Goal: Contribute content: Contribute content

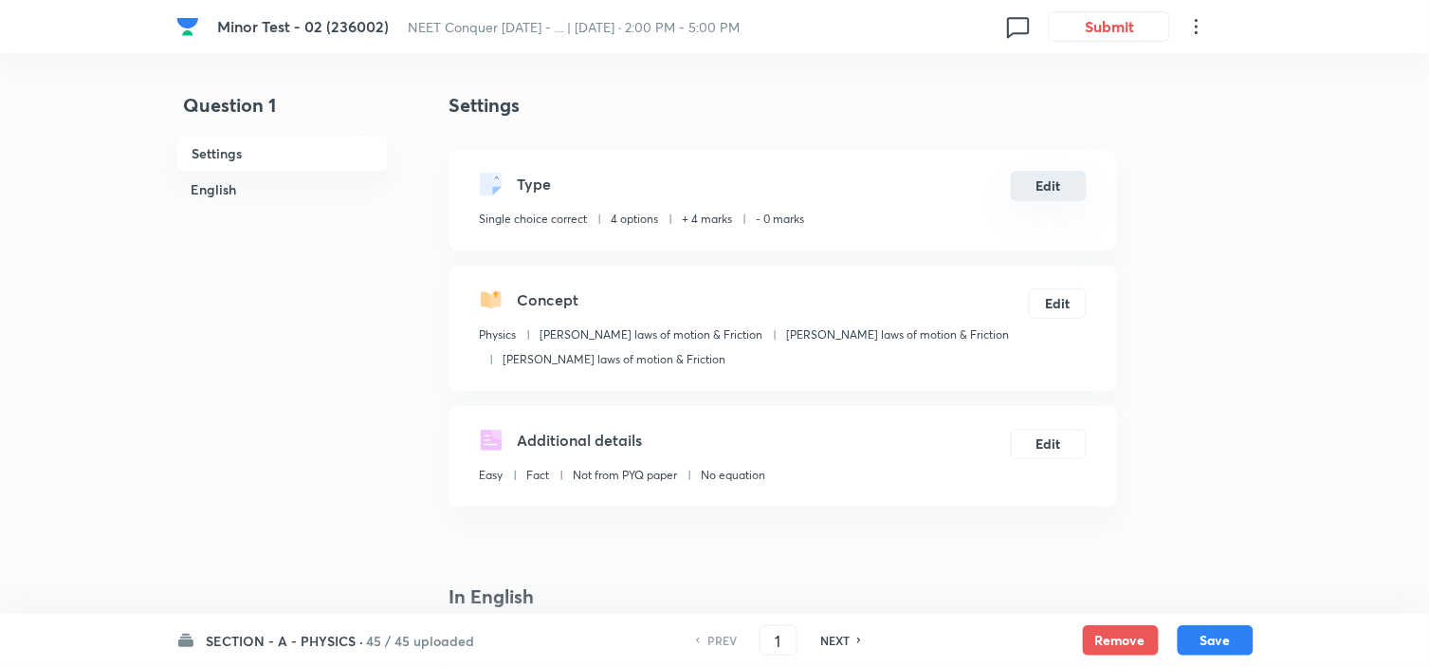
click at [1034, 188] on button "Edit" at bounding box center [1049, 186] width 76 height 30
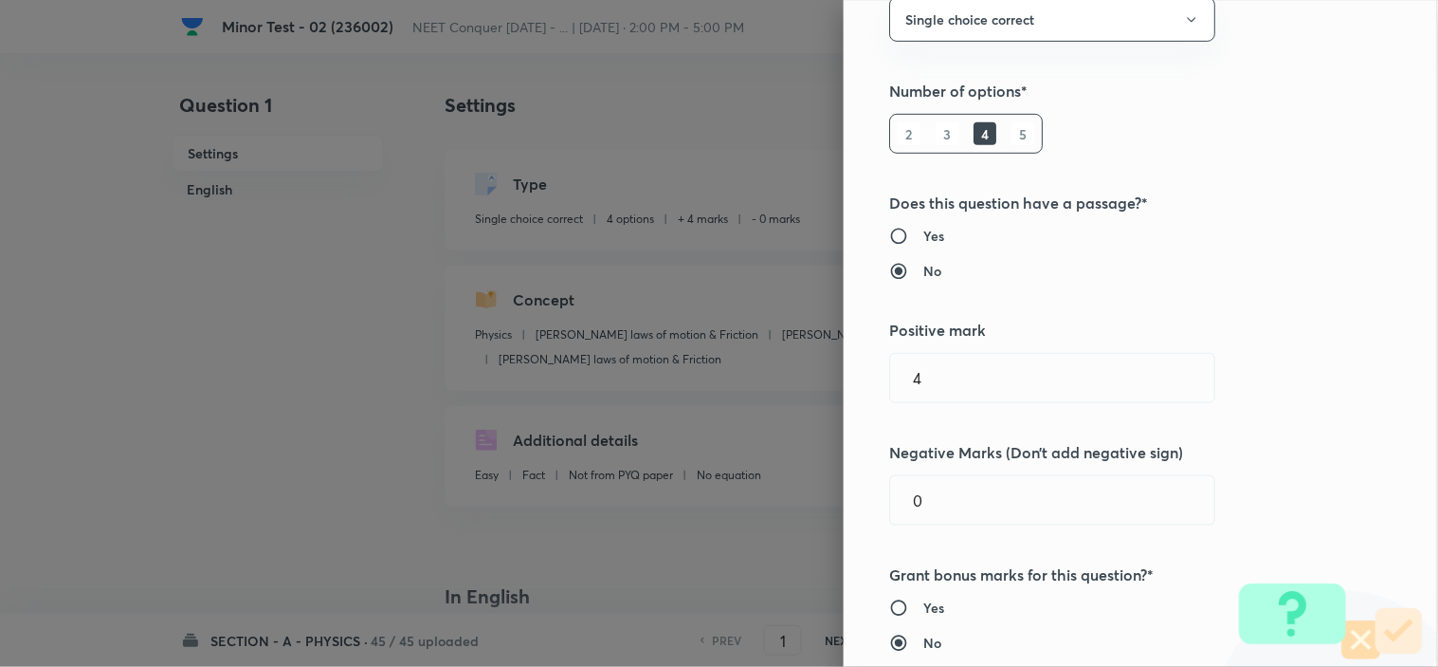
scroll to position [210, 0]
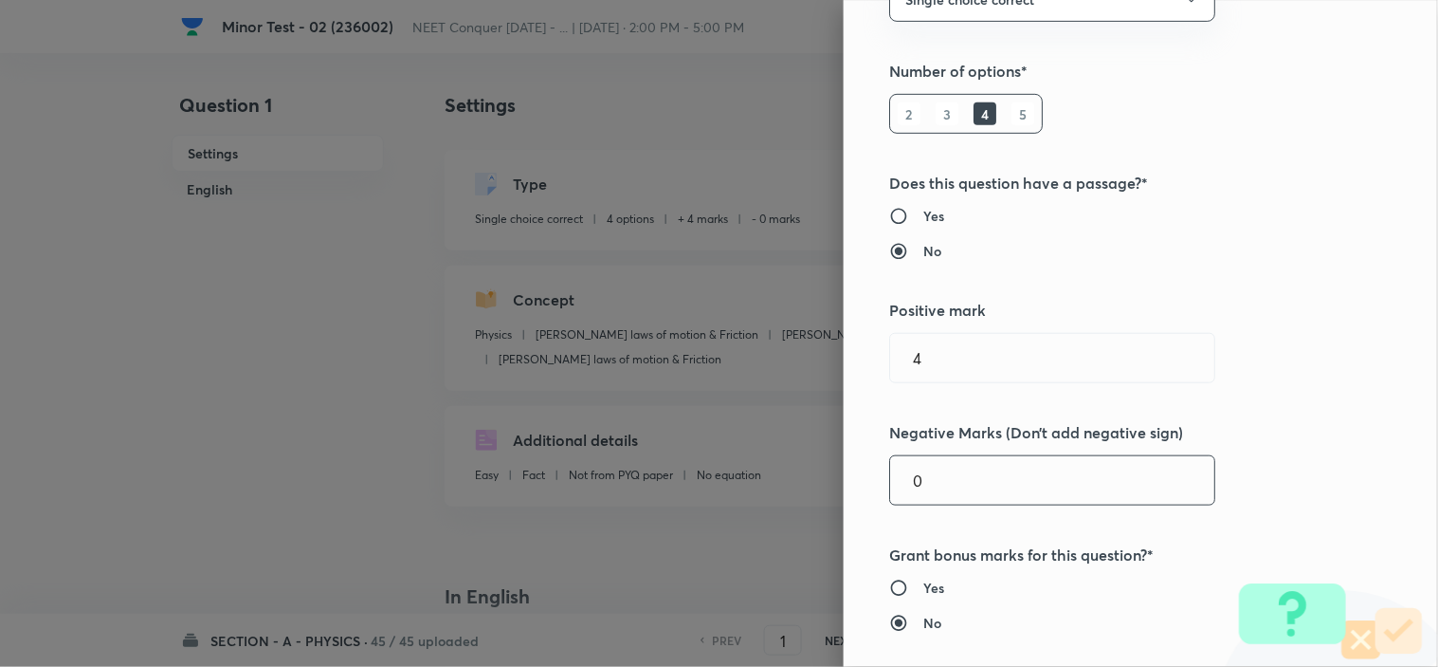
drag, startPoint x: 950, startPoint y: 482, endPoint x: 631, endPoint y: 498, distance: 319.0
click at [797, 493] on div "Question settings Question type* Single choice correct Number of options* 2 3 4…" at bounding box center [719, 333] width 1438 height 667
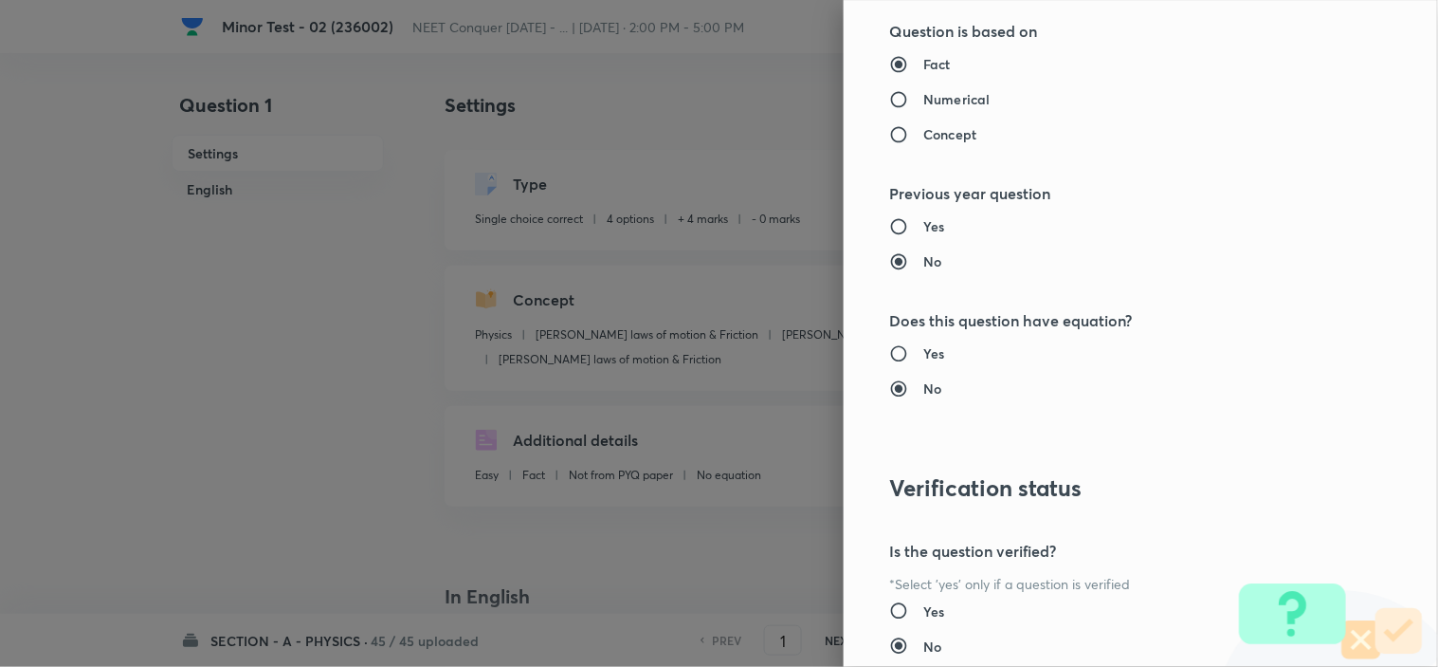
scroll to position [2045, 0]
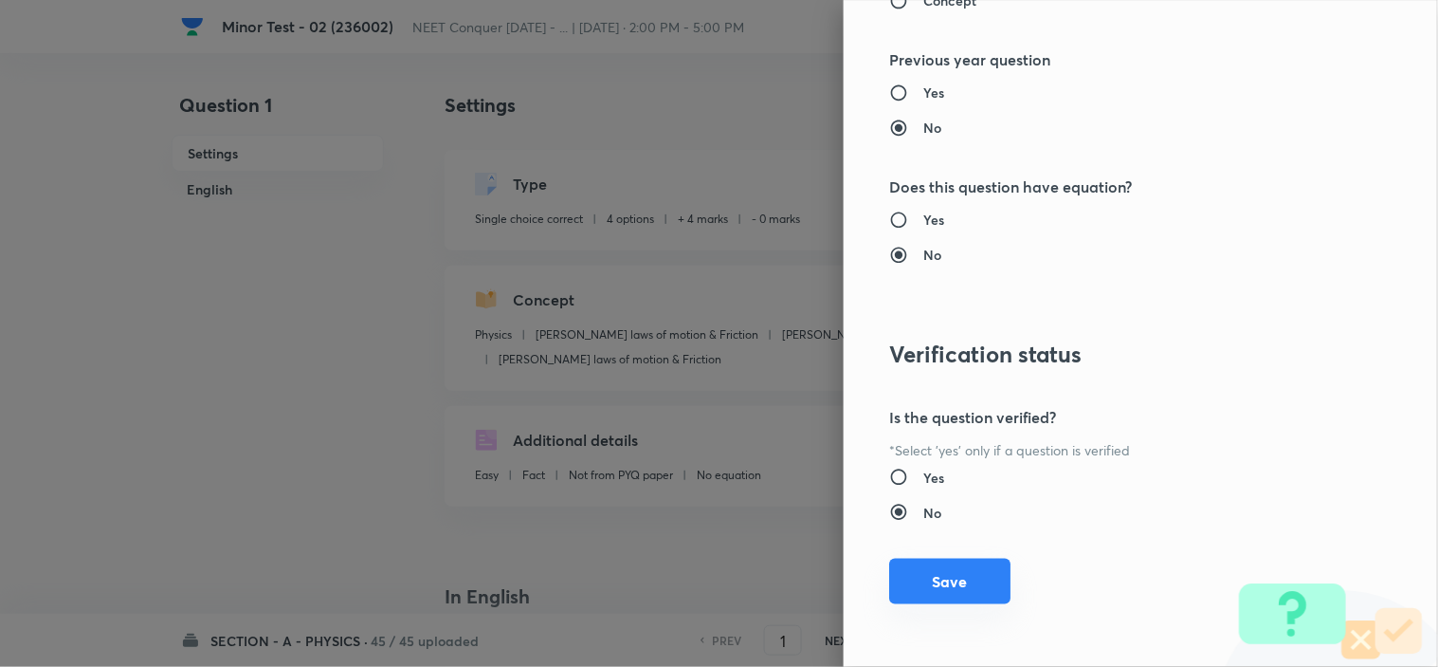
type input "1"
click at [941, 590] on button "Save" at bounding box center [949, 581] width 121 height 46
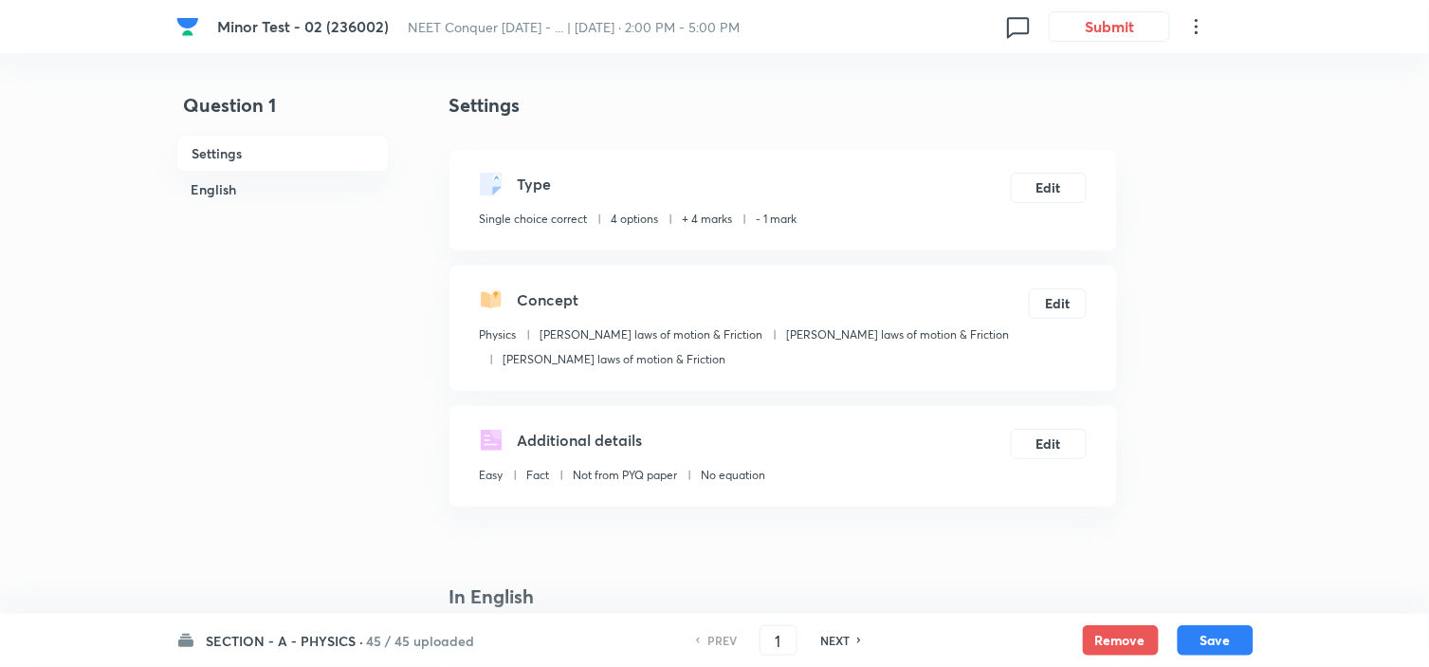
click at [367, 636] on h6 "45 / 45 uploaded" at bounding box center [421, 640] width 108 height 20
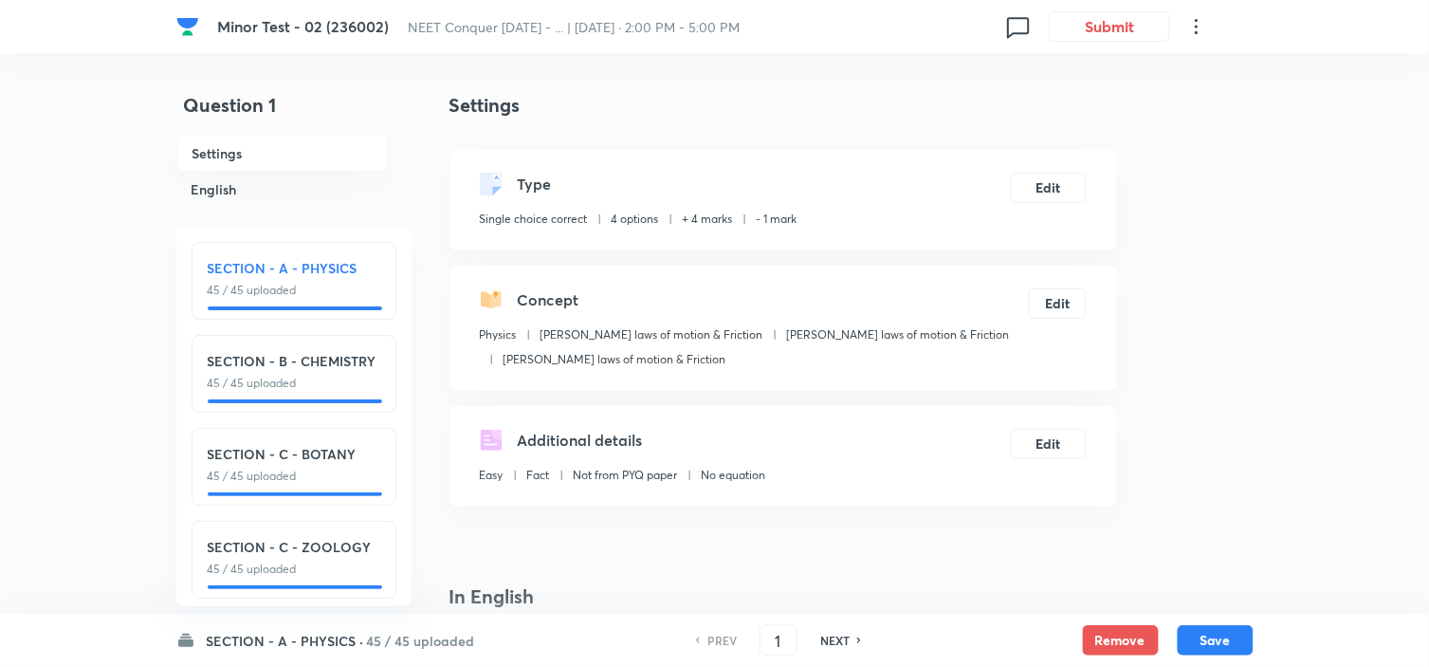
click at [299, 270] on h6 "SECTION - A - PHYSICS" at bounding box center [294, 268] width 173 height 20
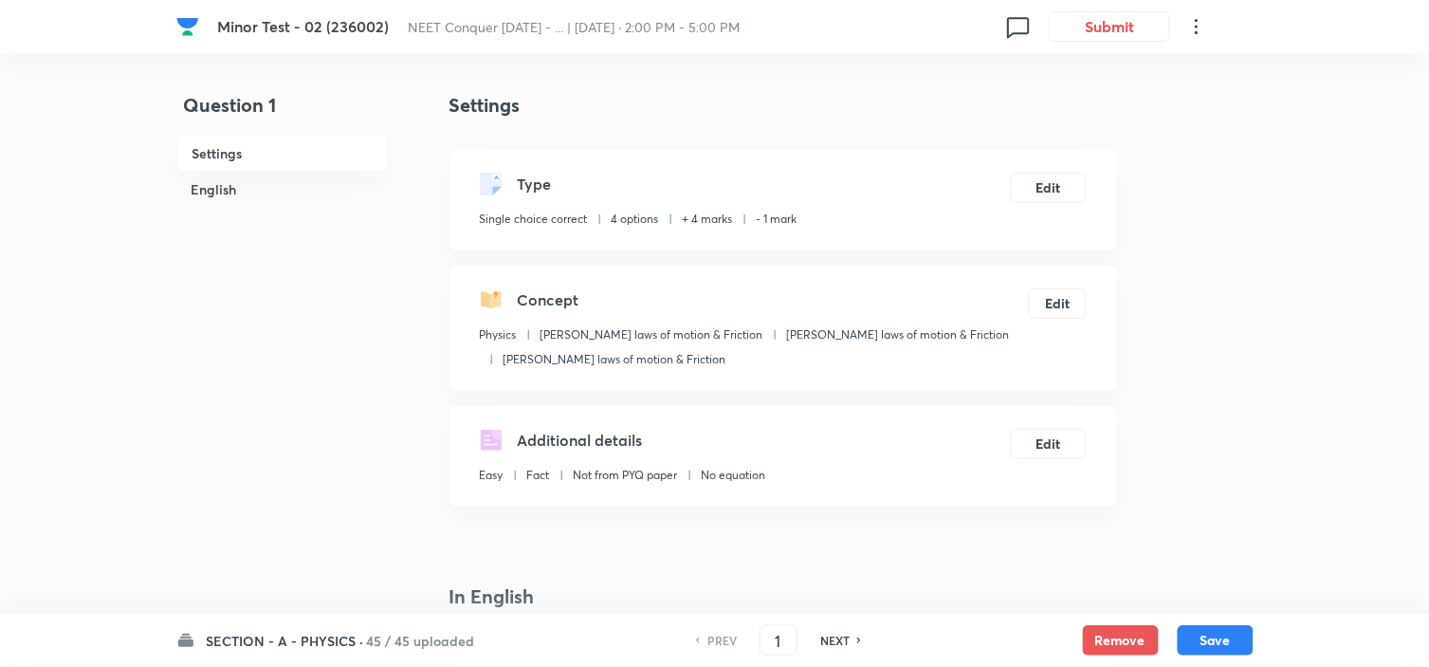
click at [394, 645] on h6 "45 / 45 uploaded" at bounding box center [421, 640] width 108 height 20
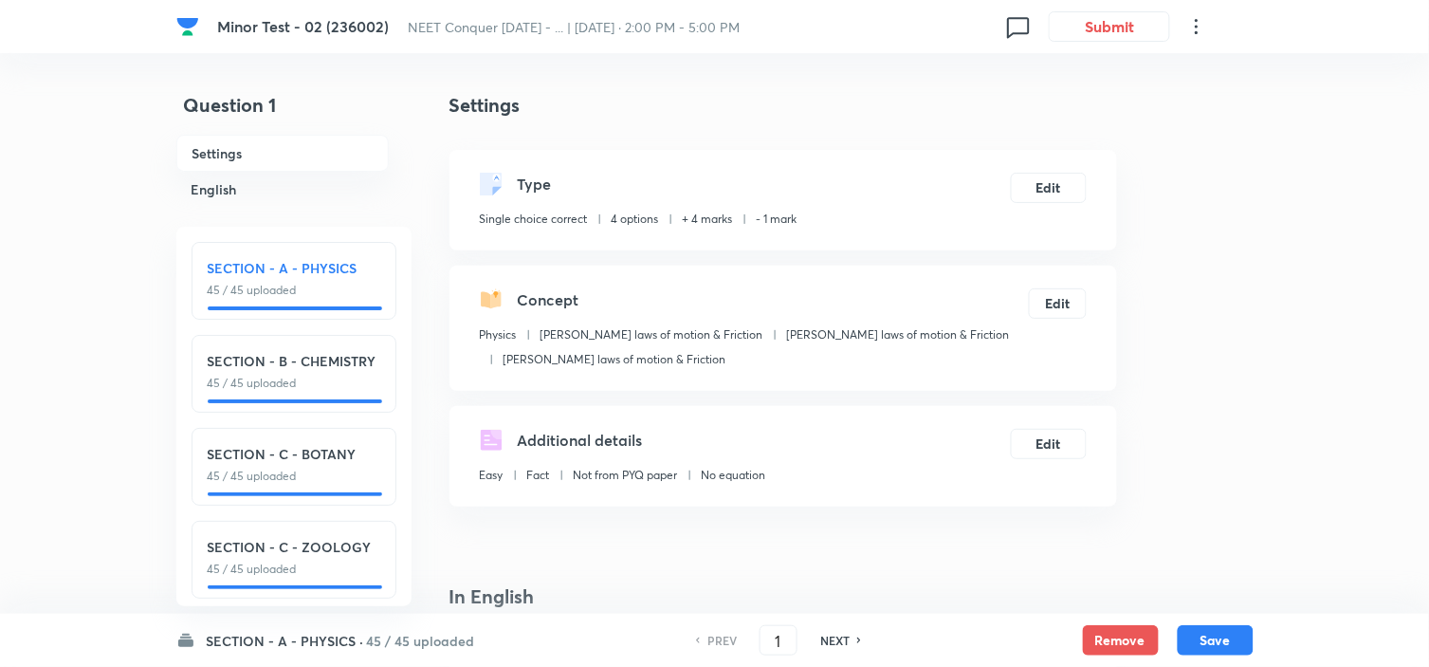
click at [1225, 645] on button "Save" at bounding box center [1216, 638] width 76 height 30
type input "2"
checkbox input "true"
checkbox input "false"
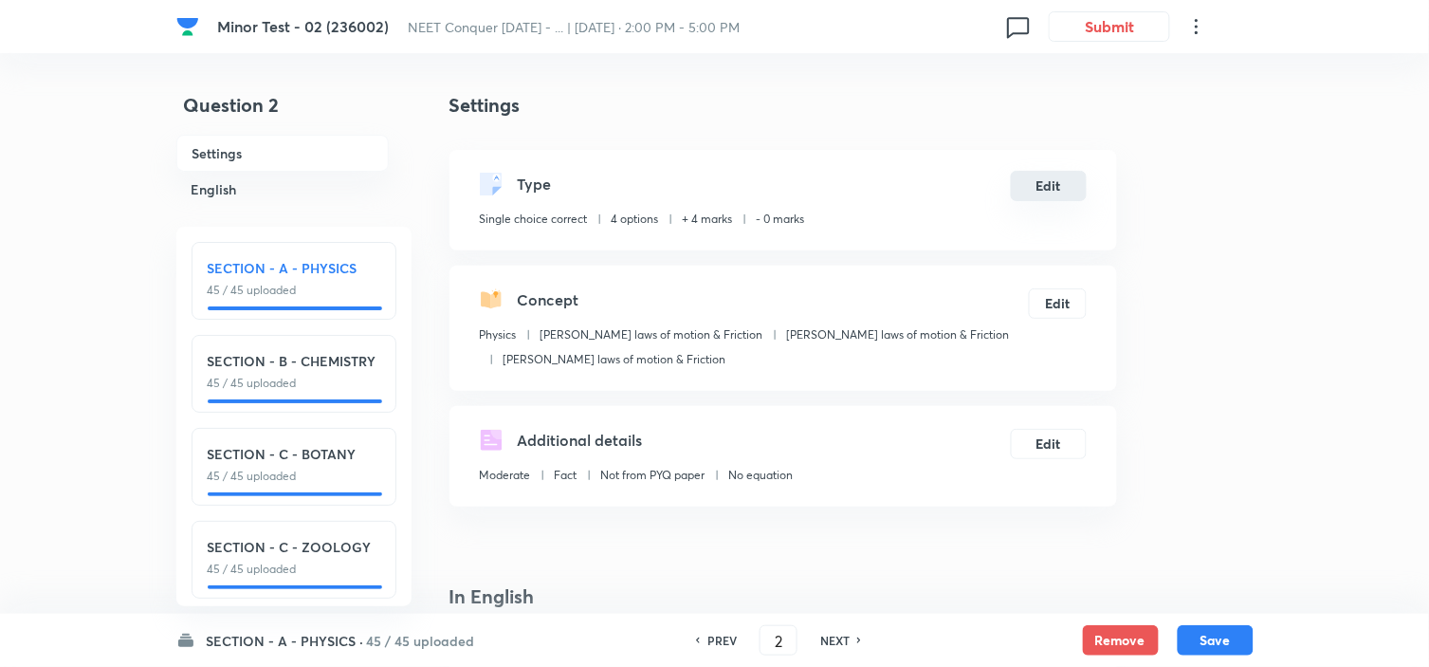
click at [1057, 186] on button "Edit" at bounding box center [1049, 186] width 76 height 30
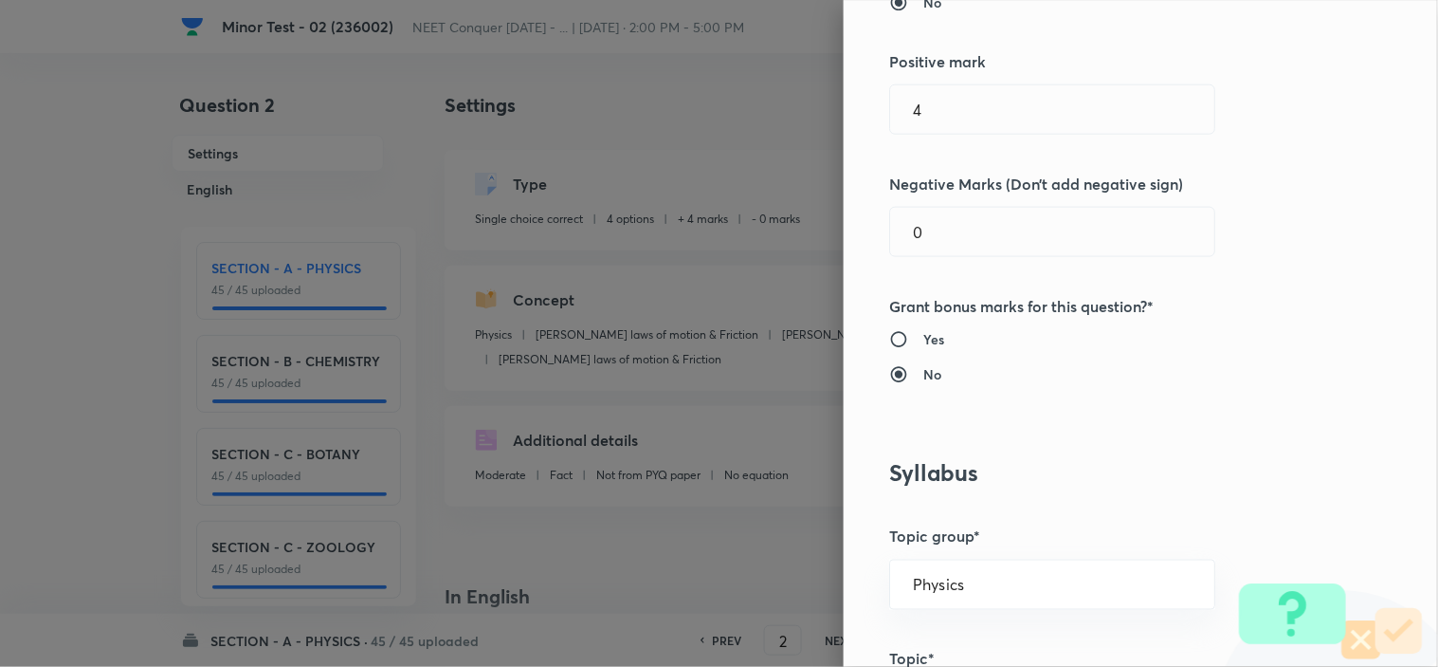
scroll to position [421, 0]
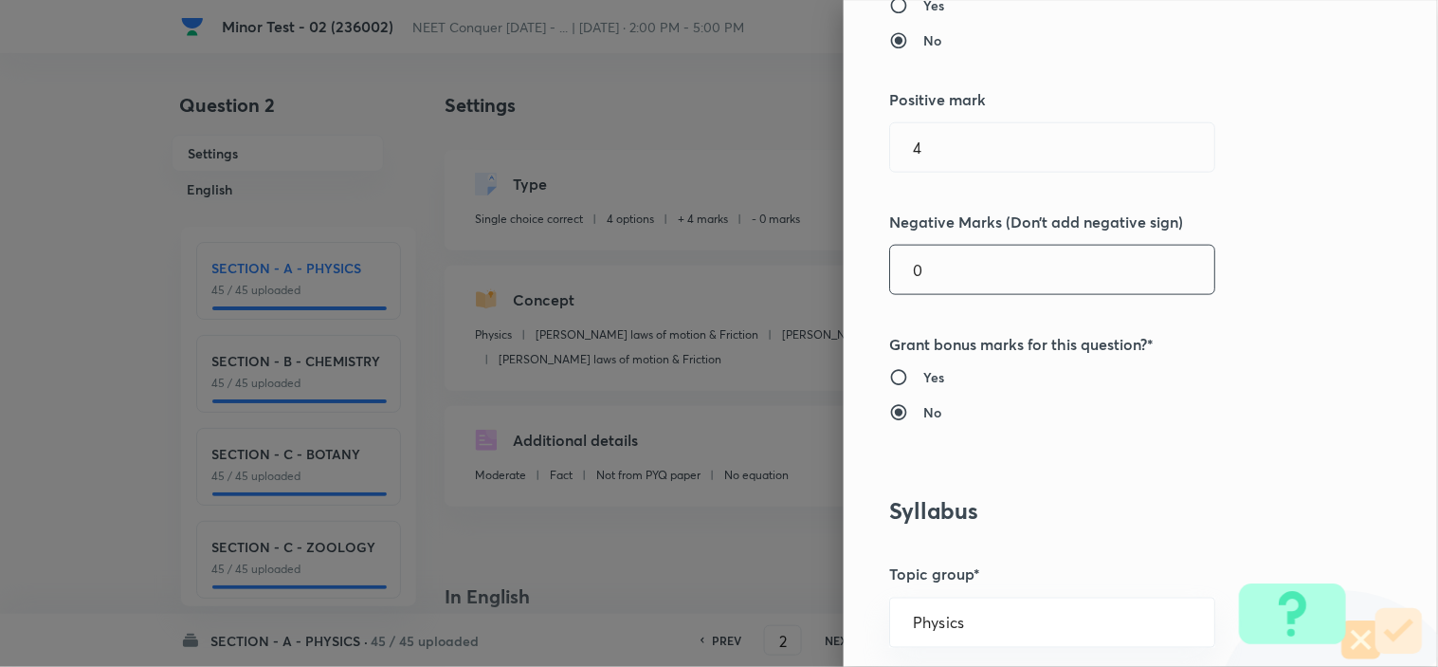
click at [950, 262] on input "0" at bounding box center [1052, 270] width 324 height 48
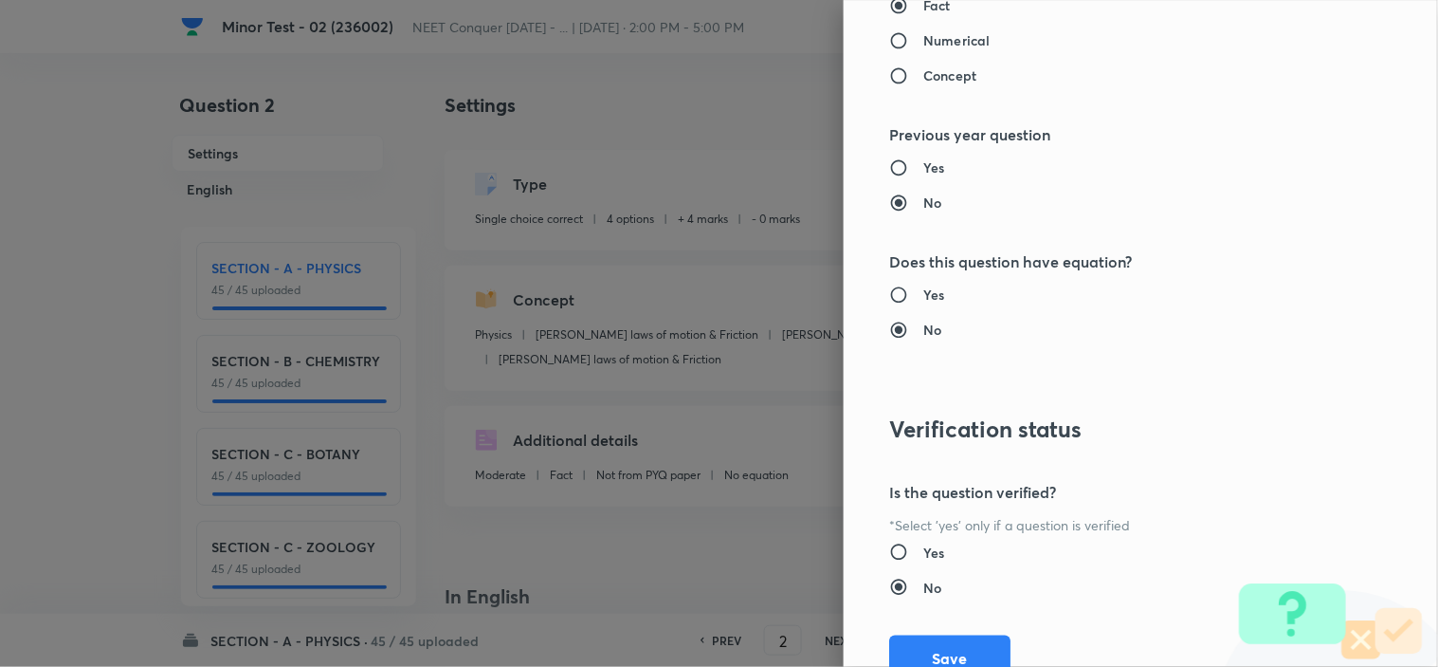
scroll to position [2045, 0]
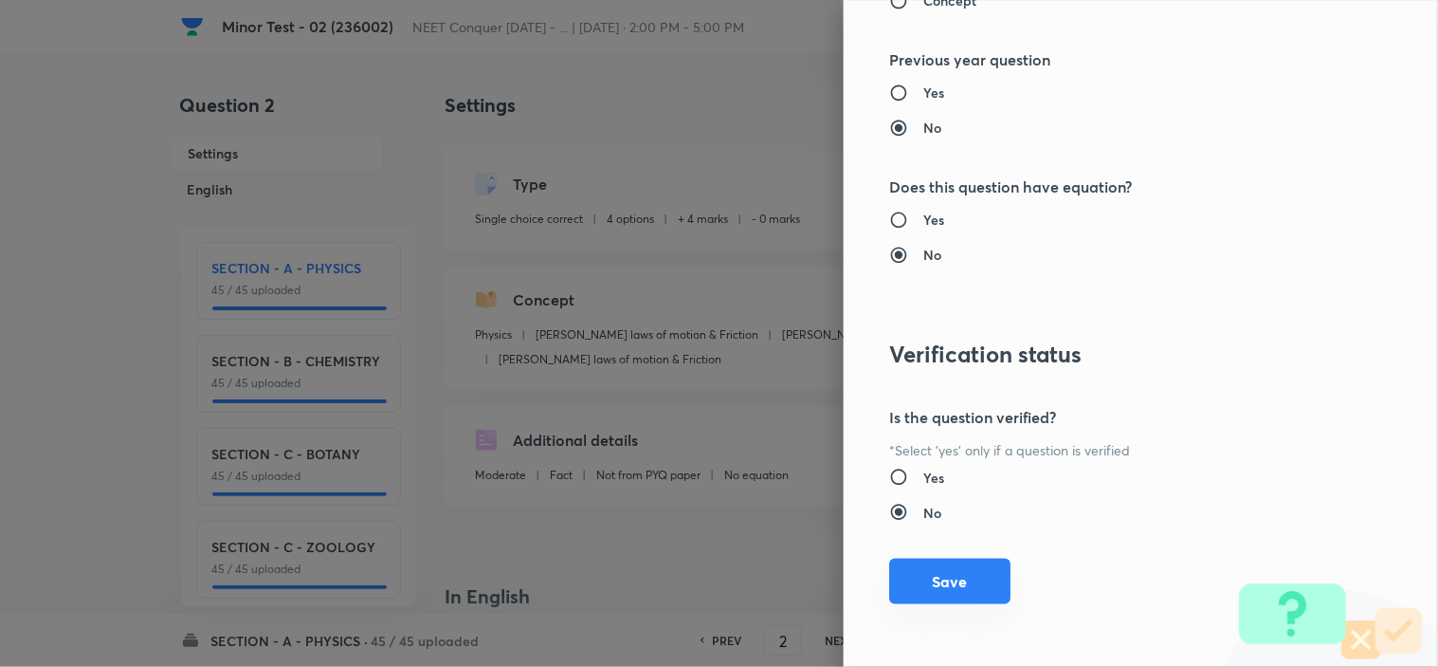
type input "1"
click at [922, 584] on button "Save" at bounding box center [949, 581] width 121 height 46
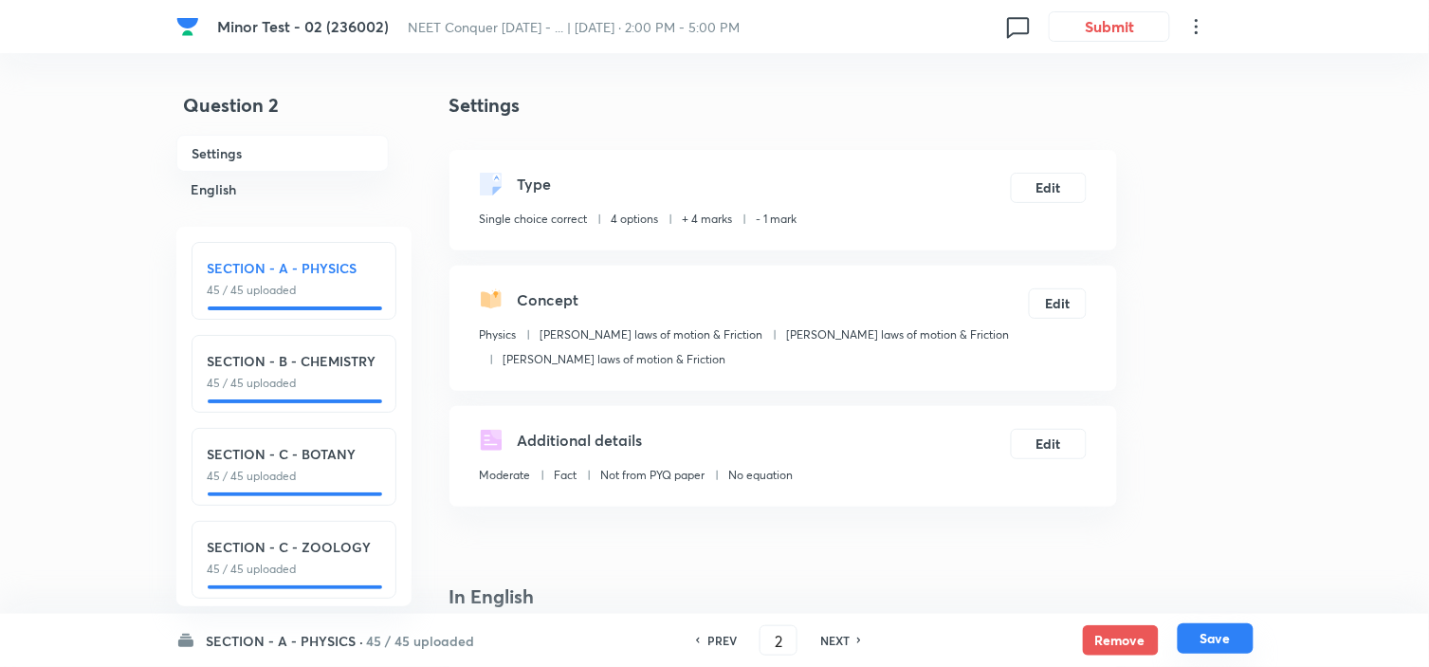
click at [1208, 637] on button "Save" at bounding box center [1216, 638] width 76 height 30
type input "3"
checkbox input "false"
checkbox input "true"
click at [288, 260] on h6 "SECTION - A - PHYSICS" at bounding box center [294, 268] width 173 height 20
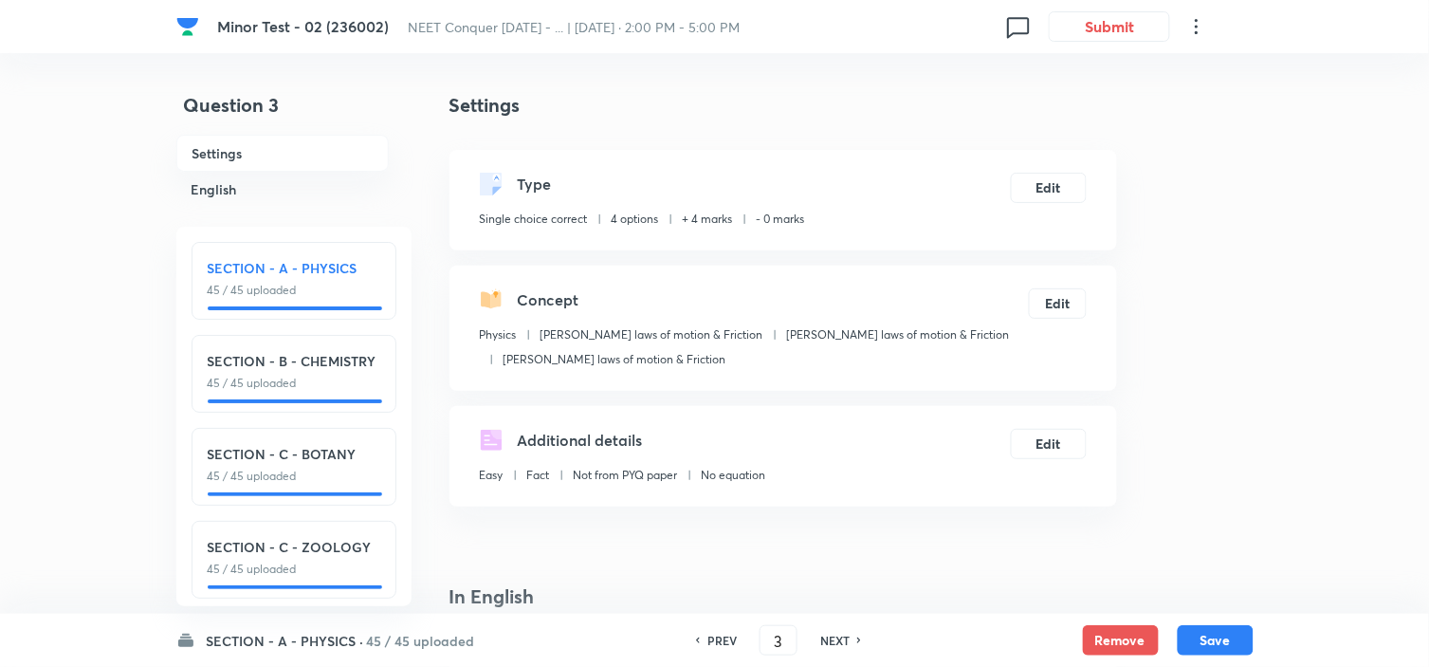
type input "1"
checkbox input "false"
checkbox input "true"
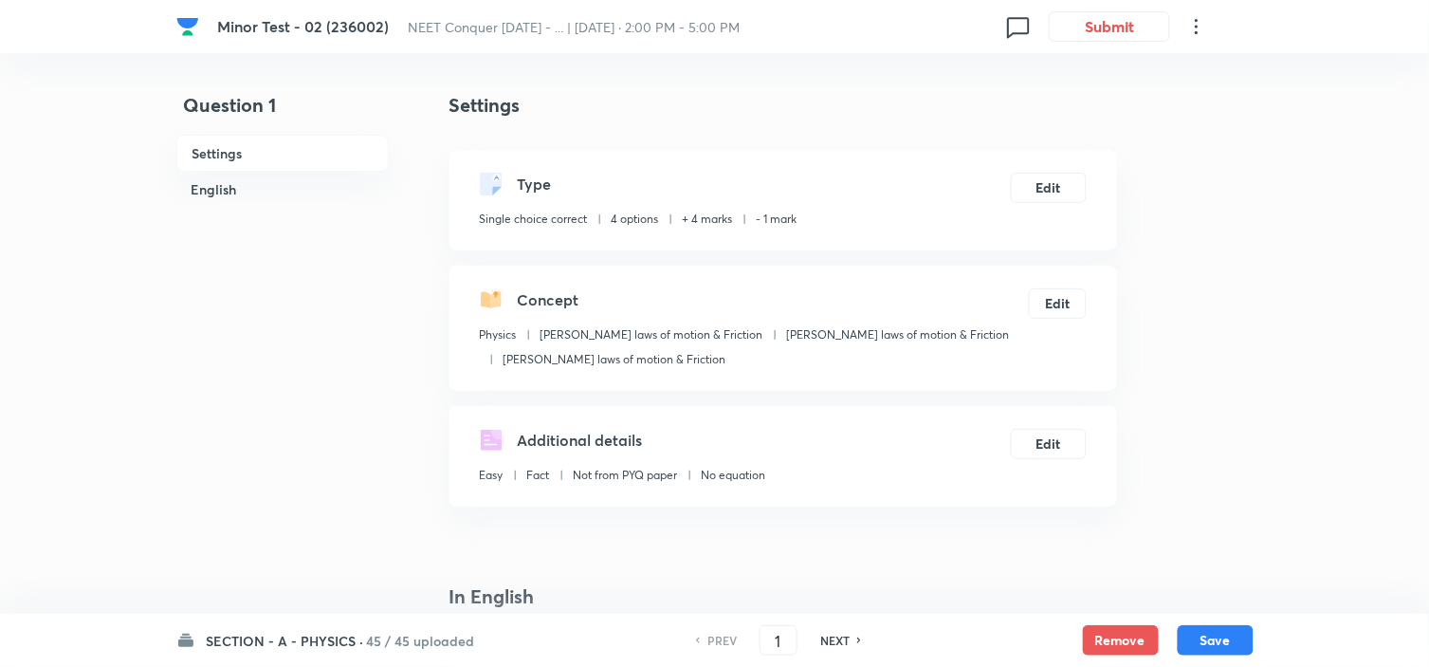
click at [308, 639] on h6 "SECTION - A - PHYSICS ·" at bounding box center [285, 640] width 157 height 20
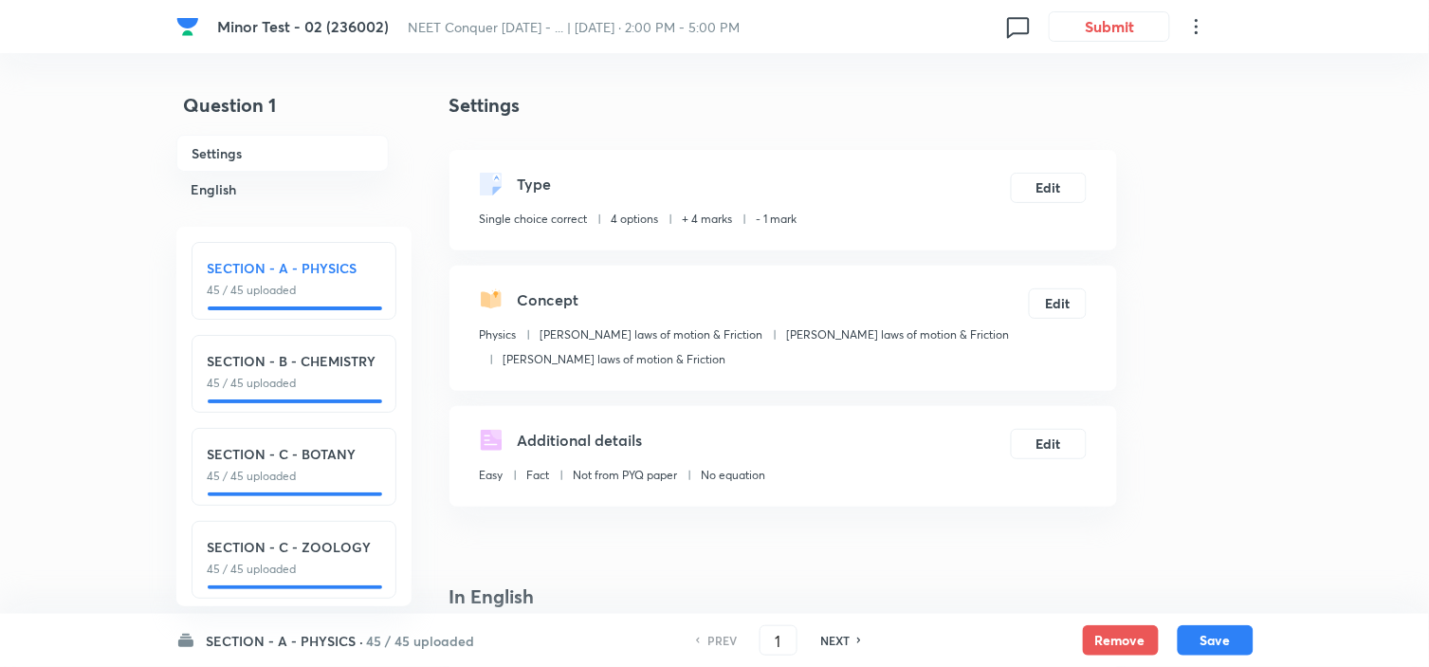
click at [300, 290] on p "45 / 45 uploaded" at bounding box center [294, 290] width 173 height 17
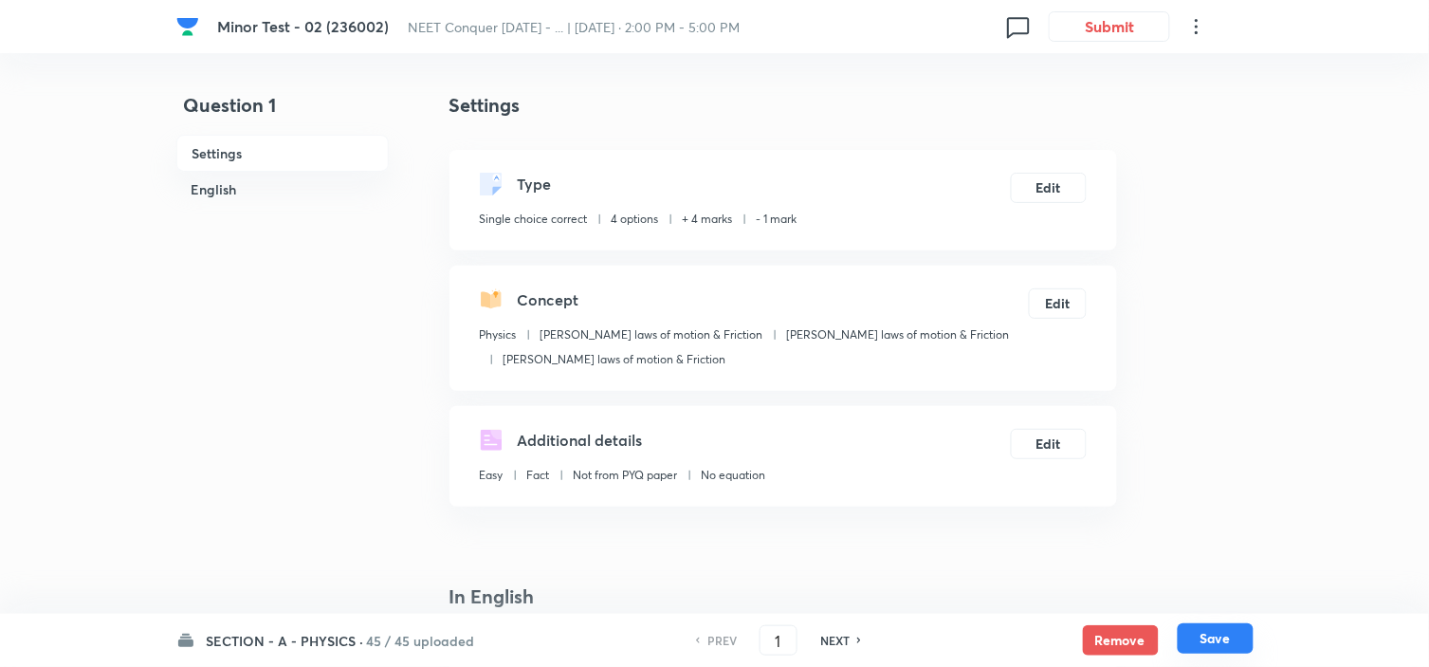
click at [1225, 642] on button "Save" at bounding box center [1216, 638] width 76 height 30
type input "2"
checkbox input "false"
checkbox input "true"
click at [839, 633] on h6 "NEXT" at bounding box center [834, 639] width 29 height 17
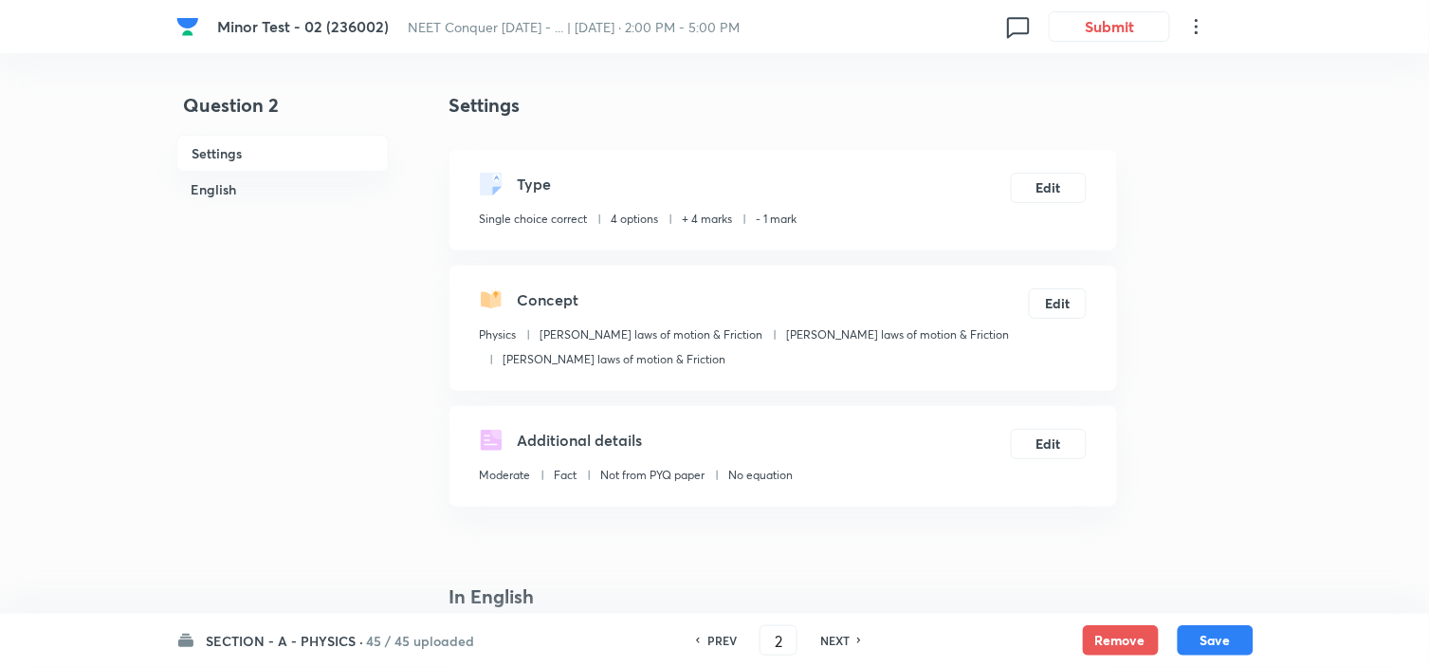
type input "3"
checkbox input "false"
checkbox input "true"
click at [1058, 188] on button "Edit" at bounding box center [1049, 186] width 76 height 30
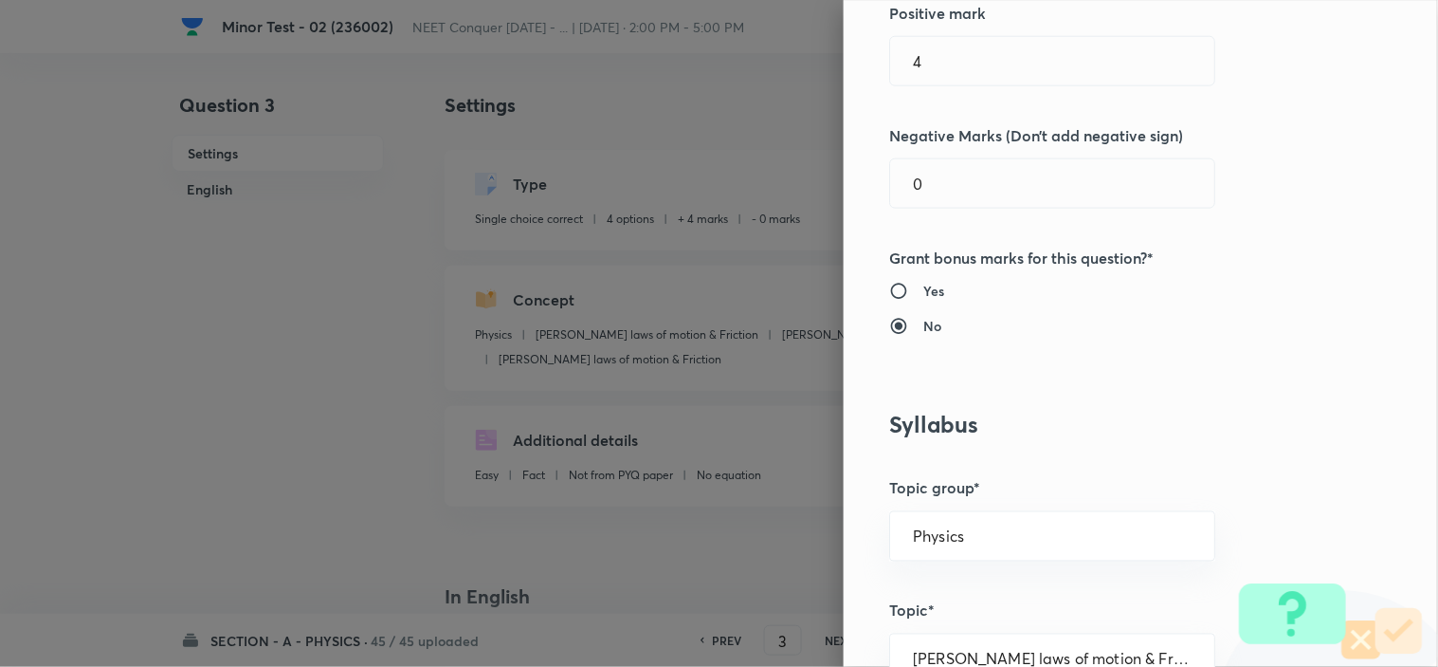
scroll to position [421, 0]
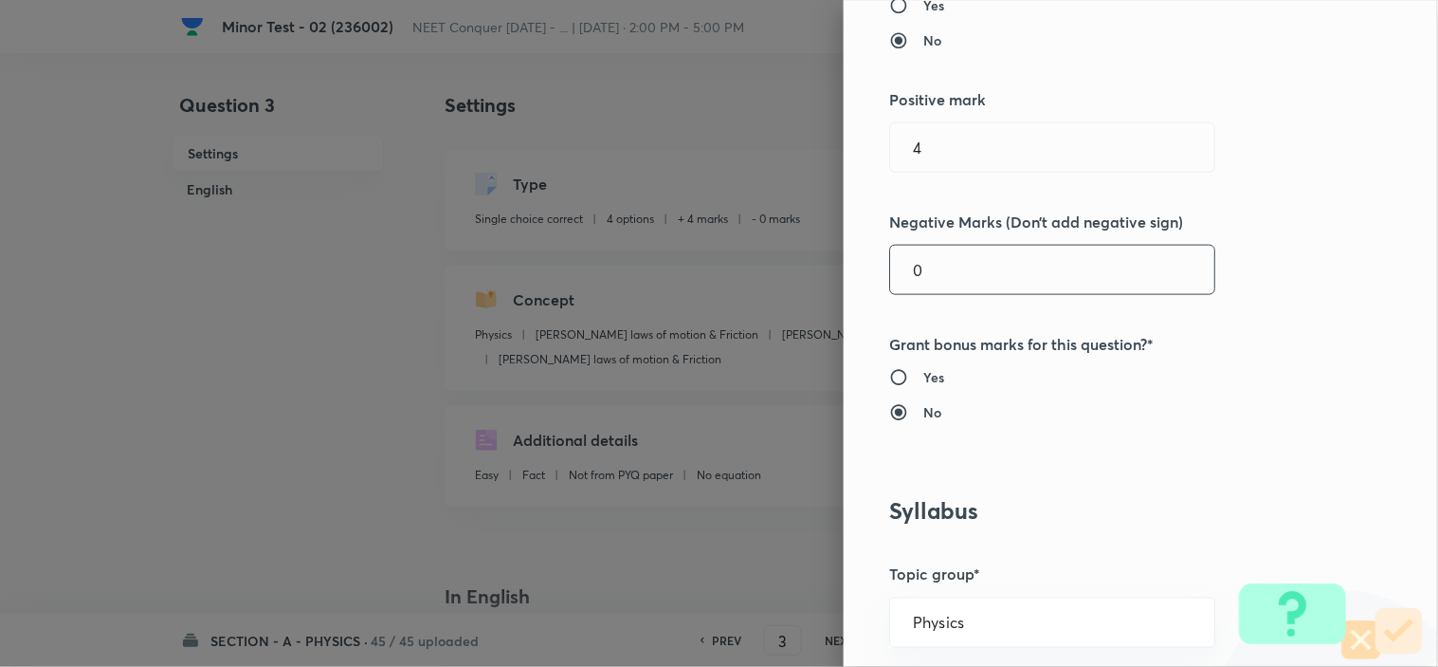
click at [963, 265] on input "0" at bounding box center [1052, 270] width 324 height 48
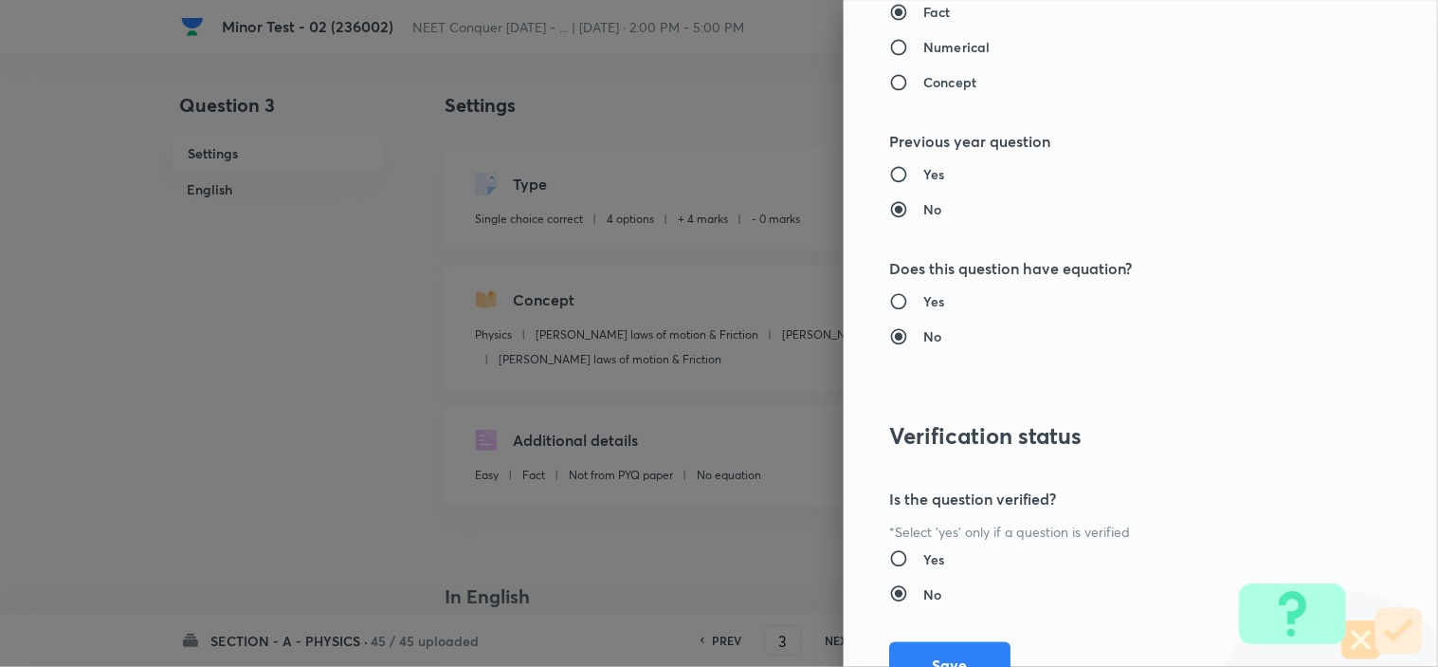
scroll to position [2045, 0]
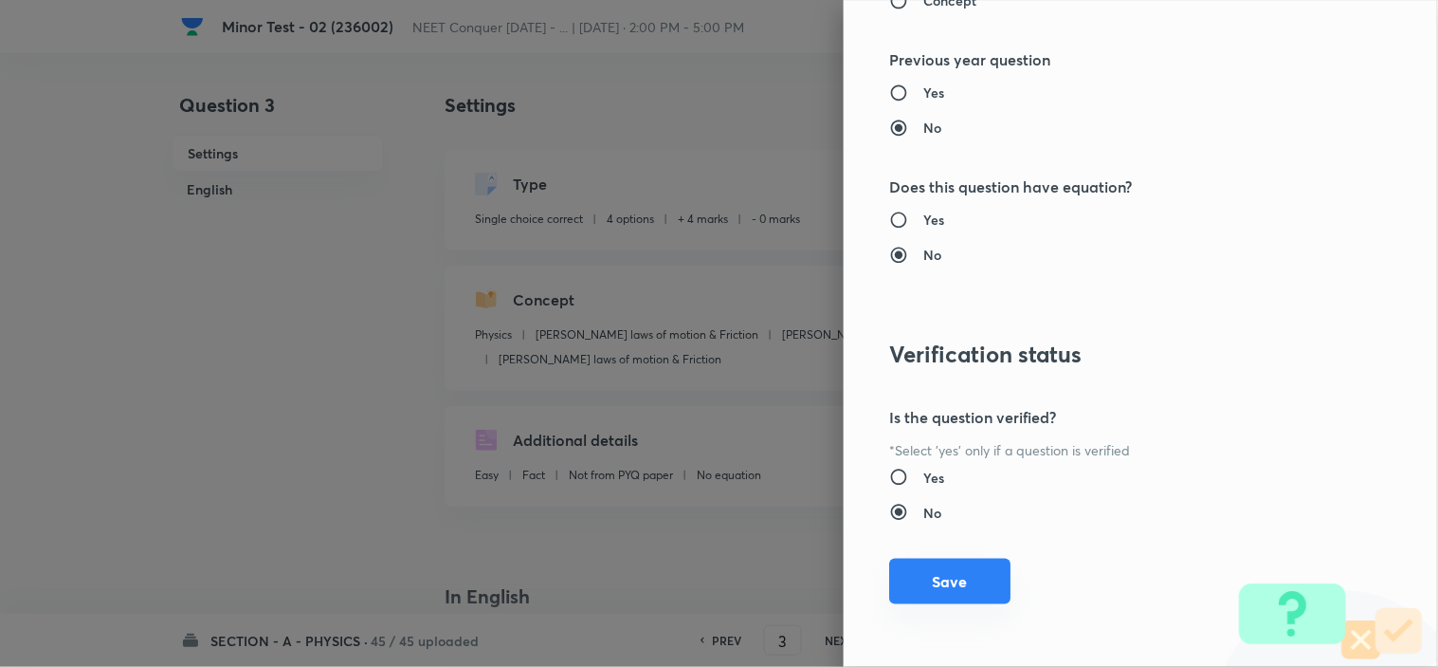
type input "1"
click at [932, 575] on button "Save" at bounding box center [949, 581] width 121 height 46
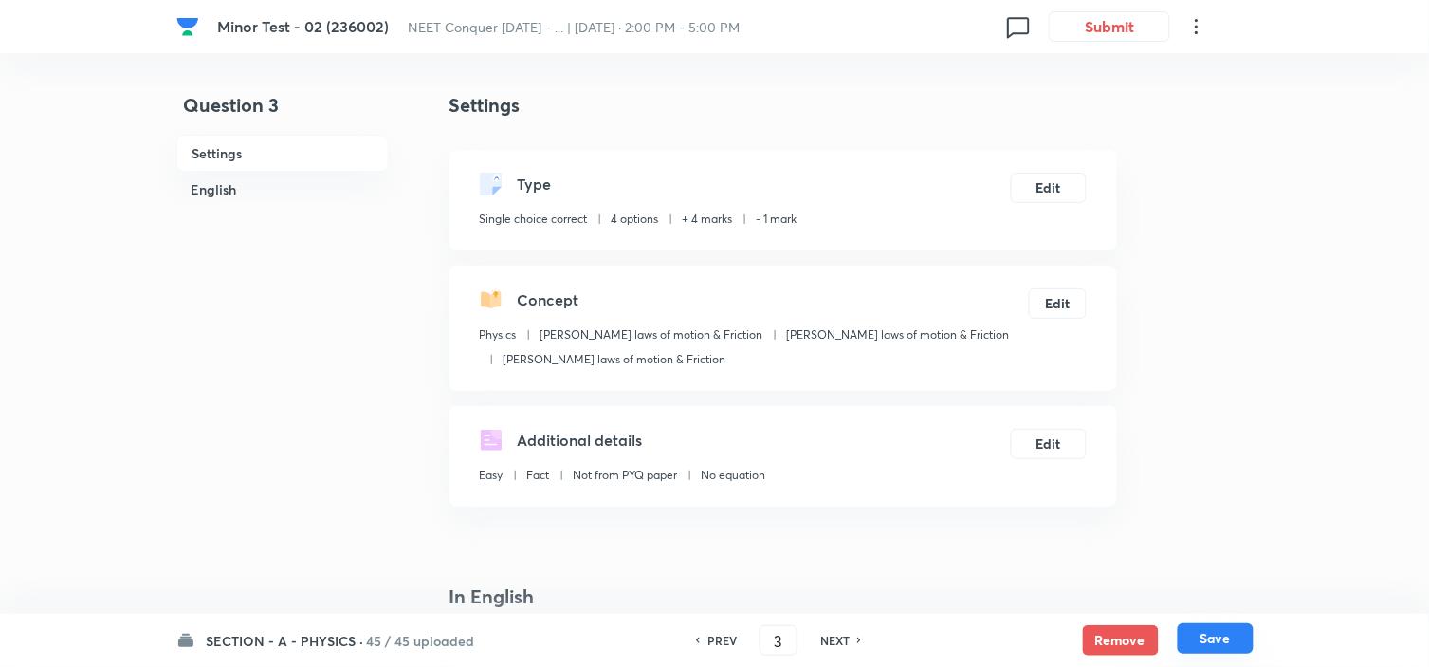
click at [1233, 640] on button "Save" at bounding box center [1216, 638] width 76 height 30
type input "4"
checkbox input "true"
checkbox input "false"
click at [1082, 185] on button "Edit" at bounding box center [1049, 186] width 76 height 30
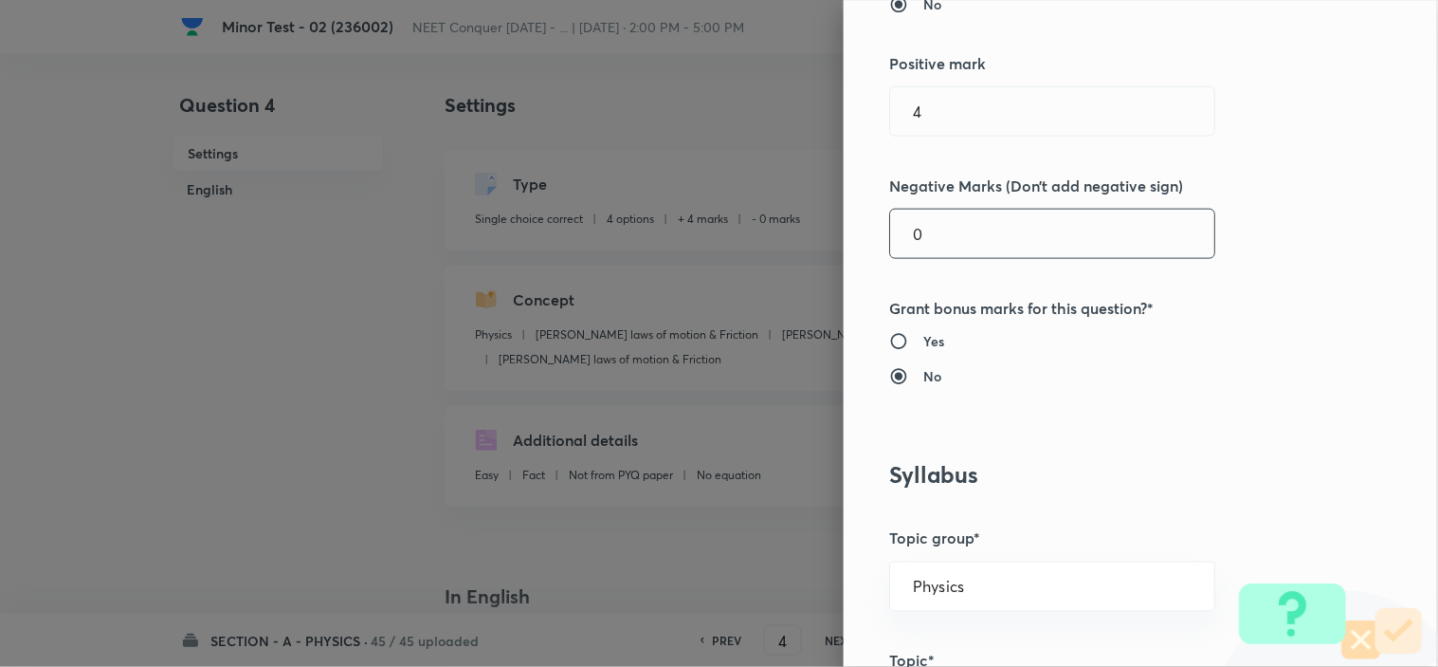
scroll to position [316, 0]
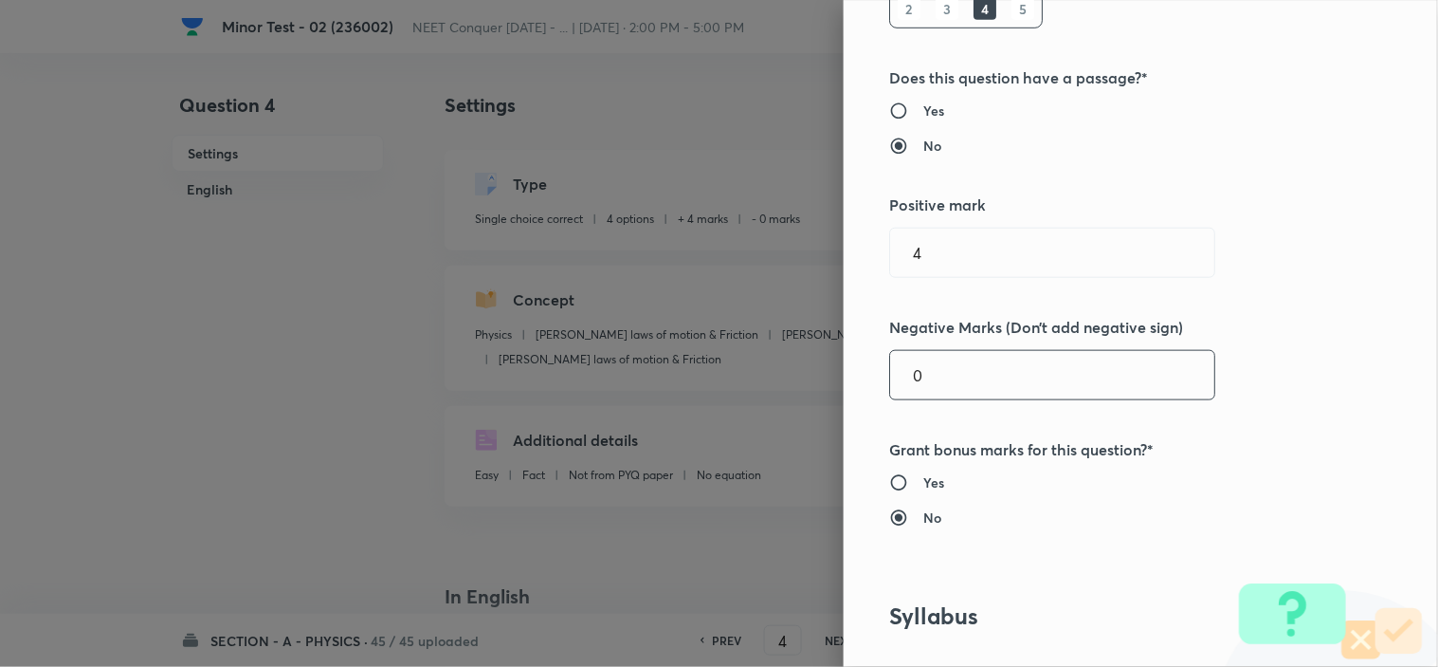
click at [948, 368] on input "0" at bounding box center [1052, 375] width 324 height 48
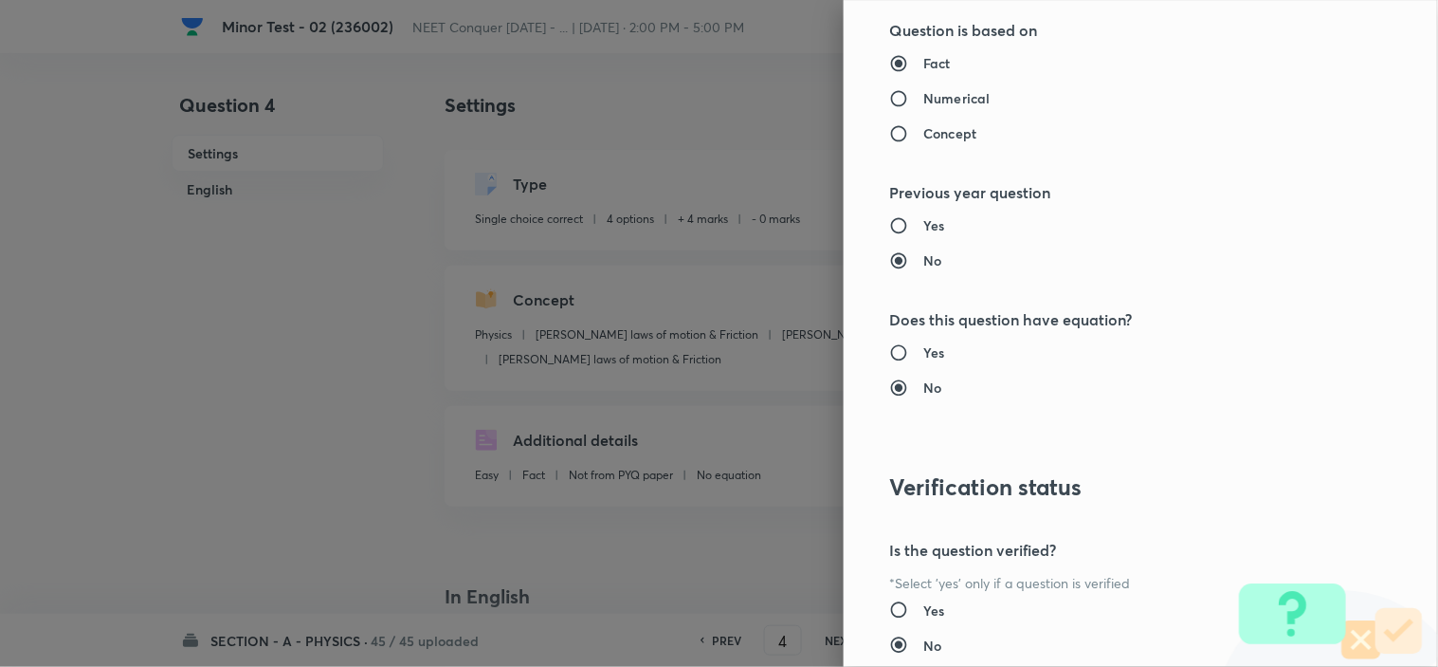
scroll to position [2045, 0]
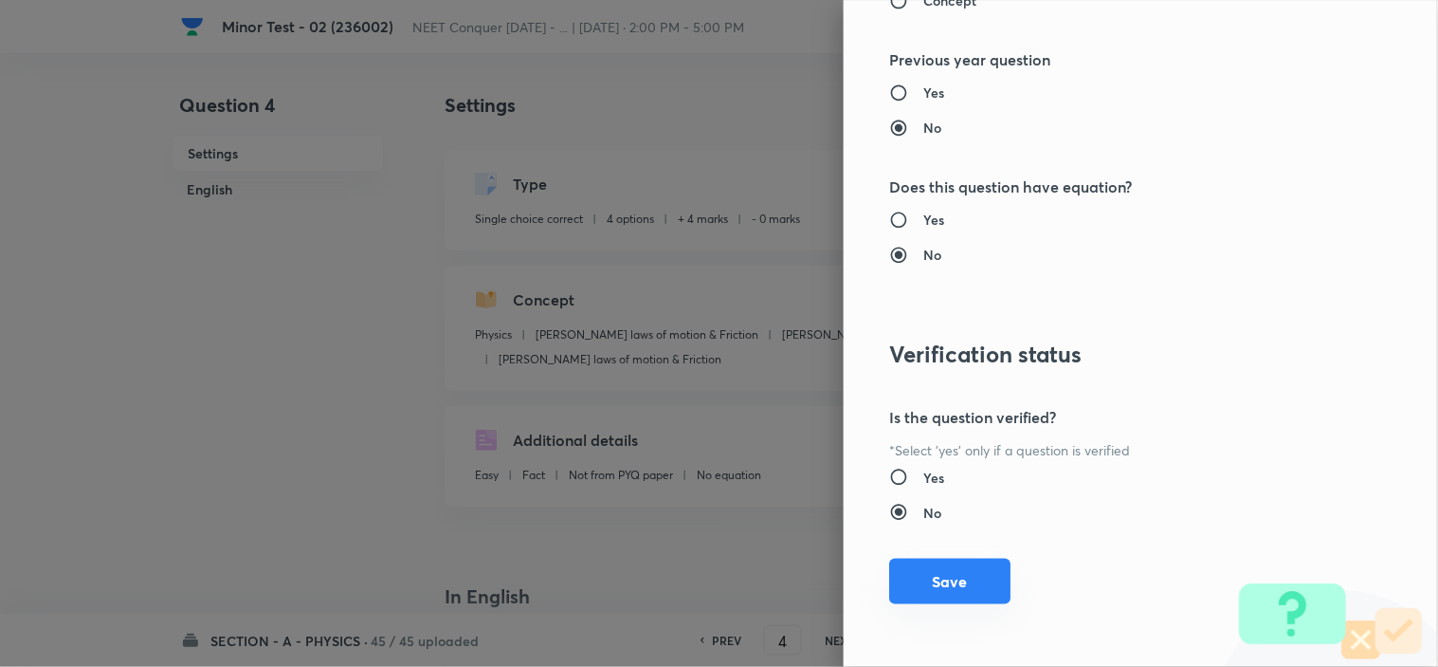
type input "1"
click at [955, 589] on button "Save" at bounding box center [949, 581] width 121 height 46
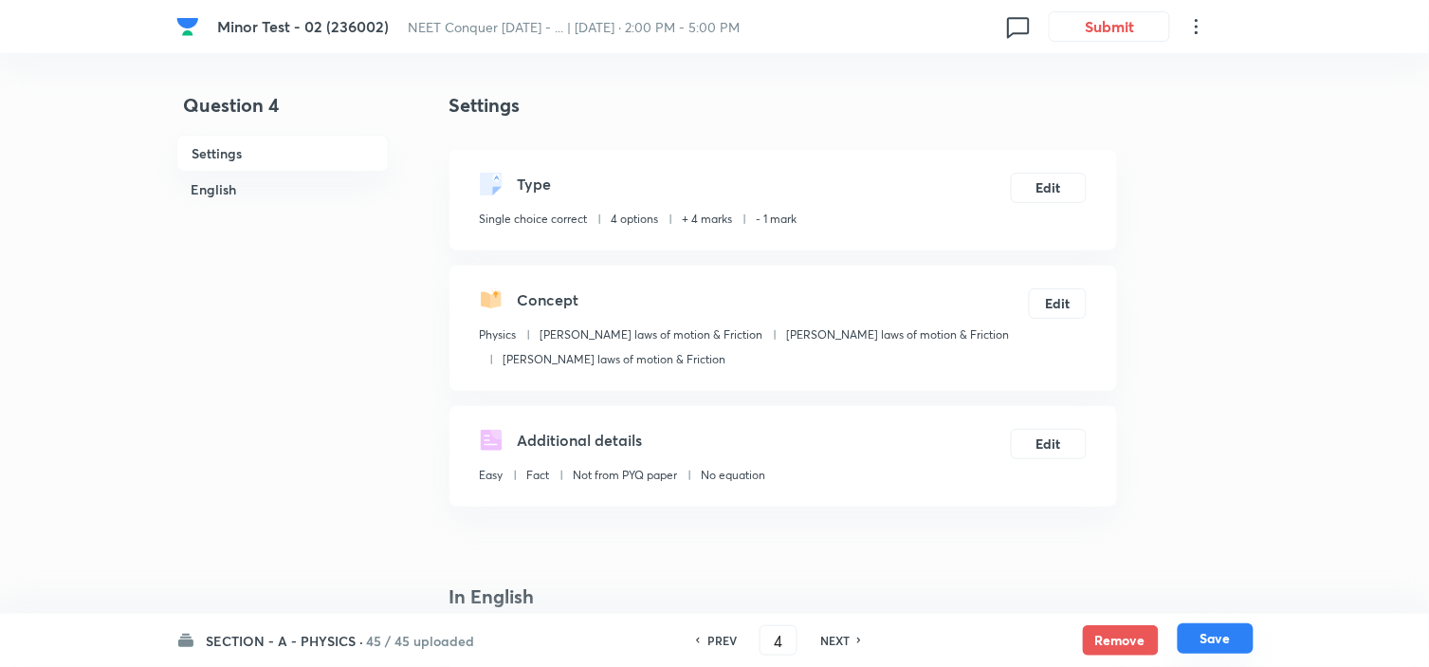
click at [1216, 630] on button "Save" at bounding box center [1216, 638] width 76 height 30
type input "5"
checkbox input "false"
checkbox input "true"
click at [1052, 190] on button "Edit" at bounding box center [1049, 186] width 76 height 30
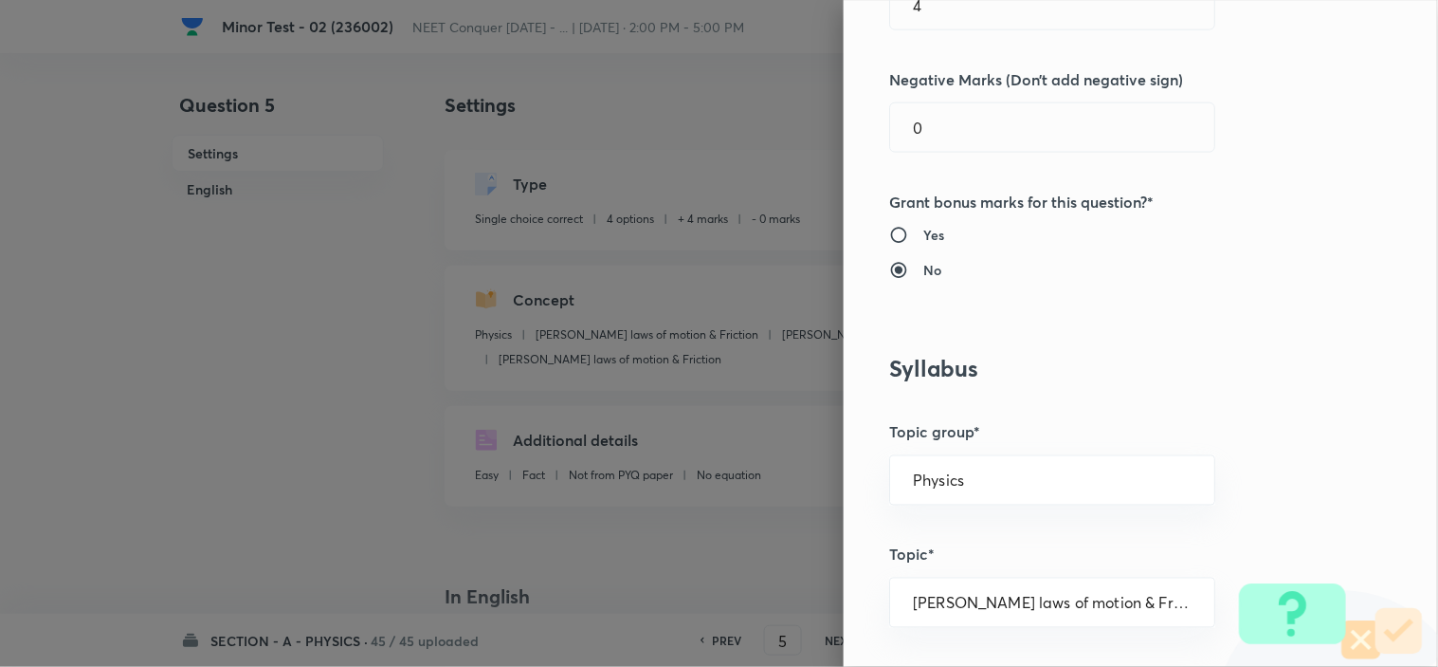
scroll to position [526, 0]
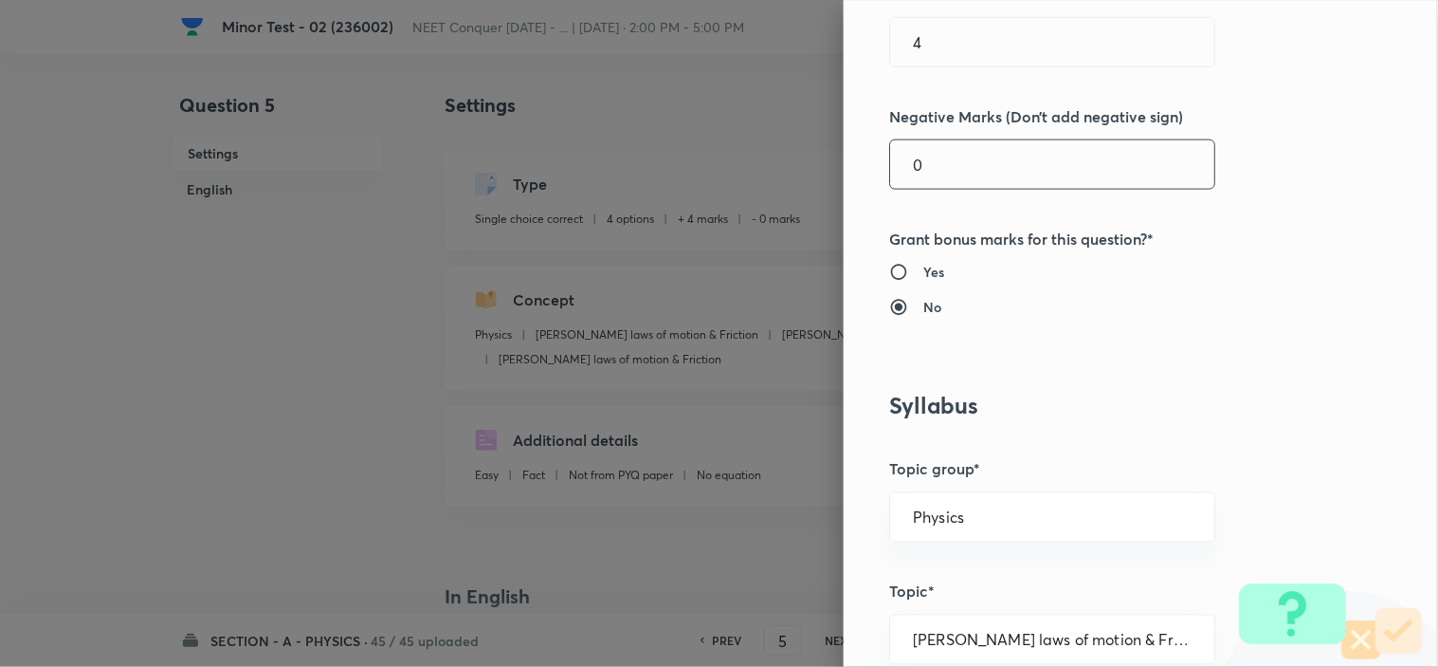
click at [950, 177] on input "0" at bounding box center [1052, 164] width 324 height 48
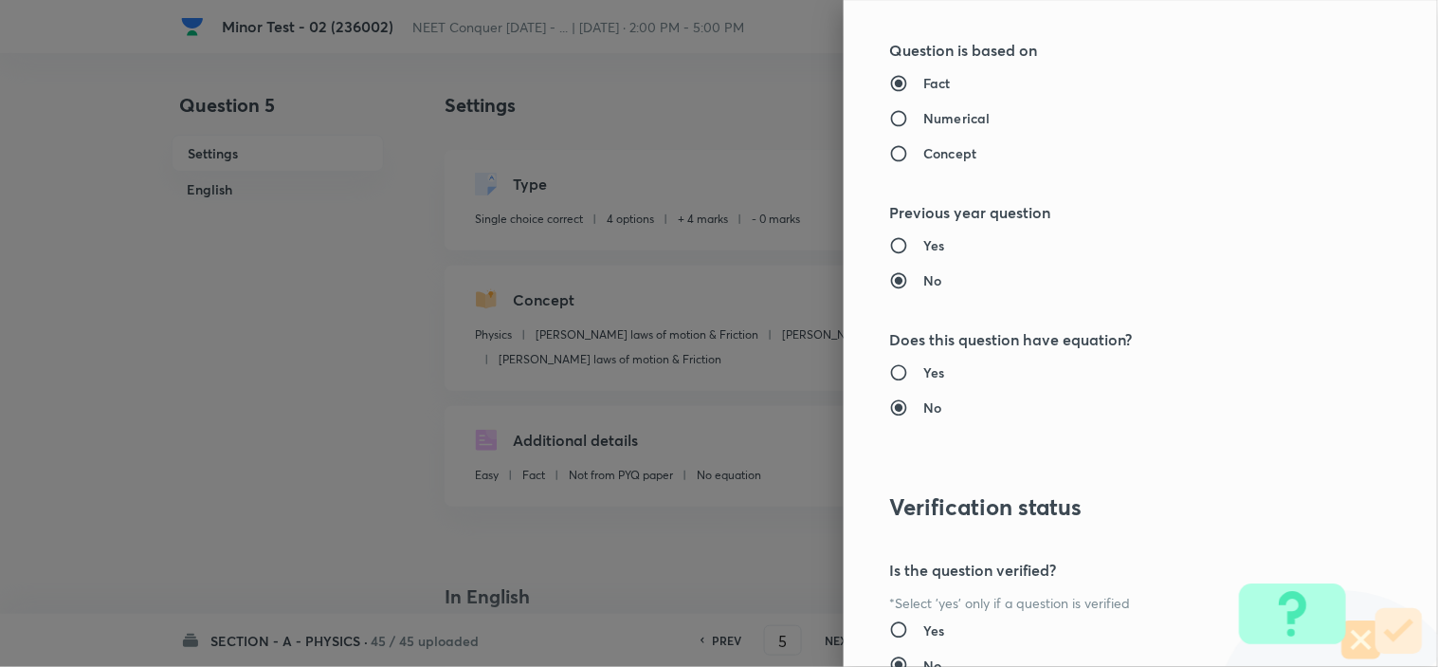
scroll to position [2045, 0]
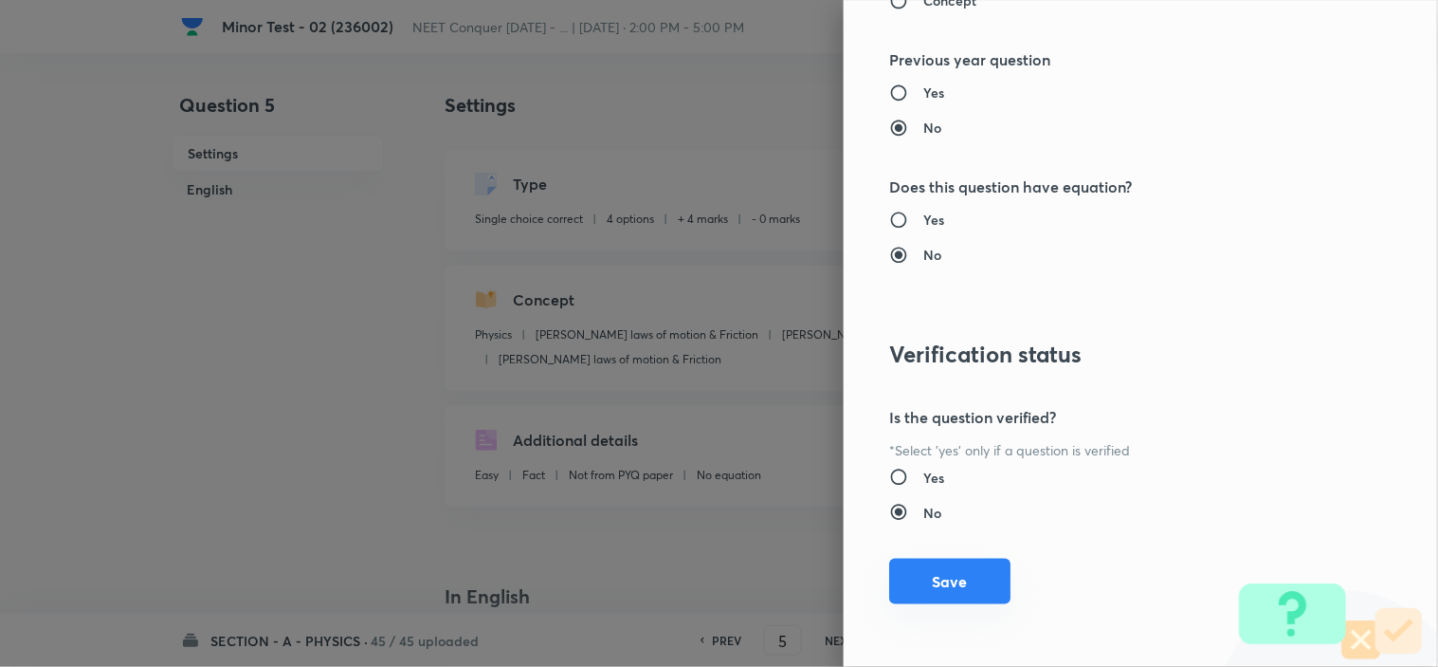
type input "1"
click at [958, 564] on button "Save" at bounding box center [949, 581] width 121 height 46
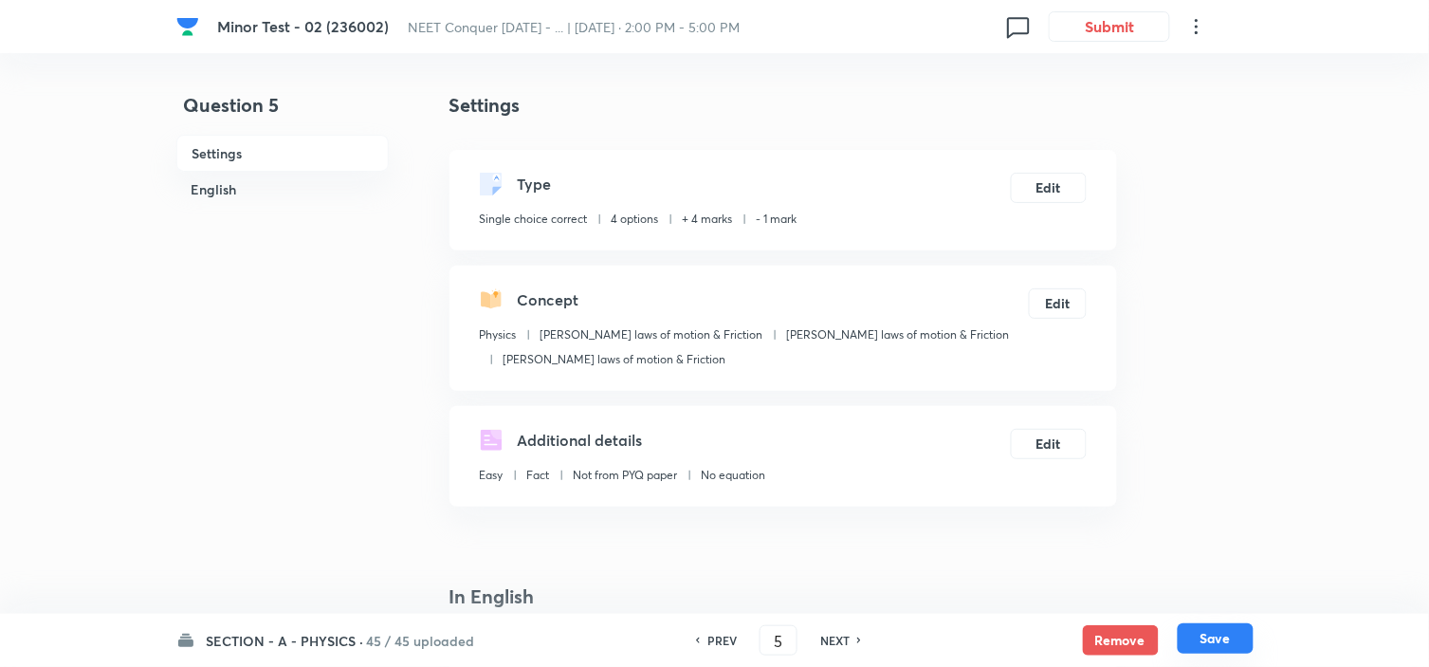
click at [1201, 643] on button "Save" at bounding box center [1216, 638] width 76 height 30
type input "6"
checkbox input "true"
click at [1046, 192] on button "Edit" at bounding box center [1049, 186] width 76 height 30
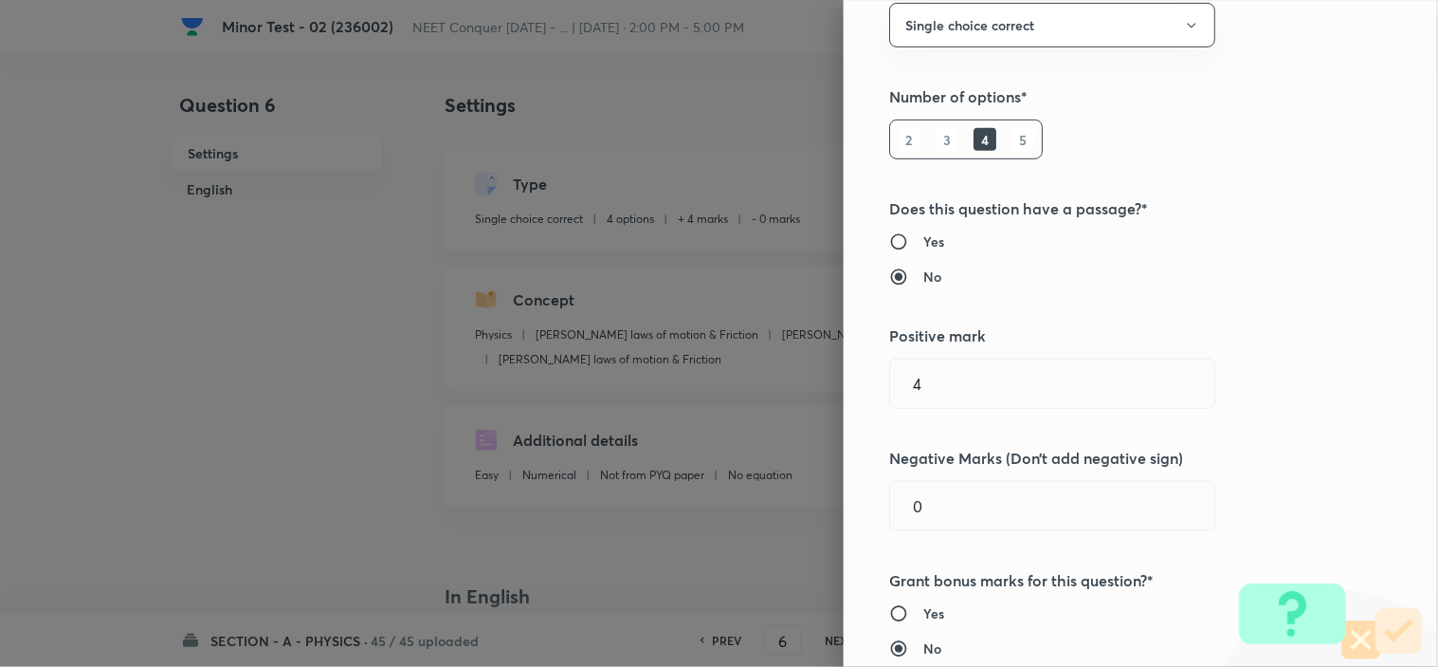
scroll to position [421, 0]
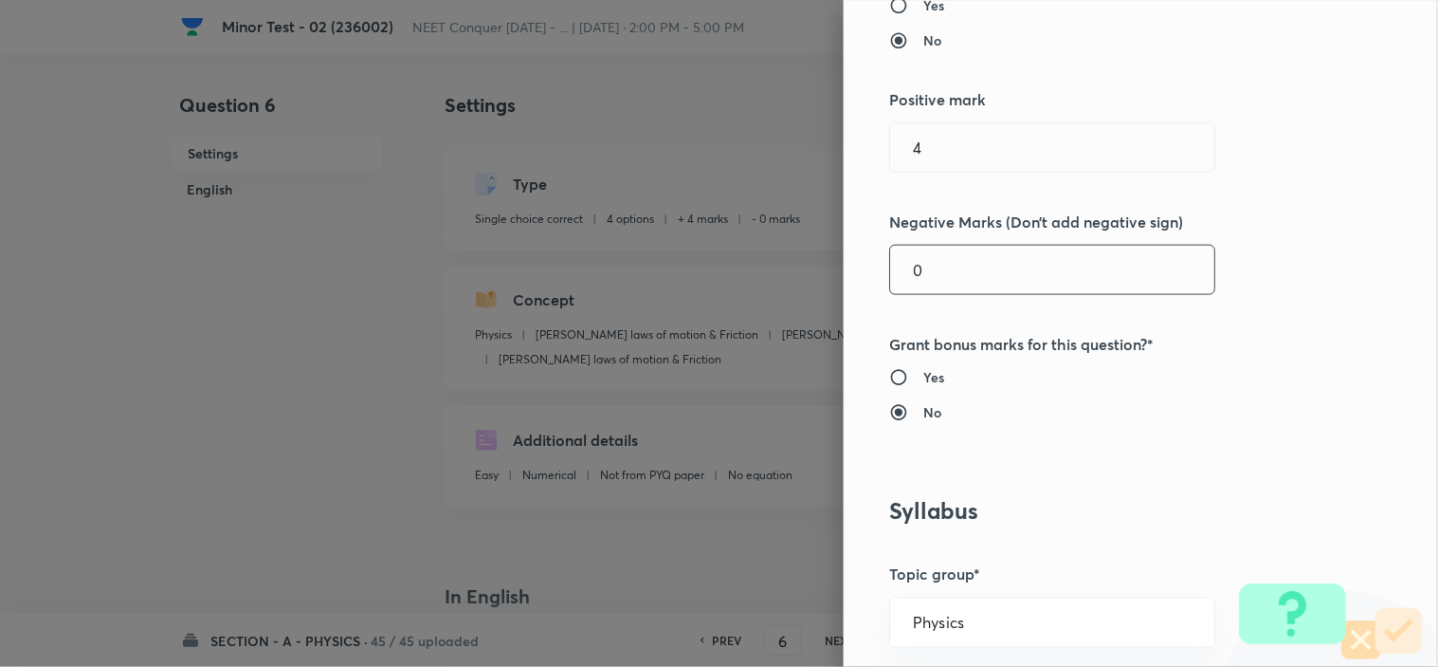
click at [950, 279] on input "0" at bounding box center [1052, 270] width 324 height 48
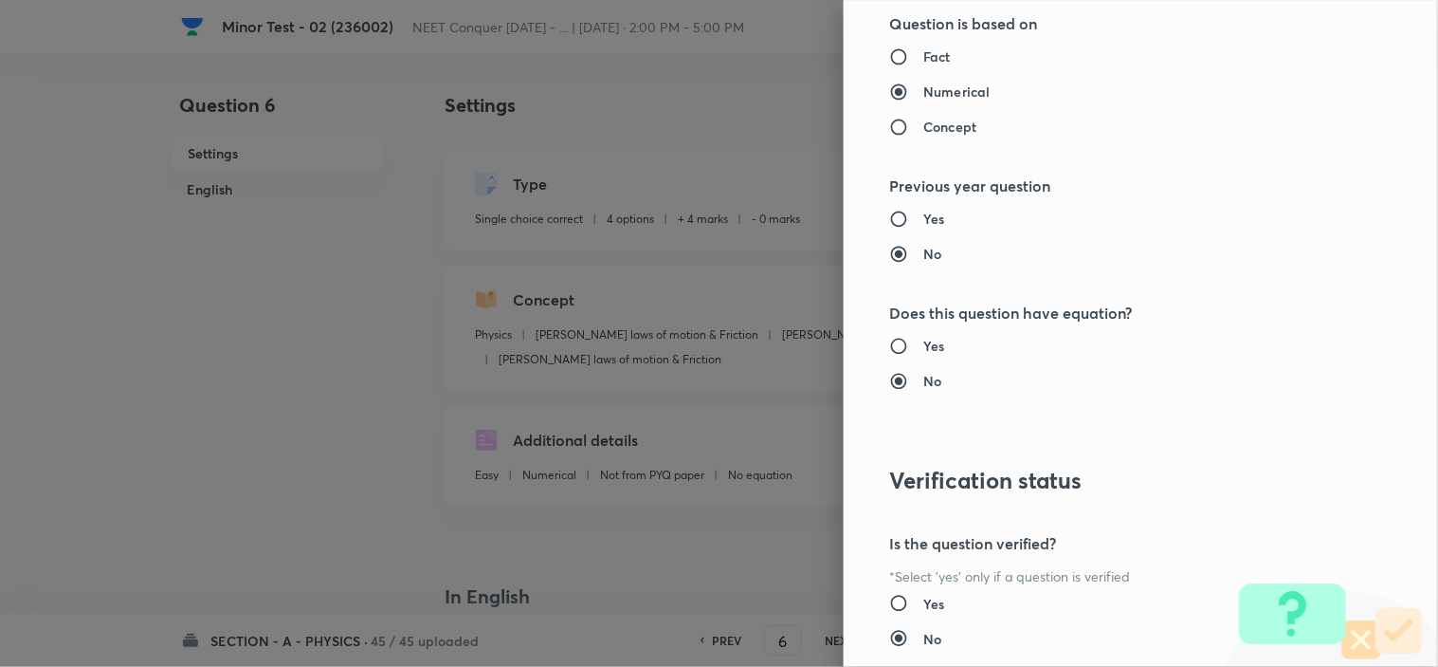
scroll to position [2045, 0]
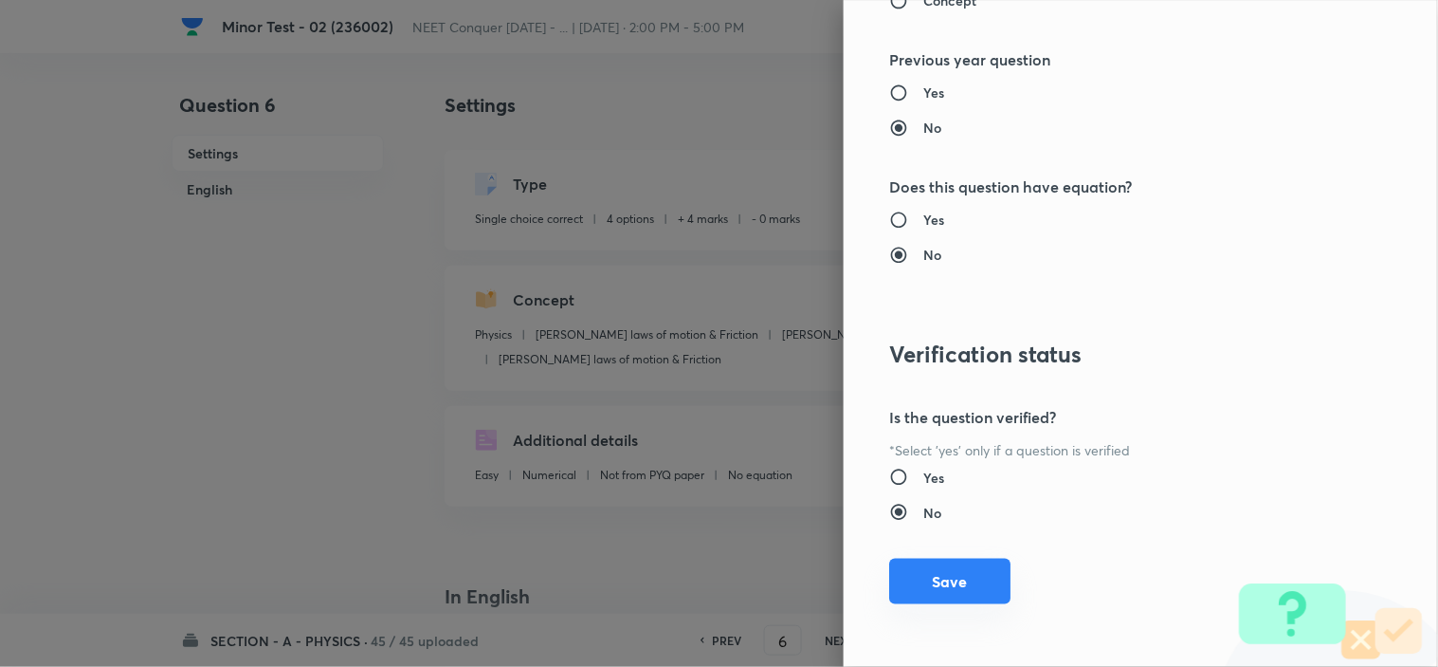
type input "1"
click at [963, 590] on button "Save" at bounding box center [949, 581] width 121 height 46
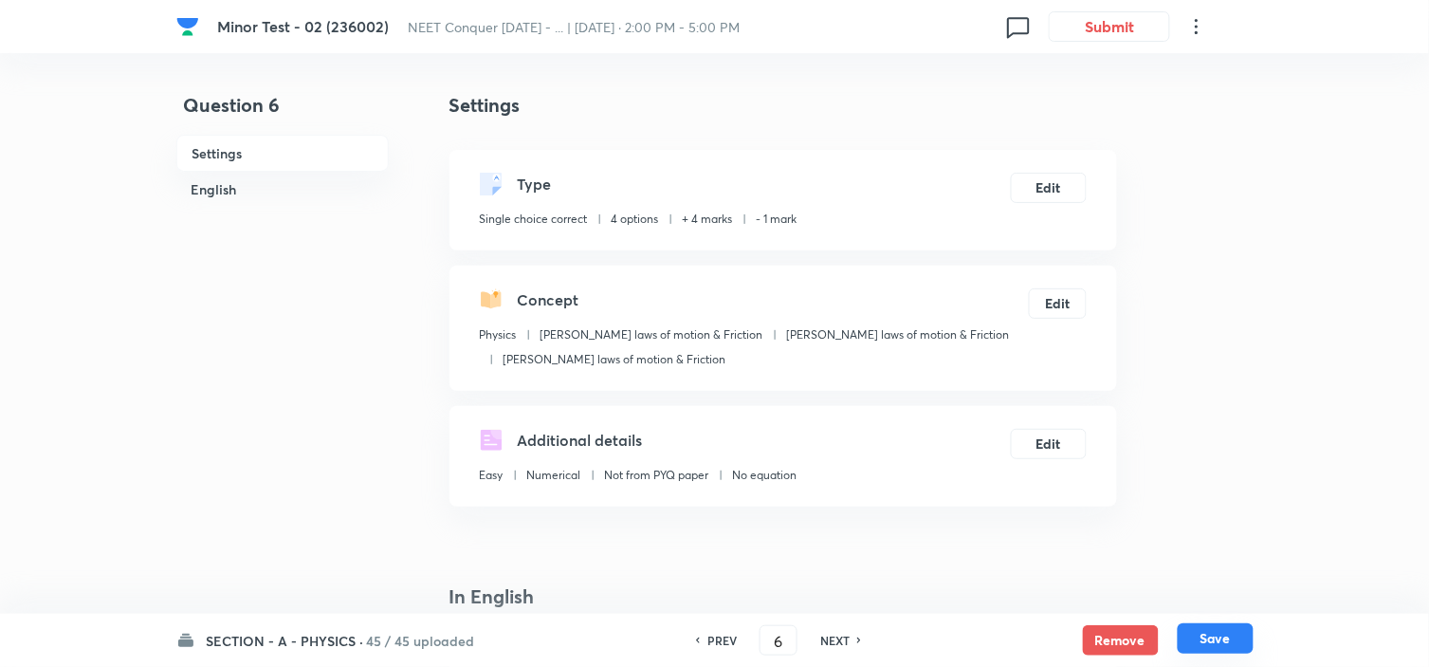
click at [1215, 646] on button "Save" at bounding box center [1216, 638] width 76 height 30
type input "7"
checkbox input "false"
checkbox input "true"
click at [1050, 178] on button "Edit" at bounding box center [1049, 186] width 76 height 30
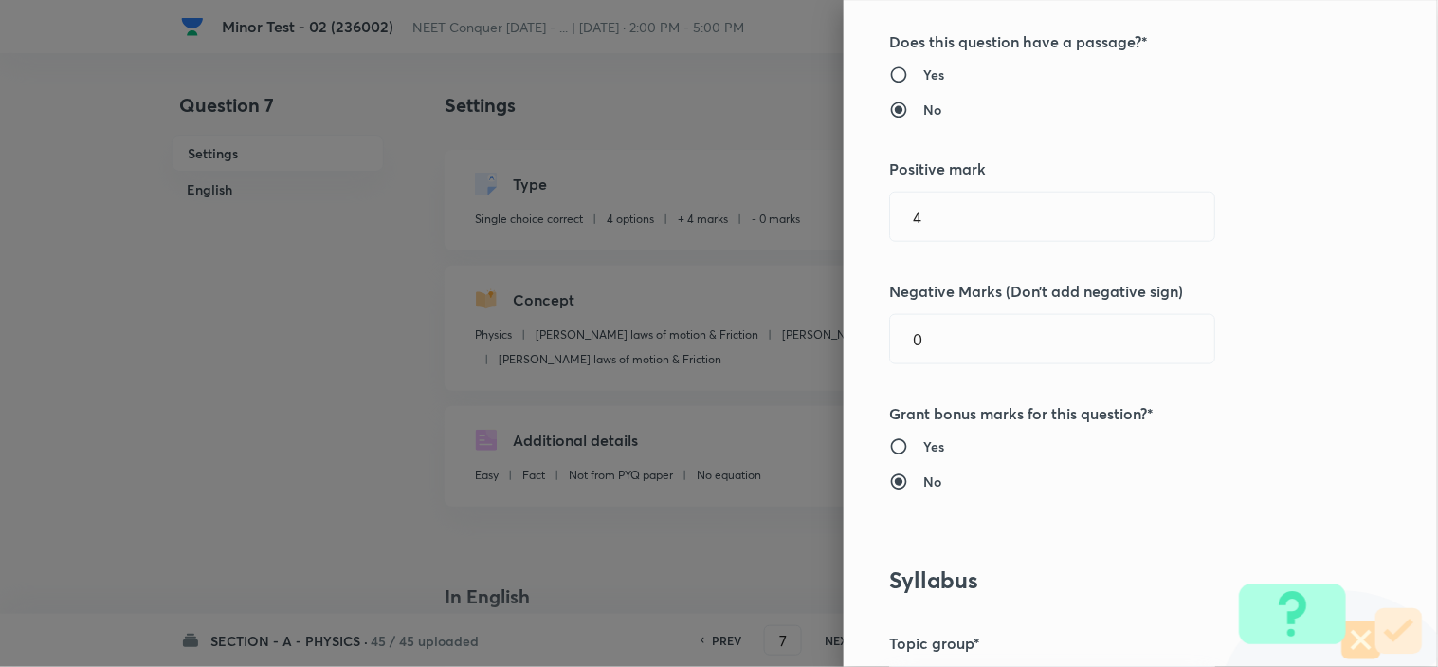
scroll to position [316, 0]
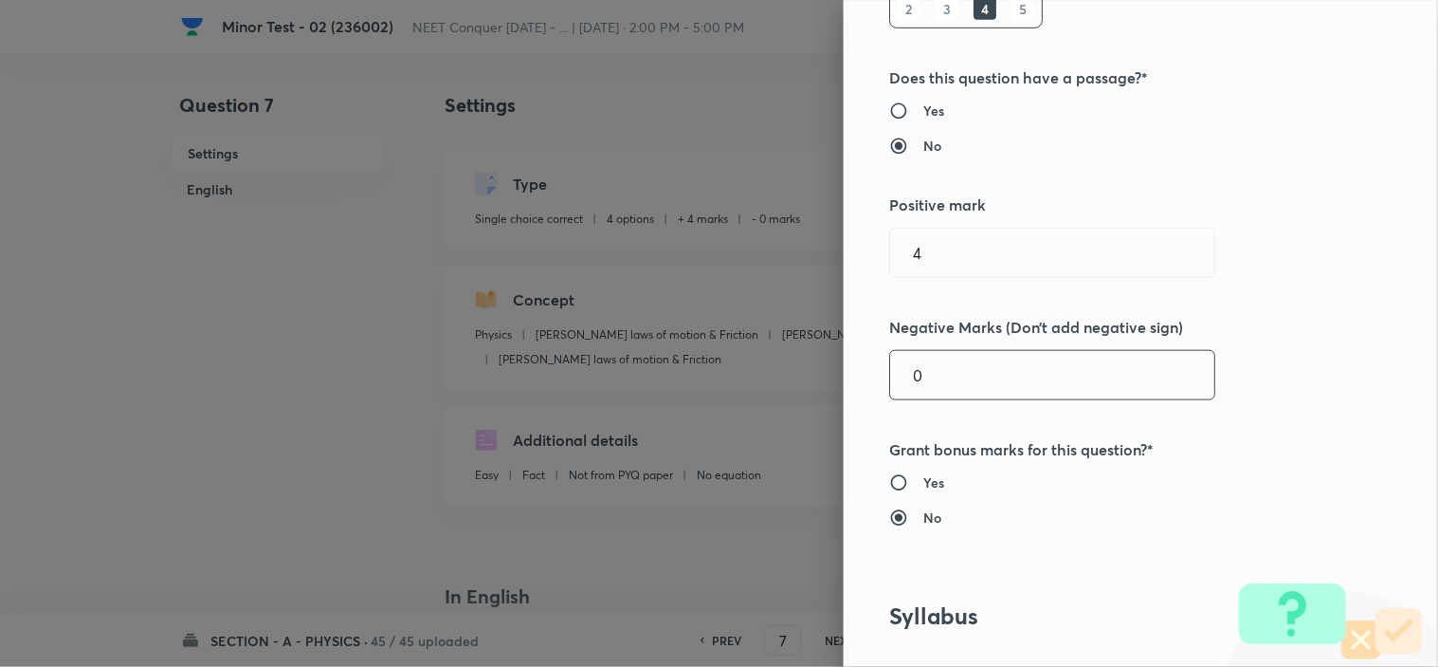
click at [940, 386] on input "0" at bounding box center [1052, 375] width 324 height 48
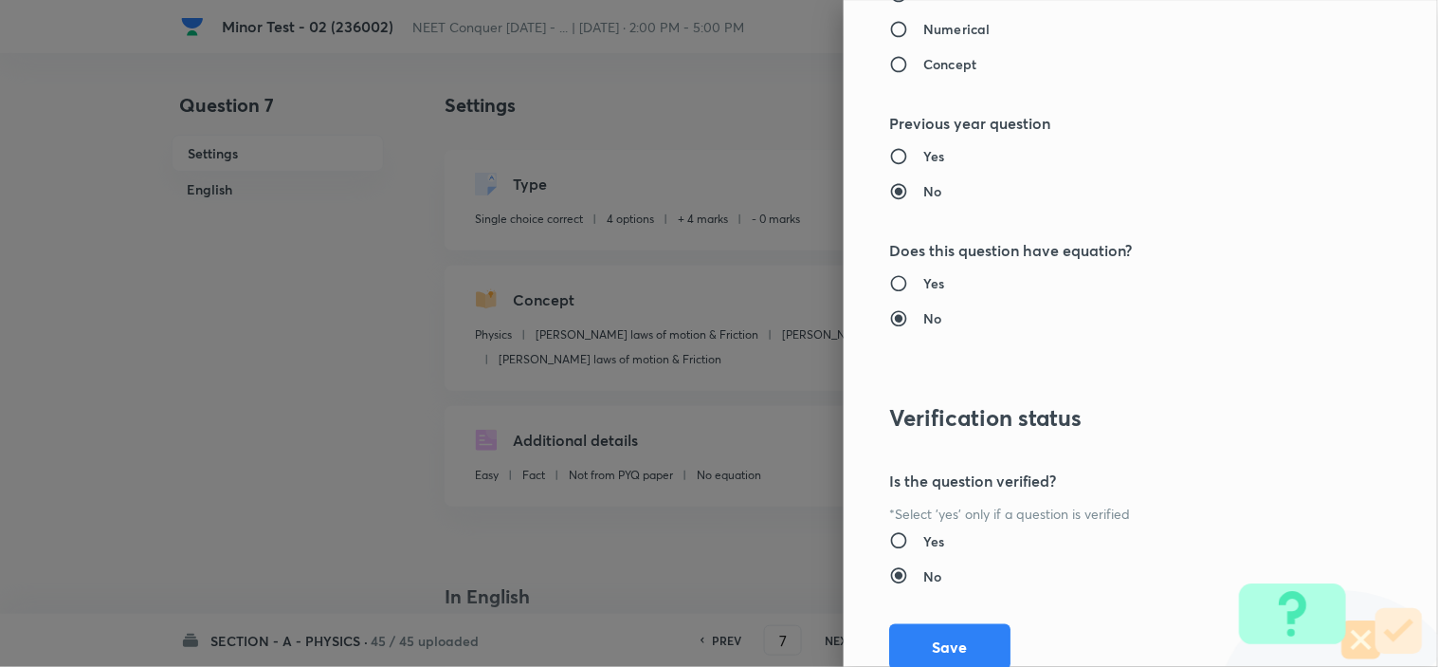
scroll to position [2045, 0]
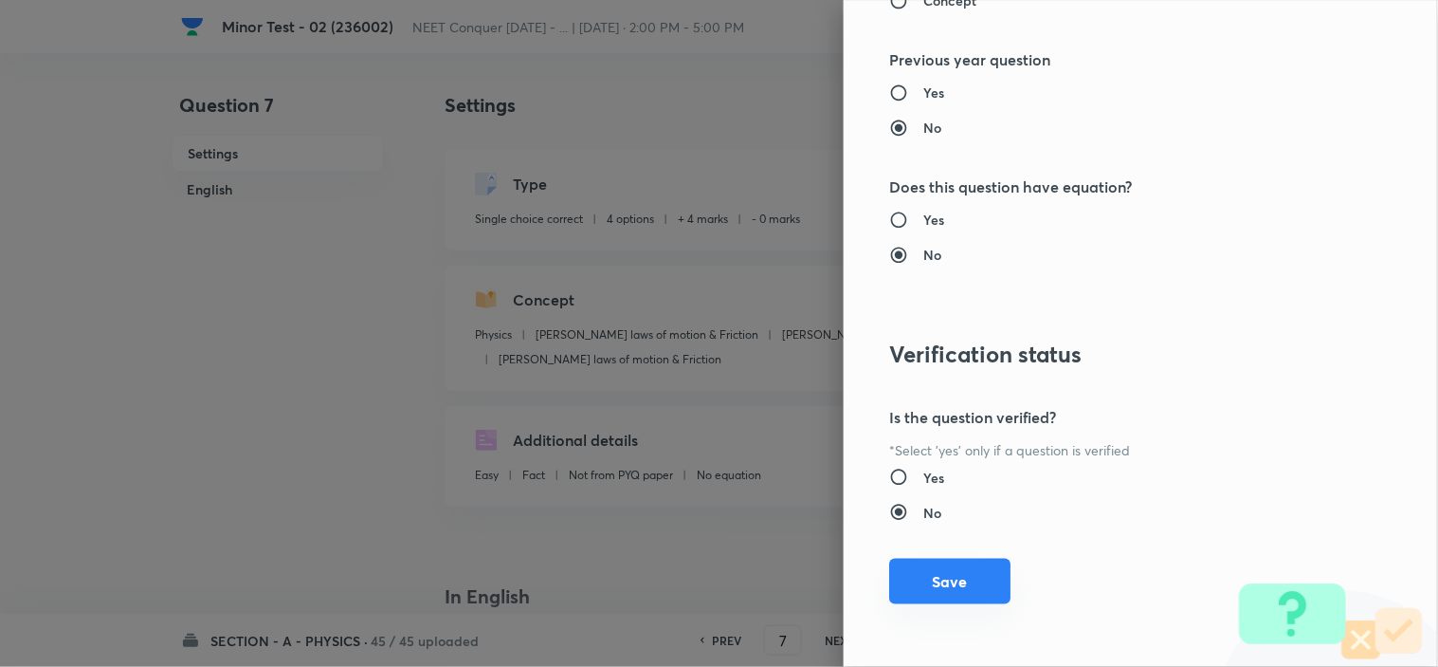
type input "1"
click at [950, 575] on button "Save" at bounding box center [949, 581] width 121 height 46
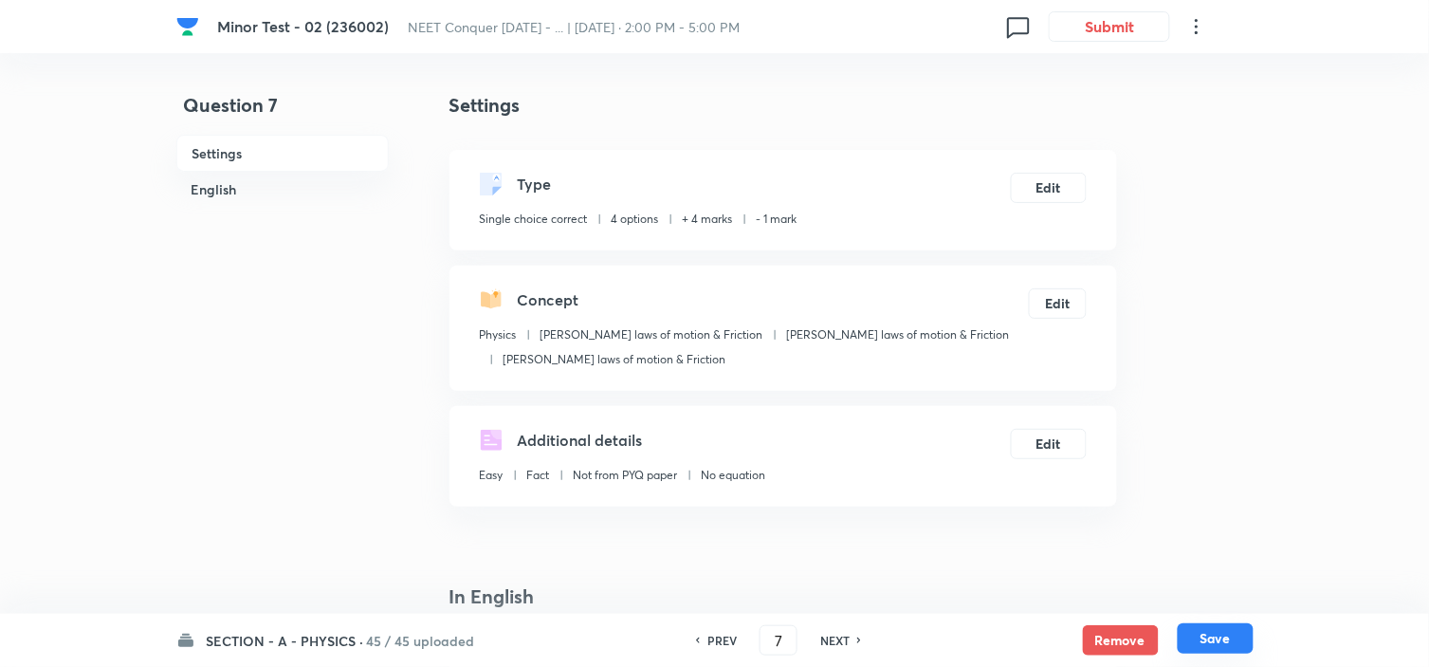
click at [1212, 630] on button "Save" at bounding box center [1216, 638] width 76 height 30
type input "8"
checkbox input "false"
checkbox input "true"
click at [1056, 182] on button "Edit" at bounding box center [1049, 186] width 76 height 30
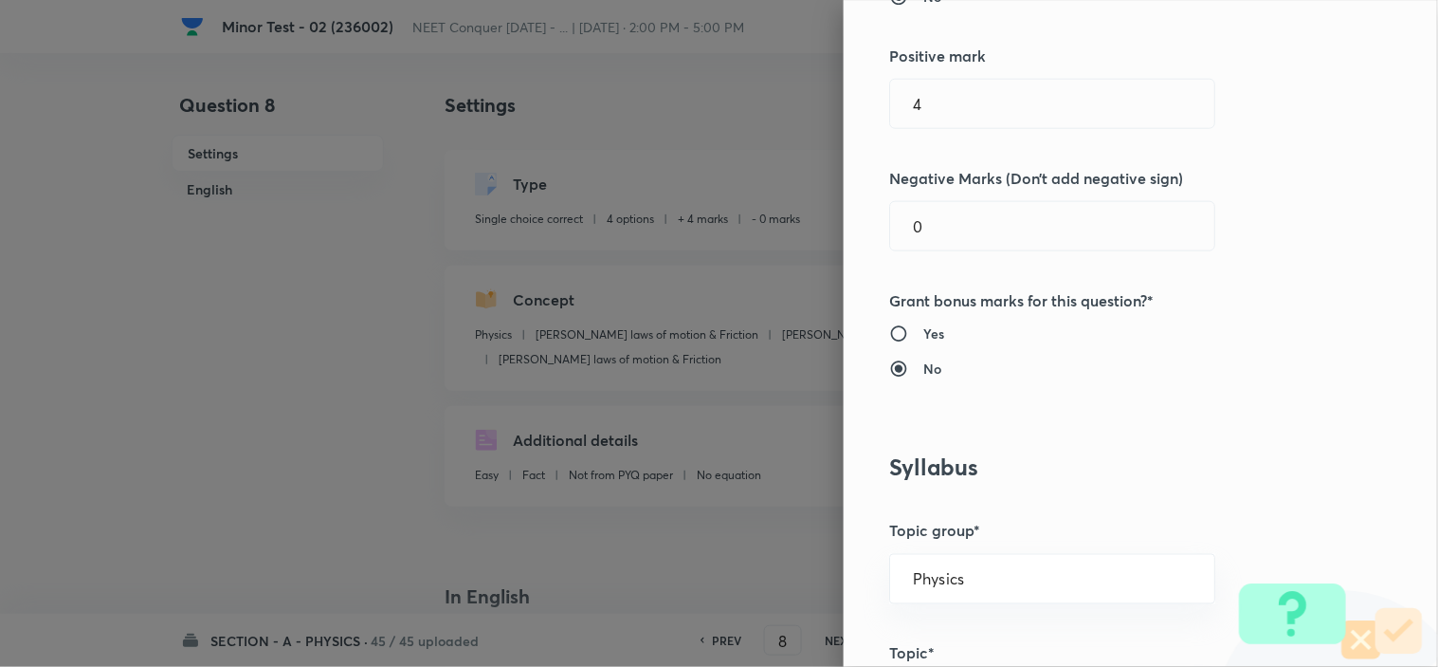
scroll to position [421, 0]
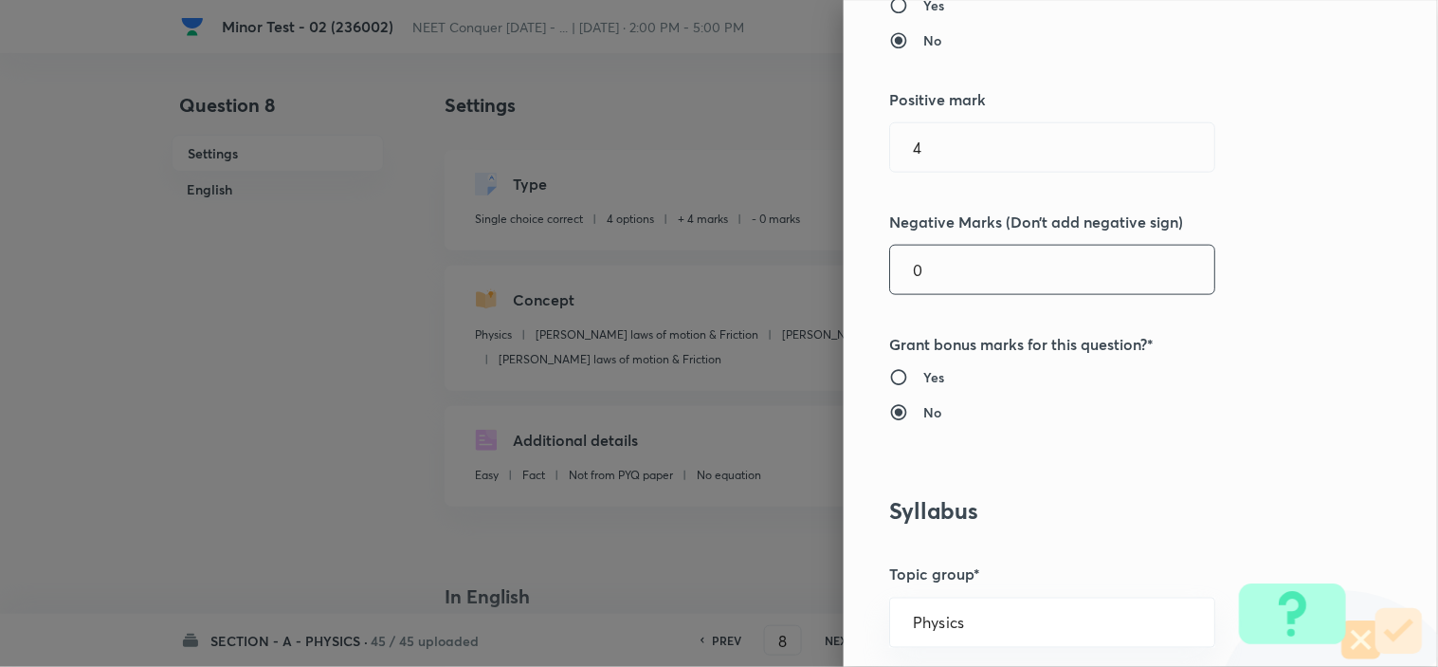
drag, startPoint x: 925, startPoint y: 271, endPoint x: 823, endPoint y: 288, distance: 103.8
click at [851, 281] on div "Question settings Question type* Single choice correct Number of options* 2 3 4…" at bounding box center [1141, 333] width 594 height 667
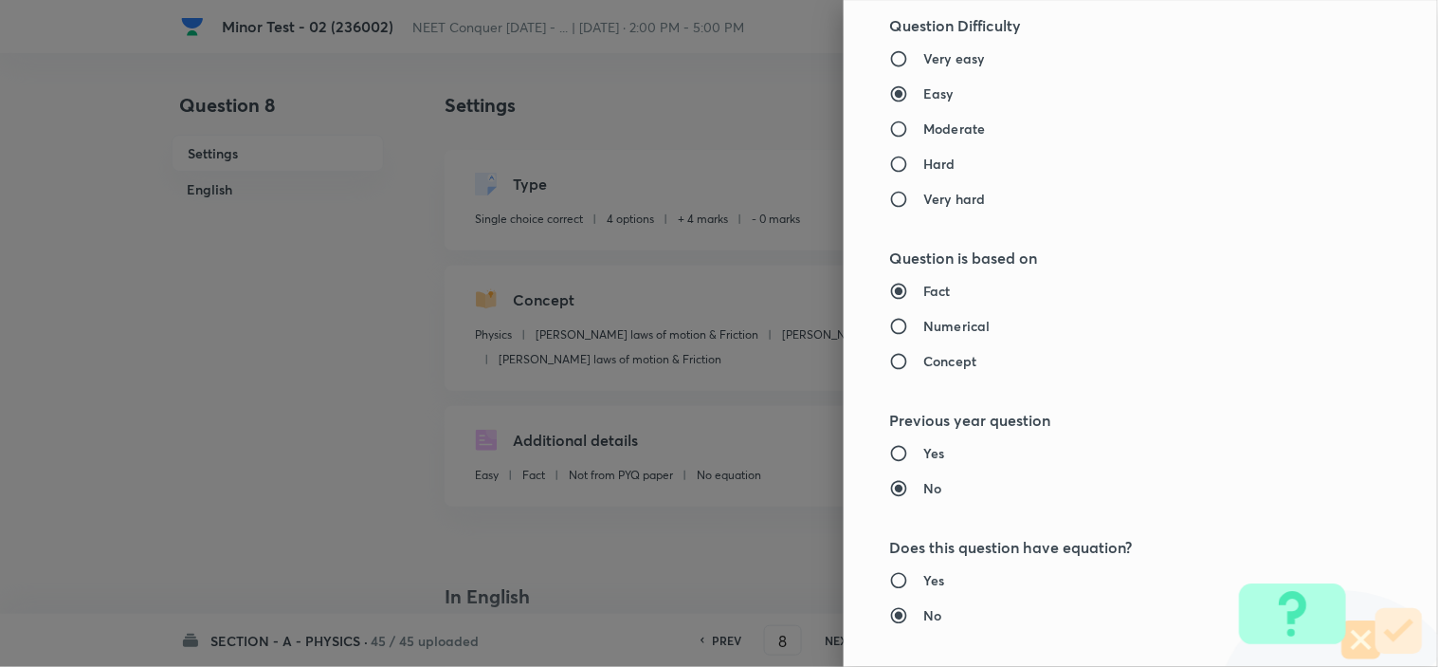
scroll to position [2045, 0]
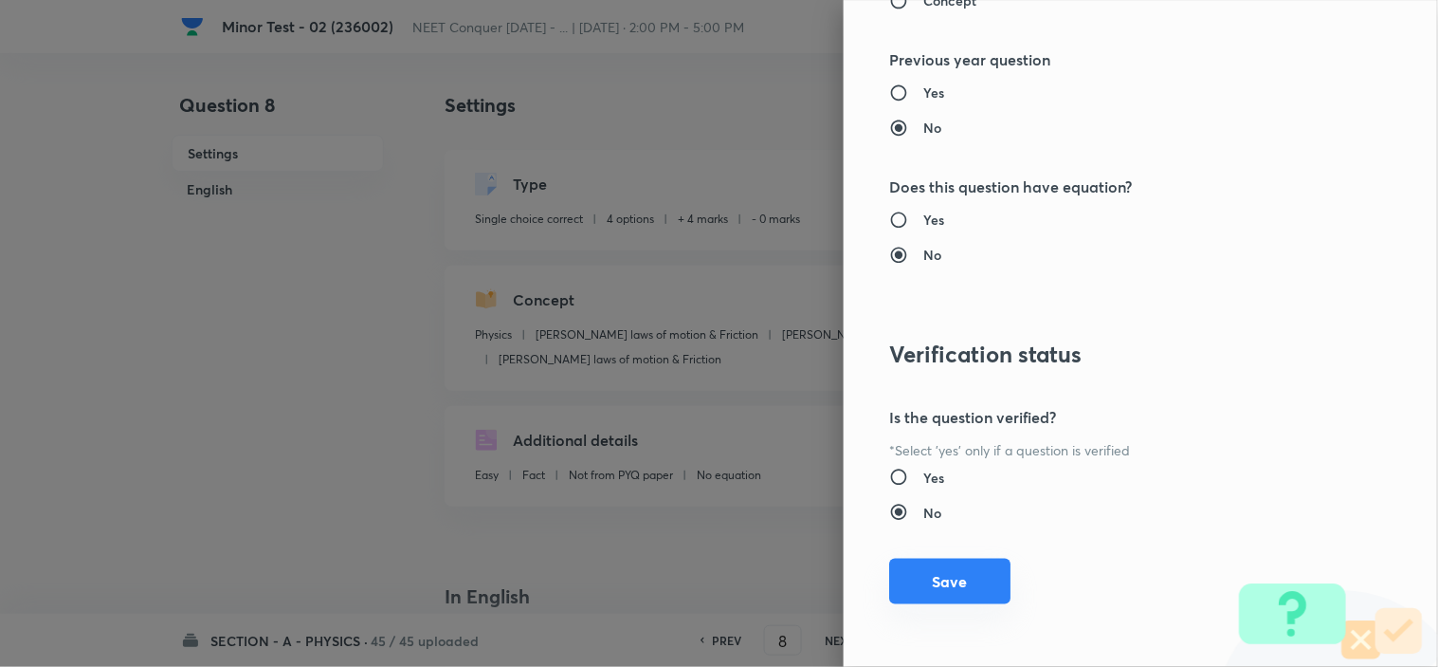
type input "1"
click at [954, 586] on button "Save" at bounding box center [949, 581] width 121 height 46
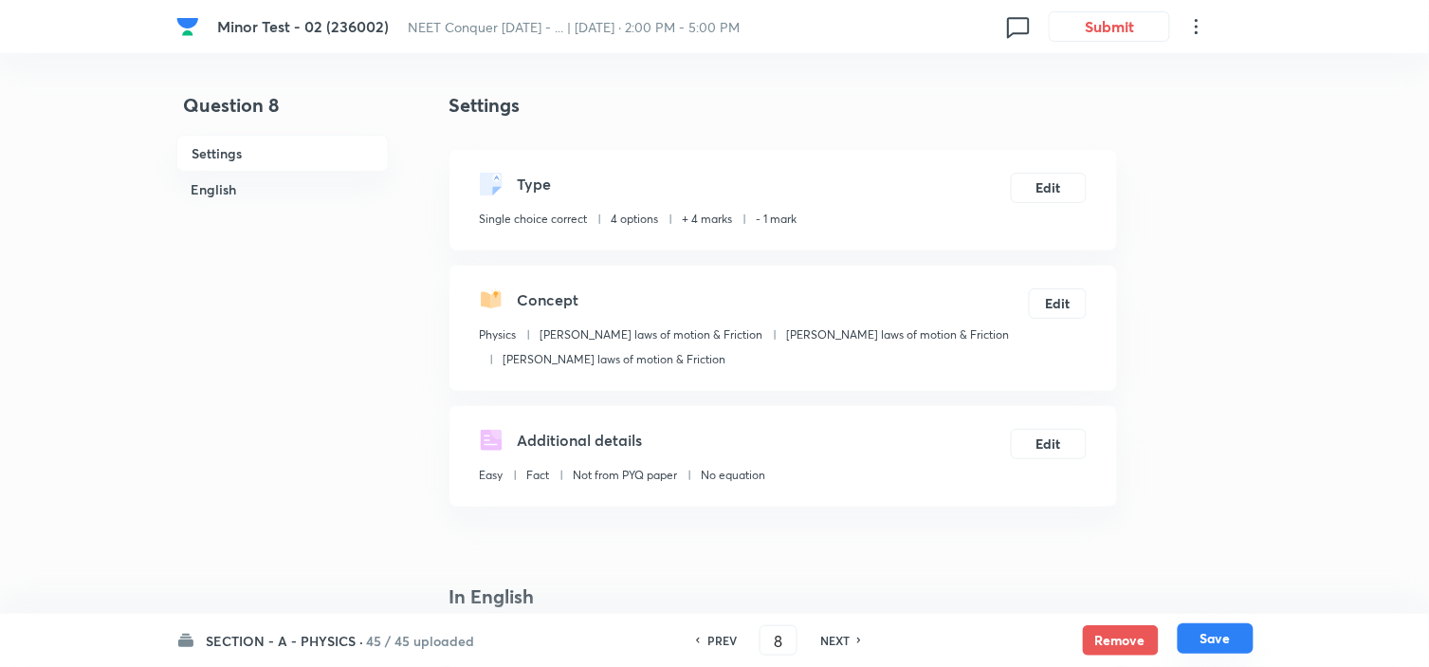
click at [1221, 650] on button "Save" at bounding box center [1216, 638] width 76 height 30
type input "9"
checkbox input "true"
checkbox input "false"
click at [1047, 193] on button "Edit" at bounding box center [1049, 186] width 76 height 30
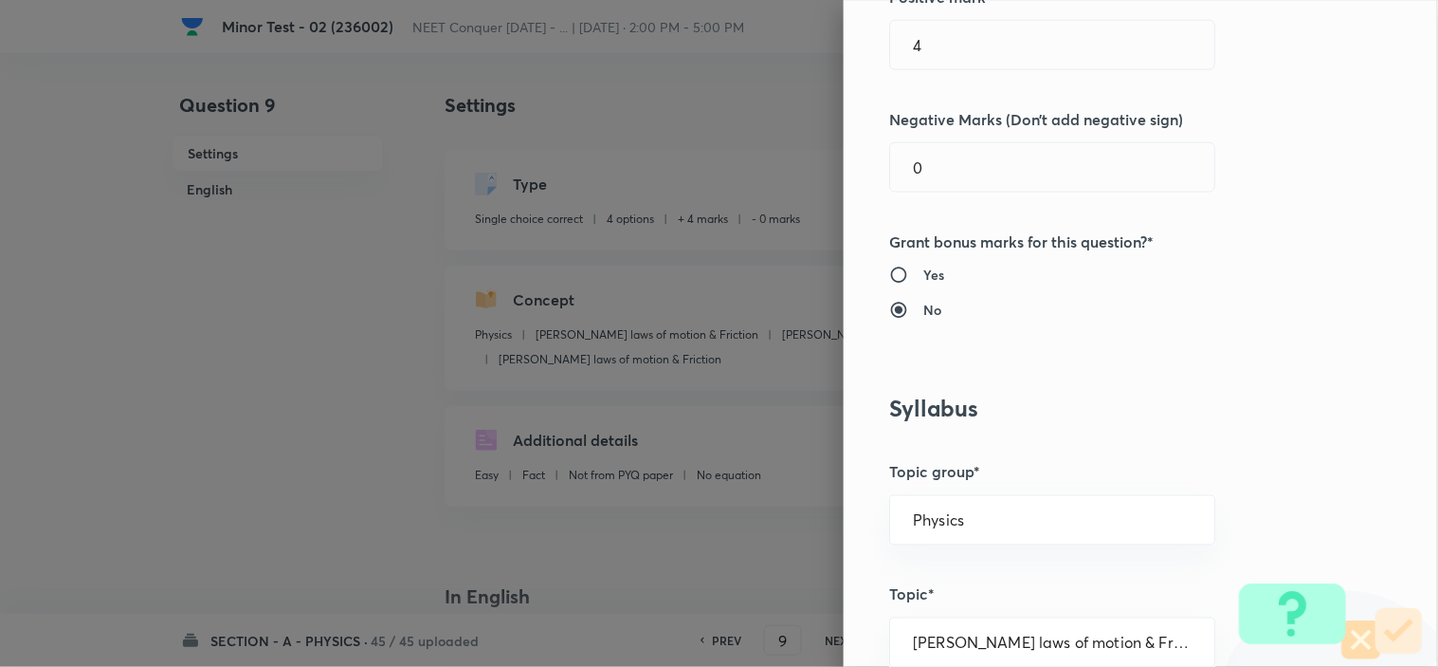
scroll to position [421, 0]
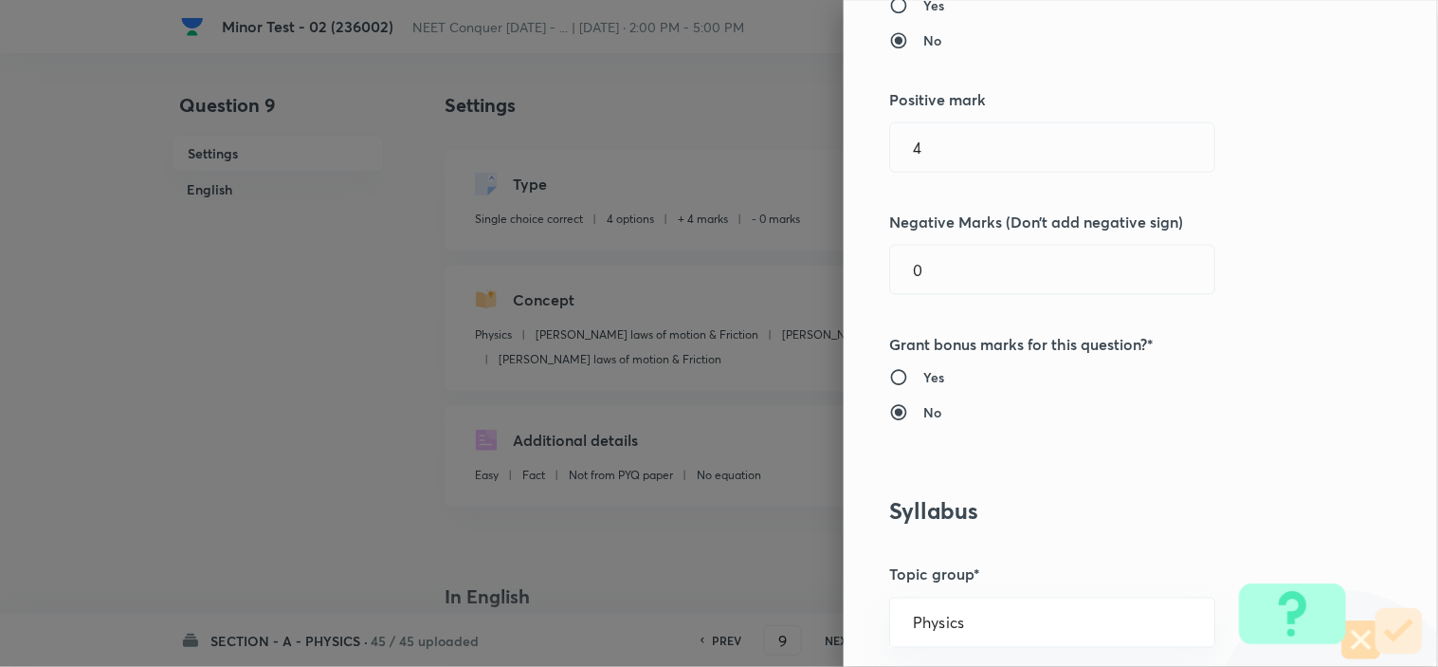
drag, startPoint x: 941, startPoint y: 290, endPoint x: 851, endPoint y: 291, distance: 90.1
click at [851, 291] on div "Question settings Question type* Single choice correct Number of options* 2 3 4…" at bounding box center [1141, 333] width 594 height 667
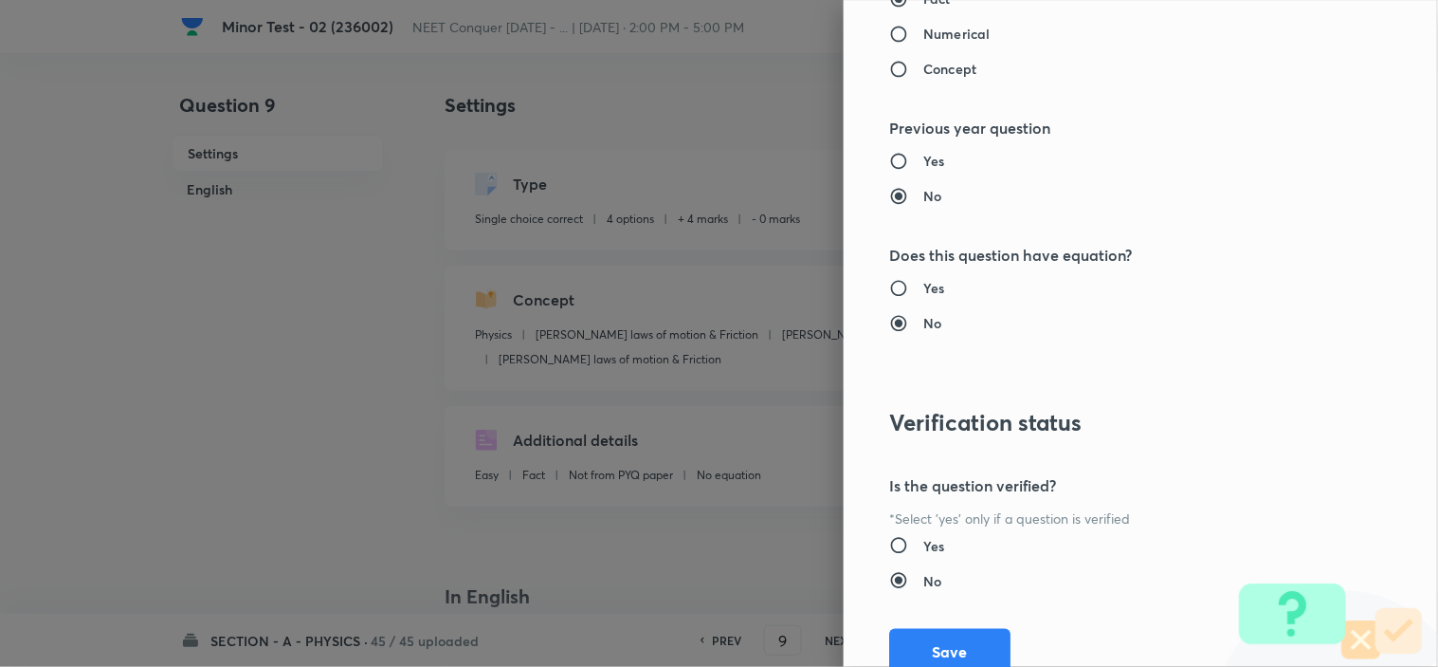
scroll to position [1940, 0]
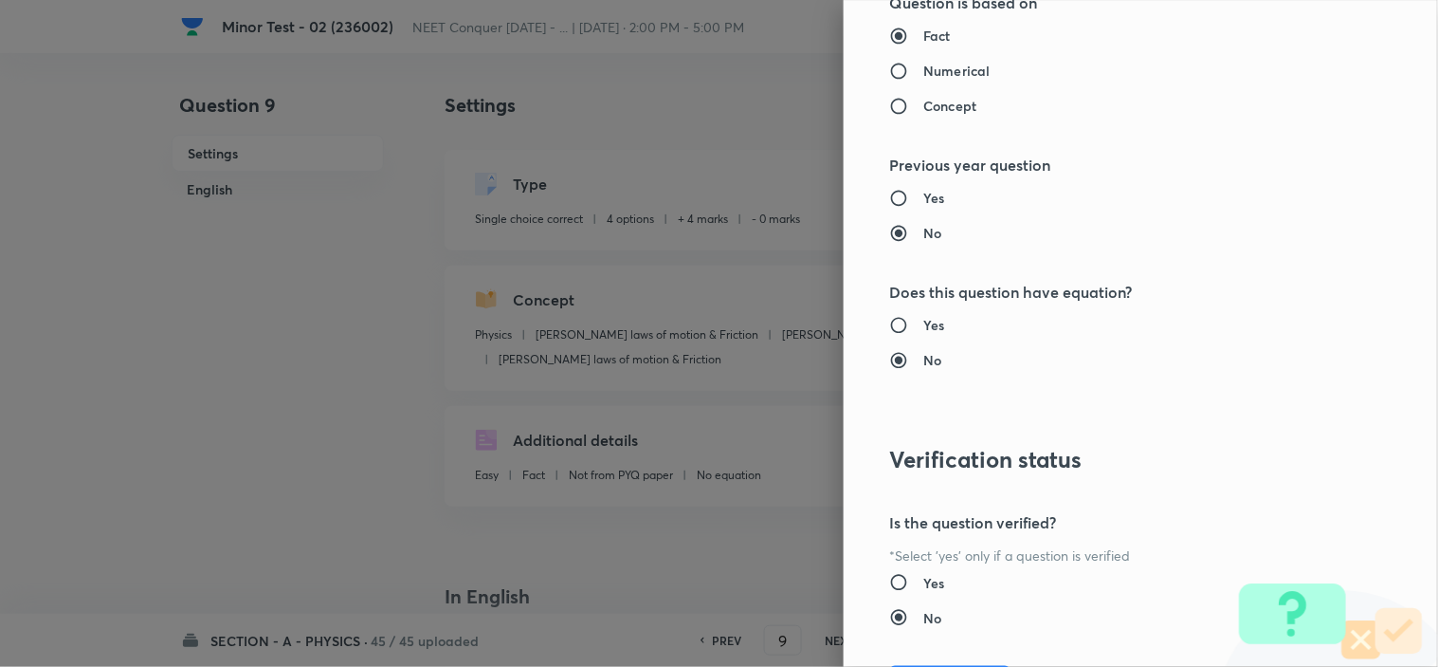
type input "1"
click at [923, 580] on h6 "Yes" at bounding box center [933, 583] width 21 height 20
click at [918, 580] on input "Yes" at bounding box center [906, 582] width 34 height 19
radio input "true"
click at [904, 617] on input "No" at bounding box center [906, 617] width 34 height 19
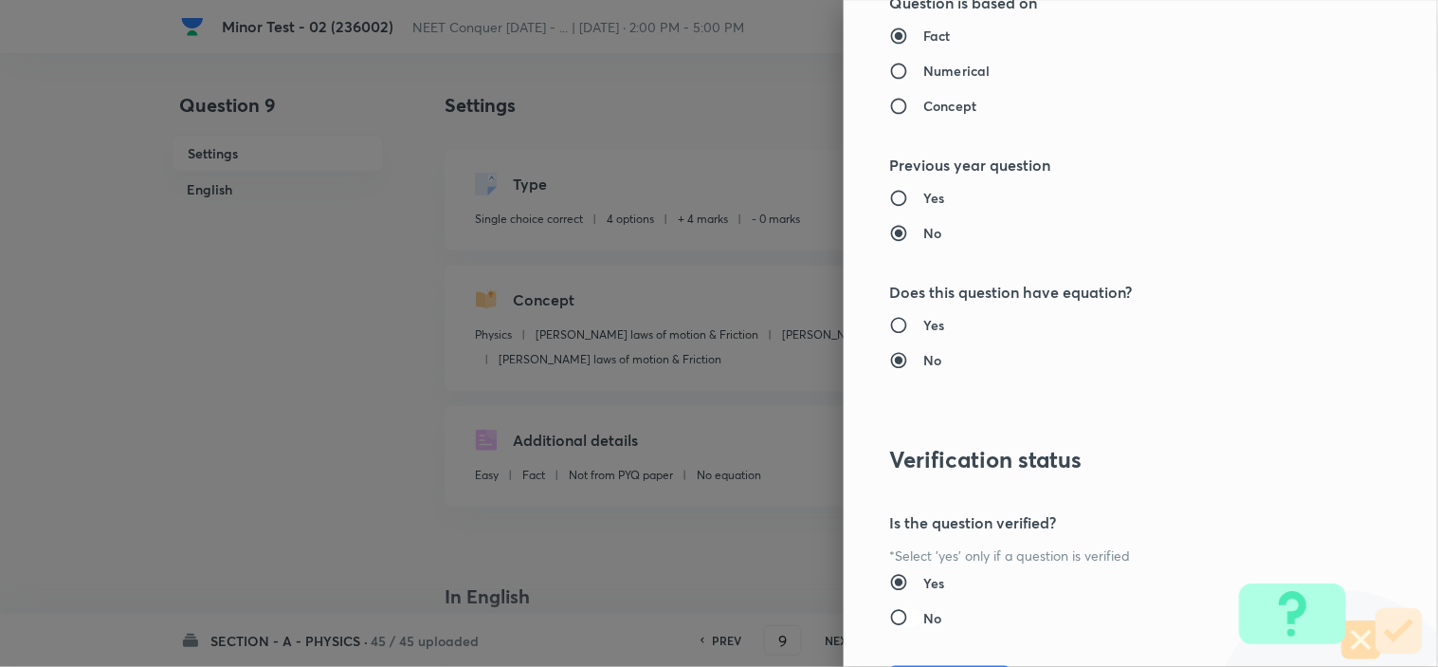
radio input "true"
radio input "false"
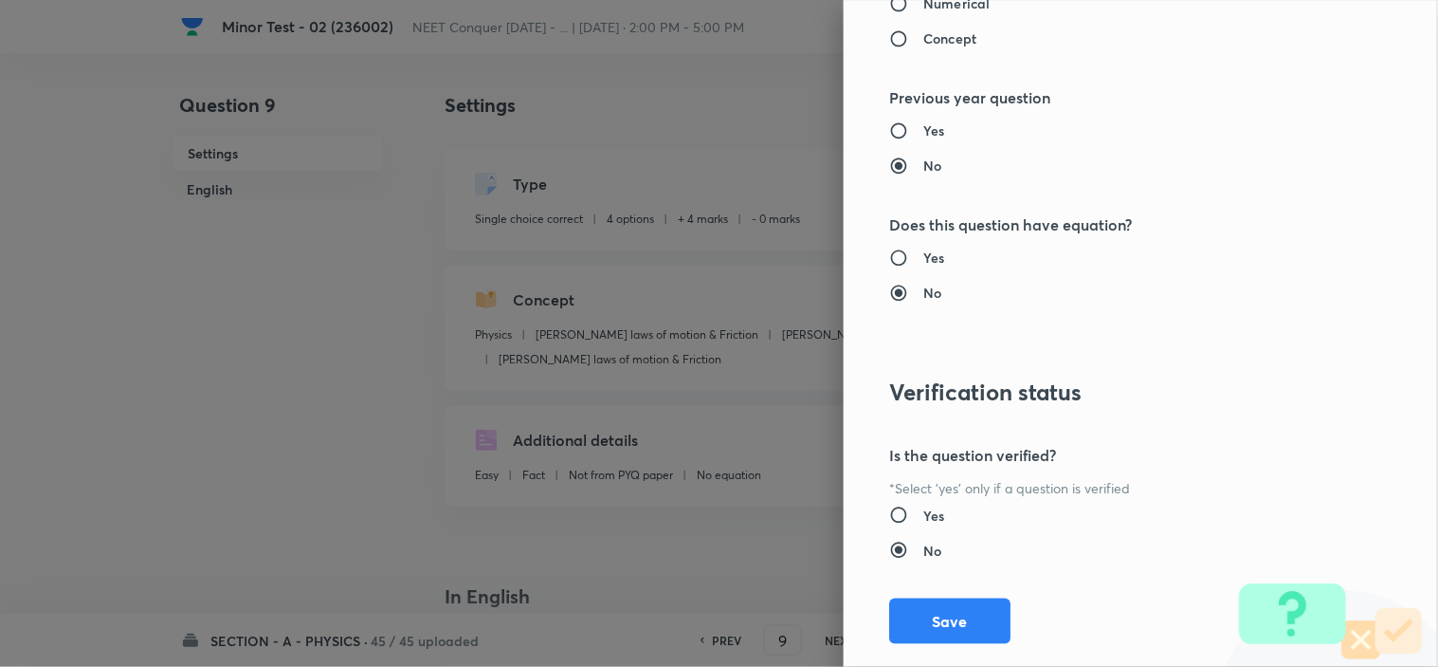
scroll to position [2045, 0]
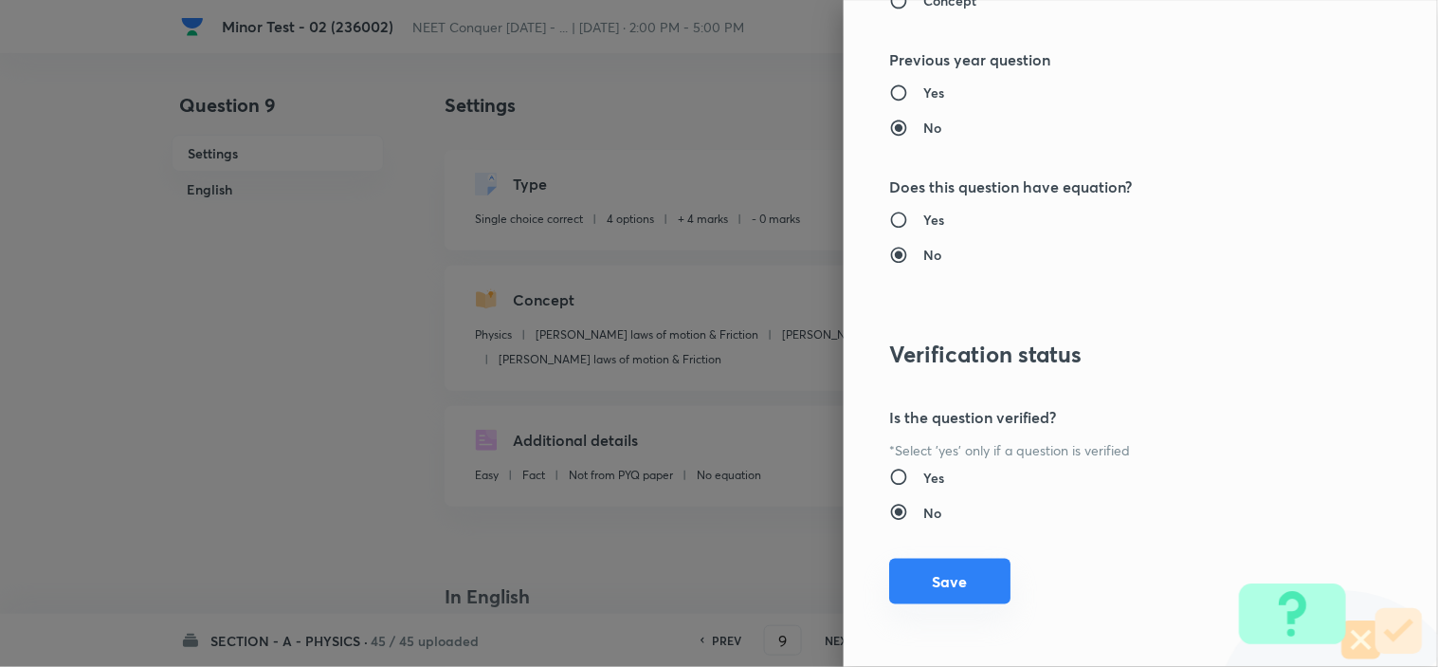
click at [922, 590] on button "Save" at bounding box center [949, 581] width 121 height 46
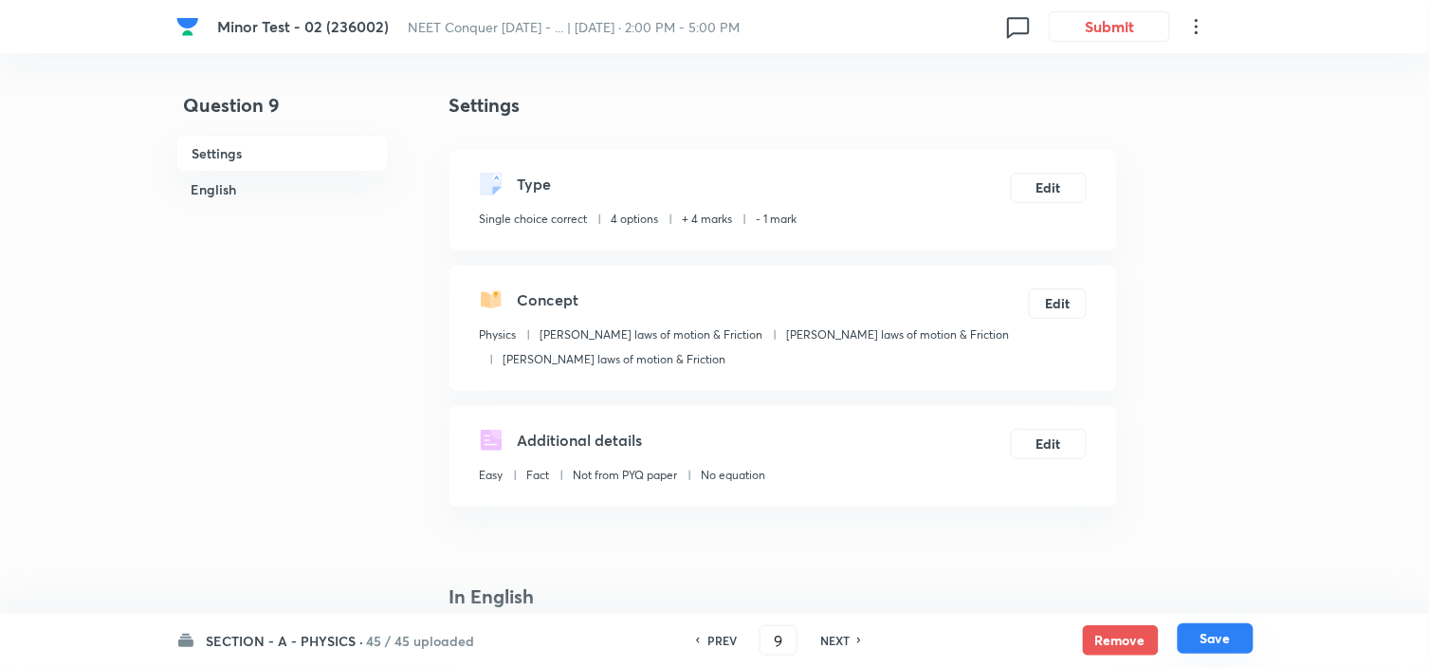
click at [1221, 633] on button "Save" at bounding box center [1216, 638] width 76 height 30
type input "10"
checkbox input "false"
checkbox input "true"
click at [1049, 193] on button "Edit" at bounding box center [1049, 186] width 76 height 30
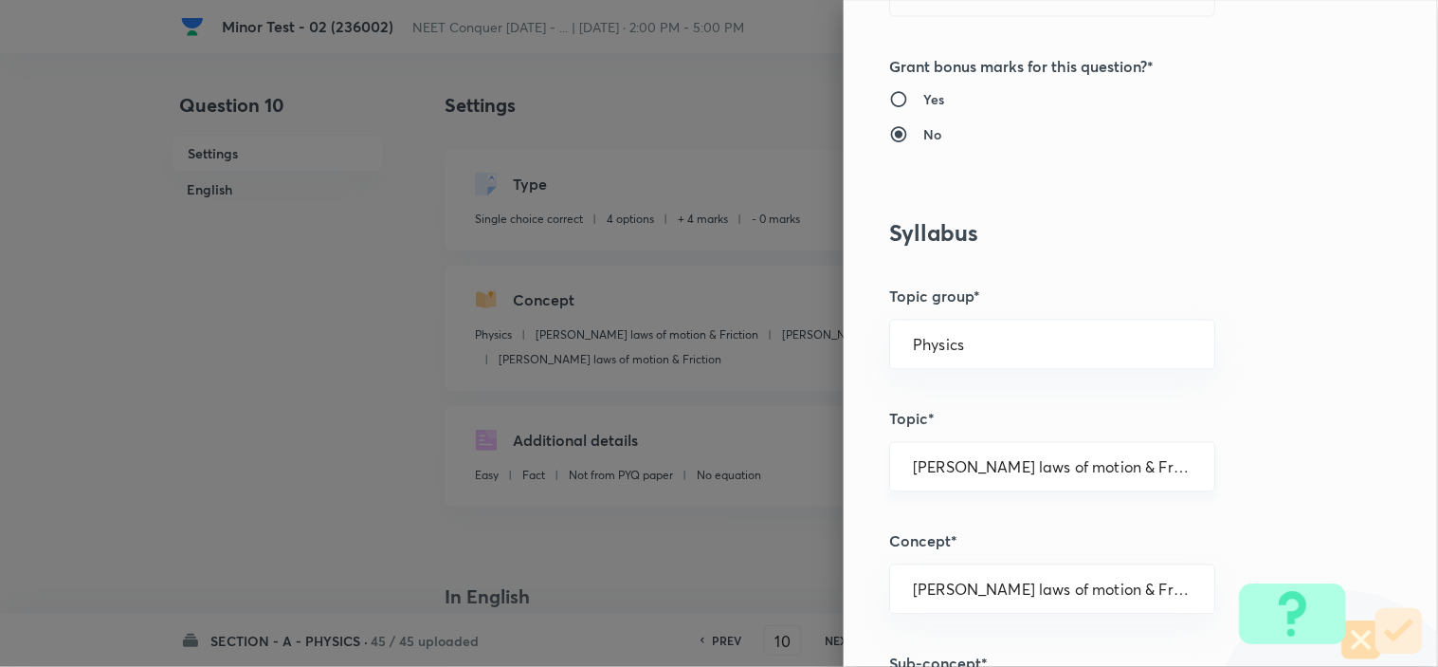
scroll to position [526, 0]
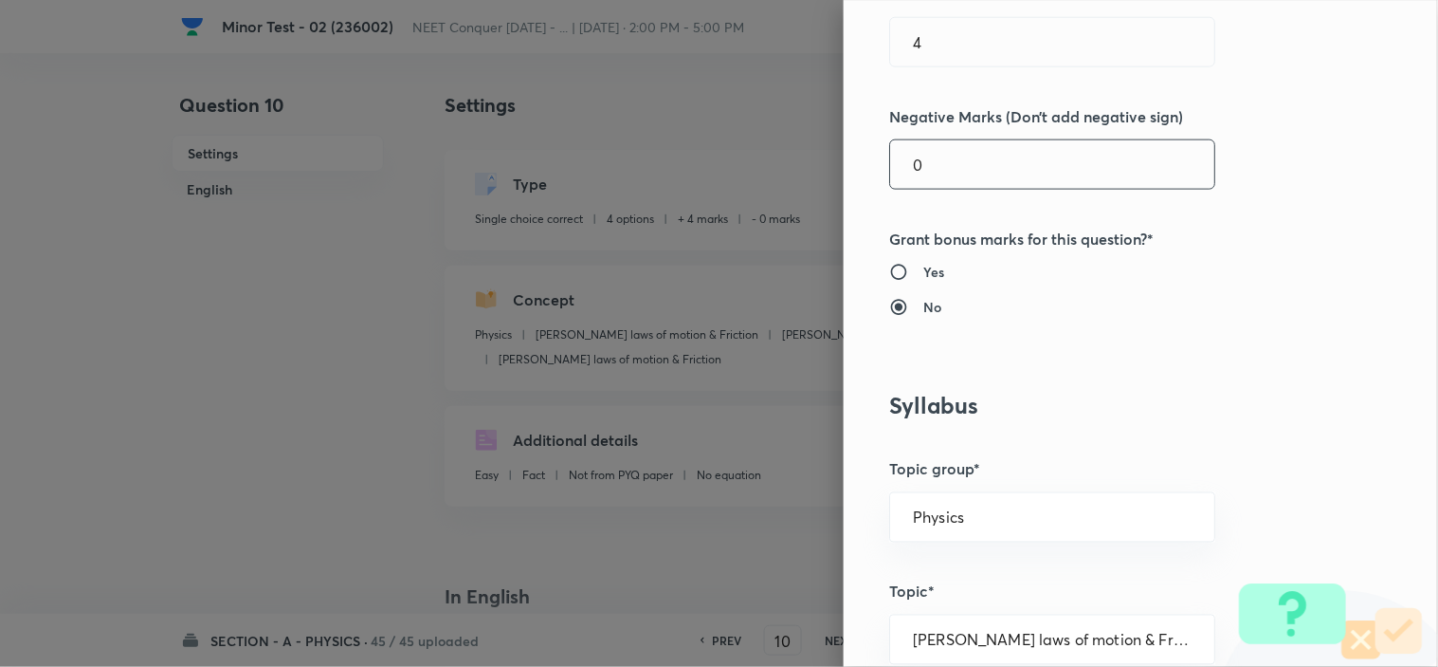
click at [918, 155] on input "0" at bounding box center [1052, 164] width 324 height 48
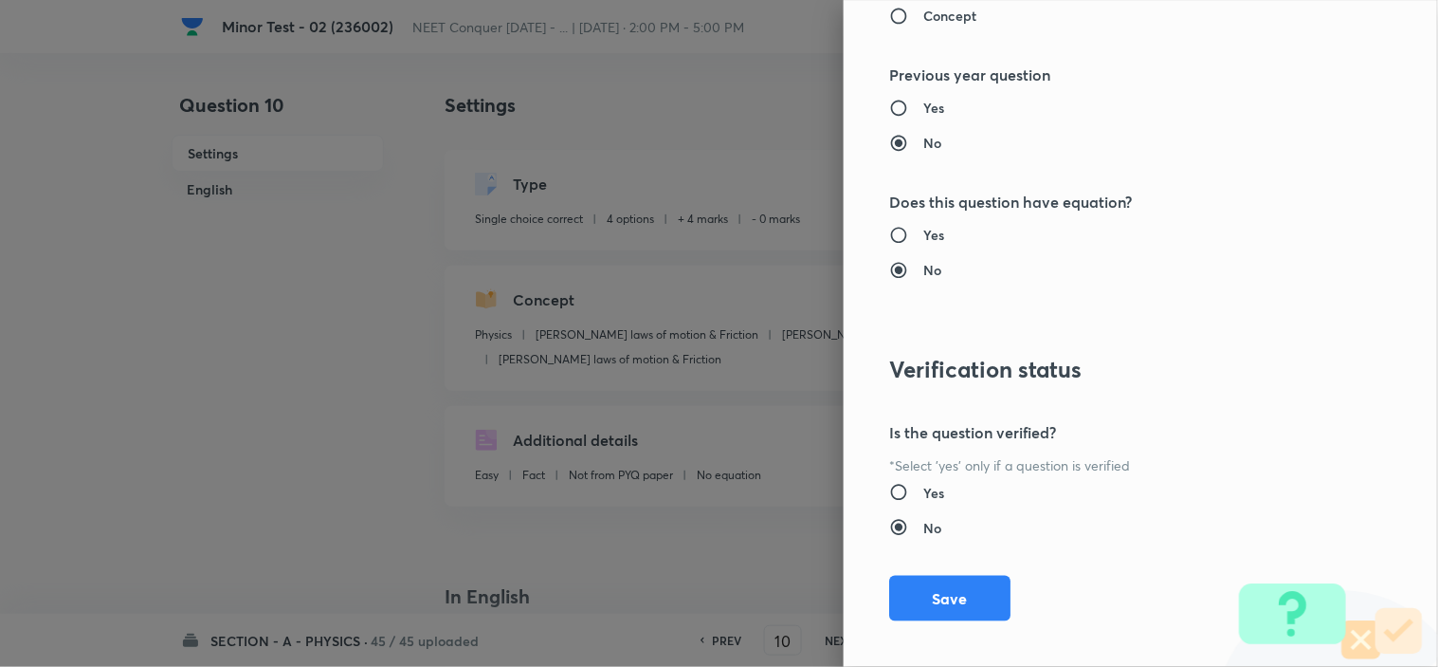
scroll to position [2045, 0]
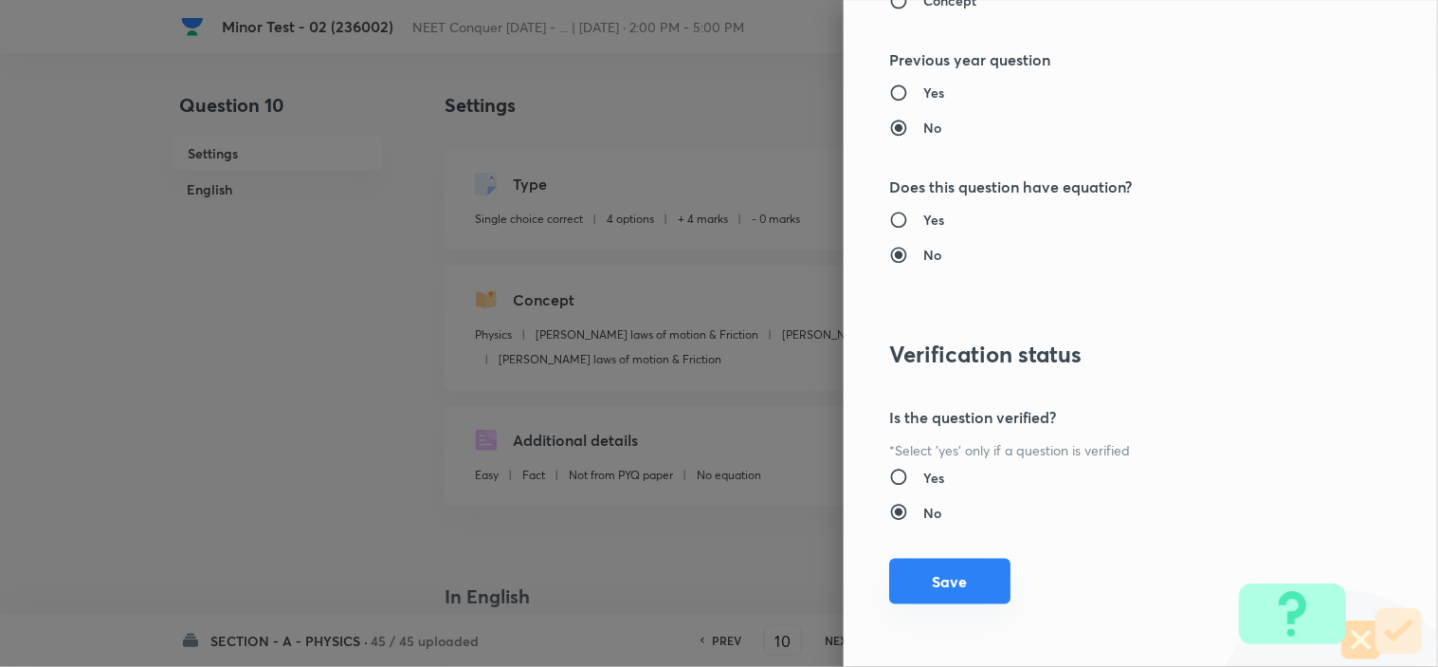
type input "1"
click at [955, 579] on button "Save" at bounding box center [949, 581] width 121 height 46
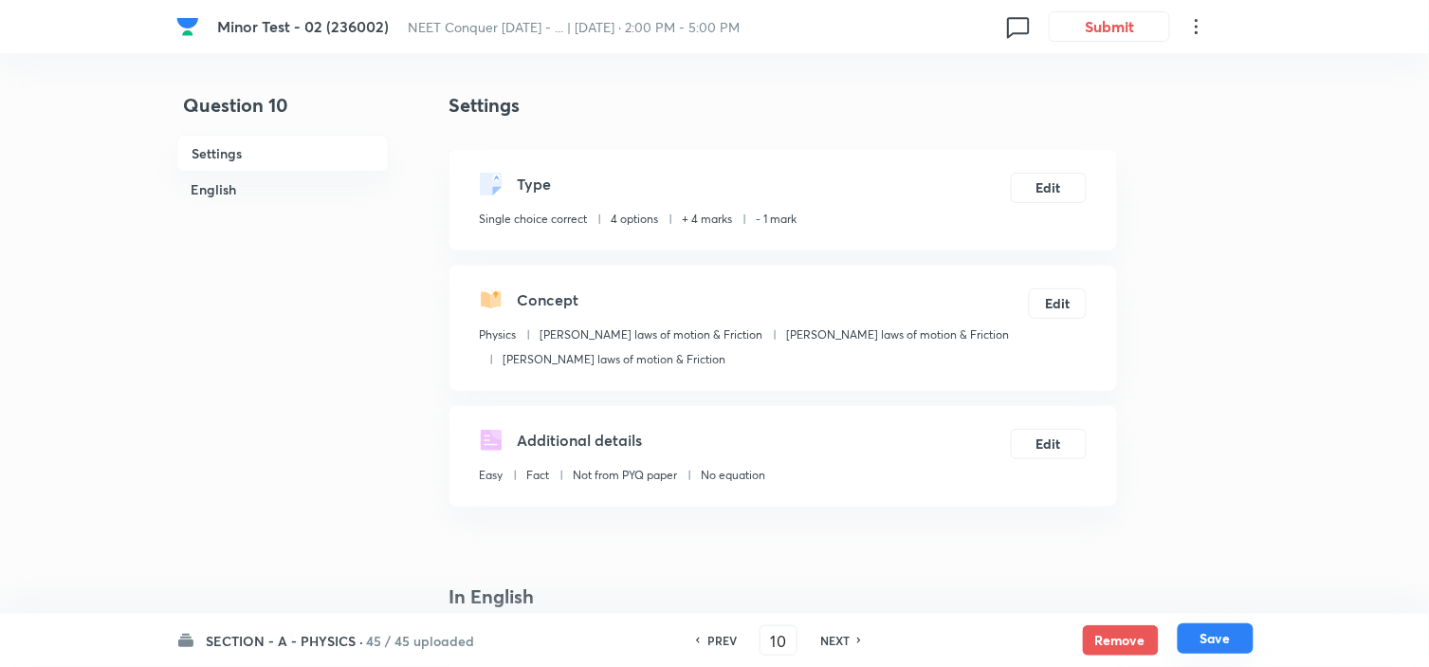
click at [1230, 648] on button "Save" at bounding box center [1216, 638] width 76 height 30
type input "11"
checkbox input "true"
checkbox input "false"
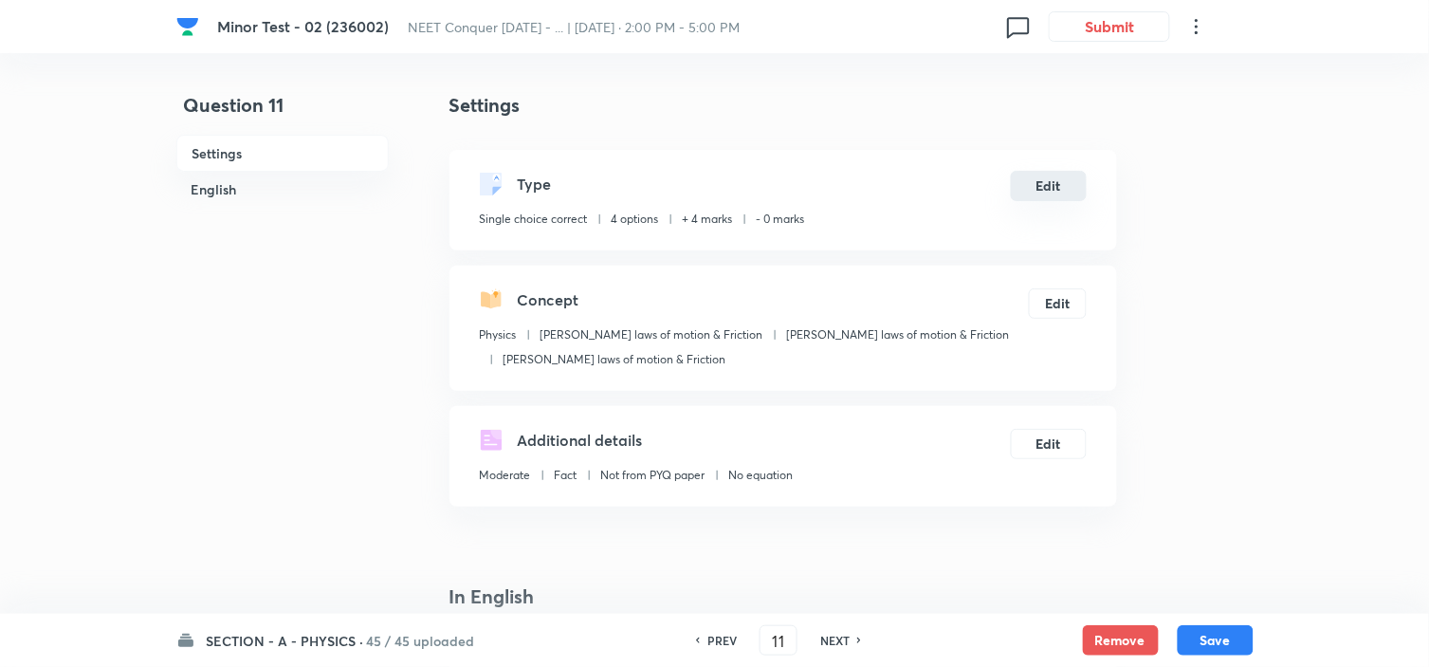
click at [1050, 177] on button "Edit" at bounding box center [1049, 186] width 76 height 30
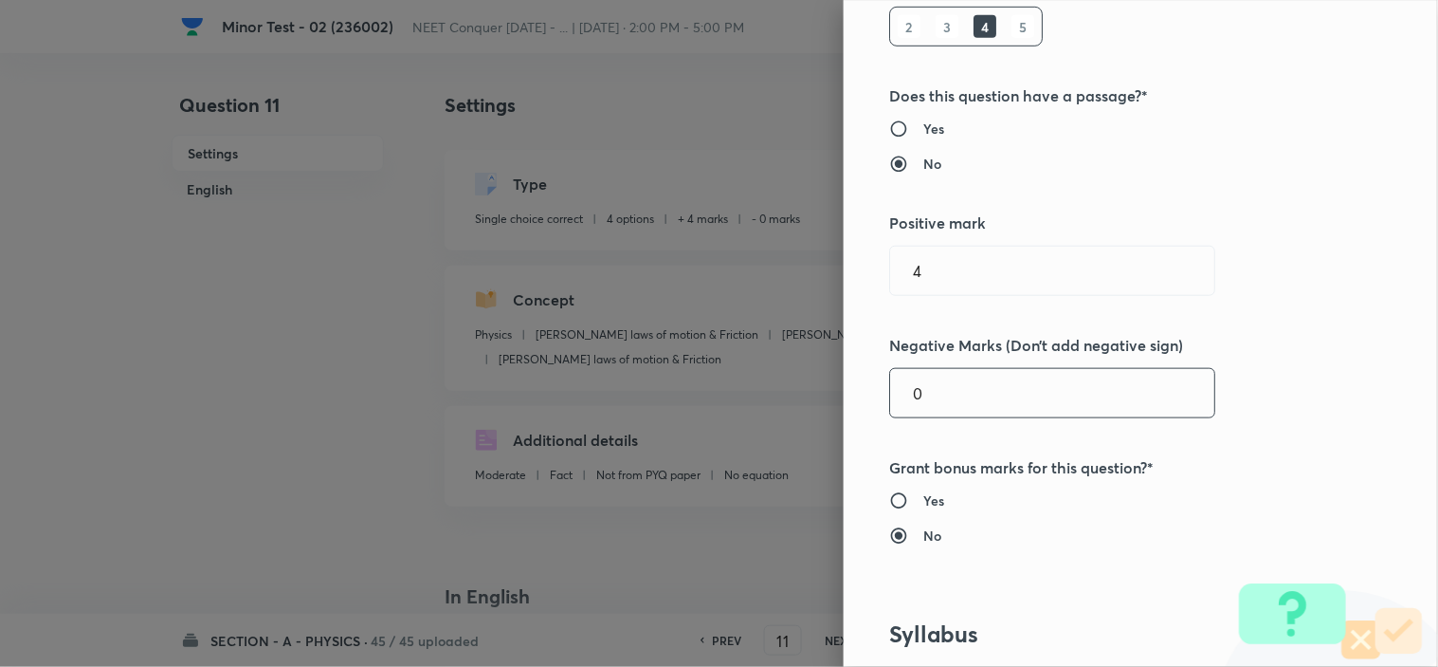
scroll to position [316, 0]
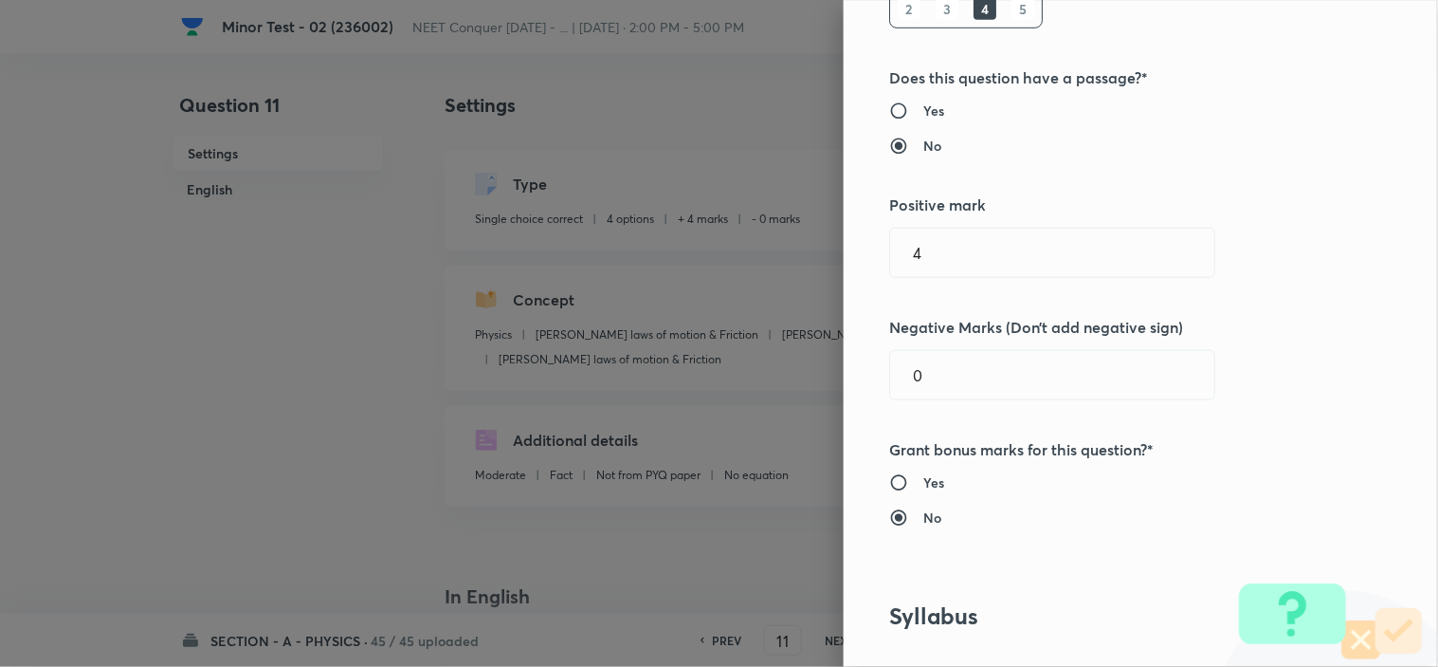
drag, startPoint x: 931, startPoint y: 376, endPoint x: 857, endPoint y: 383, distance: 74.2
click at [857, 383] on div "Question settings Question type* Single choice correct Number of options* 2 3 4…" at bounding box center [1141, 333] width 594 height 667
type input "1"
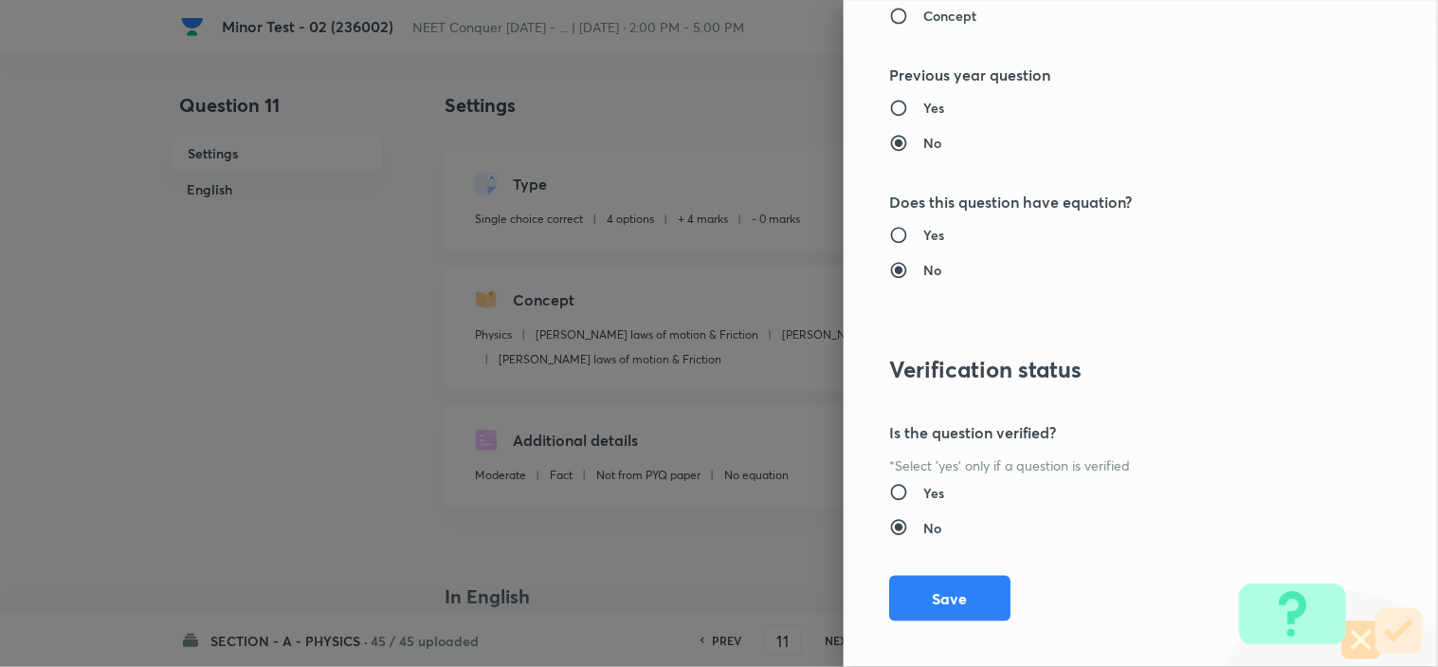
scroll to position [2045, 0]
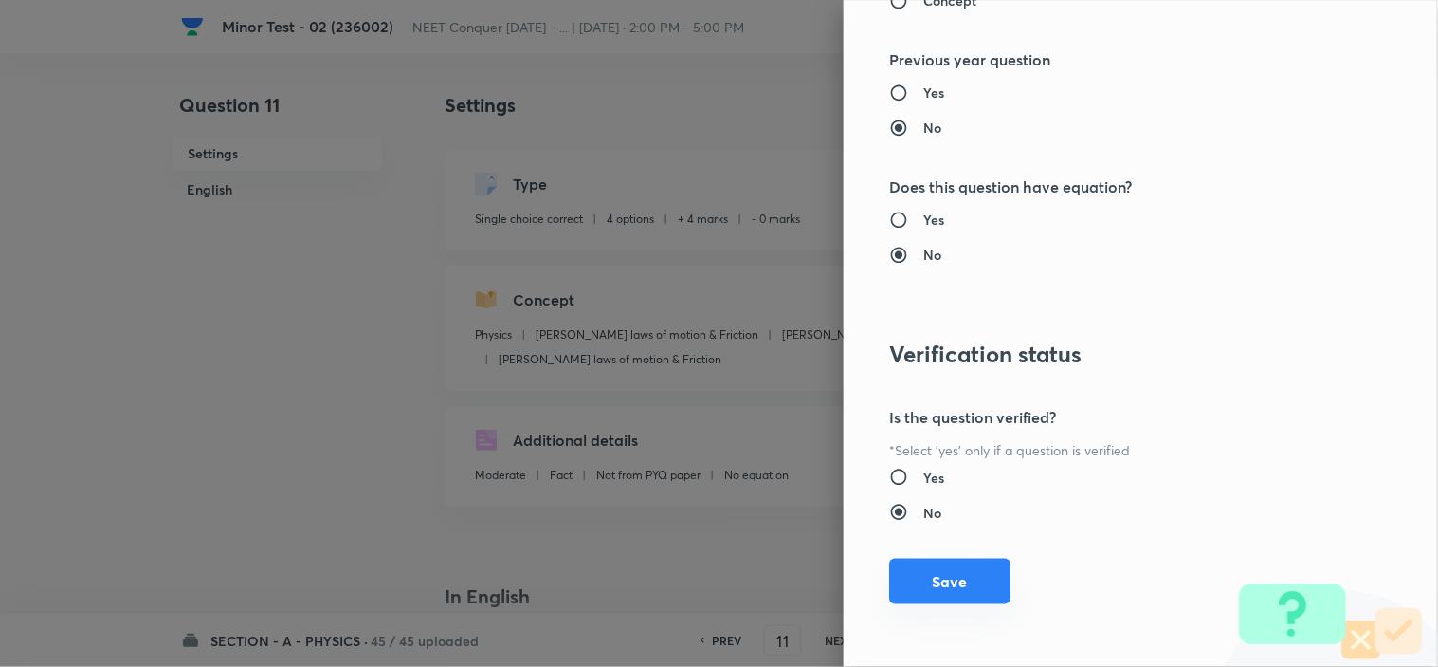
click at [956, 588] on button "Save" at bounding box center [949, 581] width 121 height 46
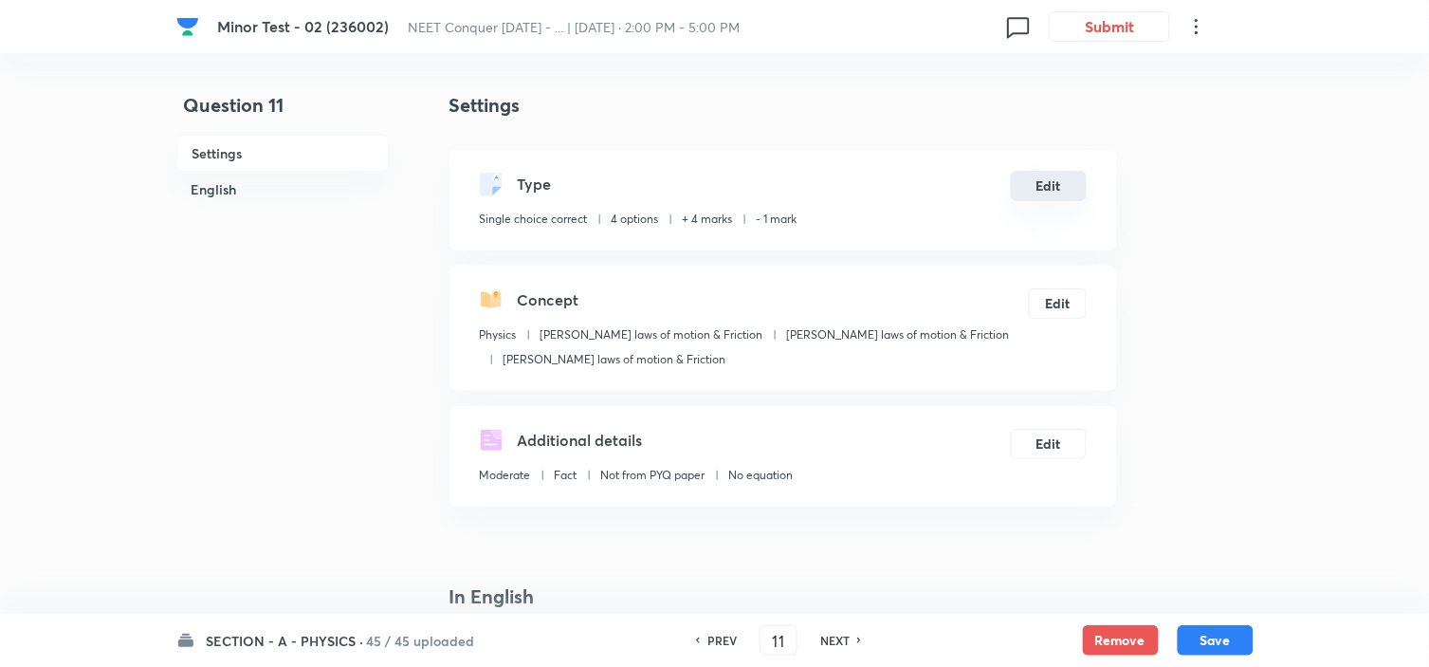
click at [1045, 194] on button "Edit" at bounding box center [1049, 186] width 76 height 30
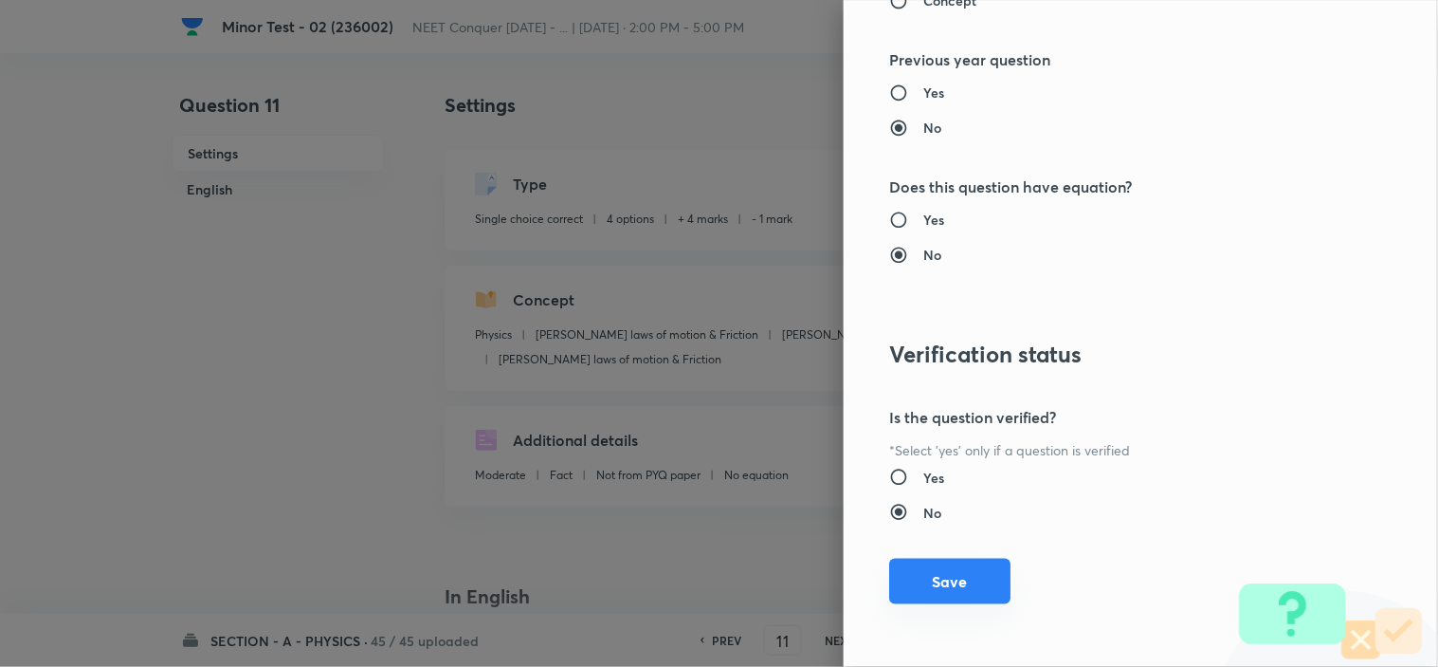
click at [911, 560] on button "Save" at bounding box center [949, 581] width 121 height 46
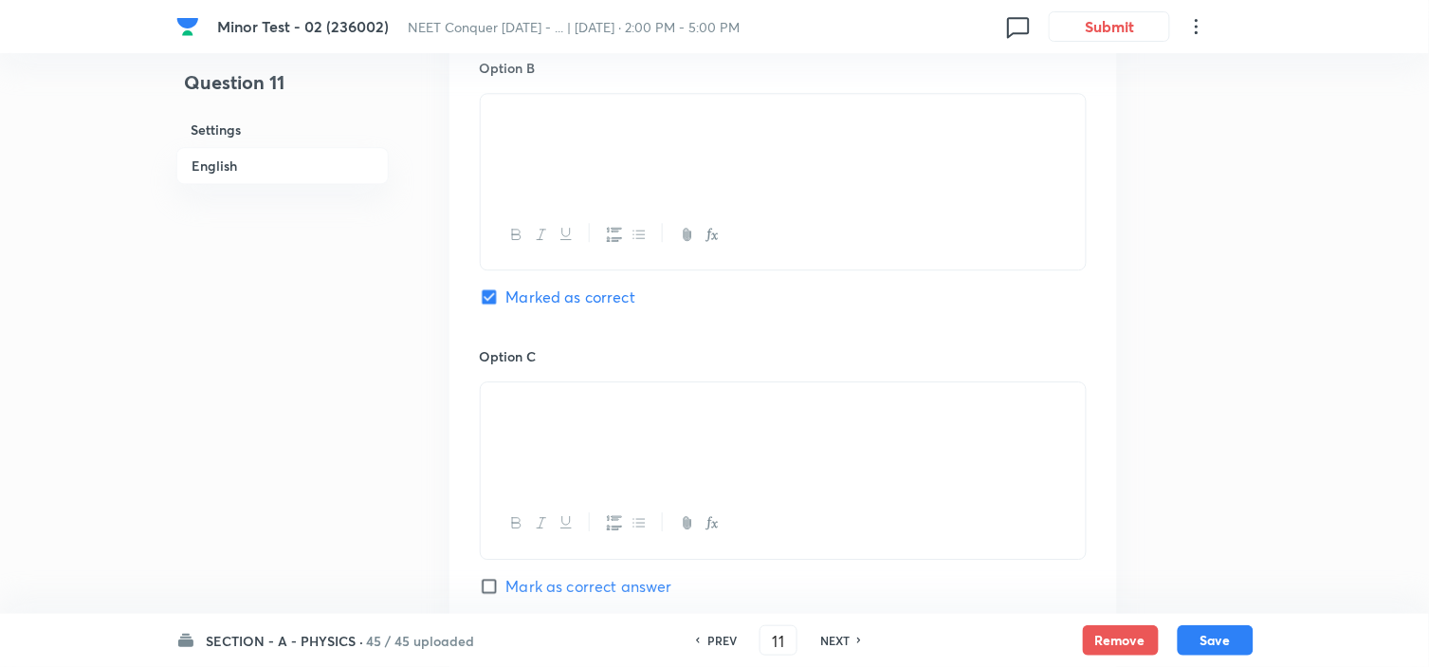
scroll to position [1580, 0]
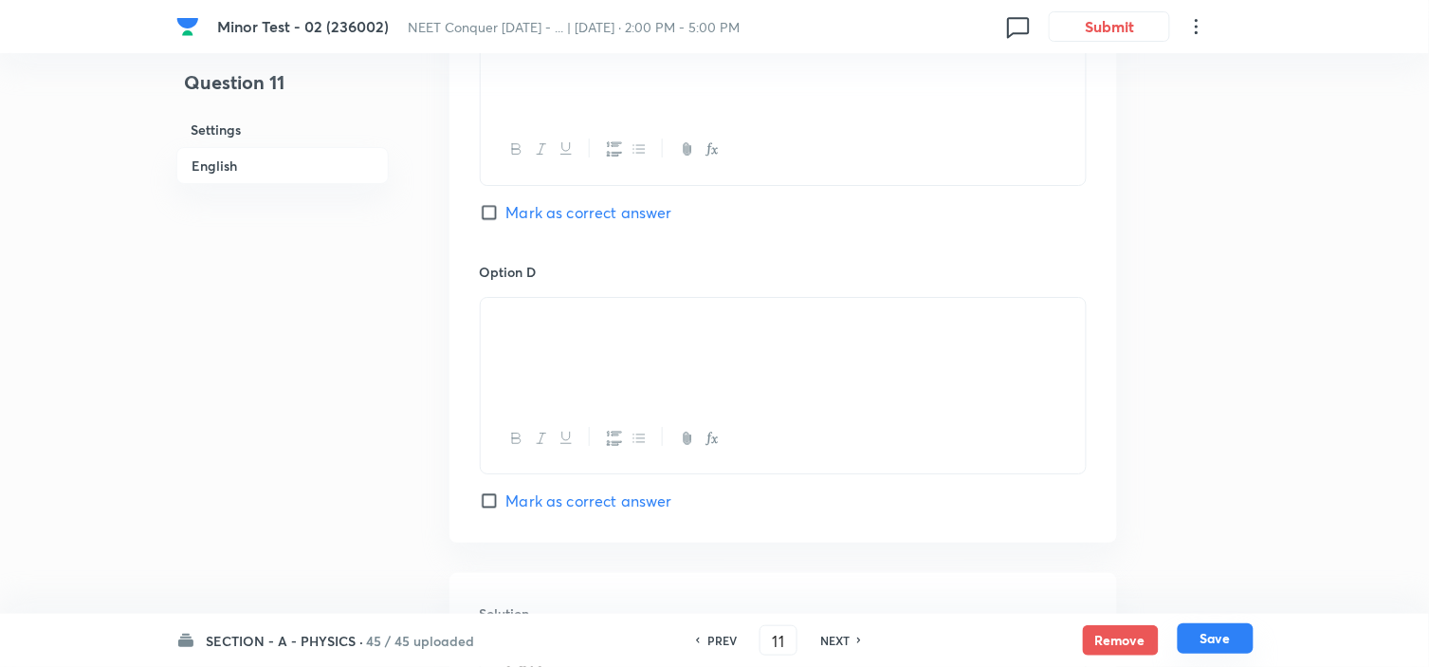
click at [1216, 630] on button "Save" at bounding box center [1216, 638] width 76 height 30
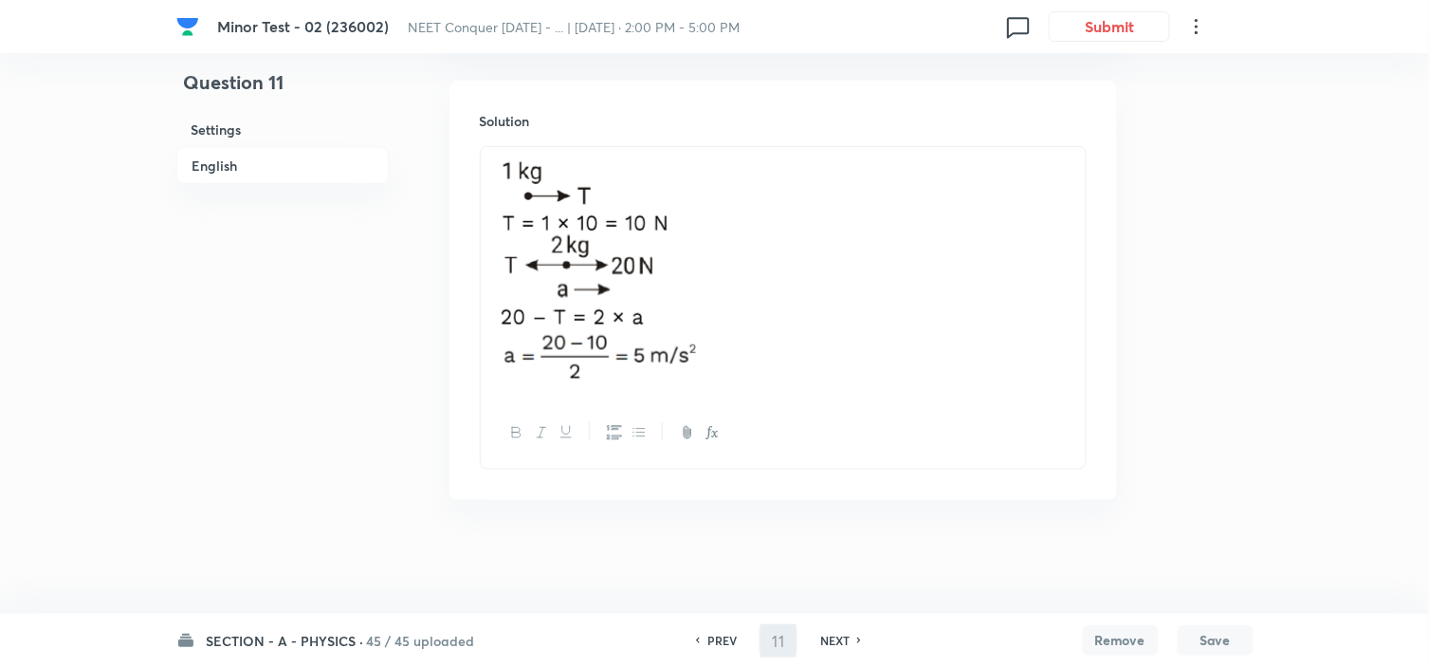
type input "12"
checkbox input "false"
checkbox input "true"
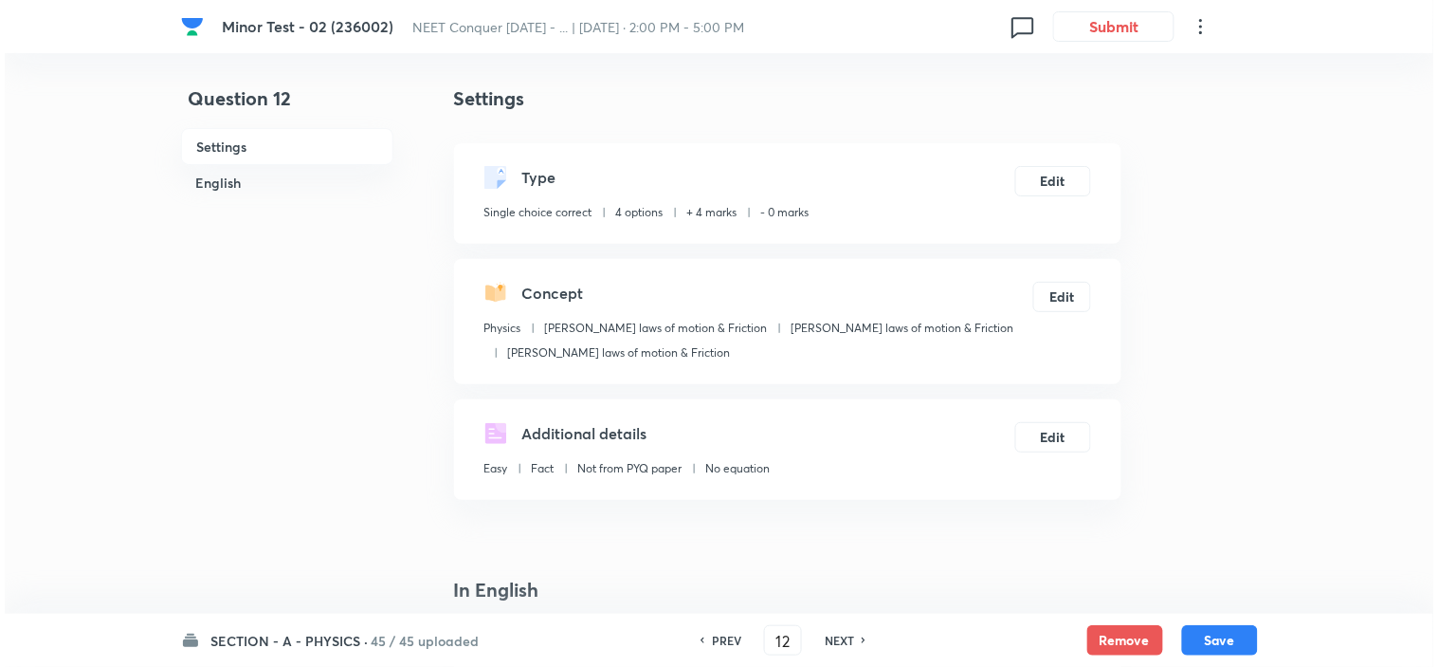
scroll to position [0, 0]
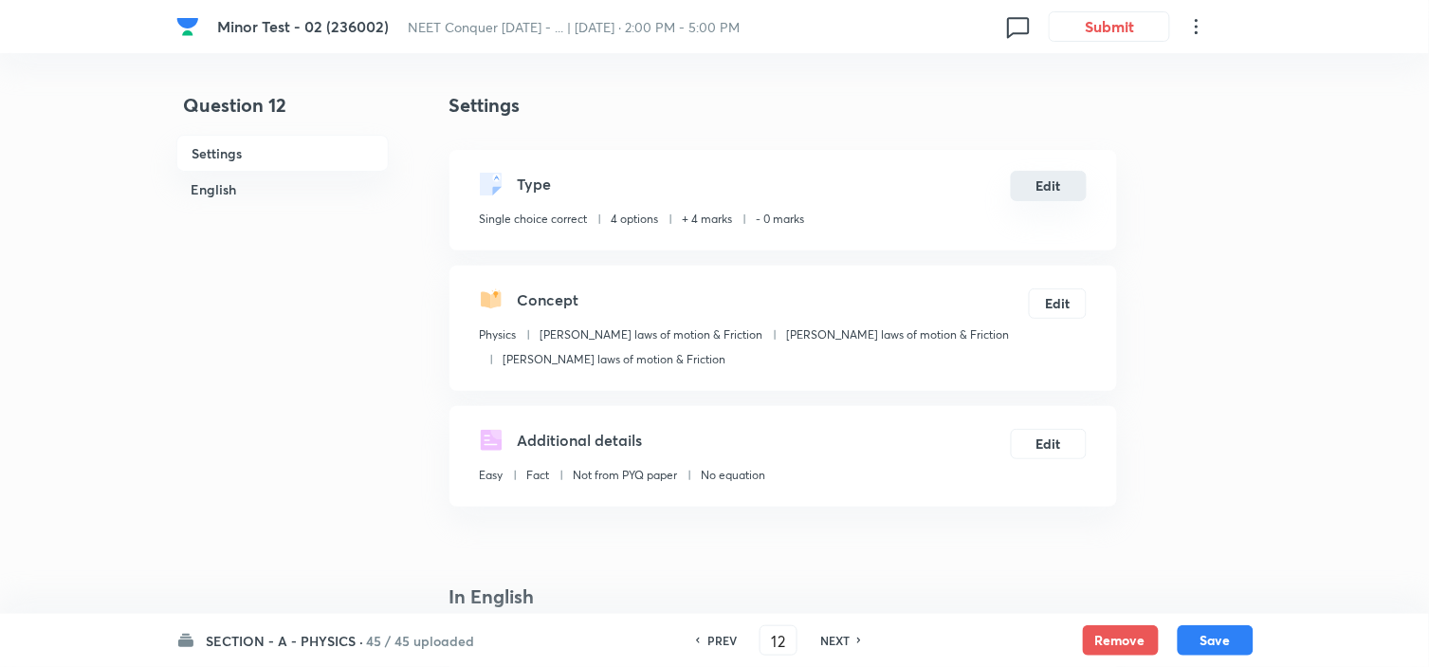
click at [1044, 201] on button "Edit" at bounding box center [1049, 186] width 76 height 30
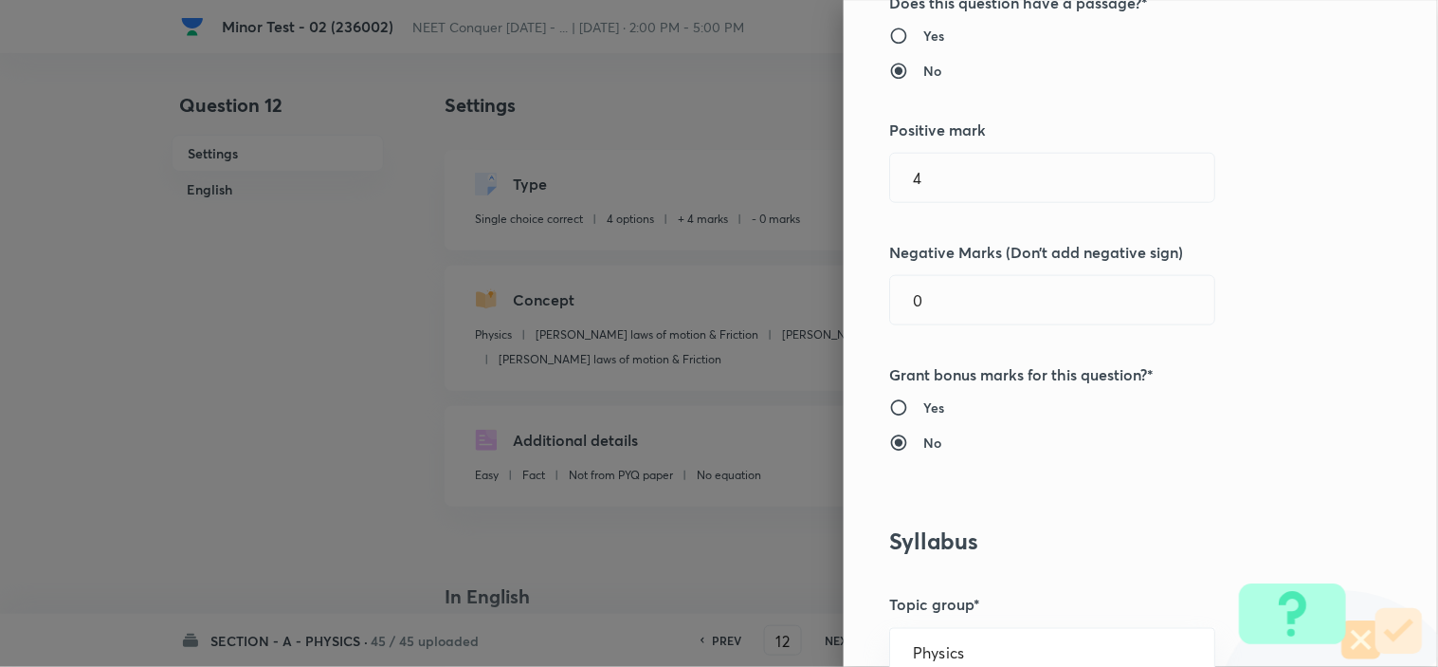
scroll to position [421, 0]
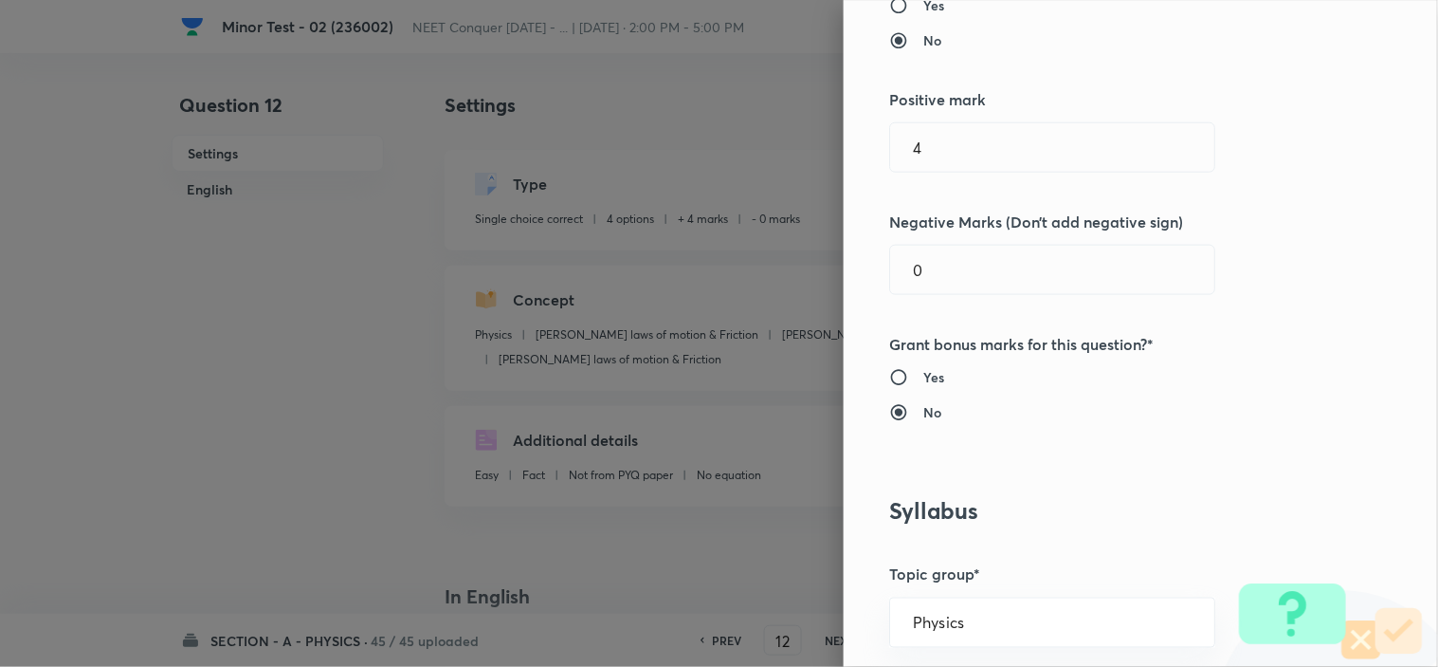
drag, startPoint x: 932, startPoint y: 277, endPoint x: 612, endPoint y: 342, distance: 327.1
click at [796, 304] on div "Question settings Question type* Single choice correct Number of options* 2 3 4…" at bounding box center [719, 333] width 1438 height 667
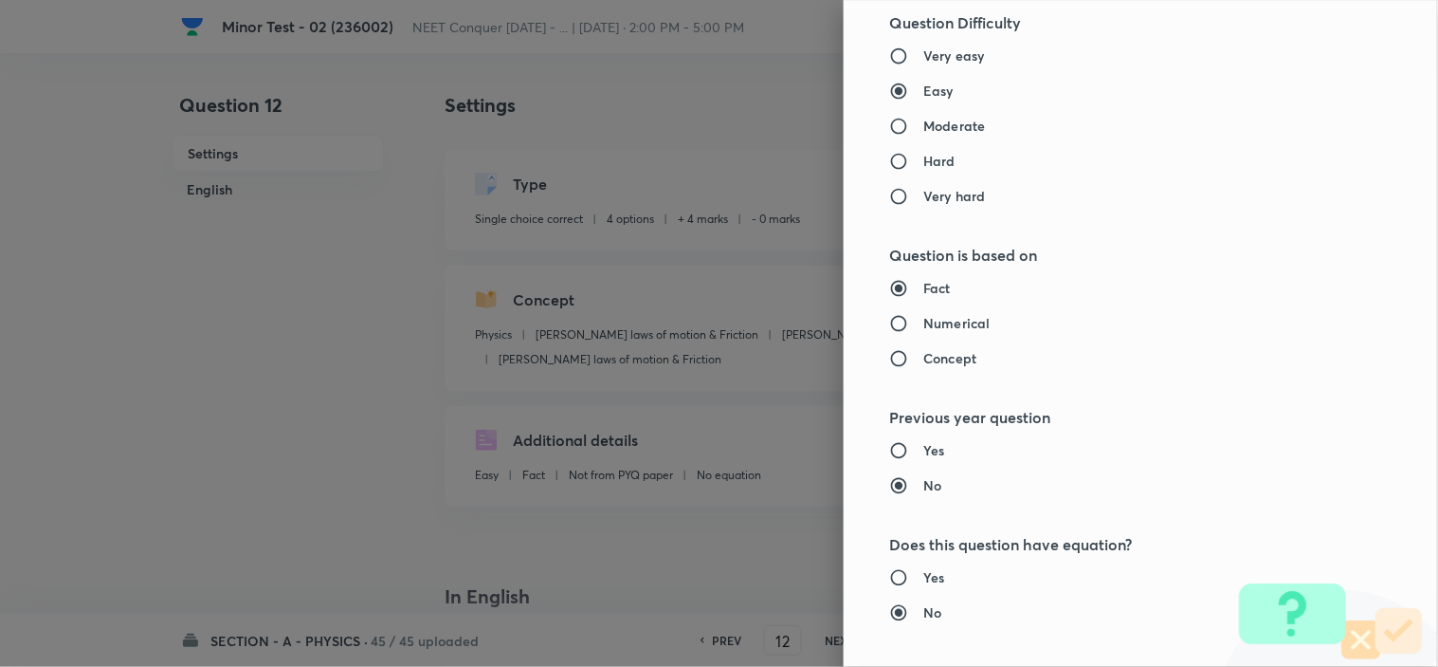
scroll to position [2045, 0]
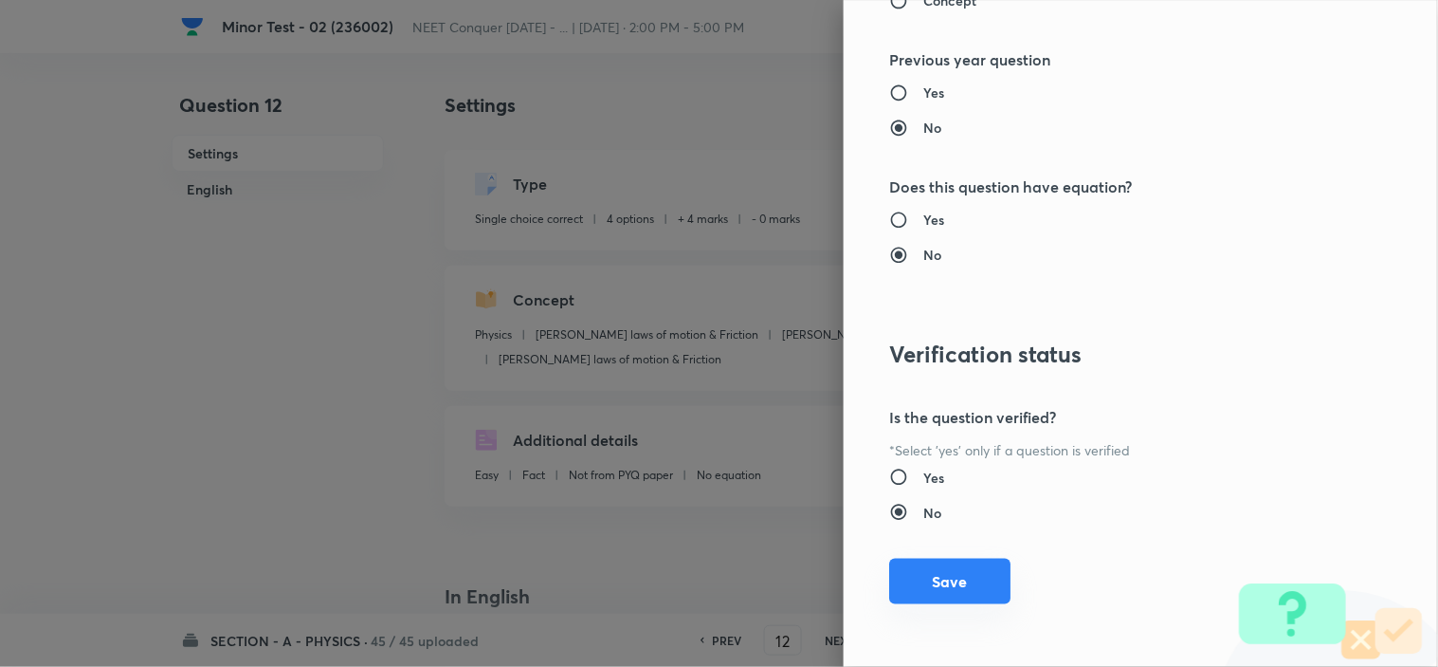
type input "1"
click at [923, 571] on button "Save" at bounding box center [949, 581] width 121 height 46
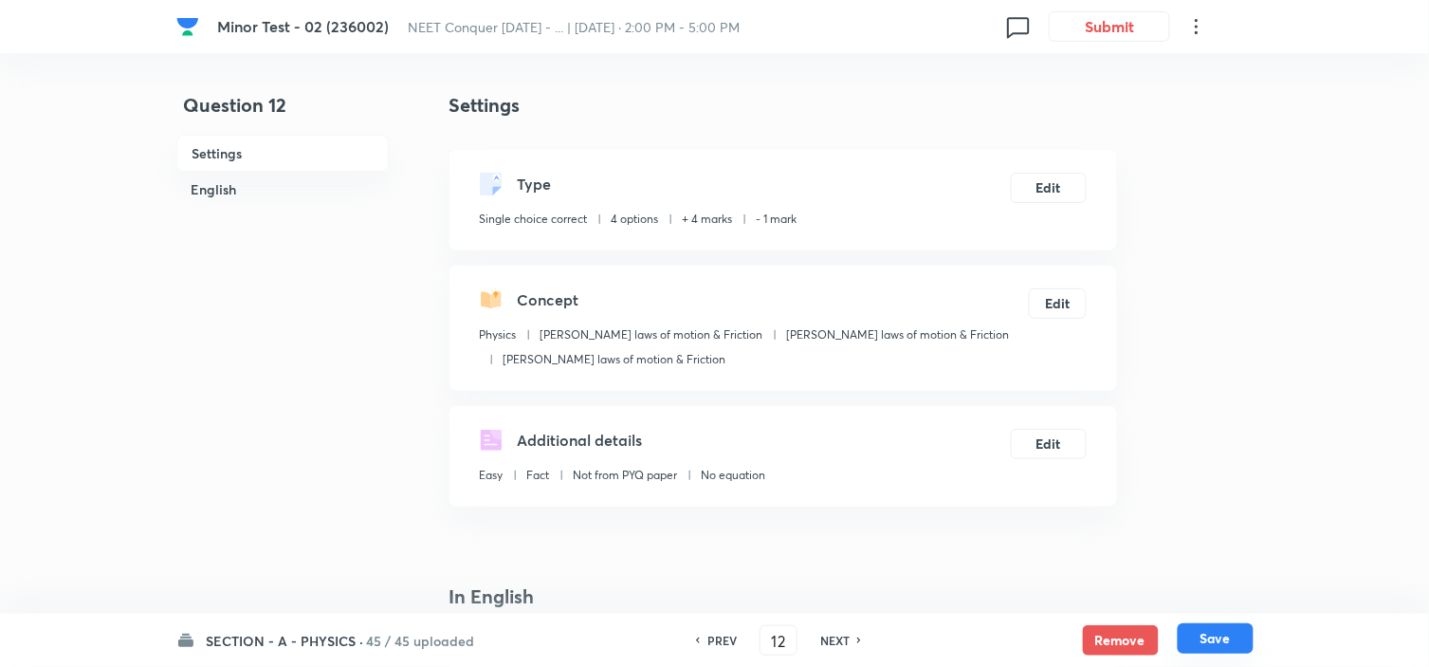
click at [1220, 636] on button "Save" at bounding box center [1216, 638] width 76 height 30
type input "13"
checkbox input "true"
click at [1050, 176] on button "Edit" at bounding box center [1049, 186] width 76 height 30
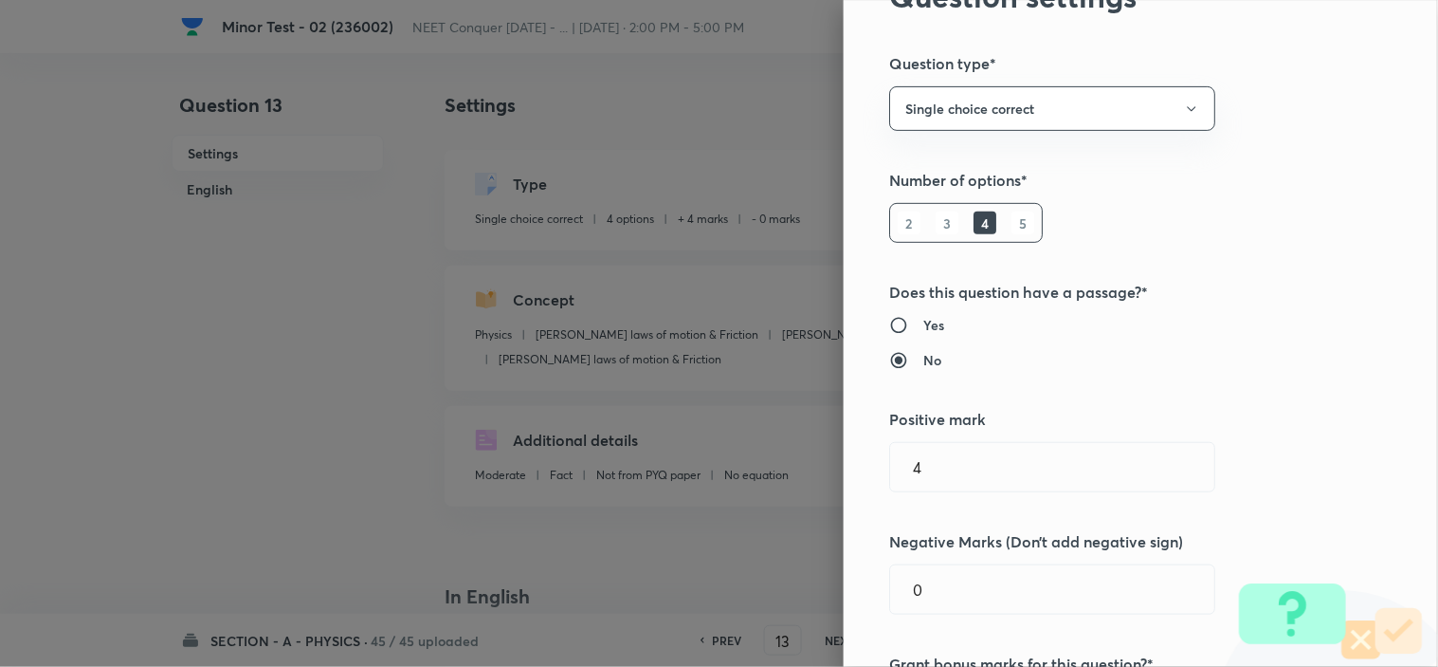
scroll to position [316, 0]
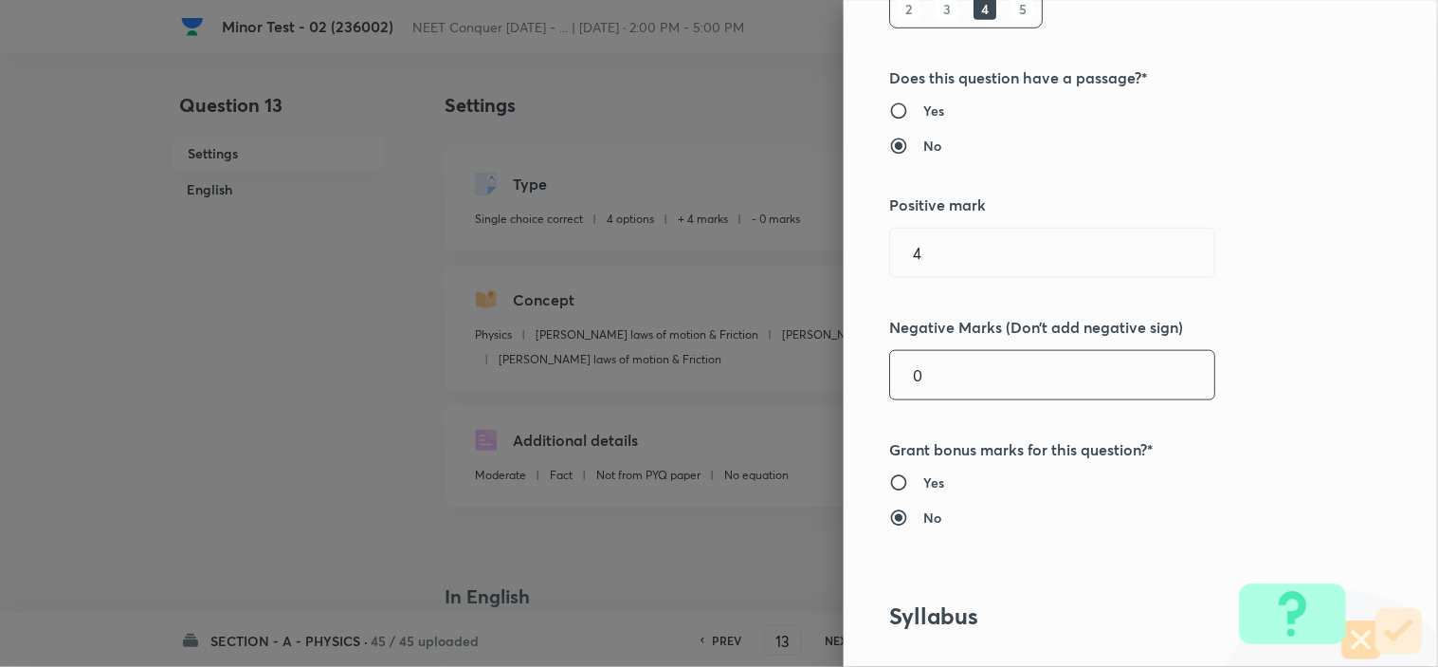
drag, startPoint x: 917, startPoint y: 376, endPoint x: 732, endPoint y: 418, distance: 189.5
click at [788, 398] on div "Question settings Question type* Single choice correct Number of options* 2 3 4…" at bounding box center [719, 333] width 1438 height 667
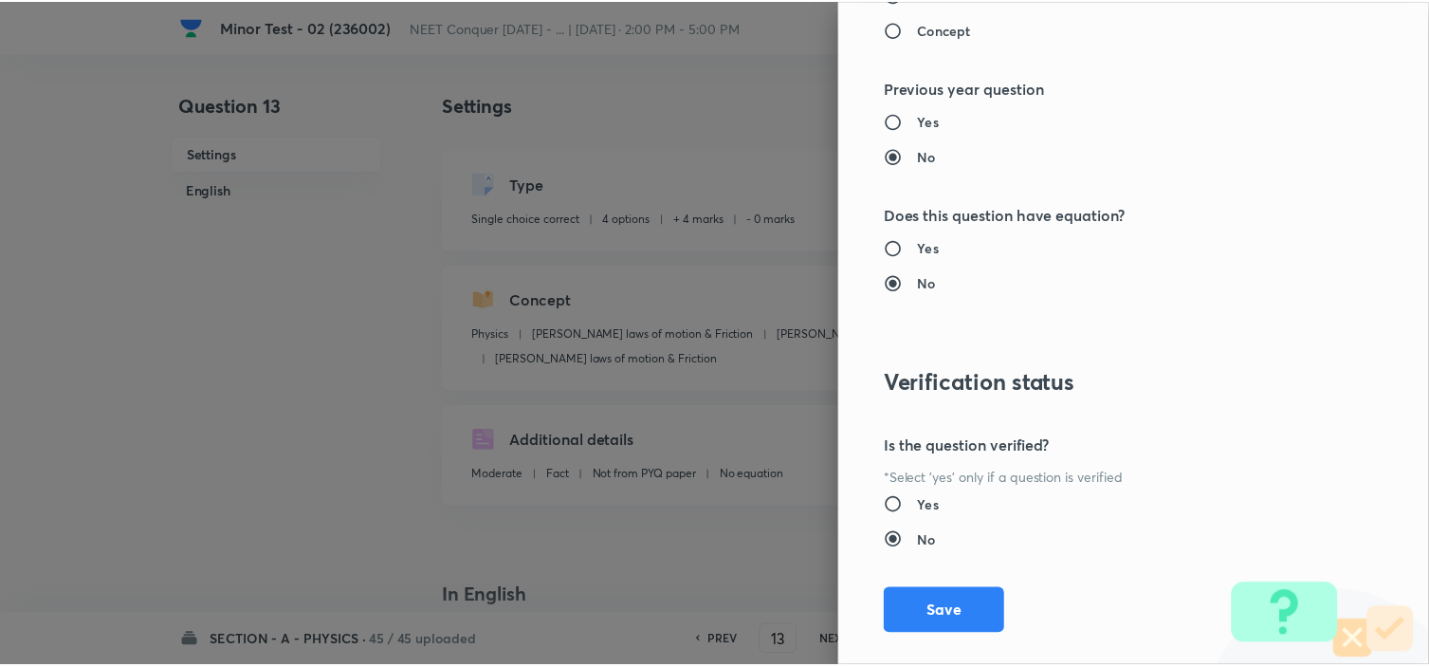
scroll to position [2045, 0]
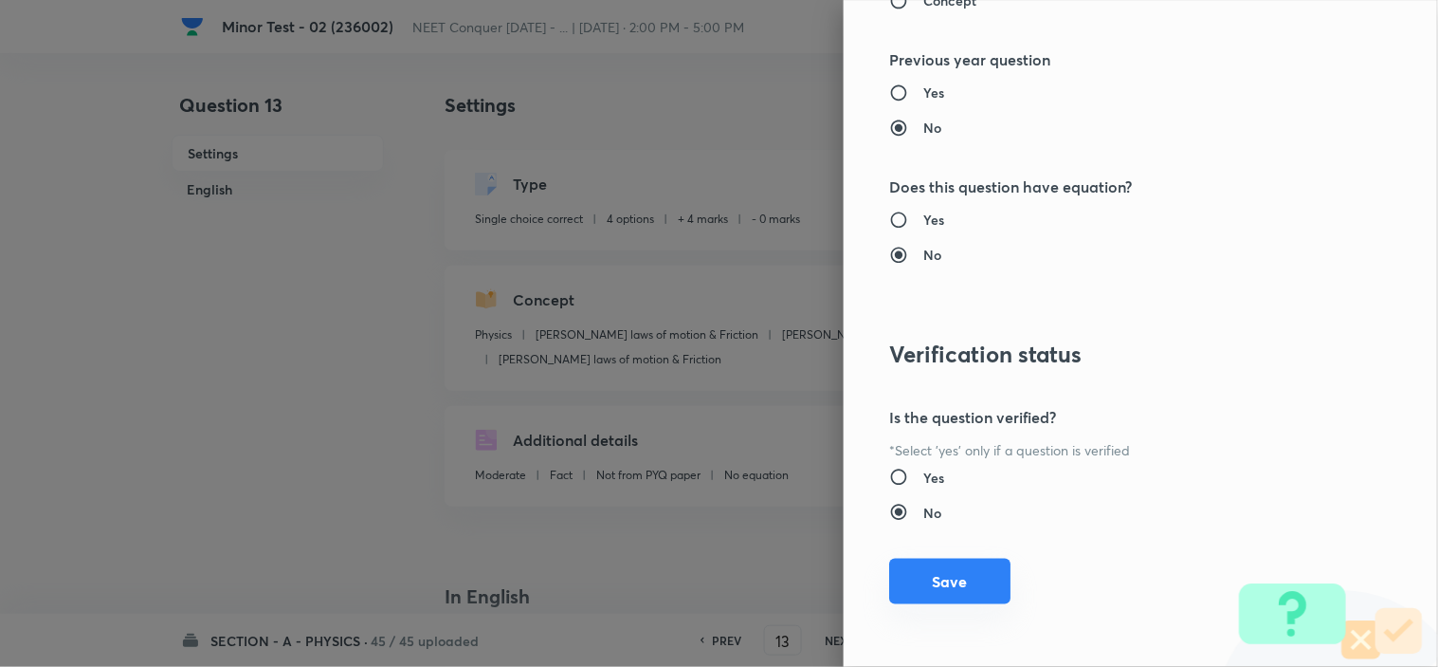
type input "1"
click at [925, 593] on button "Save" at bounding box center [949, 583] width 121 height 46
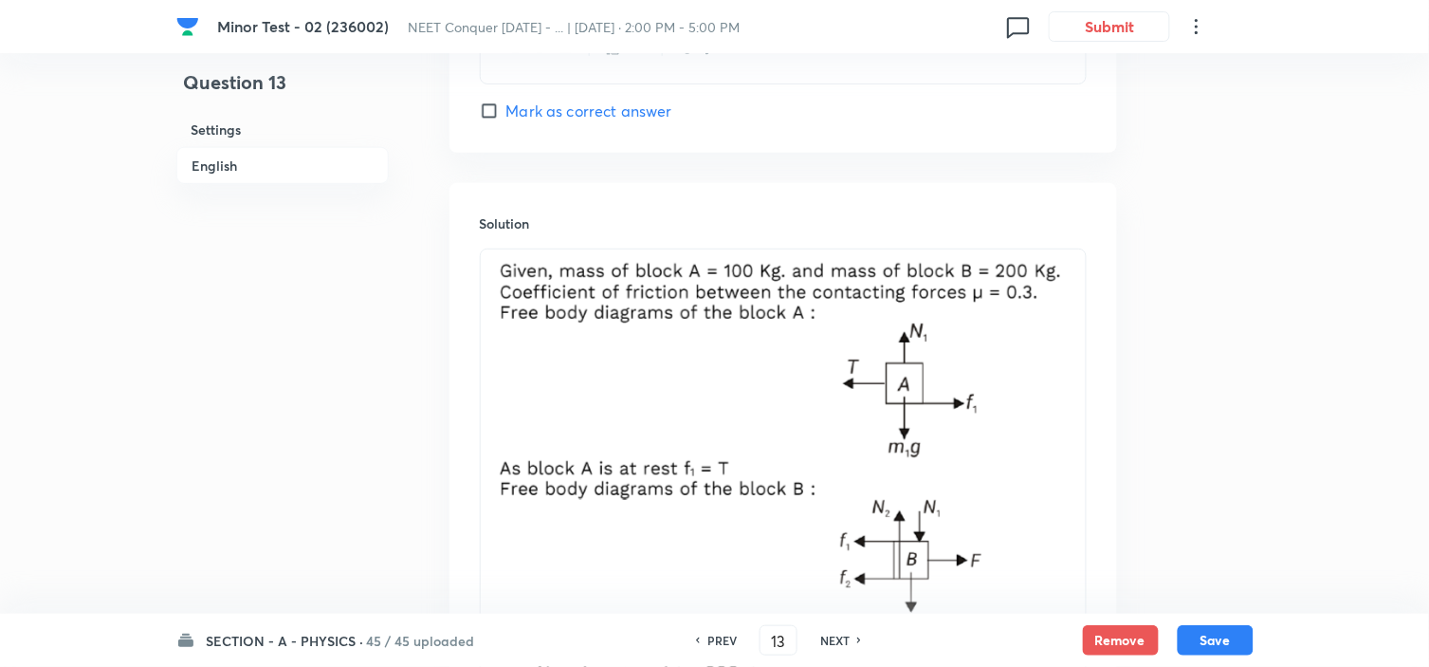
scroll to position [2001, 0]
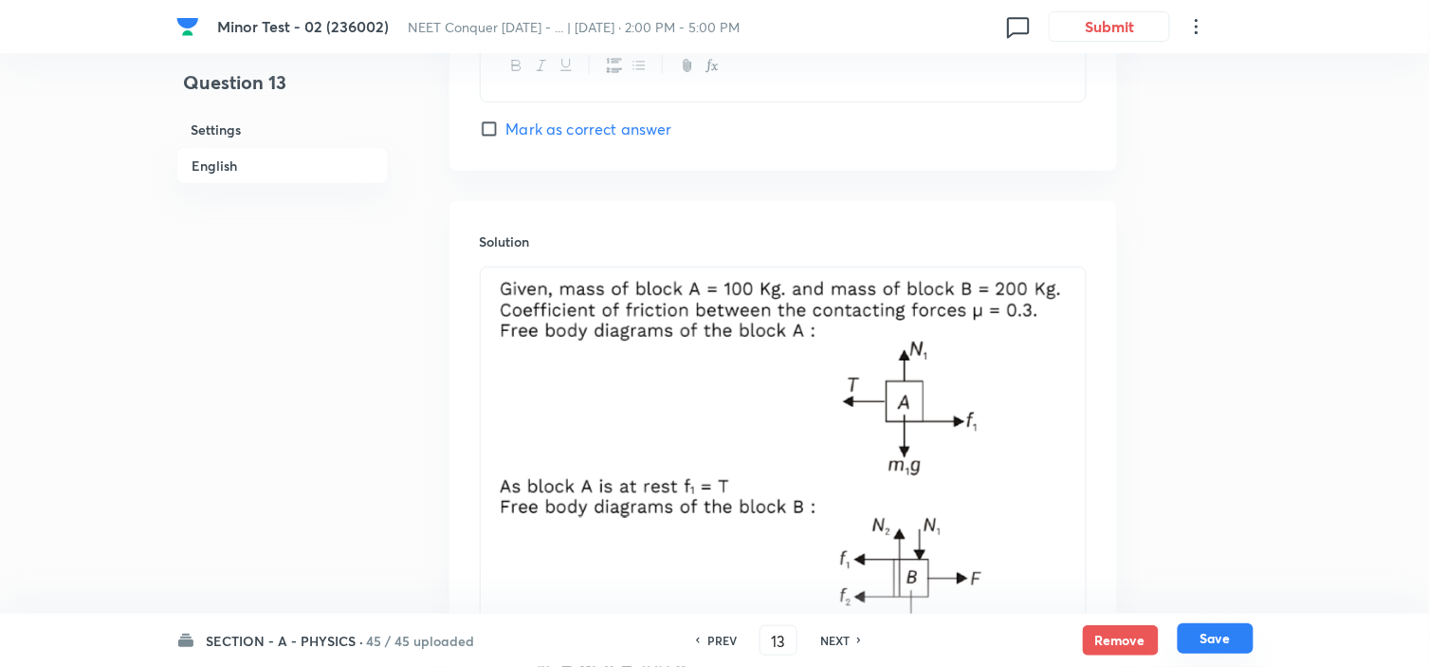
click at [1236, 638] on button "Save" at bounding box center [1216, 638] width 76 height 30
type input "14"
checkbox input "true"
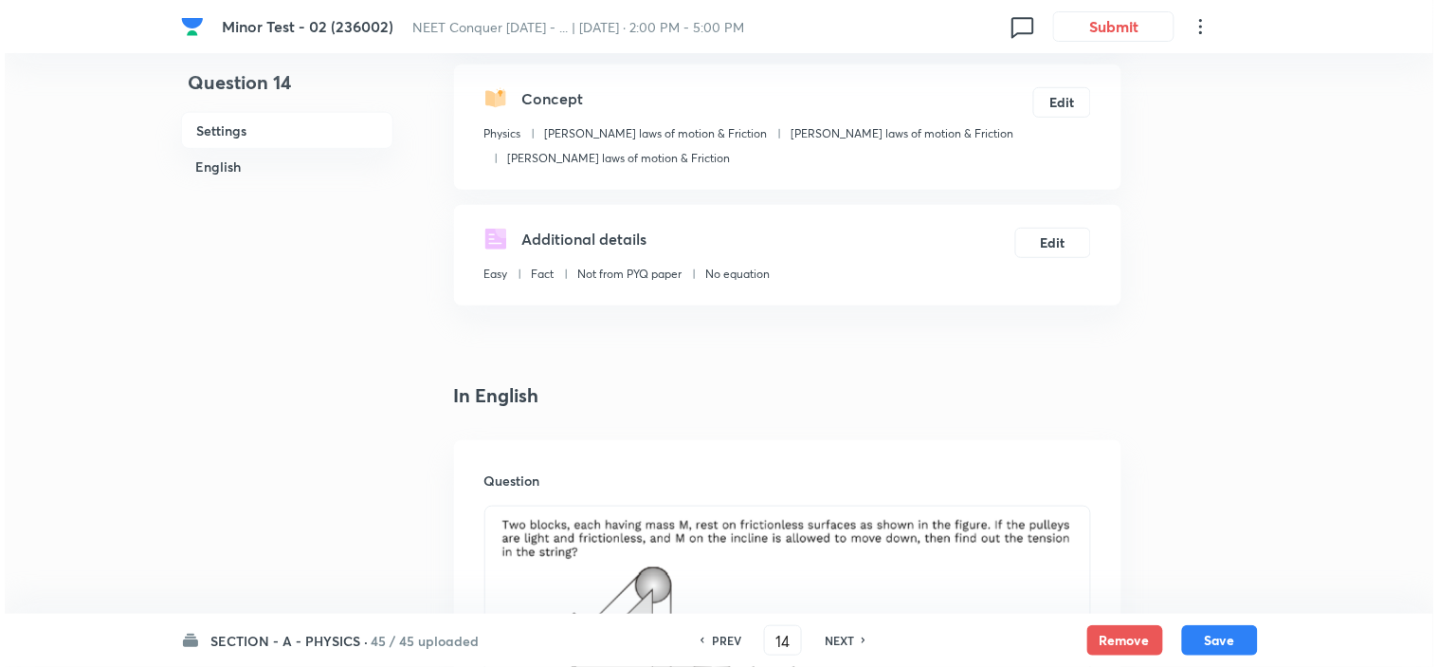
scroll to position [0, 0]
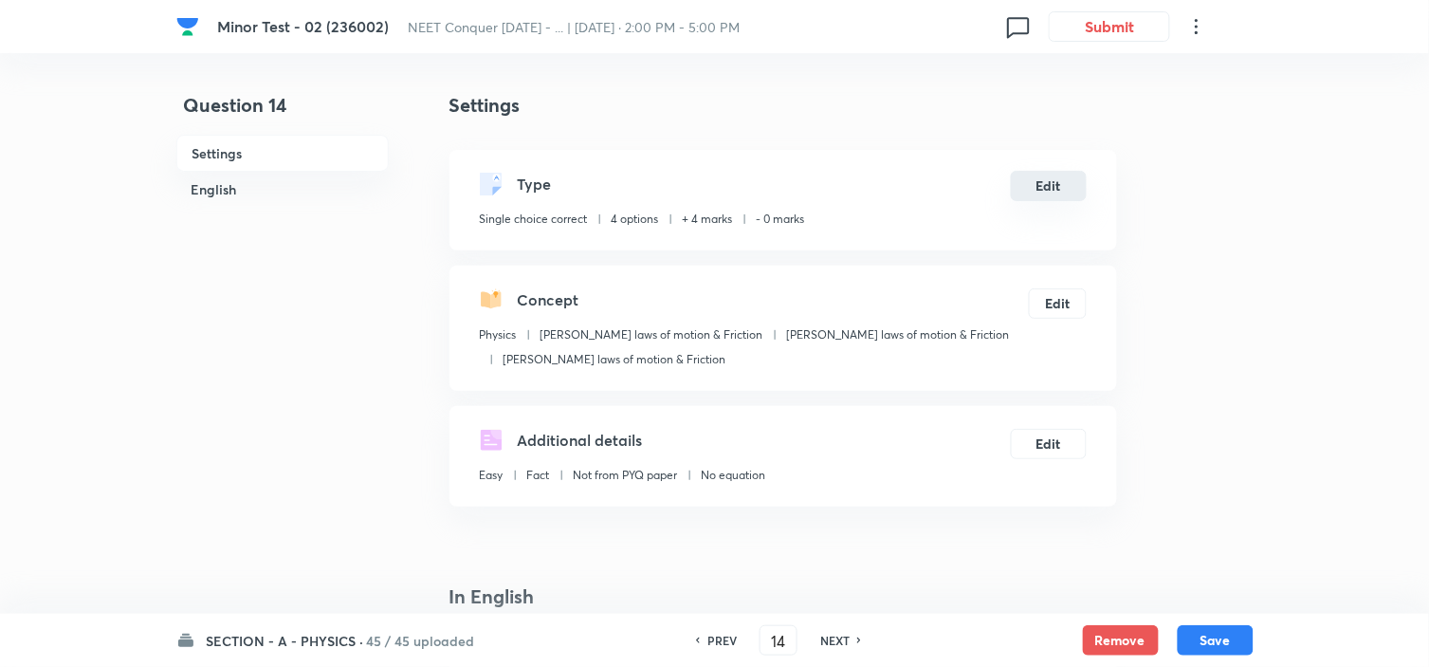
click at [1053, 193] on button "Edit" at bounding box center [1049, 186] width 76 height 30
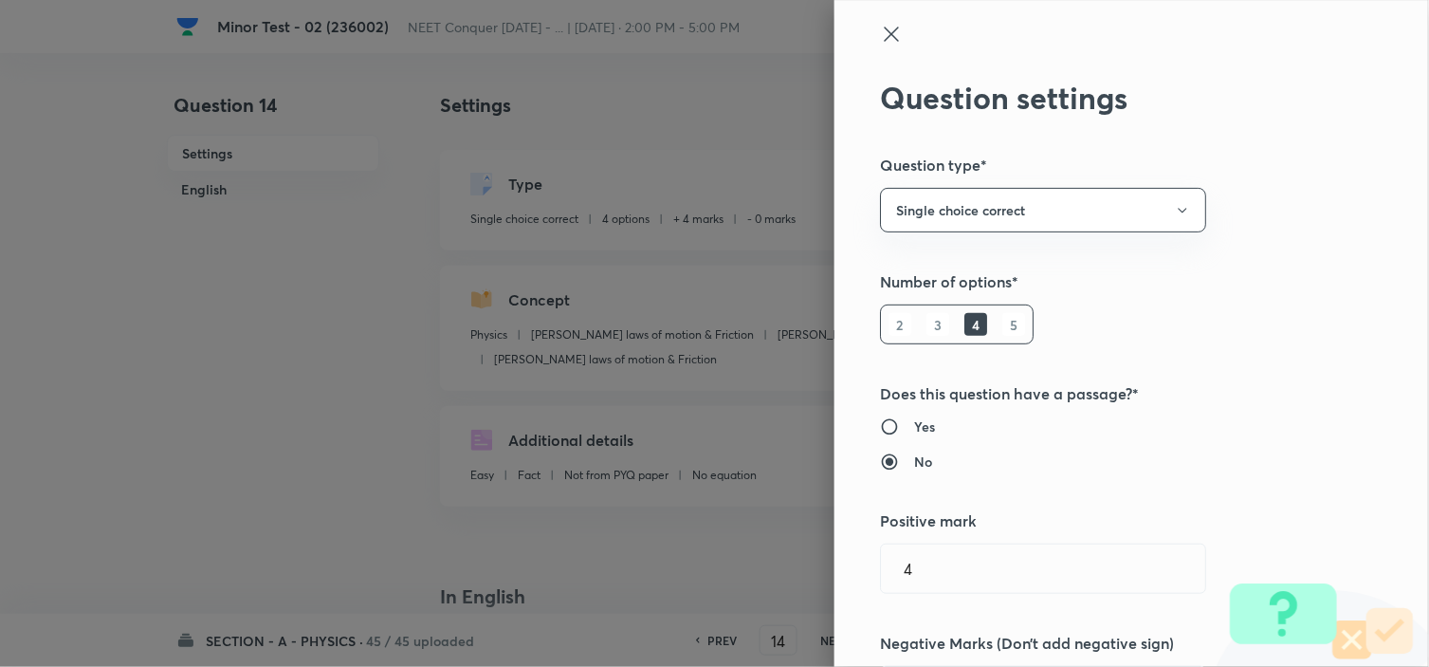
type input "0"
radio input "true"
radio input "false"
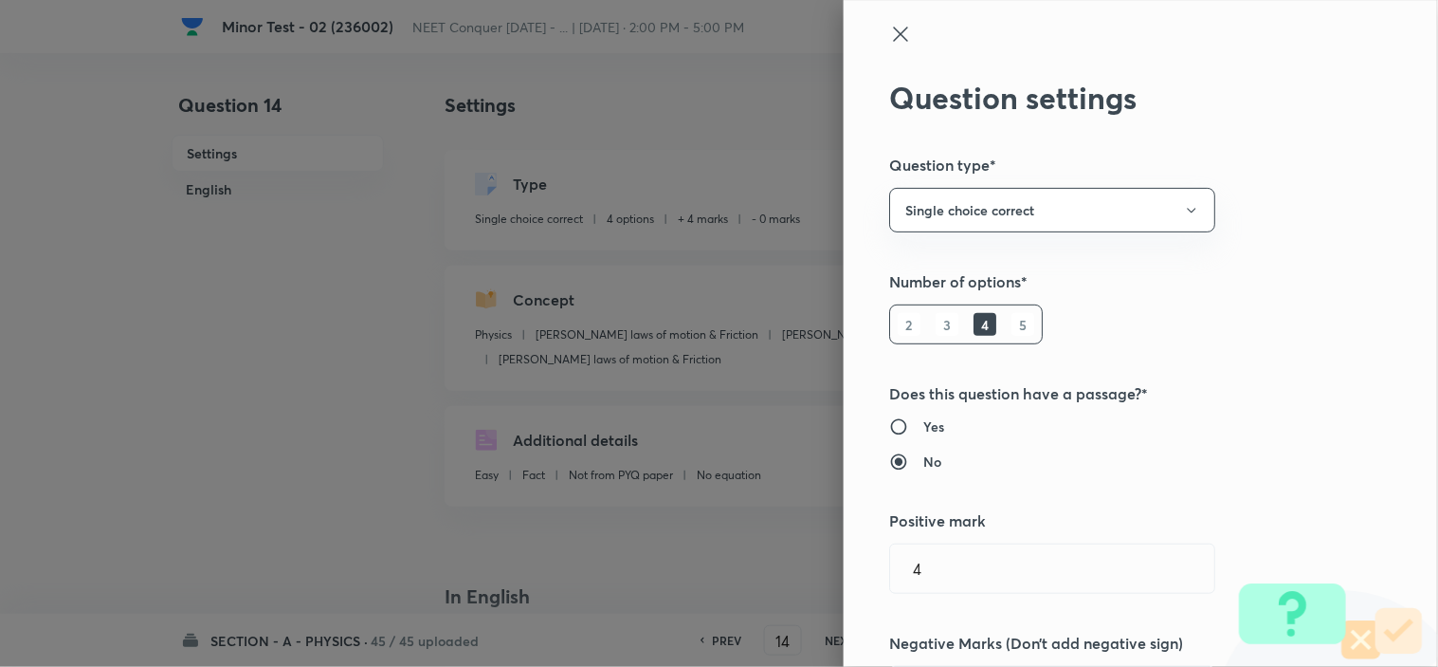
scroll to position [316, 0]
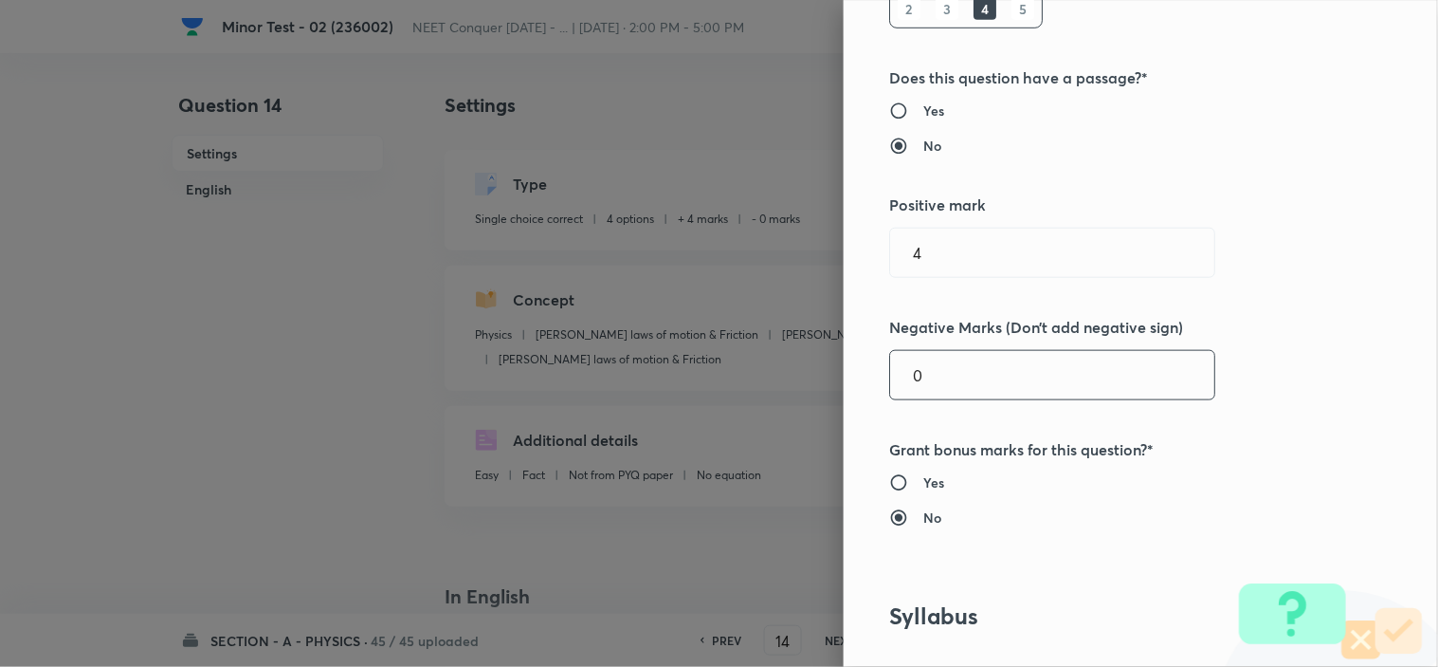
drag, startPoint x: 894, startPoint y: 380, endPoint x: 732, endPoint y: 399, distance: 163.2
click at [779, 384] on div "Question settings Question type* Single choice correct Number of options* 2 3 4…" at bounding box center [719, 333] width 1438 height 667
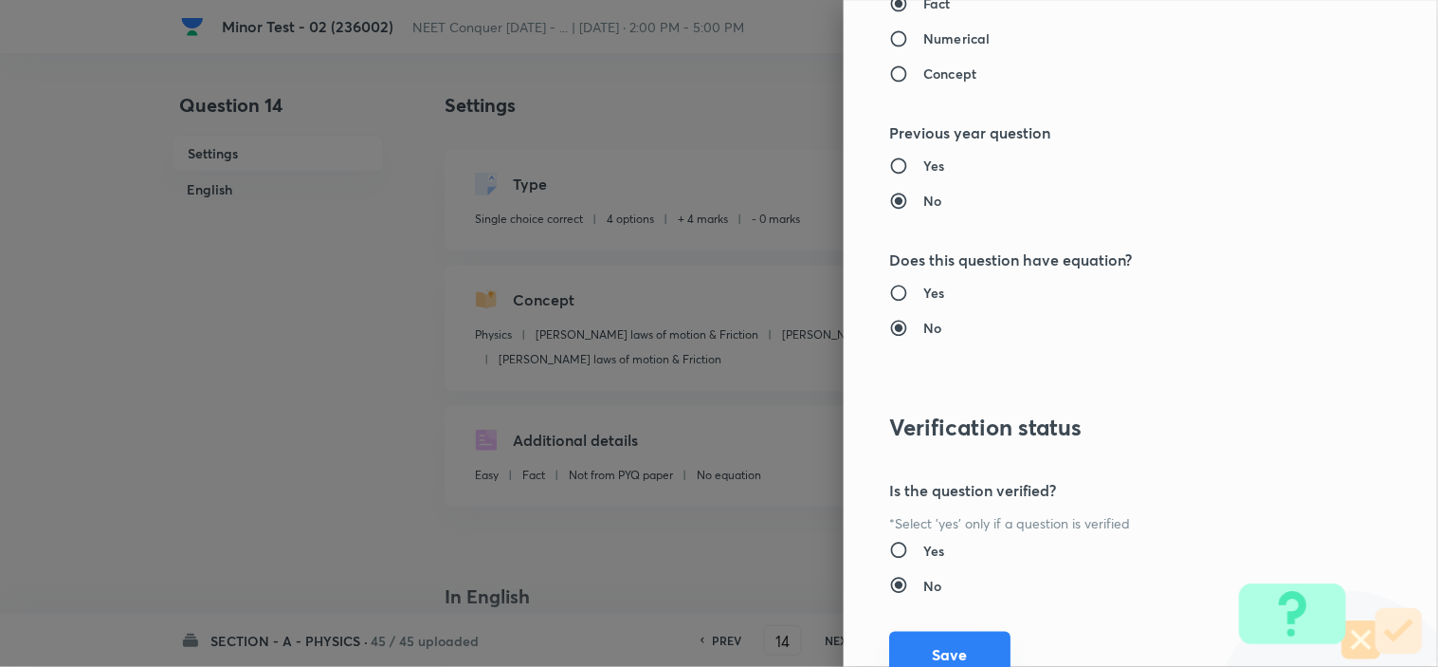
scroll to position [2045, 0]
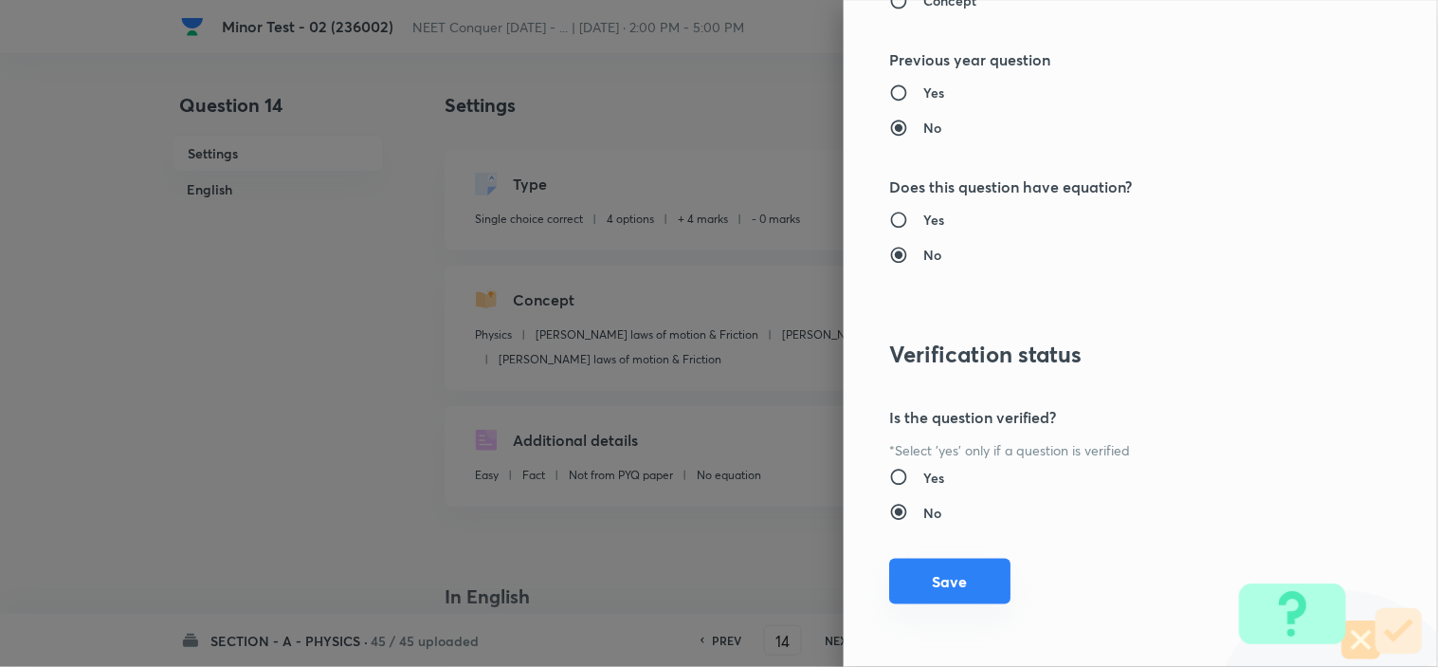
type input "1"
click at [922, 581] on button "Save" at bounding box center [949, 581] width 121 height 46
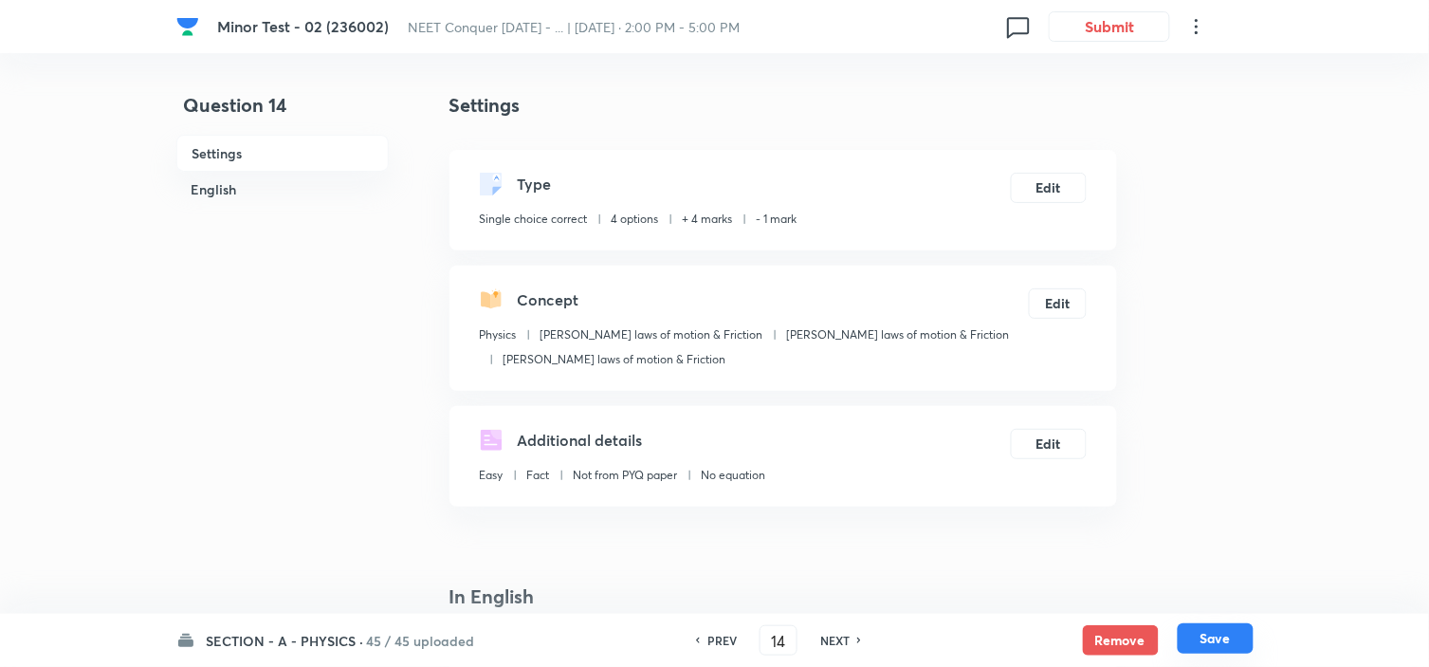
click at [1212, 641] on button "Save" at bounding box center [1216, 638] width 76 height 30
type input "15"
checkbox input "true"
checkbox input "false"
click at [1050, 178] on button "Edit" at bounding box center [1049, 186] width 76 height 30
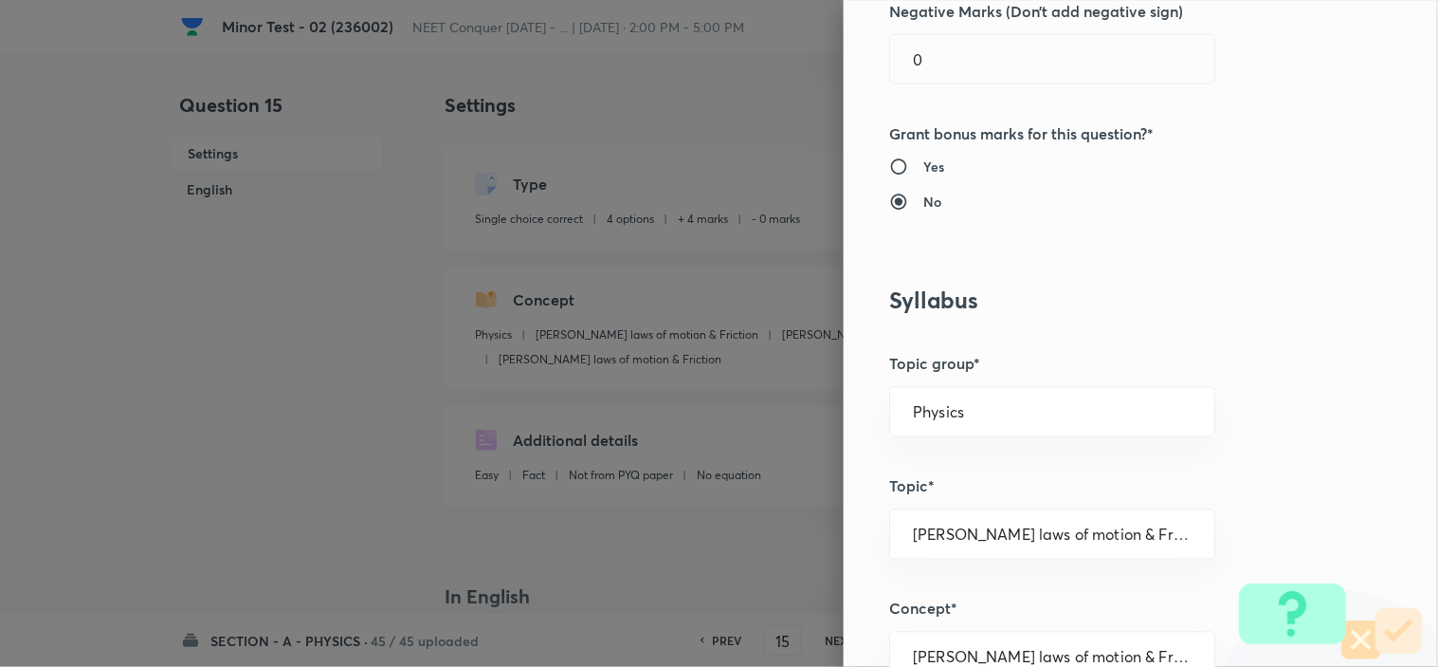
scroll to position [526, 0]
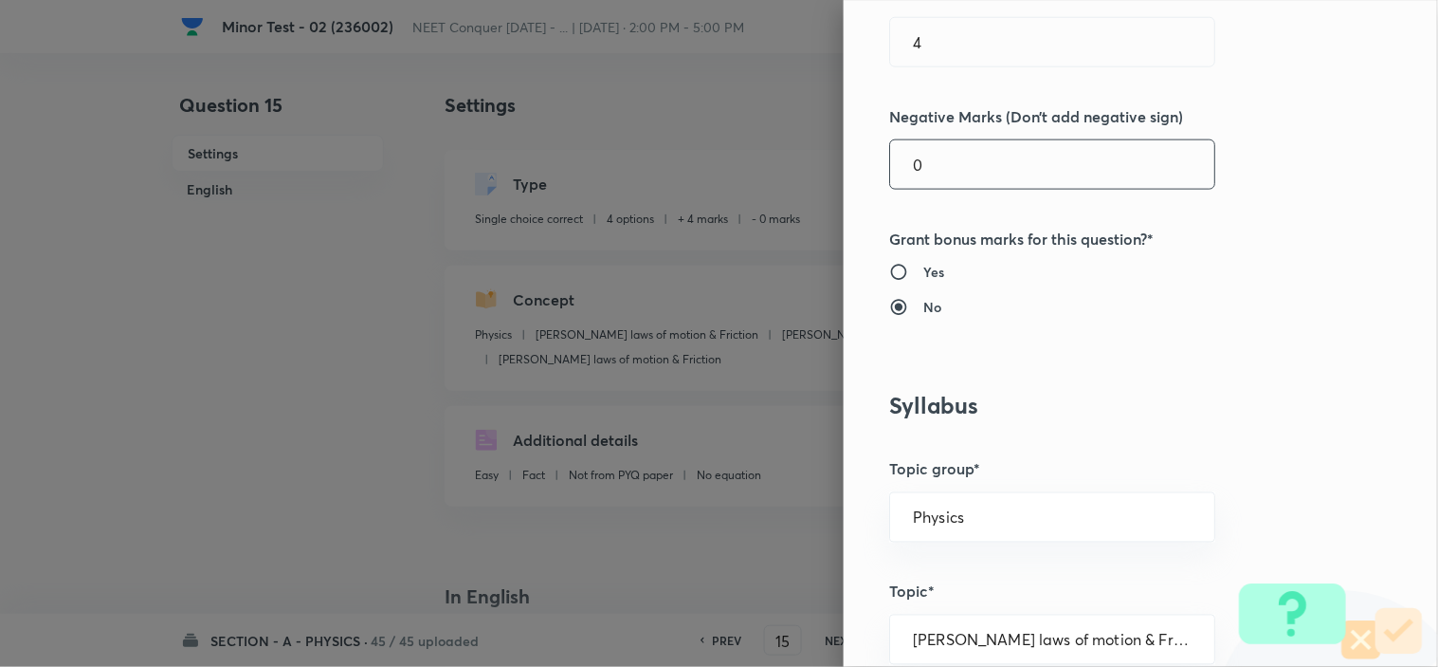
drag, startPoint x: 931, startPoint y: 188, endPoint x: 908, endPoint y: 177, distance: 25.0
click at [908, 177] on input "0" at bounding box center [1052, 164] width 324 height 48
drag, startPoint x: 920, startPoint y: 173, endPoint x: 740, endPoint y: 203, distance: 181.7
click at [794, 192] on div "Question settings Question type* Single choice correct Number of options* 2 3 4…" at bounding box center [719, 333] width 1438 height 667
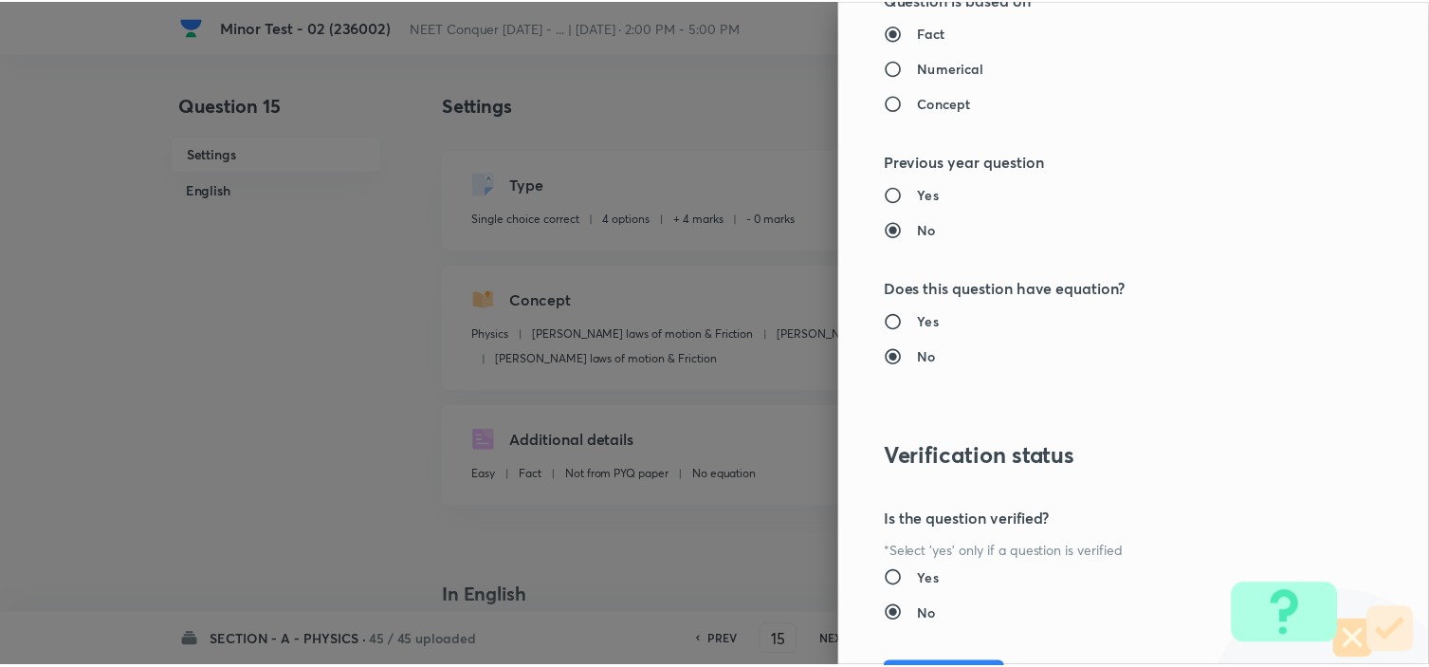
scroll to position [2045, 0]
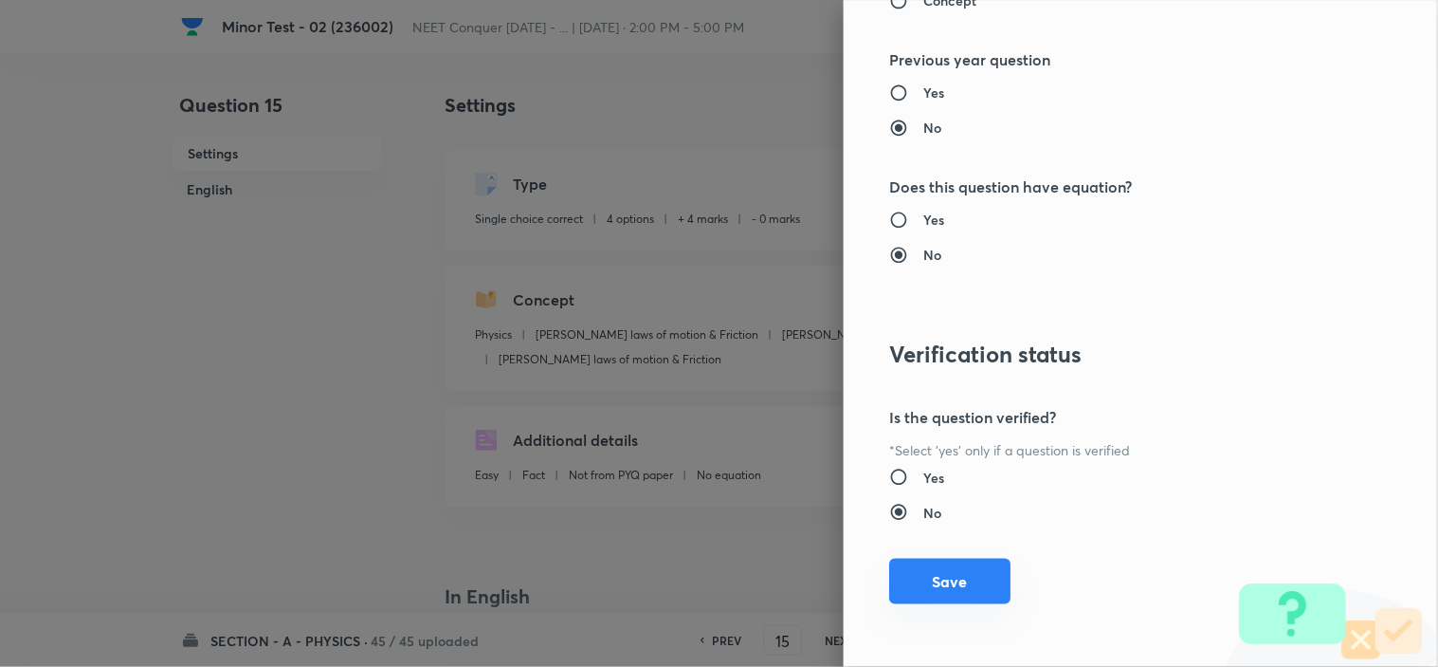
type input "1"
click at [905, 597] on button "Save" at bounding box center [949, 581] width 121 height 46
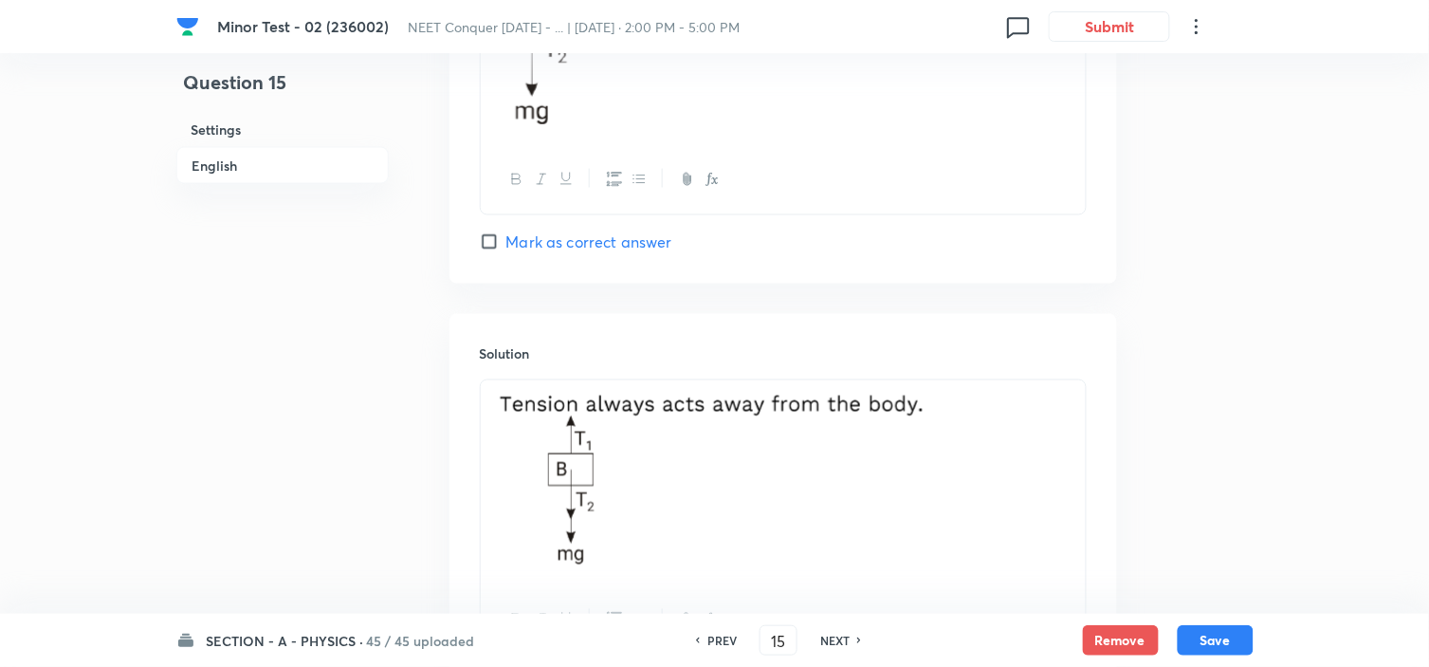
scroll to position [2657, 0]
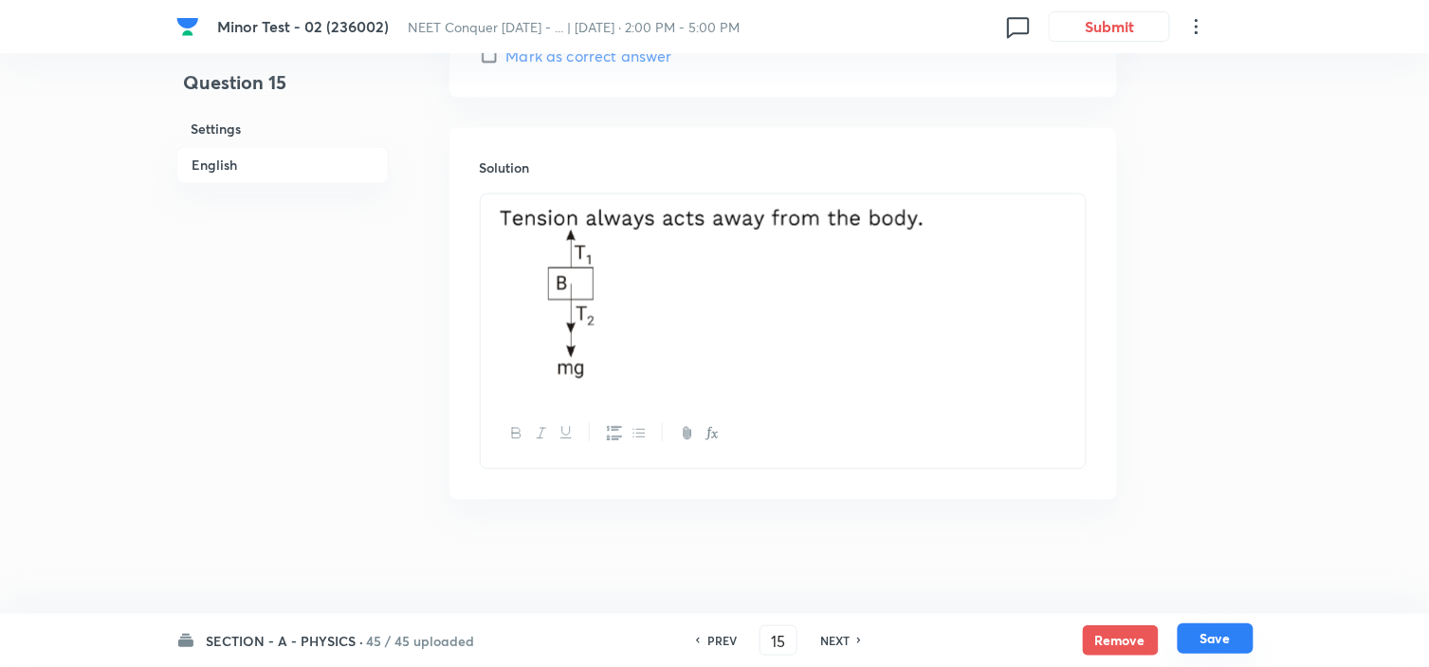
click at [1209, 636] on button "Save" at bounding box center [1216, 638] width 76 height 30
type input "16"
checkbox input "false"
checkbox input "true"
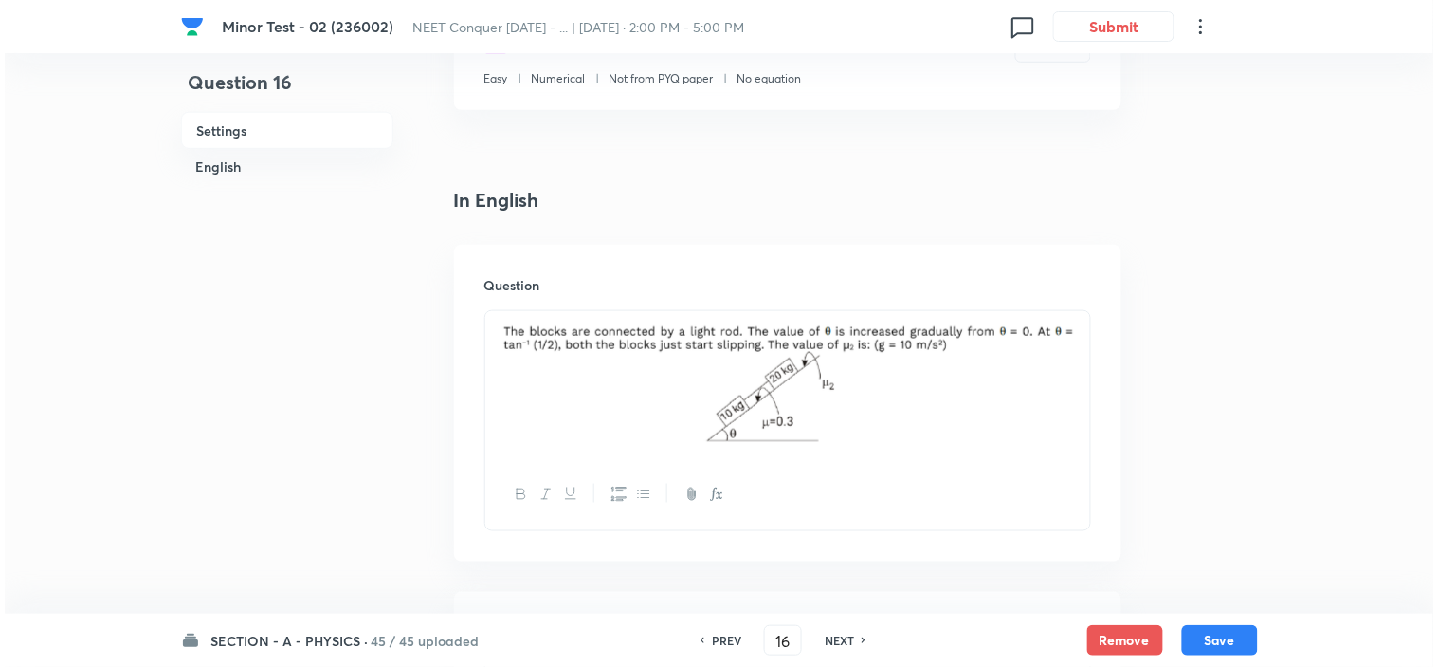
scroll to position [0, 0]
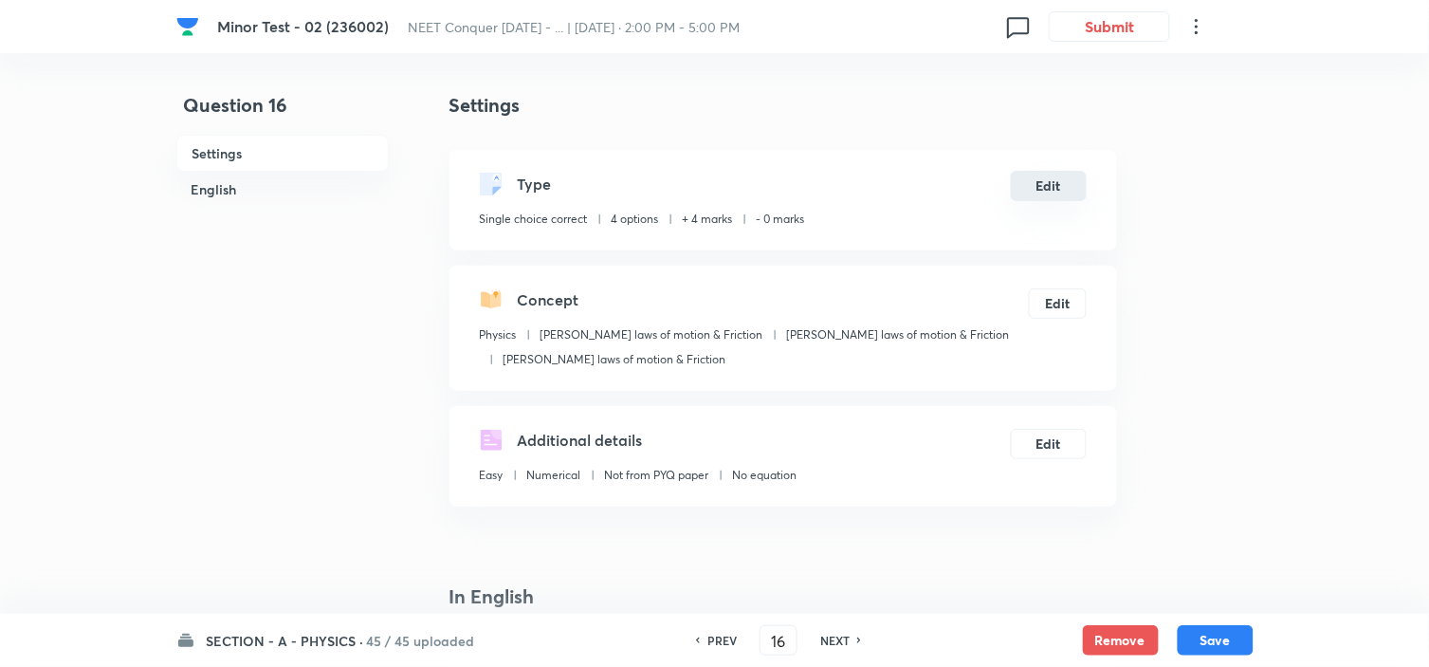
click at [1038, 185] on button "Edit" at bounding box center [1049, 186] width 76 height 30
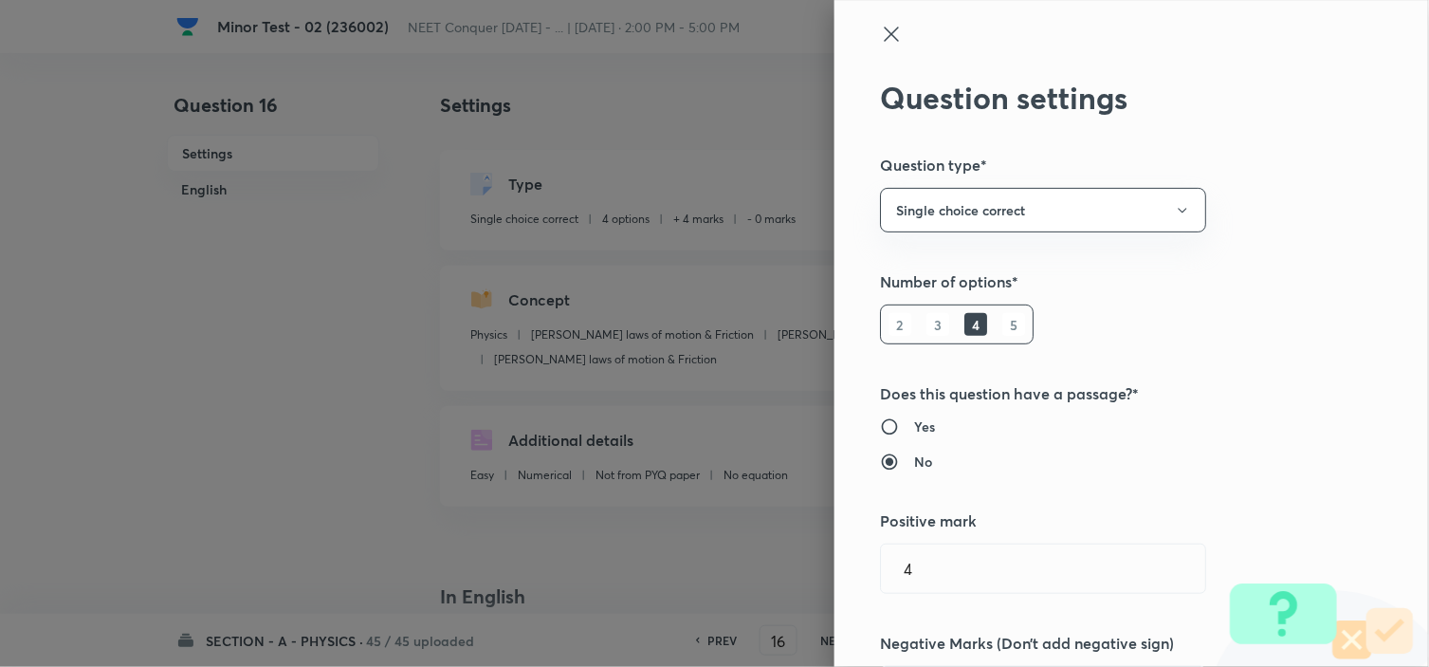
radio input "false"
radio input "true"
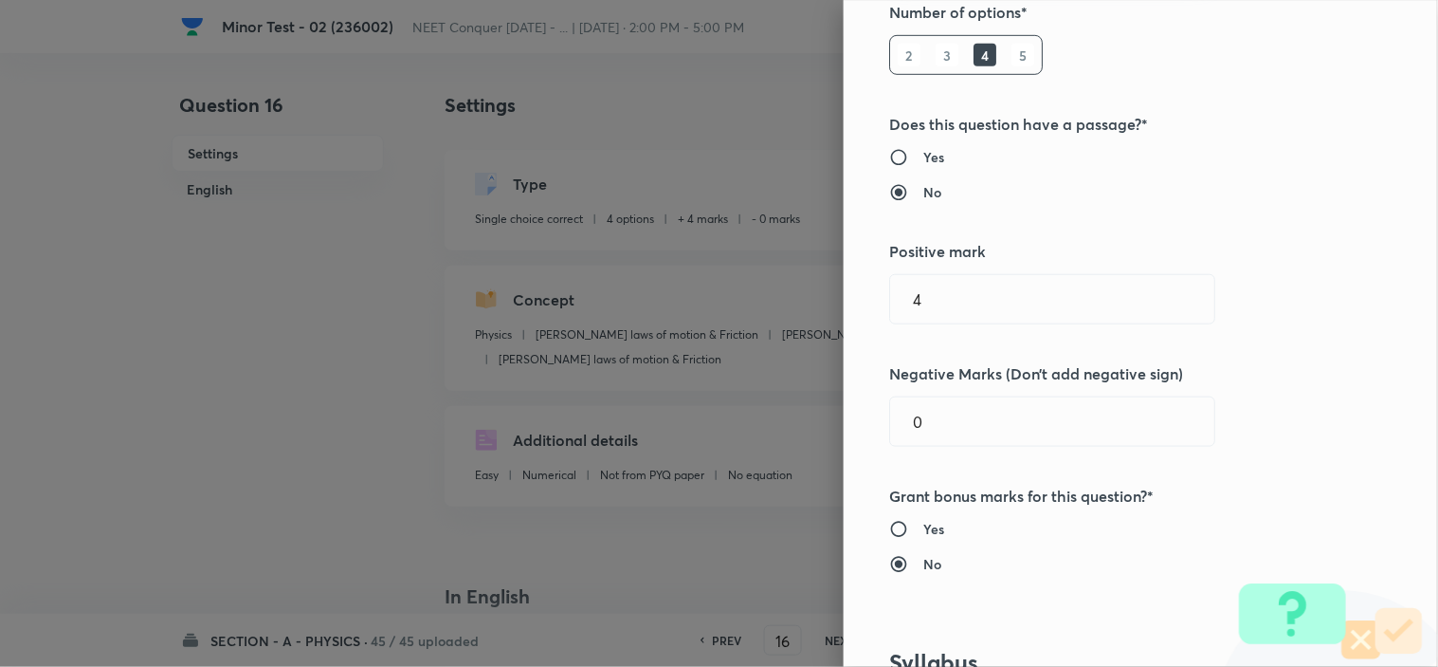
scroll to position [210, 0]
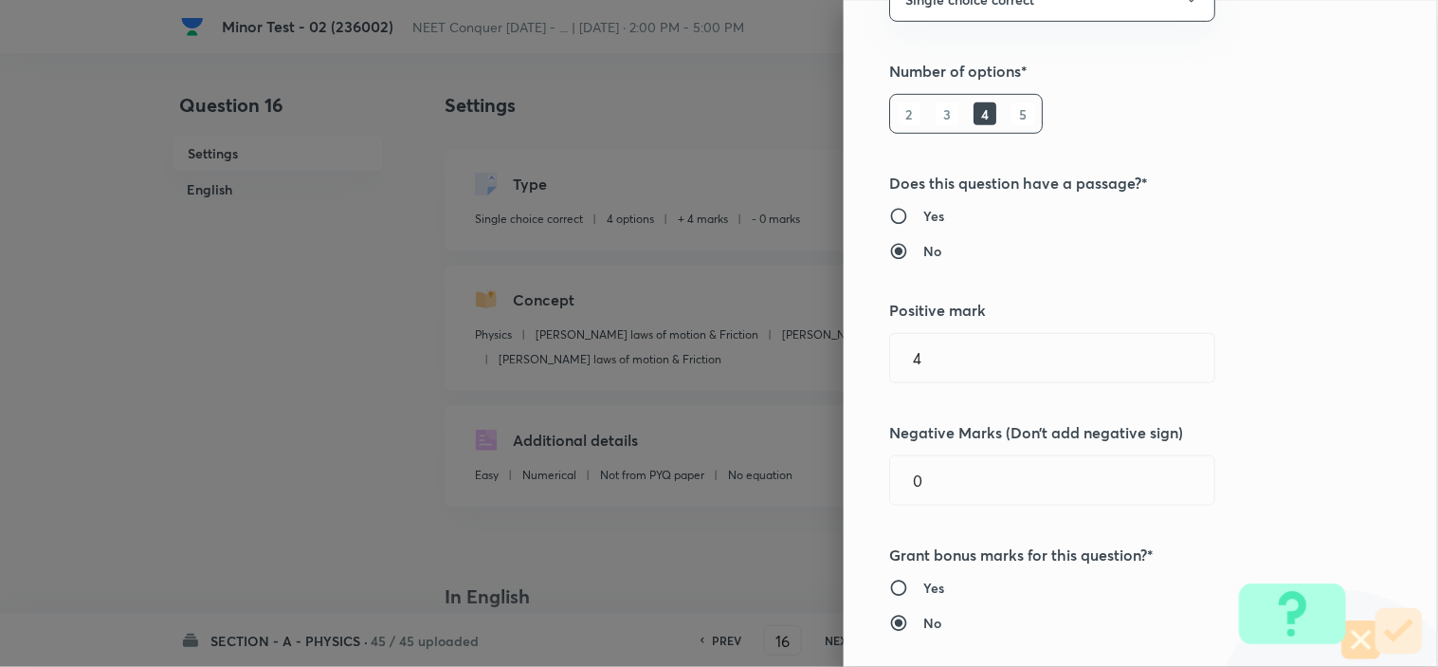
drag, startPoint x: 955, startPoint y: 491, endPoint x: 724, endPoint y: 488, distance: 230.4
click at [769, 482] on div "Question settings Question type* Single choice correct Number of options* 2 3 4…" at bounding box center [719, 333] width 1438 height 667
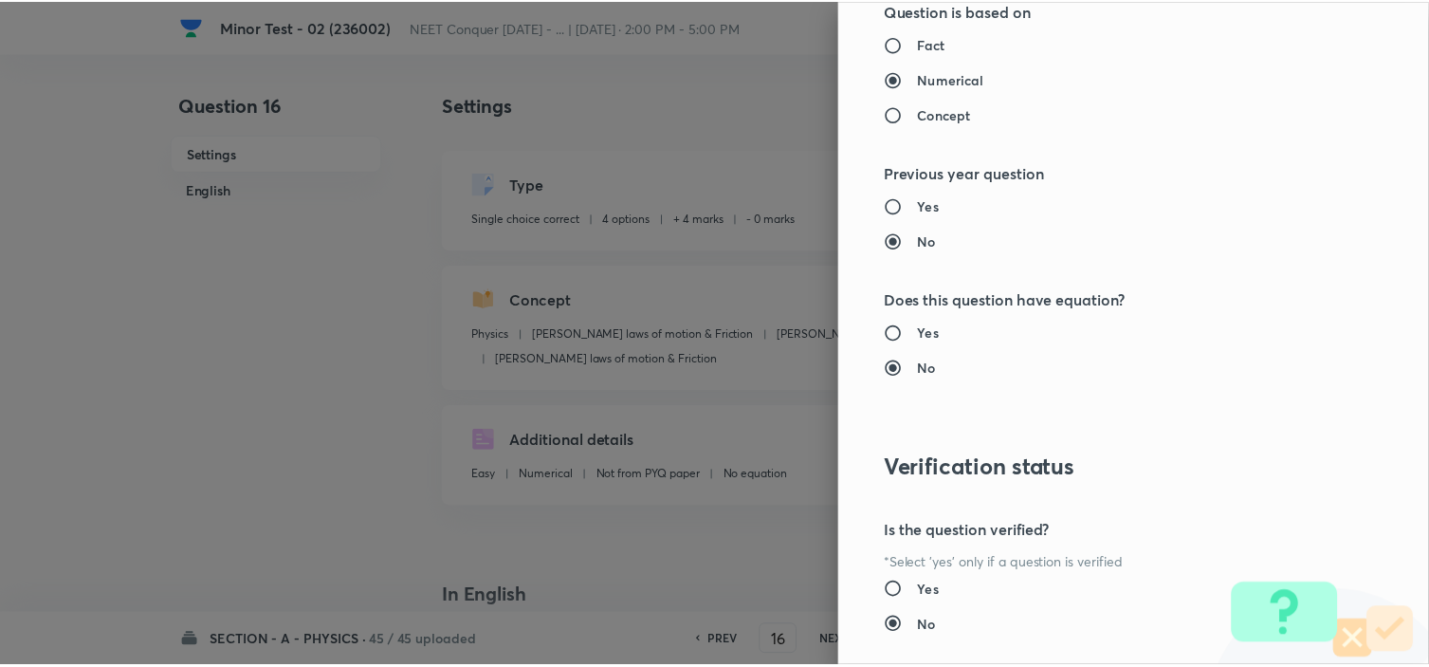
scroll to position [2045, 0]
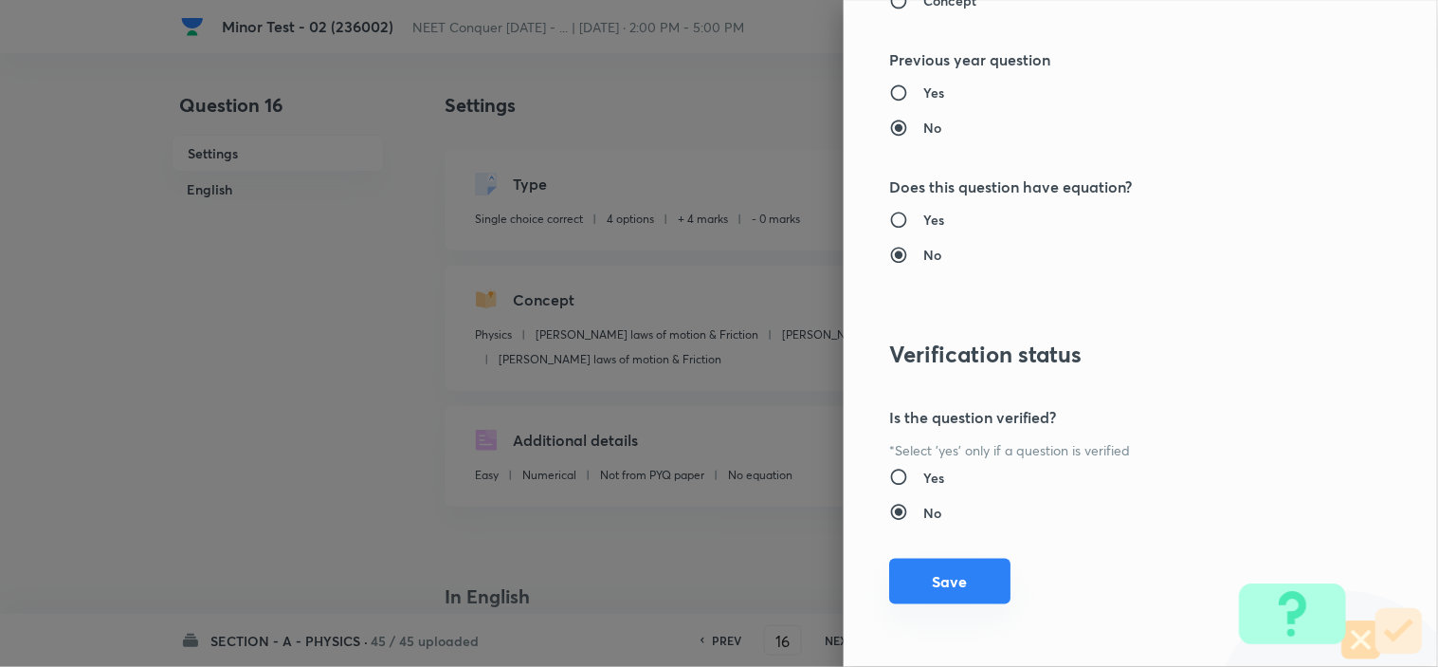
type input "1"
click at [942, 579] on button "Save" at bounding box center [949, 581] width 121 height 46
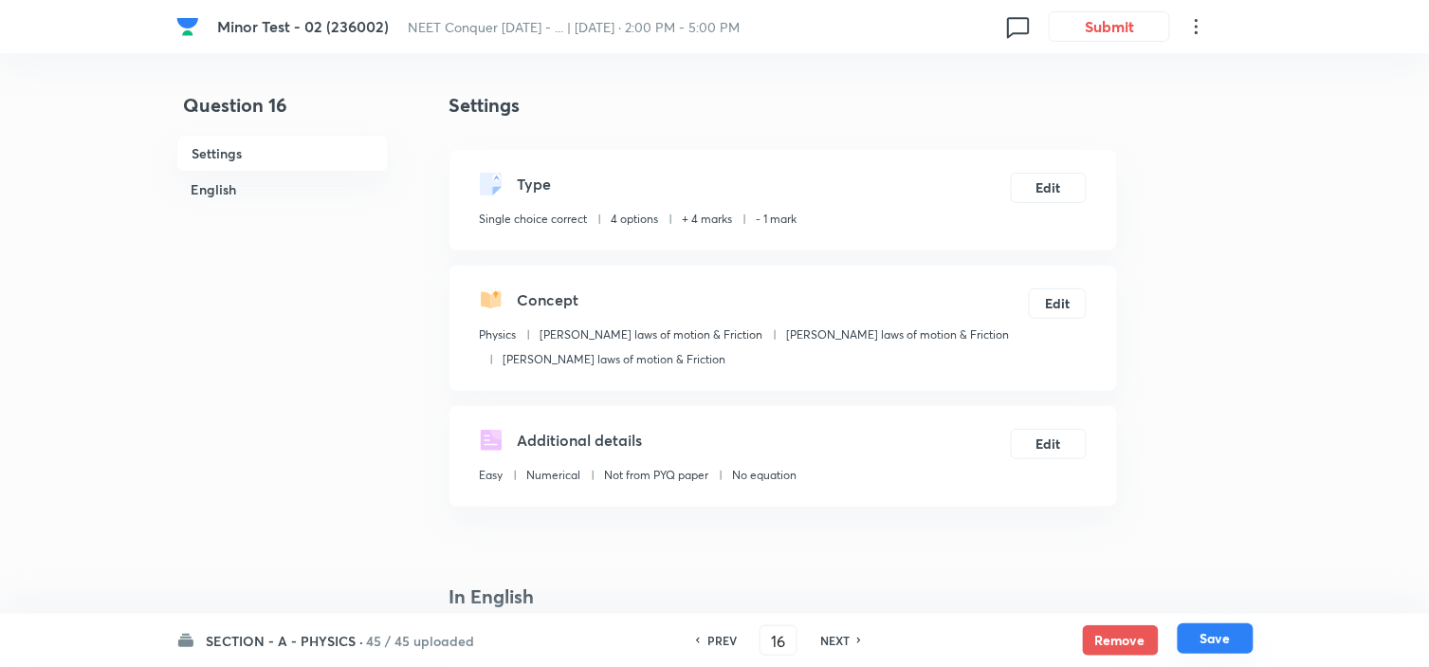
click at [1225, 635] on button "Save" at bounding box center [1216, 638] width 76 height 30
type input "17"
checkbox input "true"
checkbox input "false"
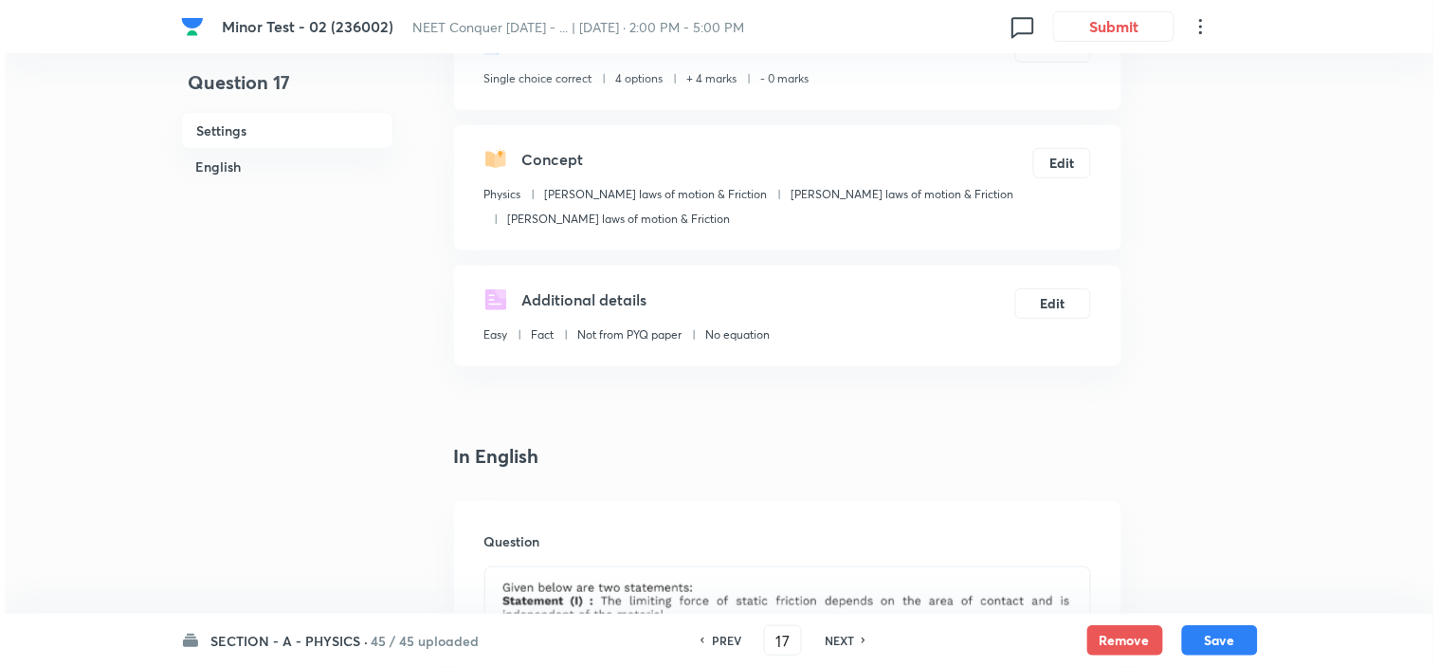
scroll to position [0, 0]
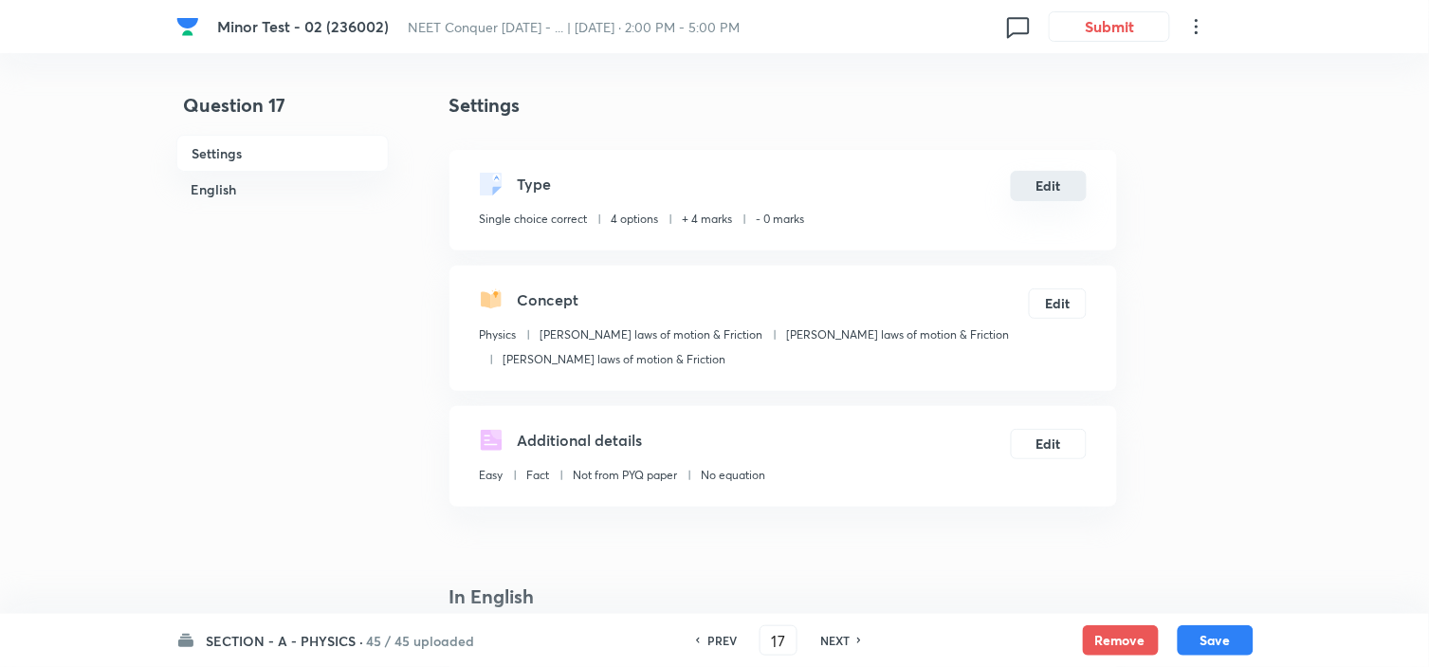
click at [1047, 197] on button "Edit" at bounding box center [1049, 186] width 76 height 30
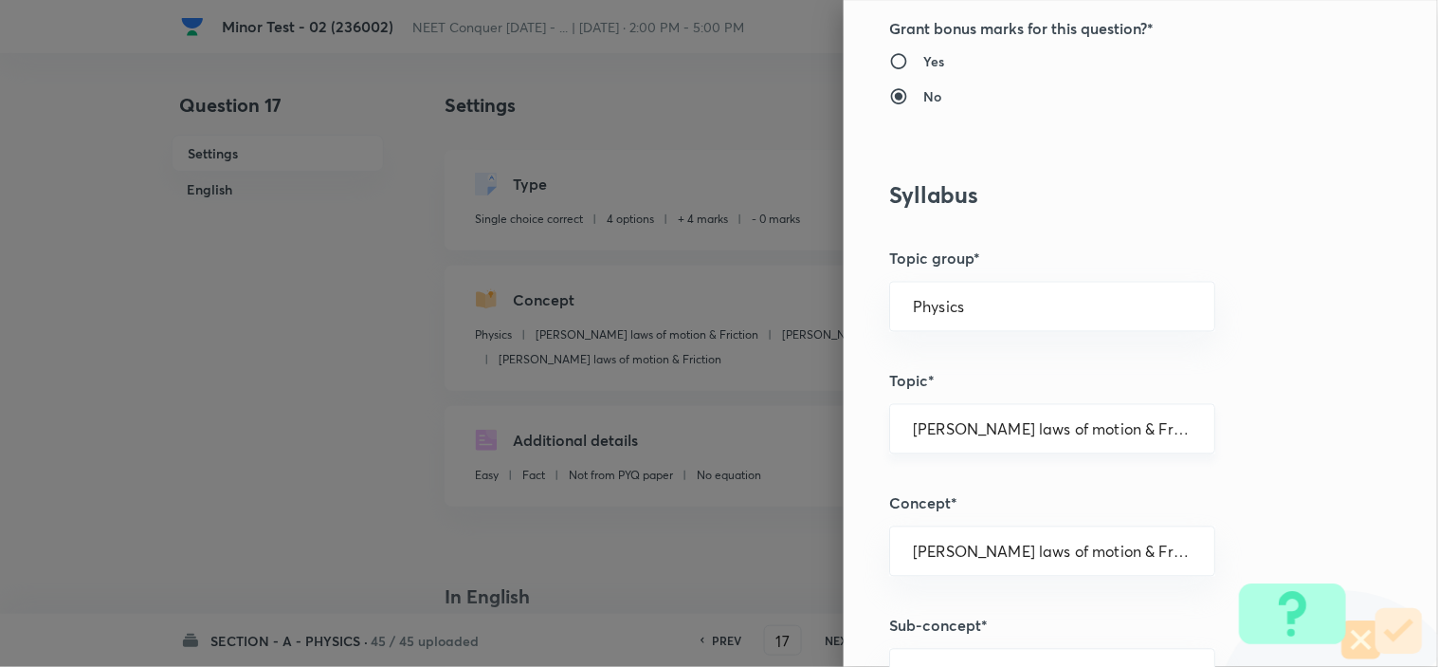
scroll to position [421, 0]
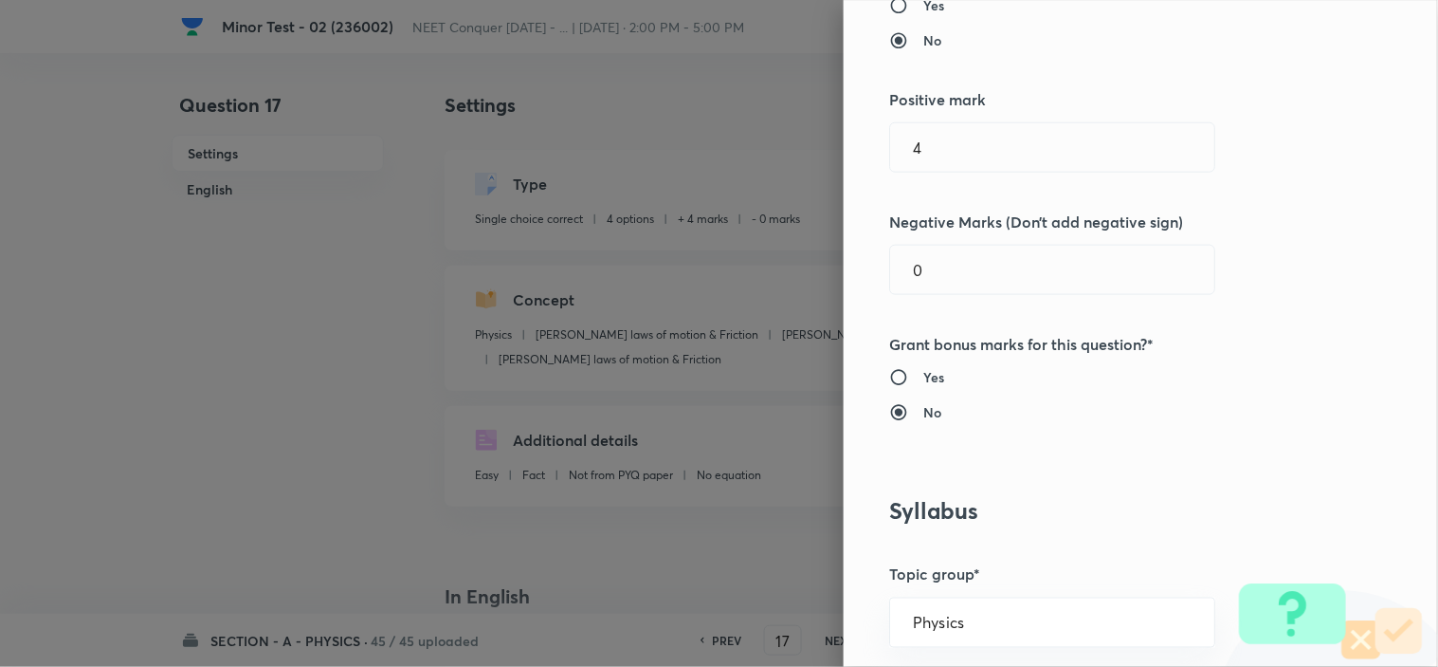
drag, startPoint x: 922, startPoint y: 276, endPoint x: 750, endPoint y: 310, distance: 175.9
click at [857, 284] on div "Question settings Question type* Single choice correct Number of options* 2 3 4…" at bounding box center [1141, 333] width 594 height 667
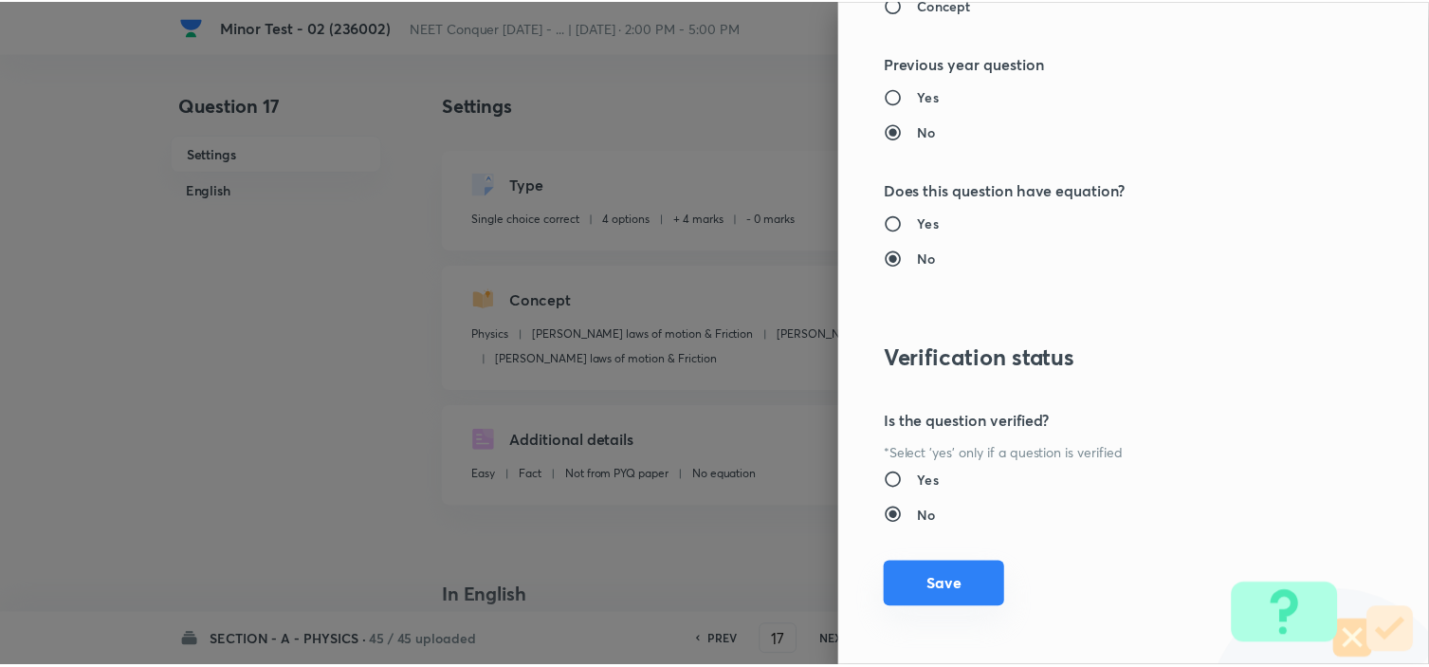
scroll to position [2045, 0]
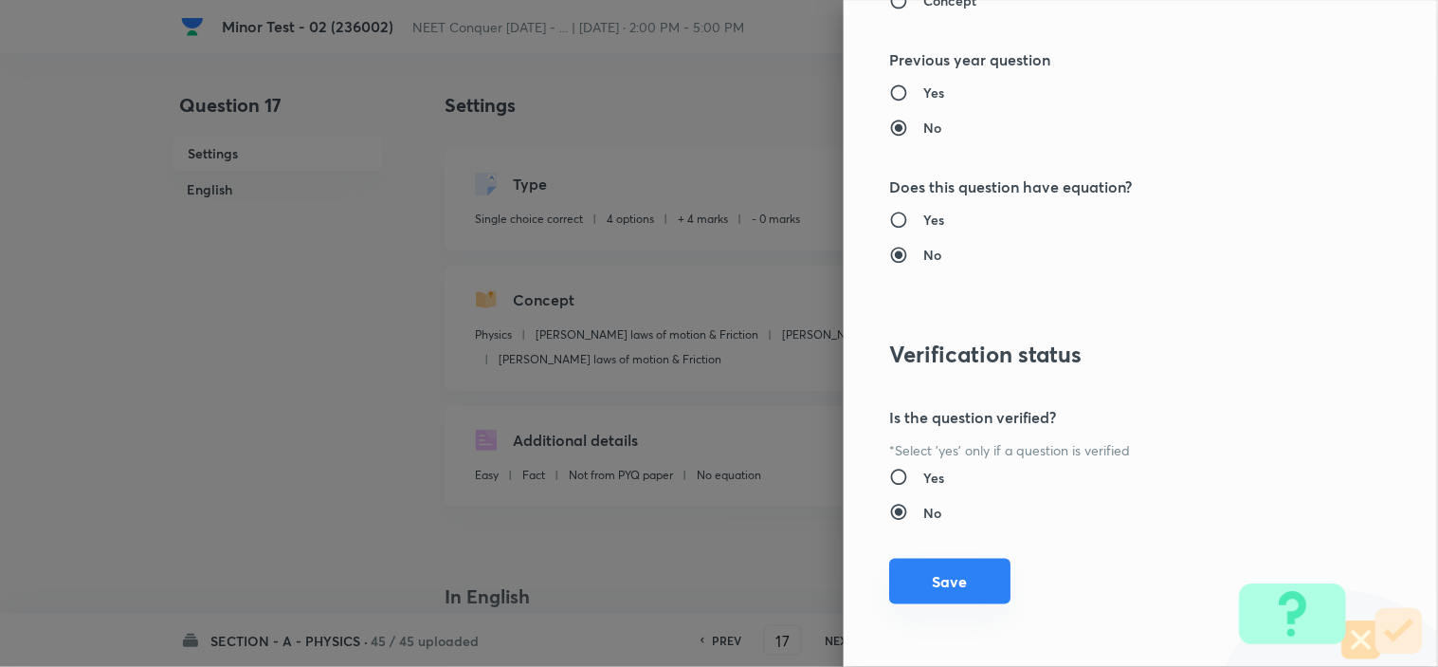
type input "1"
click at [937, 582] on button "Save" at bounding box center [949, 581] width 121 height 46
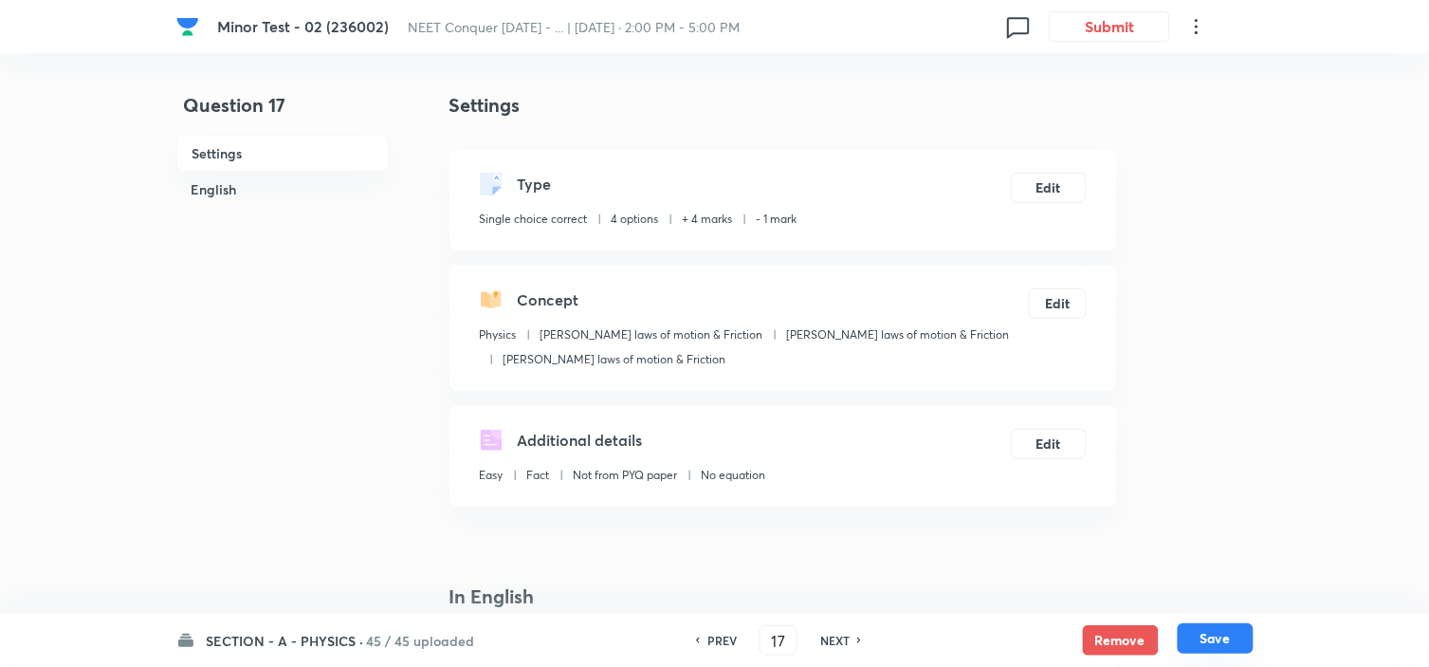
click at [1226, 639] on button "Save" at bounding box center [1216, 638] width 76 height 30
type input "18"
checkbox input "true"
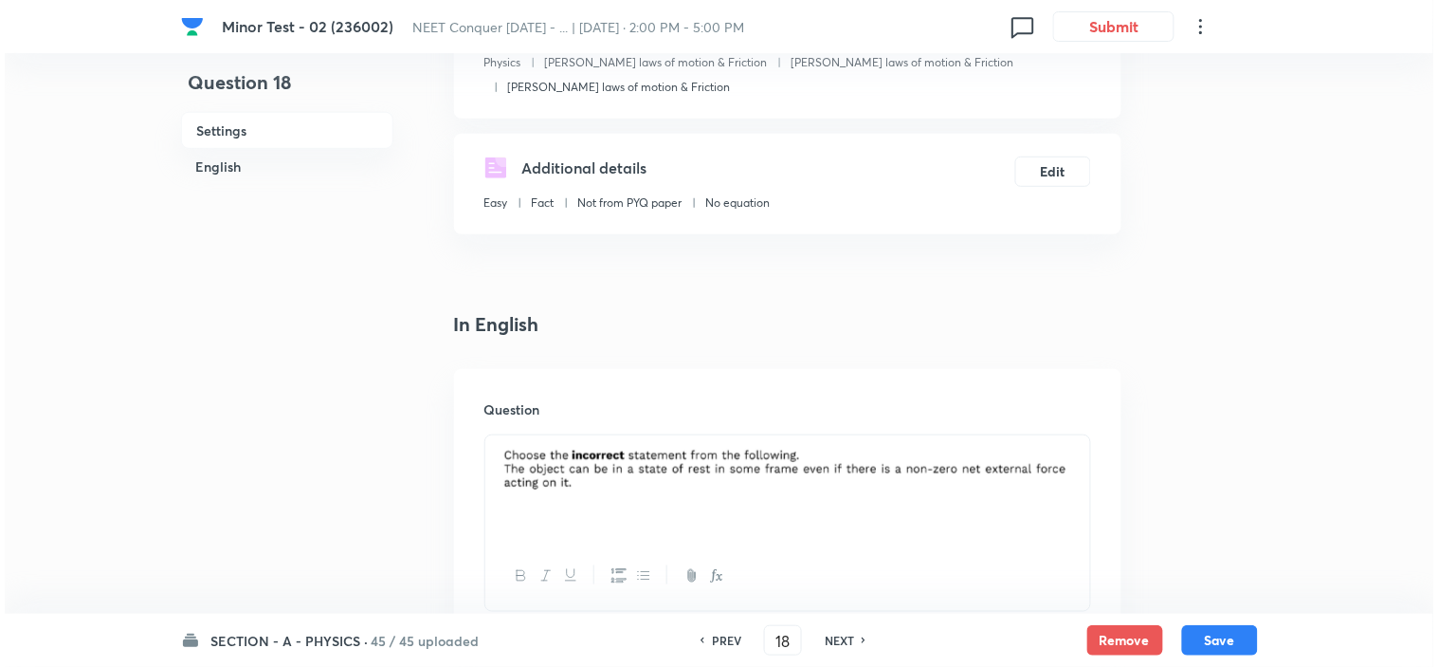
scroll to position [0, 0]
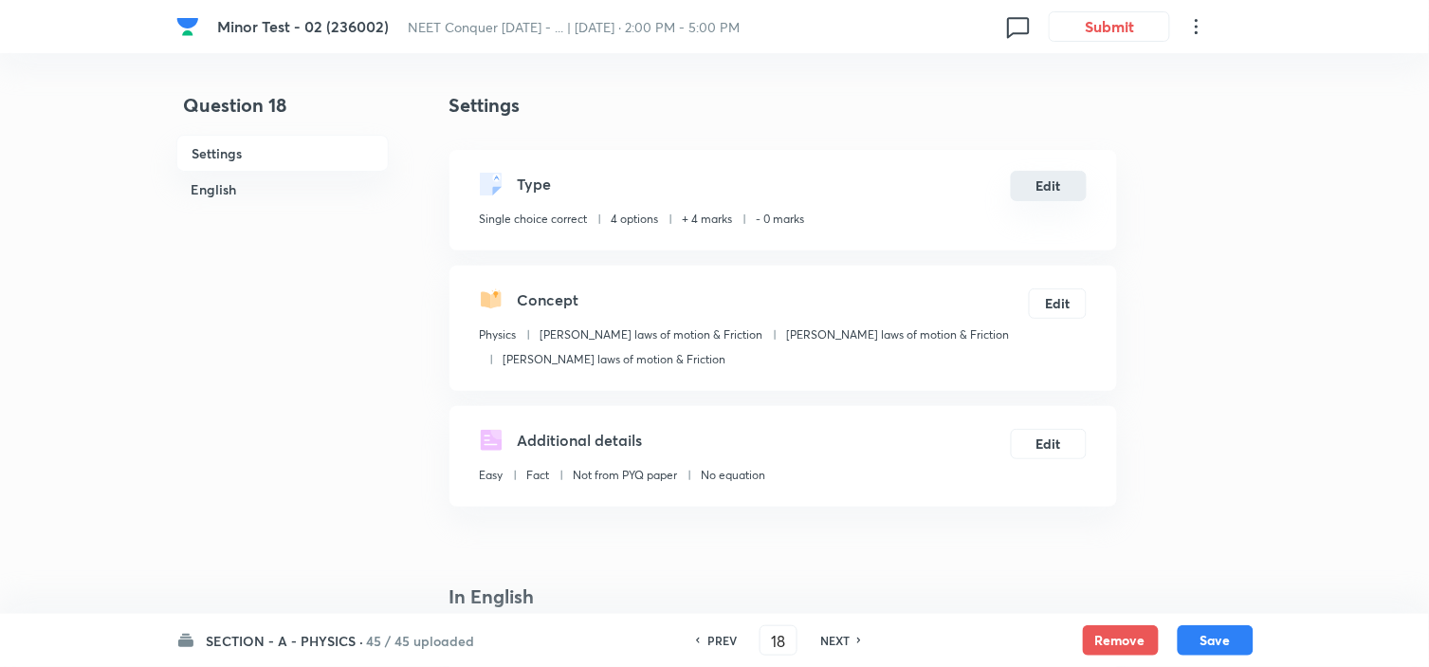
click at [1033, 190] on button "Edit" at bounding box center [1049, 186] width 76 height 30
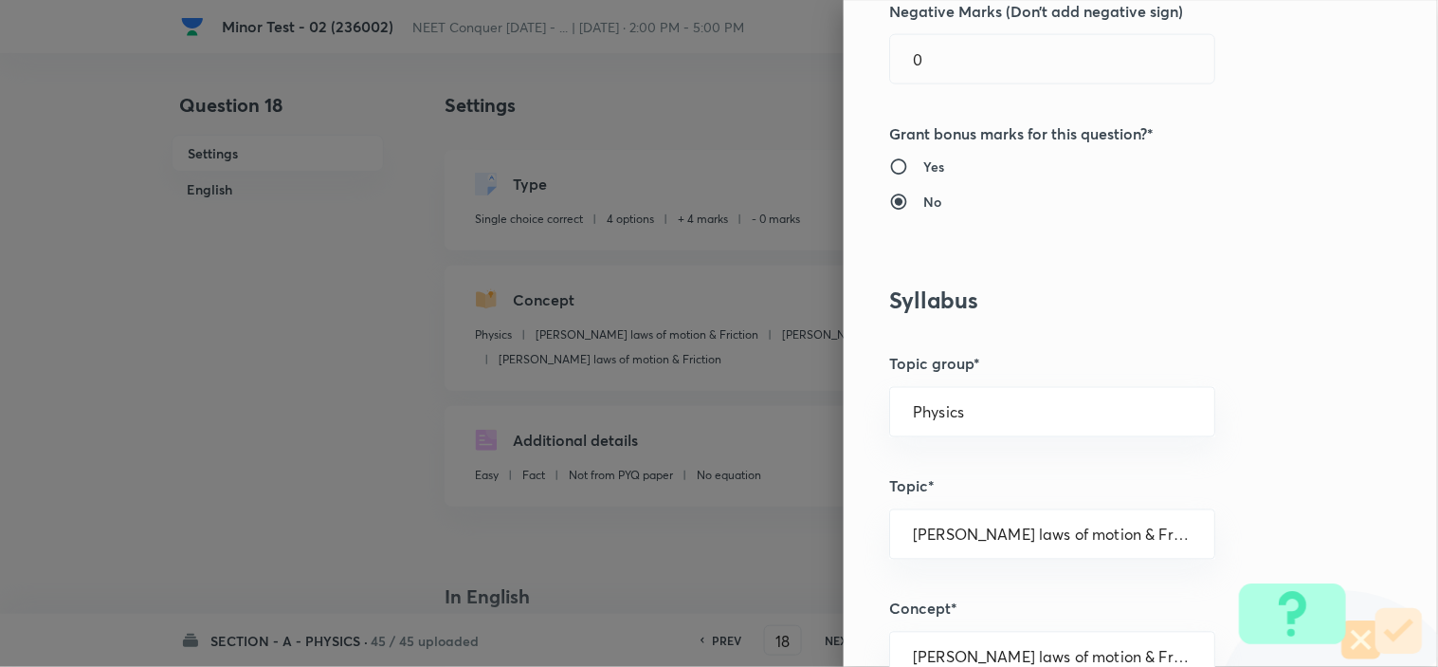
scroll to position [526, 0]
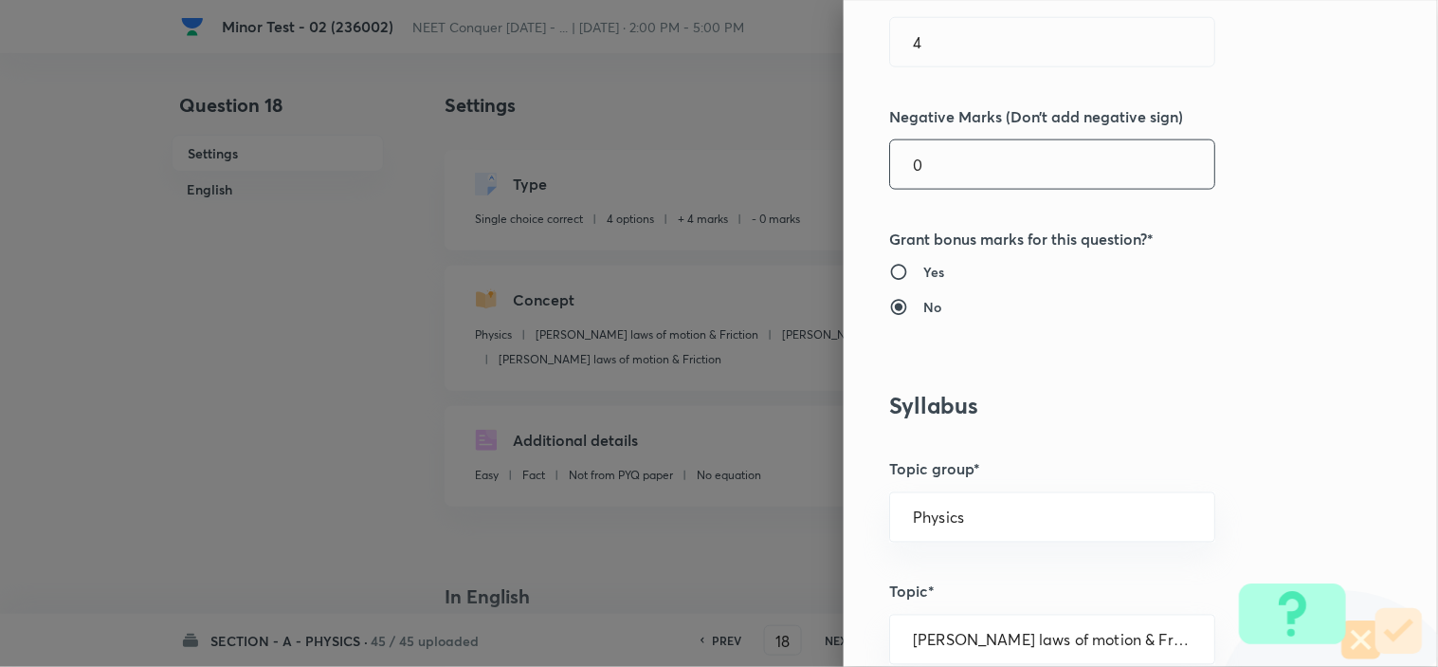
drag, startPoint x: 946, startPoint y: 175, endPoint x: 751, endPoint y: 204, distance: 197.4
click at [844, 186] on div "Question settings Question type* Single choice correct Number of options* 2 3 4…" at bounding box center [1141, 333] width 594 height 667
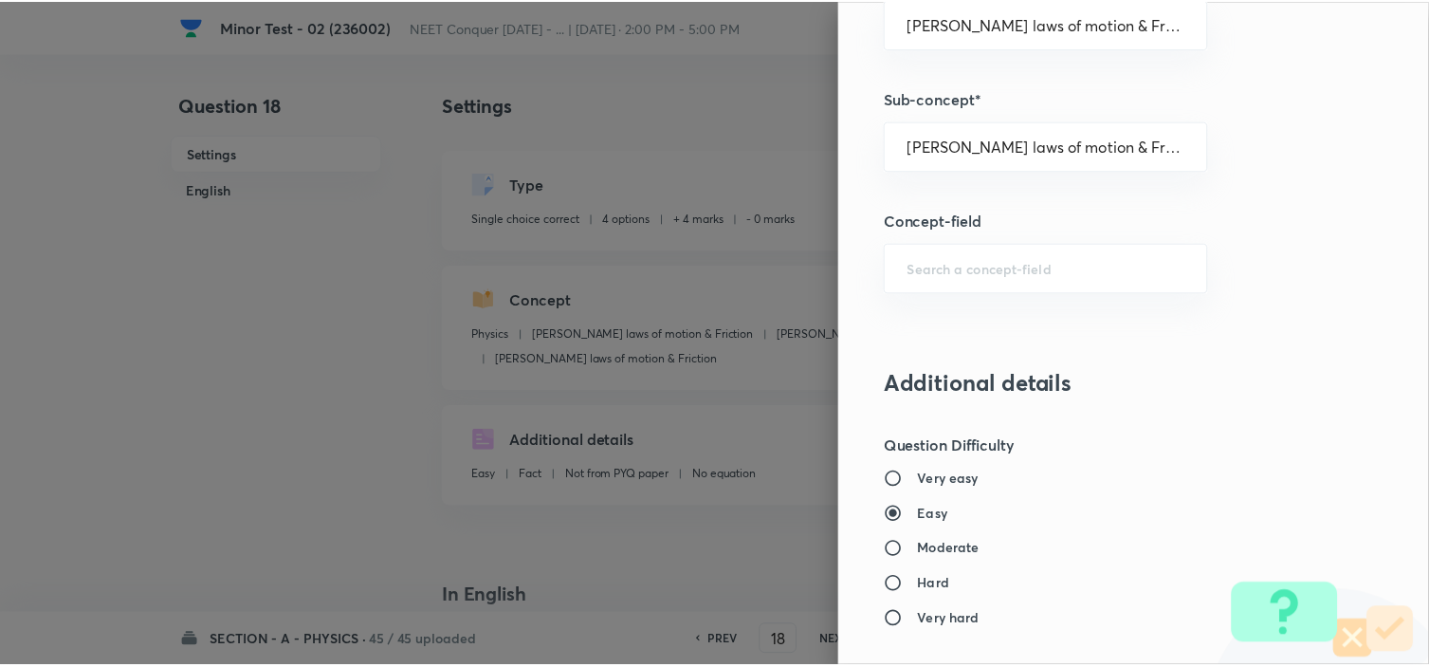
scroll to position [2045, 0]
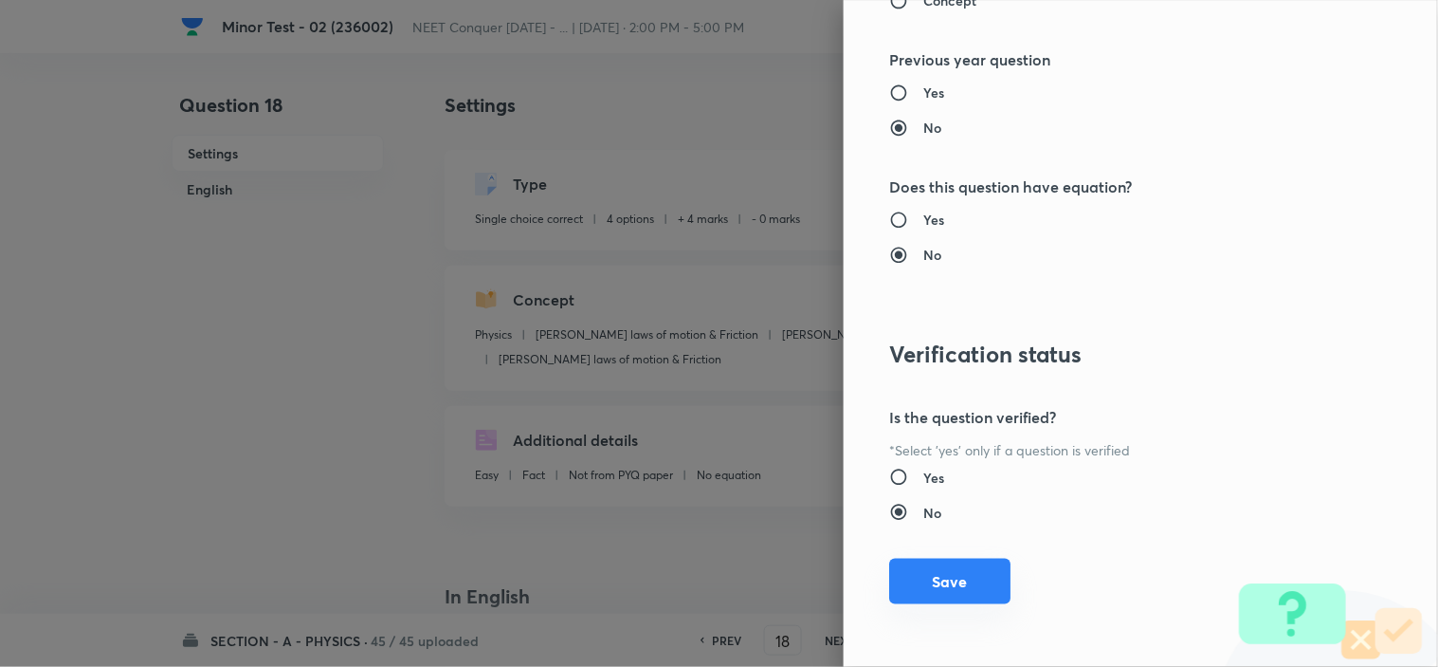
type input "1"
click at [933, 567] on button "Save" at bounding box center [949, 581] width 121 height 46
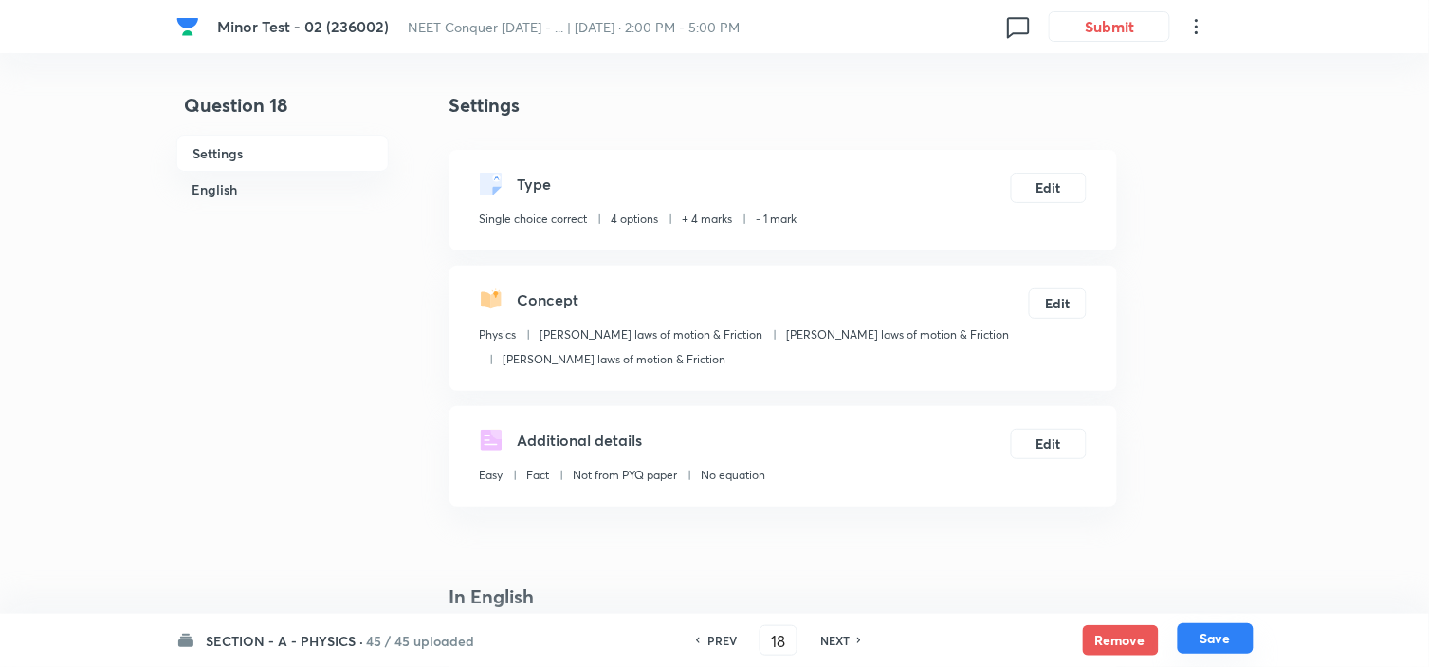
click at [1209, 631] on button "Save" at bounding box center [1216, 638] width 76 height 30
type input "19"
checkbox input "false"
checkbox input "true"
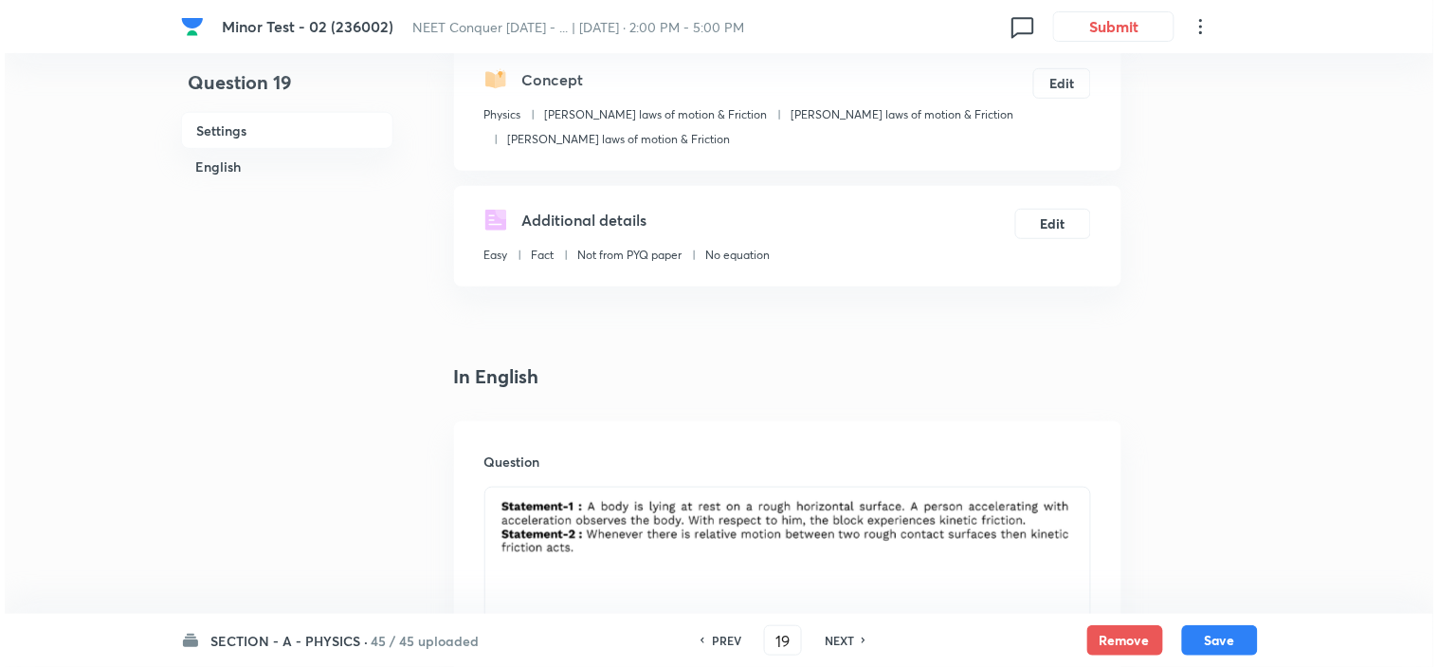
scroll to position [0, 0]
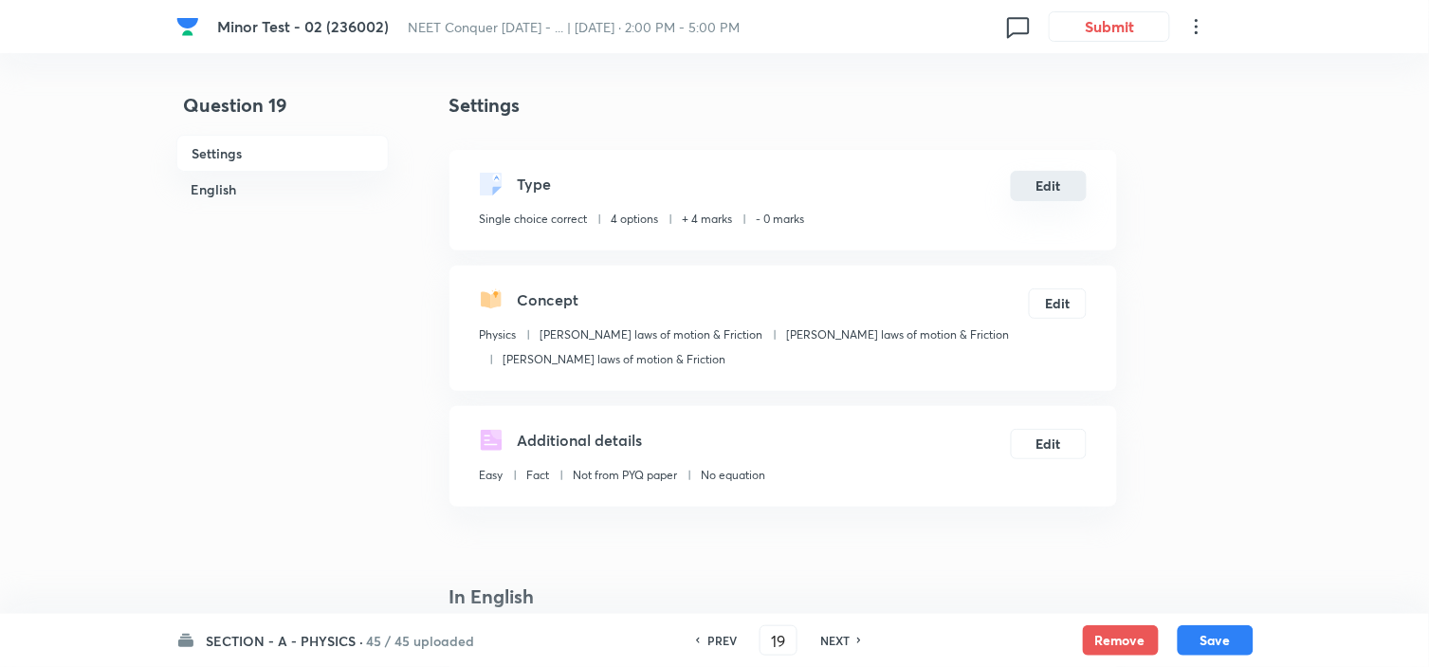
click at [1049, 182] on button "Edit" at bounding box center [1049, 186] width 76 height 30
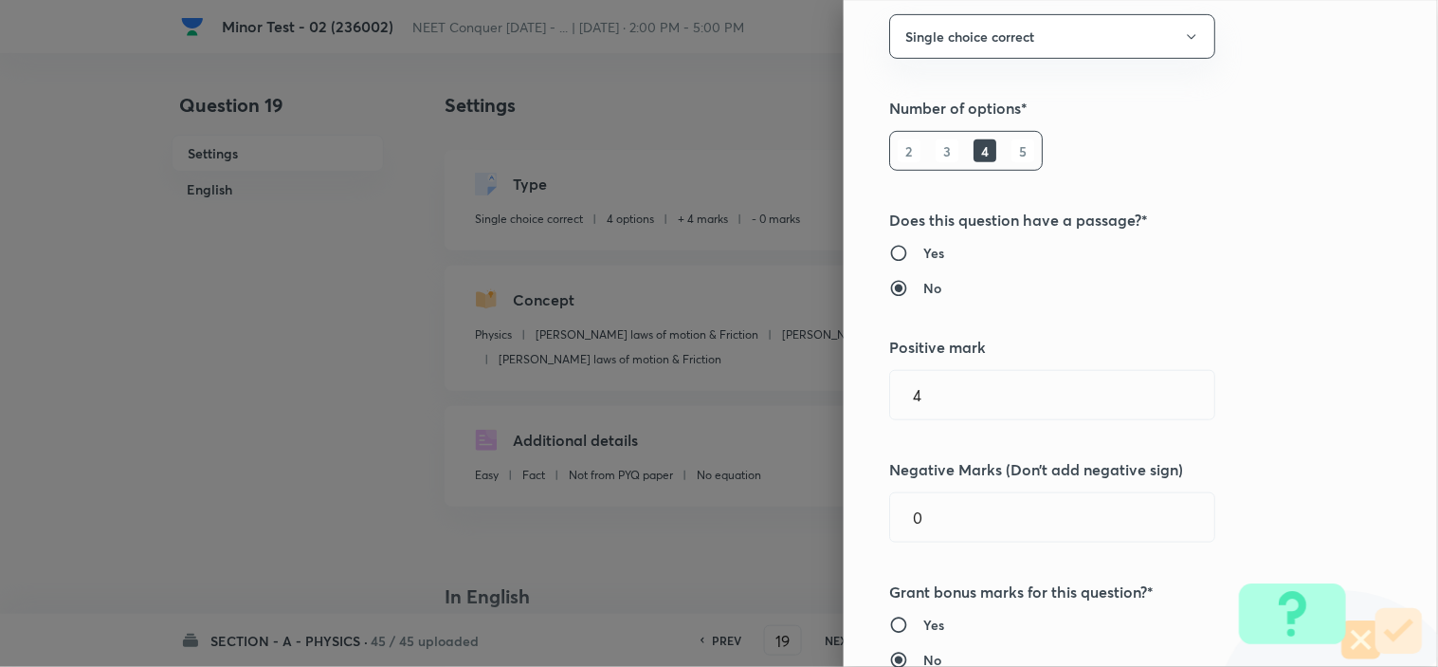
scroll to position [210, 0]
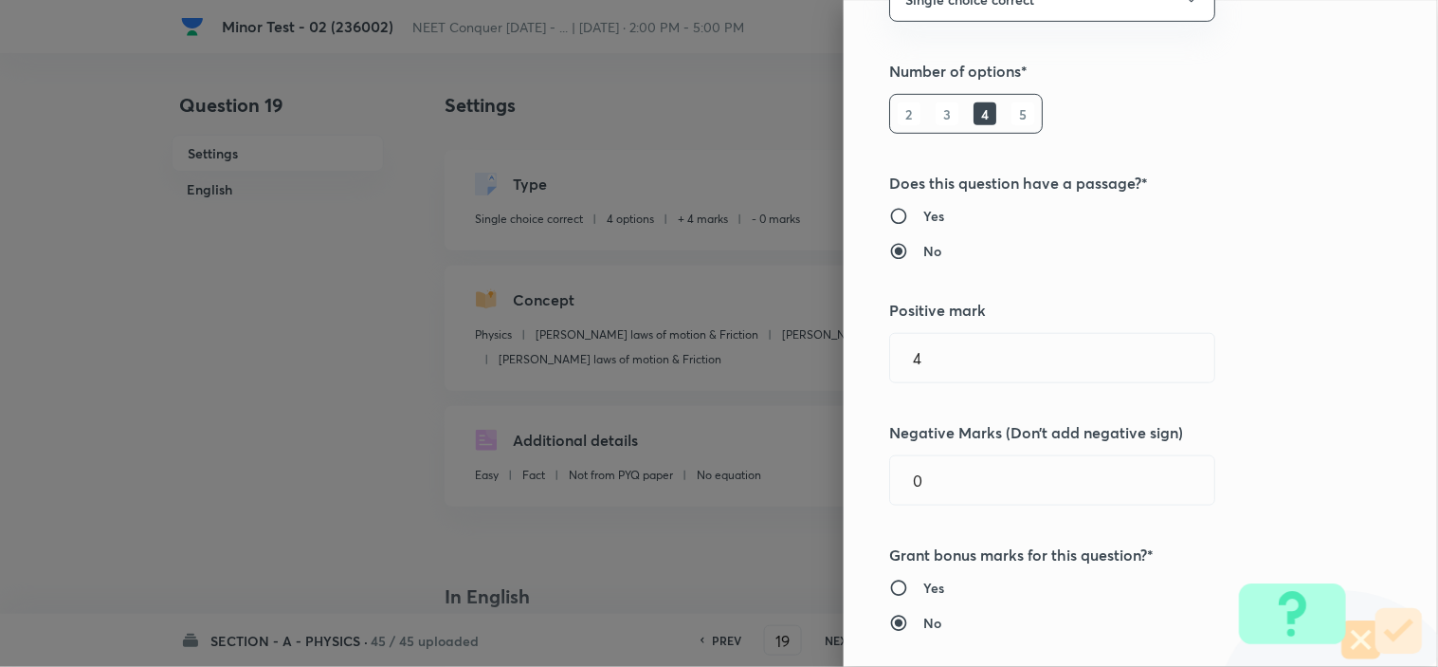
click at [853, 471] on div "Question settings Question type* Single choice correct Number of options* 2 3 4…" at bounding box center [1141, 333] width 594 height 667
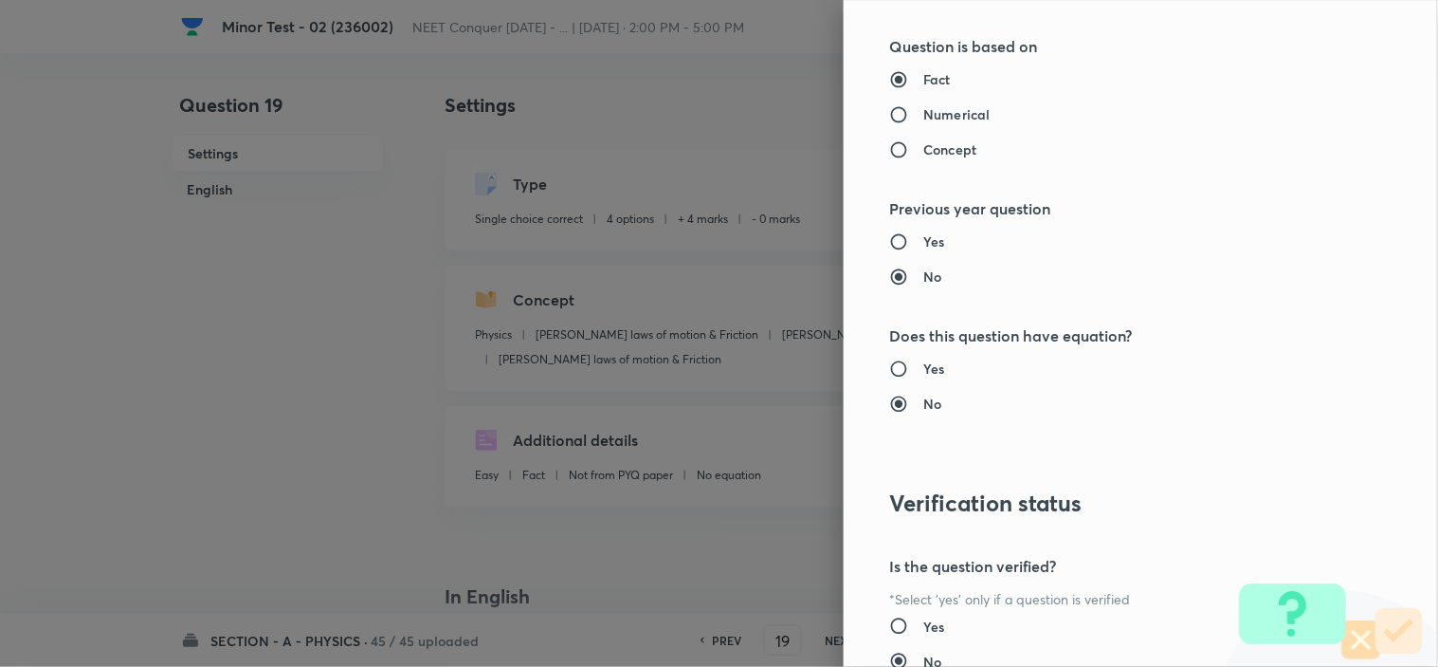
scroll to position [2045, 0]
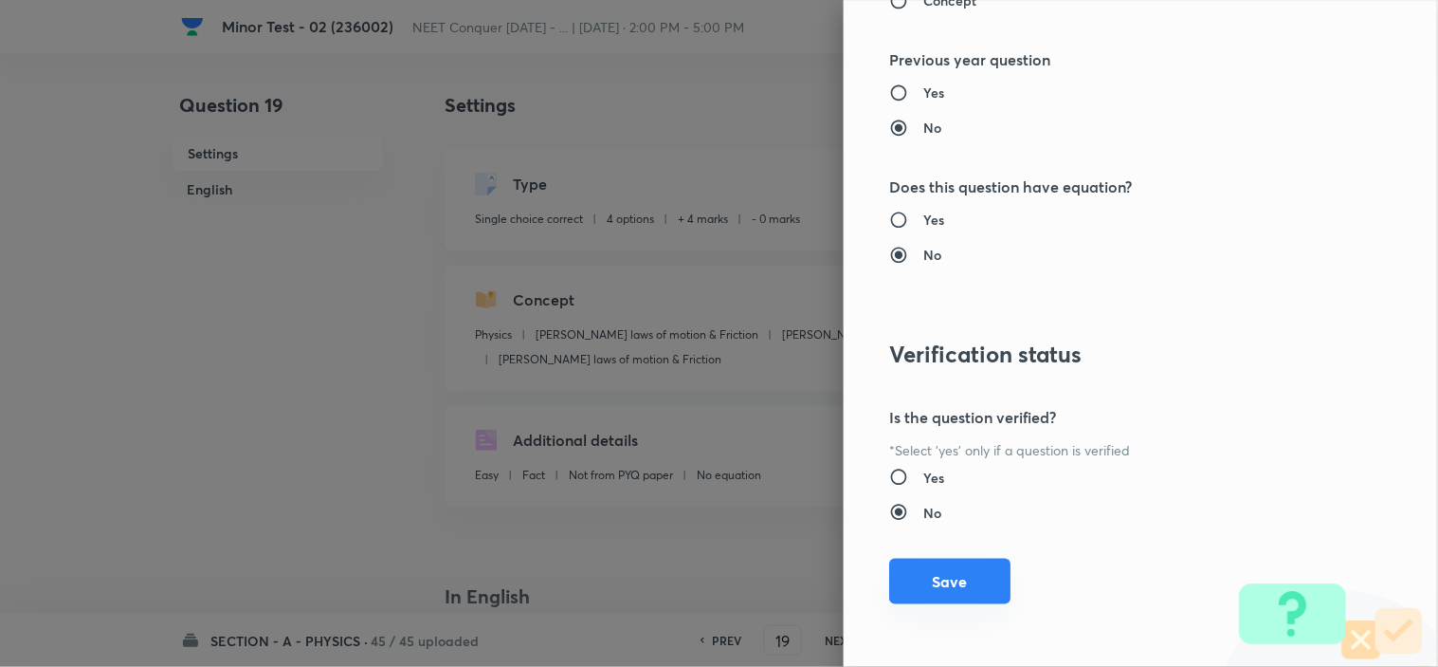
type input "1"
click at [916, 575] on button "Save" at bounding box center [949, 581] width 121 height 46
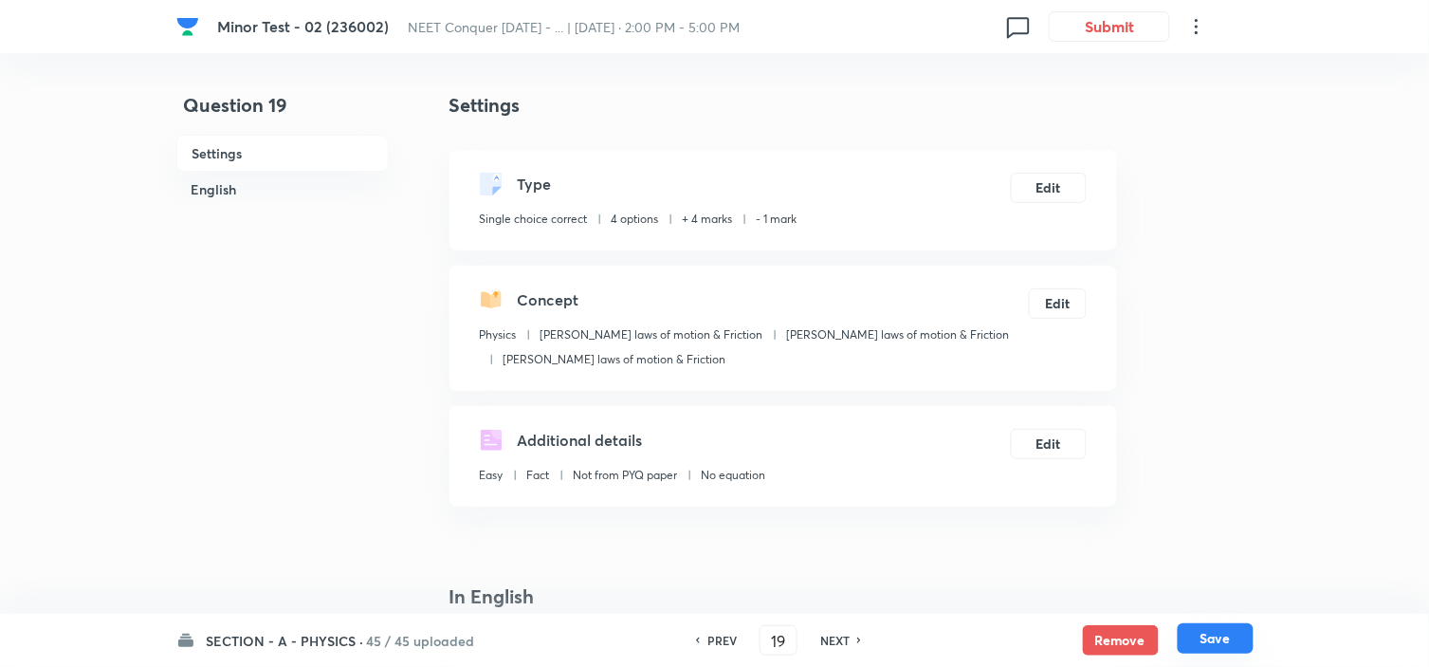
click at [1217, 641] on button "Save" at bounding box center [1216, 638] width 76 height 30
type input "20"
checkbox input "true"
checkbox input "false"
click at [1043, 173] on button "Edit" at bounding box center [1049, 186] width 76 height 30
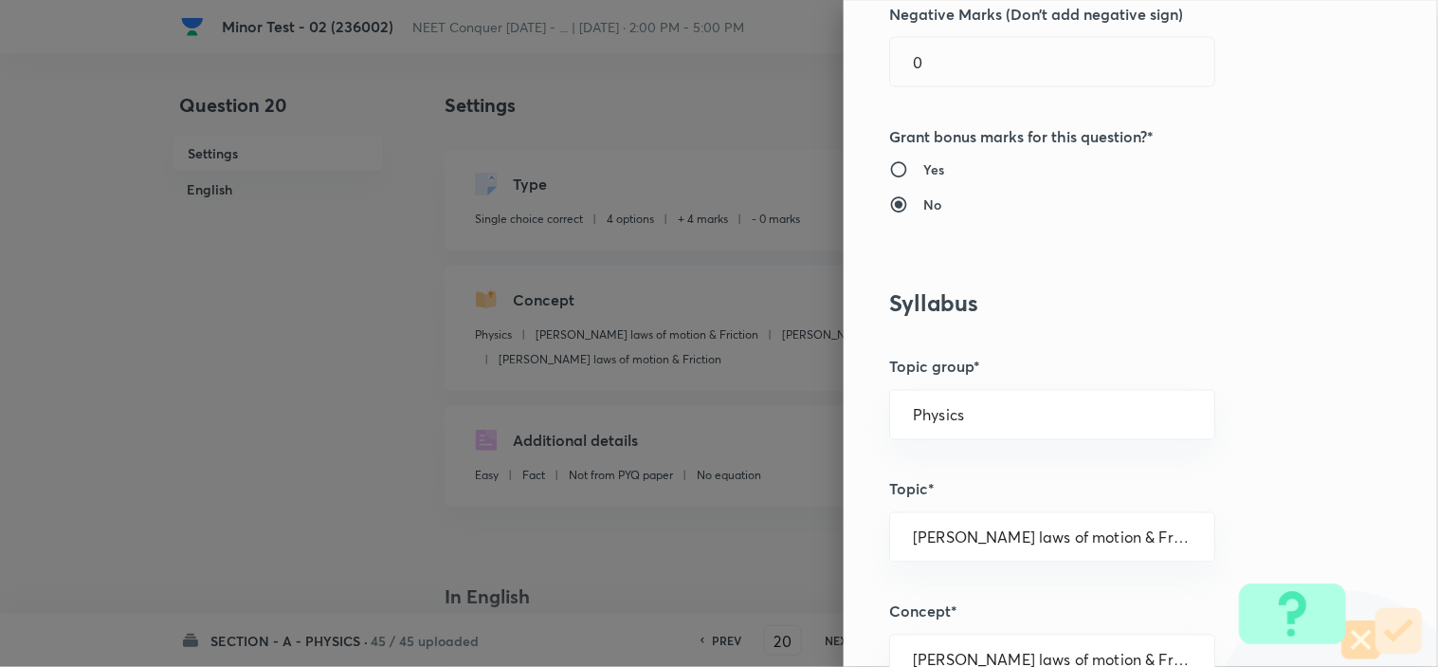
scroll to position [526, 0]
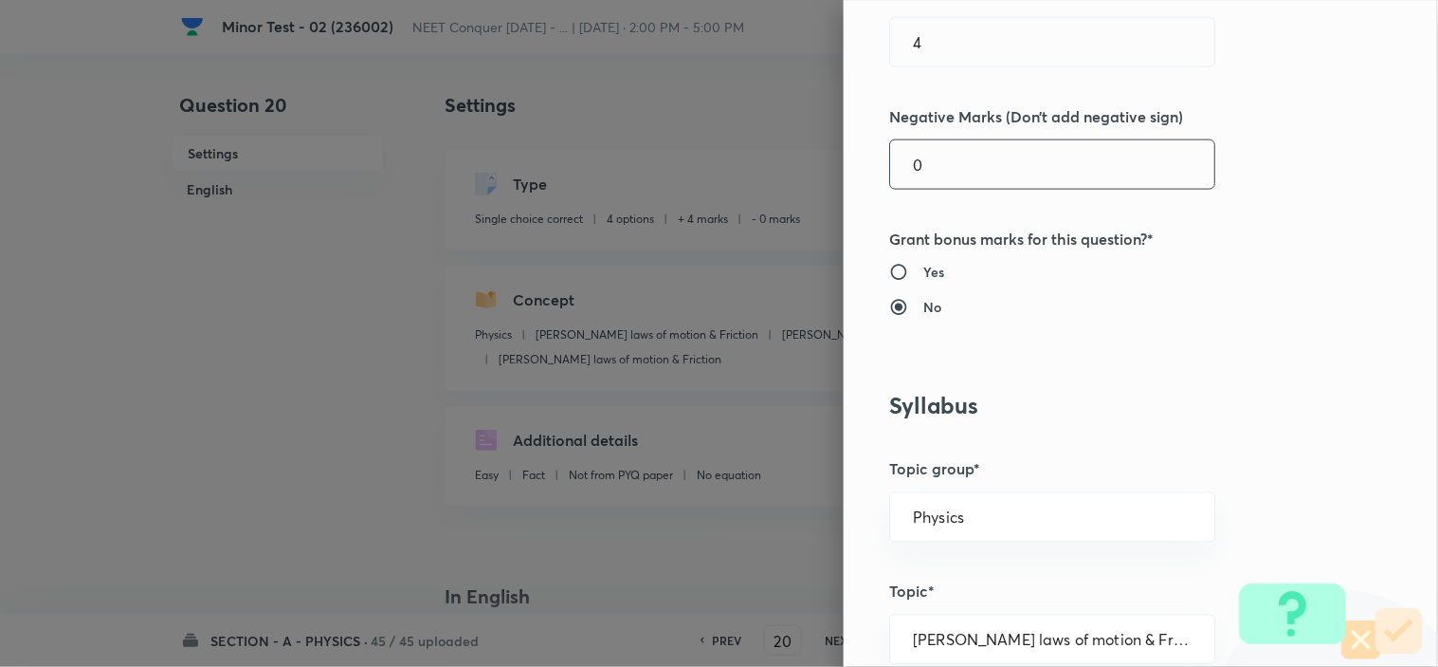
drag, startPoint x: 922, startPoint y: 157, endPoint x: 722, endPoint y: 199, distance: 203.4
click at [803, 186] on div "Question settings Question type* Single choice correct Number of options* 2 3 4…" at bounding box center [719, 333] width 1438 height 667
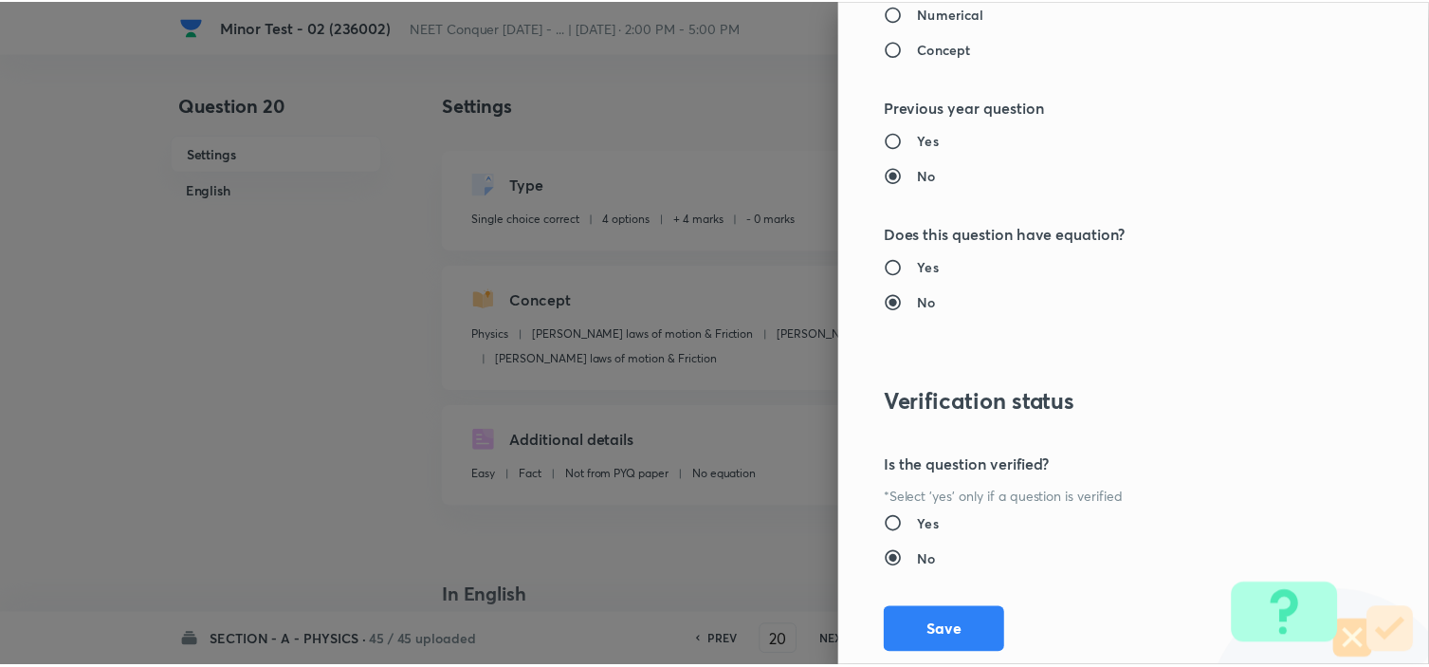
scroll to position [2045, 0]
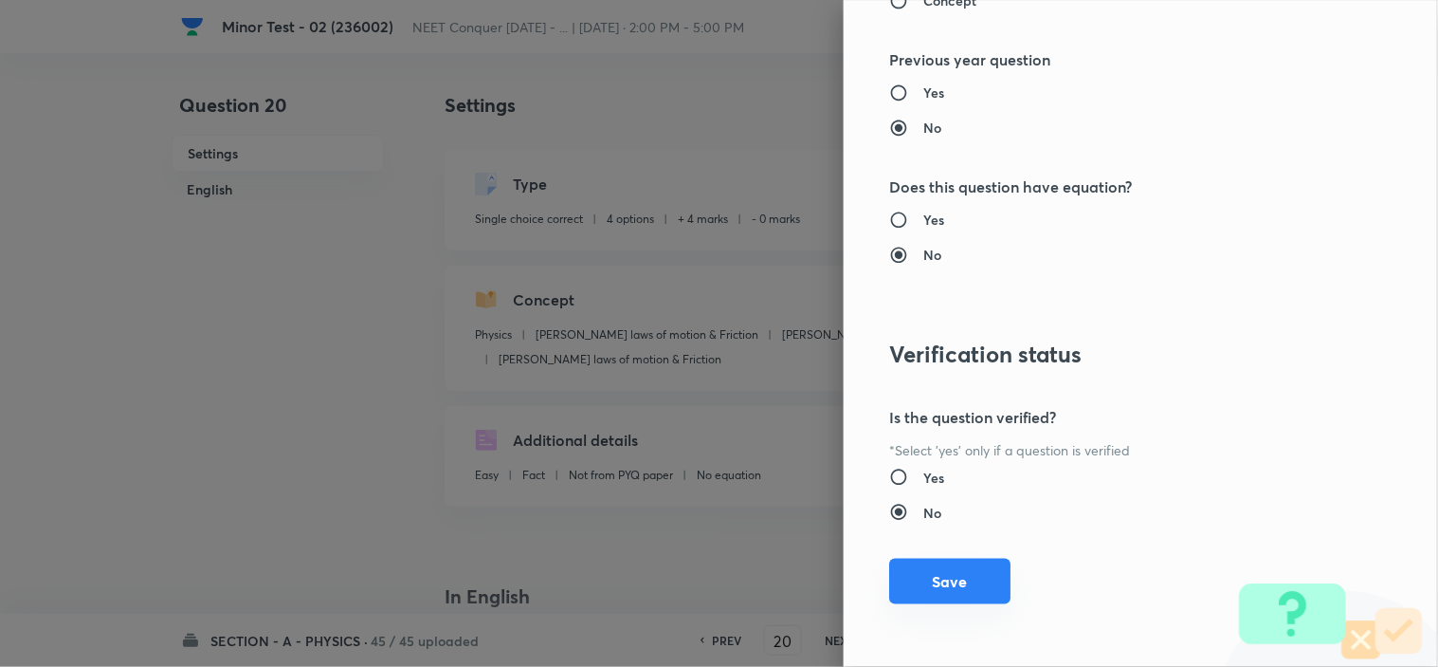
type input "1"
click at [943, 567] on button "Save" at bounding box center [949, 581] width 121 height 46
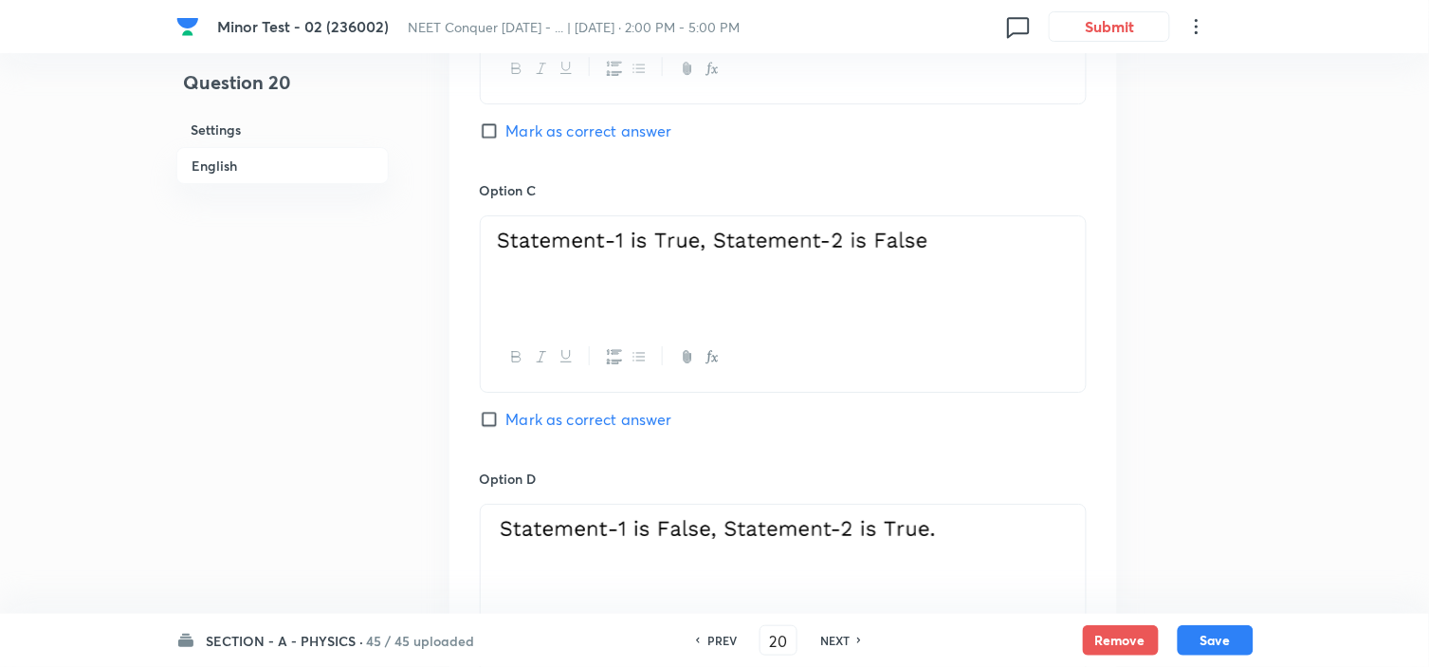
scroll to position [2001, 0]
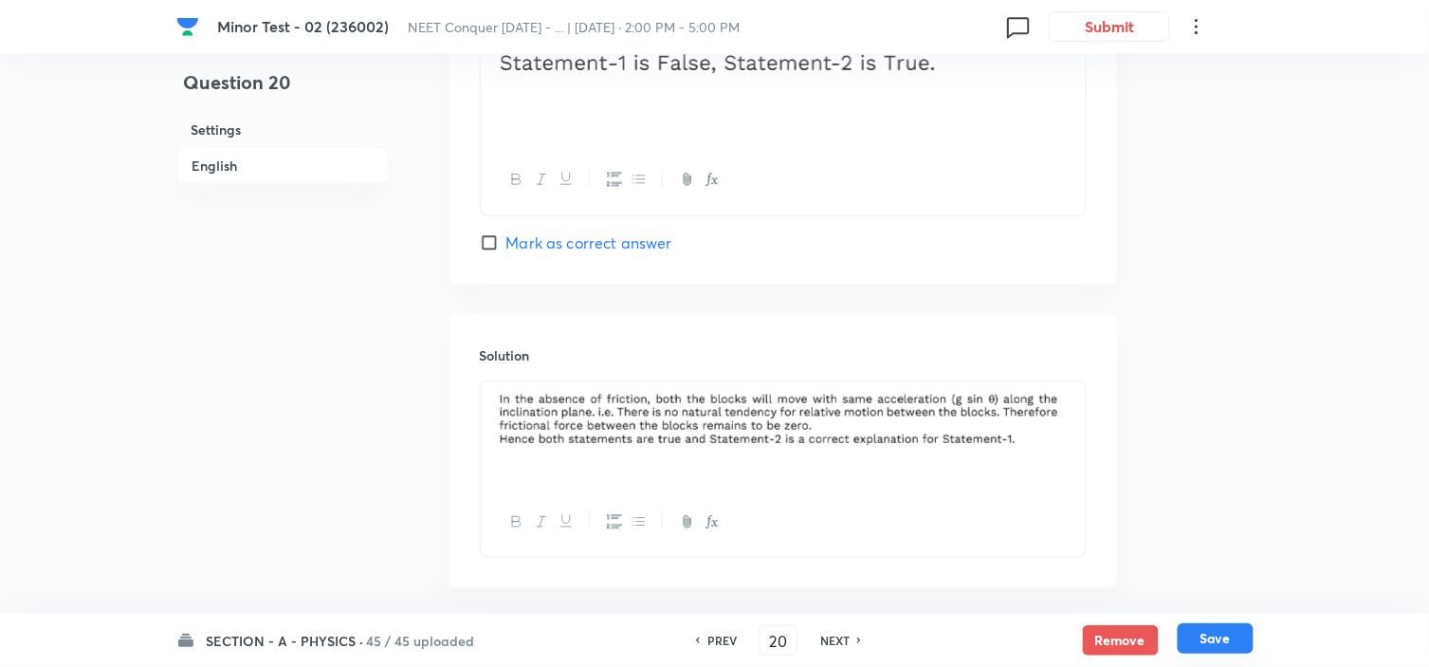
click at [1217, 639] on button "Save" at bounding box center [1216, 638] width 76 height 30
type input "21"
checkbox input "false"
checkbox input "true"
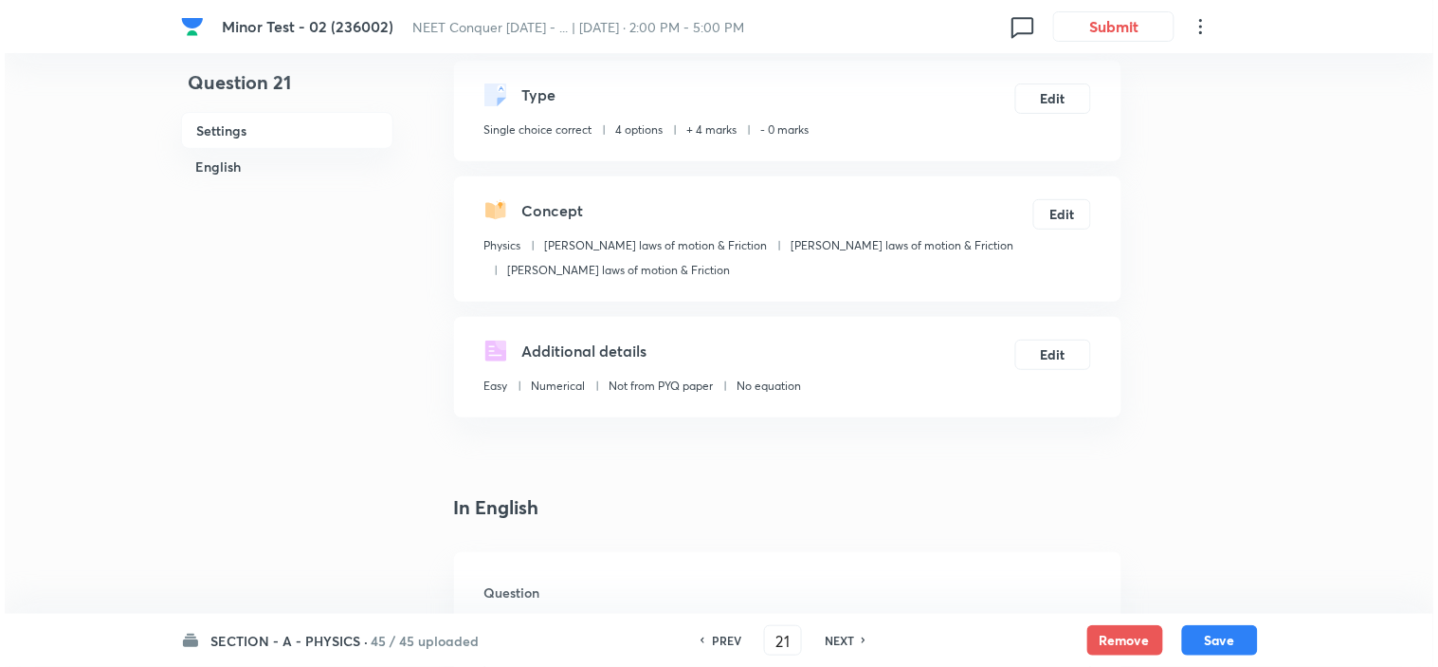
scroll to position [0, 0]
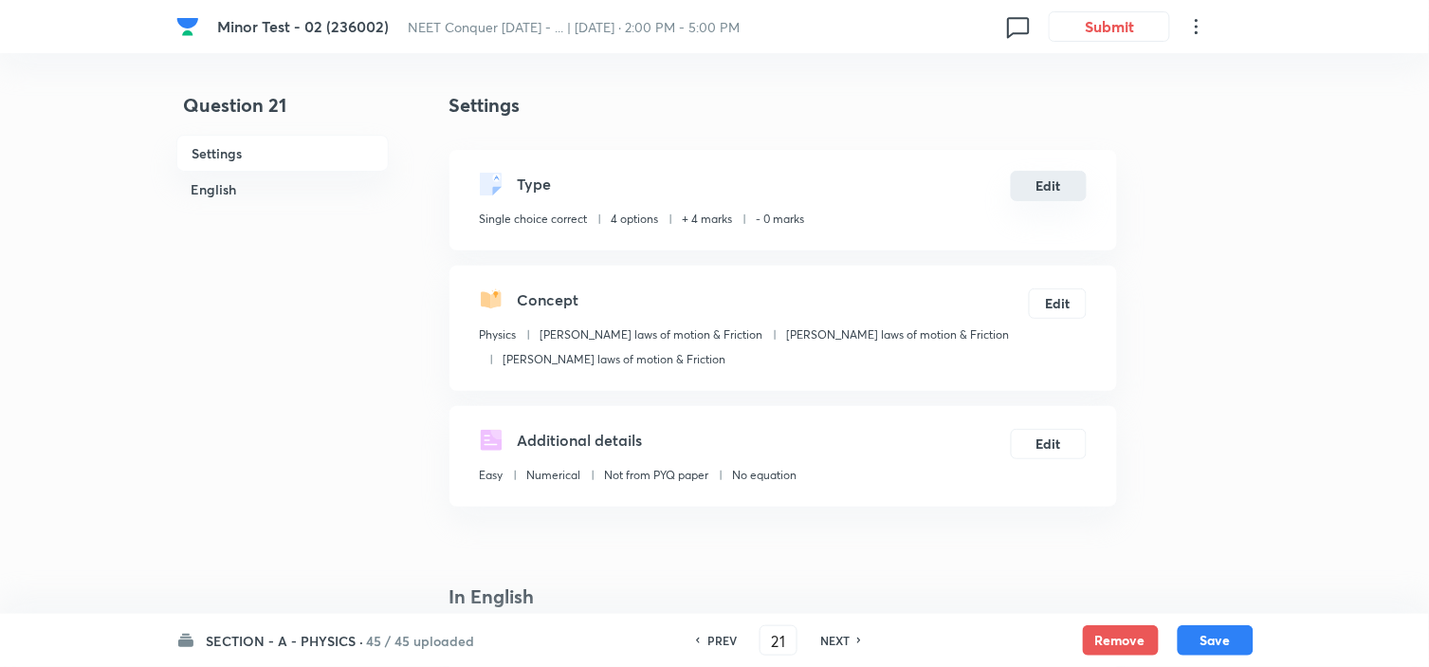
click at [1050, 183] on button "Edit" at bounding box center [1049, 186] width 76 height 30
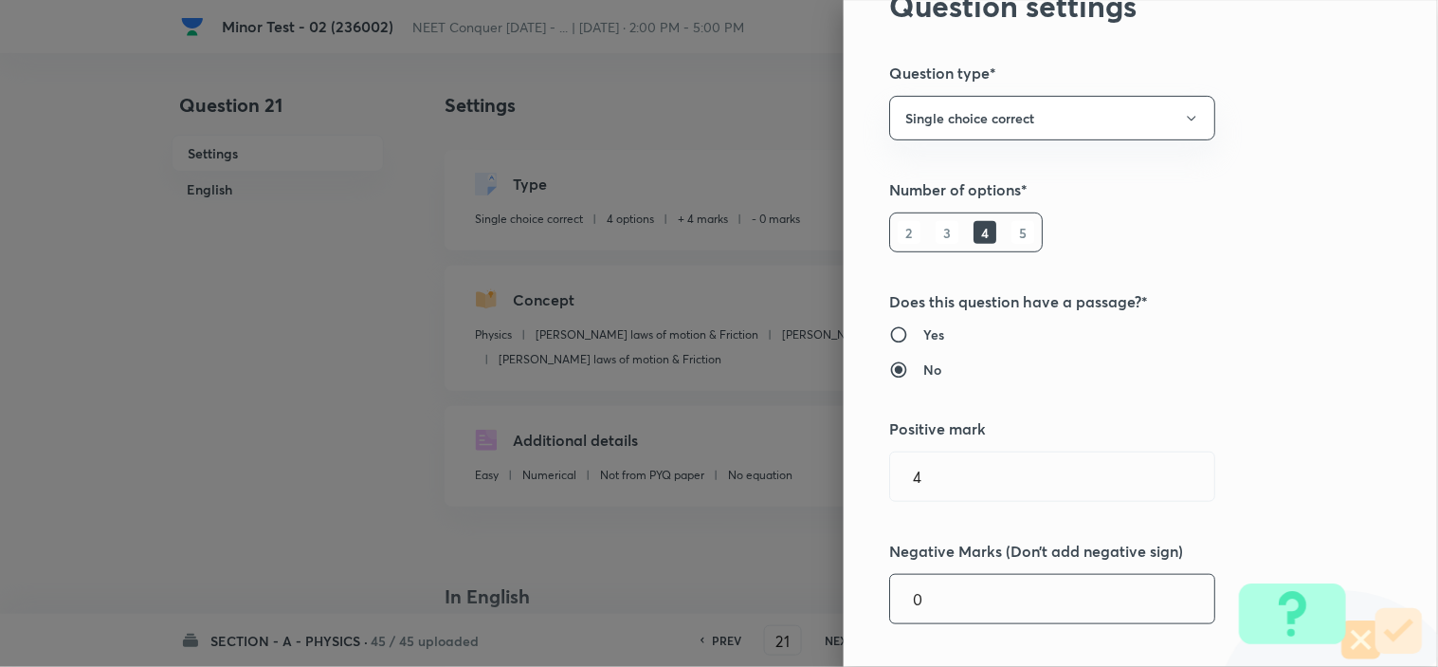
scroll to position [316, 0]
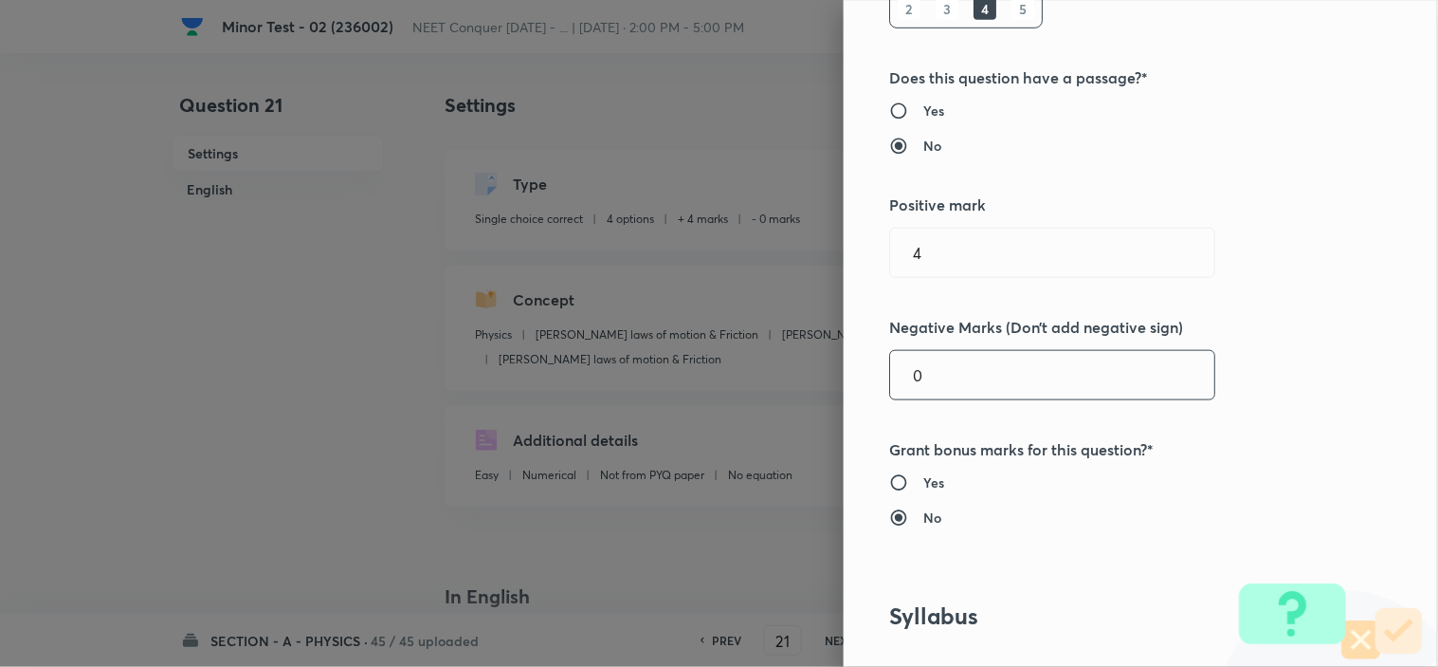
drag, startPoint x: 848, startPoint y: 385, endPoint x: 733, endPoint y: 412, distance: 118.0
click at [787, 396] on div "Question settings Question type* Single choice correct Number of options* 2 3 4…" at bounding box center [719, 333] width 1438 height 667
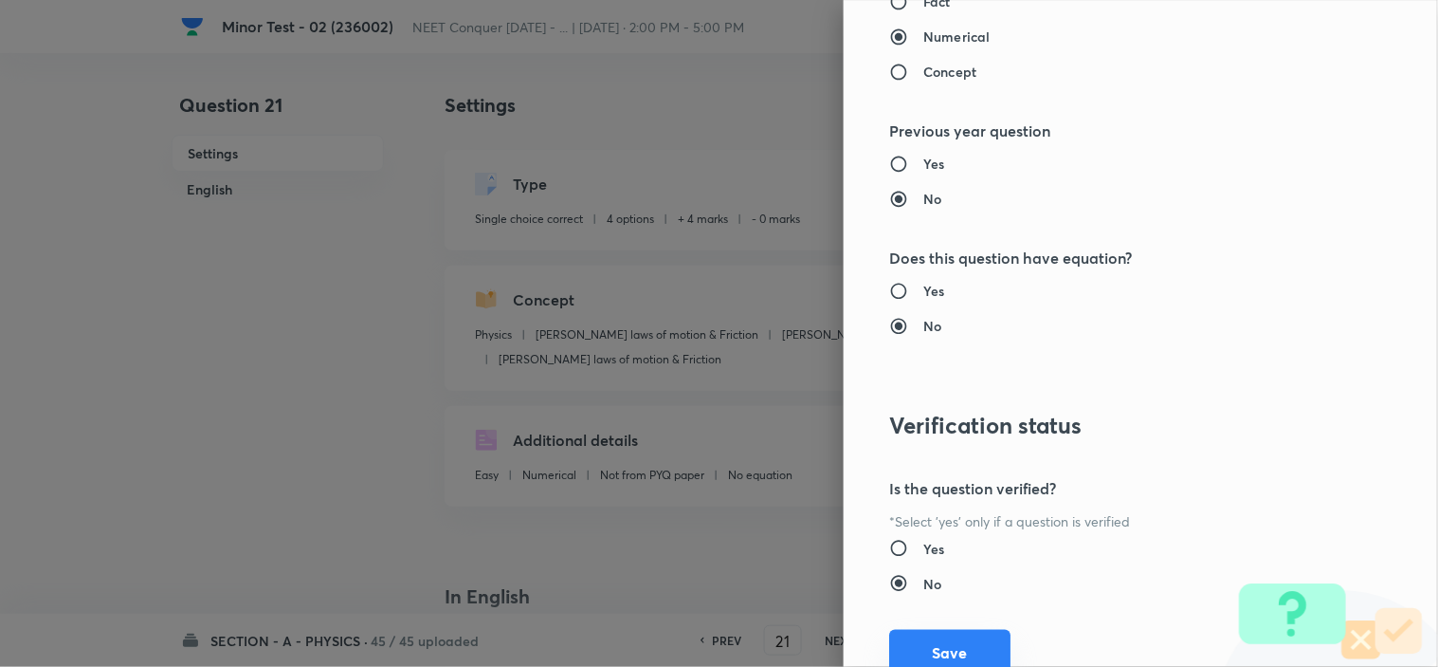
scroll to position [2045, 0]
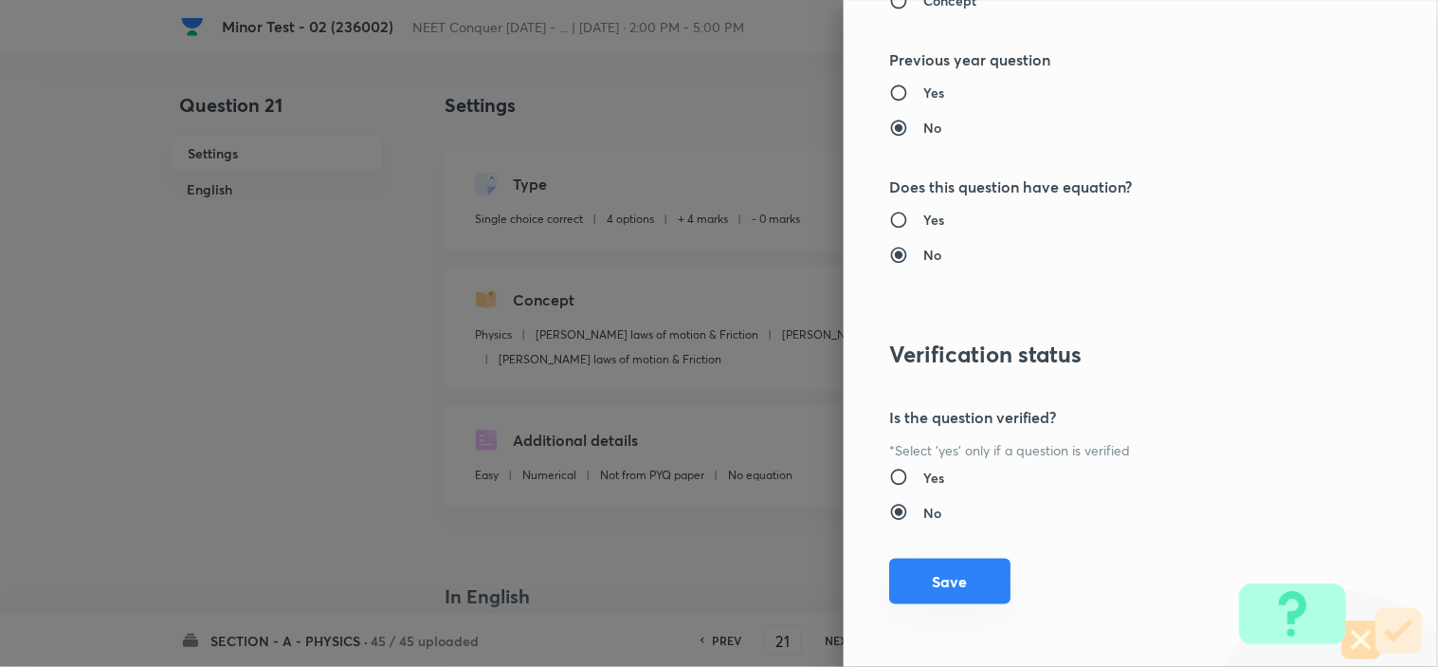
type input "1"
click at [929, 585] on button "Save" at bounding box center [949, 581] width 121 height 46
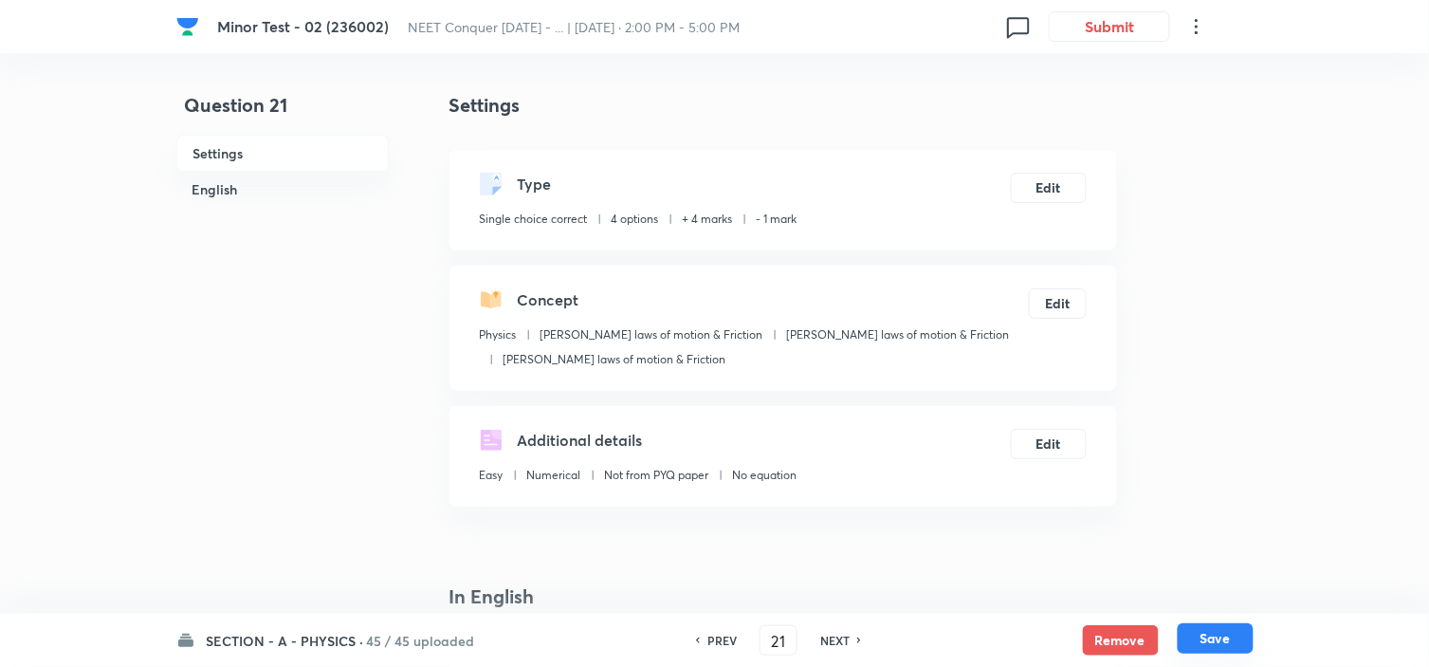
click at [1215, 633] on button "Save" at bounding box center [1216, 638] width 76 height 30
type input "22"
checkbox input "false"
checkbox input "true"
click at [1032, 197] on button "Edit" at bounding box center [1049, 186] width 76 height 30
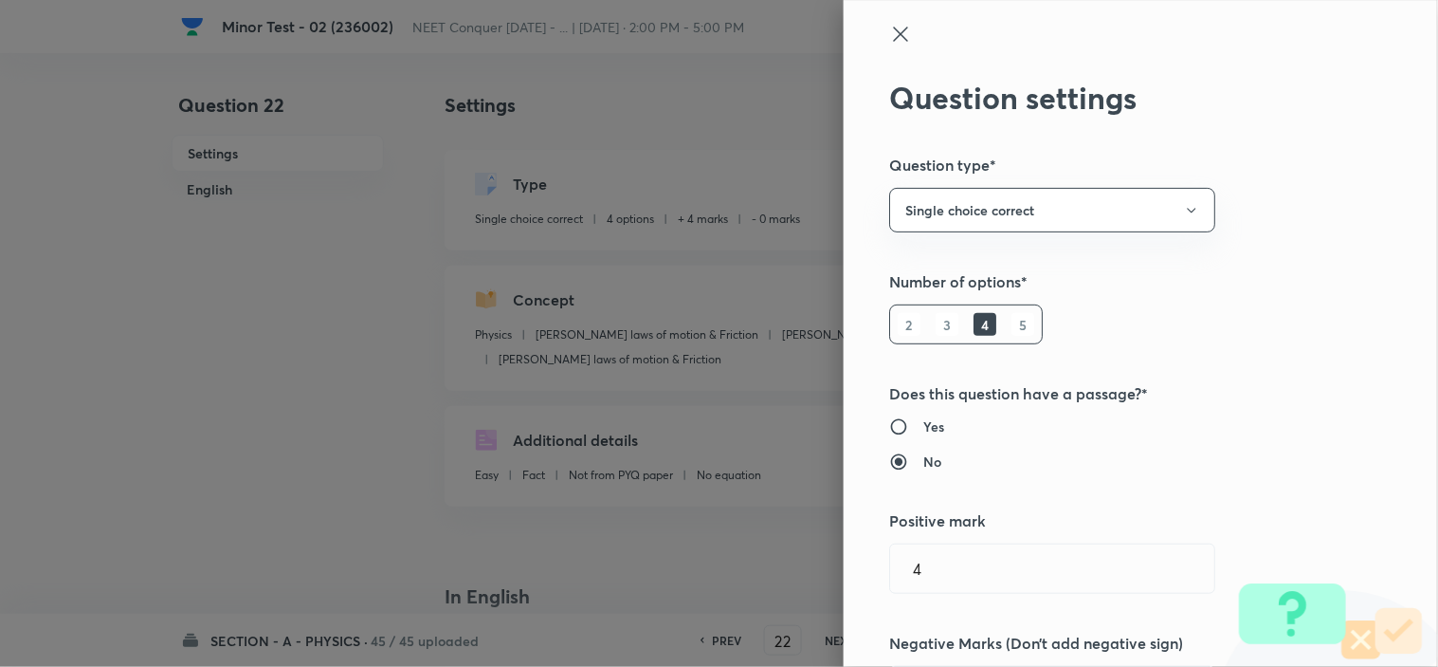
scroll to position [421, 0]
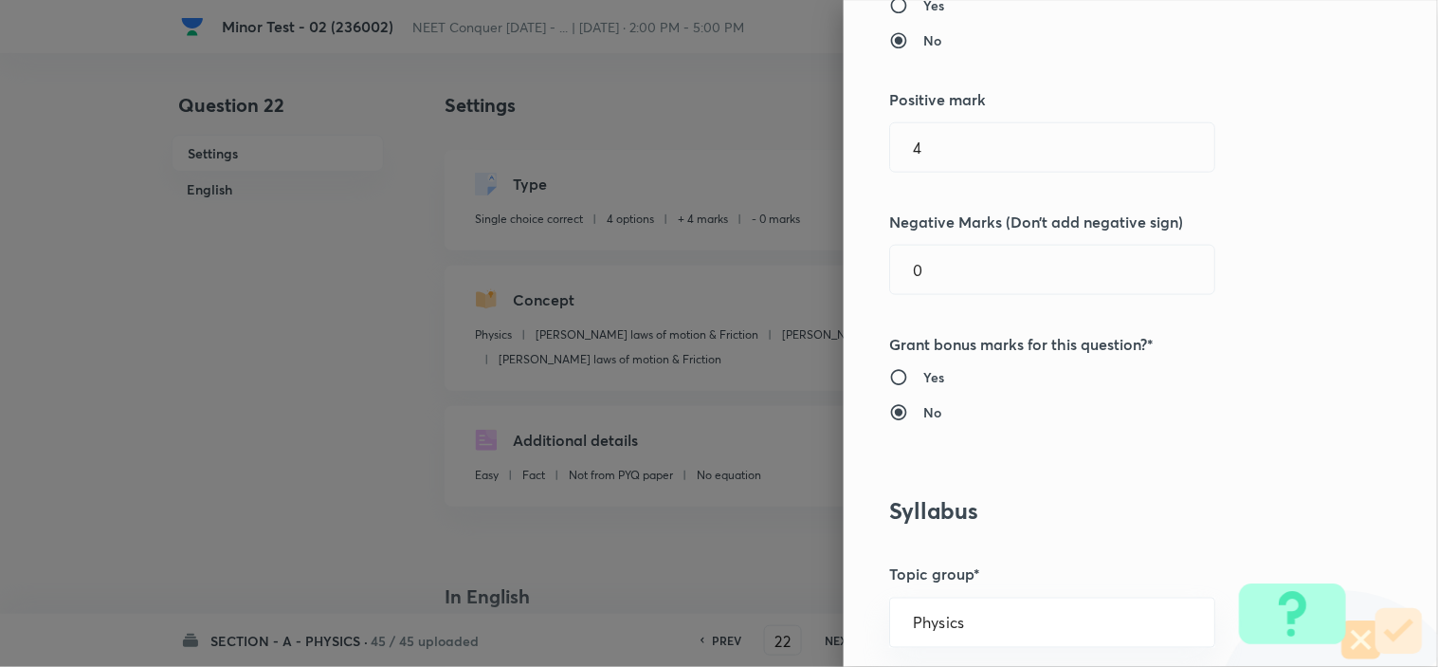
drag, startPoint x: 940, startPoint y: 278, endPoint x: 733, endPoint y: 303, distance: 208.3
click at [771, 291] on div "Question settings Question type* Single choice correct Number of options* 2 3 4…" at bounding box center [719, 333] width 1438 height 667
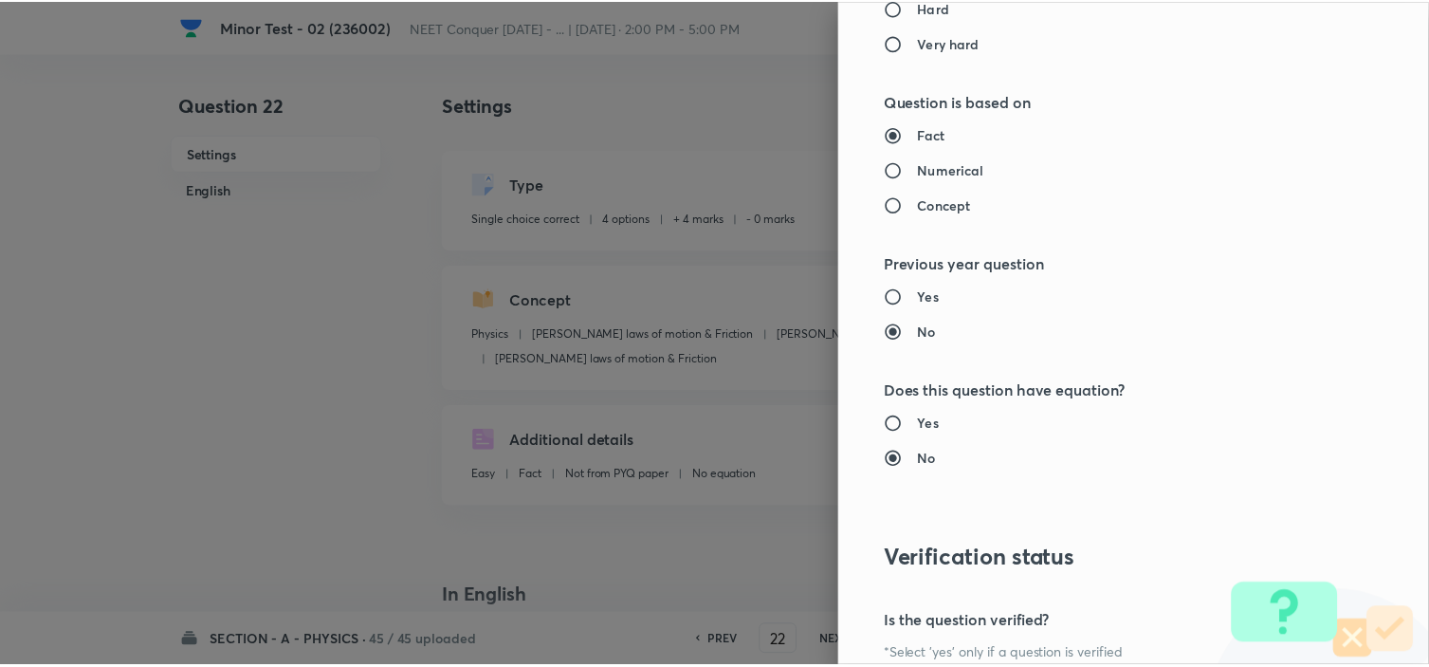
scroll to position [2045, 0]
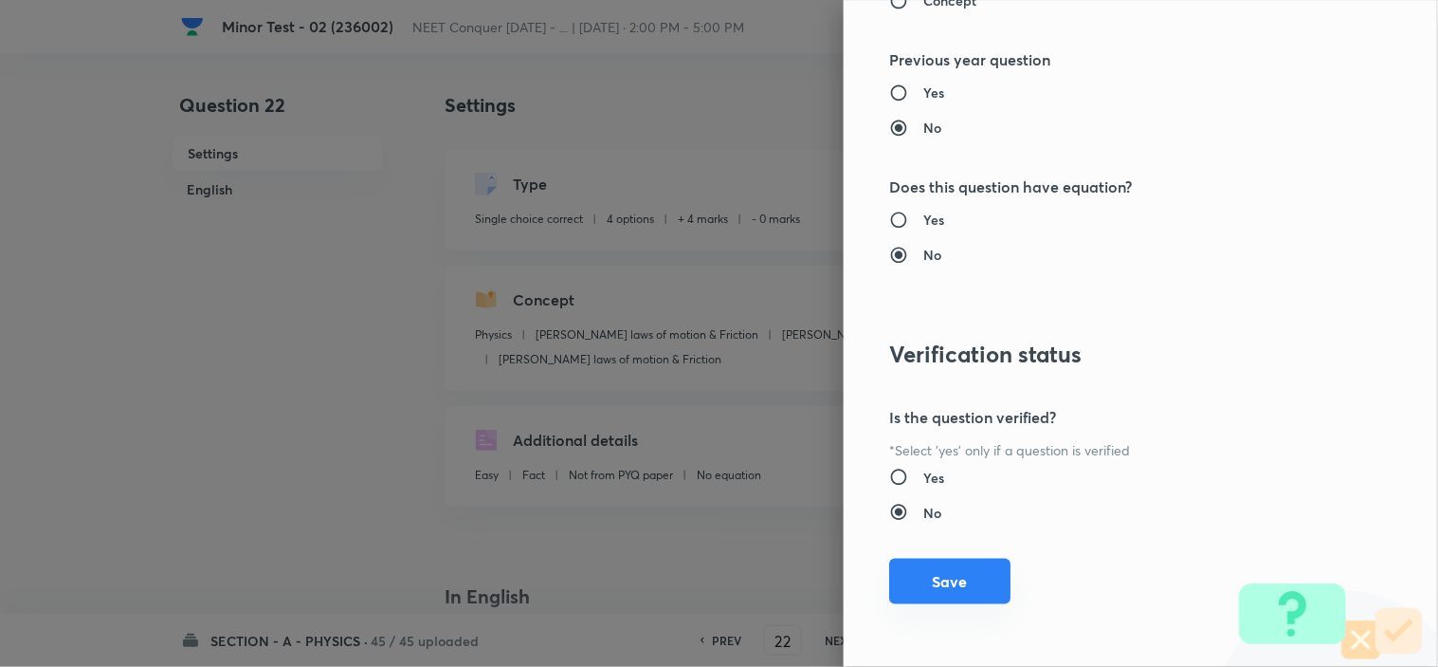
type input "1"
click at [913, 583] on button "Save" at bounding box center [949, 581] width 121 height 46
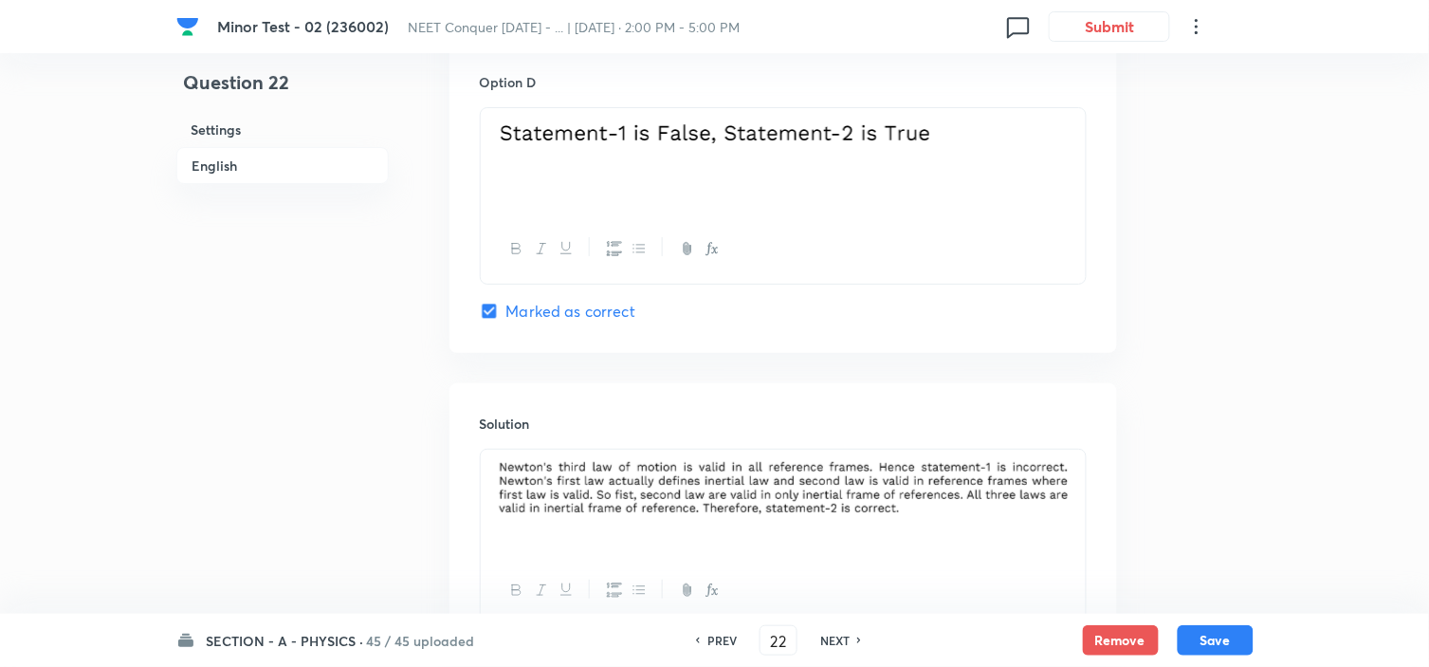
scroll to position [1929, 0]
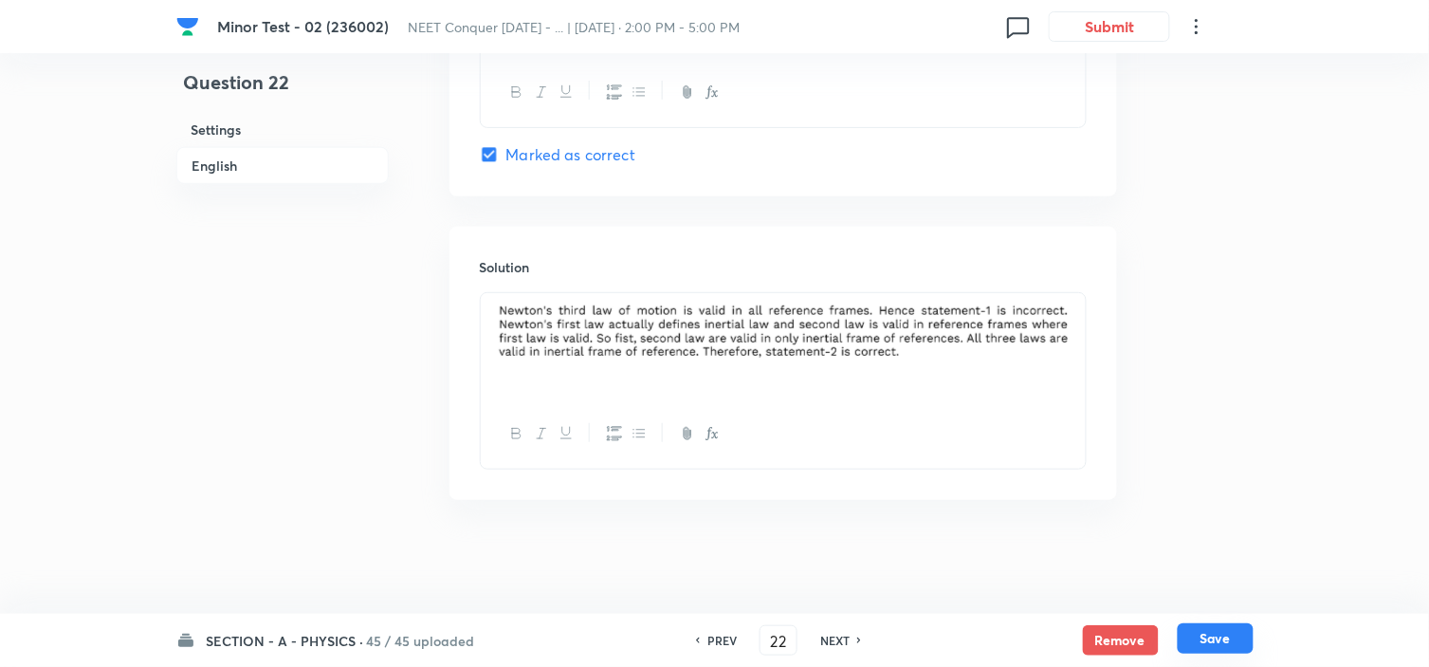
click at [1211, 645] on button "Save" at bounding box center [1216, 638] width 76 height 30
type input "23"
checkbox input "true"
checkbox input "false"
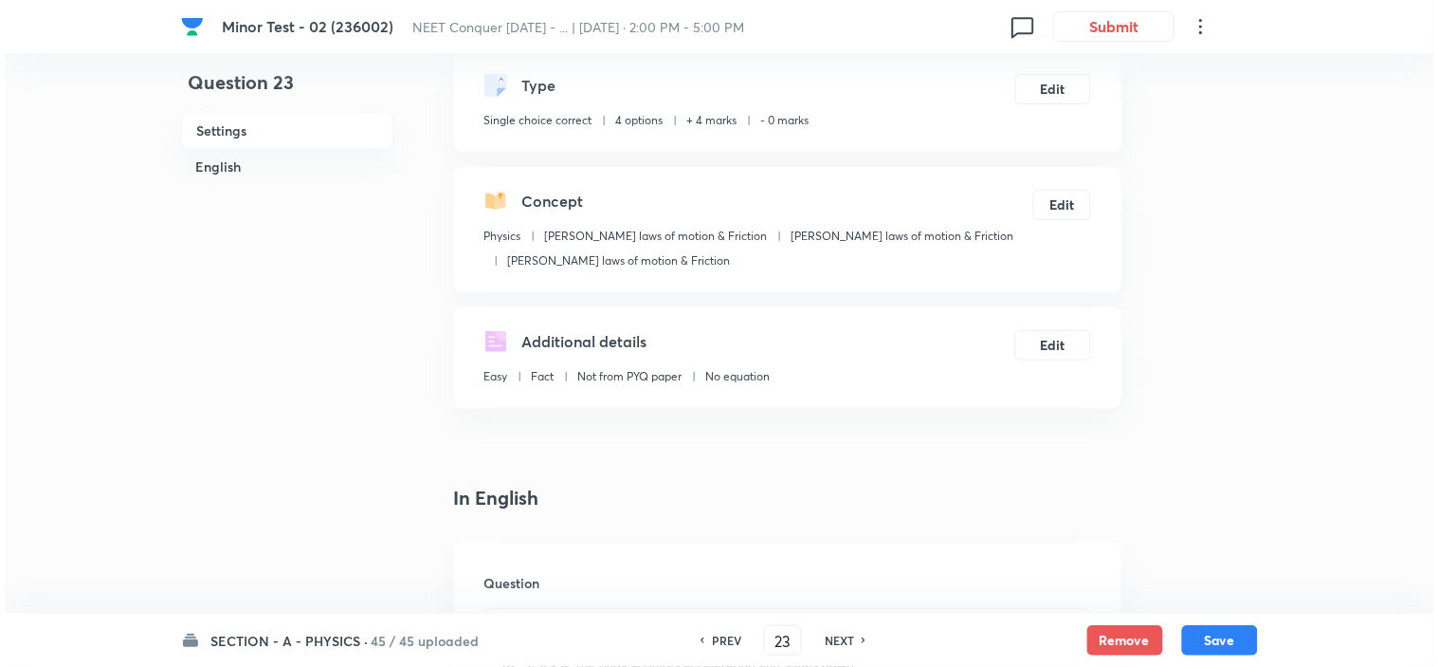
scroll to position [0, 0]
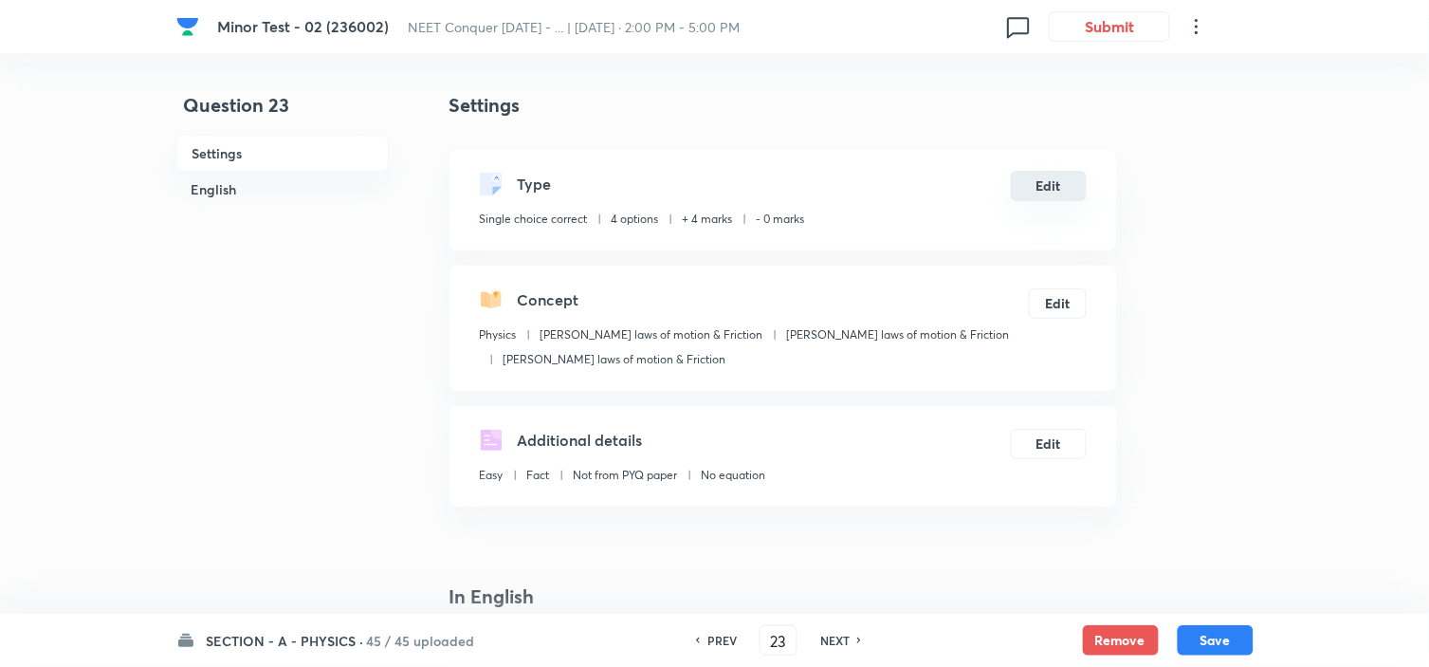
click at [1068, 175] on button "Edit" at bounding box center [1049, 186] width 76 height 30
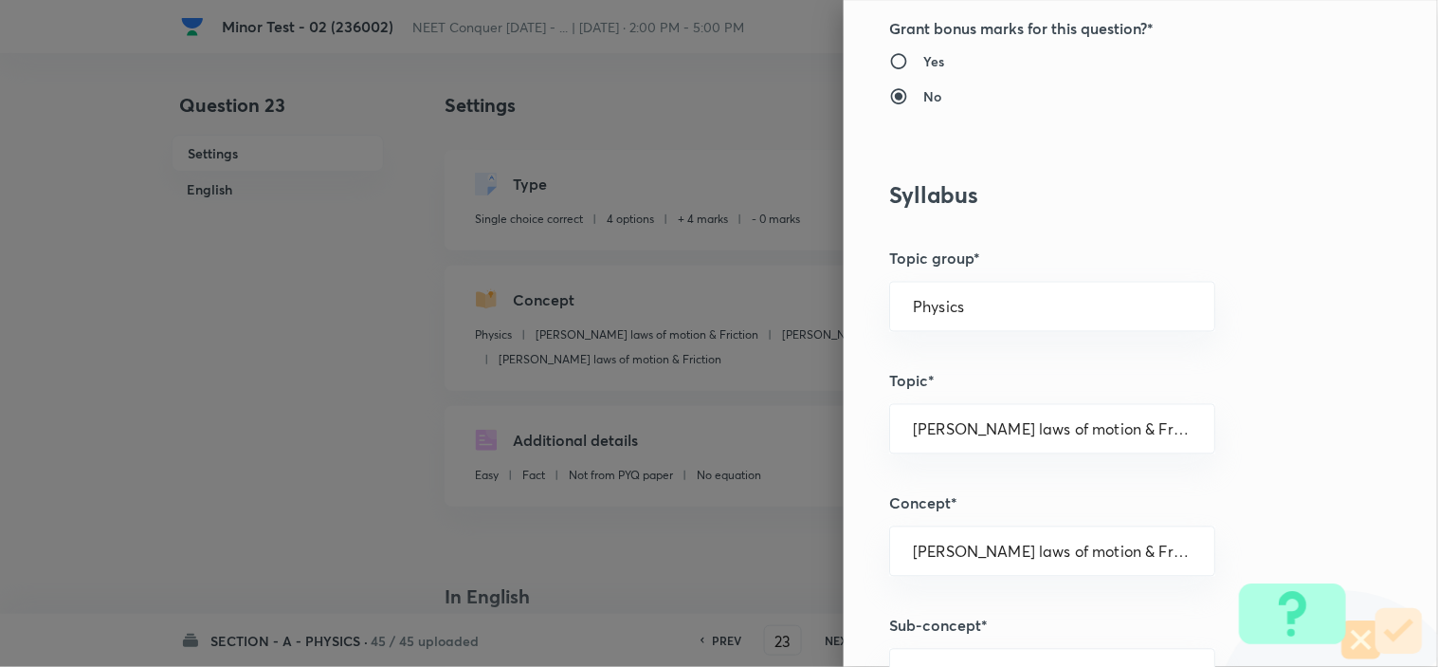
scroll to position [526, 0]
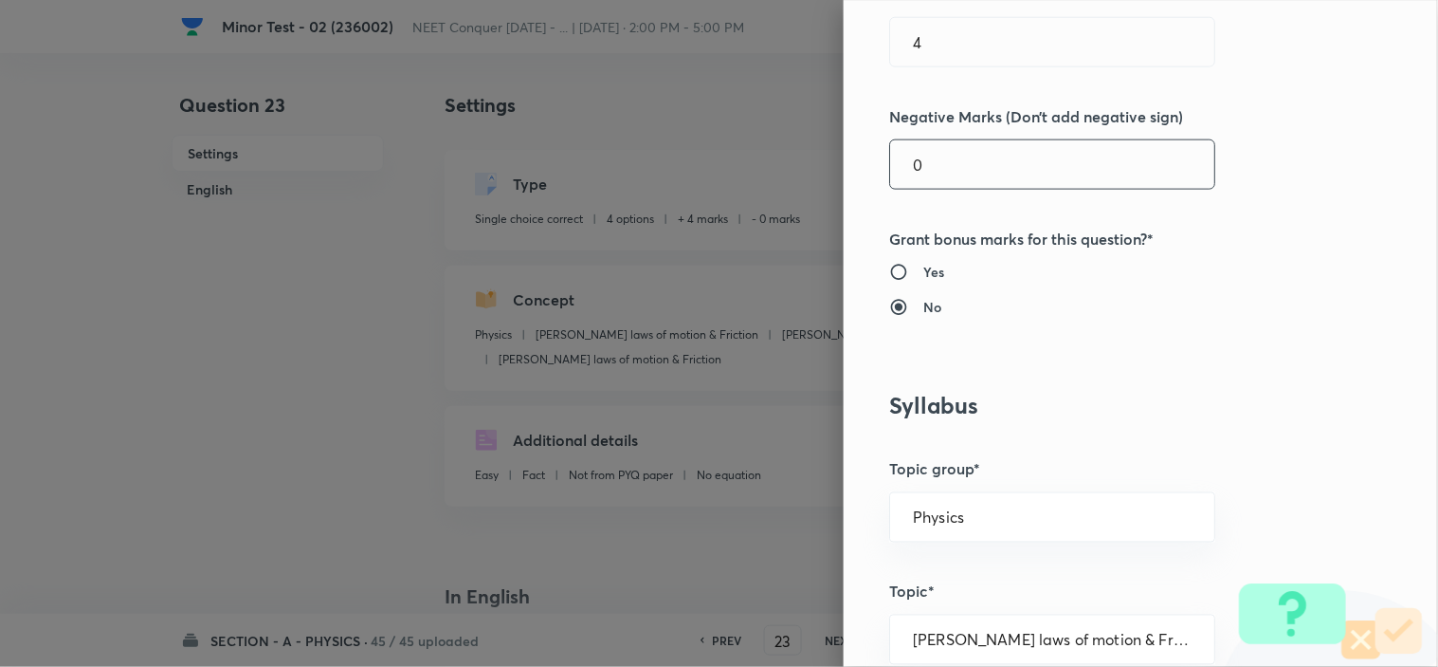
drag, startPoint x: 906, startPoint y: 156, endPoint x: 730, endPoint y: 196, distance: 180.8
click at [798, 182] on div "Question settings Question type* Single choice correct Number of options* 2 3 4…" at bounding box center [719, 333] width 1438 height 667
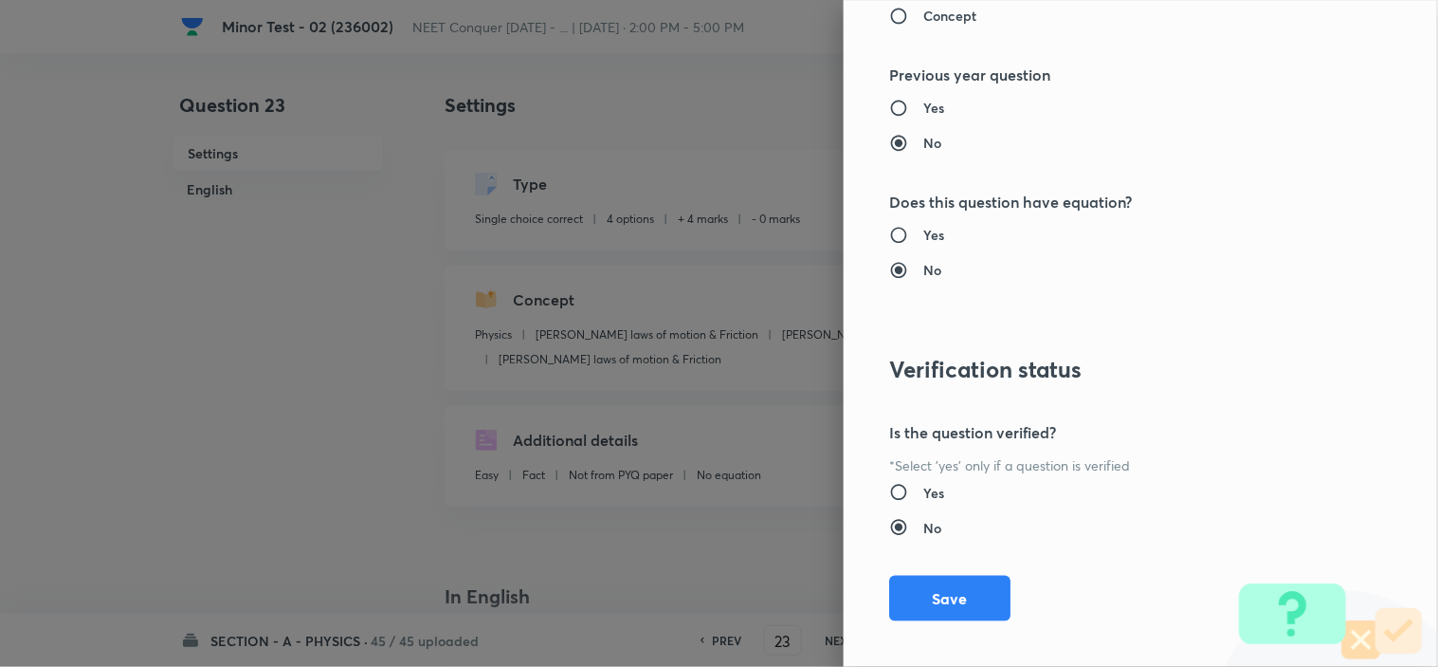
scroll to position [2045, 0]
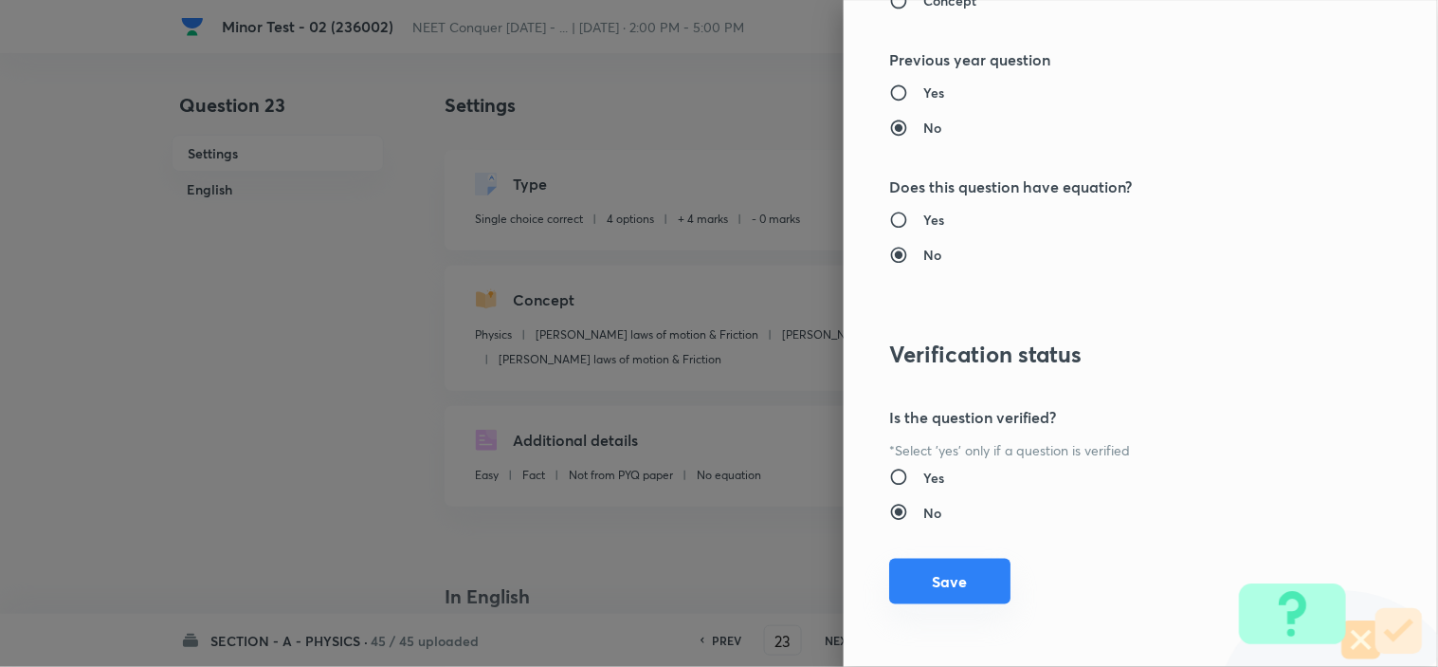
type input "1"
click at [934, 590] on button "Save" at bounding box center [949, 581] width 121 height 46
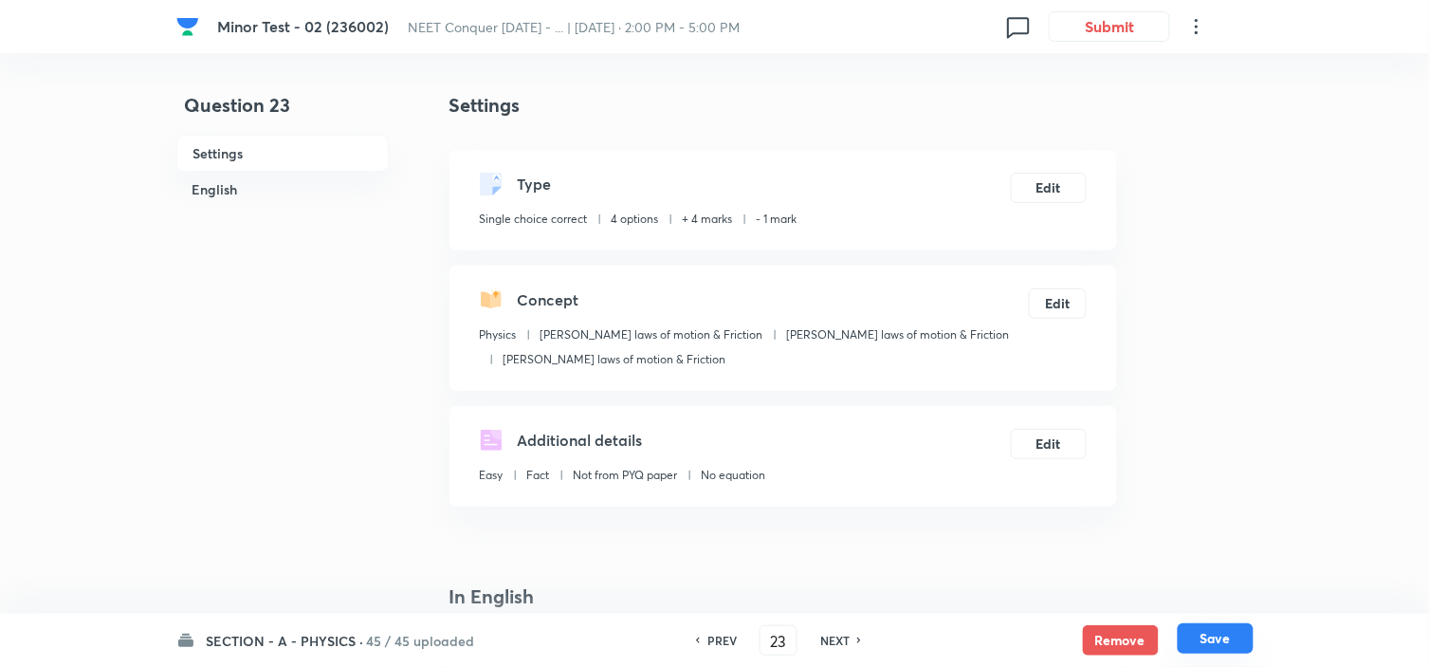
click at [1219, 631] on button "Save" at bounding box center [1216, 638] width 76 height 30
type input "24"
checkbox input "false"
checkbox input "true"
click at [1040, 182] on button "Edit" at bounding box center [1049, 186] width 76 height 30
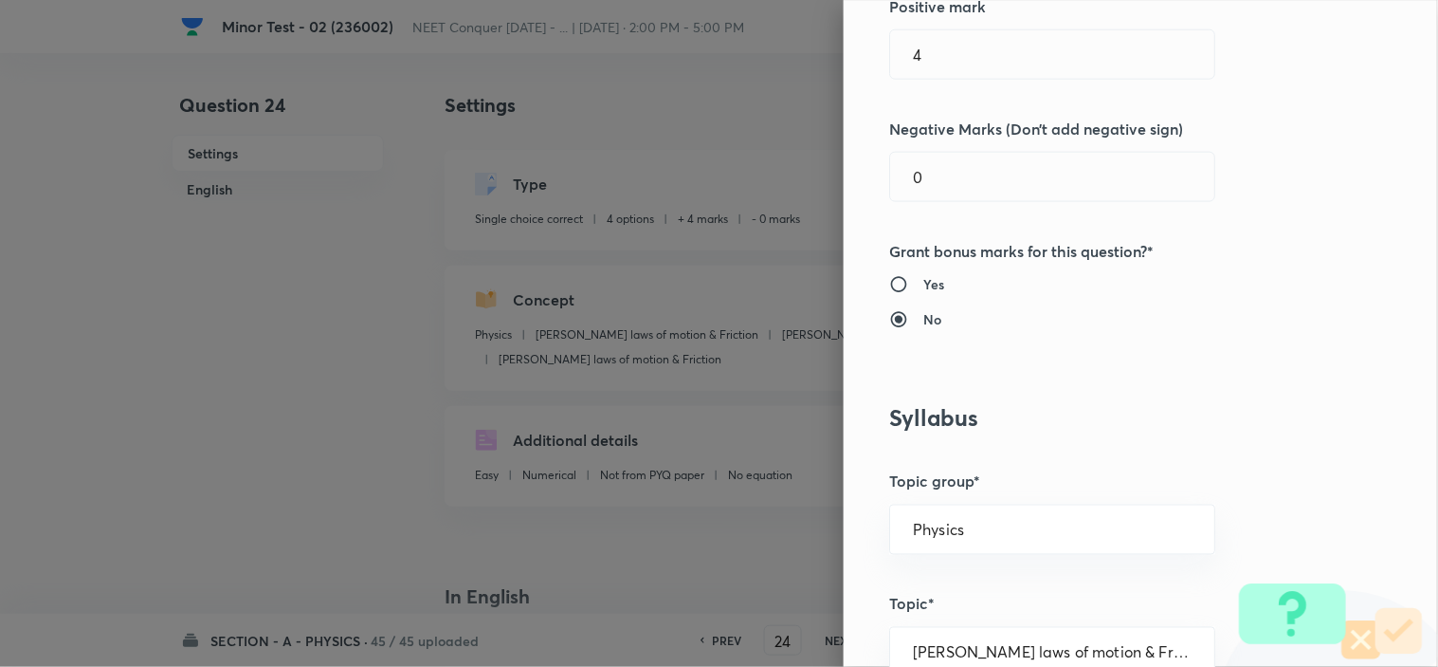
scroll to position [526, 0]
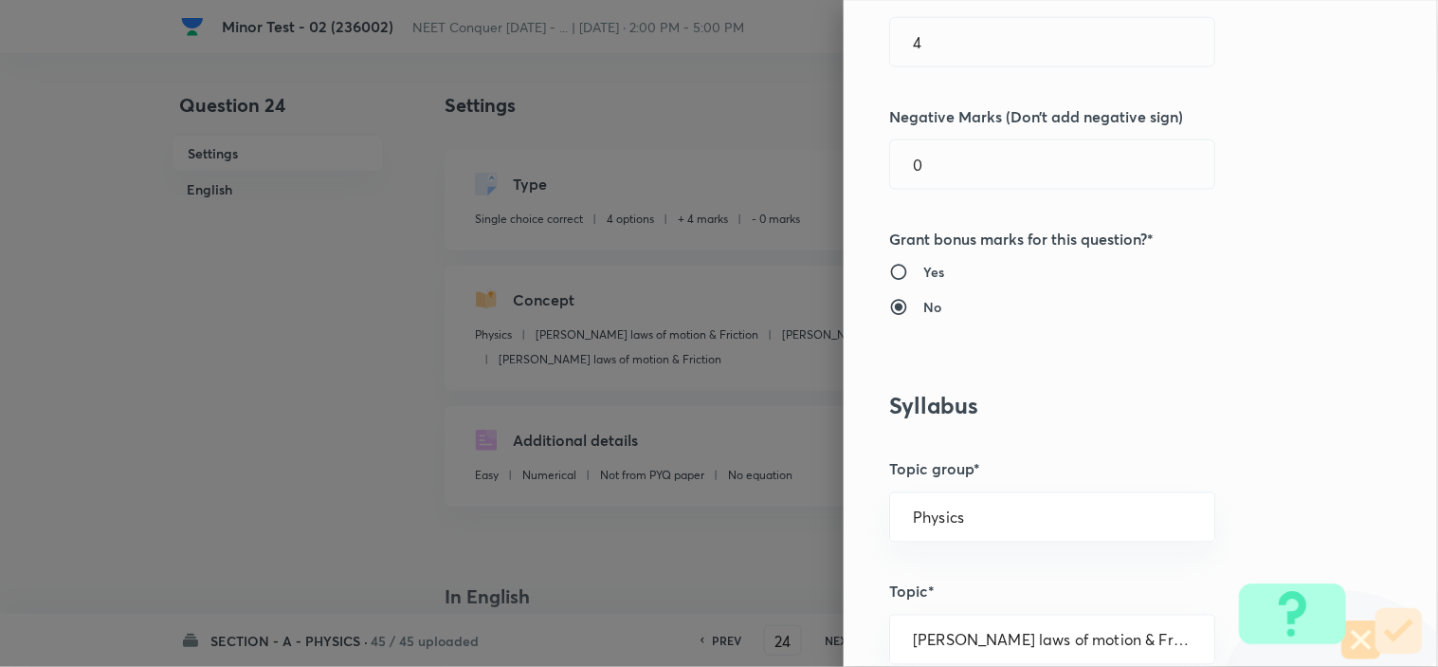
drag, startPoint x: 904, startPoint y: 165, endPoint x: 581, endPoint y: 238, distance: 330.5
click at [689, 209] on div "Question settings Question type* Single choice correct Number of options* 2 3 4…" at bounding box center [719, 333] width 1438 height 667
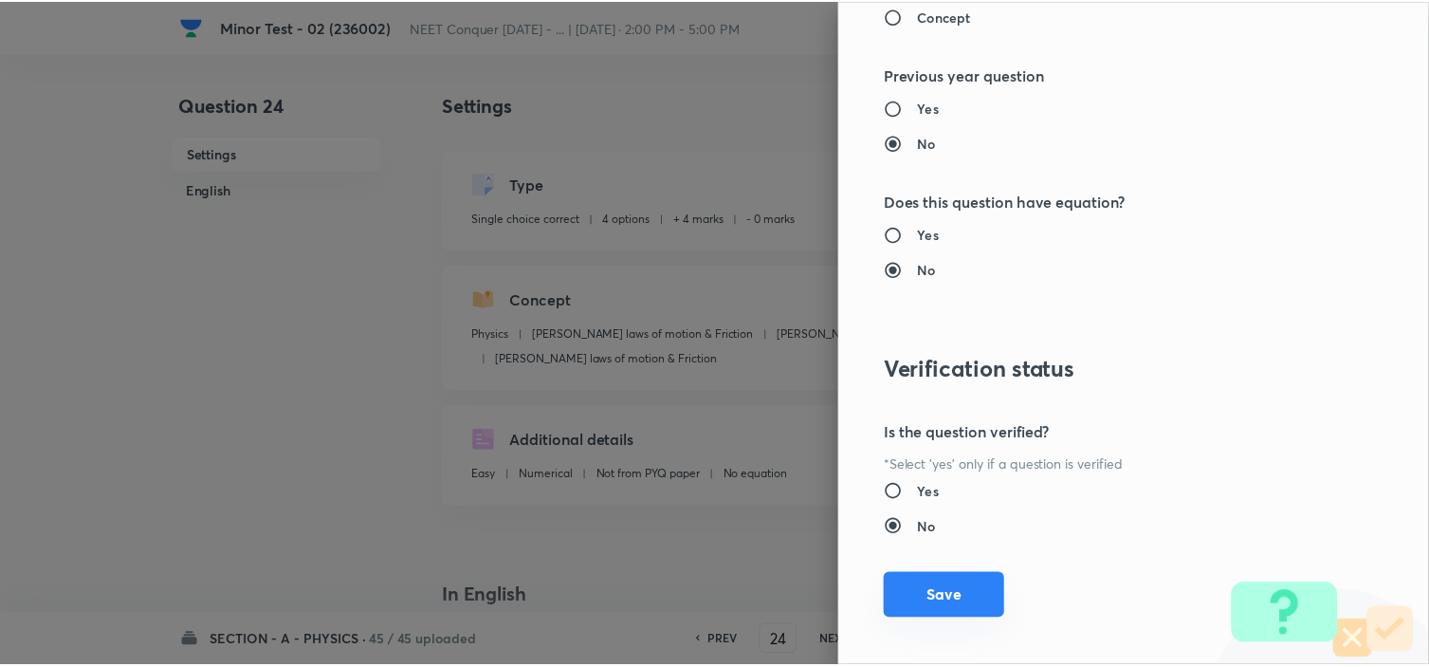
scroll to position [2045, 0]
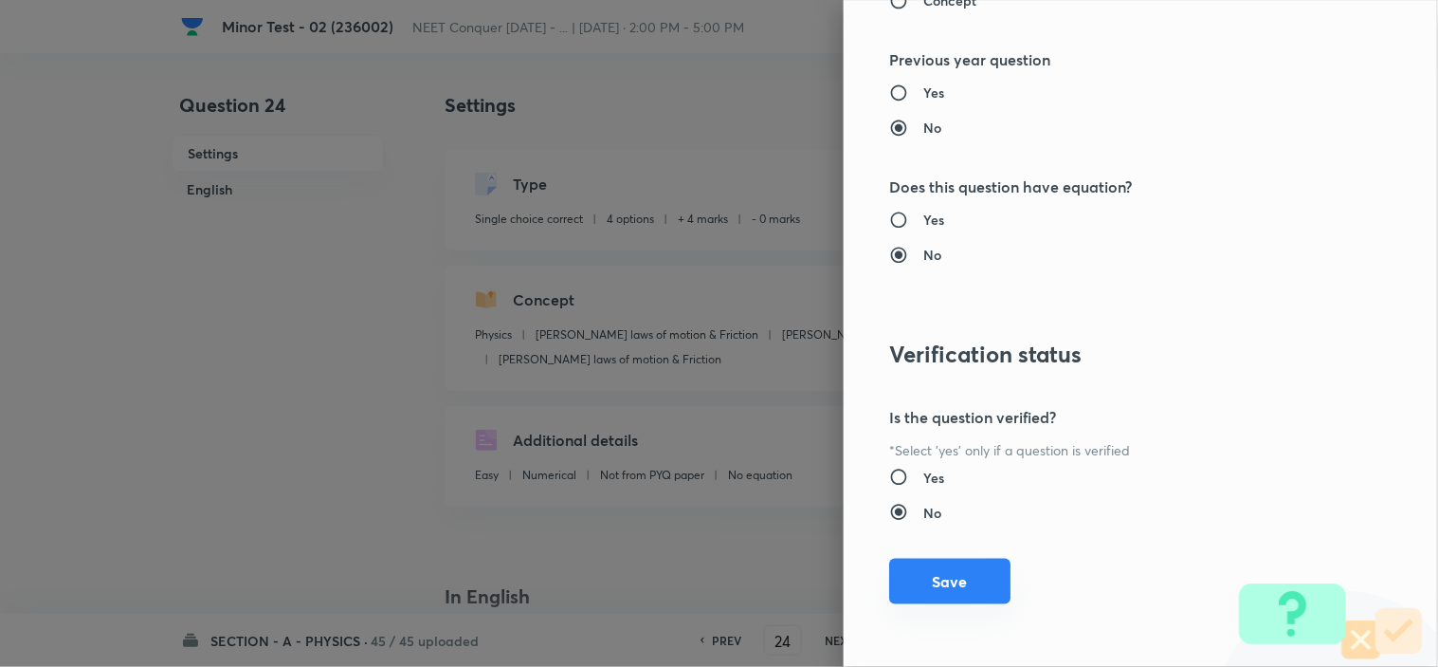
type input "1"
click at [935, 574] on button "Save" at bounding box center [949, 581] width 121 height 46
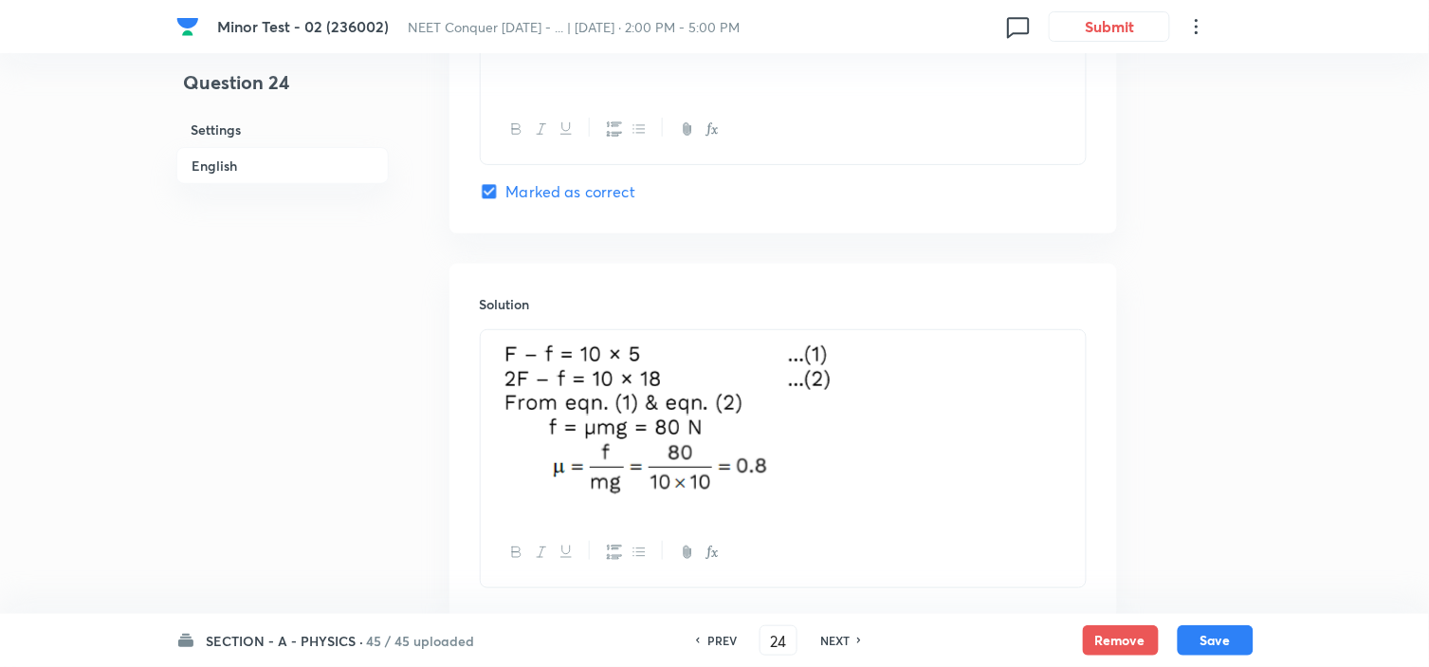
scroll to position [2011, 0]
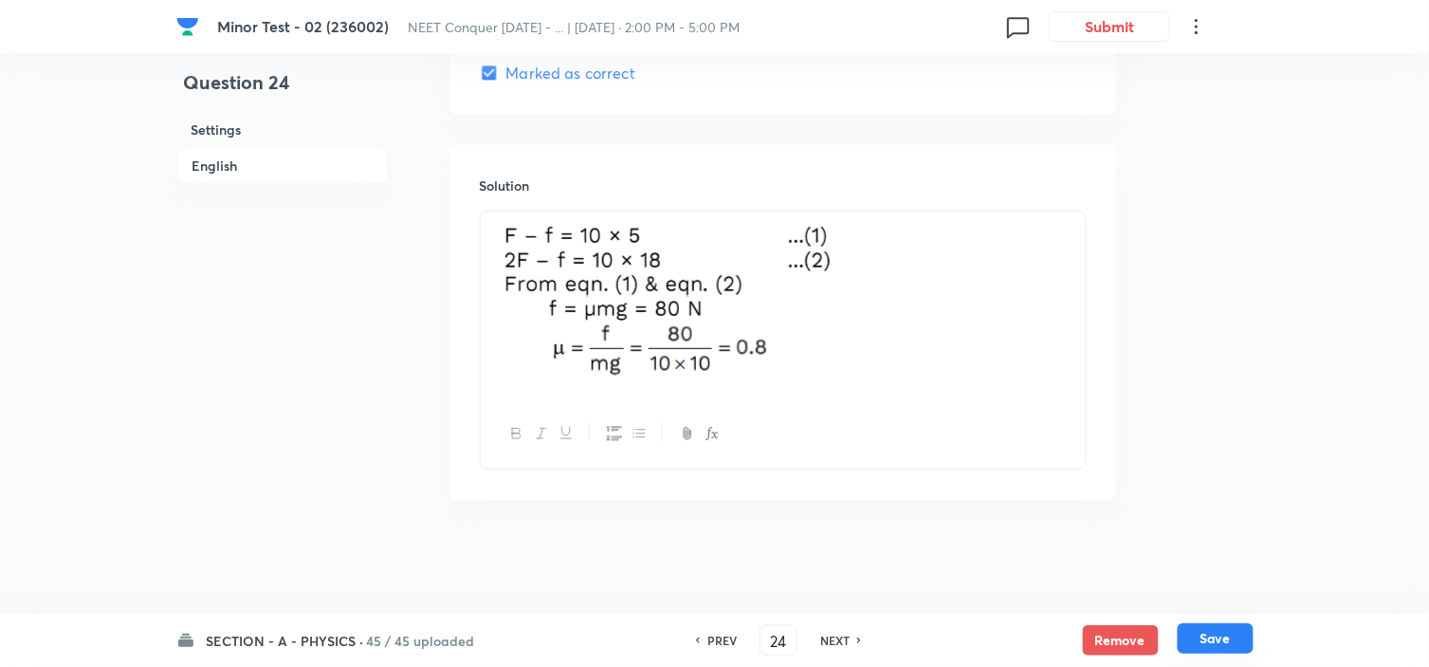
click at [1208, 630] on button "Save" at bounding box center [1216, 638] width 76 height 30
type input "25"
checkbox input "true"
checkbox input "false"
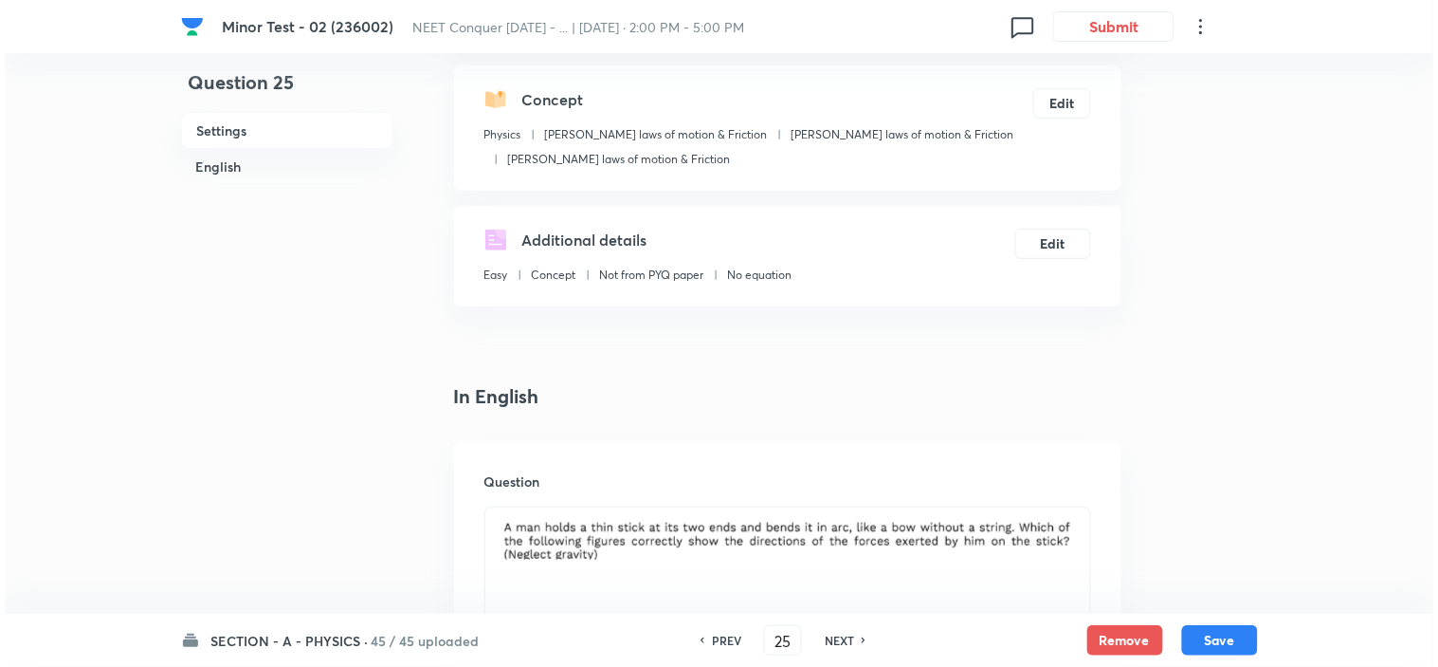
scroll to position [0, 0]
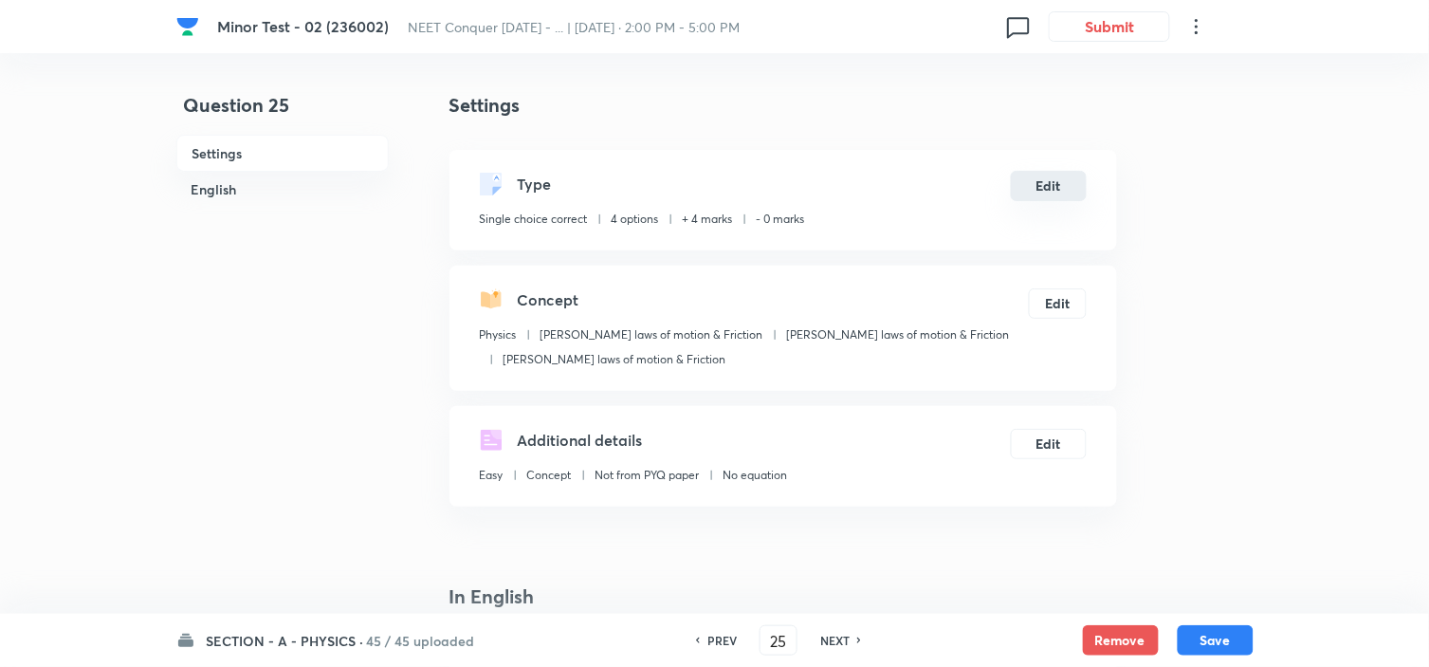
click at [1057, 178] on button "Edit" at bounding box center [1049, 186] width 76 height 30
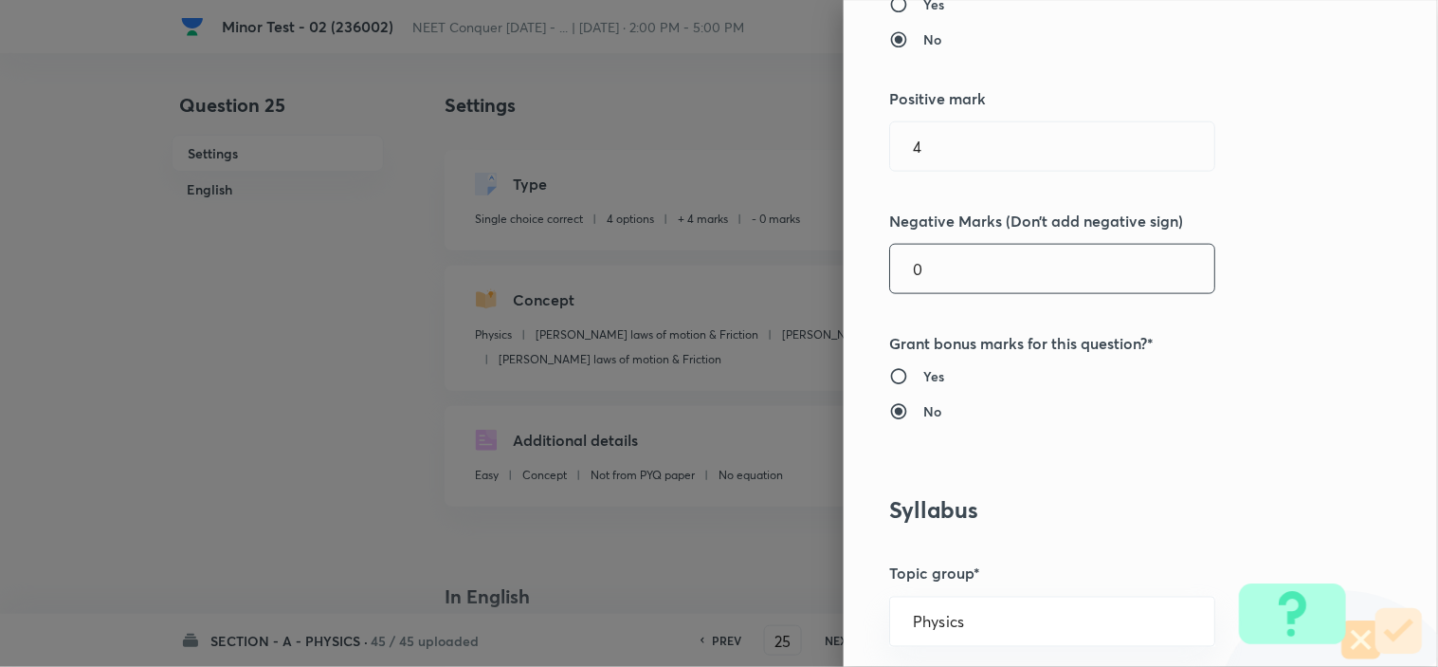
scroll to position [316, 0]
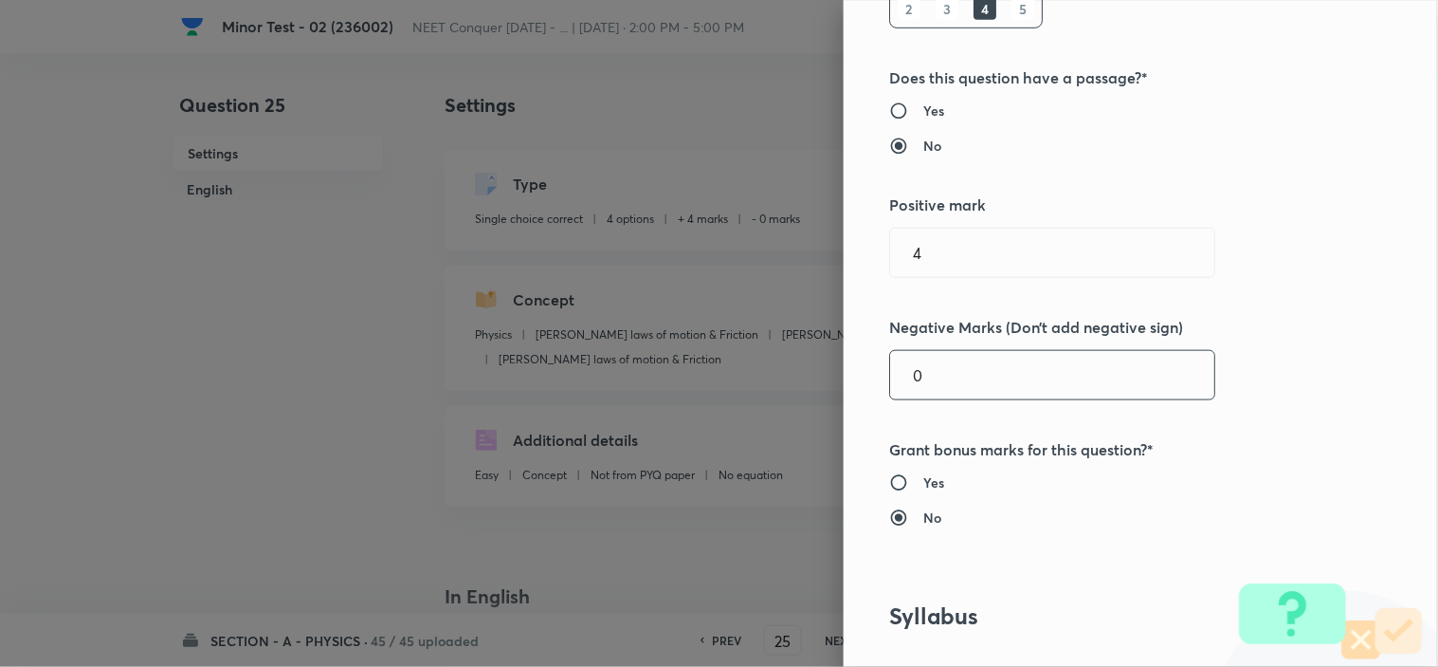
drag, startPoint x: 923, startPoint y: 380, endPoint x: 697, endPoint y: 405, distance: 227.9
click at [736, 398] on div "Question settings Question type* Single choice correct Number of options* 2 3 4…" at bounding box center [719, 333] width 1438 height 667
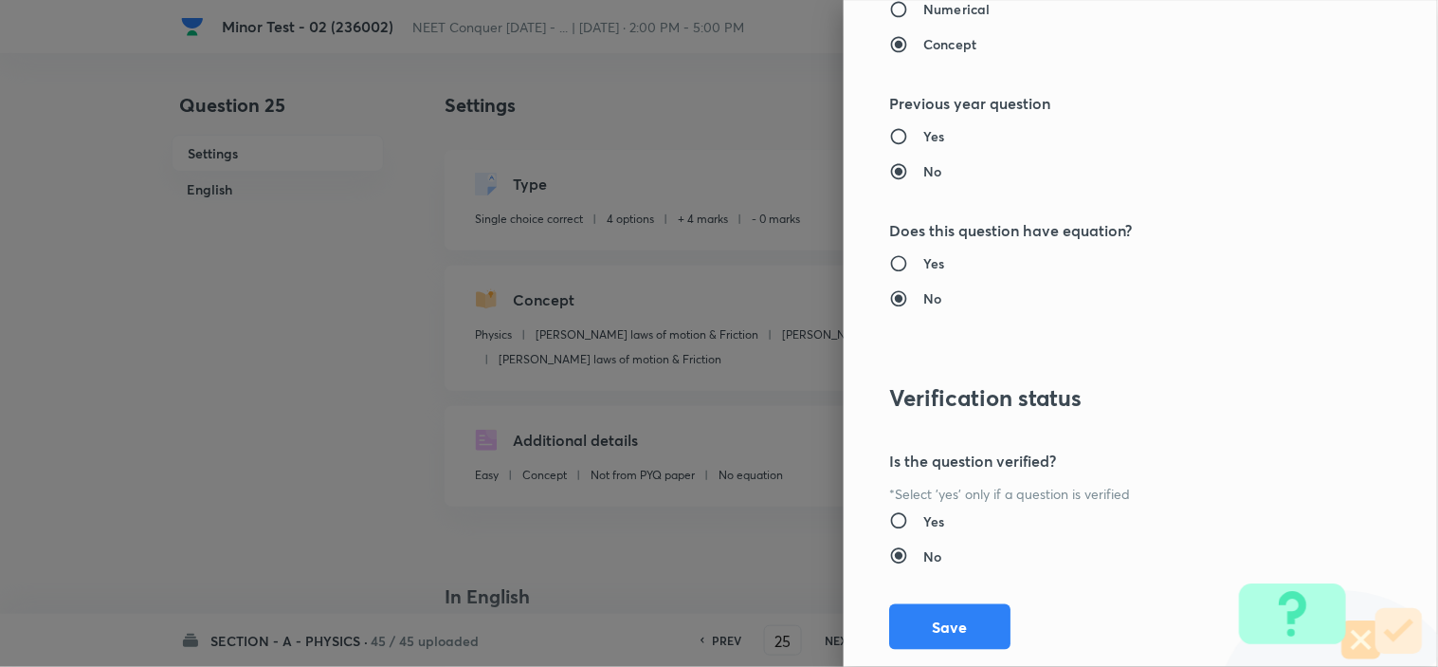
scroll to position [2045, 0]
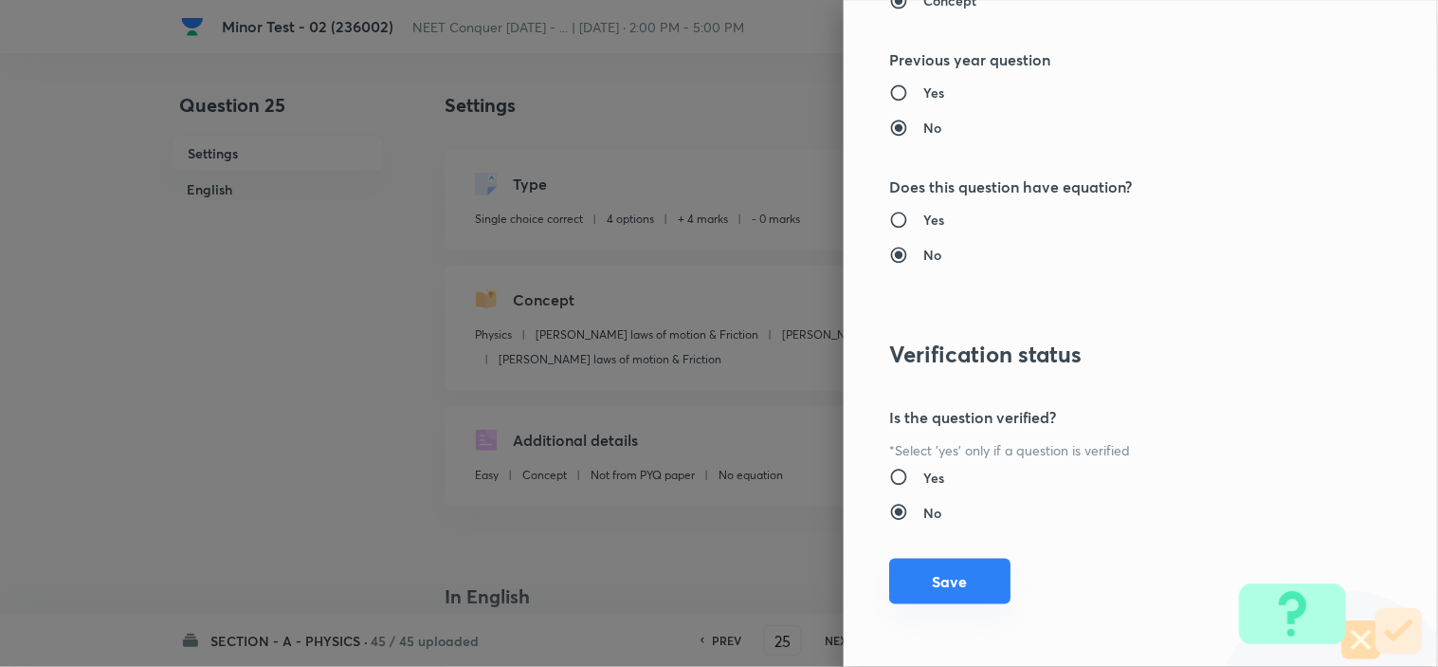
type input "1"
click at [941, 588] on button "Save" at bounding box center [949, 581] width 121 height 46
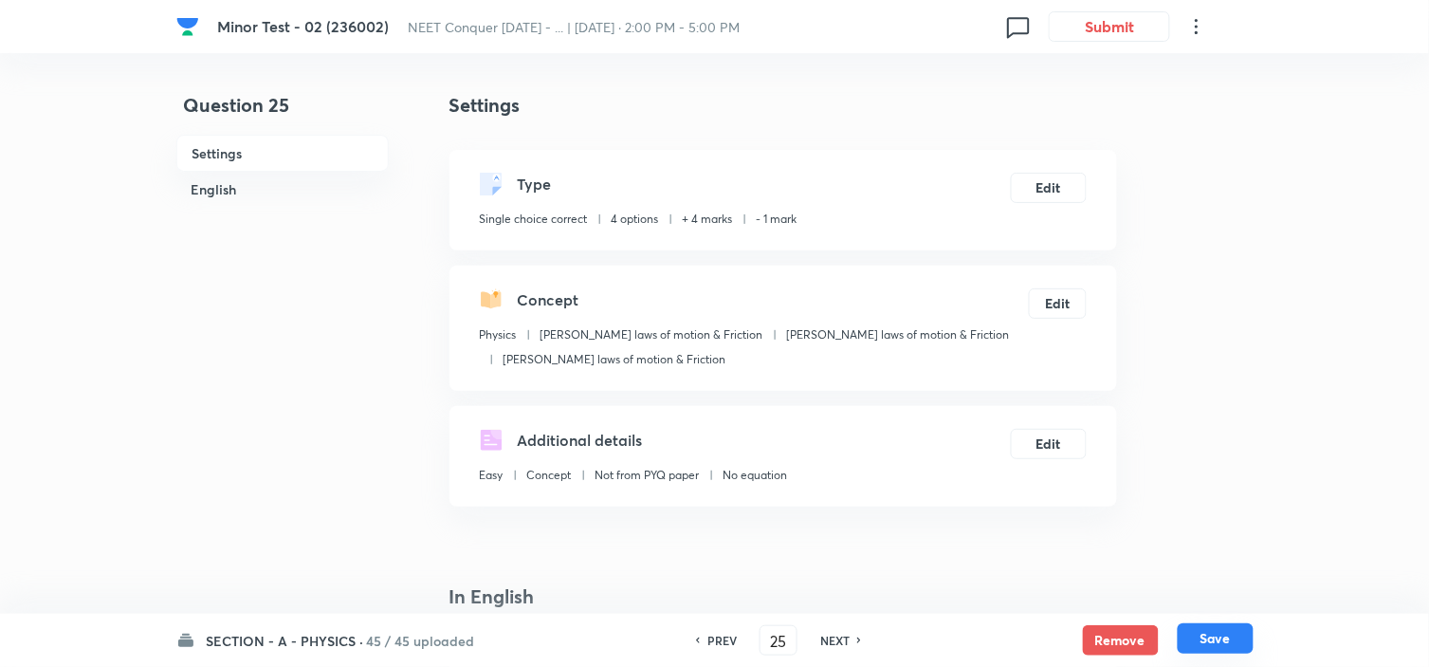
click at [1218, 648] on button "Save" at bounding box center [1216, 638] width 76 height 30
type input "26"
checkbox input "false"
checkbox input "true"
click at [1039, 200] on button "Edit" at bounding box center [1049, 186] width 76 height 30
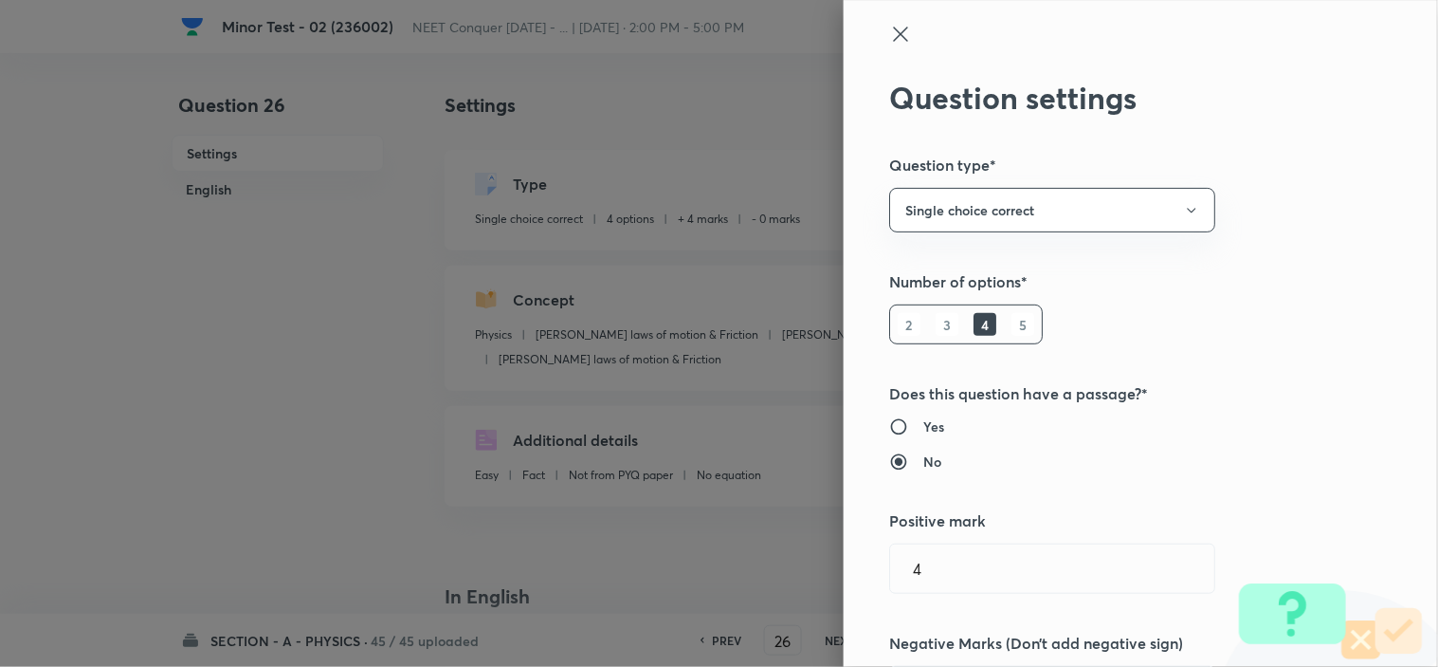
scroll to position [316, 0]
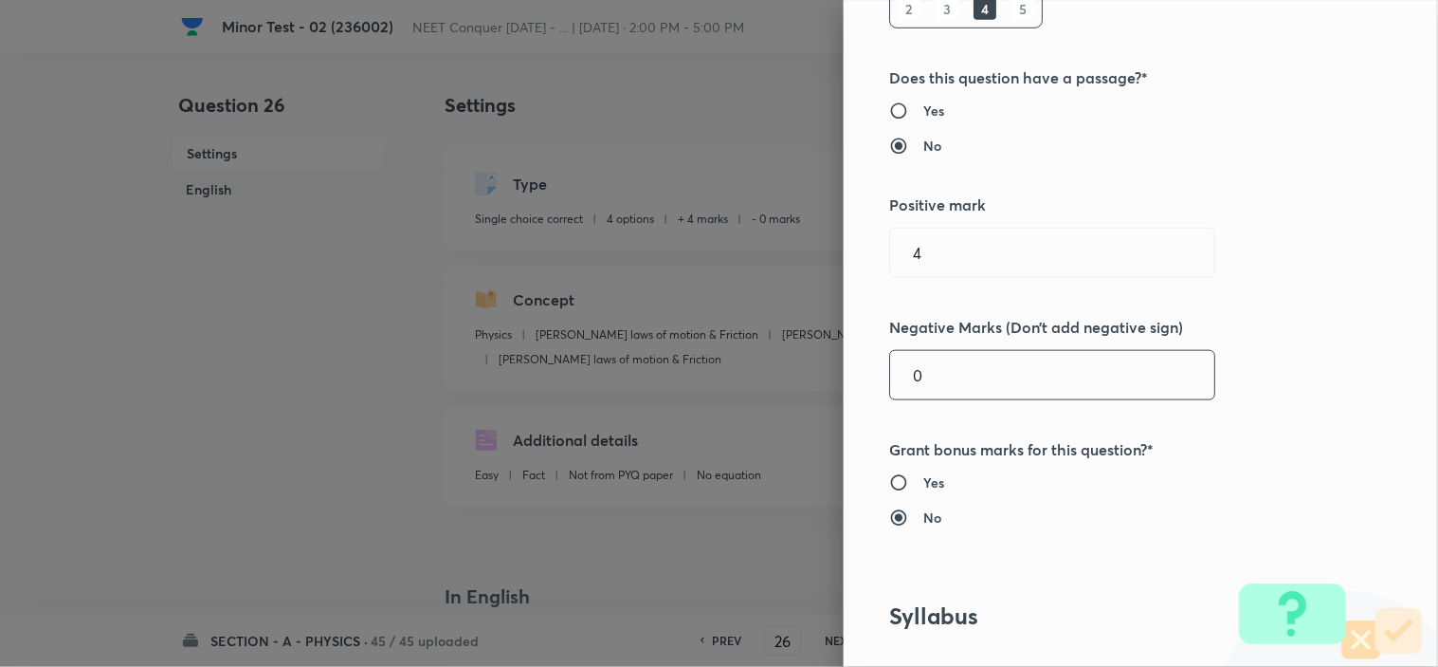
drag, startPoint x: 936, startPoint y: 373, endPoint x: 743, endPoint y: 395, distance: 193.8
click at [823, 380] on div "Question settings Question type* Single choice correct Number of options* 2 3 4…" at bounding box center [719, 333] width 1438 height 667
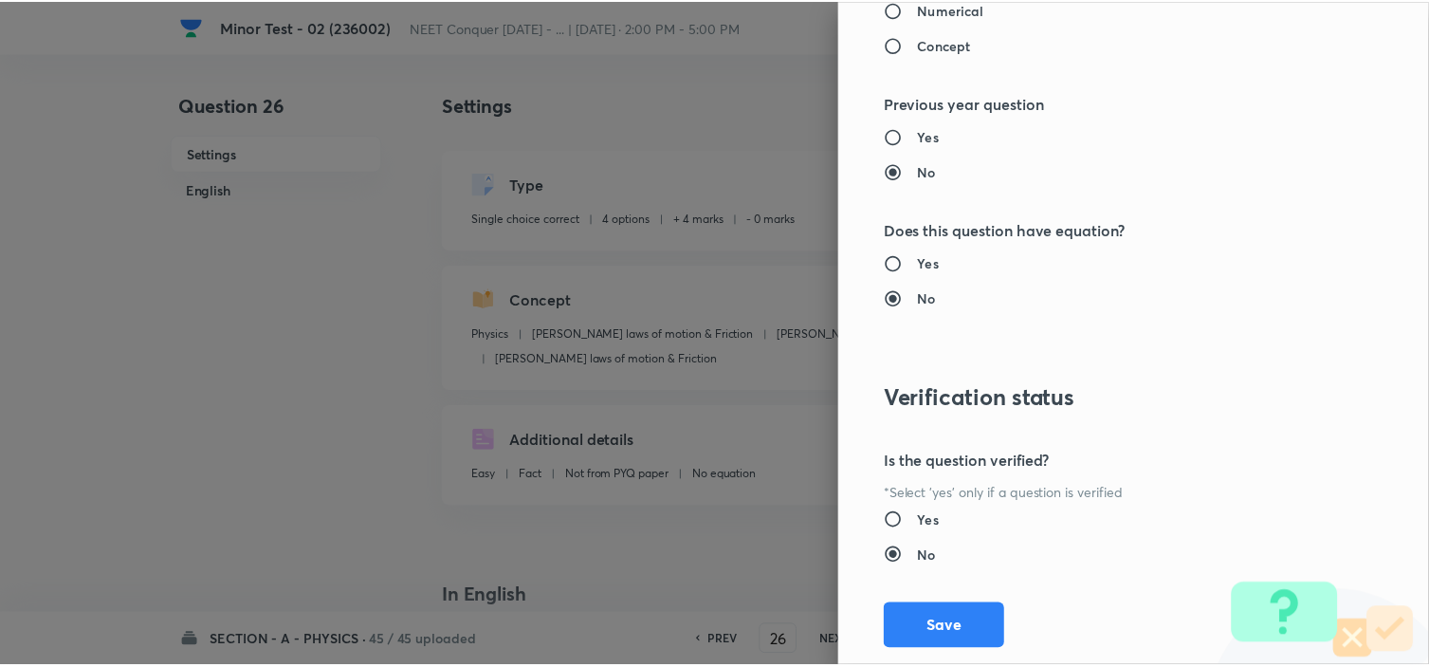
scroll to position [2045, 0]
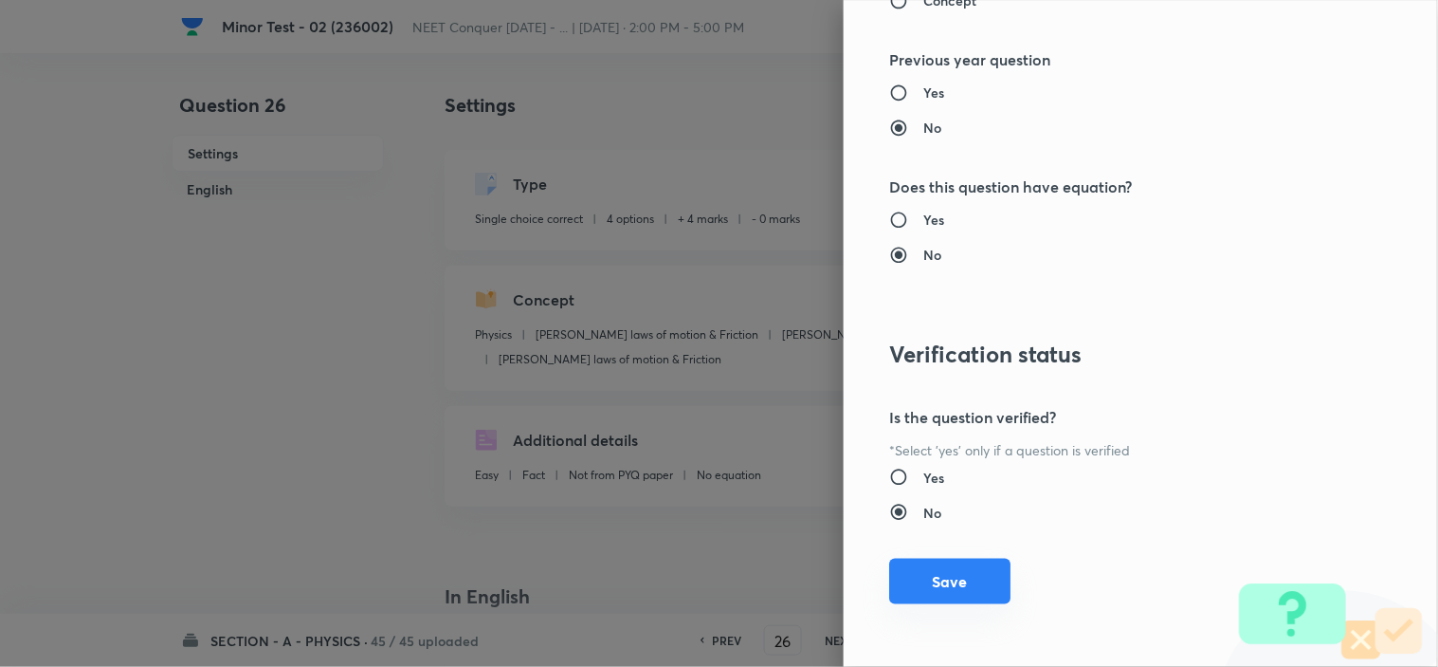
type input "1"
click at [916, 585] on button "Save" at bounding box center [949, 581] width 121 height 46
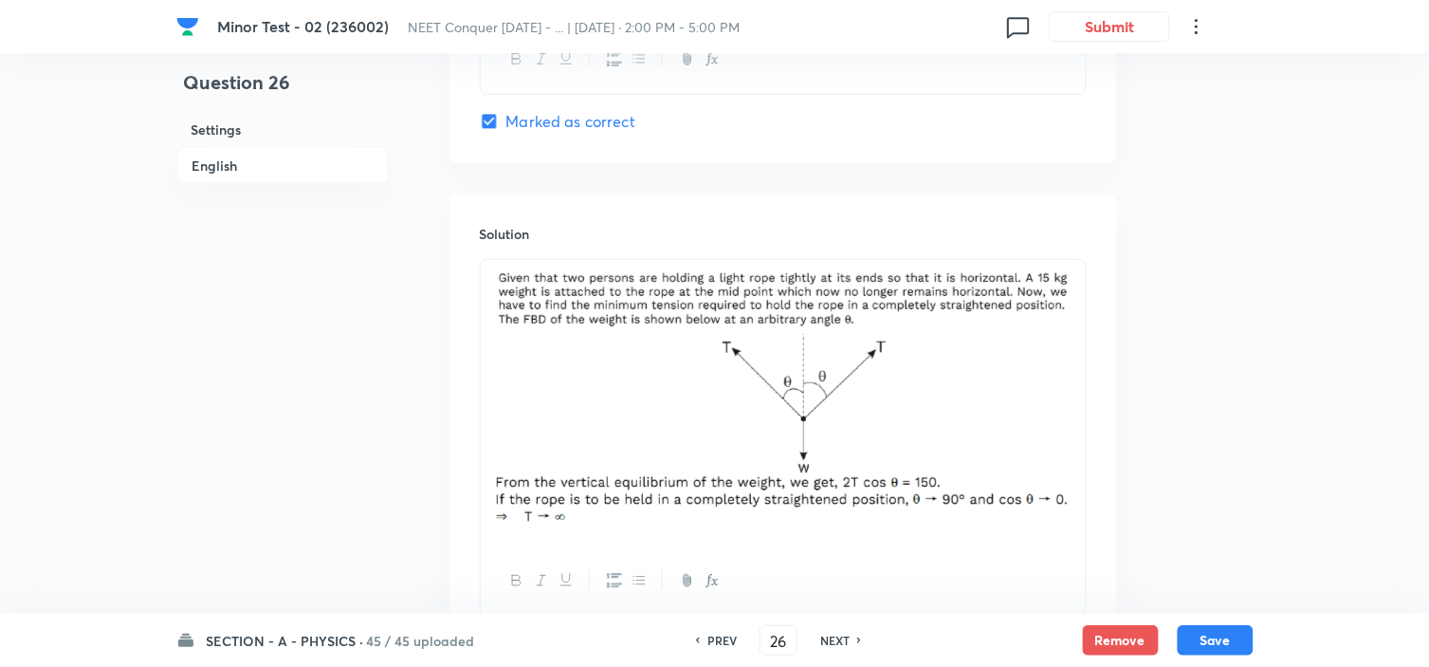
scroll to position [2109, 0]
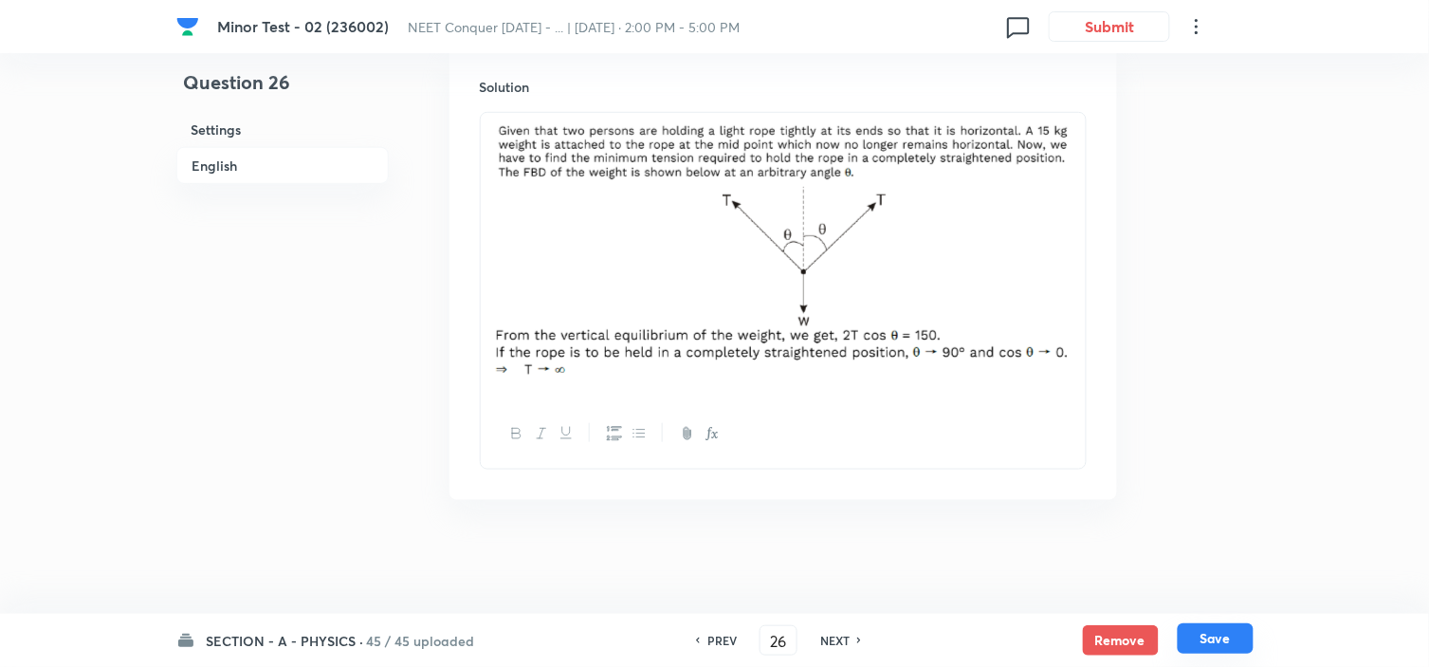
click at [1195, 623] on button "Save" at bounding box center [1216, 638] width 76 height 30
type input "27"
checkbox input "true"
checkbox input "false"
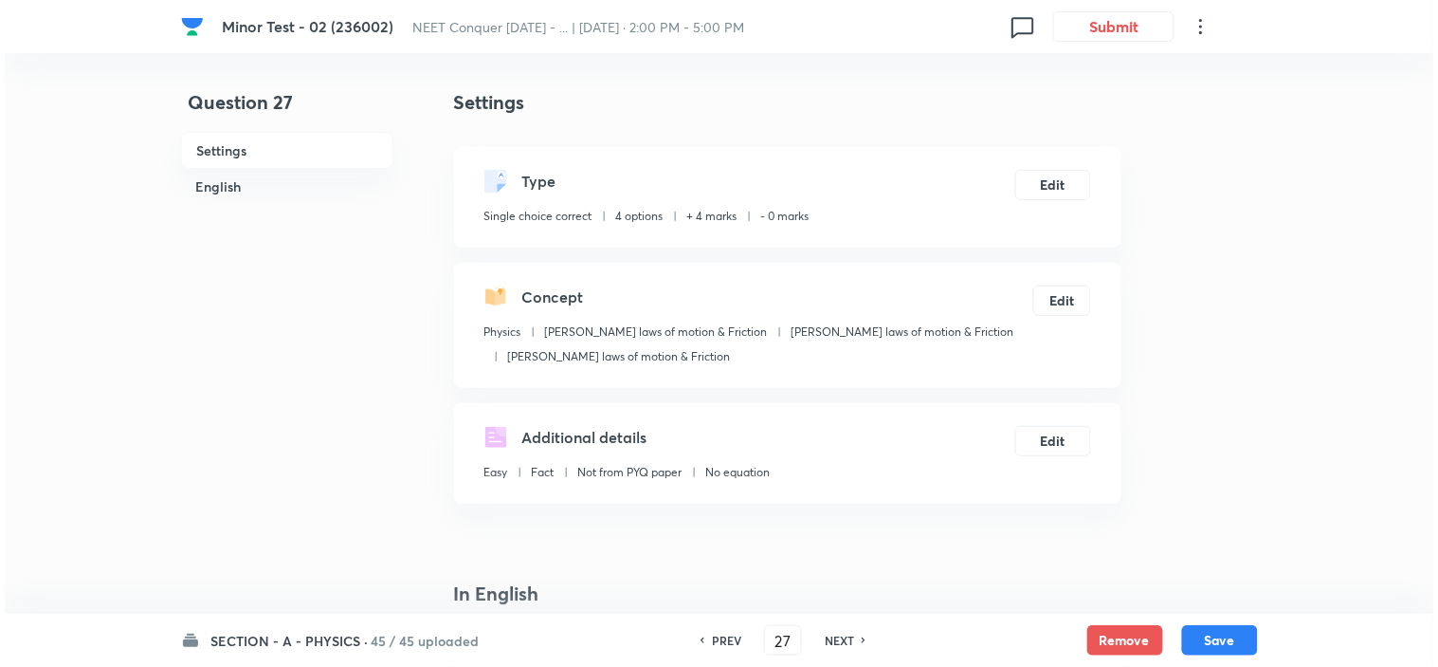
scroll to position [0, 0]
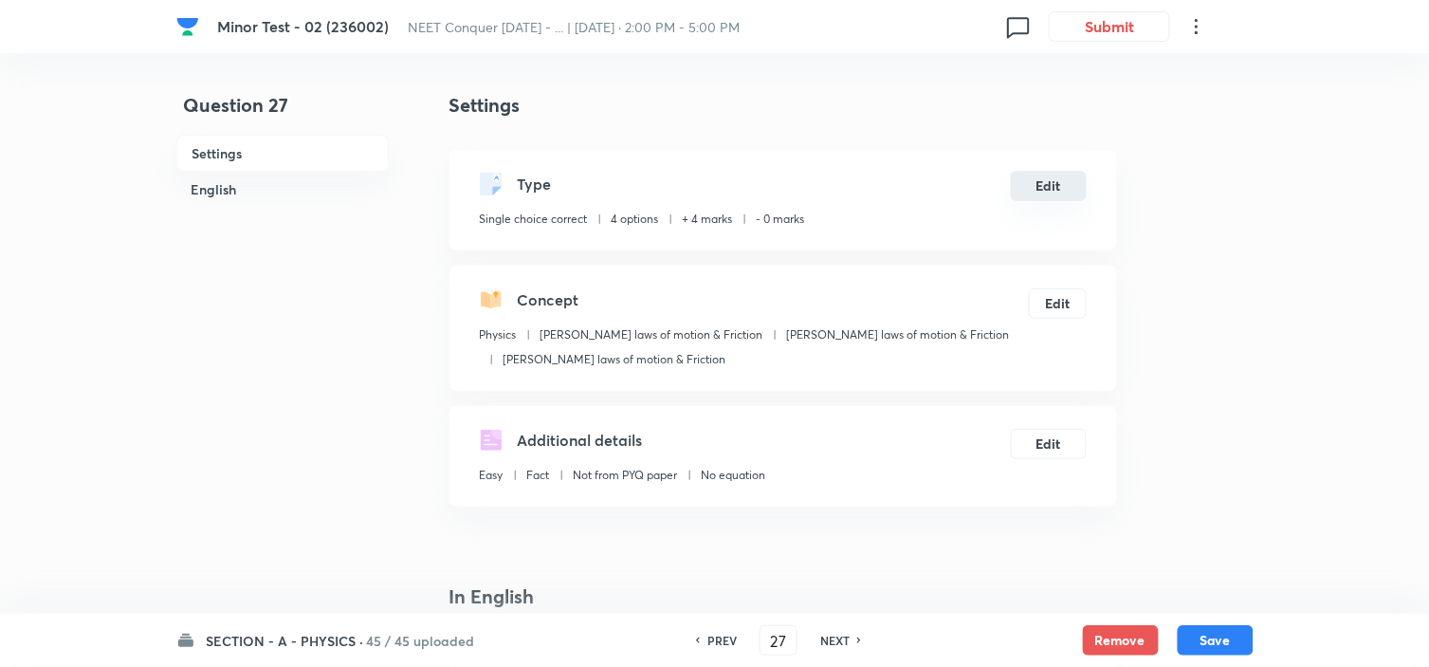
click at [1037, 192] on button "Edit" at bounding box center [1049, 186] width 76 height 30
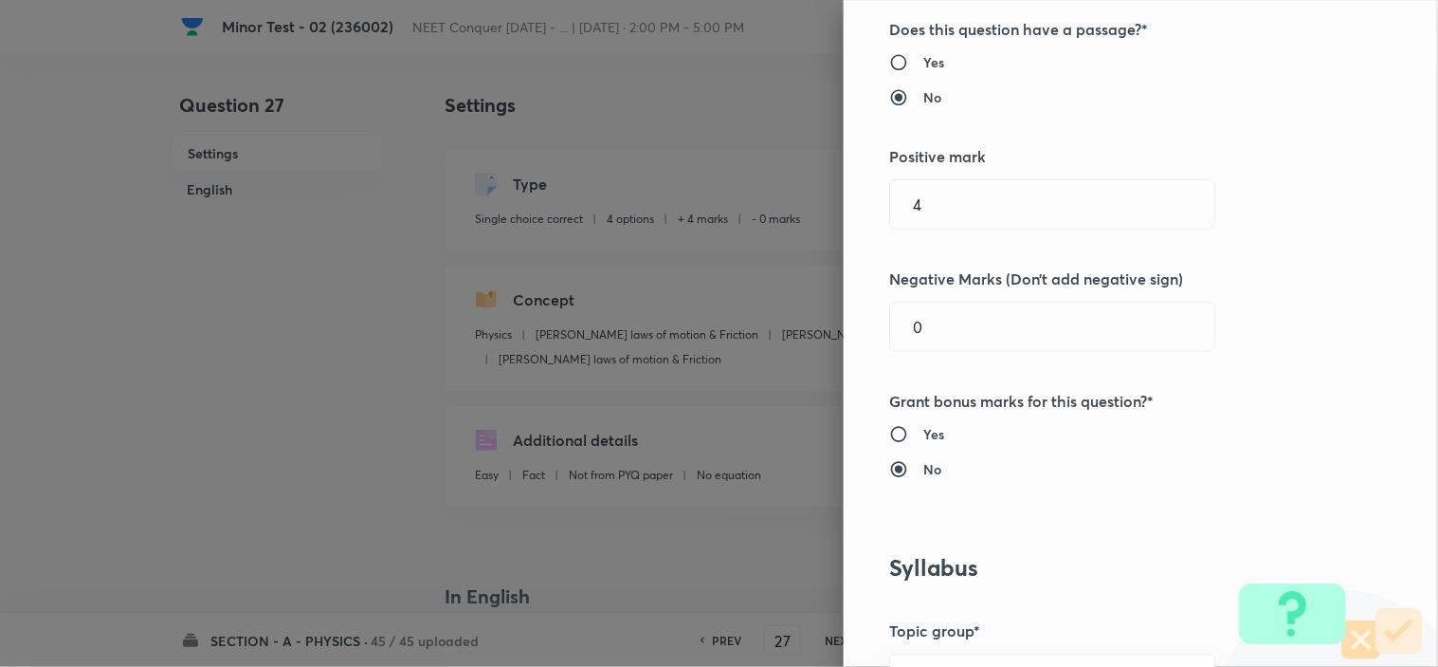
scroll to position [105, 0]
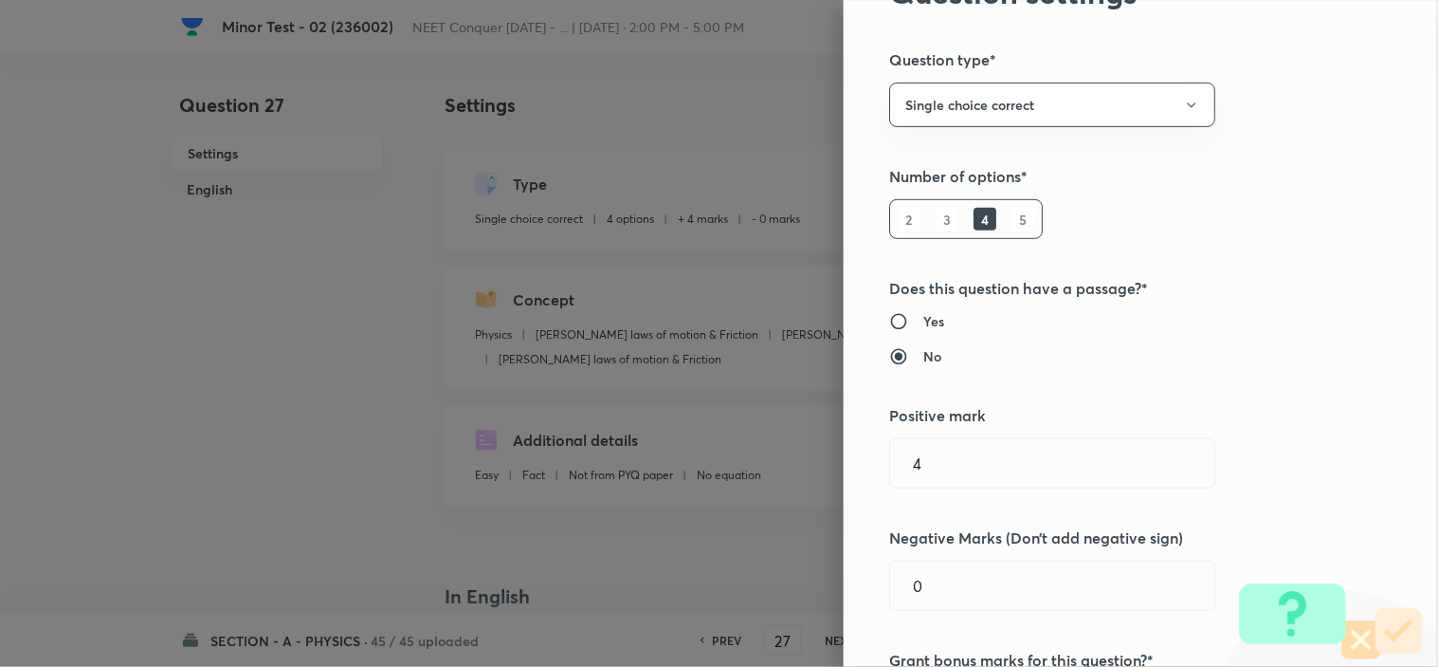
drag, startPoint x: 934, startPoint y: 565, endPoint x: 711, endPoint y: 576, distance: 223.1
click at [740, 578] on div "Question settings Question type* Single choice correct Number of options* 2 3 4…" at bounding box center [719, 333] width 1438 height 667
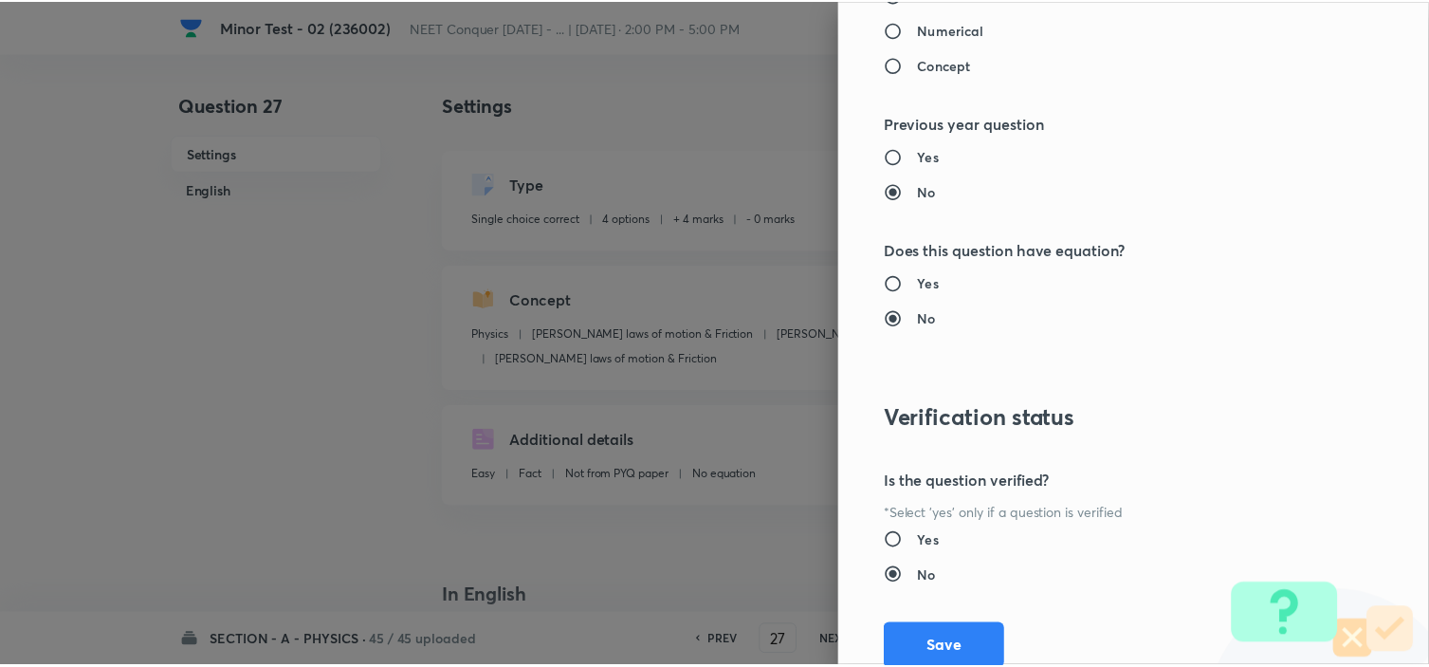
scroll to position [2045, 0]
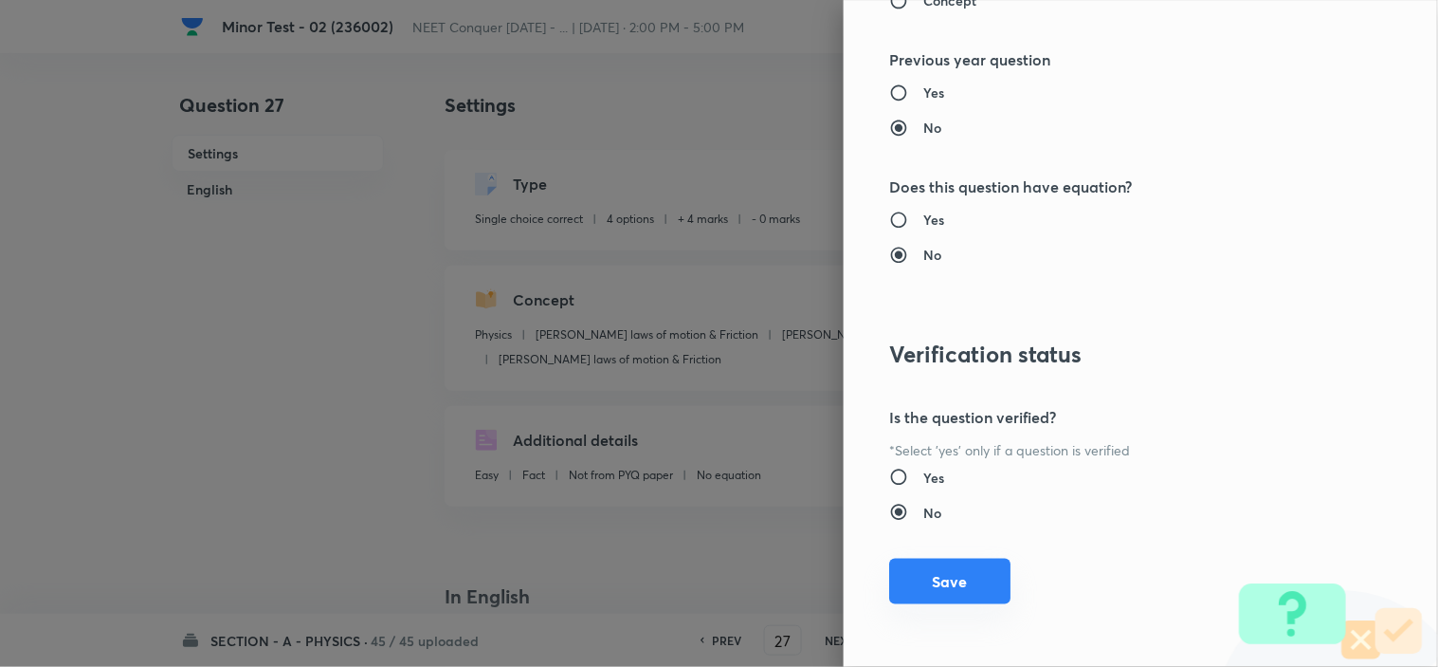
type input "1"
click at [922, 582] on button "Save" at bounding box center [949, 581] width 121 height 46
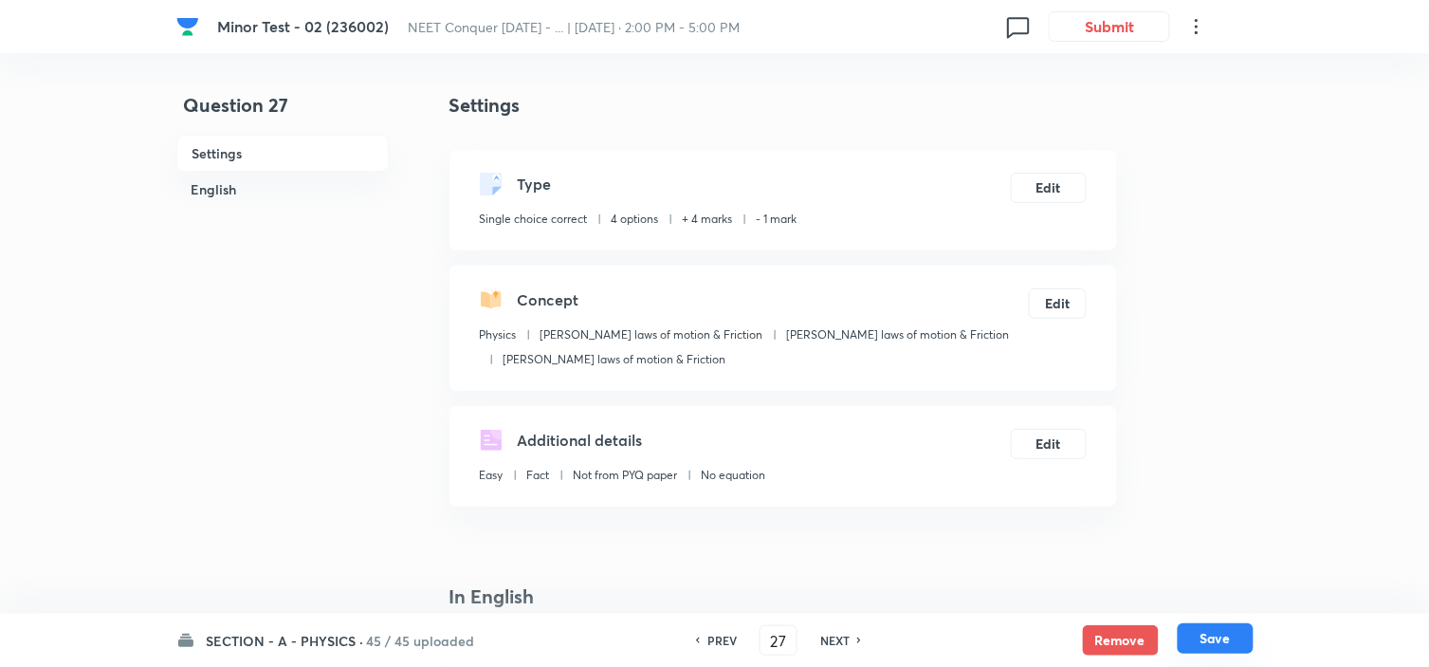
click at [1210, 647] on button "Save" at bounding box center [1216, 638] width 76 height 30
type input "28"
checkbox input "true"
checkbox input "false"
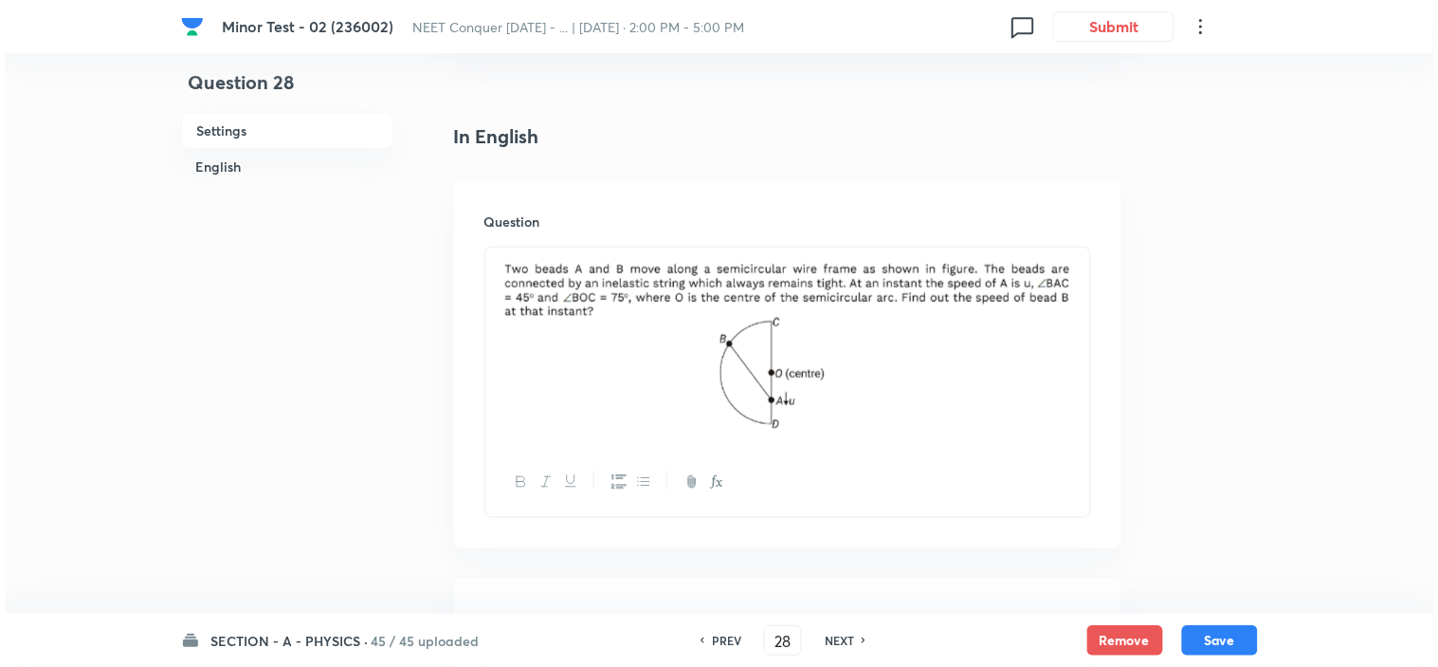
scroll to position [0, 0]
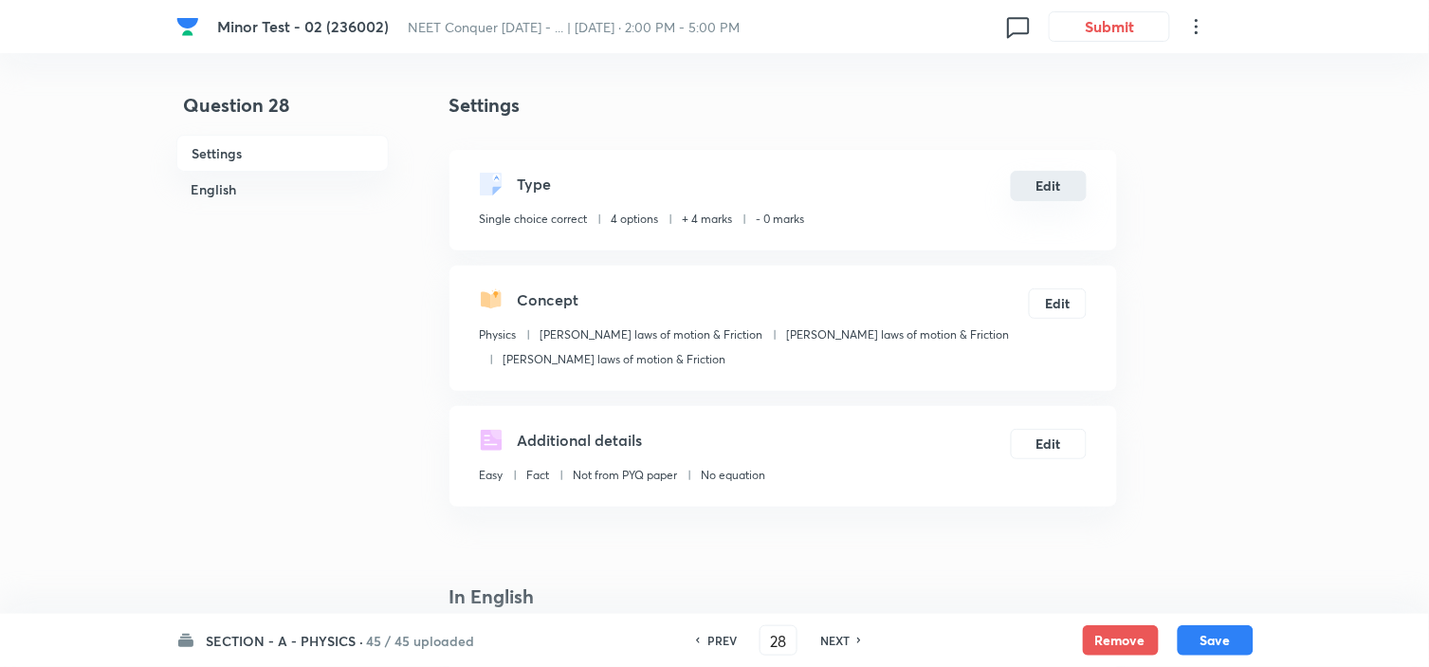
click at [1028, 184] on button "Edit" at bounding box center [1049, 186] width 76 height 30
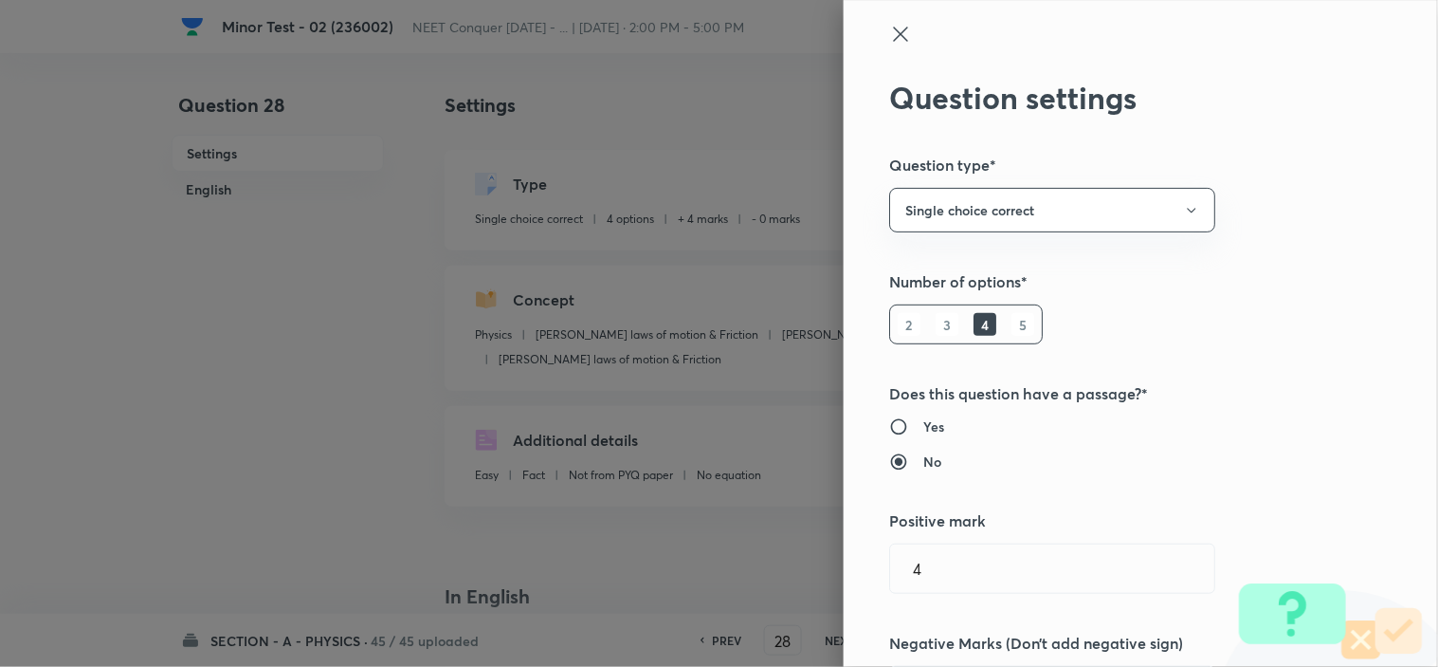
scroll to position [421, 0]
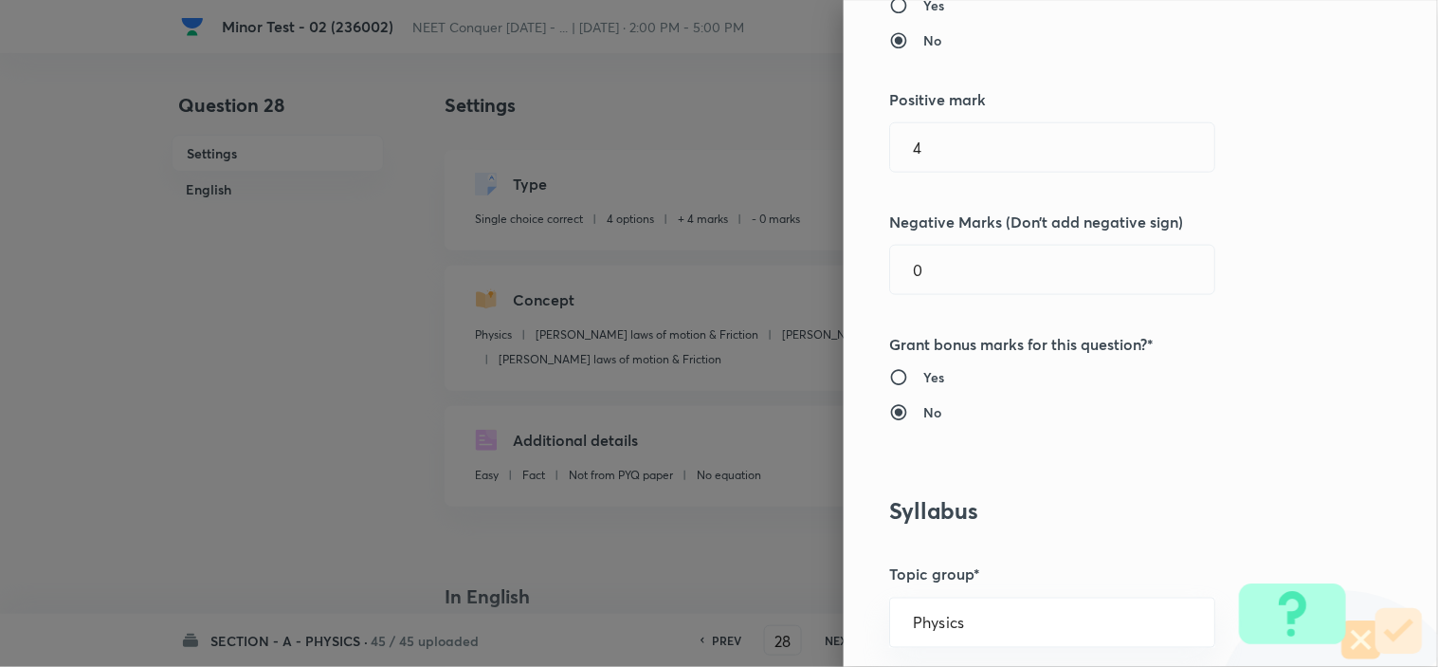
drag, startPoint x: 946, startPoint y: 261, endPoint x: 794, endPoint y: 287, distance: 154.0
click at [898, 270] on input "0" at bounding box center [1052, 270] width 324 height 48
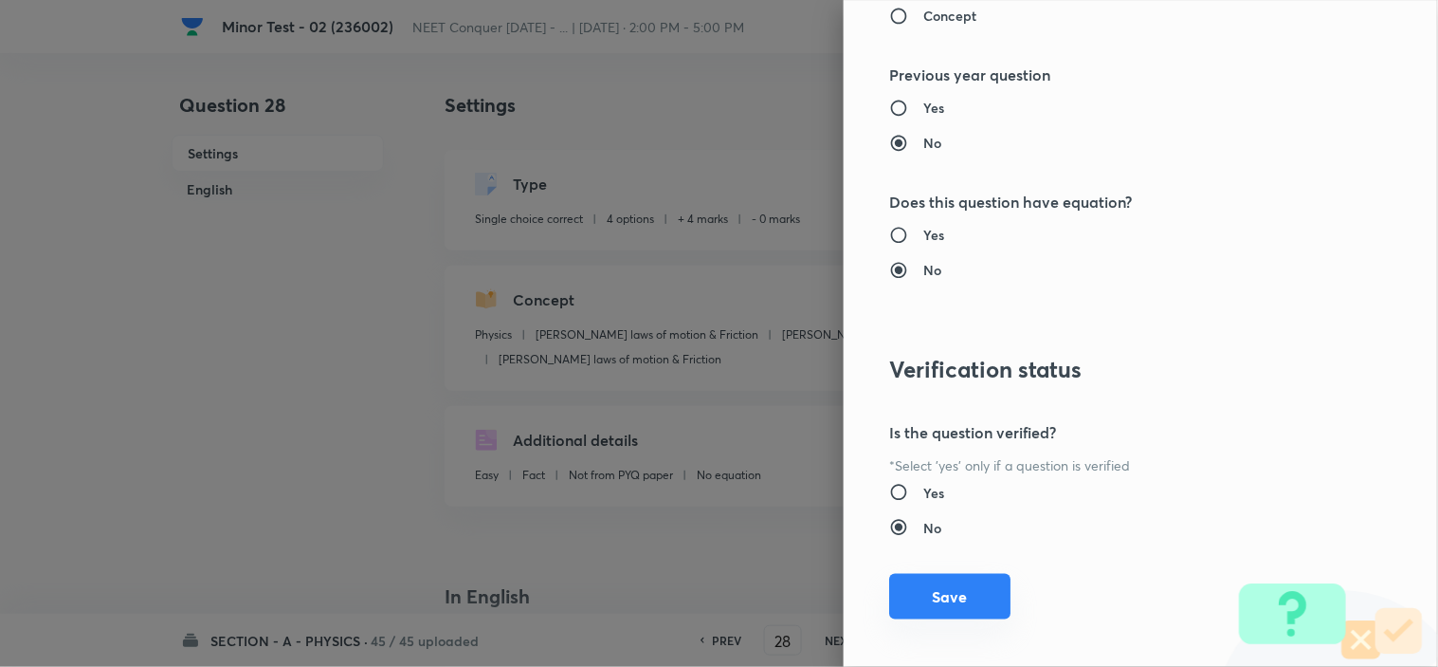
scroll to position [2045, 0]
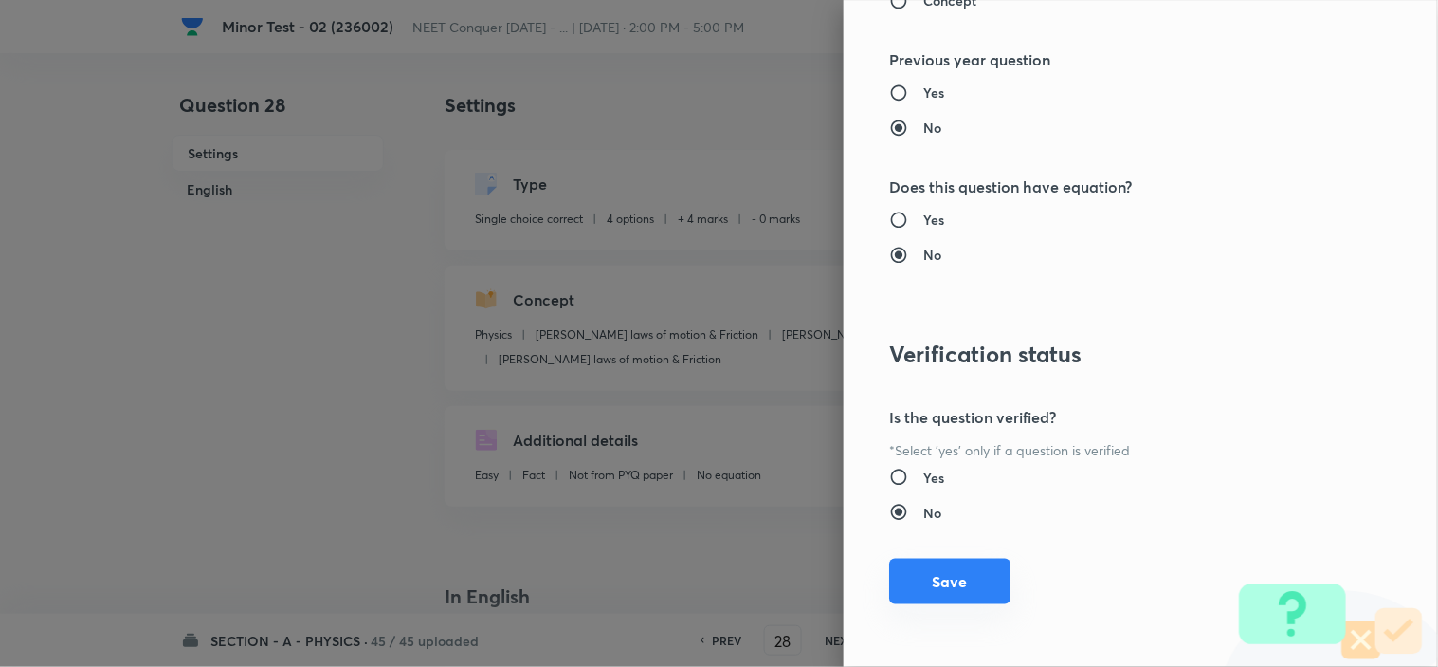
type input "1"
click at [922, 573] on button "Save" at bounding box center [949, 581] width 121 height 46
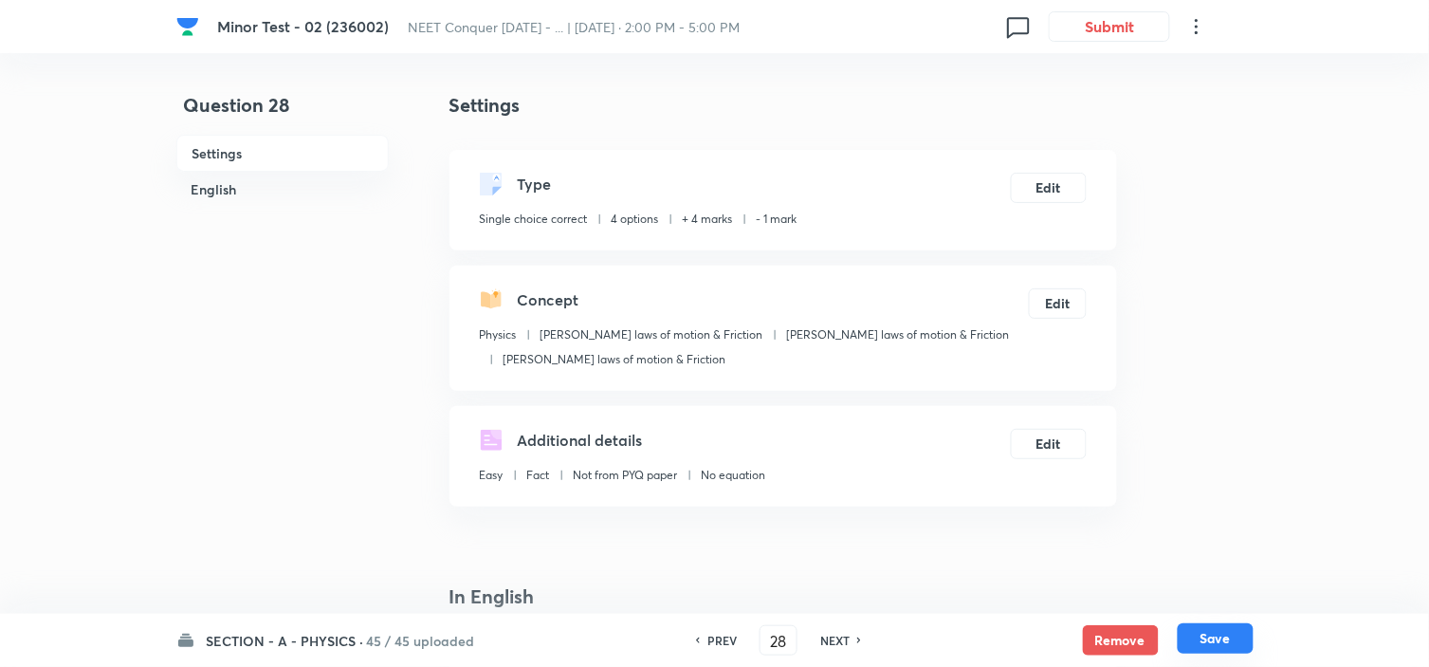
click at [1218, 638] on button "Save" at bounding box center [1216, 638] width 76 height 30
type input "29"
checkbox input "false"
checkbox input "true"
click at [1056, 195] on button "Edit" at bounding box center [1049, 186] width 76 height 30
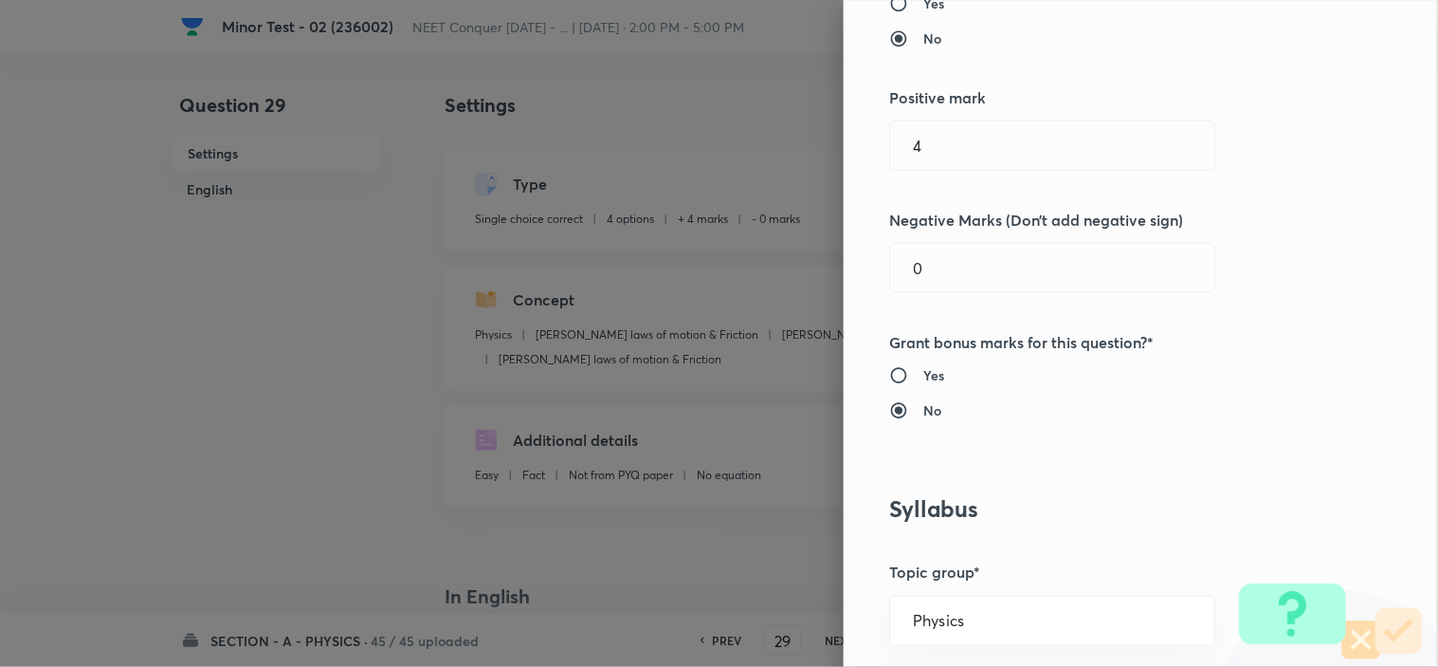
scroll to position [421, 0]
drag, startPoint x: 944, startPoint y: 266, endPoint x: 611, endPoint y: 320, distance: 338.1
click at [689, 305] on div "Question settings Question type* Single choice correct Number of options* 2 3 4…" at bounding box center [719, 333] width 1438 height 667
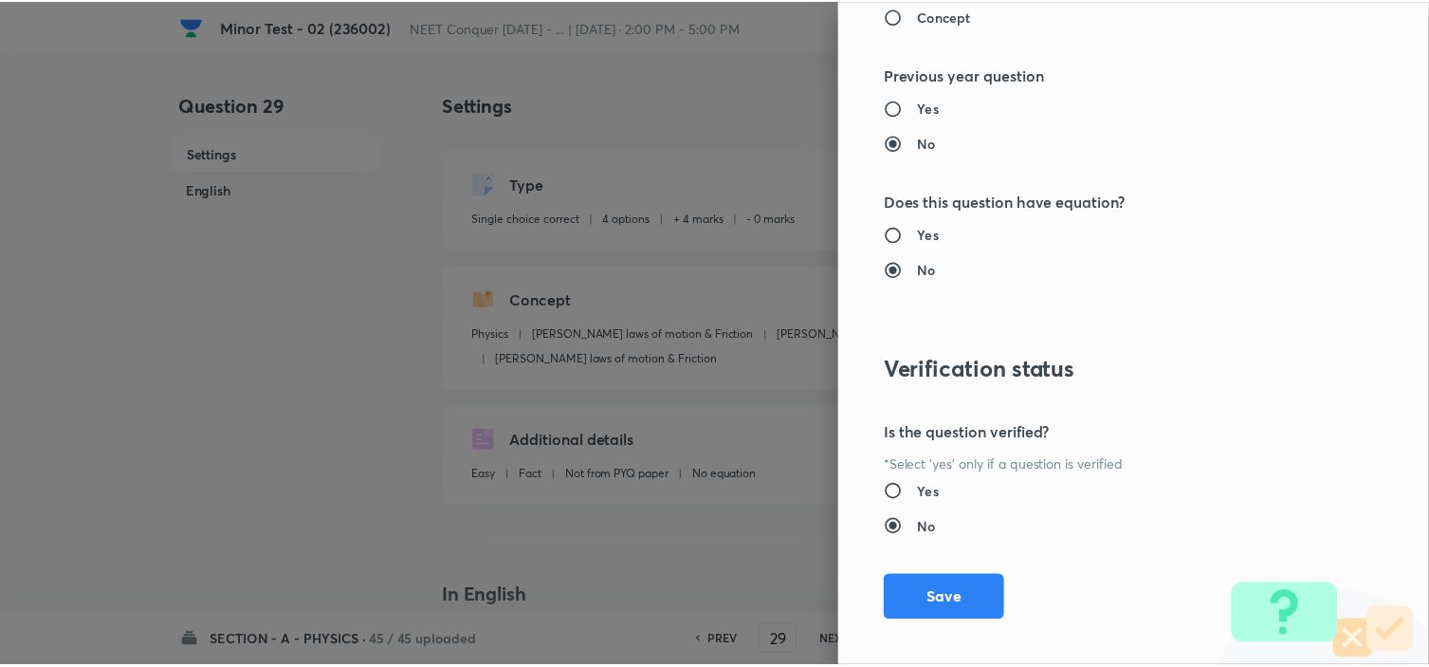
scroll to position [2045, 0]
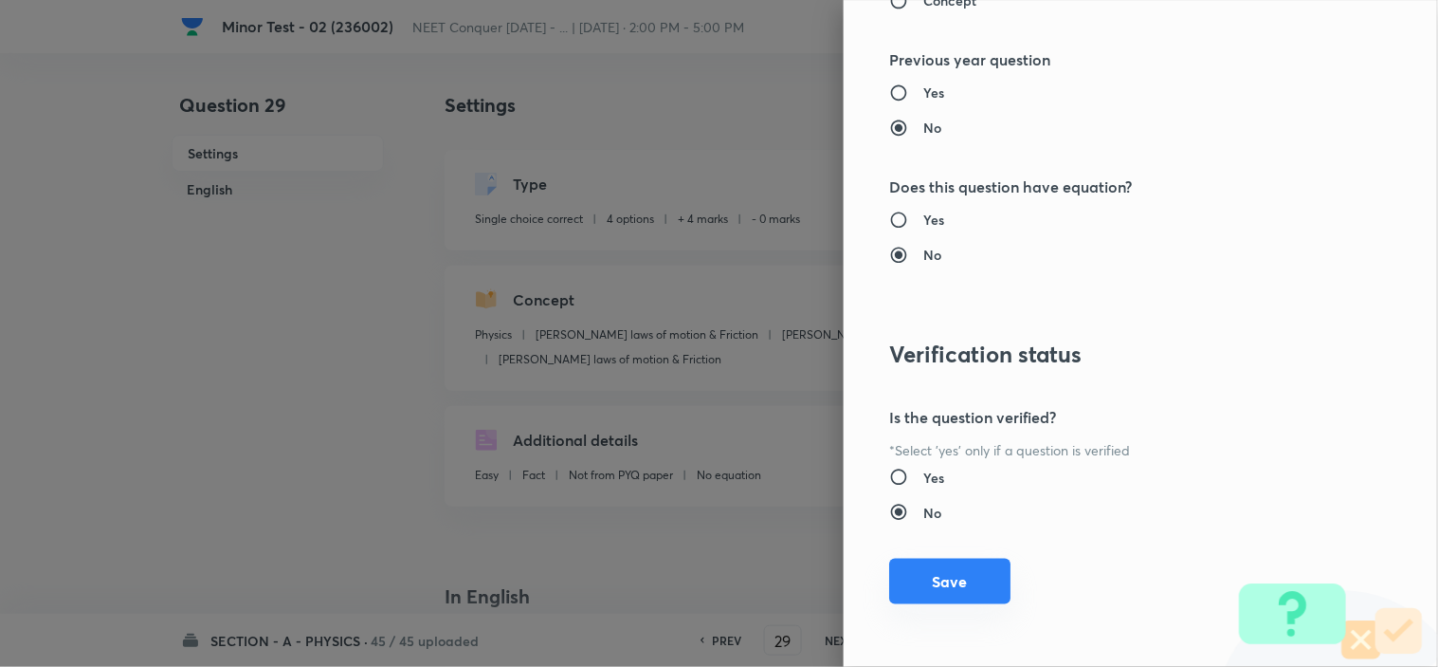
type input "1"
click at [916, 589] on button "Save" at bounding box center [949, 581] width 121 height 46
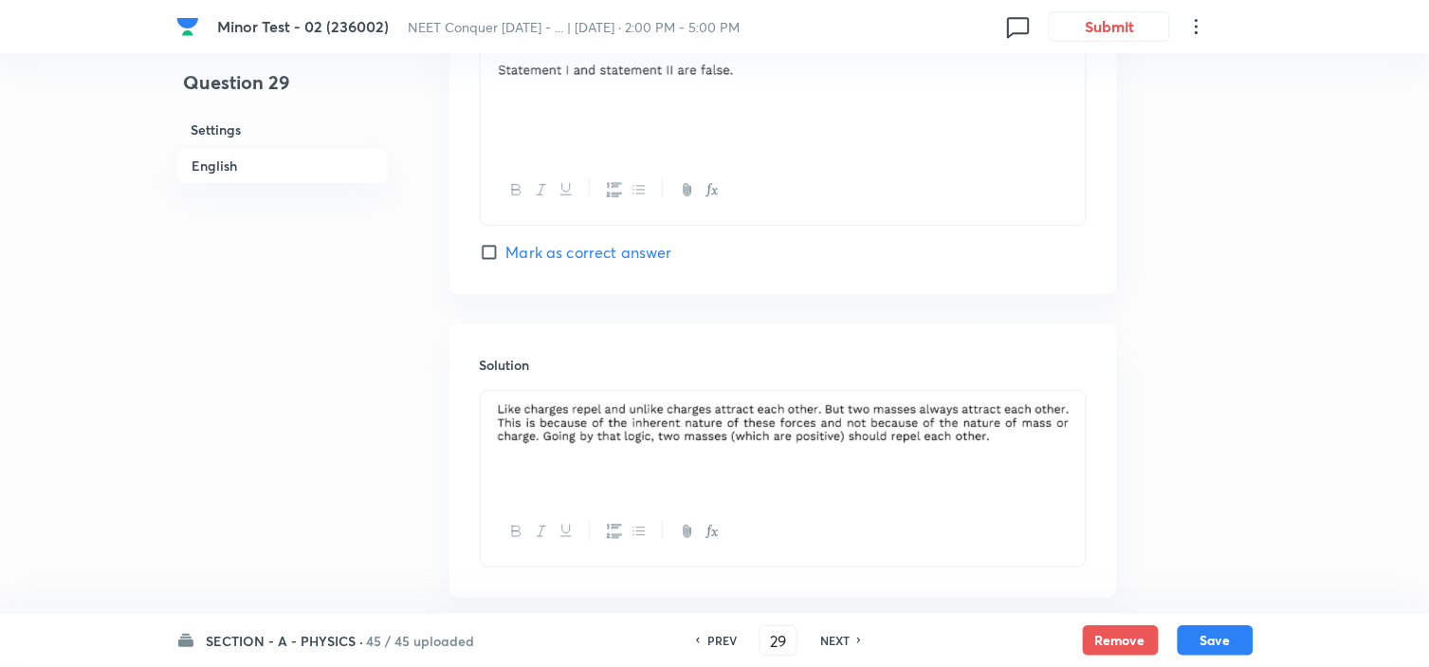
scroll to position [1929, 0]
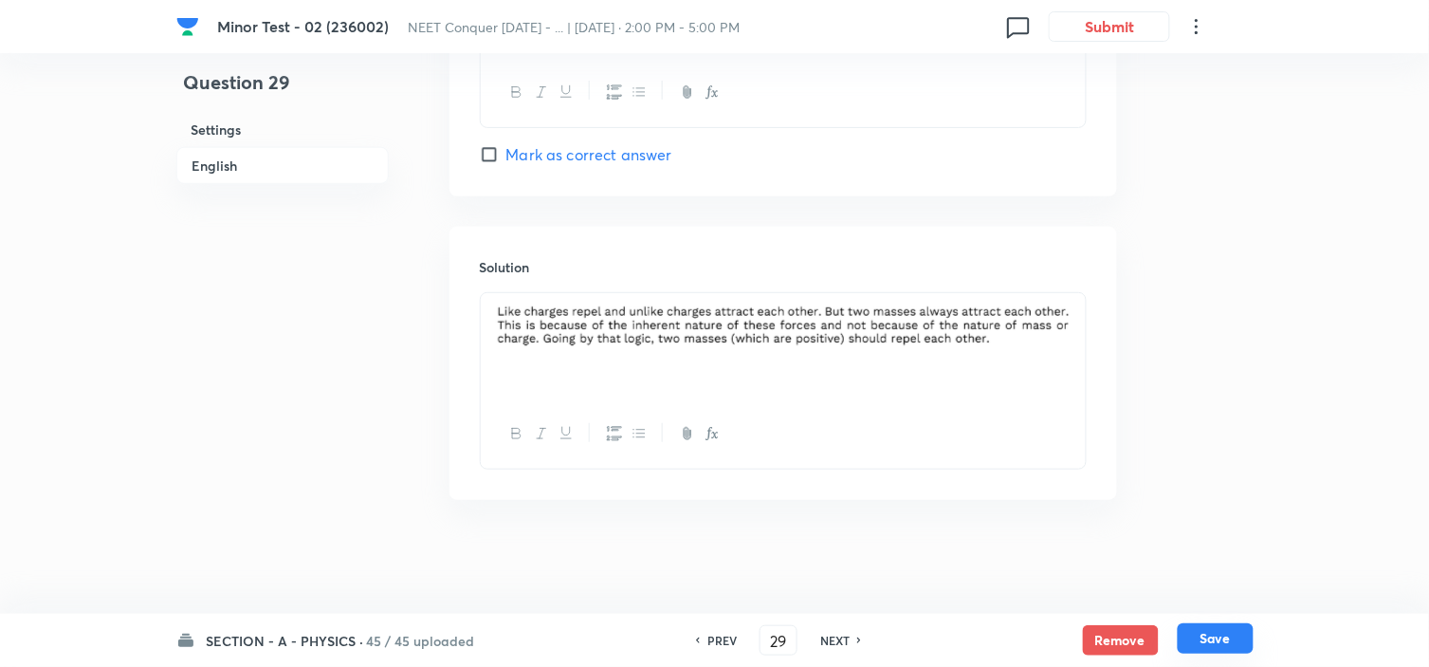
click at [1217, 649] on button "Save" at bounding box center [1216, 638] width 76 height 30
type input "30"
checkbox input "true"
checkbox input "false"
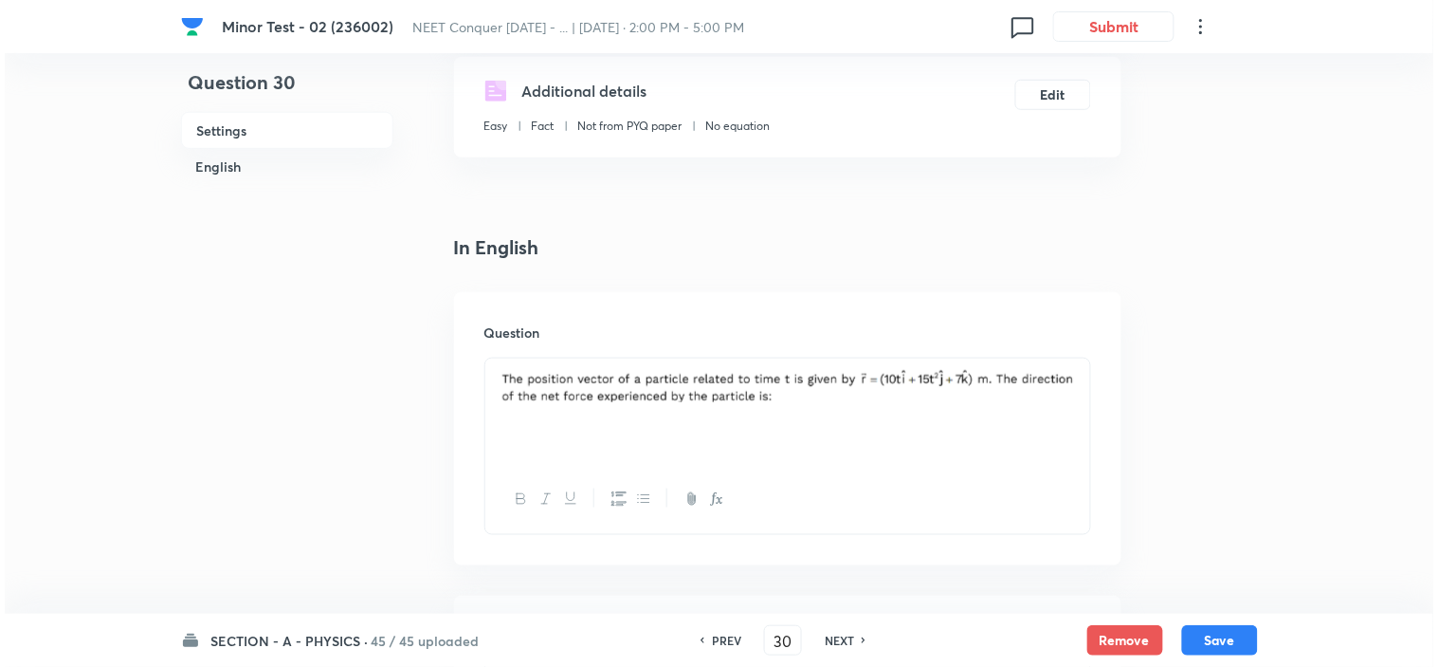
scroll to position [0, 0]
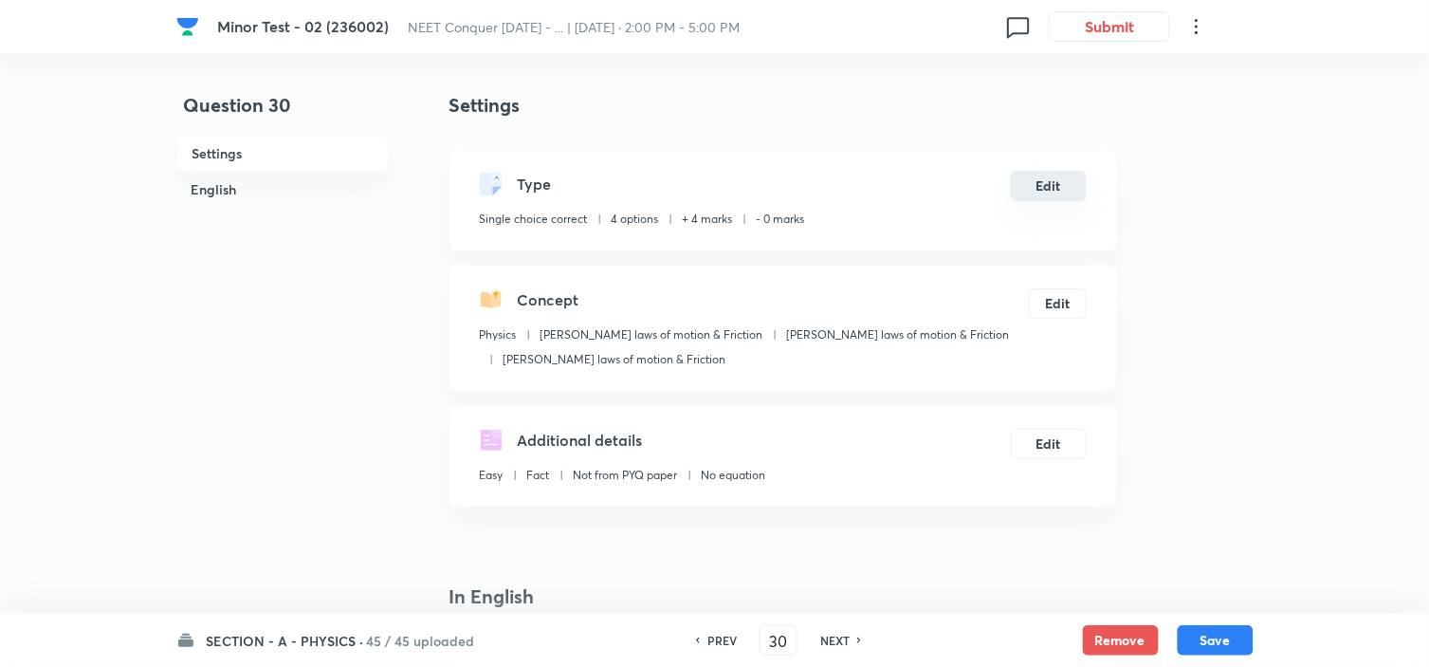
click at [1058, 187] on button "Edit" at bounding box center [1049, 186] width 76 height 30
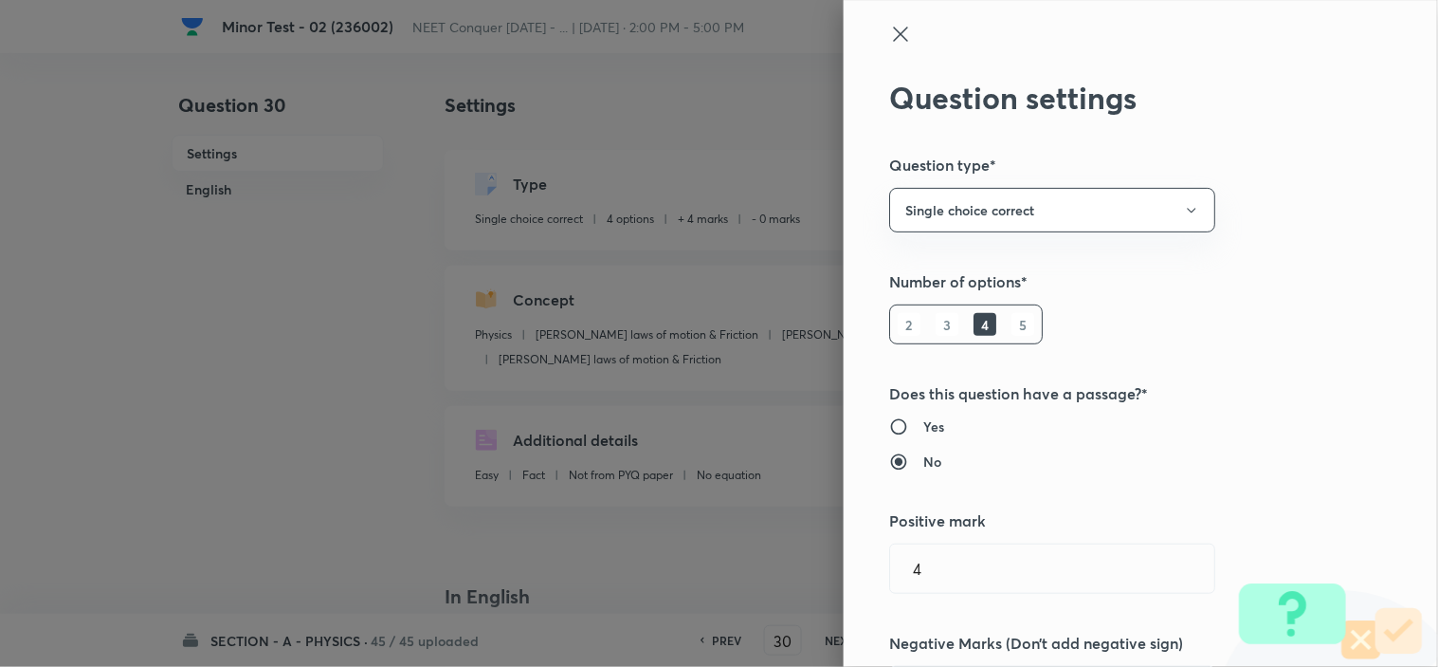
scroll to position [210, 0]
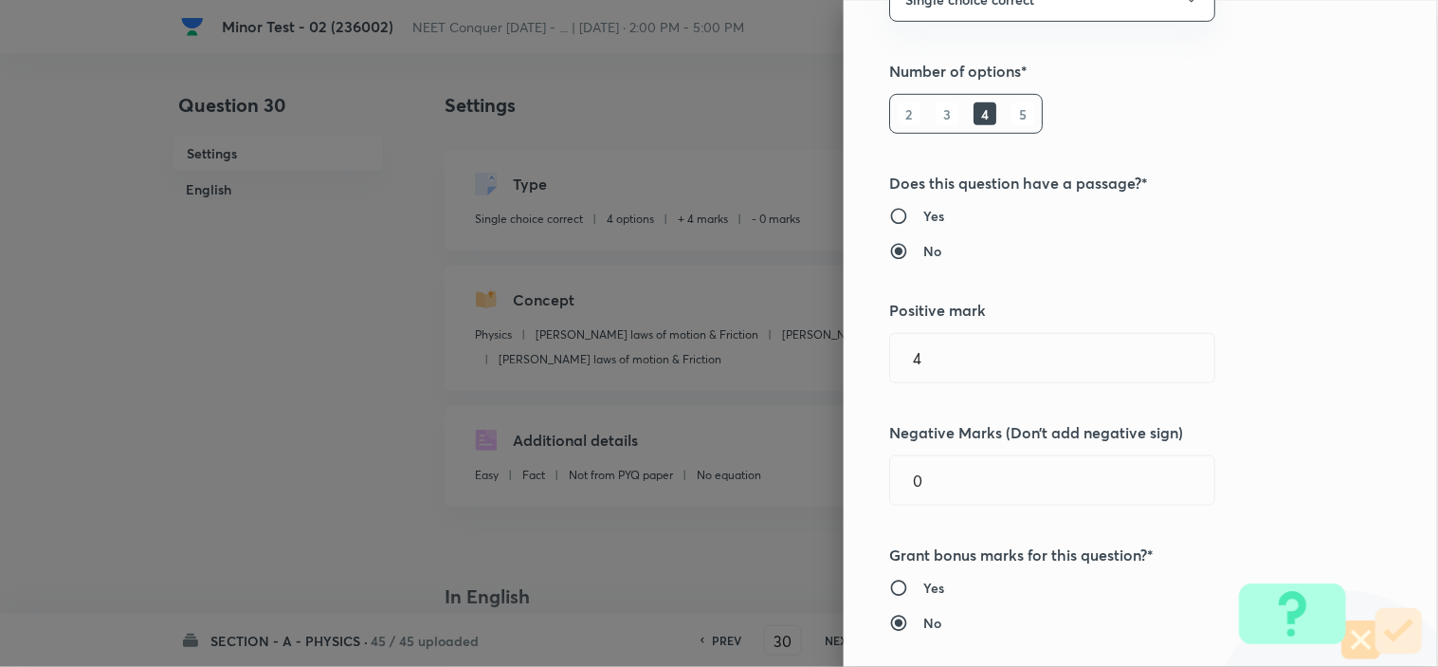
click at [756, 502] on div "Question settings Question type* Single choice correct Number of options* 2 3 4…" at bounding box center [719, 333] width 1438 height 667
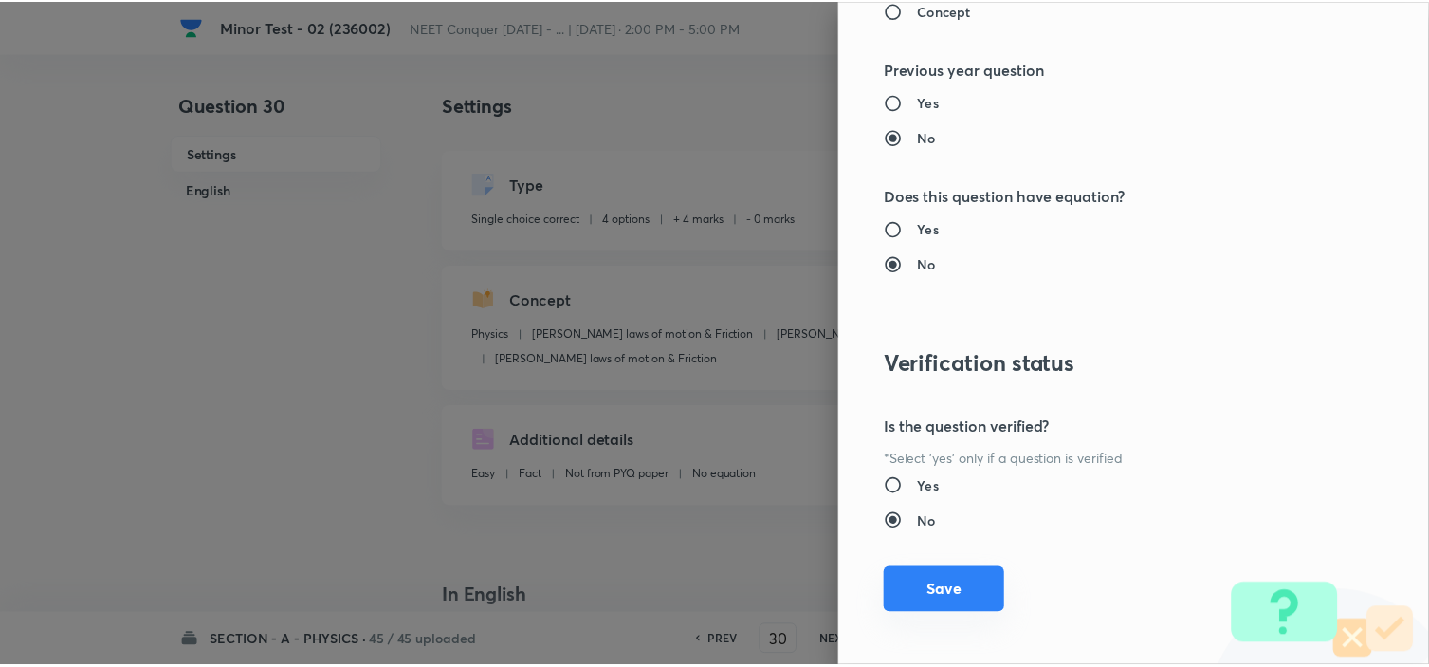
scroll to position [2045, 0]
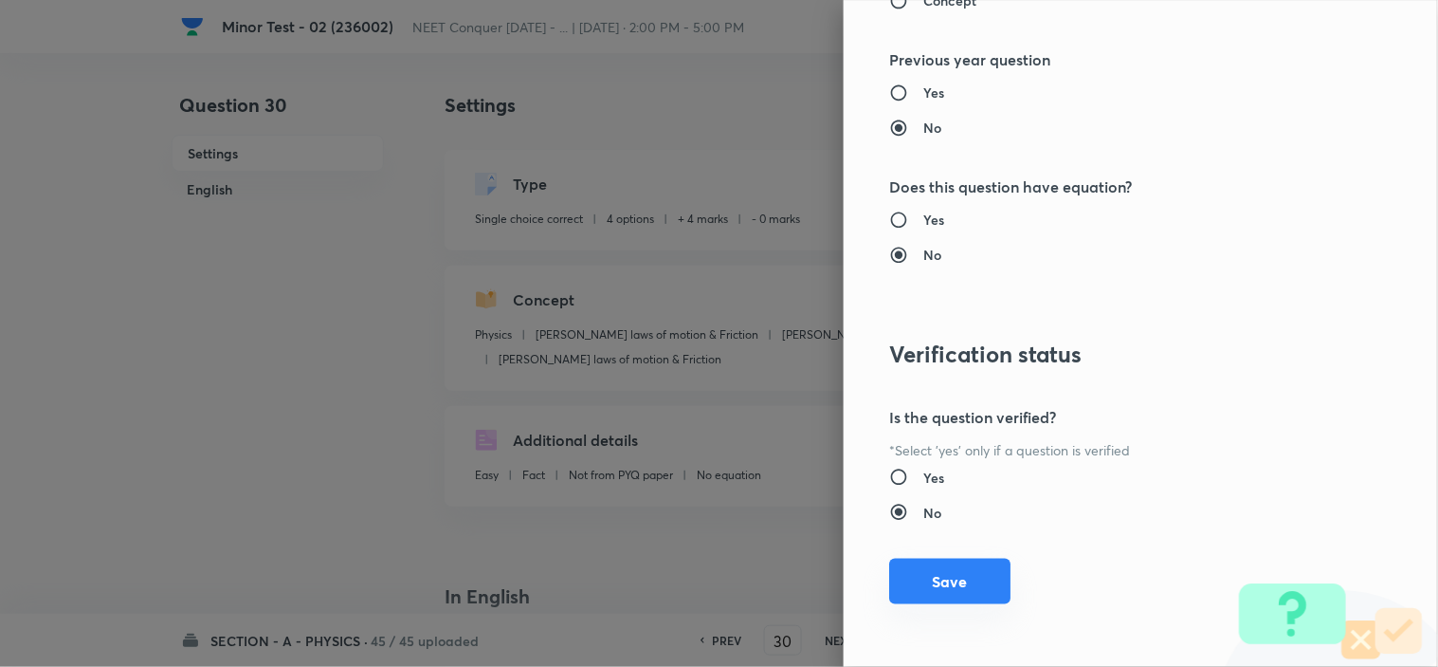
type input "1"
click at [952, 592] on button "Save" at bounding box center [949, 581] width 121 height 46
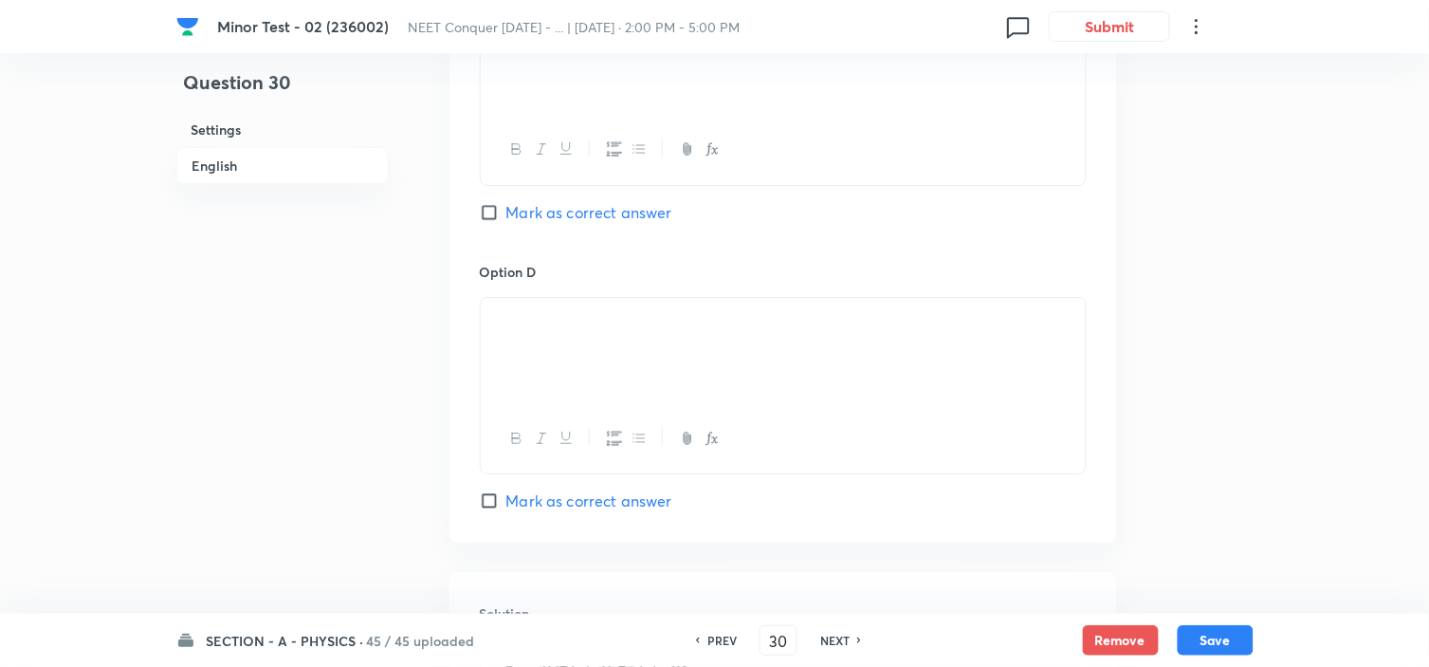
scroll to position [1988, 0]
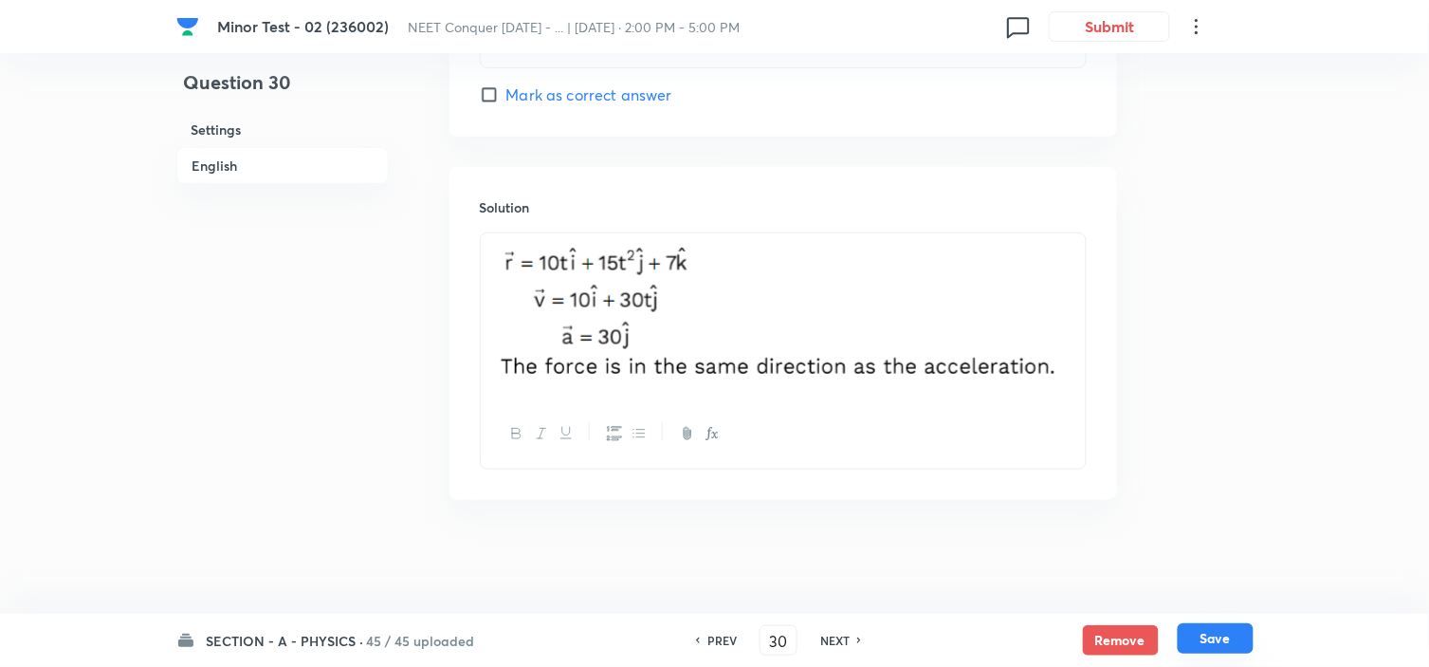
click at [1217, 637] on button "Save" at bounding box center [1216, 638] width 76 height 30
type input "31"
checkbox input "false"
checkbox input "true"
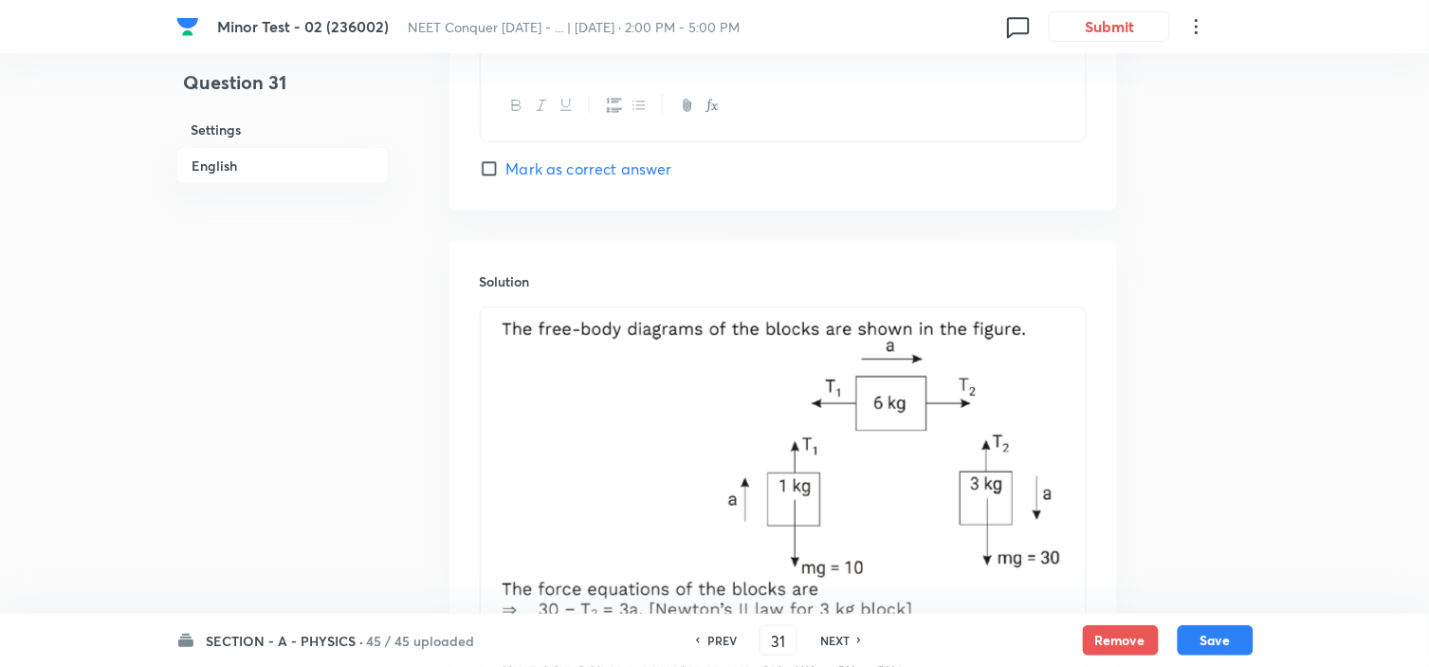
click at [228, 128] on h6 "Settings" at bounding box center [282, 129] width 212 height 35
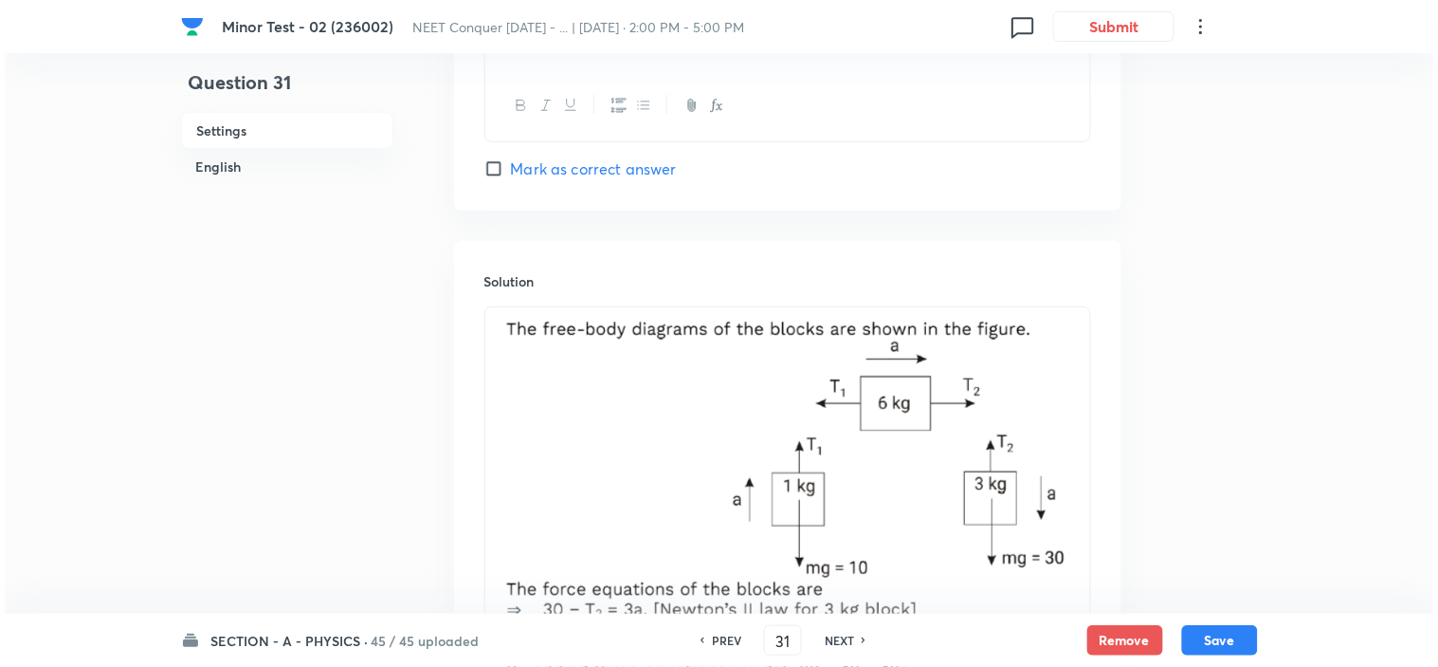
scroll to position [22, 0]
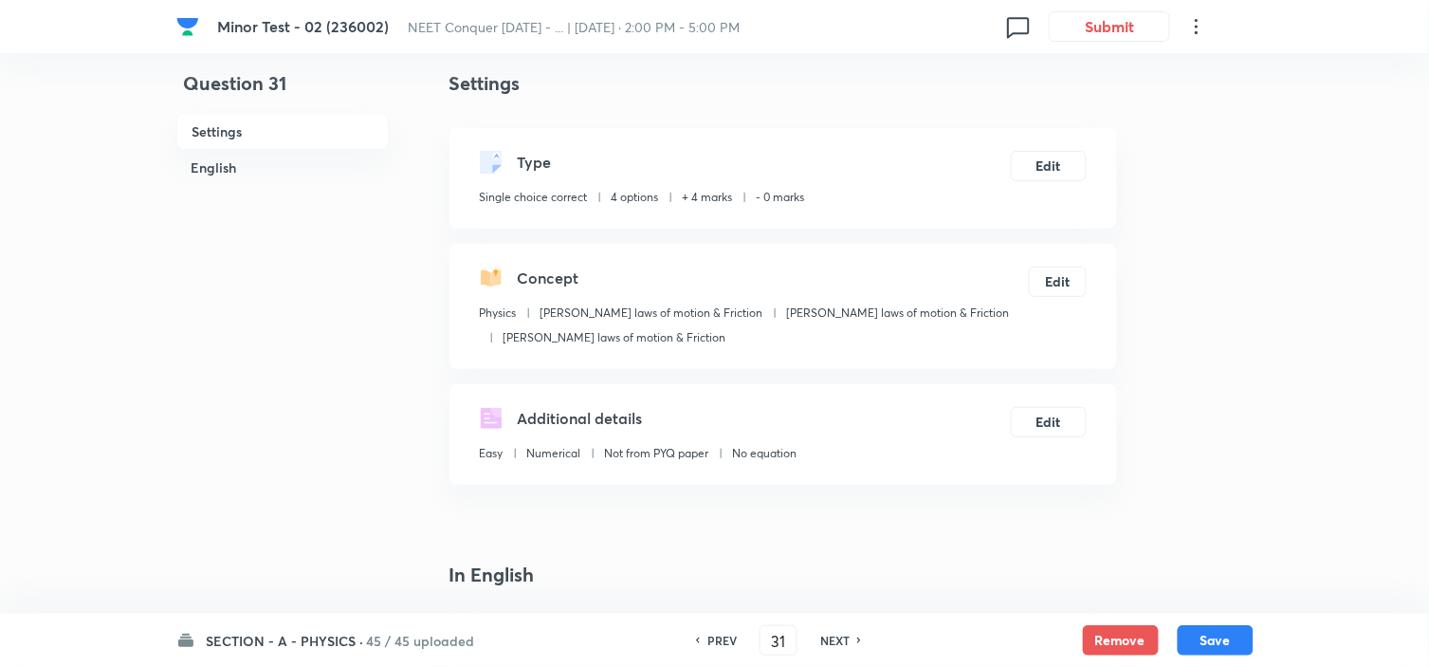
click at [228, 128] on h6 "Settings" at bounding box center [282, 131] width 212 height 37
click at [1049, 165] on button "Edit" at bounding box center [1049, 164] width 76 height 30
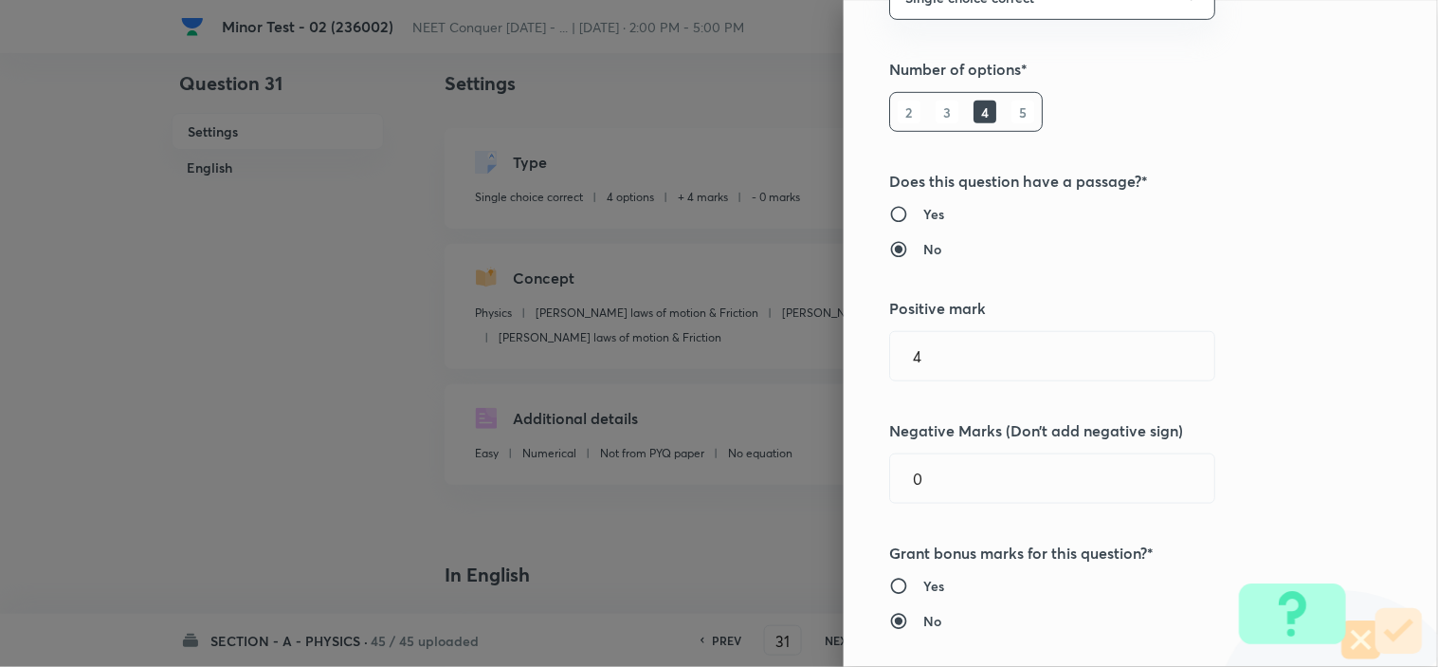
scroll to position [316, 0]
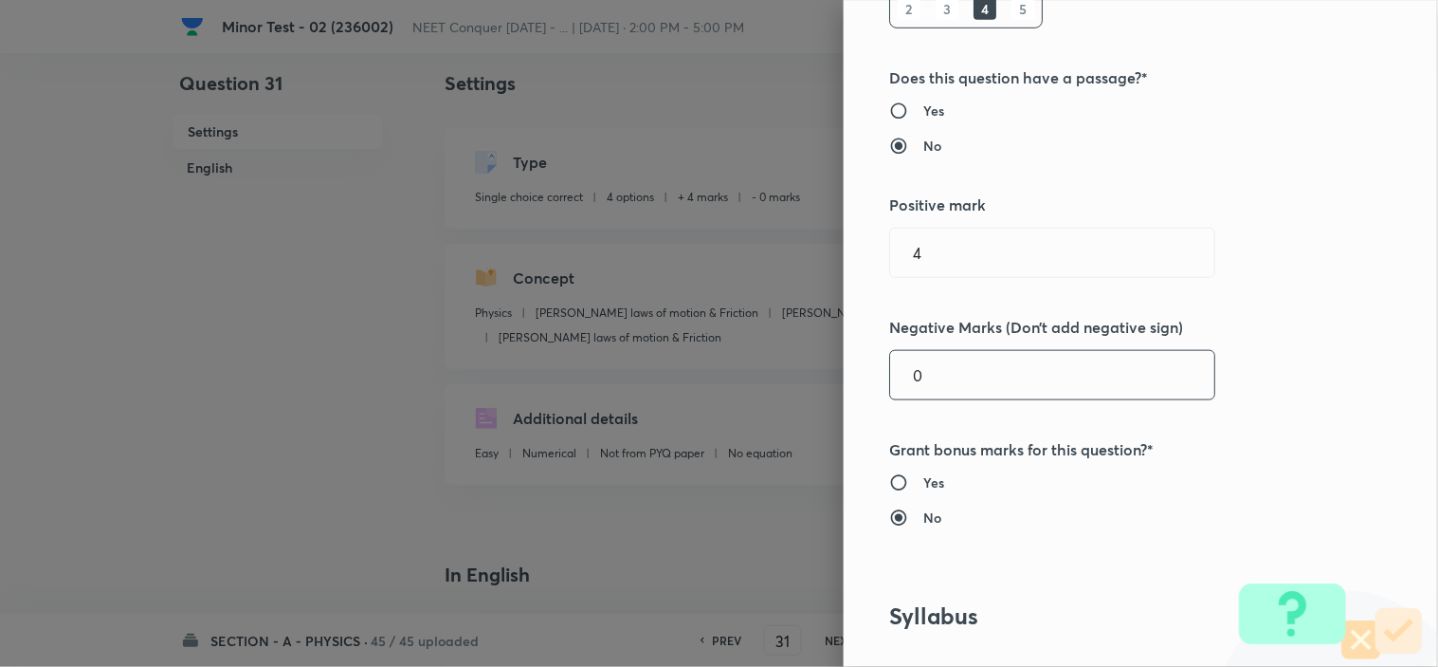
drag, startPoint x: 897, startPoint y: 373, endPoint x: 749, endPoint y: 384, distance: 148.3
click at [819, 377] on div "Question settings Question type* Single choice correct Number of options* 2 3 4…" at bounding box center [719, 333] width 1438 height 667
type input "4"
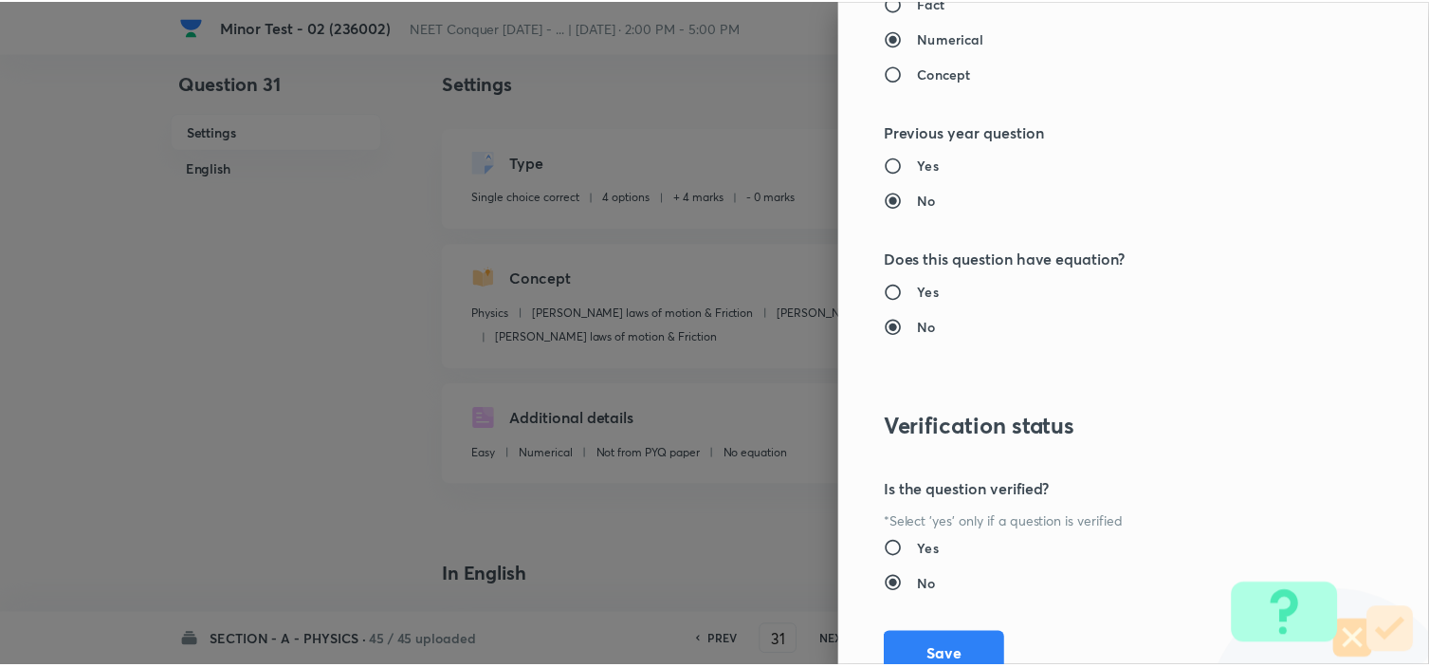
scroll to position [2045, 0]
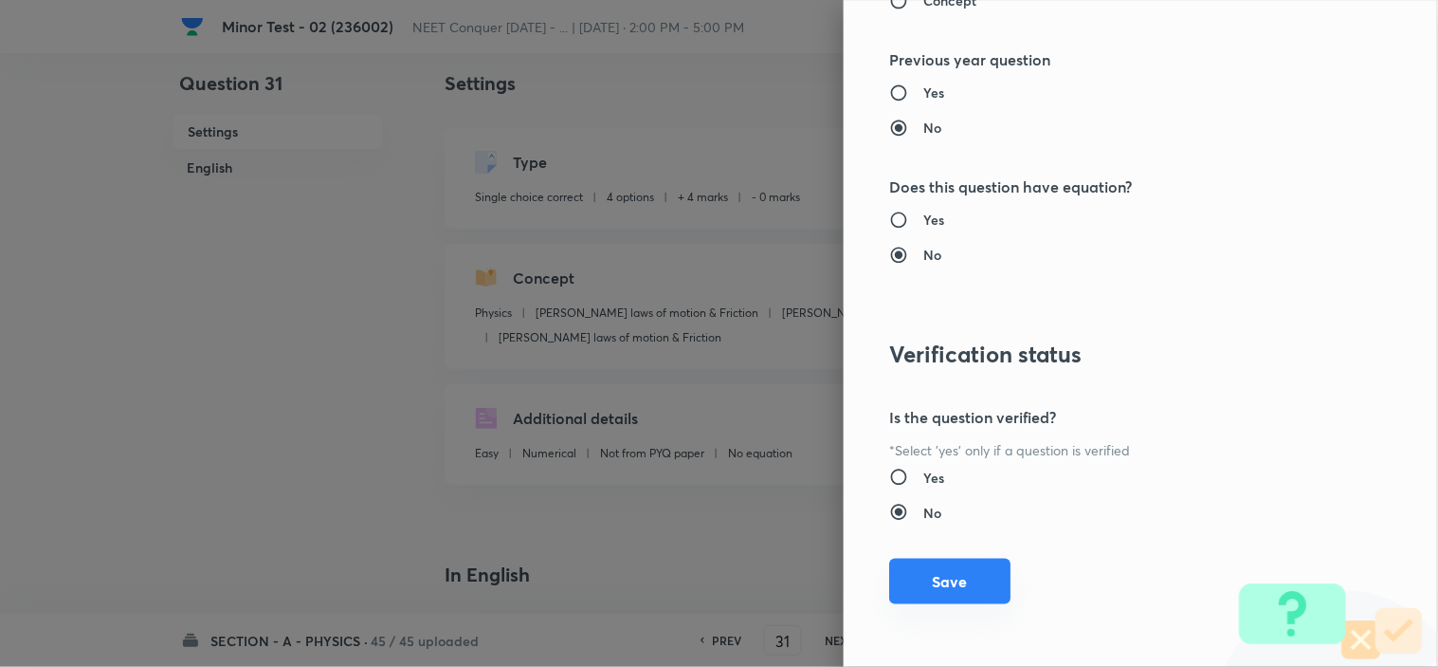
type input "1"
click at [930, 573] on button "Save" at bounding box center [949, 581] width 121 height 46
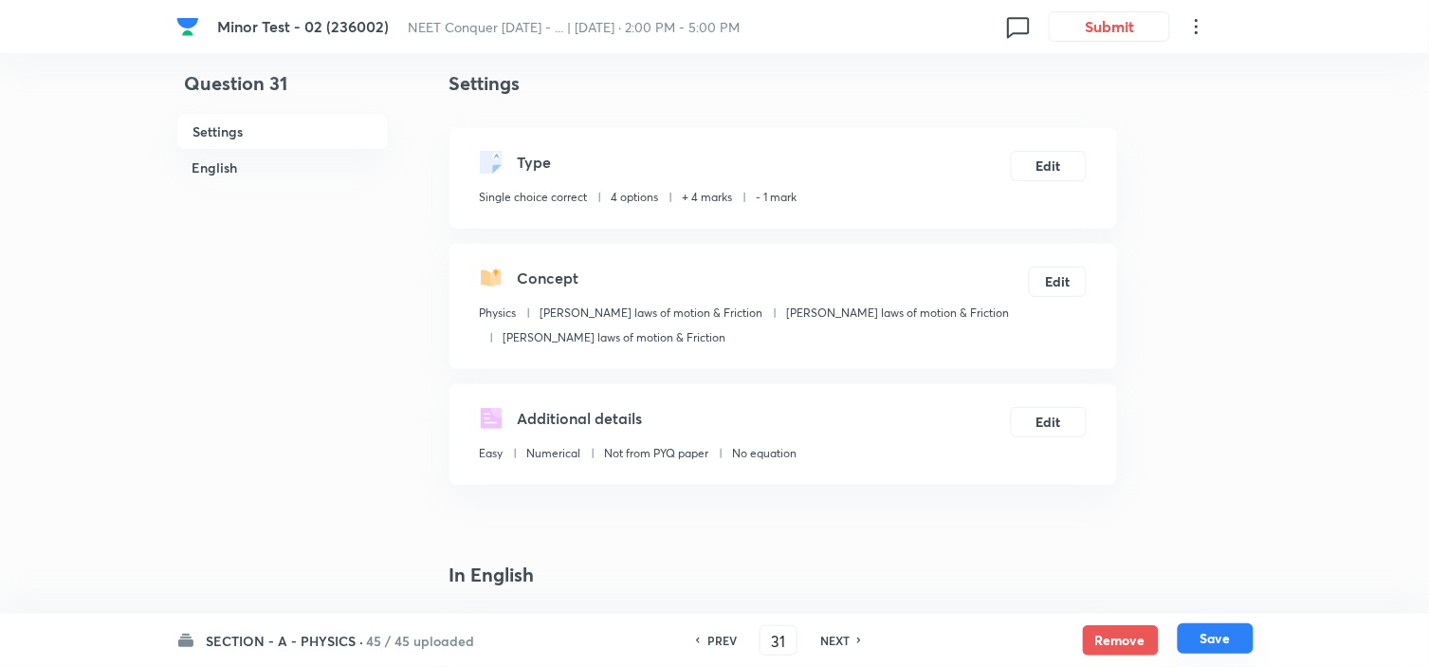
click at [1219, 635] on button "Save" at bounding box center [1216, 638] width 76 height 30
type input "32"
checkbox input "false"
checkbox input "true"
click at [222, 128] on h6 "Settings" at bounding box center [282, 131] width 212 height 37
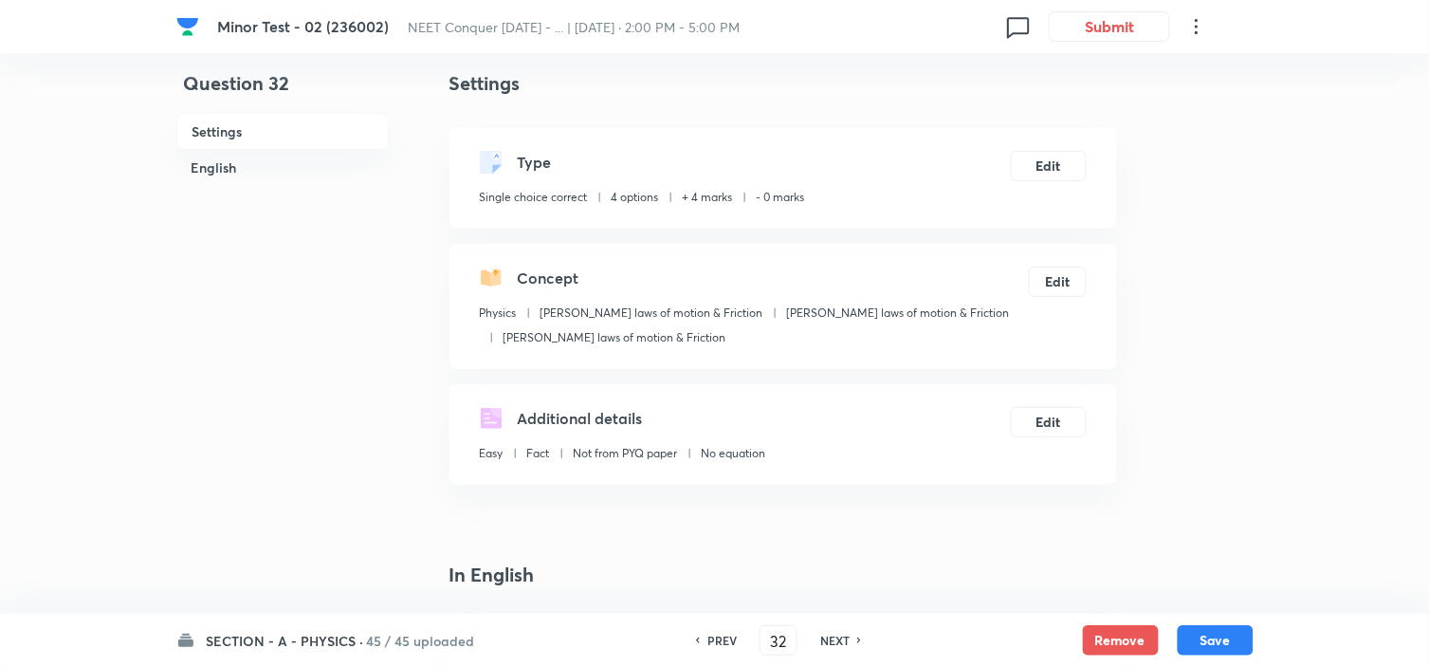
click at [413, 641] on h6 "45 / 45 uploaded" at bounding box center [421, 640] width 108 height 20
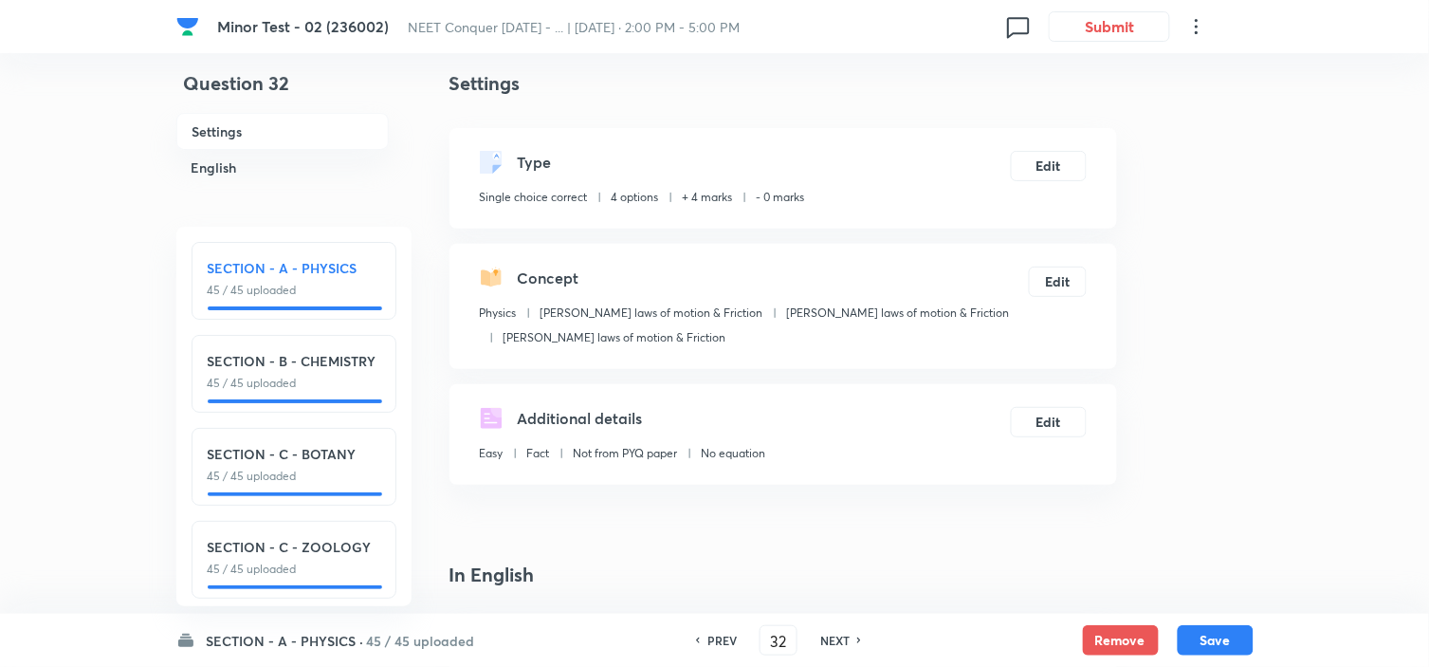
drag, startPoint x: 288, startPoint y: 269, endPoint x: 323, endPoint y: 149, distance: 125.4
click at [323, 150] on h6 "English" at bounding box center [282, 167] width 212 height 35
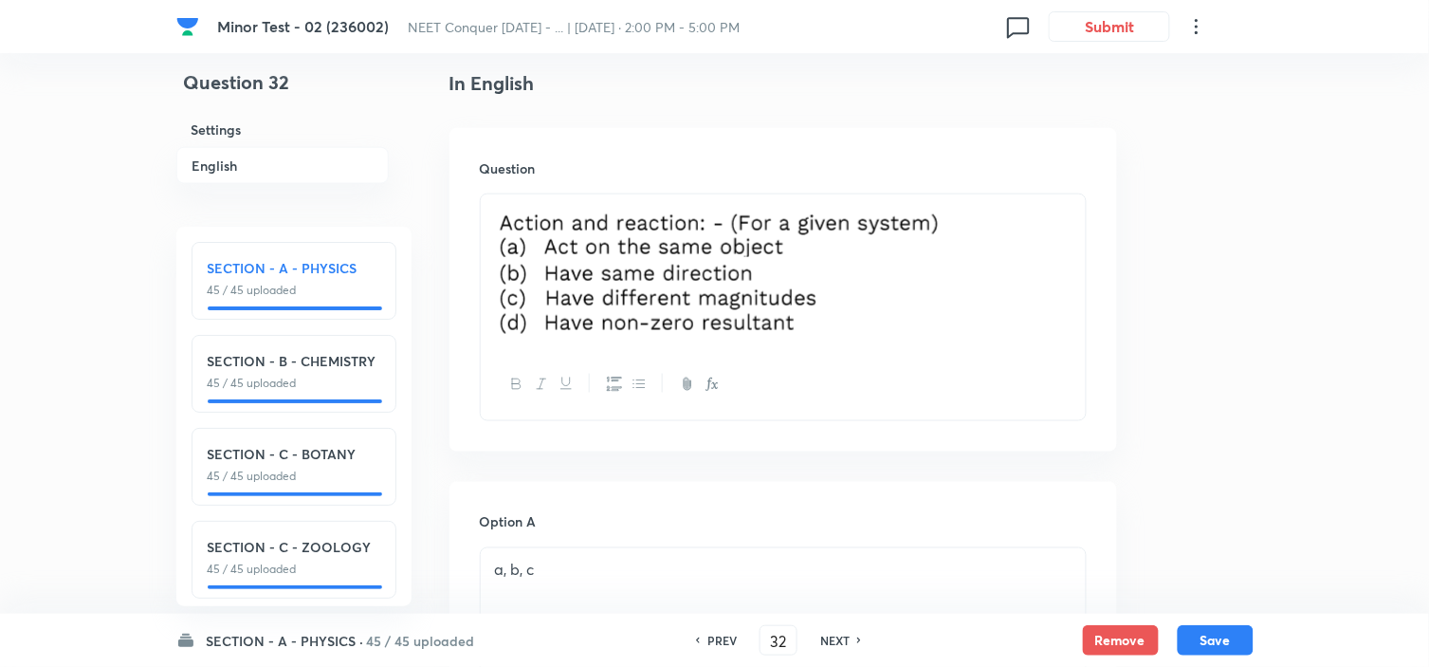
click at [318, 128] on h6 "Settings" at bounding box center [282, 129] width 212 height 35
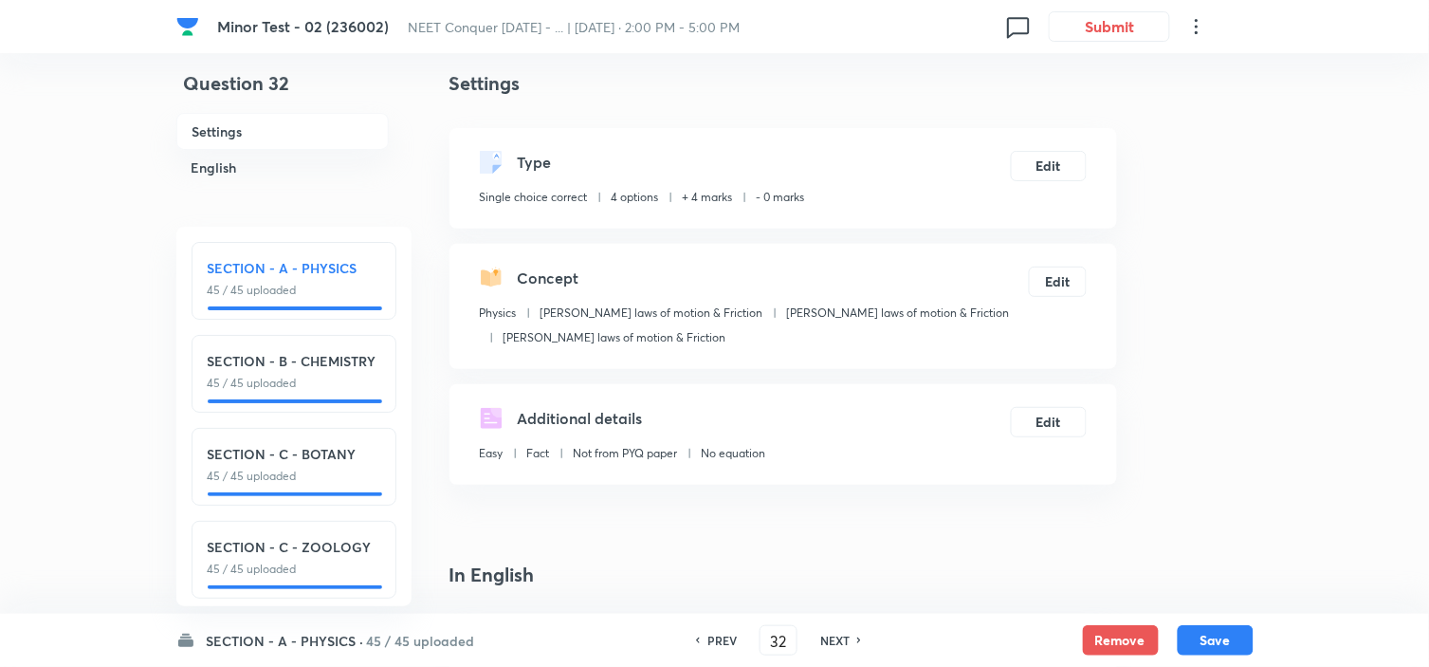
click at [429, 633] on h6 "45 / 45 uploaded" at bounding box center [421, 640] width 108 height 20
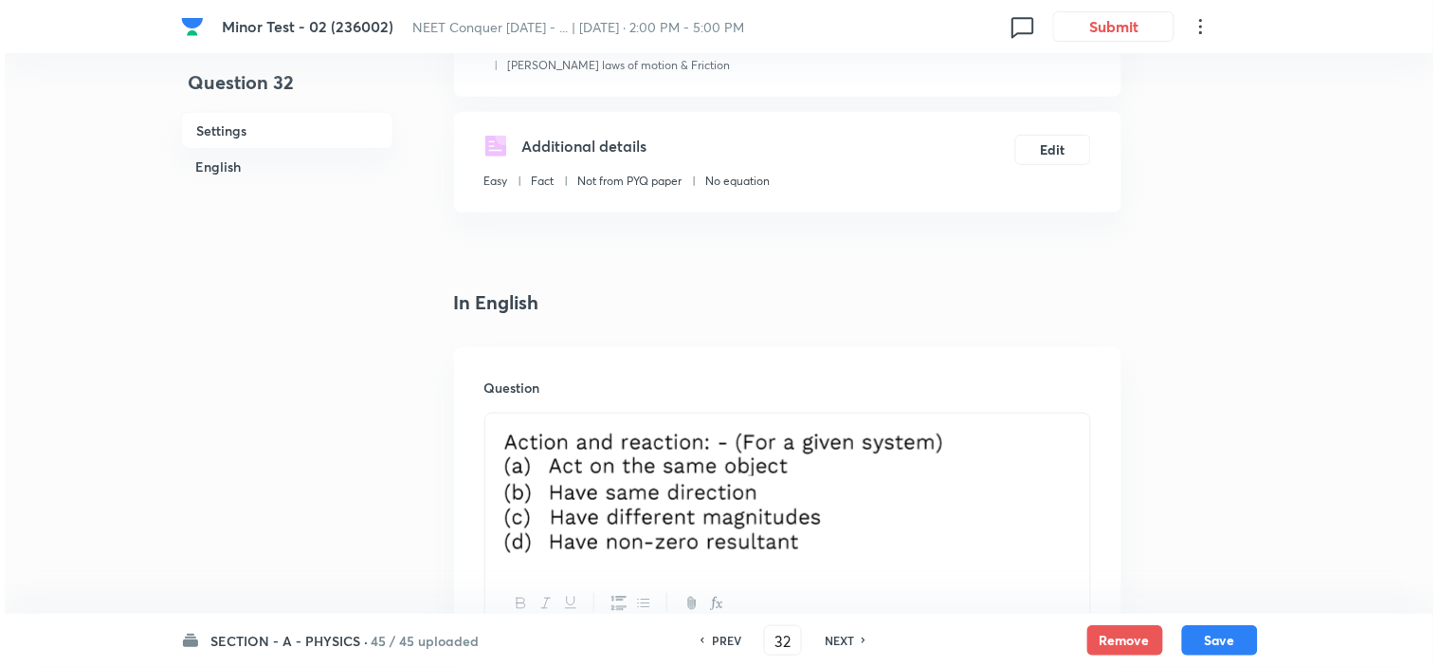
scroll to position [0, 0]
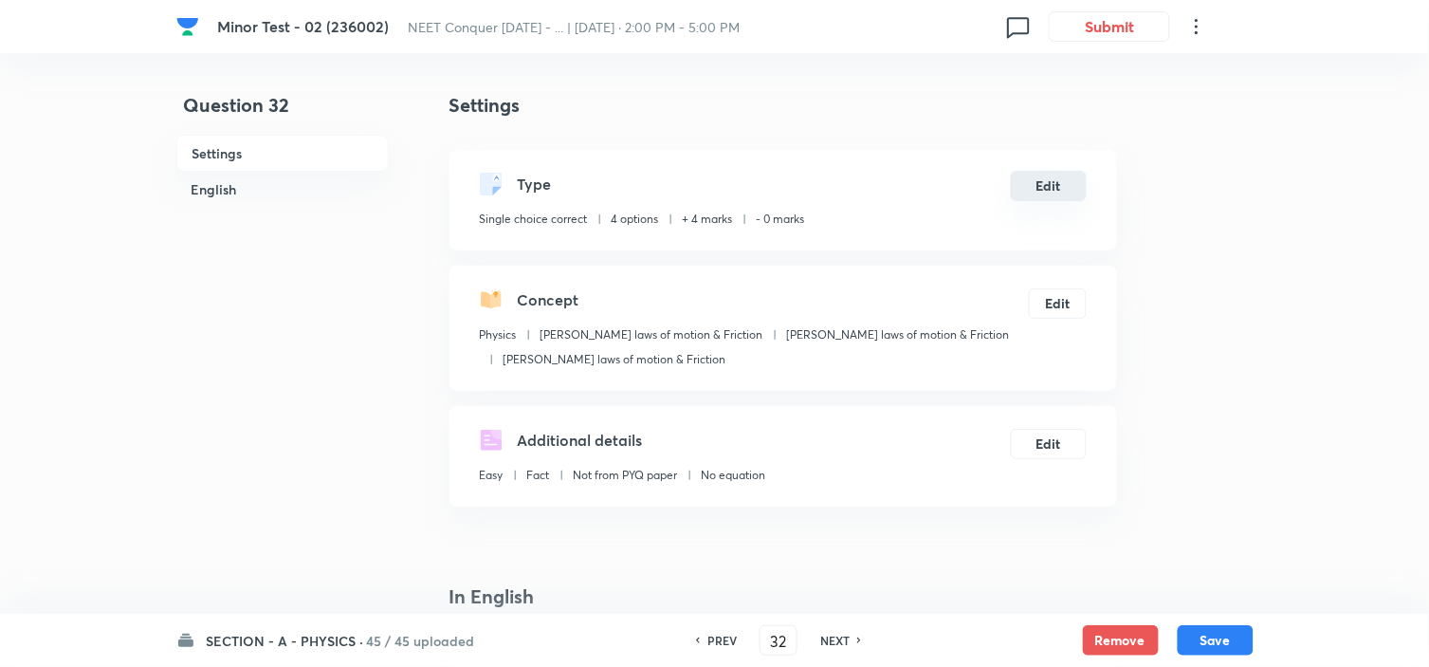
click at [1047, 188] on button "Edit" at bounding box center [1049, 186] width 76 height 30
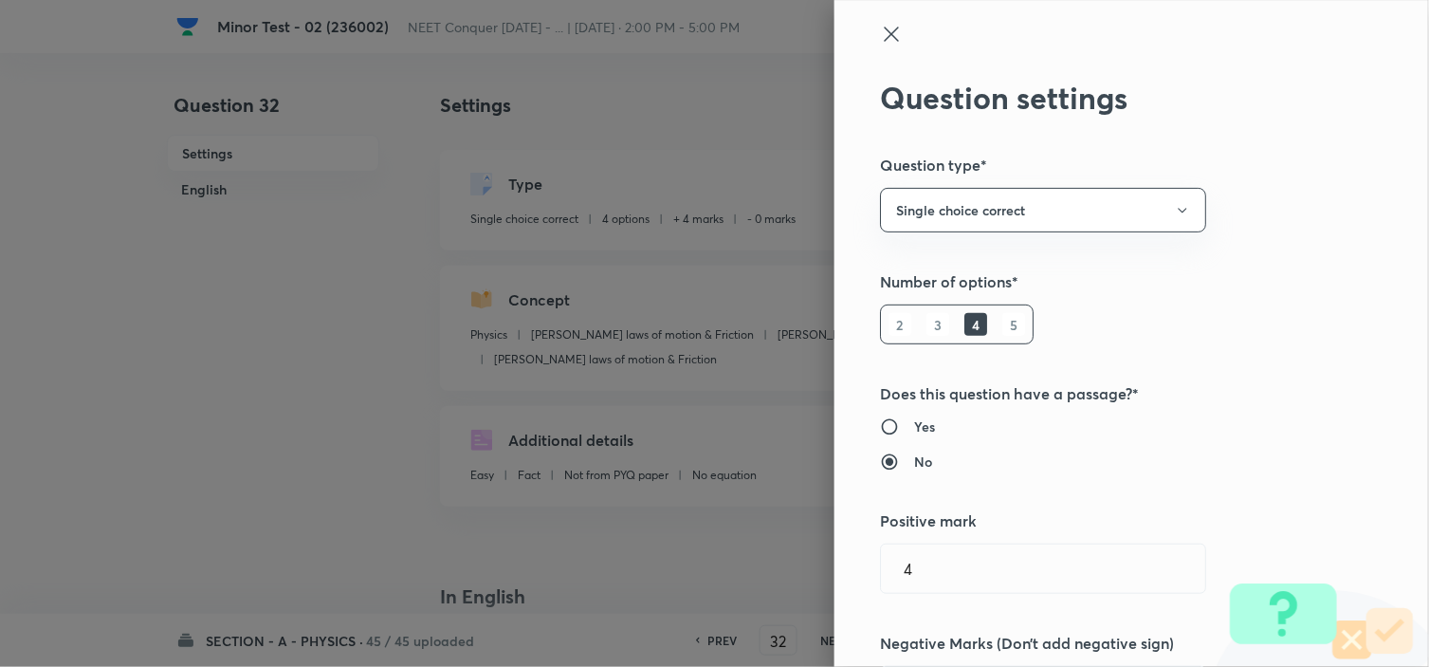
type input "0"
radio input "true"
radio input "false"
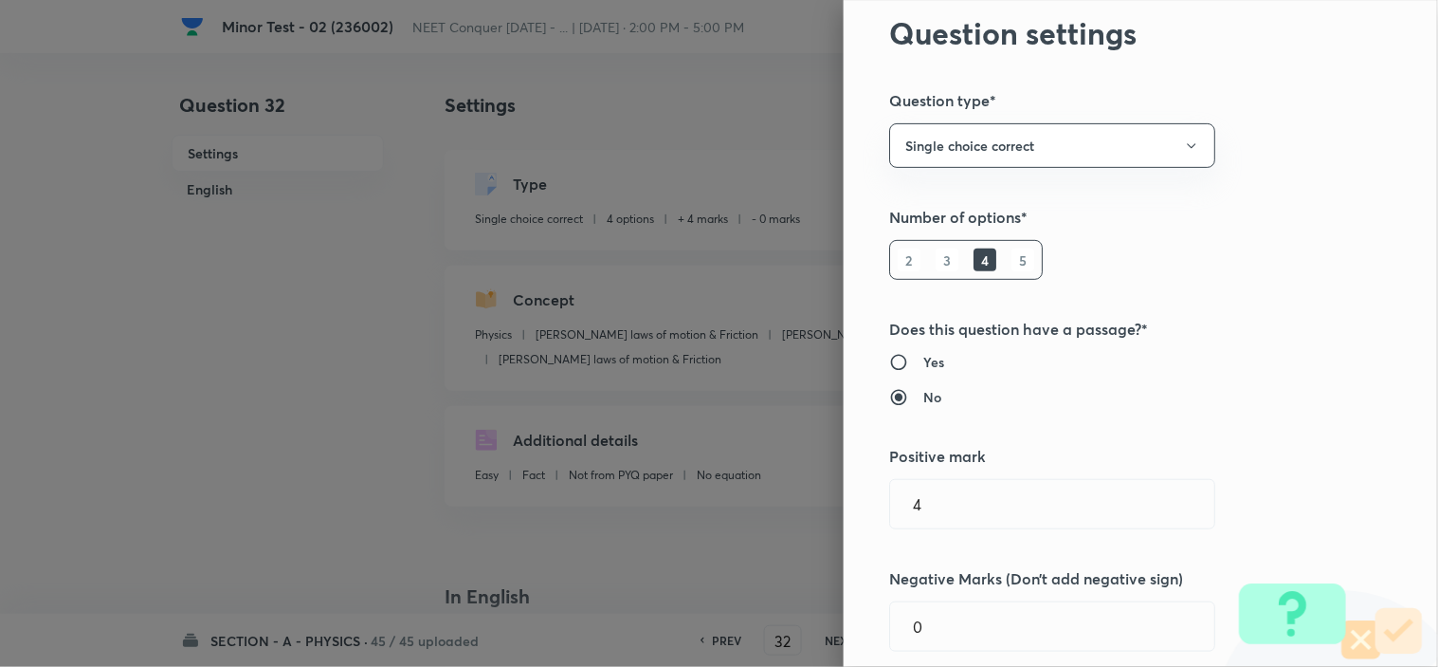
scroll to position [316, 0]
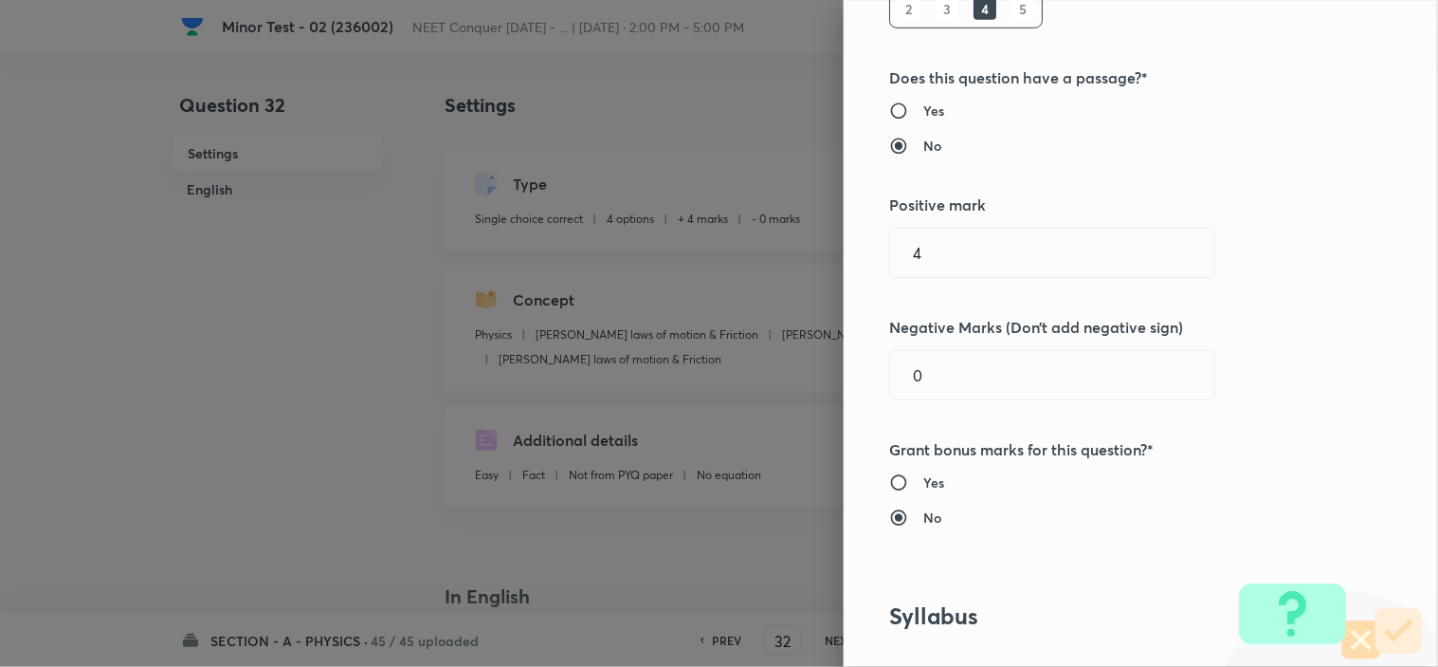
click at [727, 408] on div "Question settings Question type* Single choice correct Number of options* 2 3 4…" at bounding box center [719, 333] width 1438 height 667
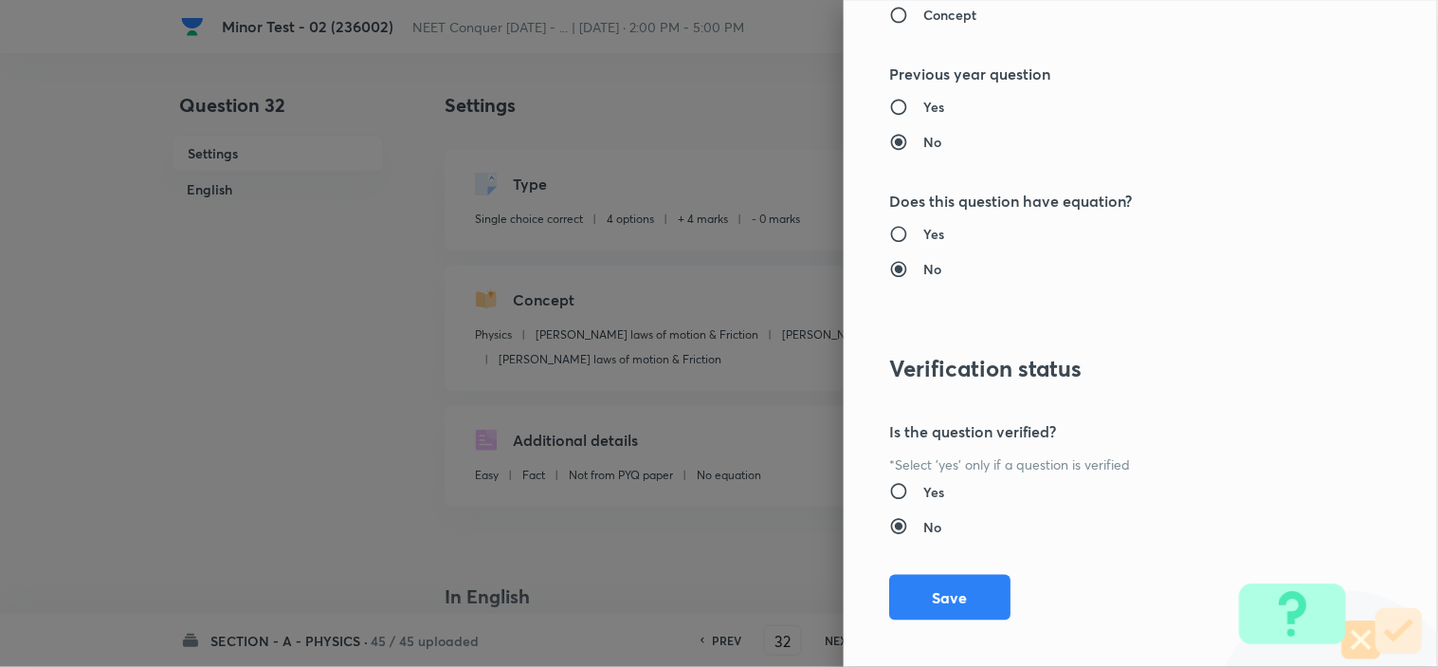
scroll to position [2045, 0]
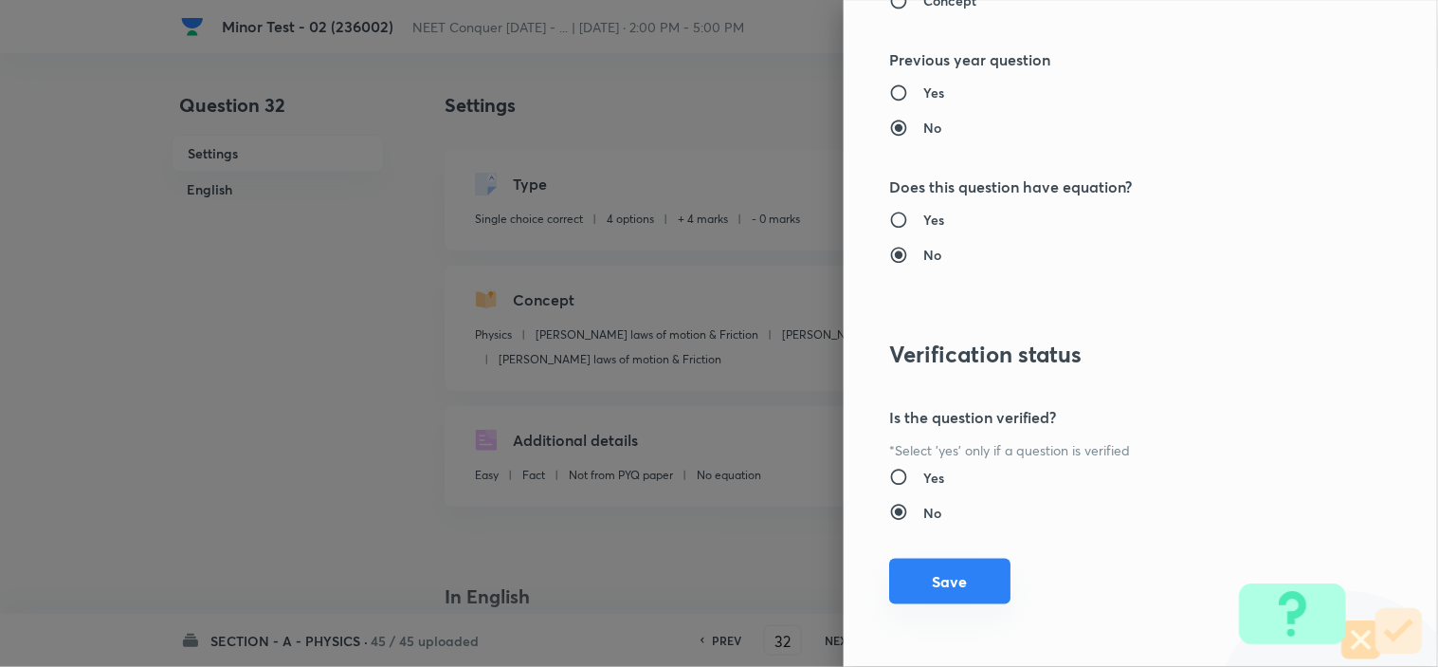
type input "1"
click at [944, 566] on button "Save" at bounding box center [949, 581] width 121 height 46
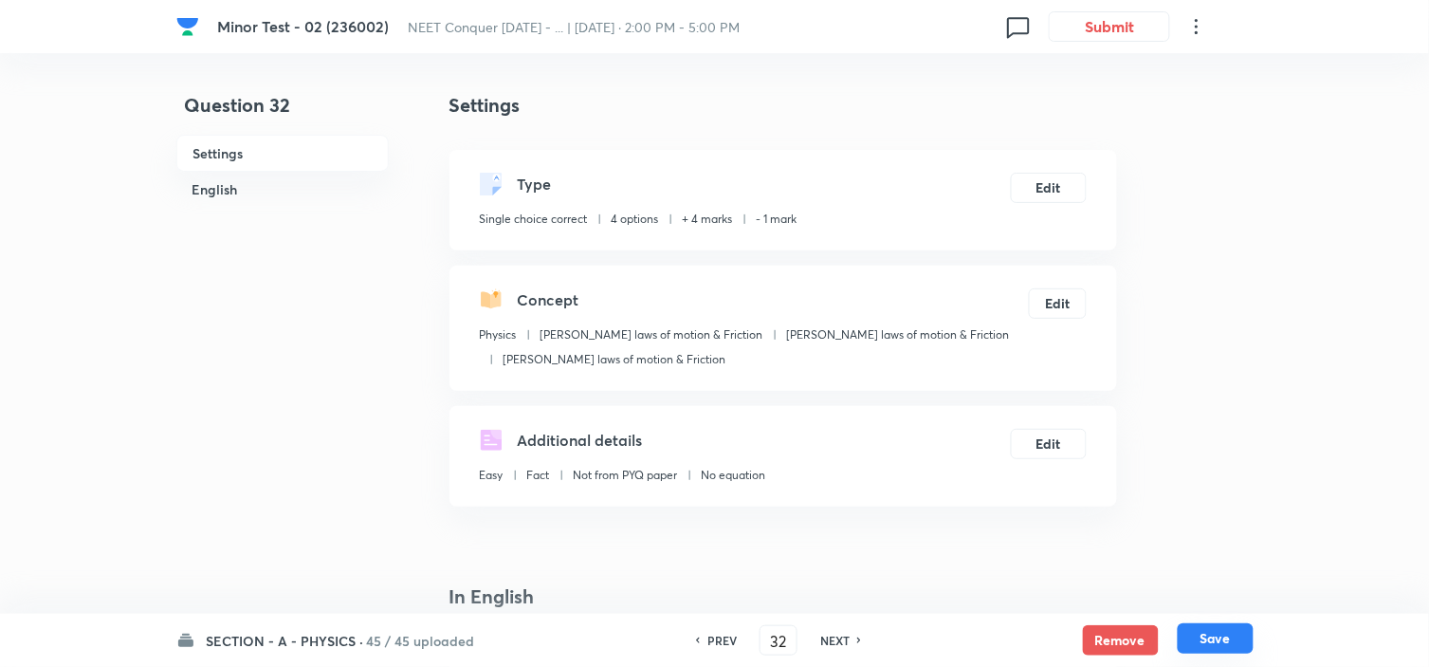
click at [1234, 631] on button "Save" at bounding box center [1216, 638] width 76 height 30
type input "33"
checkbox input "true"
checkbox input "false"
click at [1055, 184] on button "Edit" at bounding box center [1049, 186] width 76 height 30
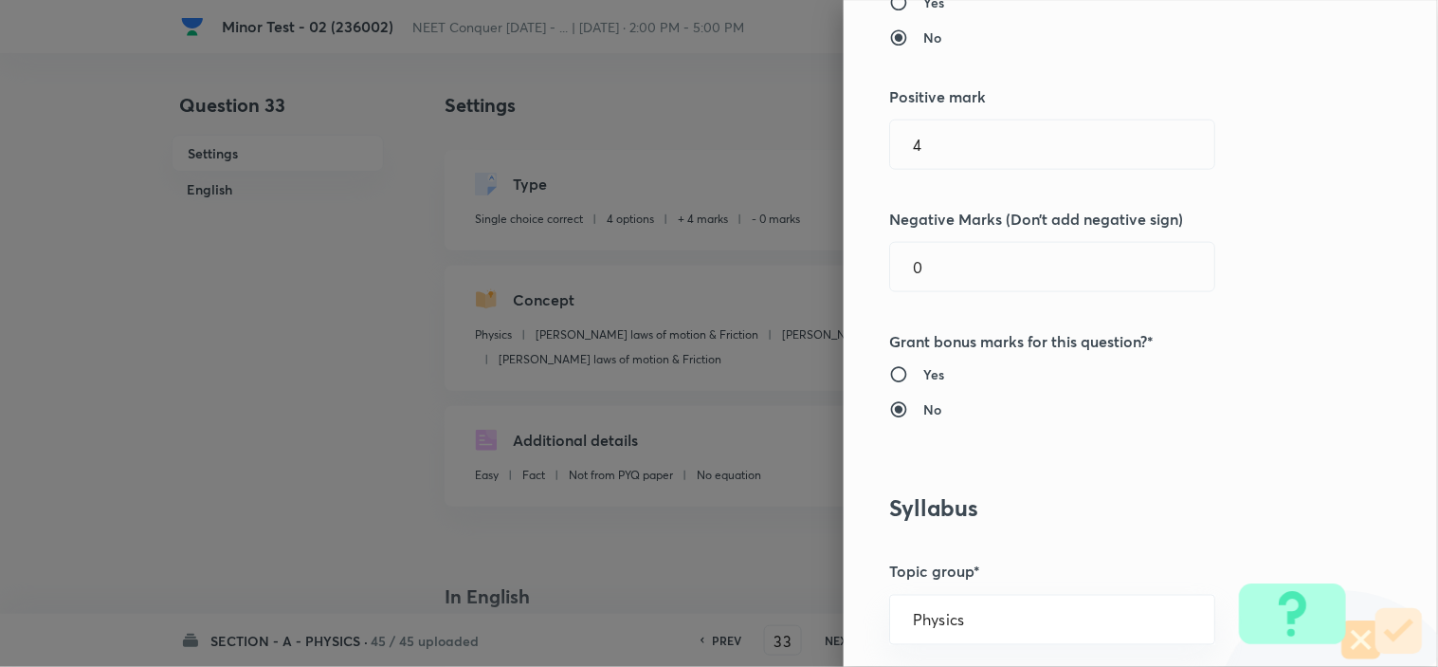
scroll to position [421, 0]
drag, startPoint x: 932, startPoint y: 268, endPoint x: 746, endPoint y: 285, distance: 186.6
click at [794, 279] on div "Question settings Question type* Single choice correct Number of options* 2 3 4…" at bounding box center [719, 333] width 1438 height 667
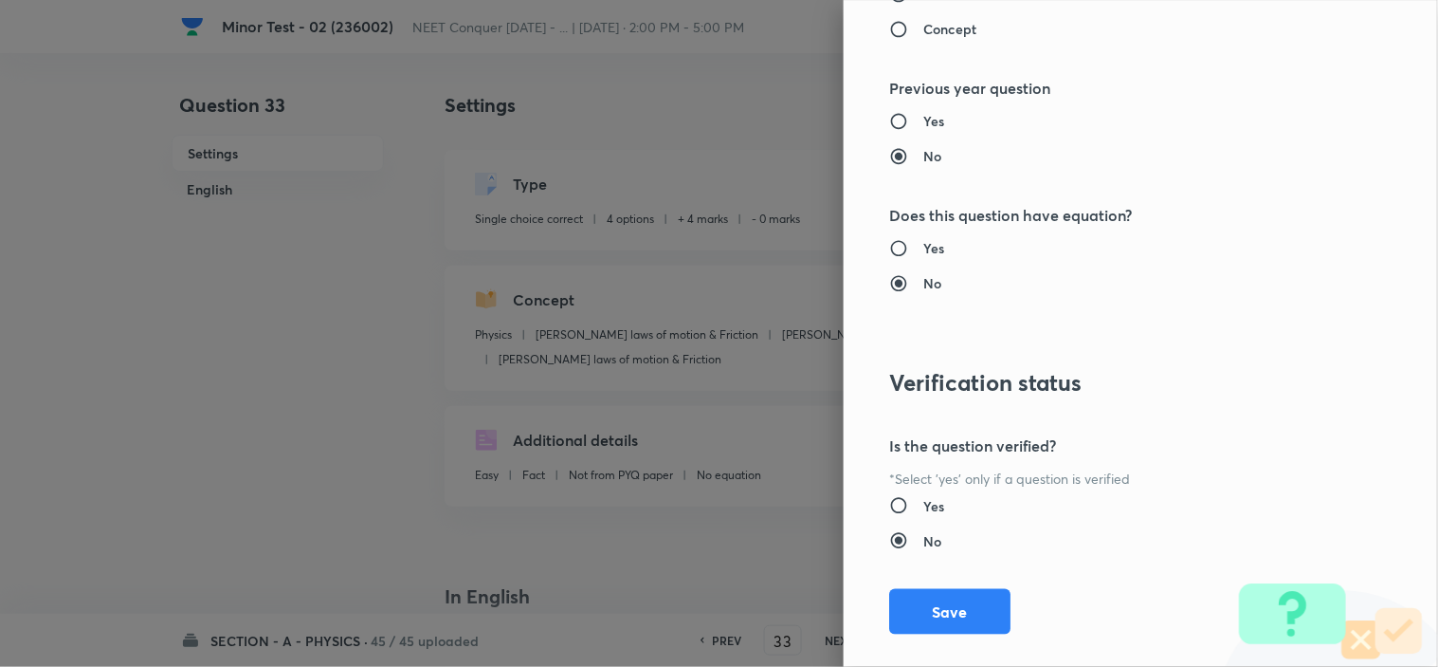
scroll to position [2045, 0]
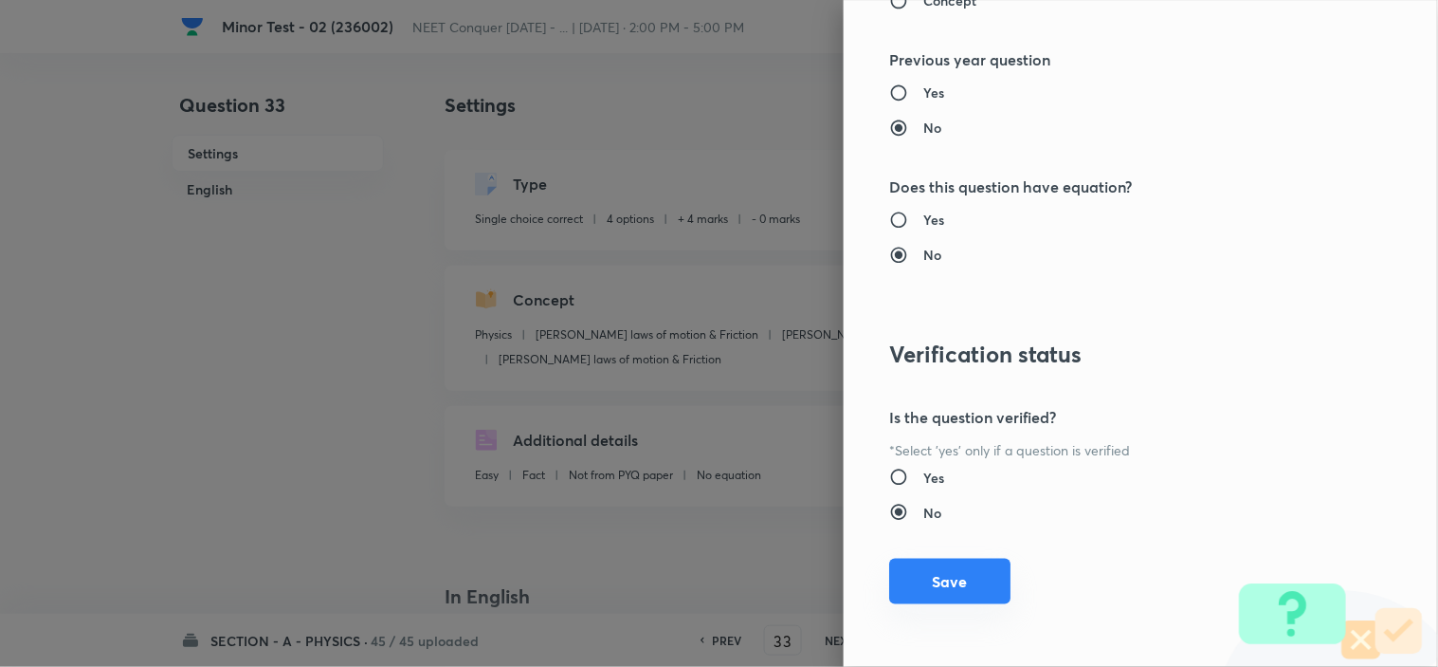
type input "1"
click at [910, 588] on button "Save" at bounding box center [949, 581] width 121 height 46
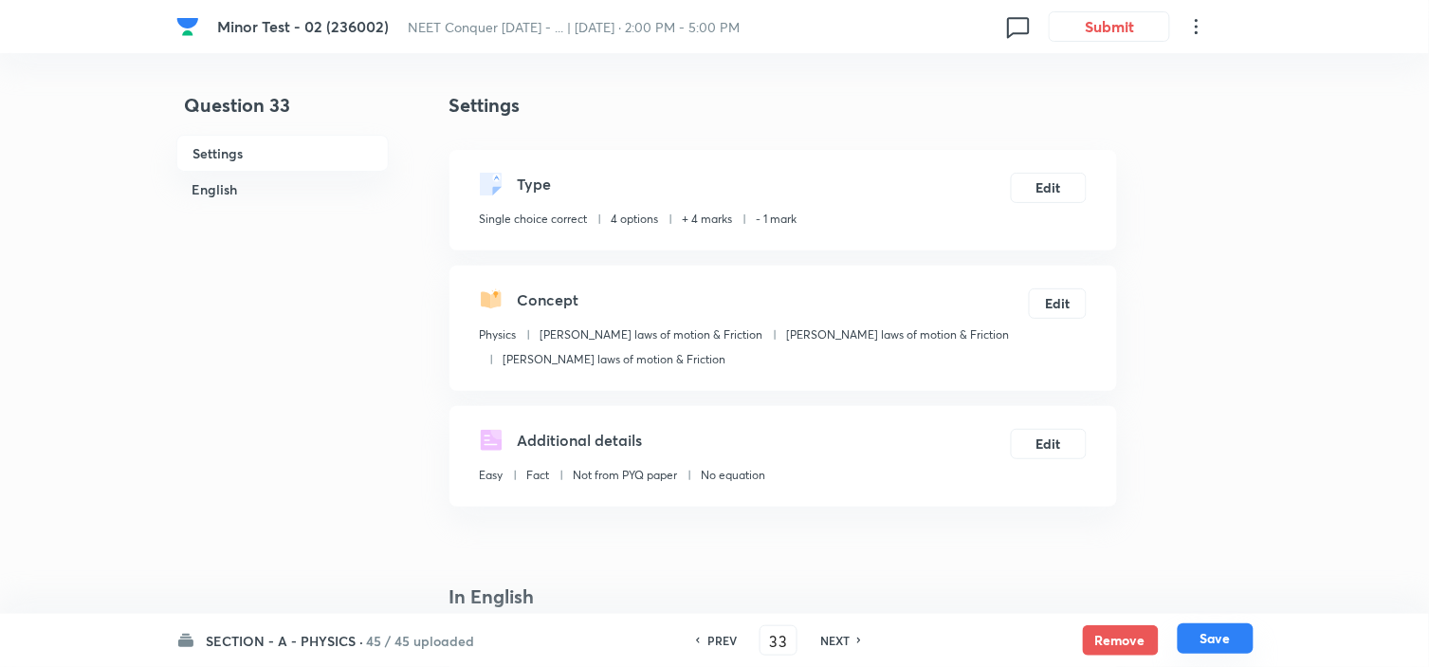
click at [1202, 645] on button "Save" at bounding box center [1216, 638] width 76 height 30
type input "34"
checkbox input "true"
click at [1092, 187] on div "Type Single choice correct 4 options + 4 marks - 0 marks Edit" at bounding box center [782, 200] width 667 height 100
click at [1041, 194] on button "Edit" at bounding box center [1049, 186] width 76 height 30
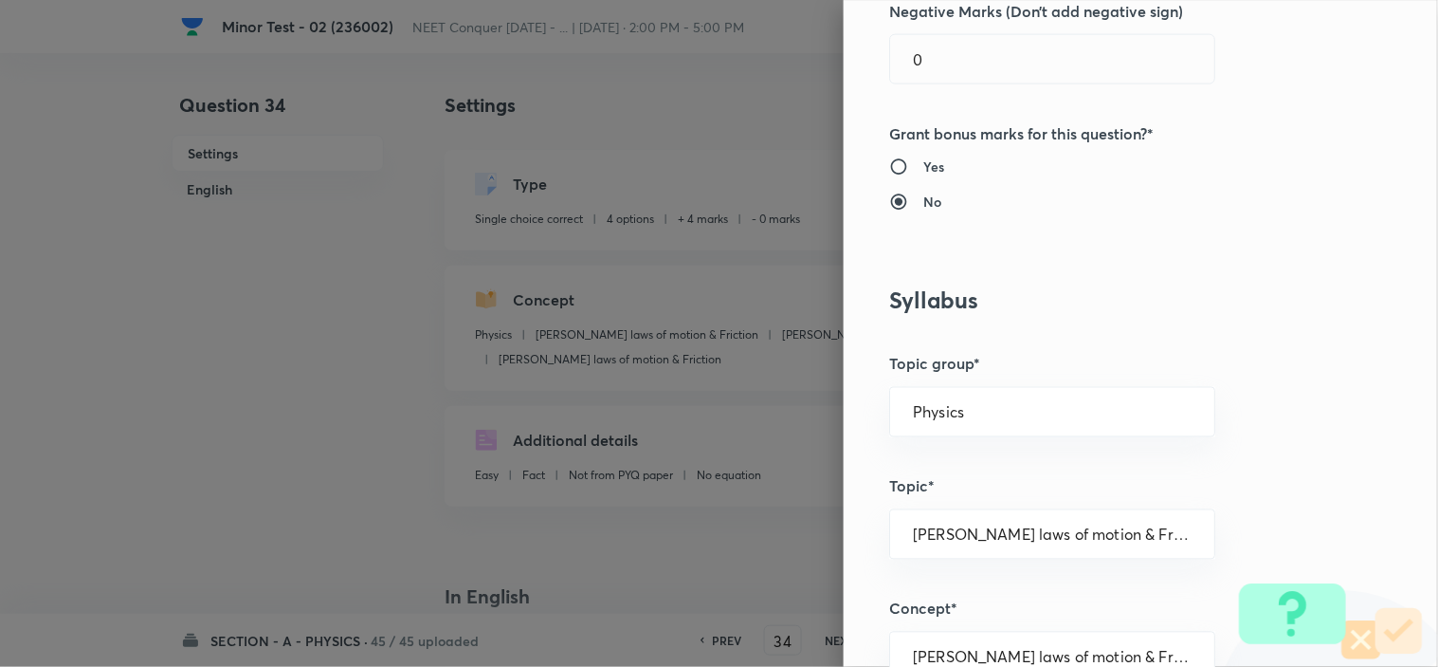
scroll to position [316, 0]
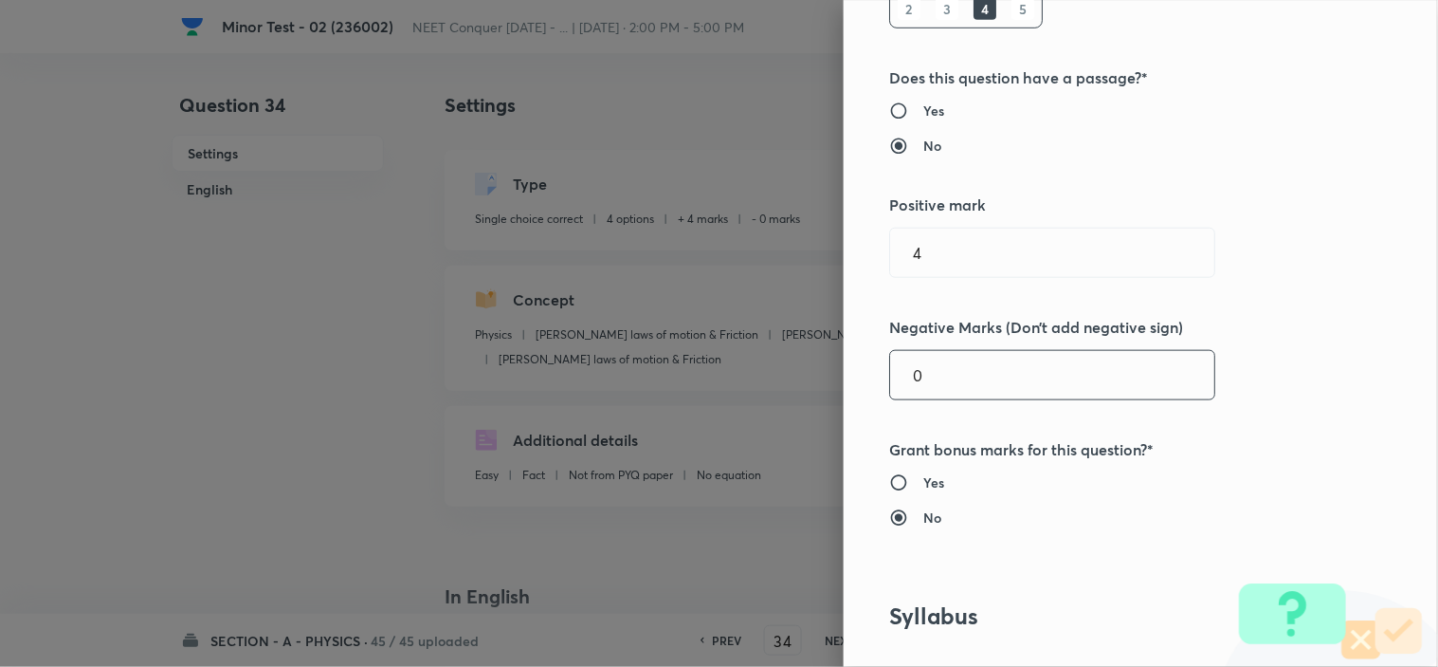
drag, startPoint x: 941, startPoint y: 375, endPoint x: 580, endPoint y: 375, distance: 361.2
click at [651, 375] on div "Question settings Question type* Single choice correct Number of options* 2 3 4…" at bounding box center [719, 333] width 1438 height 667
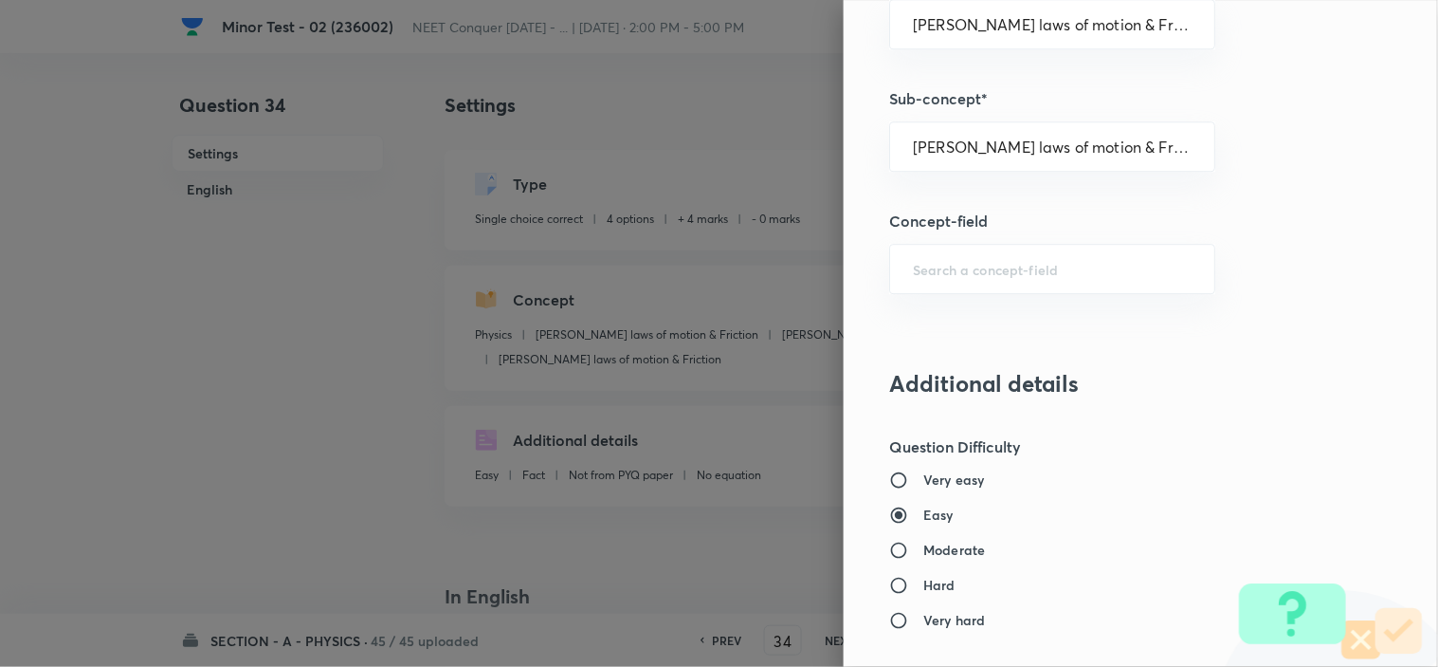
scroll to position [2045, 0]
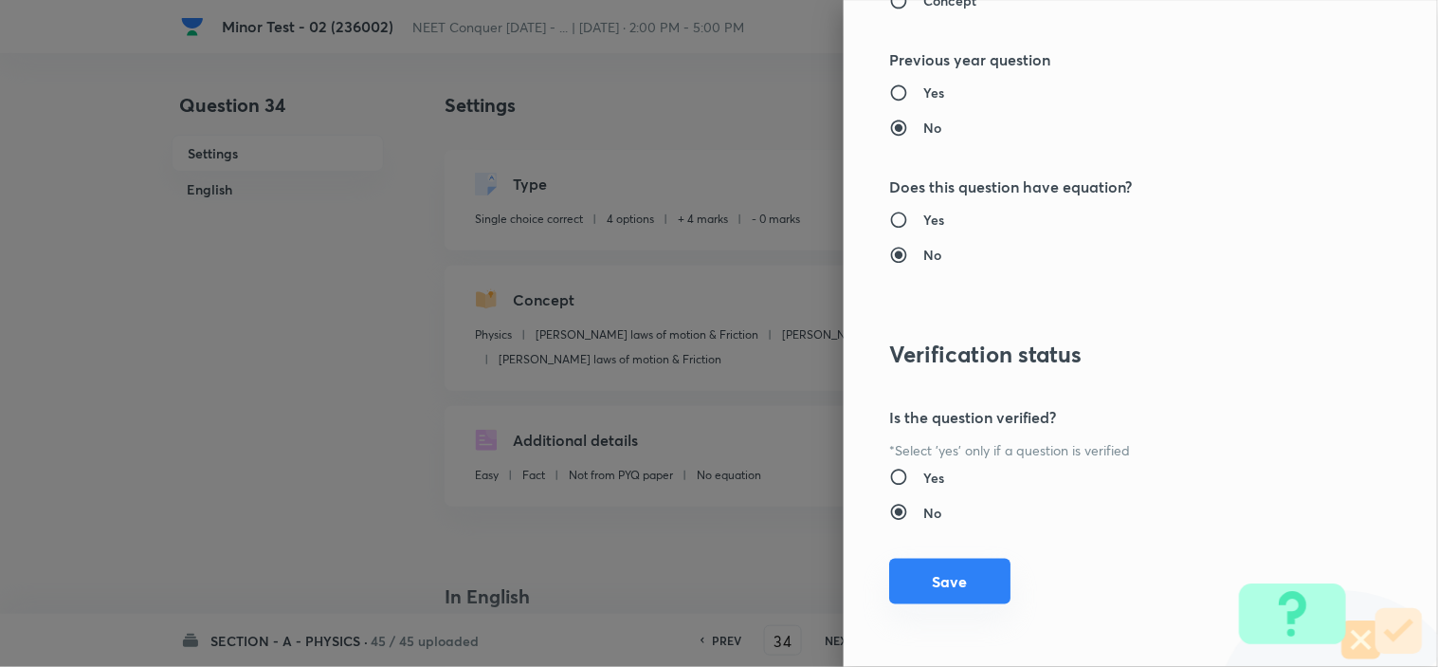
type input "1"
click at [922, 583] on button "Save" at bounding box center [949, 581] width 121 height 46
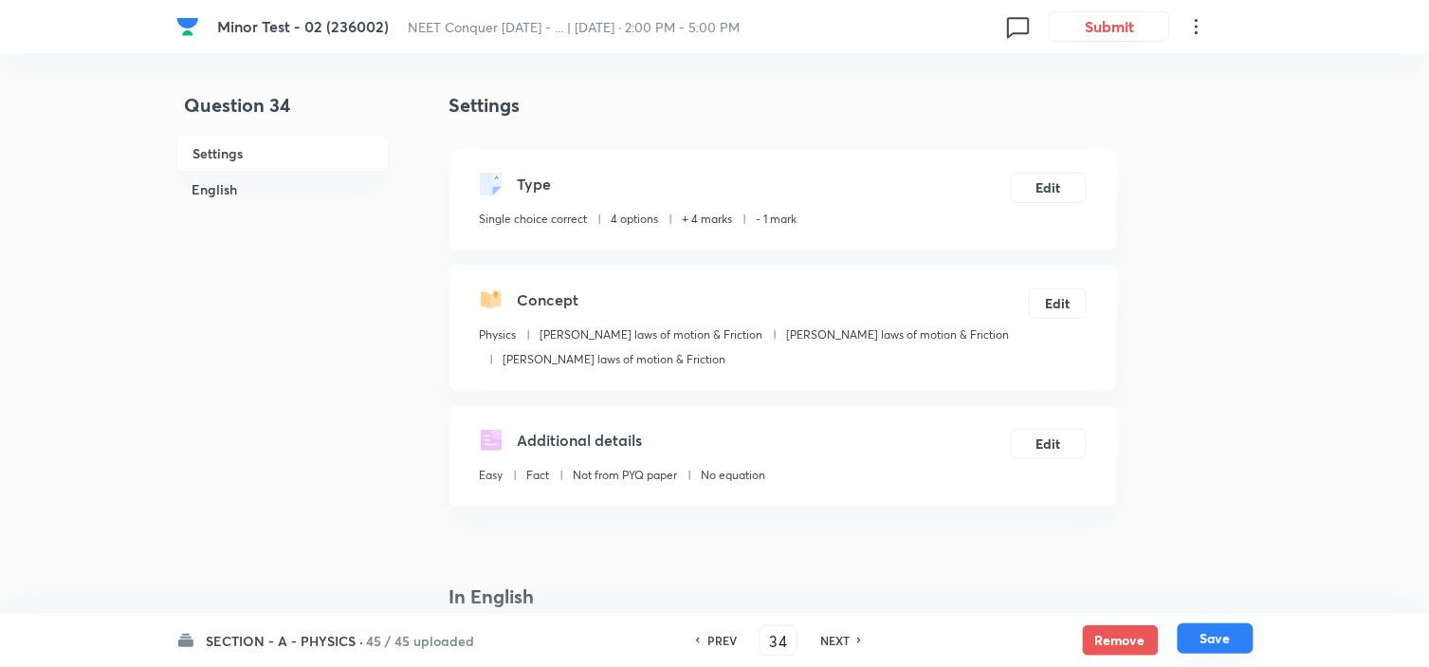
click at [1219, 640] on button "Save" at bounding box center [1216, 638] width 76 height 30
type input "35"
checkbox input "true"
checkbox input "false"
click at [1050, 182] on button "Edit" at bounding box center [1049, 186] width 76 height 30
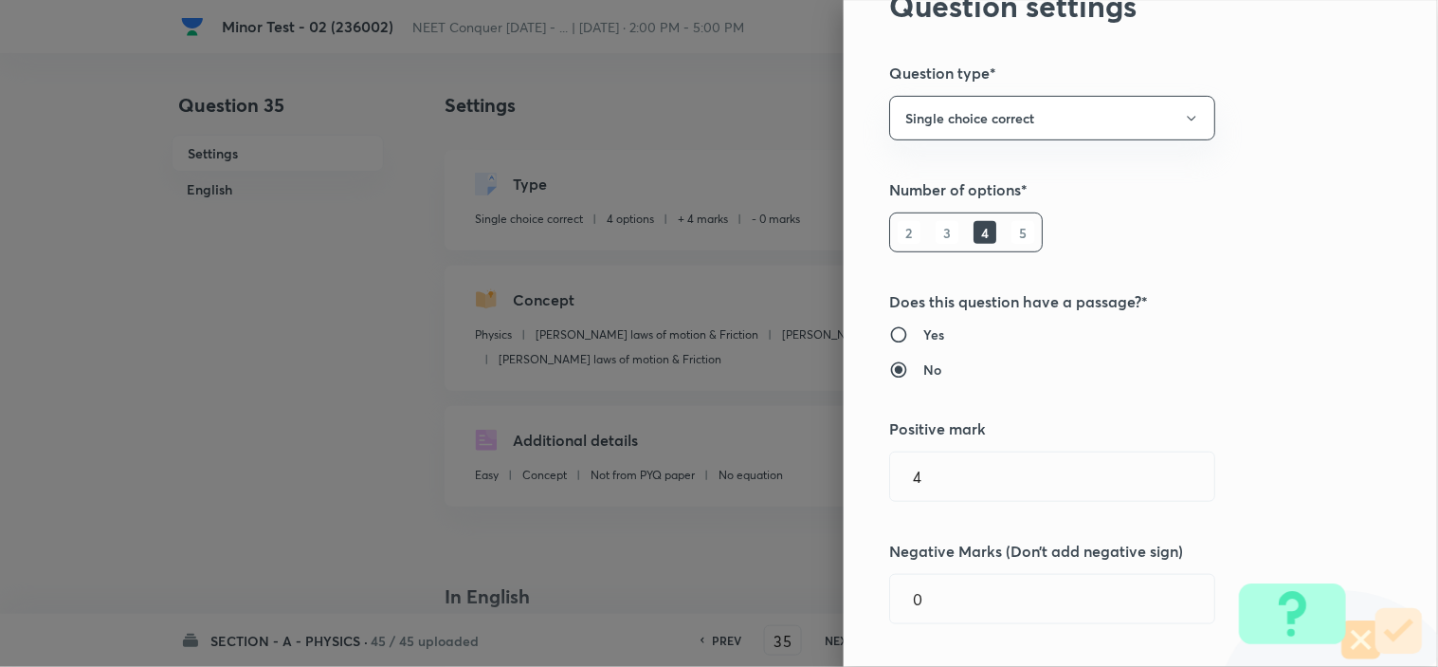
scroll to position [316, 0]
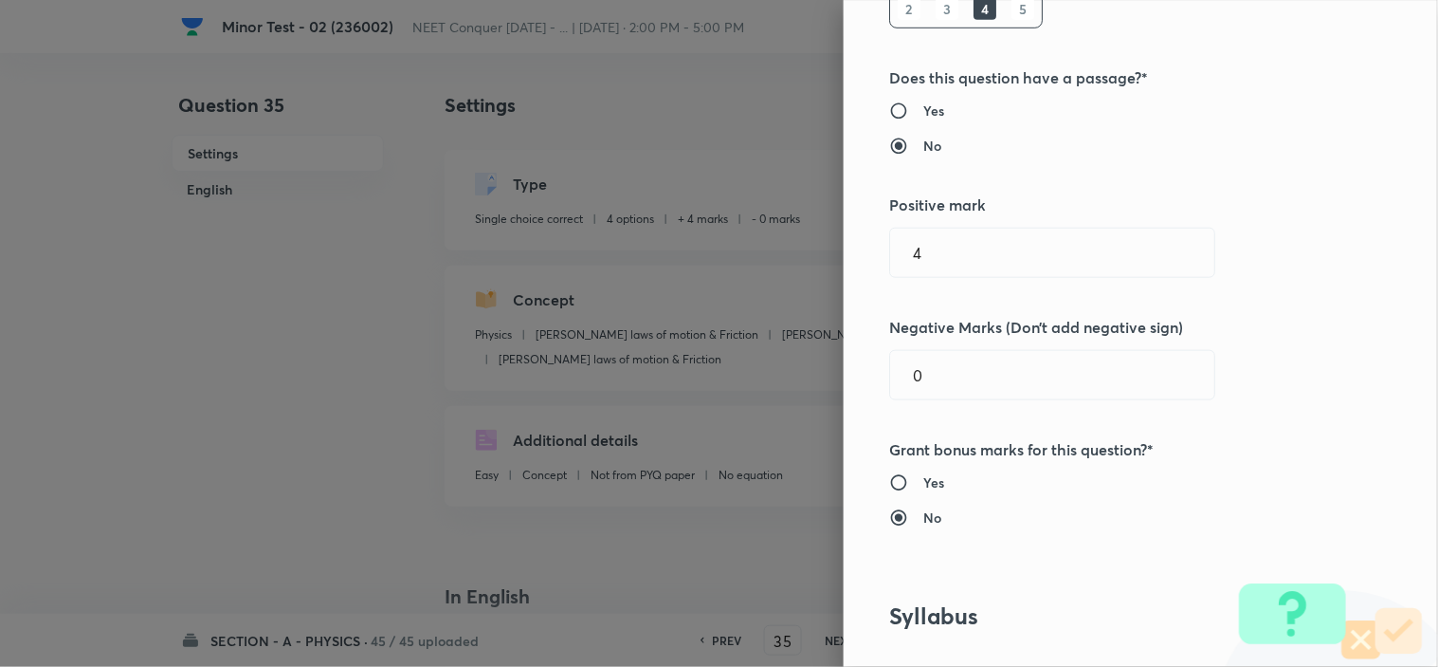
drag, startPoint x: 924, startPoint y: 371, endPoint x: 764, endPoint y: 385, distance: 160.9
click at [790, 385] on div "Question settings Question type* Single choice correct Number of options* 2 3 4…" at bounding box center [719, 333] width 1438 height 667
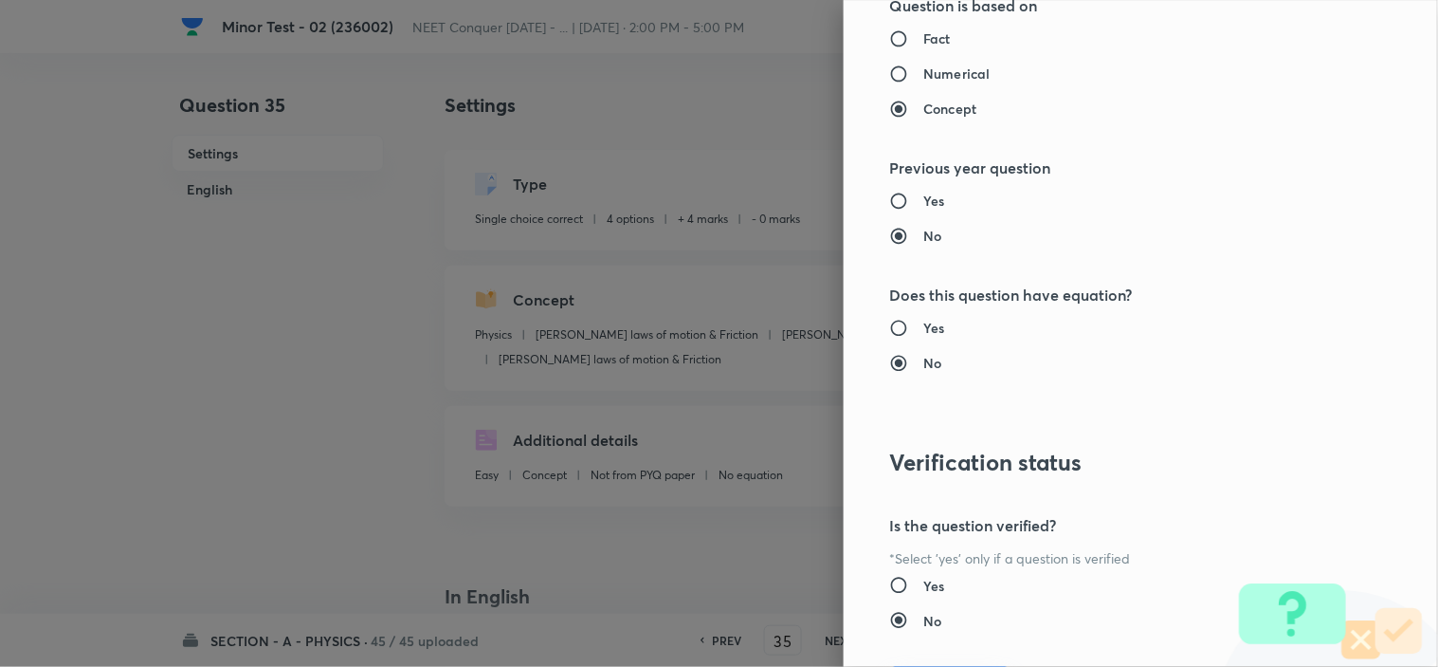
scroll to position [2045, 0]
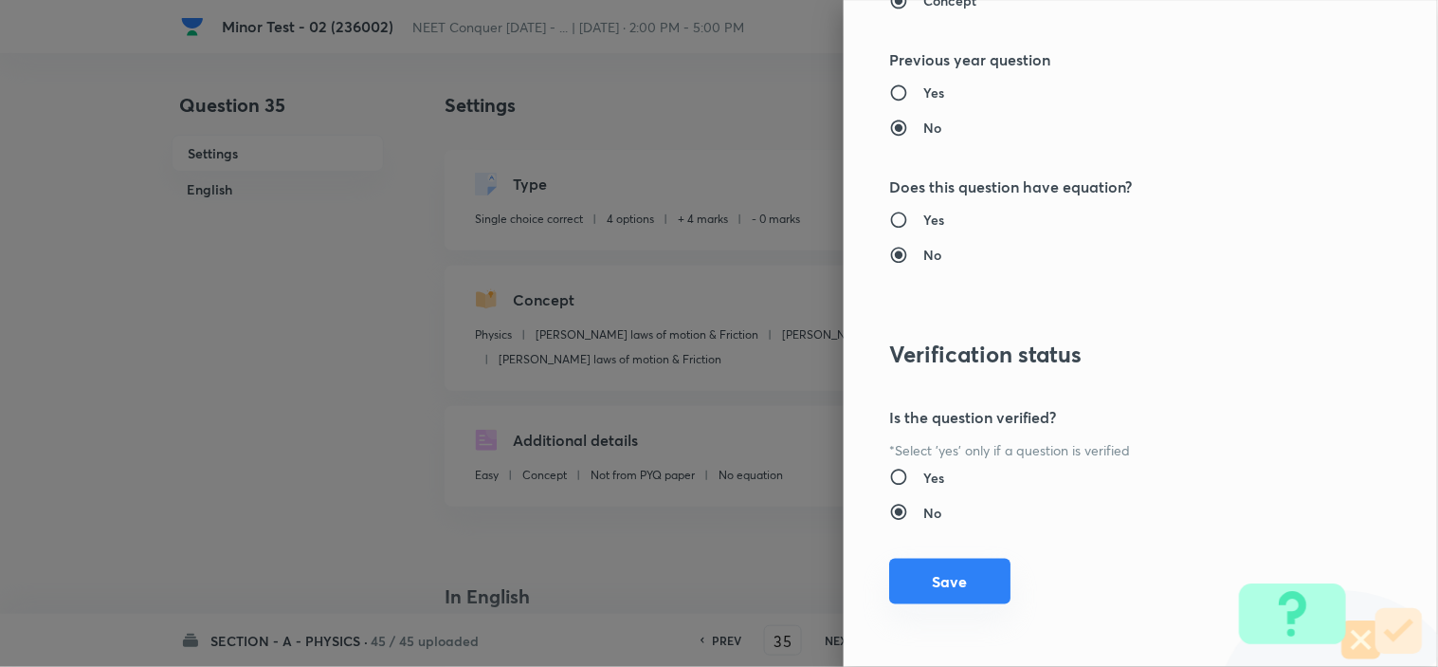
type input "1"
click at [922, 592] on button "Save" at bounding box center [949, 581] width 121 height 46
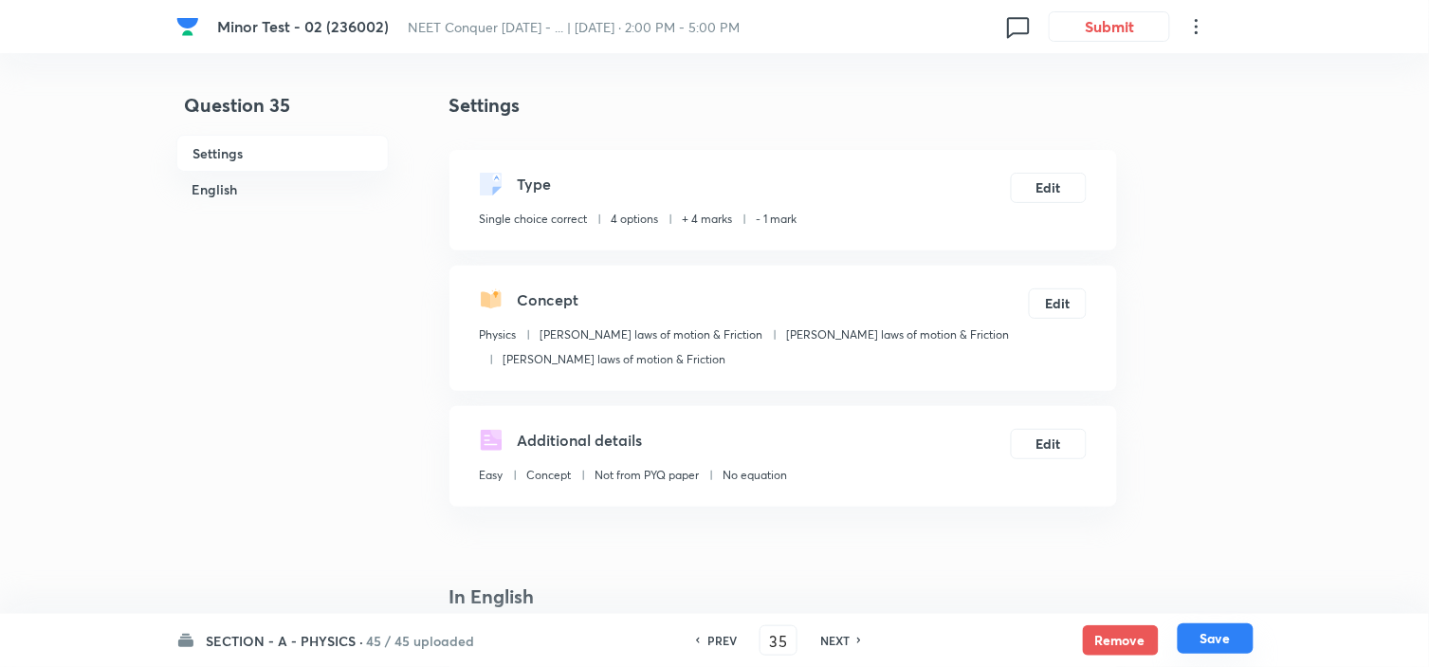
click at [1208, 633] on button "Save" at bounding box center [1216, 638] width 76 height 30
type input "36"
checkbox input "true"
checkbox input "false"
click at [1053, 185] on button "Edit" at bounding box center [1049, 186] width 76 height 30
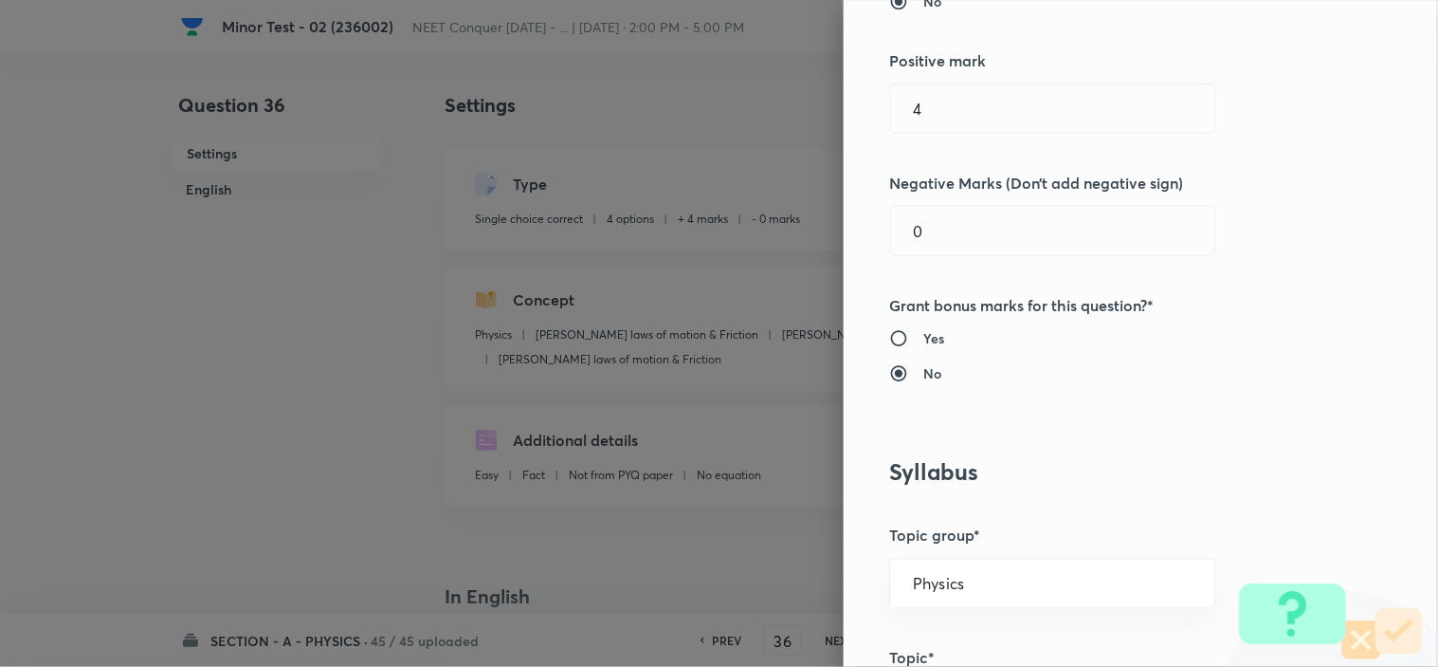
scroll to position [526, 0]
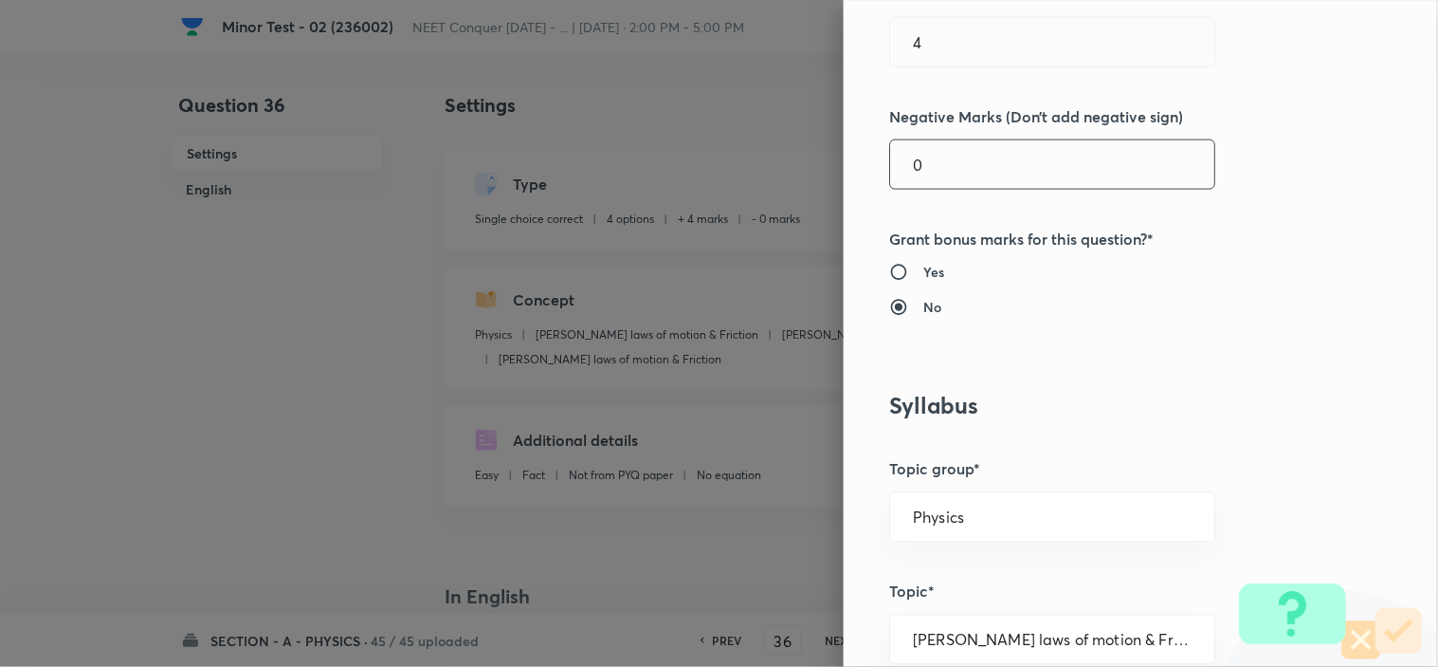
drag, startPoint x: 832, startPoint y: 165, endPoint x: 668, endPoint y: 169, distance: 164.1
click at [721, 165] on div "Question settings Question type* Single choice correct Number of options* 2 3 4…" at bounding box center [719, 333] width 1438 height 667
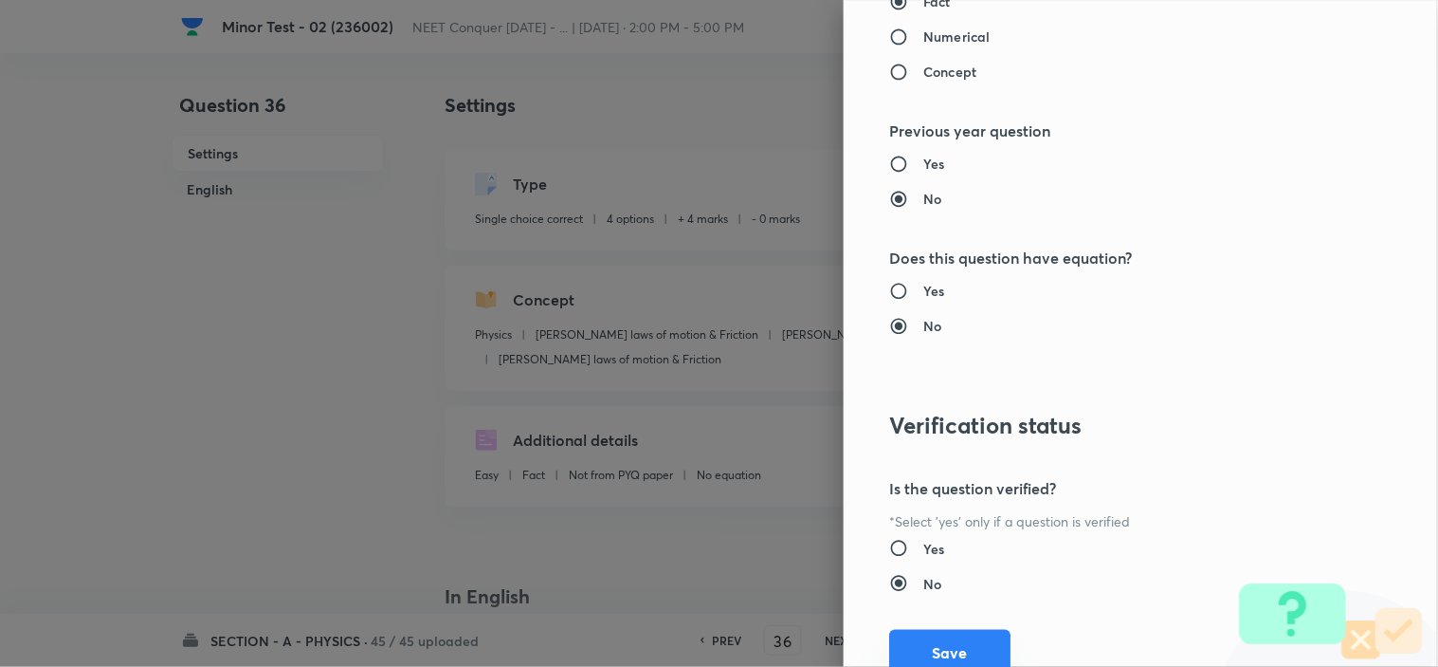
scroll to position [2045, 0]
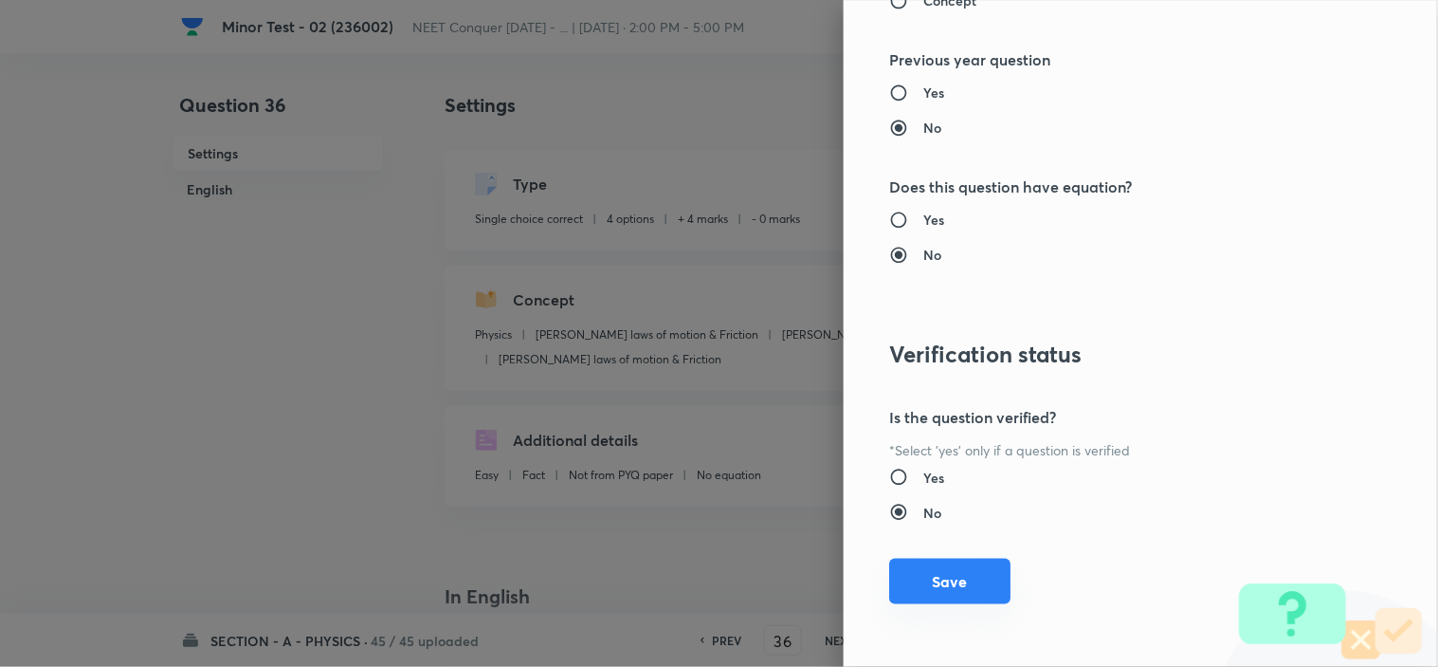
type input "1"
click at [903, 580] on button "Save" at bounding box center [949, 581] width 121 height 46
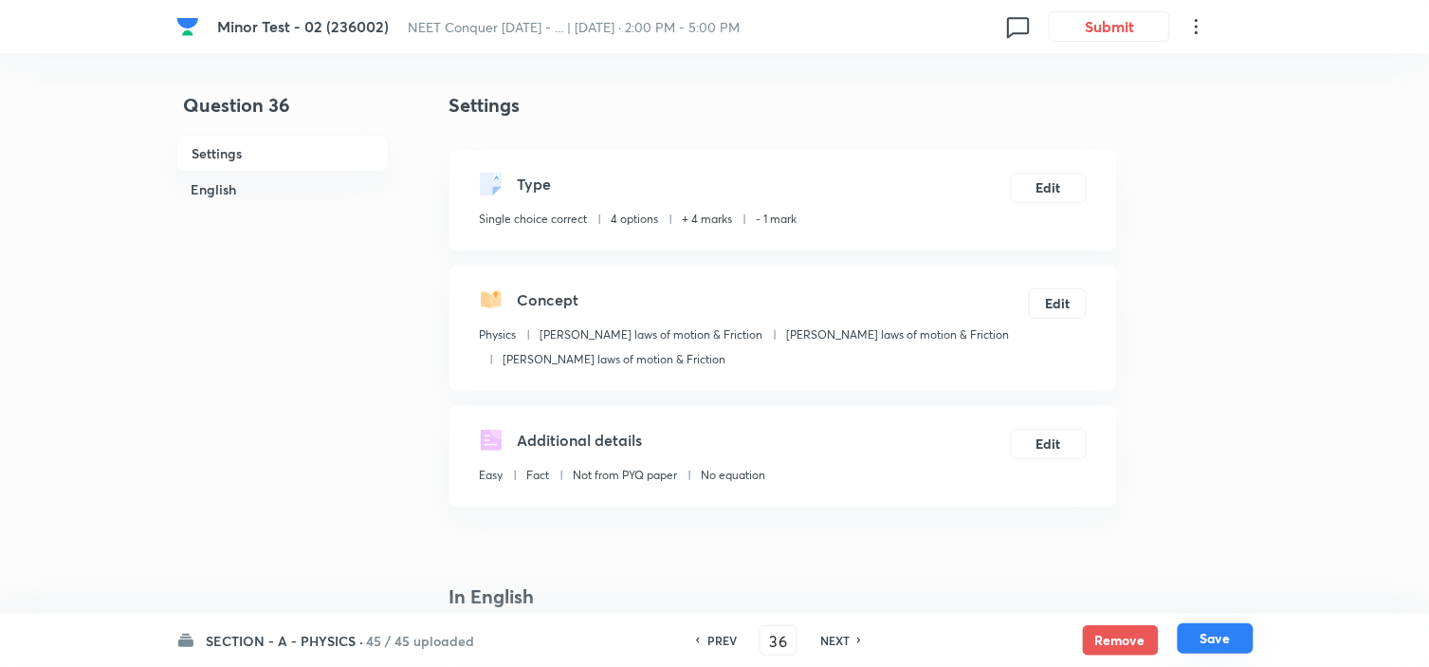
click at [1199, 631] on button "Save" at bounding box center [1216, 638] width 76 height 30
type input "37"
checkbox input "false"
checkbox input "true"
click at [1039, 186] on button "Edit" at bounding box center [1049, 186] width 76 height 30
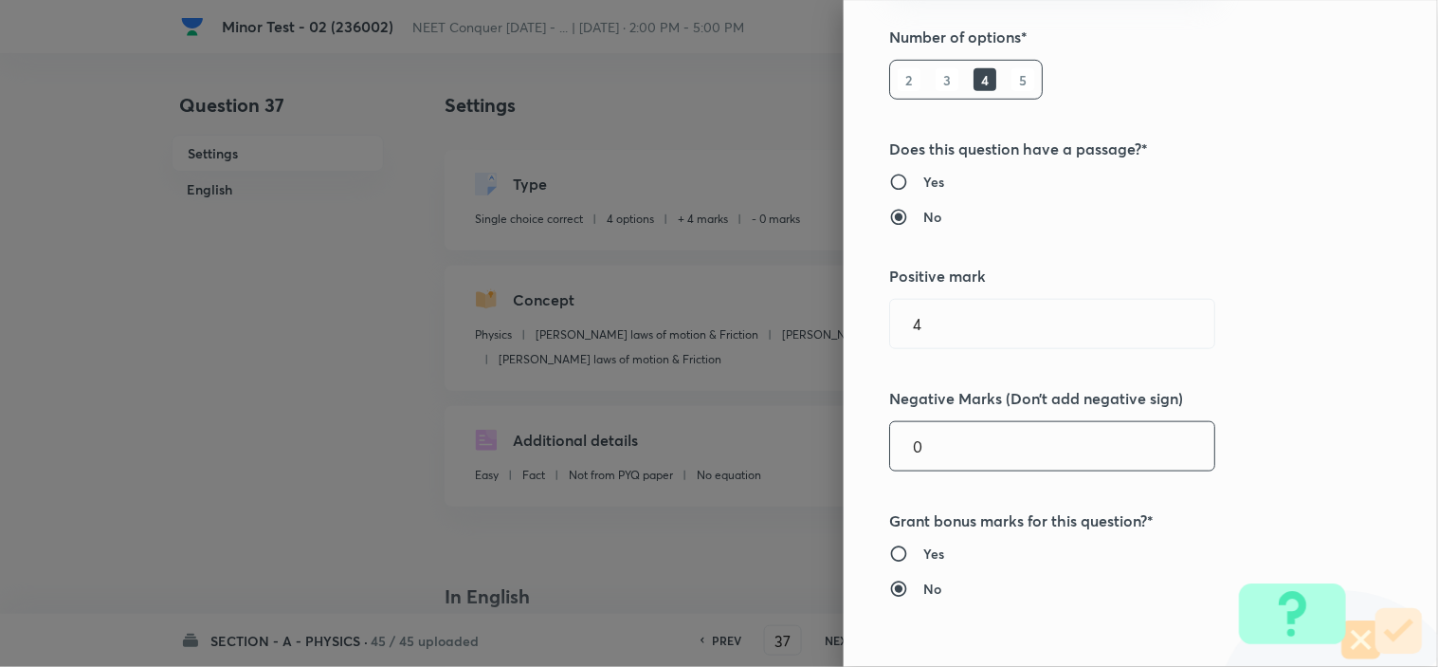
scroll to position [316, 0]
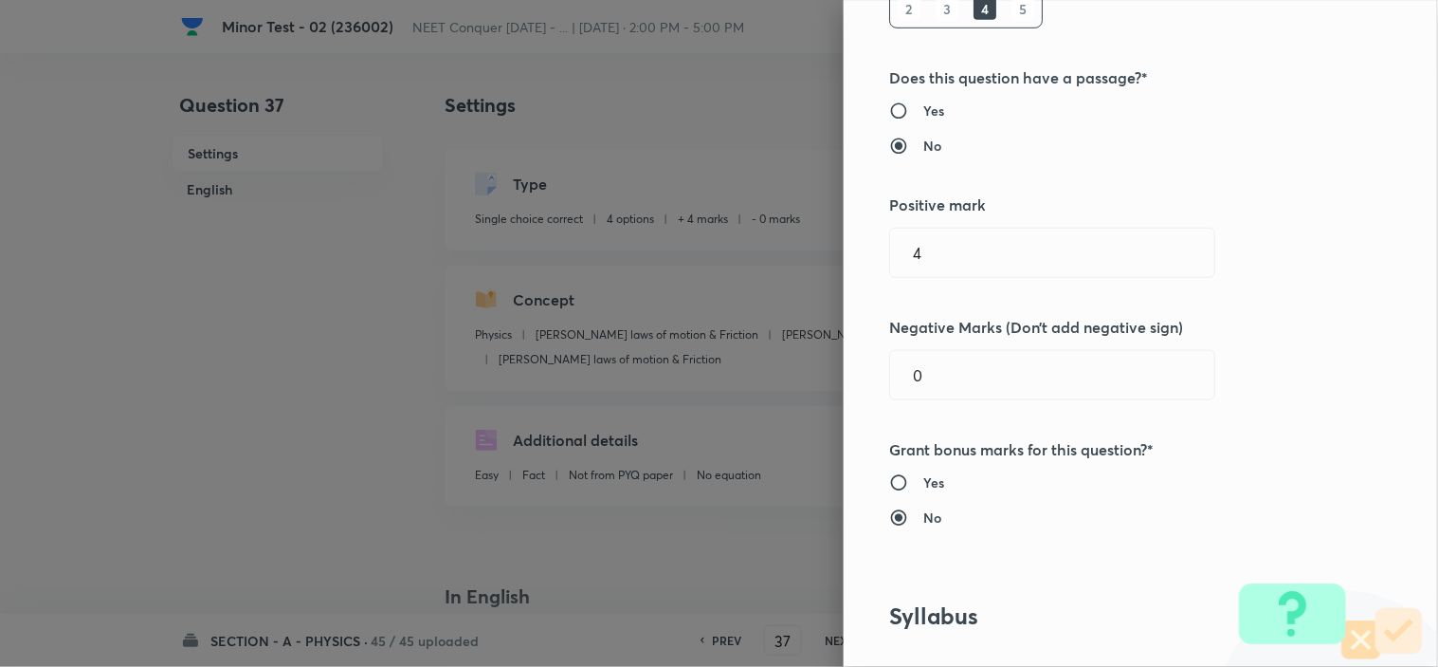
drag, startPoint x: 946, startPoint y: 394, endPoint x: 718, endPoint y: 377, distance: 229.1
click at [744, 377] on div "Question settings Question type* Single choice correct Number of options* 2 3 4…" at bounding box center [719, 333] width 1438 height 667
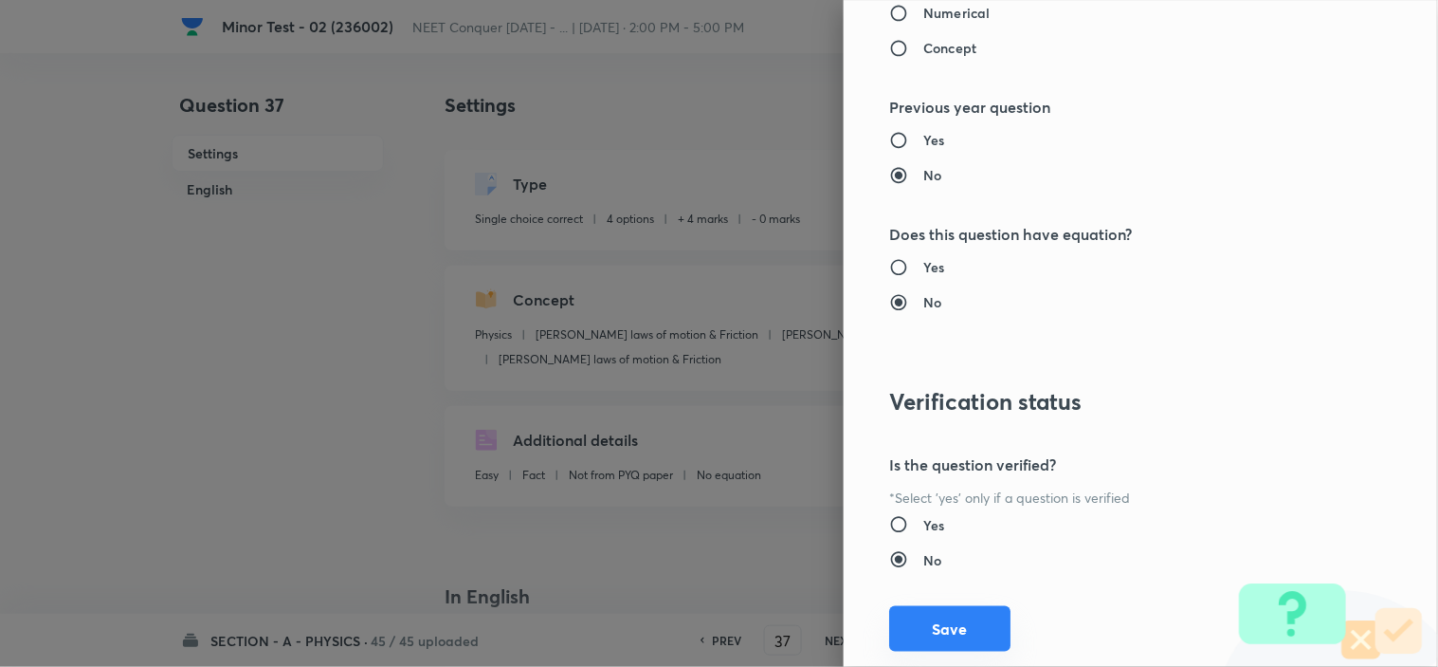
scroll to position [2045, 0]
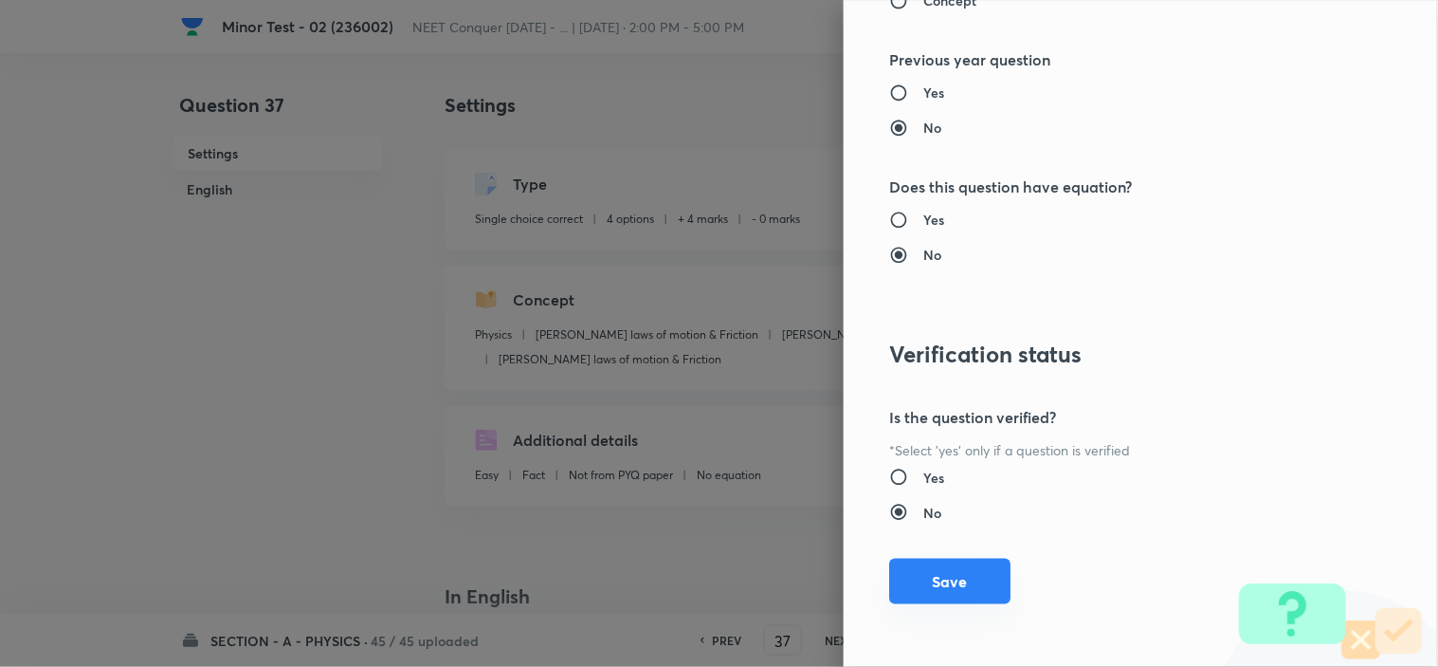
type input "1"
click at [961, 582] on button "Save" at bounding box center [949, 581] width 121 height 46
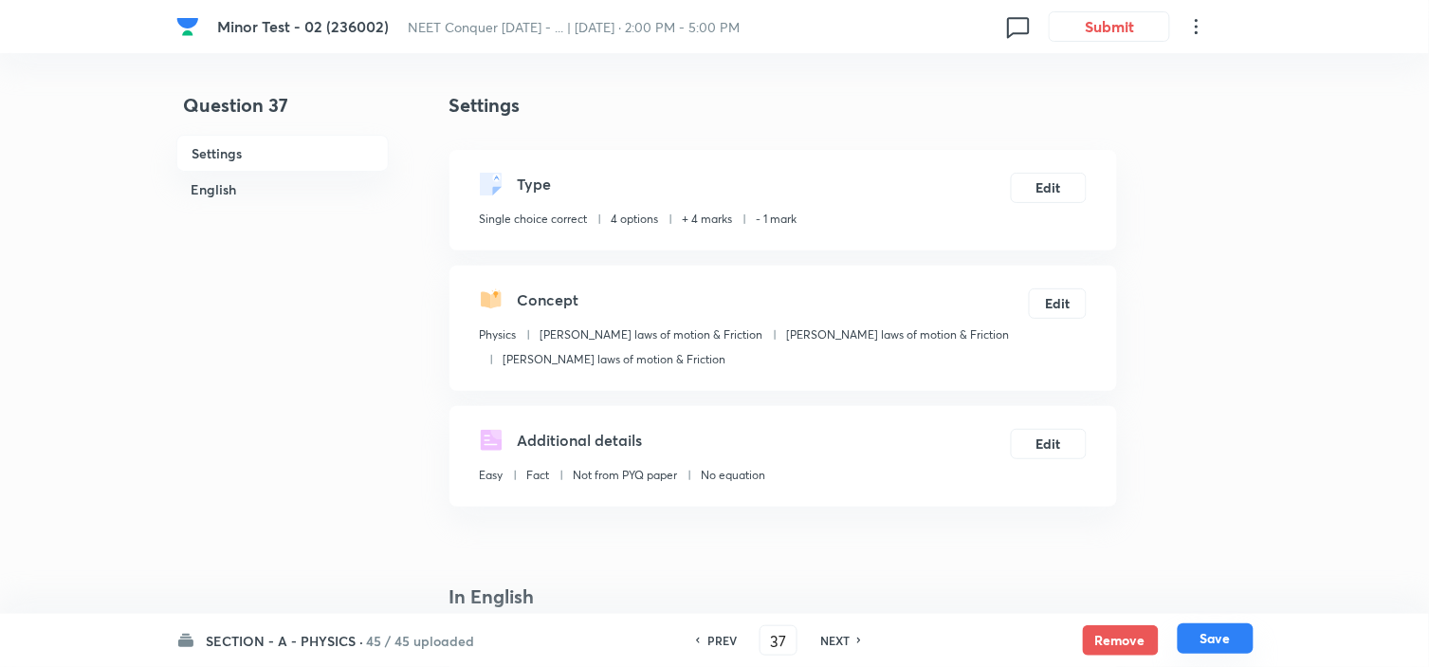
click at [1216, 635] on button "Save" at bounding box center [1216, 638] width 76 height 30
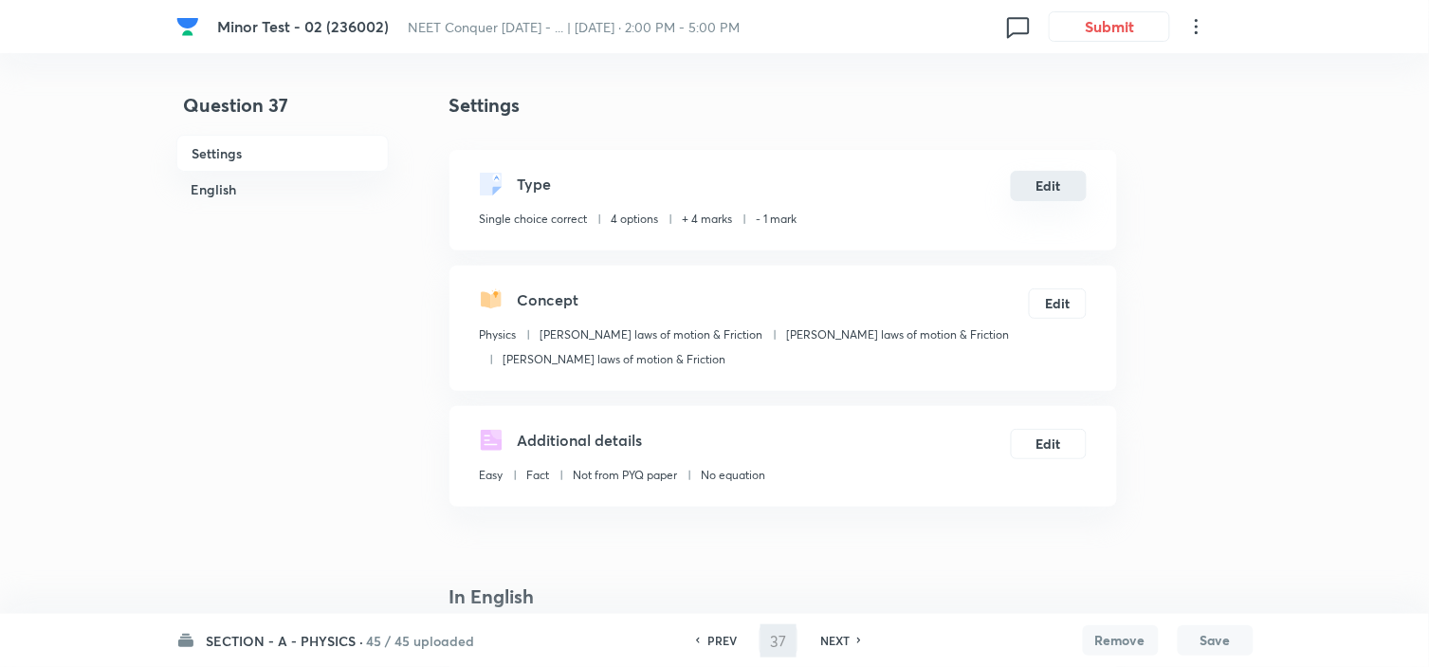
type input "38"
checkbox input "true"
checkbox input "false"
click at [1035, 173] on button "Edit" at bounding box center [1049, 186] width 76 height 30
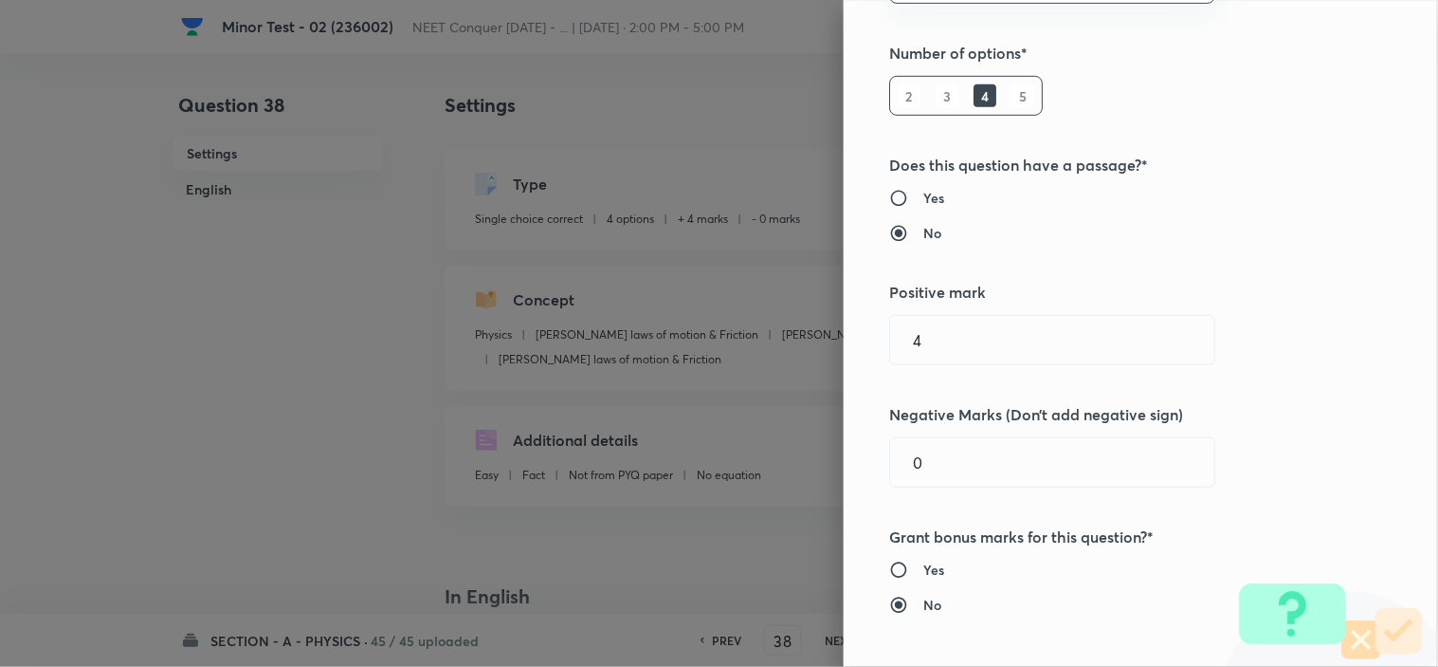
scroll to position [316, 0]
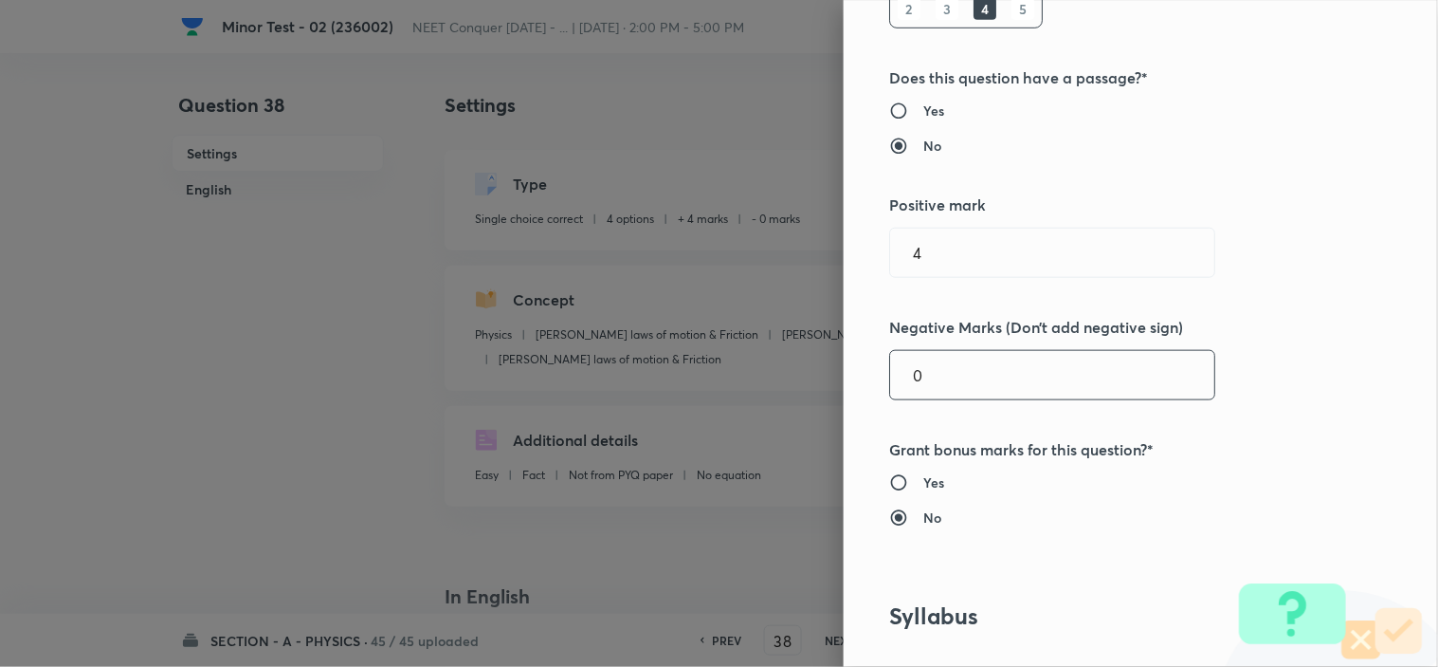
drag, startPoint x: 920, startPoint y: 381, endPoint x: 703, endPoint y: 372, distance: 216.4
click at [749, 368] on div "Question settings Question type* Single choice correct Number of options* 2 3 4…" at bounding box center [719, 333] width 1438 height 667
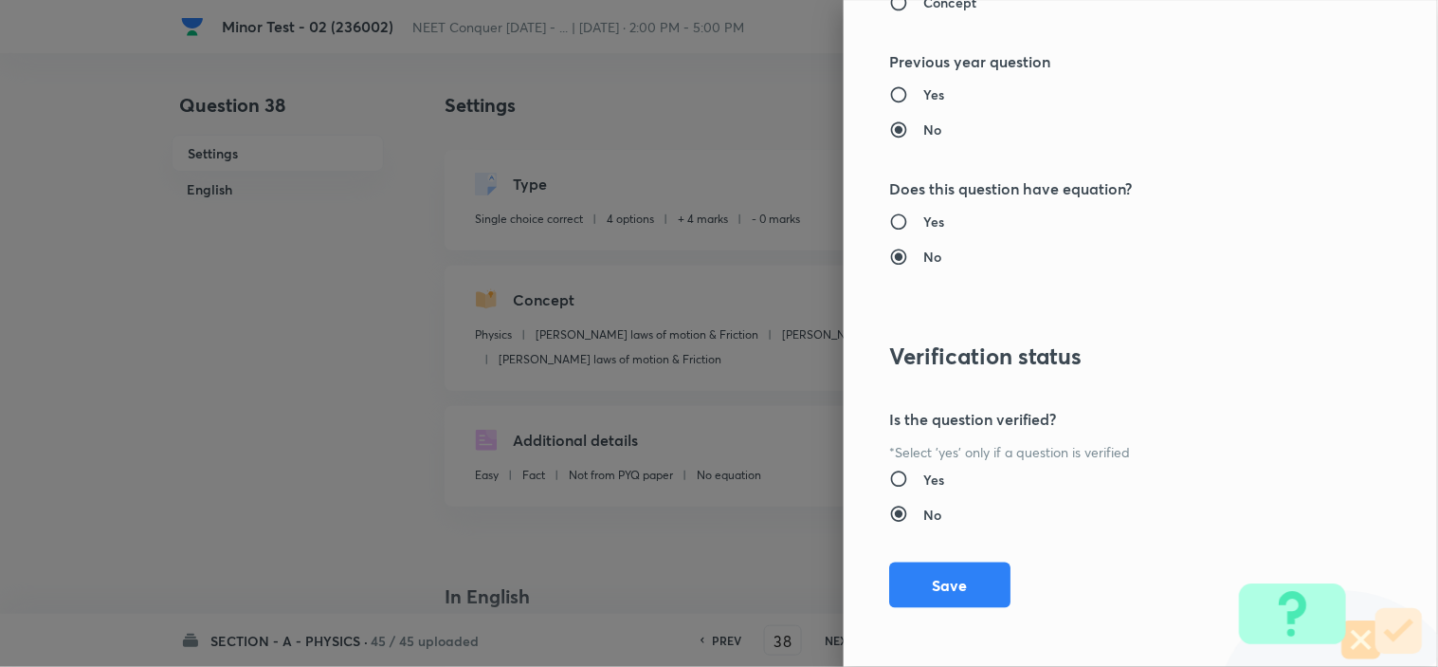
scroll to position [2045, 0]
type input "1"
click at [924, 592] on button "Save" at bounding box center [949, 581] width 121 height 46
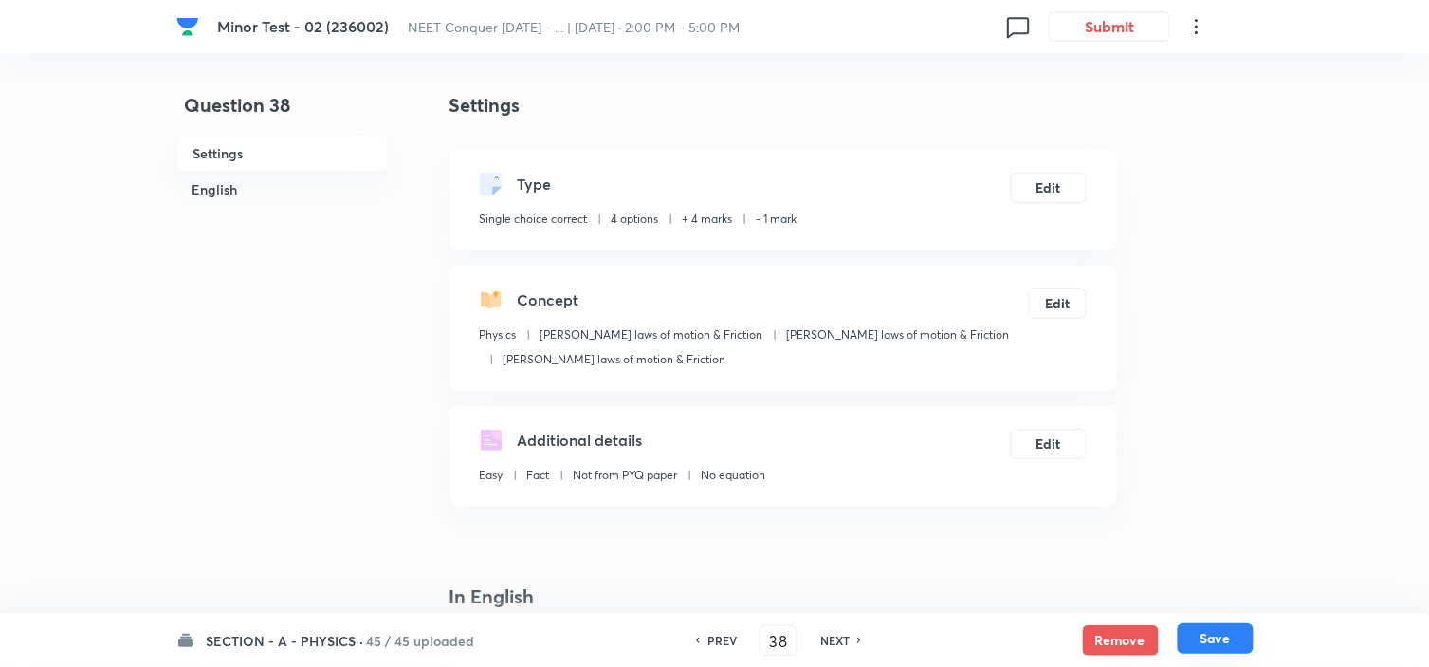
click at [1220, 638] on button "Save" at bounding box center [1216, 638] width 76 height 30
type input "39"
checkbox input "false"
checkbox input "true"
click at [1059, 184] on button "Edit" at bounding box center [1049, 186] width 76 height 30
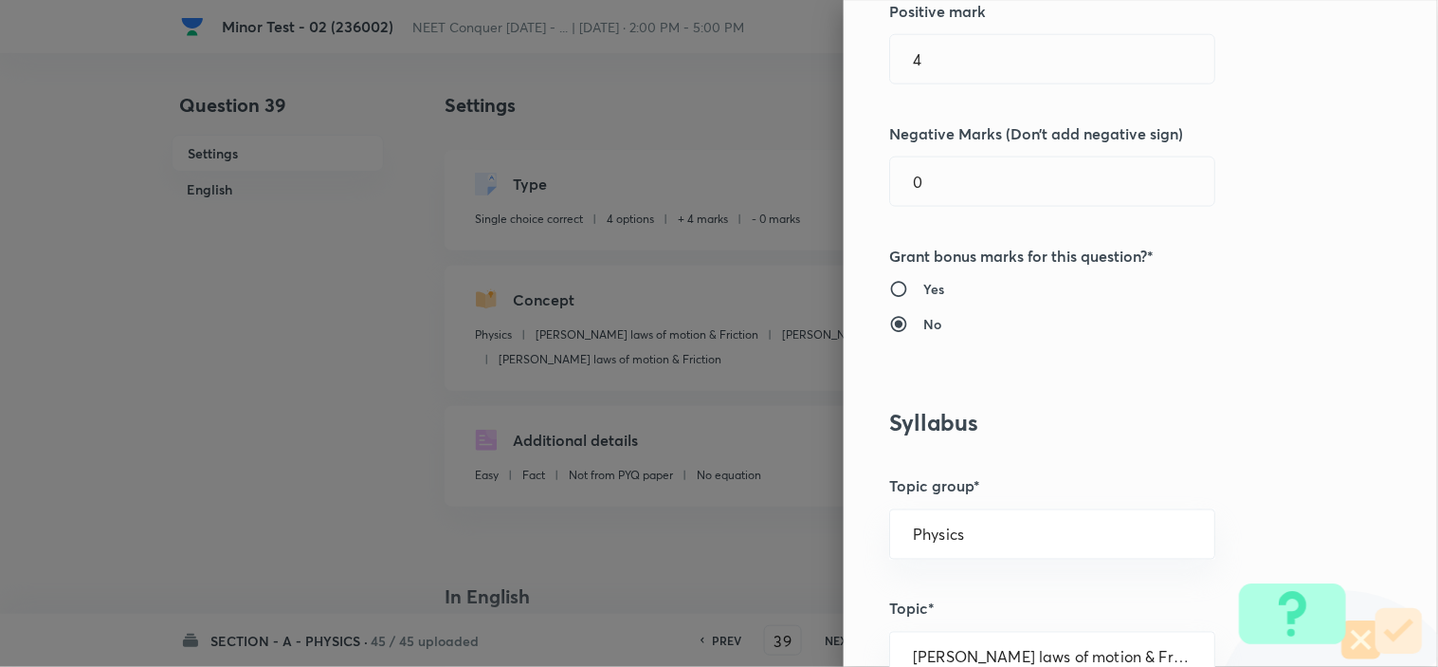
scroll to position [526, 0]
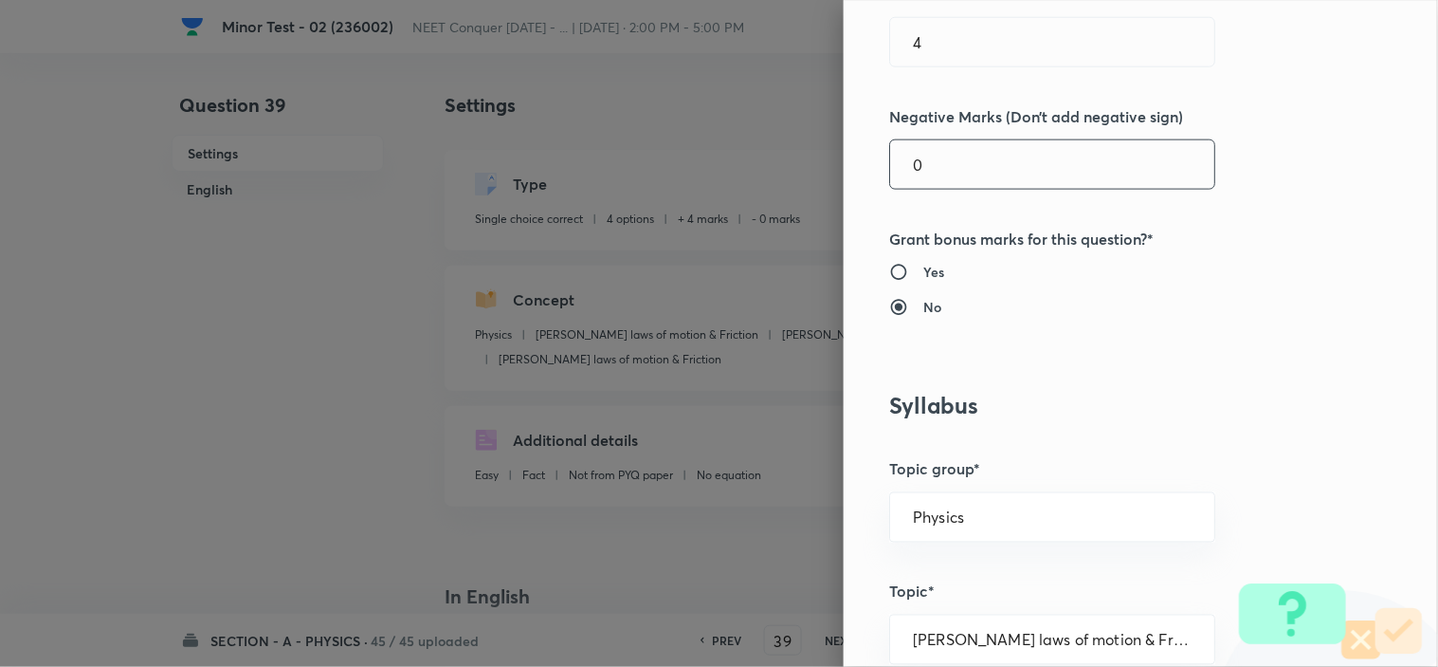
drag, startPoint x: 927, startPoint y: 158, endPoint x: 715, endPoint y: 180, distance: 213.5
click at [759, 172] on div "Question settings Question type* Single choice correct Number of options* 2 3 4…" at bounding box center [719, 333] width 1438 height 667
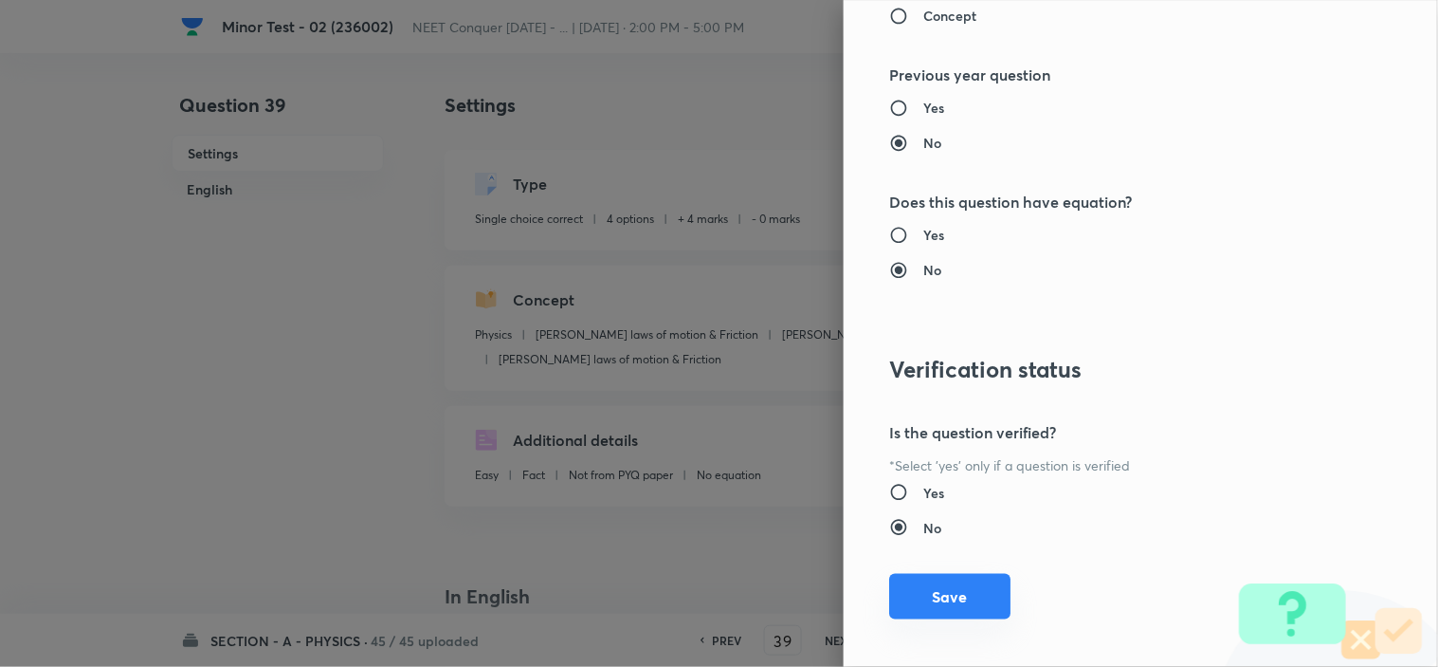
scroll to position [2045, 0]
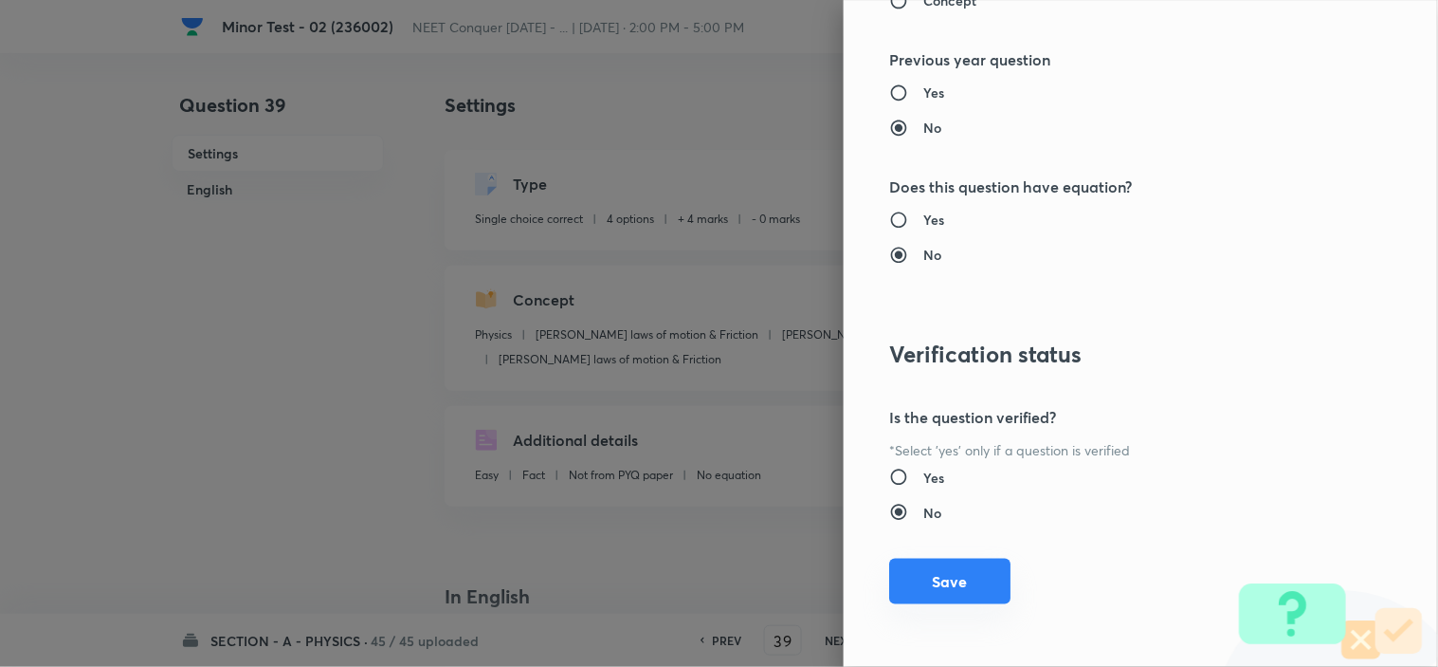
type input "1"
drag, startPoint x: 913, startPoint y: 595, endPoint x: 924, endPoint y: 580, distance: 19.0
click at [913, 594] on button "Save" at bounding box center [949, 583] width 121 height 46
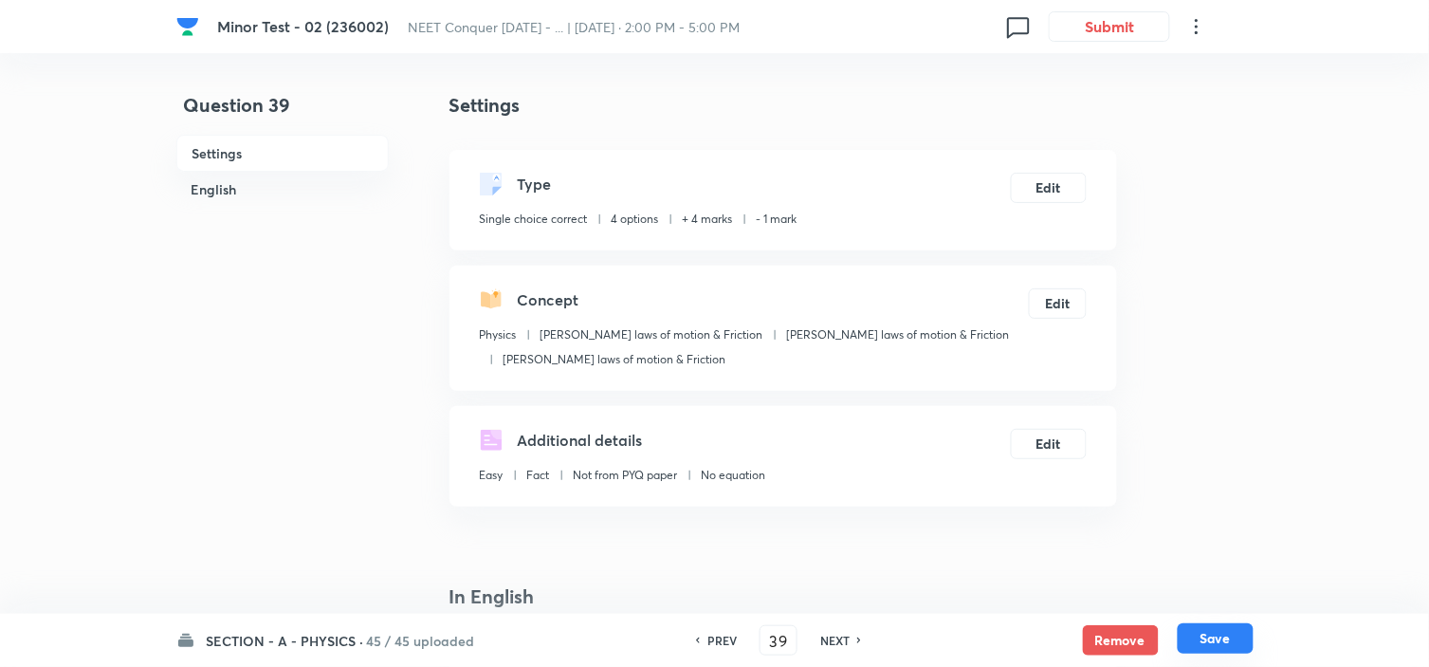
click at [1221, 646] on button "Save" at bounding box center [1216, 638] width 76 height 30
type input "40"
checkbox input "false"
checkbox input "true"
click at [1043, 191] on button "Edit" at bounding box center [1049, 186] width 76 height 30
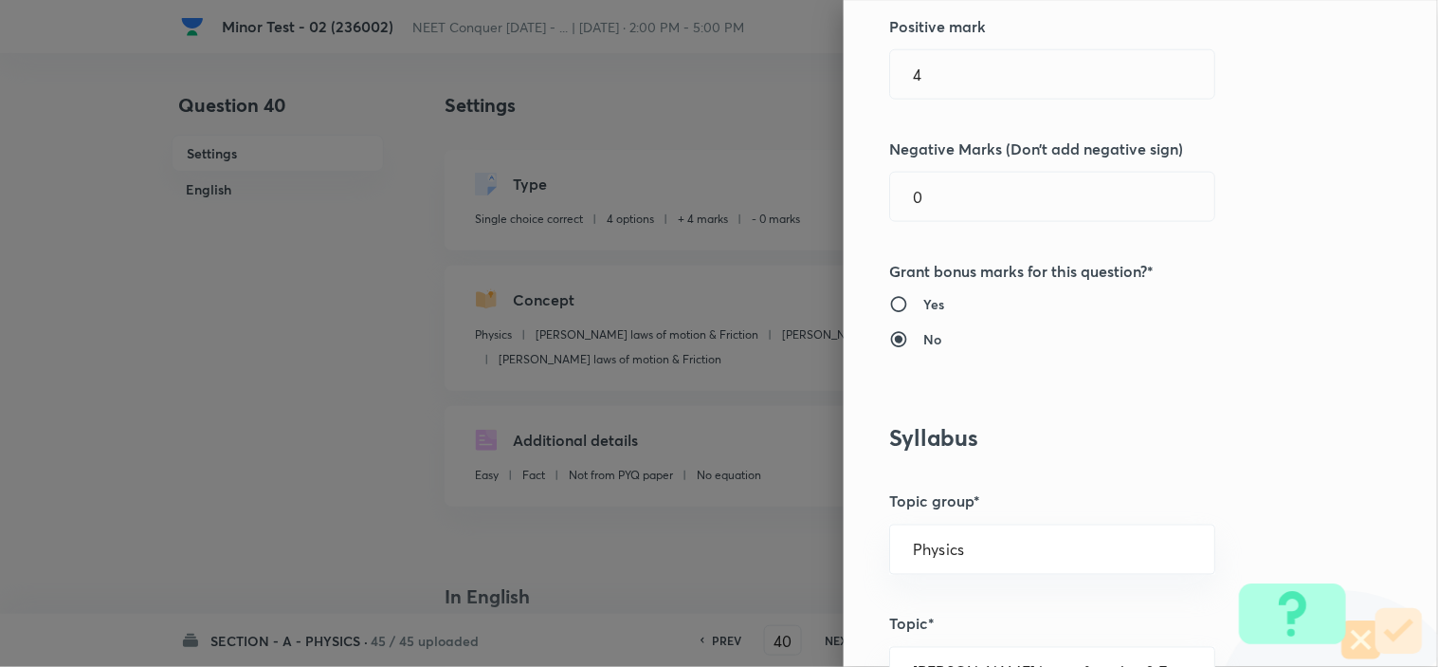
scroll to position [526, 0]
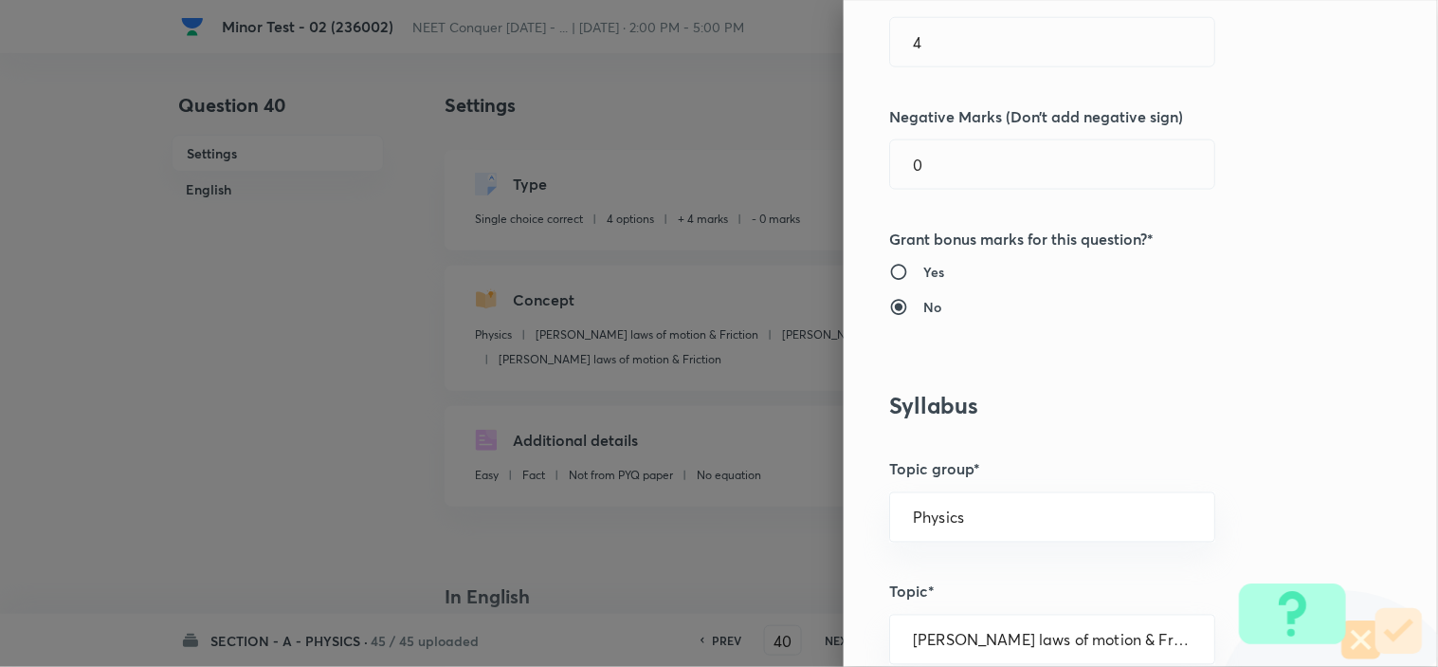
drag, startPoint x: 923, startPoint y: 167, endPoint x: 699, endPoint y: 178, distance: 225.0
click at [737, 173] on div "Question settings Question type* Single choice correct Number of options* 2 3 4…" at bounding box center [719, 333] width 1438 height 667
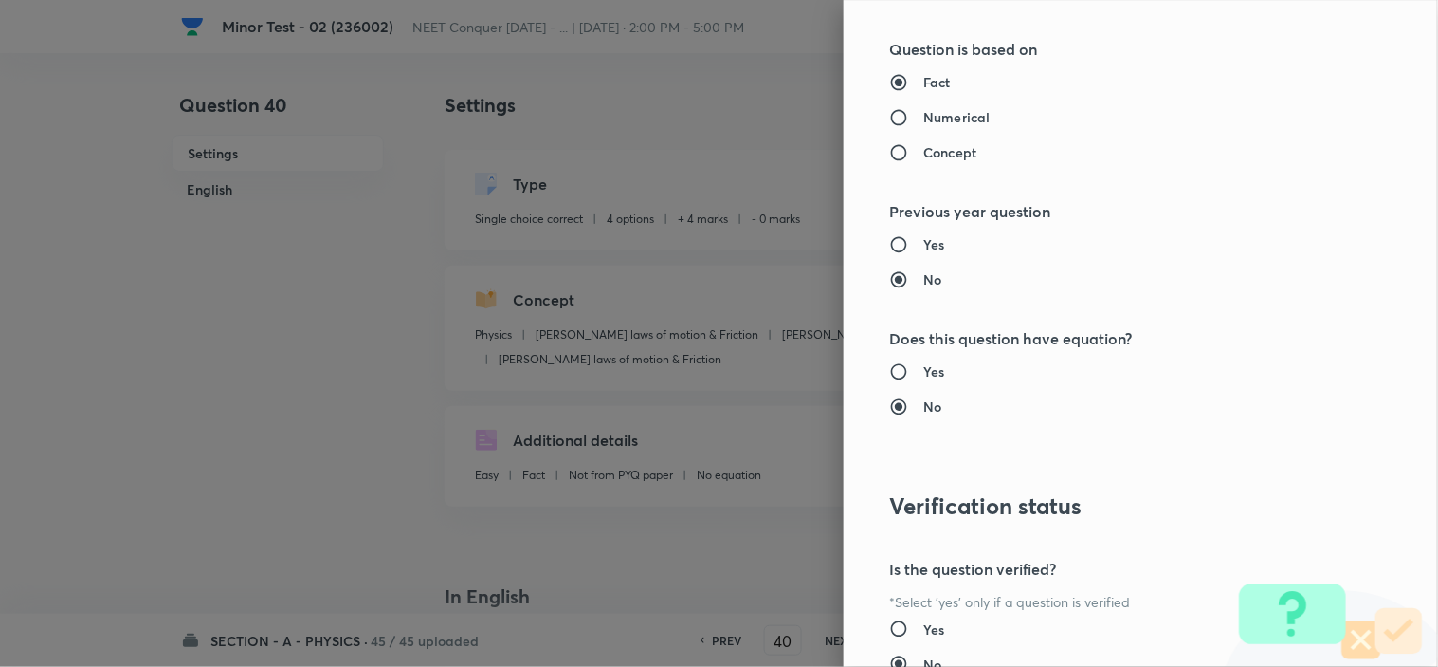
scroll to position [2045, 0]
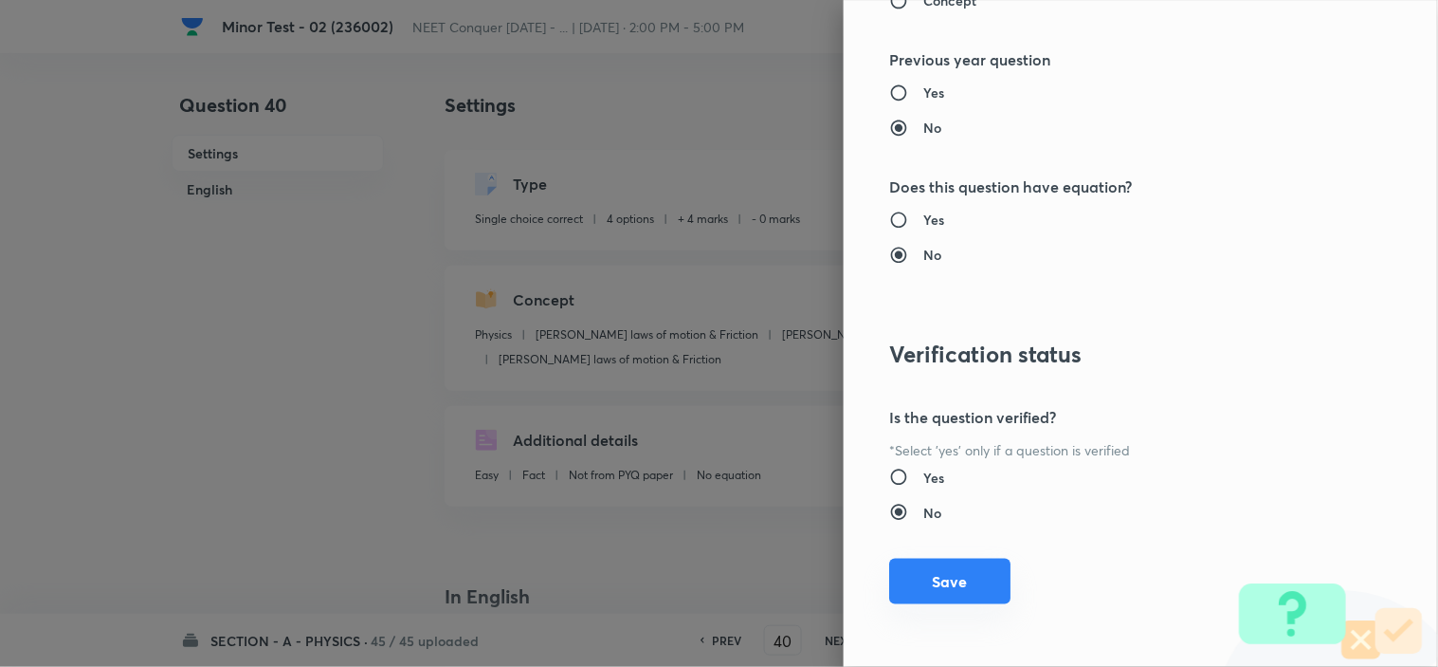
type input "1"
click at [950, 575] on button "Save" at bounding box center [949, 581] width 121 height 46
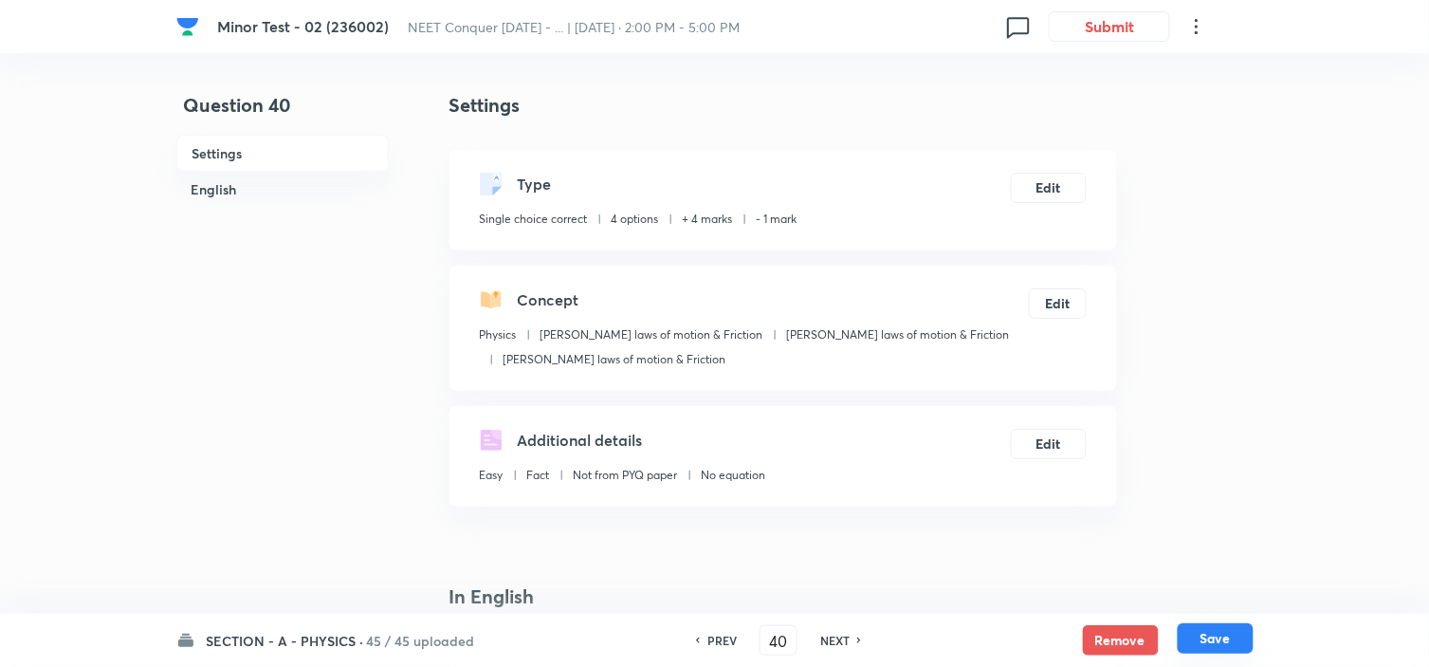
click at [1208, 640] on button "Save" at bounding box center [1216, 638] width 76 height 30
type input "41"
checkbox input "true"
click at [1065, 184] on button "Edit" at bounding box center [1049, 186] width 76 height 30
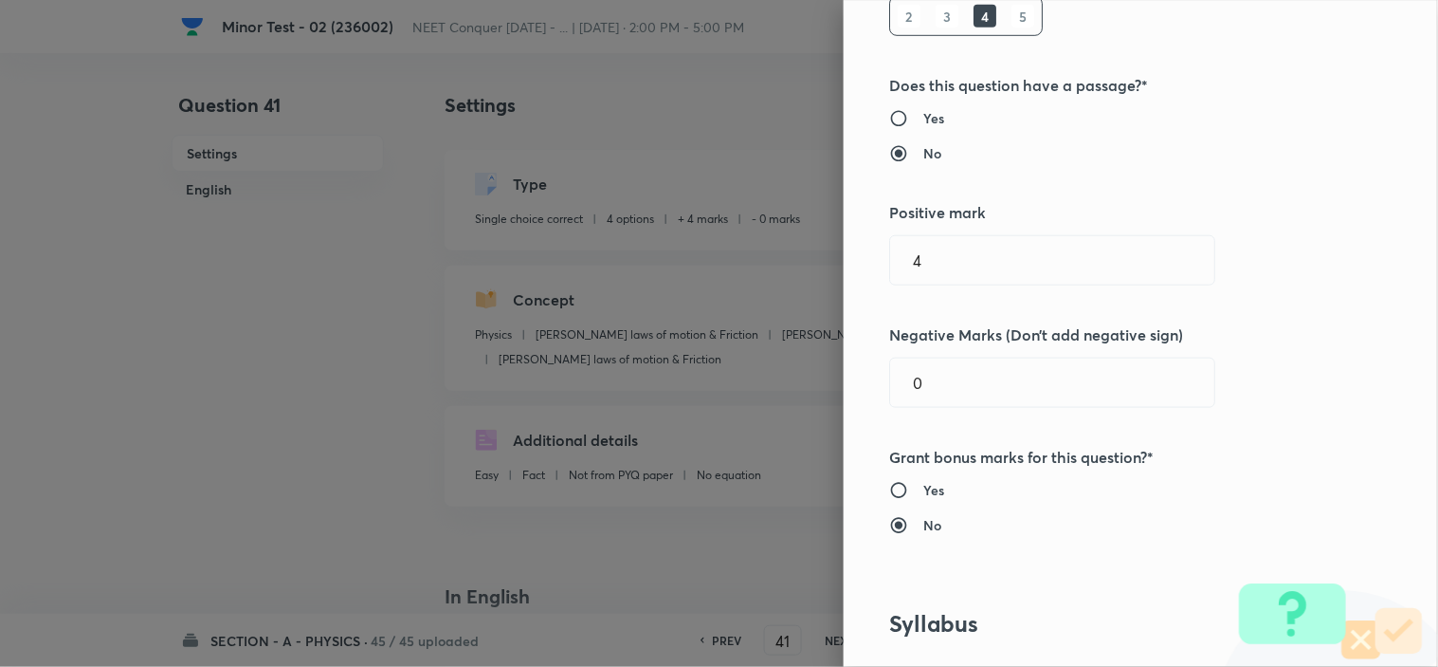
scroll to position [316, 0]
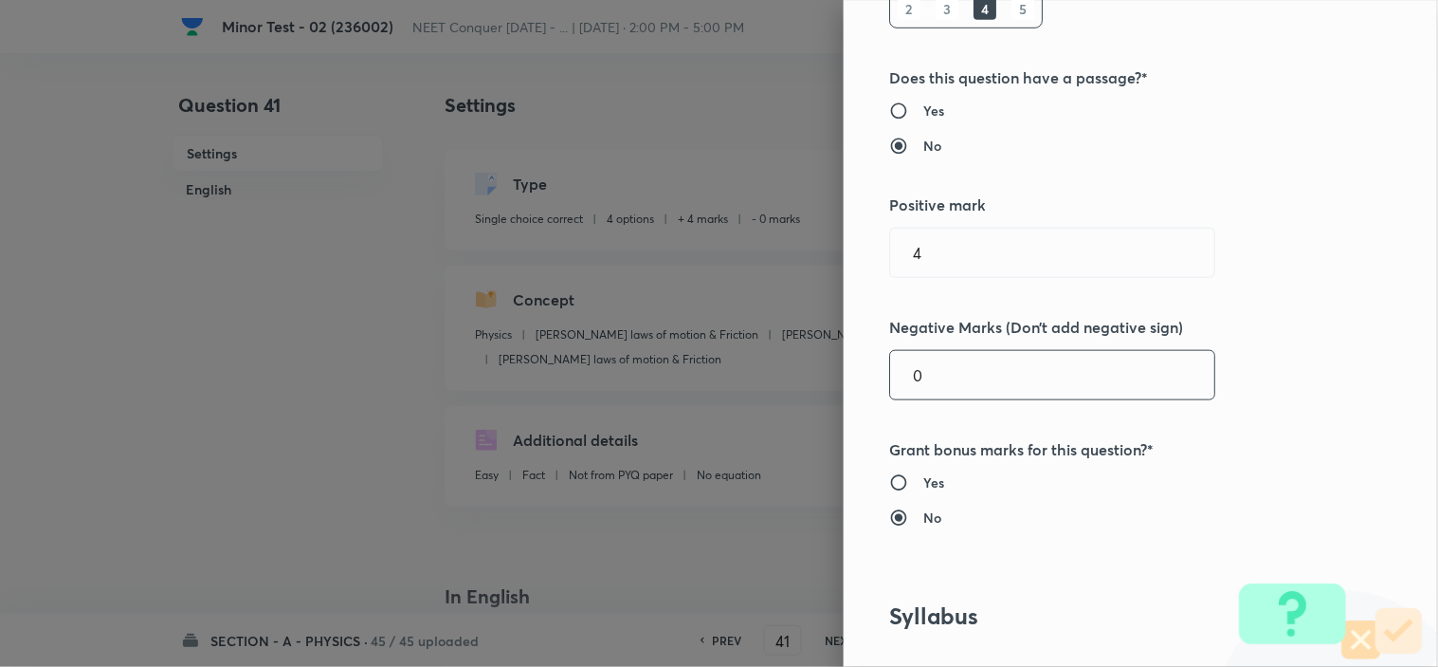
drag, startPoint x: 931, startPoint y: 374, endPoint x: 765, endPoint y: 376, distance: 165.9
click at [776, 372] on div "Question settings Question type* Single choice correct Number of options* 2 3 4…" at bounding box center [719, 333] width 1438 height 667
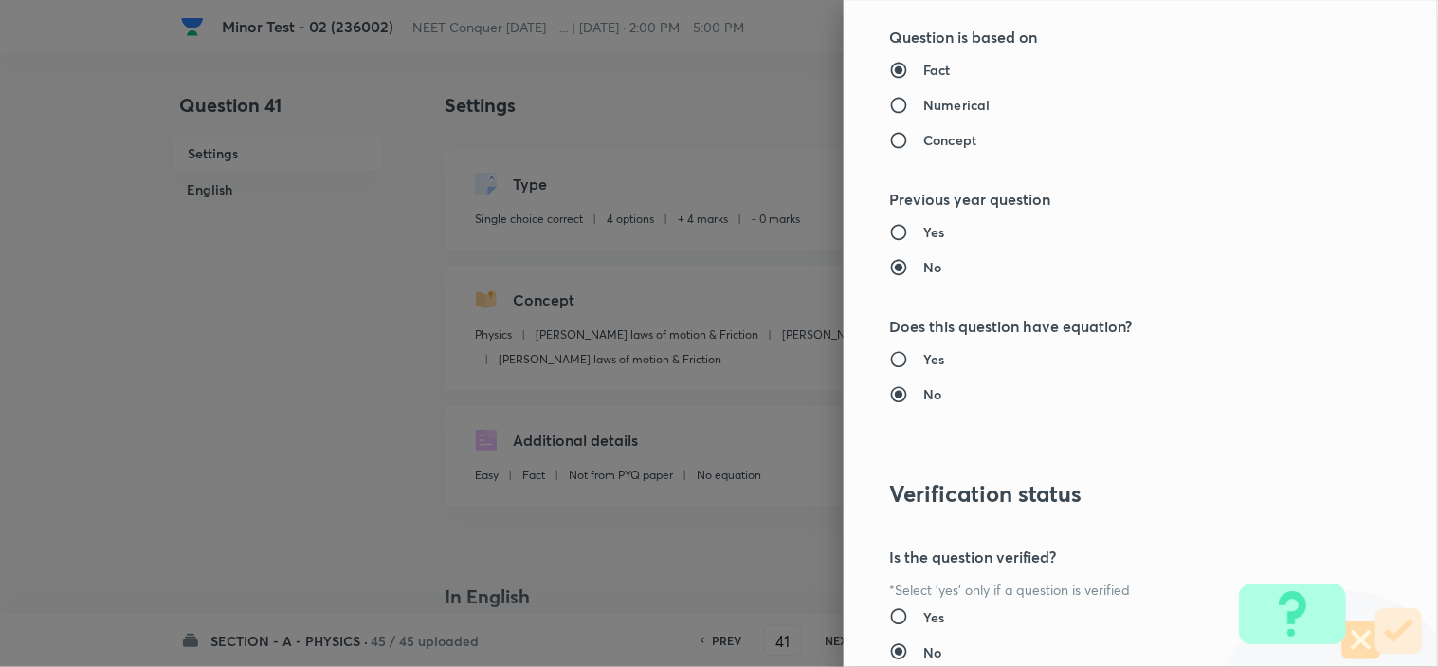
scroll to position [2045, 0]
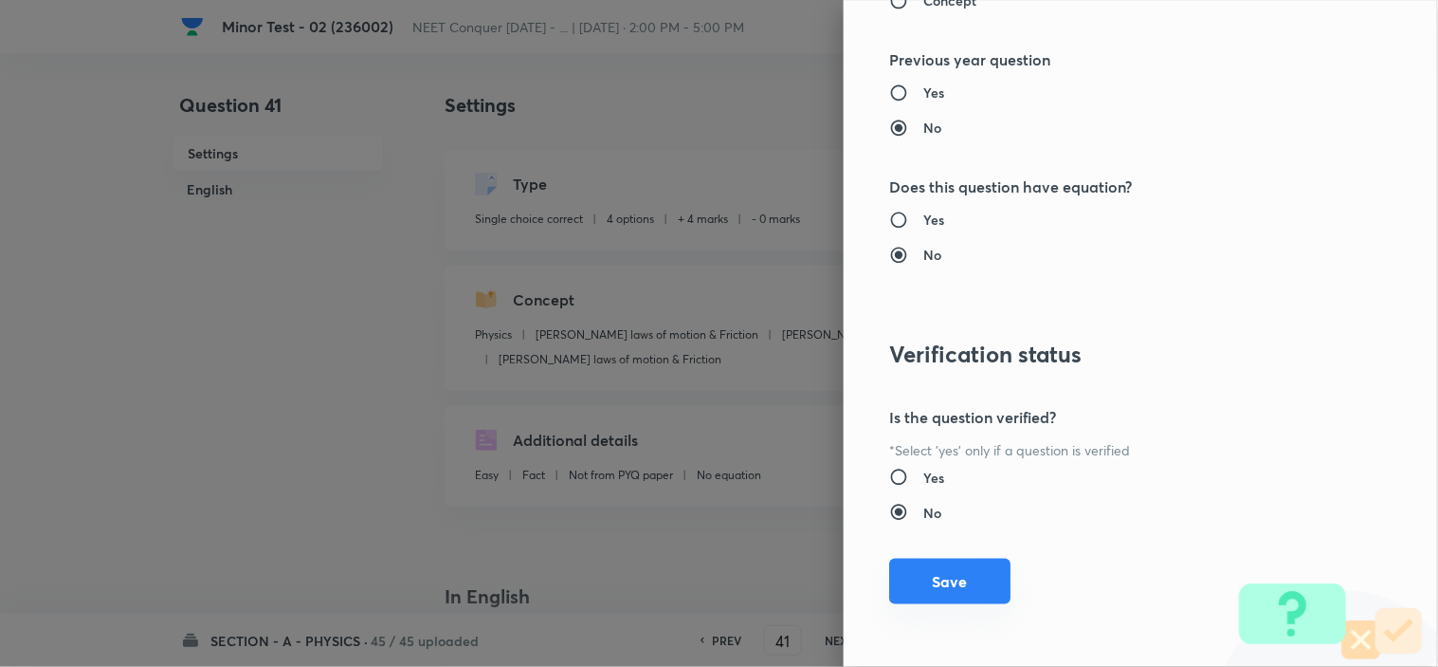
type input "1"
click at [959, 576] on button "Save" at bounding box center [949, 581] width 121 height 46
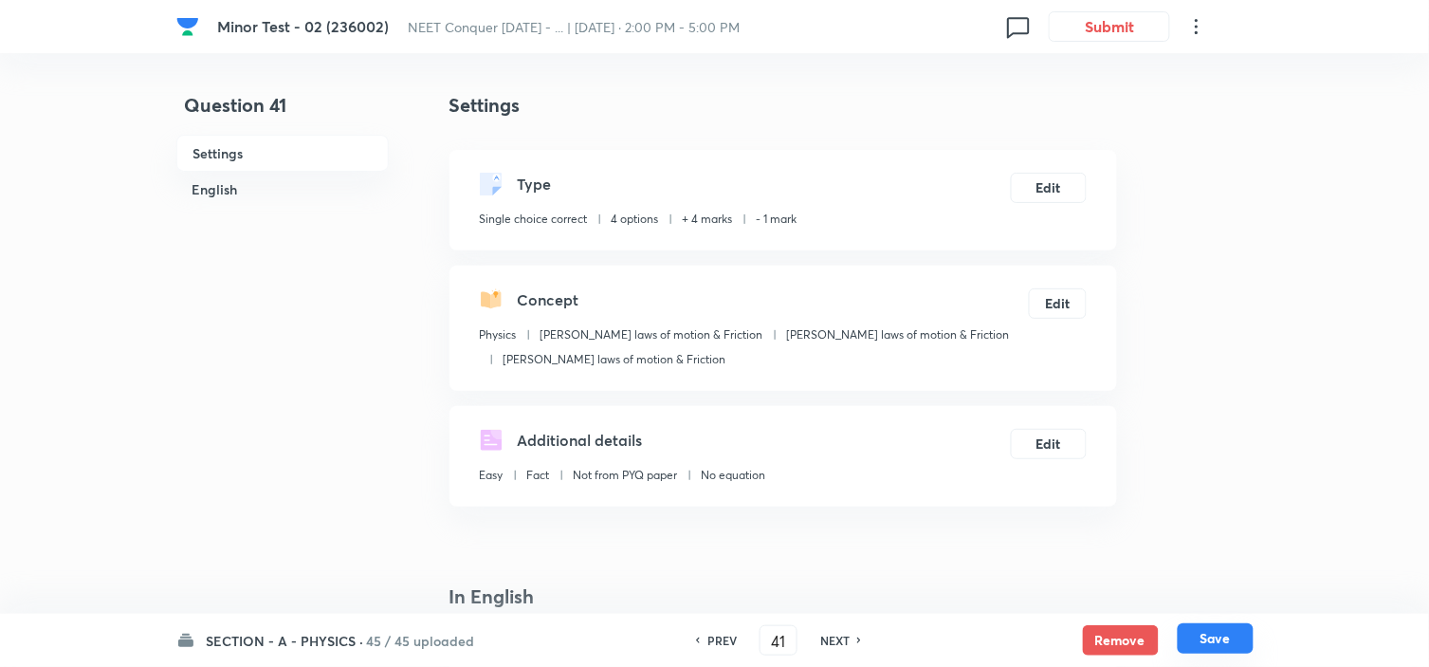
click at [1209, 631] on button "Save" at bounding box center [1216, 638] width 76 height 30
type input "42"
checkbox input "true"
click at [1058, 188] on button "Edit" at bounding box center [1049, 186] width 76 height 30
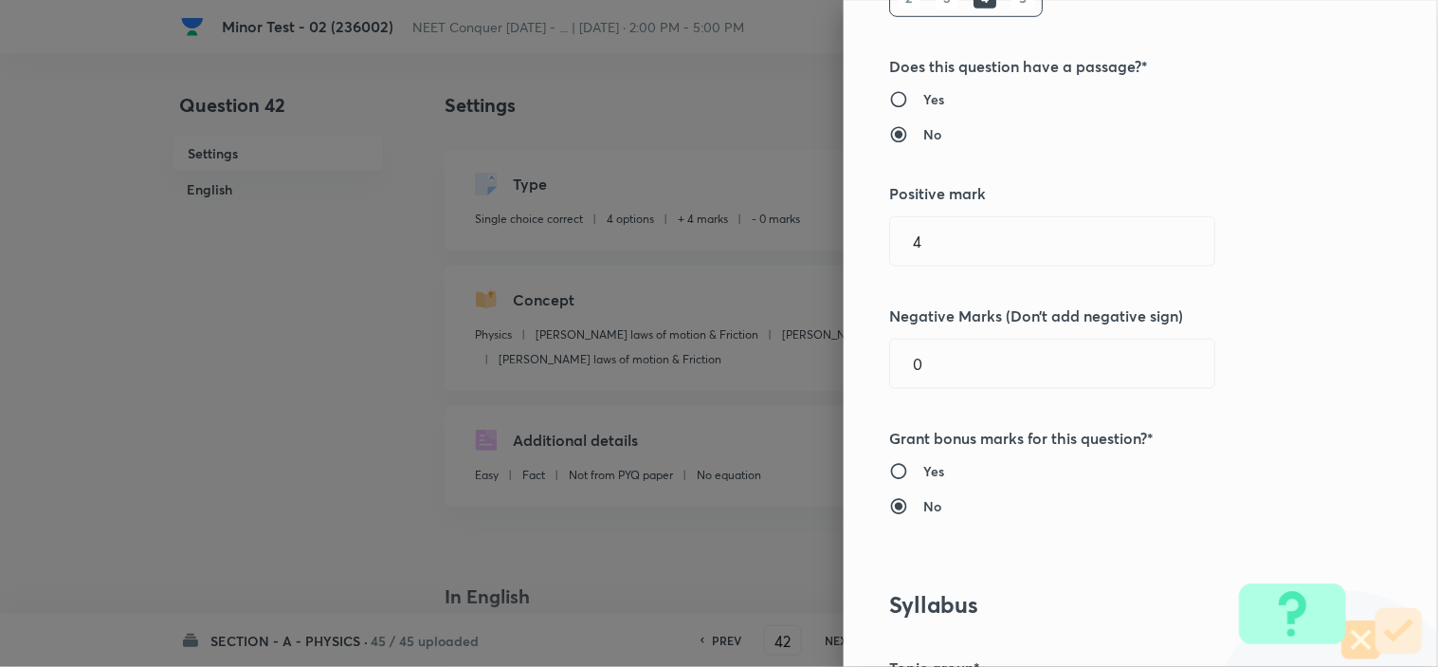
scroll to position [316, 0]
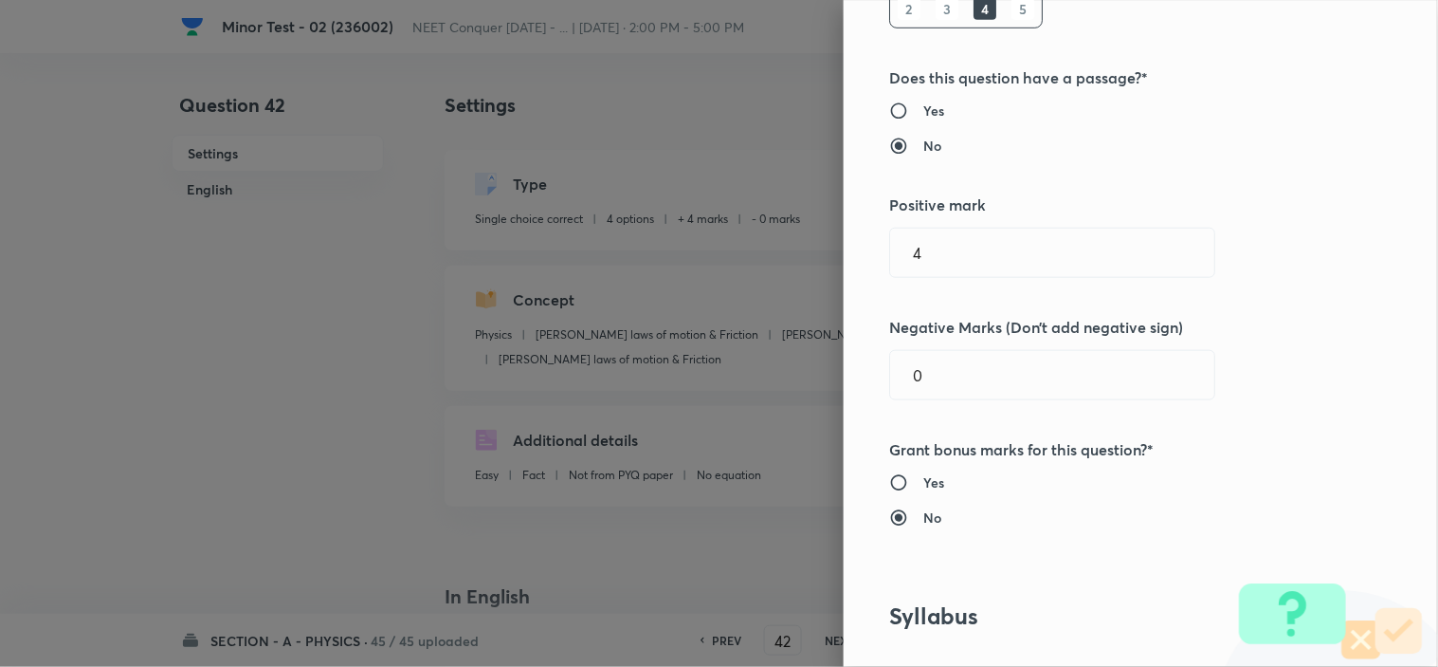
click at [782, 392] on div "Question settings Question type* Single choice correct Number of options* 2 3 4…" at bounding box center [719, 333] width 1438 height 667
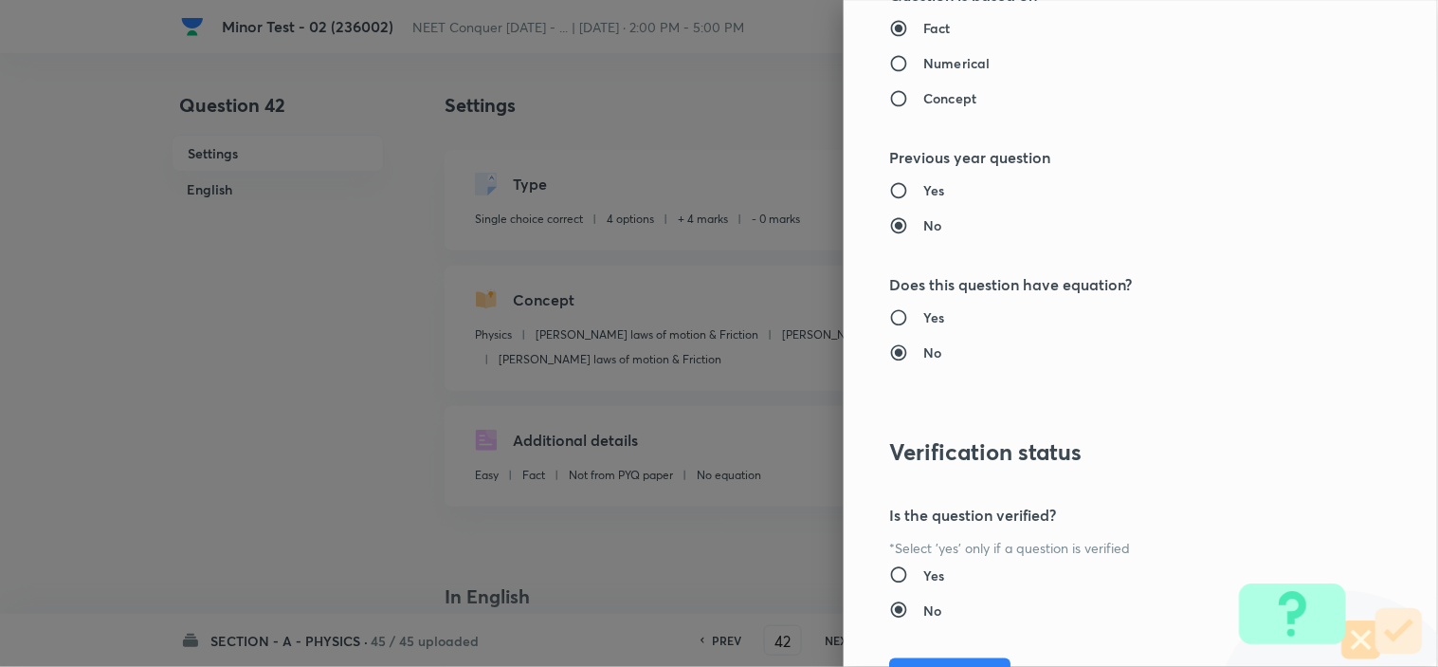
scroll to position [2045, 0]
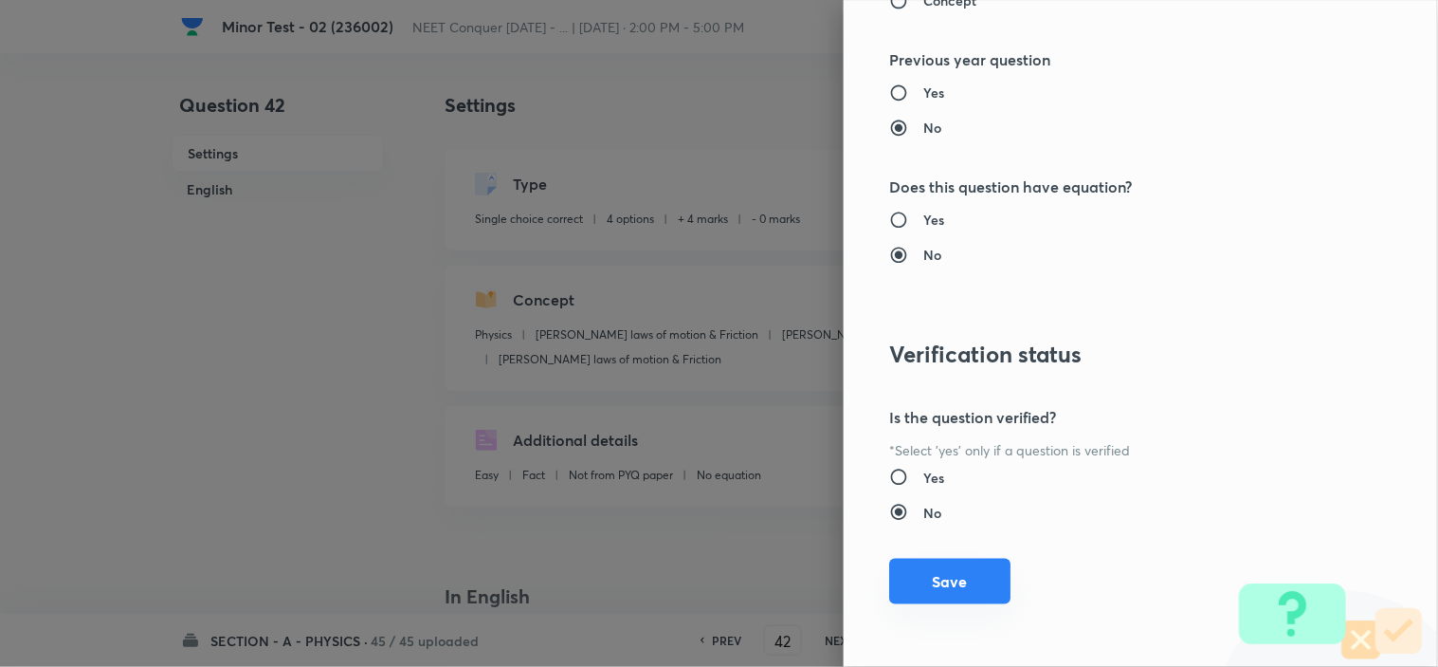
type input "1"
click at [937, 574] on button "Save" at bounding box center [949, 581] width 121 height 46
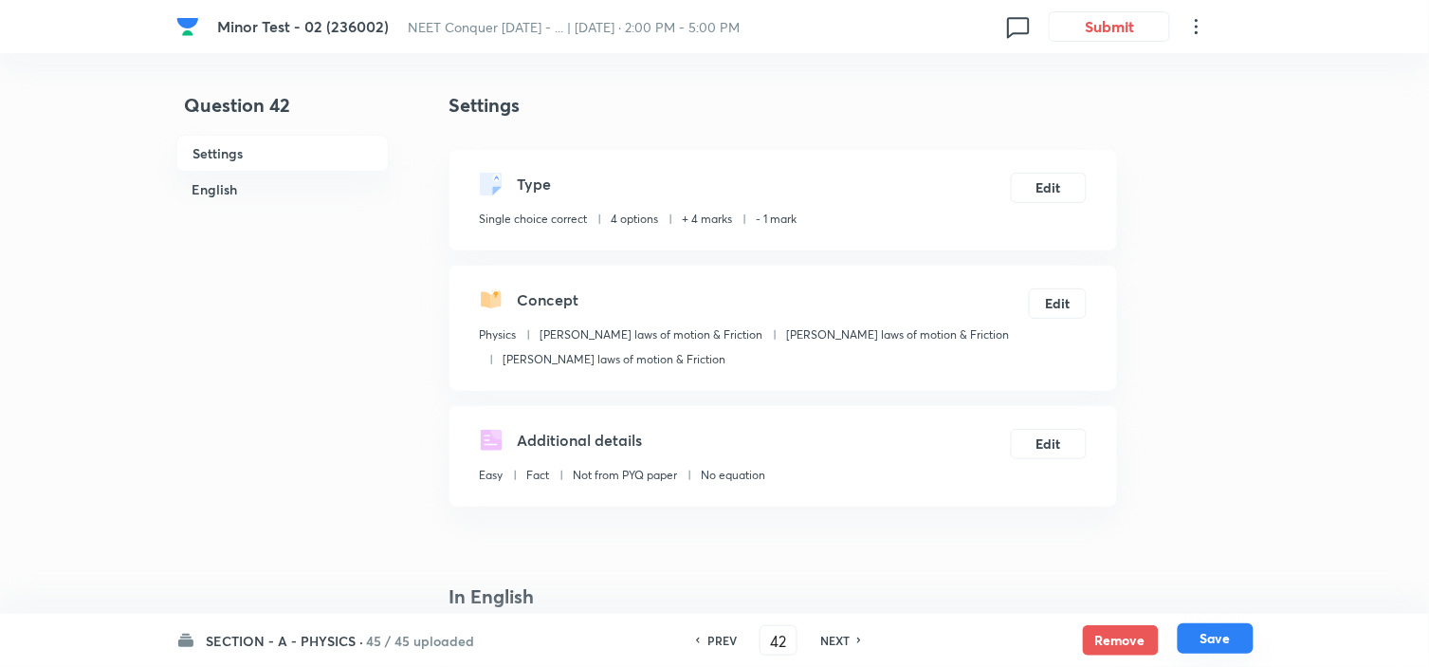
click at [1200, 637] on button "Save" at bounding box center [1216, 638] width 76 height 30
type input "43"
checkbox input "false"
checkbox input "true"
click at [1045, 183] on button "Edit" at bounding box center [1049, 186] width 76 height 30
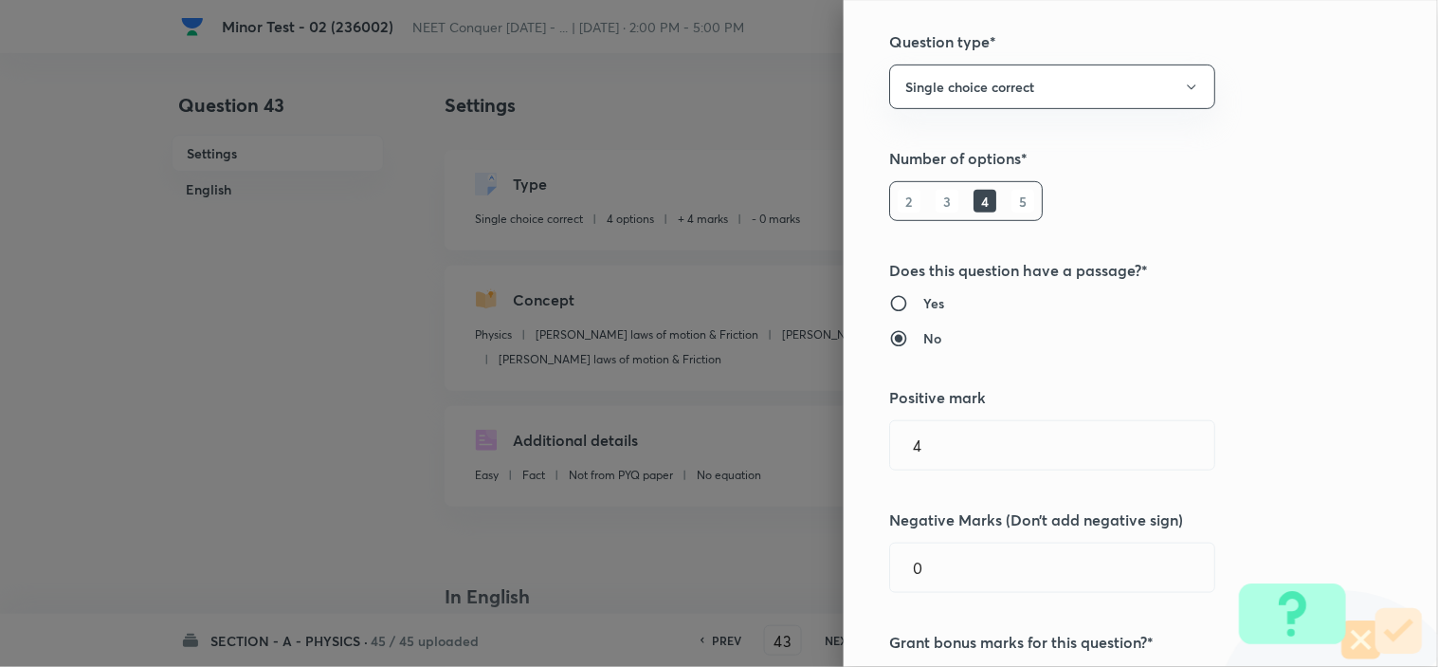
scroll to position [421, 0]
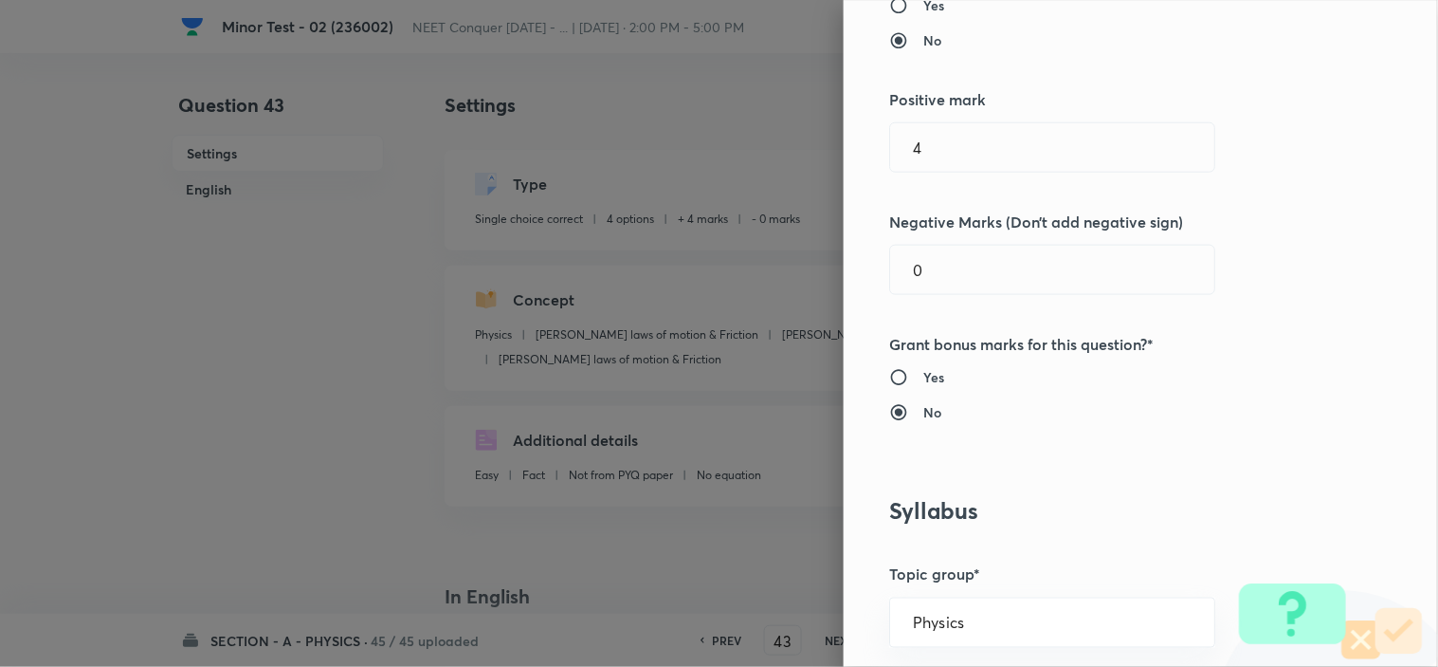
drag, startPoint x: 906, startPoint y: 248, endPoint x: 772, endPoint y: 279, distance: 138.0
click at [816, 254] on div "Question settings Question type* Single choice correct Number of options* 2 3 4…" at bounding box center [719, 333] width 1438 height 667
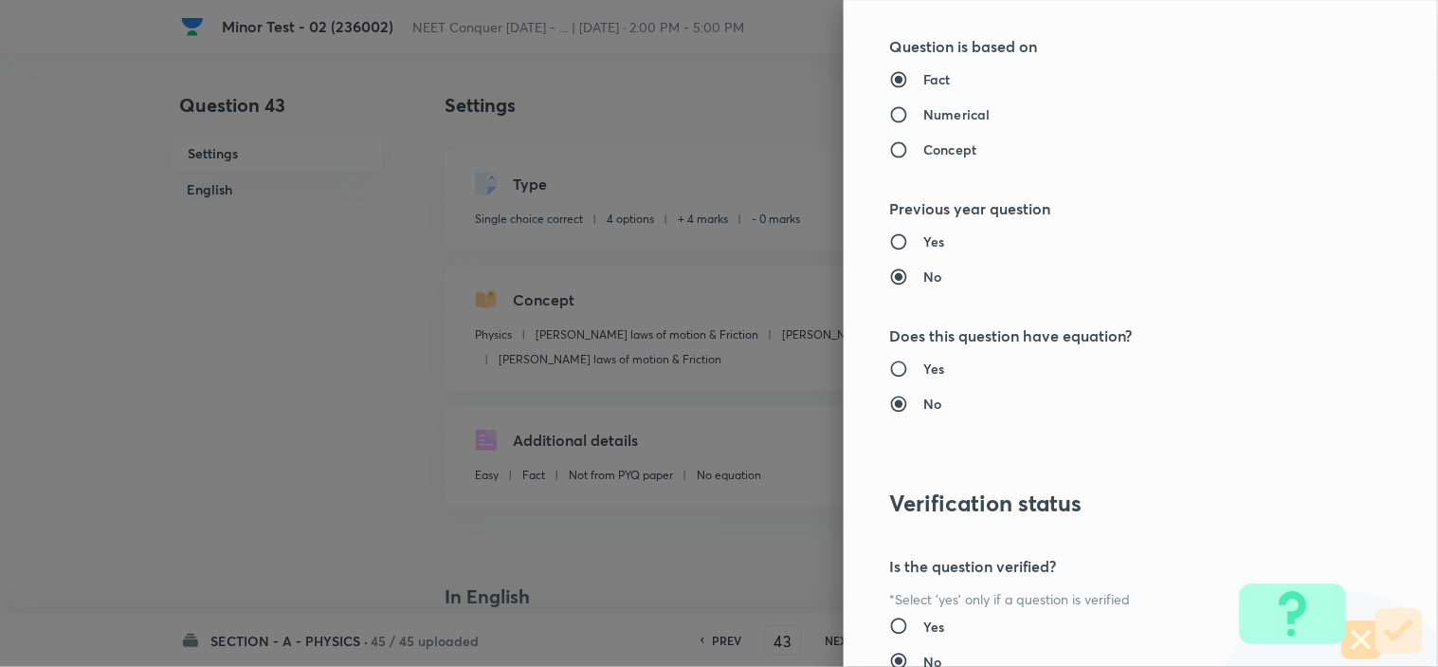
scroll to position [2045, 0]
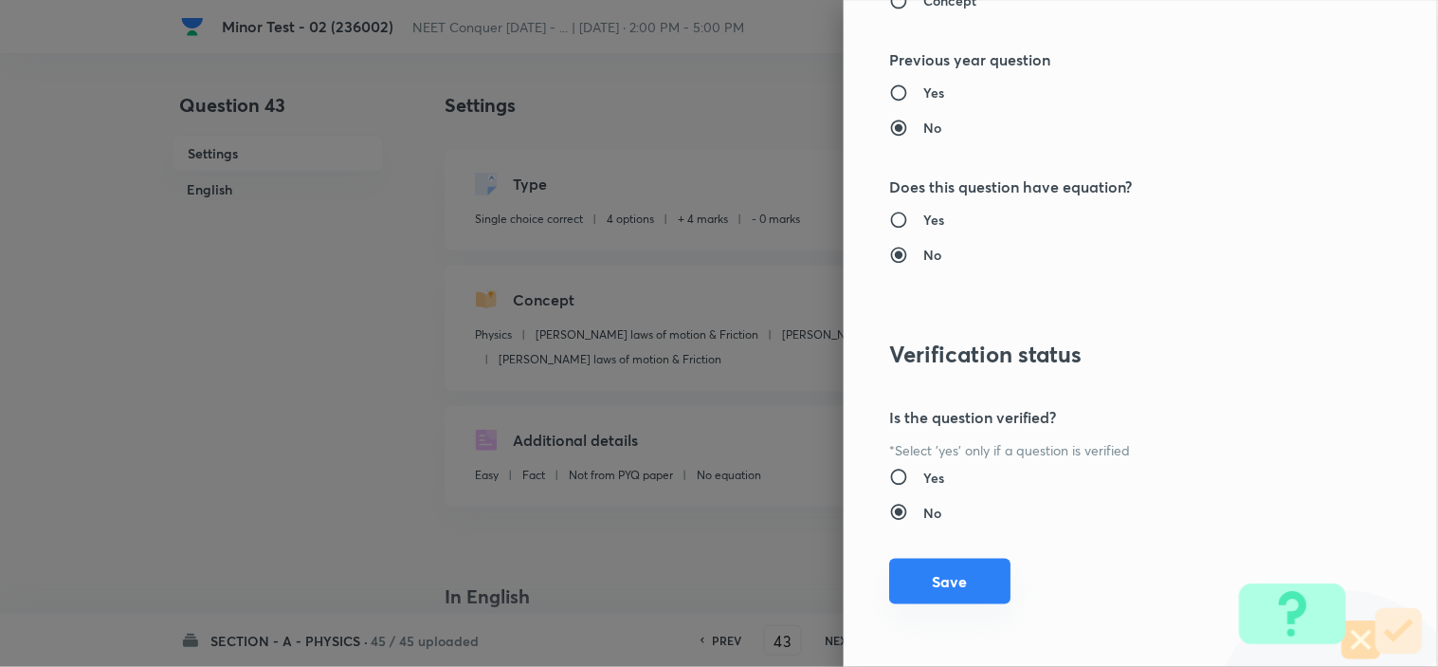
type input "1"
click at [952, 570] on button "Save" at bounding box center [949, 581] width 121 height 46
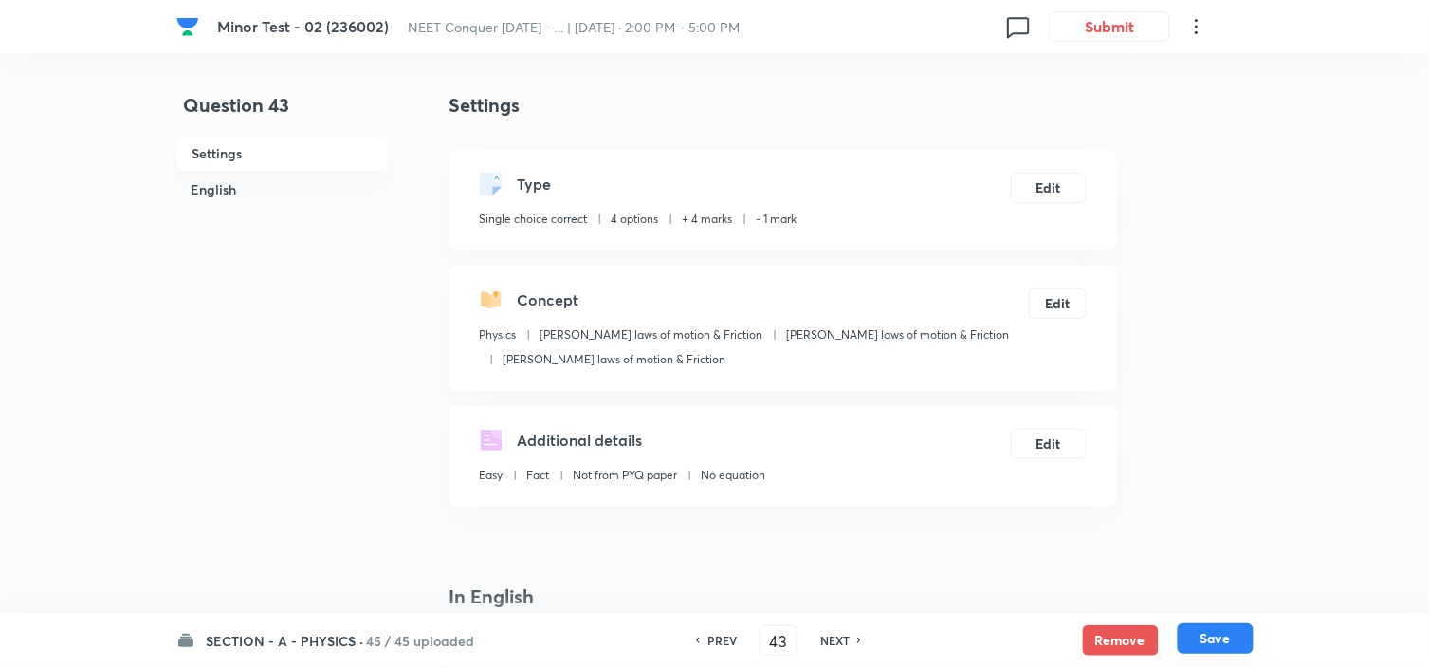
click at [1227, 651] on button "Save" at bounding box center [1216, 638] width 76 height 30
type input "44"
checkbox input "true"
checkbox input "false"
click at [1037, 178] on button "Edit" at bounding box center [1049, 186] width 76 height 30
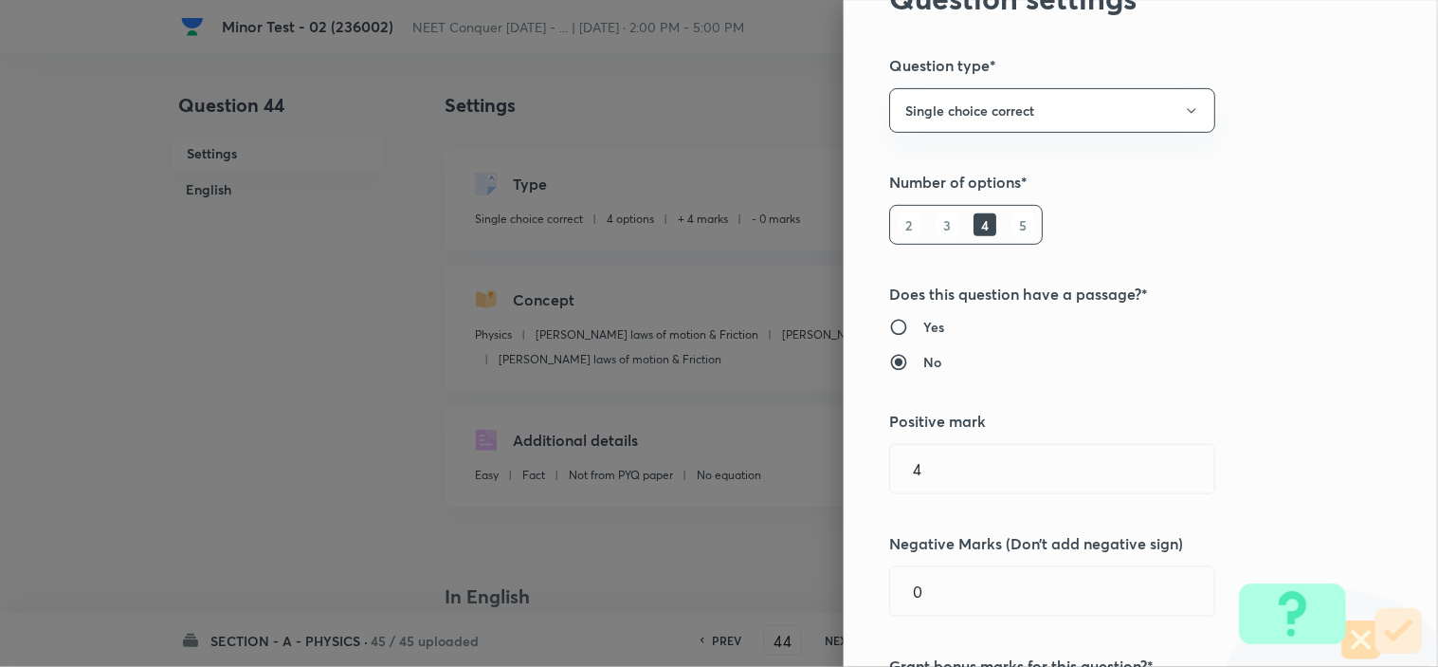
scroll to position [631, 0]
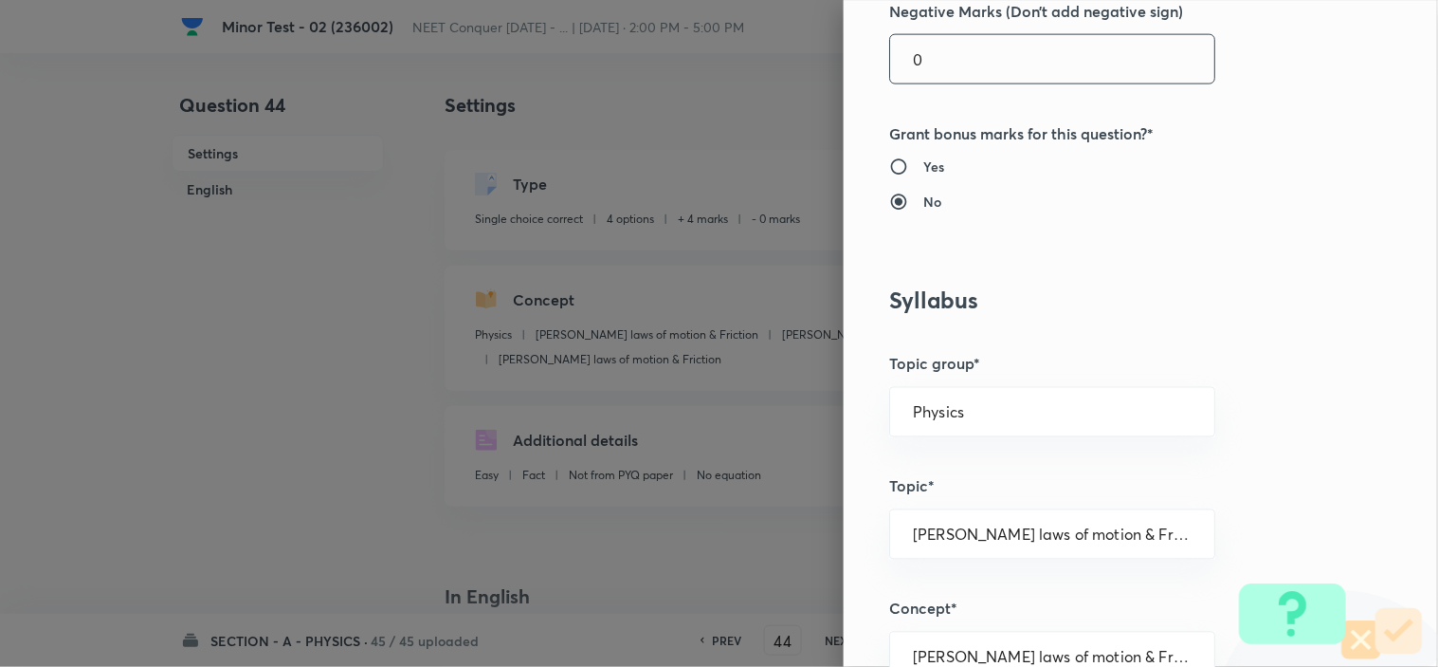
drag, startPoint x: 932, startPoint y: 67, endPoint x: 793, endPoint y: 76, distance: 139.6
click at [793, 76] on div "Question settings Question type* Single choice correct Number of options* 2 3 4…" at bounding box center [719, 333] width 1438 height 667
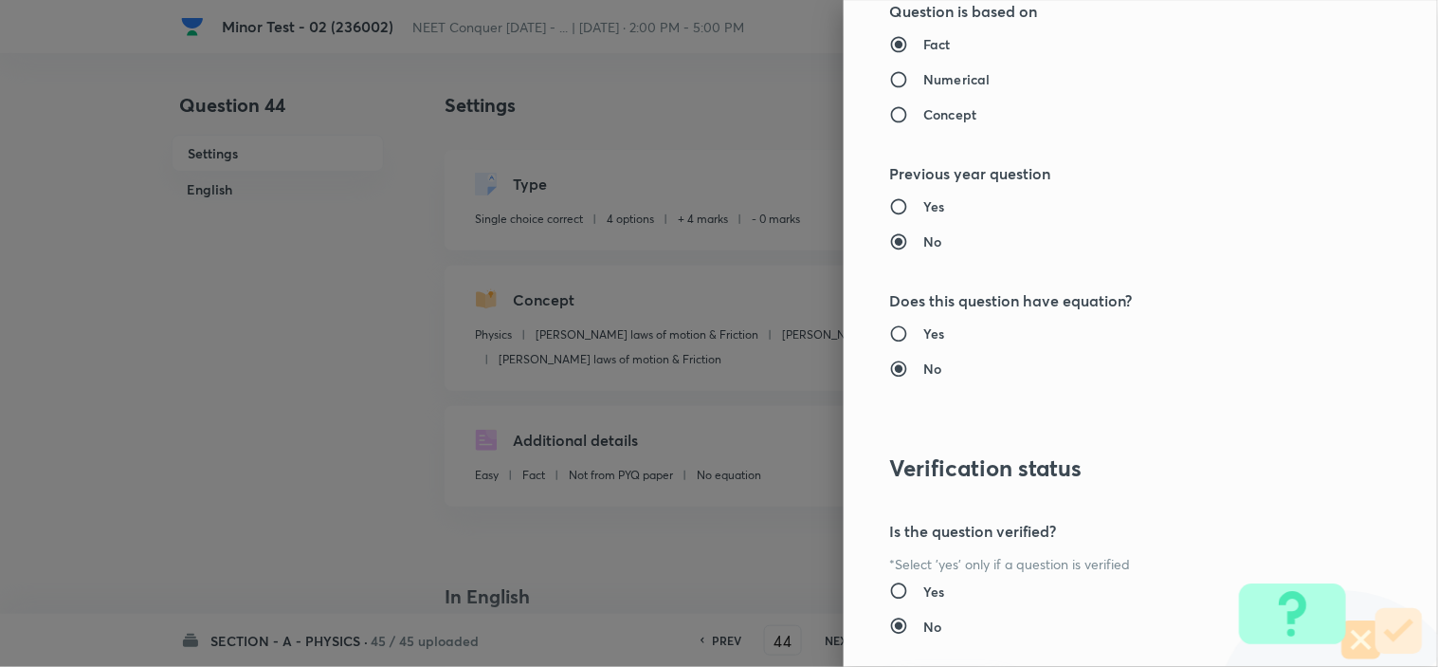
scroll to position [2045, 0]
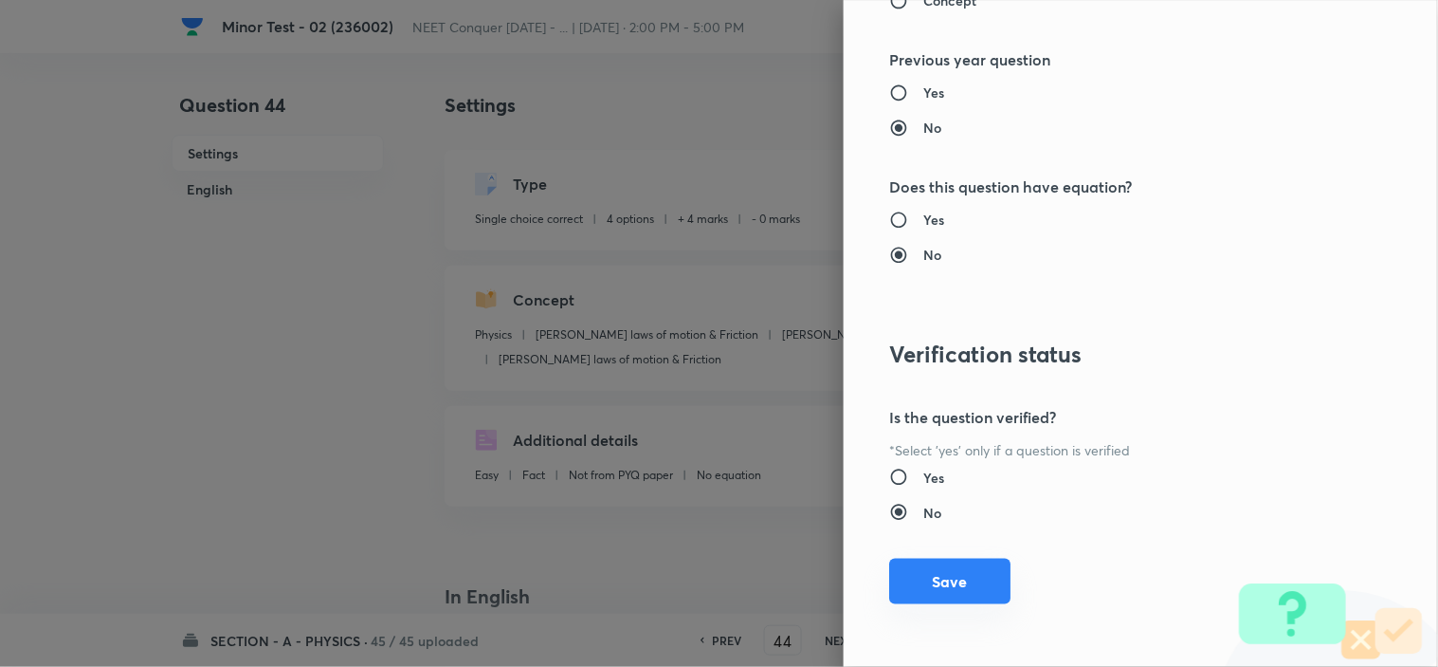
type input "1"
click at [970, 595] on button "Save" at bounding box center [949, 581] width 121 height 46
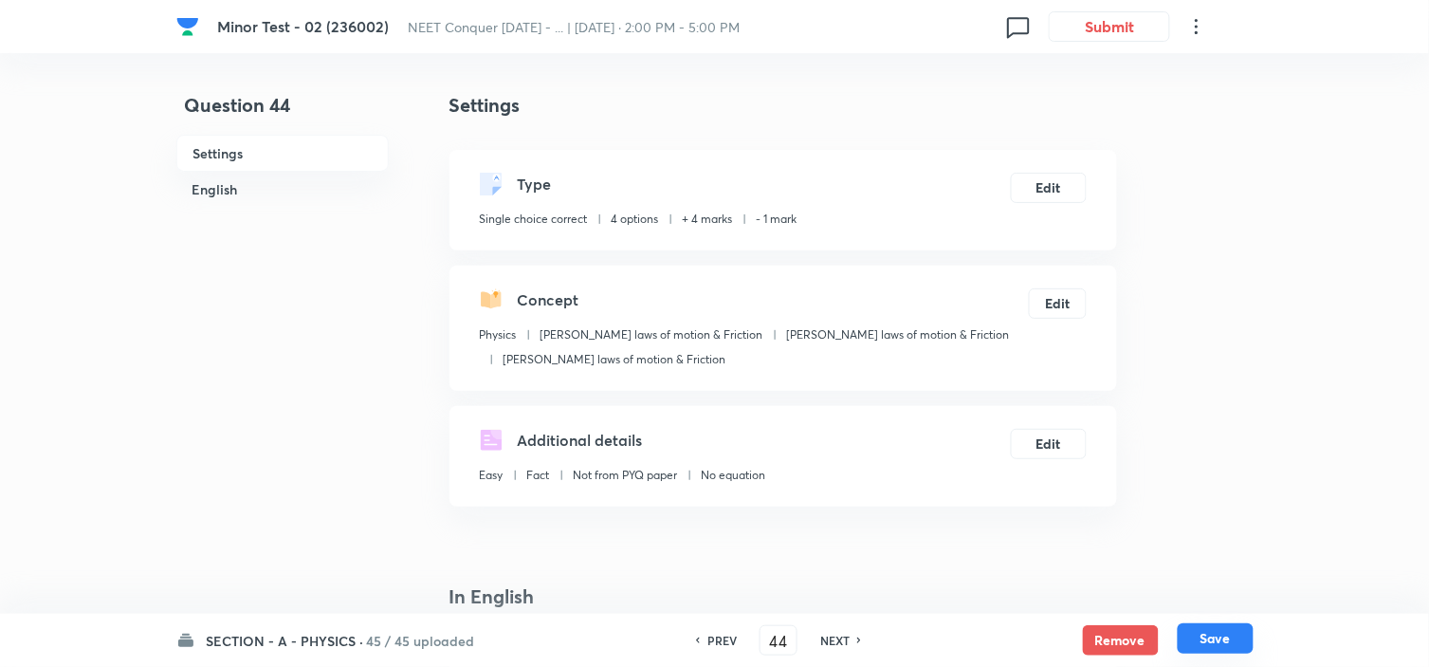
click at [1233, 642] on button "Save" at bounding box center [1216, 638] width 76 height 30
type input "45"
checkbox input "true"
click at [1057, 176] on button "Edit" at bounding box center [1049, 186] width 76 height 30
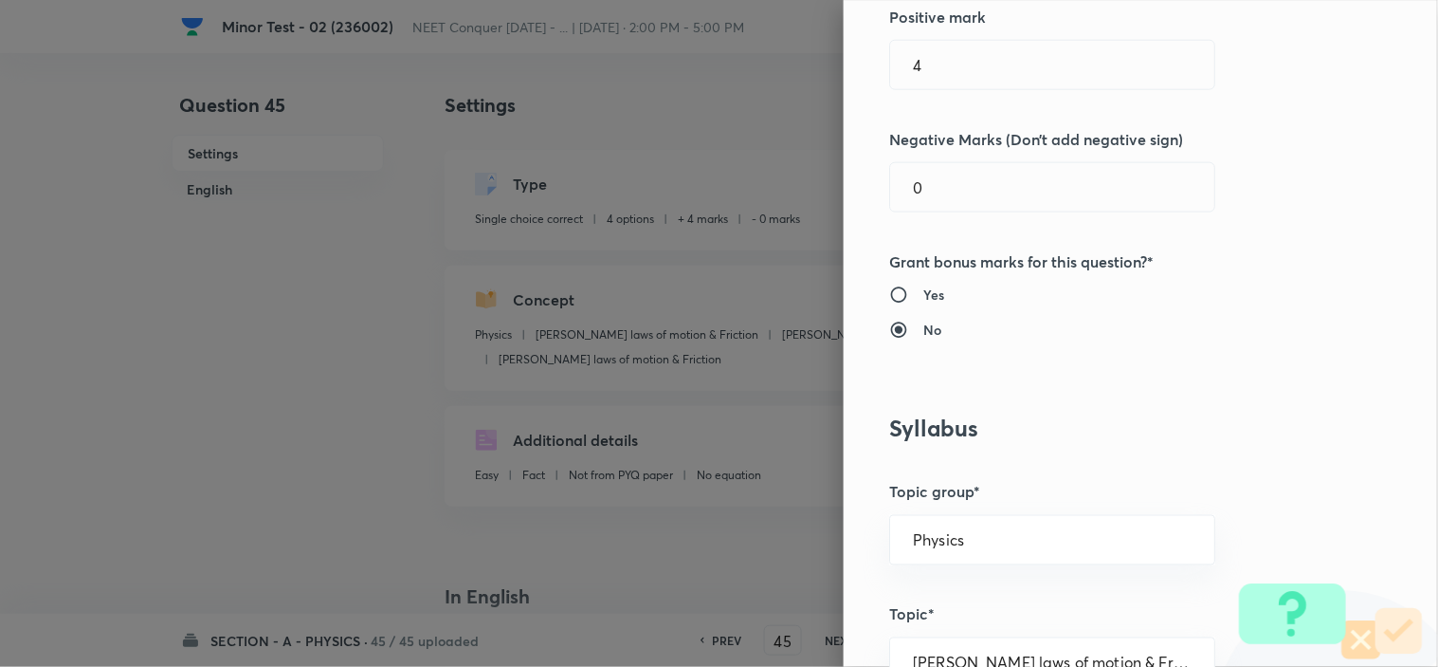
scroll to position [526, 0]
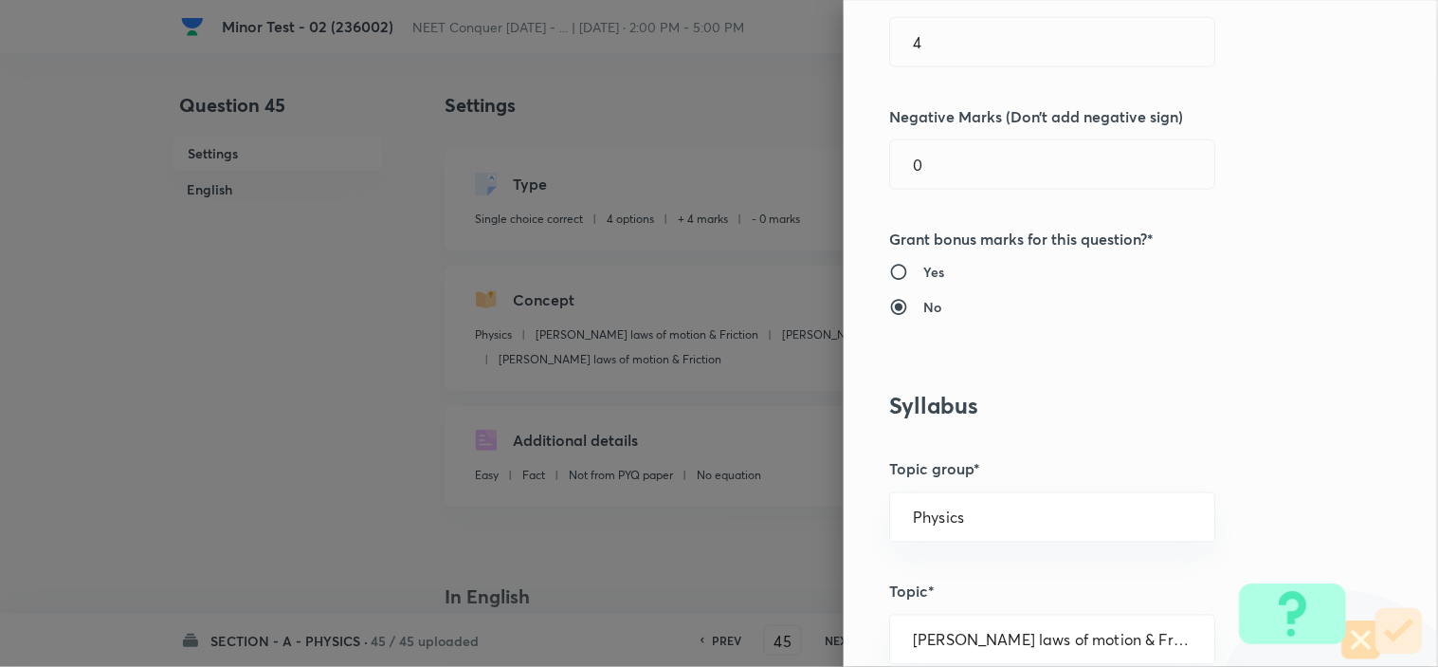
drag, startPoint x: 935, startPoint y: 166, endPoint x: 794, endPoint y: 173, distance: 141.4
click at [794, 173] on div "Question settings Question type* Single choice correct Number of options* 2 3 4…" at bounding box center [719, 333] width 1438 height 667
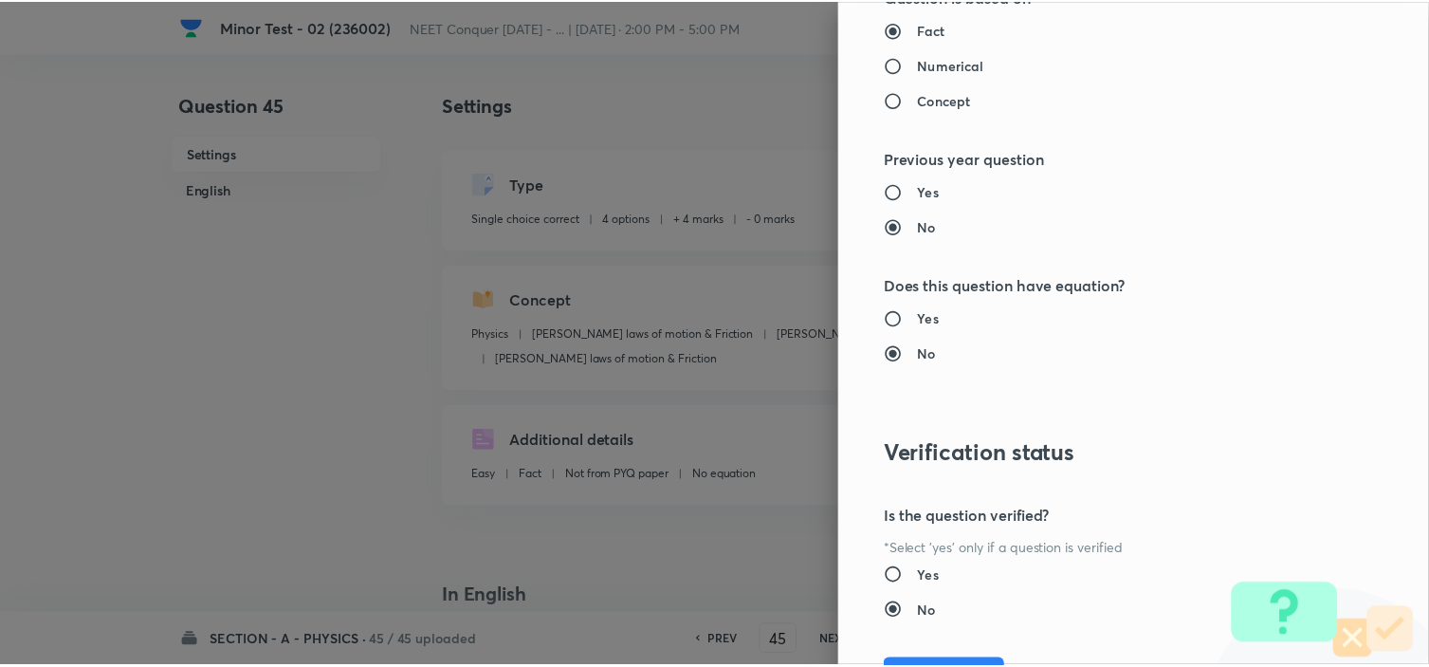
scroll to position [2045, 0]
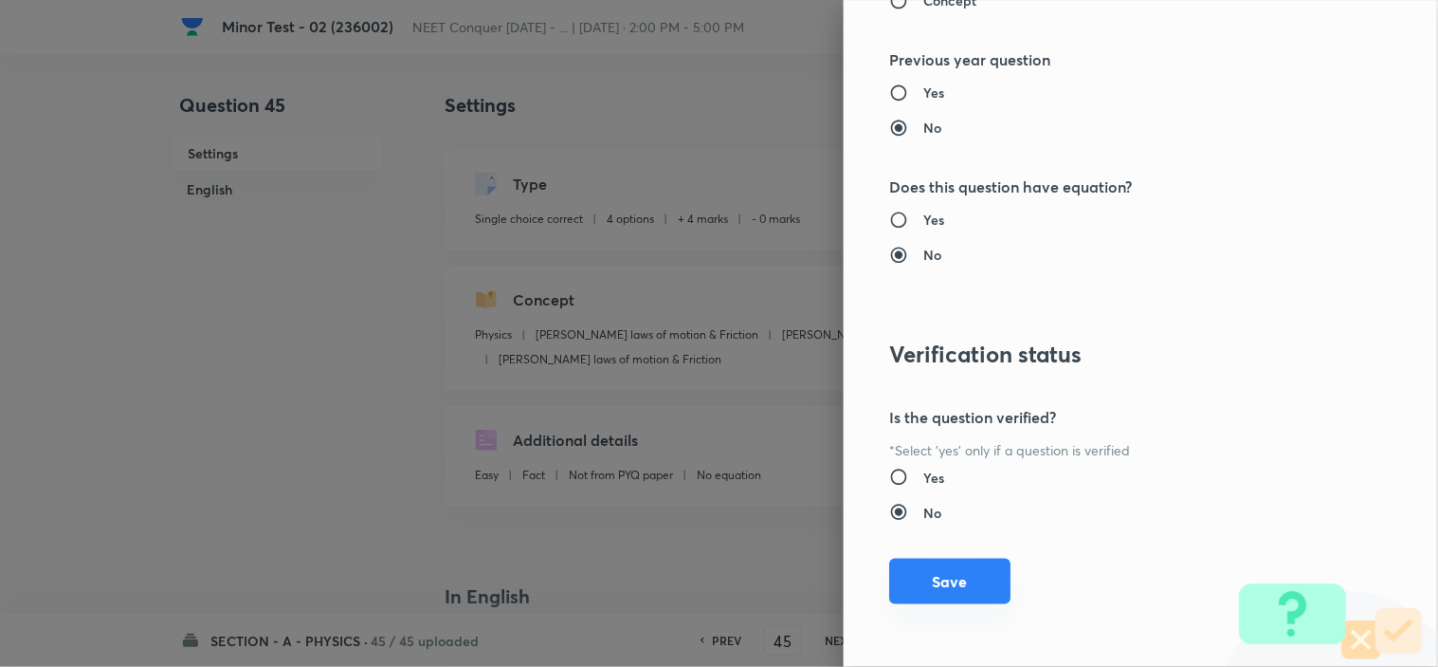
type input "1"
click at [918, 574] on button "Save" at bounding box center [949, 581] width 121 height 46
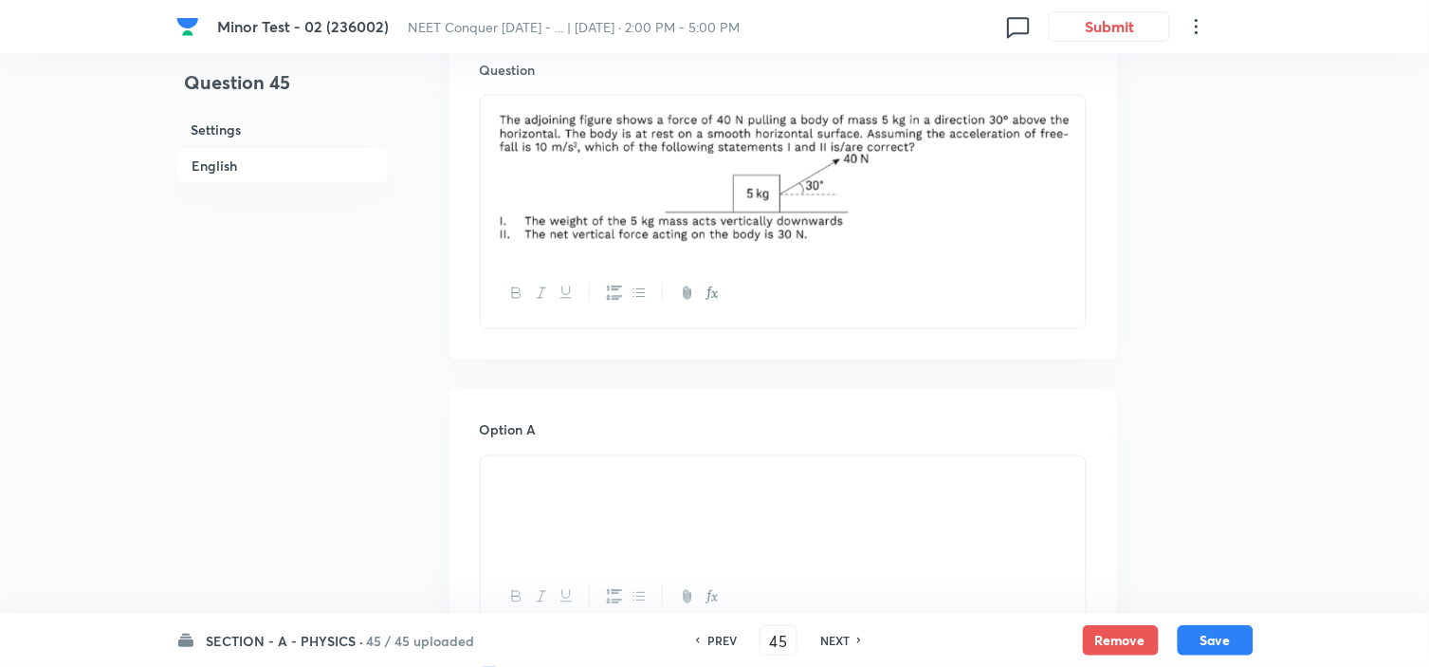
scroll to position [631, 0]
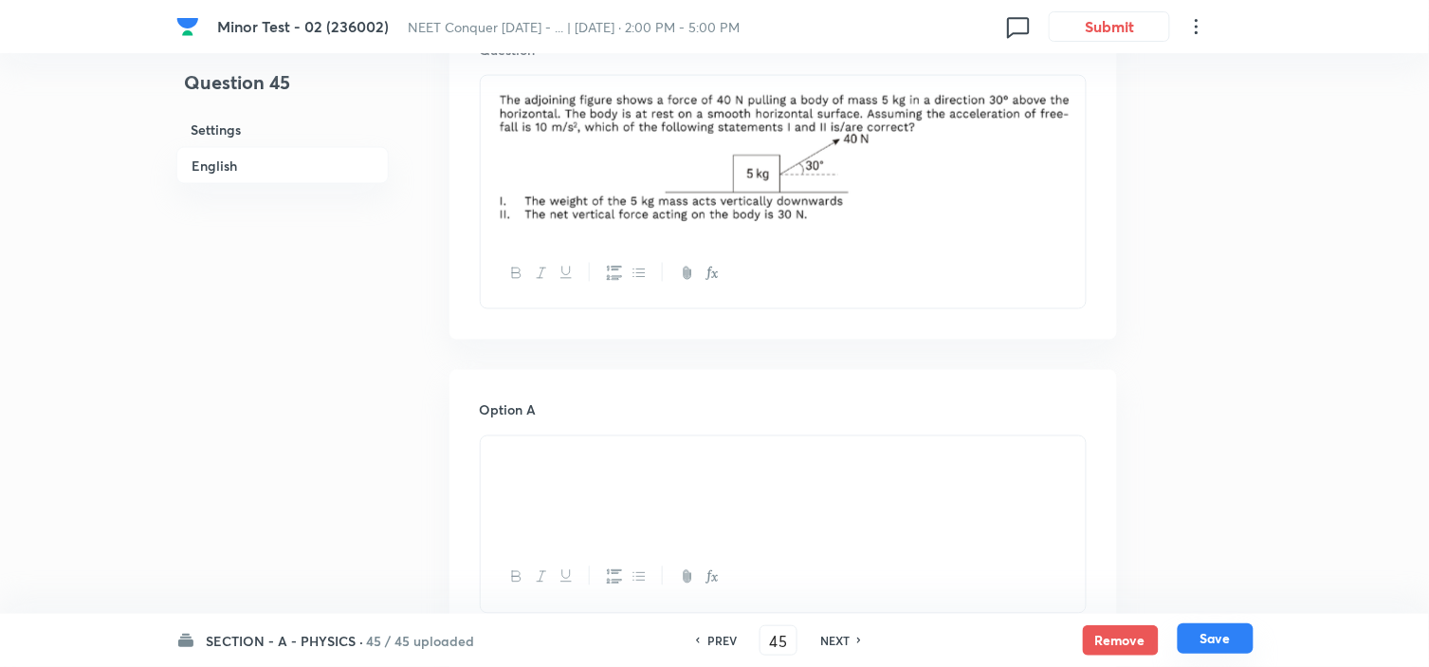
click at [1223, 624] on div "SECTION - A - PHYSICS · 45 / 45 uploaded PREV 45 ​ NEXT Remove Save" at bounding box center [714, 639] width 1077 height 53
click at [1220, 639] on button "Save" at bounding box center [1216, 638] width 76 height 30
checkbox input "false"
type input "46"
checkbox input "true"
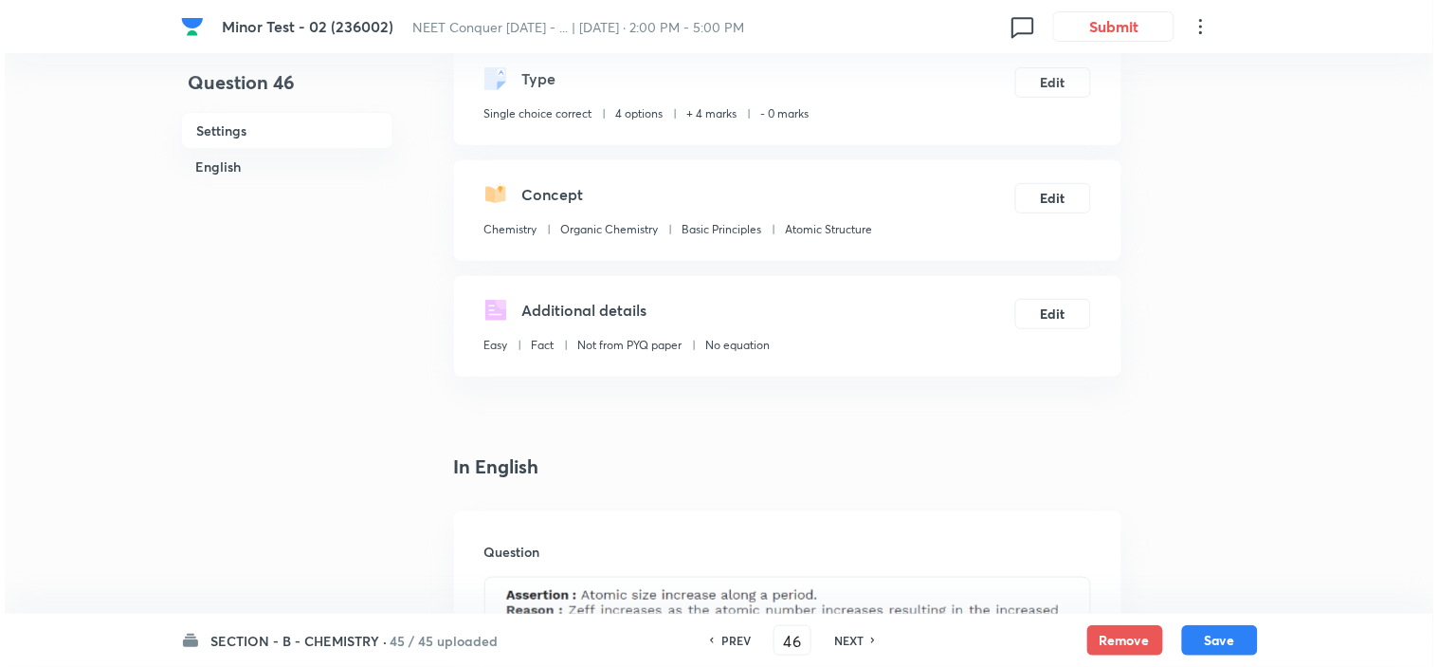
scroll to position [0, 0]
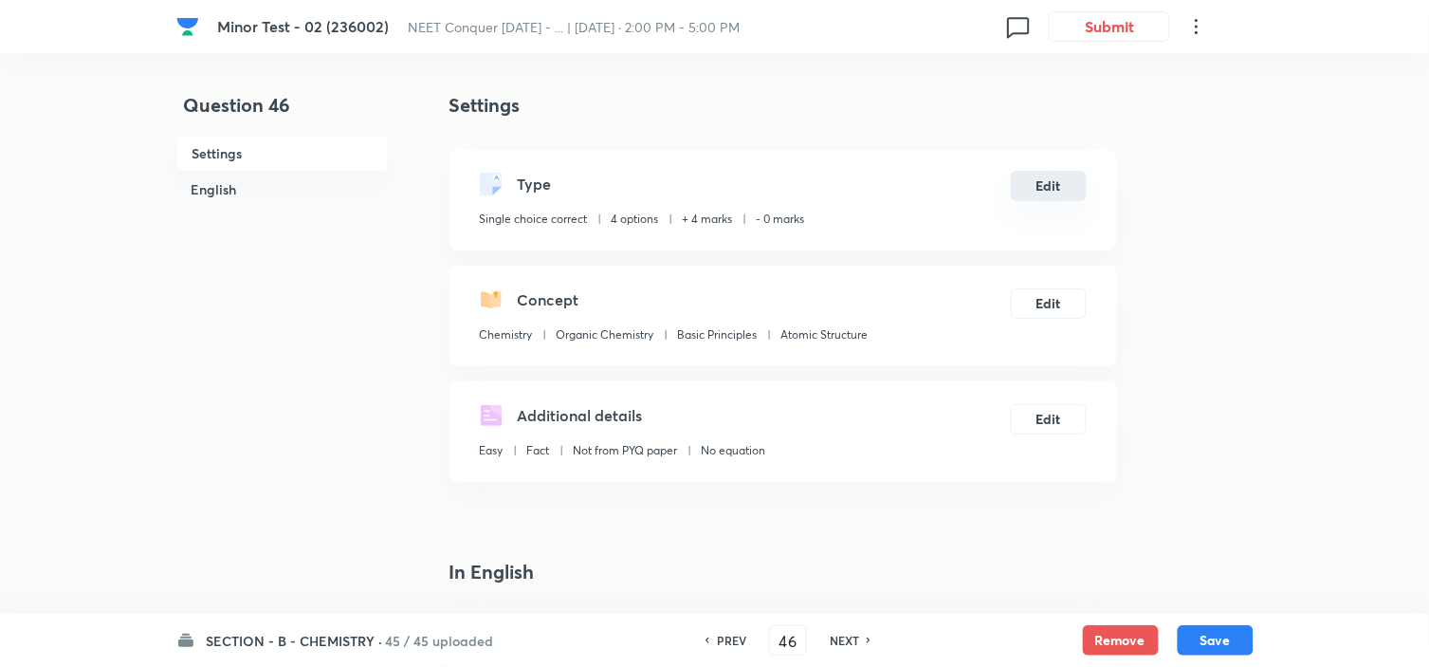
click at [1039, 180] on button "Edit" at bounding box center [1049, 186] width 76 height 30
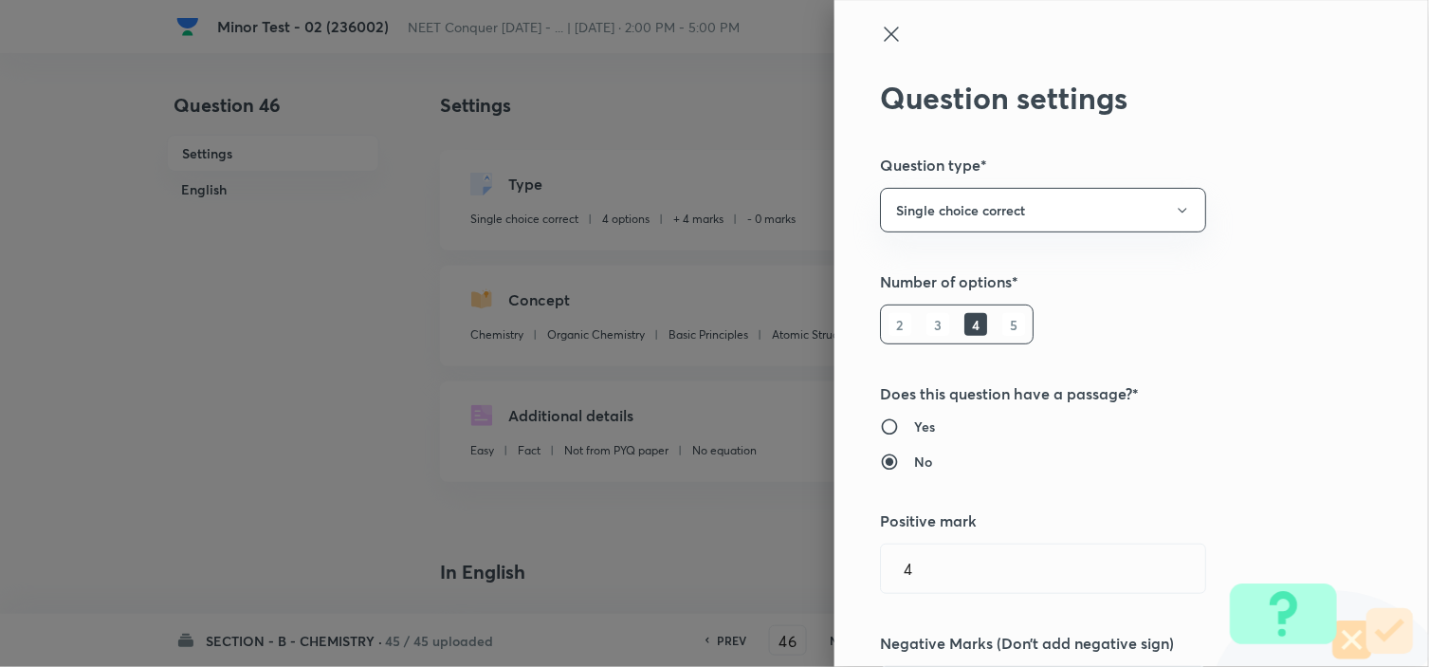
type input "0"
type input "Chemistry"
type input "Organic Chemistry"
type input "Basic Principles"
type input "Atomic Structure"
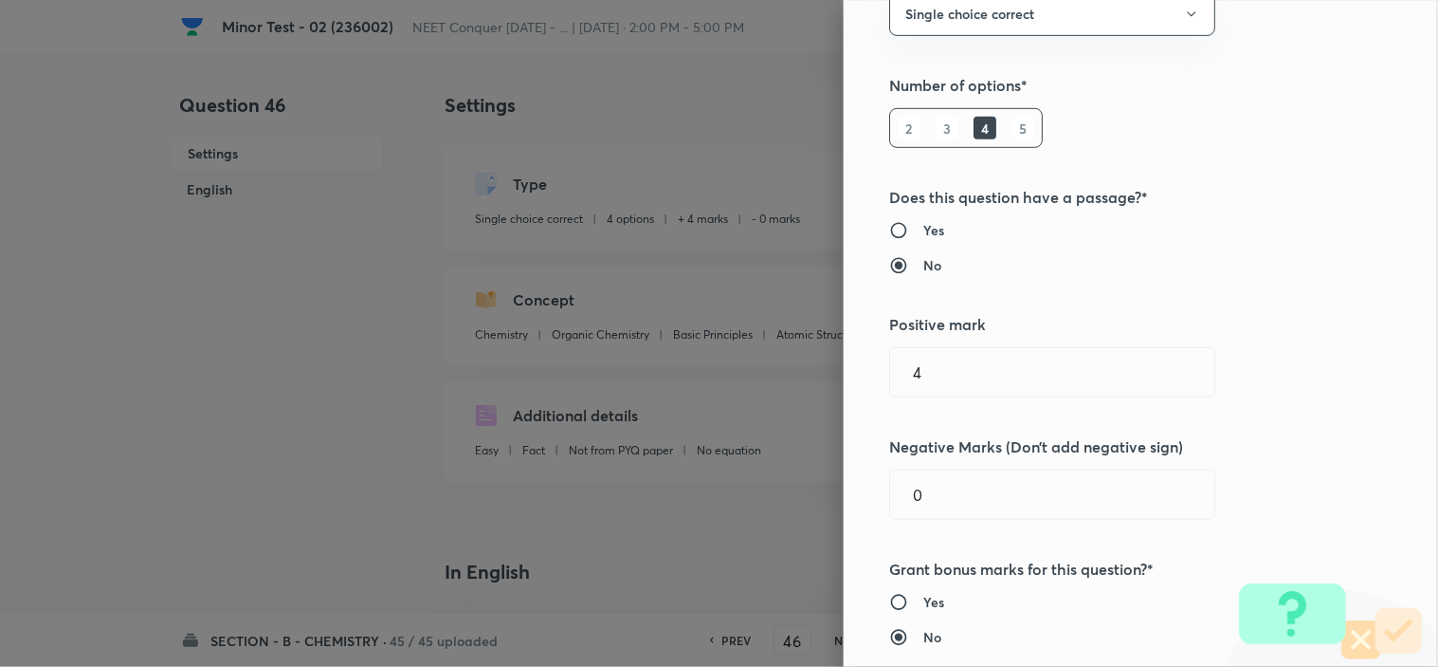
scroll to position [210, 0]
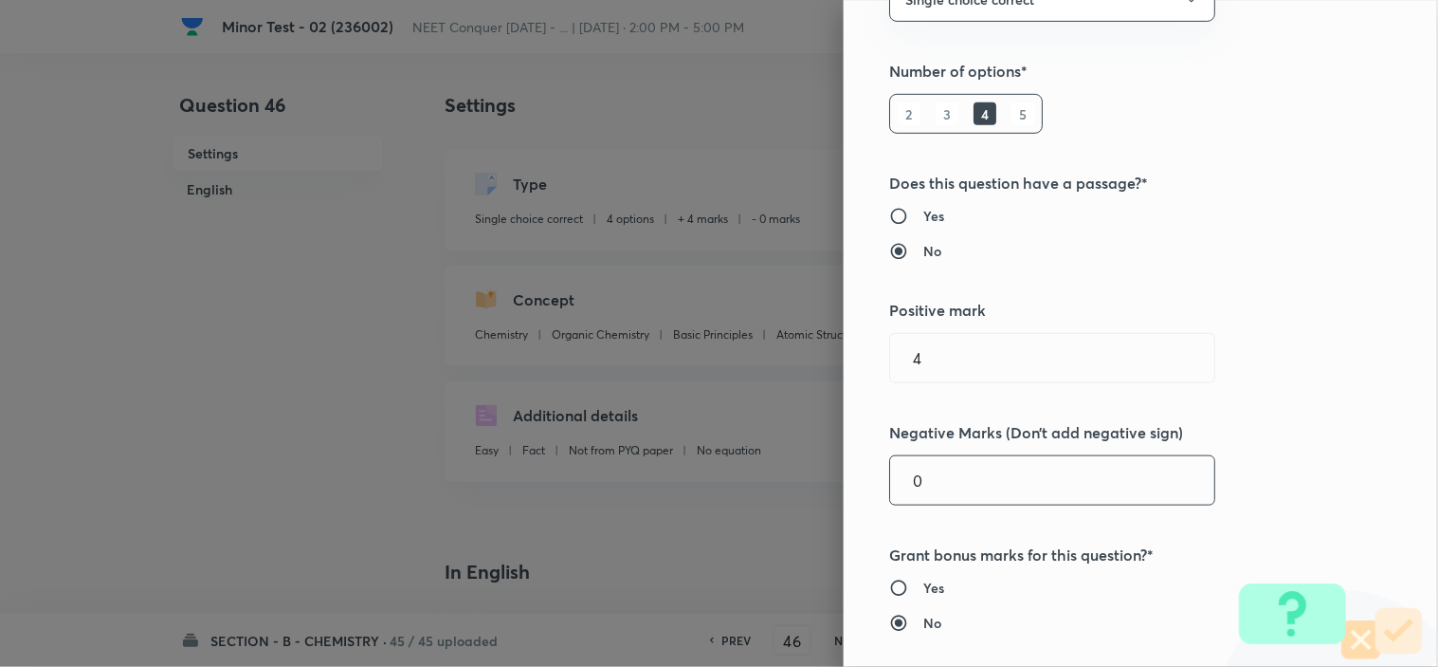
drag, startPoint x: 884, startPoint y: 488, endPoint x: 787, endPoint y: 500, distance: 97.4
click at [844, 497] on div "Question settings Question type* Single choice correct Number of options* 2 3 4…" at bounding box center [1141, 333] width 594 height 667
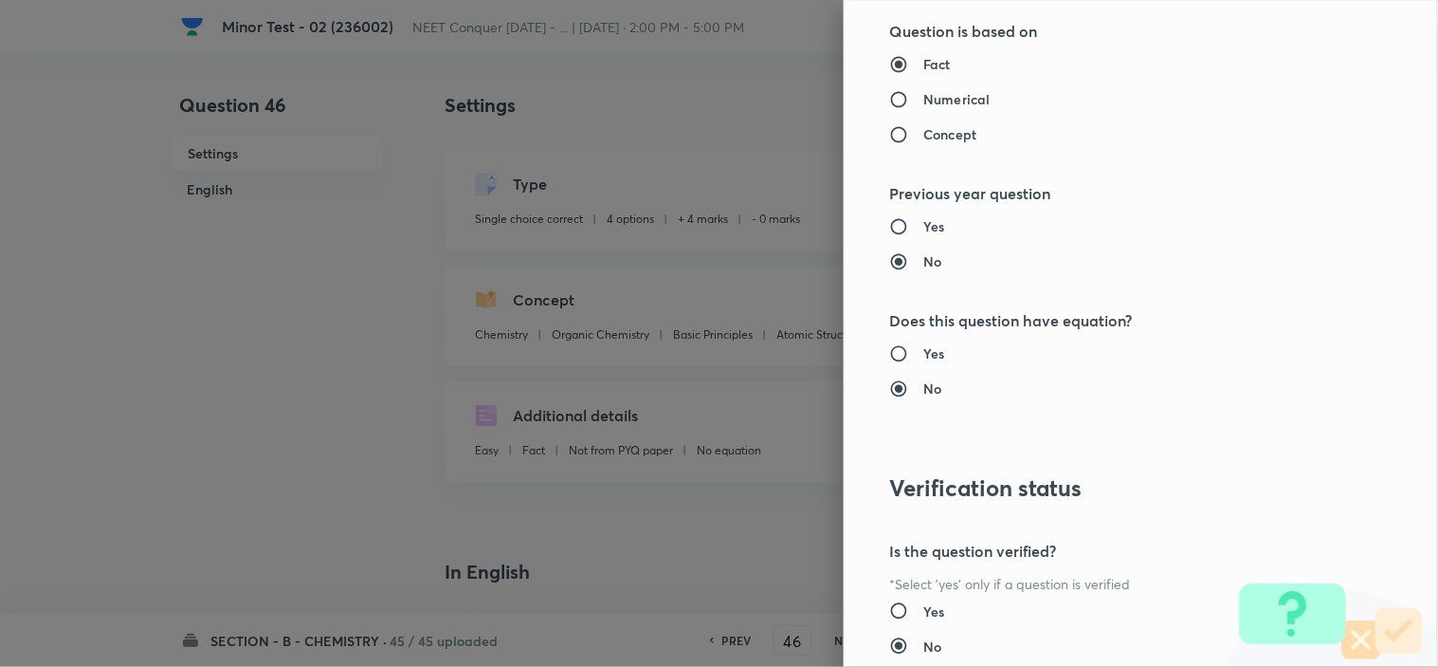
scroll to position [2045, 0]
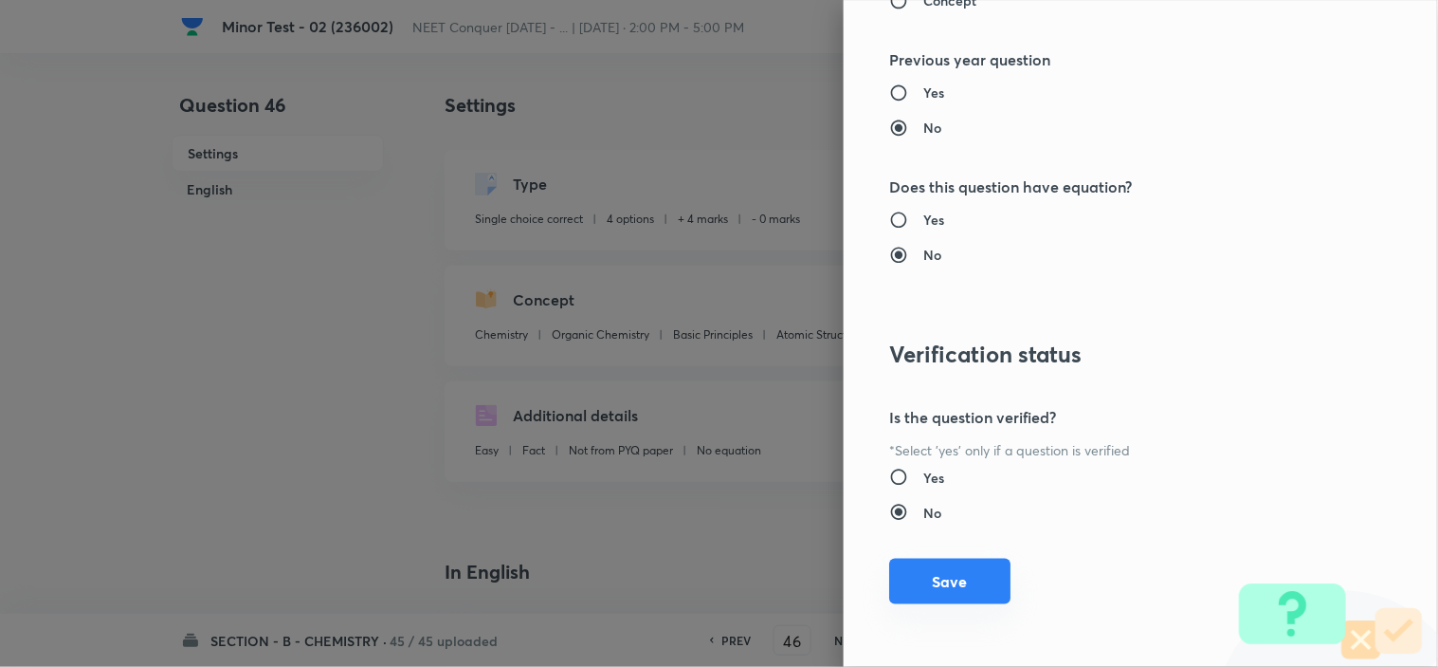
type input "1"
click at [934, 585] on button "Save" at bounding box center [949, 581] width 121 height 46
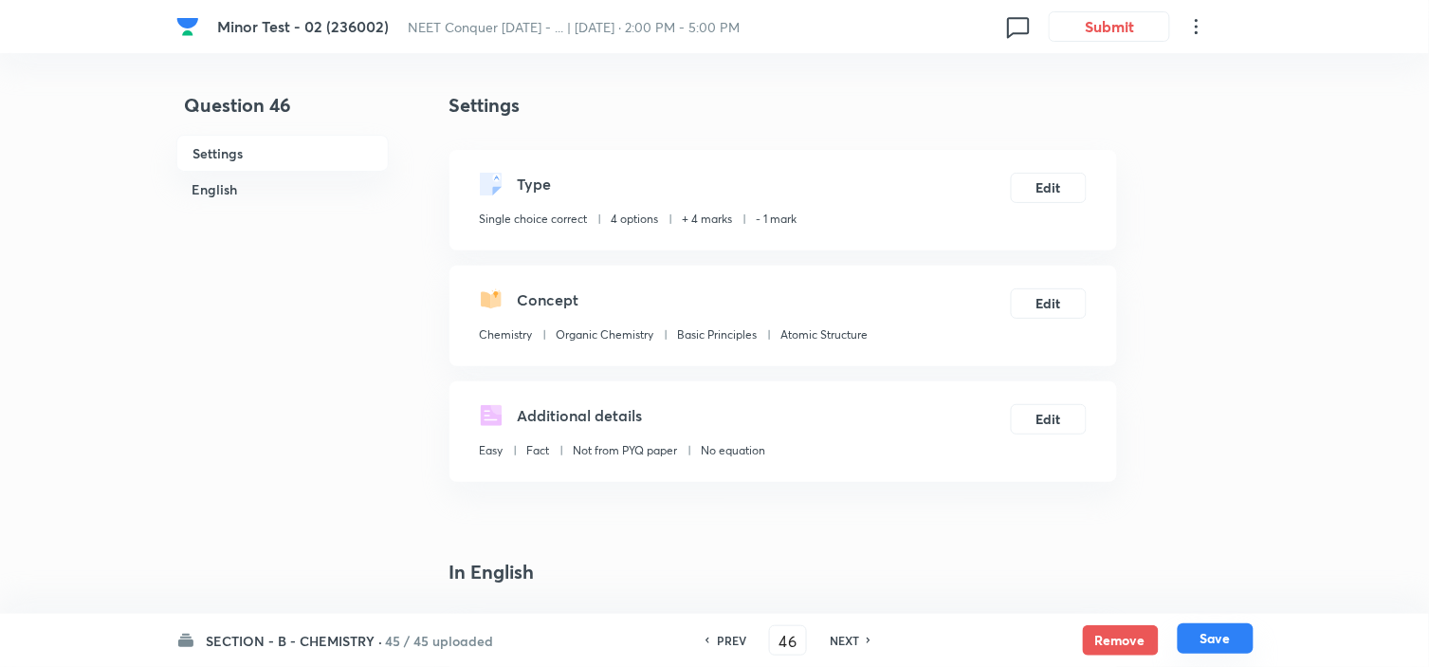
click at [1207, 638] on button "Save" at bounding box center [1216, 638] width 76 height 30
type input "47"
click at [1046, 186] on button "Edit" at bounding box center [1049, 186] width 76 height 30
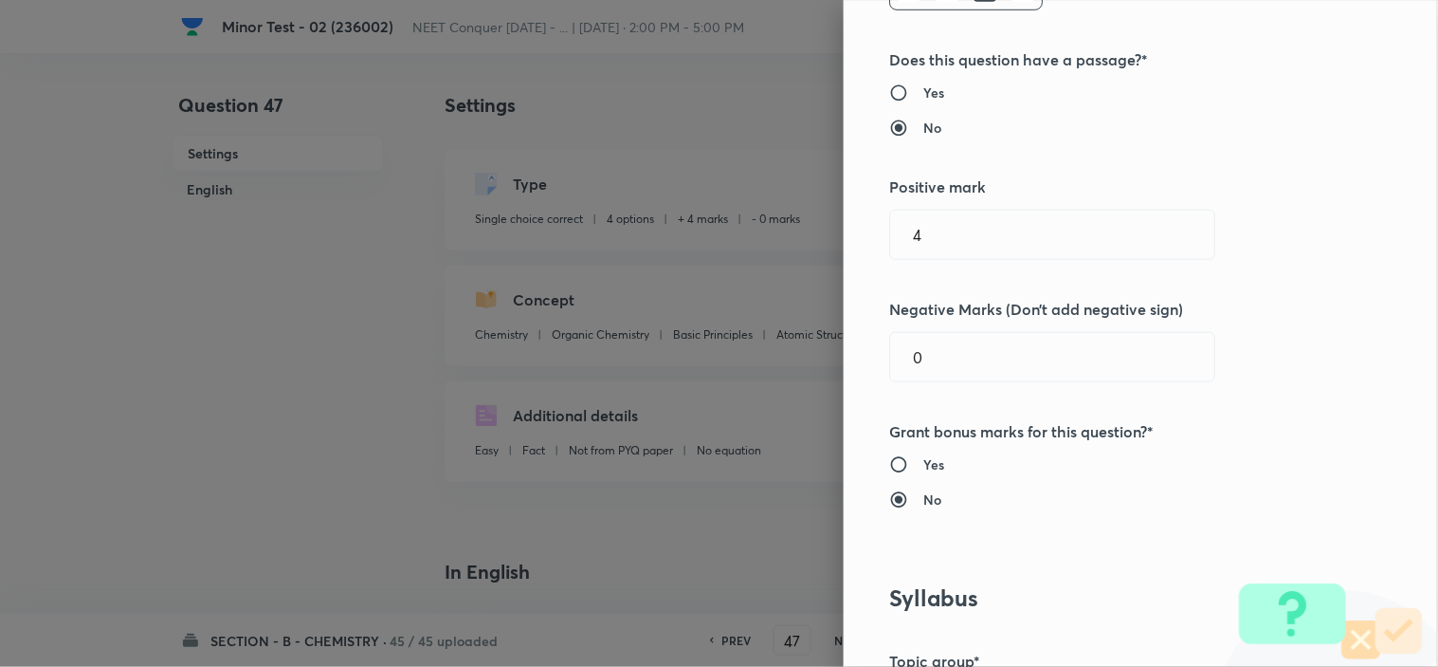
scroll to position [631, 0]
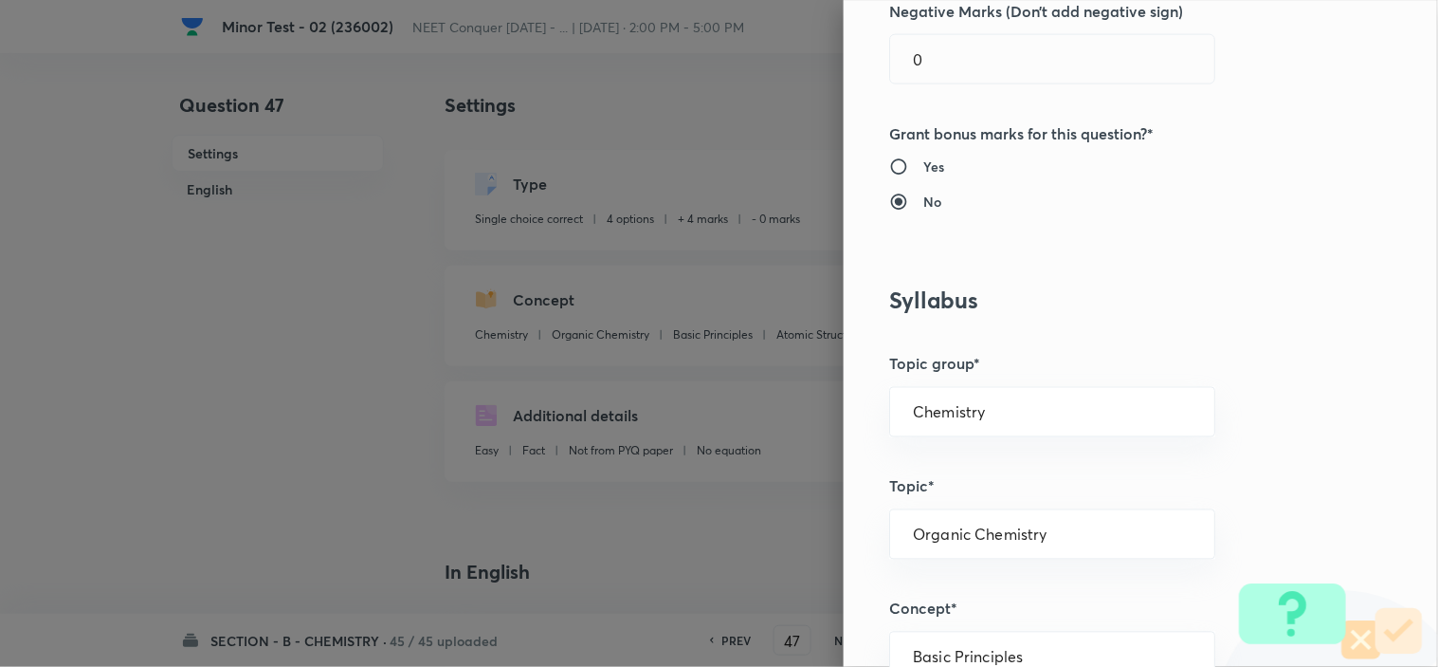
click at [857, 70] on div "Question settings Question type* Single choice correct Number of options* 2 3 4…" at bounding box center [1141, 333] width 594 height 667
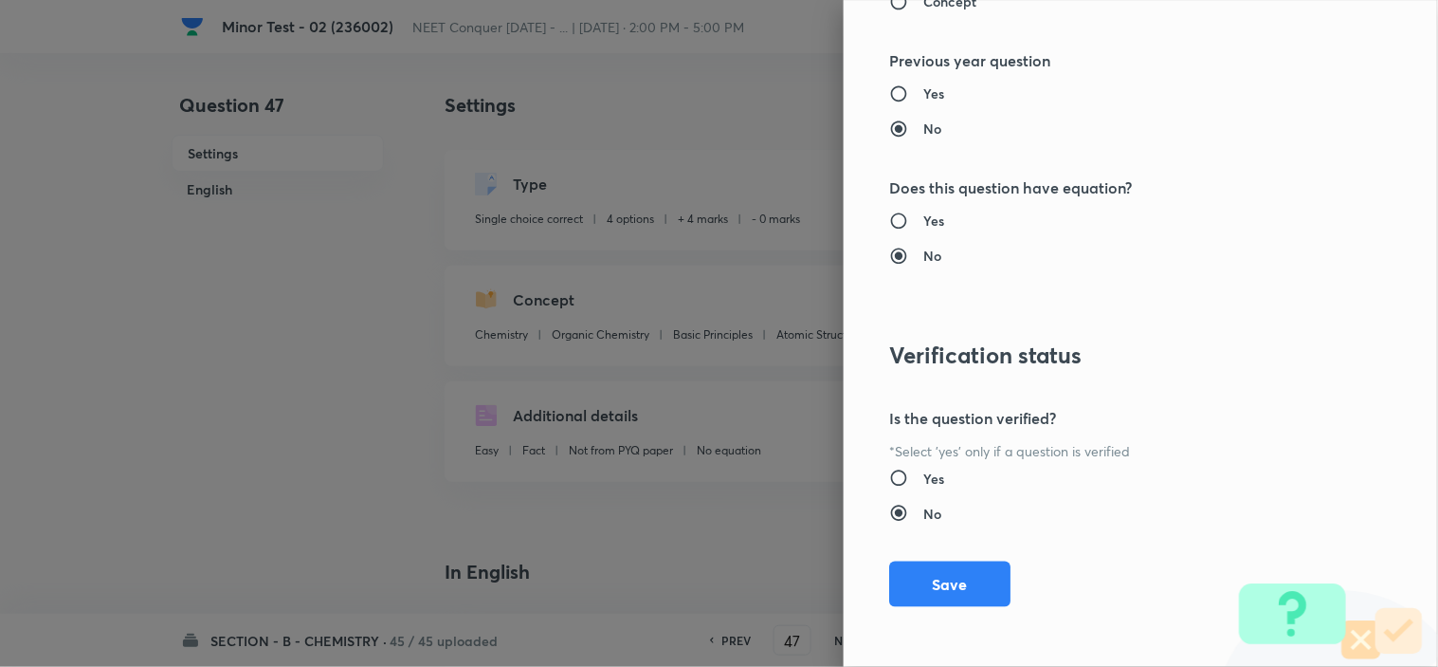
scroll to position [2045, 0]
click at [935, 585] on button "Save" at bounding box center [949, 581] width 121 height 46
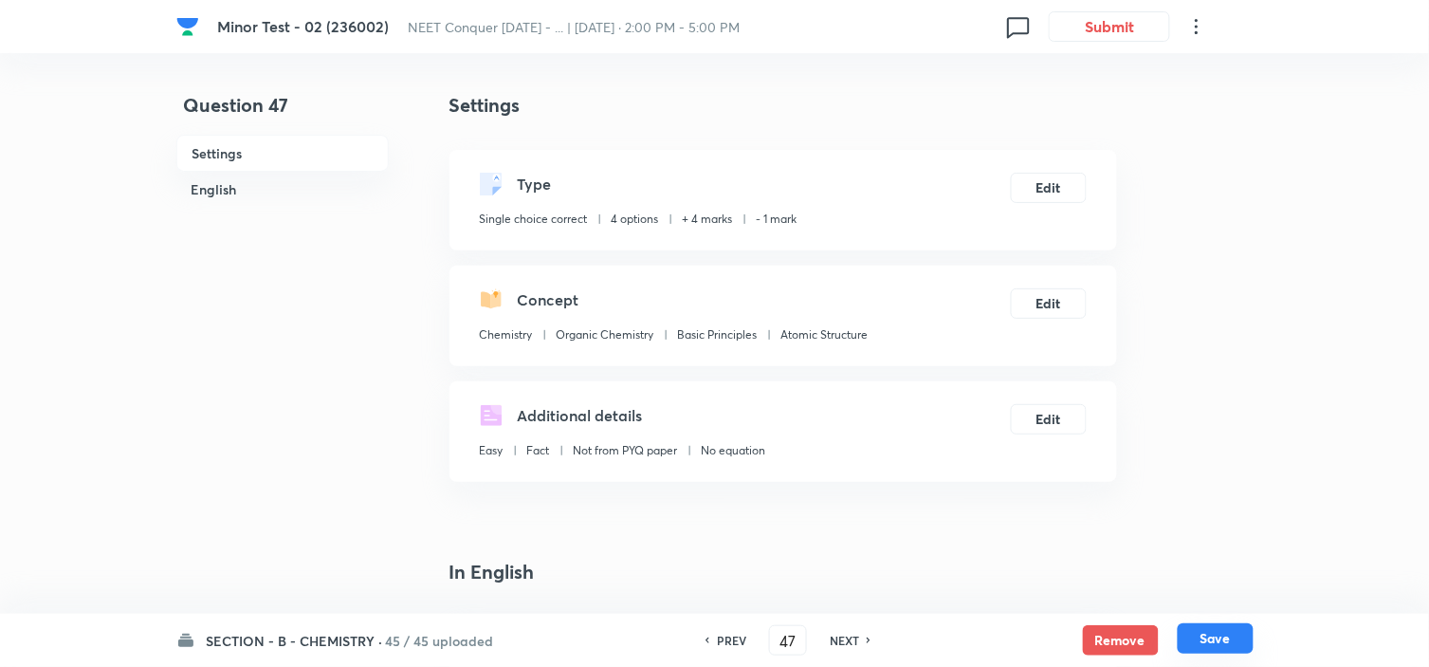
click at [1234, 649] on button "Save" at bounding box center [1216, 638] width 76 height 30
click at [1073, 182] on button "Edit" at bounding box center [1049, 186] width 76 height 30
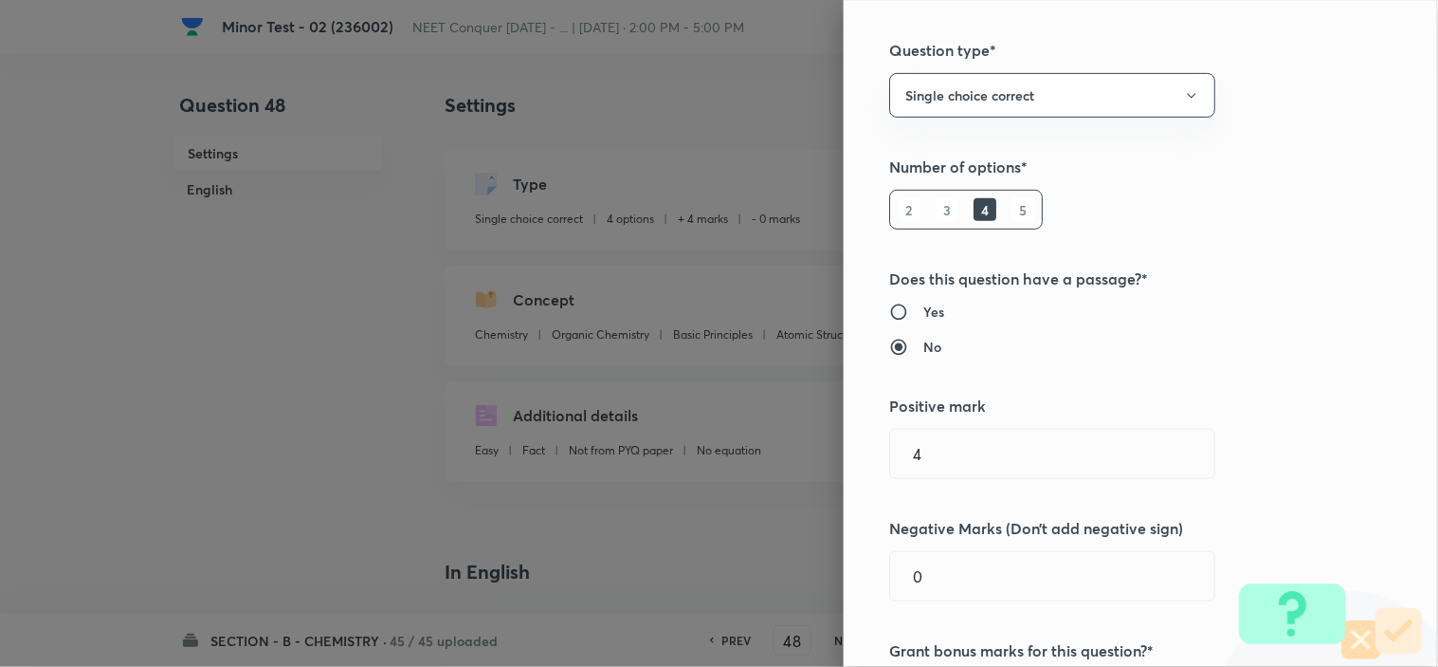
scroll to position [210, 0]
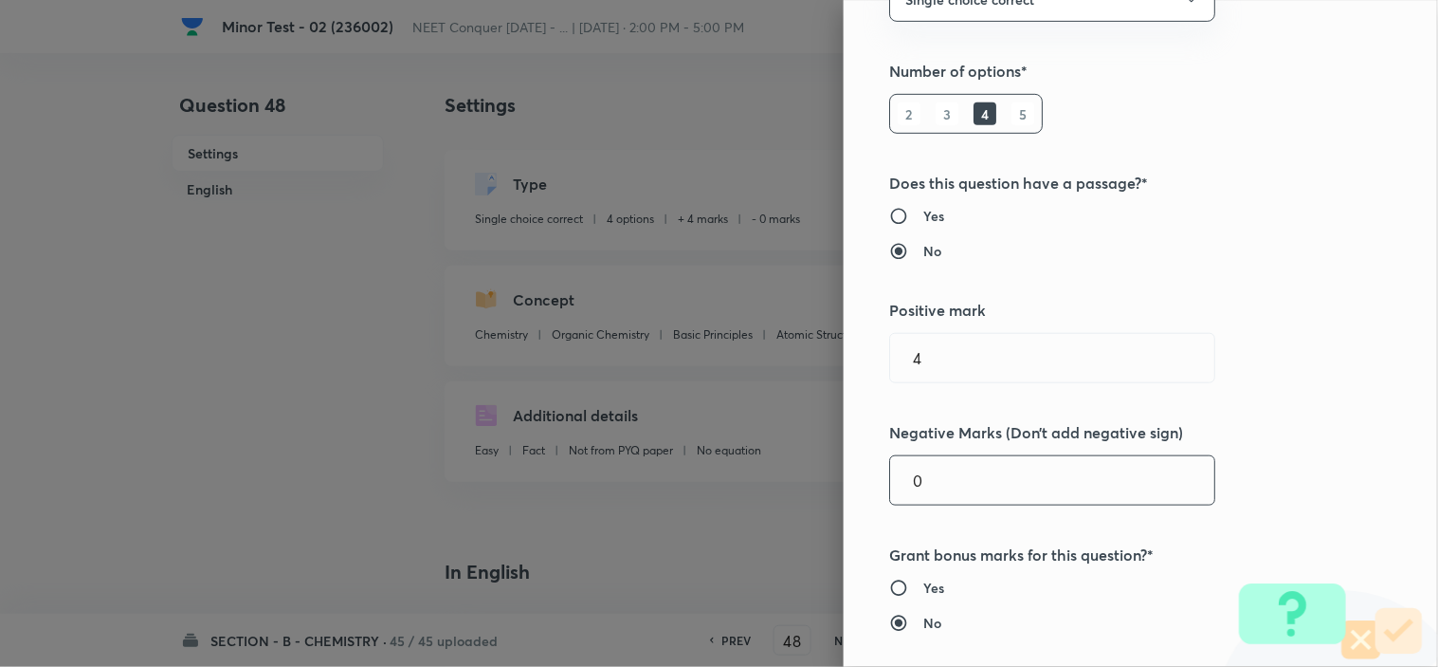
drag, startPoint x: 926, startPoint y: 487, endPoint x: 806, endPoint y: 494, distance: 120.6
click at [850, 490] on div "Question settings Question type* Single choice correct Number of options* 2 3 4…" at bounding box center [1141, 333] width 594 height 667
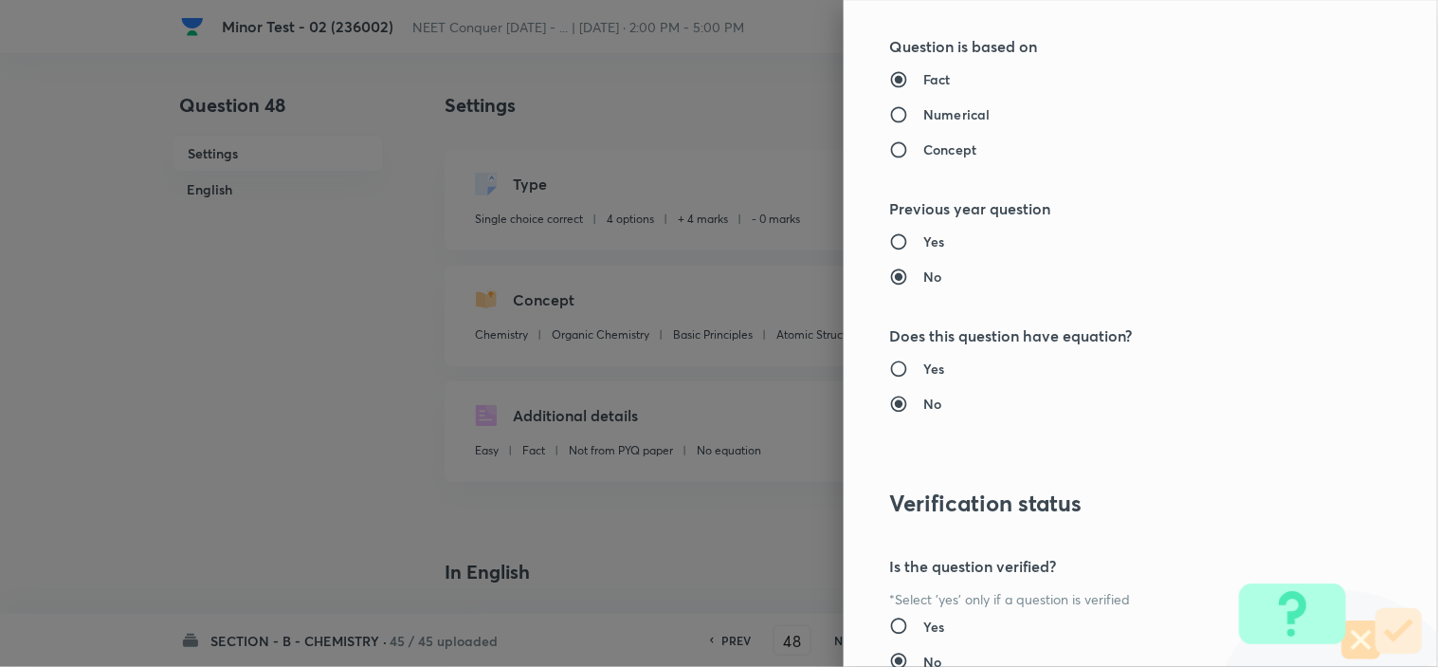
scroll to position [2045, 0]
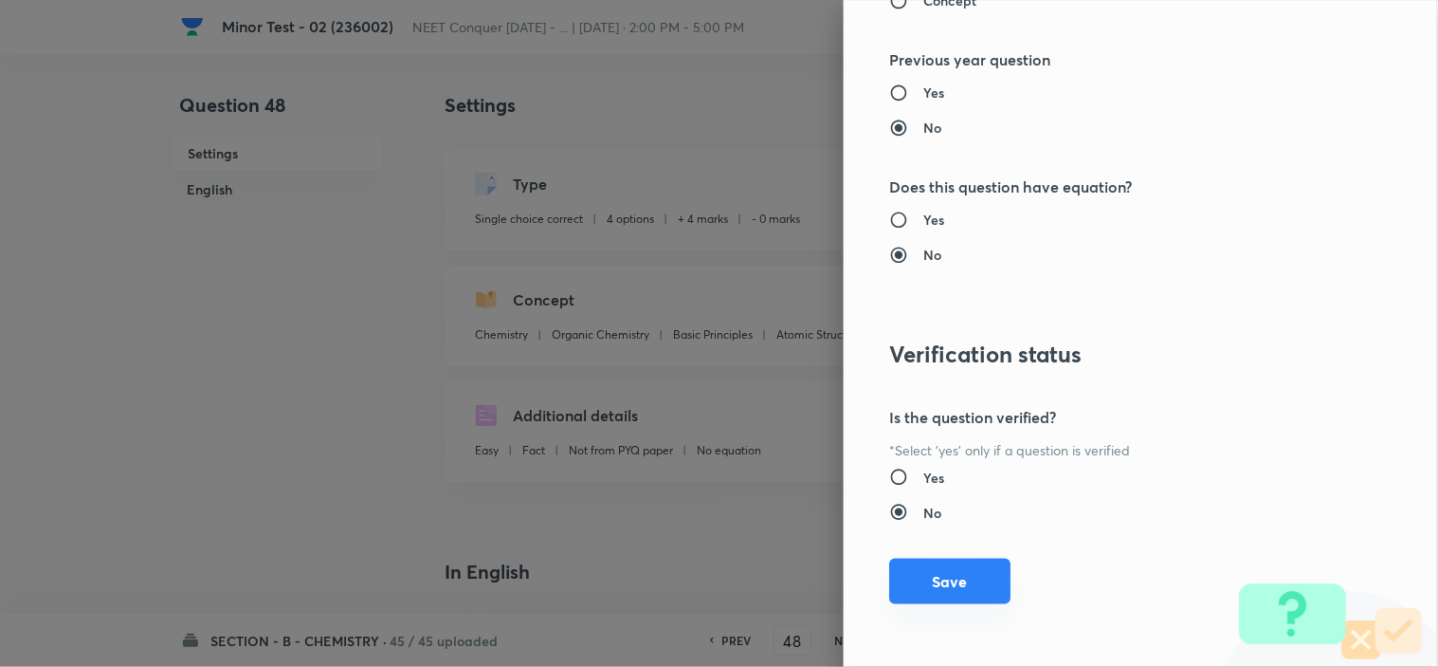
click at [940, 591] on button "Save" at bounding box center [949, 581] width 121 height 46
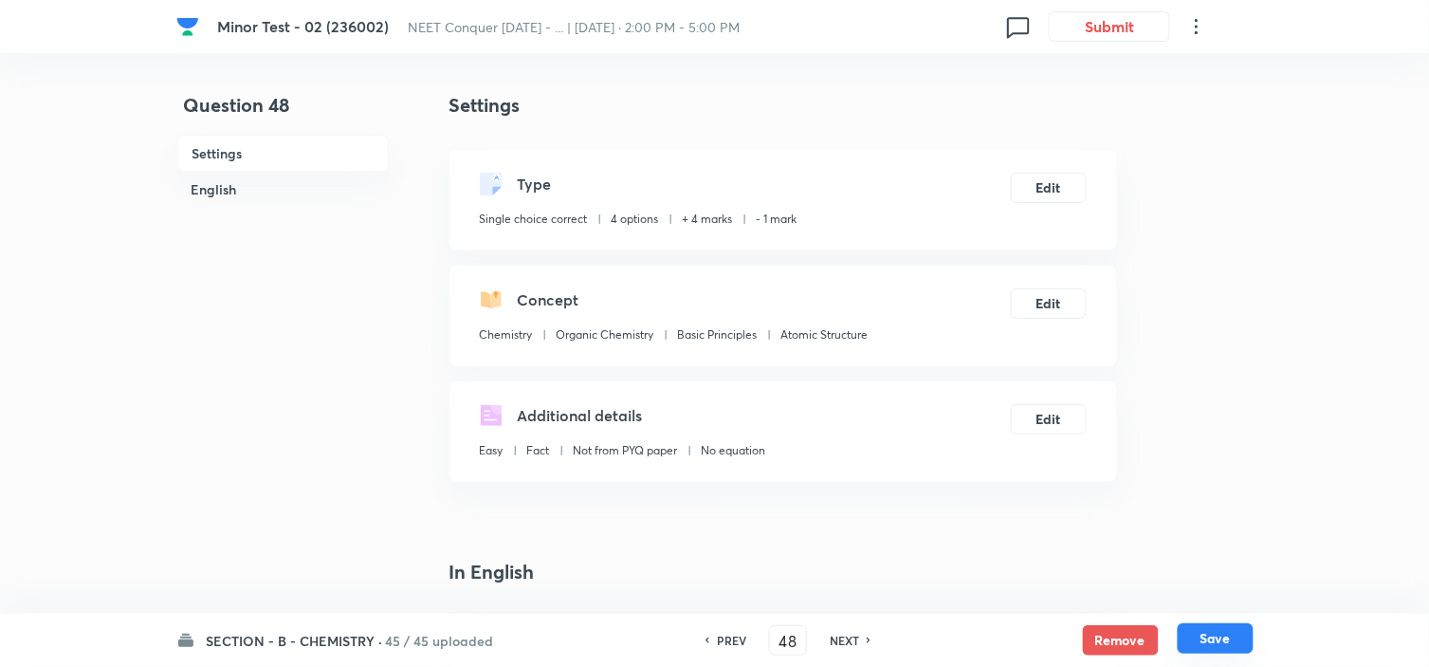
click at [1193, 624] on button "Save" at bounding box center [1216, 638] width 76 height 30
click at [1053, 192] on button "Edit" at bounding box center [1049, 186] width 76 height 30
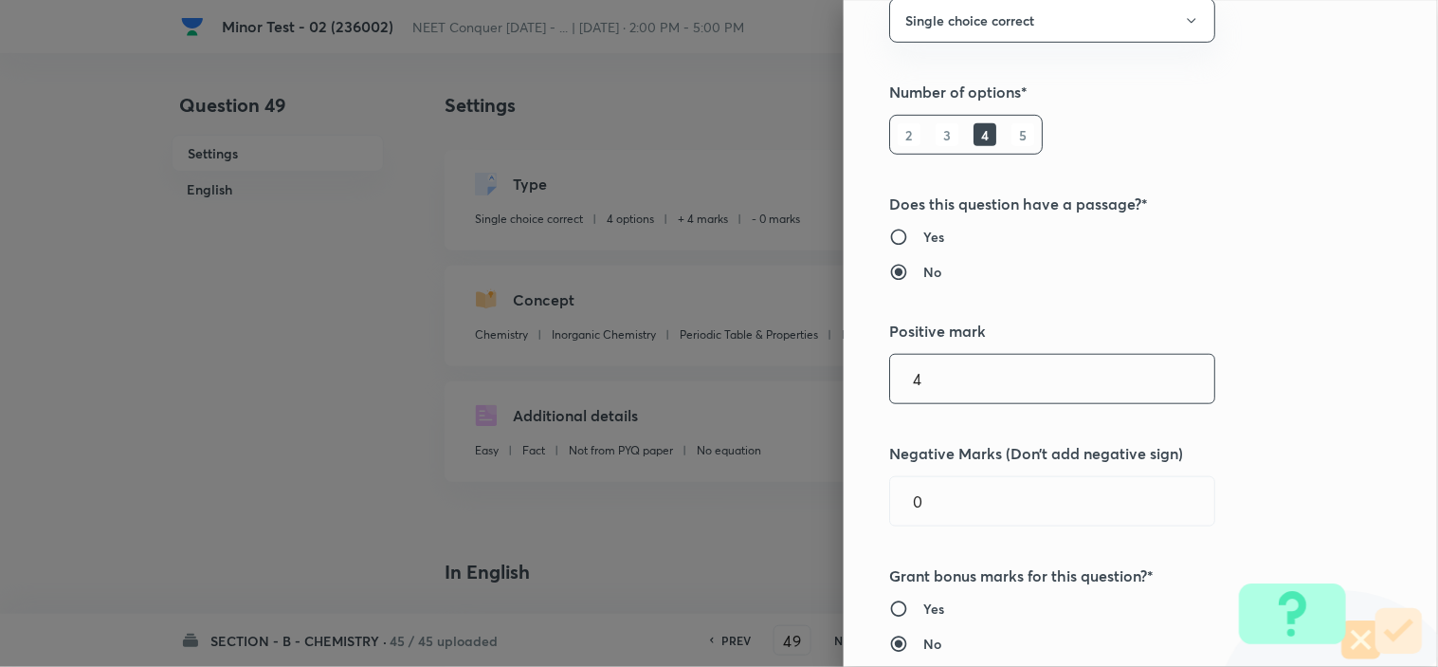
scroll to position [210, 0]
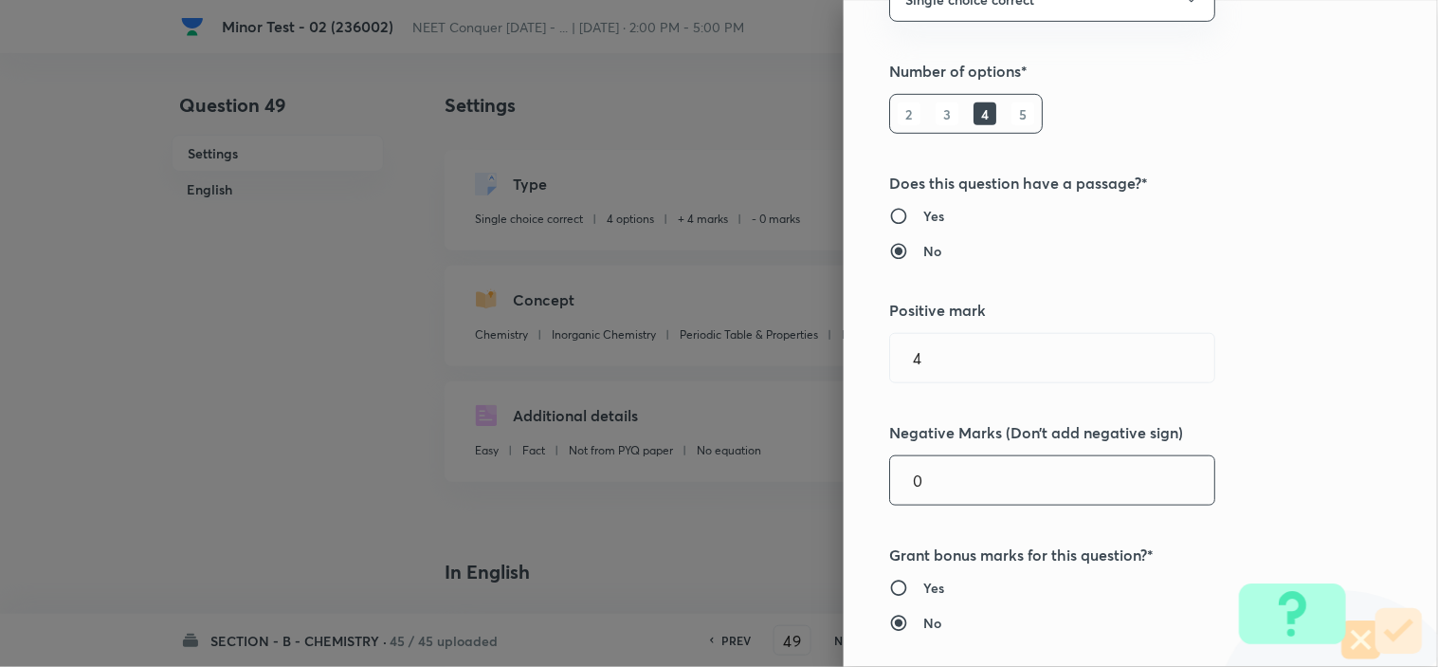
drag, startPoint x: 930, startPoint y: 482, endPoint x: 796, endPoint y: 484, distance: 133.7
click at [810, 480] on div "Question settings Question type* Single choice correct Number of options* 2 3 4…" at bounding box center [719, 333] width 1438 height 667
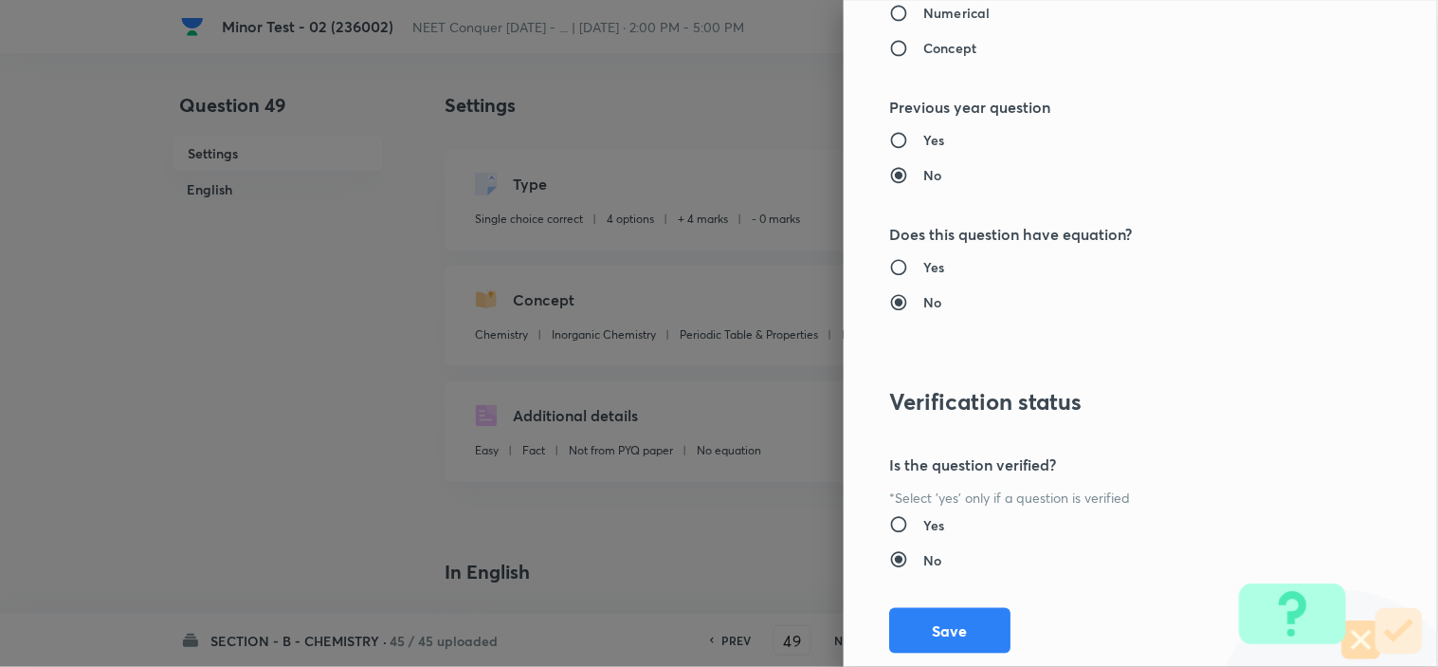
scroll to position [2045, 0]
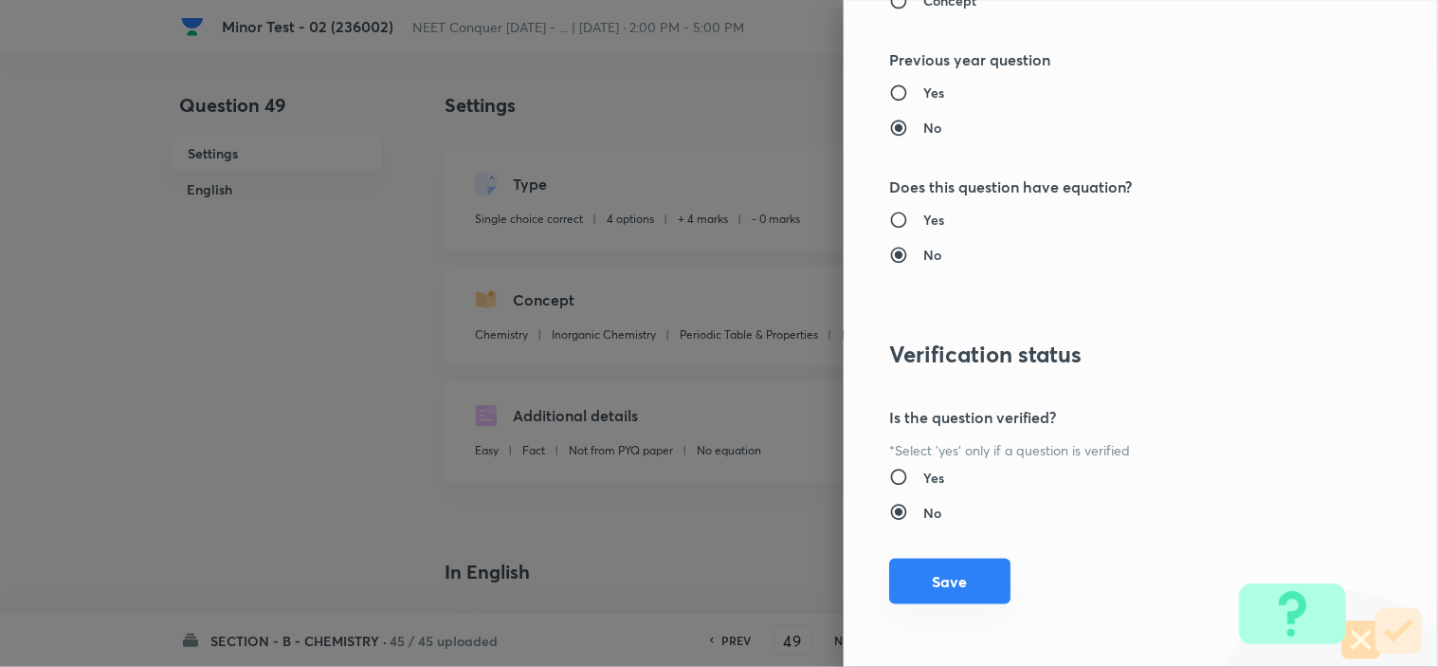
click at [935, 589] on button "Save" at bounding box center [949, 581] width 121 height 46
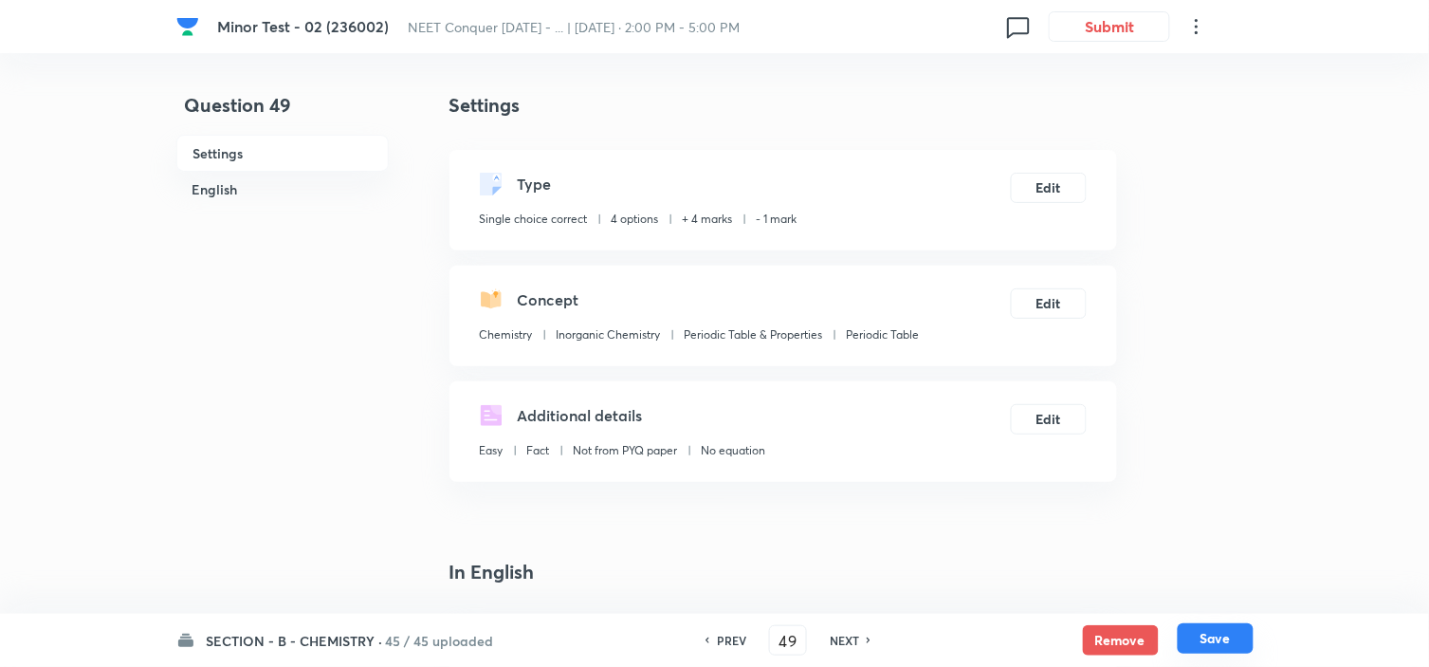
drag, startPoint x: 1211, startPoint y: 646, endPoint x: 1183, endPoint y: 650, distance: 27.9
click at [1211, 647] on button "Save" at bounding box center [1216, 638] width 76 height 30
click at [1038, 192] on button "Edit" at bounding box center [1049, 186] width 76 height 30
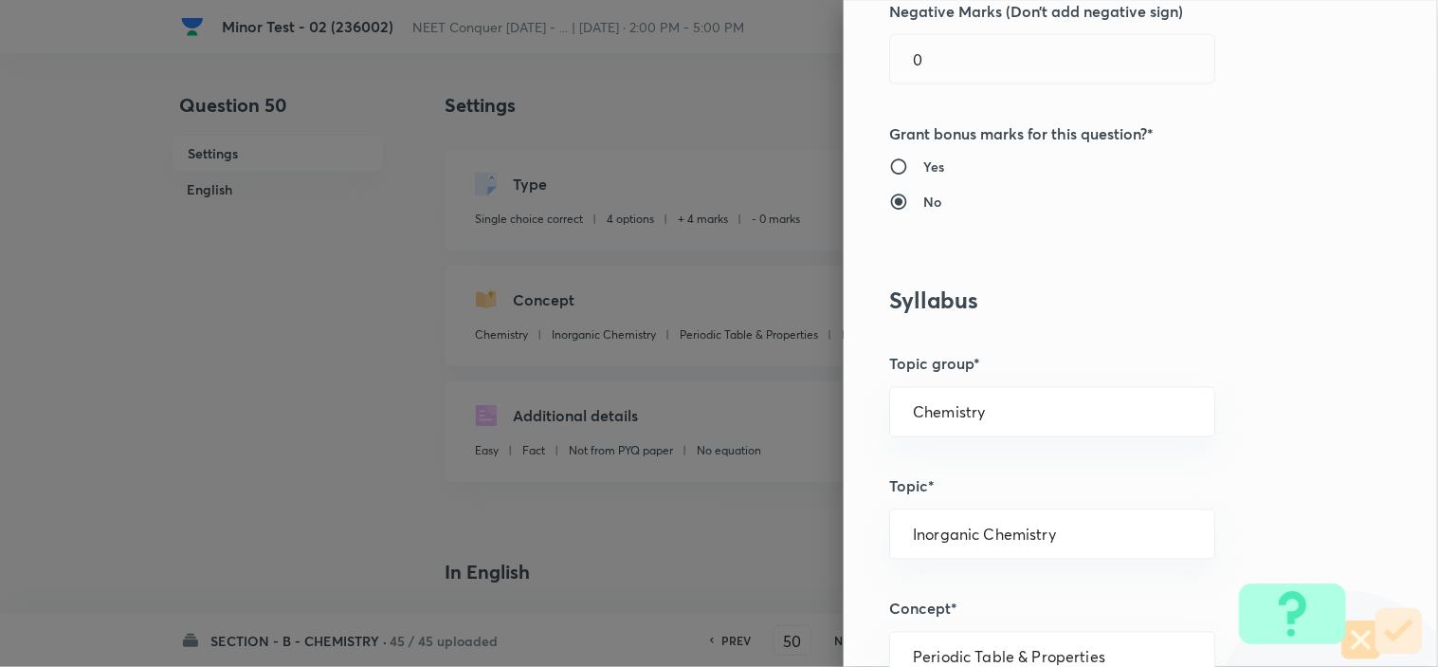
scroll to position [526, 0]
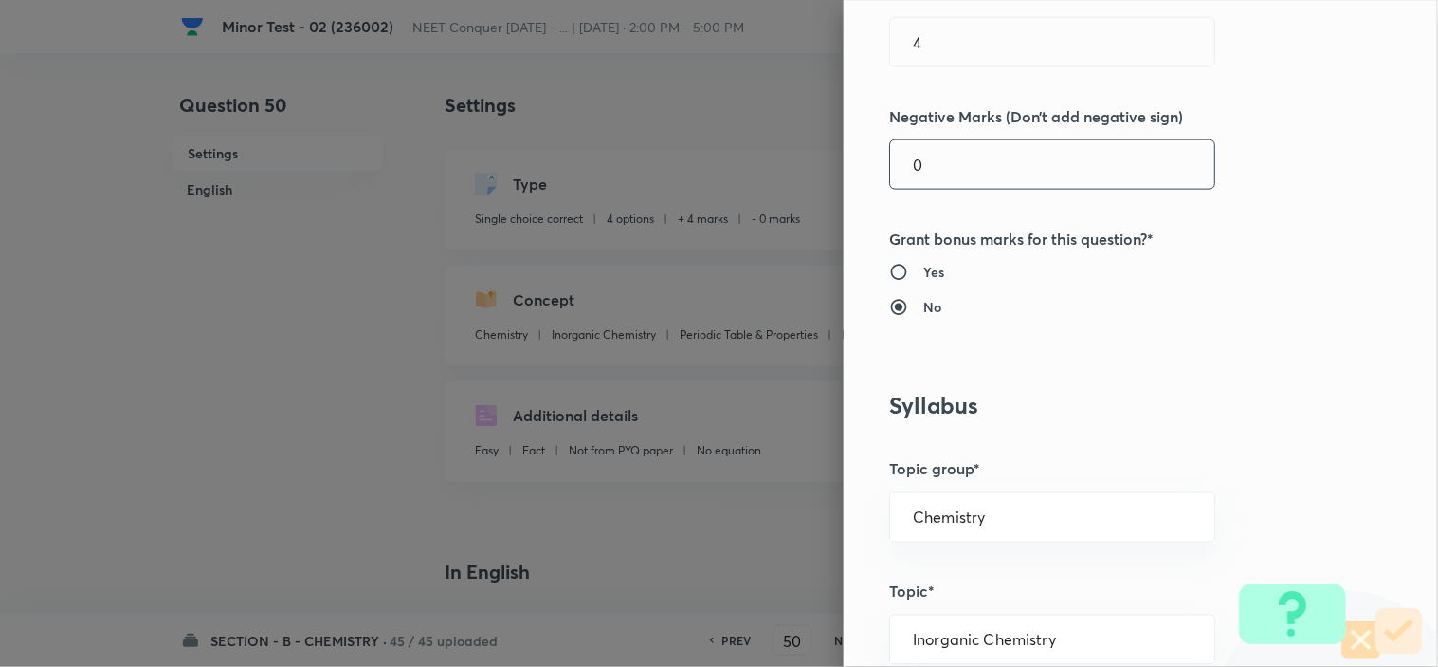
drag, startPoint x: 921, startPoint y: 152, endPoint x: 735, endPoint y: 186, distance: 188.9
click at [818, 173] on div "Question settings Question type* Single choice correct Number of options* 2 3 4…" at bounding box center [719, 333] width 1438 height 667
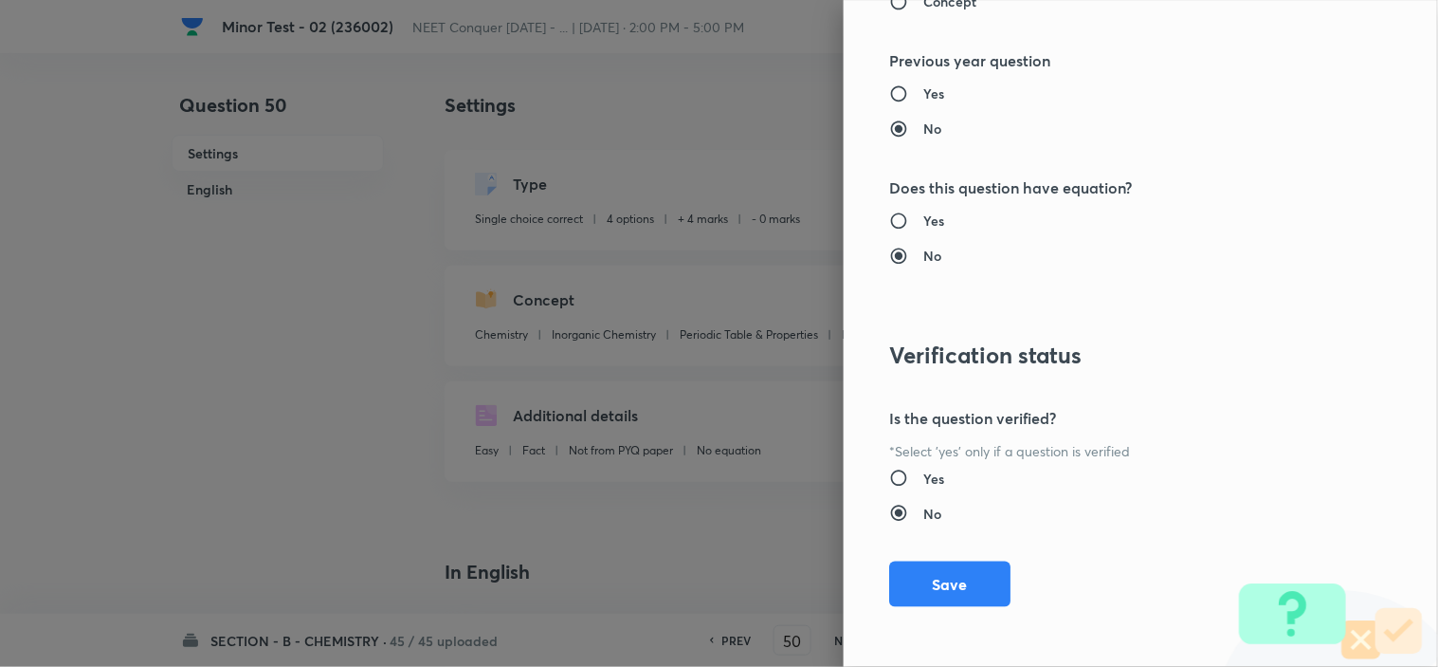
scroll to position [2045, 0]
click at [940, 574] on button "Save" at bounding box center [949, 581] width 121 height 46
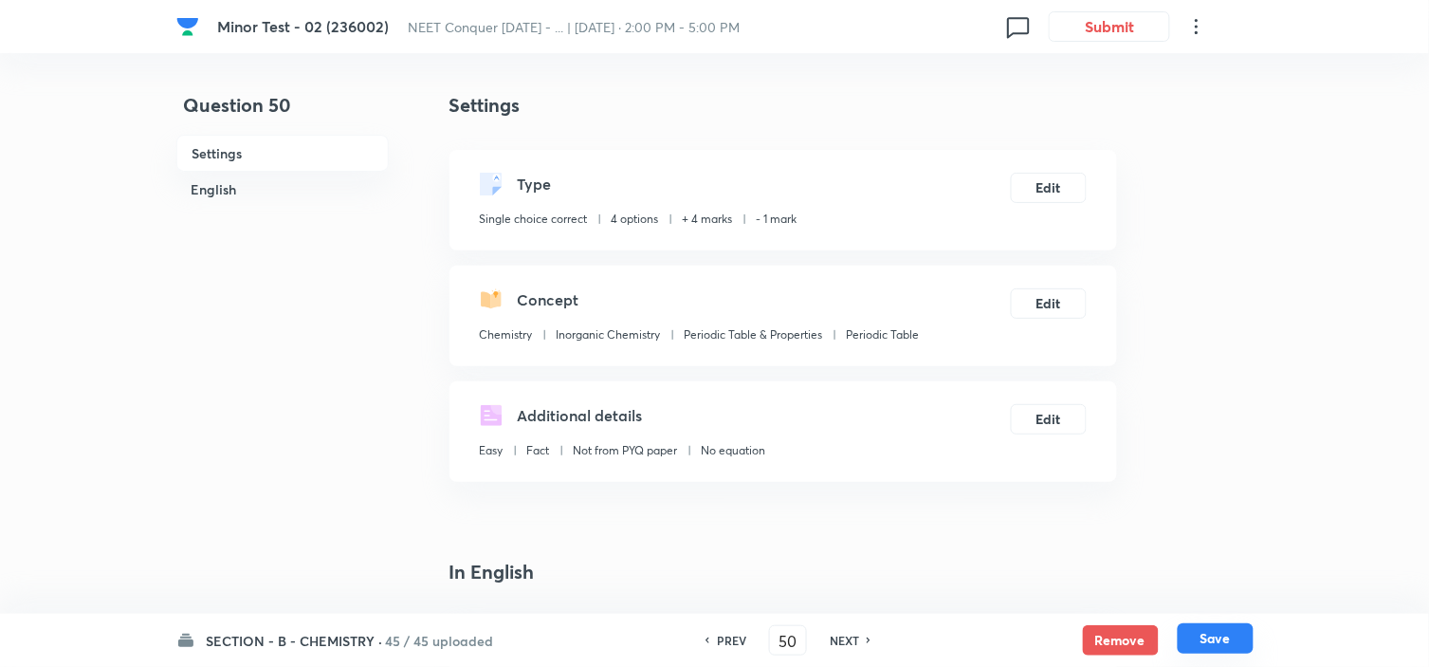
click at [1214, 632] on button "Save" at bounding box center [1216, 638] width 76 height 30
click at [1048, 192] on button "Edit" at bounding box center [1049, 186] width 76 height 30
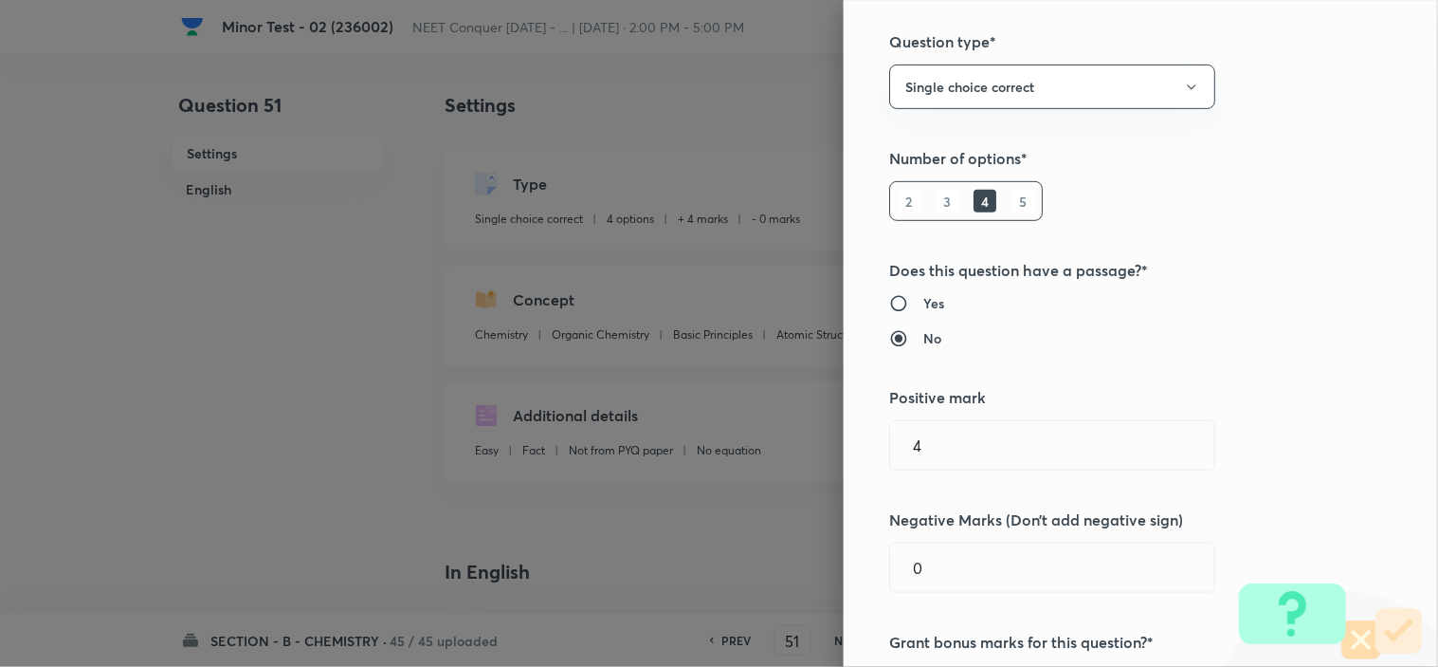
scroll to position [210, 0]
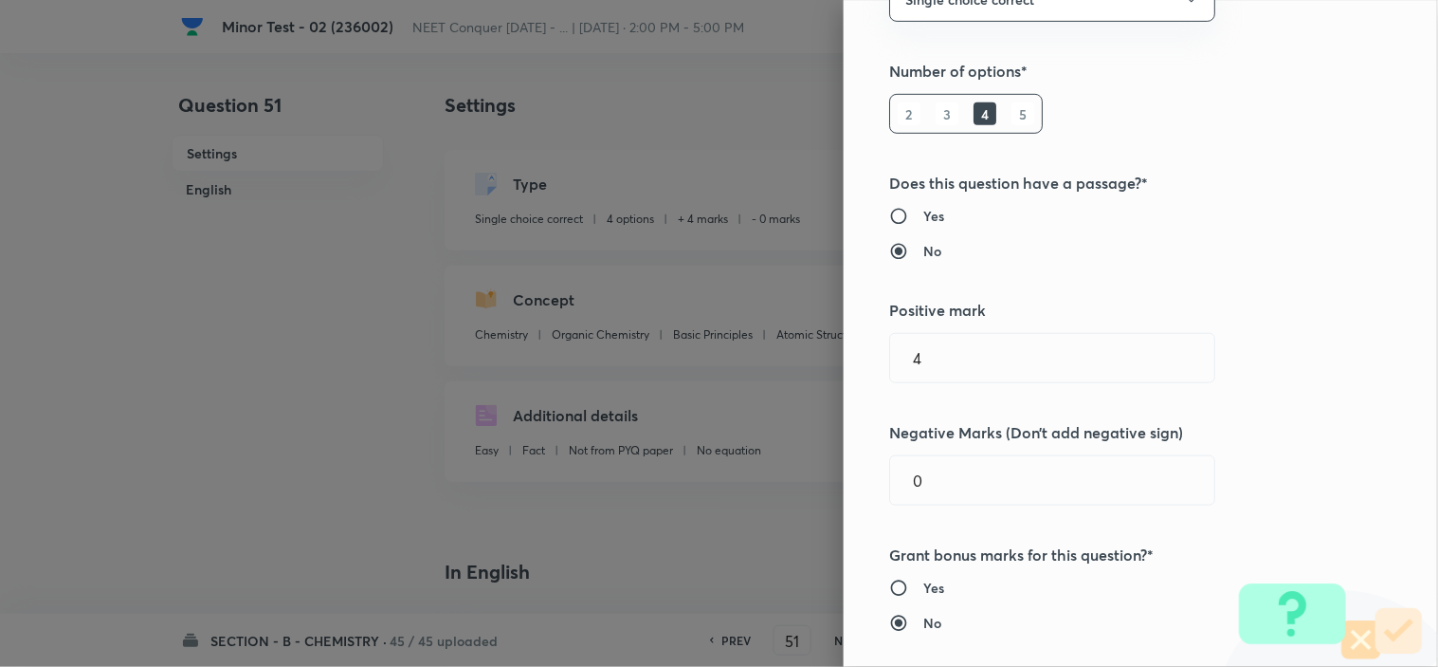
drag, startPoint x: 908, startPoint y: 490, endPoint x: 784, endPoint y: 494, distance: 124.3
click at [822, 491] on div "Question settings Question type* Single choice correct Number of options* 2 3 4…" at bounding box center [719, 333] width 1438 height 667
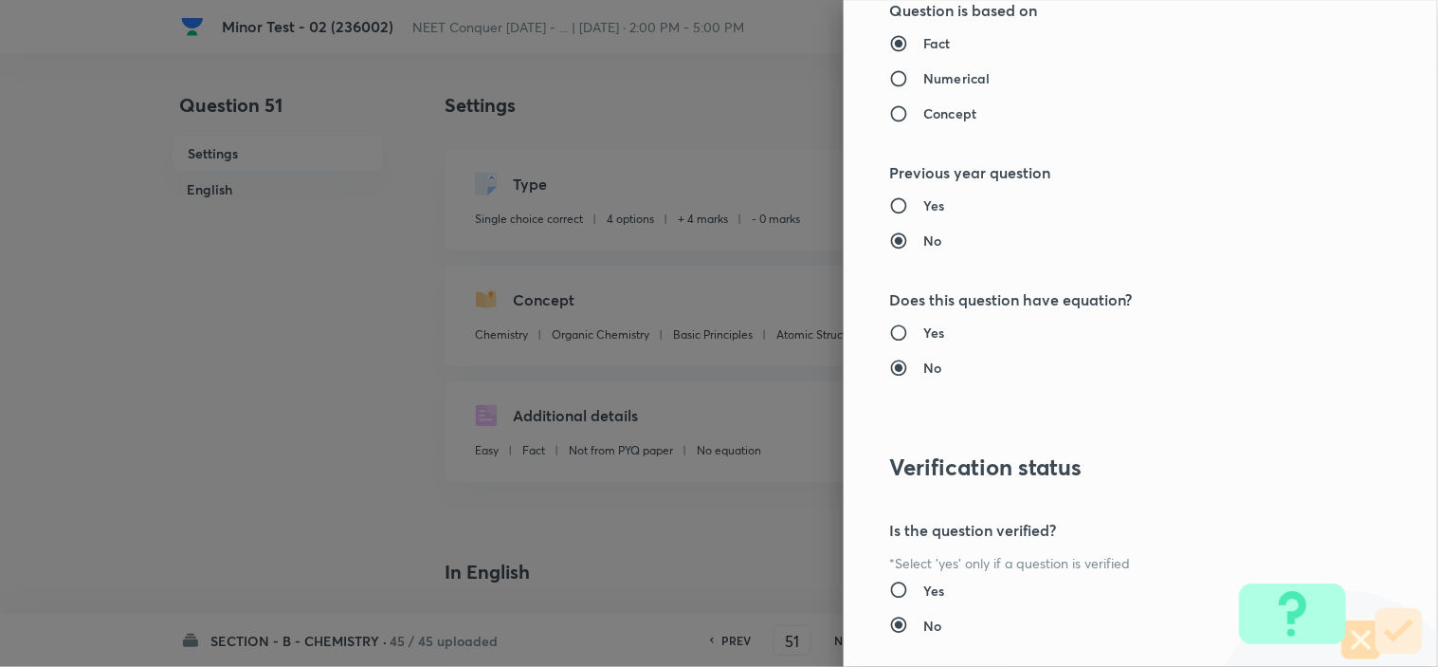
scroll to position [2045, 0]
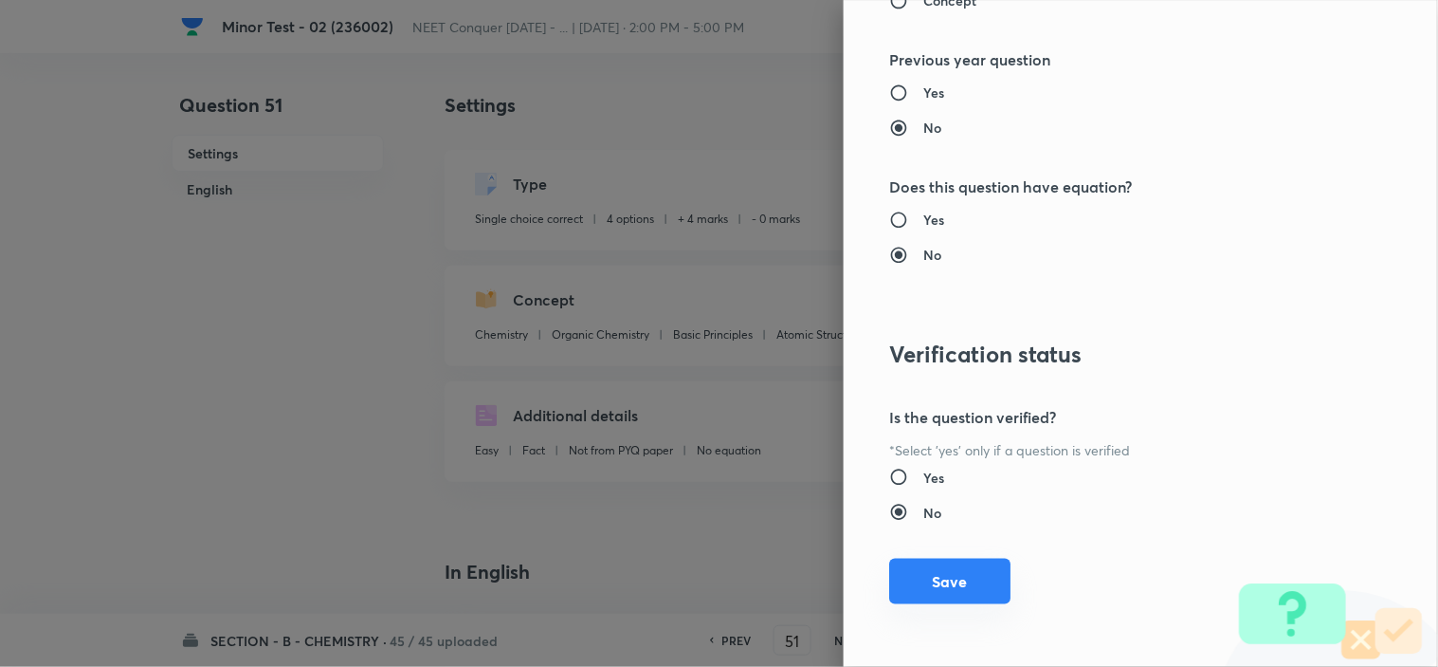
click at [936, 594] on button "Save" at bounding box center [949, 581] width 121 height 46
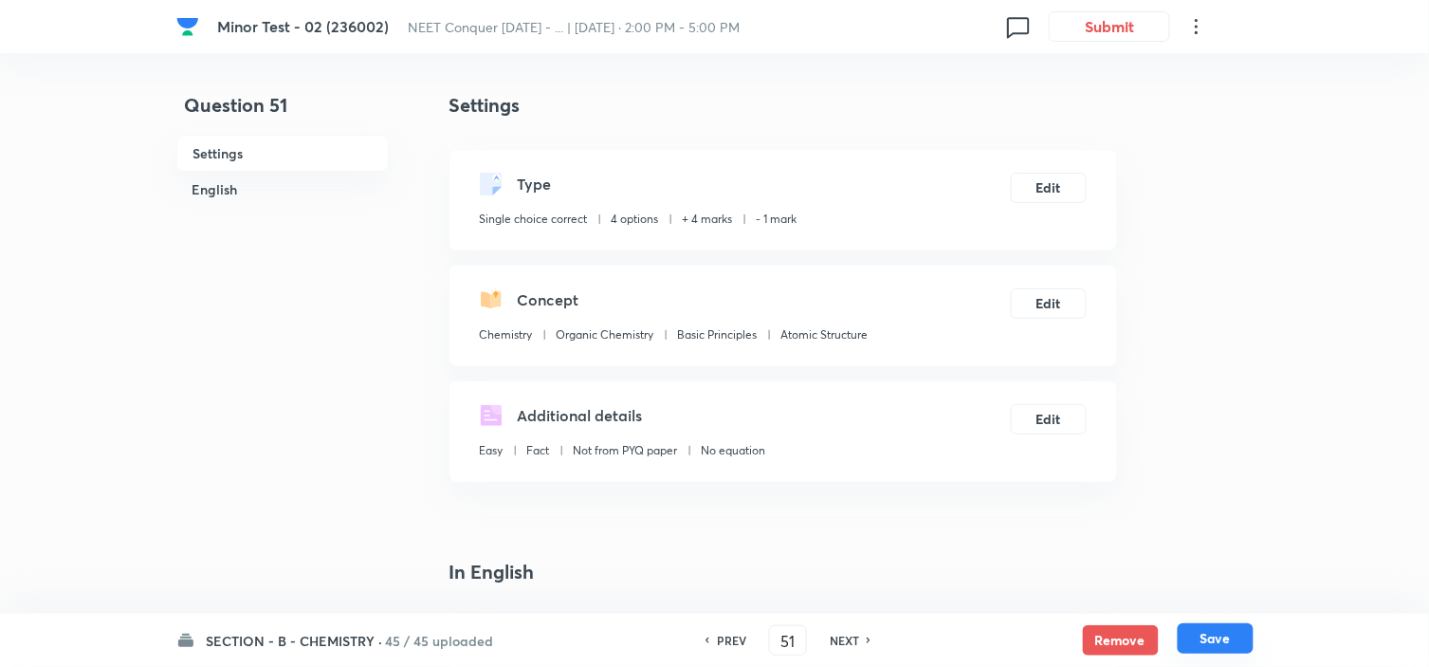
click at [1210, 632] on button "Save" at bounding box center [1216, 638] width 76 height 30
click at [1046, 175] on button "Edit" at bounding box center [1049, 186] width 76 height 30
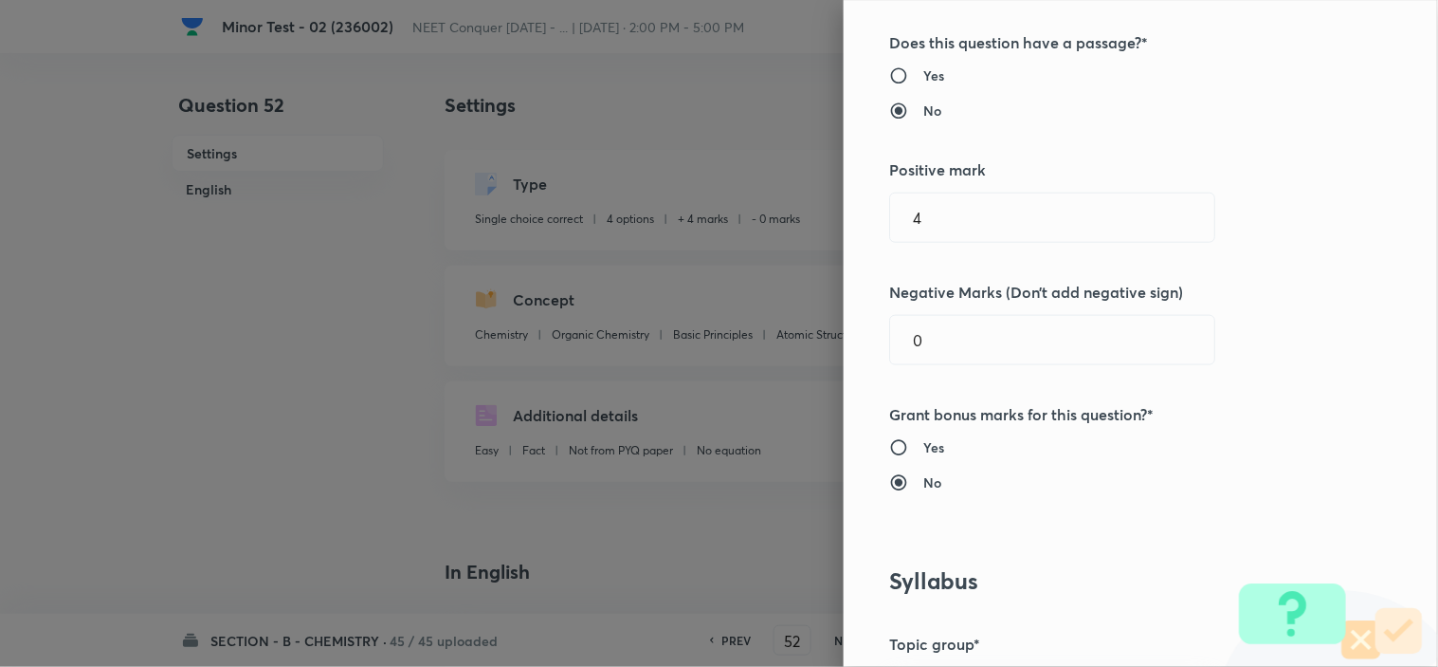
scroll to position [526, 0]
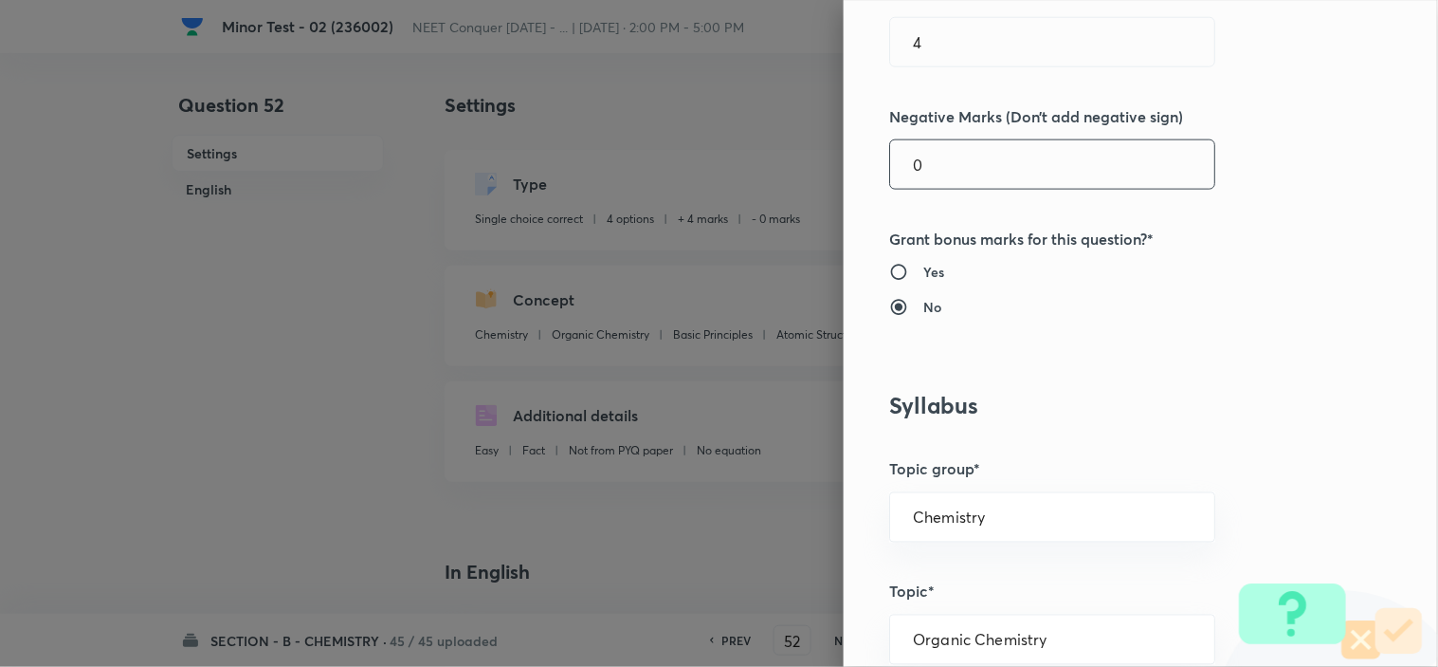
drag, startPoint x: 908, startPoint y: 158, endPoint x: 727, endPoint y: 197, distance: 185.2
click at [813, 174] on div "Question settings Question type* Single choice correct Number of options* 2 3 4…" at bounding box center [719, 333] width 1438 height 667
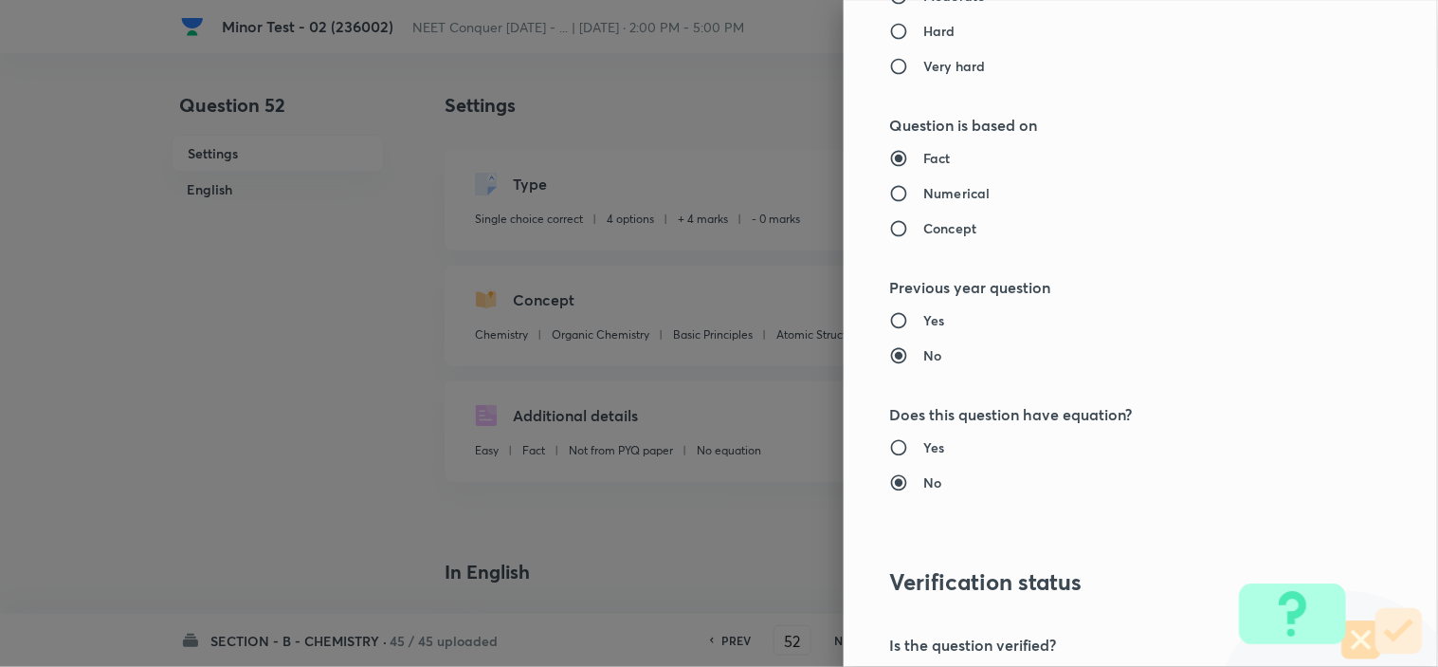
scroll to position [2045, 0]
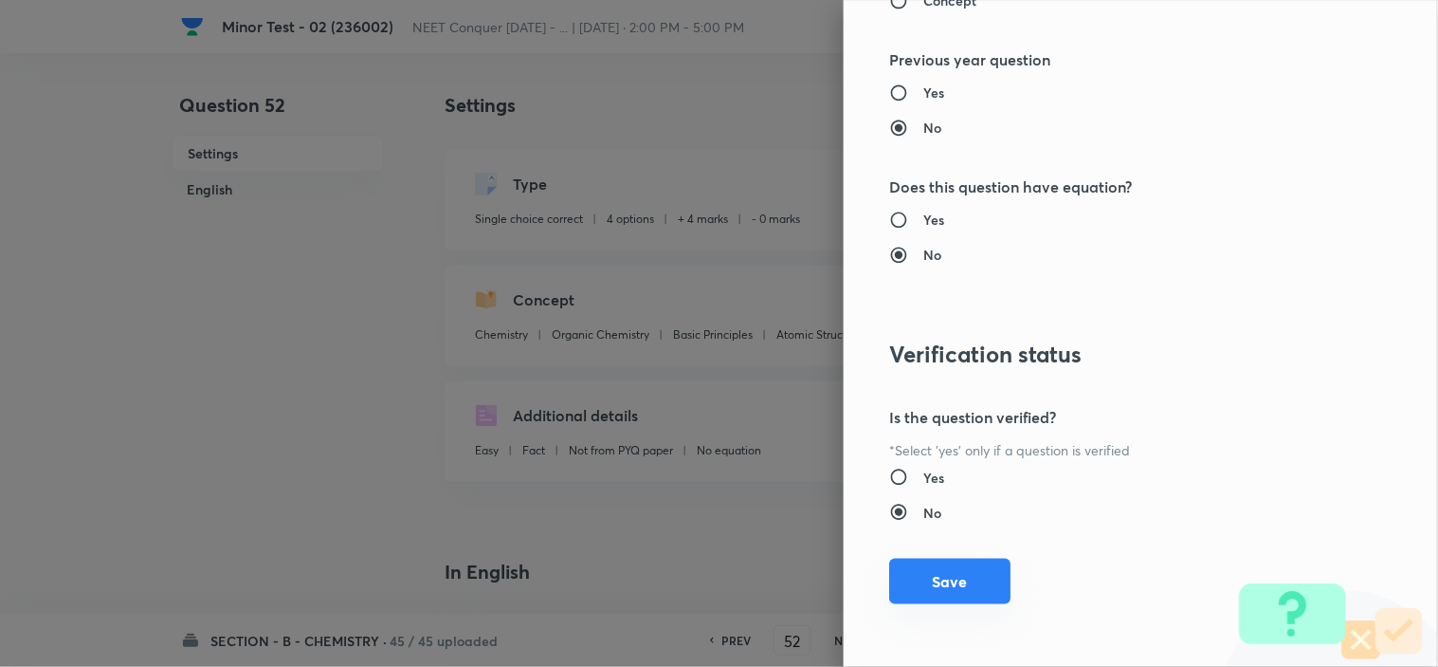
click at [907, 562] on button "Save" at bounding box center [949, 581] width 121 height 46
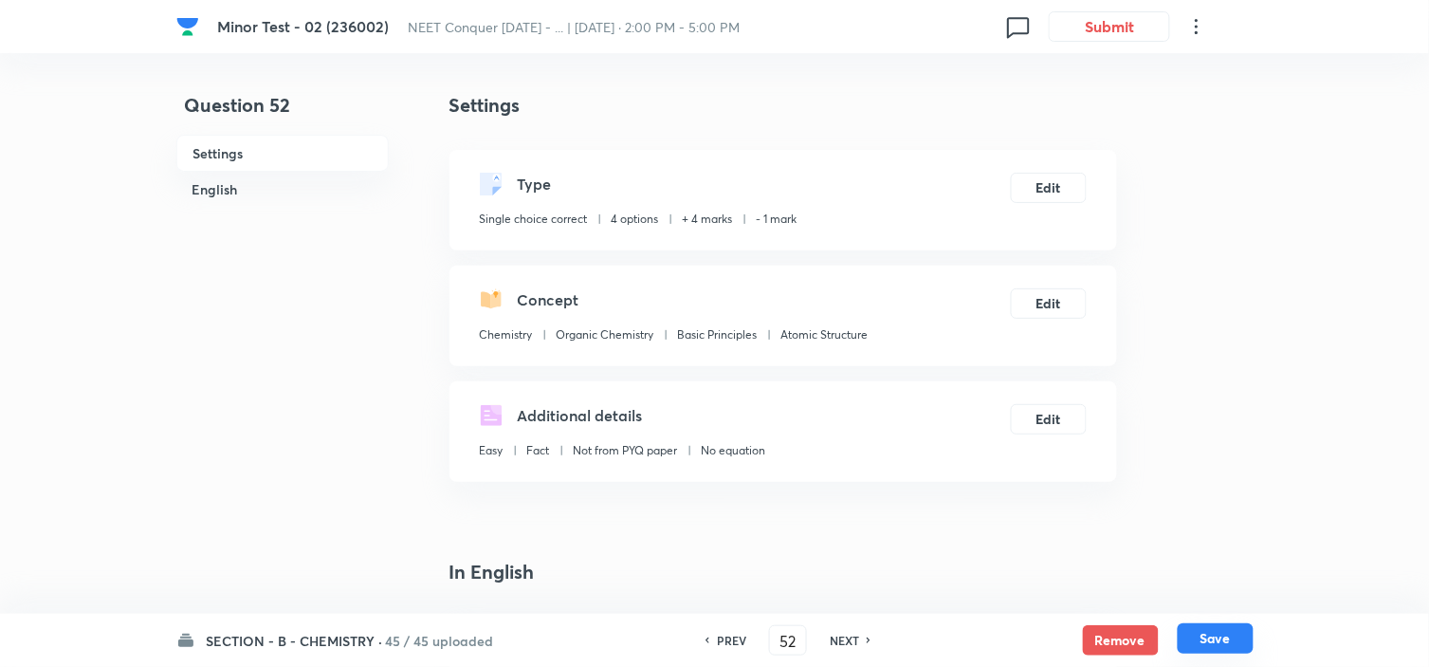
click at [1199, 632] on button "Save" at bounding box center [1216, 638] width 76 height 30
click at [1040, 199] on button "Edit" at bounding box center [1049, 186] width 76 height 30
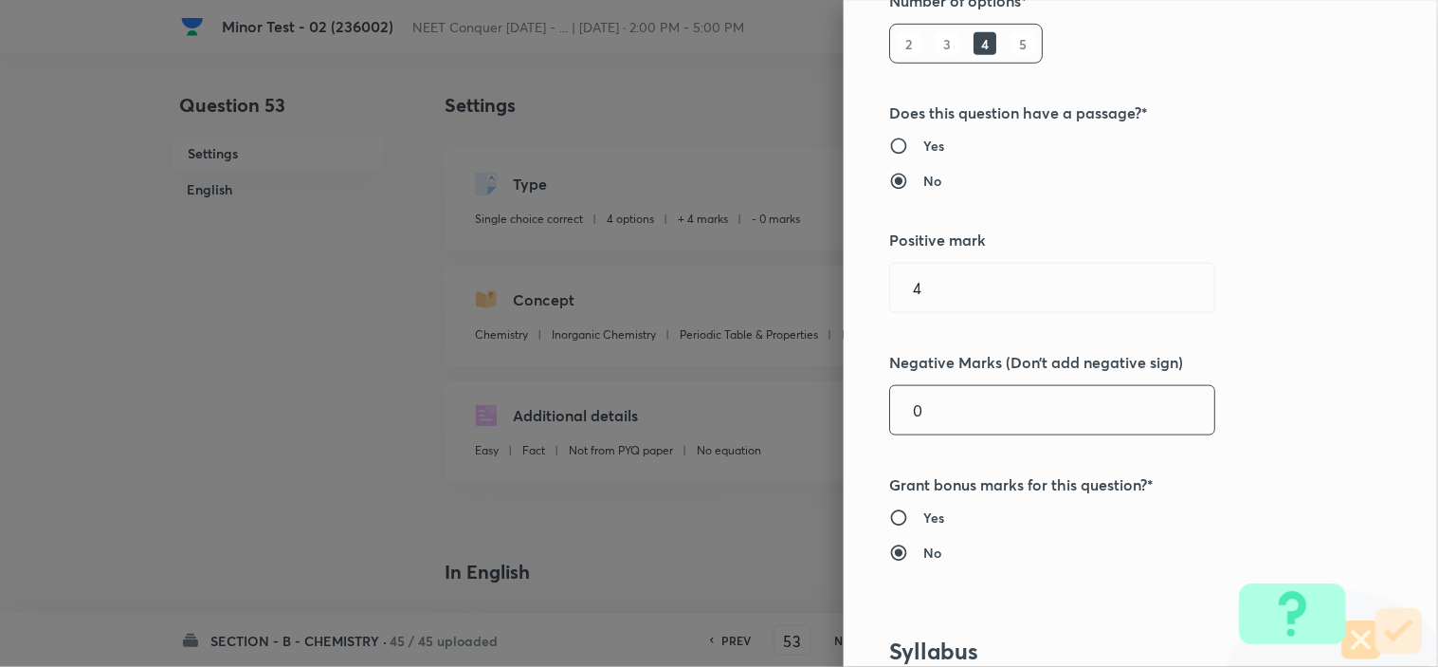
scroll to position [316, 0]
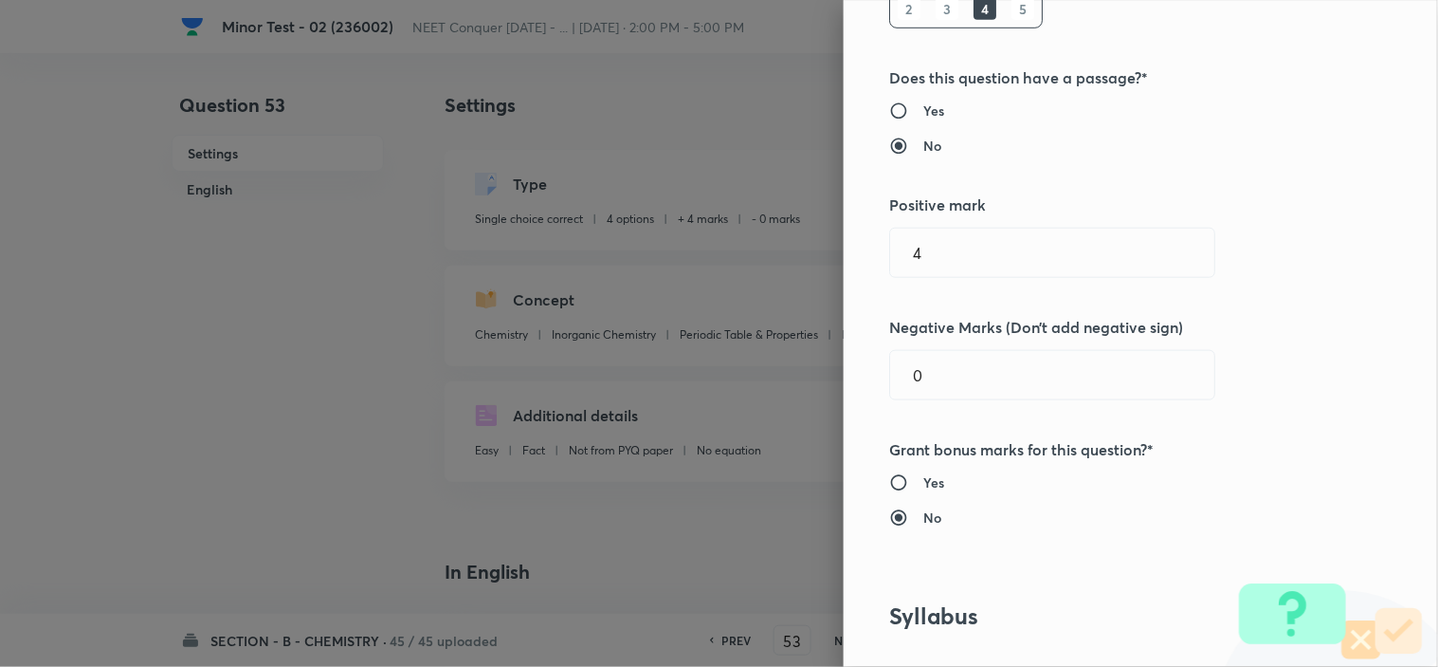
drag, startPoint x: 933, startPoint y: 384, endPoint x: 829, endPoint y: 387, distance: 104.3
click at [849, 385] on div "Question settings Question type* Single choice correct Number of options* 2 3 4…" at bounding box center [1141, 333] width 594 height 667
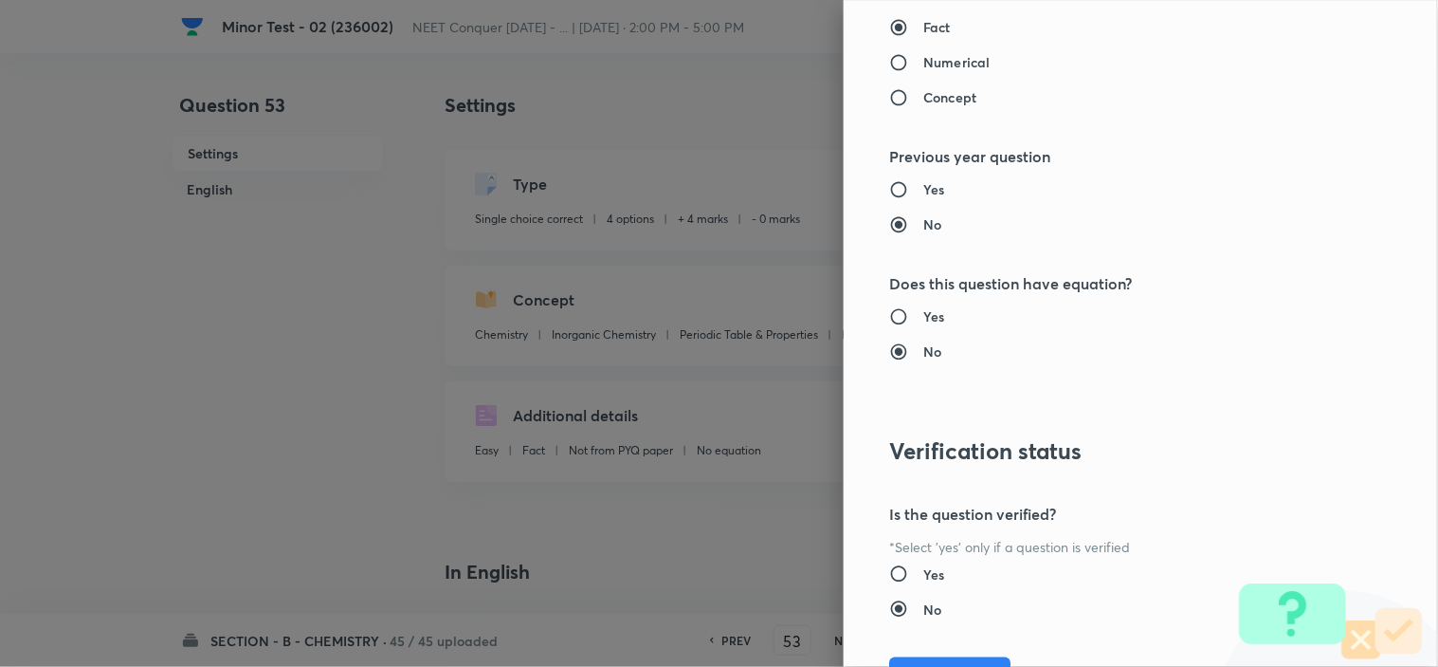
scroll to position [2045, 0]
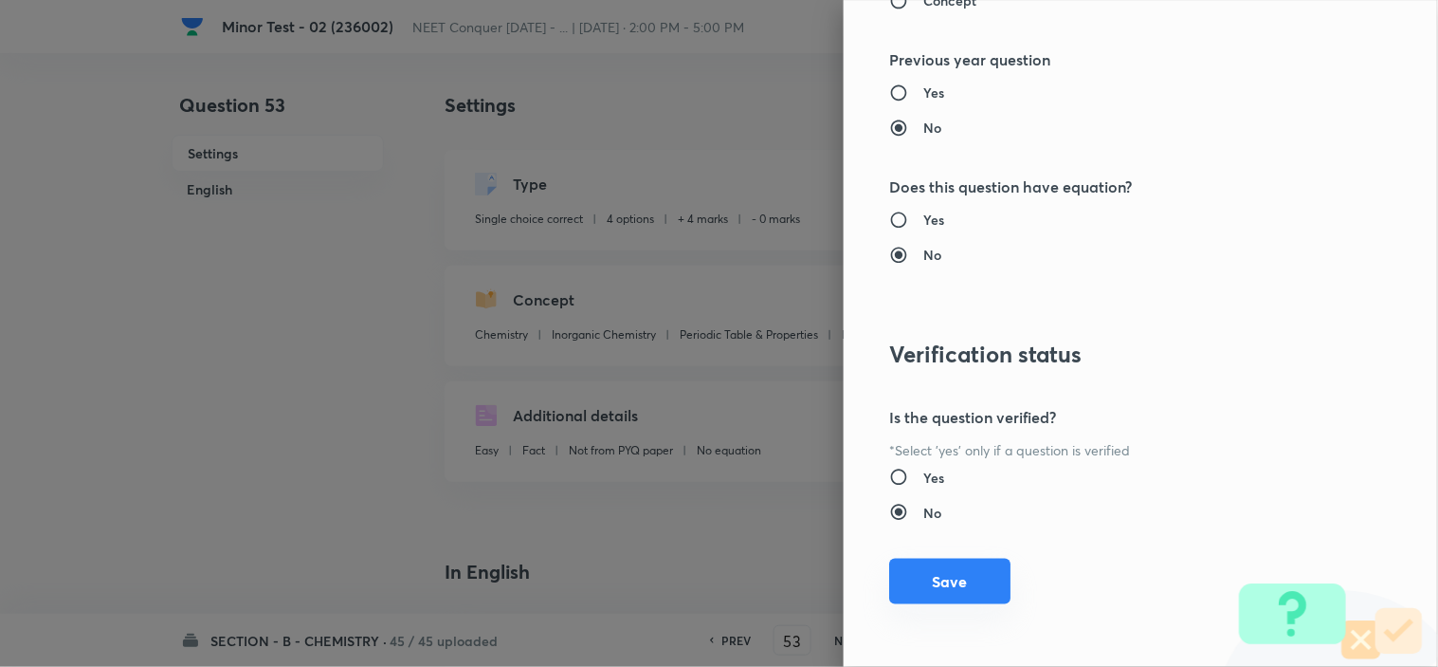
click at [949, 581] on button "Save" at bounding box center [949, 581] width 121 height 46
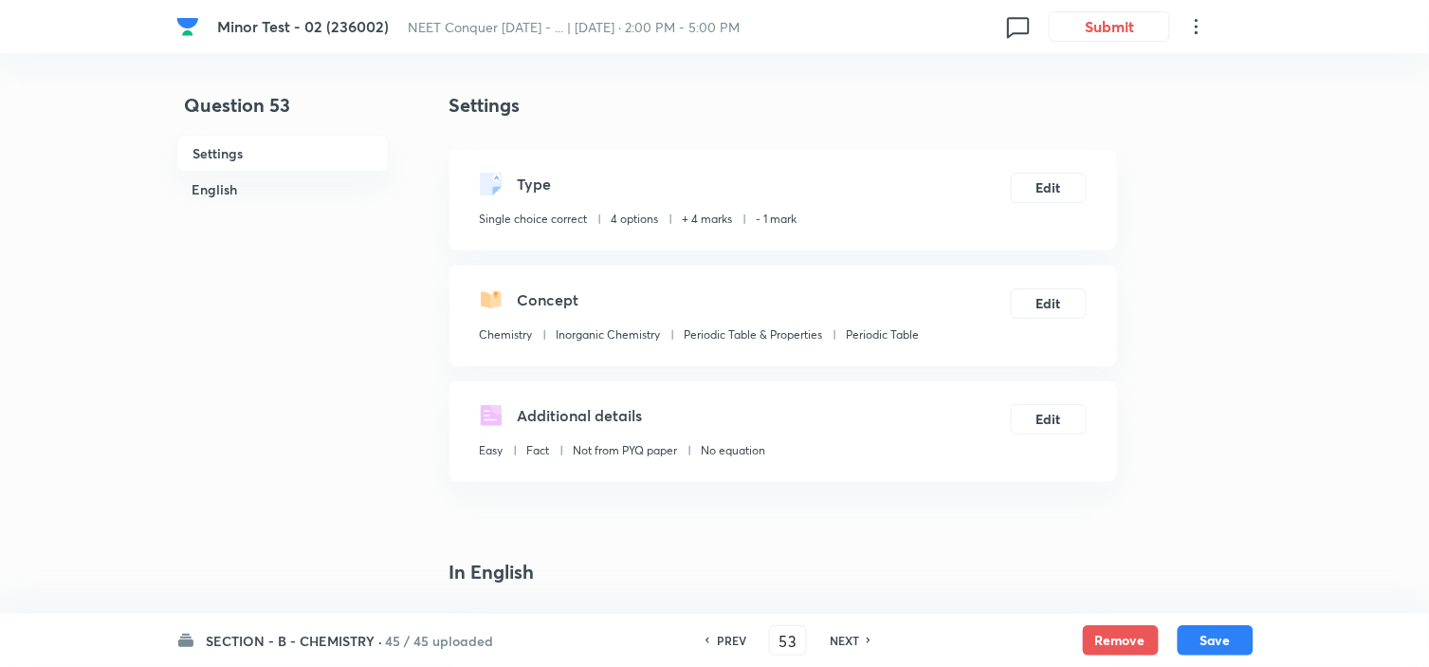
click at [1214, 623] on div "SECTION - B - CHEMISTRY · 45 / 45 uploaded PREV 53 ​ NEXT Remove Save" at bounding box center [714, 639] width 1077 height 53
click at [1214, 630] on button "Save" at bounding box center [1216, 638] width 76 height 30
click at [1058, 185] on button "Edit" at bounding box center [1049, 186] width 76 height 30
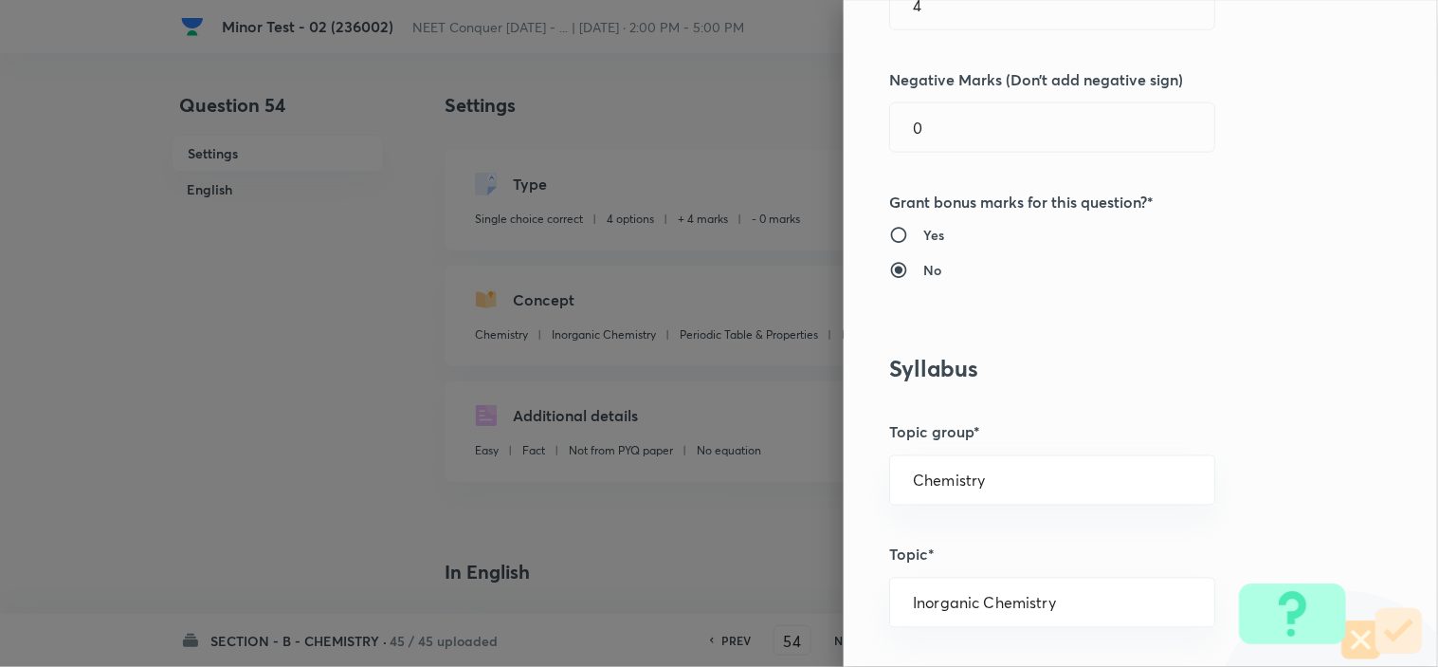
scroll to position [526, 0]
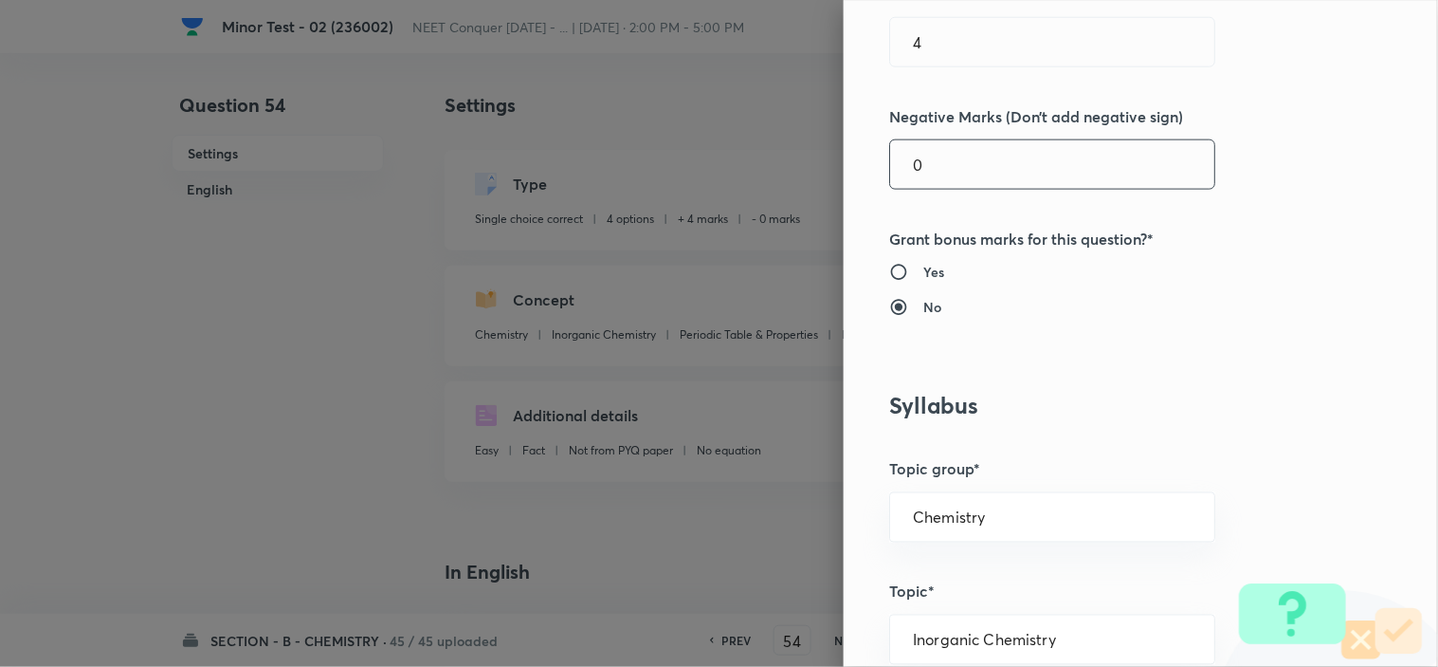
drag, startPoint x: 937, startPoint y: 173, endPoint x: 804, endPoint y: 192, distance: 134.1
click at [817, 188] on div "Question settings Question type* Single choice correct Number of options* 2 3 4…" at bounding box center [719, 333] width 1438 height 667
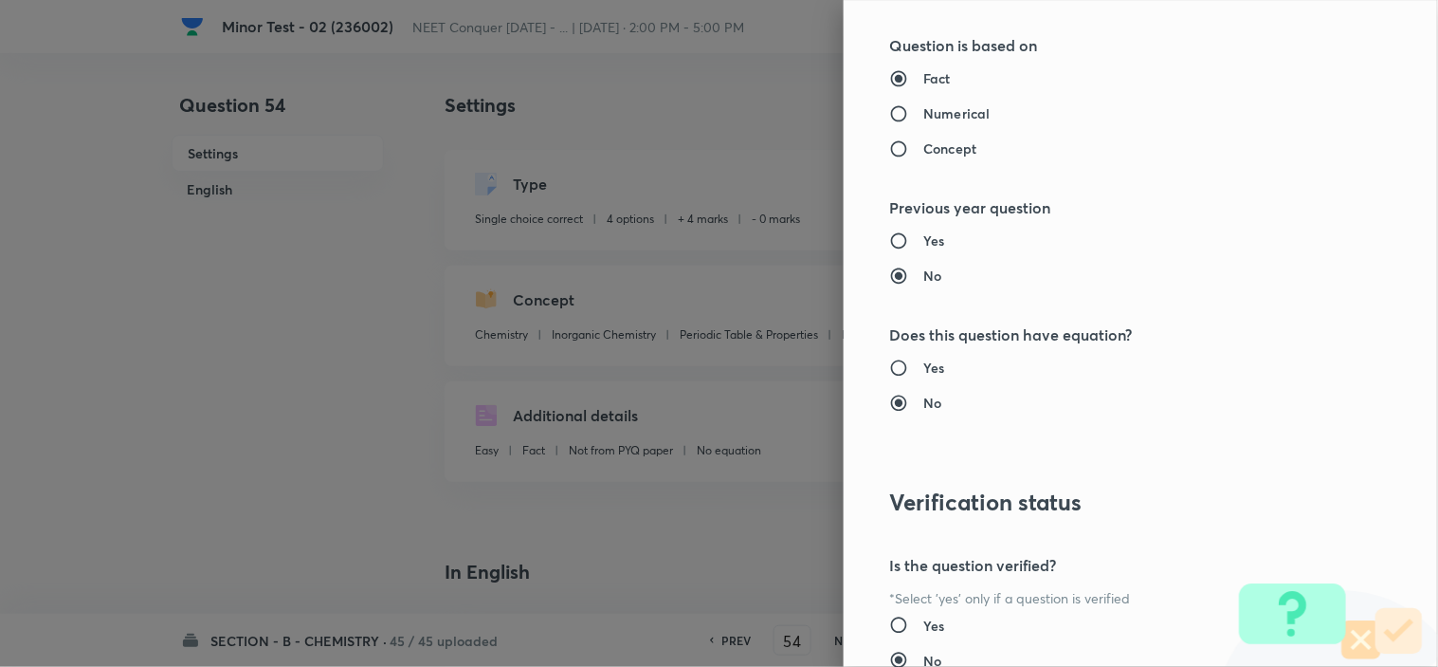
scroll to position [2045, 0]
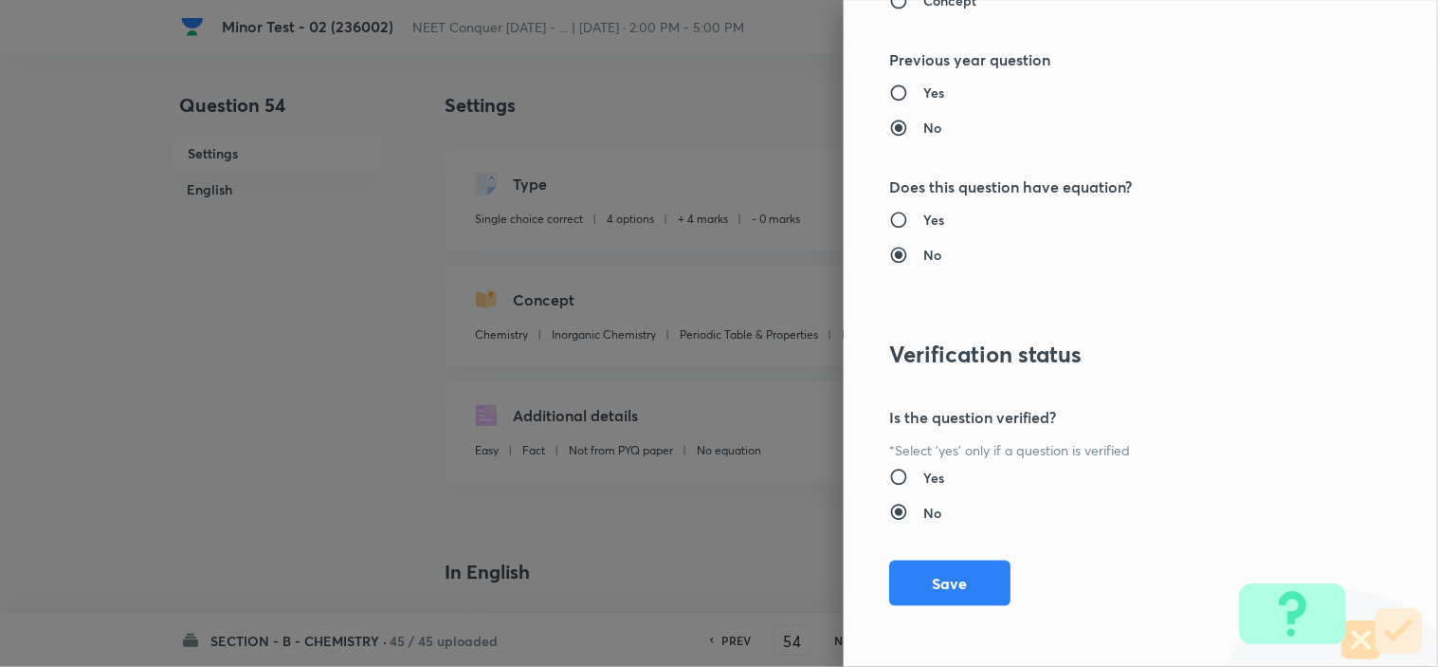
click at [951, 575] on button "Save" at bounding box center [949, 583] width 121 height 46
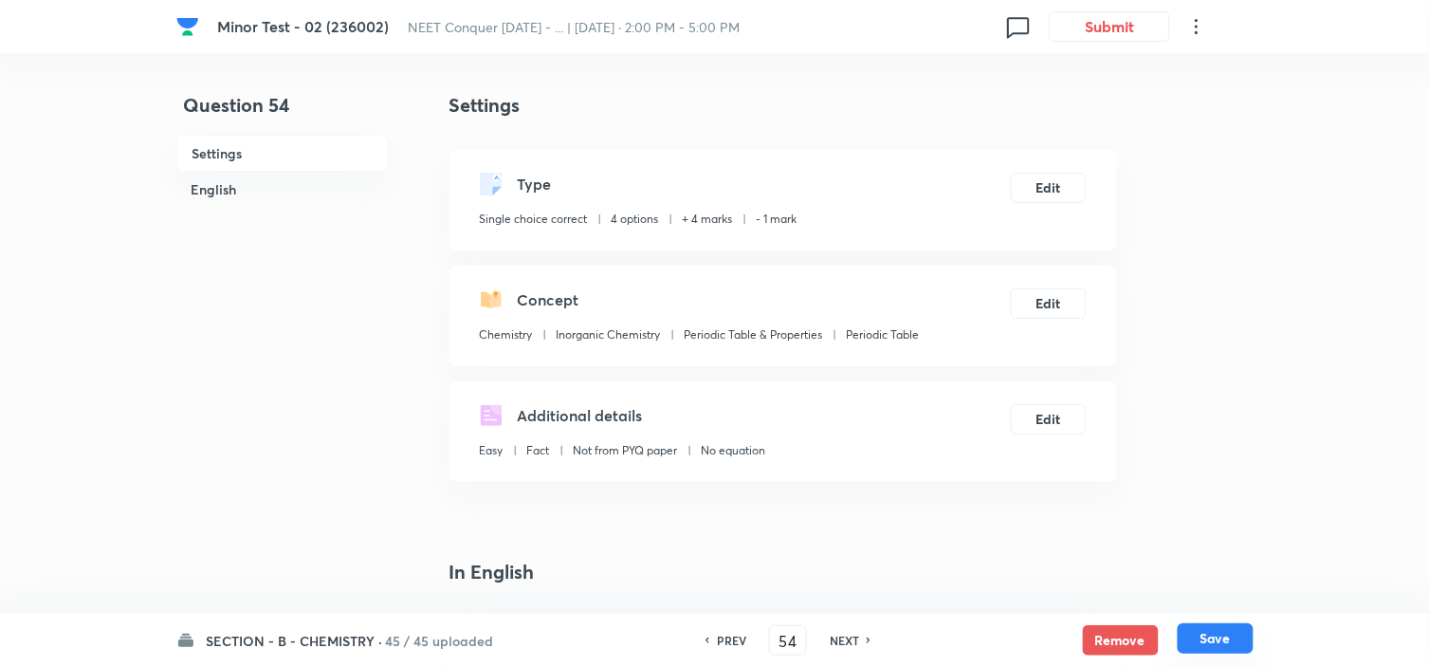
click at [1200, 636] on button "Save" at bounding box center [1216, 638] width 76 height 30
click at [1047, 185] on button "Edit" at bounding box center [1049, 186] width 76 height 30
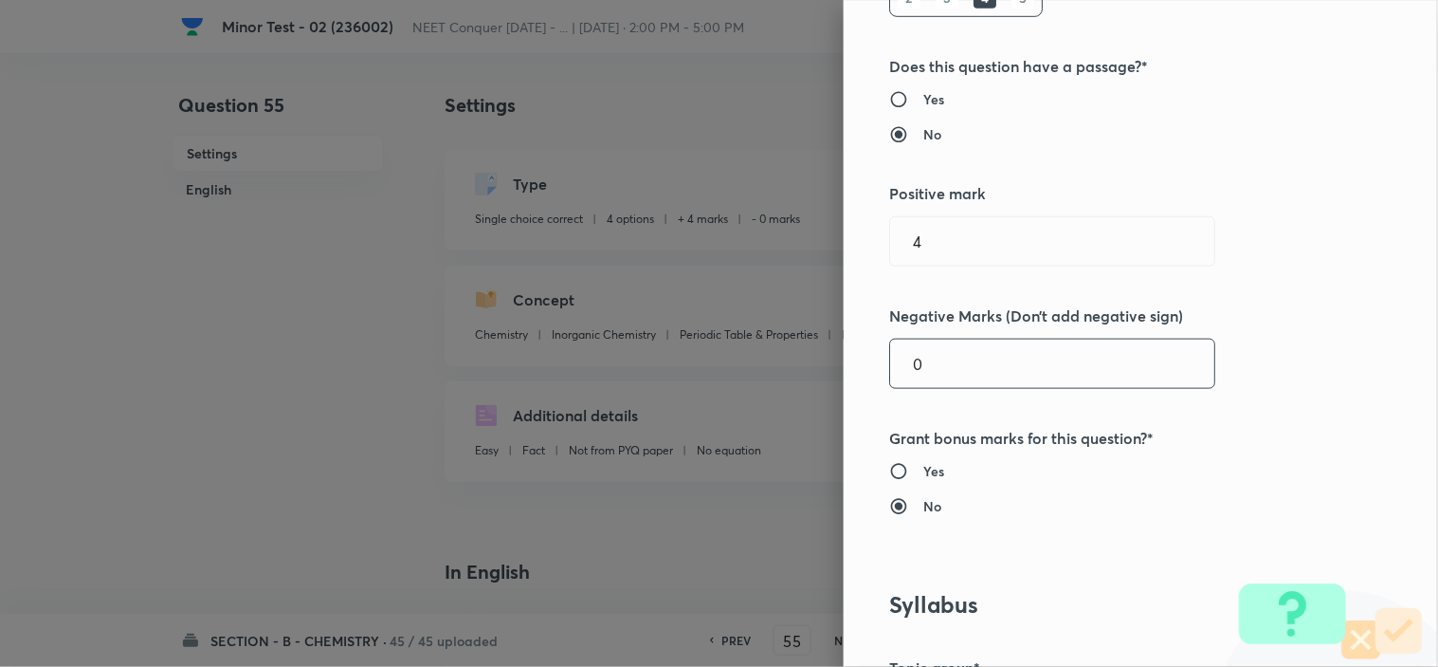
scroll to position [421, 0]
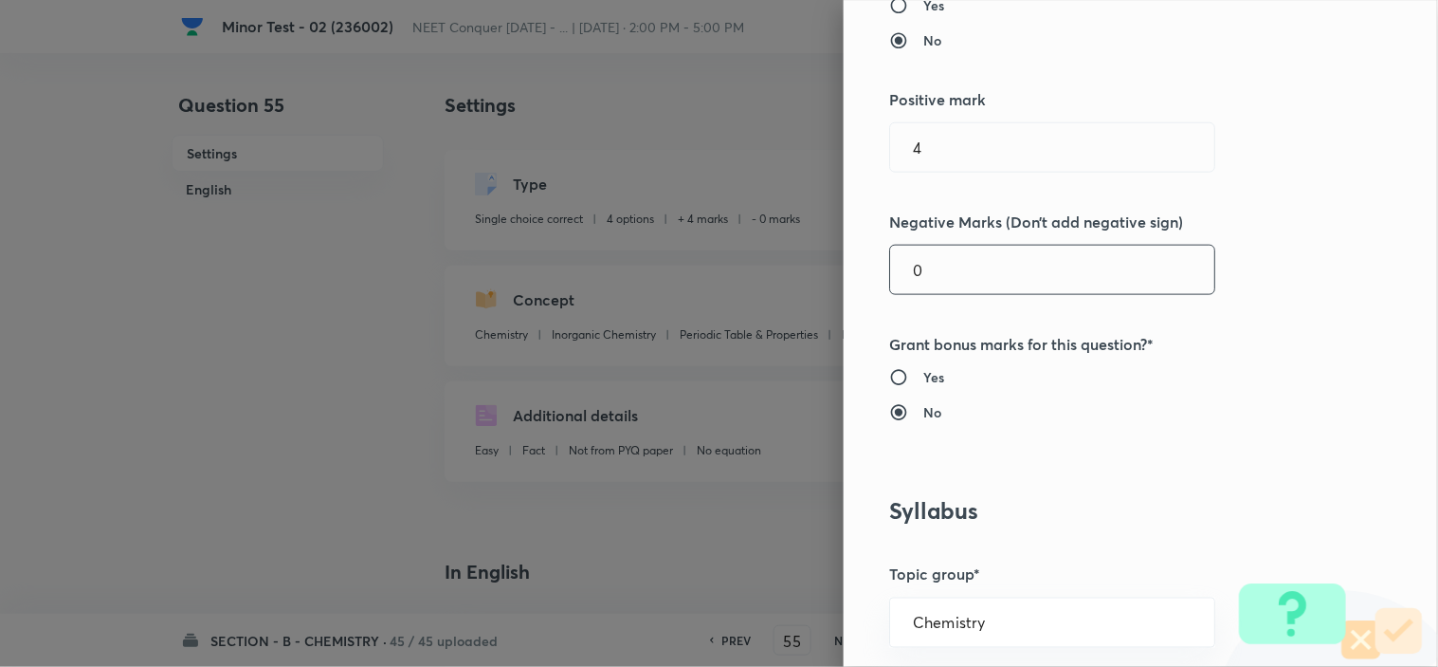
drag, startPoint x: 931, startPoint y: 272, endPoint x: 780, endPoint y: 304, distance: 154.2
click at [844, 283] on div "Question settings Question type* Single choice correct Number of options* 2 3 4…" at bounding box center [1141, 333] width 594 height 667
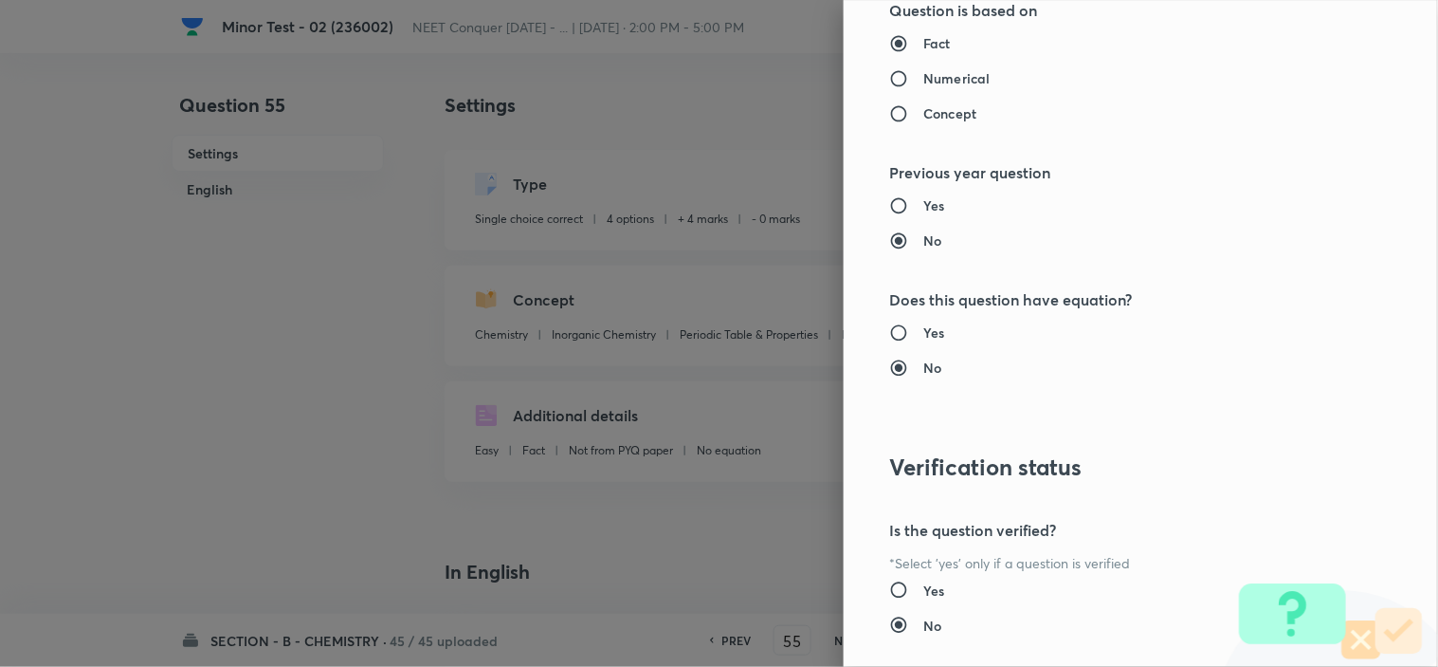
scroll to position [2045, 0]
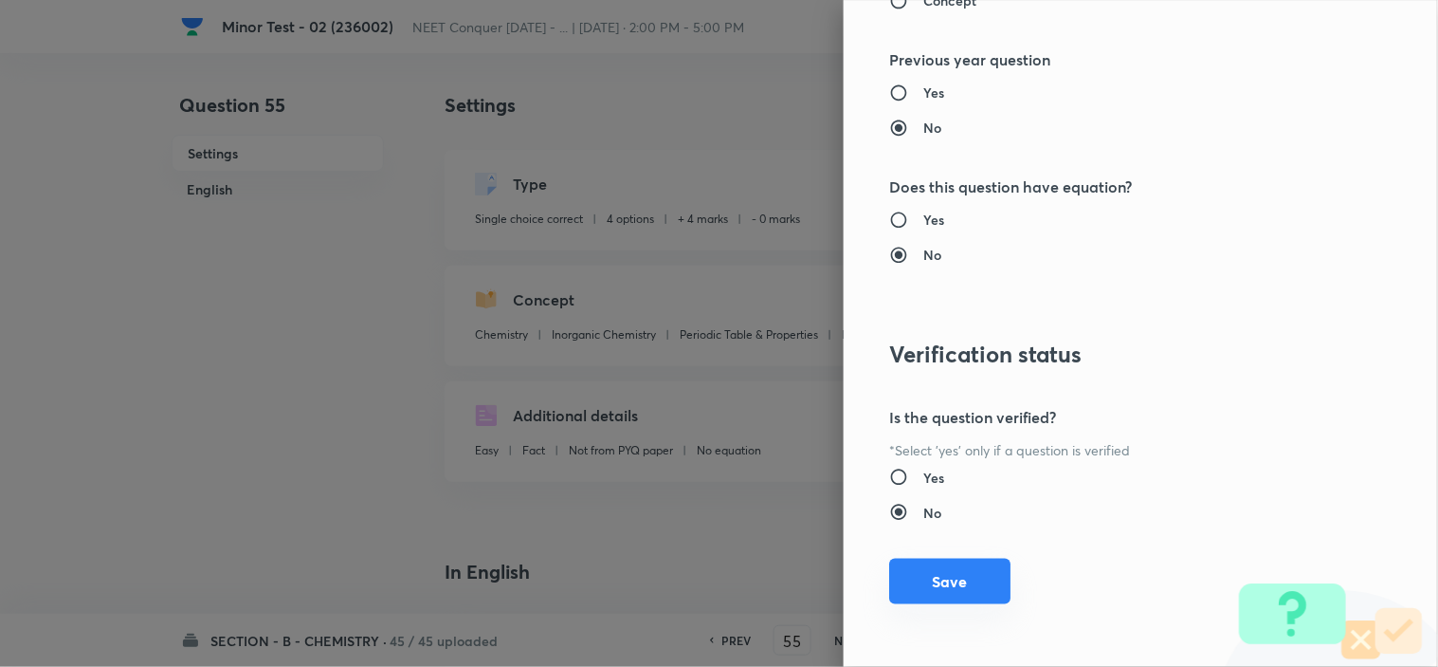
click at [944, 581] on button "Save" at bounding box center [949, 581] width 121 height 46
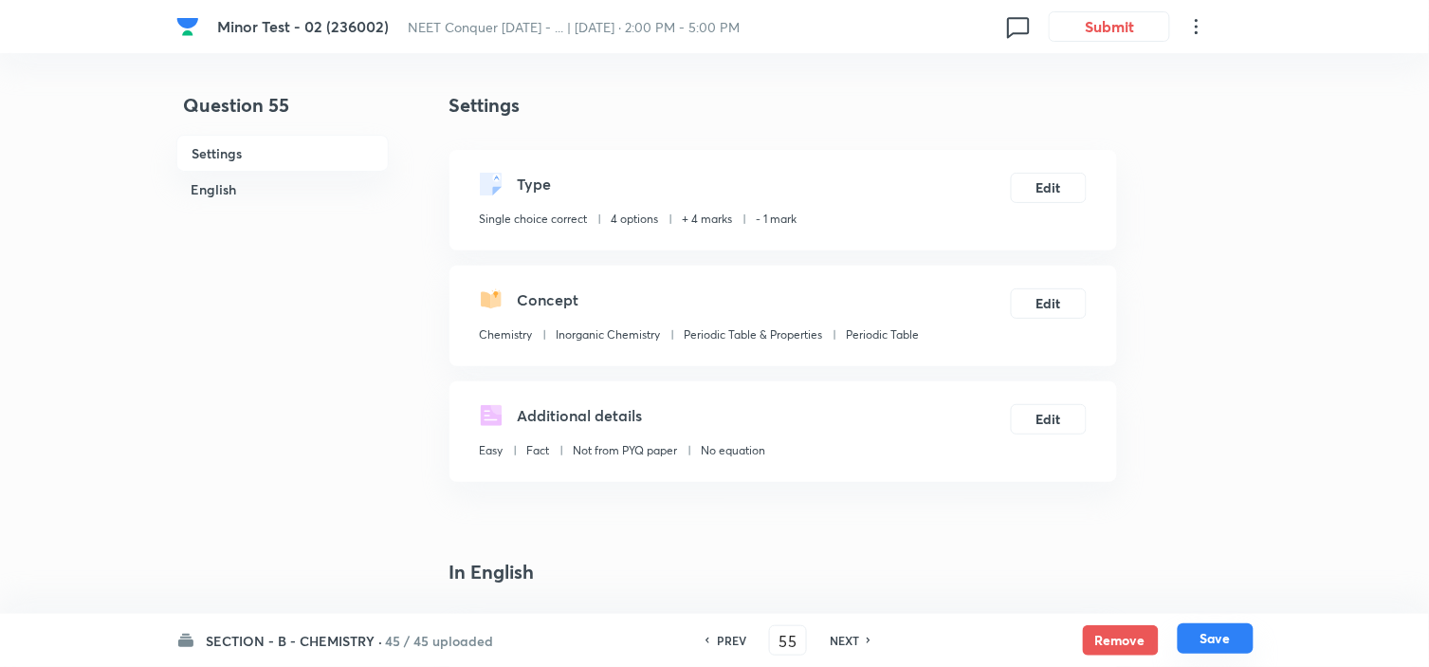
click at [1234, 631] on button "Save" at bounding box center [1216, 638] width 76 height 30
click at [1037, 184] on button "Edit" at bounding box center [1049, 186] width 76 height 30
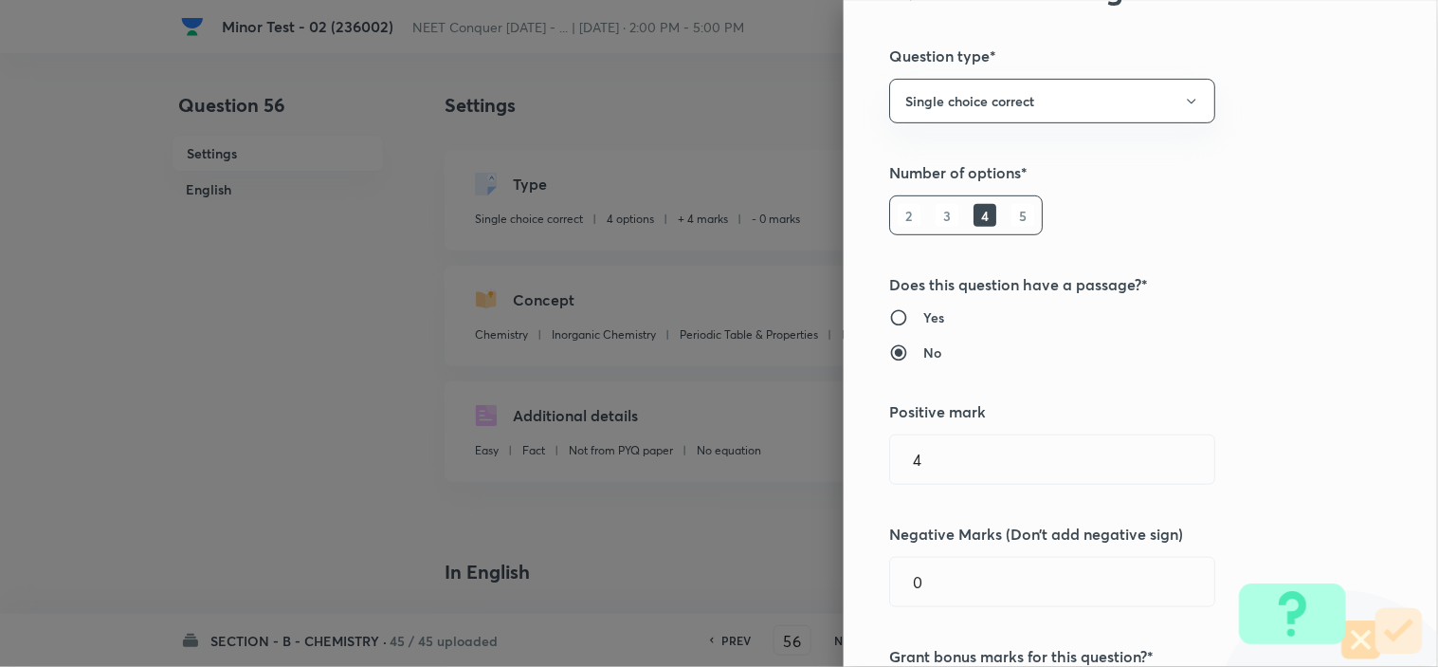
scroll to position [210, 0]
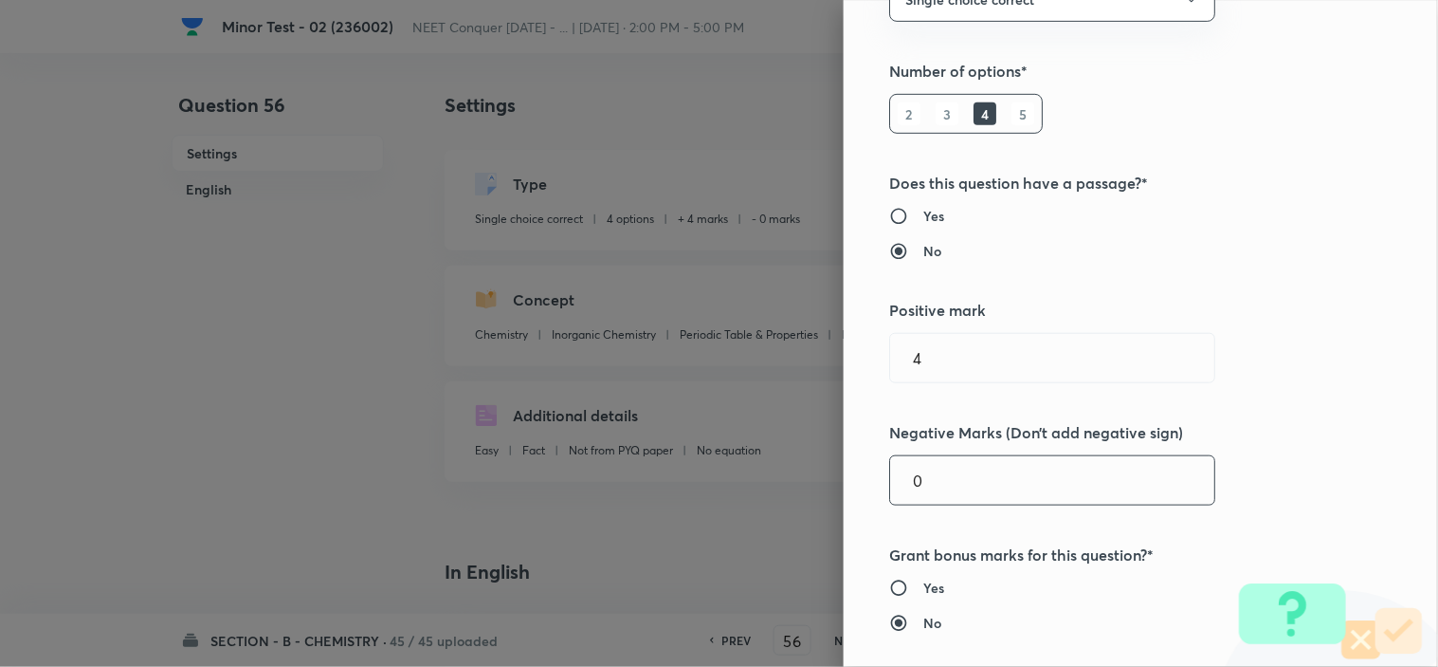
drag, startPoint x: 927, startPoint y: 487, endPoint x: 798, endPoint y: 502, distance: 129.8
click at [857, 496] on div "Question settings Question type* Single choice correct Number of options* 2 3 4…" at bounding box center [1141, 333] width 594 height 667
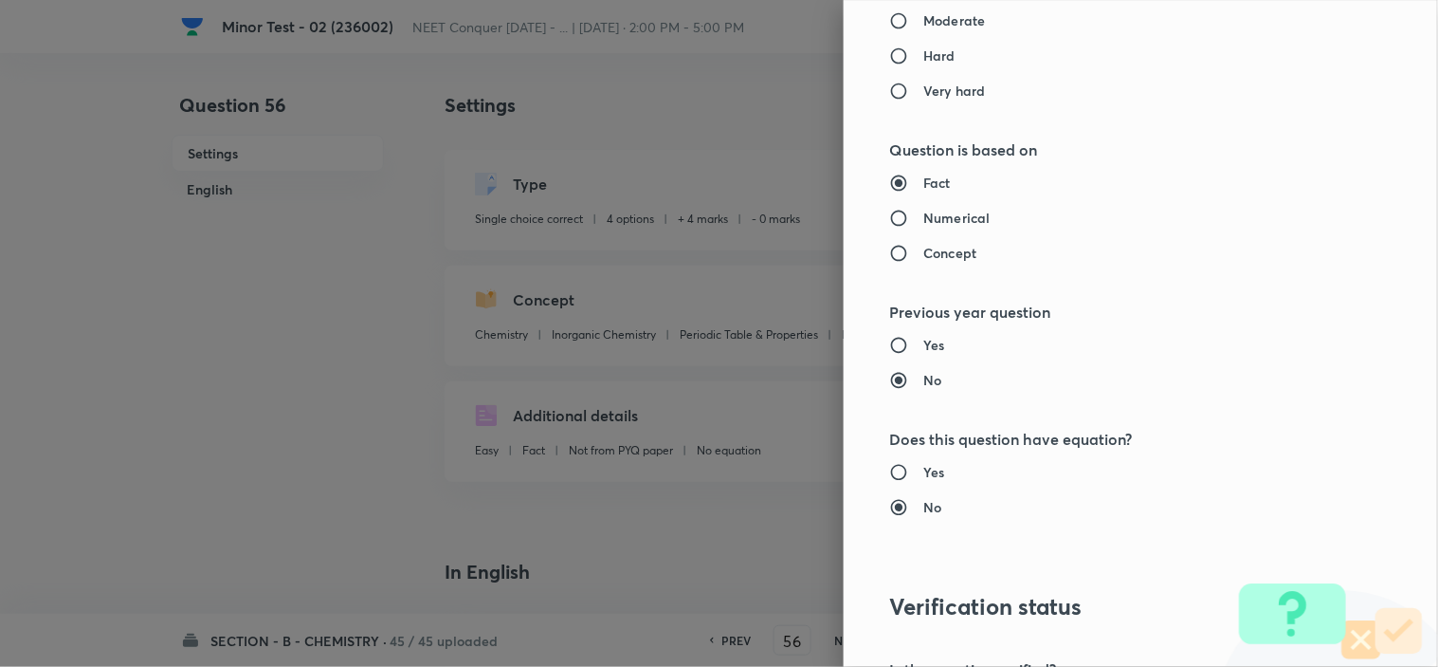
scroll to position [2045, 0]
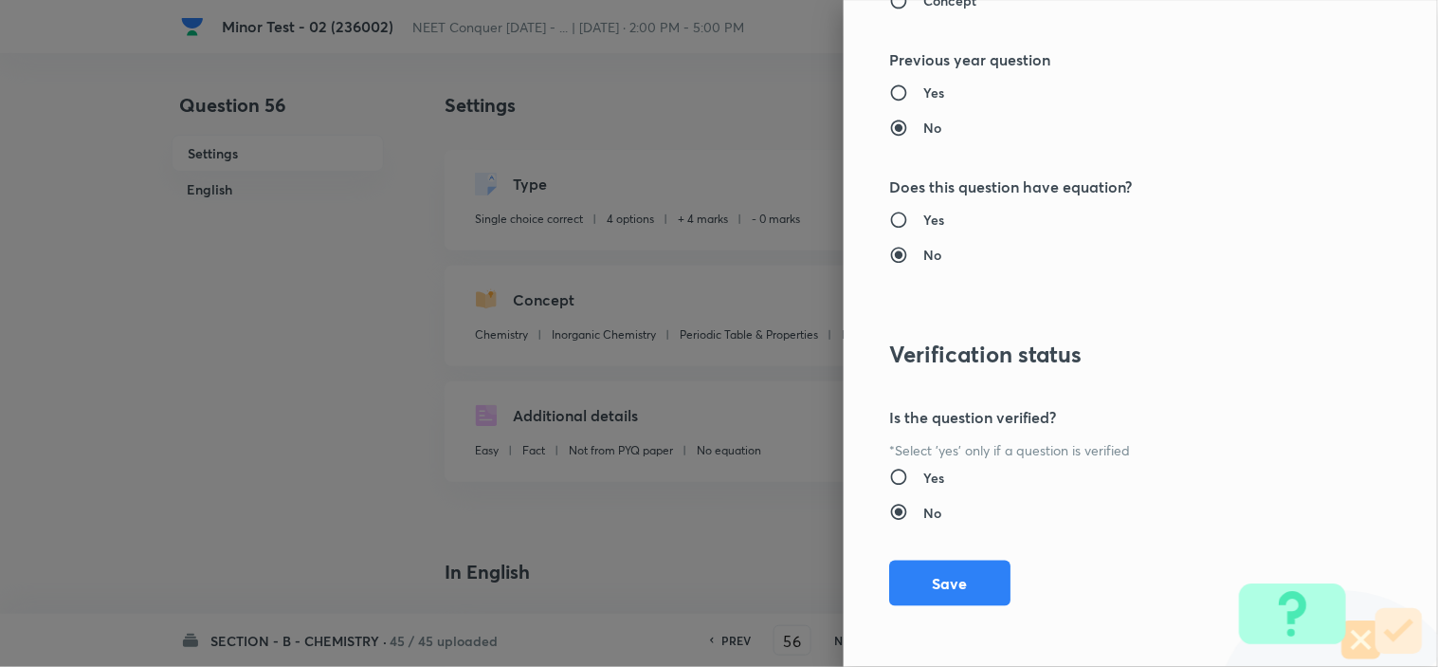
click at [940, 551] on div "Question settings Question type* Single choice correct Number of options* 2 3 4…" at bounding box center [1141, 333] width 594 height 667
click at [940, 581] on button "Save" at bounding box center [949, 581] width 121 height 46
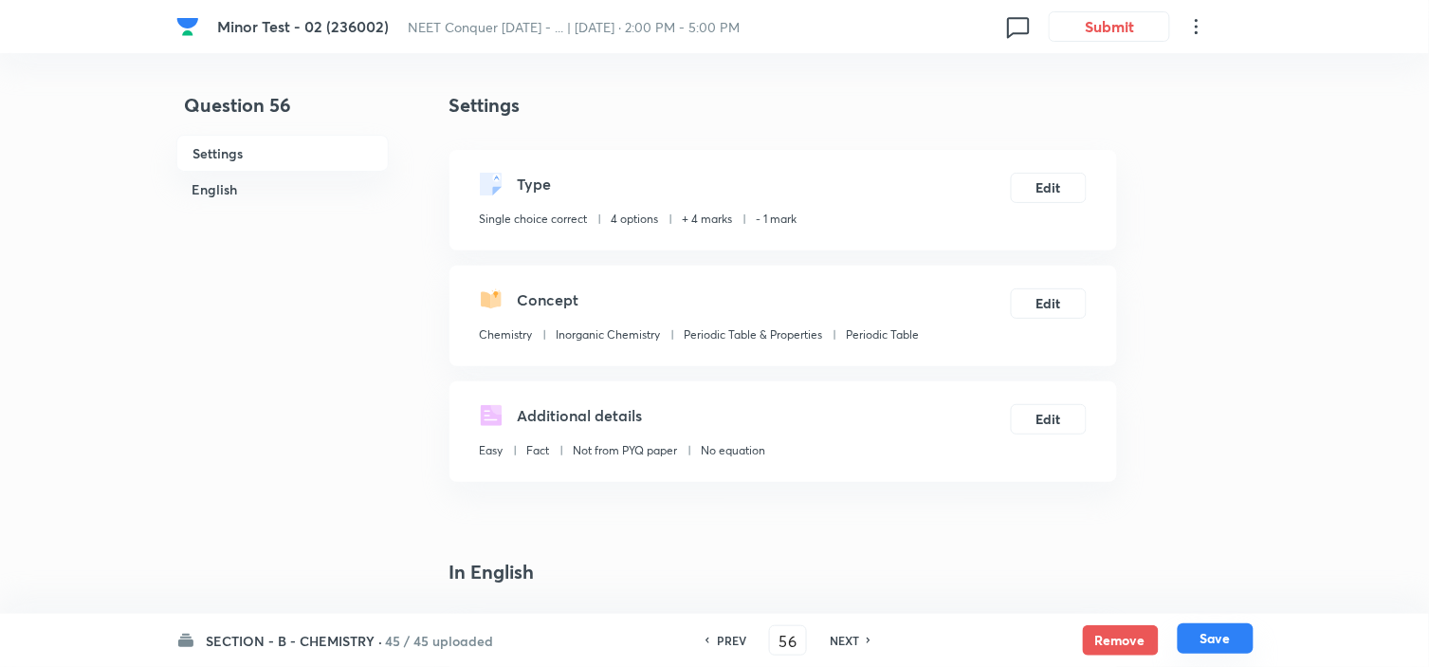
click at [1189, 633] on button "Save" at bounding box center [1216, 638] width 76 height 30
click at [1049, 190] on button "Edit" at bounding box center [1049, 186] width 76 height 30
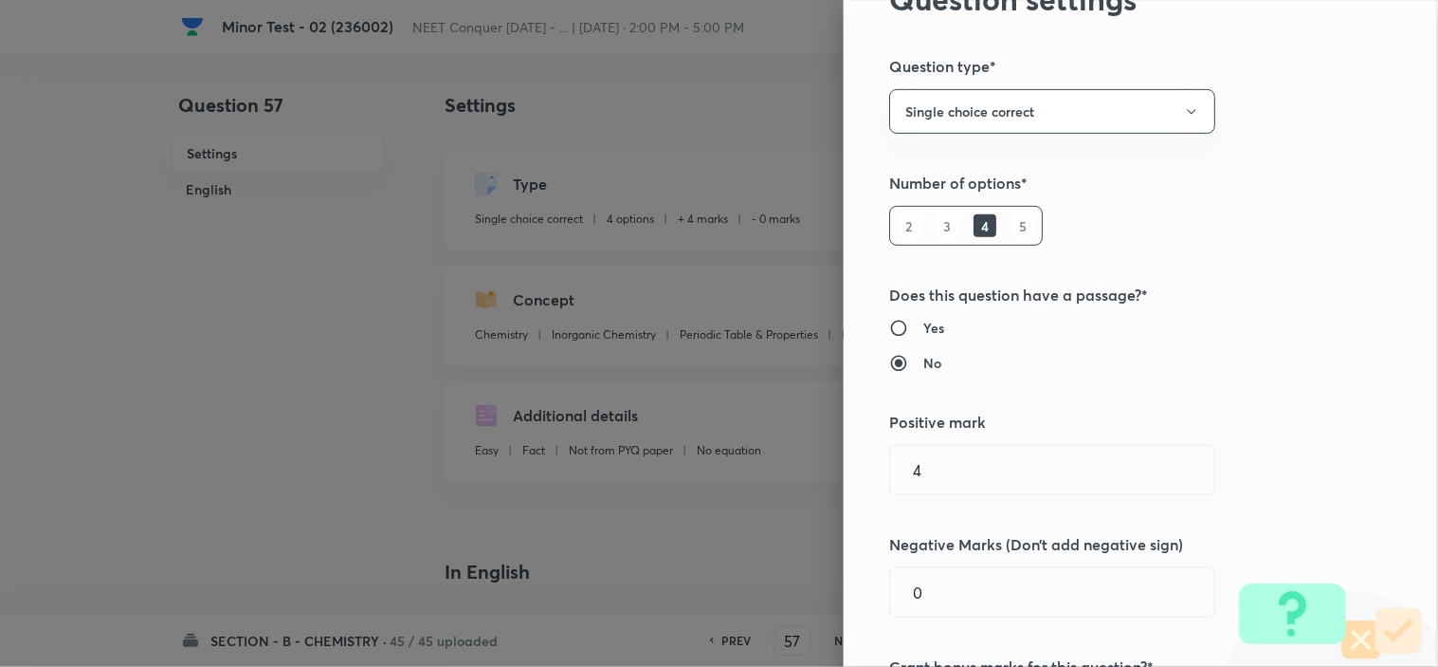
scroll to position [316, 0]
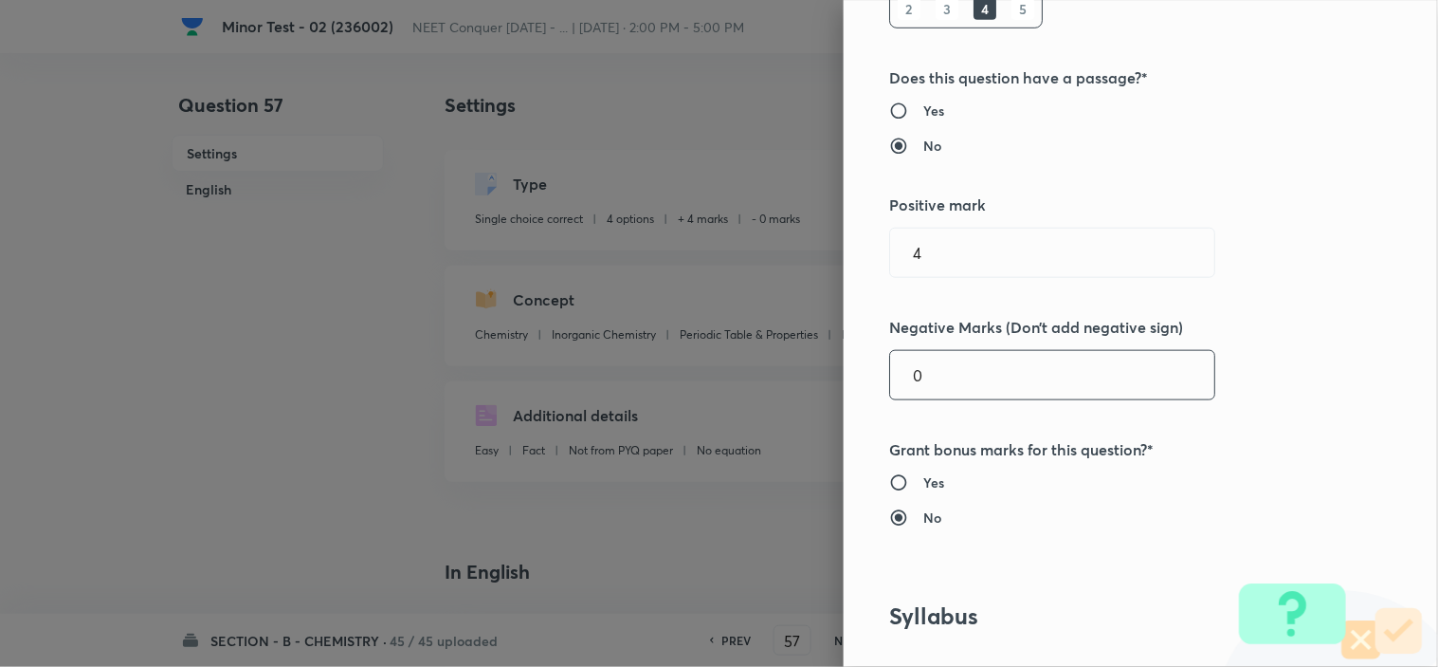
drag, startPoint x: 904, startPoint y: 385, endPoint x: 869, endPoint y: 391, distance: 35.5
click at [869, 391] on div "Question settings Question type* Single choice correct Number of options* 2 3 4…" at bounding box center [1141, 333] width 594 height 667
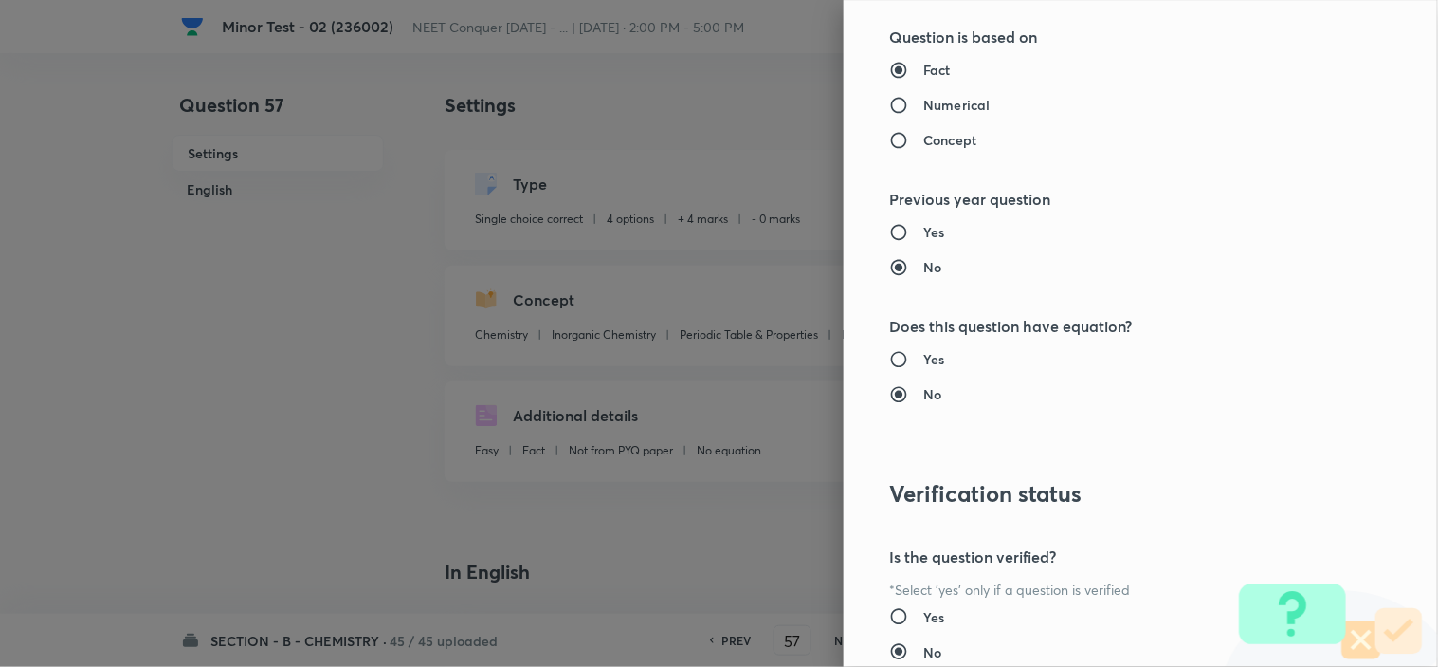
scroll to position [2045, 0]
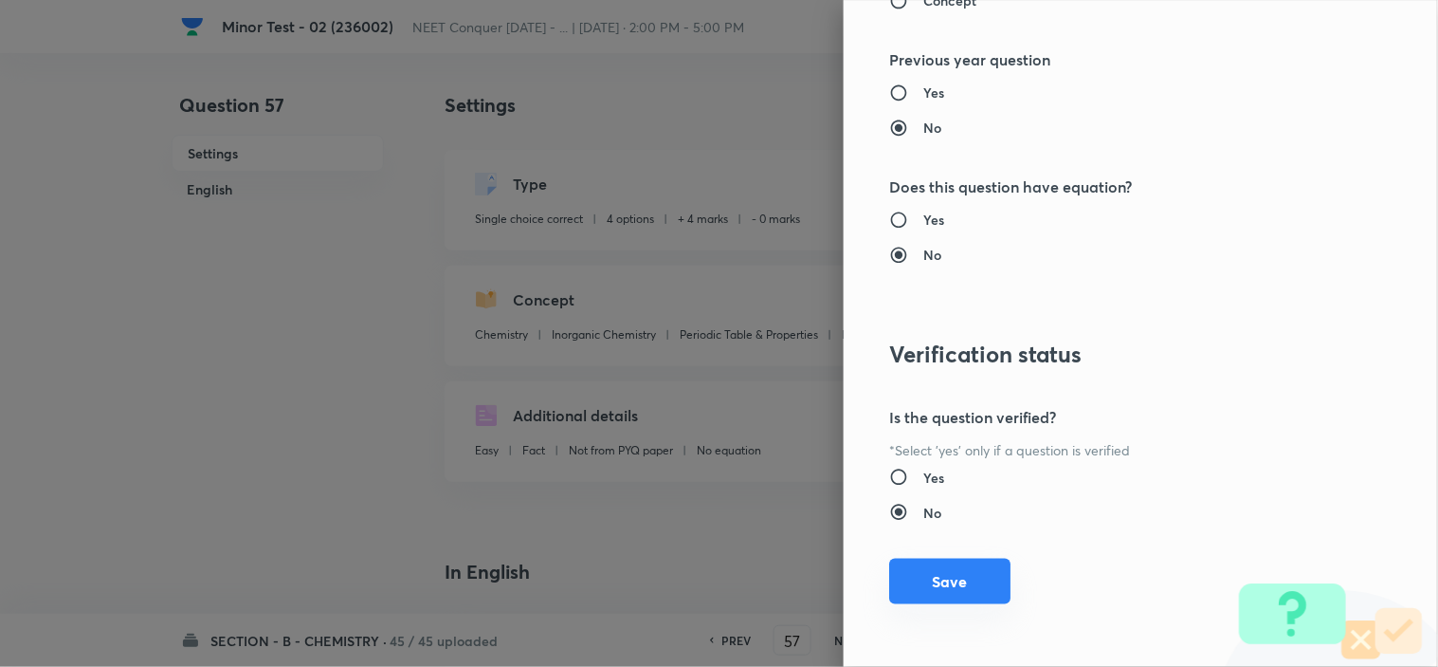
click at [958, 584] on button "Save" at bounding box center [949, 581] width 121 height 46
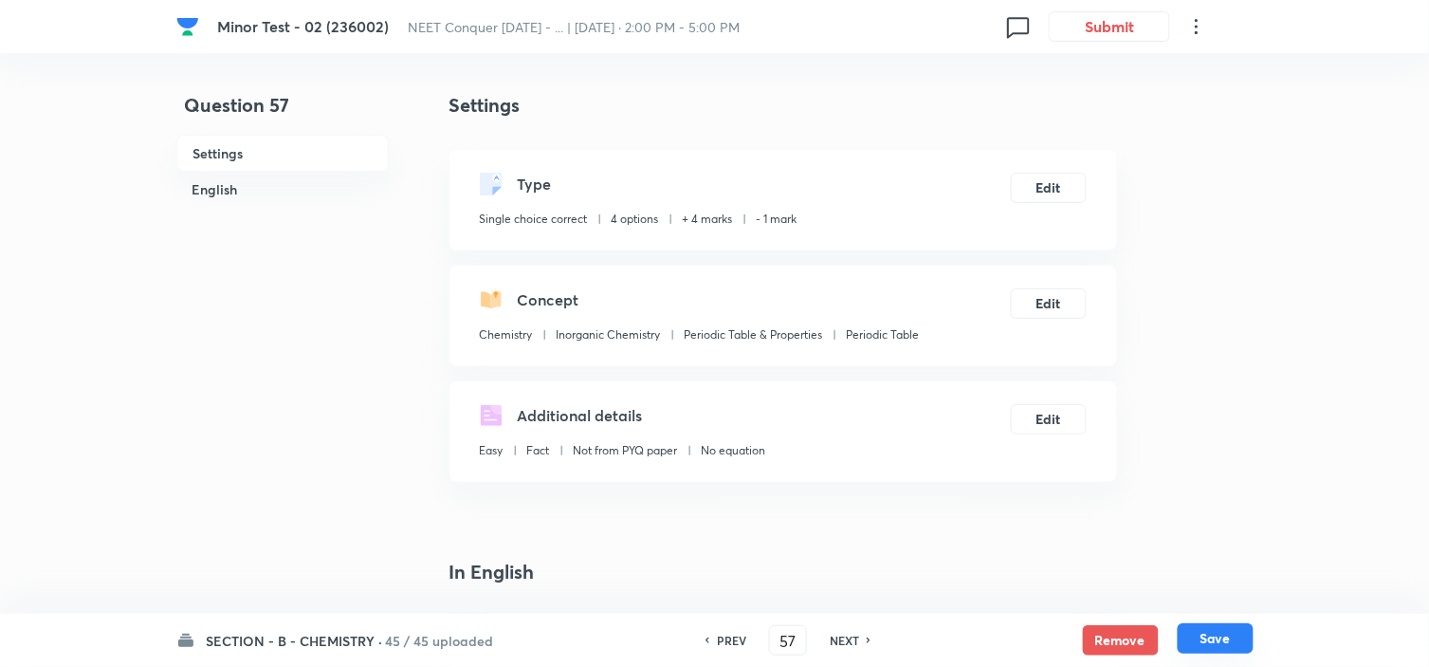
click at [1212, 636] on button "Save" at bounding box center [1216, 638] width 76 height 30
click at [1040, 176] on button "Edit" at bounding box center [1049, 186] width 76 height 30
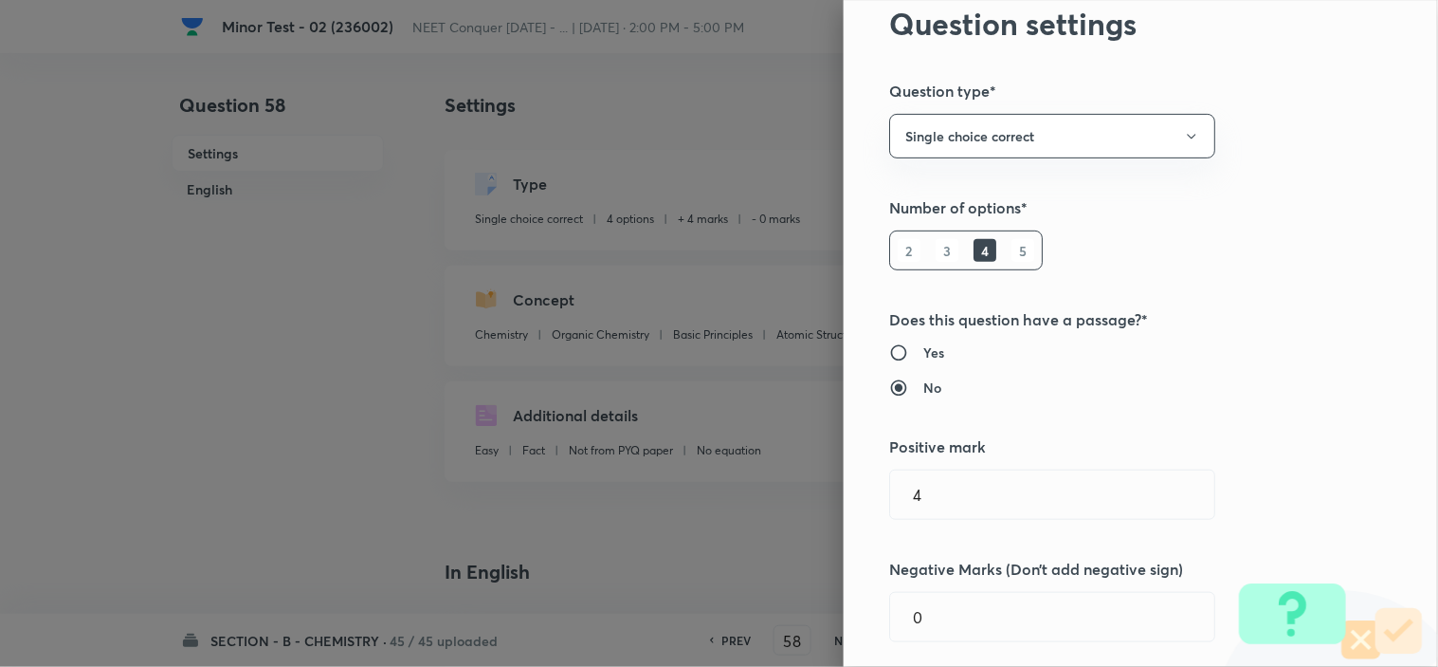
scroll to position [210, 0]
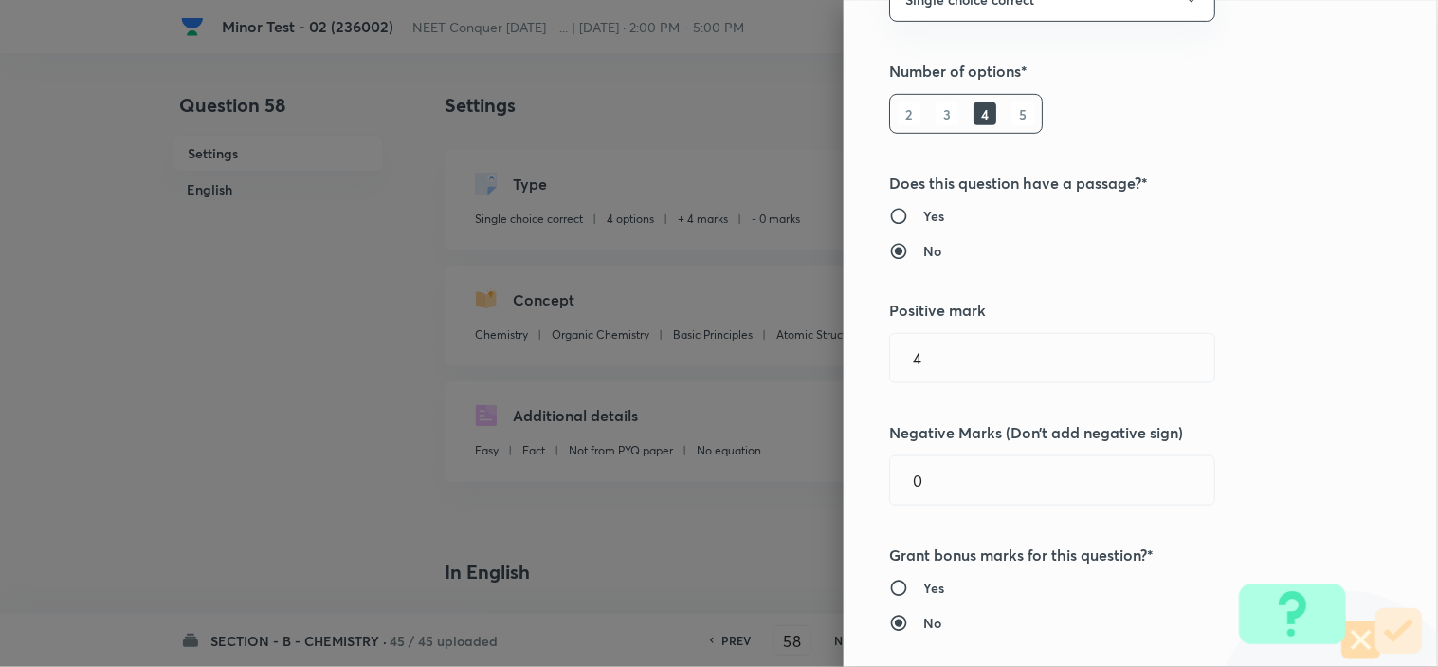
drag, startPoint x: 937, startPoint y: 497, endPoint x: 839, endPoint y: 489, distance: 97.9
click at [844, 489] on div "Question settings Question type* Single choice correct Number of options* 2 3 4…" at bounding box center [1141, 333] width 594 height 667
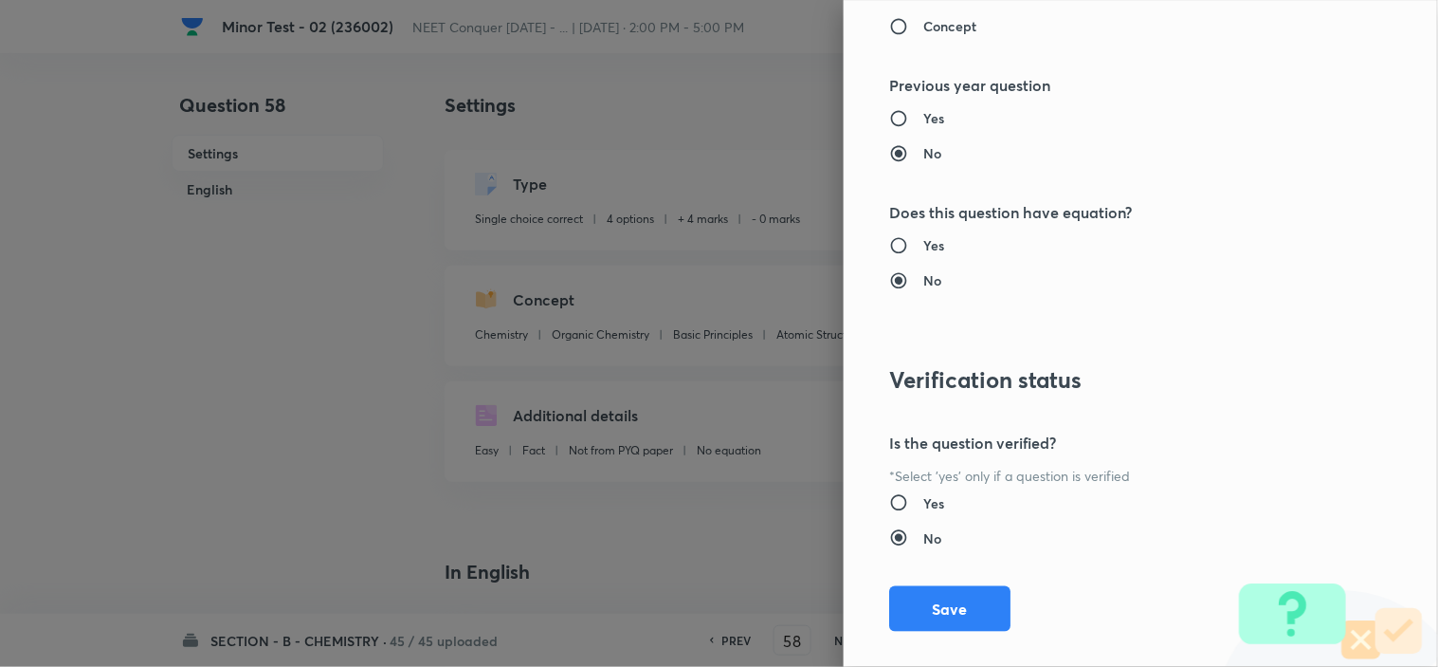
scroll to position [2045, 0]
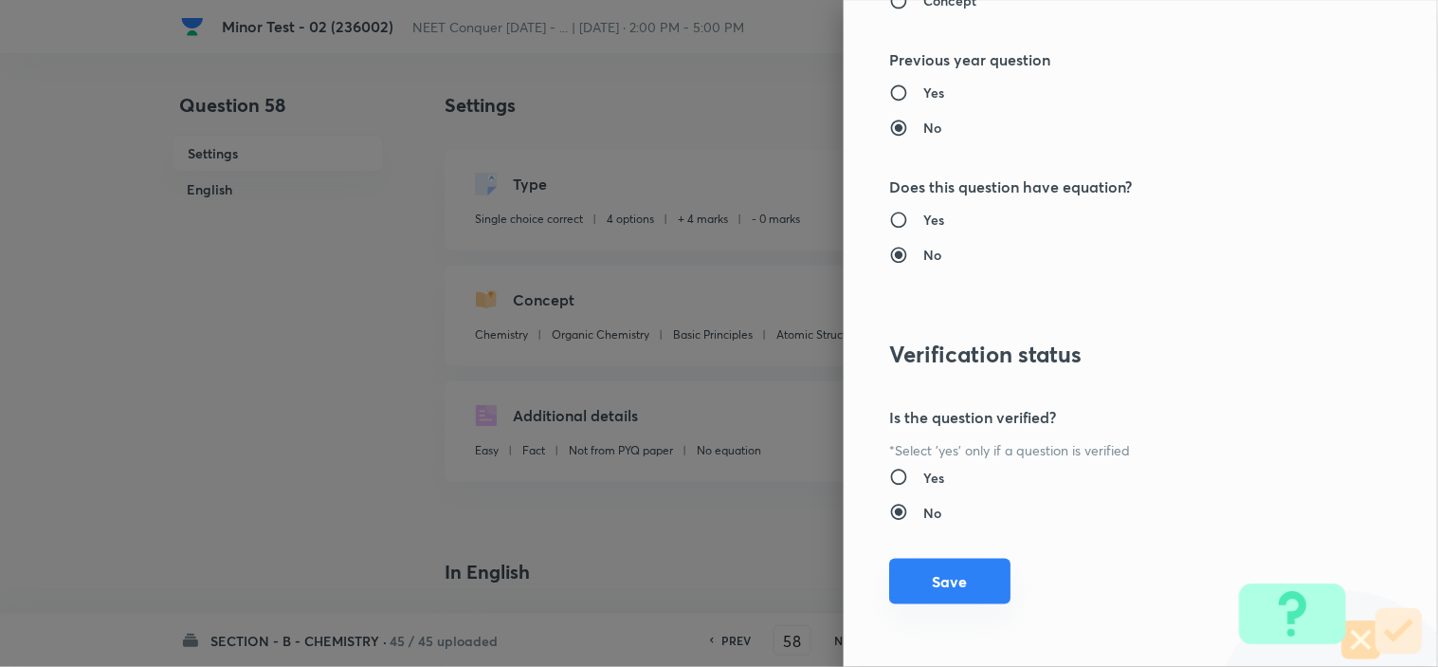
click at [950, 579] on button "Save" at bounding box center [949, 581] width 121 height 46
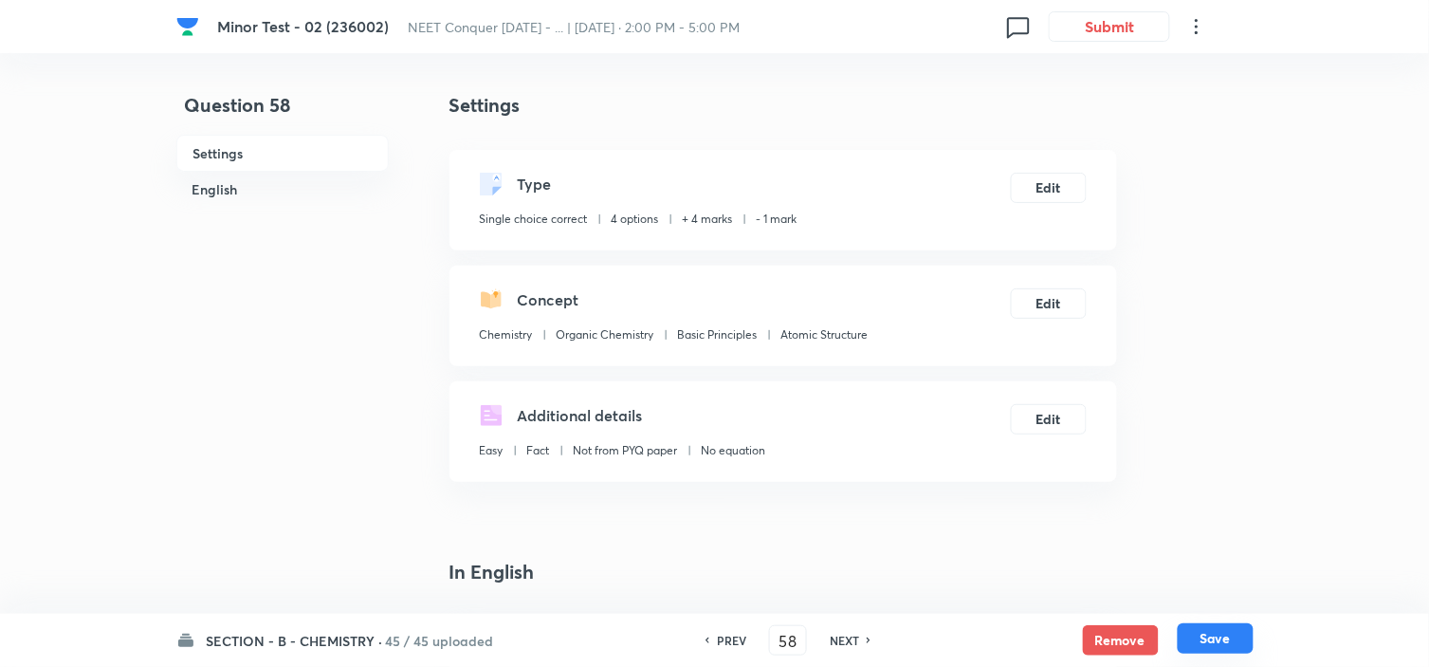
click at [1236, 646] on button "Save" at bounding box center [1216, 638] width 76 height 30
click at [1046, 186] on button "Edit" at bounding box center [1049, 186] width 76 height 30
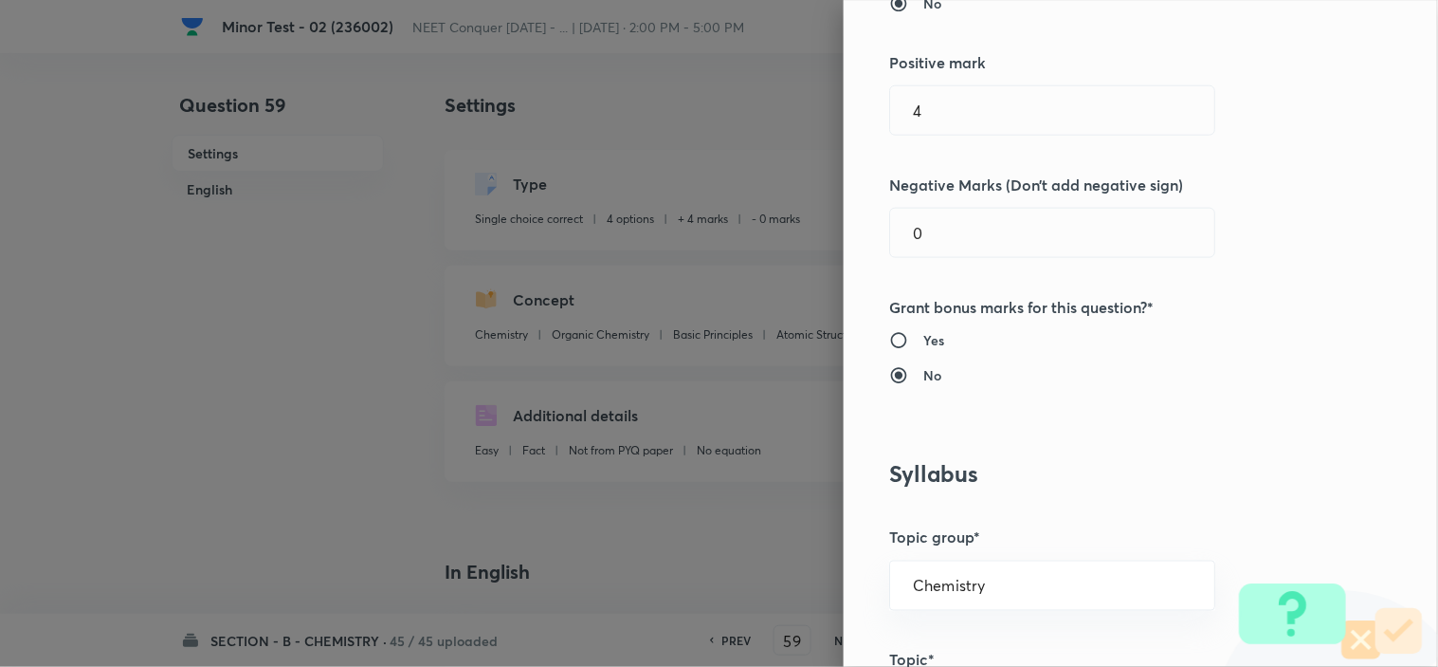
scroll to position [421, 0]
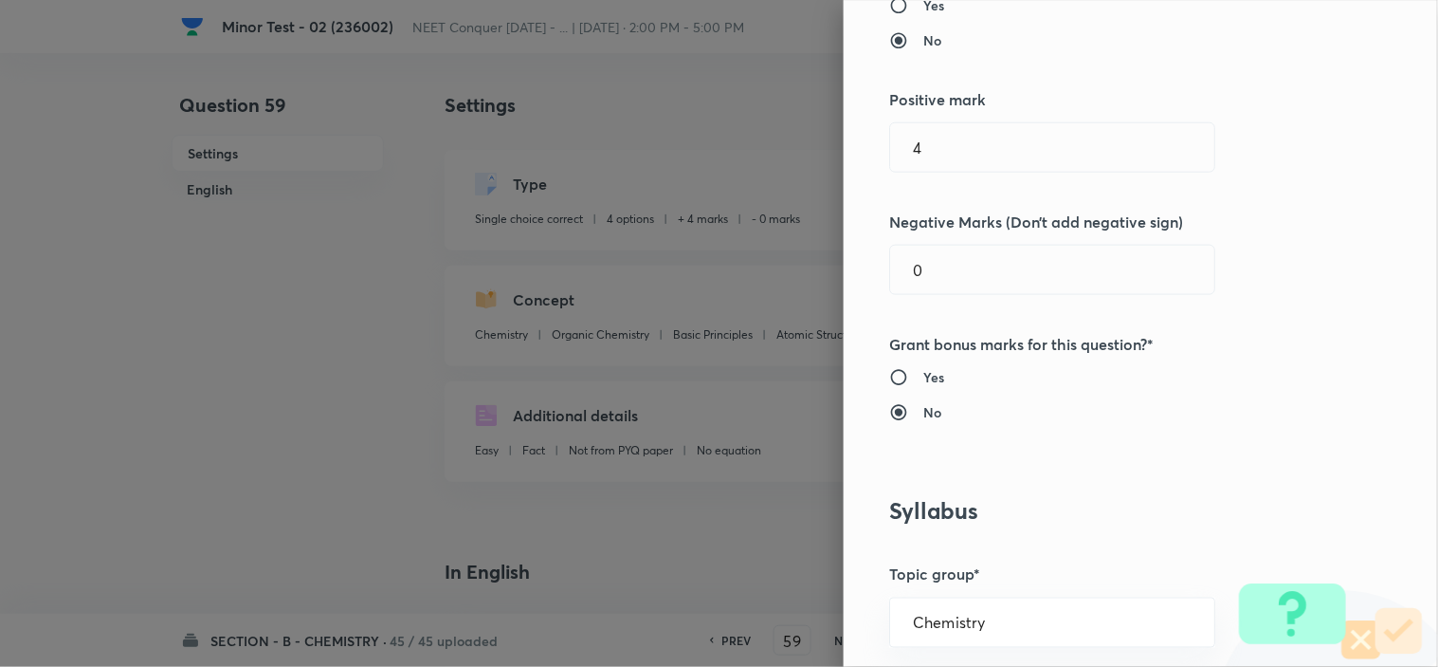
drag, startPoint x: 898, startPoint y: 272, endPoint x: 850, endPoint y: 284, distance: 49.0
click at [850, 284] on div "Question settings Question type* Single choice correct Number of options* 2 3 4…" at bounding box center [1141, 333] width 594 height 667
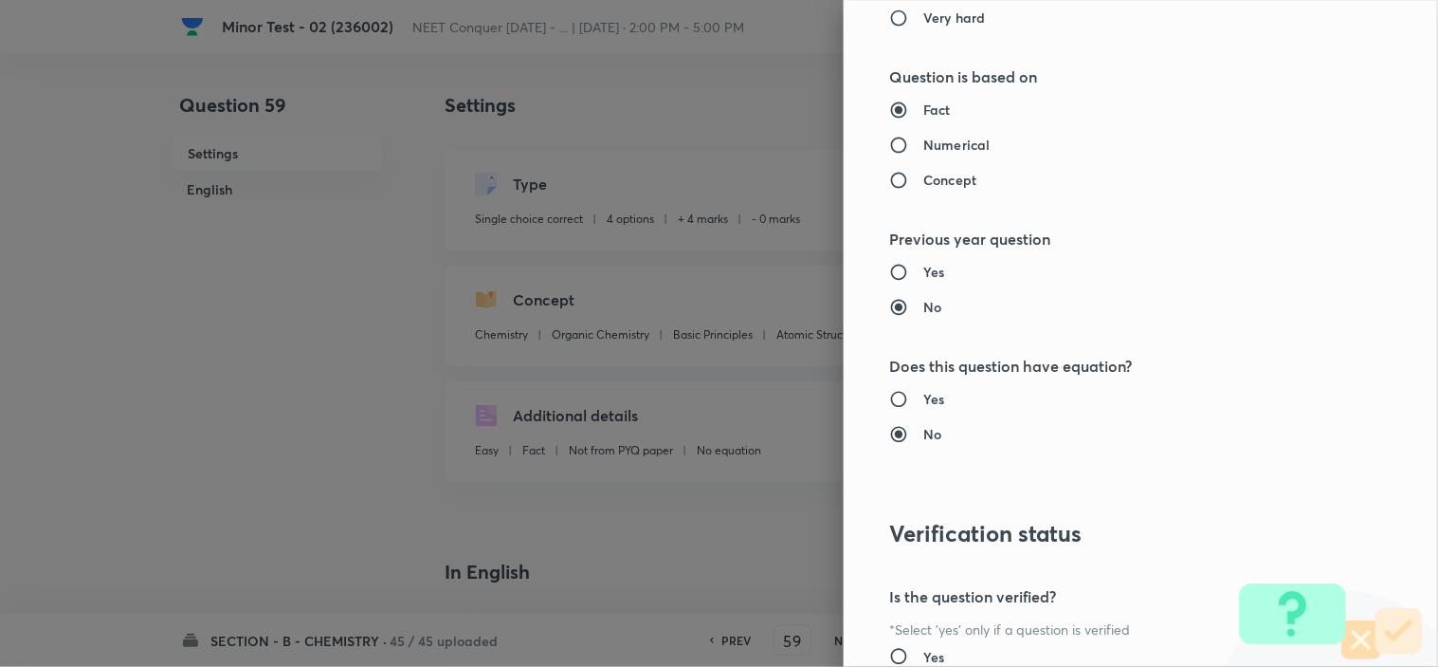
scroll to position [2045, 0]
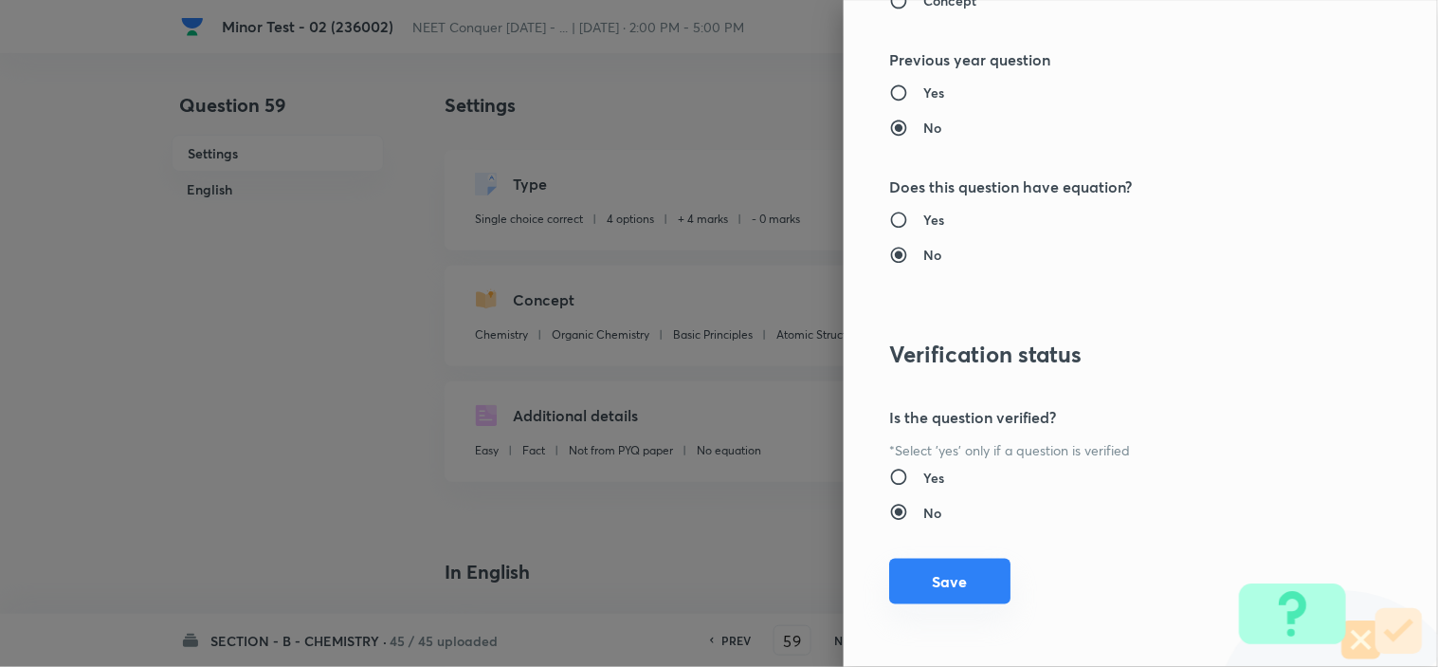
click at [932, 582] on button "Save" at bounding box center [949, 581] width 121 height 46
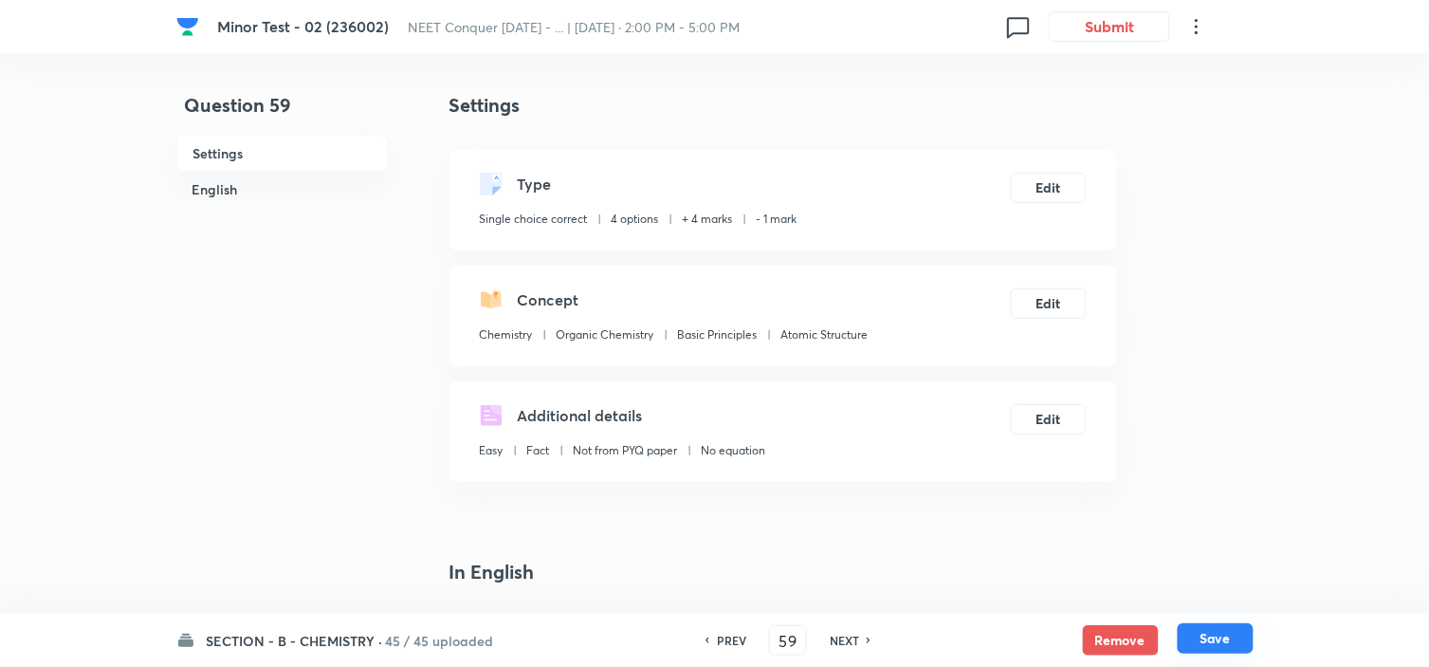
click at [1216, 641] on button "Save" at bounding box center [1216, 638] width 76 height 30
click at [1054, 186] on button "Edit" at bounding box center [1049, 186] width 76 height 30
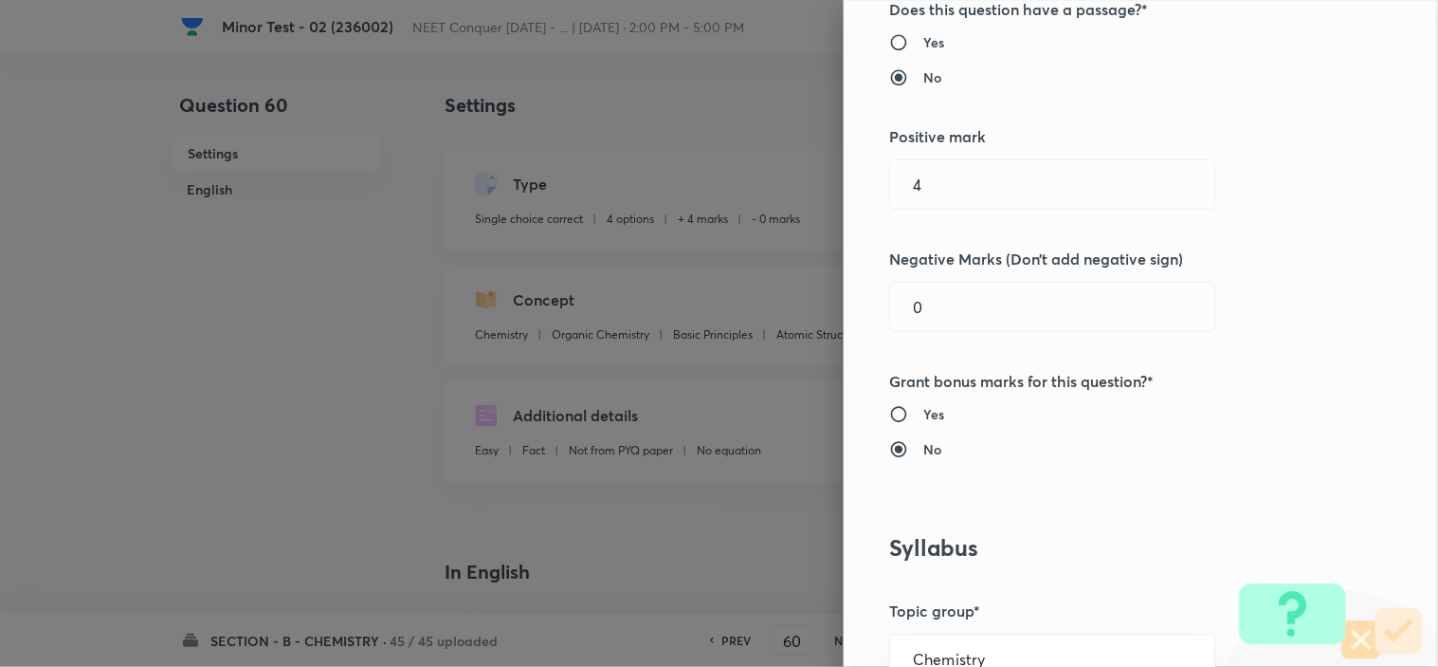
scroll to position [421, 0]
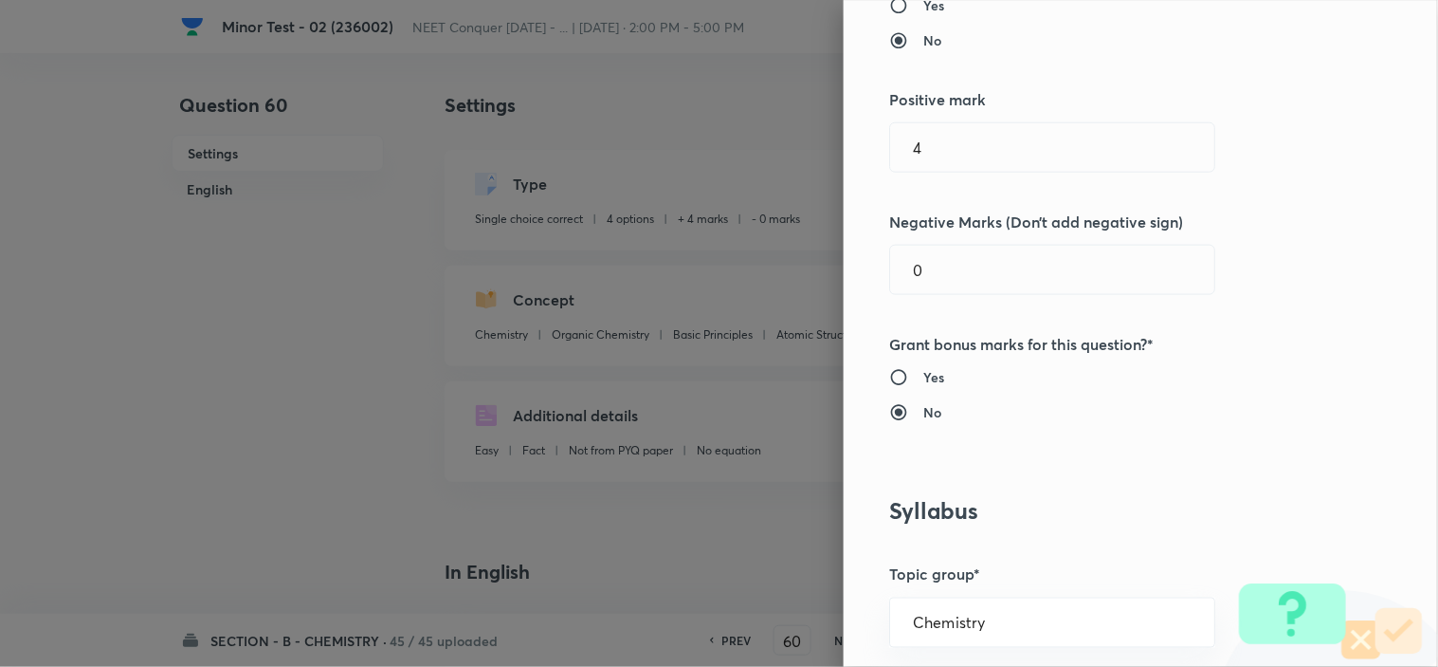
drag, startPoint x: 940, startPoint y: 271, endPoint x: 803, endPoint y: 282, distance: 137.9
click at [869, 273] on div "Question settings Question type* Single choice correct Number of options* 2 3 4…" at bounding box center [1141, 333] width 594 height 667
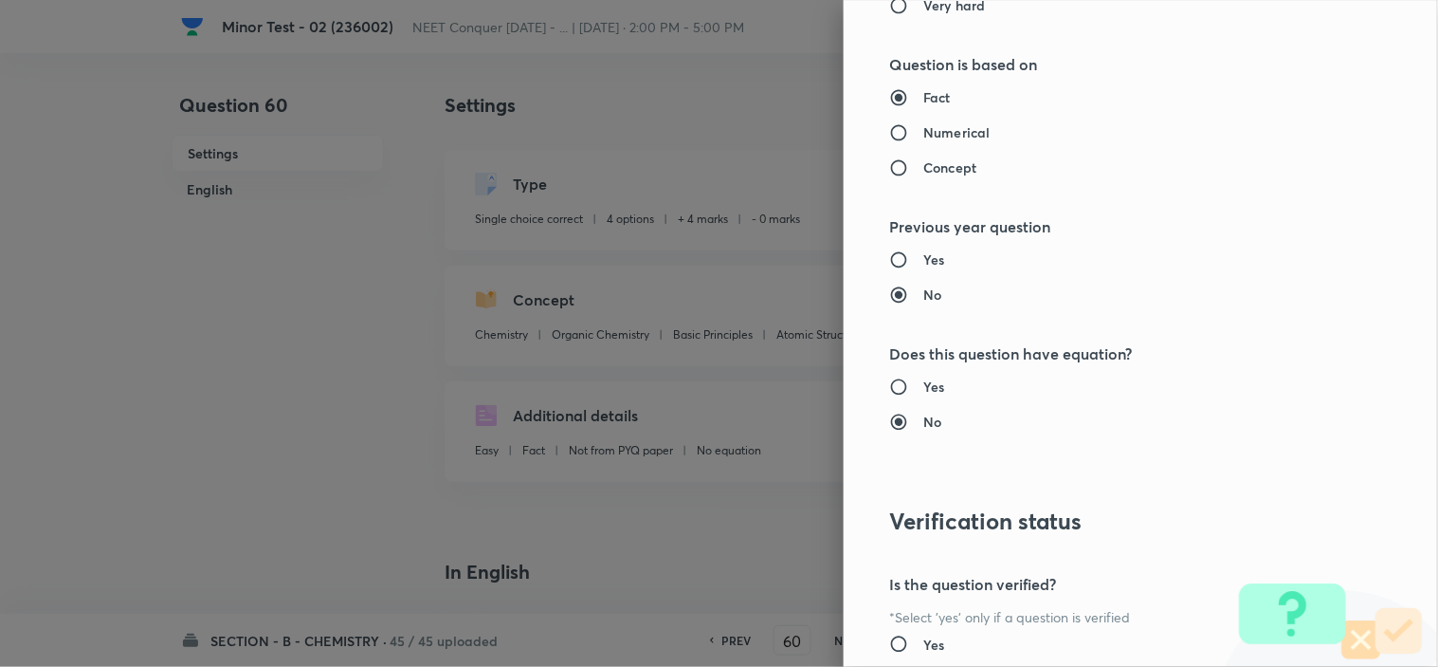
scroll to position [2045, 0]
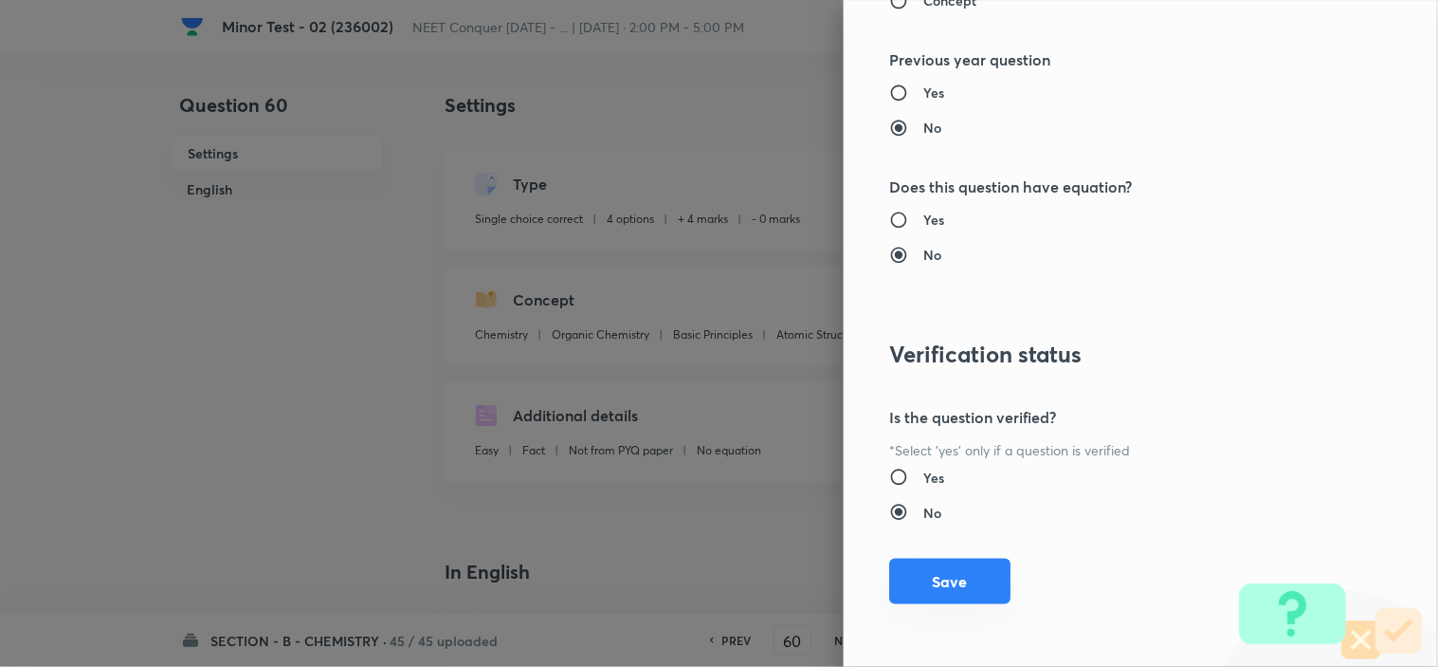
click at [945, 582] on button "Save" at bounding box center [949, 581] width 121 height 46
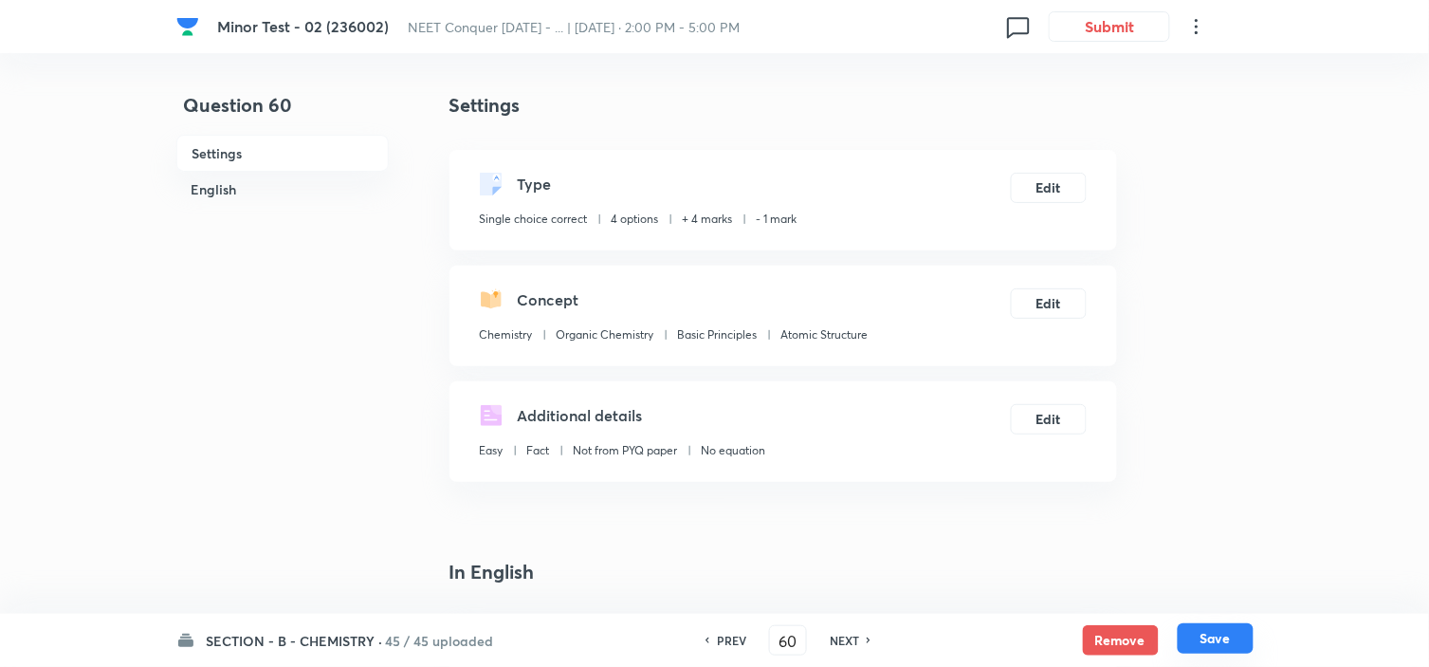
click at [1214, 637] on button "Save" at bounding box center [1216, 638] width 76 height 30
click at [1050, 192] on button "Edit" at bounding box center [1049, 186] width 76 height 30
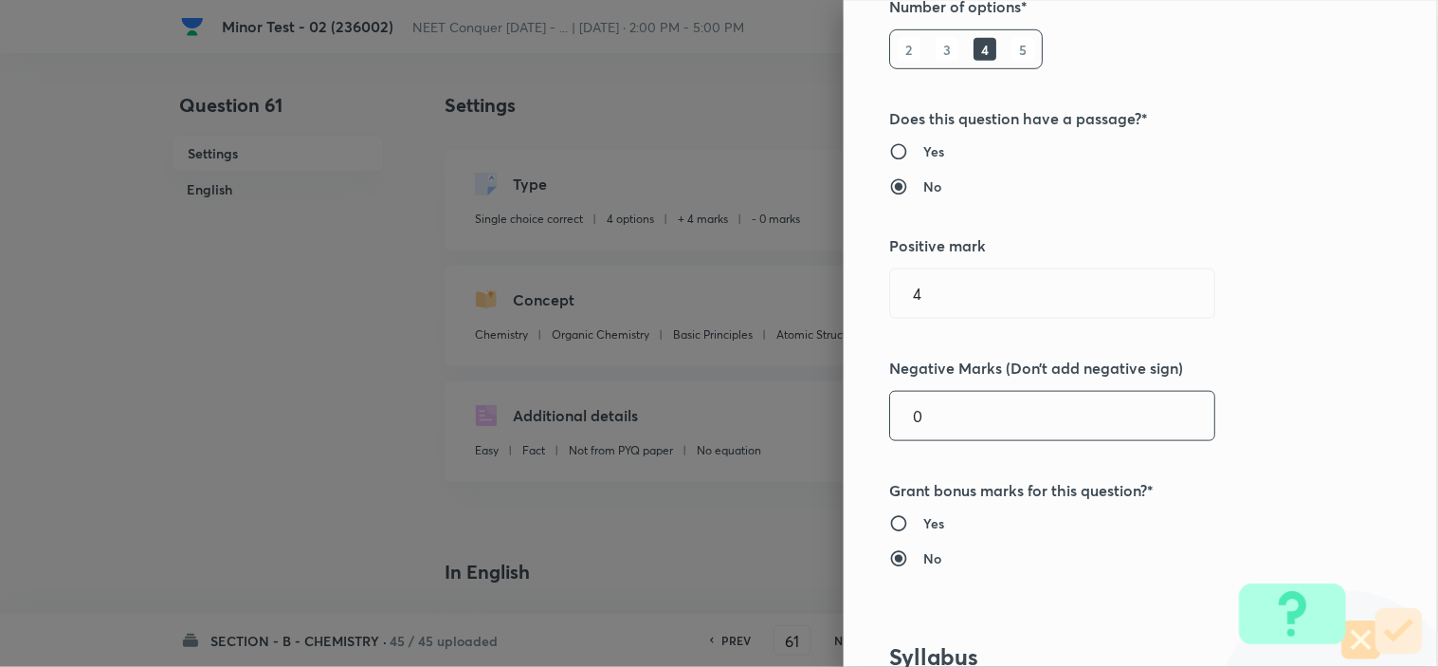
scroll to position [316, 0]
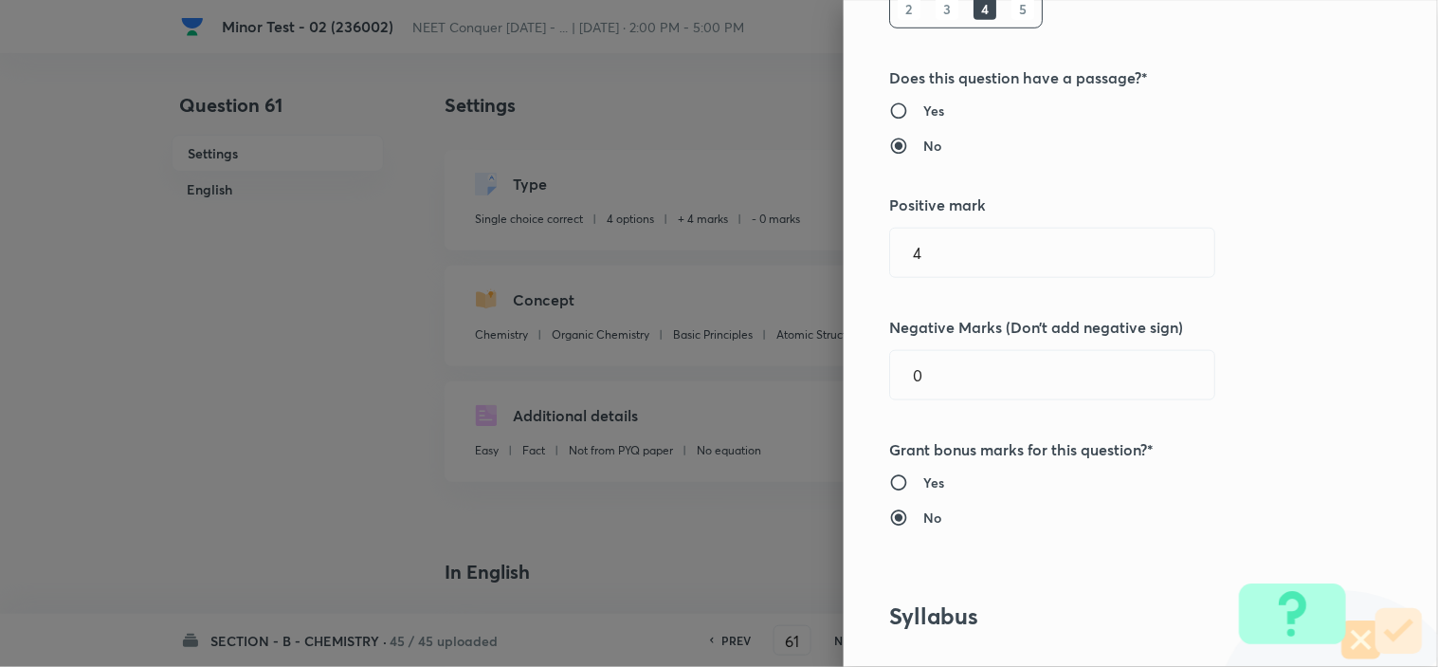
drag, startPoint x: 864, startPoint y: 387, endPoint x: 799, endPoint y: 393, distance: 64.8
click at [844, 387] on div "Question settings Question type* Single choice correct Number of options* 2 3 4…" at bounding box center [1141, 333] width 594 height 667
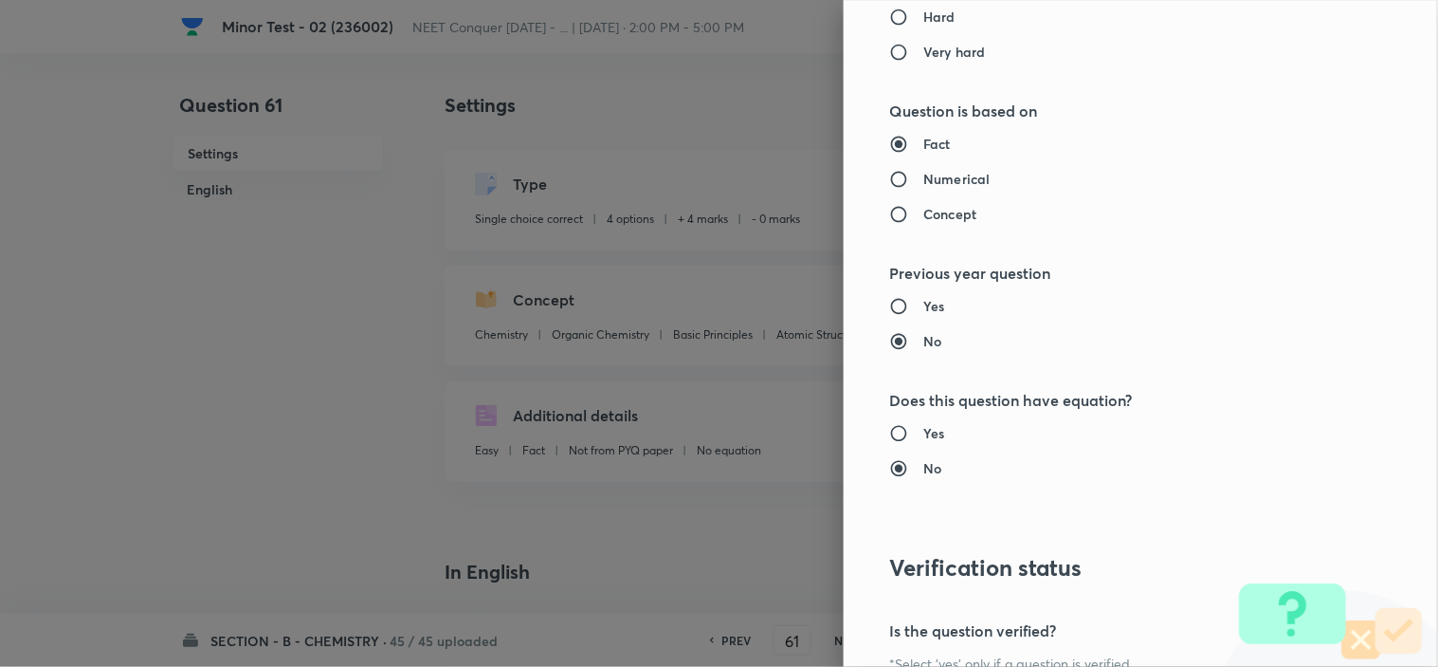
scroll to position [2045, 0]
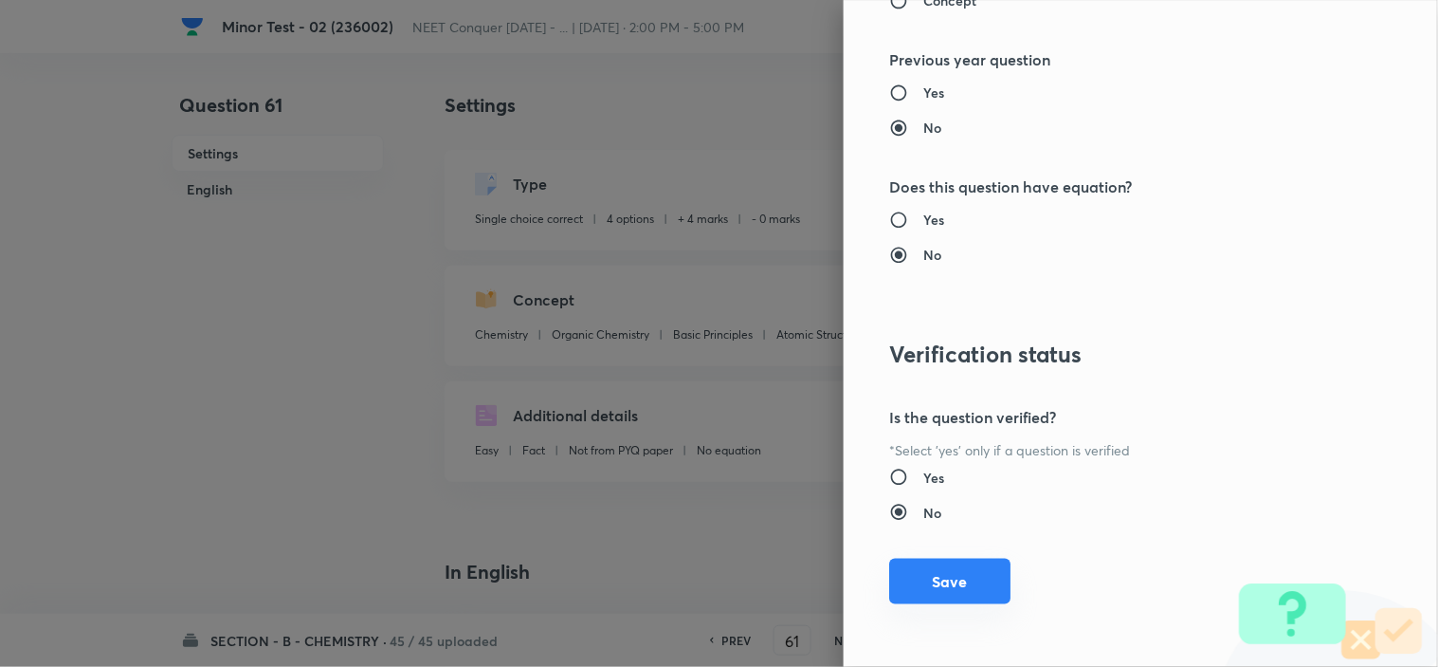
click at [948, 574] on button "Save" at bounding box center [949, 581] width 121 height 46
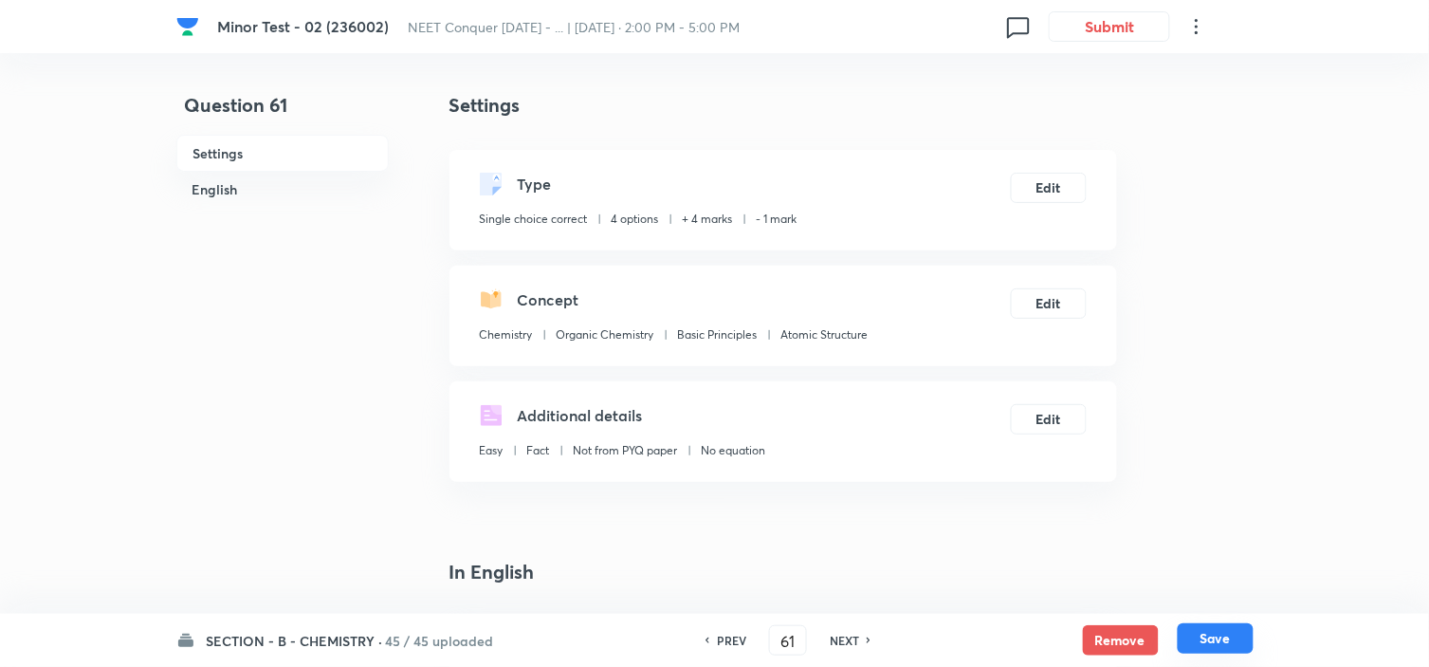
click at [1227, 648] on button "Save" at bounding box center [1216, 638] width 76 height 30
click at [1057, 186] on button "Edit" at bounding box center [1049, 186] width 76 height 30
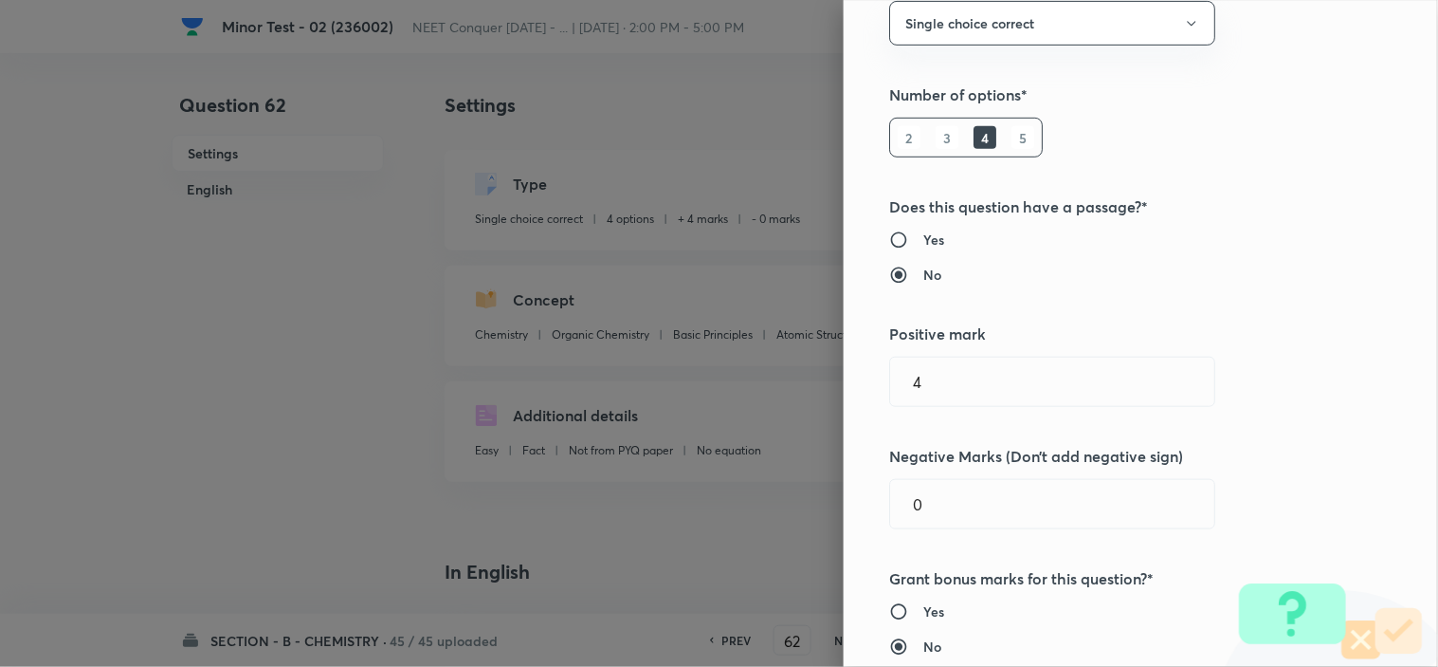
scroll to position [316, 0]
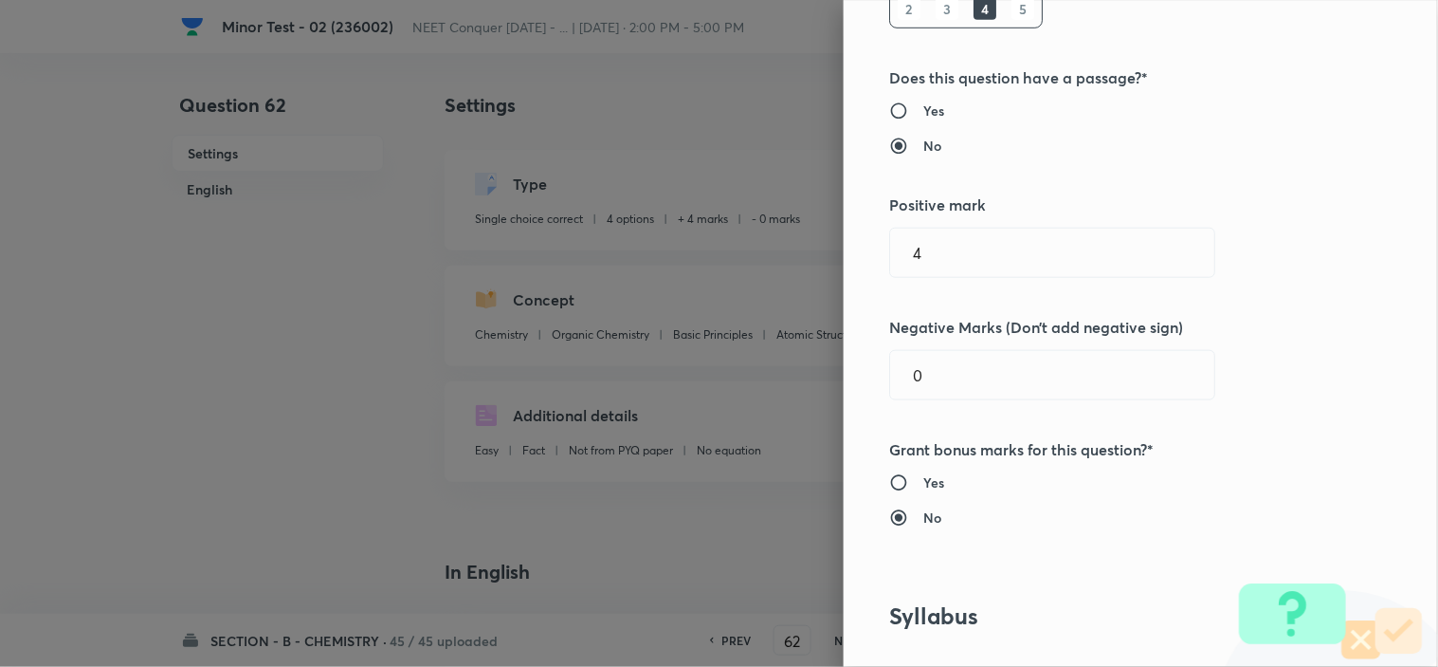
drag, startPoint x: 922, startPoint y: 374, endPoint x: 762, endPoint y: 393, distance: 160.4
click at [781, 381] on div "Question settings Question type* Single choice correct Number of options* 2 3 4…" at bounding box center [719, 333] width 1438 height 667
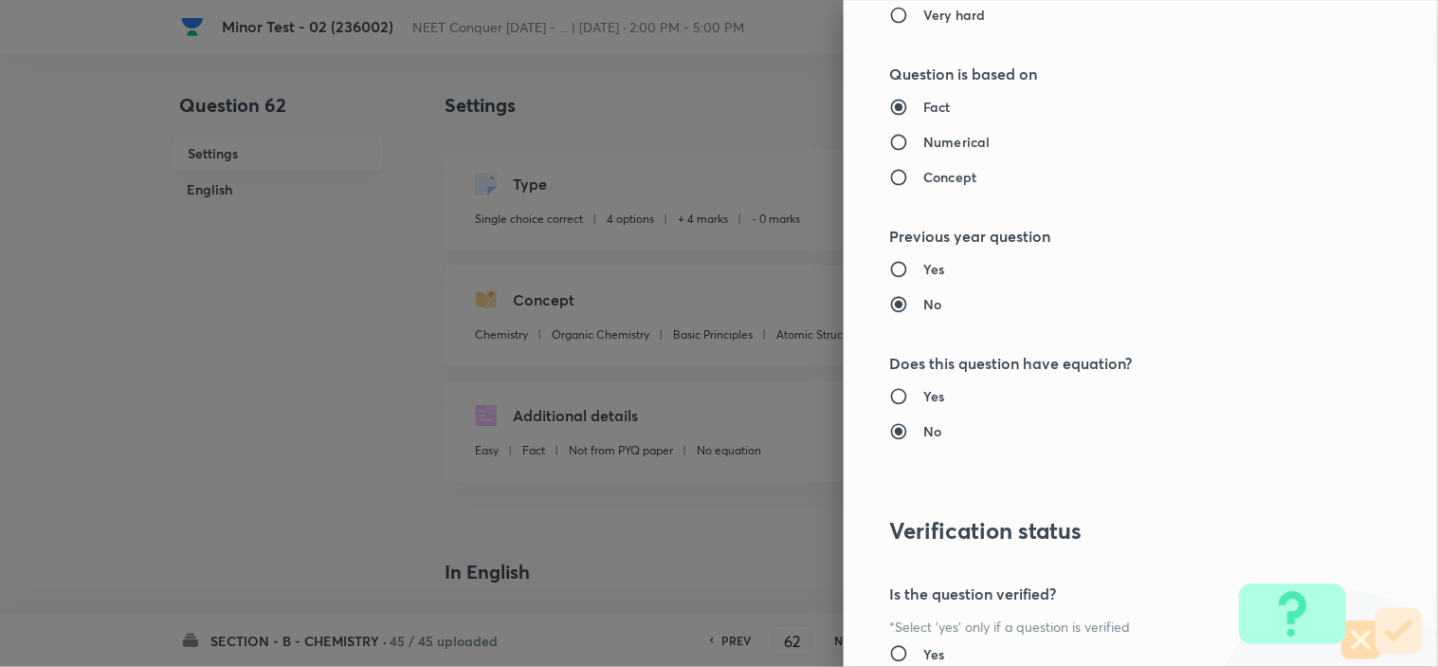
scroll to position [2045, 0]
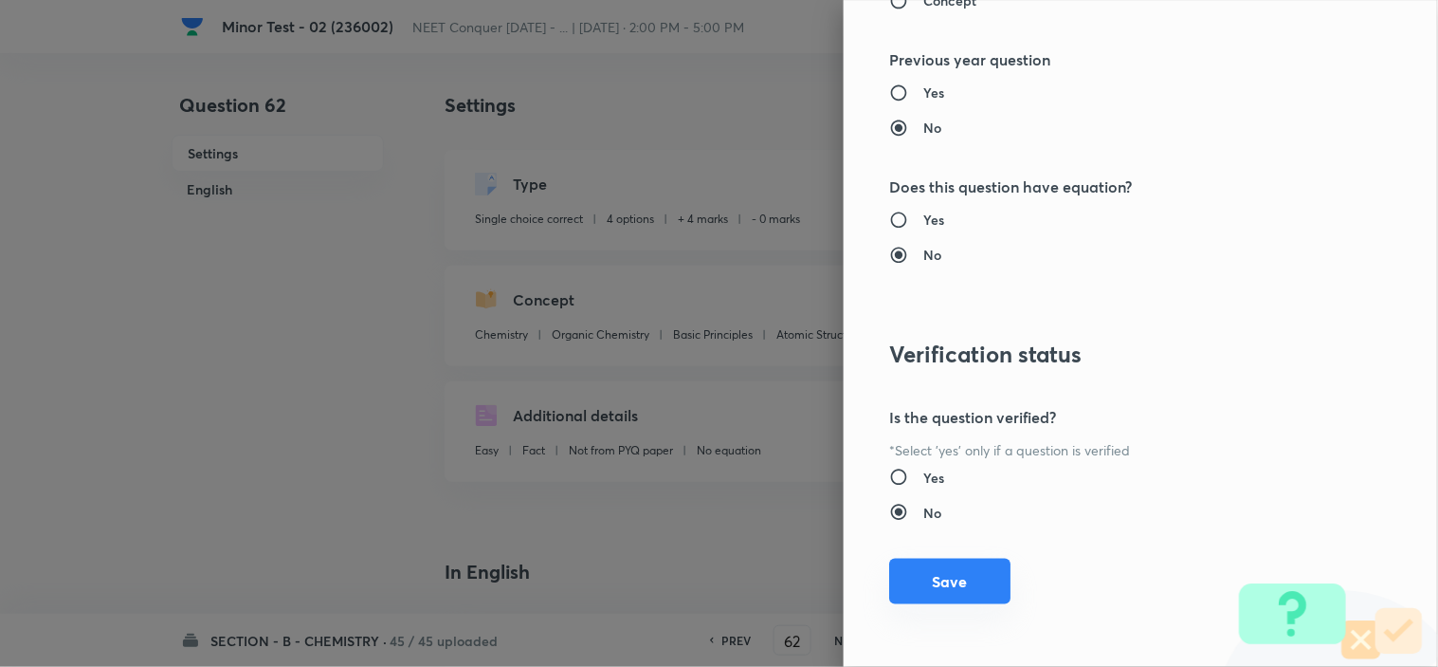
click at [921, 592] on button "Save" at bounding box center [949, 581] width 121 height 46
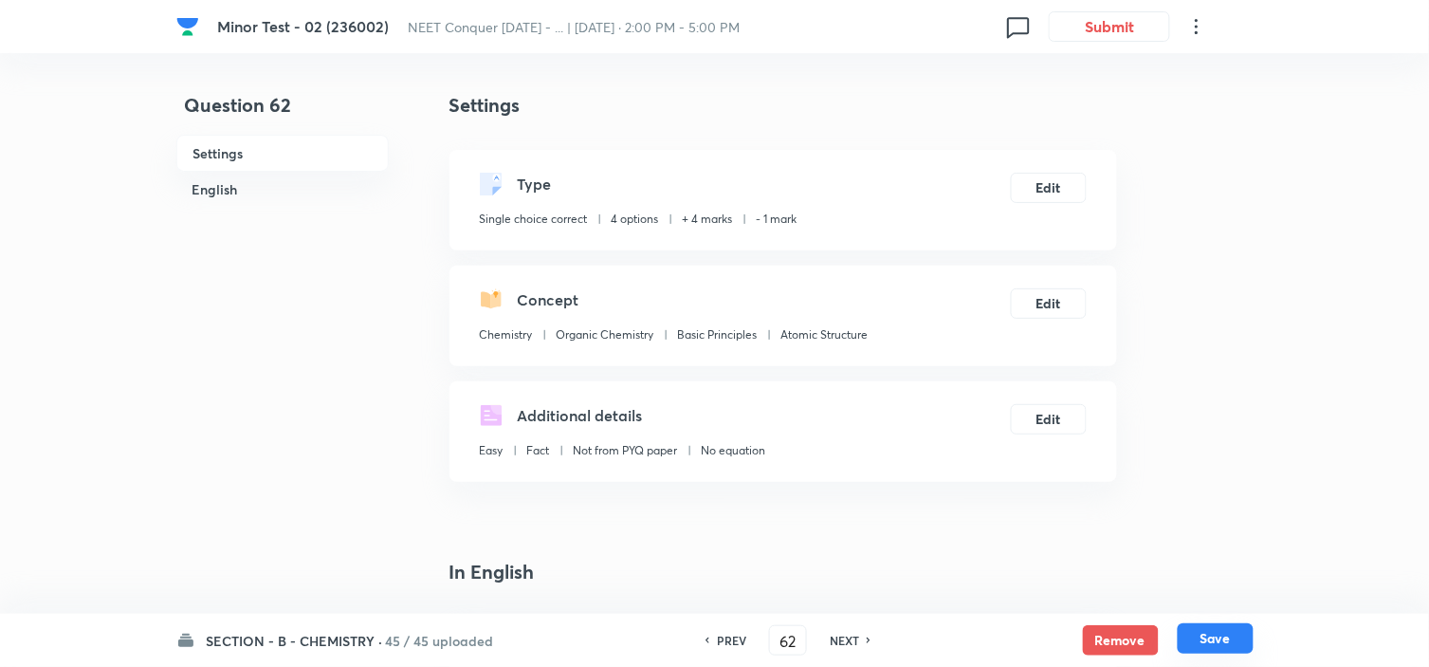
click at [1210, 638] on button "Save" at bounding box center [1216, 638] width 76 height 30
click at [1034, 174] on button "Edit" at bounding box center [1049, 186] width 76 height 30
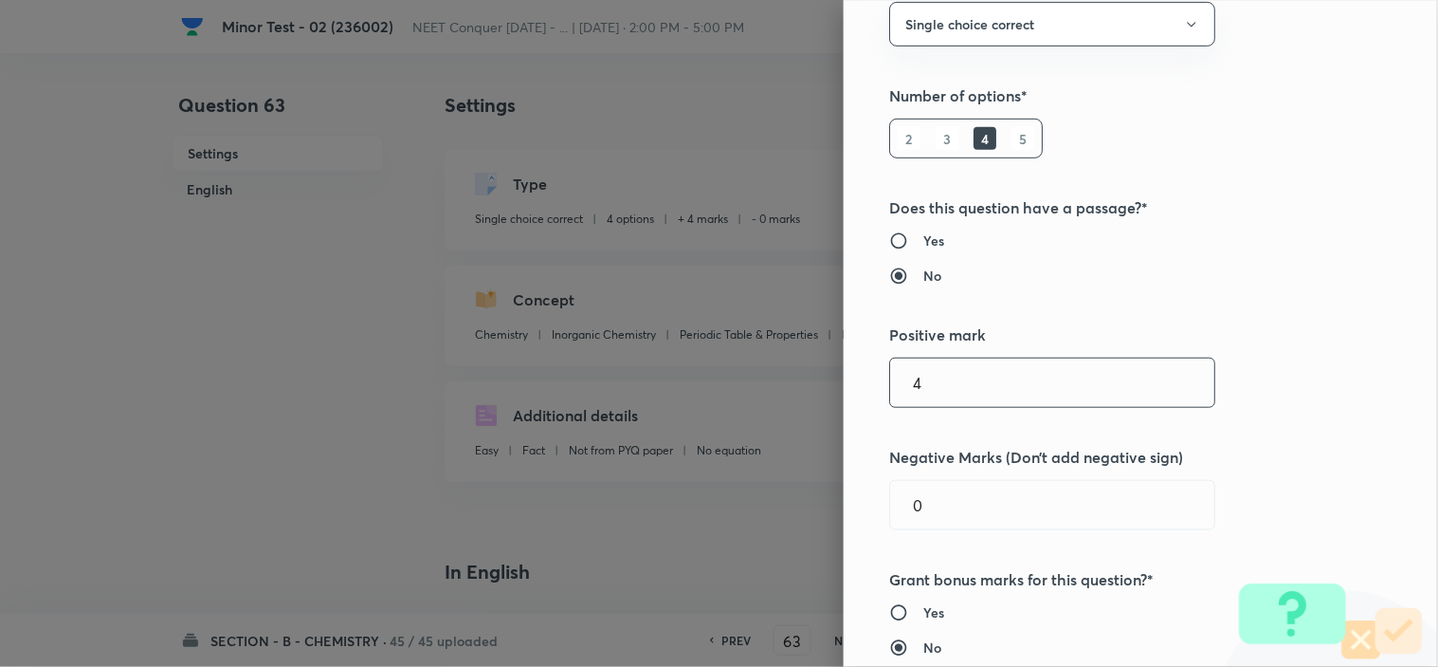
scroll to position [421, 0]
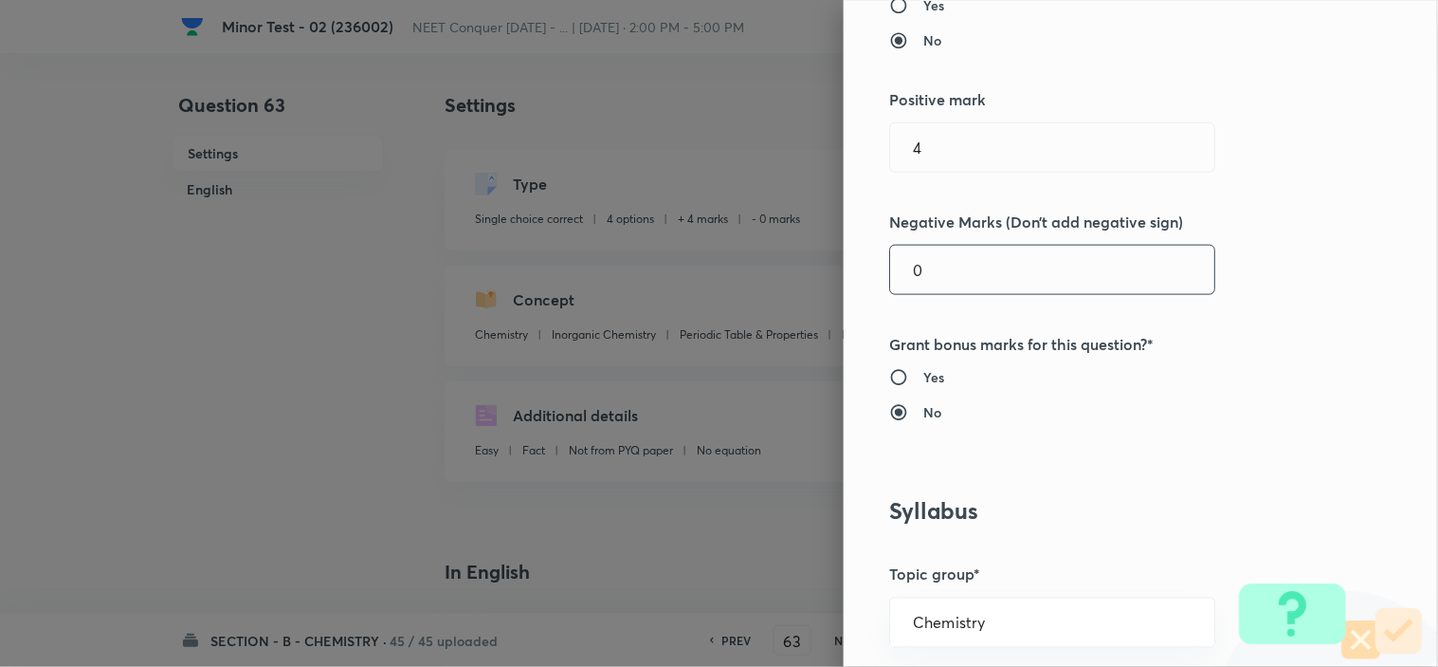
drag, startPoint x: 942, startPoint y: 268, endPoint x: 774, endPoint y: 278, distance: 169.0
click at [869, 270] on div "Question settings Question type* Single choice correct Number of options* 2 3 4…" at bounding box center [1141, 333] width 594 height 667
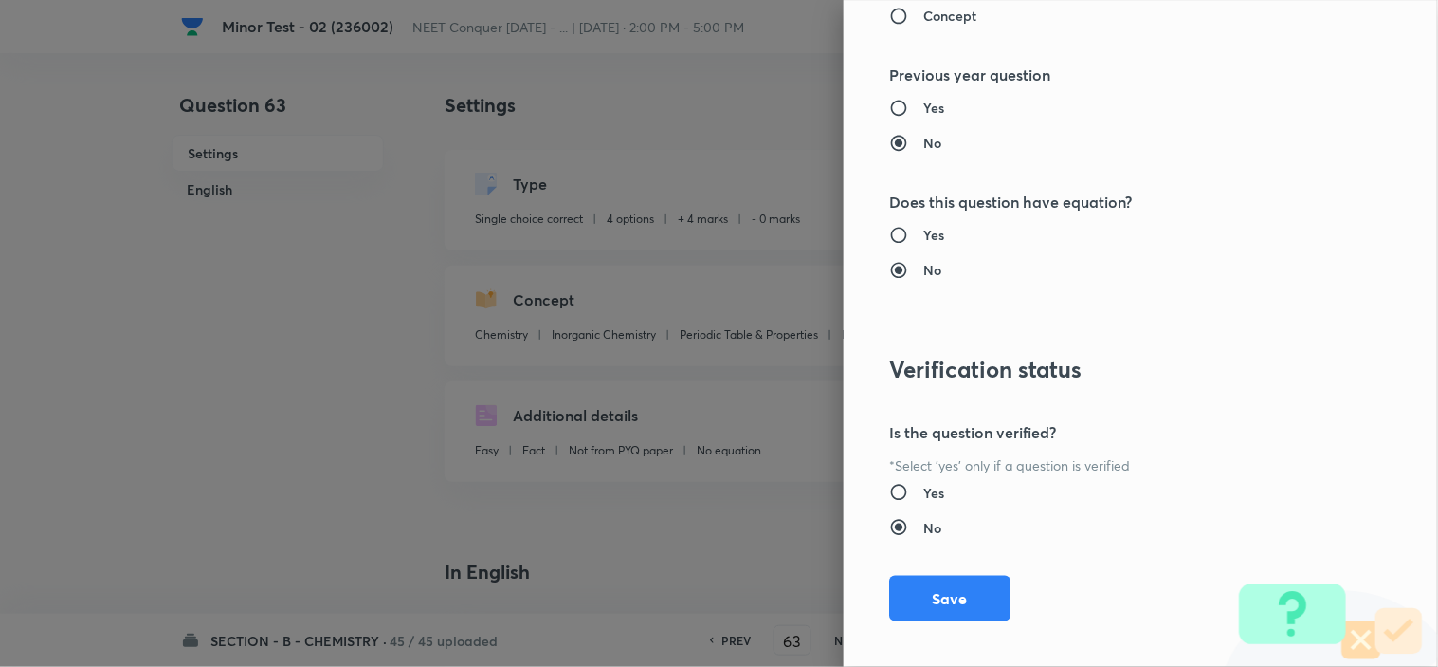
scroll to position [2045, 0]
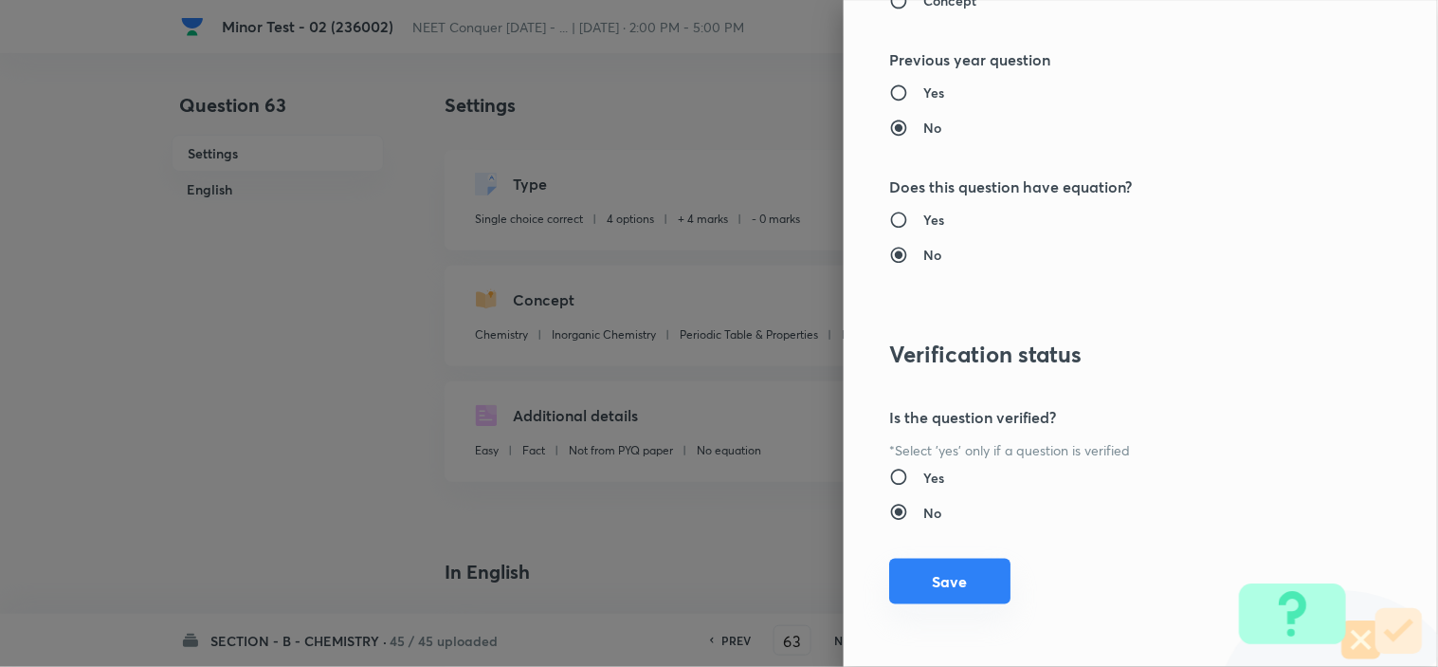
click at [915, 582] on button "Save" at bounding box center [949, 581] width 121 height 46
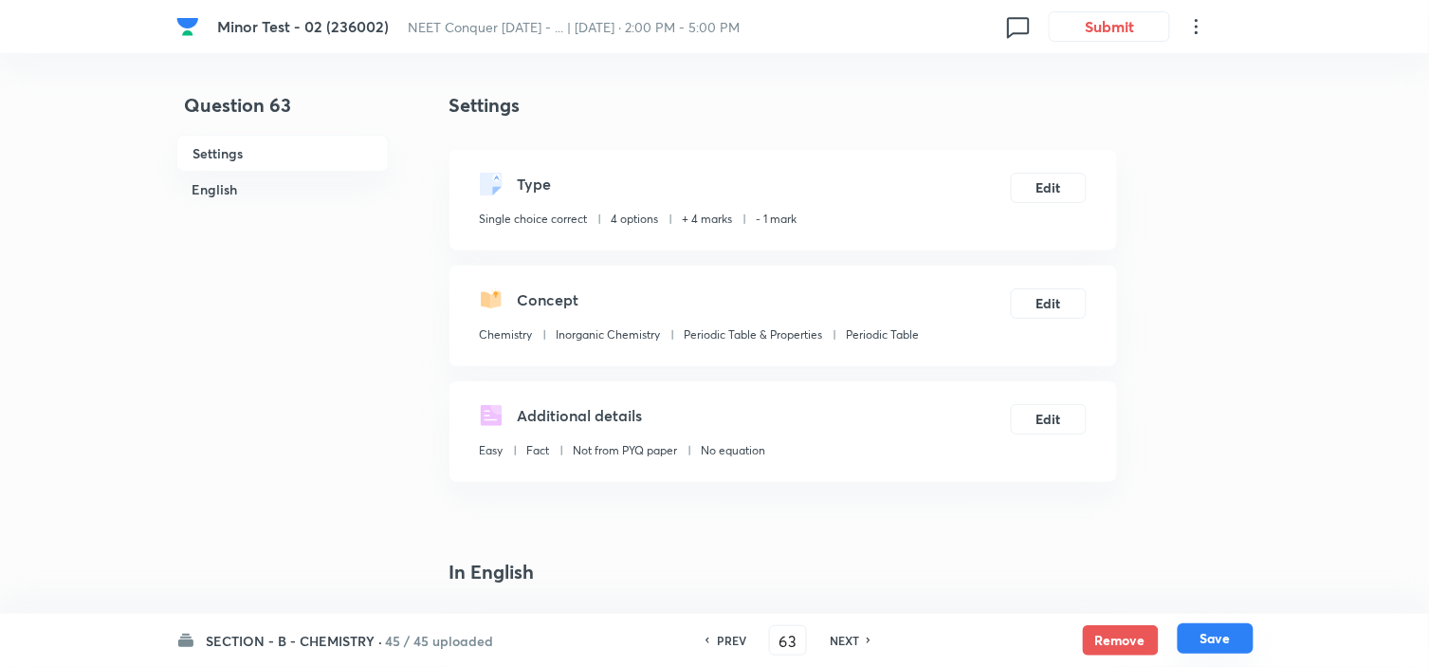
click at [1218, 631] on button "Save" at bounding box center [1216, 638] width 76 height 30
click at [1057, 178] on button "Edit" at bounding box center [1049, 186] width 76 height 30
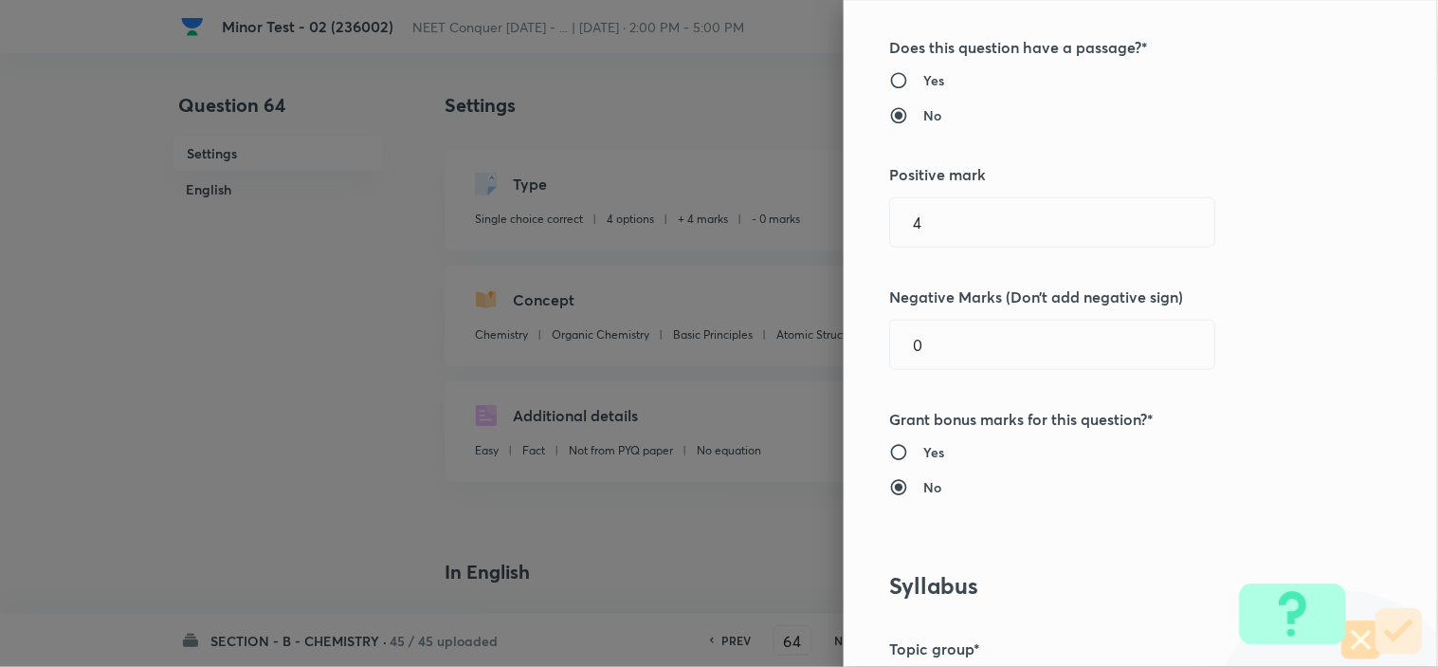
scroll to position [421, 0]
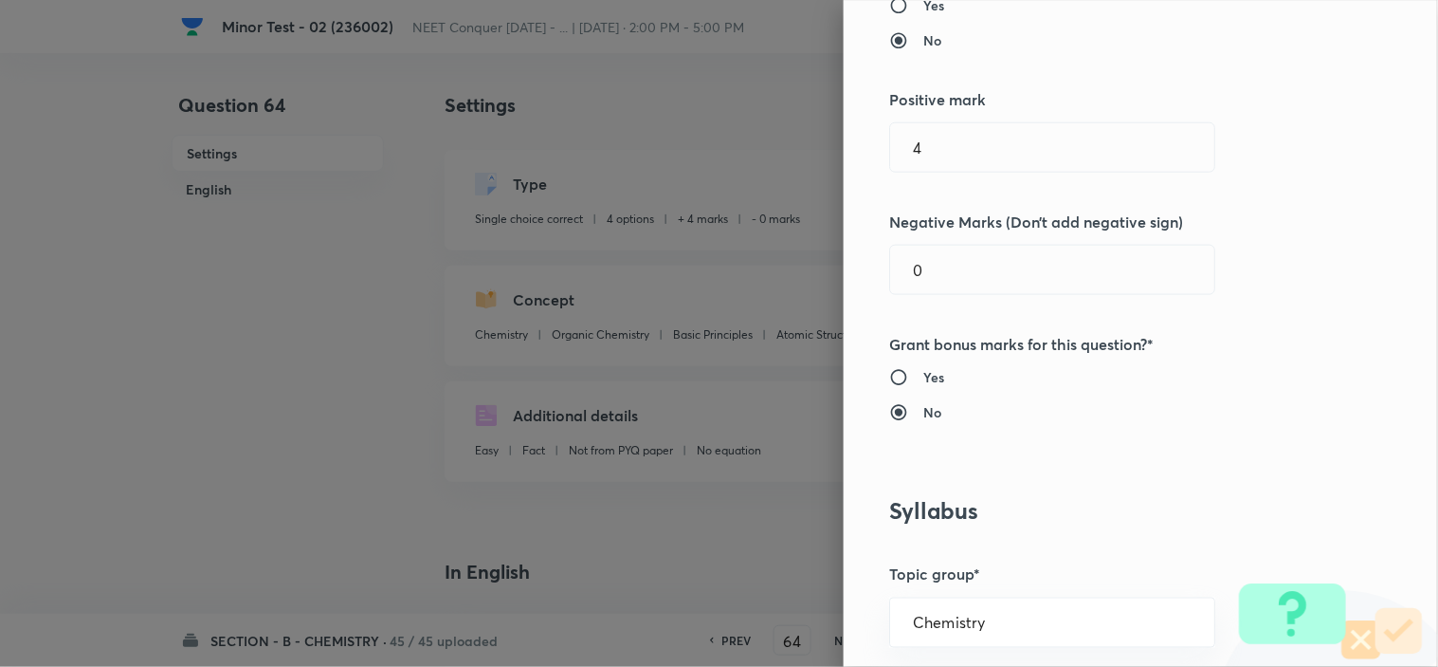
drag, startPoint x: 952, startPoint y: 260, endPoint x: 703, endPoint y: 320, distance: 255.7
click at [812, 297] on div "Question settings Question type* Single choice correct Number of options* 2 3 4…" at bounding box center [719, 333] width 1438 height 667
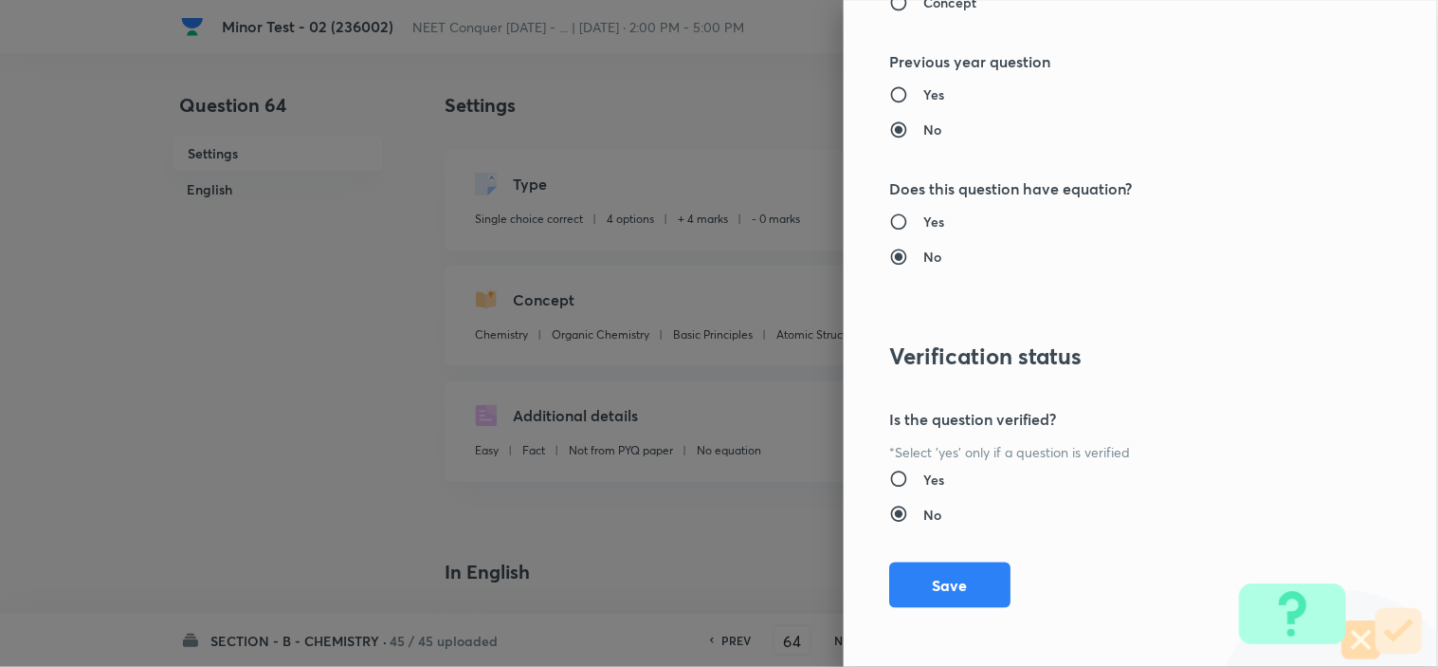
scroll to position [2045, 0]
click at [967, 575] on button "Save" at bounding box center [949, 581] width 121 height 46
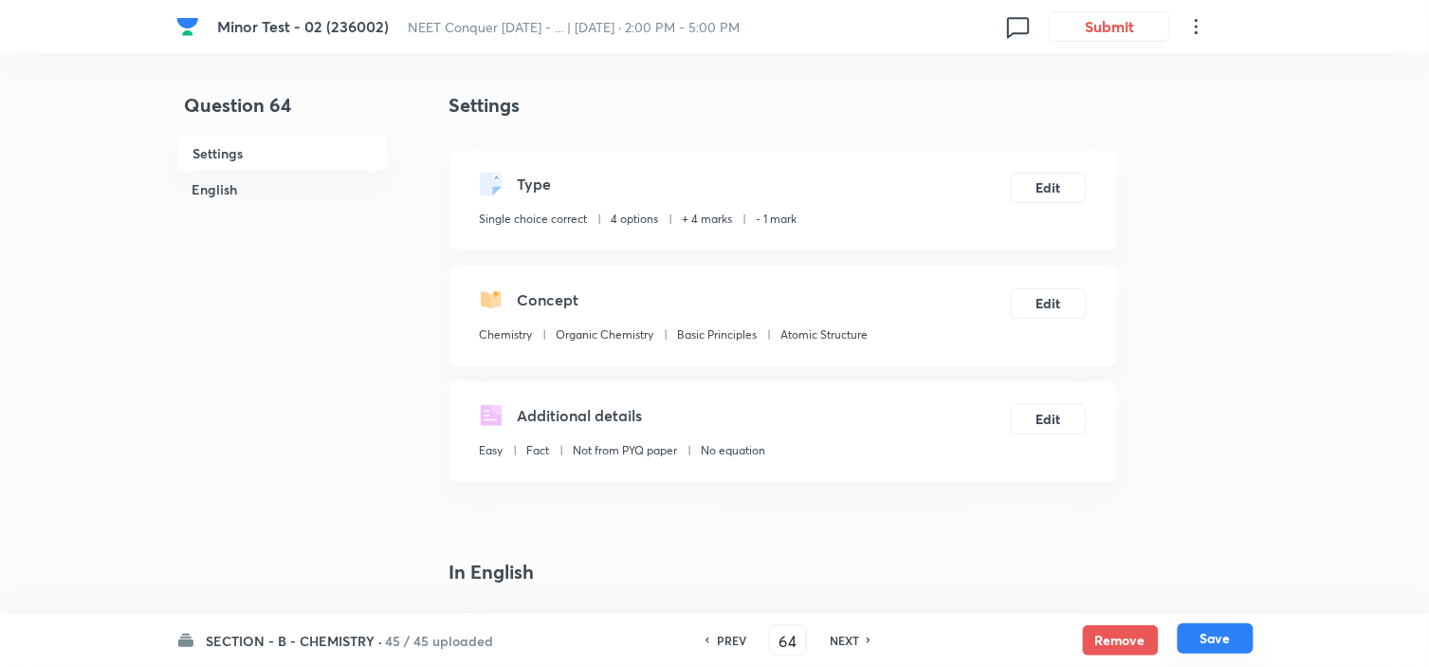
click at [1223, 639] on button "Save" at bounding box center [1216, 638] width 76 height 30
click at [1053, 193] on button "Edit" at bounding box center [1049, 186] width 76 height 30
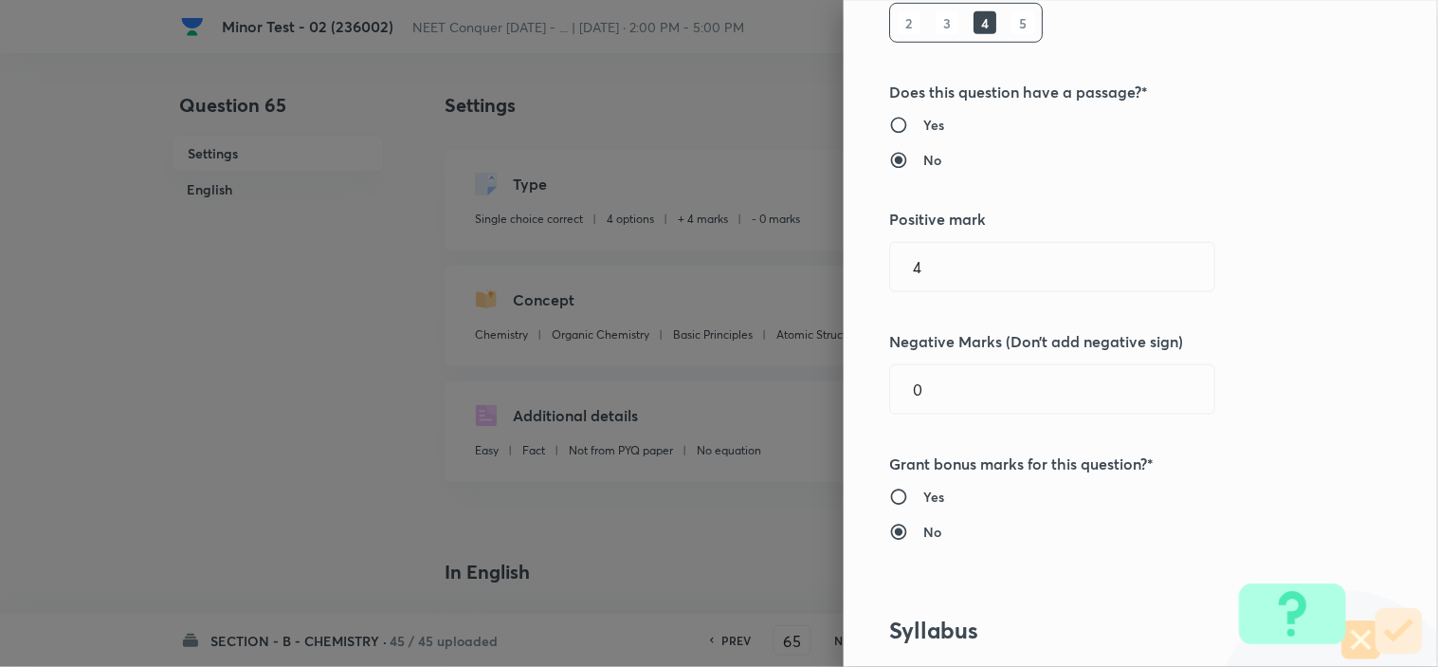
scroll to position [316, 0]
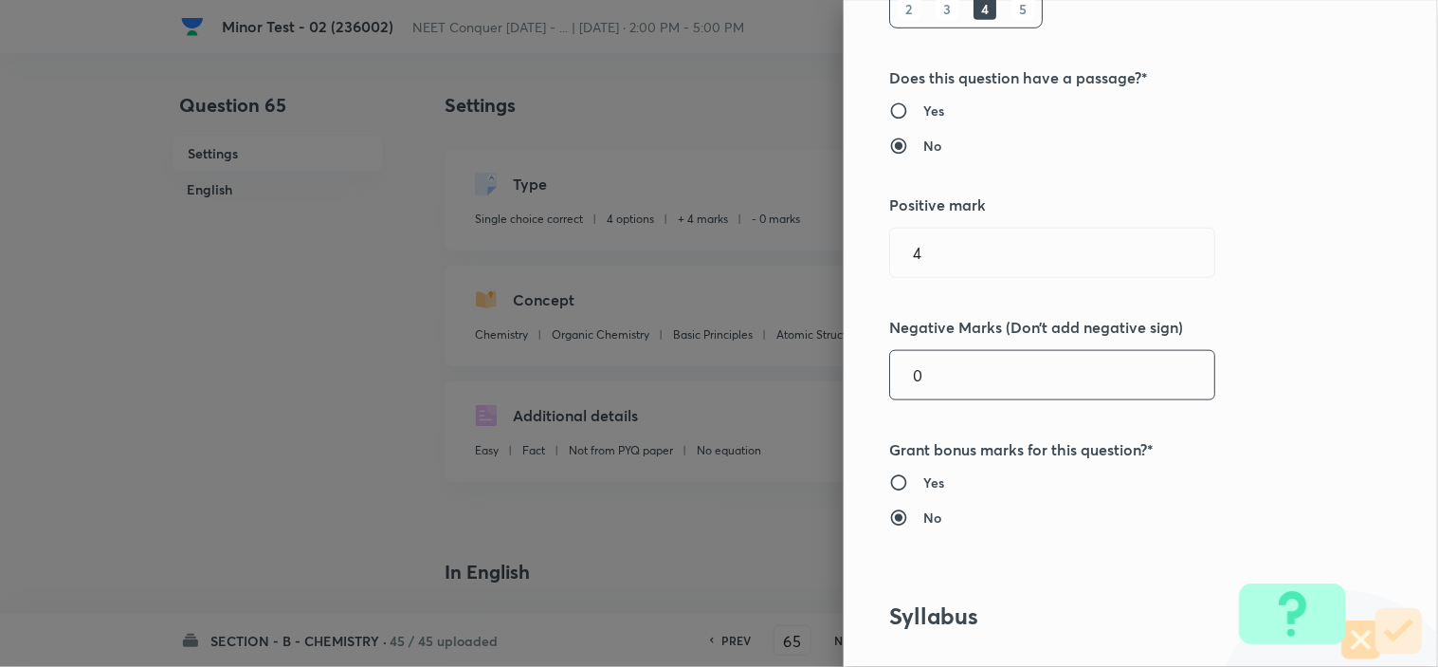
drag, startPoint x: 930, startPoint y: 367, endPoint x: 782, endPoint y: 377, distance: 148.3
click at [849, 368] on div "Question settings Question type* Single choice correct Number of options* 2 3 4…" at bounding box center [1141, 333] width 594 height 667
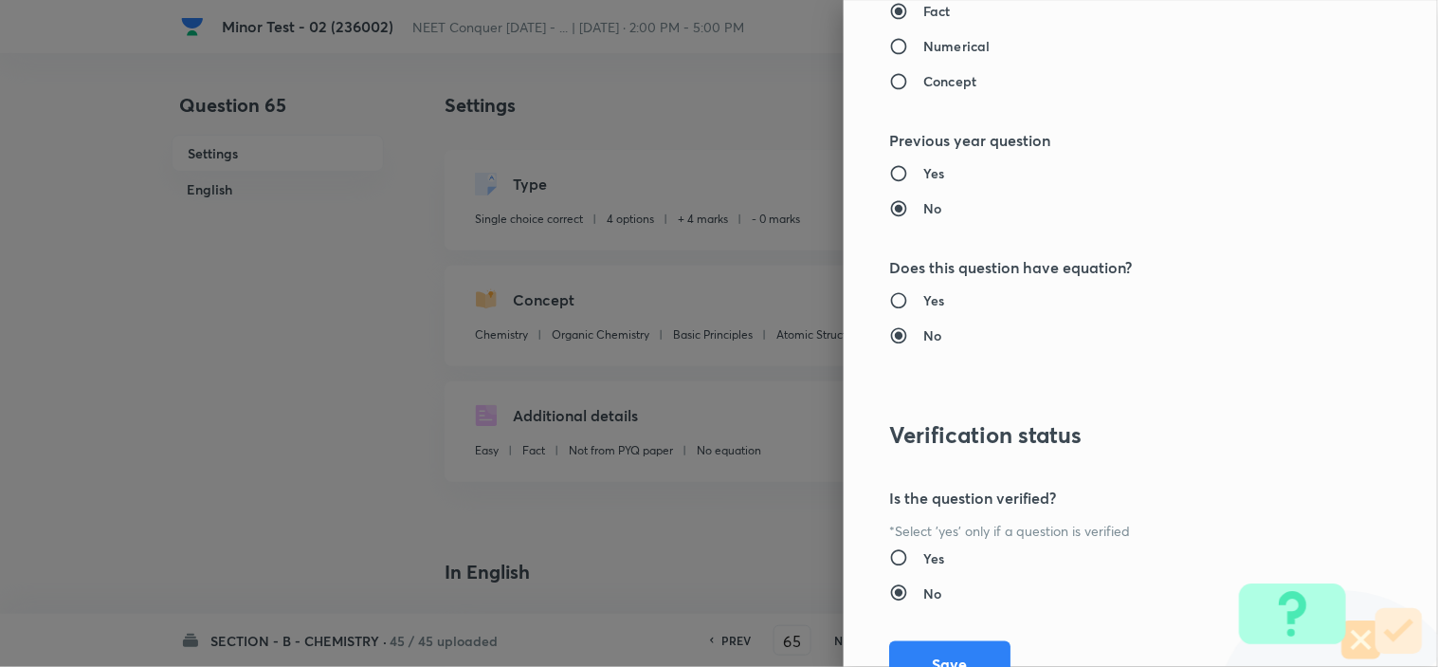
scroll to position [2045, 0]
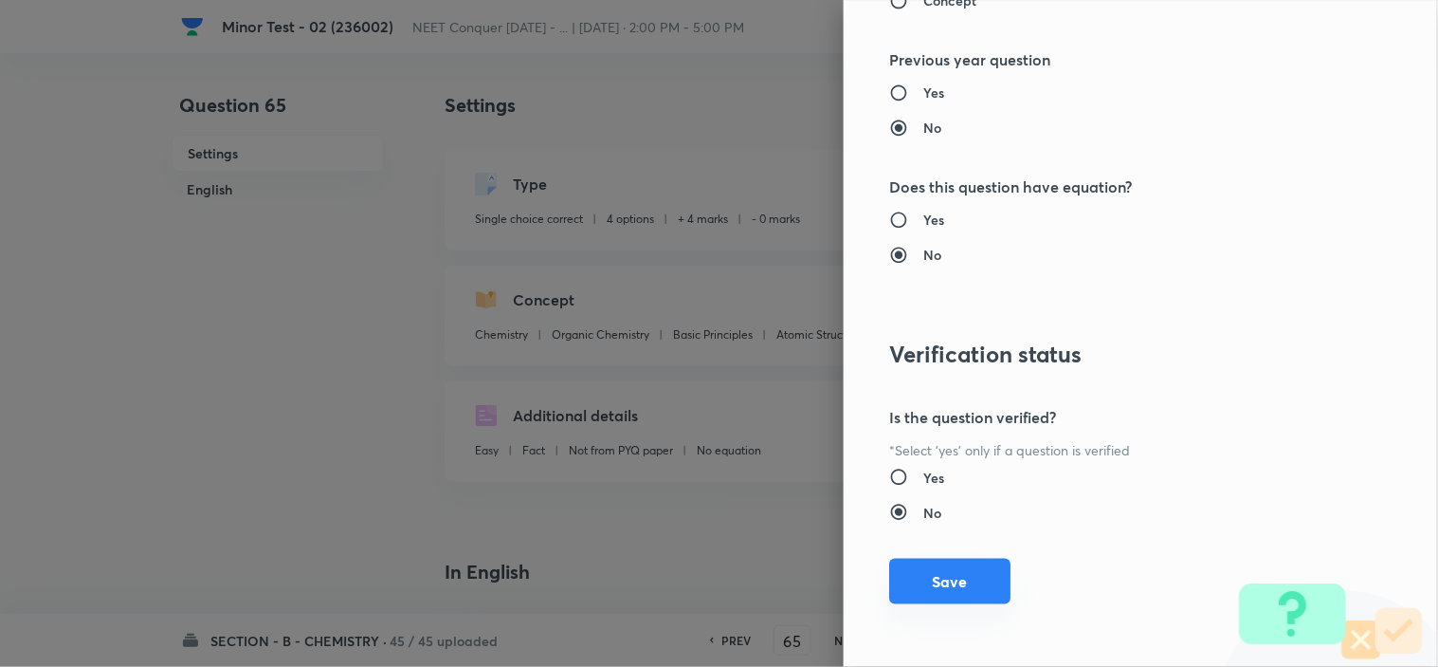
click at [931, 580] on button "Save" at bounding box center [949, 581] width 121 height 46
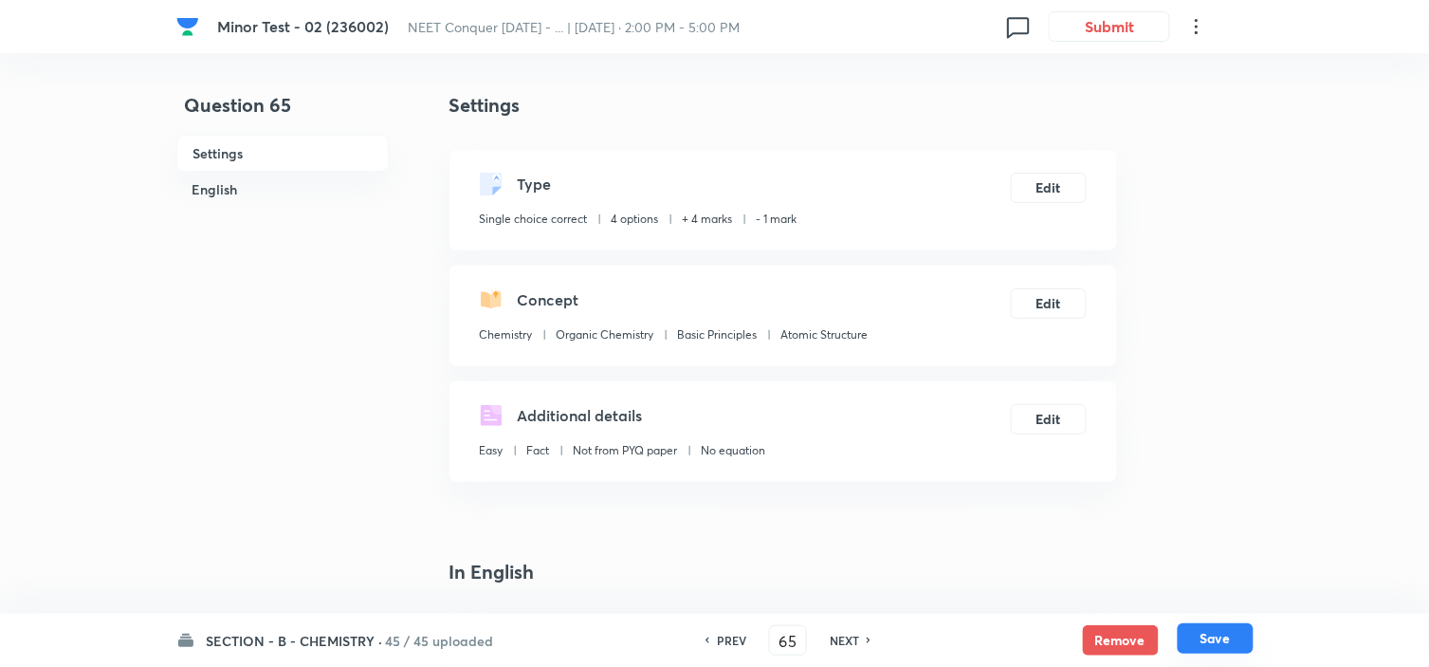
click at [1215, 631] on button "Save" at bounding box center [1216, 638] width 76 height 30
click at [1044, 405] on button "Edit" at bounding box center [1049, 417] width 76 height 30
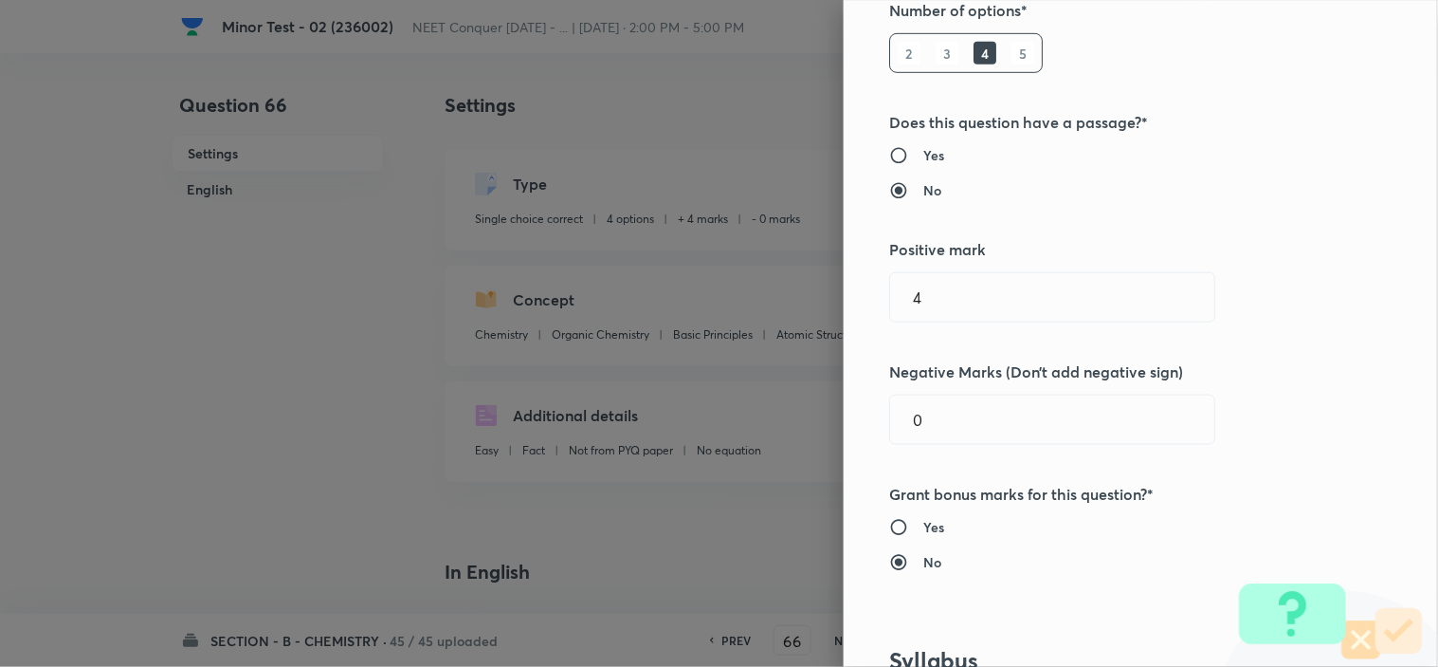
scroll to position [316, 0]
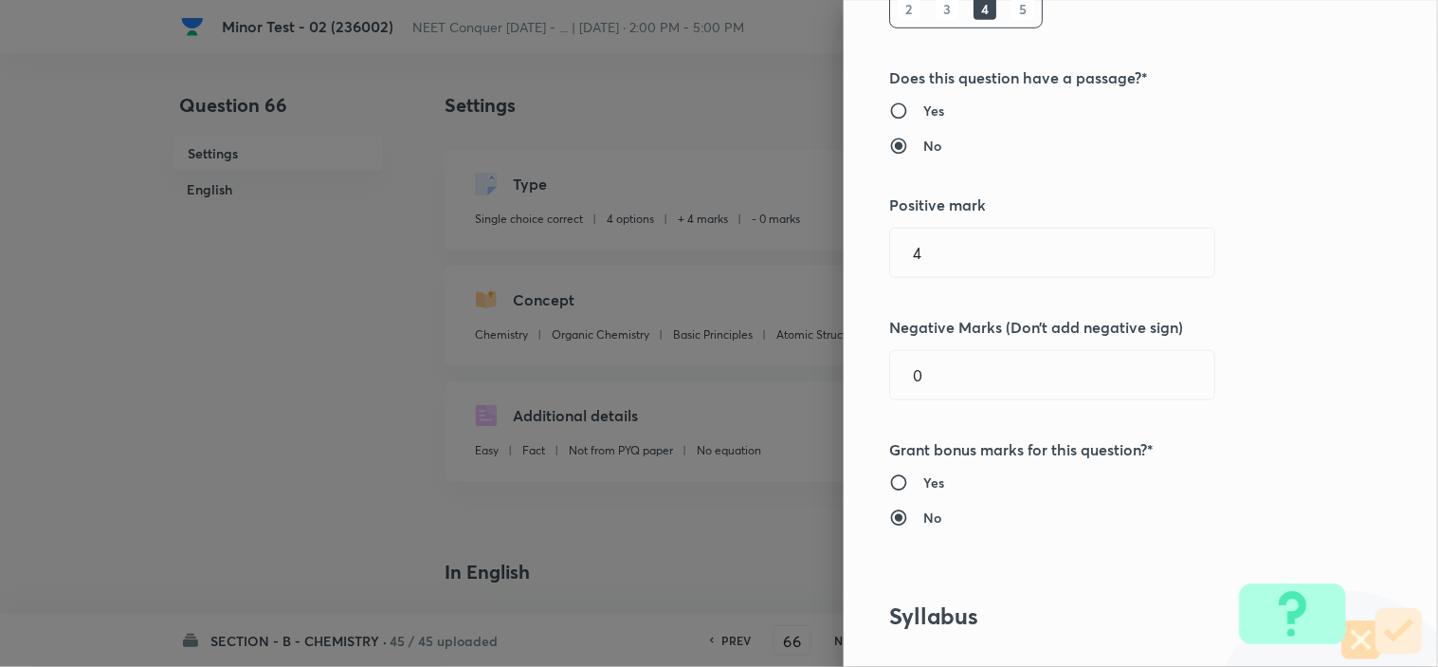
drag, startPoint x: 918, startPoint y: 368, endPoint x: 783, endPoint y: 411, distance: 141.2
click at [818, 398] on div "Question settings Question type* Single choice correct Number of options* 2 3 4…" at bounding box center [719, 333] width 1438 height 667
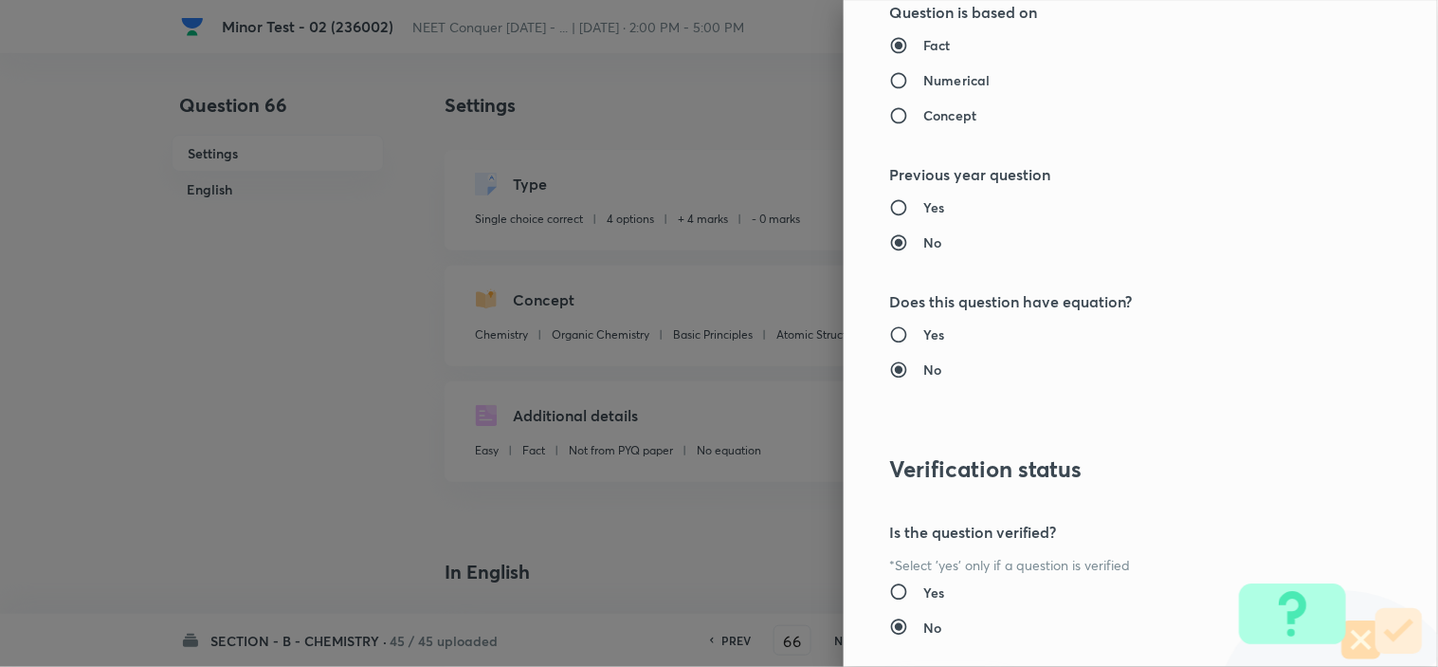
scroll to position [2045, 0]
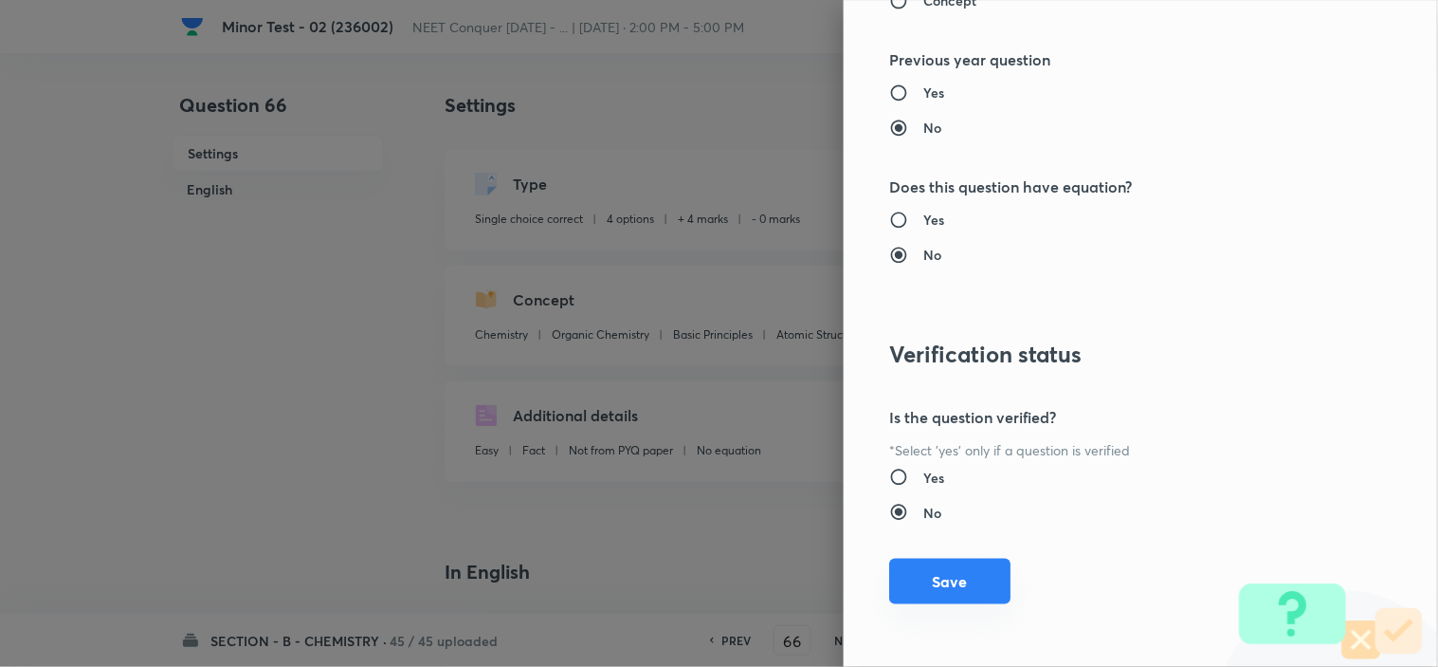
click at [963, 575] on button "Save" at bounding box center [949, 581] width 121 height 46
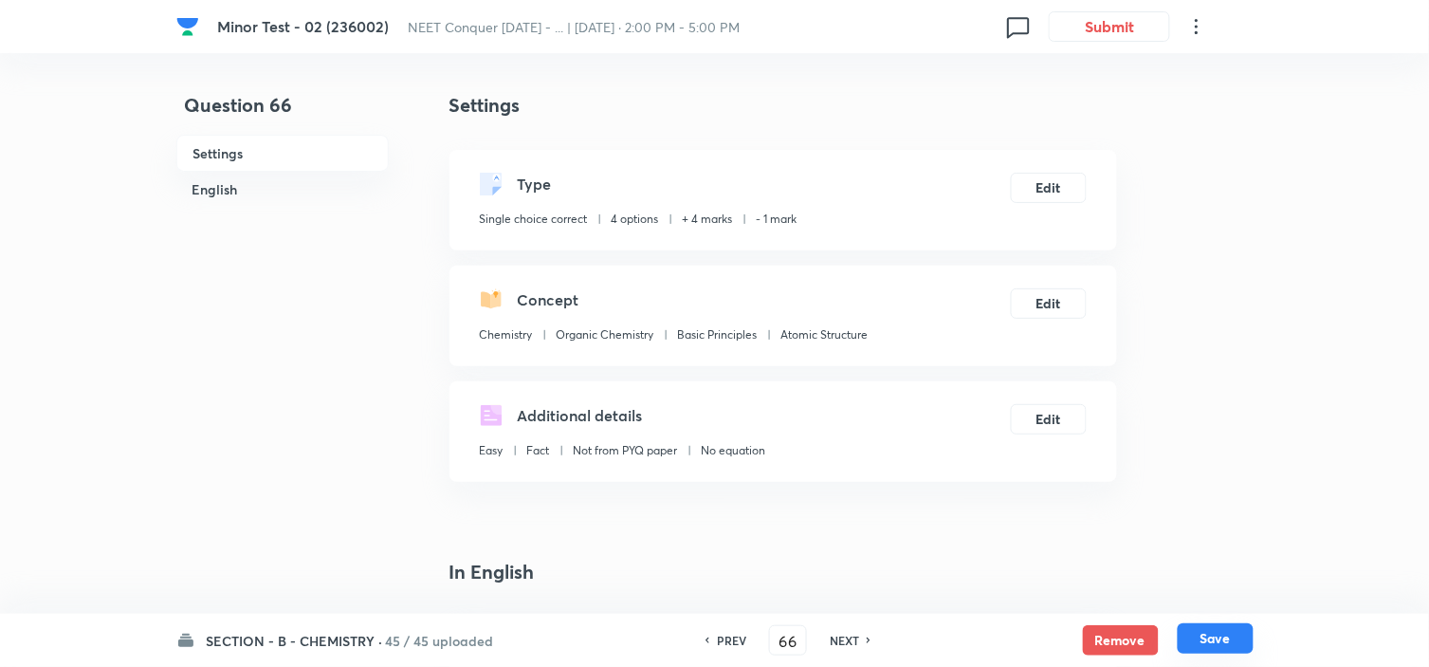
click at [1237, 646] on button "Save" at bounding box center [1216, 638] width 76 height 30
click at [1054, 418] on button "Edit" at bounding box center [1049, 417] width 76 height 30
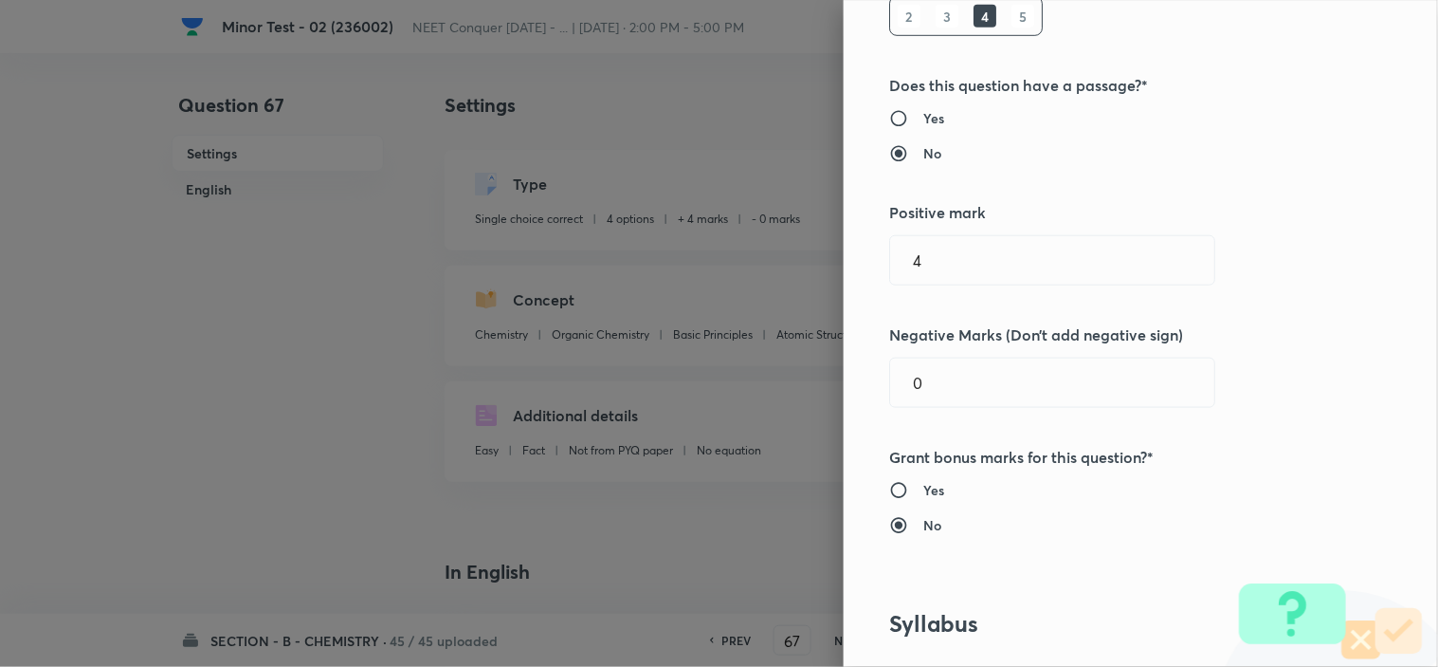
scroll to position [316, 0]
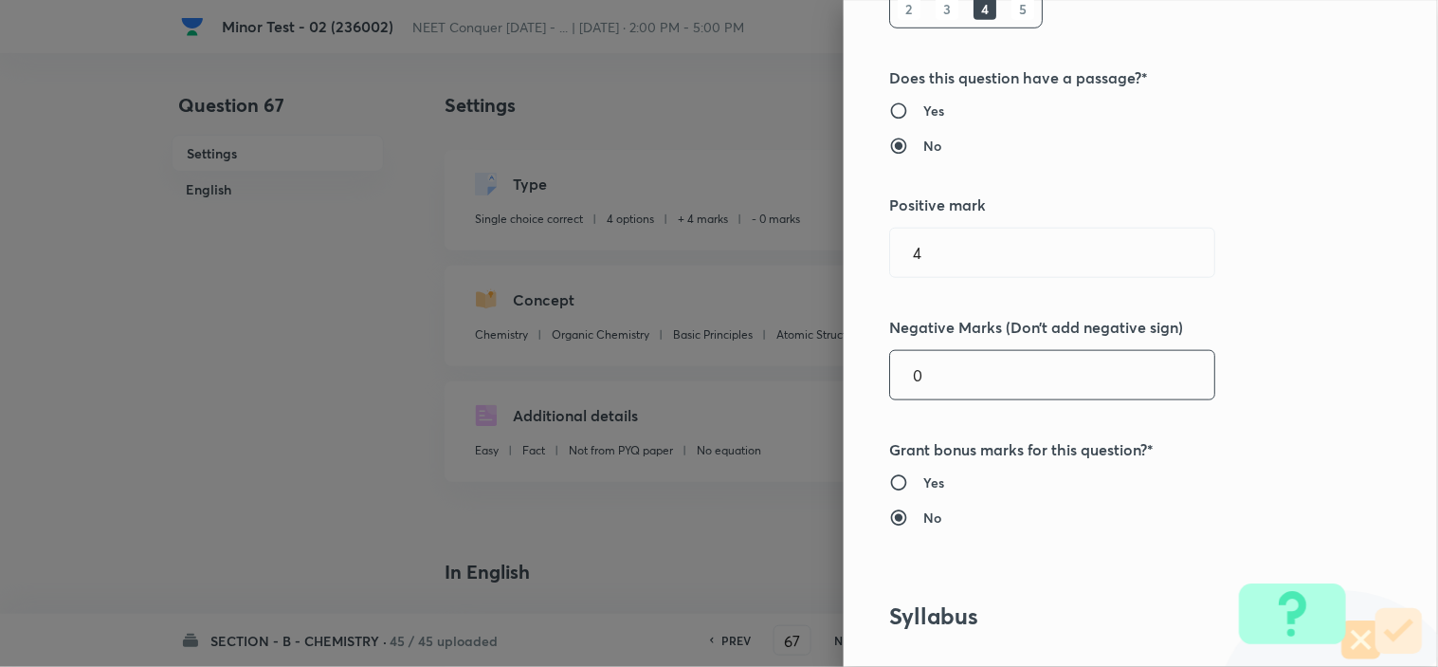
click at [891, 384] on input "0" at bounding box center [1052, 375] width 324 height 48
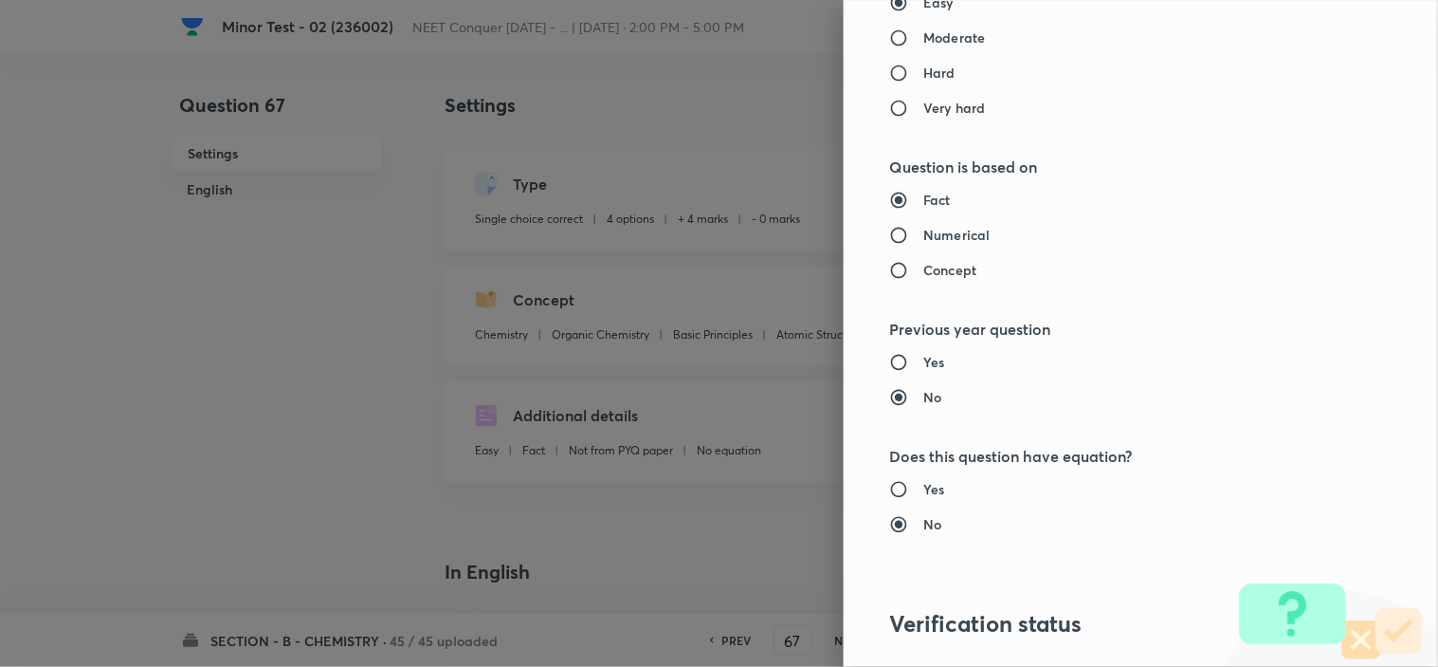
scroll to position [2001, 0]
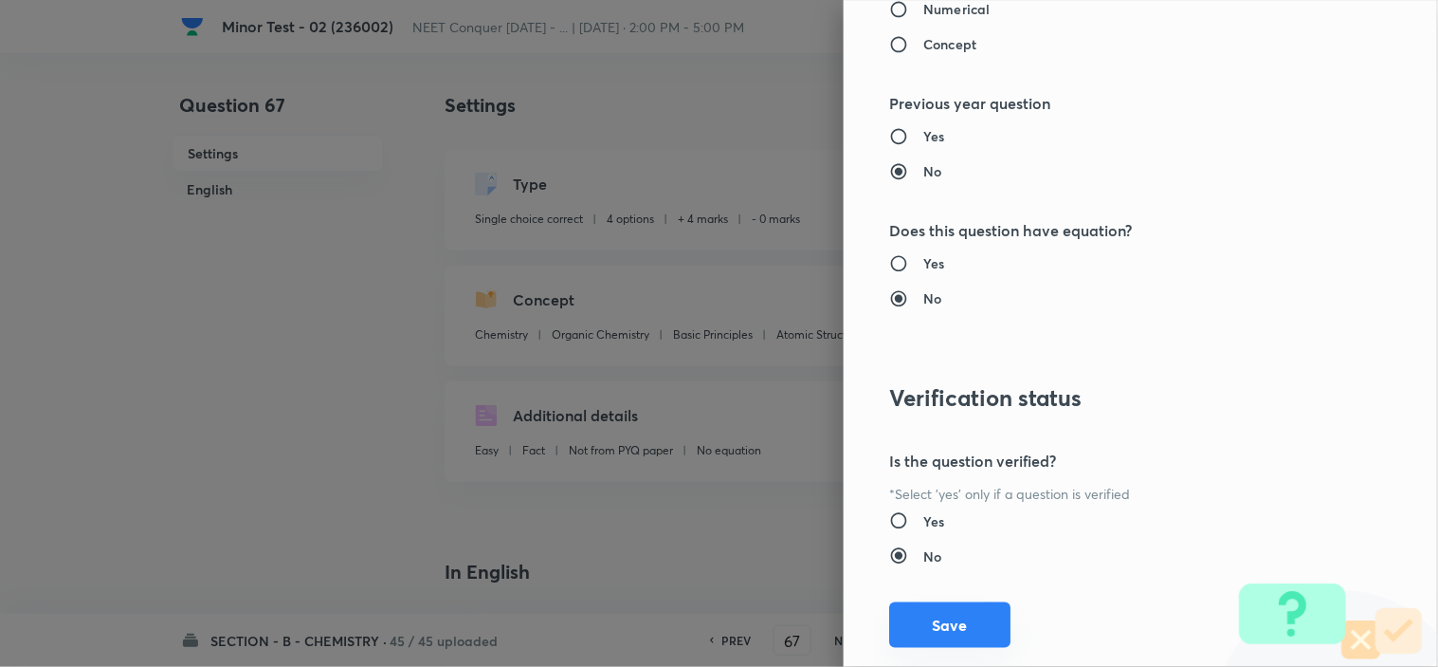
click at [970, 622] on button "Save" at bounding box center [949, 625] width 121 height 46
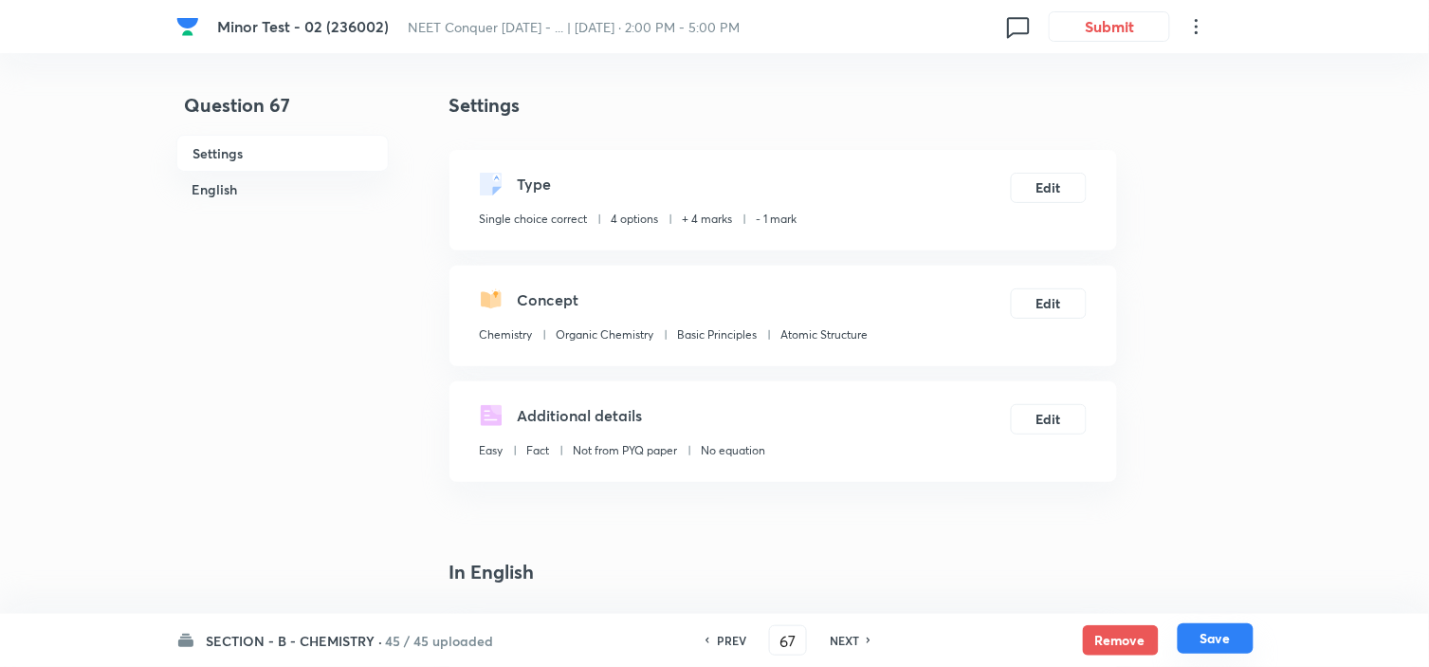
click at [1239, 639] on button "Save" at bounding box center [1216, 638] width 76 height 30
click at [1050, 413] on button "Edit" at bounding box center [1049, 417] width 76 height 30
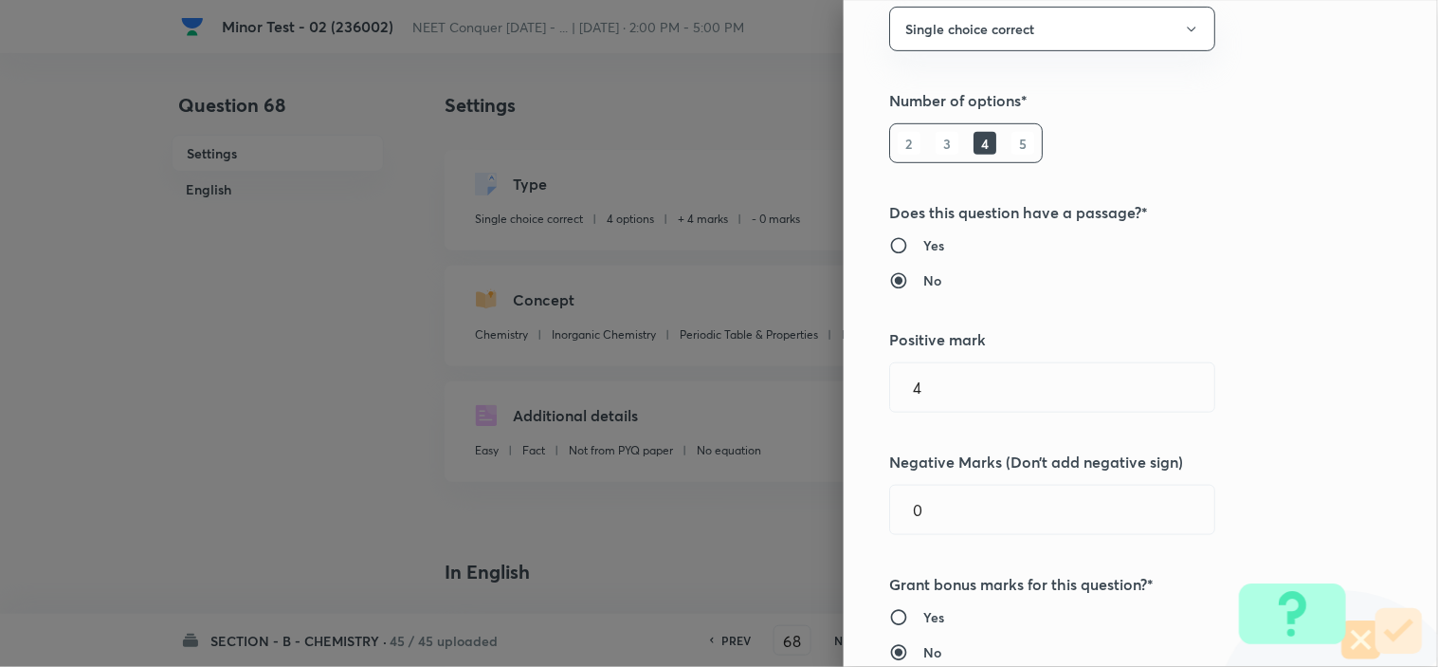
scroll to position [210, 0]
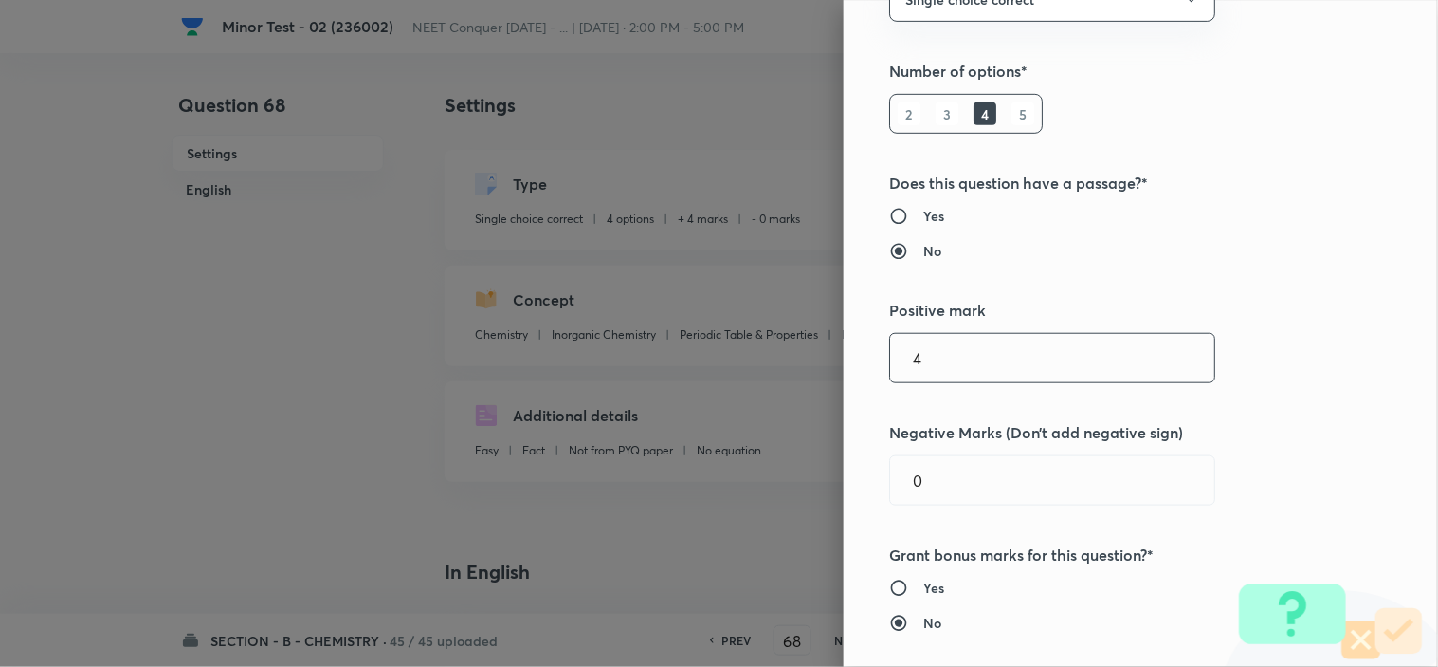
click at [924, 357] on input "4" at bounding box center [1052, 358] width 324 height 48
drag, startPoint x: 918, startPoint y: 487, endPoint x: 785, endPoint y: 507, distance: 134.2
click at [865, 486] on div "Question settings Question type* Single choice correct Number of options* 2 3 4…" at bounding box center [1141, 333] width 594 height 667
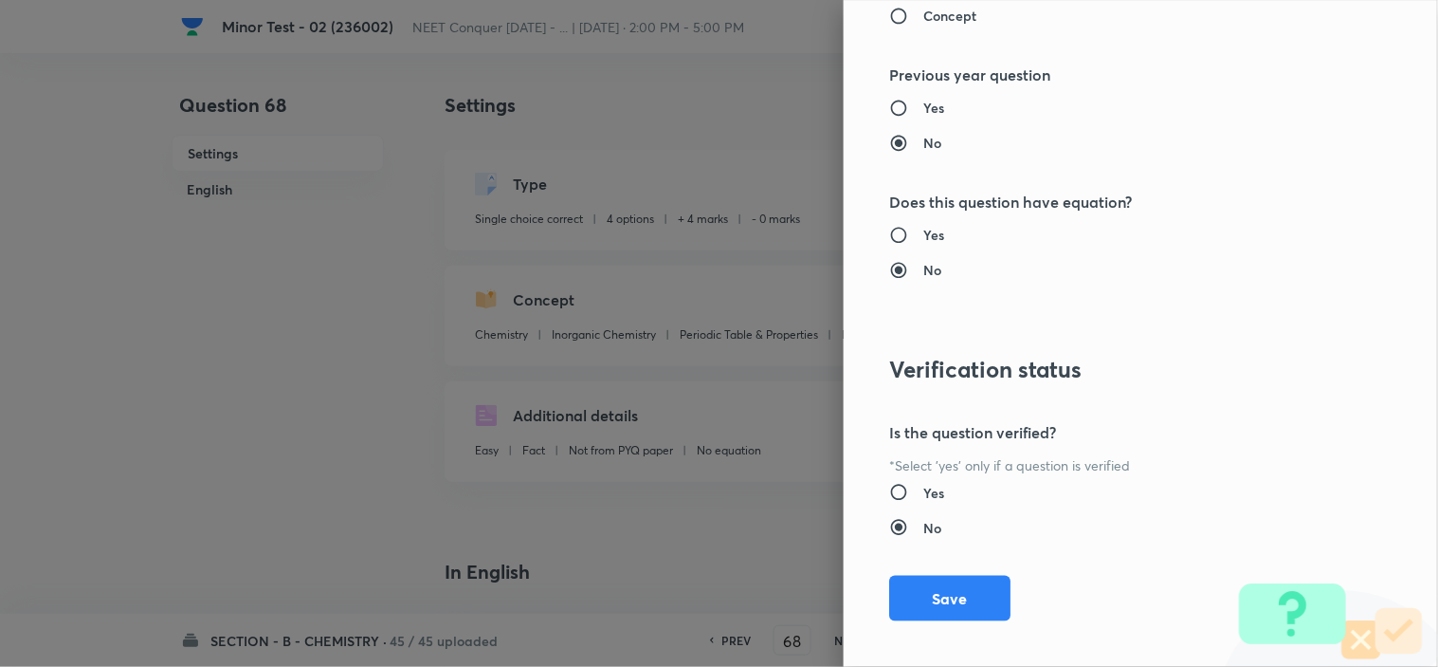
scroll to position [2045, 0]
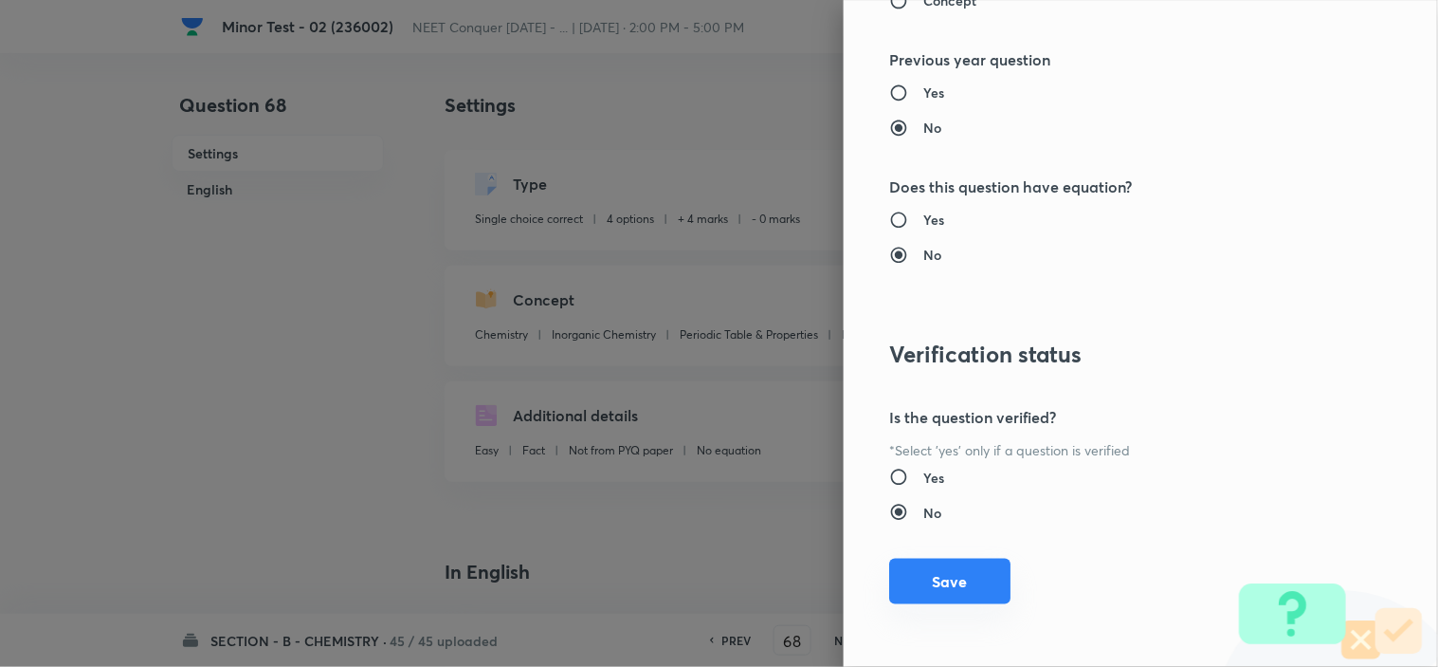
click at [952, 590] on button "Save" at bounding box center [949, 581] width 121 height 46
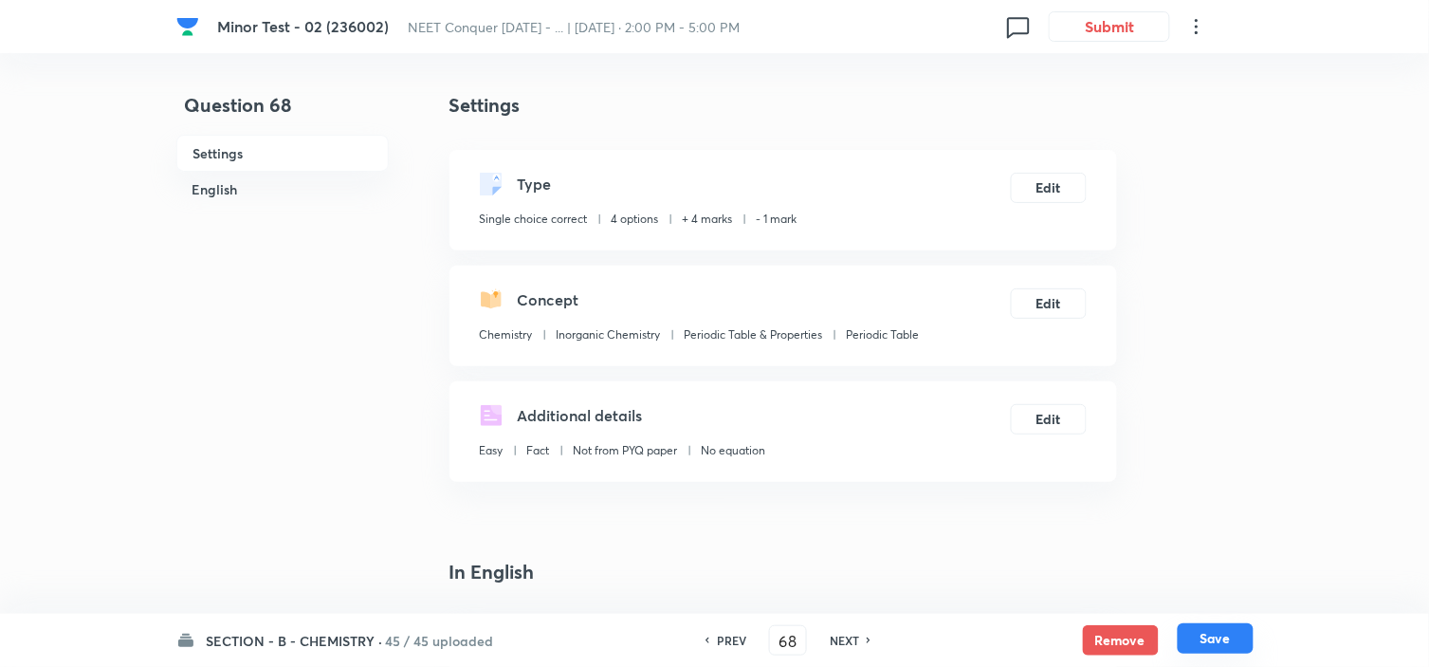
click at [1202, 632] on button "Save" at bounding box center [1216, 638] width 76 height 30
click at [1053, 307] on button "Edit" at bounding box center [1049, 301] width 76 height 30
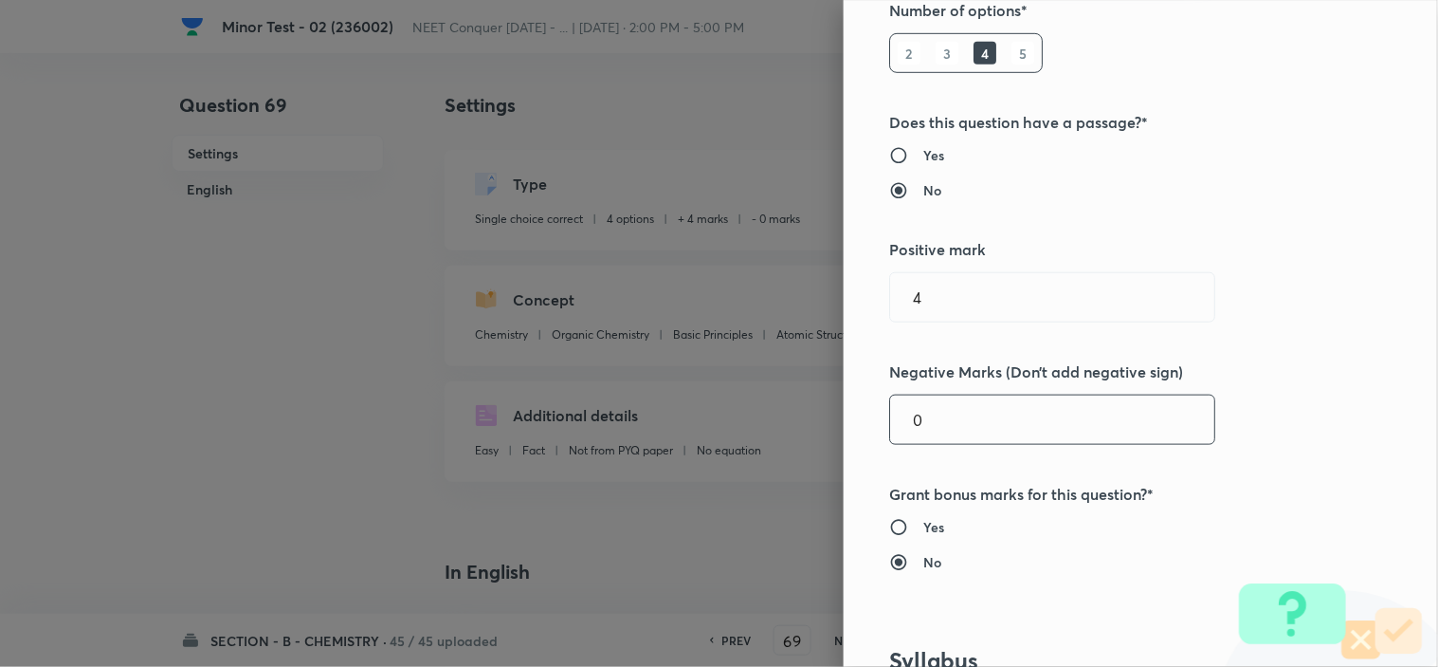
scroll to position [316, 0]
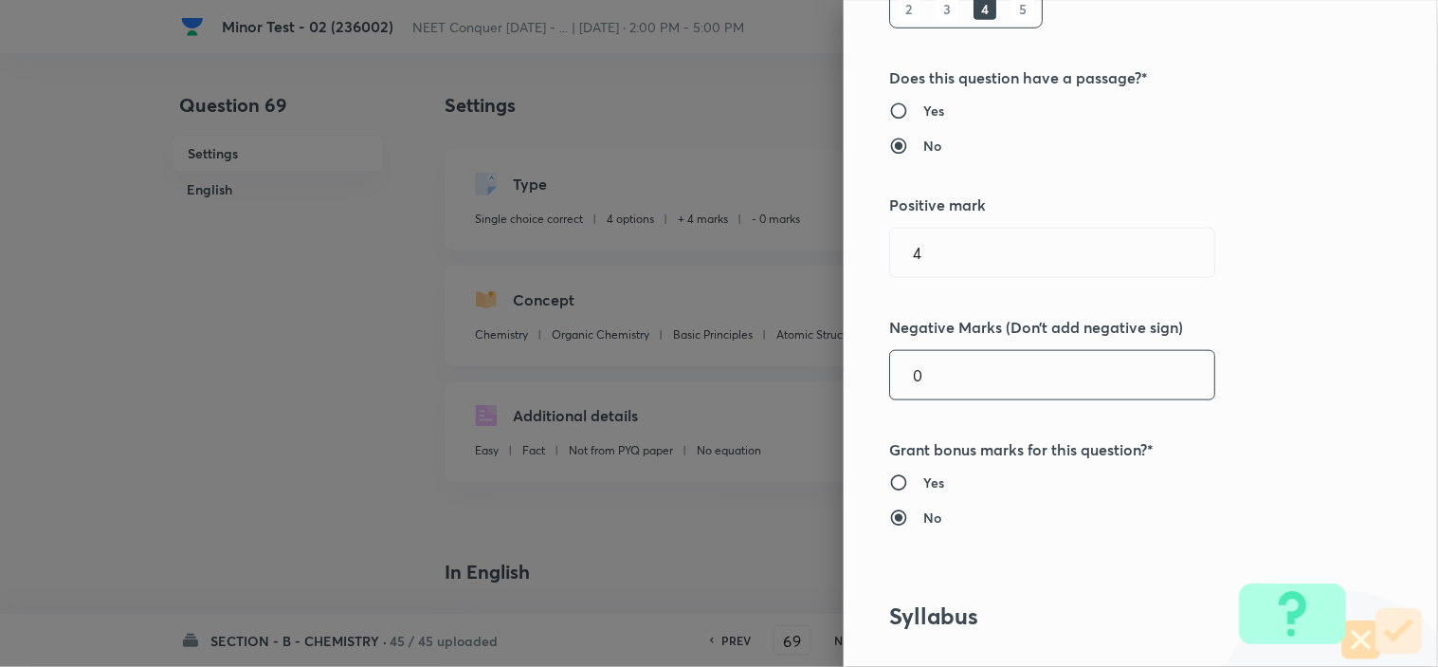
drag, startPoint x: 936, startPoint y: 385, endPoint x: 877, endPoint y: 390, distance: 59.0
click at [890, 390] on input "0" at bounding box center [1052, 375] width 324 height 48
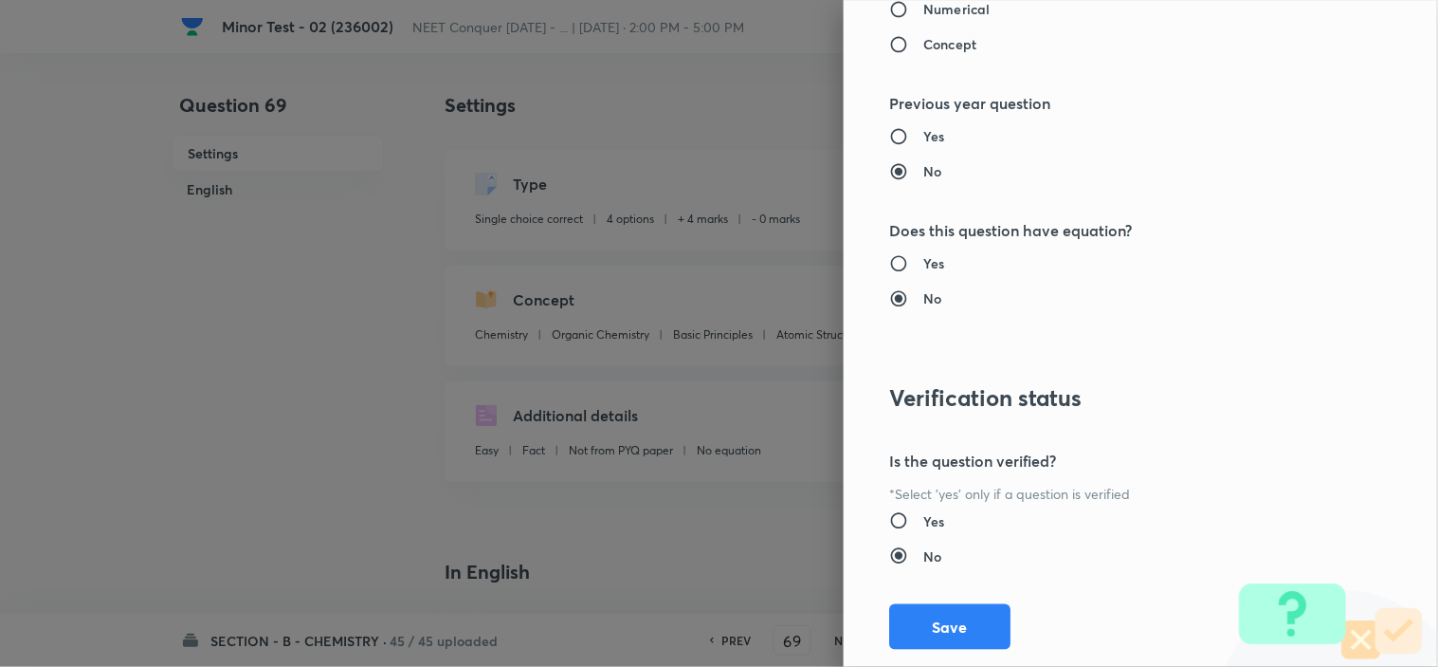
scroll to position [2045, 0]
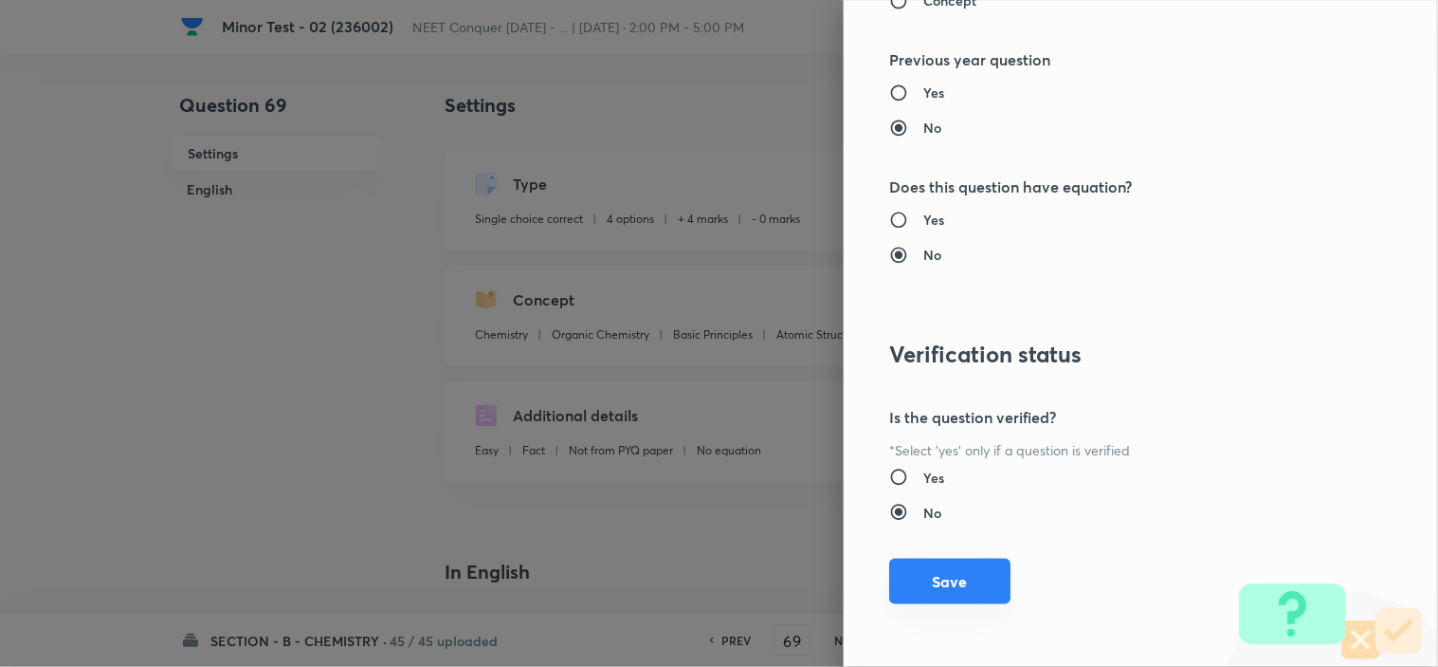
click at [964, 565] on button "Save" at bounding box center [949, 581] width 121 height 46
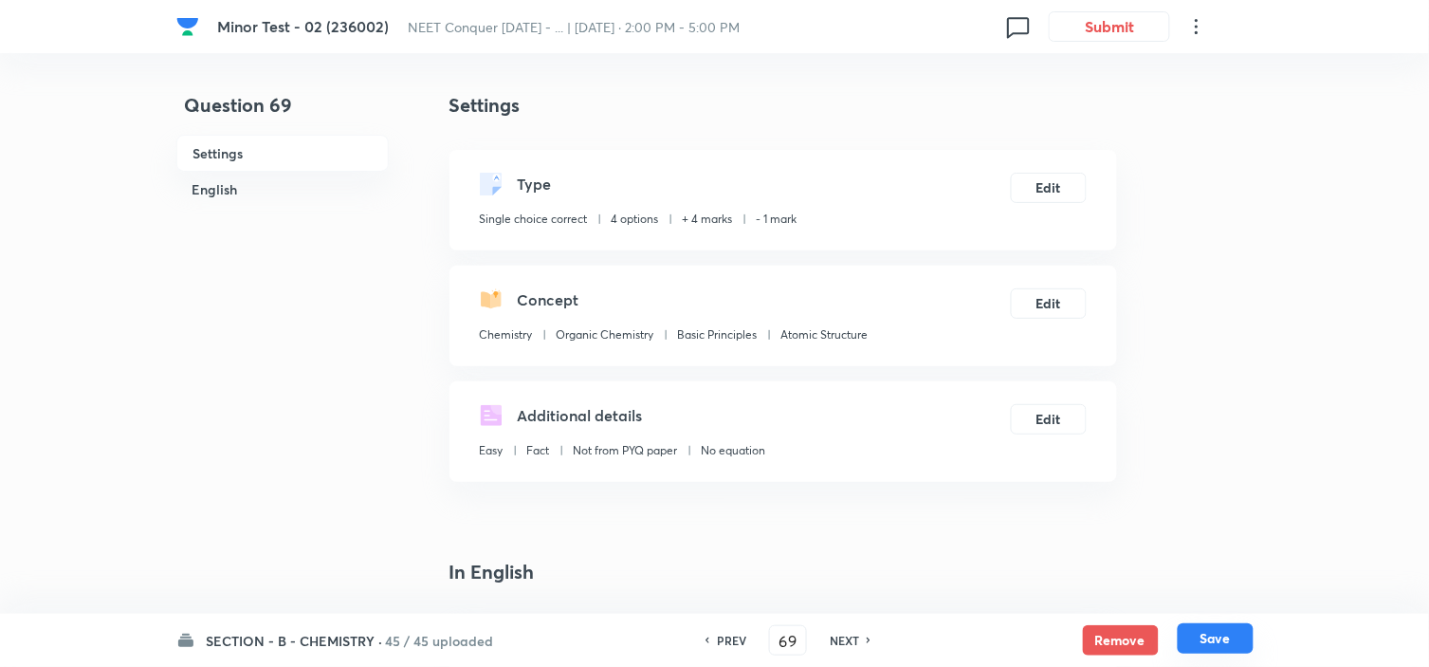
click at [1200, 642] on button "Save" at bounding box center [1216, 638] width 76 height 30
click at [1066, 403] on button "Edit" at bounding box center [1049, 417] width 76 height 30
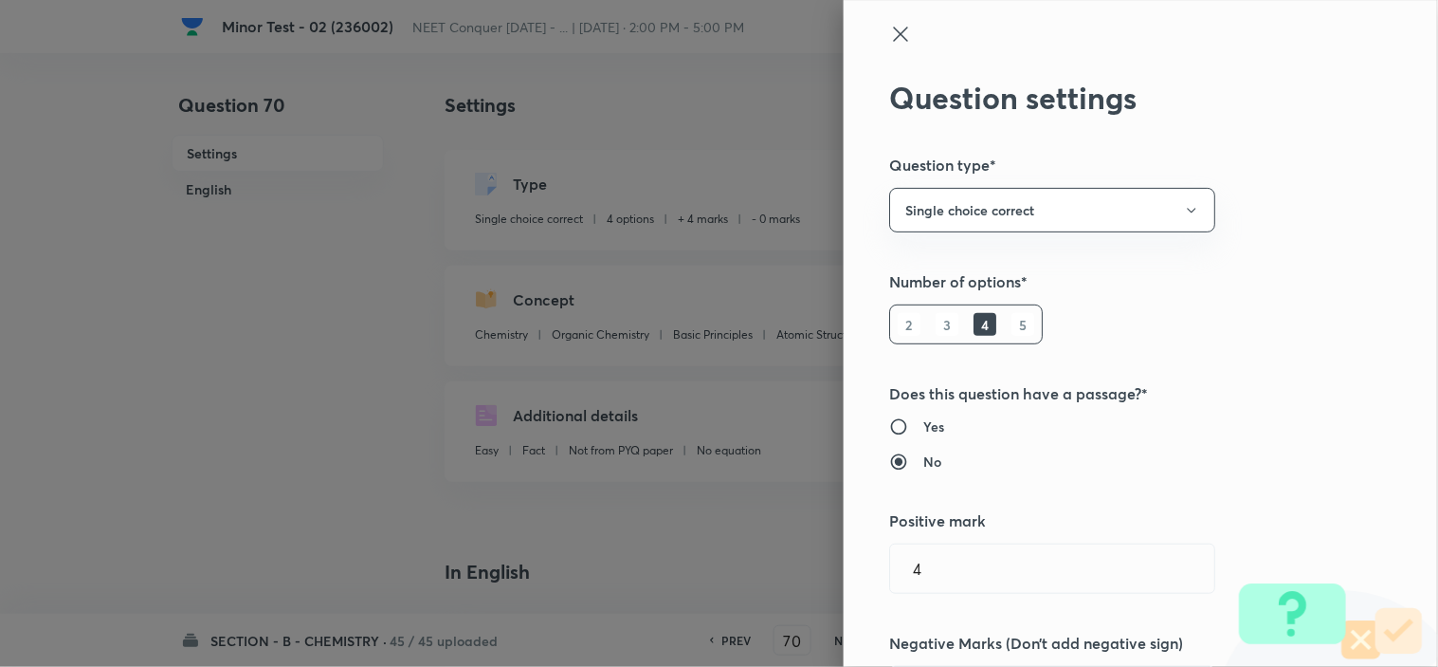
scroll to position [421, 0]
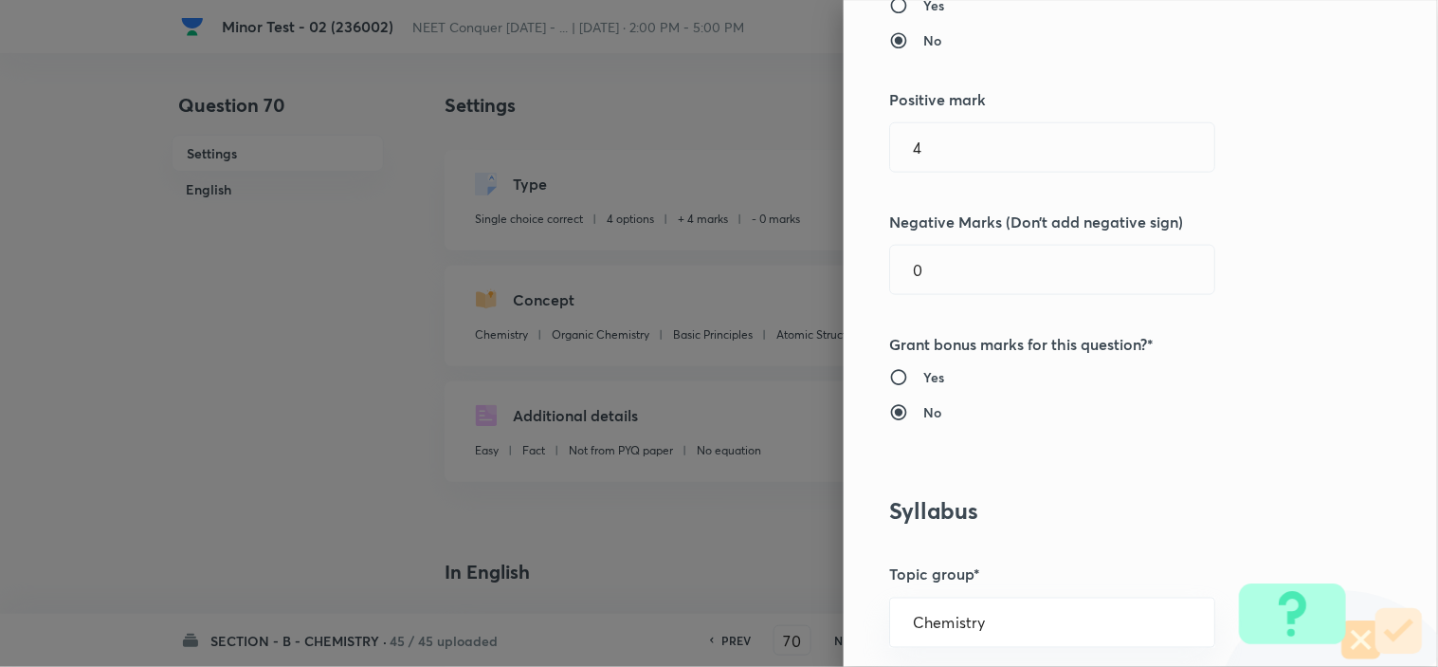
drag, startPoint x: 945, startPoint y: 269, endPoint x: 830, endPoint y: 287, distance: 117.1
click at [890, 277] on input "0" at bounding box center [1052, 270] width 324 height 48
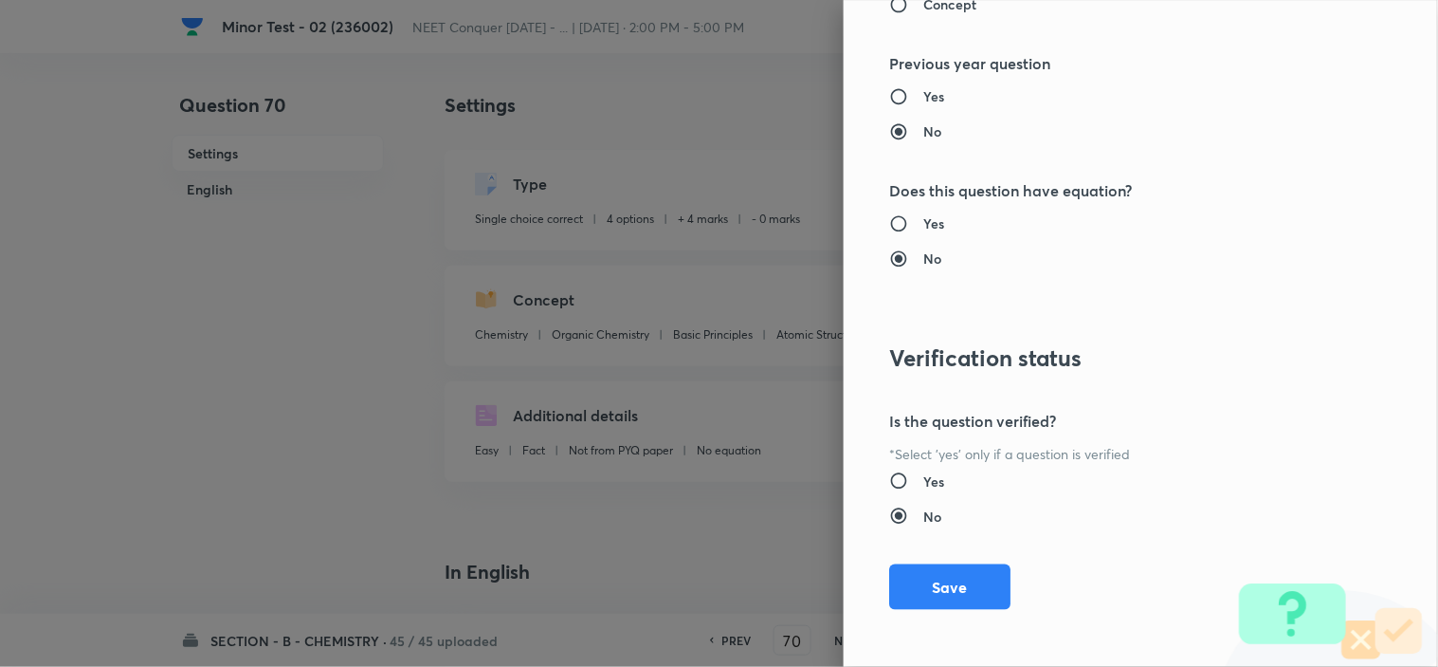
scroll to position [2045, 0]
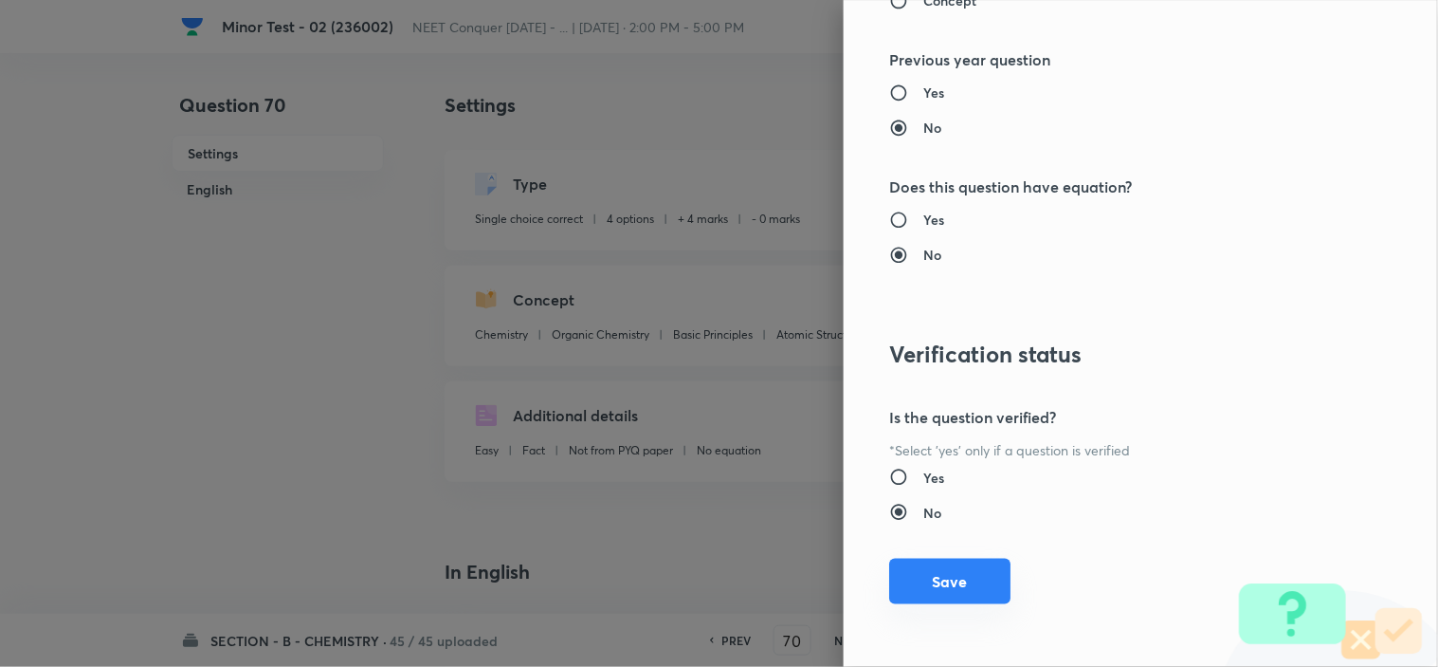
click at [949, 580] on button "Save" at bounding box center [949, 581] width 121 height 46
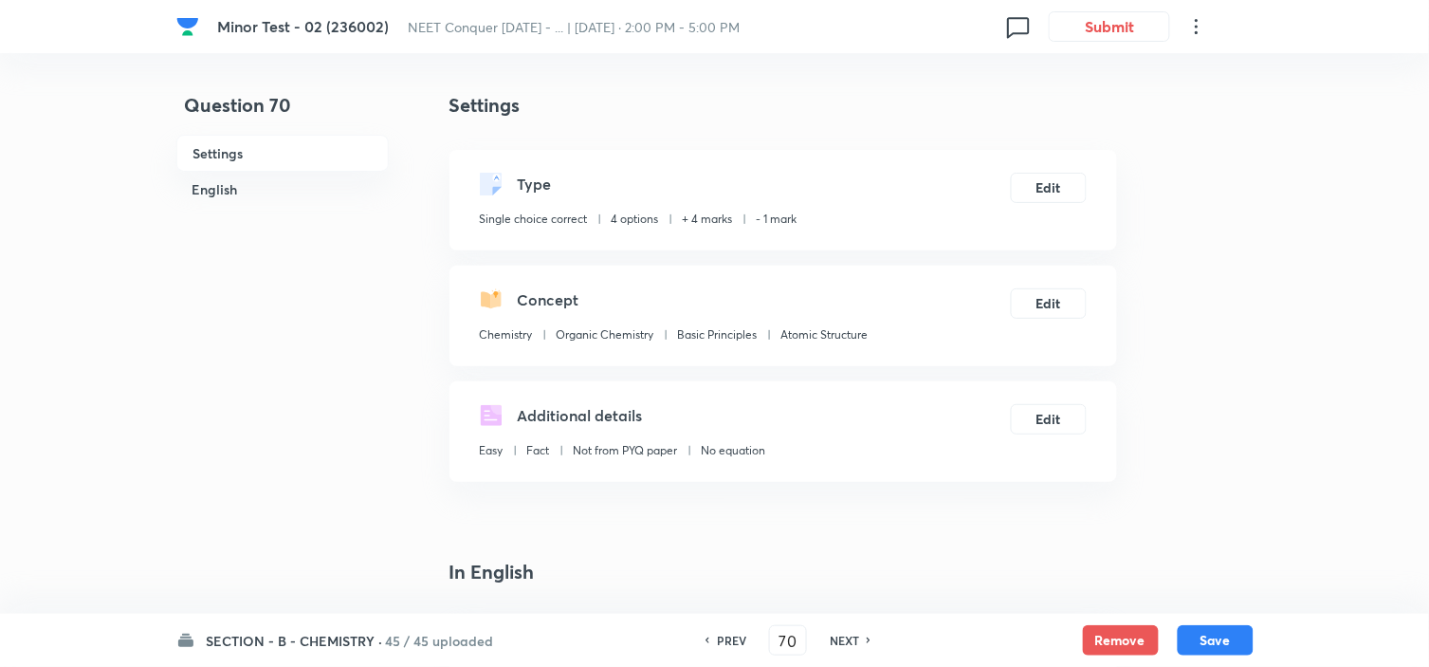
click at [1217, 619] on div "SECTION - B - CHEMISTRY · 45 / 45 uploaded PREV 70 ​ NEXT Remove Save" at bounding box center [714, 639] width 1077 height 53
click at [1214, 629] on button "Save" at bounding box center [1216, 638] width 76 height 30
click at [1050, 196] on button "Edit" at bounding box center [1049, 186] width 76 height 30
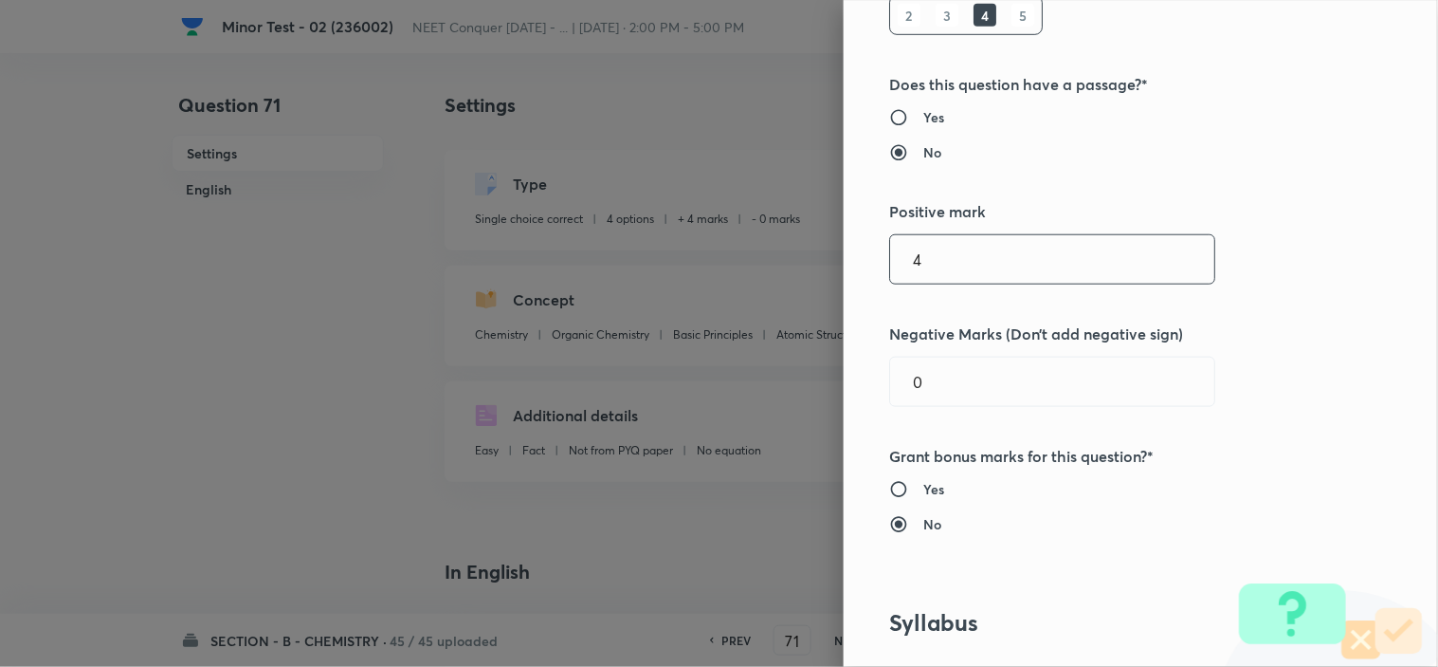
scroll to position [316, 0]
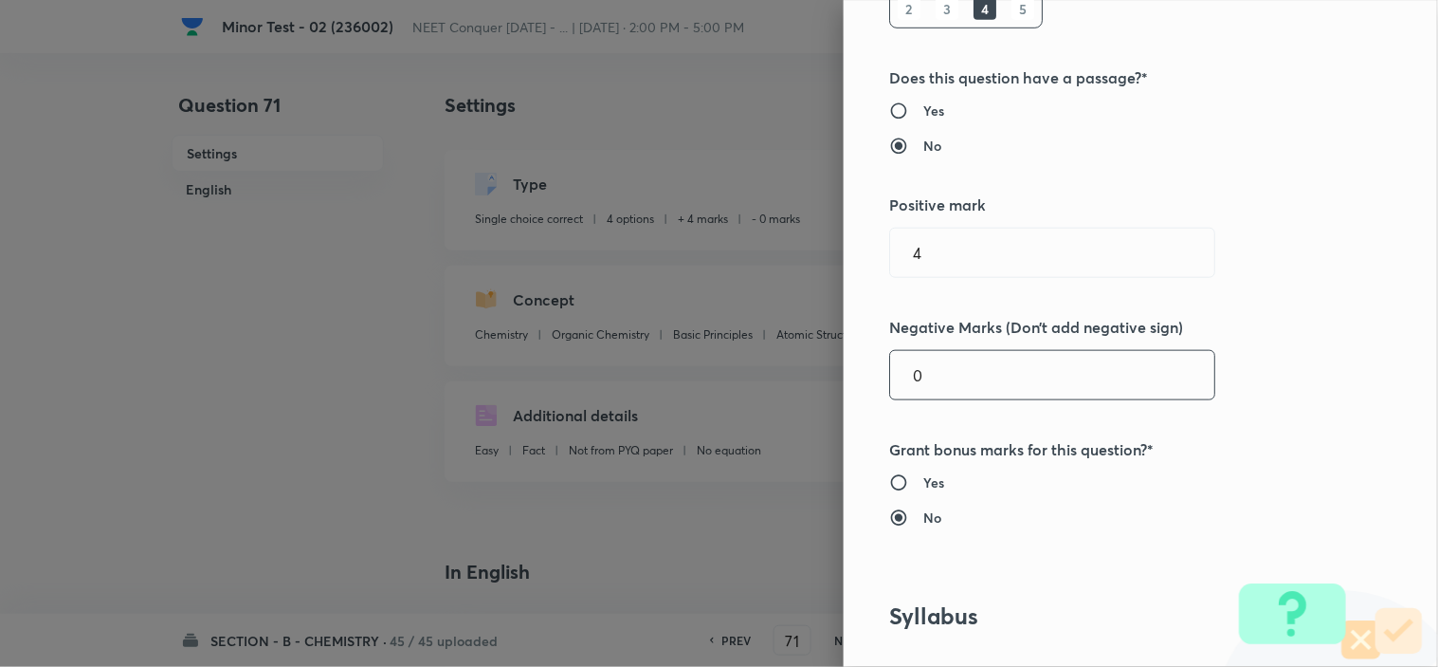
drag, startPoint x: 939, startPoint y: 393, endPoint x: 794, endPoint y: 405, distance: 144.6
click at [890, 396] on input "0" at bounding box center [1052, 375] width 324 height 48
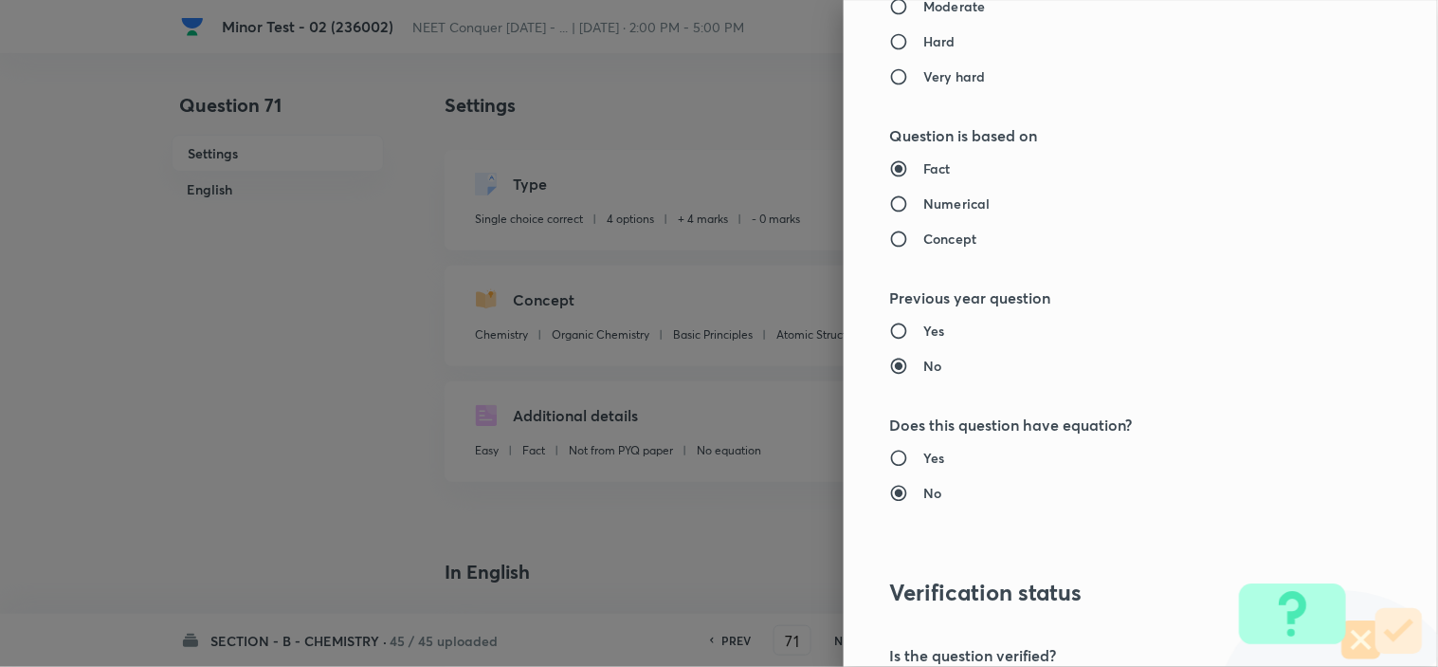
scroll to position [2045, 0]
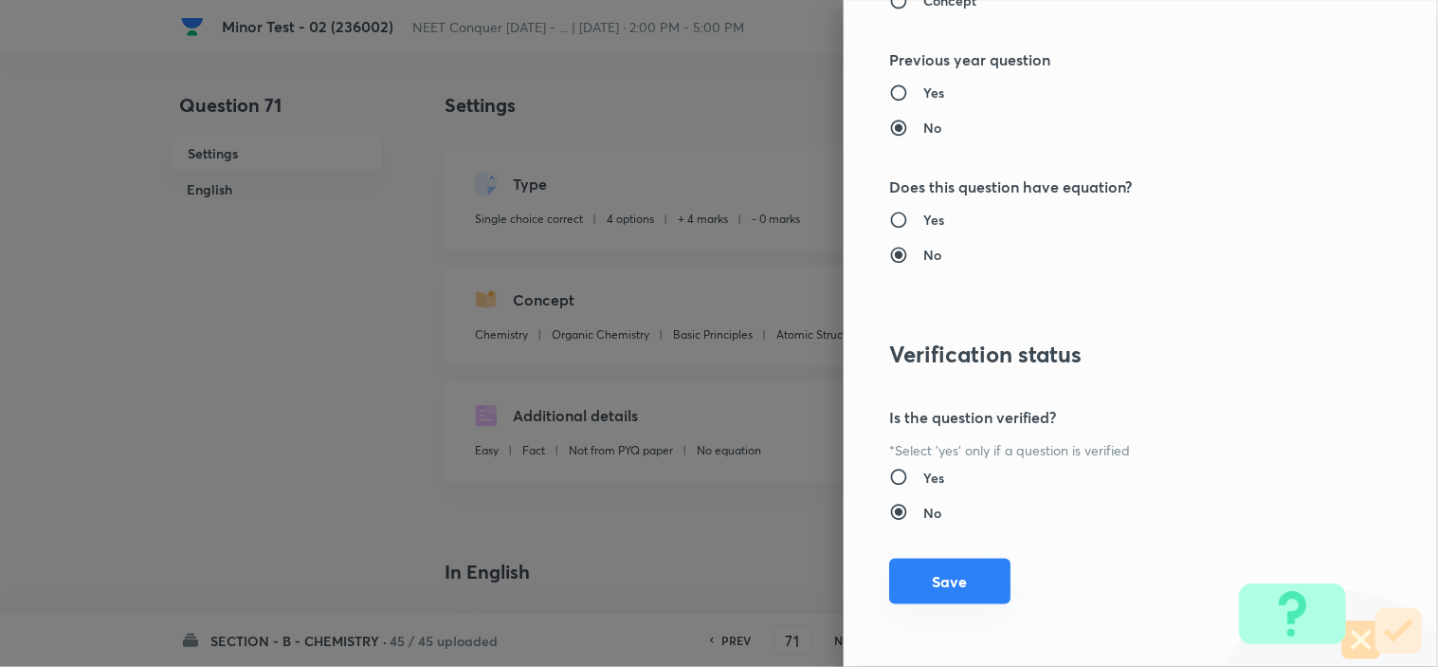
click at [969, 573] on button "Save" at bounding box center [949, 581] width 121 height 46
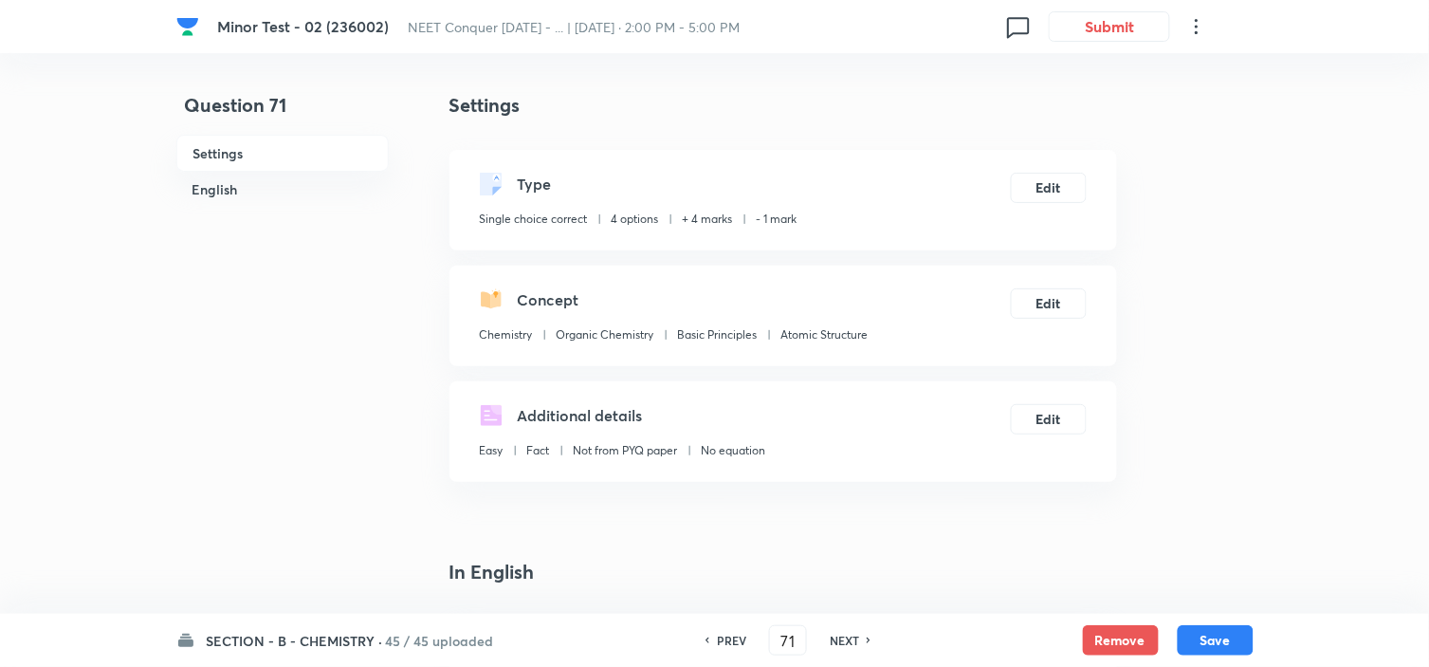
click at [1196, 621] on div "SECTION - B - CHEMISTRY · 45 / 45 uploaded PREV 71 ​ NEXT Remove Save" at bounding box center [714, 639] width 1077 height 53
click at [1197, 630] on button "Save" at bounding box center [1216, 638] width 76 height 30
click at [1046, 173] on button "Edit" at bounding box center [1049, 186] width 76 height 30
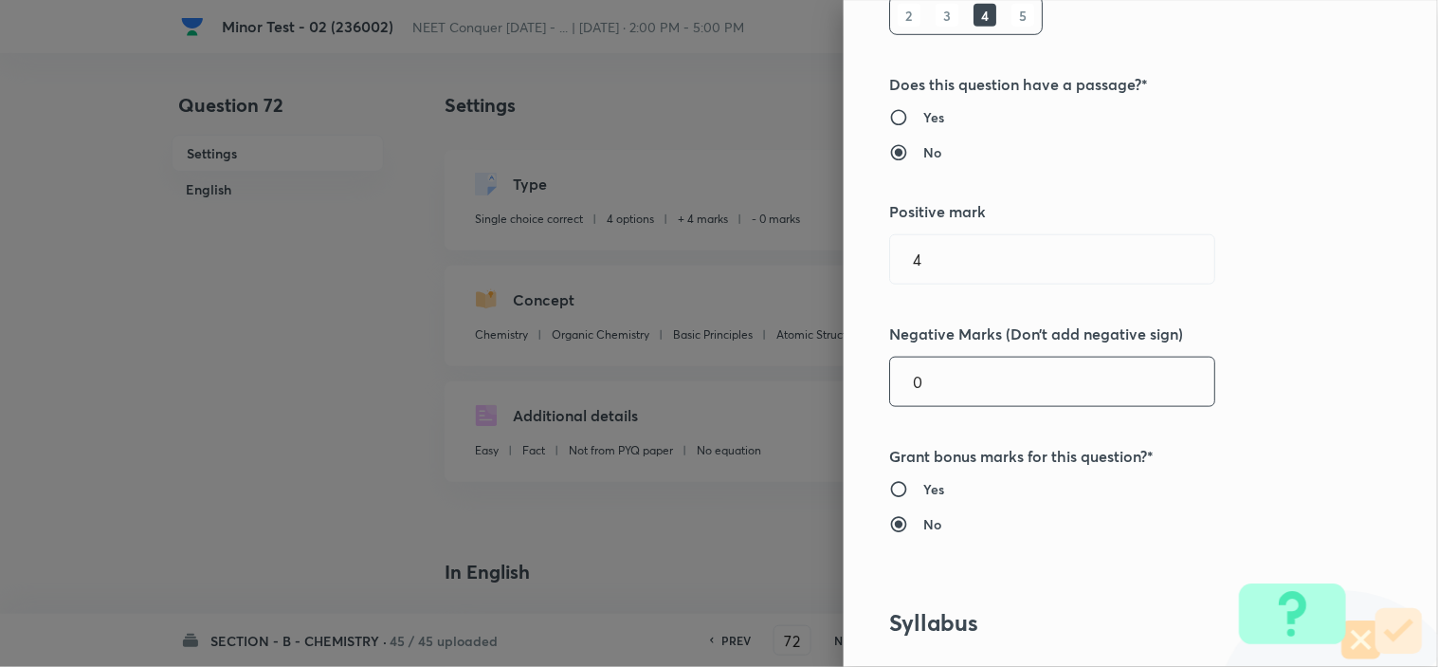
scroll to position [316, 0]
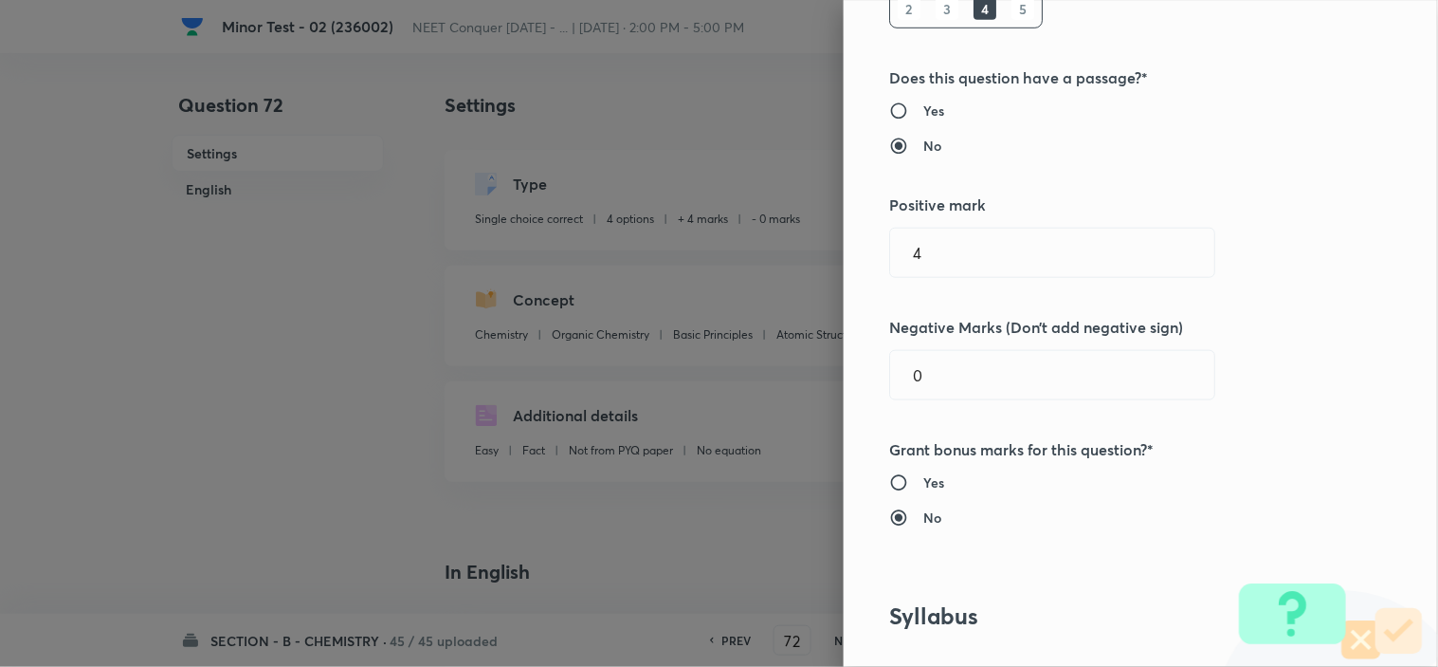
drag, startPoint x: 923, startPoint y: 385, endPoint x: 780, endPoint y: 411, distance: 145.6
click at [850, 394] on div "Question settings Question type* Single choice correct Number of options* 2 3 4…" at bounding box center [1141, 333] width 594 height 667
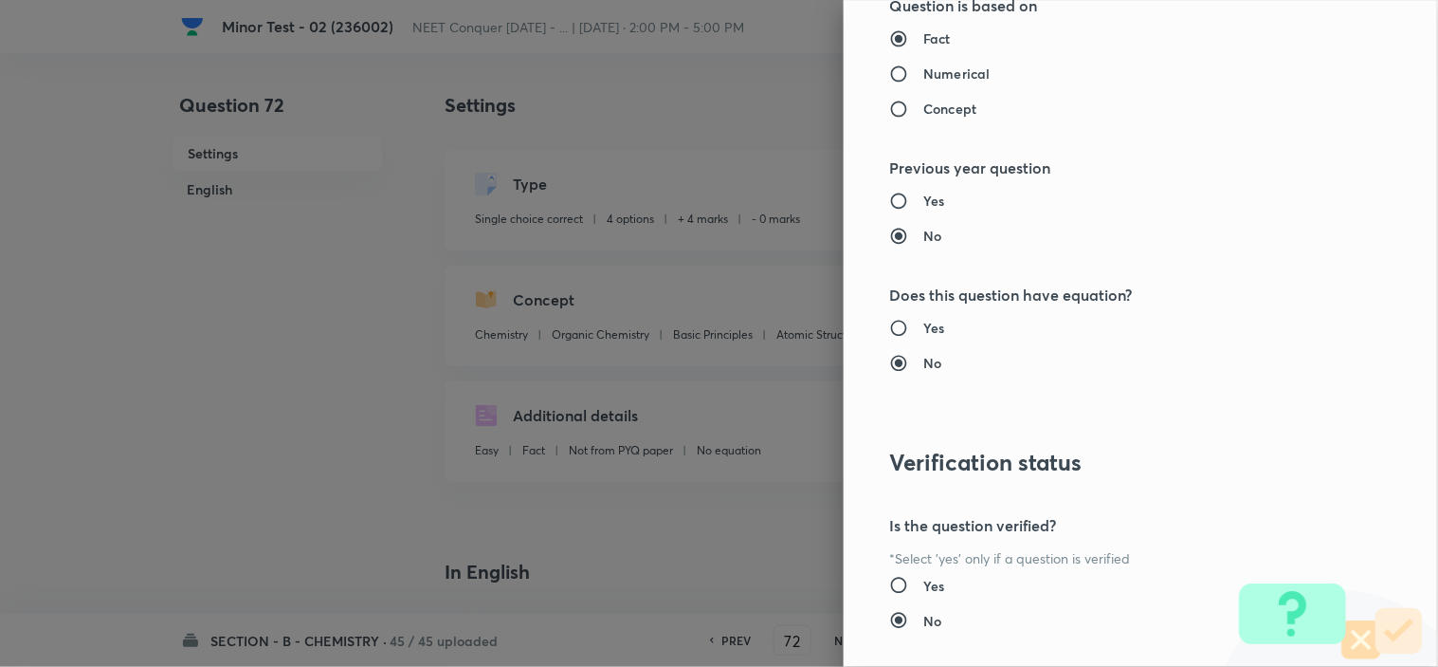
scroll to position [2045, 0]
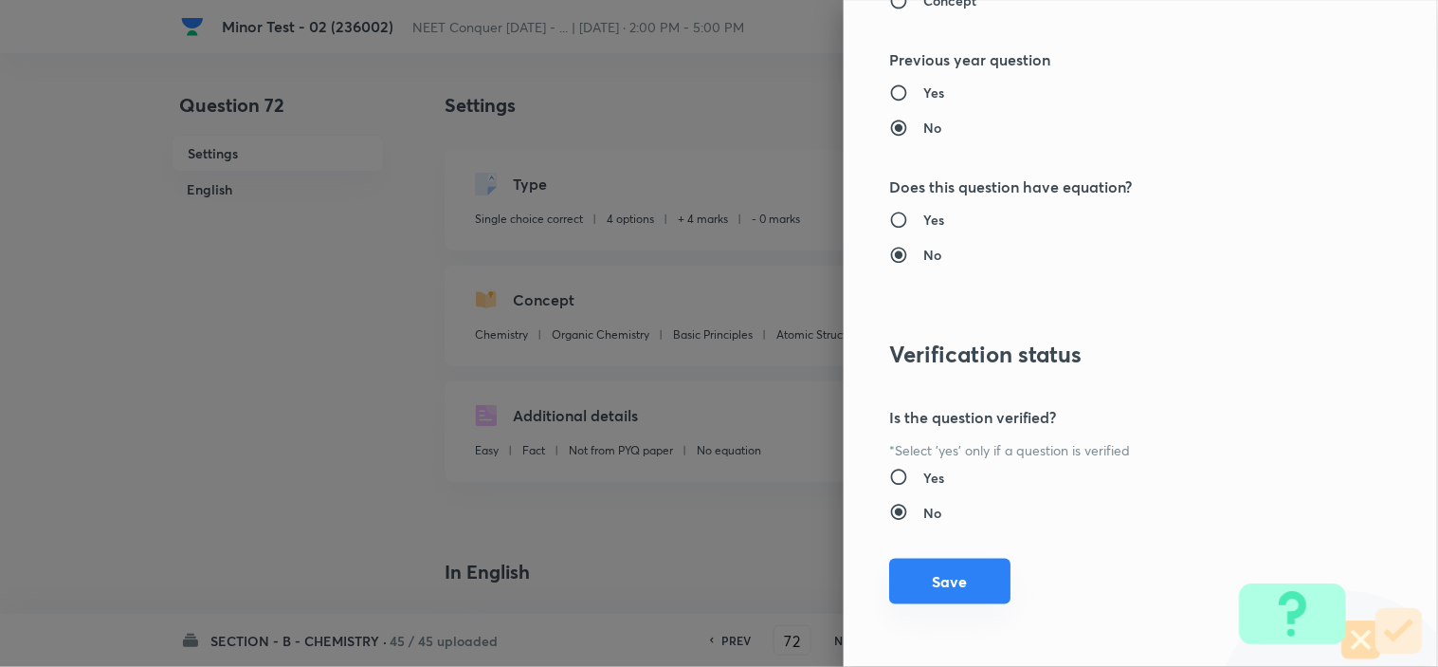
click at [959, 573] on button "Save" at bounding box center [949, 581] width 121 height 46
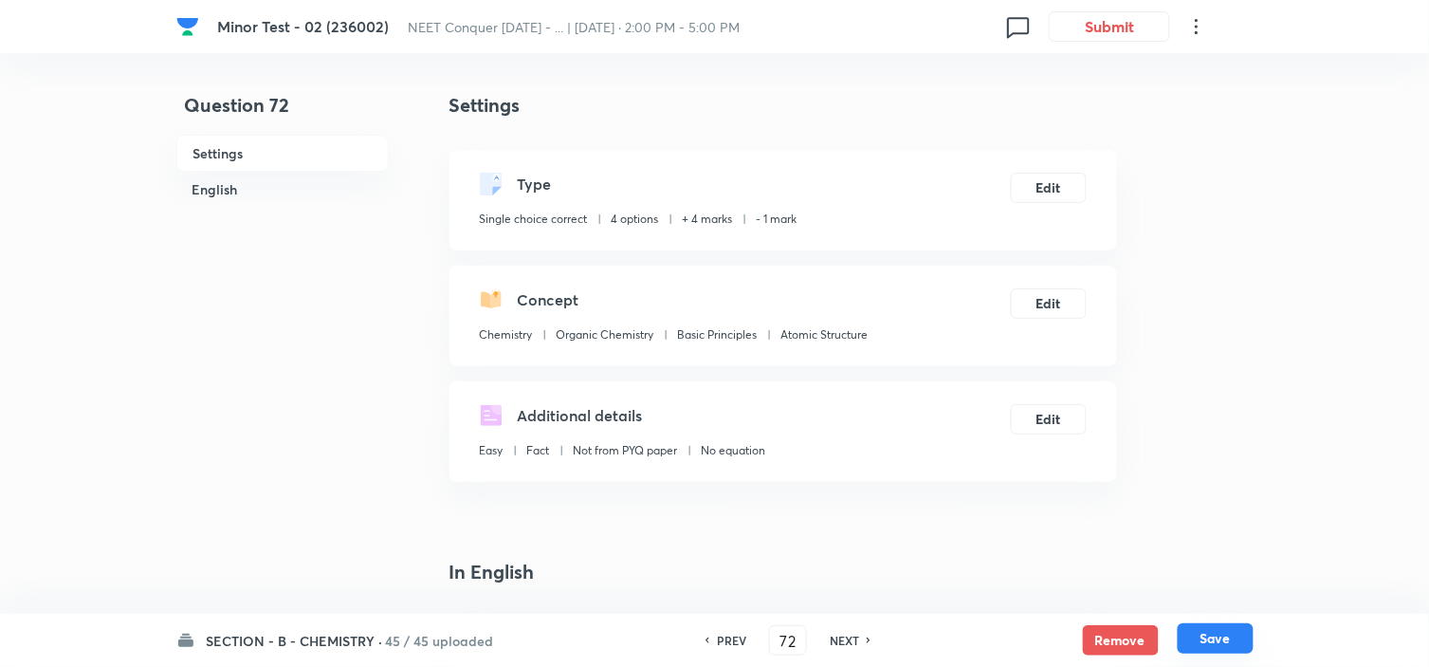
click at [1215, 626] on button "Save" at bounding box center [1216, 638] width 76 height 30
click at [1050, 395] on div "Additional details Easy Fact Not from PYQ paper No equation Edit" at bounding box center [782, 431] width 667 height 100
click at [1039, 292] on button "Edit" at bounding box center [1049, 301] width 76 height 30
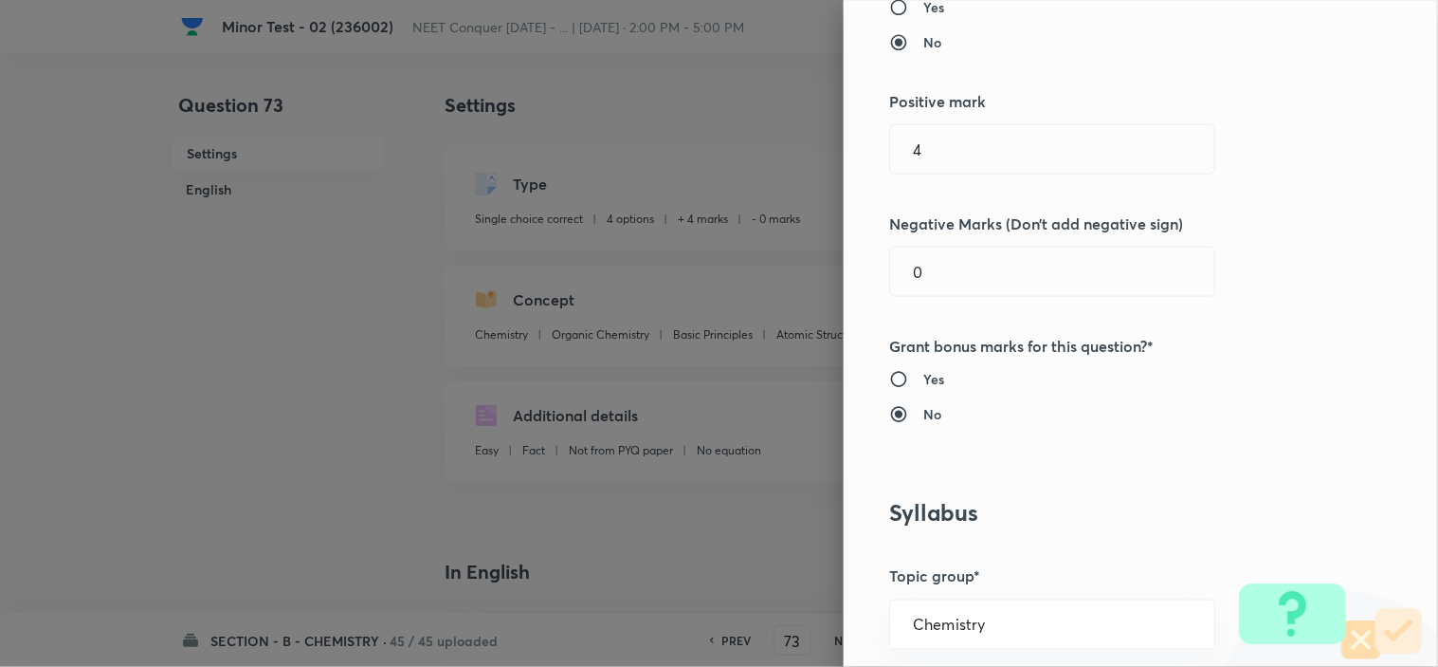
scroll to position [421, 0]
drag, startPoint x: 920, startPoint y: 272, endPoint x: 798, endPoint y: 313, distance: 128.0
click at [889, 283] on div "0 ​" at bounding box center [1052, 270] width 326 height 50
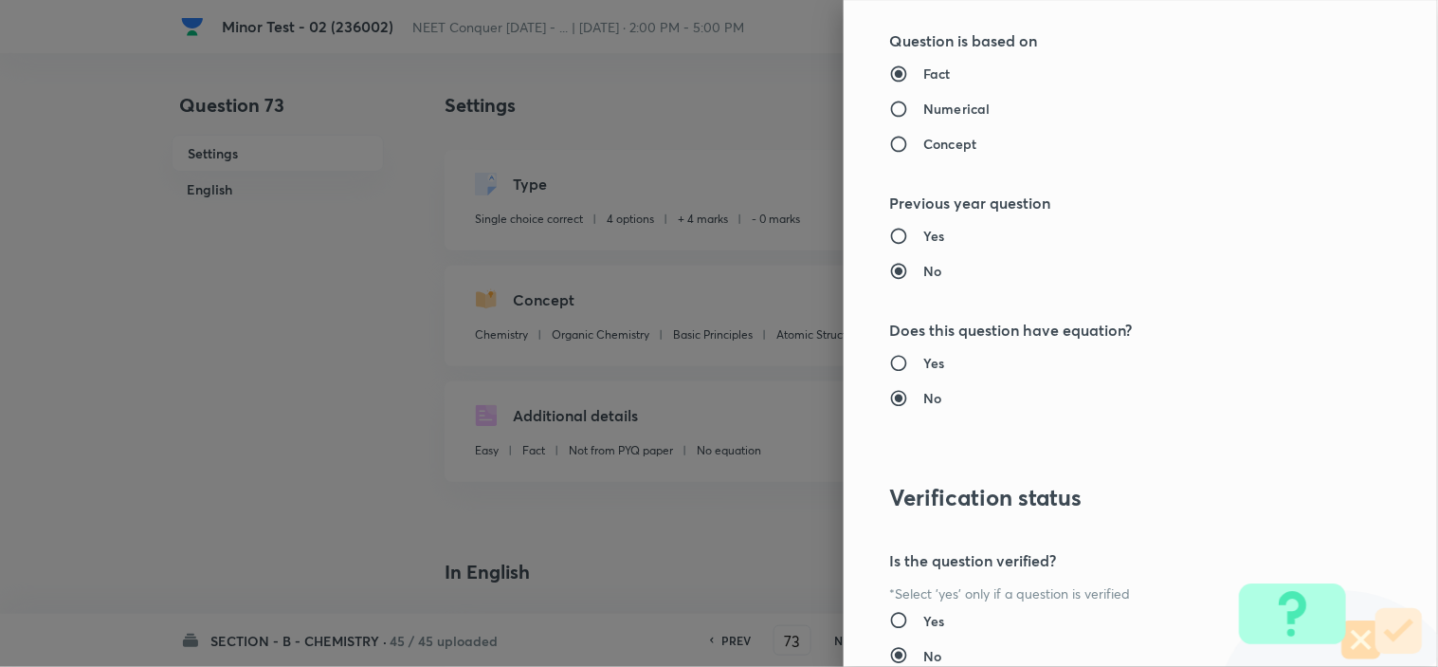
scroll to position [2045, 0]
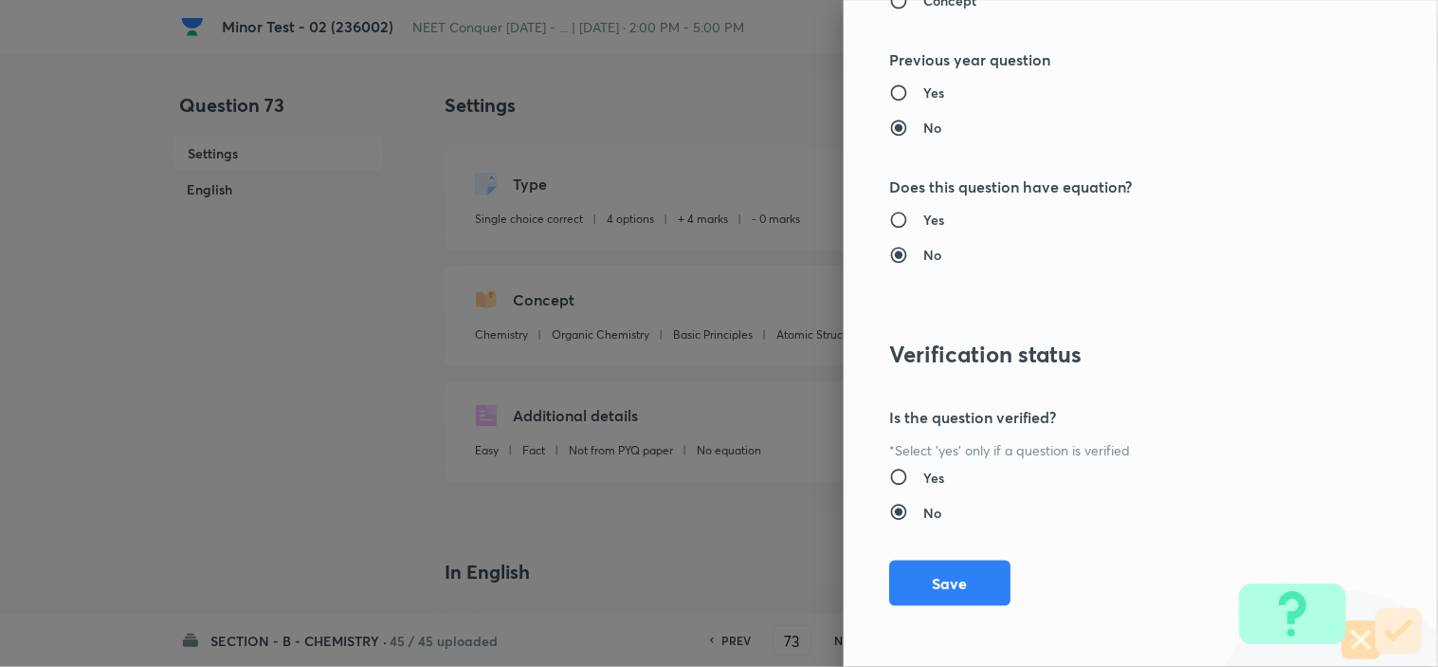
click at [940, 609] on div "Question settings Question type* Single choice correct Number of options* 2 3 4…" at bounding box center [1141, 333] width 594 height 667
click at [930, 592] on button "Save" at bounding box center [949, 581] width 121 height 46
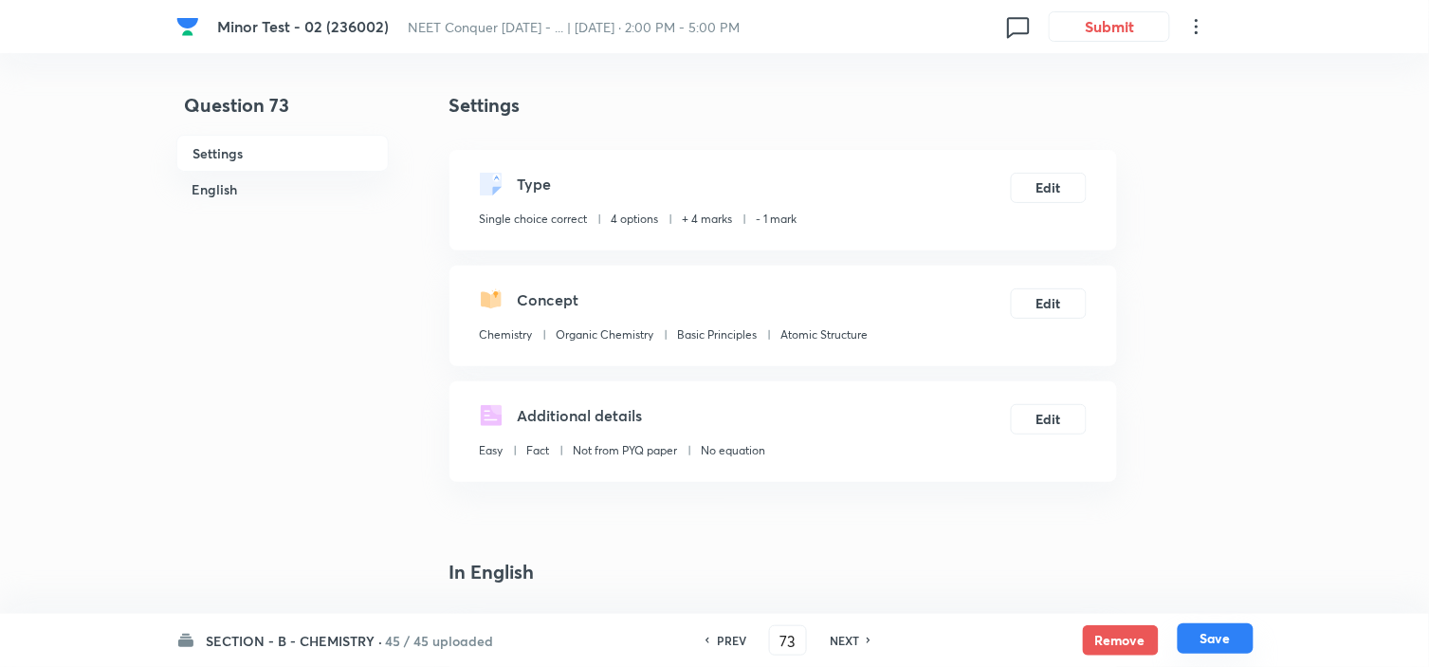
click at [1227, 640] on button "Save" at bounding box center [1216, 638] width 76 height 30
click at [1053, 185] on button "Edit" at bounding box center [1049, 186] width 76 height 30
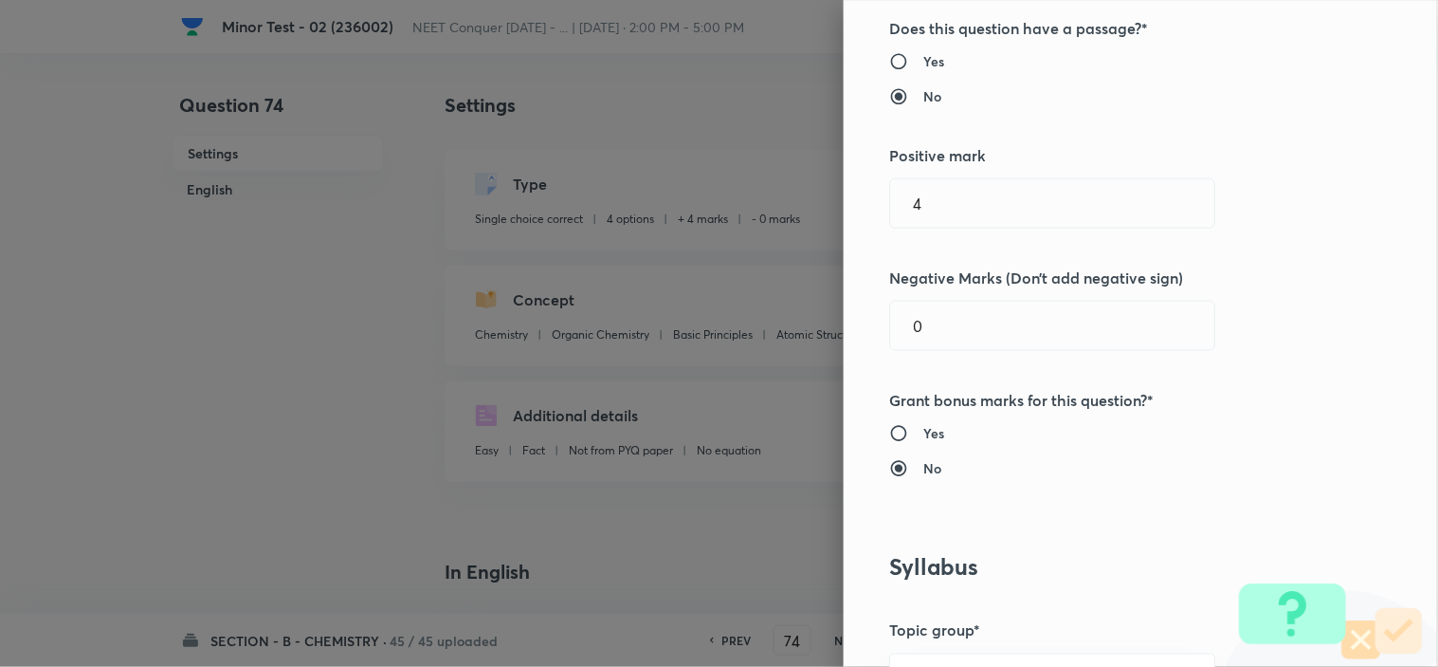
scroll to position [421, 0]
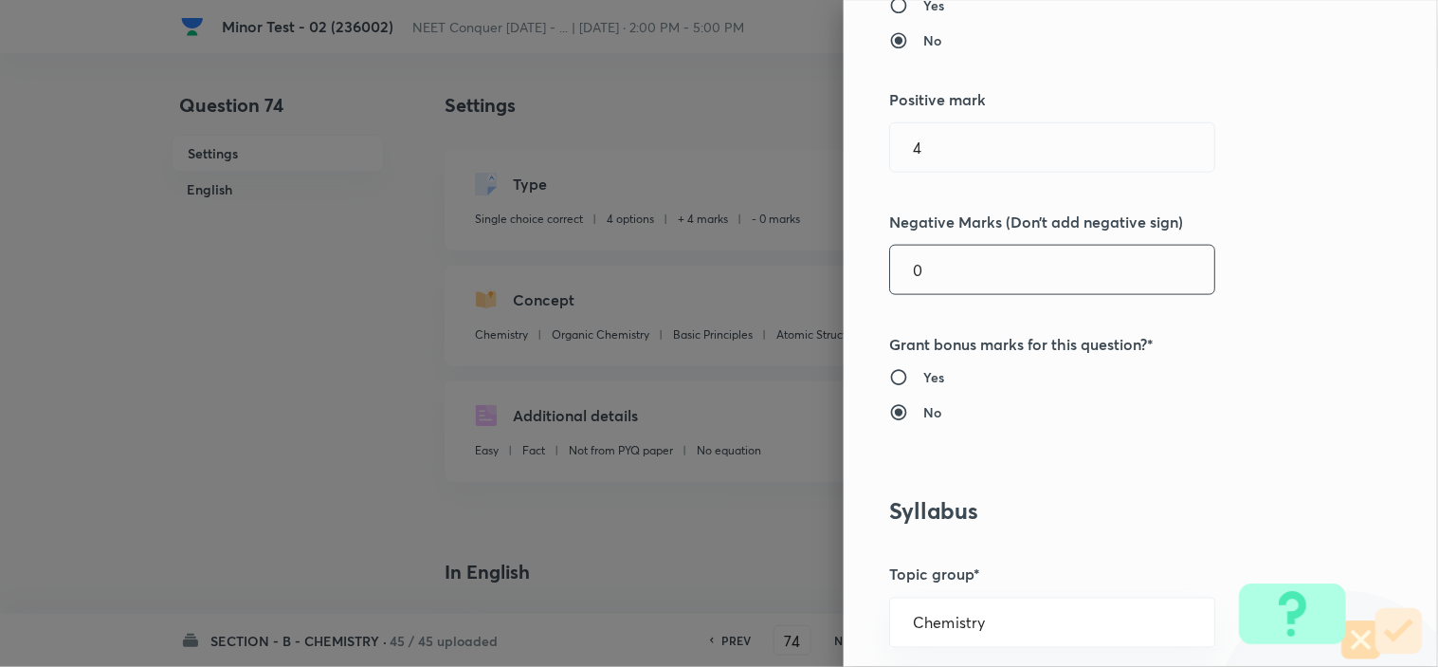
drag, startPoint x: 922, startPoint y: 252, endPoint x: 731, endPoint y: 299, distance: 196.1
click at [865, 268] on div "Question settings Question type* Single choice correct Number of options* 2 3 4…" at bounding box center [1141, 333] width 594 height 667
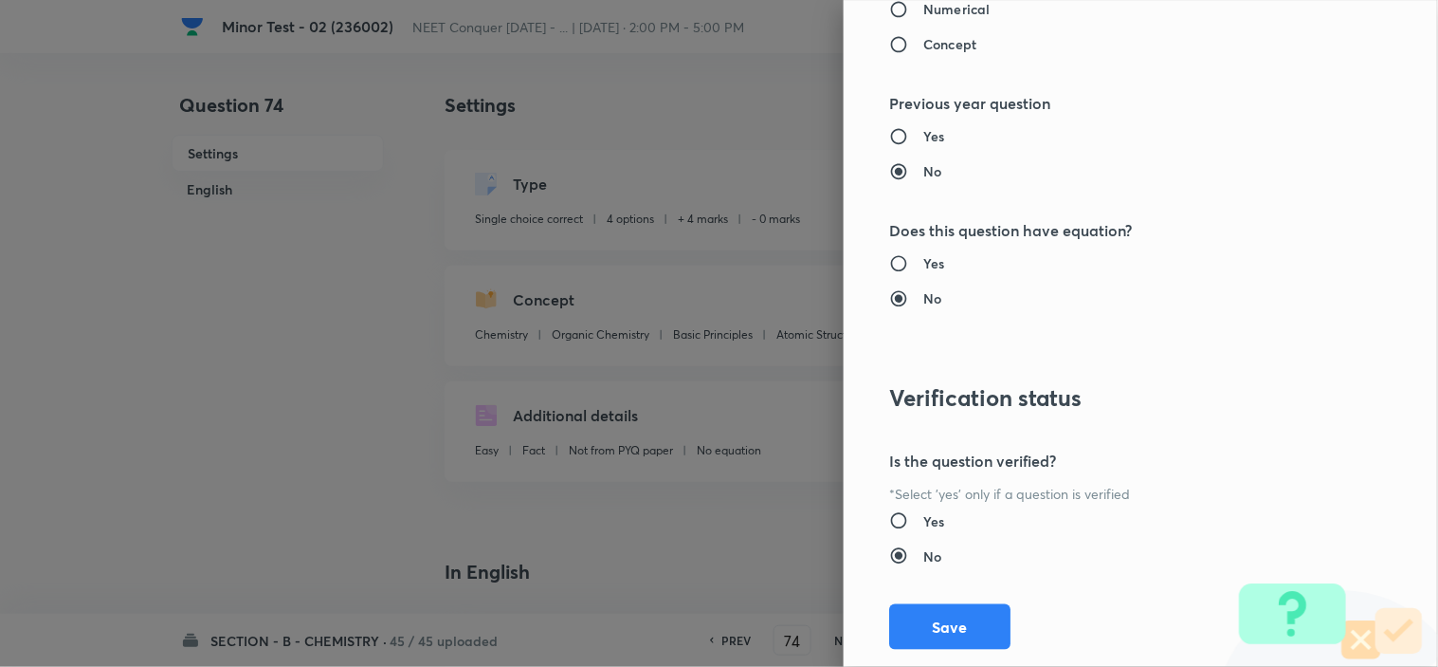
scroll to position [2045, 0]
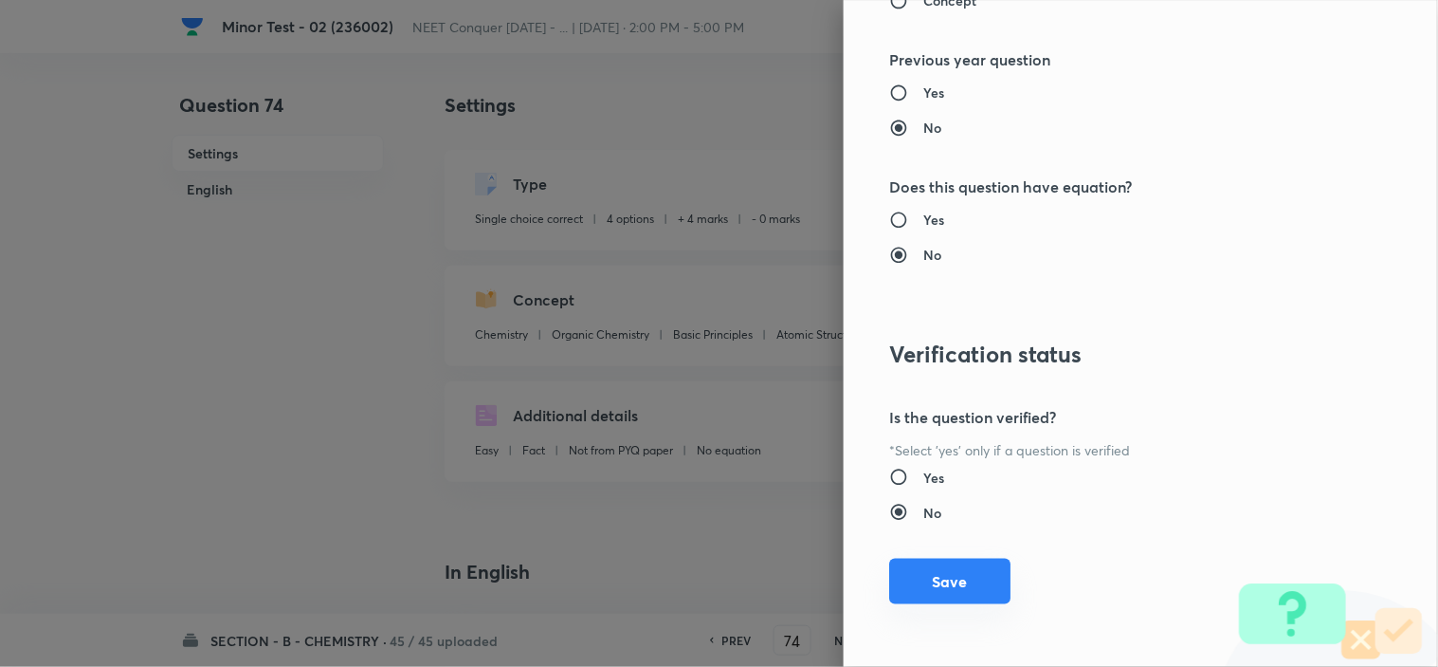
click at [925, 588] on button "Save" at bounding box center [949, 581] width 121 height 46
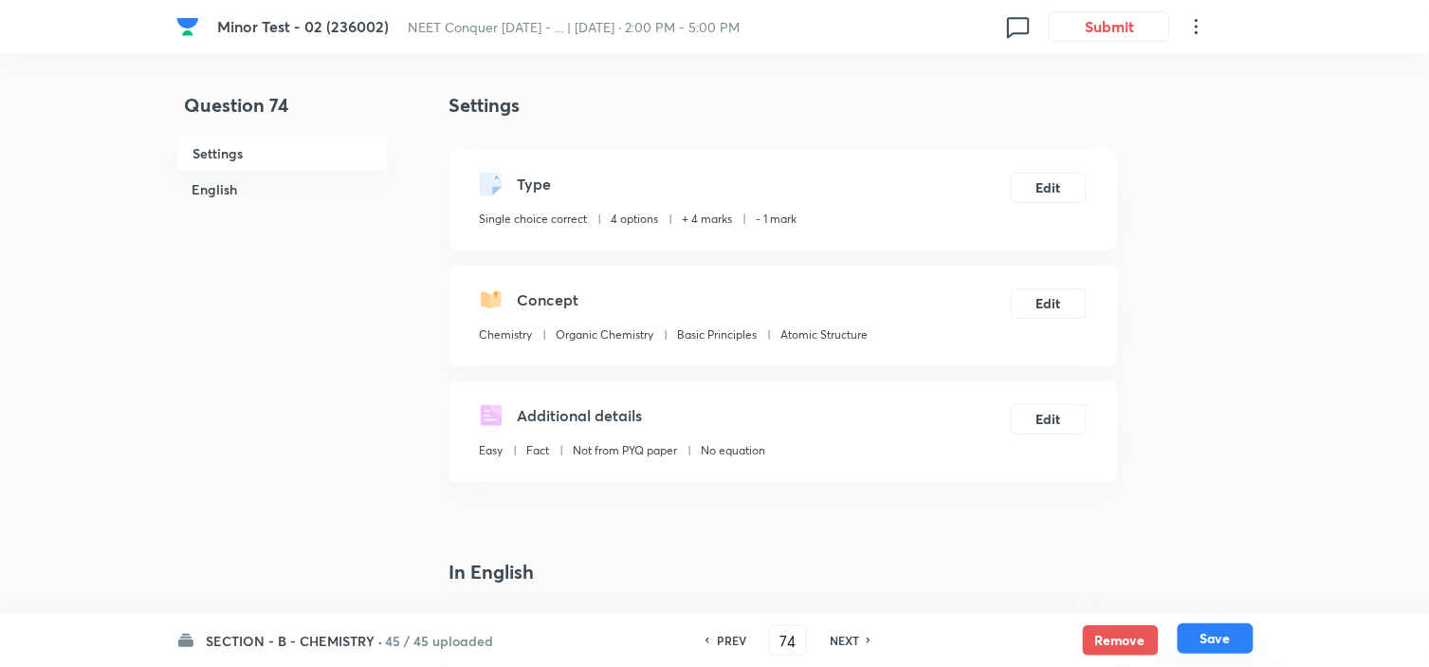
click at [1233, 640] on button "Save" at bounding box center [1216, 638] width 76 height 30
click at [1052, 178] on button "Edit" at bounding box center [1049, 186] width 76 height 30
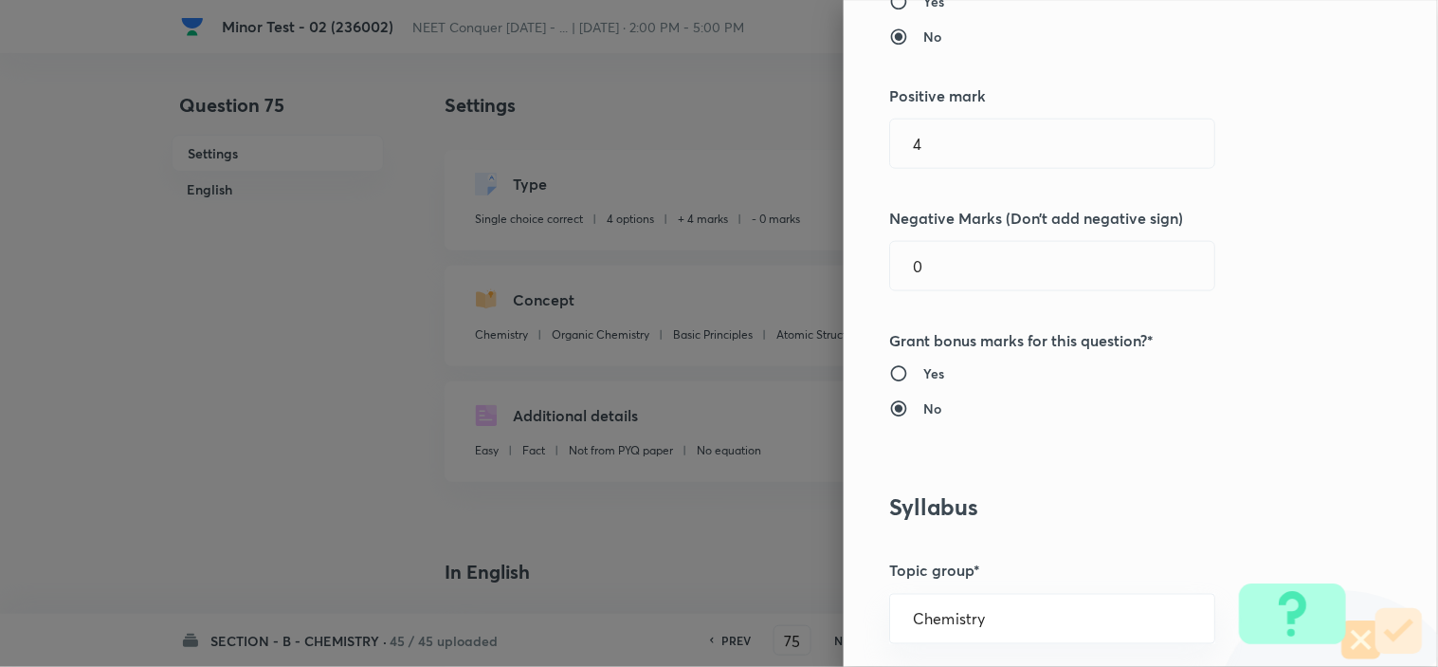
scroll to position [421, 0]
drag, startPoint x: 934, startPoint y: 261, endPoint x: 813, endPoint y: 280, distance: 122.8
click at [813, 280] on div "Question settings Question type* Single choice correct Number of options* 2 3 4…" at bounding box center [719, 333] width 1438 height 667
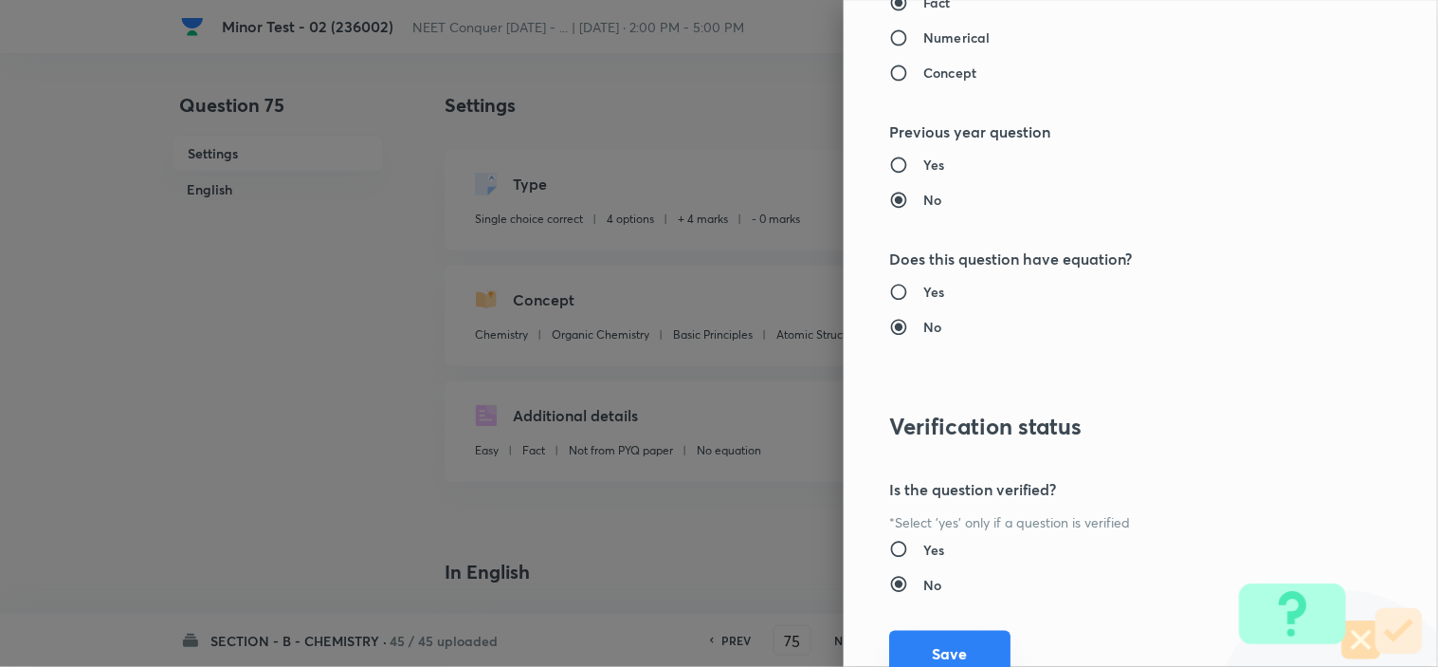
scroll to position [2045, 0]
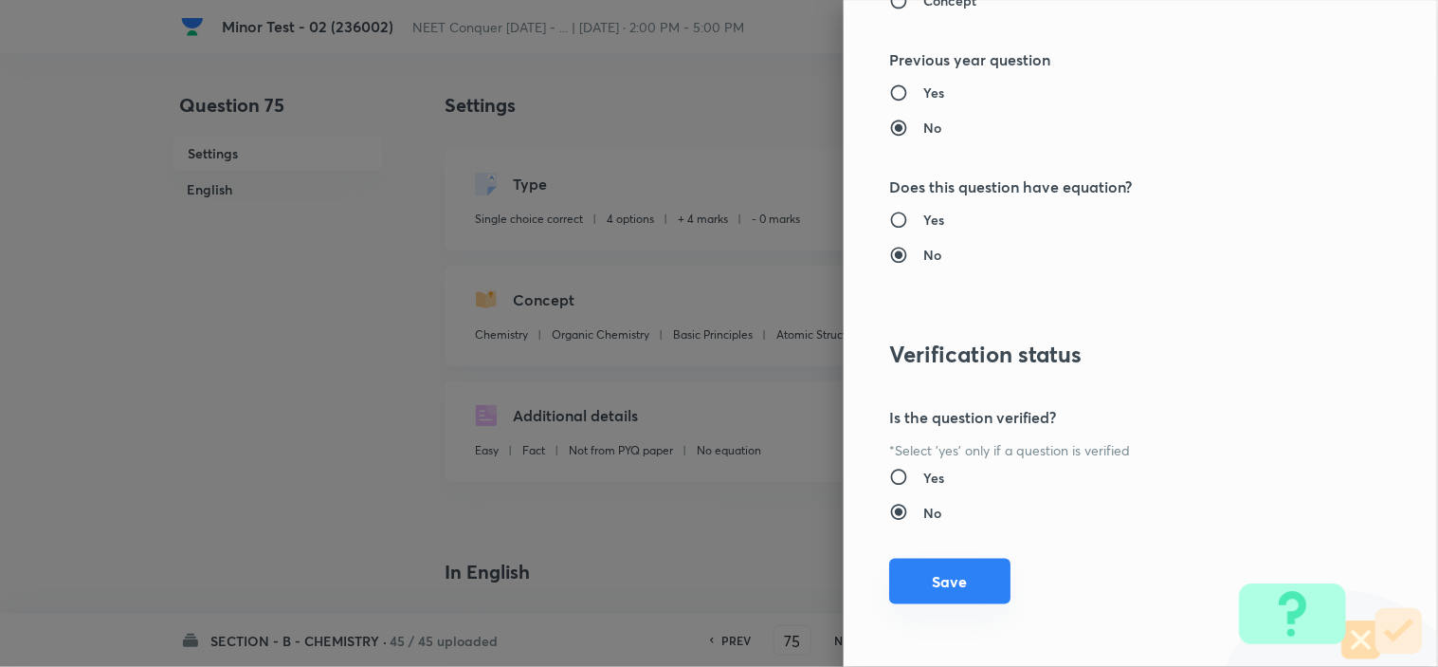
click at [951, 583] on button "Save" at bounding box center [949, 581] width 121 height 46
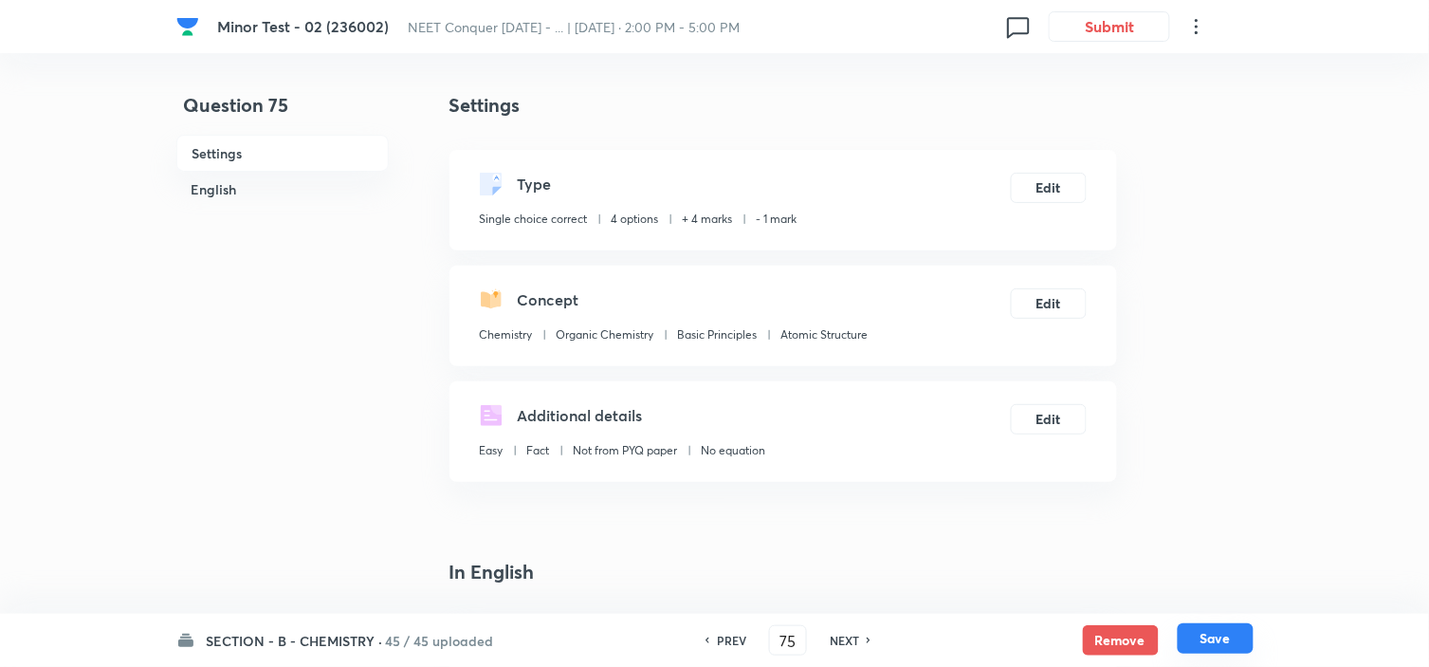
click at [1221, 647] on button "Save" at bounding box center [1216, 638] width 76 height 30
click at [1034, 174] on button "Edit" at bounding box center [1049, 186] width 76 height 30
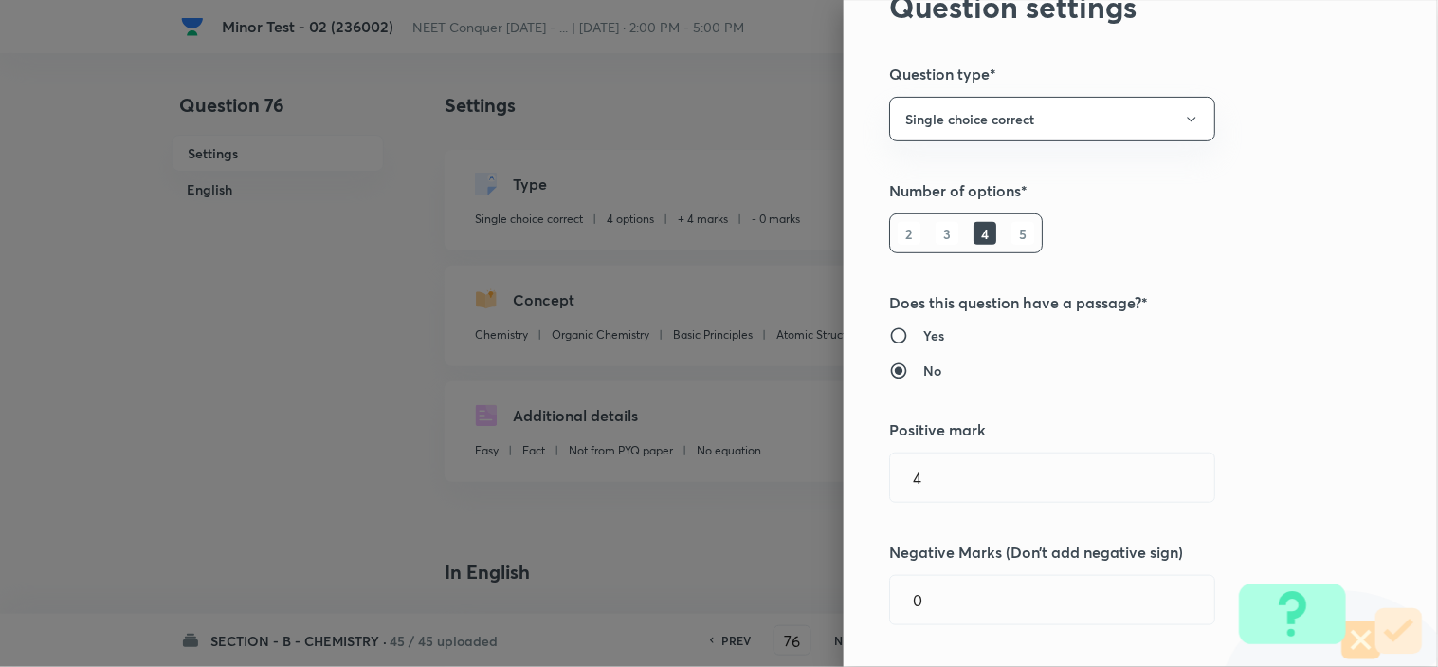
scroll to position [210, 0]
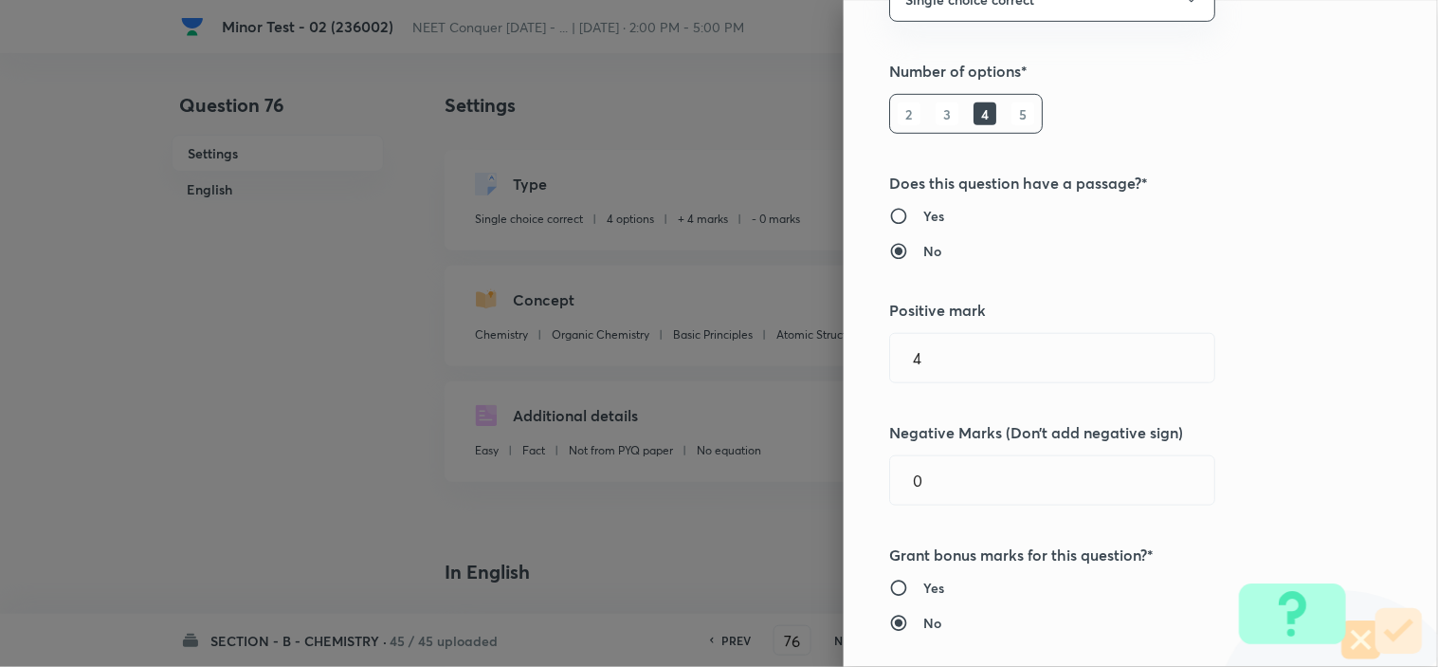
drag, startPoint x: 905, startPoint y: 490, endPoint x: 639, endPoint y: 495, distance: 266.5
click at [726, 491] on div "Question settings Question type* Single choice correct Number of options* 2 3 4…" at bounding box center [719, 333] width 1438 height 667
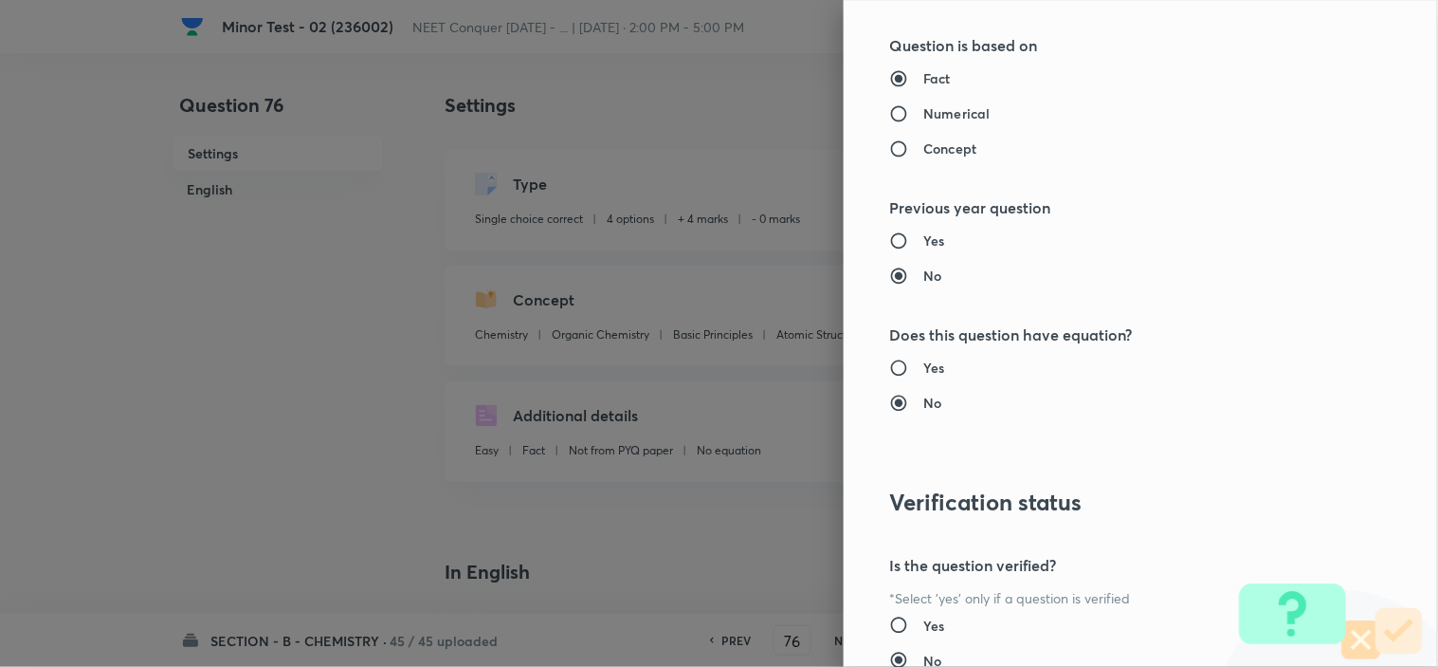
scroll to position [2045, 0]
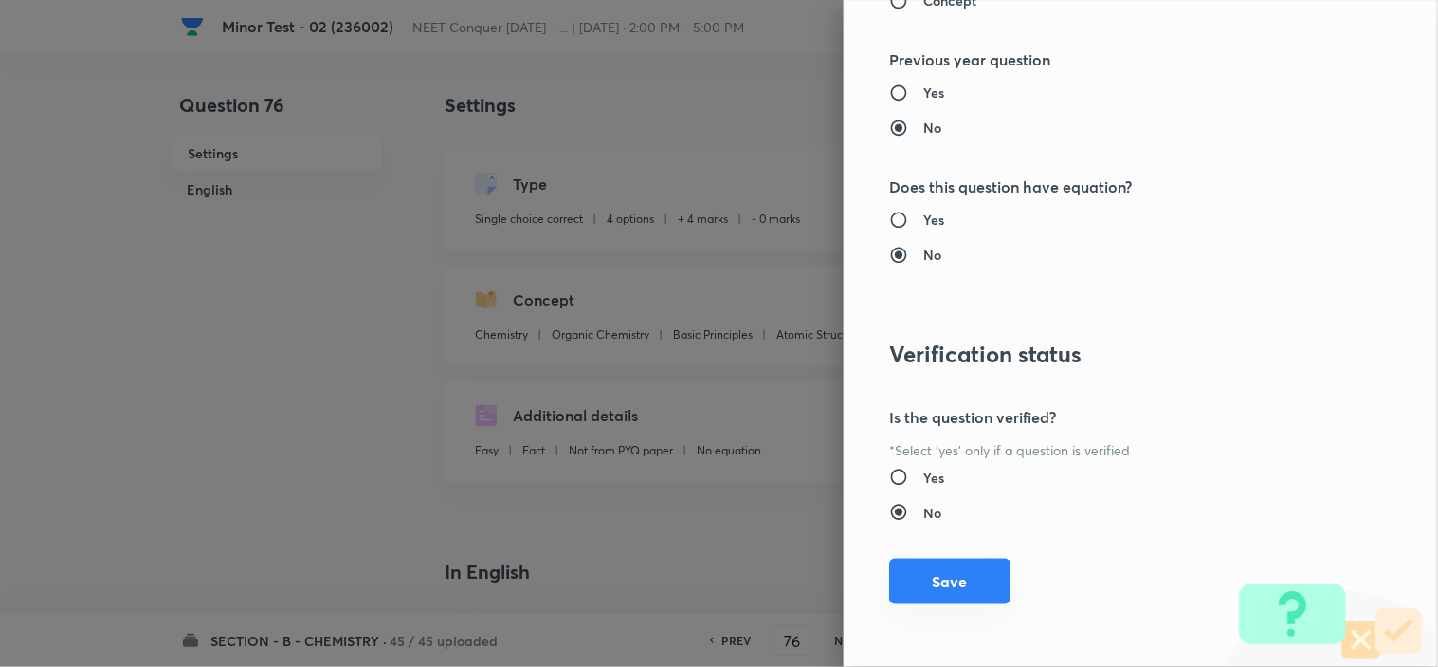
click at [907, 595] on button "Save" at bounding box center [949, 581] width 121 height 46
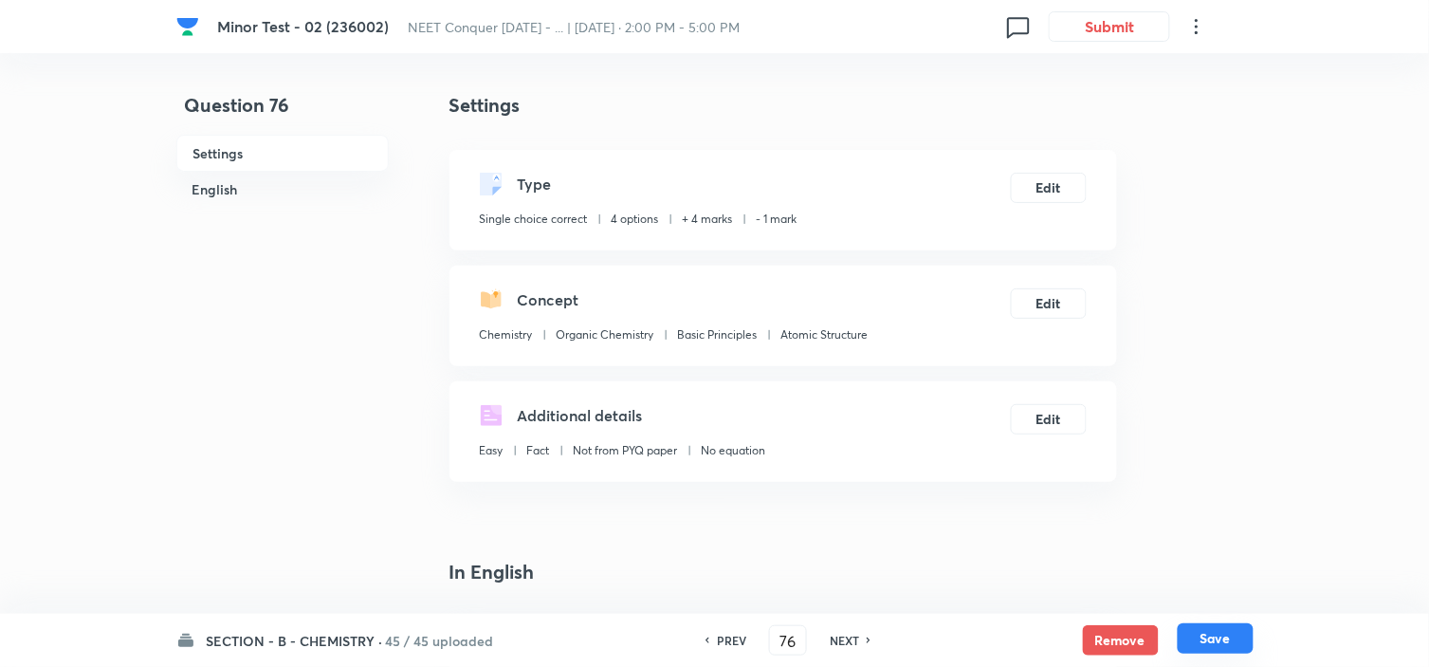
click at [1215, 643] on button "Save" at bounding box center [1216, 638] width 76 height 30
click at [1060, 190] on button "Edit" at bounding box center [1049, 186] width 76 height 30
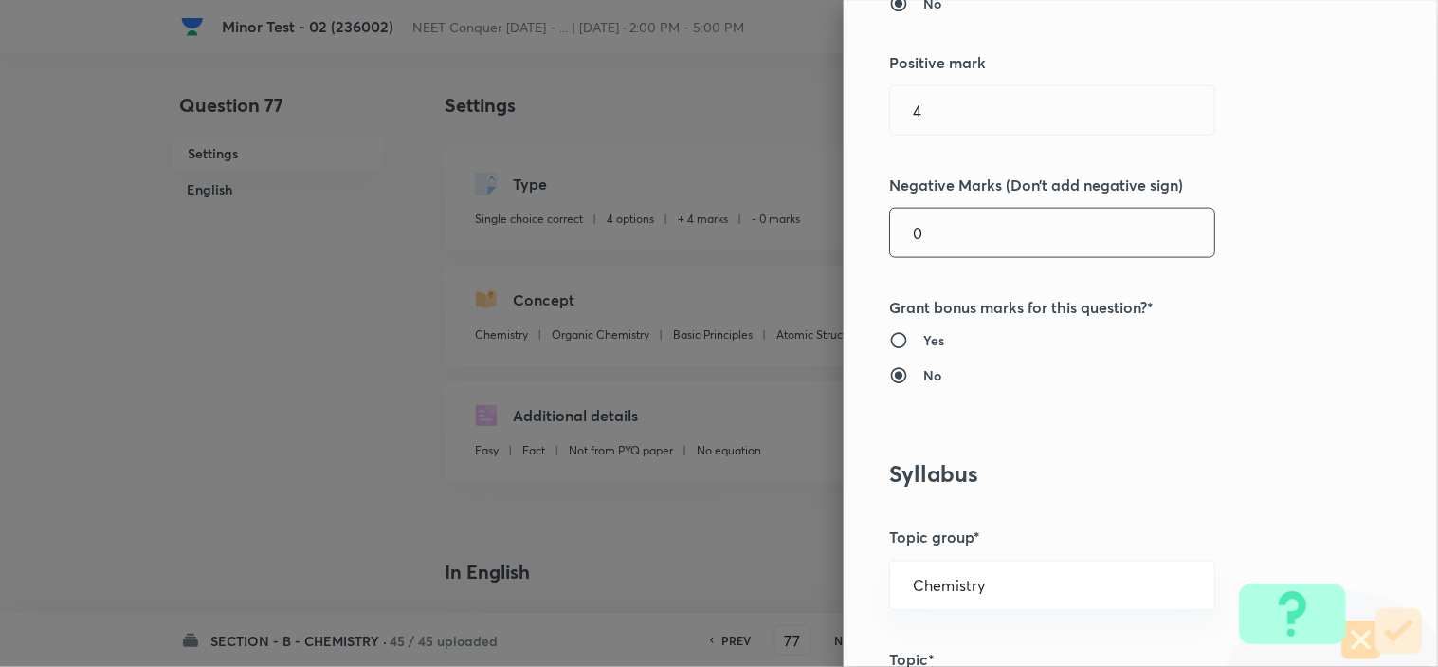
scroll to position [421, 0]
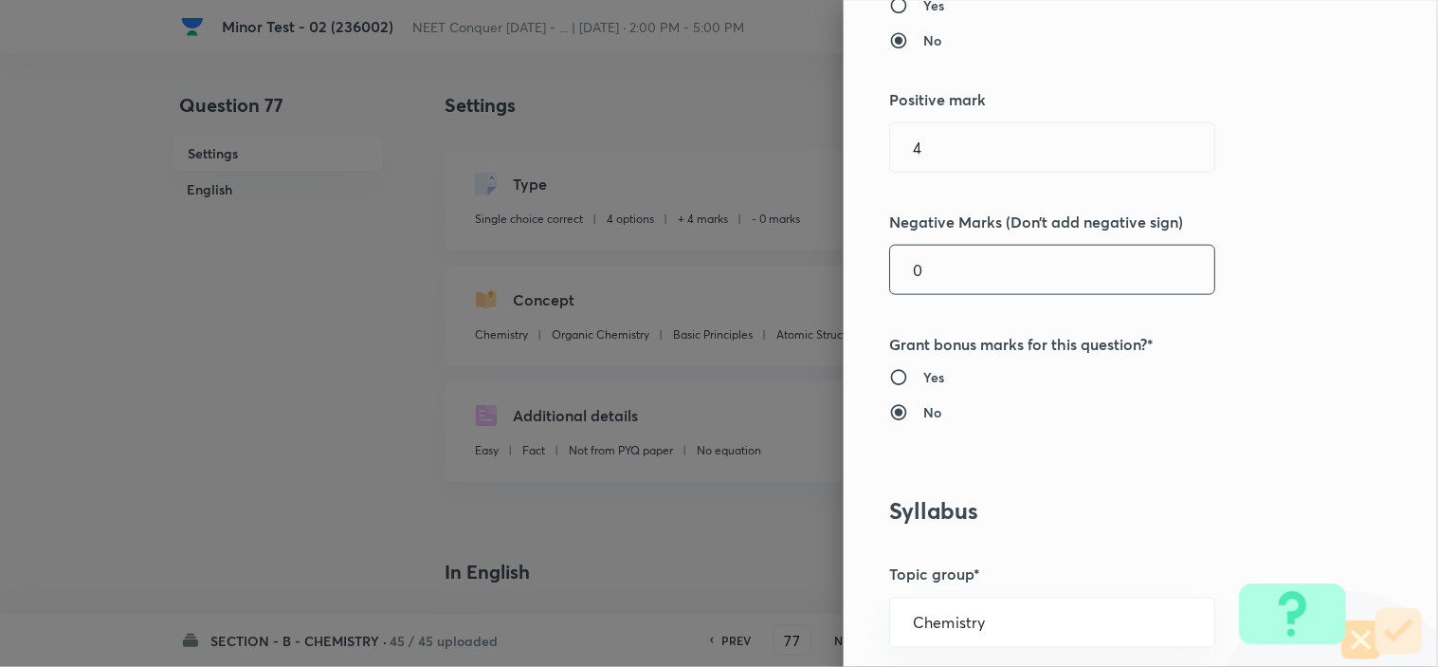
drag, startPoint x: 936, startPoint y: 258, endPoint x: 765, endPoint y: 283, distance: 172.4
click at [787, 280] on div "Question settings Question type* Single choice correct Number of options* 2 3 4…" at bounding box center [719, 333] width 1438 height 667
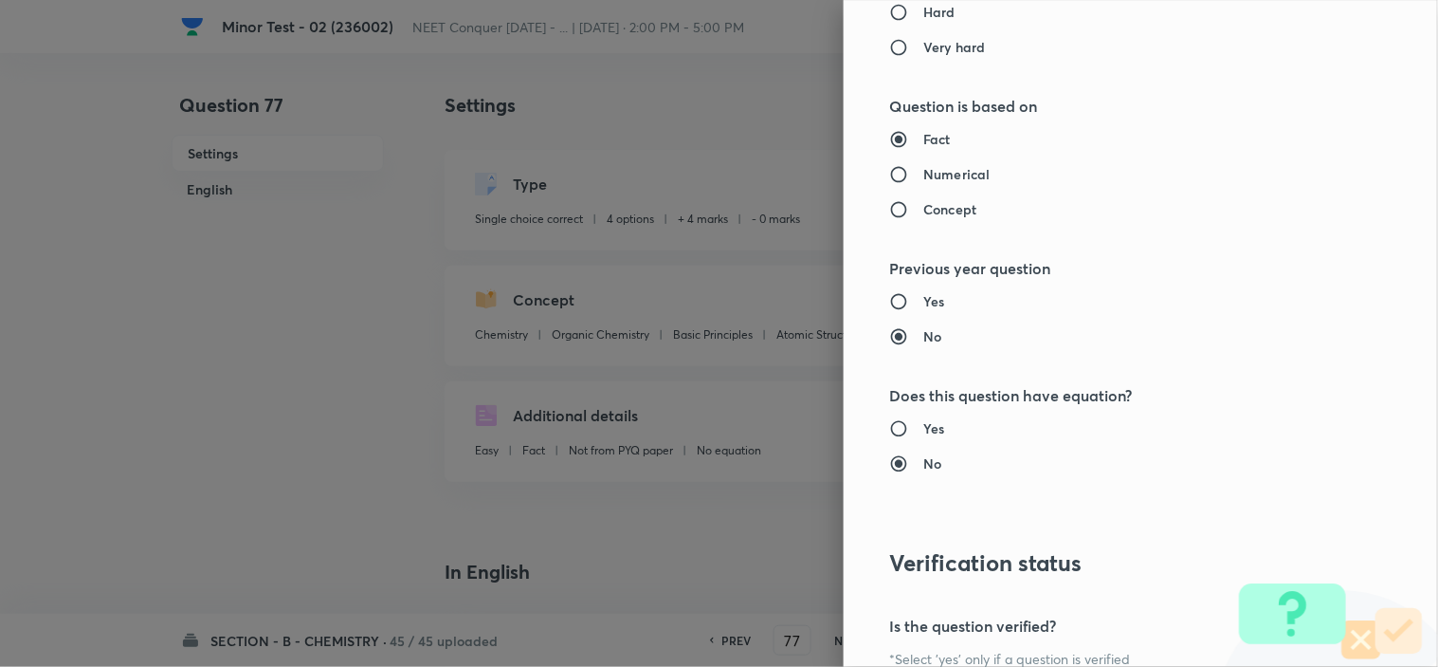
scroll to position [2045, 0]
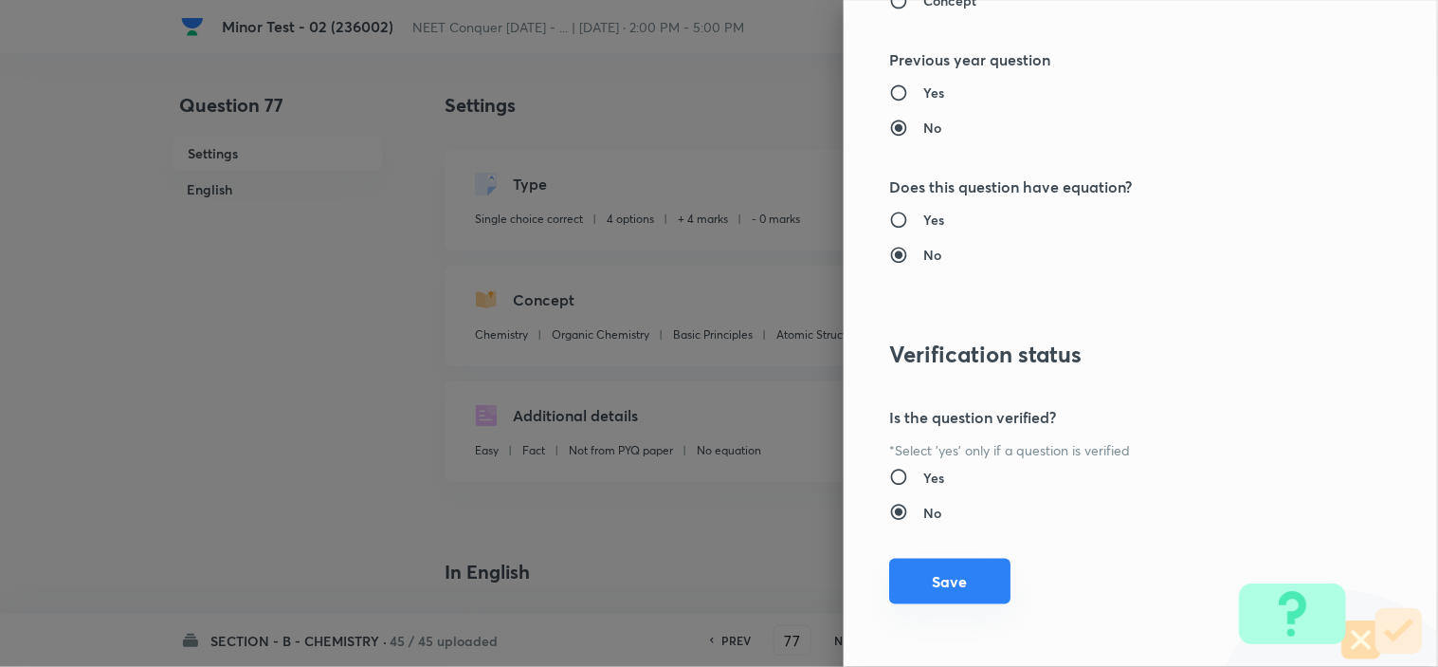
click at [927, 579] on button "Save" at bounding box center [949, 581] width 121 height 46
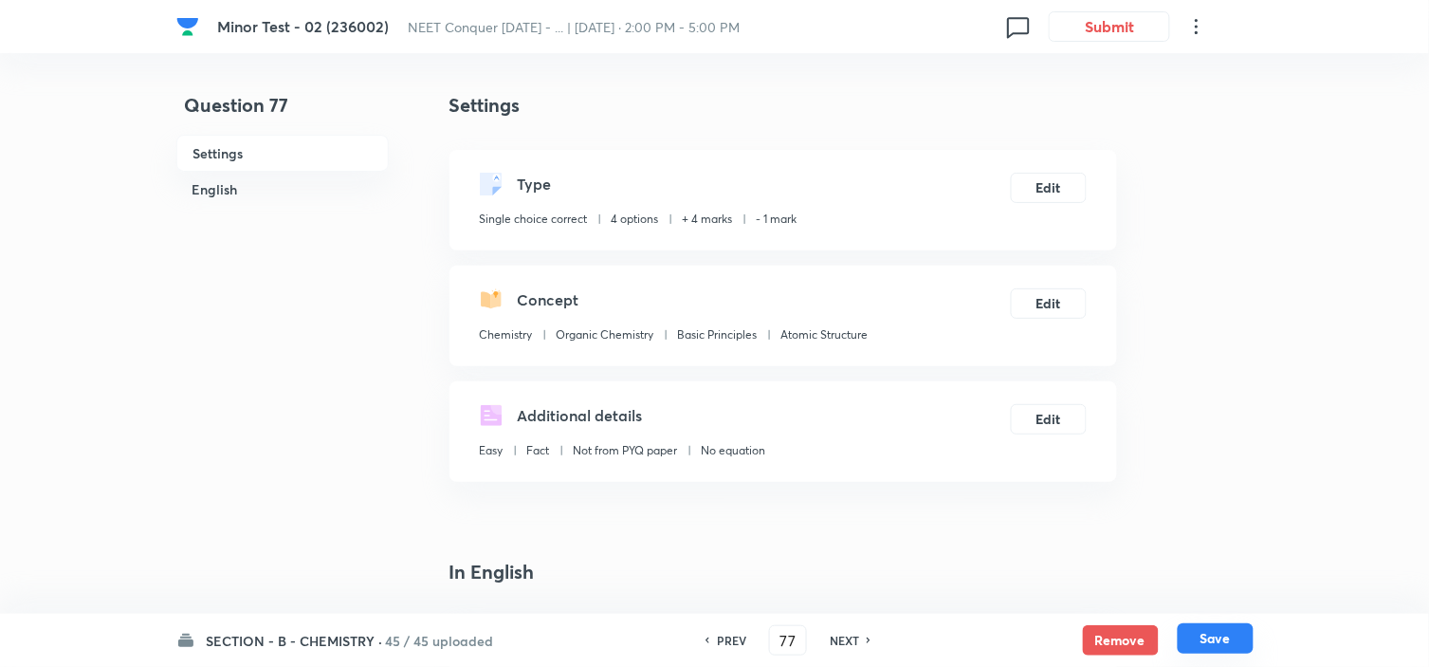
click at [1233, 639] on button "Save" at bounding box center [1216, 638] width 76 height 30
click at [1045, 192] on button "Edit" at bounding box center [1049, 186] width 76 height 30
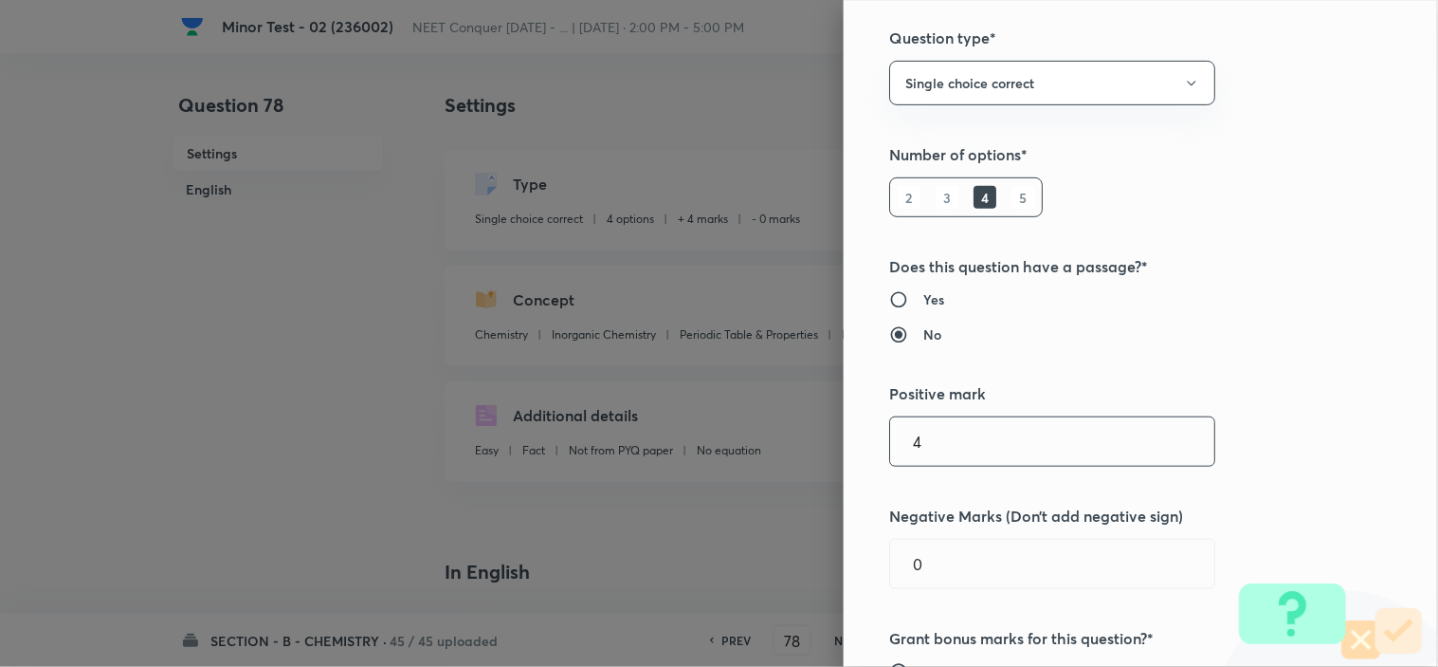
scroll to position [421, 0]
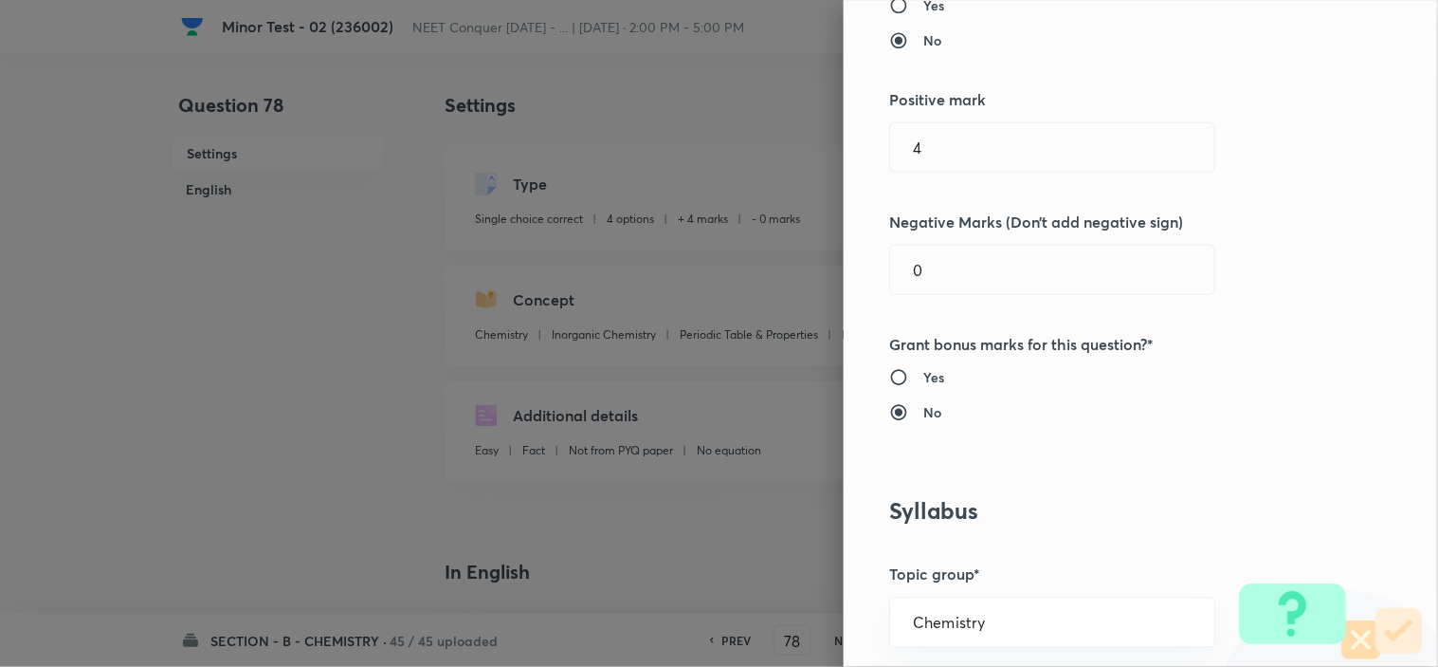
drag, startPoint x: 902, startPoint y: 288, endPoint x: 797, endPoint y: 296, distance: 104.6
click at [822, 291] on div "Question settings Question type* Single choice correct Number of options* 2 3 4…" at bounding box center [719, 333] width 1438 height 667
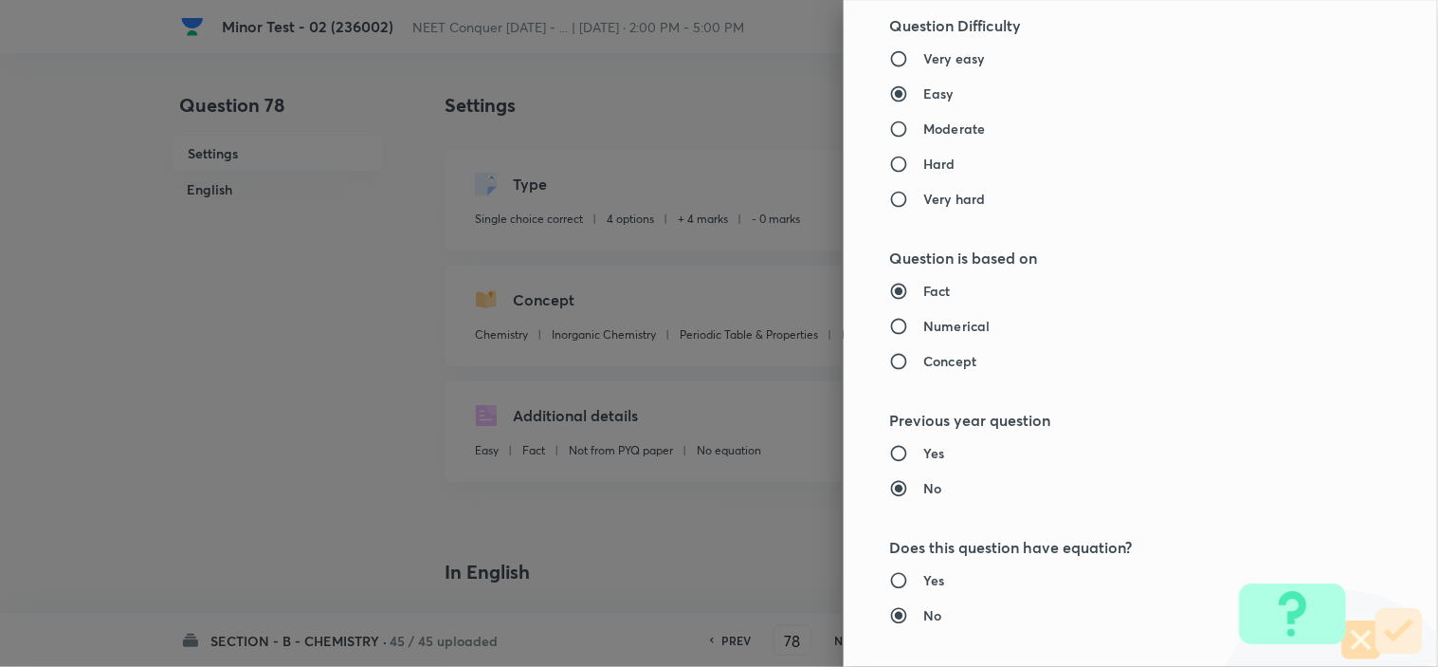
scroll to position [2045, 0]
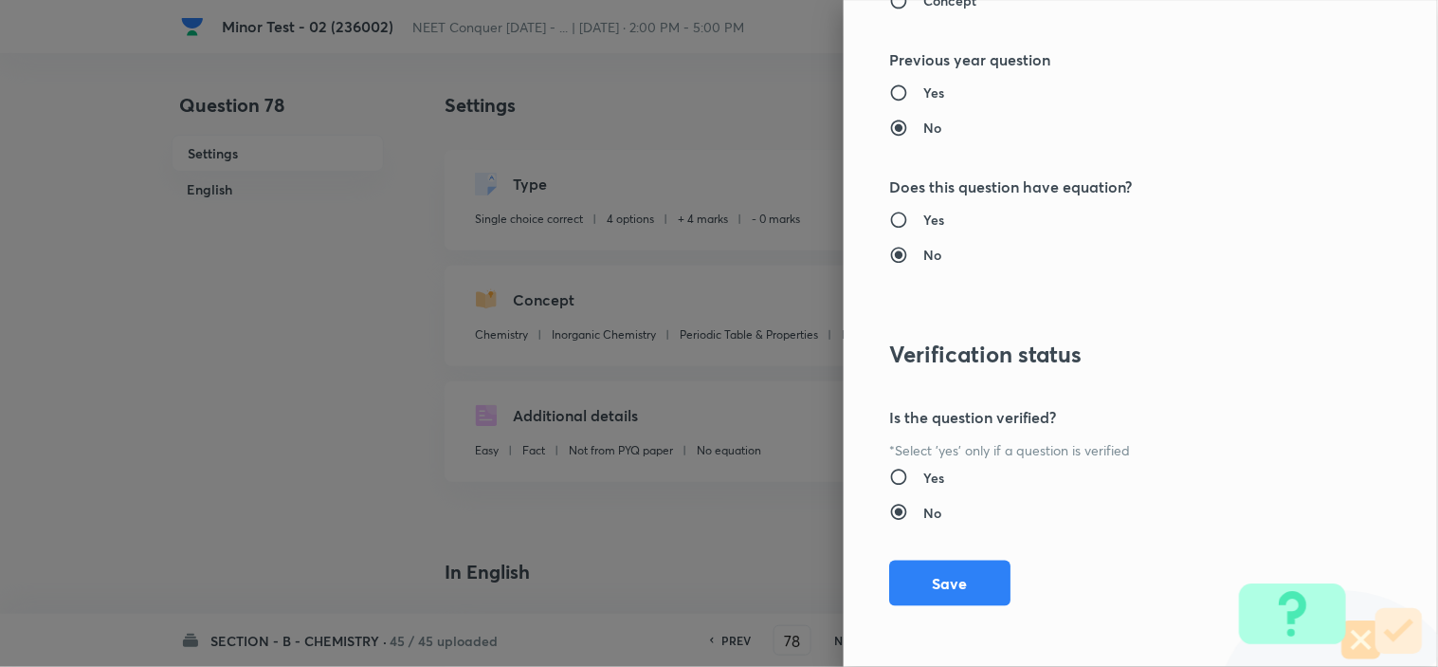
click at [925, 556] on div "Question settings Question type* Single choice correct Number of options* 2 3 4…" at bounding box center [1141, 333] width 594 height 667
click at [925, 582] on button "Save" at bounding box center [949, 581] width 121 height 46
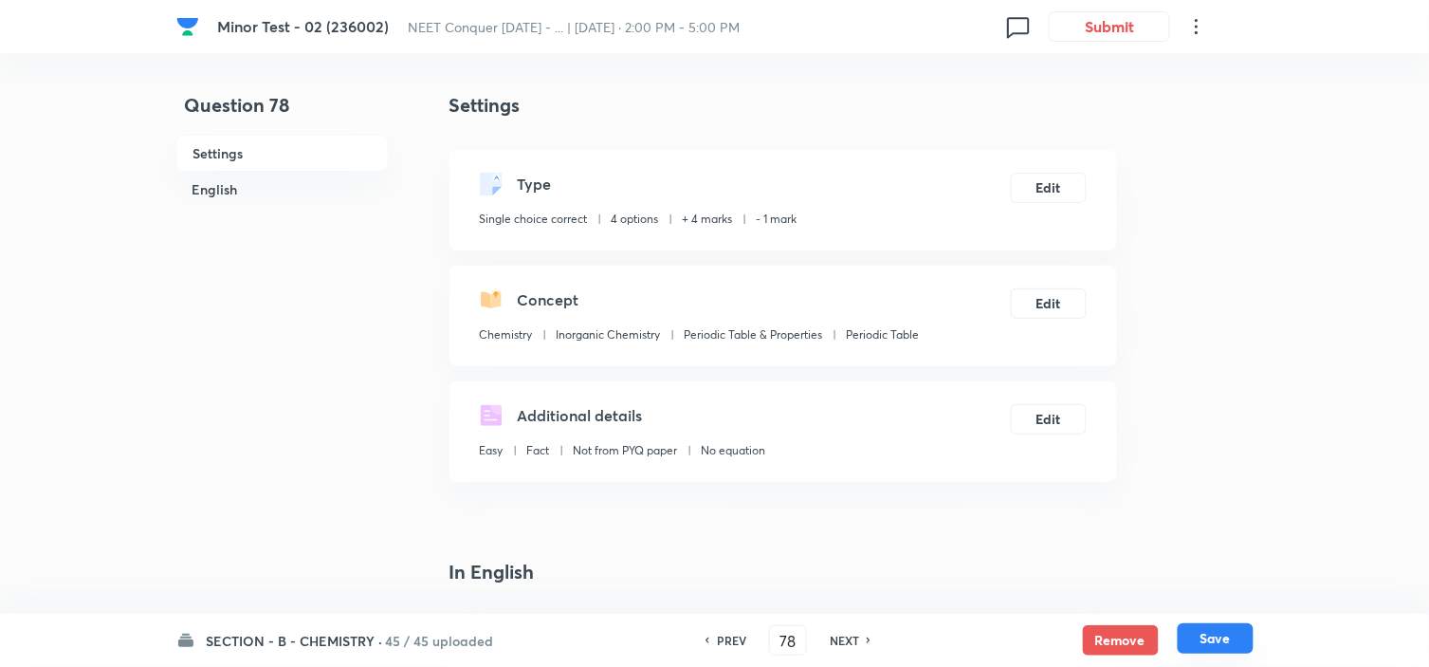
click at [1216, 636] on button "Save" at bounding box center [1216, 638] width 76 height 30
click at [1046, 188] on button "Edit" at bounding box center [1049, 186] width 76 height 30
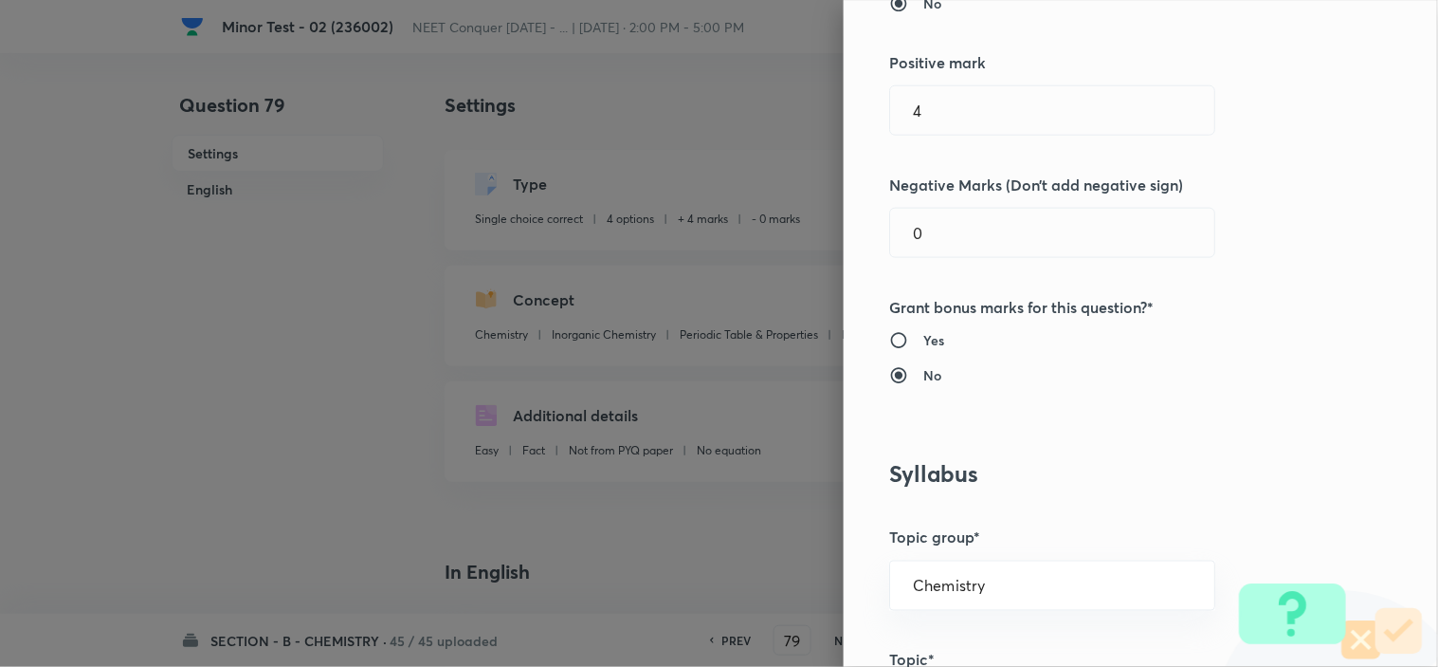
scroll to position [421, 0]
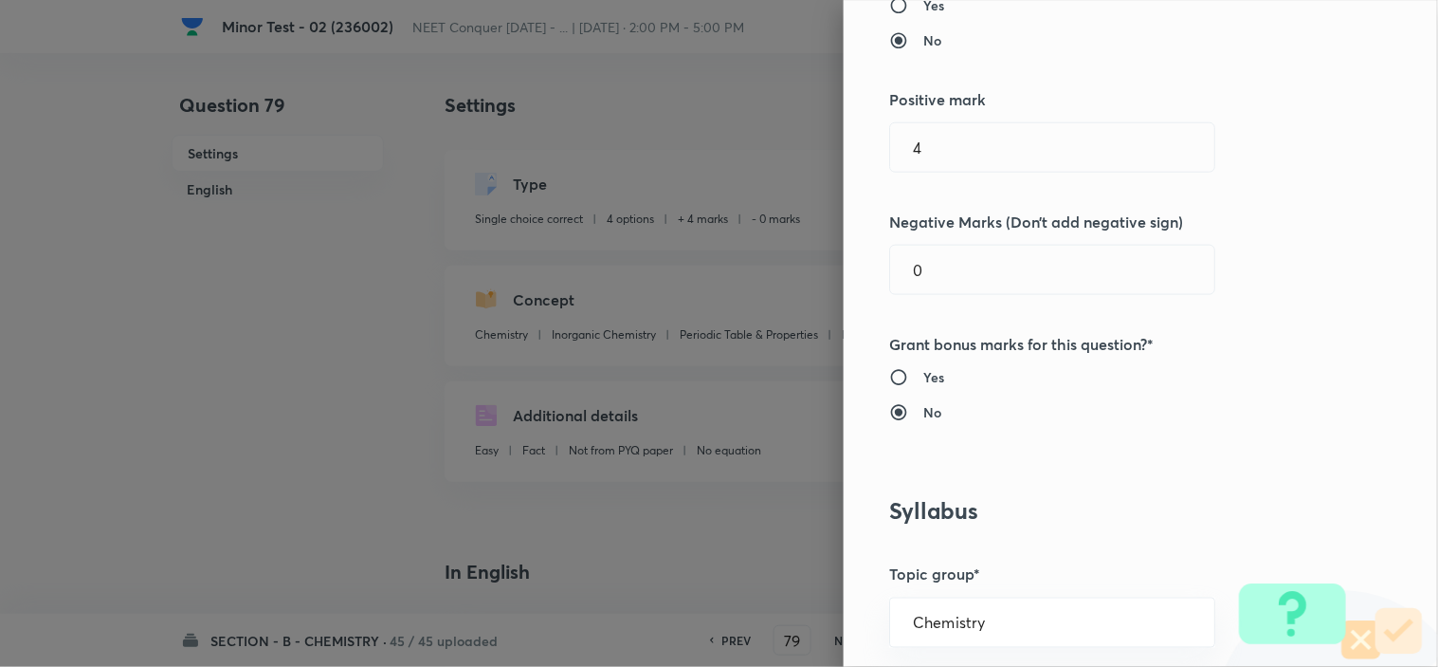
drag, startPoint x: 925, startPoint y: 264, endPoint x: 766, endPoint y: 286, distance: 160.9
click at [807, 278] on div "Question settings Question type* Single choice correct Number of options* 2 3 4…" at bounding box center [719, 333] width 1438 height 667
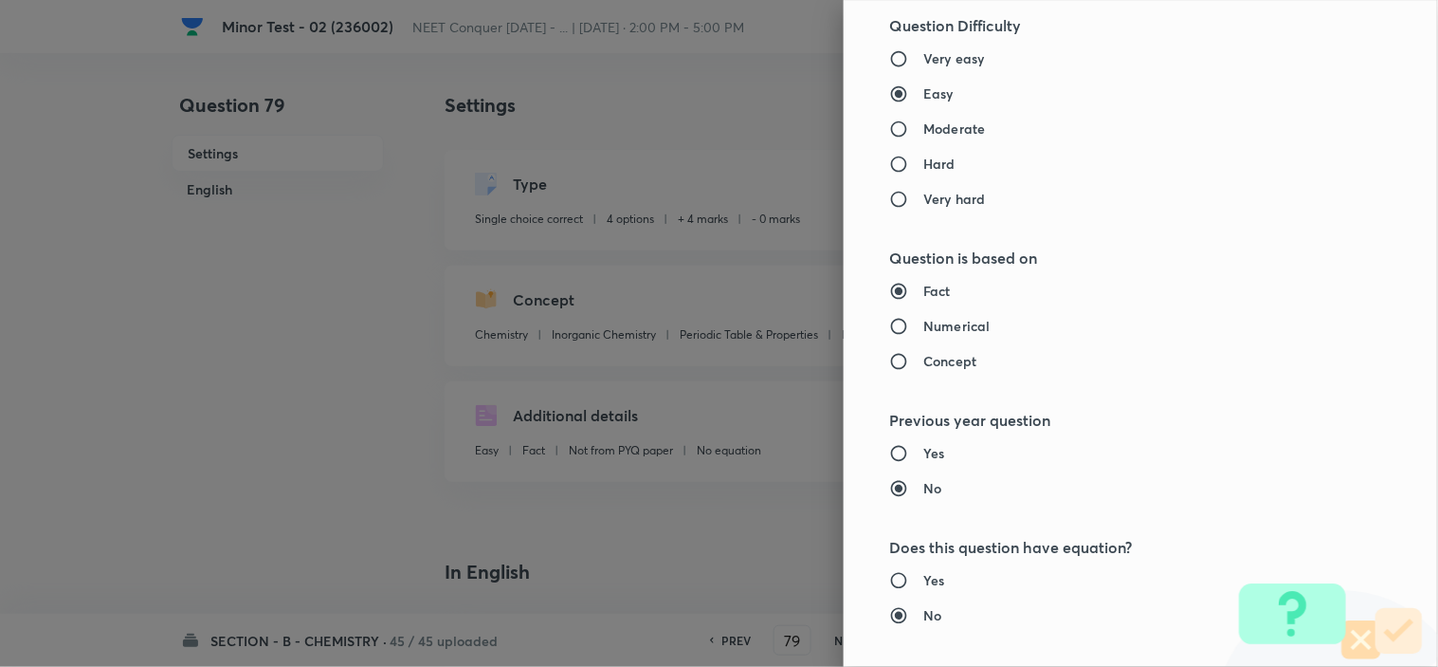
scroll to position [2045, 0]
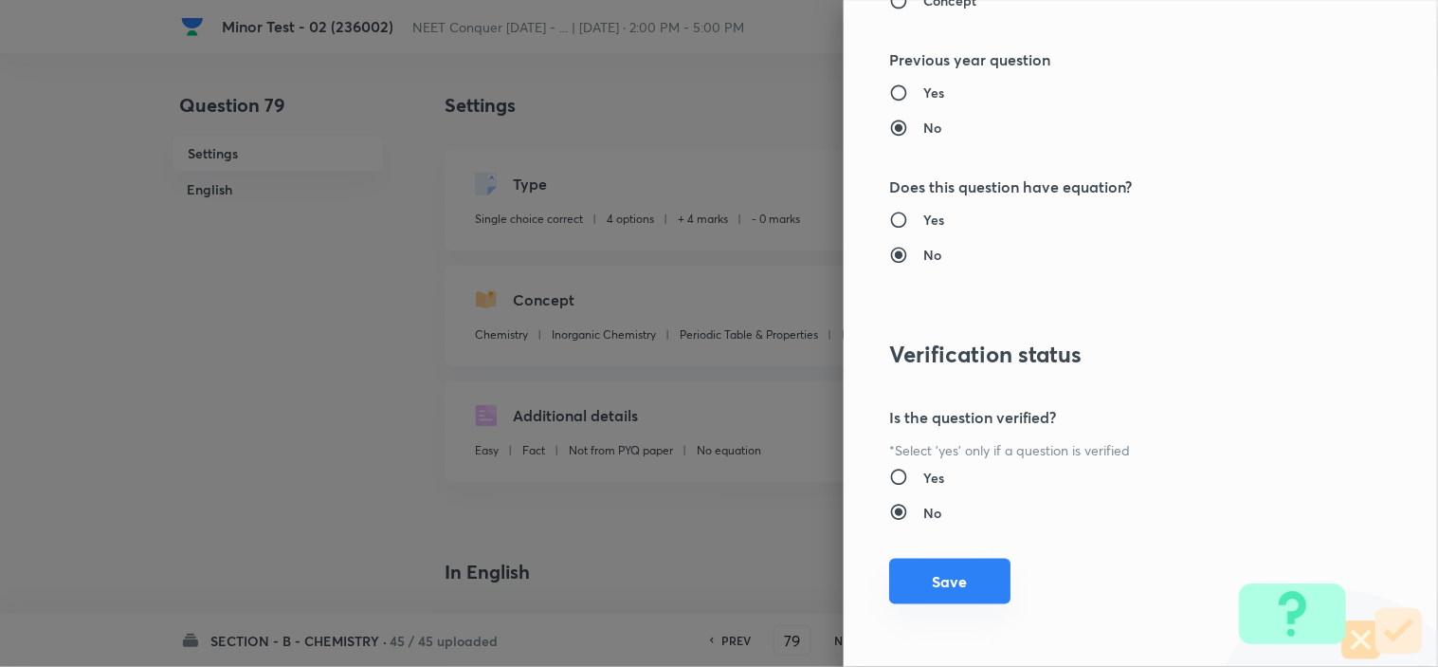
click at [897, 594] on button "Save" at bounding box center [949, 581] width 121 height 46
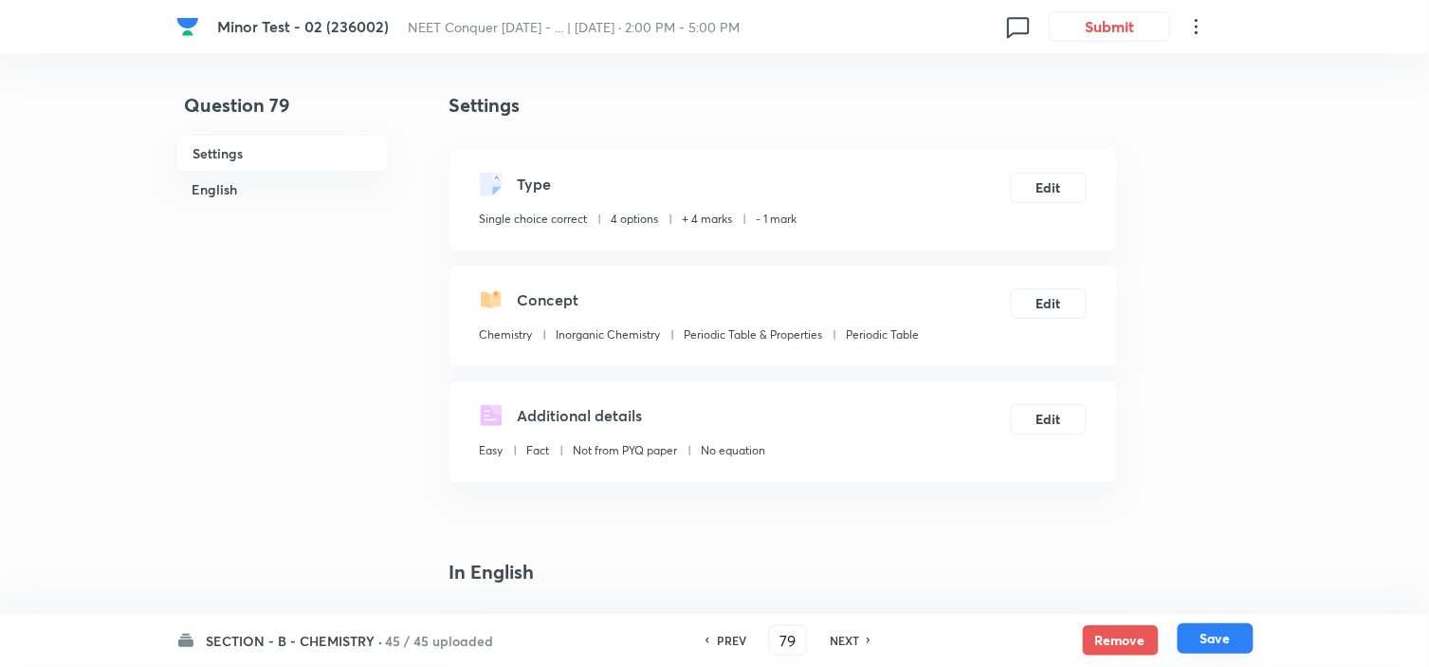
click at [1244, 646] on button "Save" at bounding box center [1216, 638] width 76 height 30
click at [1058, 192] on button "Edit" at bounding box center [1049, 186] width 76 height 30
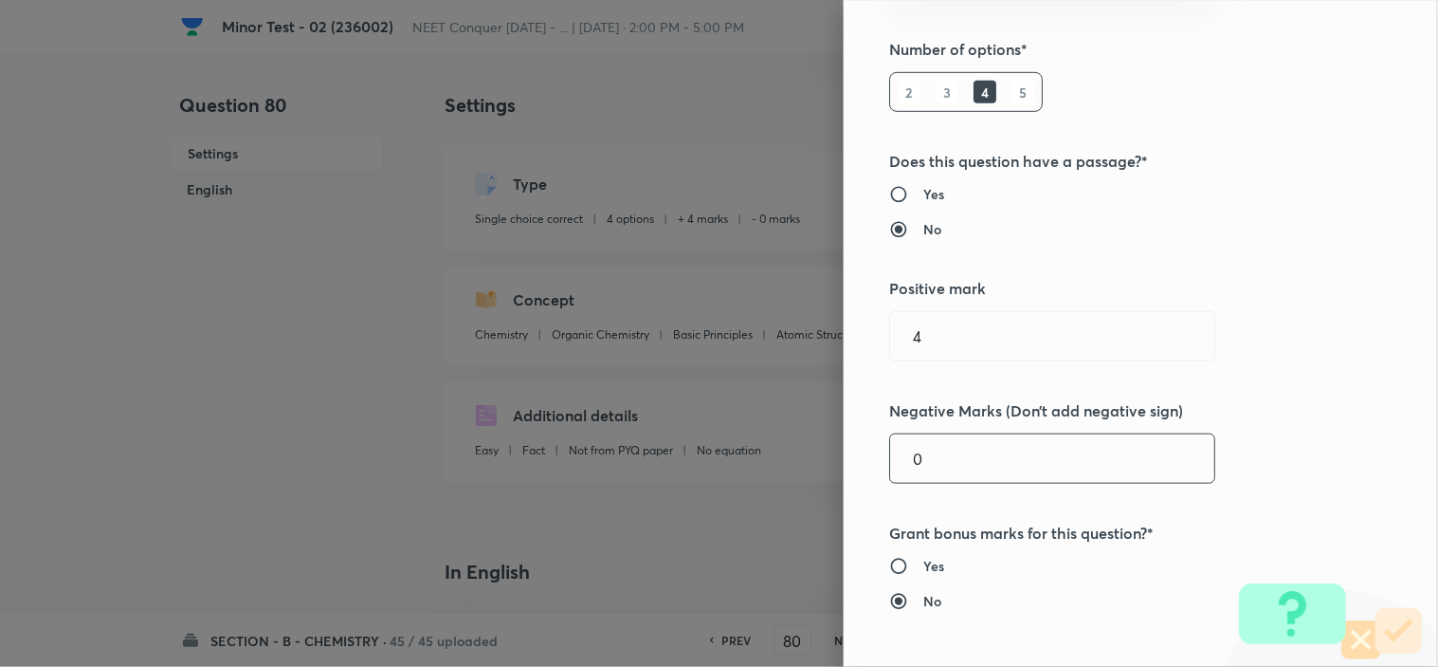
scroll to position [316, 0]
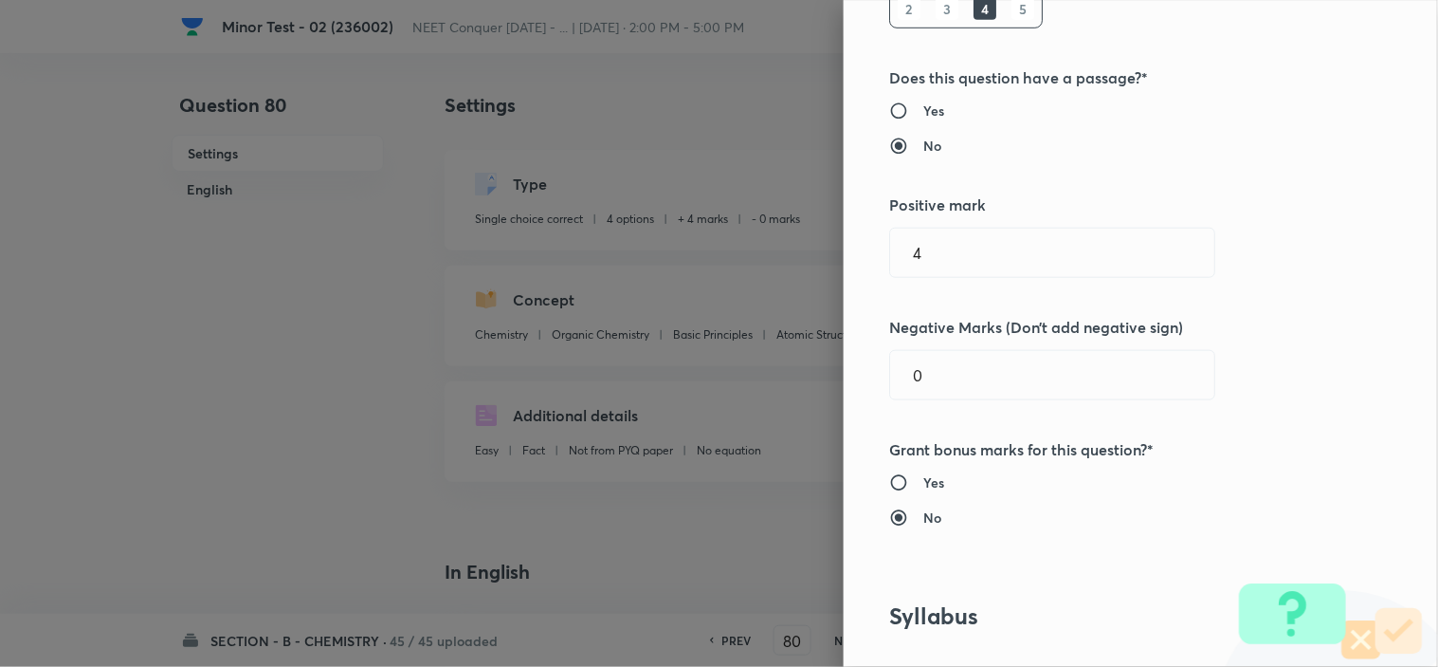
drag, startPoint x: 920, startPoint y: 382, endPoint x: 817, endPoint y: 387, distance: 102.5
click at [844, 384] on div "Question settings Question type* Single choice correct Number of options* 2 3 4…" at bounding box center [1141, 333] width 594 height 667
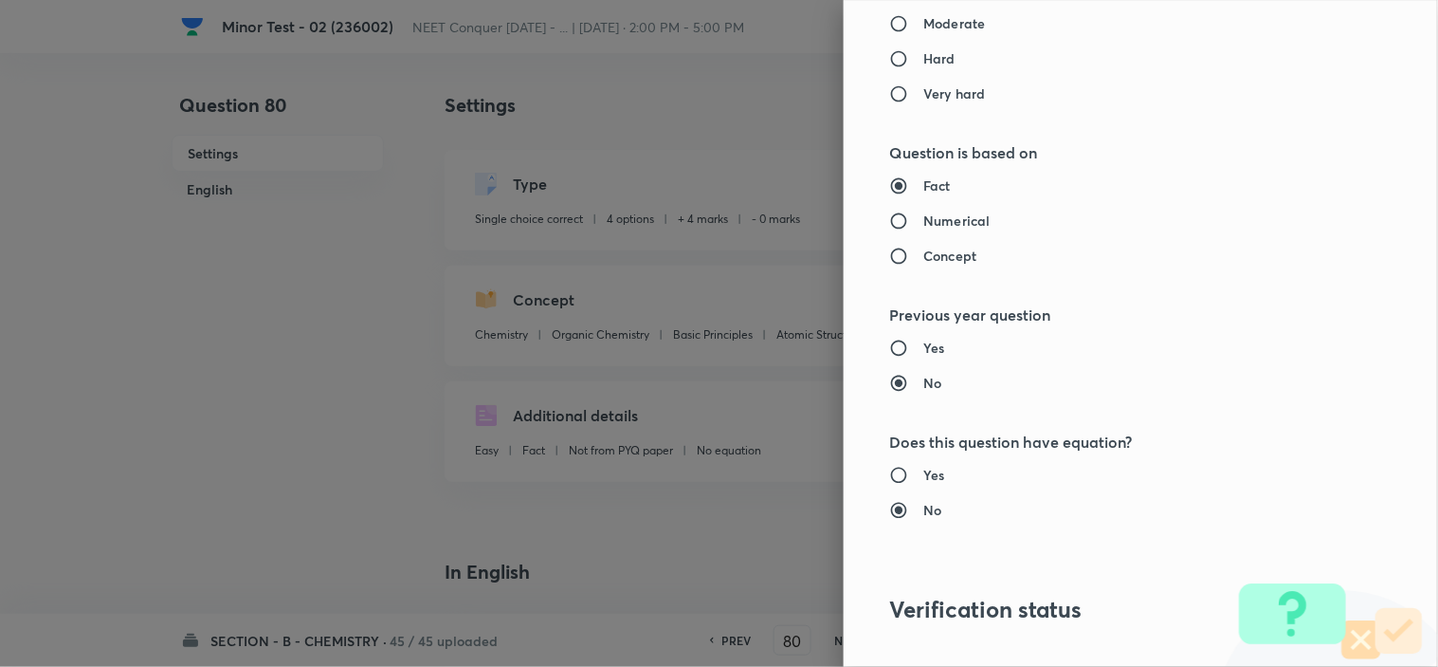
scroll to position [2045, 0]
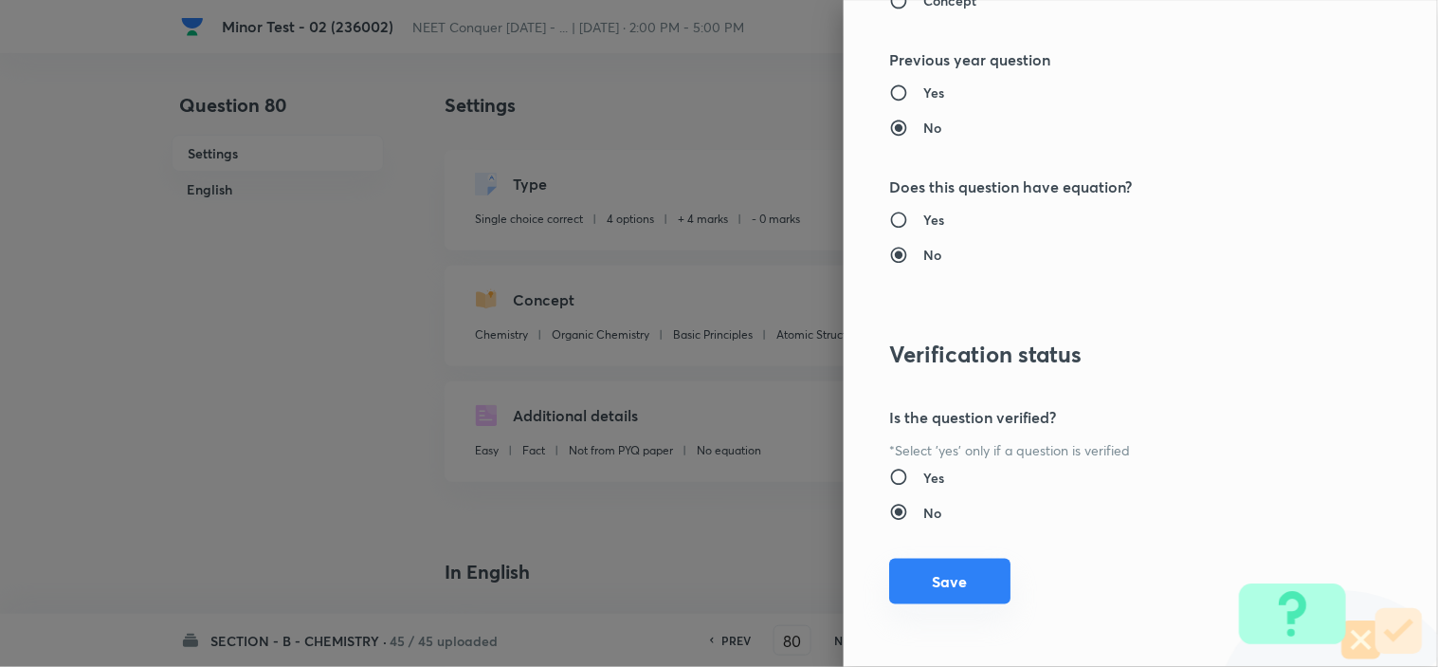
click at [932, 566] on button "Save" at bounding box center [949, 581] width 121 height 46
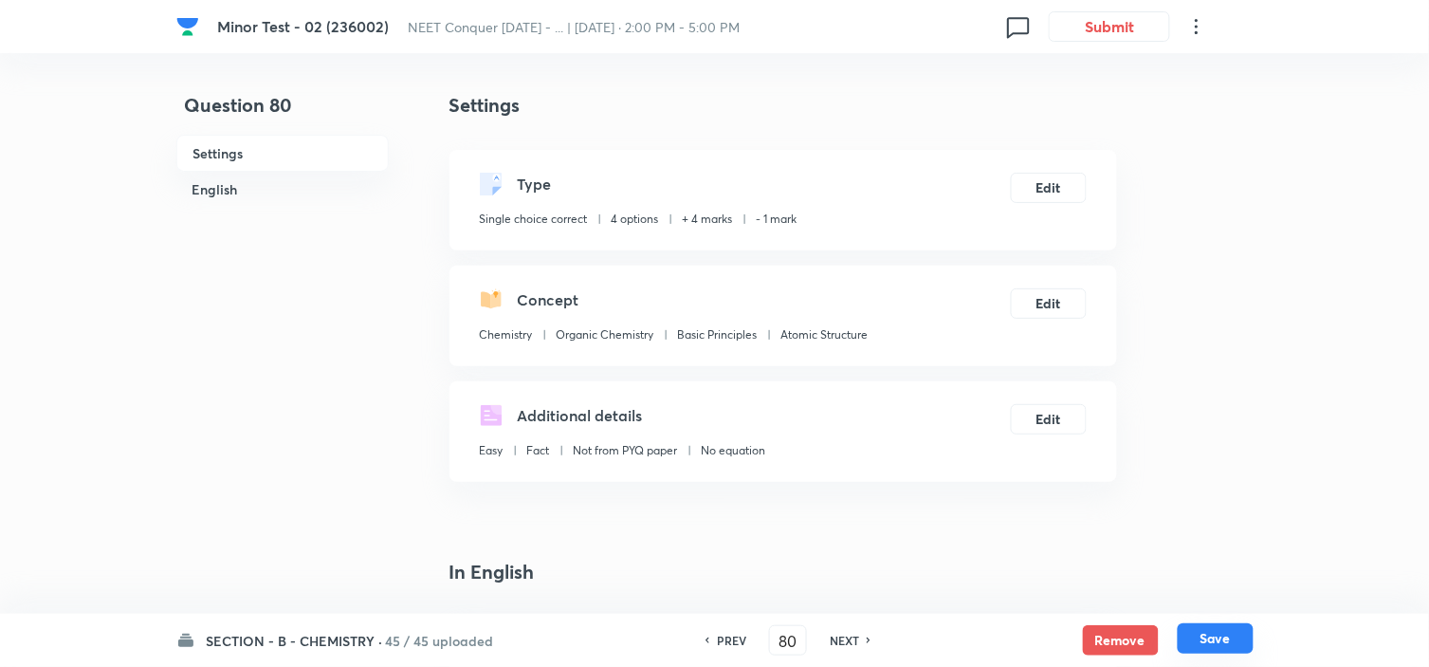
click at [1215, 637] on button "Save" at bounding box center [1216, 638] width 76 height 30
click at [1053, 192] on button "Edit" at bounding box center [1049, 186] width 76 height 30
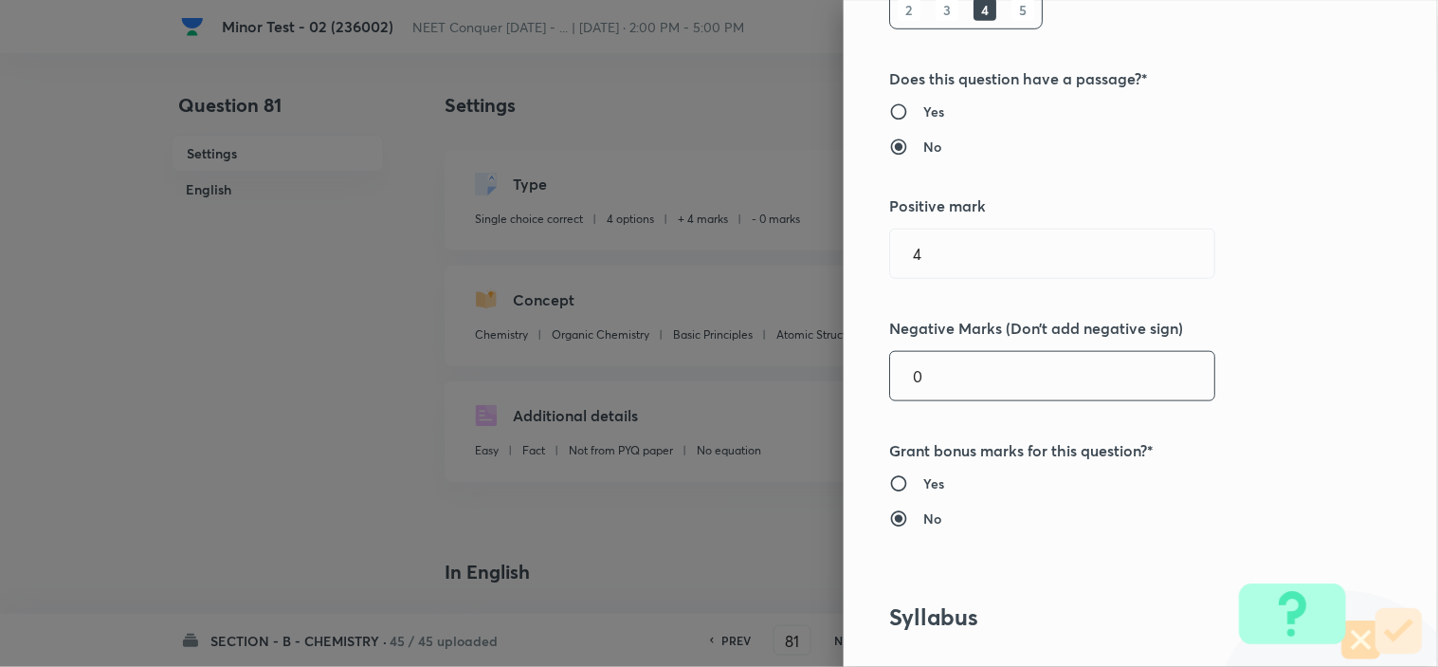
scroll to position [316, 0]
drag, startPoint x: 922, startPoint y: 386, endPoint x: 841, endPoint y: 389, distance: 81.6
click at [853, 385] on div "Question settings Question type* Single choice correct Number of options* 2 3 4…" at bounding box center [1141, 333] width 594 height 667
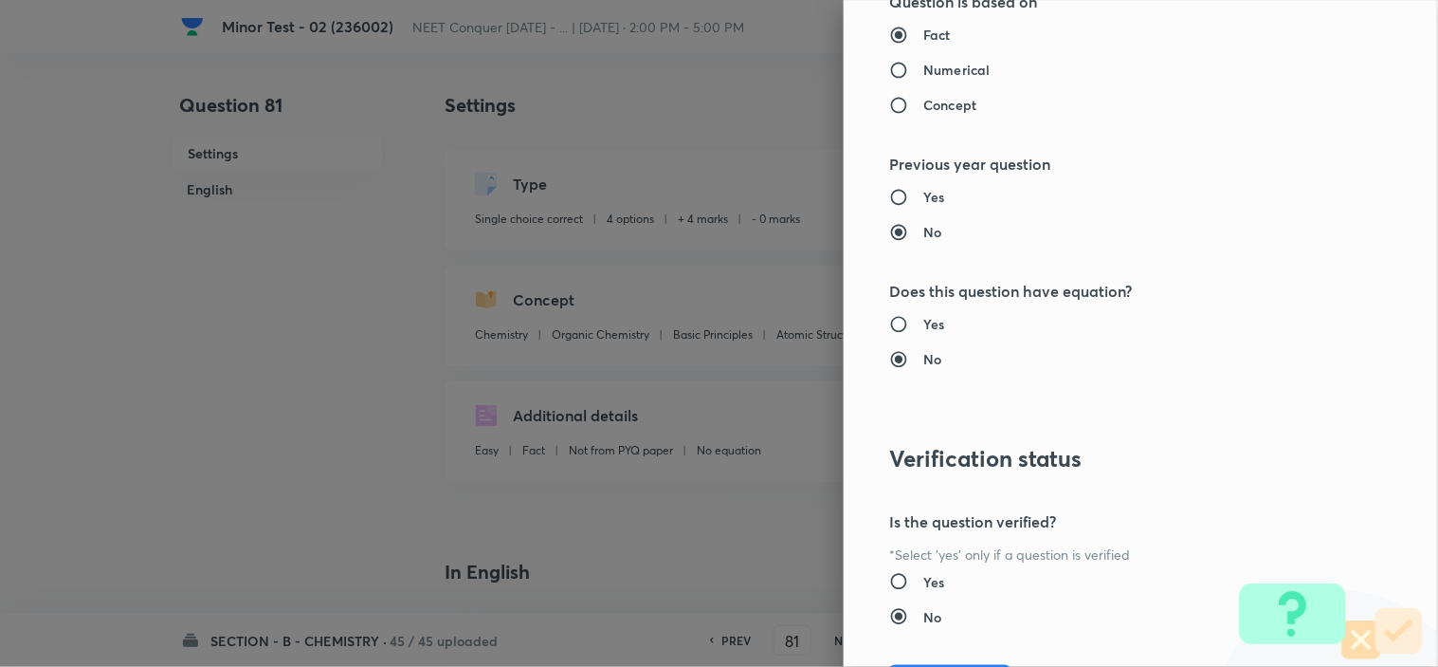
scroll to position [2045, 0]
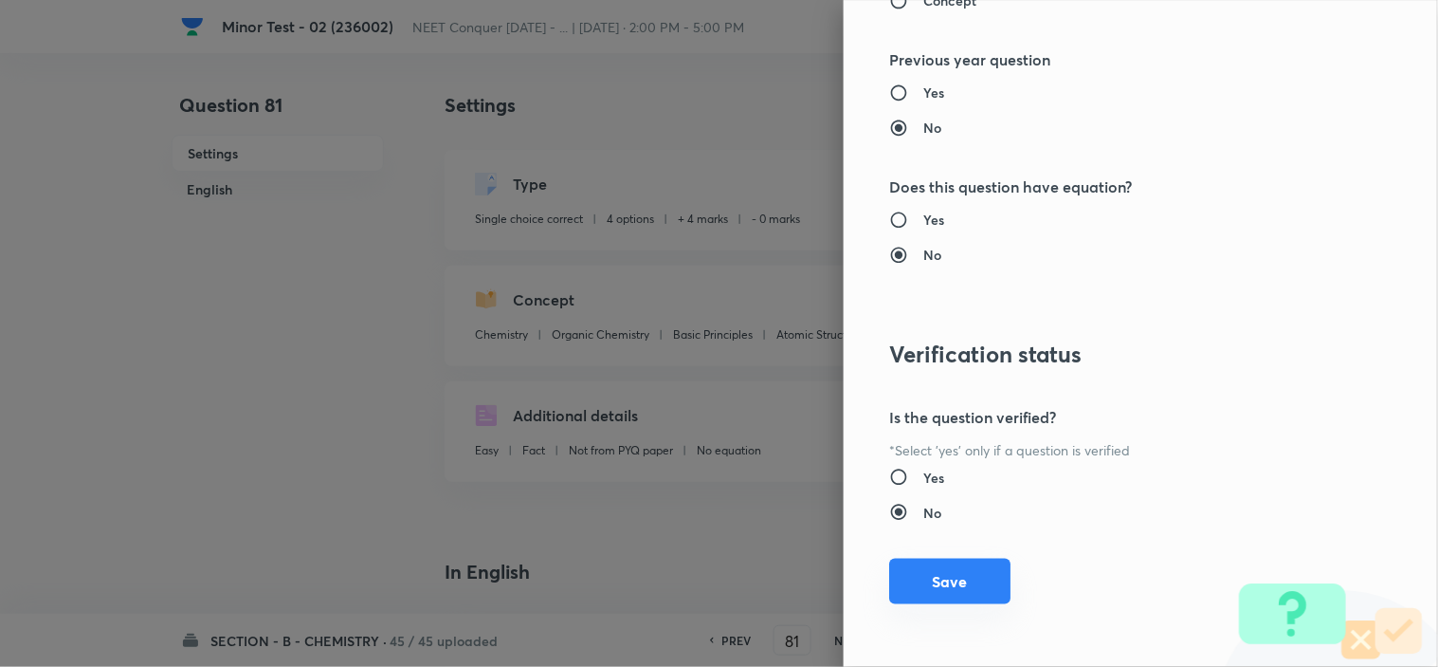
click at [930, 575] on button "Save" at bounding box center [949, 581] width 121 height 46
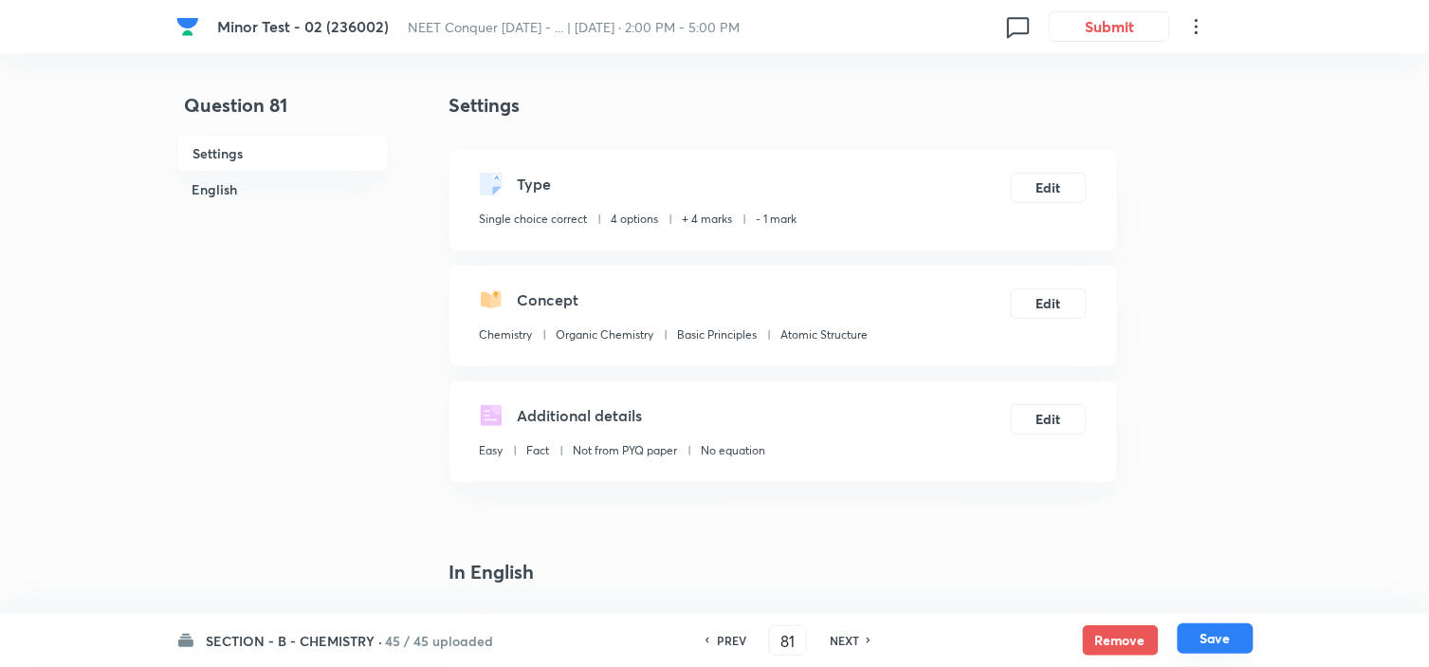
click at [1233, 651] on button "Save" at bounding box center [1216, 638] width 76 height 30
click at [1053, 187] on button "Edit" at bounding box center [1049, 186] width 76 height 30
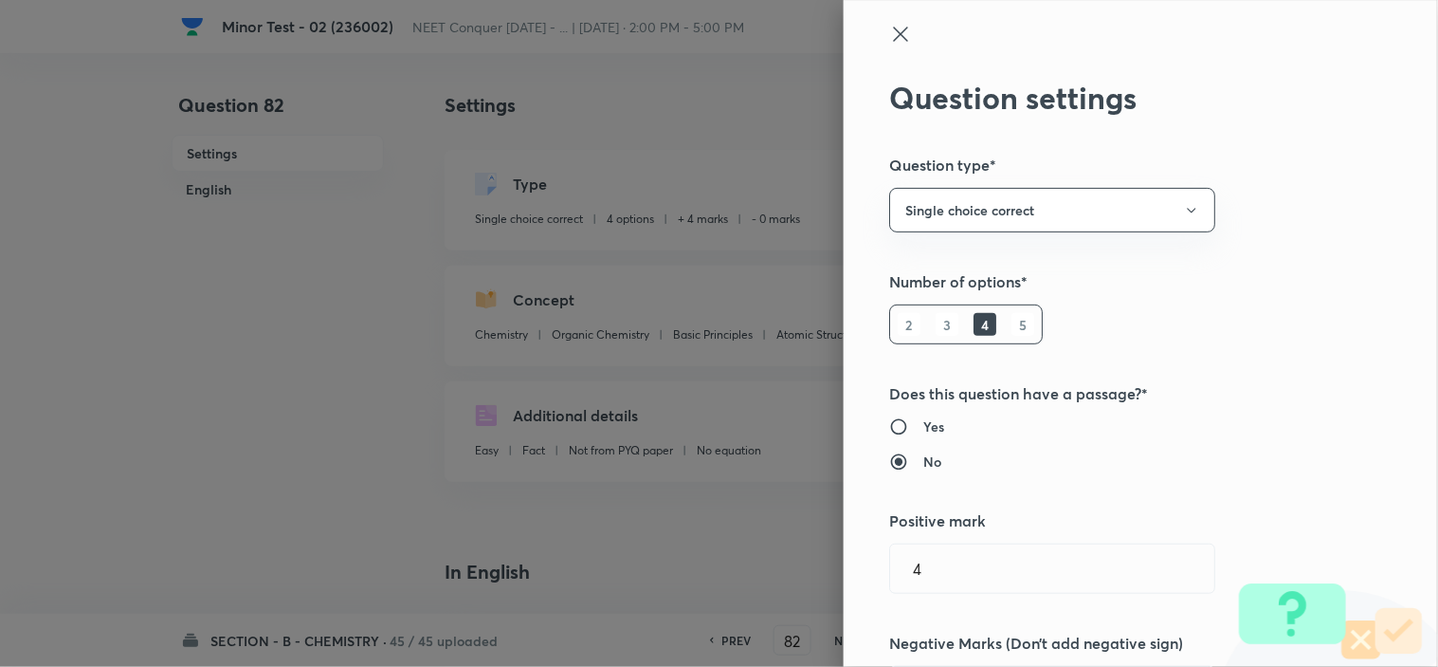
scroll to position [526, 0]
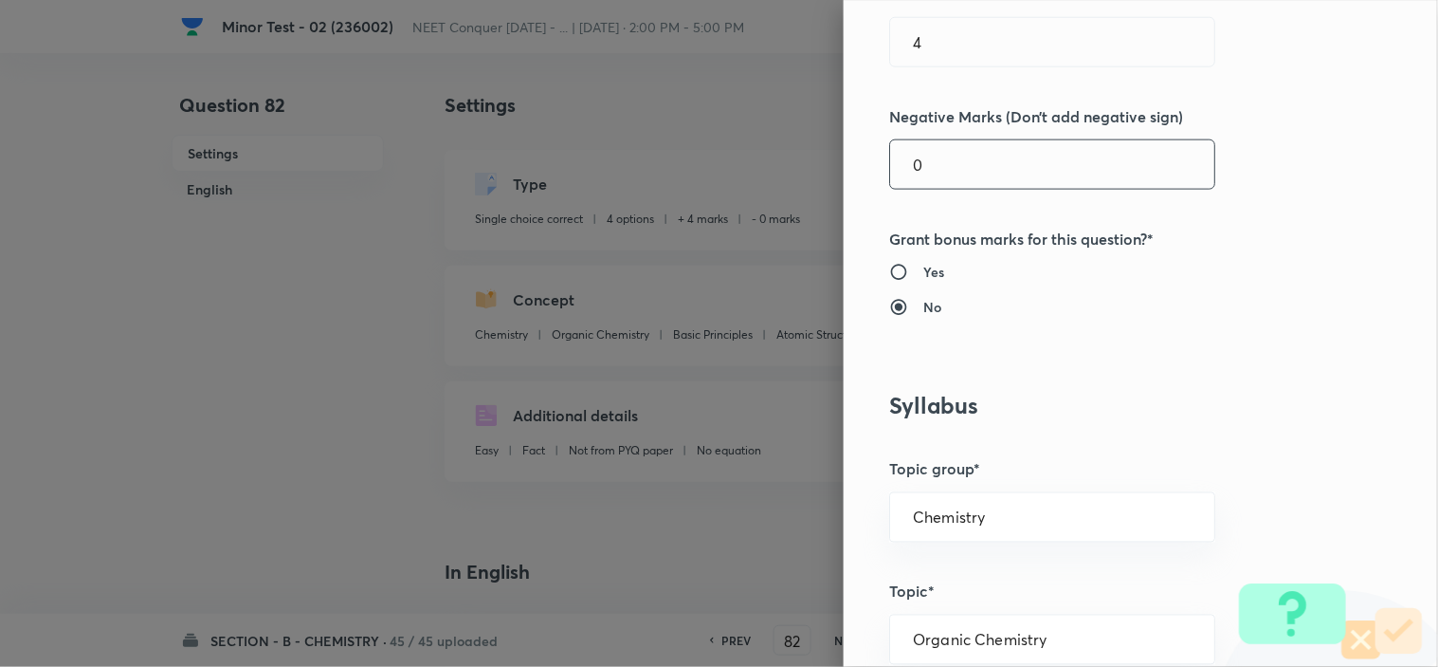
drag, startPoint x: 924, startPoint y: 166, endPoint x: 645, endPoint y: 235, distance: 288.1
click at [801, 194] on div "Question settings Question type* Single choice correct Number of options* 2 3 4…" at bounding box center [719, 333] width 1438 height 667
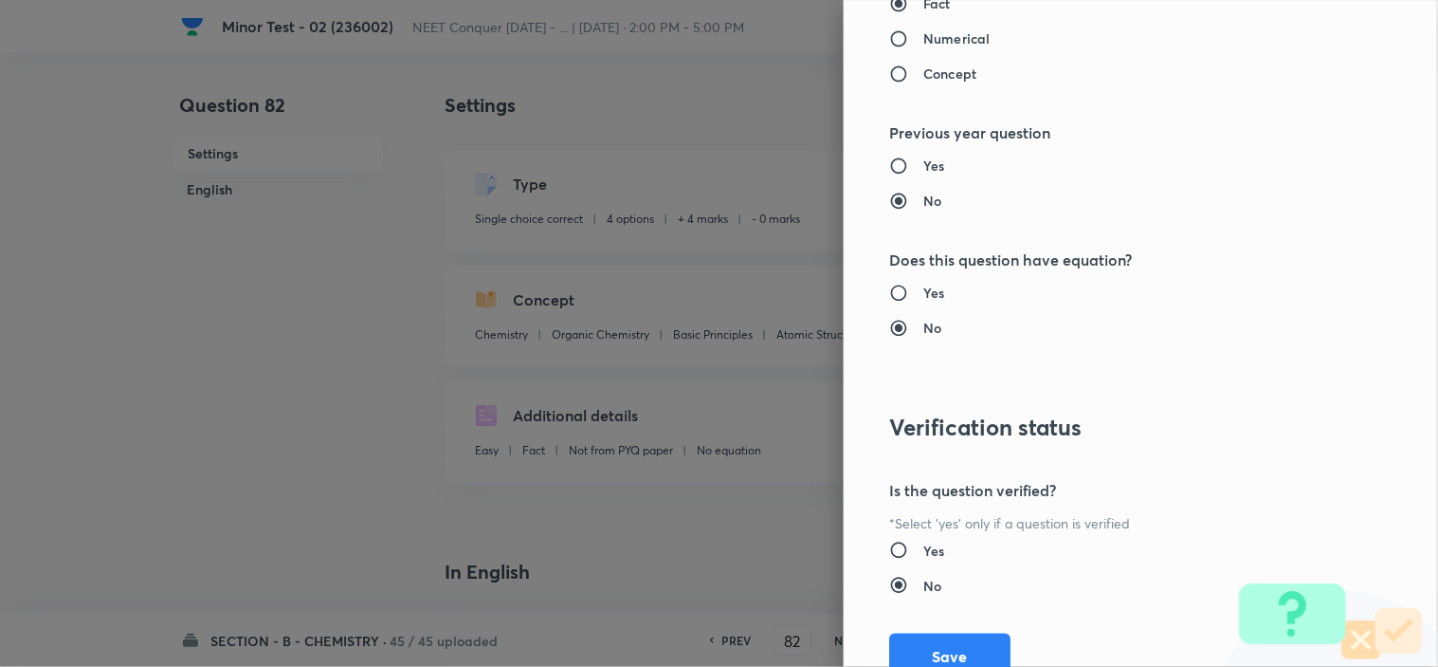
scroll to position [2045, 0]
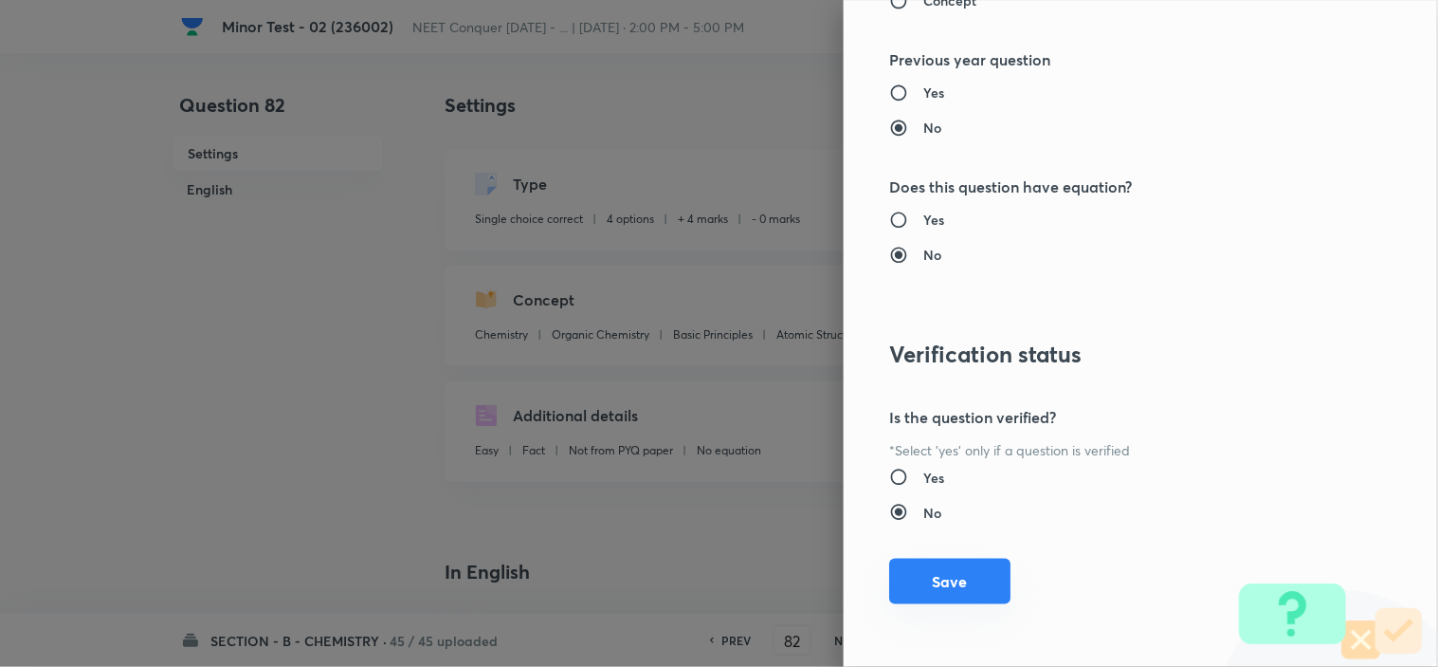
click at [933, 583] on button "Save" at bounding box center [949, 581] width 121 height 46
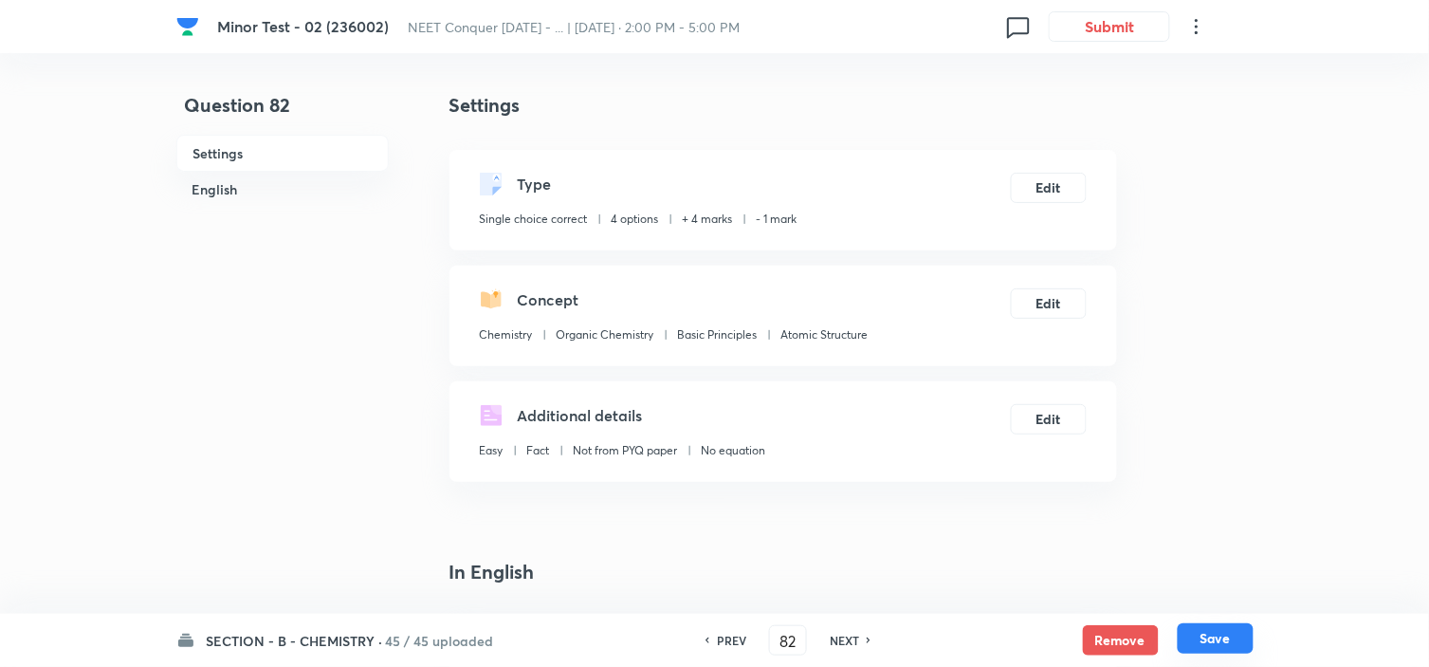
click at [1244, 638] on button "Save" at bounding box center [1216, 638] width 76 height 30
click at [1047, 193] on button "Edit" at bounding box center [1049, 186] width 76 height 30
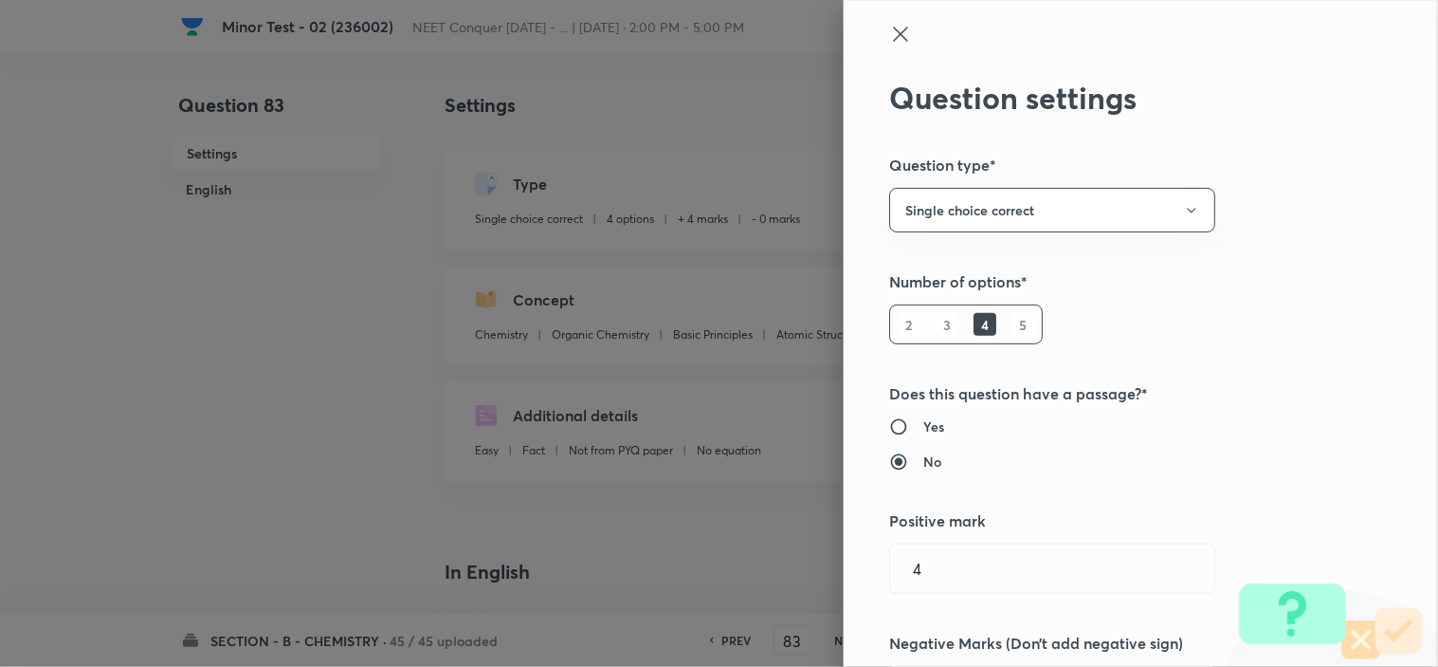
scroll to position [316, 0]
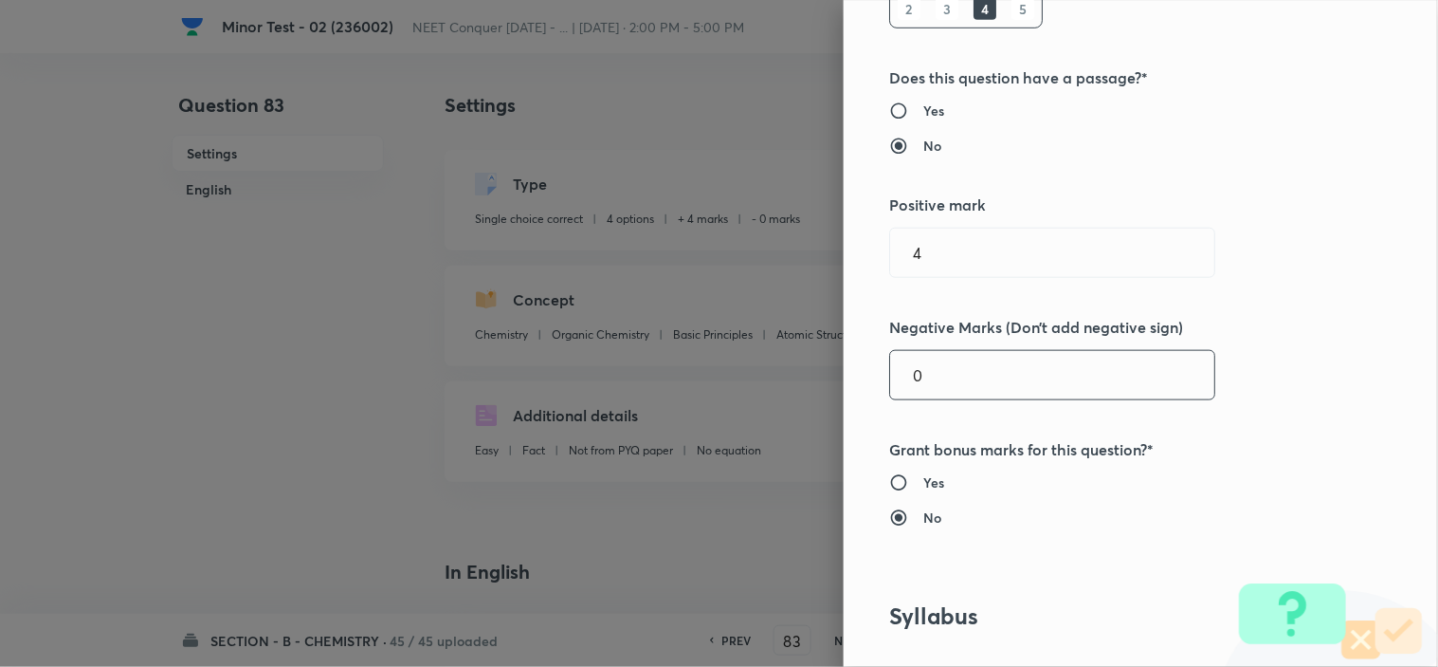
drag, startPoint x: 940, startPoint y: 379, endPoint x: 704, endPoint y: 414, distance: 237.7
click at [796, 400] on div "Question settings Question type* Single choice correct Number of options* 2 3 4…" at bounding box center [719, 333] width 1438 height 667
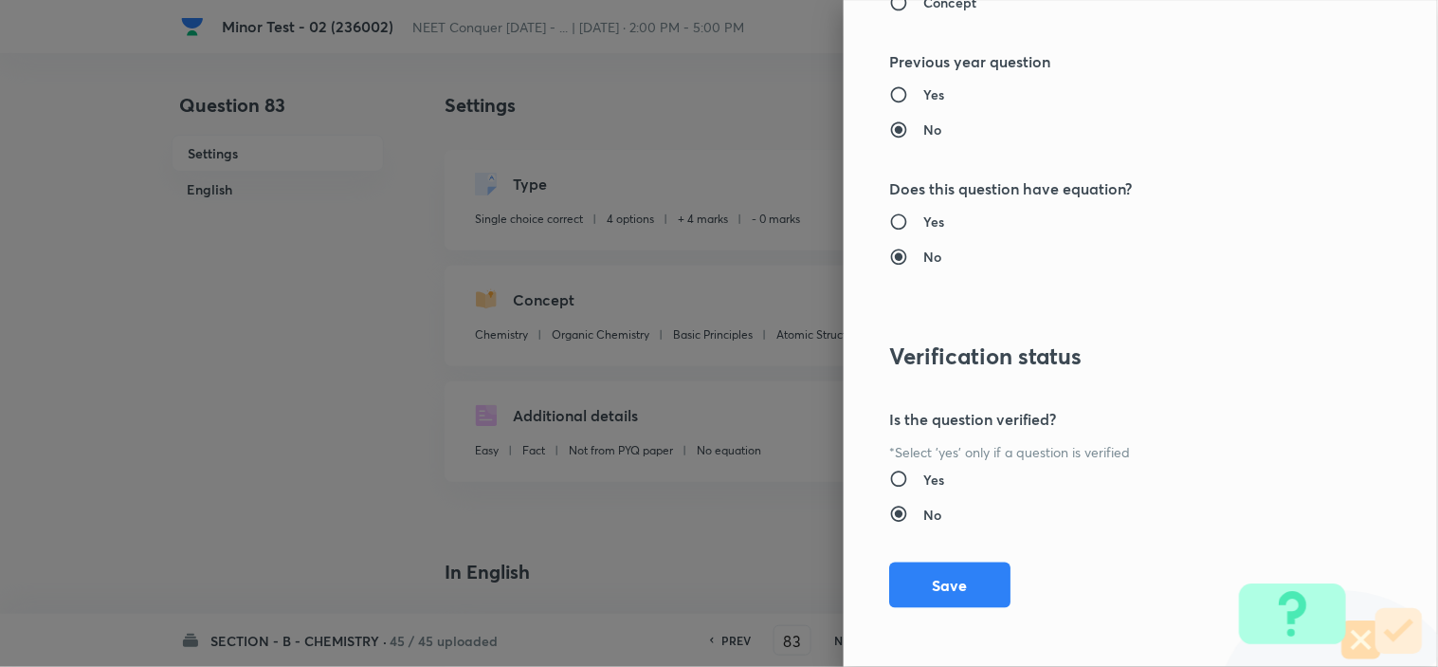
scroll to position [2045, 0]
click at [897, 591] on button "Save" at bounding box center [949, 581] width 121 height 46
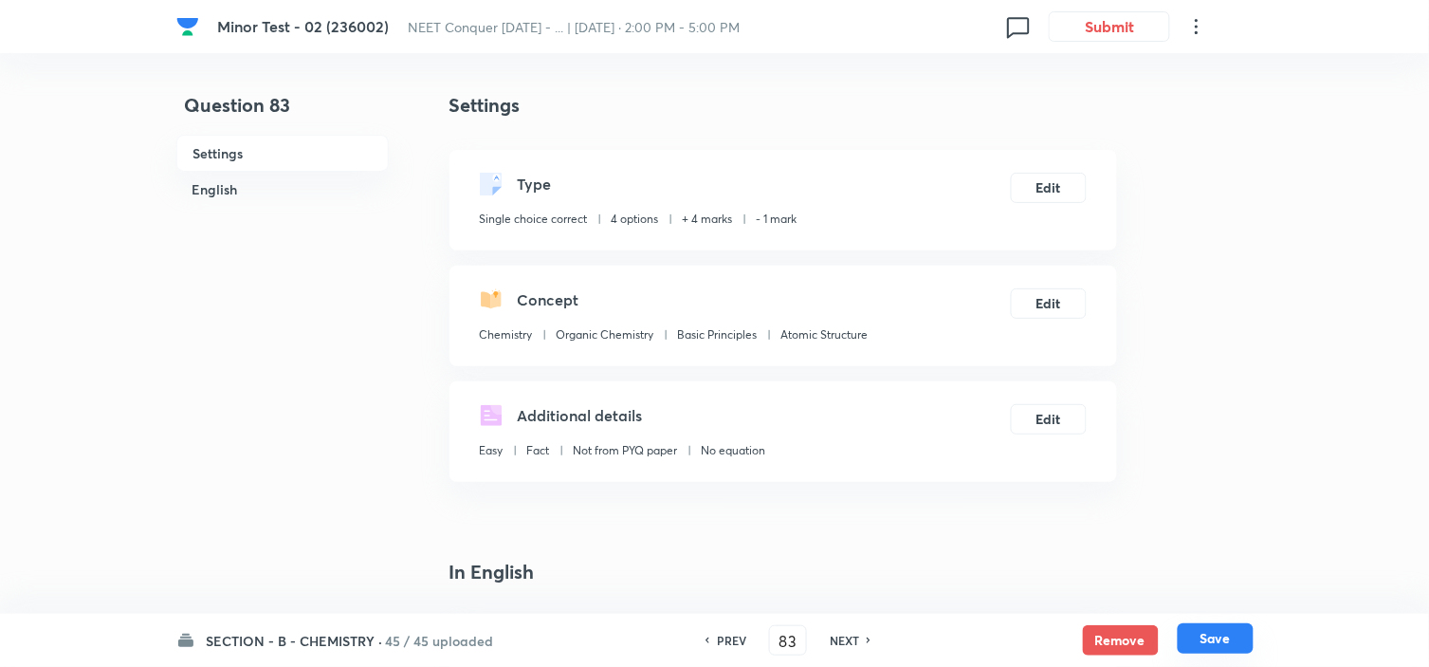
click at [1199, 636] on button "Save" at bounding box center [1216, 638] width 76 height 30
click at [1055, 195] on button "Edit" at bounding box center [1049, 186] width 76 height 30
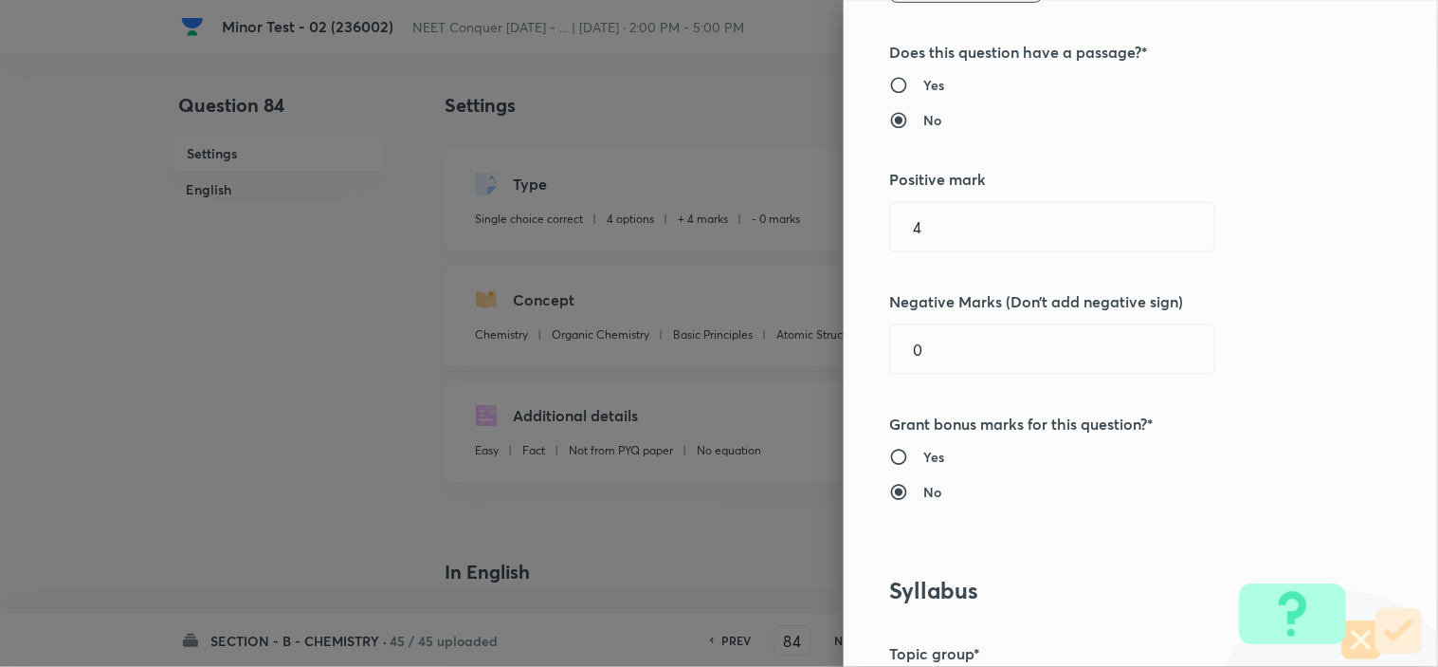
scroll to position [526, 0]
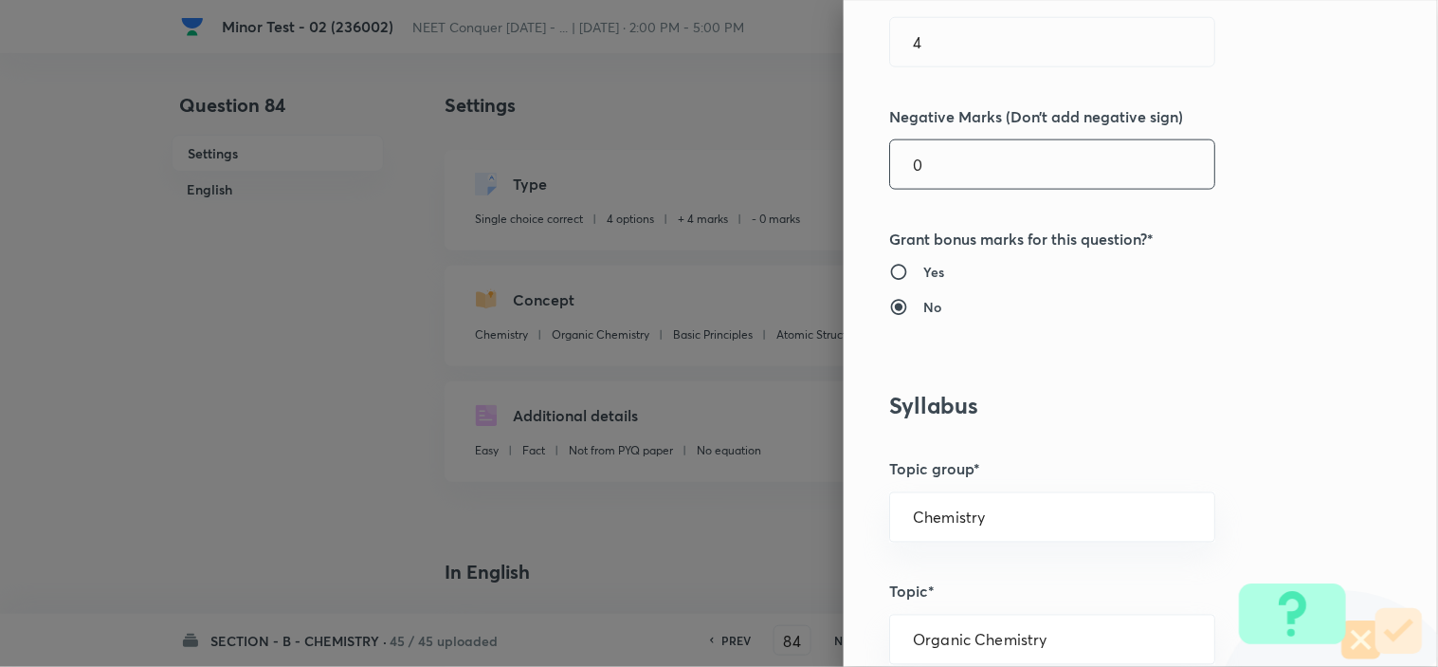
drag, startPoint x: 929, startPoint y: 173, endPoint x: 648, endPoint y: 230, distance: 286.5
click at [689, 215] on div "Question settings Question type* Single choice correct Number of options* 2 3 4…" at bounding box center [719, 333] width 1438 height 667
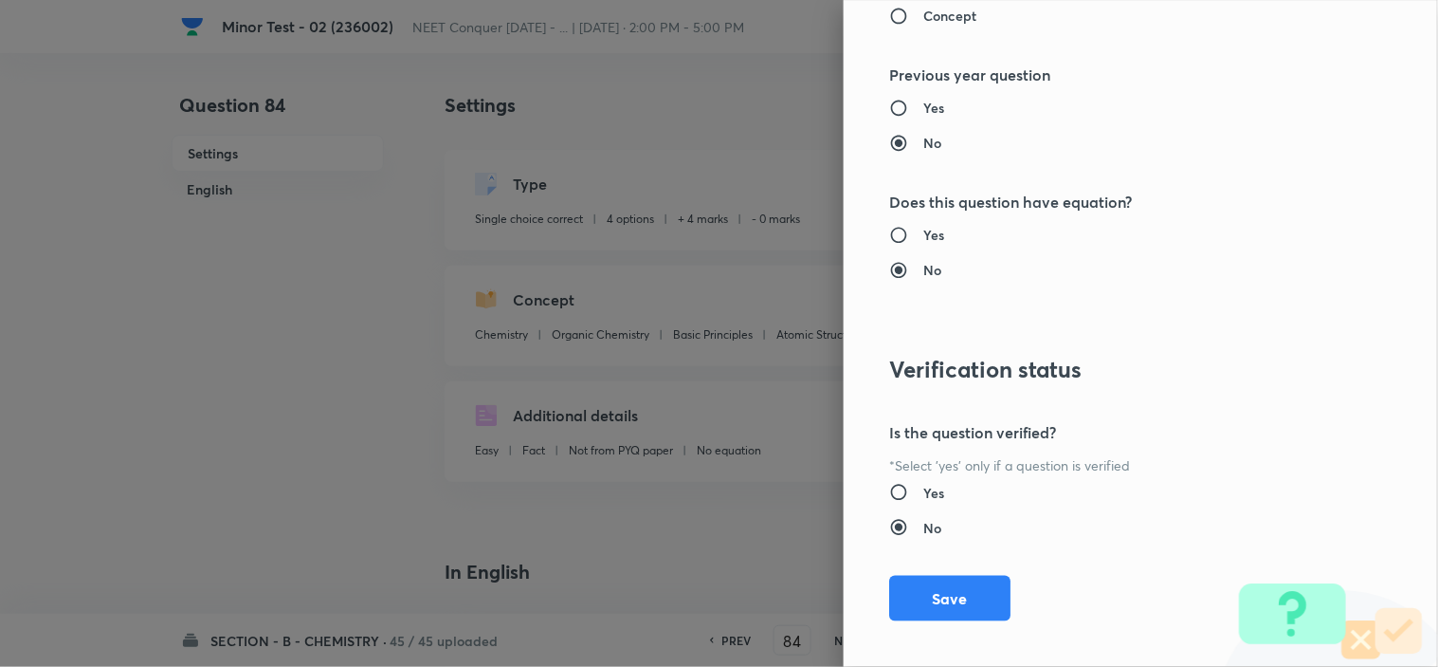
scroll to position [2045, 0]
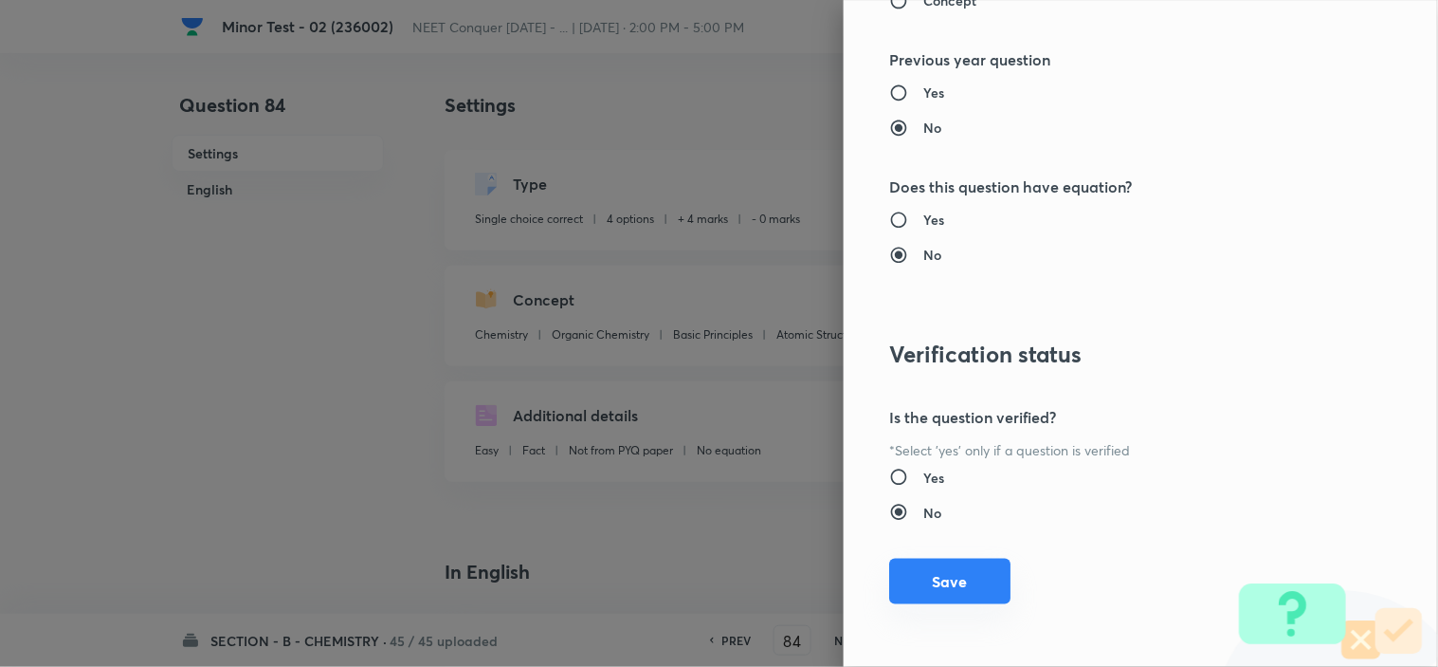
click at [932, 581] on button "Save" at bounding box center [949, 581] width 121 height 46
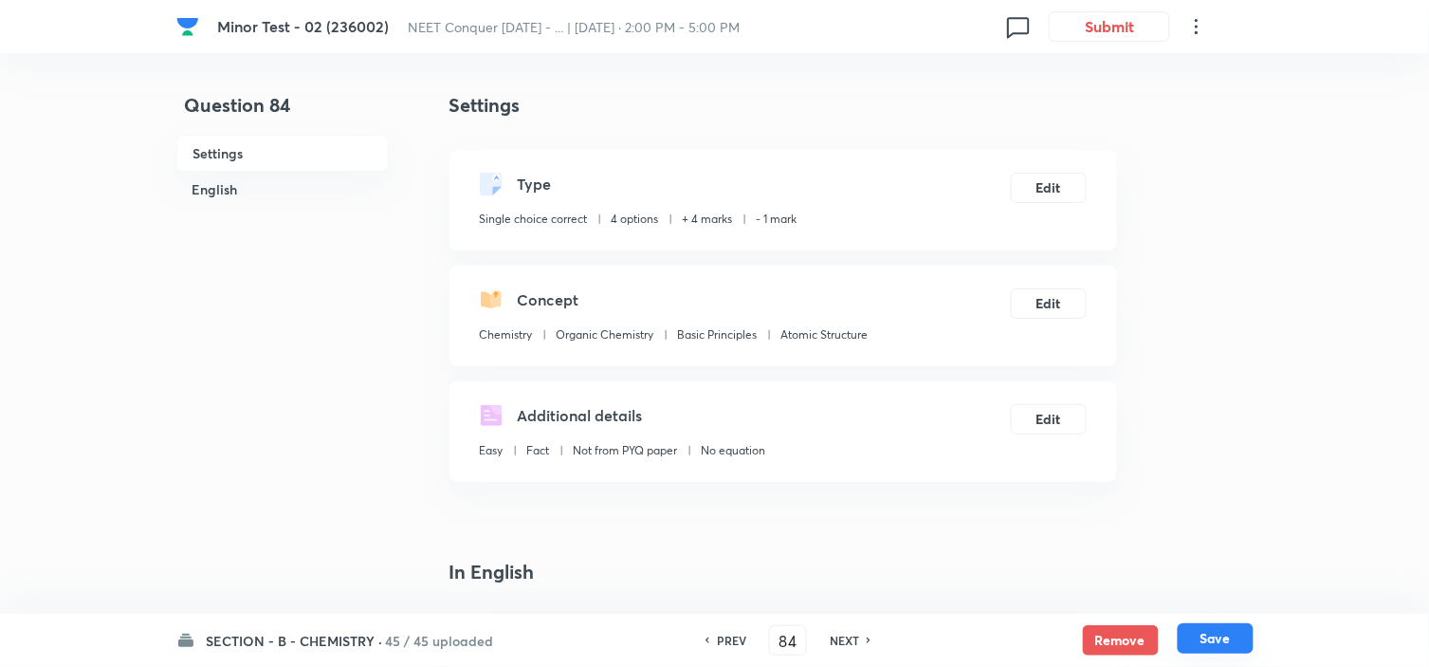
click at [1243, 643] on button "Save" at bounding box center [1216, 638] width 76 height 30
click at [1058, 188] on button "Edit" at bounding box center [1049, 186] width 76 height 30
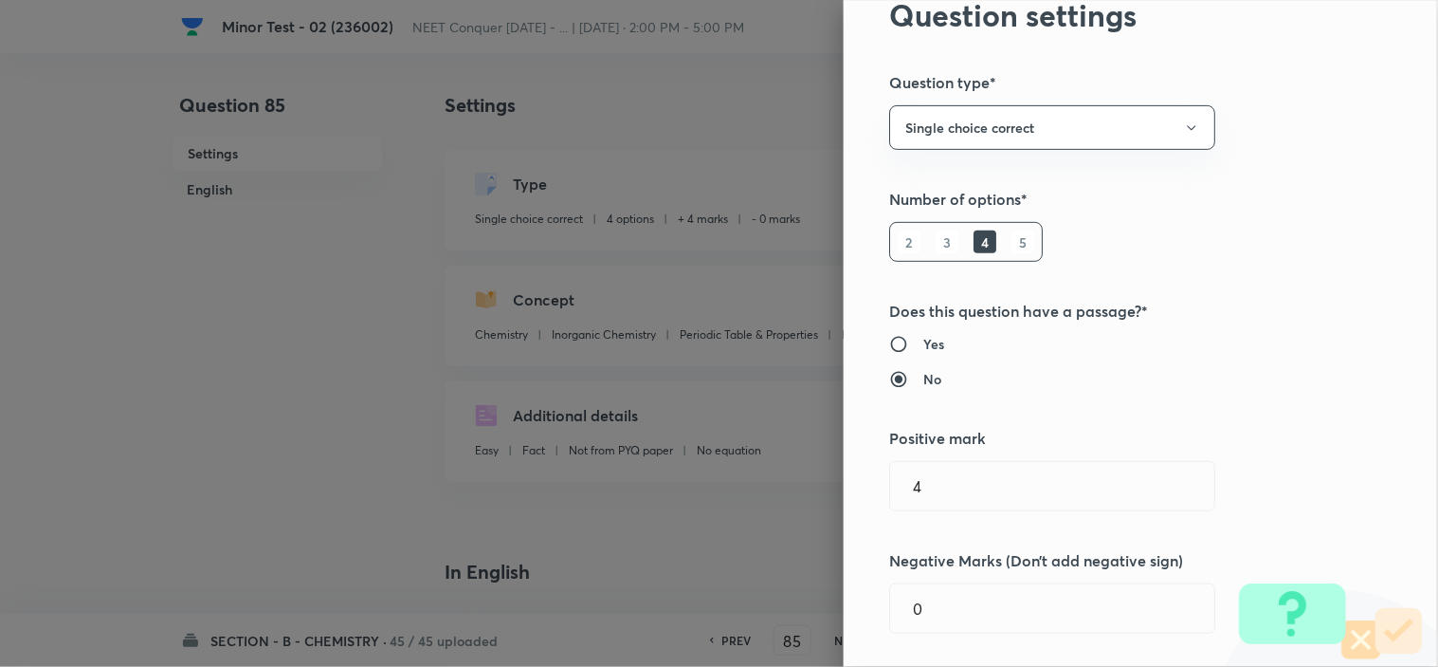
scroll to position [210, 0]
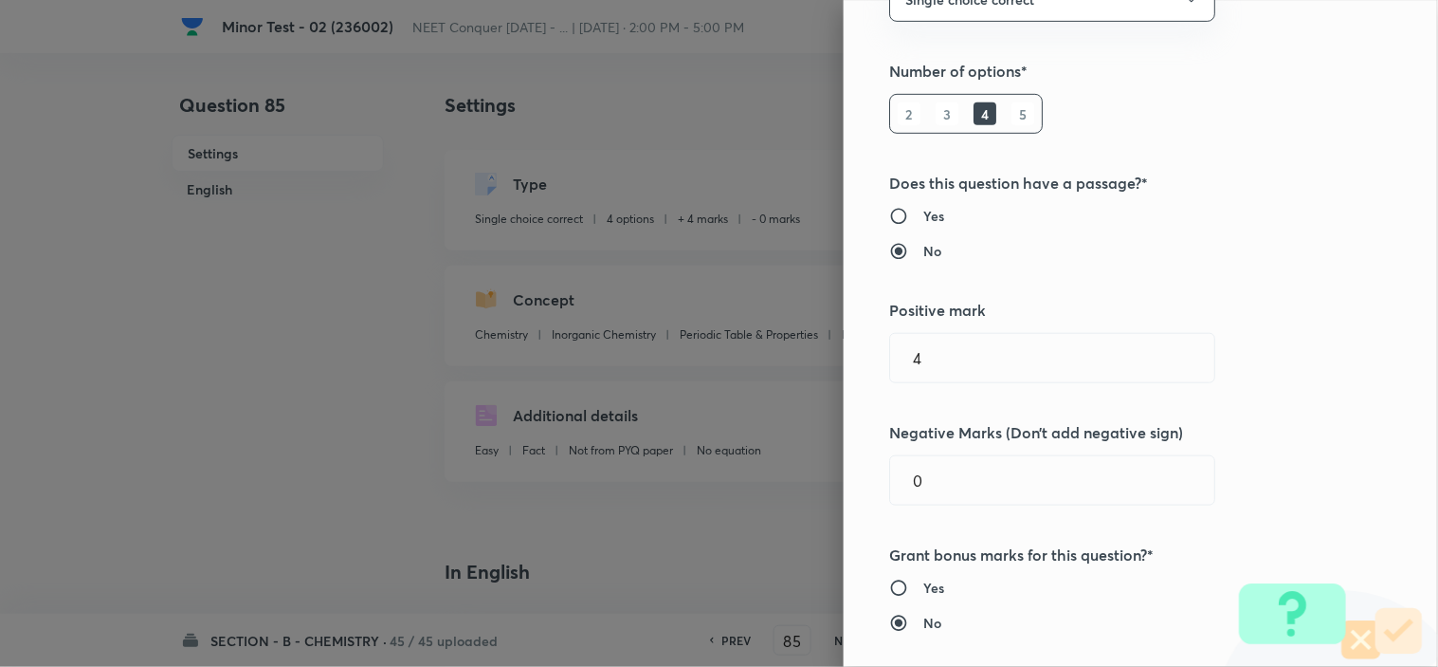
drag, startPoint x: 926, startPoint y: 469, endPoint x: 794, endPoint y: 482, distance: 133.3
click at [844, 477] on div "Question settings Question type* Single choice correct Number of options* 2 3 4…" at bounding box center [1141, 333] width 594 height 667
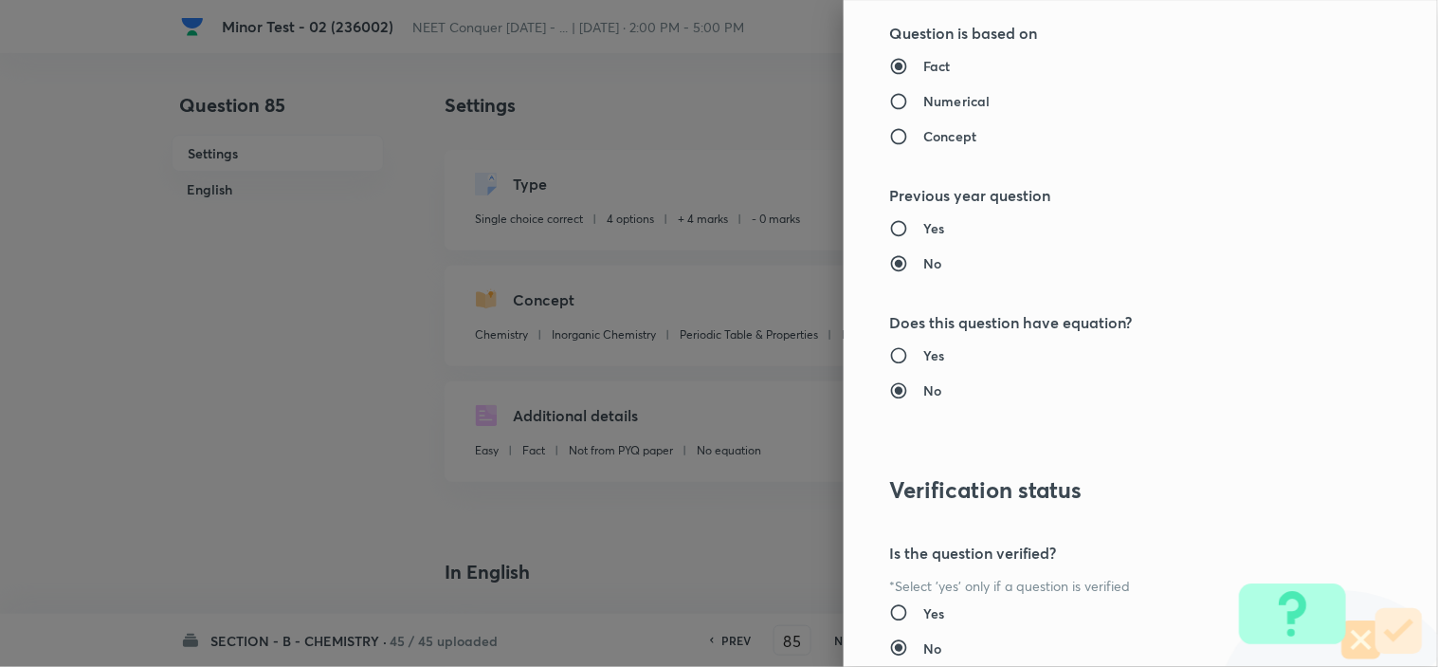
scroll to position [2045, 0]
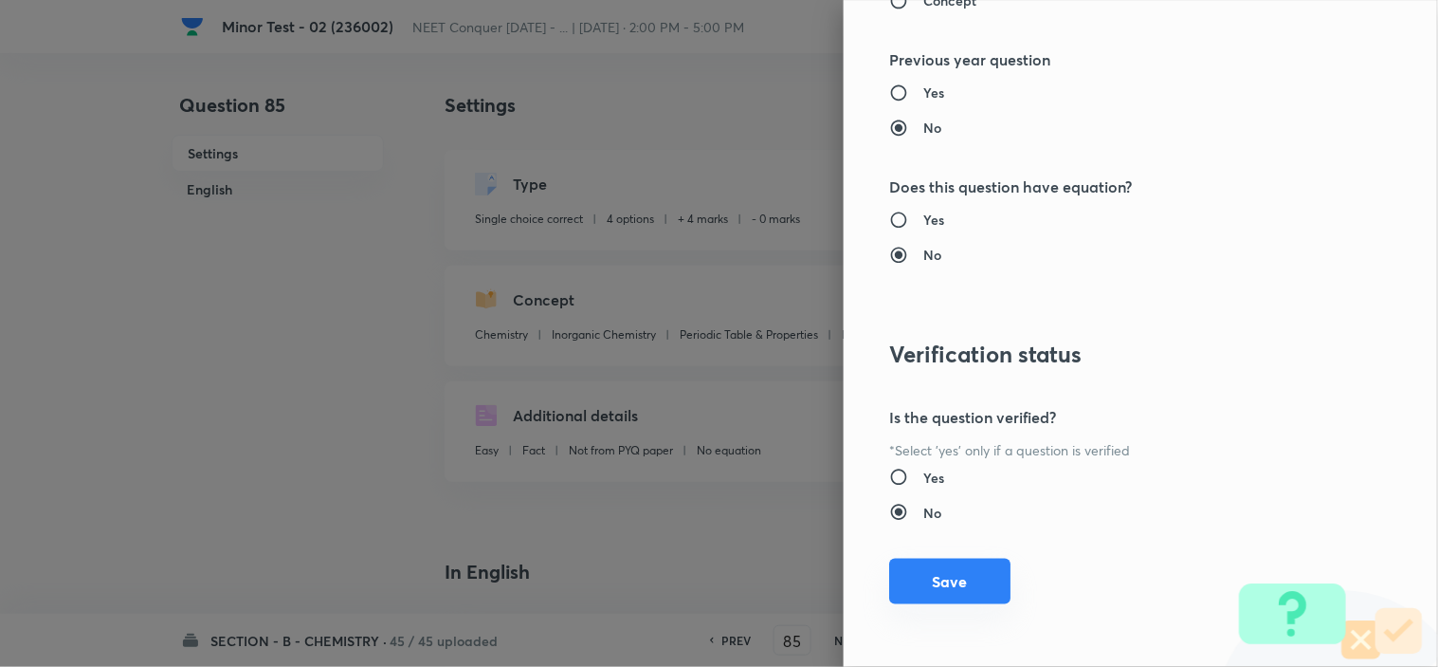
click at [952, 588] on button "Save" at bounding box center [949, 581] width 121 height 46
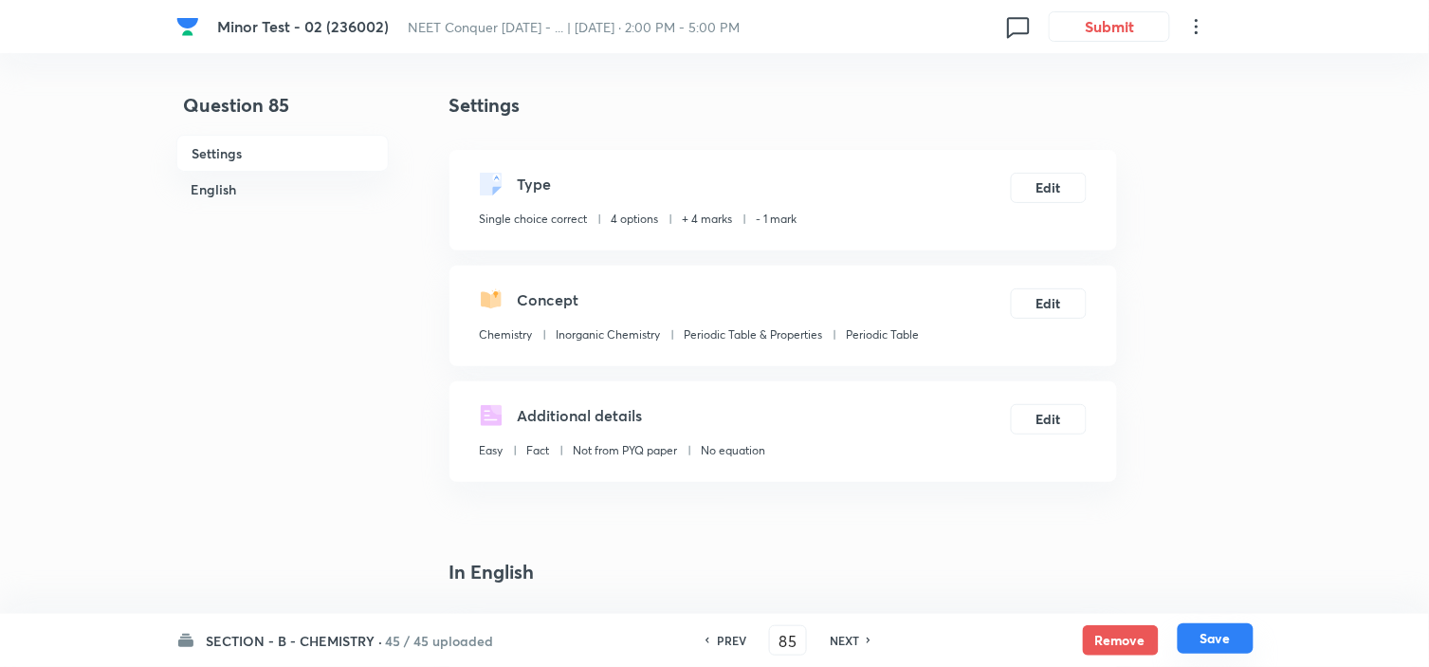
click at [1214, 636] on button "Save" at bounding box center [1216, 638] width 76 height 30
click at [1043, 298] on button "Edit" at bounding box center [1049, 301] width 76 height 30
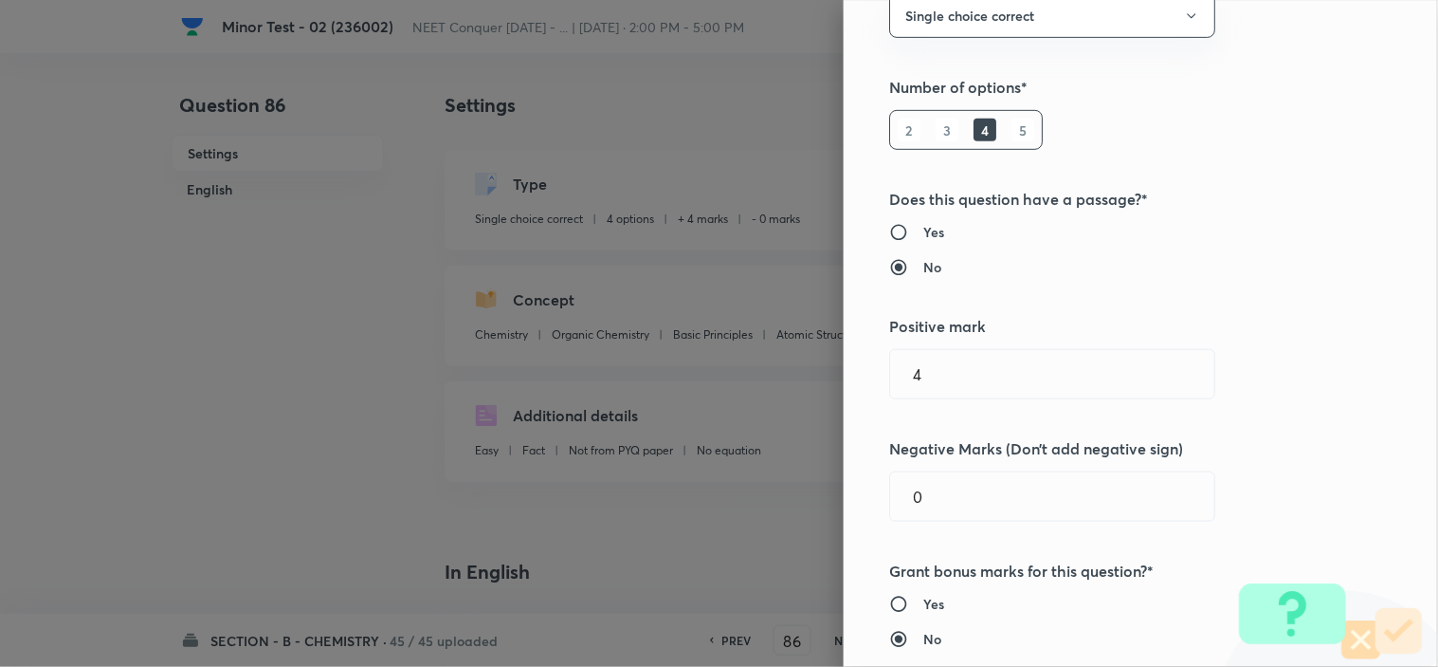
scroll to position [316, 0]
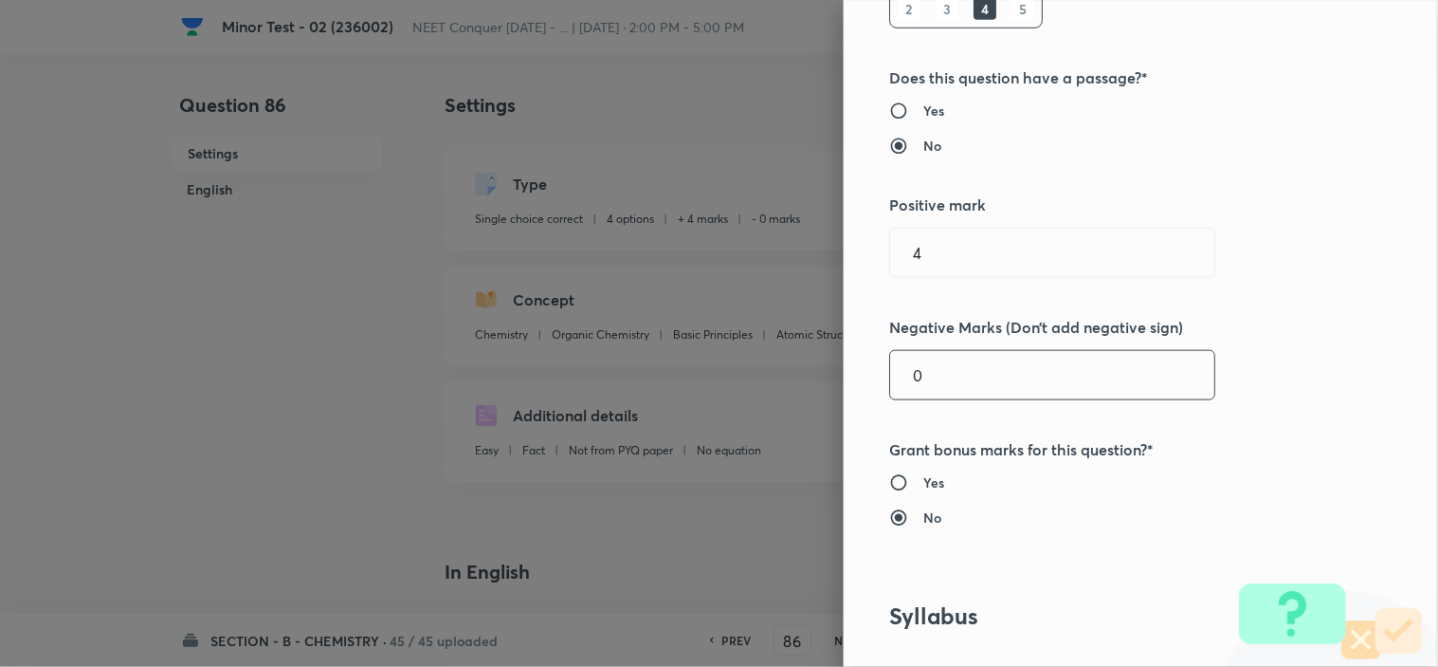
drag, startPoint x: 936, startPoint y: 375, endPoint x: 770, endPoint y: 398, distance: 167.5
click at [783, 389] on div "Question settings Question type* Single choice correct Number of options* 2 3 4…" at bounding box center [719, 333] width 1438 height 667
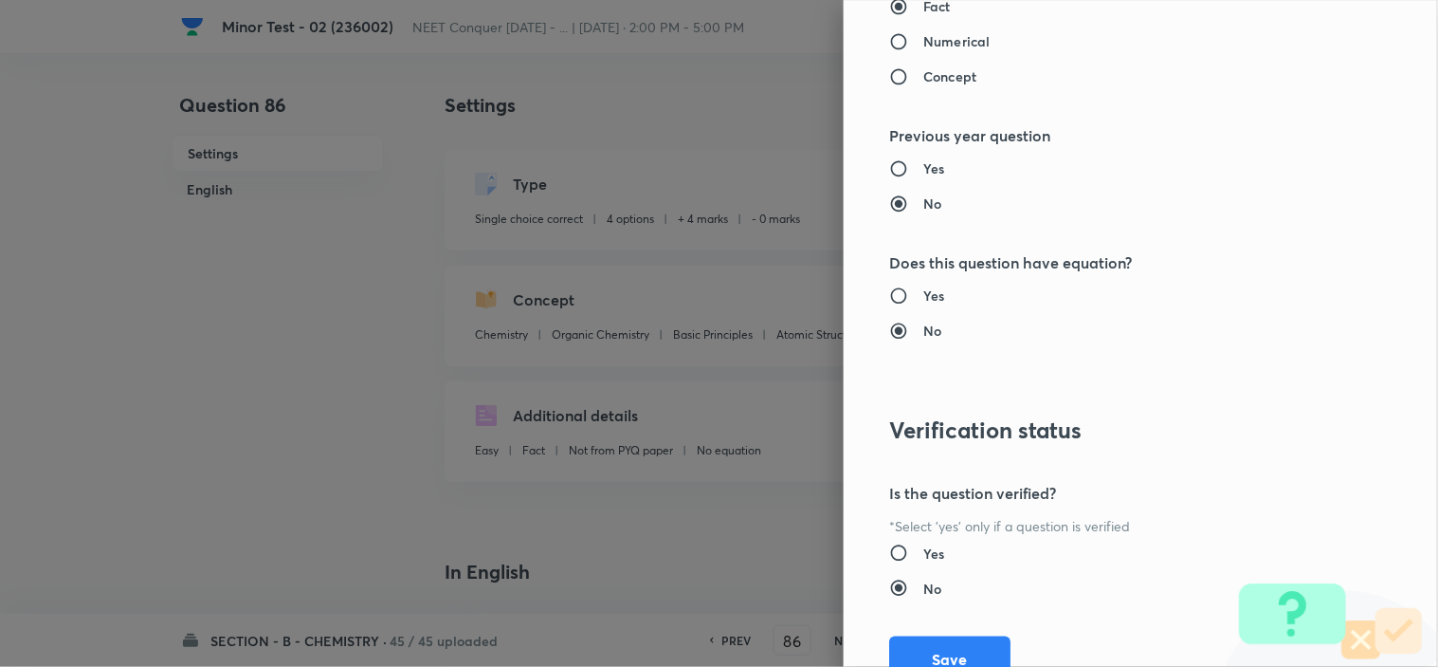
scroll to position [2045, 0]
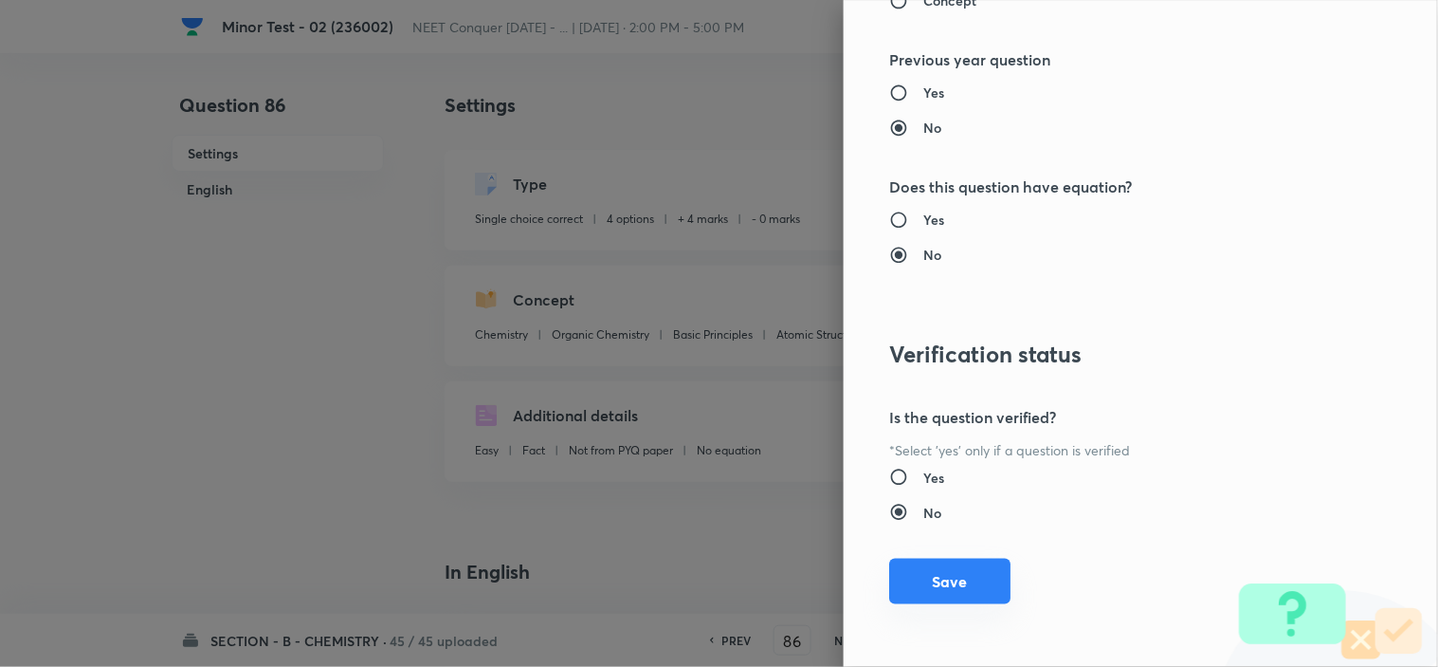
click at [912, 585] on button "Save" at bounding box center [949, 581] width 121 height 46
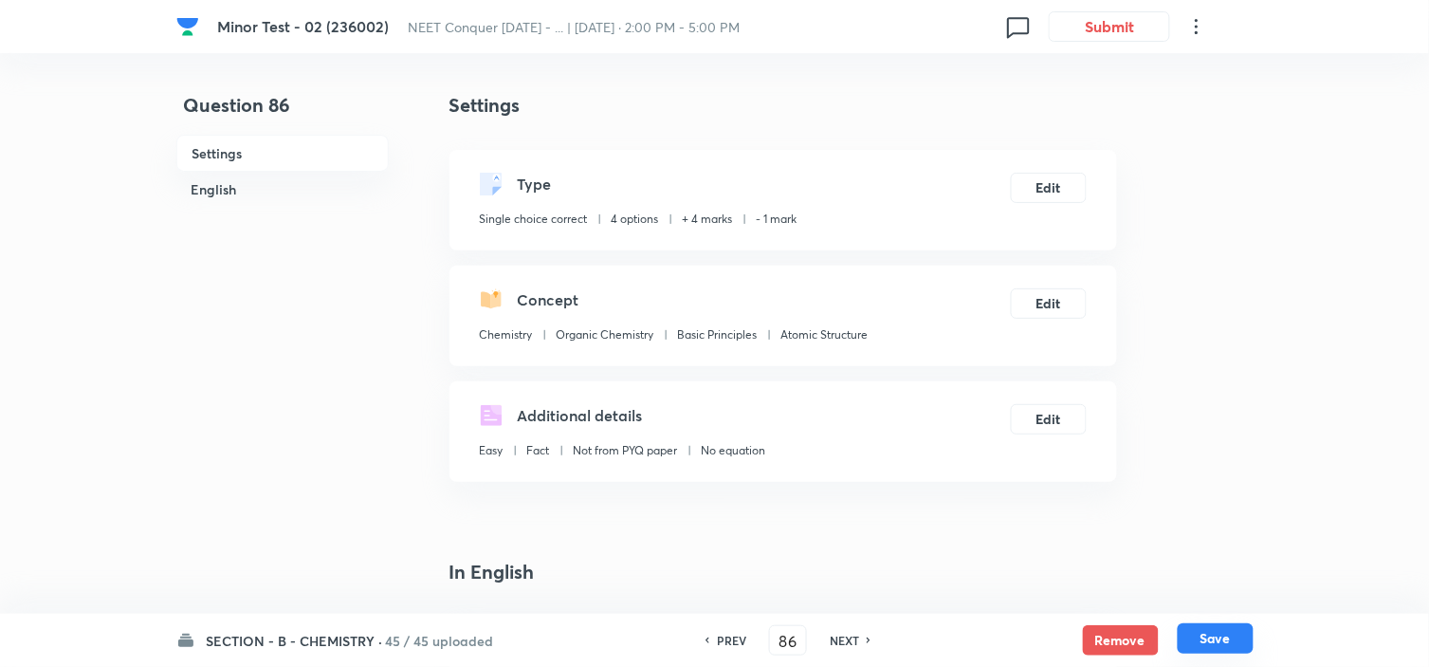
click at [1204, 648] on button "Save" at bounding box center [1216, 638] width 76 height 30
click at [1047, 304] on button "Edit" at bounding box center [1049, 301] width 76 height 30
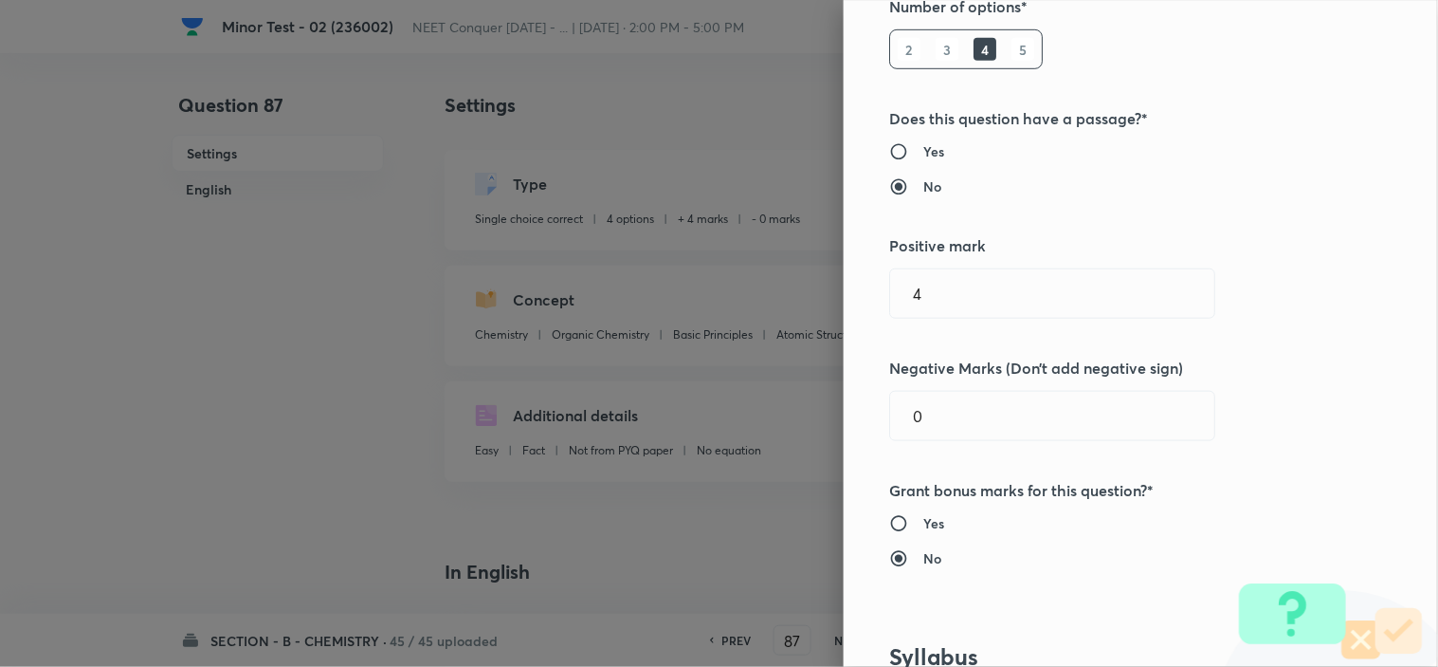
scroll to position [316, 0]
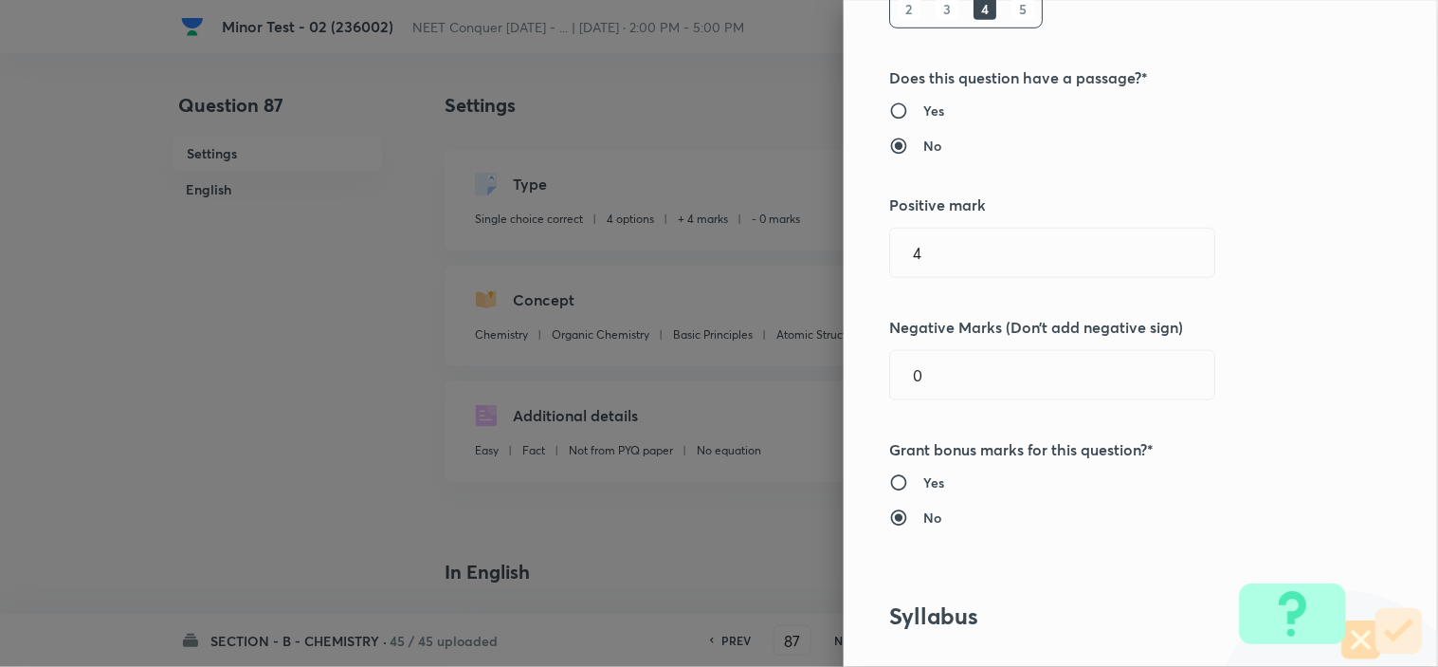
drag, startPoint x: 810, startPoint y: 373, endPoint x: 774, endPoint y: 391, distance: 40.3
click at [796, 376] on div "Question settings Question type* Single choice correct Number of options* 2 3 4…" at bounding box center [719, 333] width 1438 height 667
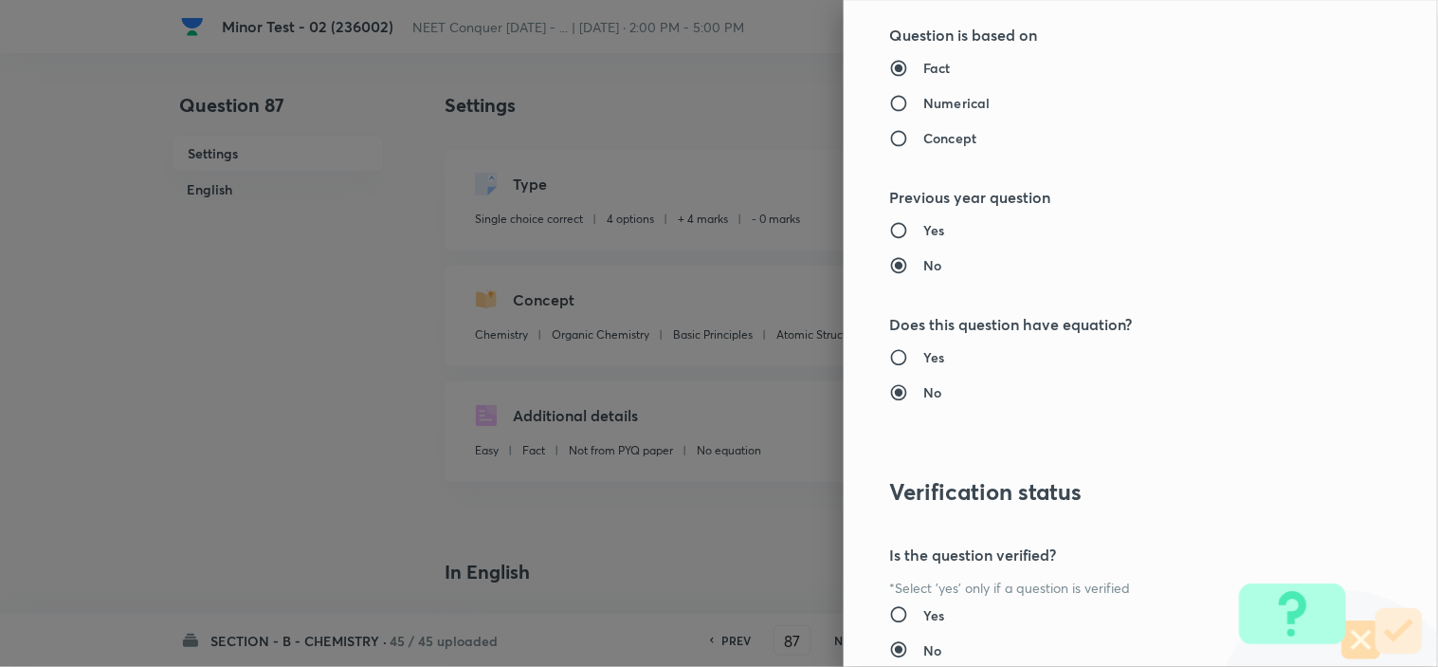
scroll to position [2045, 0]
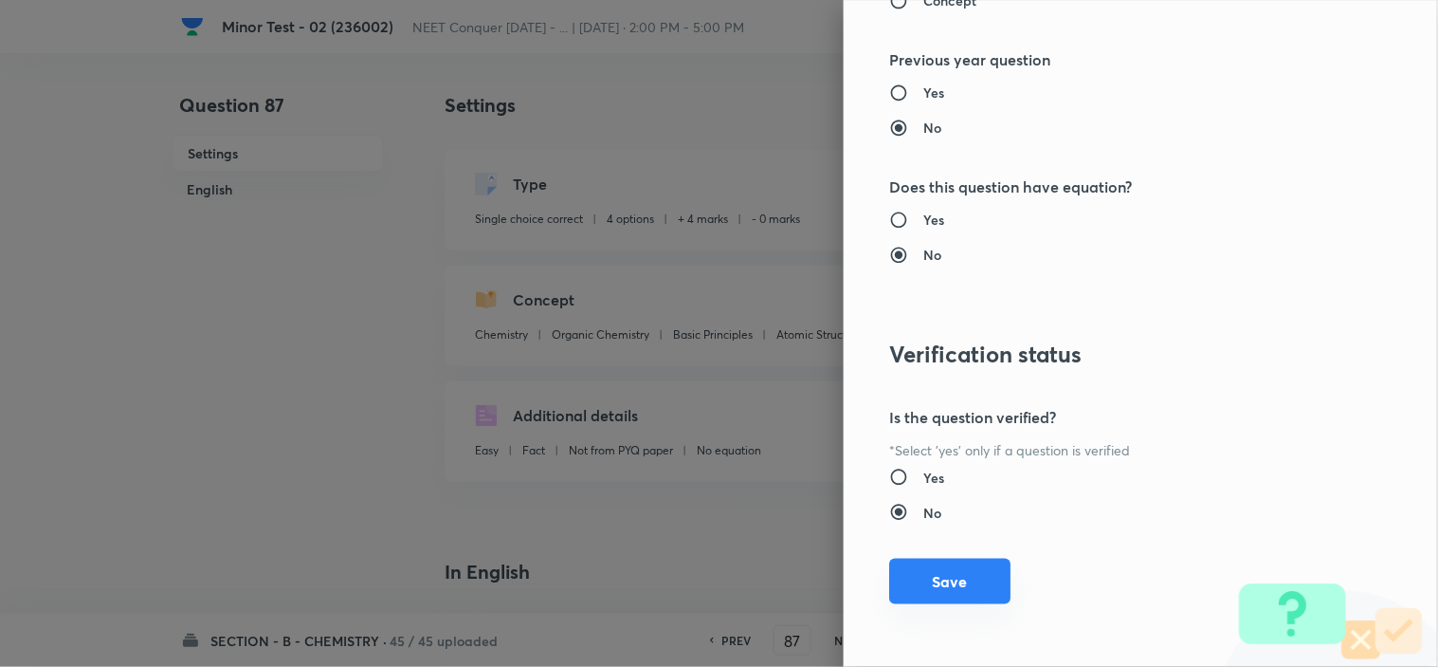
click at [939, 580] on button "Save" at bounding box center [949, 581] width 121 height 46
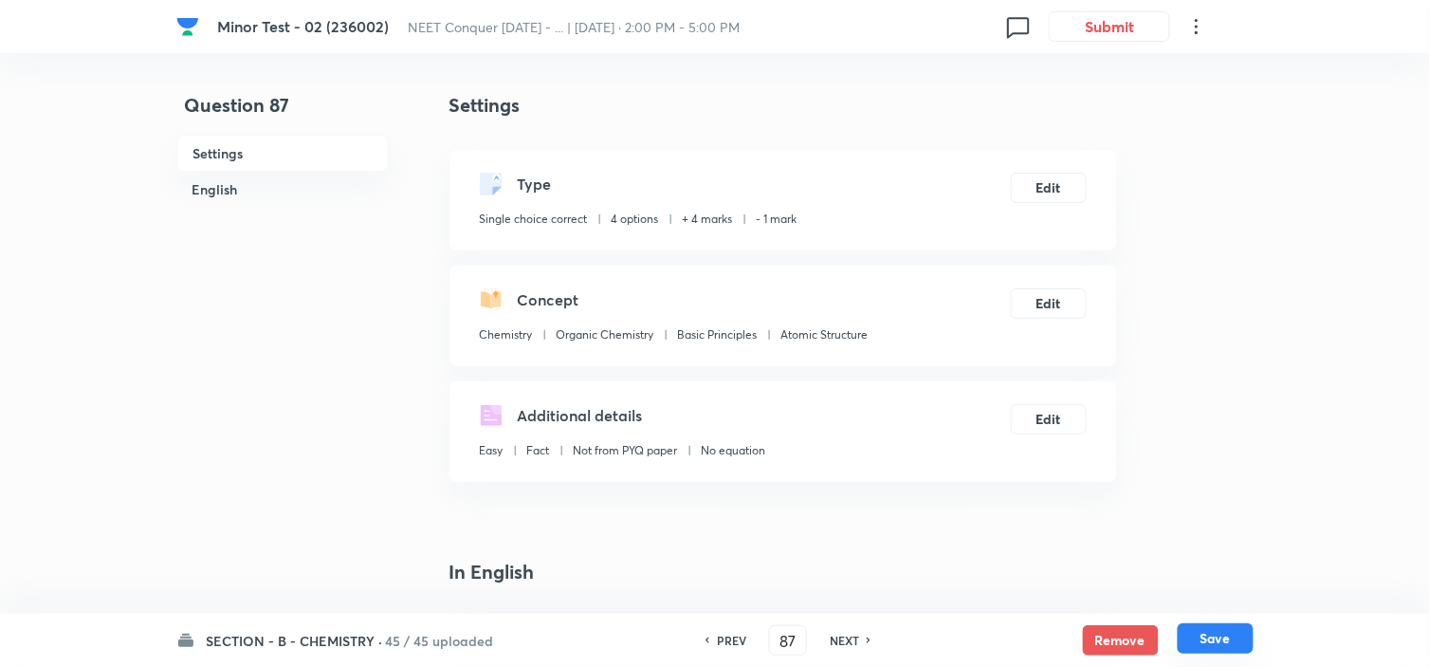
click at [1215, 629] on button "Save" at bounding box center [1216, 638] width 76 height 30
click at [1050, 301] on button "Edit" at bounding box center [1049, 301] width 76 height 30
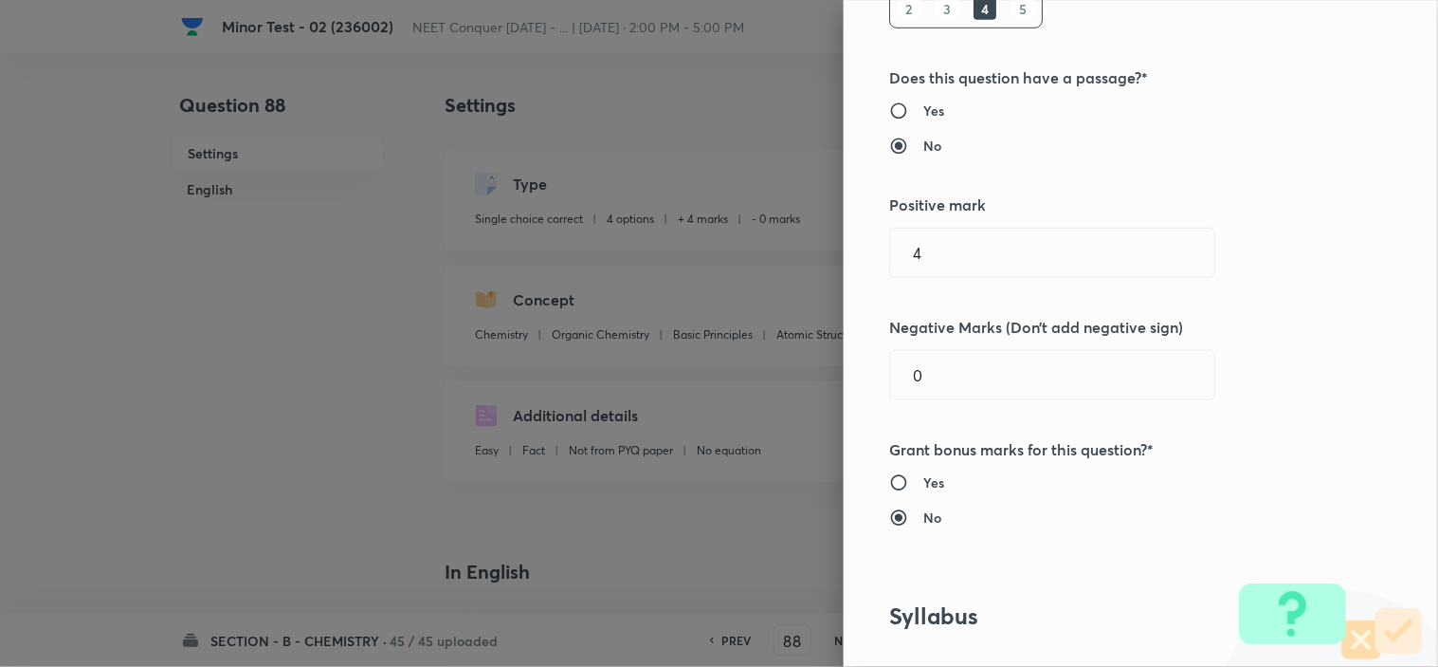
drag, startPoint x: 927, startPoint y: 393, endPoint x: 813, endPoint y: 404, distance: 115.3
click at [855, 399] on div "Question settings Question type* Single choice correct Number of options* 2 3 4…" at bounding box center [1141, 333] width 594 height 667
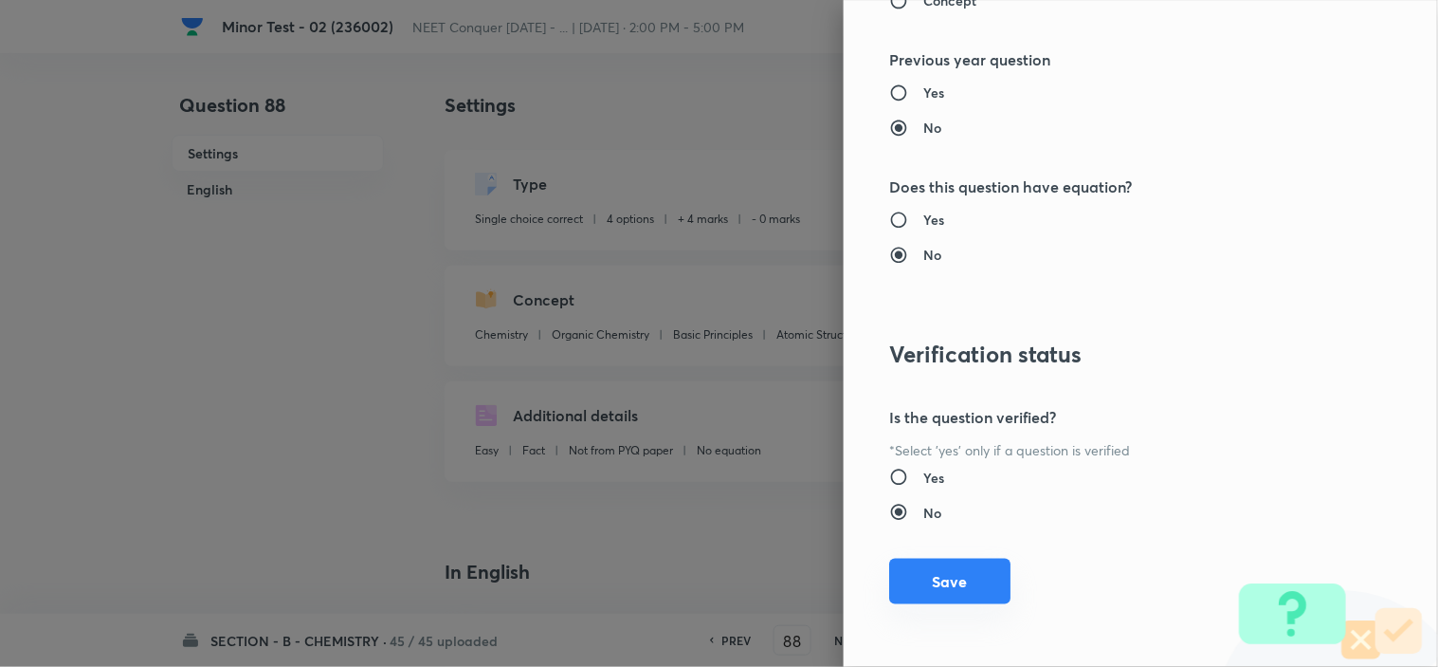
click at [931, 572] on button "Save" at bounding box center [949, 581] width 121 height 46
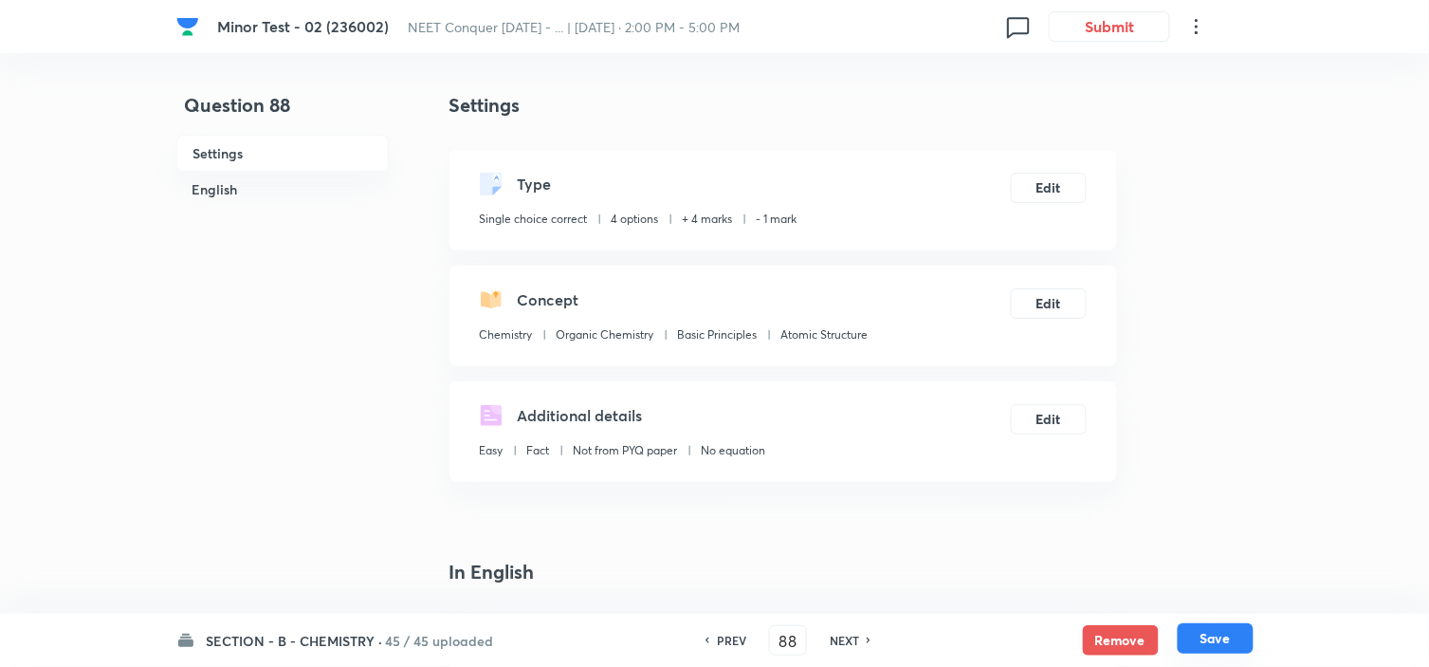
click at [1223, 622] on div "SECTION - B - CHEMISTRY · 45 / 45 uploaded PREV 88 ​ NEXT Remove Save" at bounding box center [714, 639] width 1077 height 53
click at [1218, 635] on button "Save" at bounding box center [1216, 638] width 76 height 30
click at [1050, 307] on button "Edit" at bounding box center [1049, 301] width 76 height 30
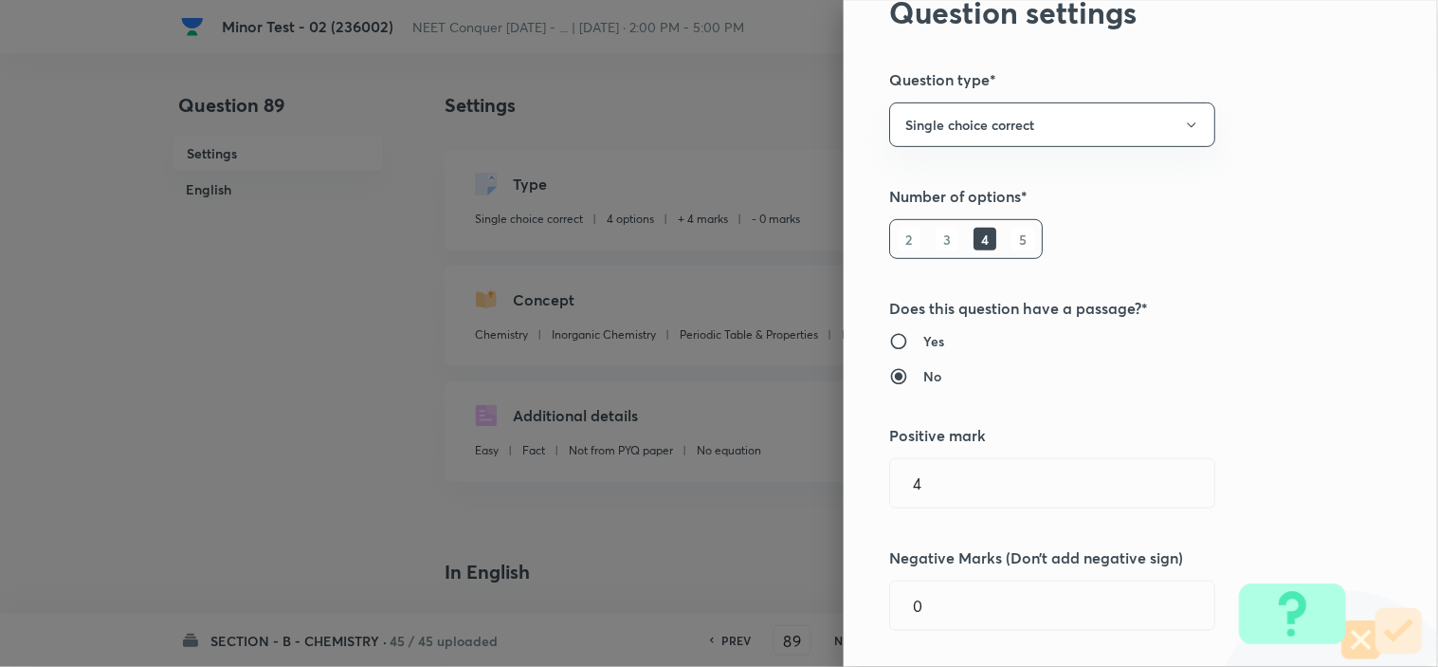
scroll to position [210, 0]
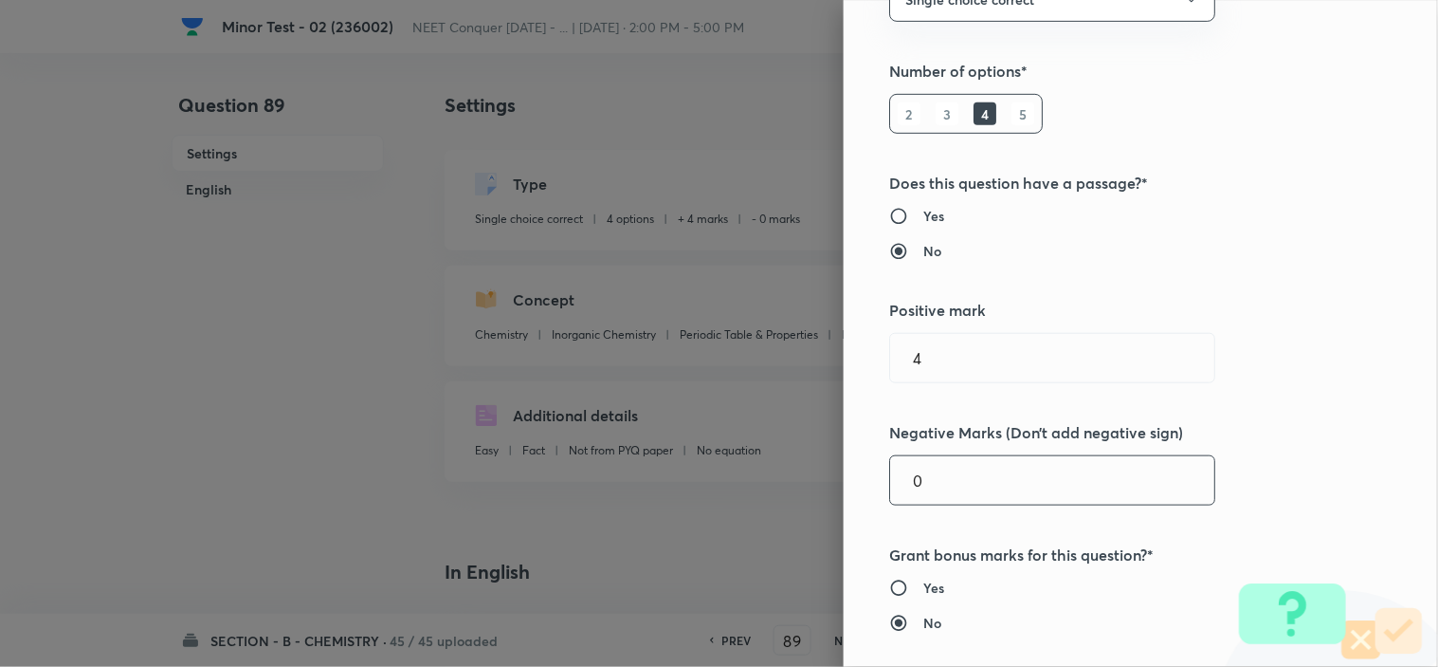
drag, startPoint x: 950, startPoint y: 490, endPoint x: 775, endPoint y: 506, distance: 176.1
click at [844, 497] on div "Question settings Question type* Single choice correct Number of options* 2 3 4…" at bounding box center [1141, 333] width 594 height 667
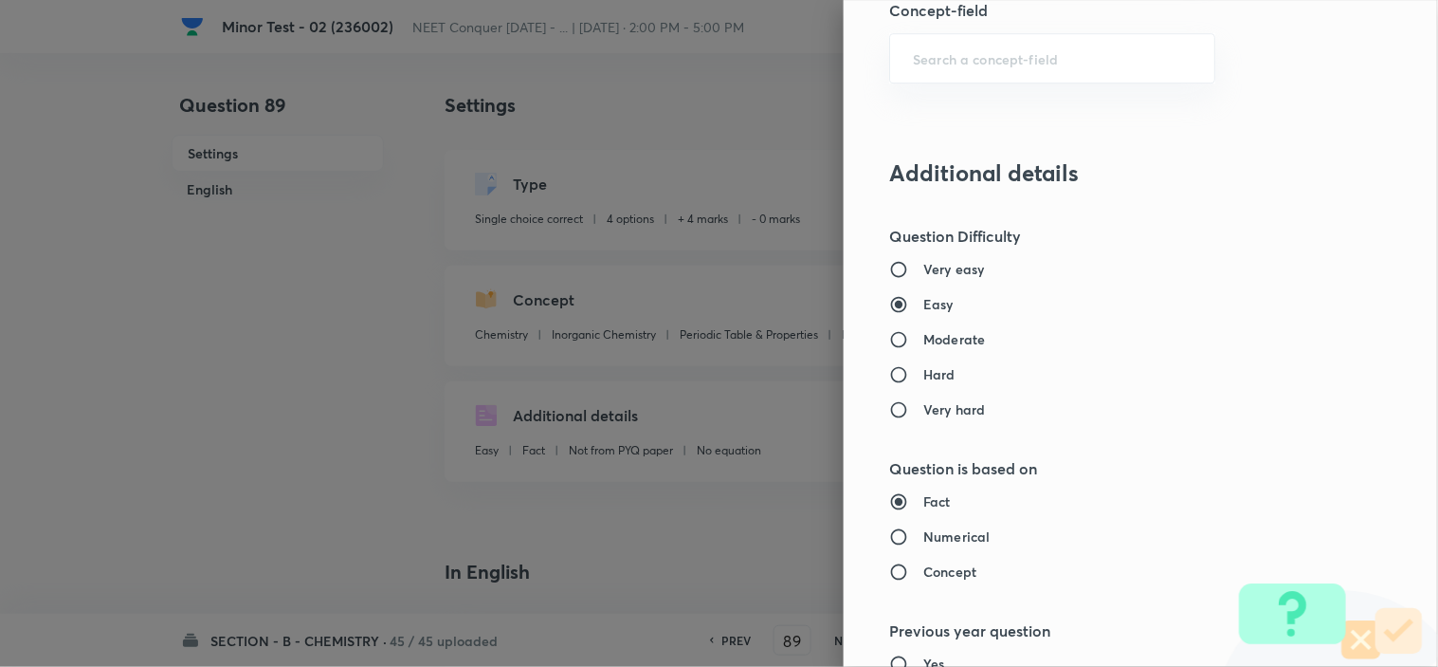
scroll to position [2045, 0]
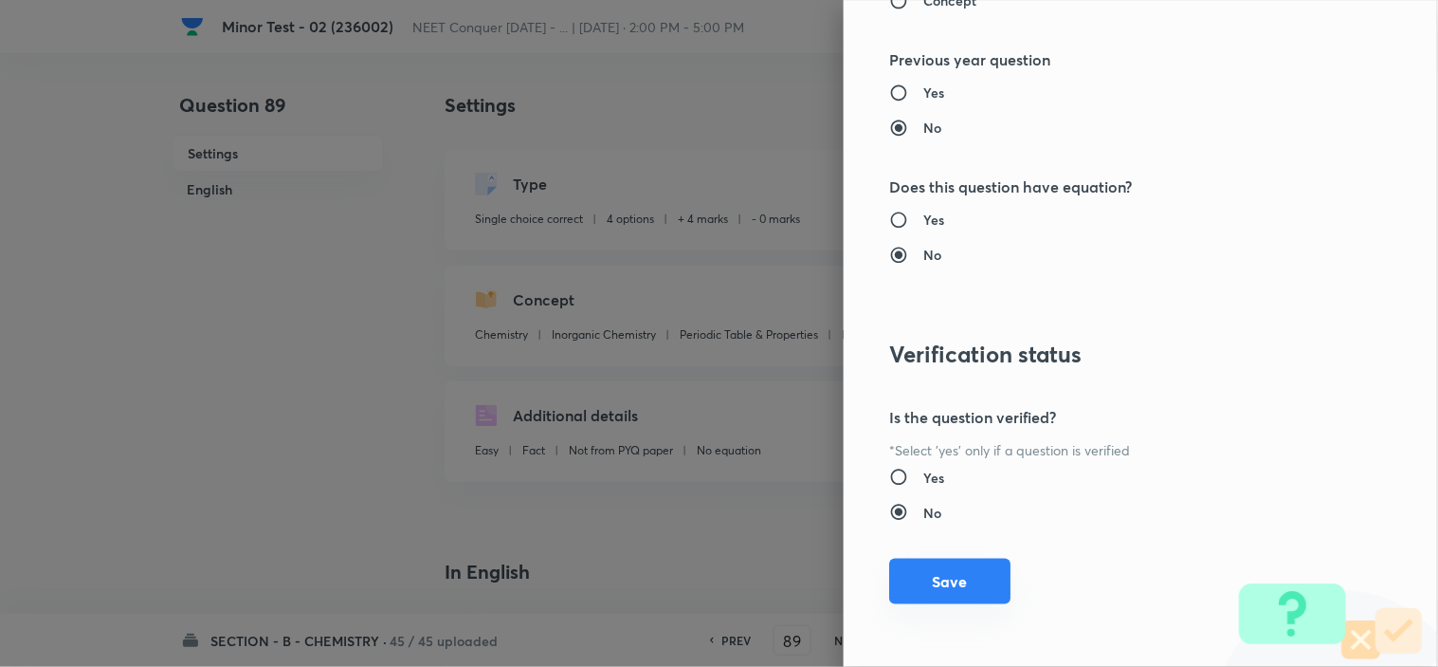
click at [974, 573] on button "Save" at bounding box center [949, 581] width 121 height 46
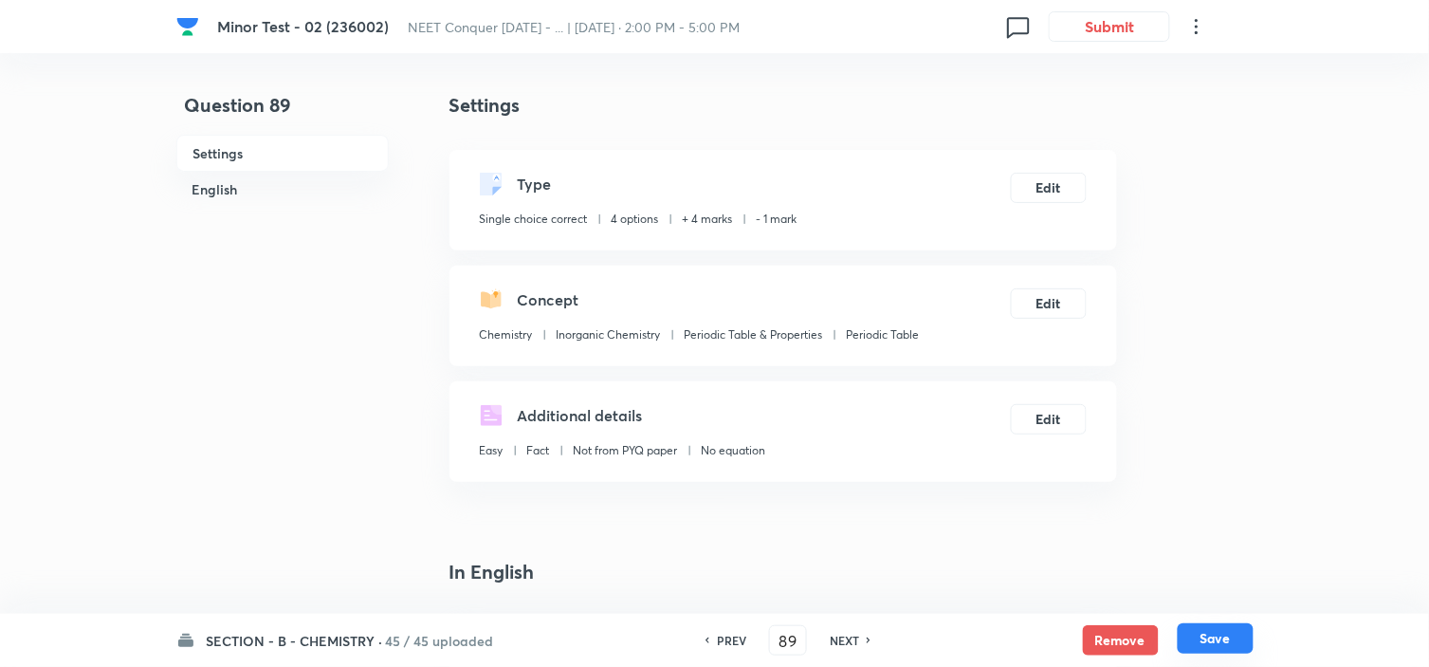
click at [1228, 651] on button "Save" at bounding box center [1216, 638] width 76 height 30
click at [1035, 297] on button "Edit" at bounding box center [1049, 301] width 76 height 30
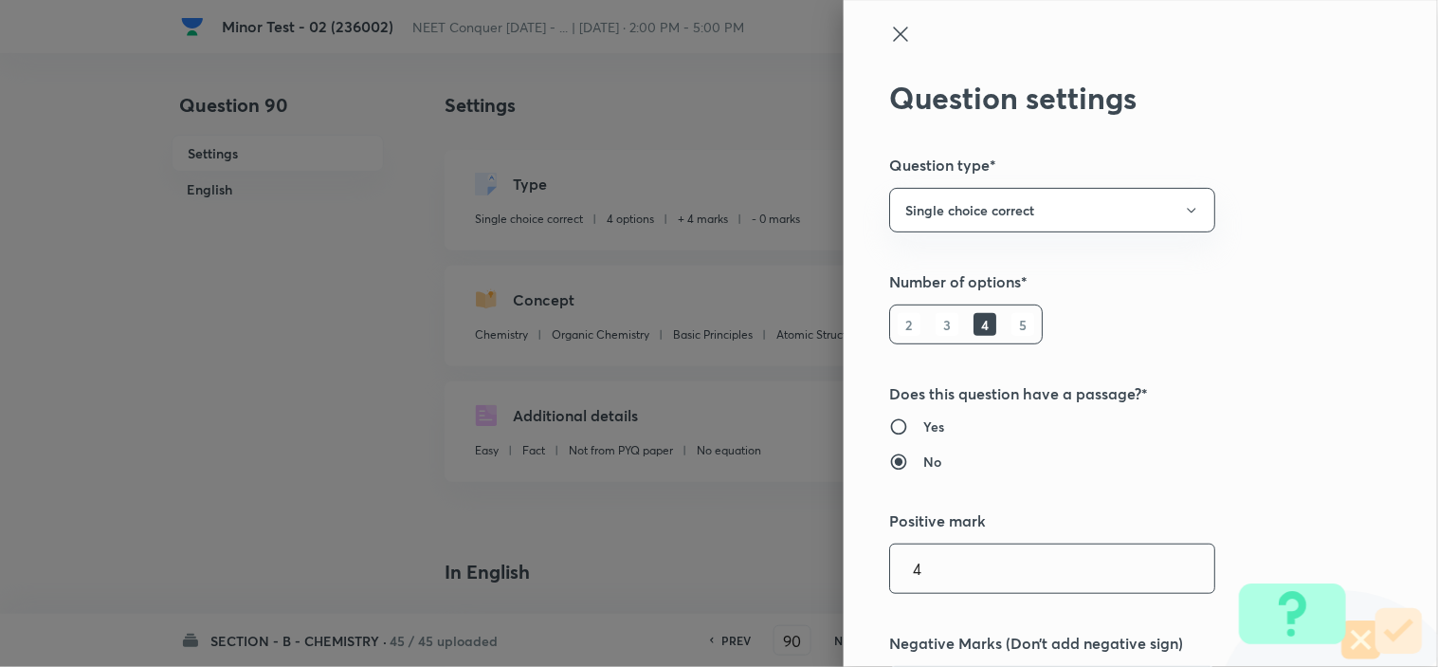
scroll to position [210, 0]
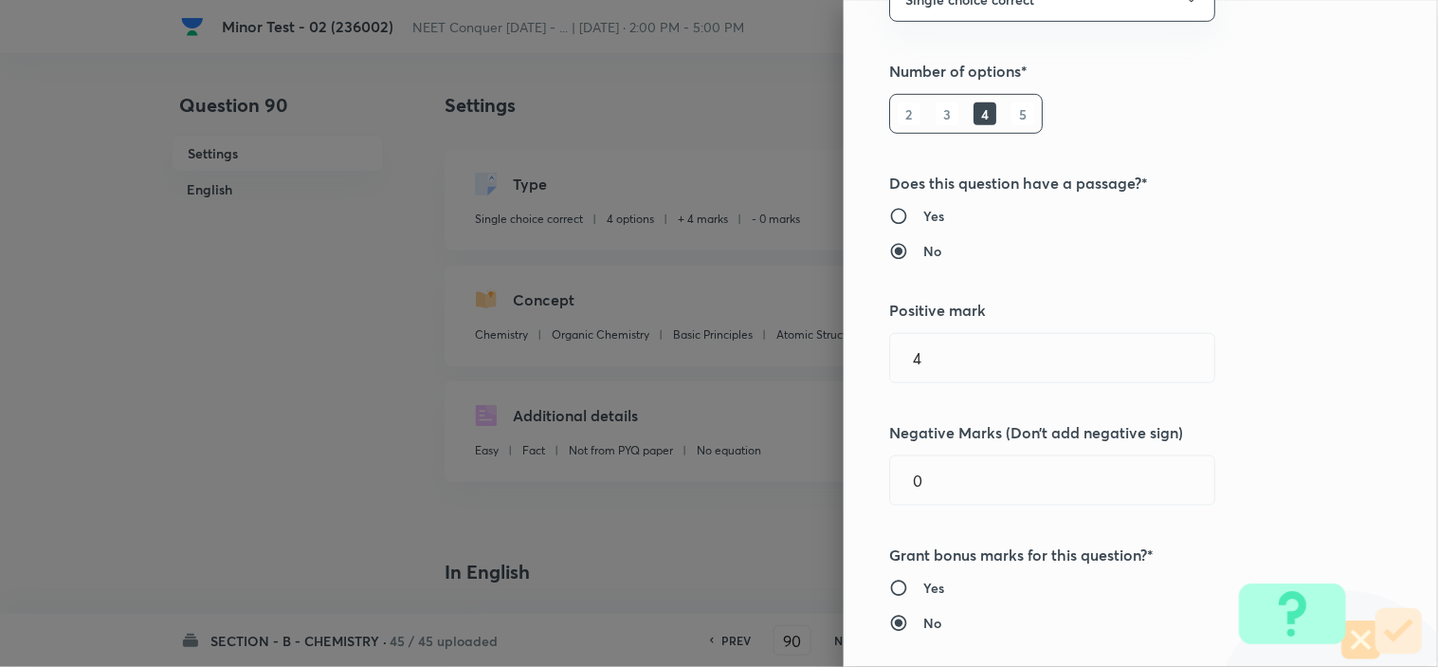
drag, startPoint x: 926, startPoint y: 480, endPoint x: 846, endPoint y: 484, distance: 80.7
click at [846, 484] on div "Question settings Question type* Single choice correct Number of options* 2 3 4…" at bounding box center [1141, 333] width 594 height 667
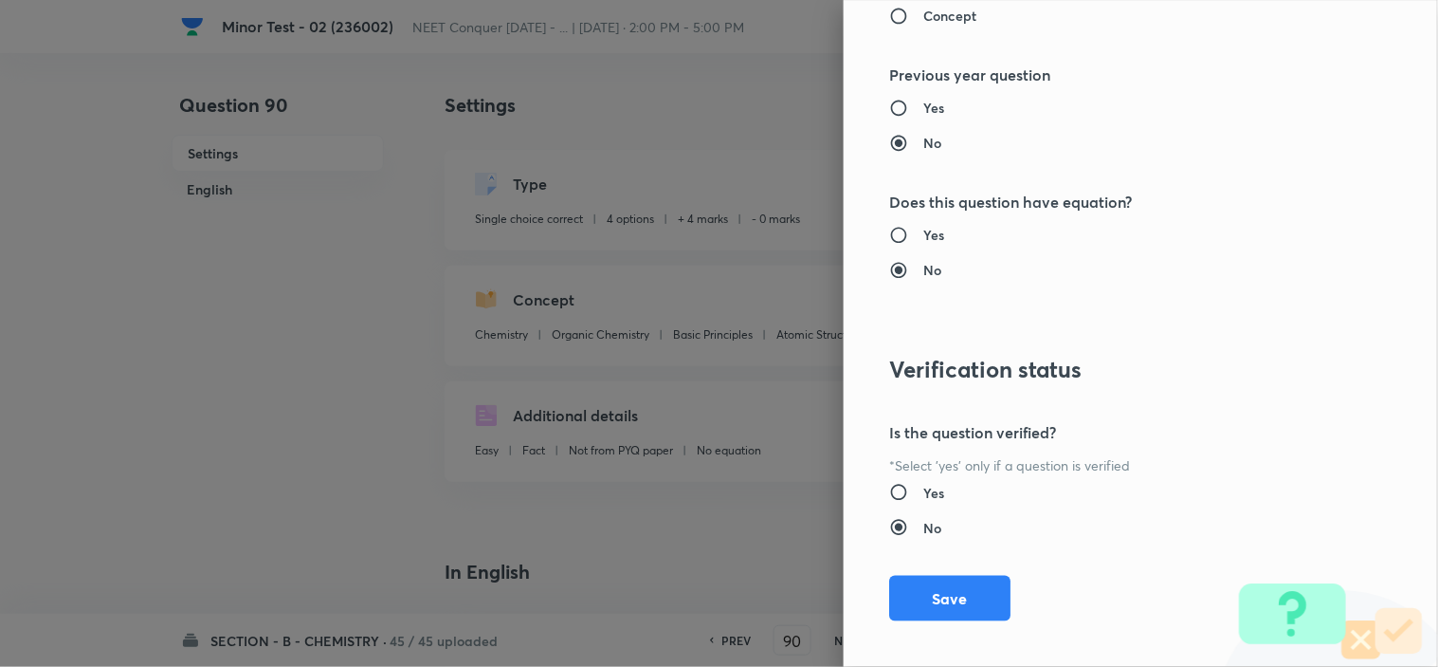
scroll to position [2045, 0]
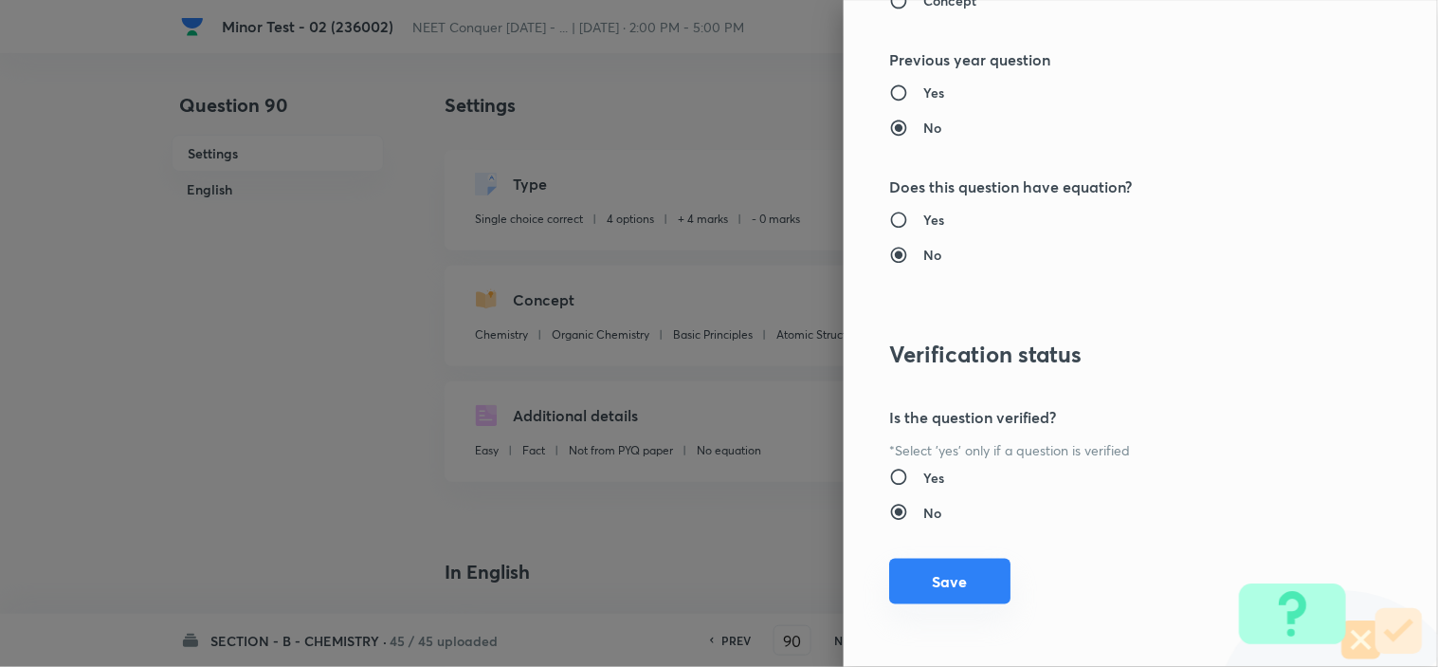
click at [933, 593] on button "Save" at bounding box center [949, 581] width 121 height 46
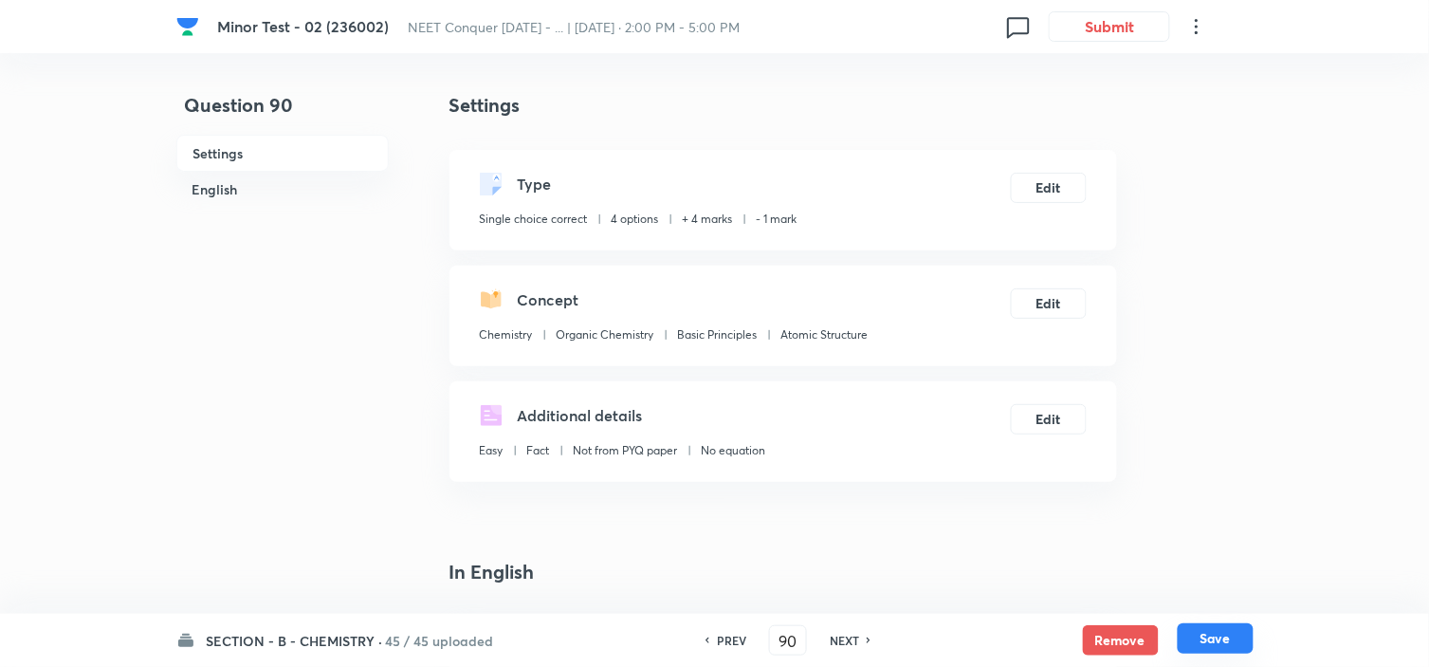
click at [1219, 635] on button "Save" at bounding box center [1216, 638] width 76 height 30
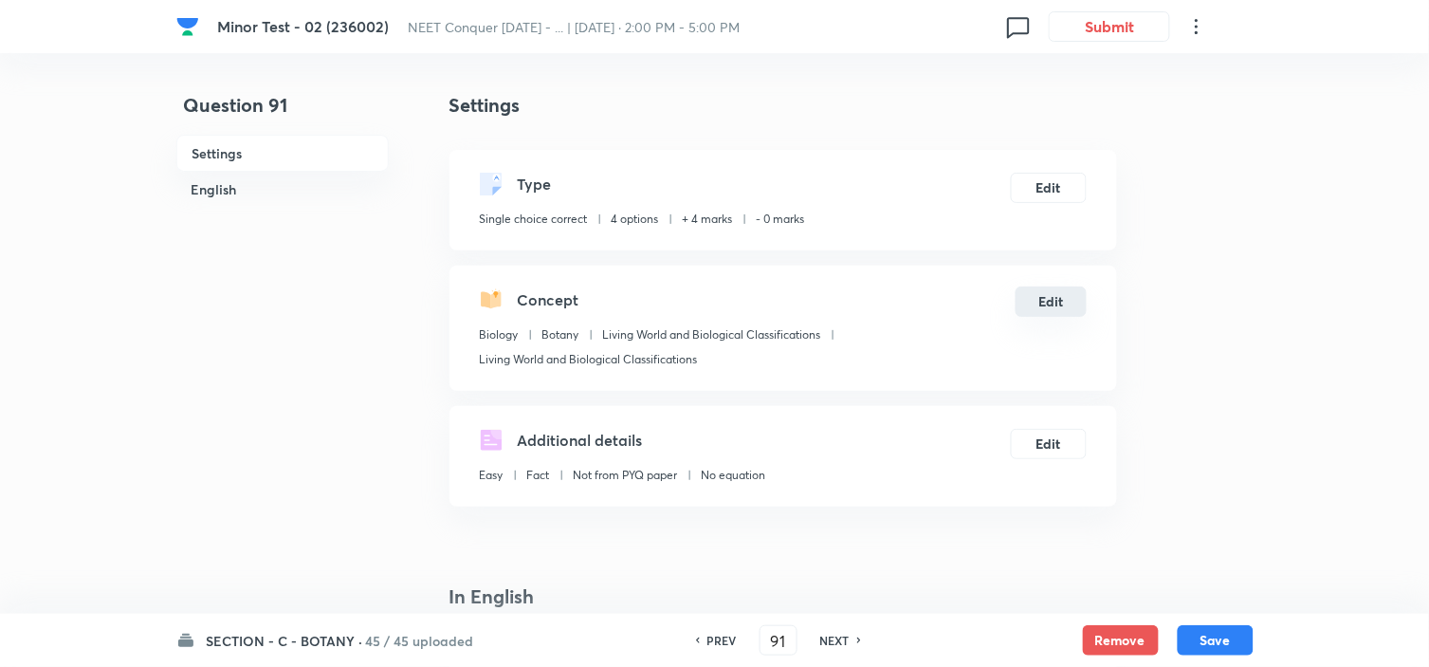
click at [1048, 298] on button "Edit" at bounding box center [1050, 301] width 71 height 30
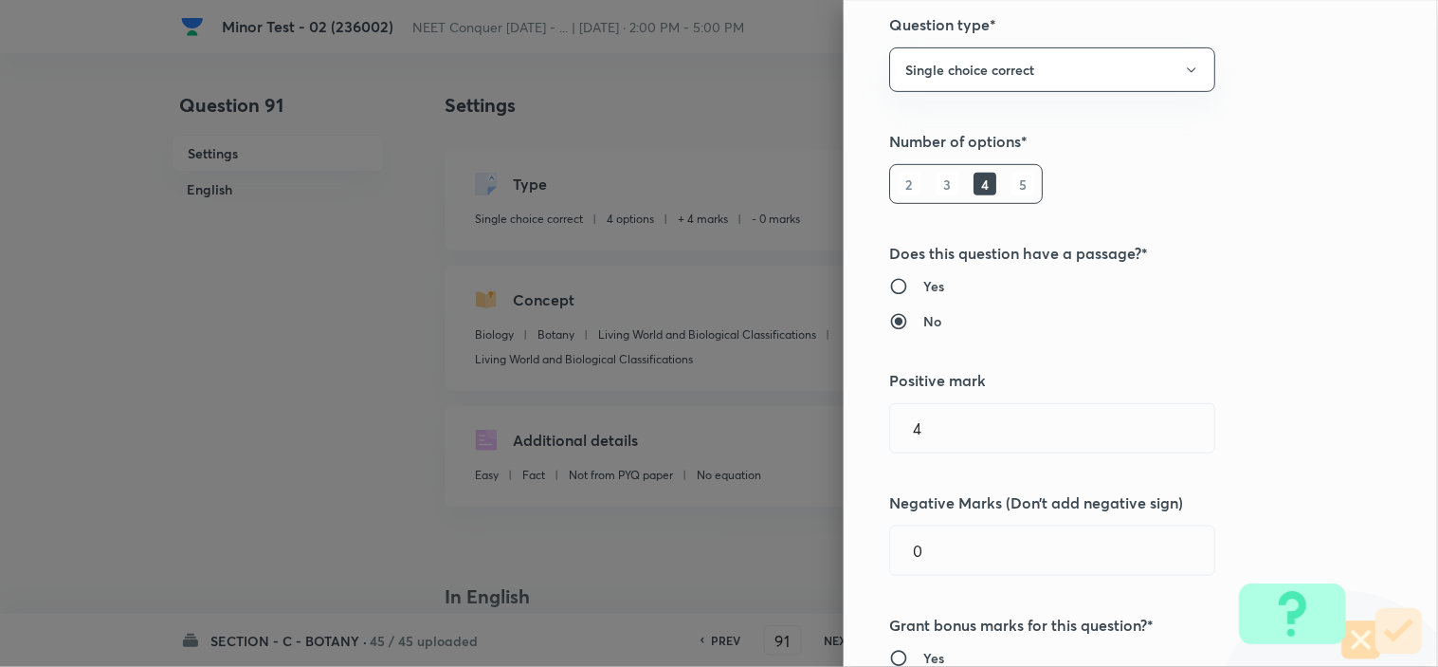
scroll to position [316, 0]
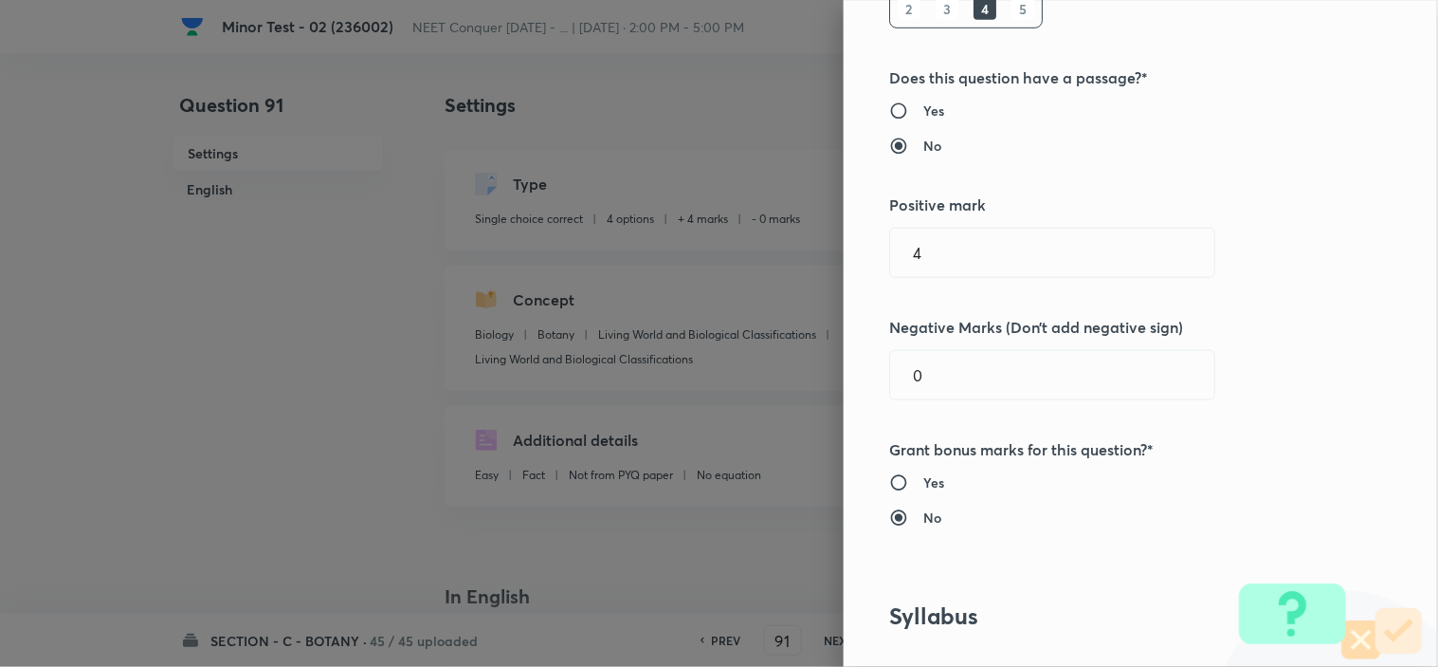
drag, startPoint x: 886, startPoint y: 376, endPoint x: 768, endPoint y: 404, distance: 121.7
click at [844, 389] on div "Question settings Question type* Single choice correct Number of options* 2 3 4…" at bounding box center [1141, 333] width 594 height 667
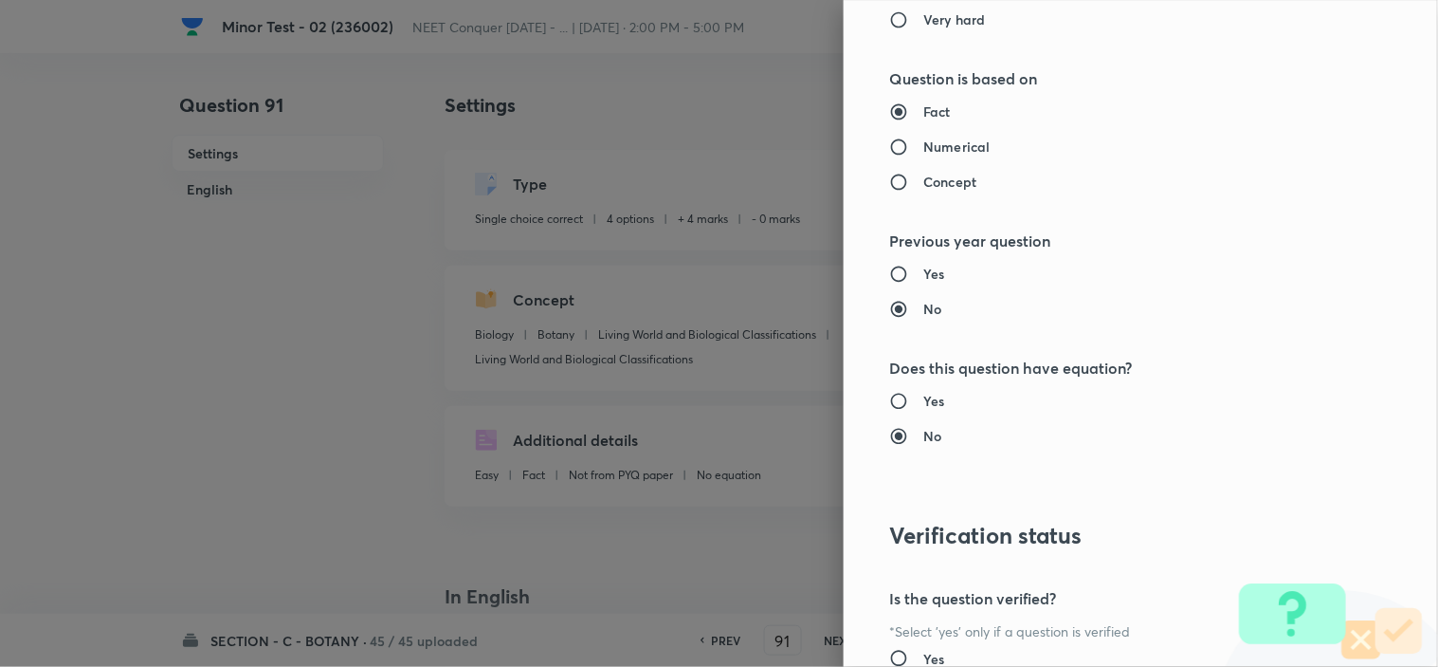
scroll to position [2045, 0]
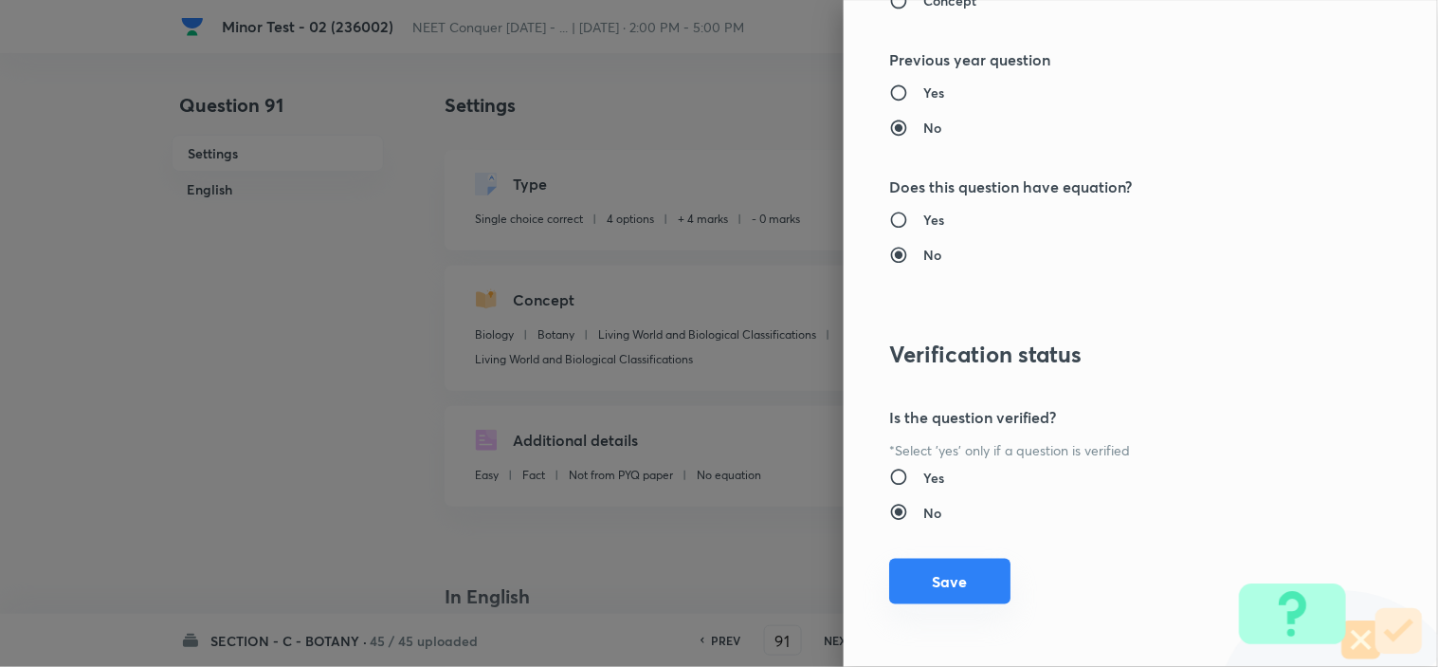
click at [921, 569] on button "Save" at bounding box center [949, 581] width 121 height 46
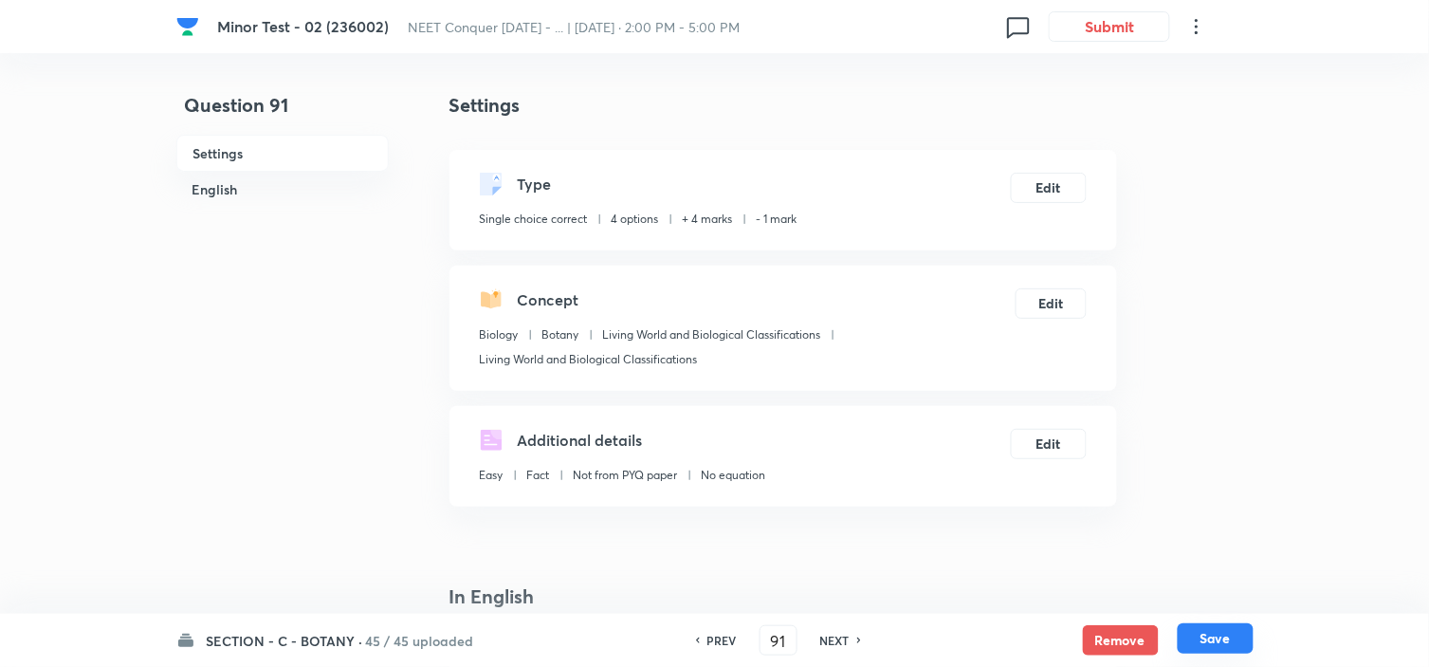
click at [1235, 637] on button "Save" at bounding box center [1216, 638] width 76 height 30
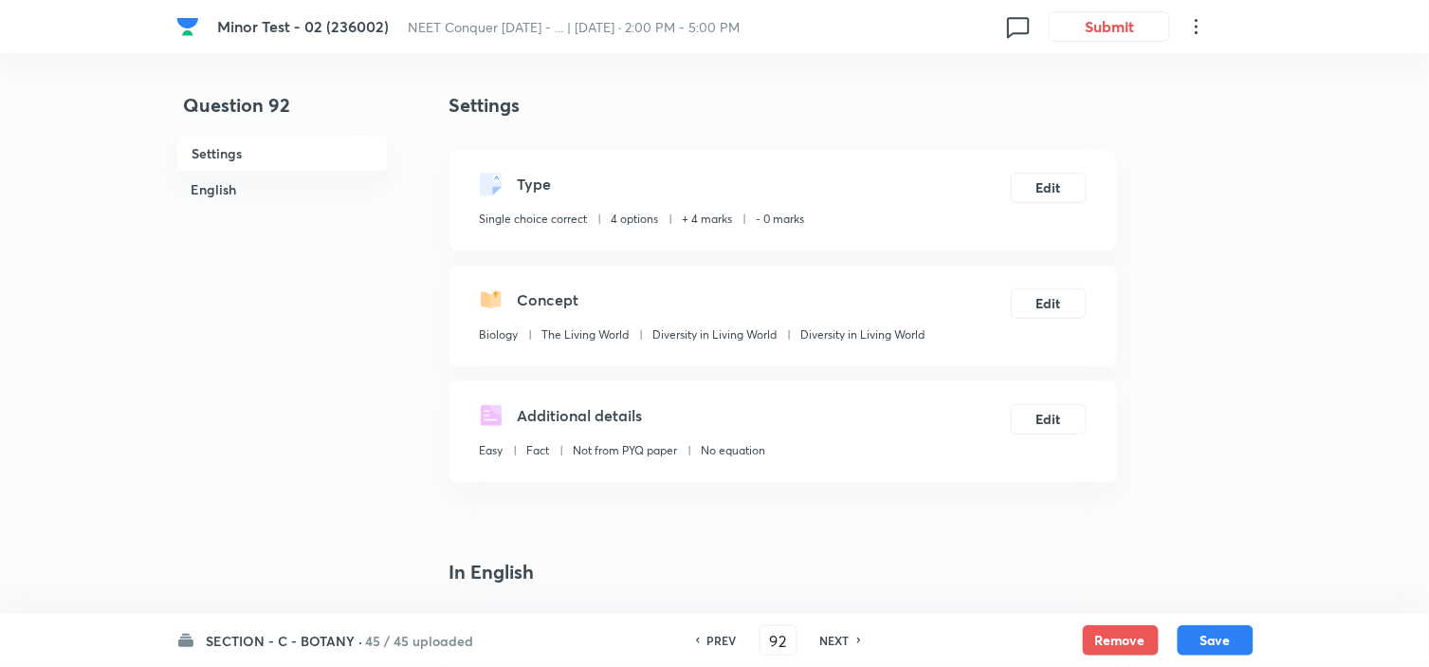
click at [1055, 283] on div "Concept Biology The Living World Diversity in Living World Diversity in Living …" at bounding box center [782, 315] width 667 height 100
click at [1049, 304] on button "Edit" at bounding box center [1049, 301] width 76 height 30
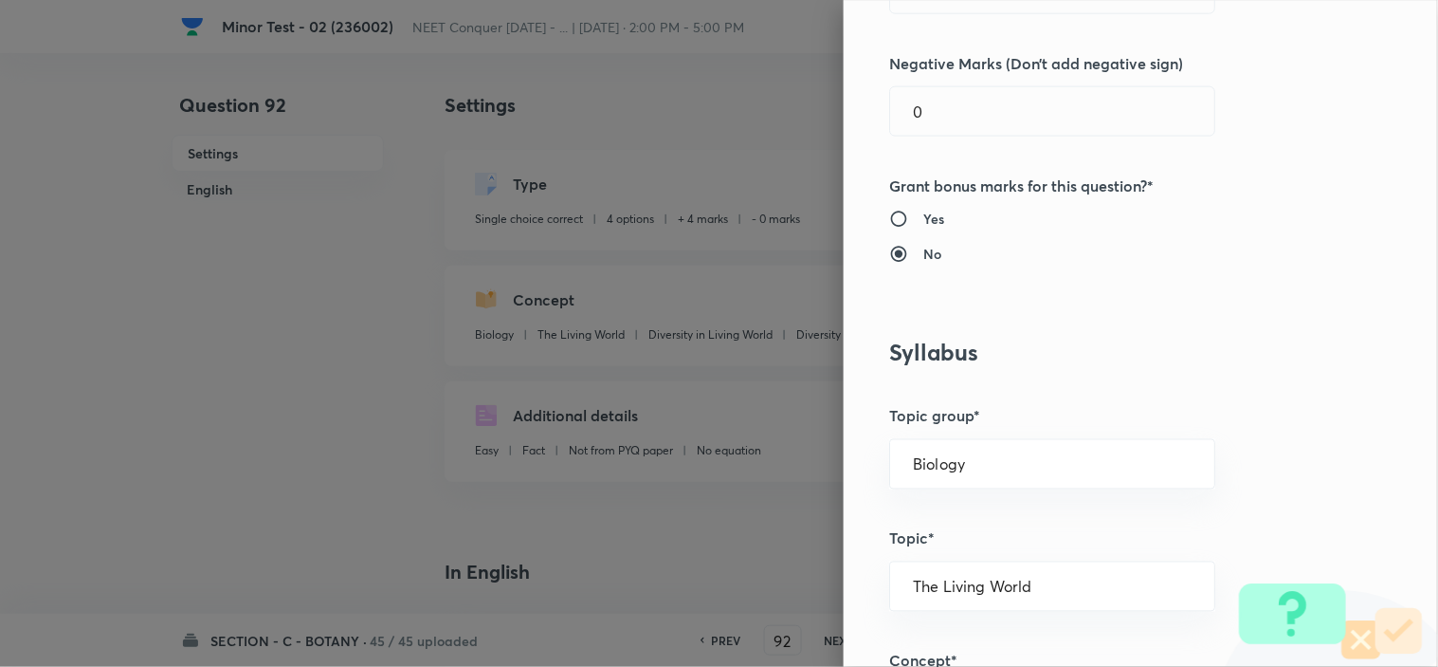
scroll to position [526, 0]
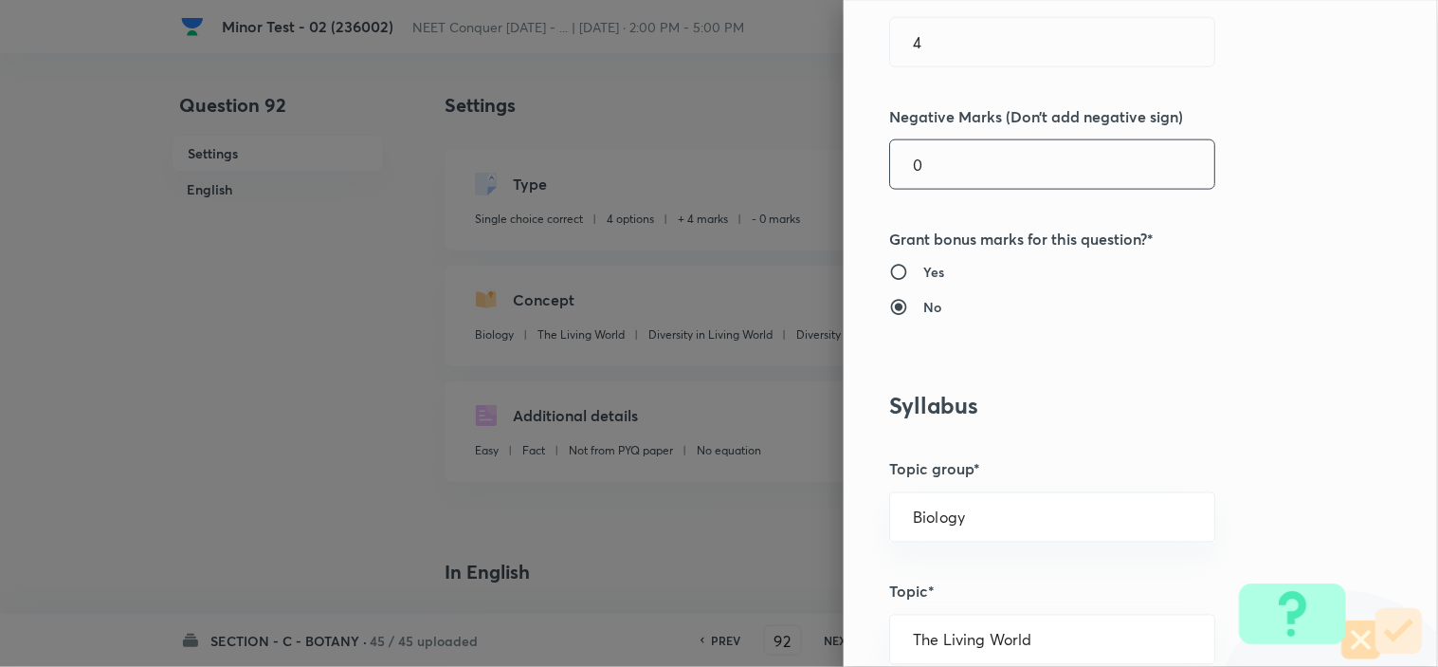
drag, startPoint x: 933, startPoint y: 182, endPoint x: 755, endPoint y: 222, distance: 182.6
click at [858, 188] on div "Question settings Question type* Single choice correct Number of options* 2 3 4…" at bounding box center [1141, 333] width 594 height 667
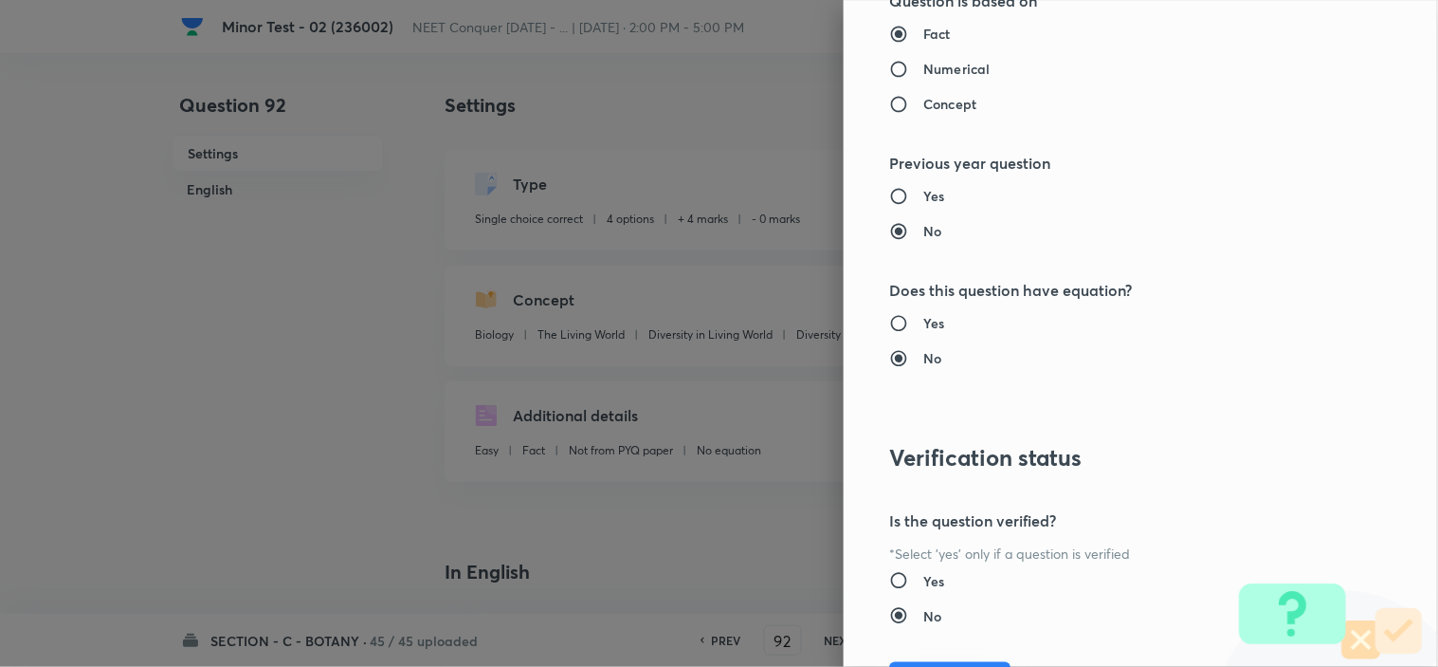
scroll to position [2045, 0]
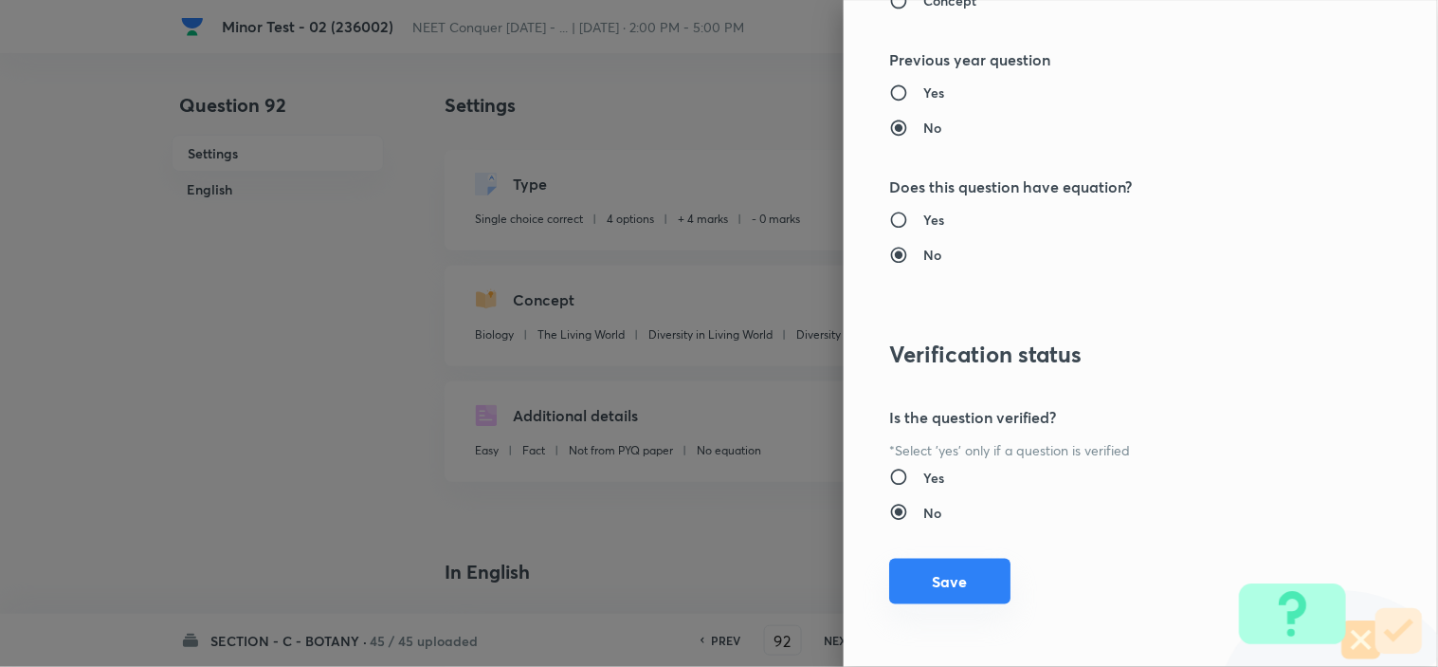
click at [904, 575] on button "Save" at bounding box center [949, 581] width 121 height 46
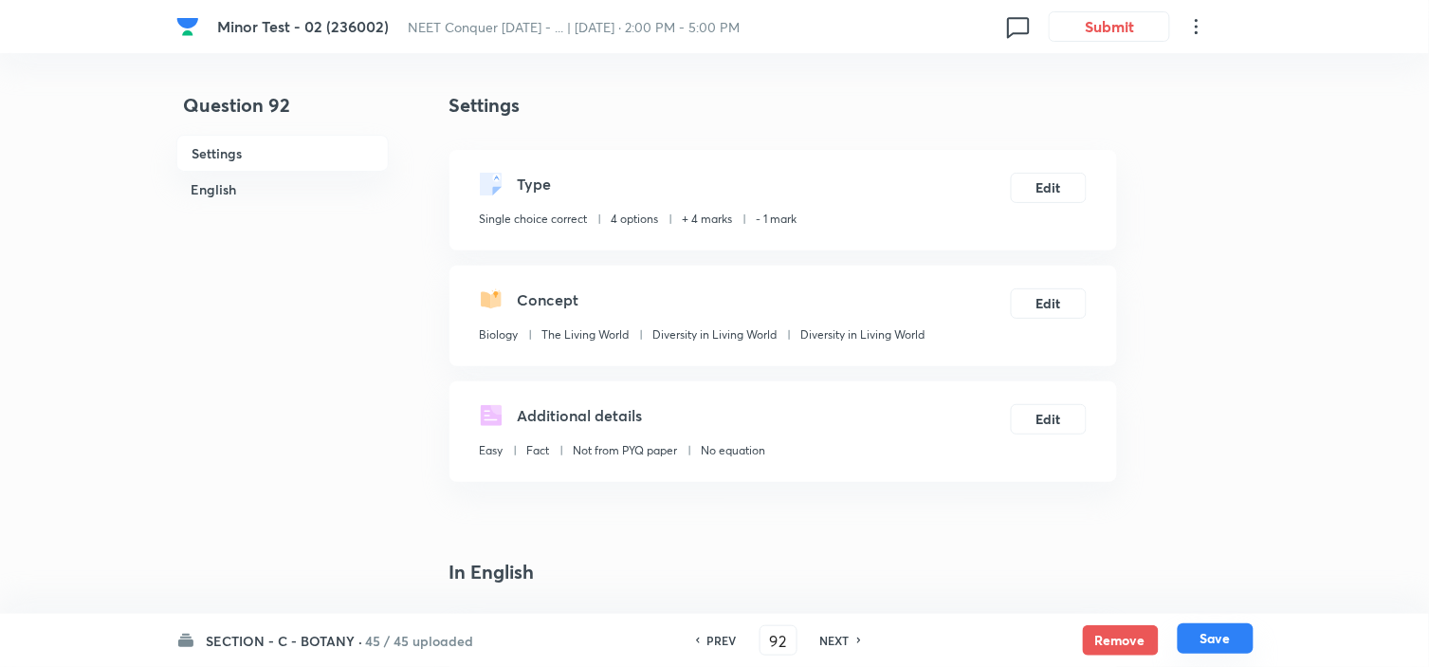
click at [1215, 648] on button "Save" at bounding box center [1216, 638] width 76 height 30
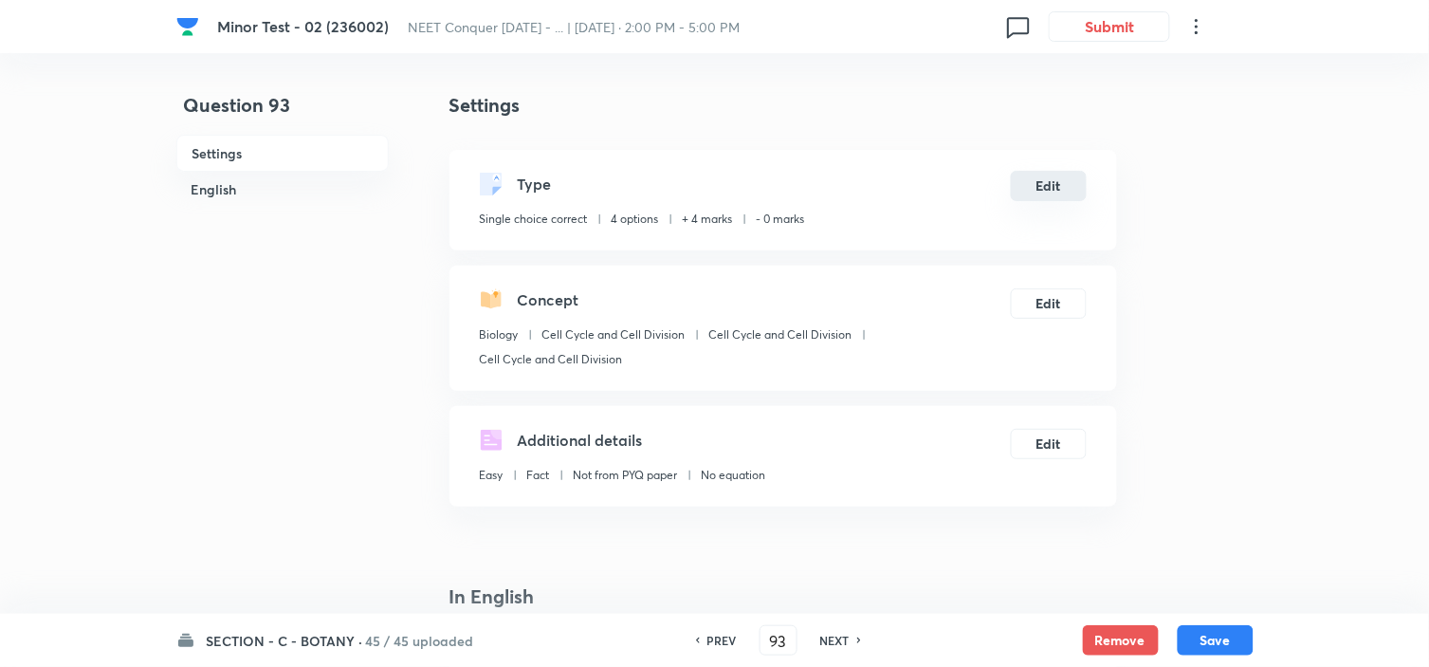
click at [1066, 183] on button "Edit" at bounding box center [1049, 186] width 76 height 30
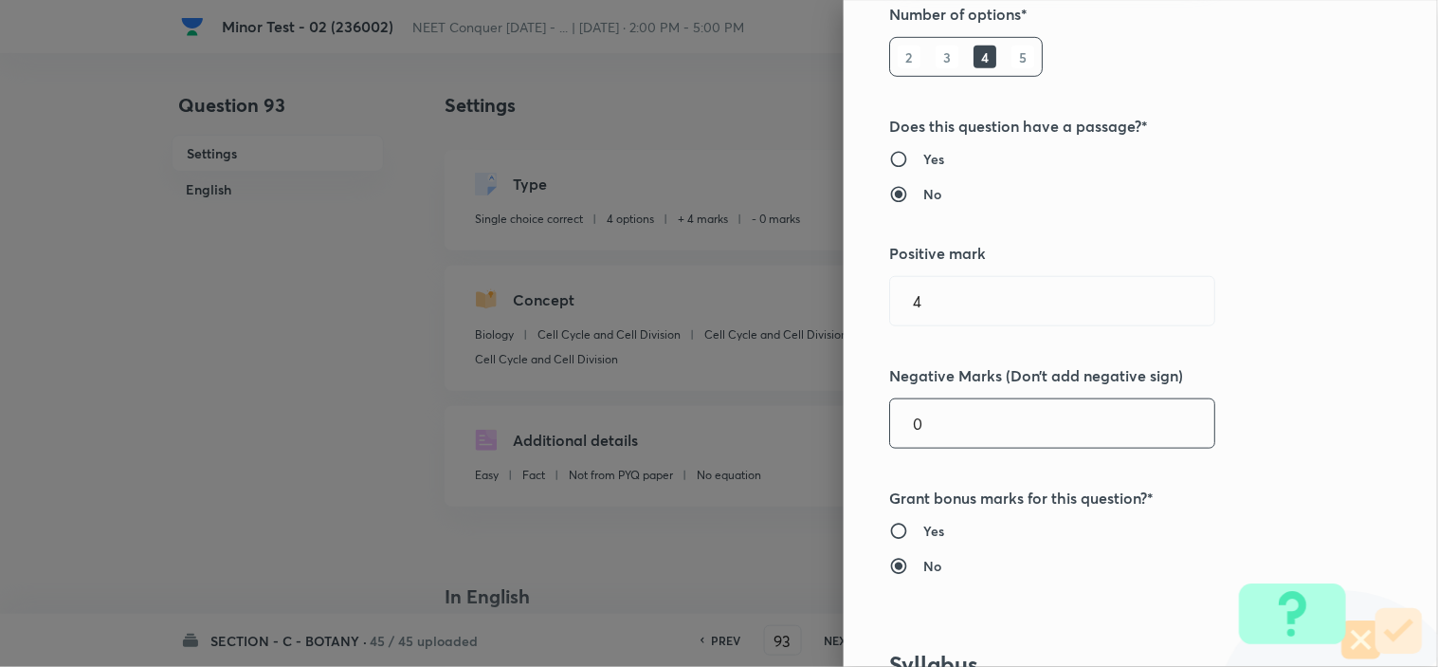
scroll to position [316, 0]
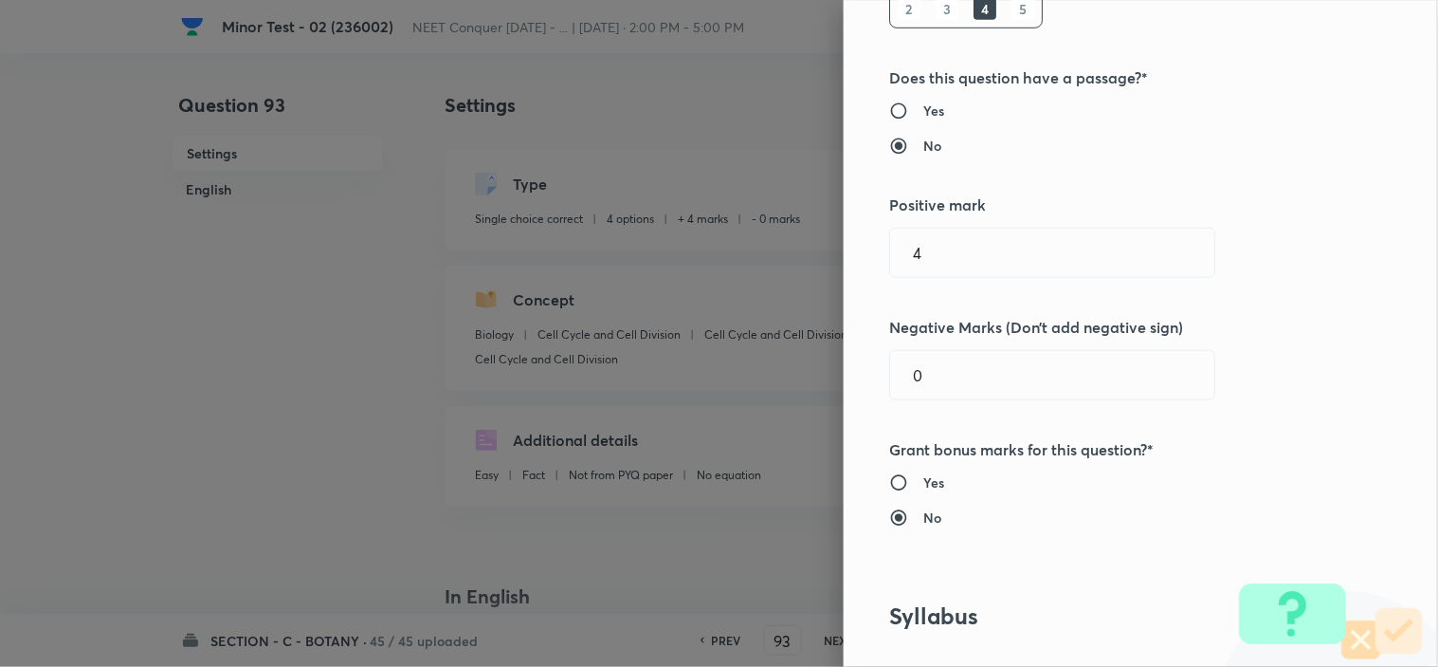
drag, startPoint x: 937, startPoint y: 400, endPoint x: 797, endPoint y: 413, distance: 140.0
click at [849, 405] on div "Question settings Question type* Single choice correct Number of options* 2 3 4…" at bounding box center [1141, 333] width 594 height 667
drag, startPoint x: 868, startPoint y: 373, endPoint x: 600, endPoint y: 410, distance: 270.8
click at [763, 393] on div "Question settings Question type* Single choice correct Number of options* 2 3 4…" at bounding box center [719, 333] width 1438 height 667
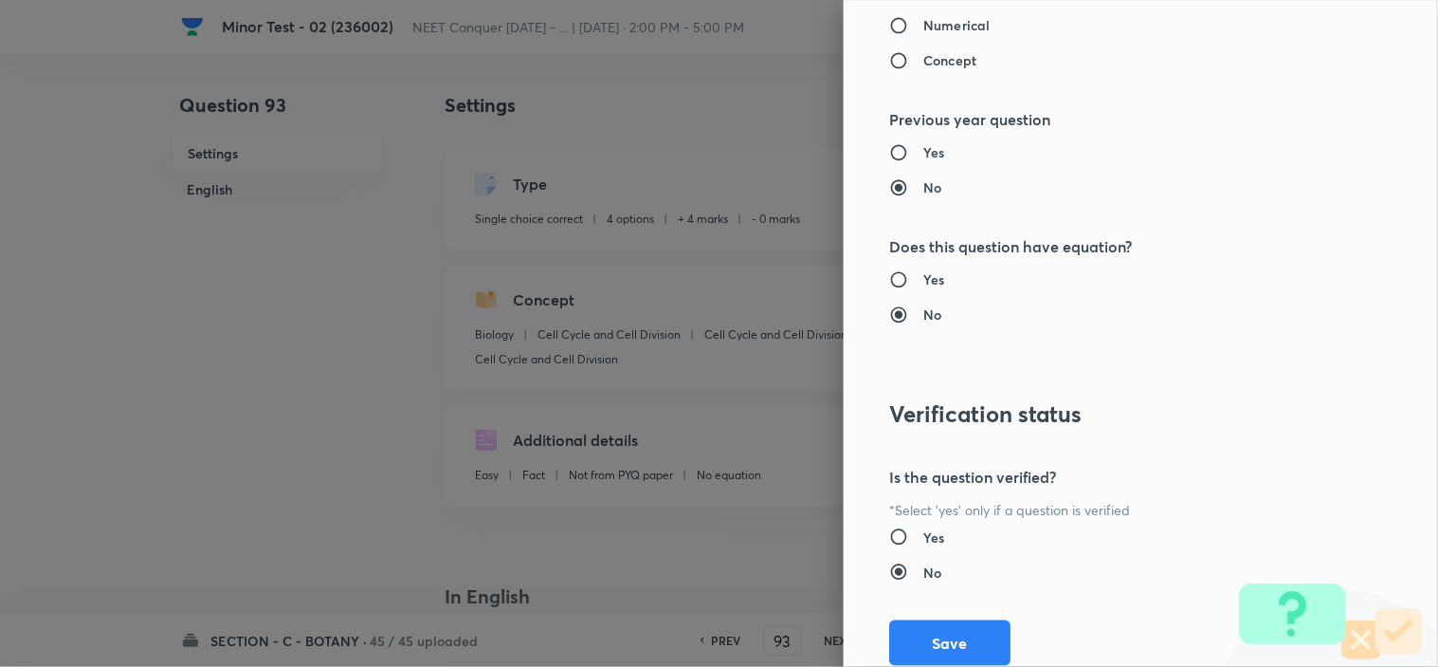
scroll to position [2045, 0]
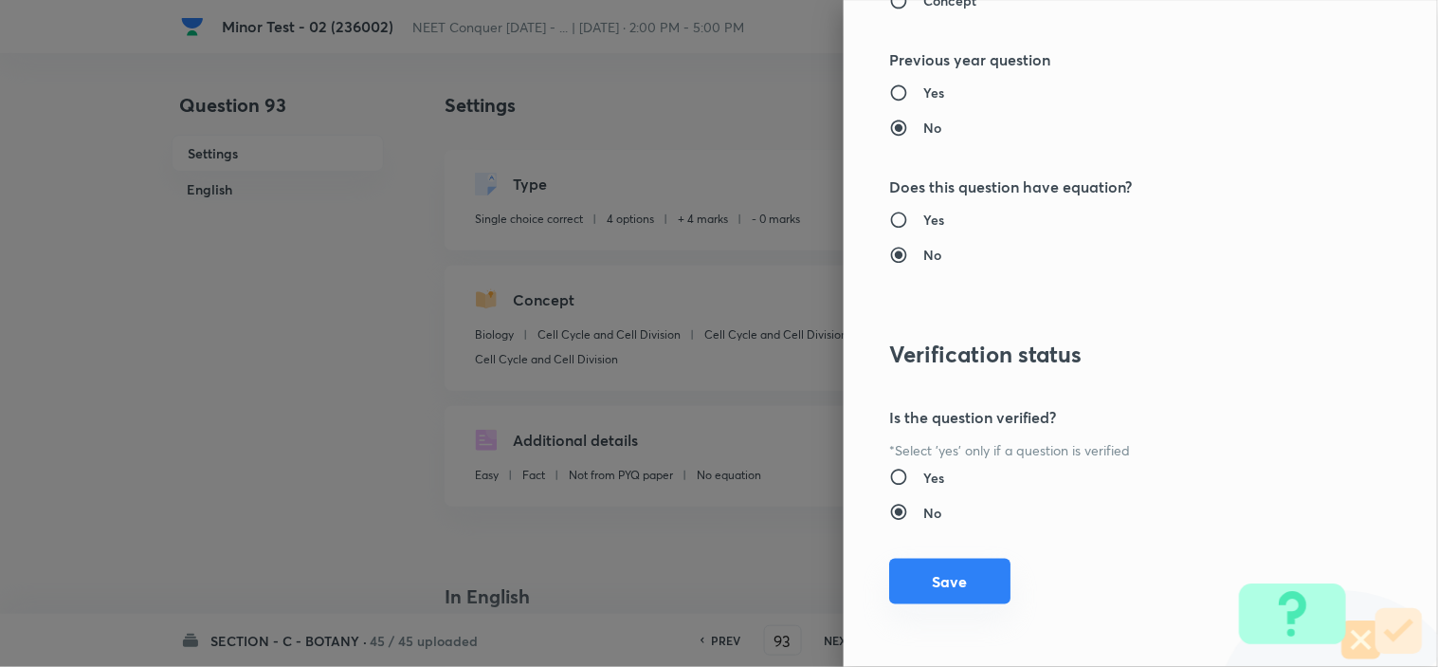
click at [906, 593] on button "Save" at bounding box center [949, 581] width 121 height 46
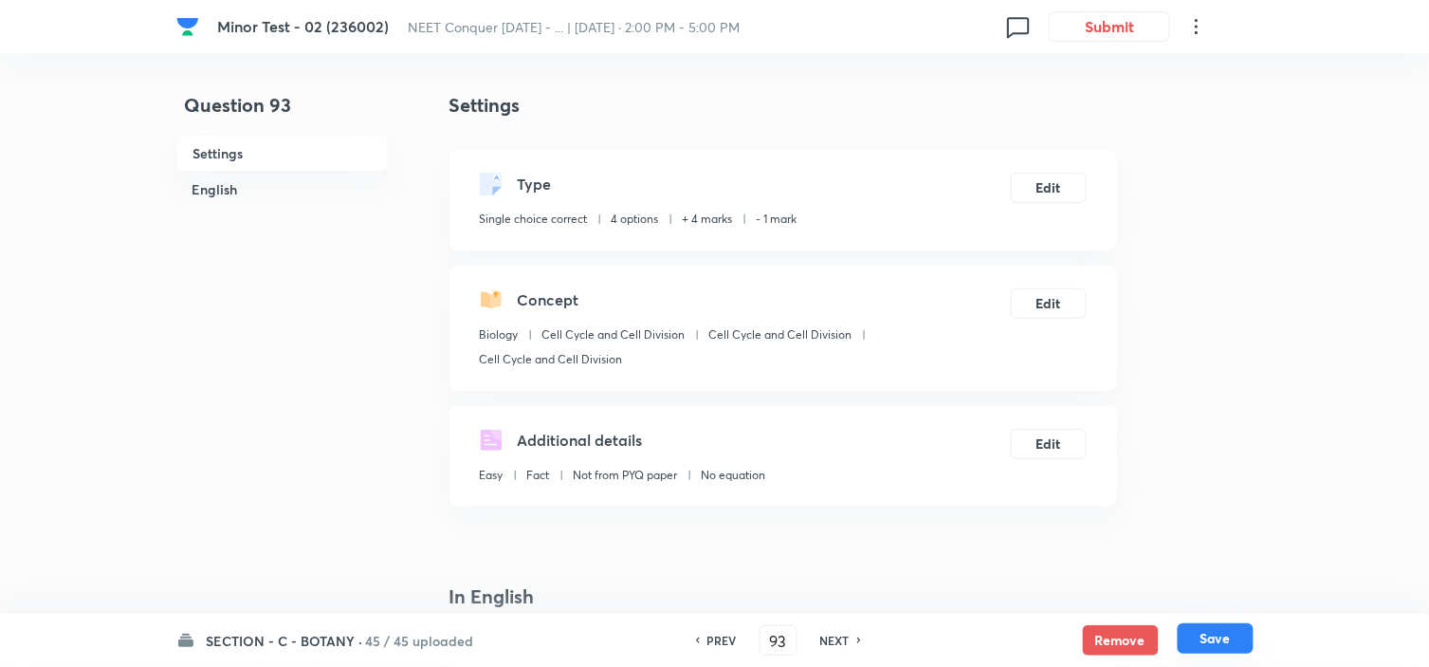
click at [1208, 631] on button "Save" at bounding box center [1216, 638] width 76 height 30
click at [1044, 180] on button "Edit" at bounding box center [1049, 186] width 76 height 30
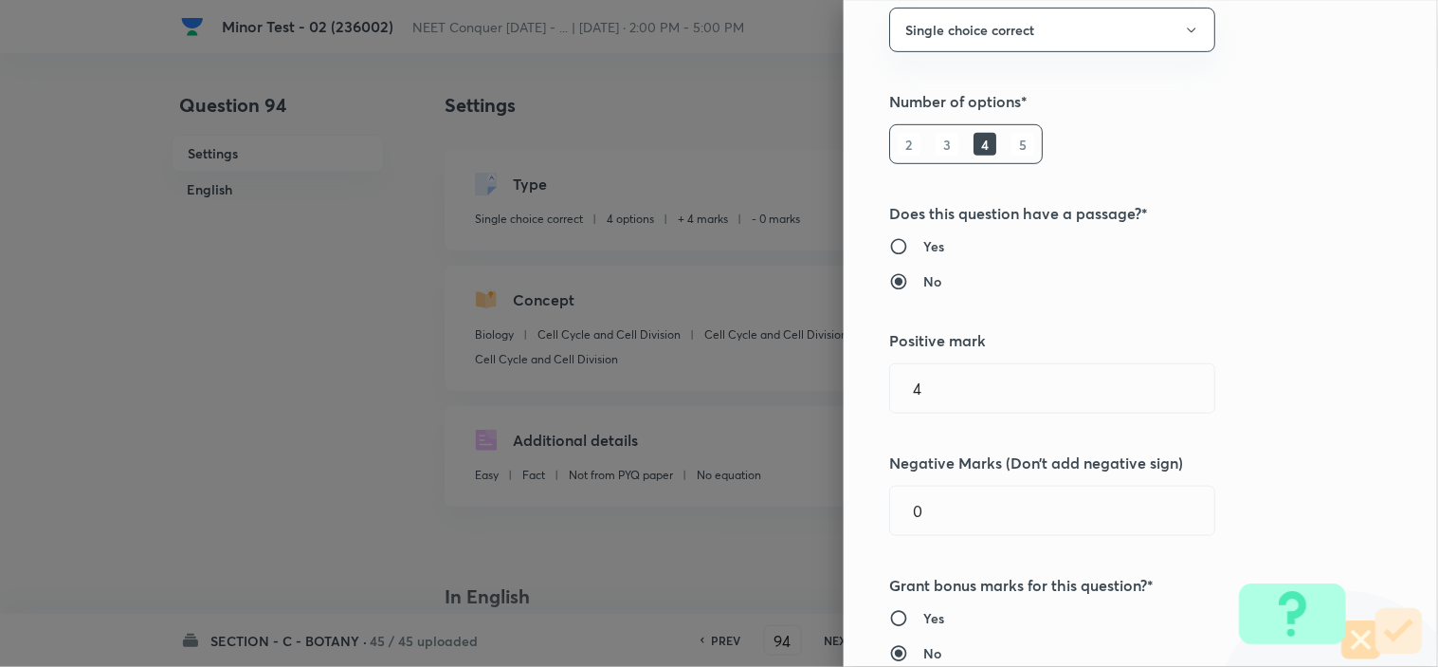
scroll to position [210, 0]
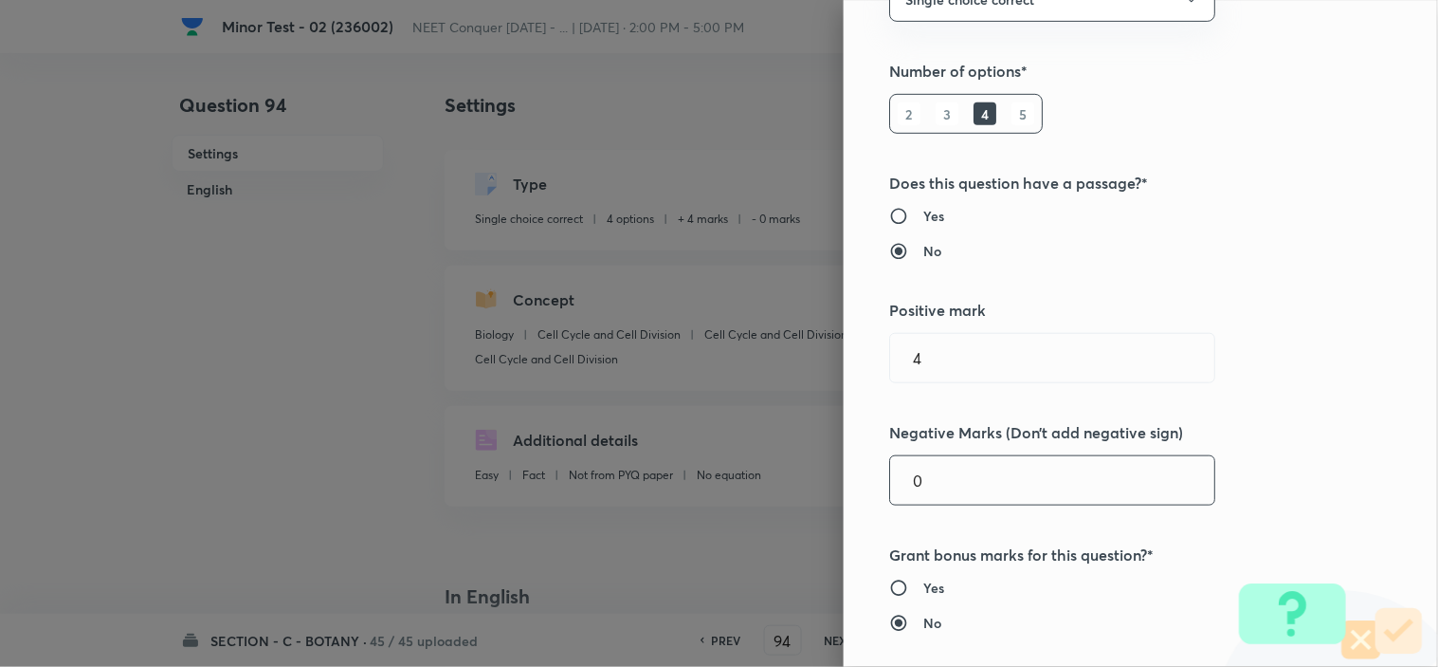
drag, startPoint x: 911, startPoint y: 487, endPoint x: 660, endPoint y: 494, distance: 251.3
click at [677, 488] on div "Question settings Question type* Single choice correct Number of options* 2 3 4…" at bounding box center [719, 333] width 1438 height 667
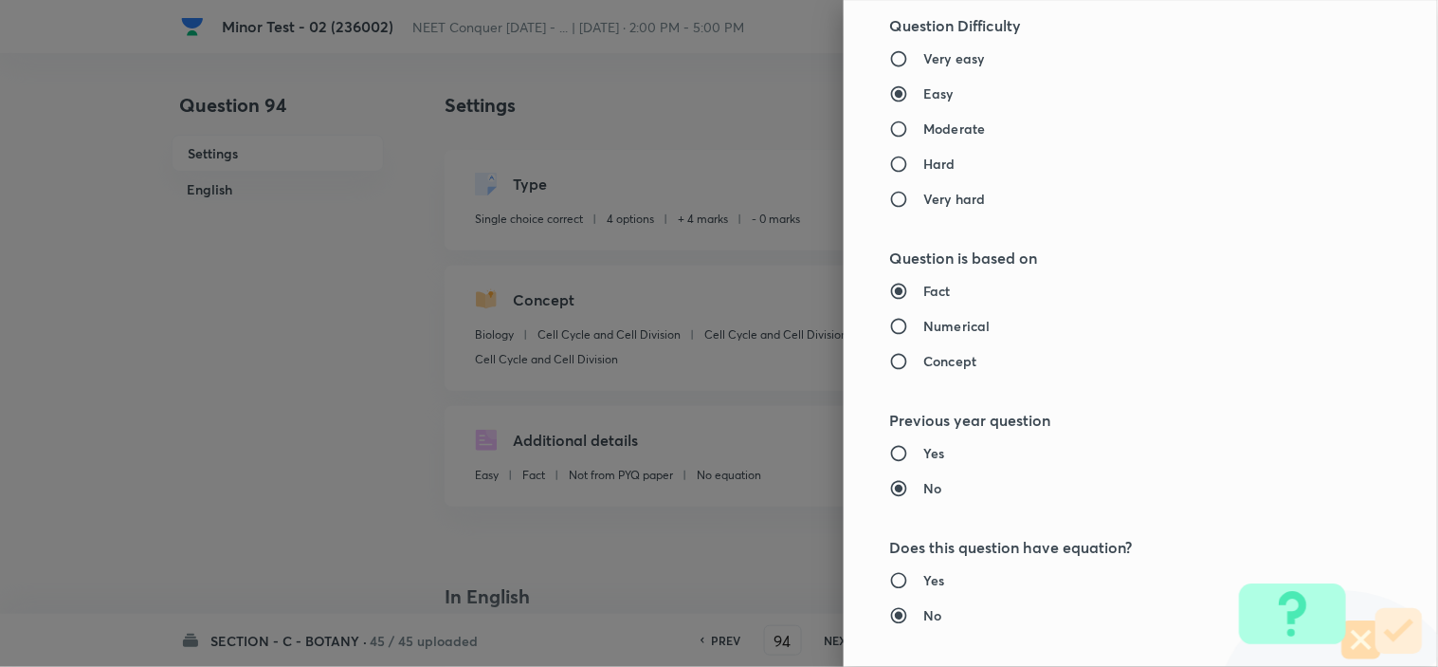
scroll to position [2045, 0]
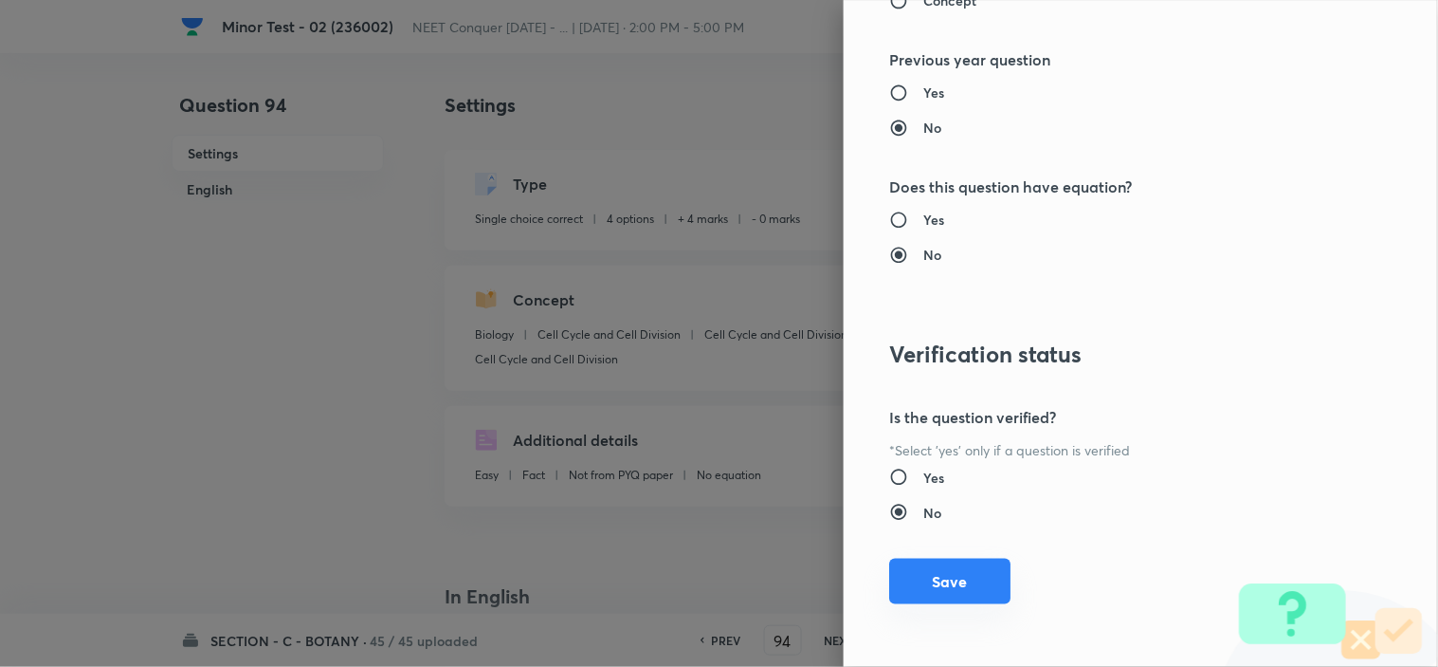
click at [926, 594] on button "Save" at bounding box center [949, 581] width 121 height 46
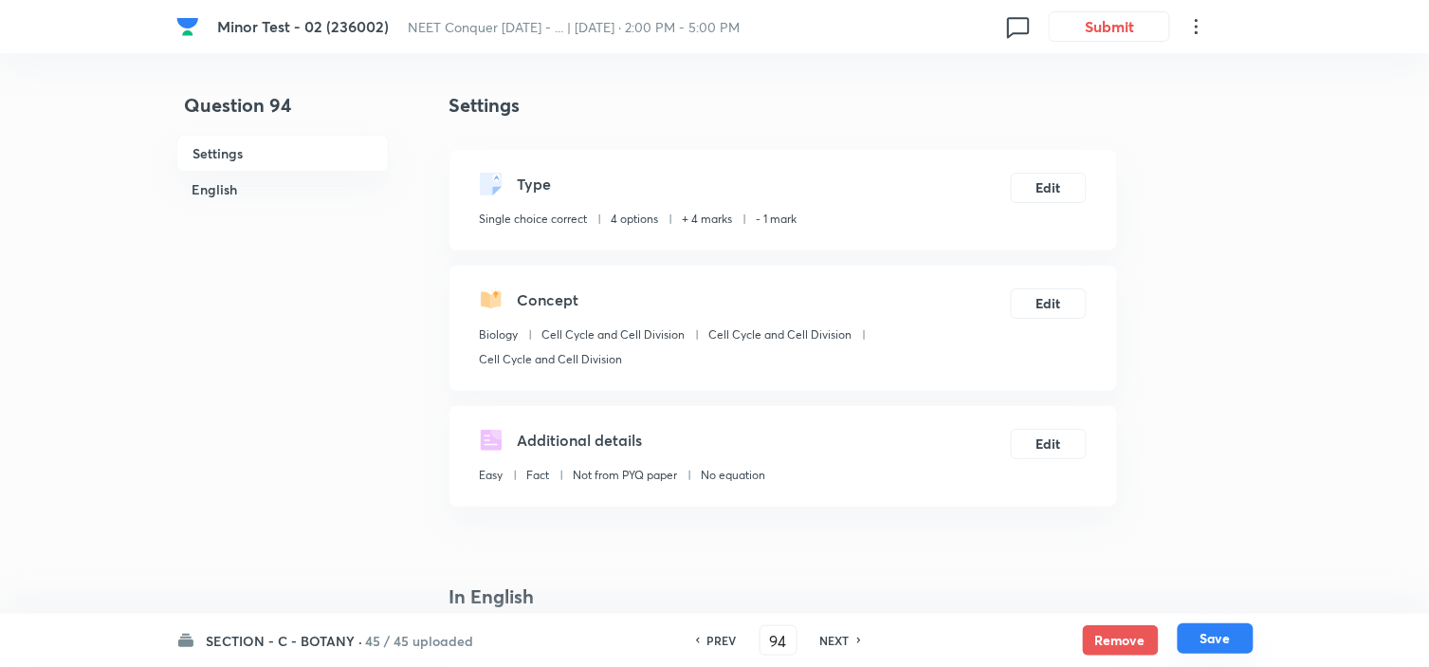
click at [1219, 629] on button "Save" at bounding box center [1216, 638] width 76 height 30
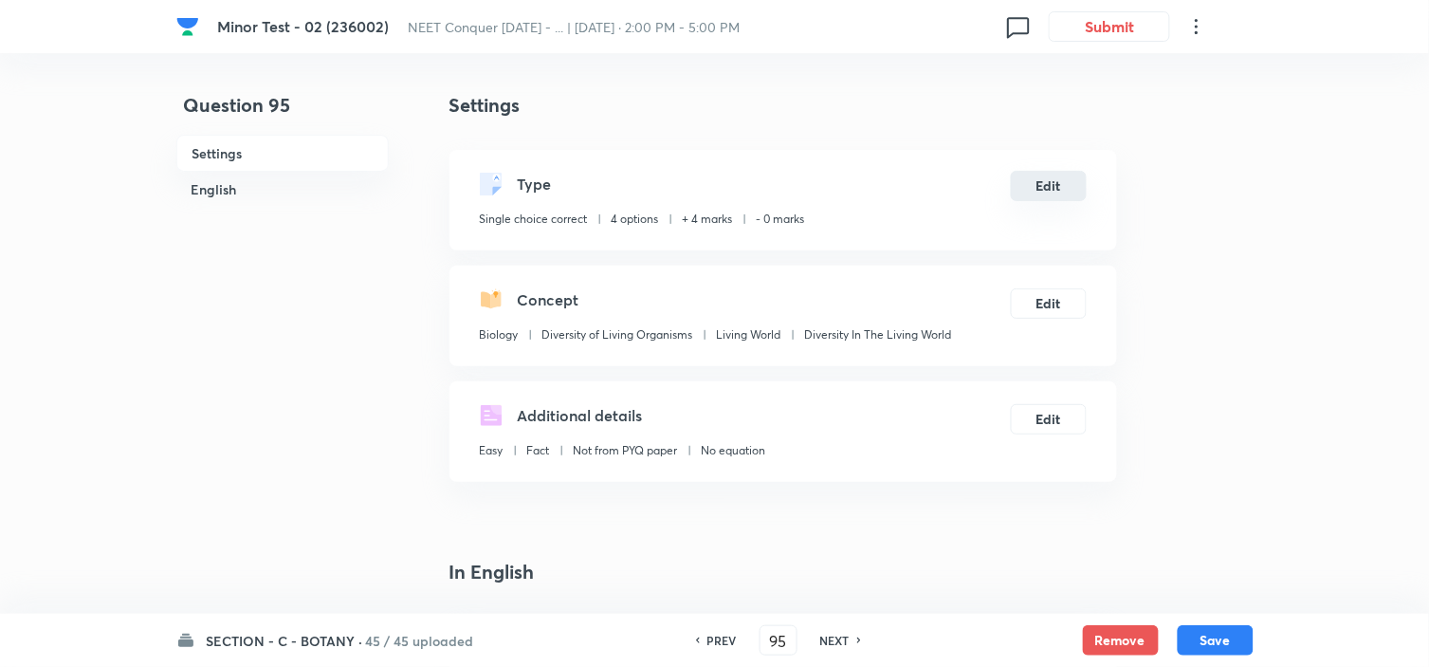
click at [1041, 194] on button "Edit" at bounding box center [1049, 186] width 76 height 30
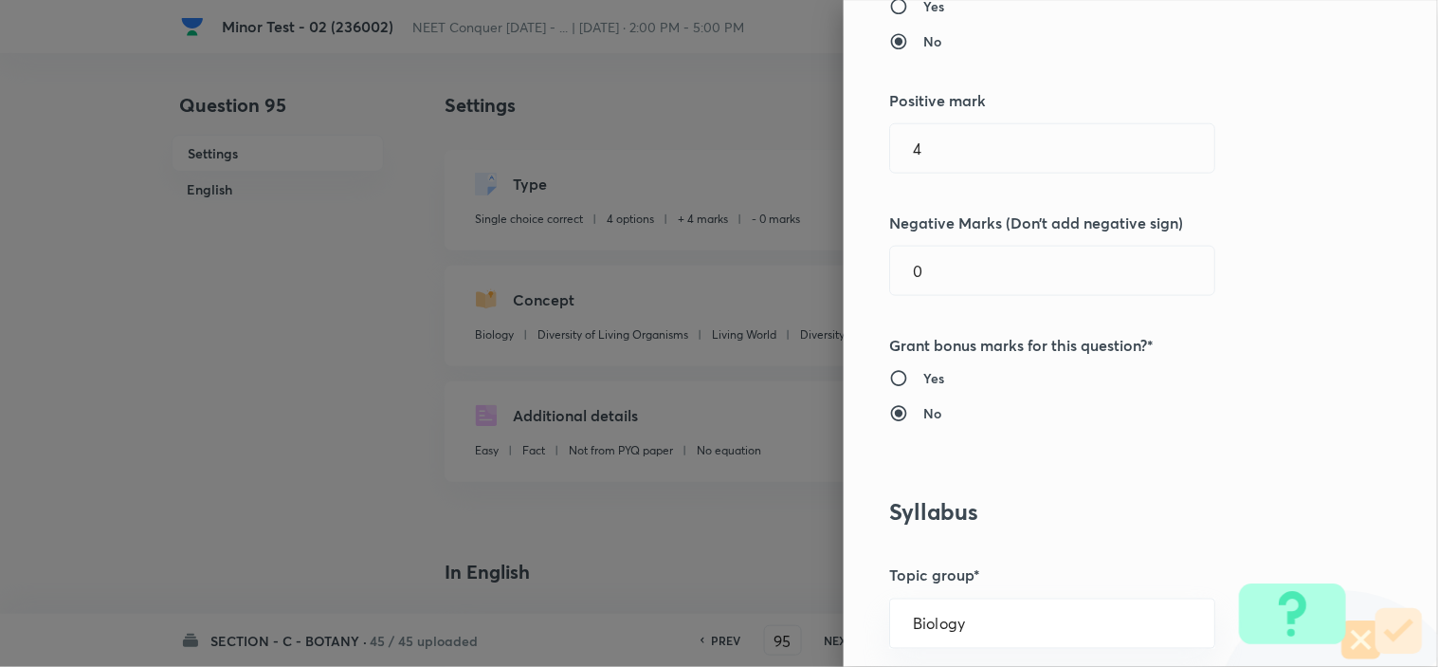
scroll to position [421, 0]
drag, startPoint x: 916, startPoint y: 266, endPoint x: 791, endPoint y: 304, distance: 130.8
click at [890, 270] on input "0" at bounding box center [1052, 270] width 324 height 48
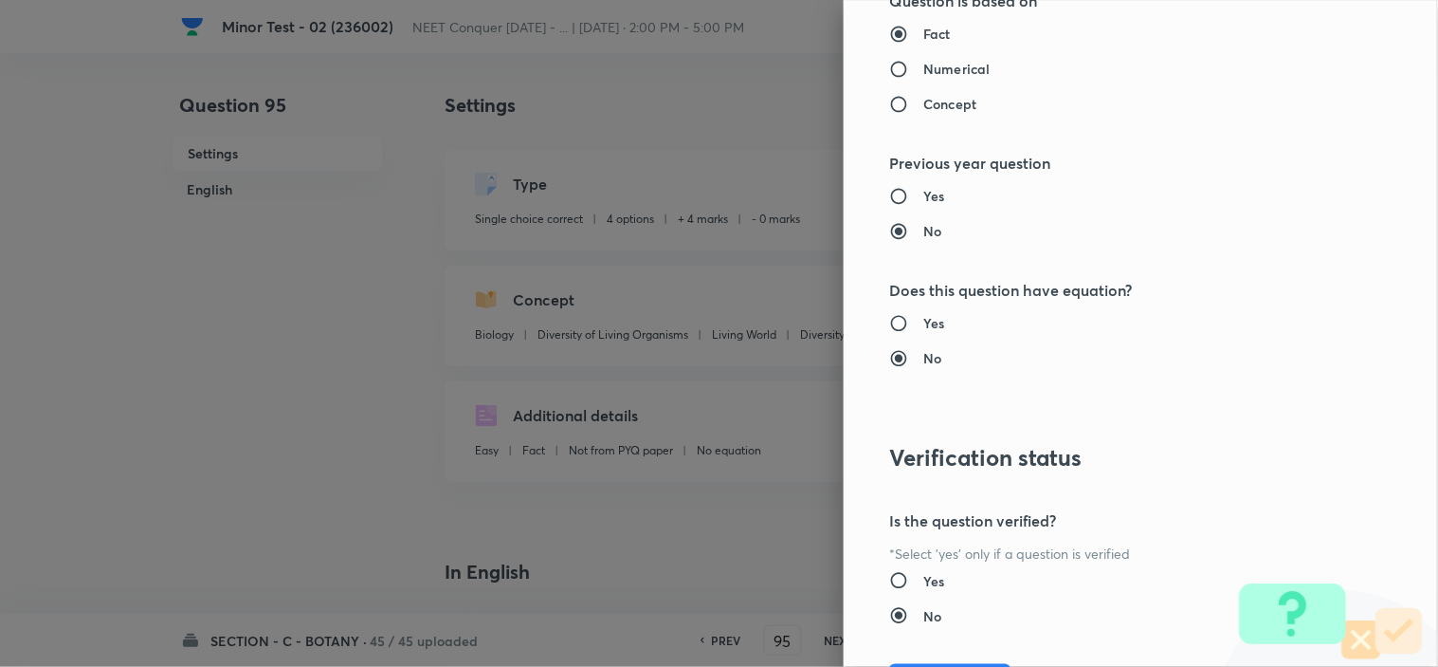
scroll to position [2045, 0]
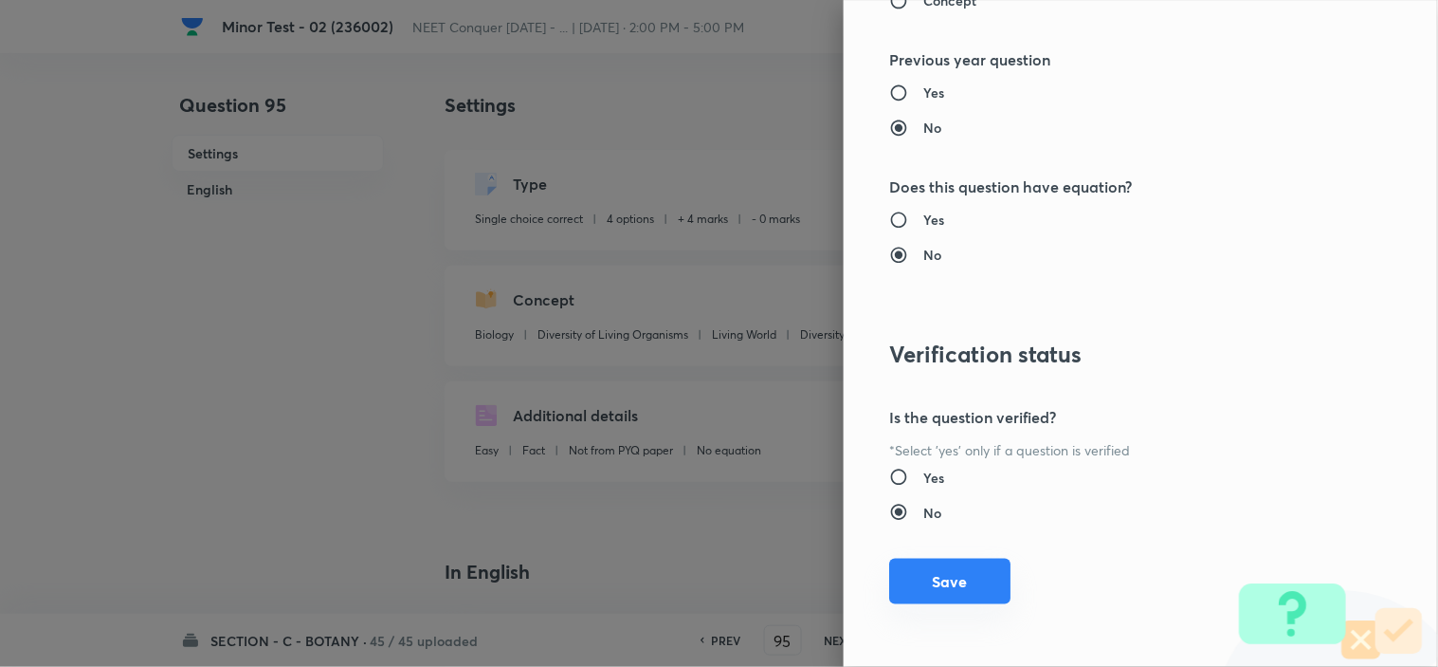
click at [936, 576] on button "Save" at bounding box center [949, 581] width 121 height 46
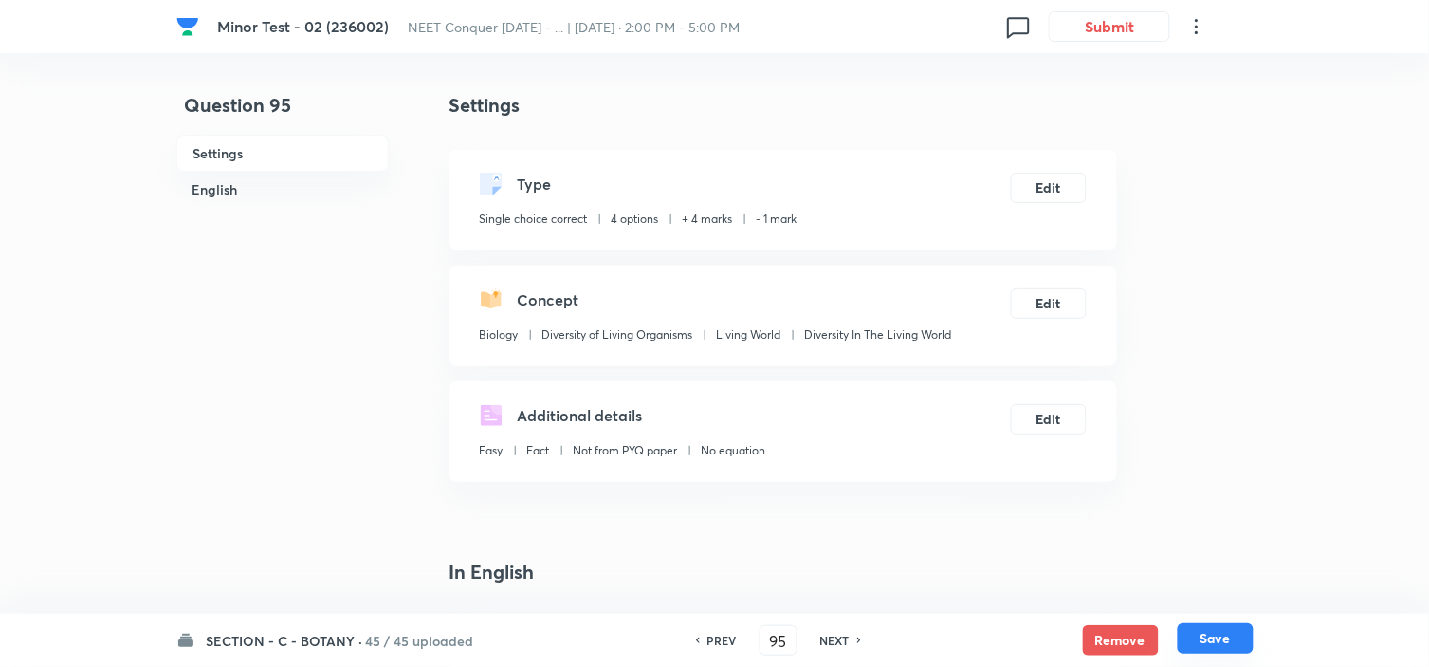
click at [1220, 630] on button "Save" at bounding box center [1216, 638] width 76 height 30
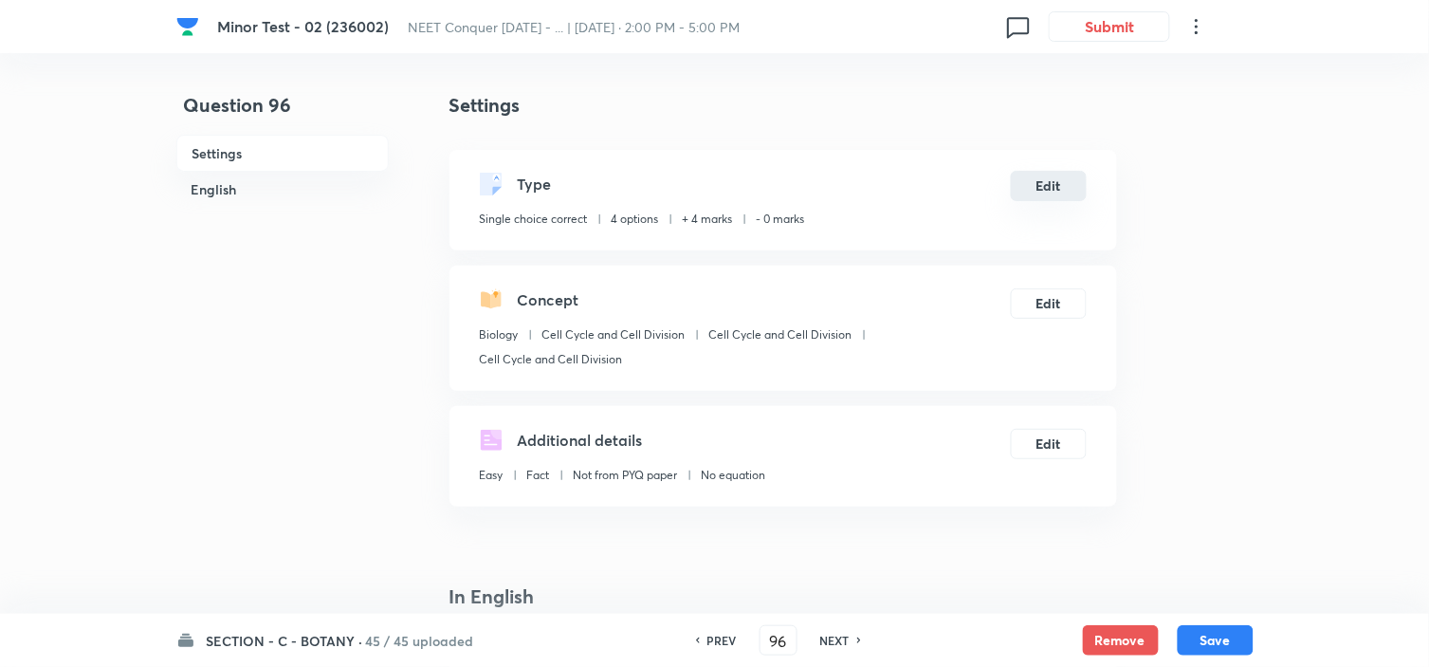
click at [1047, 192] on button "Edit" at bounding box center [1049, 186] width 76 height 30
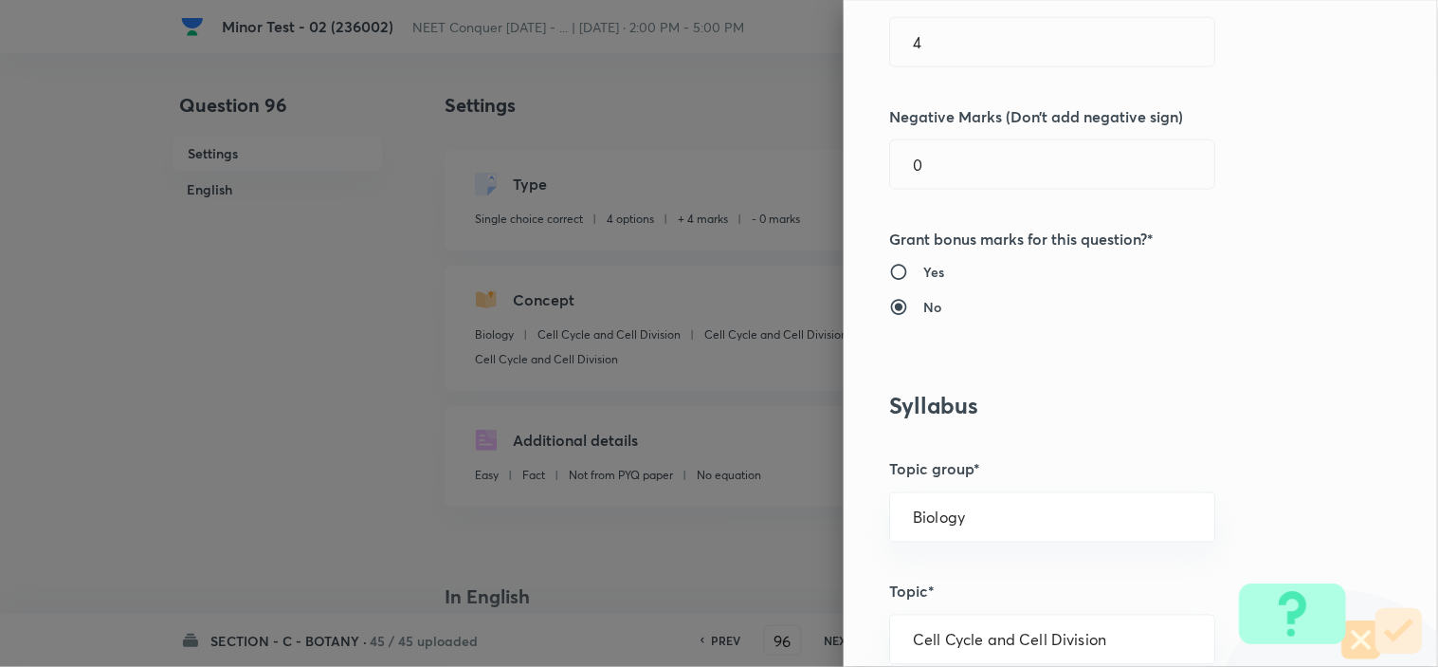
scroll to position [421, 0]
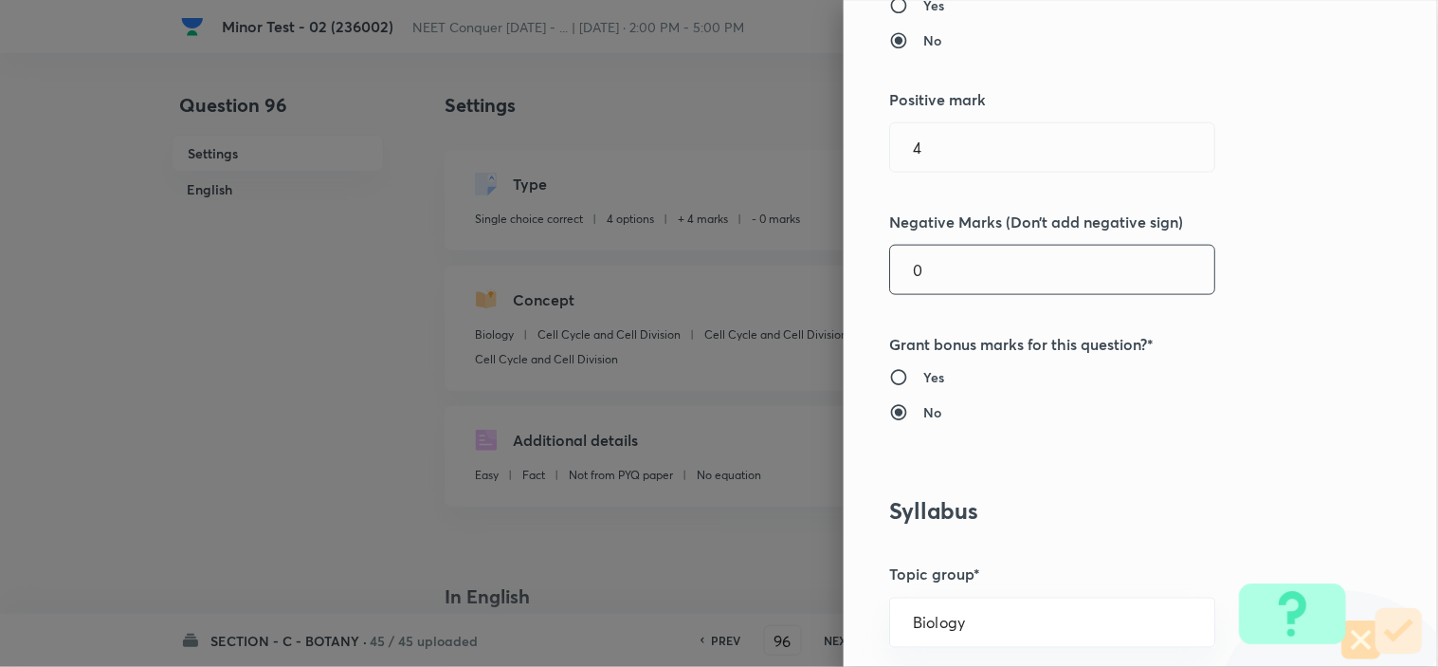
drag, startPoint x: 911, startPoint y: 267, endPoint x: 725, endPoint y: 310, distance: 190.7
click at [811, 287] on div "Question settings Question type* Single choice correct Number of options* 2 3 4…" at bounding box center [719, 333] width 1438 height 667
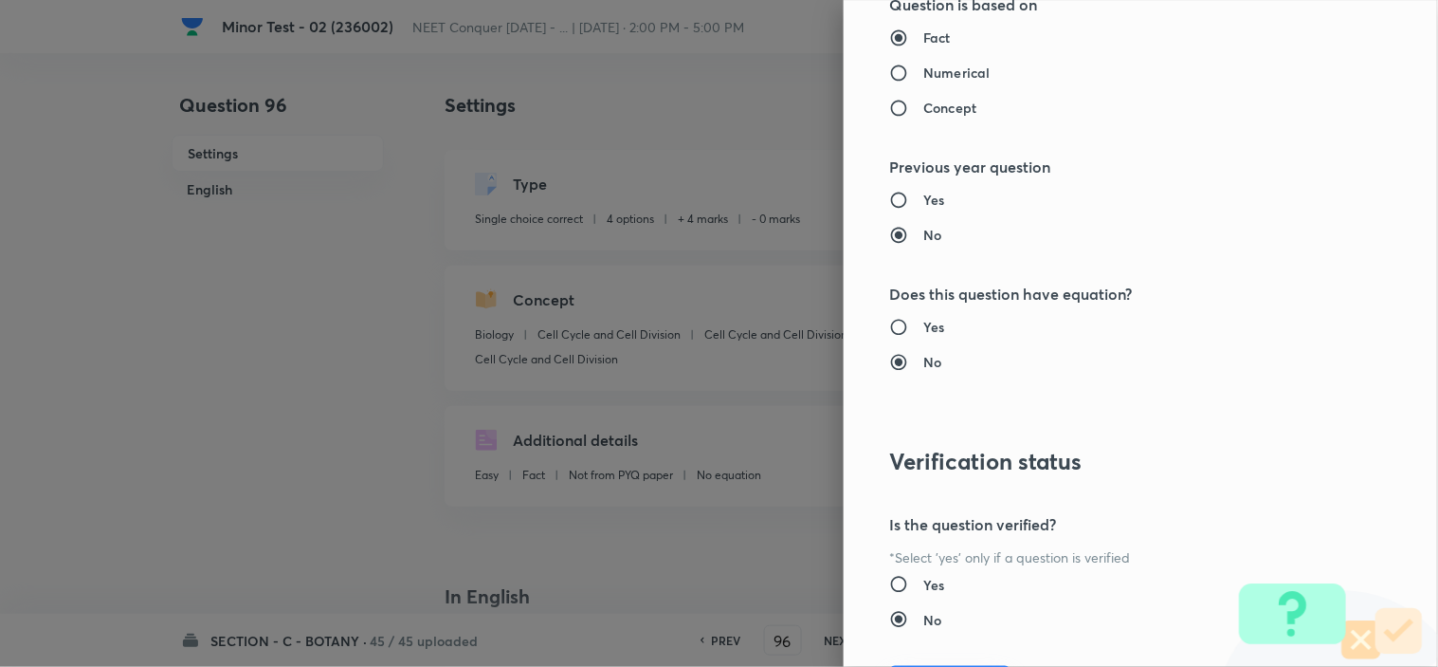
scroll to position [2045, 0]
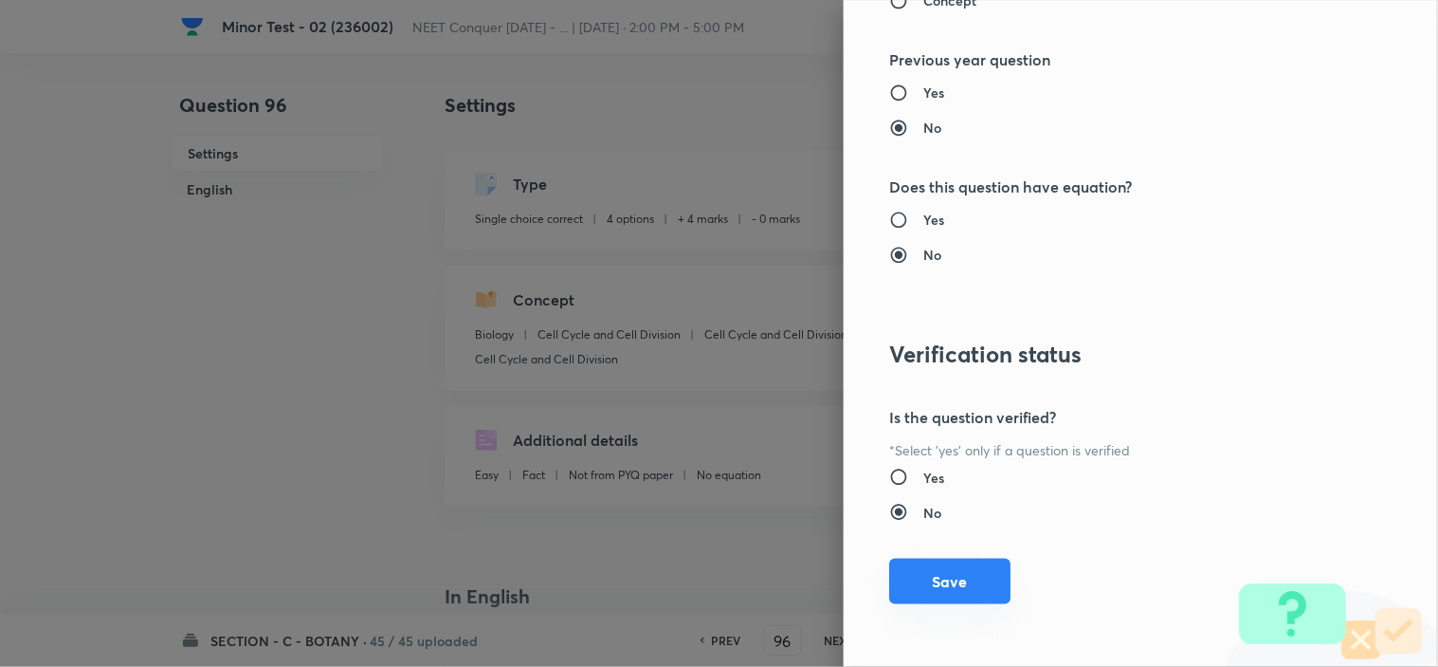
click at [927, 590] on button "Save" at bounding box center [949, 581] width 121 height 46
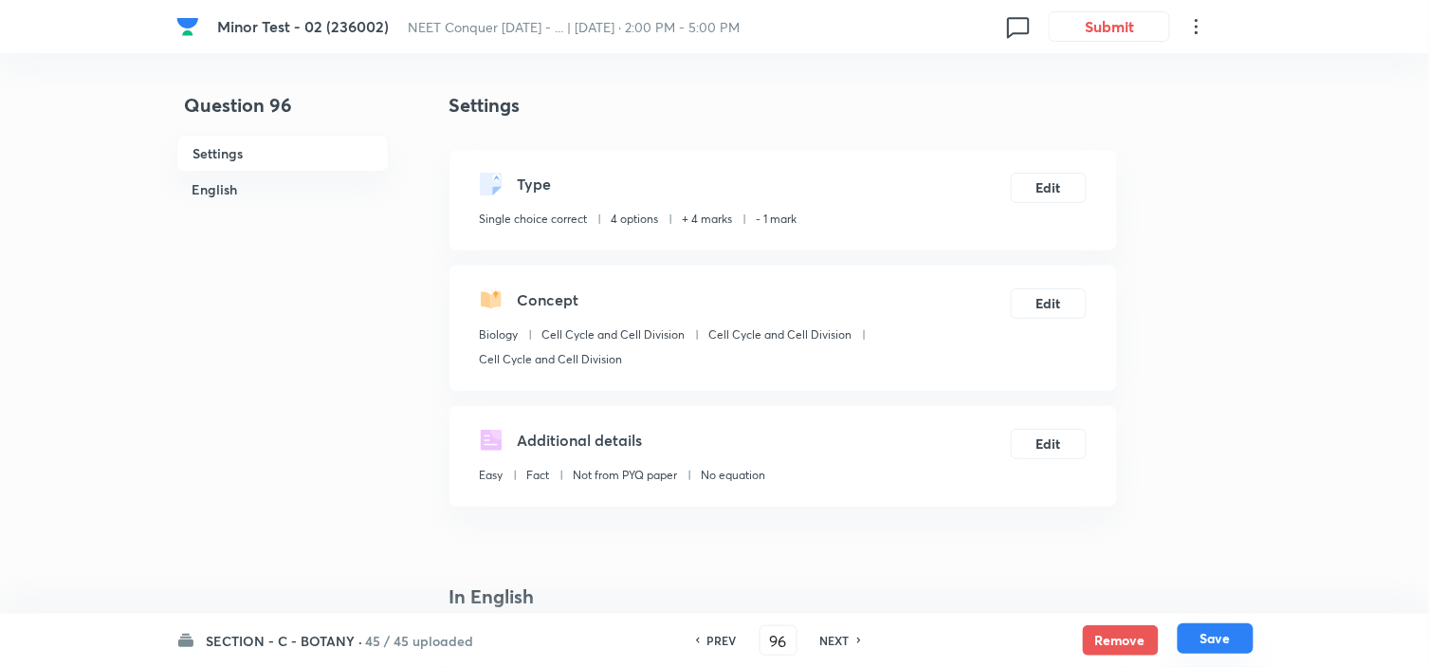
click at [1206, 642] on button "Save" at bounding box center [1216, 638] width 76 height 30
click at [1044, 295] on button "Edit" at bounding box center [1048, 301] width 75 height 30
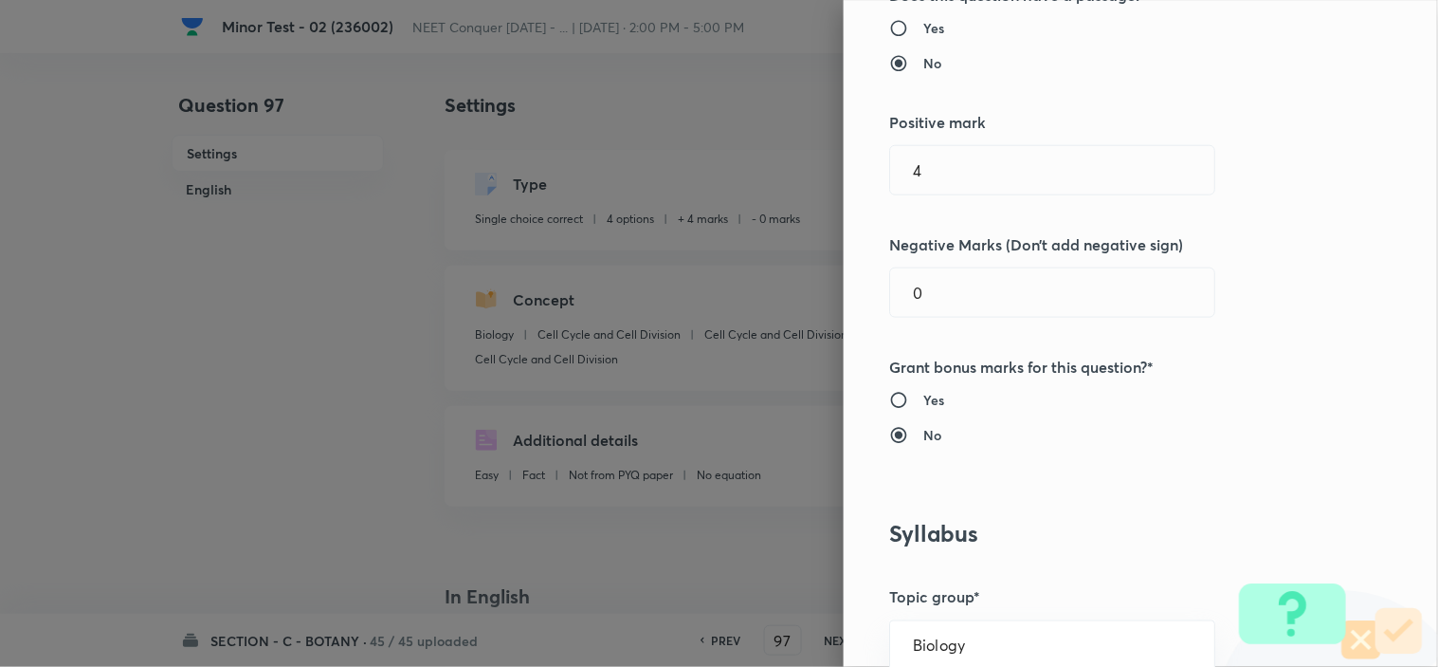
scroll to position [421, 0]
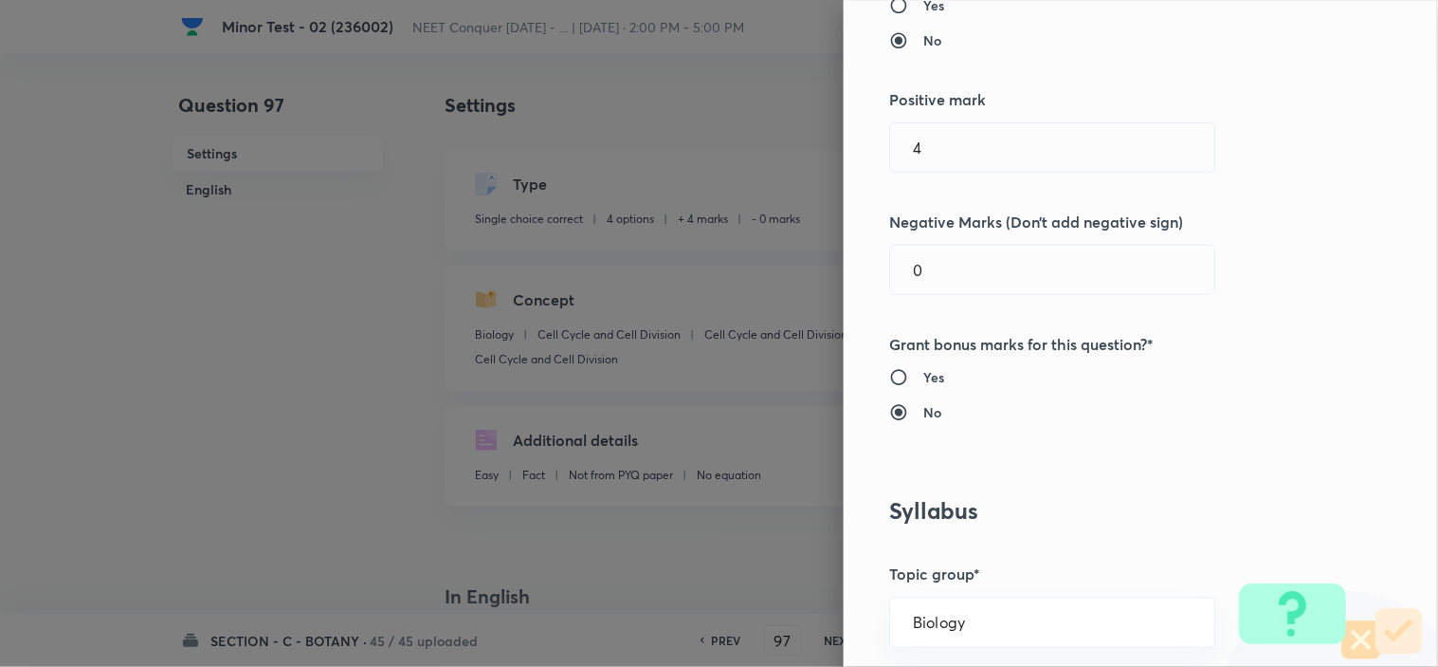
drag, startPoint x: 927, startPoint y: 301, endPoint x: 838, endPoint y: 301, distance: 89.1
click at [844, 298] on div "Question settings Question type* Single choice correct Number of options* 2 3 4…" at bounding box center [1141, 333] width 594 height 667
drag, startPoint x: 931, startPoint y: 276, endPoint x: 754, endPoint y: 296, distance: 178.4
click at [809, 289] on div "Question settings Question type* Single choice correct Number of options* 2 3 4…" at bounding box center [719, 333] width 1438 height 667
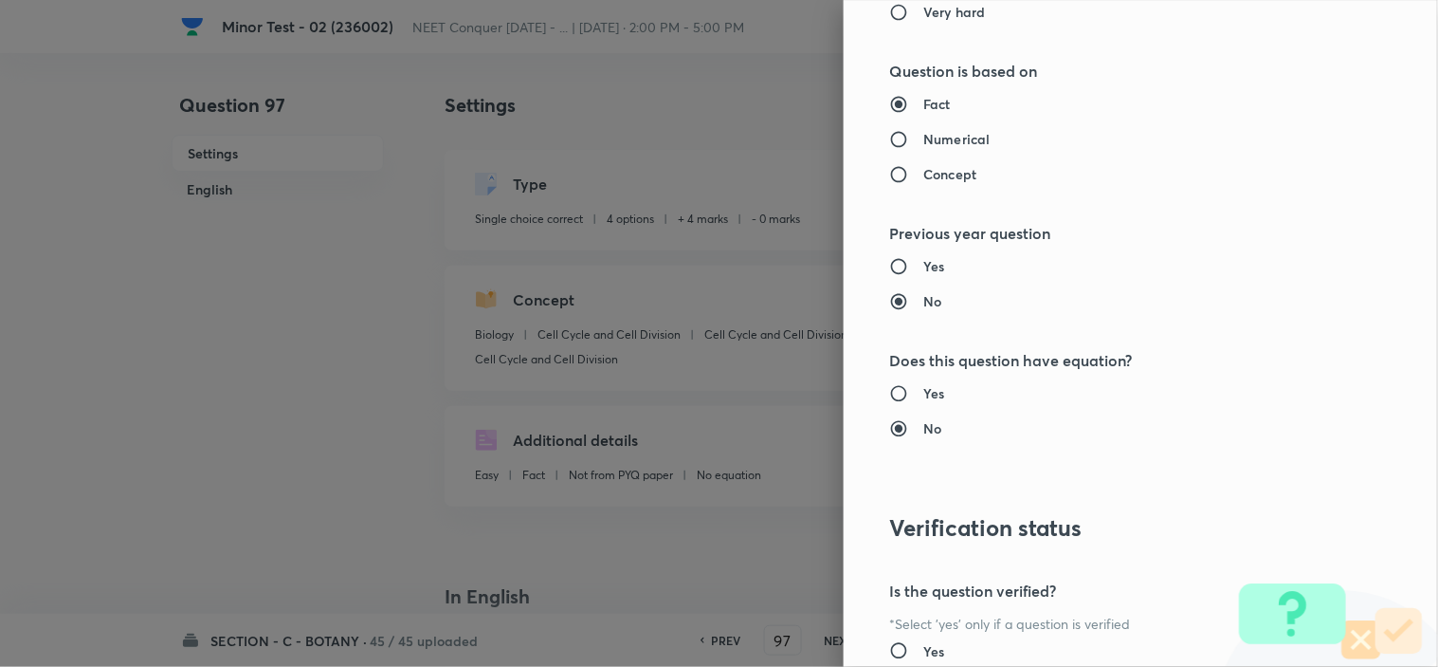
scroll to position [2045, 0]
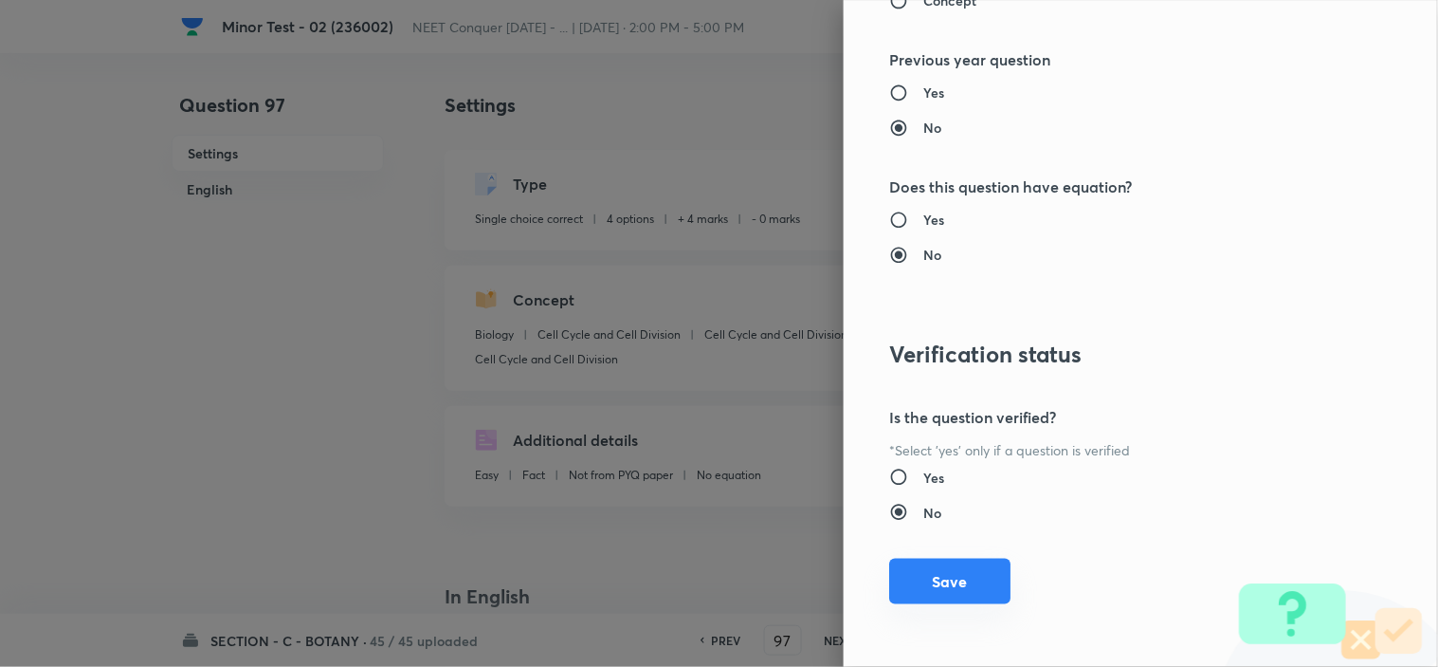
click at [941, 570] on button "Save" at bounding box center [949, 581] width 121 height 46
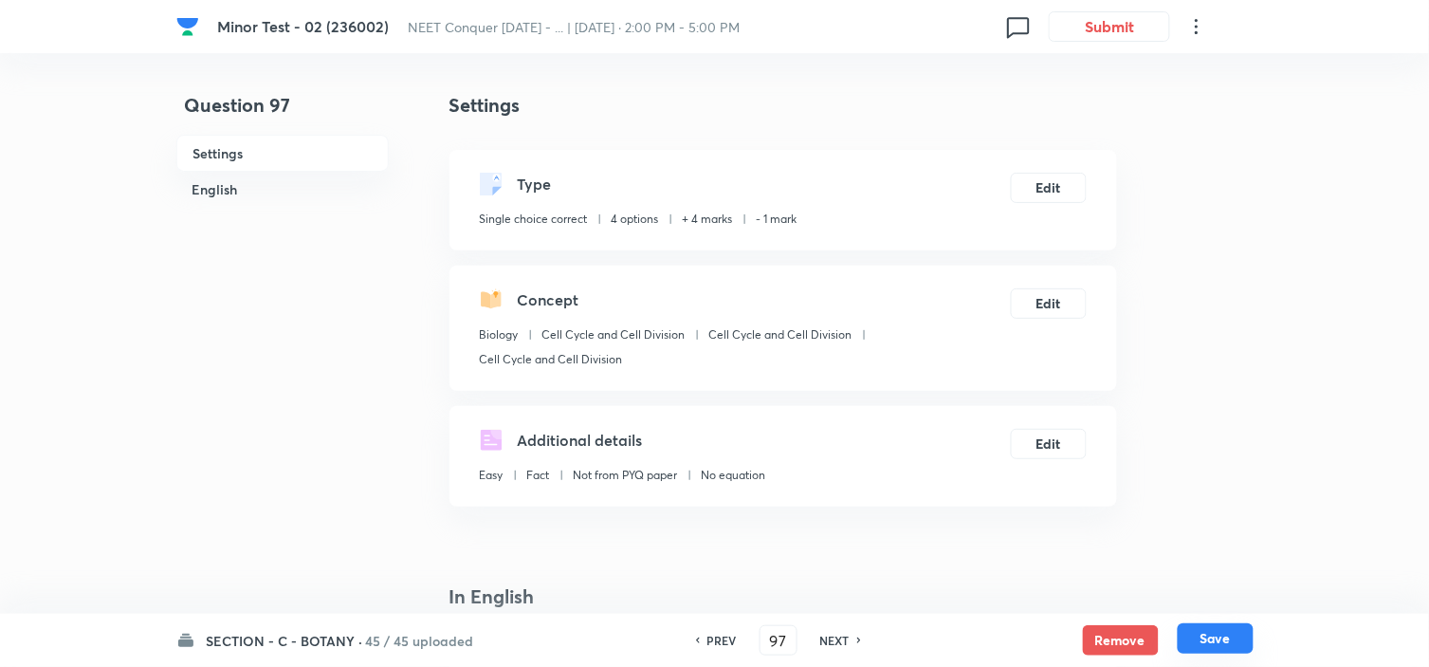
click at [1245, 648] on button "Save" at bounding box center [1216, 638] width 76 height 30
click at [1062, 301] on button "Edit" at bounding box center [1048, 301] width 75 height 30
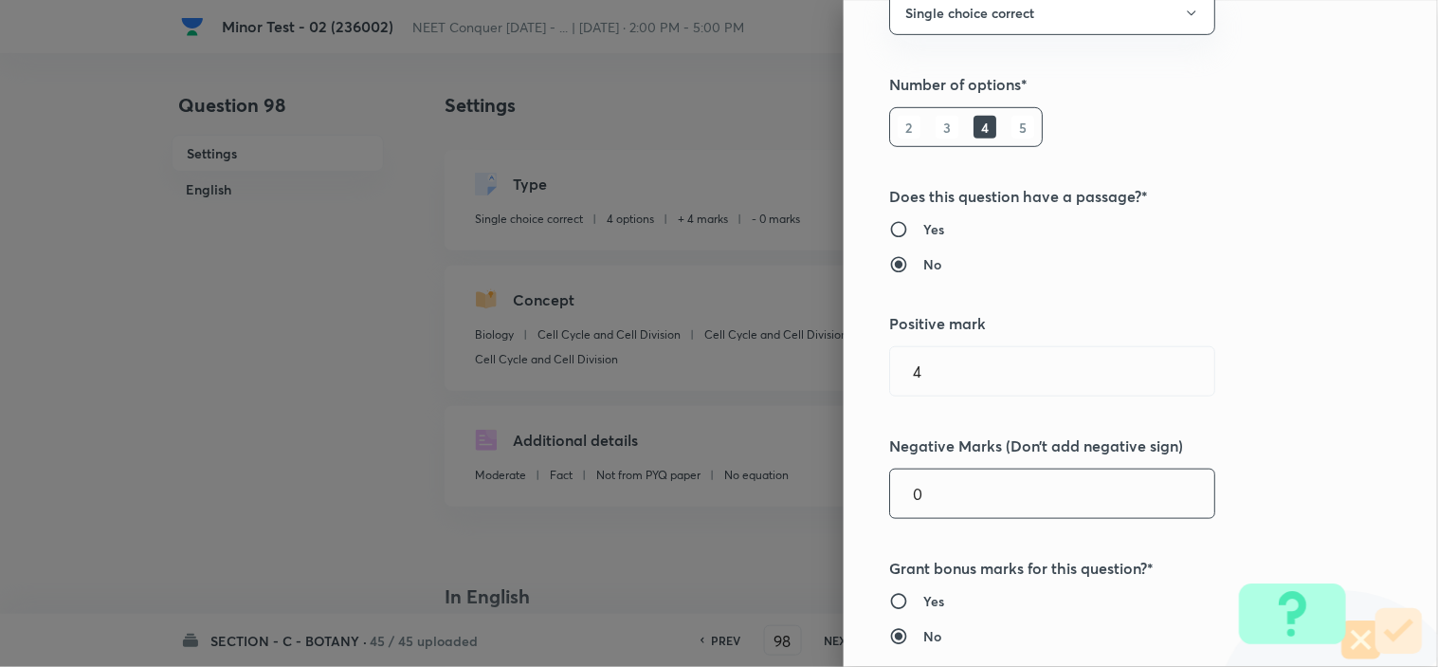
scroll to position [316, 0]
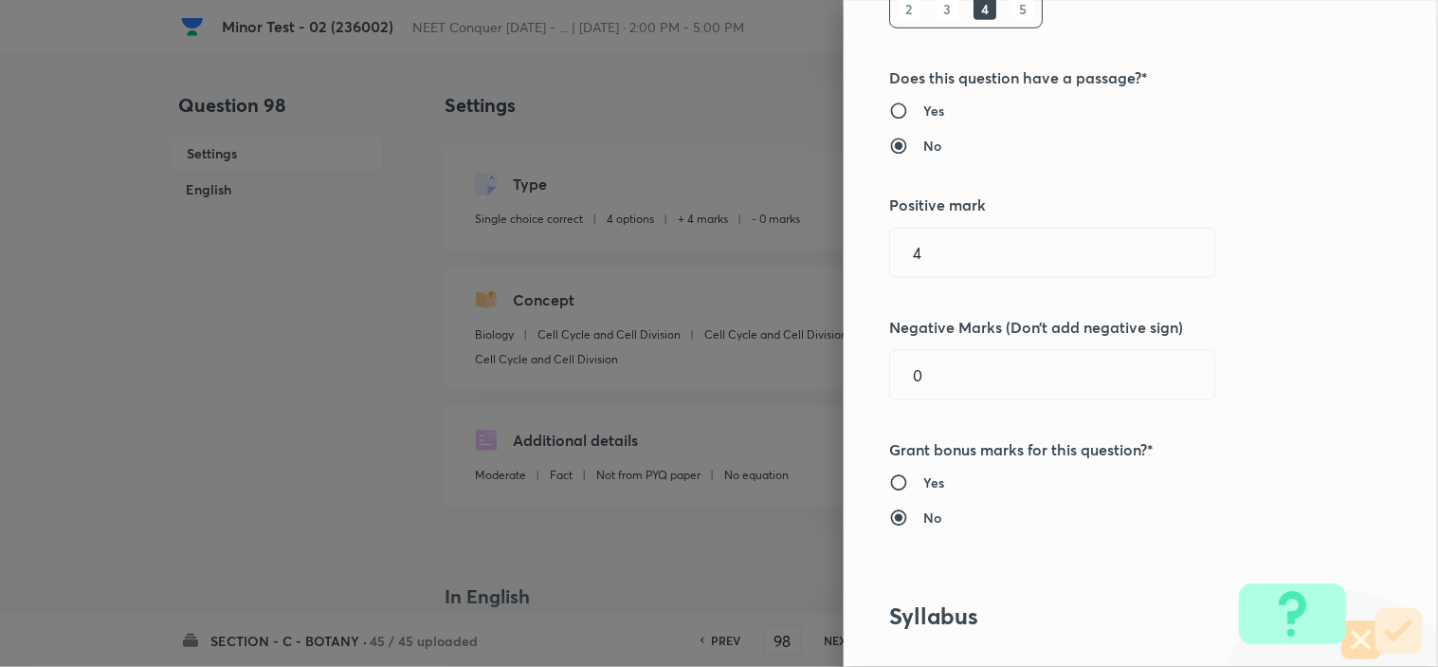
drag, startPoint x: 887, startPoint y: 383, endPoint x: 741, endPoint y: 398, distance: 146.8
click at [815, 393] on div "Question settings Question type* Single choice correct Number of options* 2 3 4…" at bounding box center [719, 333] width 1438 height 667
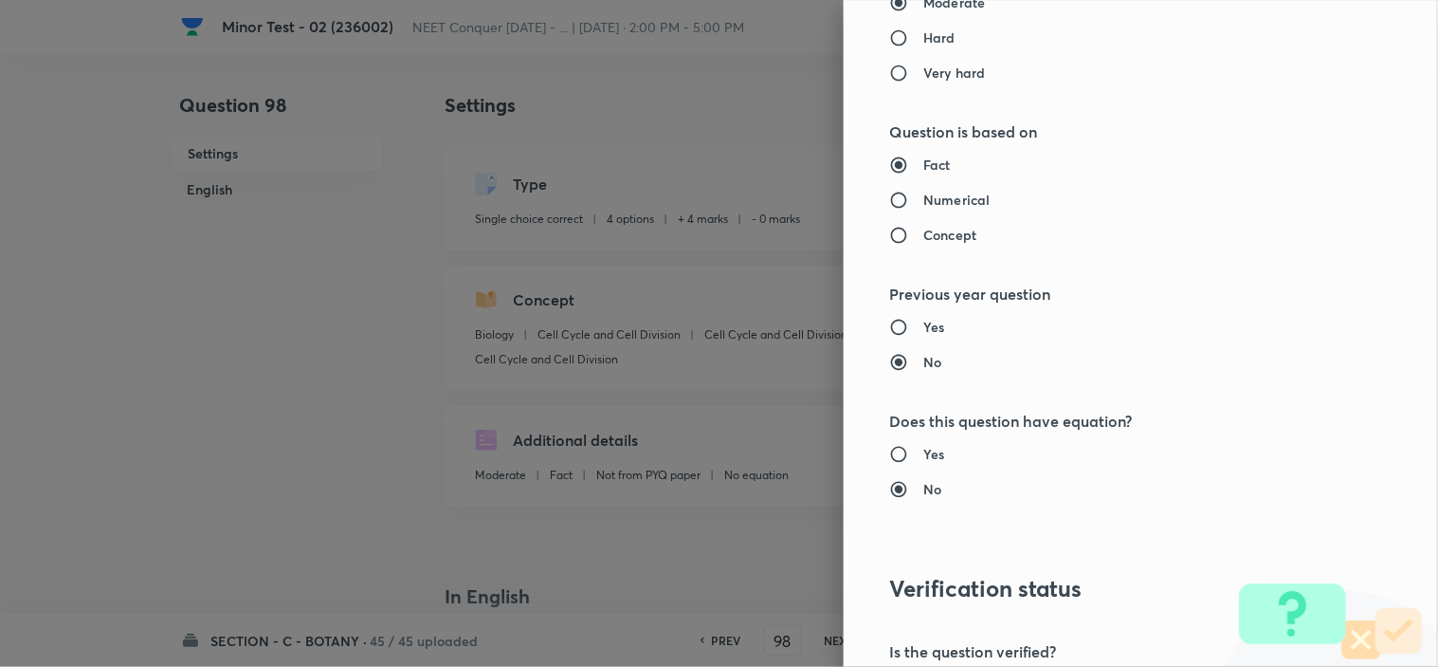
scroll to position [2045, 0]
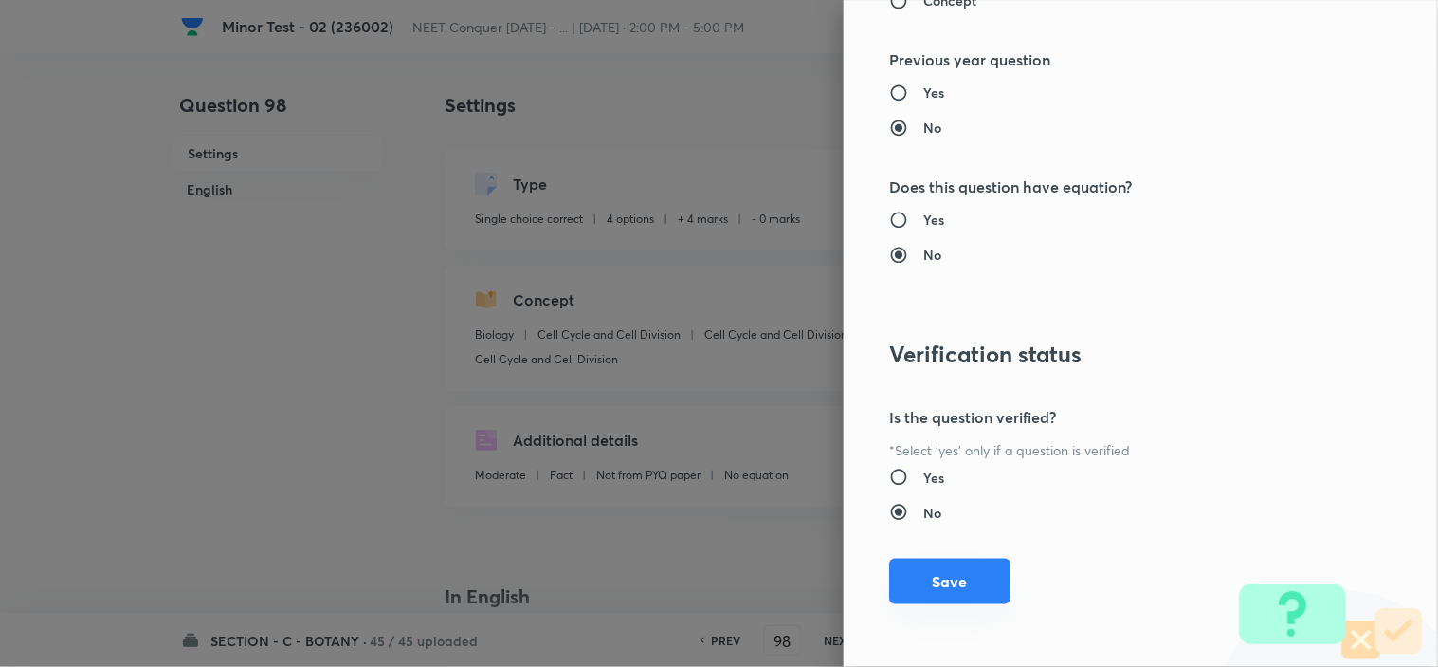
click at [953, 566] on button "Save" at bounding box center [949, 581] width 121 height 46
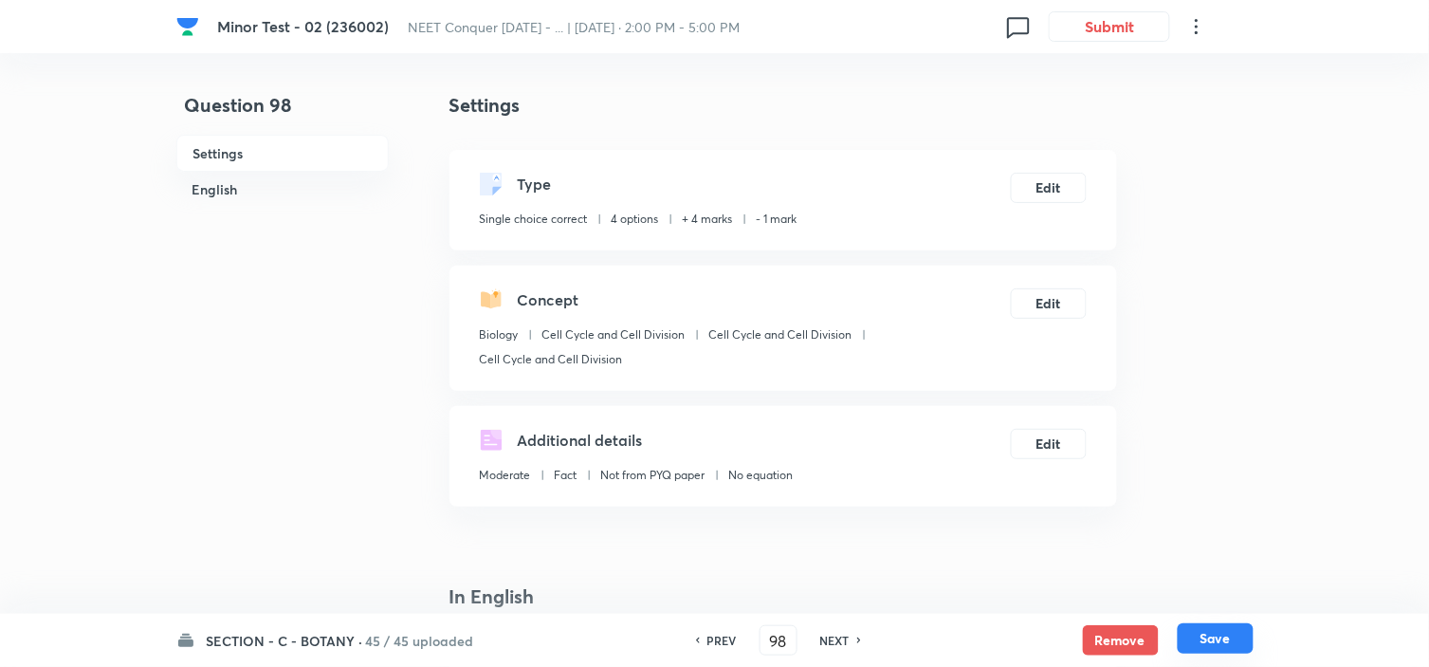
click at [1229, 637] on button "Save" at bounding box center [1216, 638] width 76 height 30
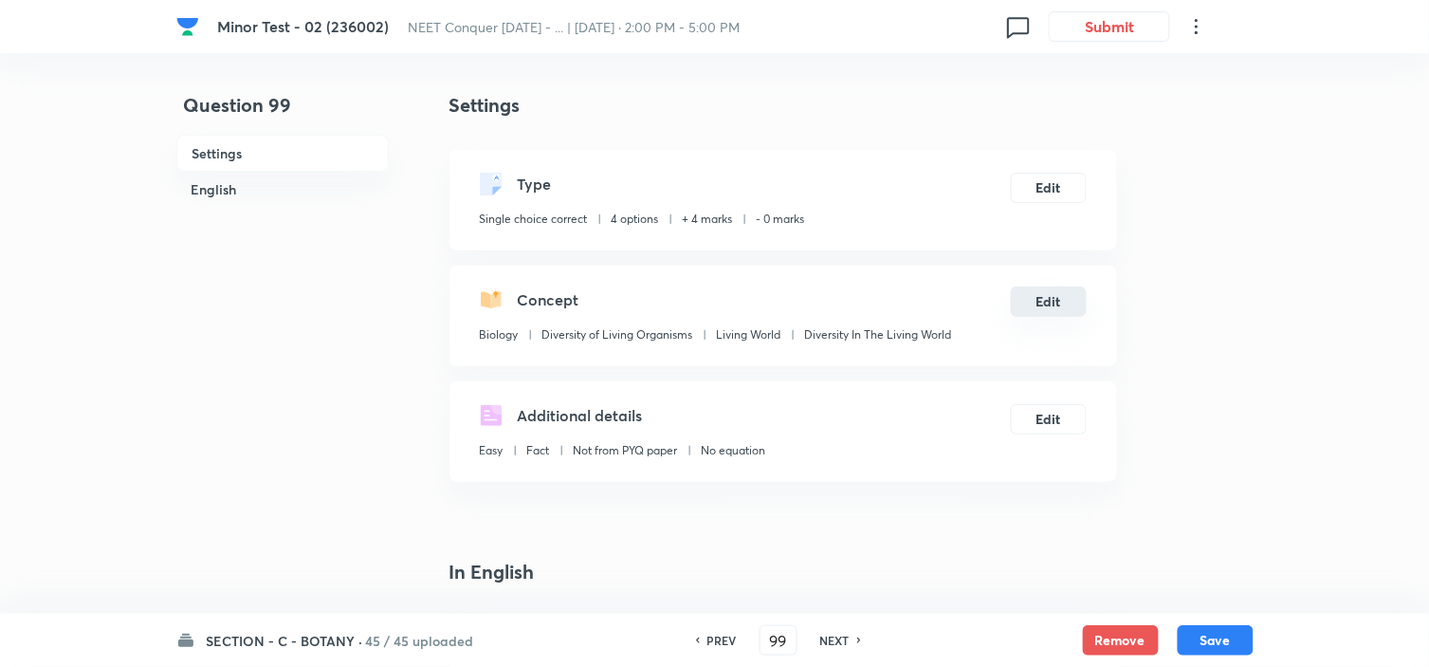
click at [1046, 286] on button "Edit" at bounding box center [1049, 301] width 76 height 30
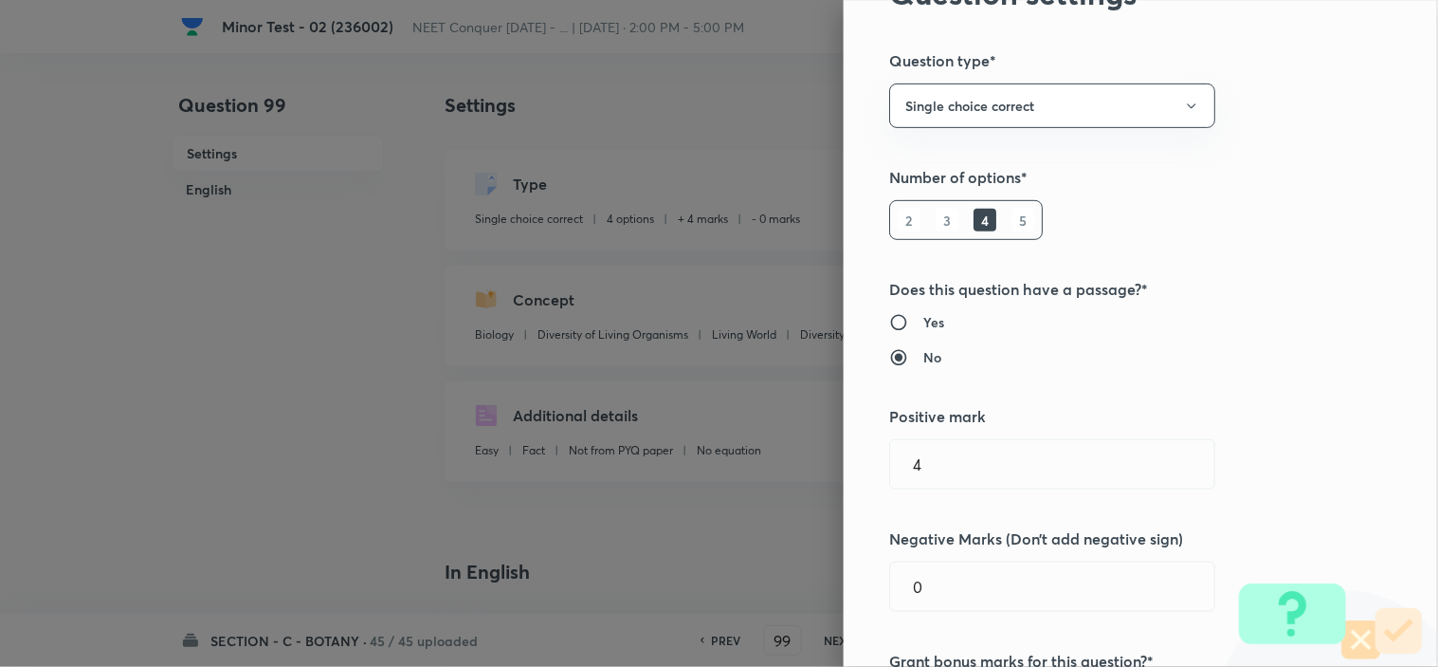
scroll to position [210, 0]
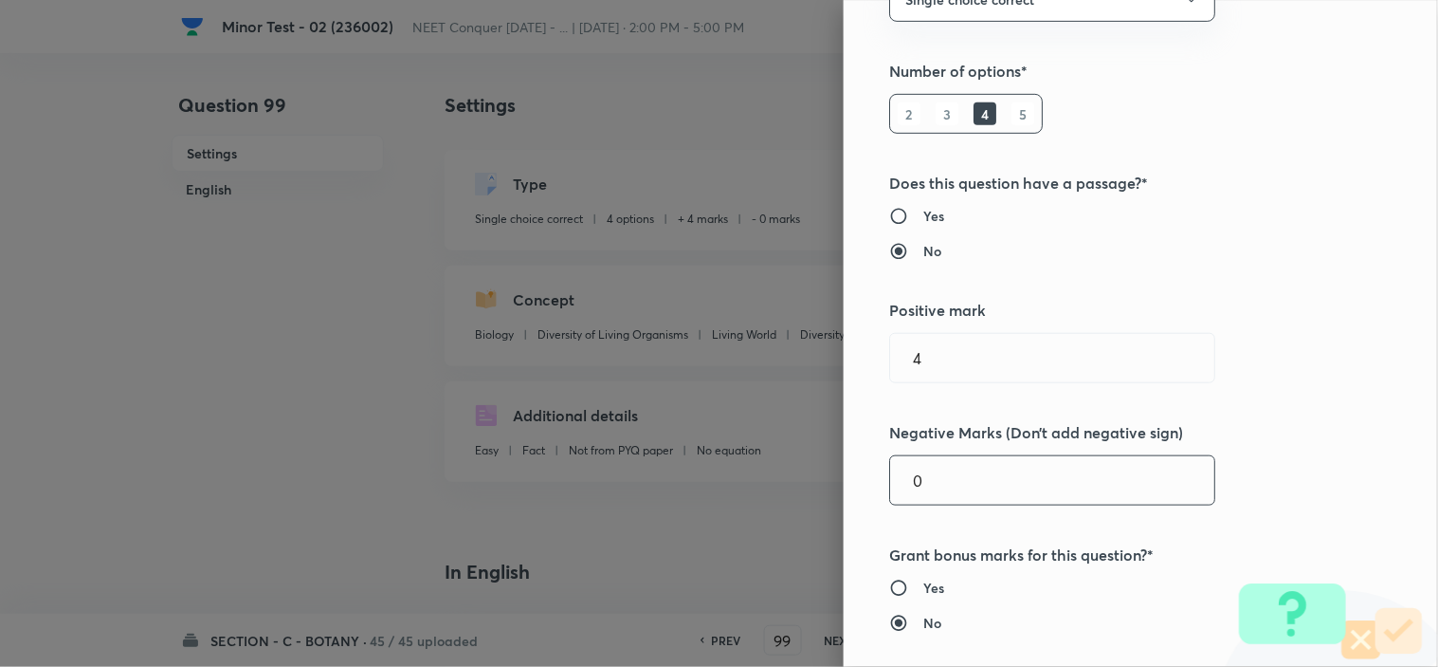
drag, startPoint x: 904, startPoint y: 484, endPoint x: 823, endPoint y: 505, distance: 84.2
click at [870, 490] on div "Question settings Question type* Single choice correct Number of options* 2 3 4…" at bounding box center [1141, 333] width 594 height 667
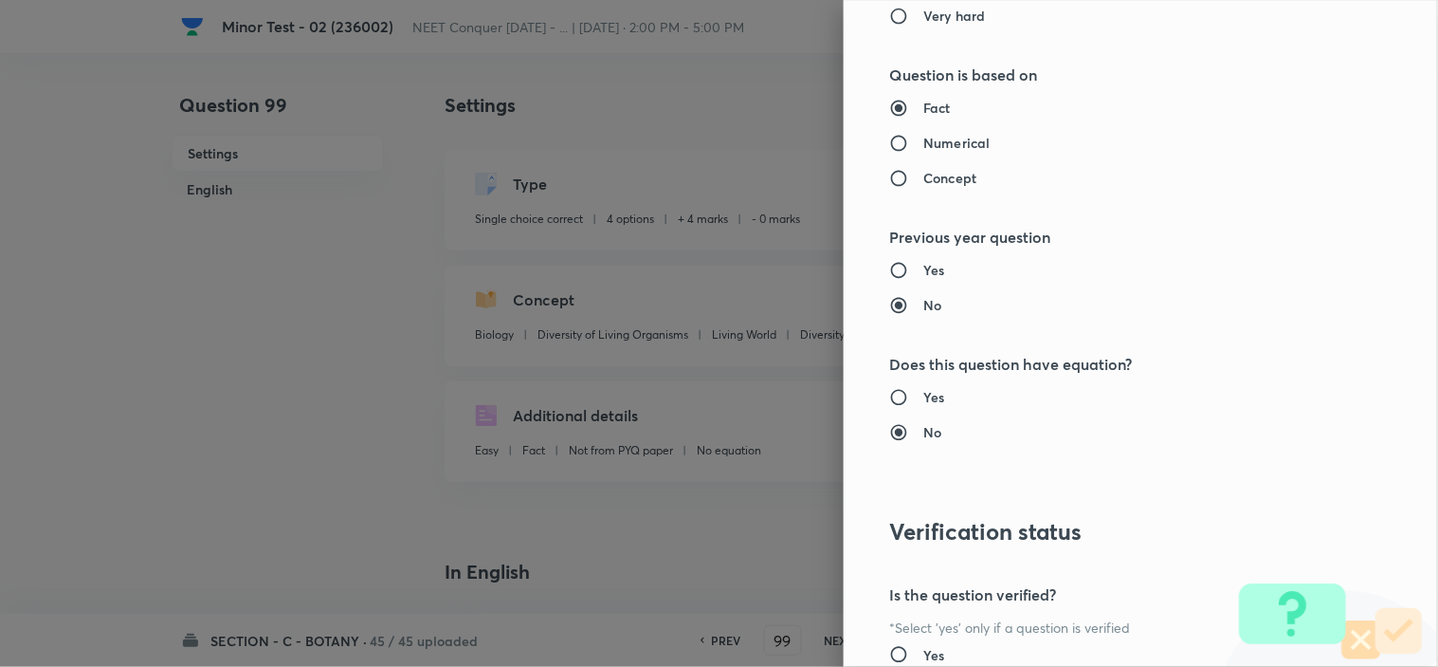
scroll to position [2045, 0]
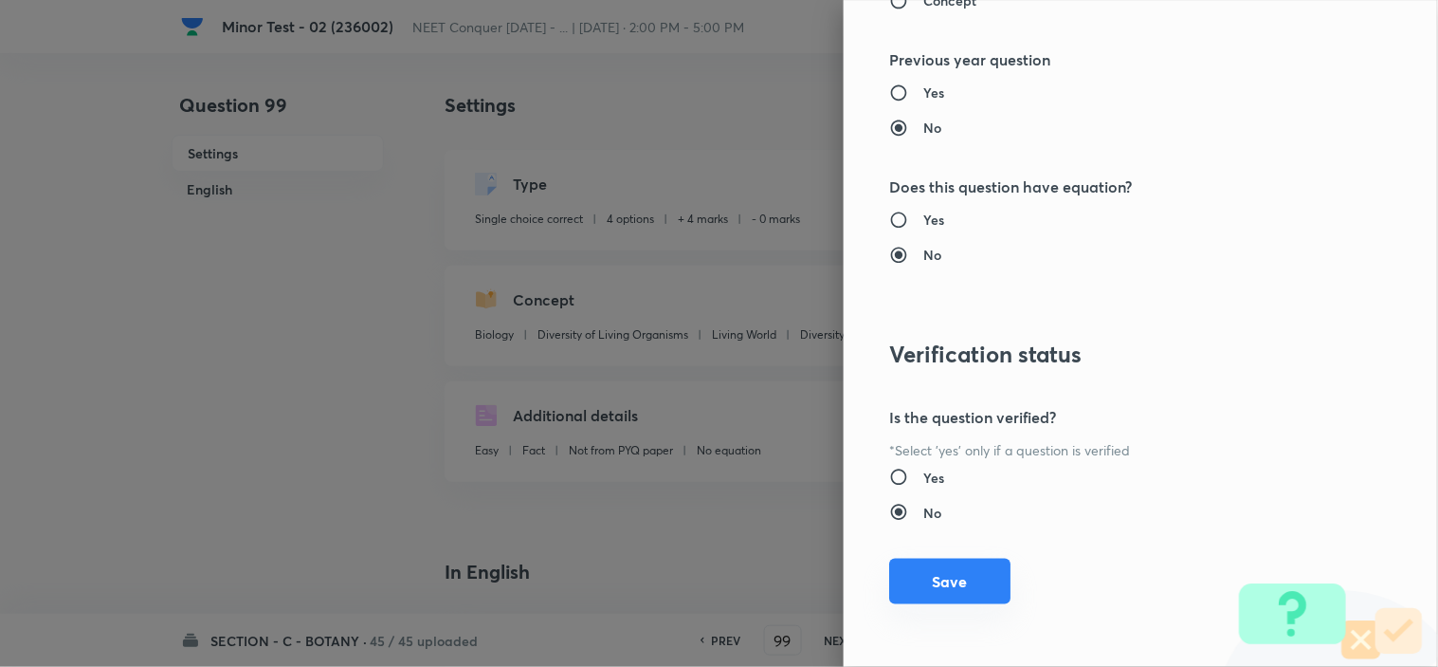
click at [963, 580] on button "Save" at bounding box center [949, 581] width 121 height 46
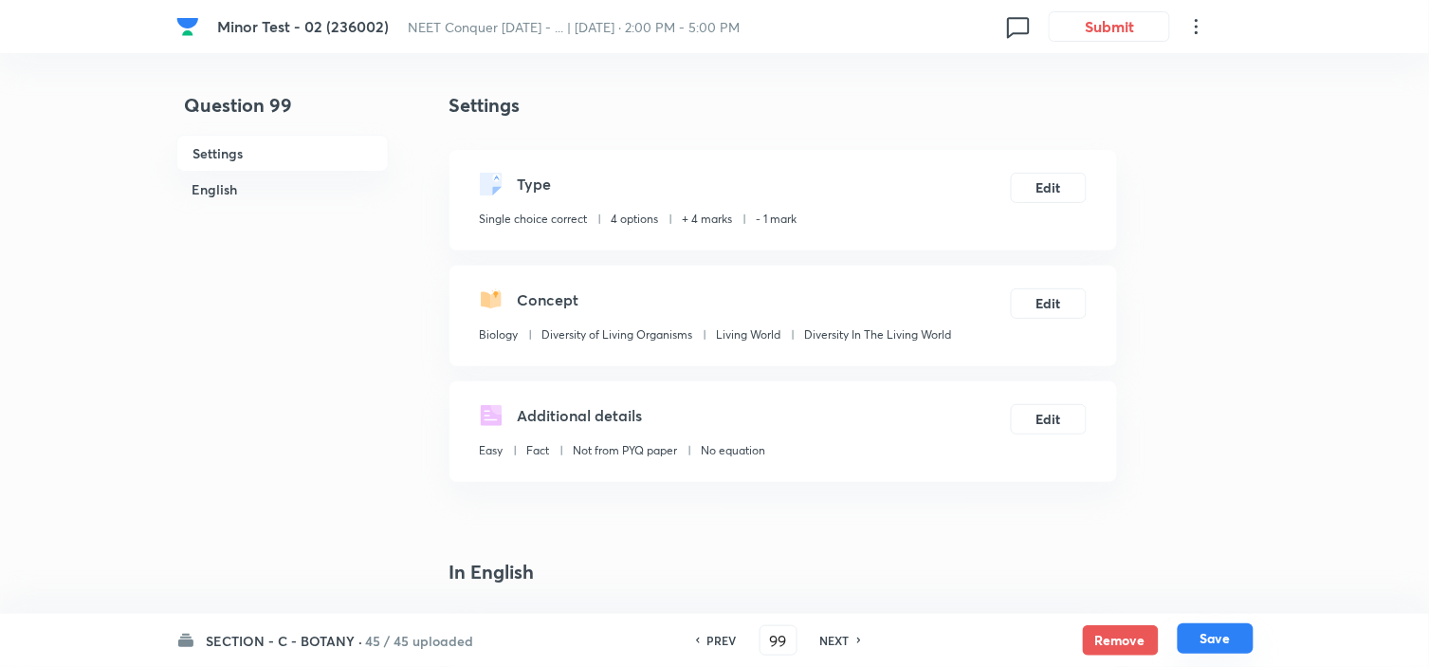
click at [1226, 635] on button "Save" at bounding box center [1216, 638] width 76 height 30
click at [1045, 294] on button "Edit" at bounding box center [1049, 301] width 76 height 30
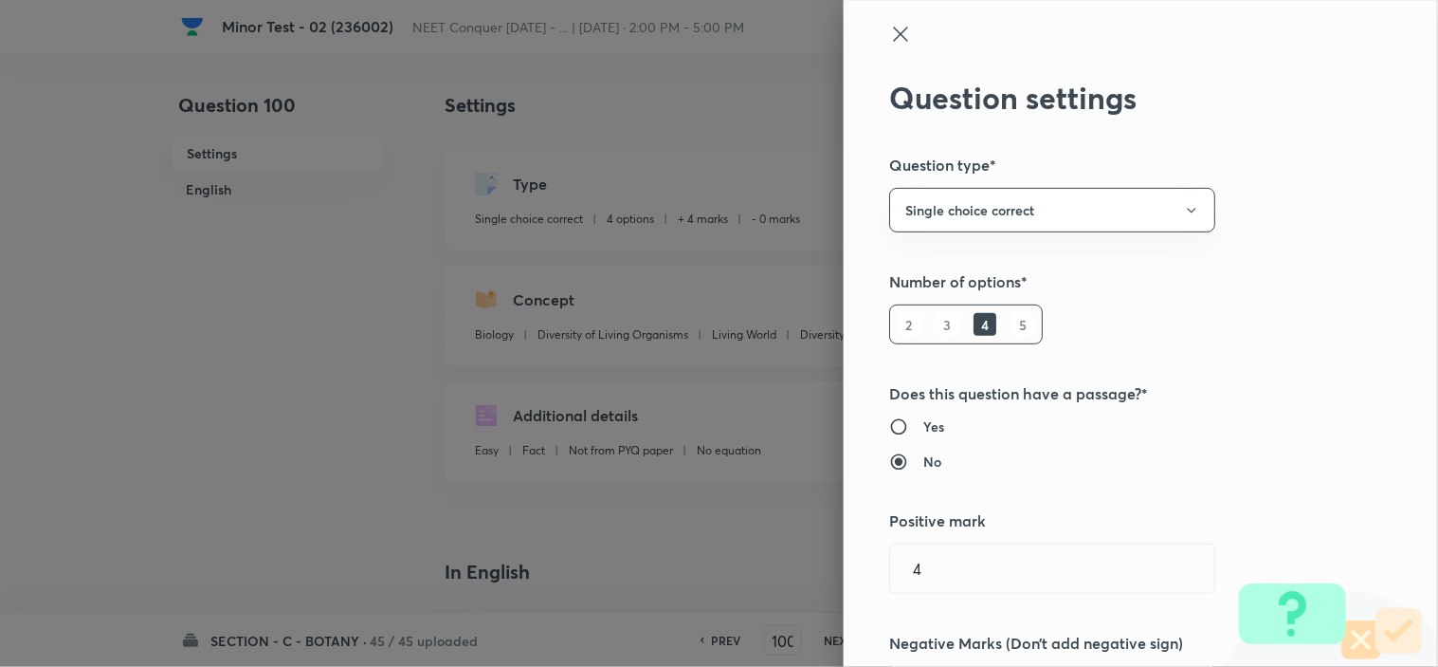
scroll to position [421, 0]
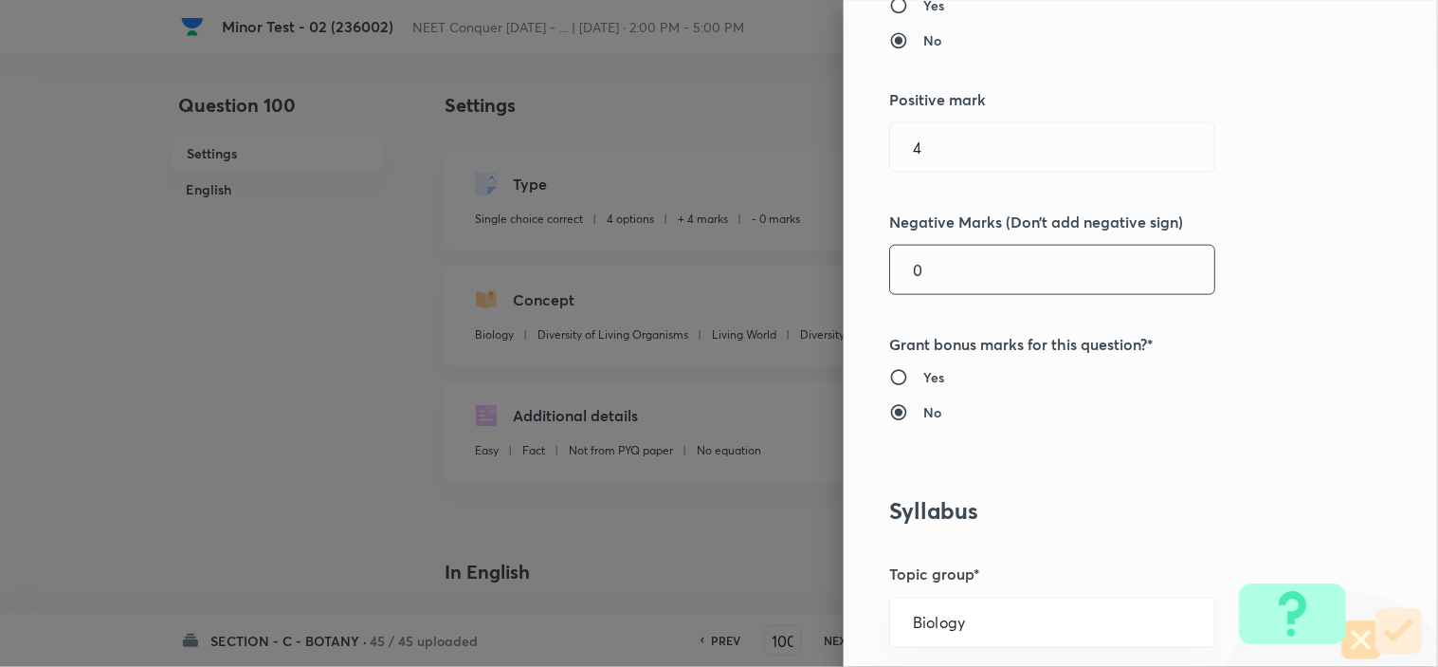
drag, startPoint x: 931, startPoint y: 270, endPoint x: 783, endPoint y: 305, distance: 152.0
click at [844, 283] on div "Question settings Question type* Single choice correct Number of options* 2 3 4…" at bounding box center [1141, 333] width 594 height 667
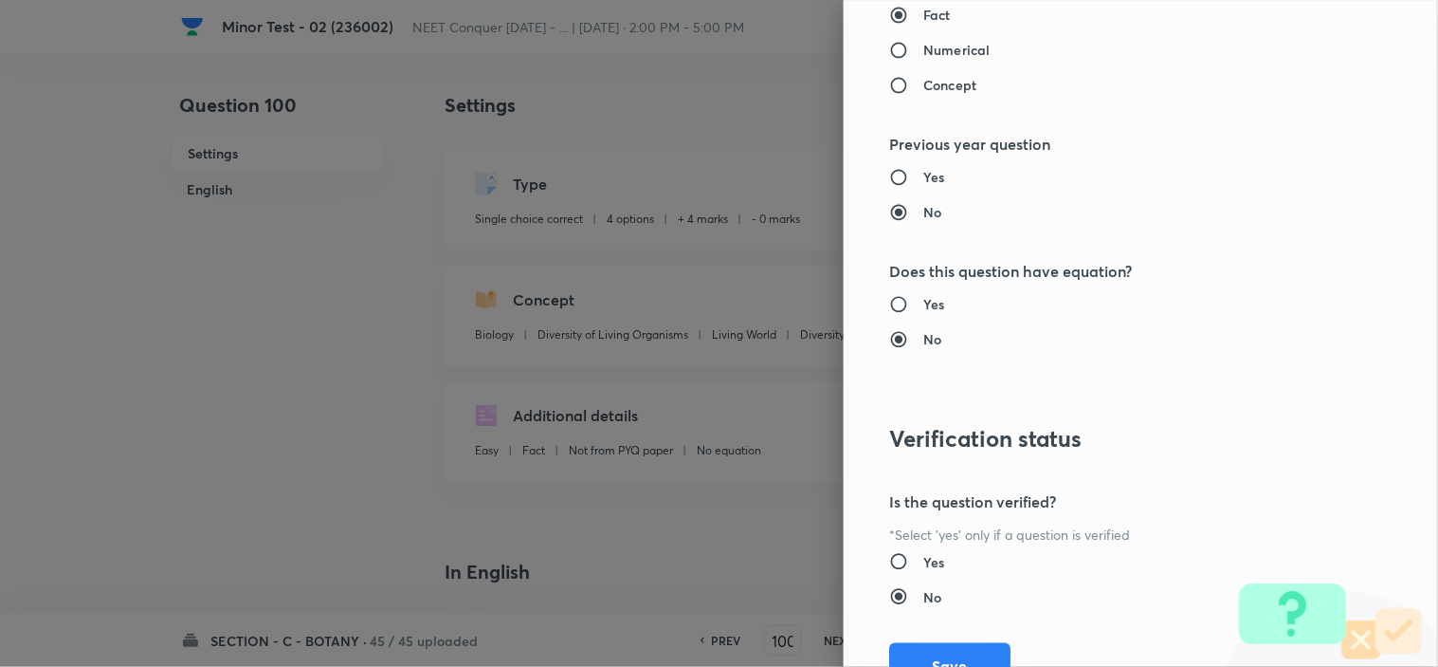
scroll to position [2045, 0]
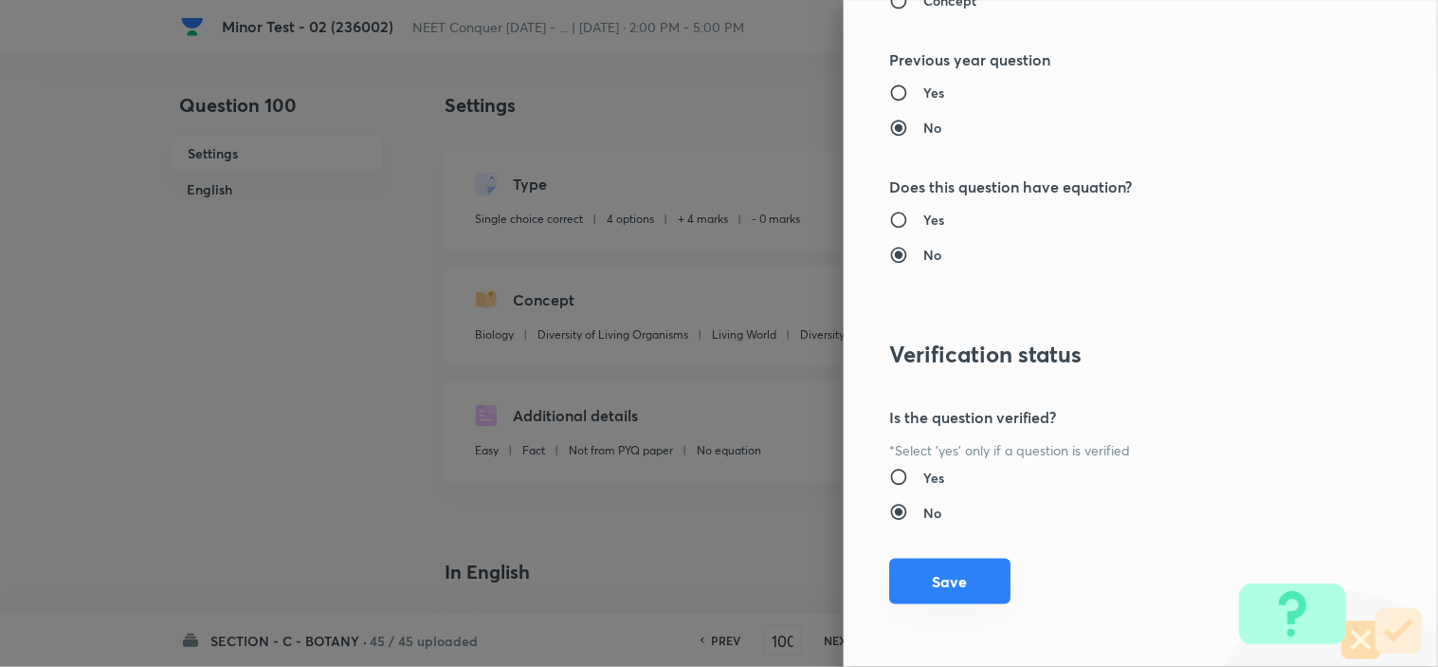
click at [949, 592] on button "Save" at bounding box center [949, 581] width 121 height 46
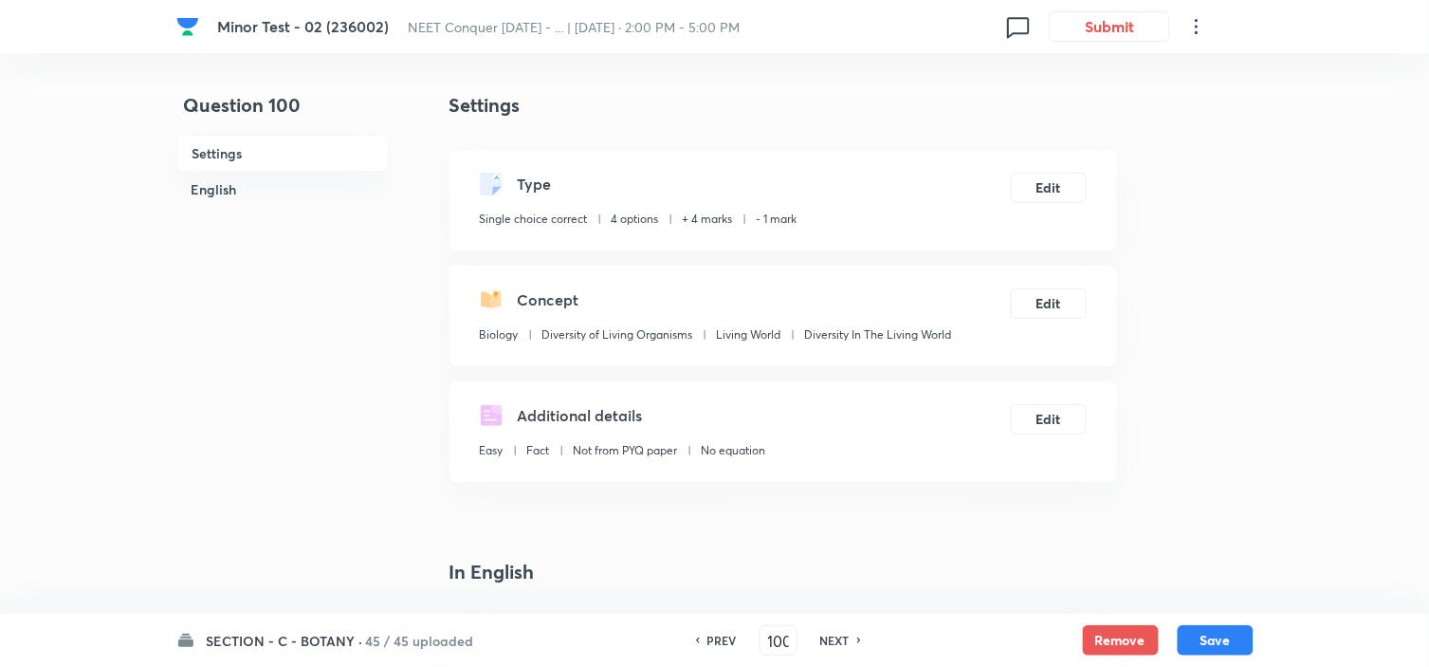
click at [1209, 658] on div "SECTION - C - BOTANY · 45 / 45 uploaded PREV 100 ​ NEXT Remove Save" at bounding box center [714, 639] width 1077 height 53
click at [1217, 646] on button "Save" at bounding box center [1216, 638] width 76 height 30
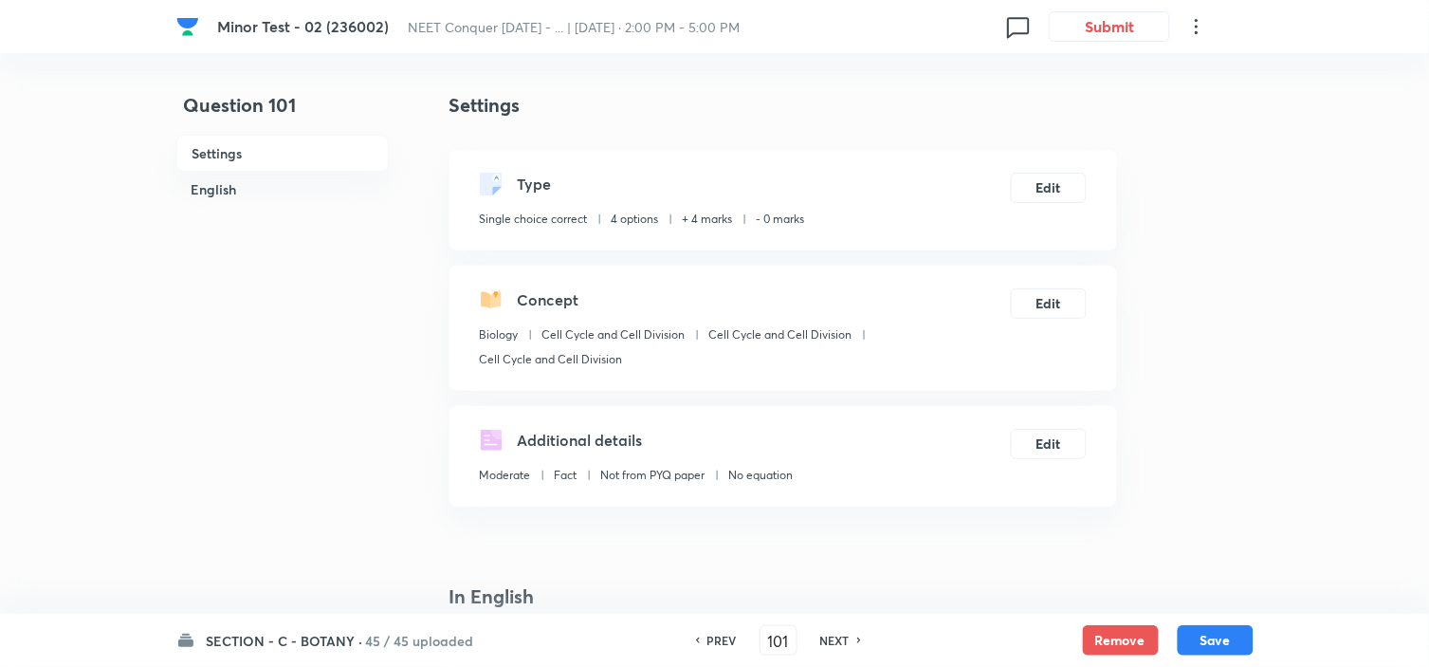
click at [1054, 328] on div "Concept Biology Cell Cycle and Cell Division Cell Cycle and Cell Division Cell …" at bounding box center [782, 327] width 667 height 125
click at [1054, 315] on button "Edit" at bounding box center [1048, 301] width 75 height 30
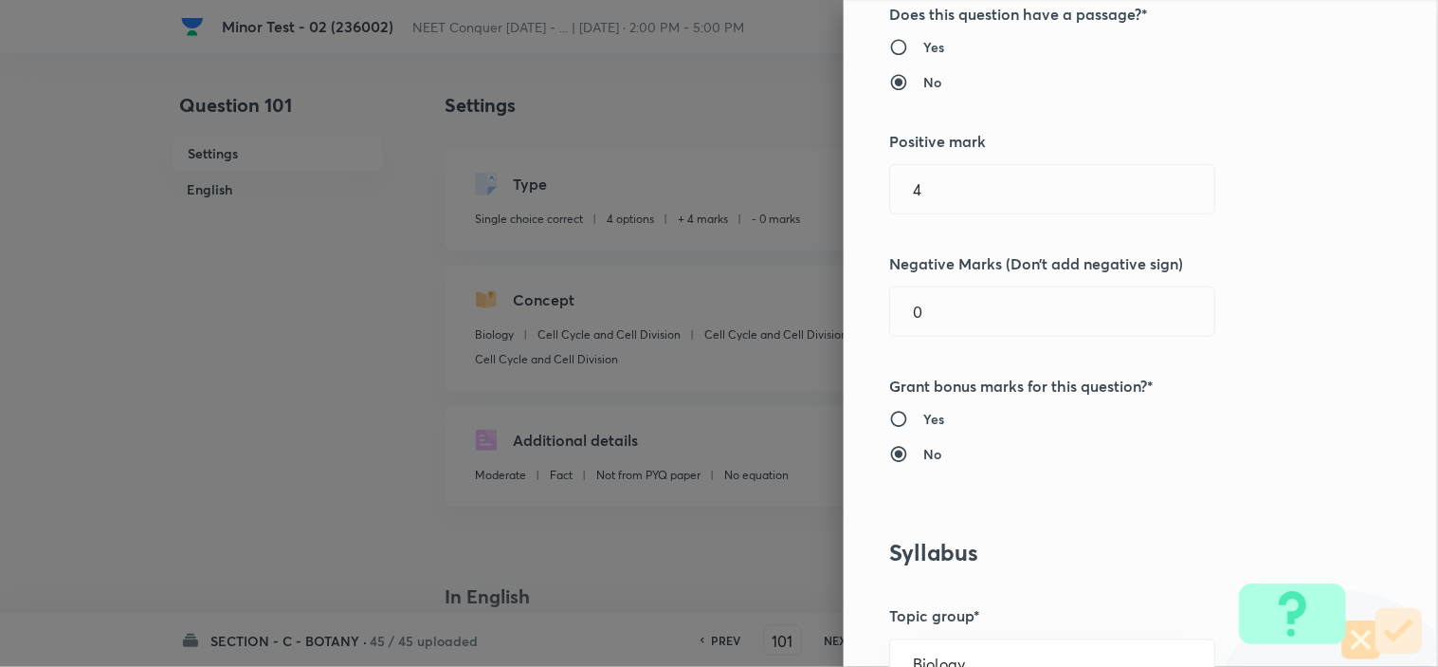
scroll to position [421, 0]
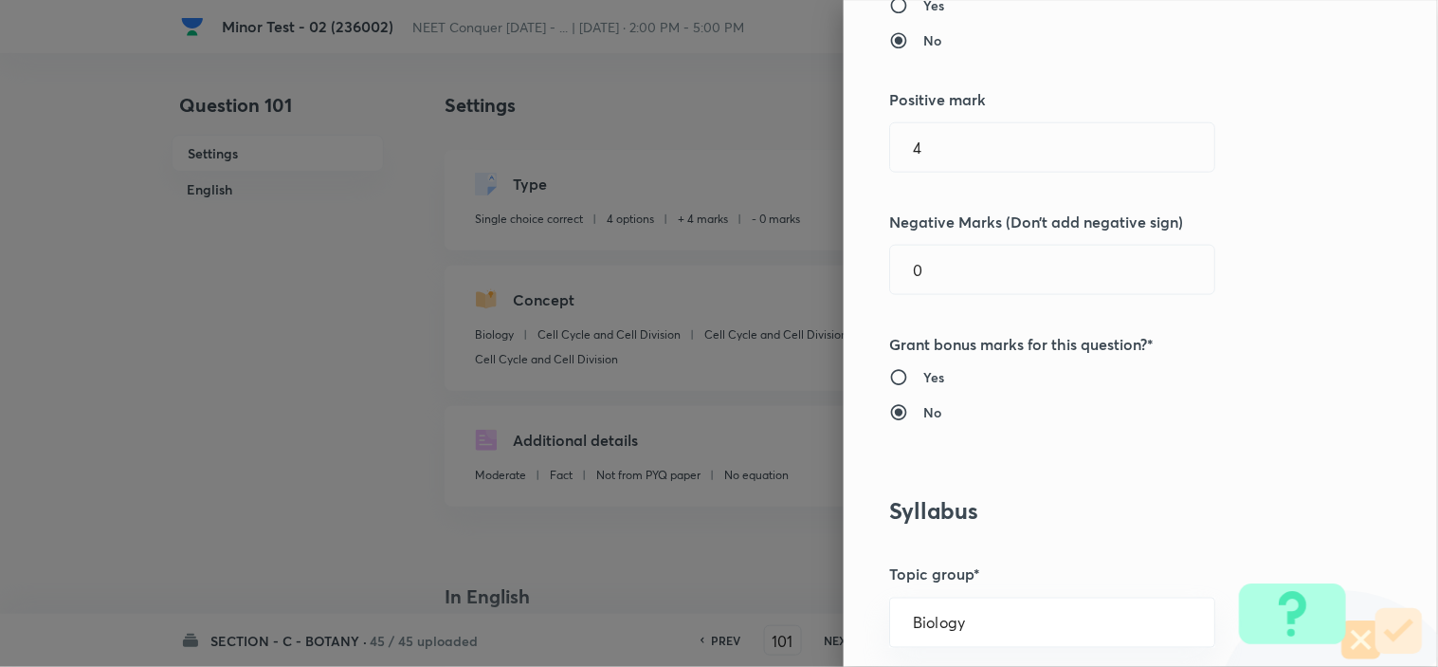
drag, startPoint x: 913, startPoint y: 272, endPoint x: 573, endPoint y: 374, distance: 355.2
click at [773, 313] on div "Question settings Question type* Single choice correct Number of options* 2 3 4…" at bounding box center [719, 333] width 1438 height 667
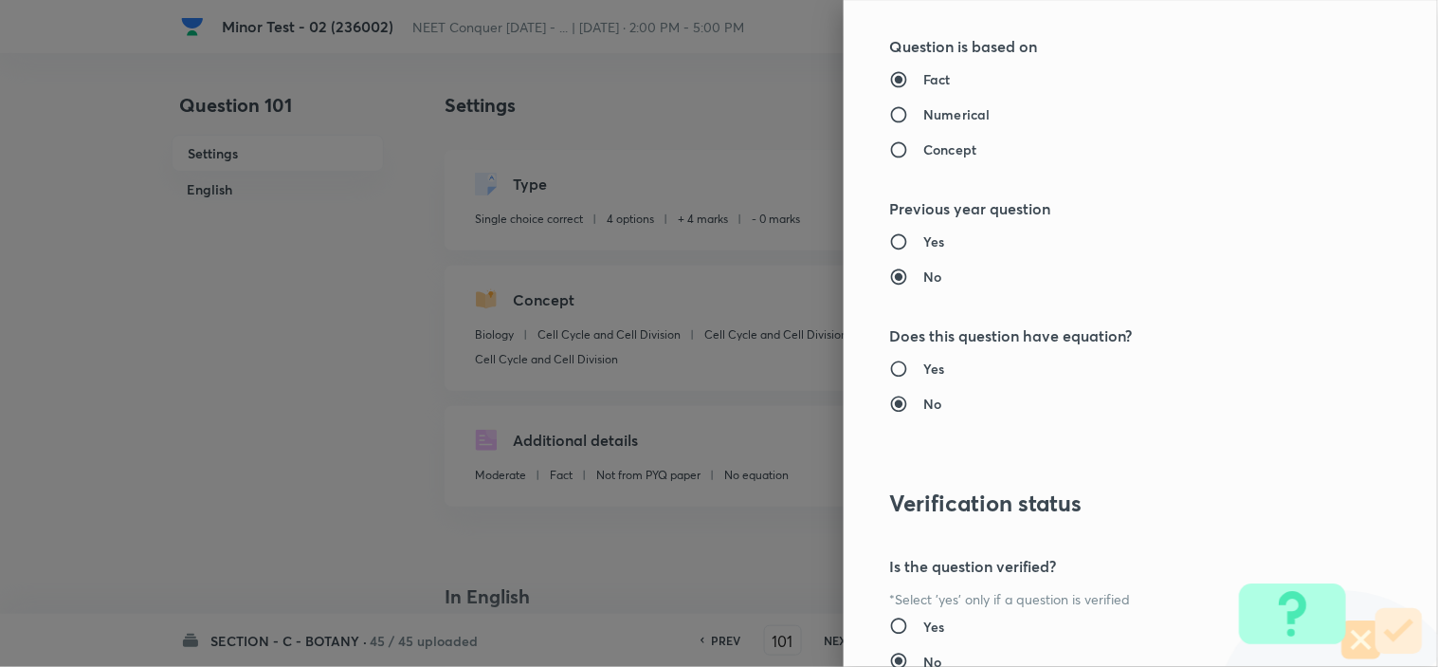
scroll to position [2045, 0]
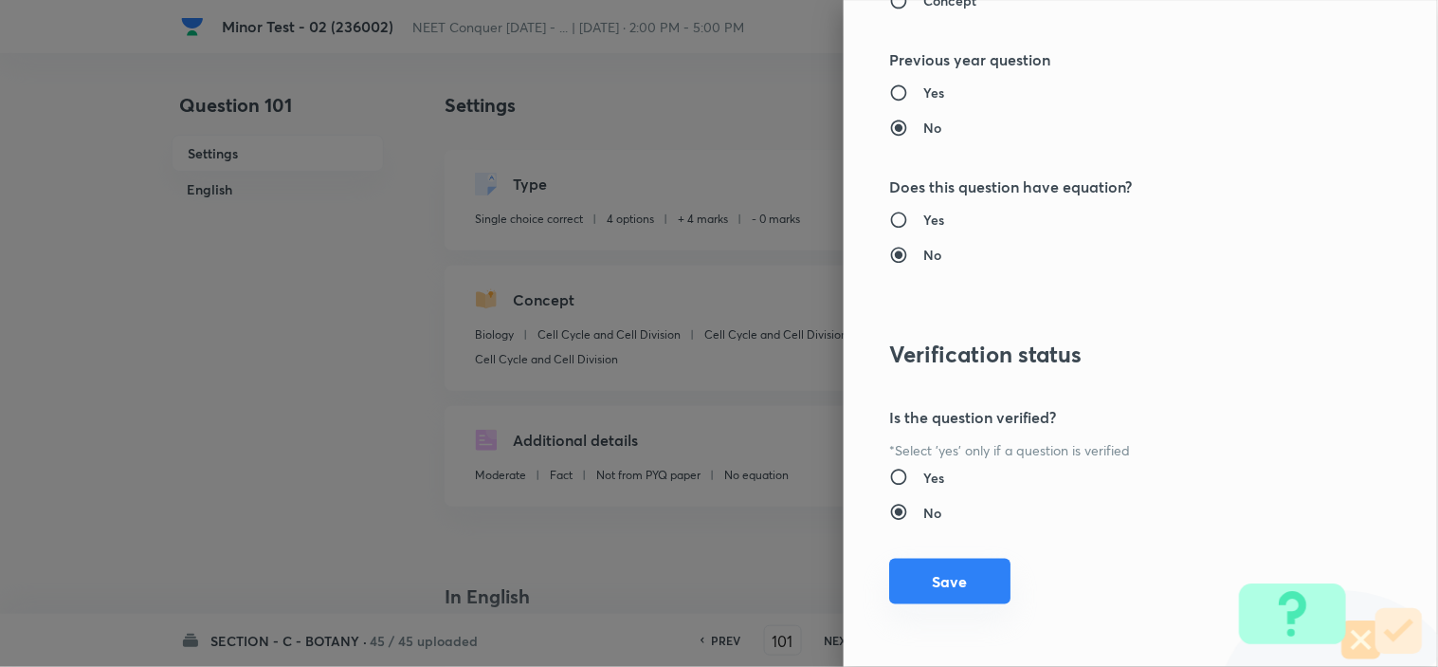
drag, startPoint x: 963, startPoint y: 573, endPoint x: 965, endPoint y: 586, distance: 13.4
click at [964, 575] on button "Save" at bounding box center [949, 581] width 121 height 46
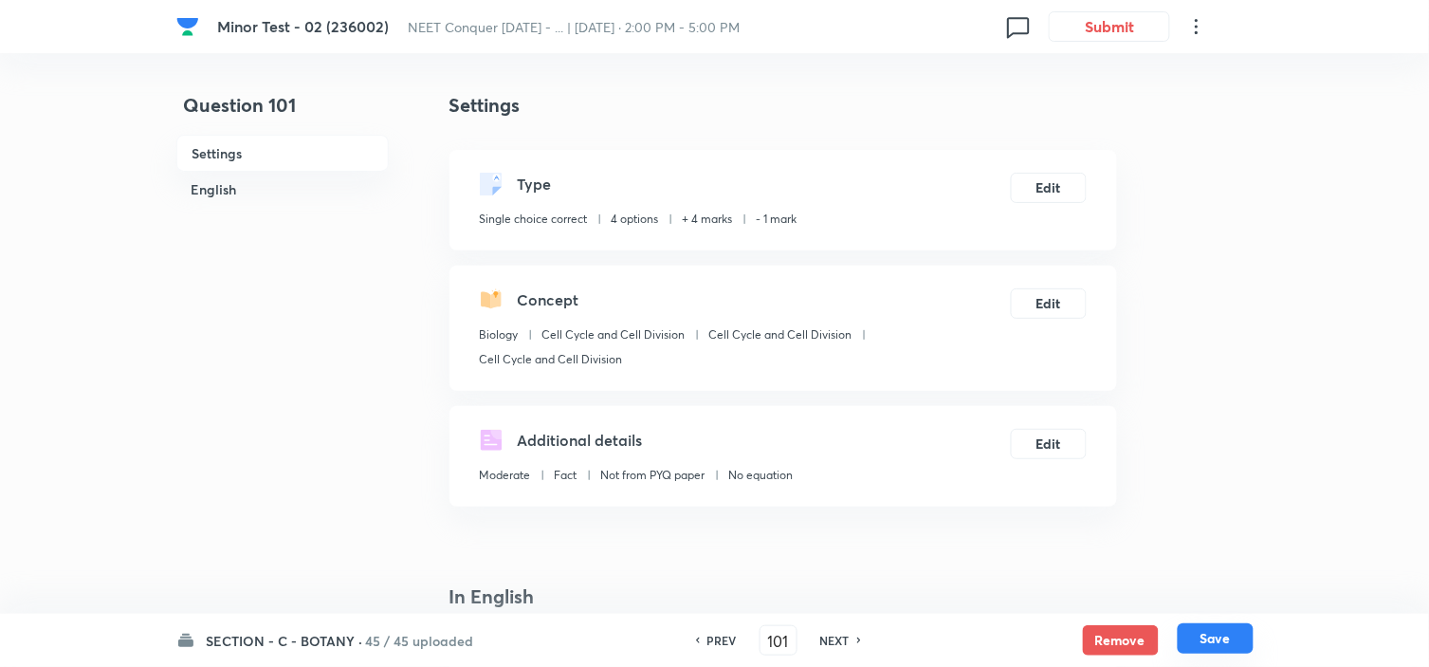
click at [1225, 643] on button "Save" at bounding box center [1216, 638] width 76 height 30
click at [1058, 301] on button "Edit" at bounding box center [1048, 301] width 75 height 30
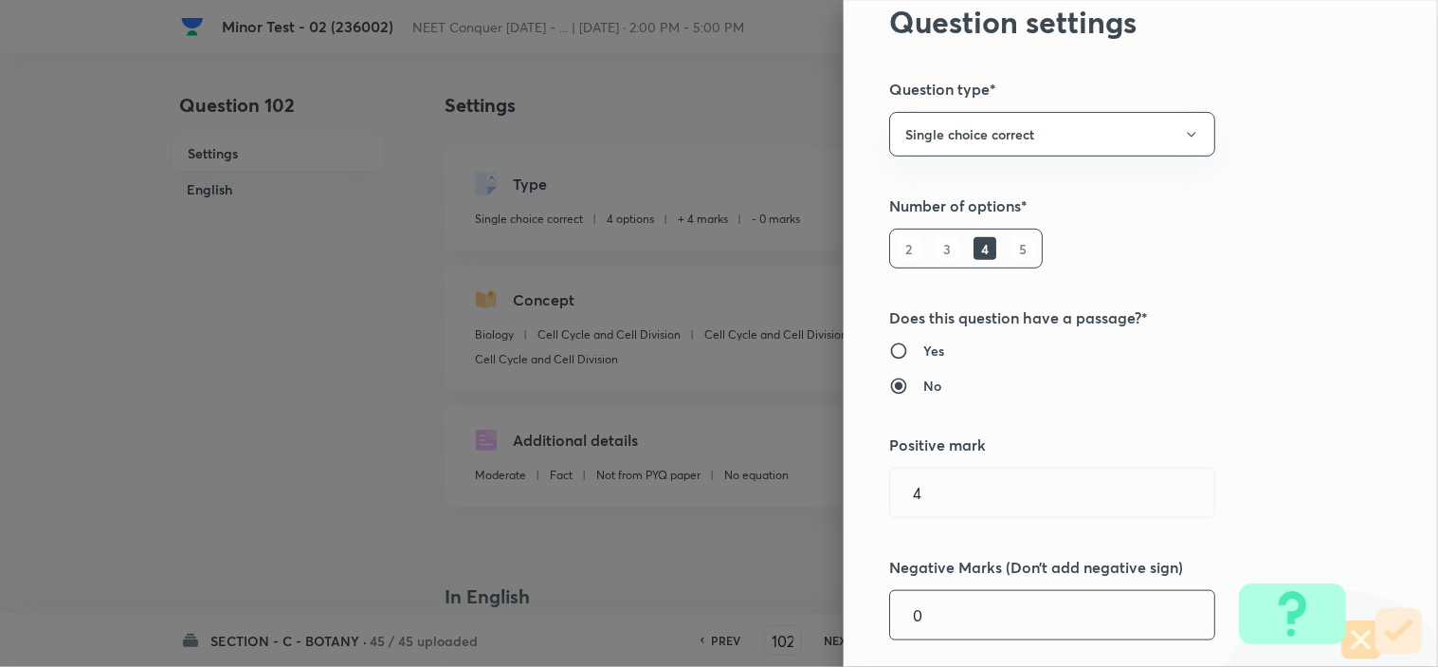
scroll to position [210, 0]
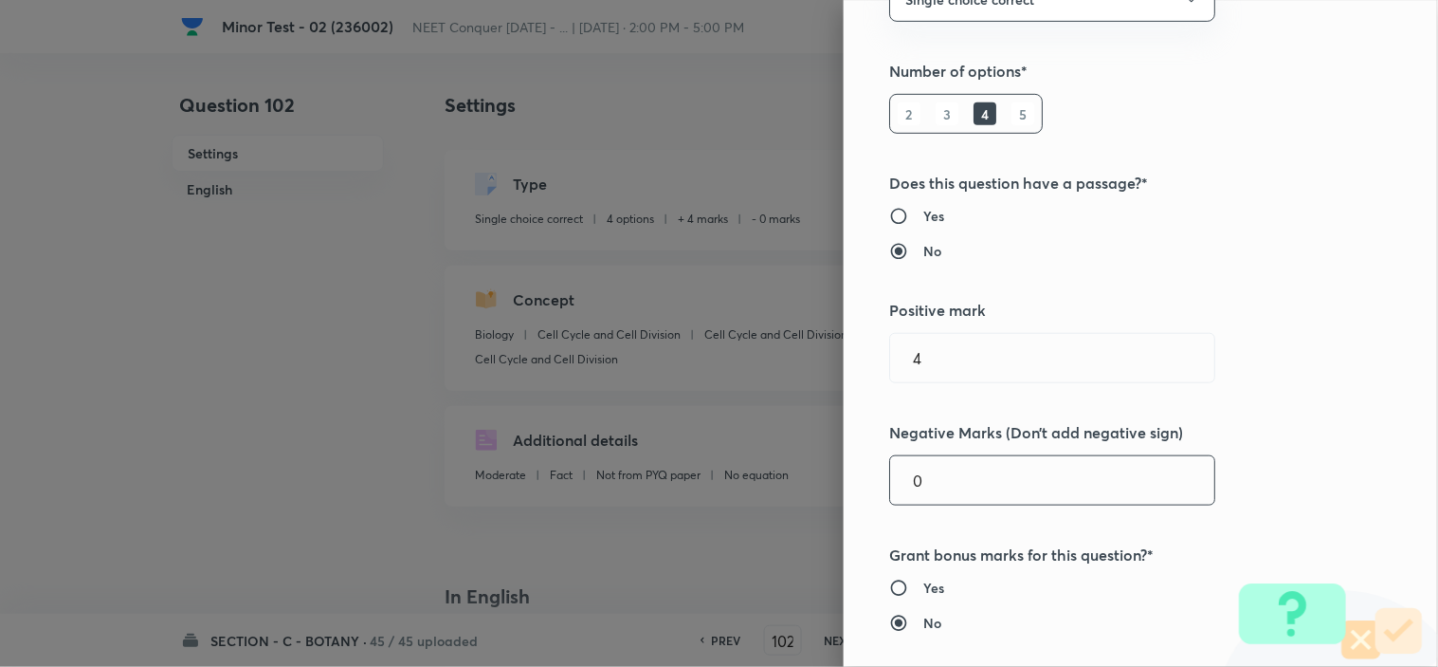
drag, startPoint x: 937, startPoint y: 497, endPoint x: 763, endPoint y: 509, distance: 173.9
click at [844, 496] on div "Question settings Question type* Single choice correct Number of options* 2 3 4…" at bounding box center [1141, 333] width 594 height 667
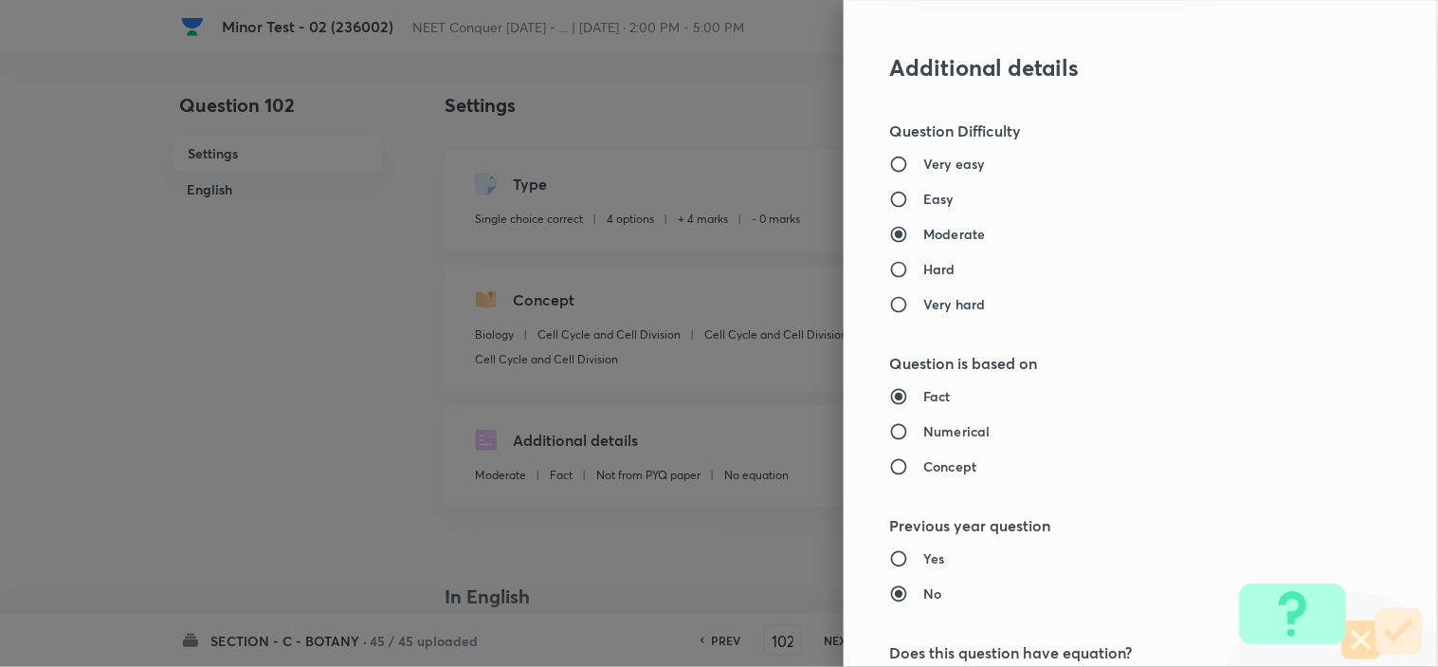
scroll to position [2045, 0]
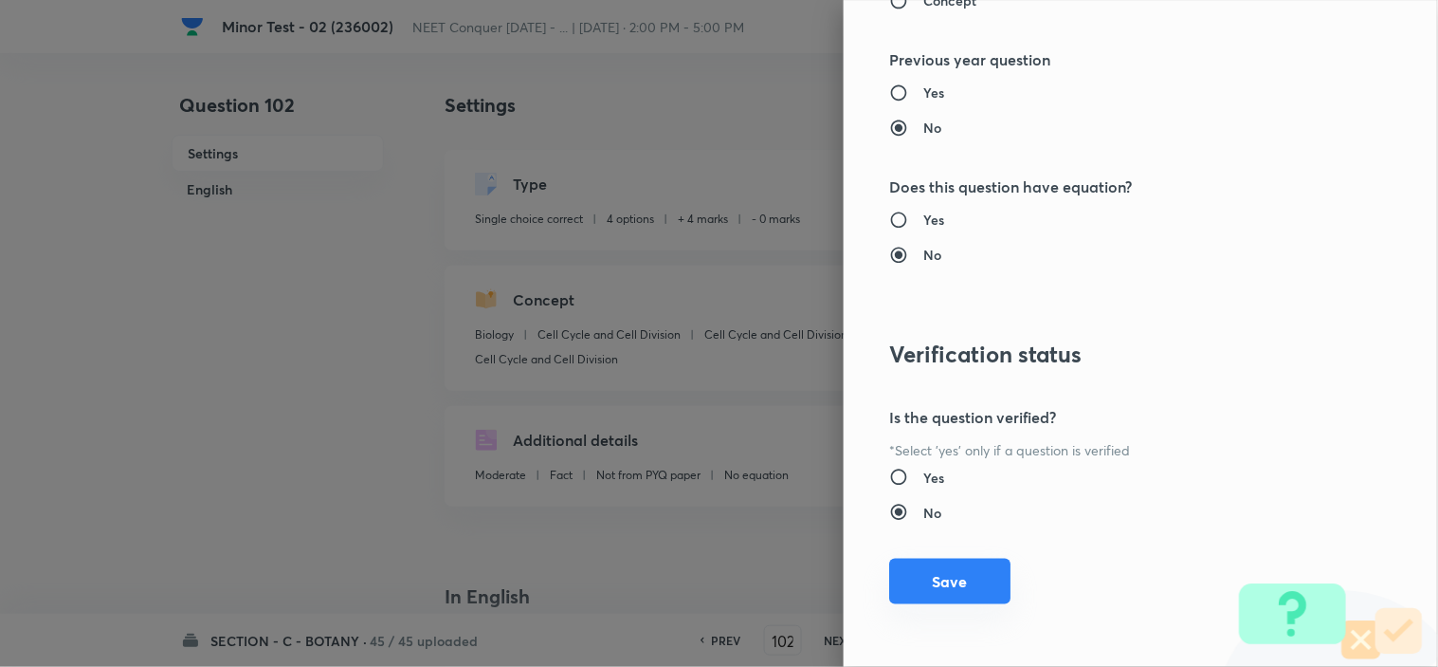
click at [954, 588] on button "Save" at bounding box center [949, 581] width 121 height 46
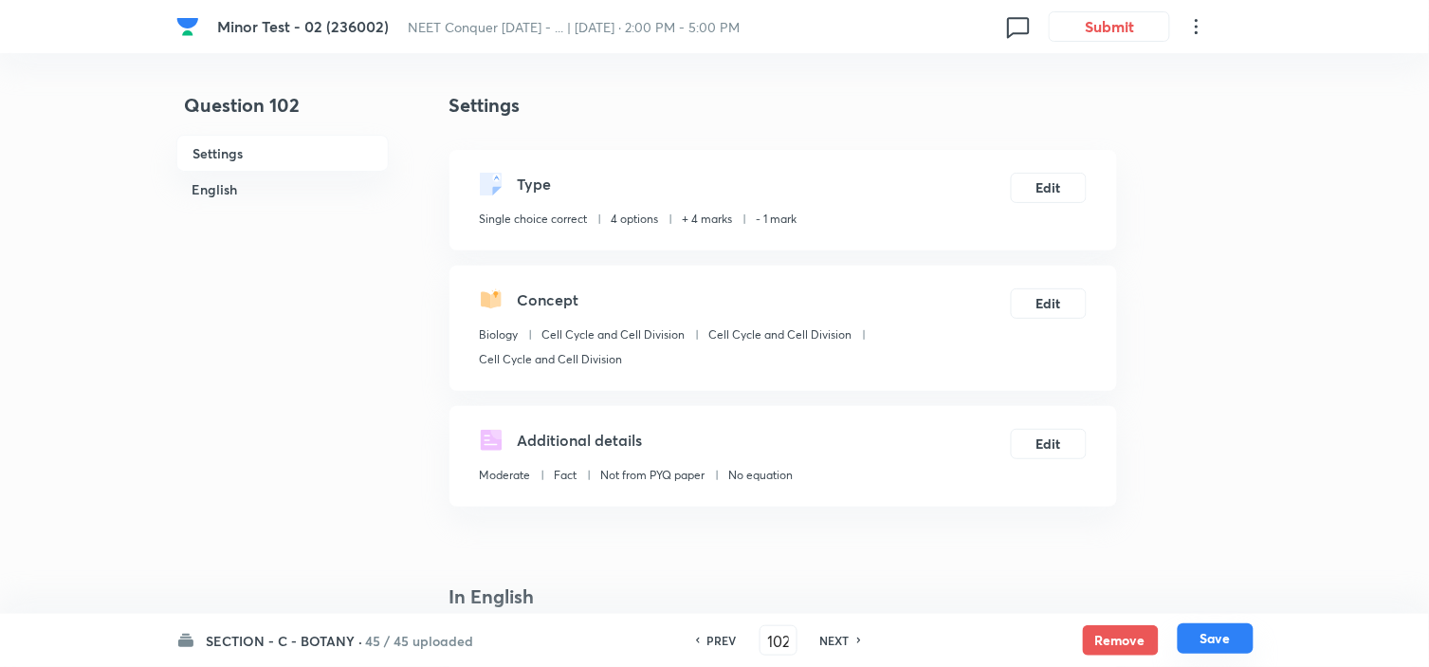
click at [1202, 638] on button "Save" at bounding box center [1216, 638] width 76 height 30
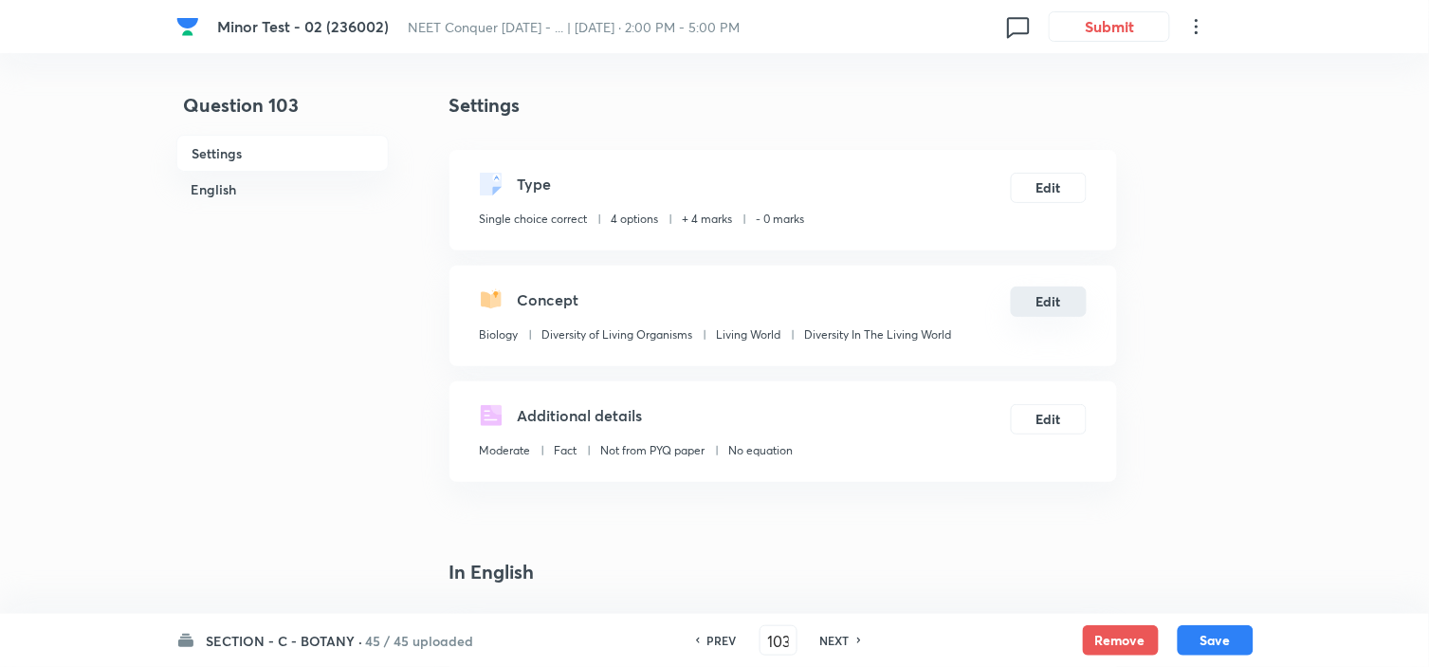
click at [1044, 299] on button "Edit" at bounding box center [1049, 301] width 76 height 30
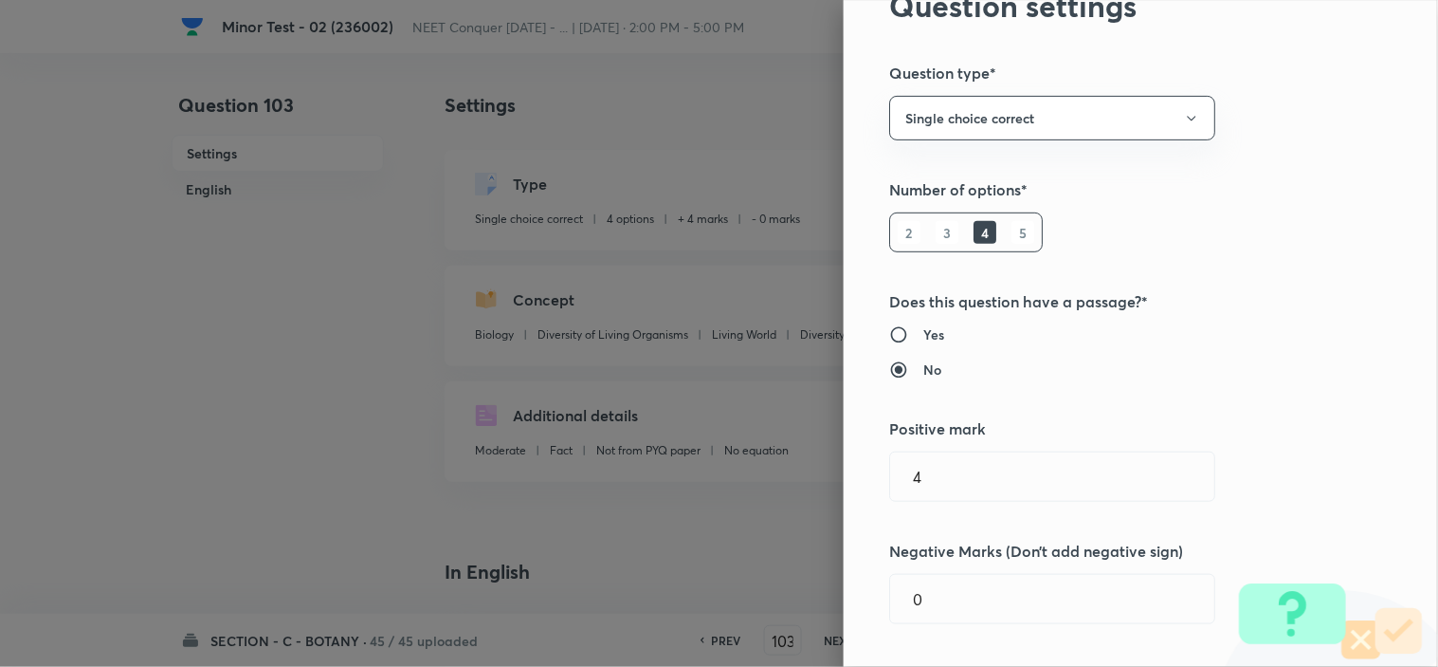
scroll to position [421, 0]
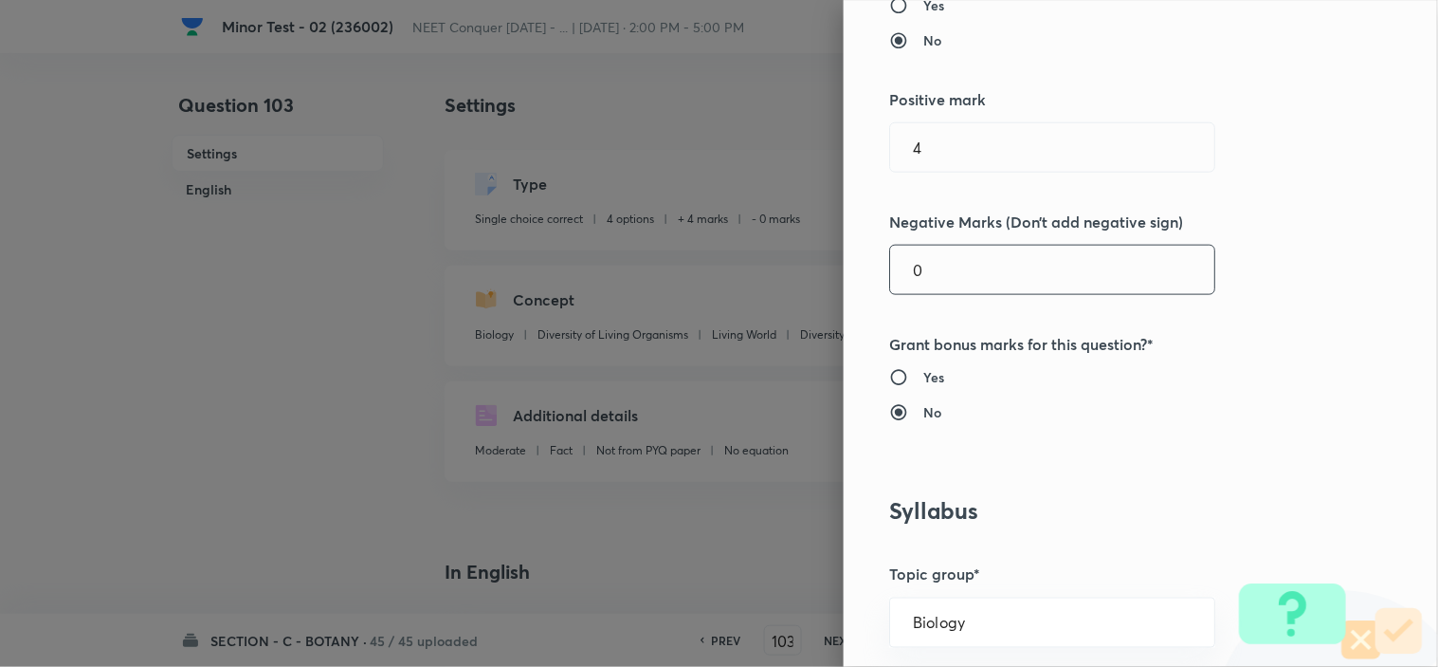
drag, startPoint x: 921, startPoint y: 273, endPoint x: 765, endPoint y: 289, distance: 156.3
click at [844, 275] on div "Question settings Question type* Single choice correct Number of options* 2 3 4…" at bounding box center [1141, 333] width 594 height 667
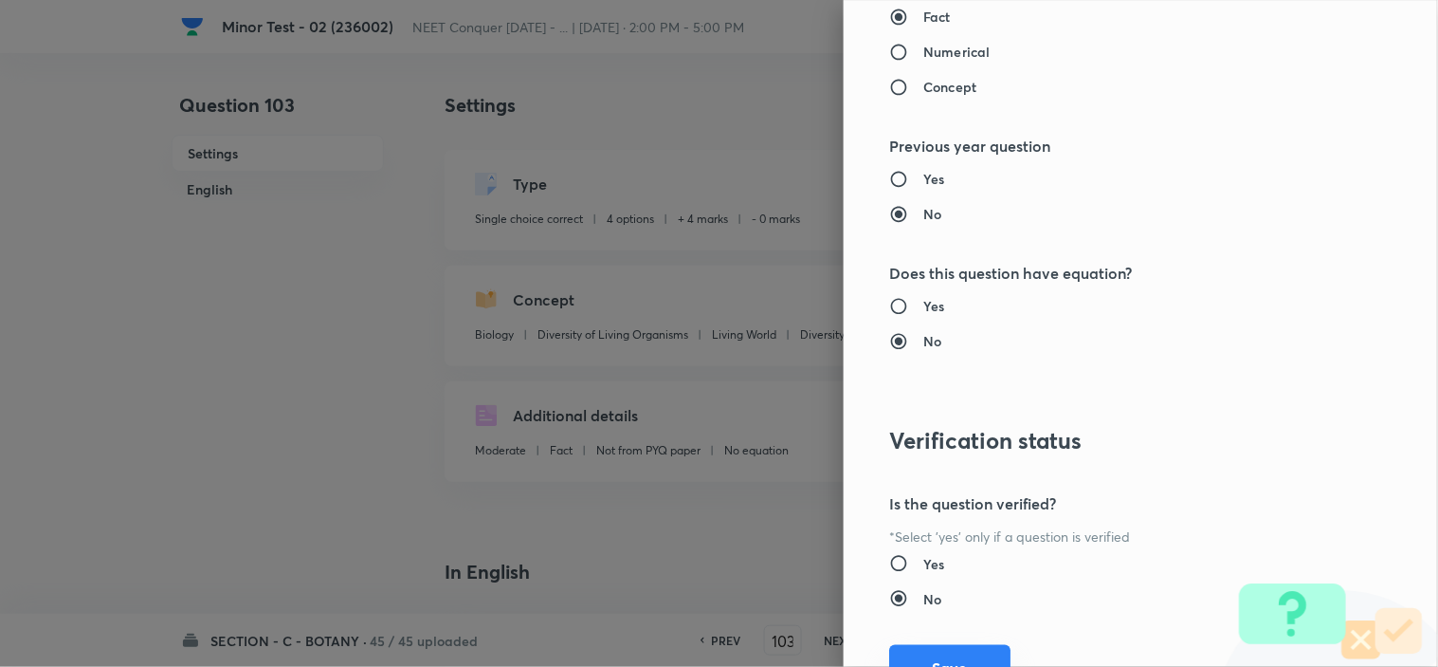
scroll to position [2045, 0]
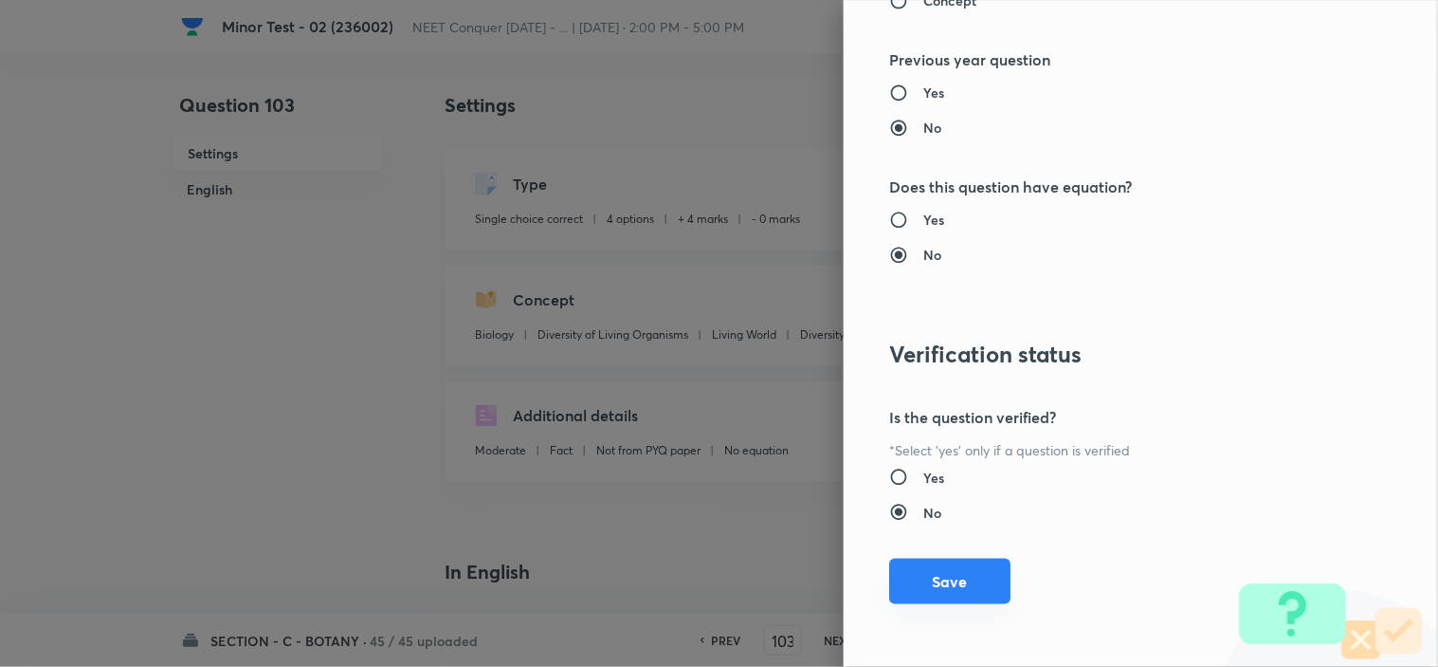
click at [952, 588] on button "Save" at bounding box center [949, 581] width 121 height 46
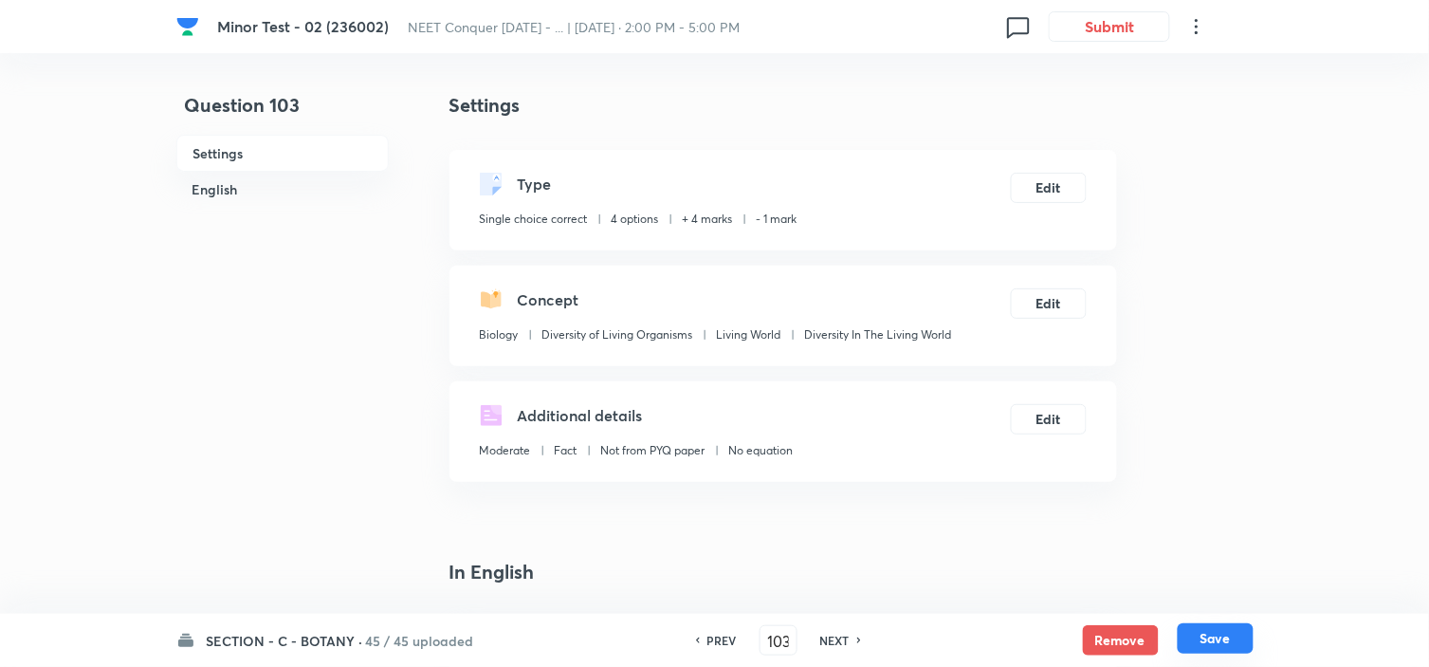
click at [1219, 643] on button "Save" at bounding box center [1216, 638] width 76 height 30
click at [1063, 308] on button "Edit" at bounding box center [1049, 301] width 76 height 30
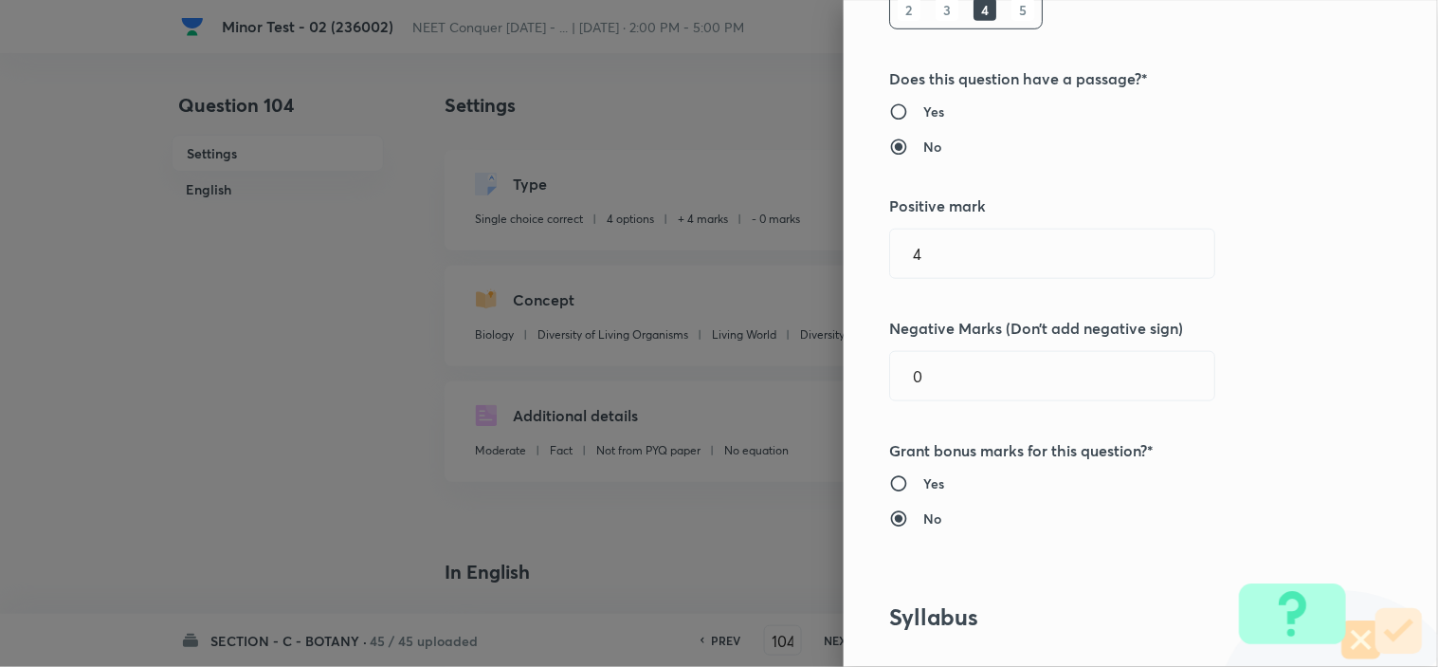
scroll to position [316, 0]
drag, startPoint x: 949, startPoint y: 382, endPoint x: 744, endPoint y: 389, distance: 204.9
click at [790, 383] on div "Question settings Question type* Single choice correct Number of options* 2 3 4…" at bounding box center [719, 333] width 1438 height 667
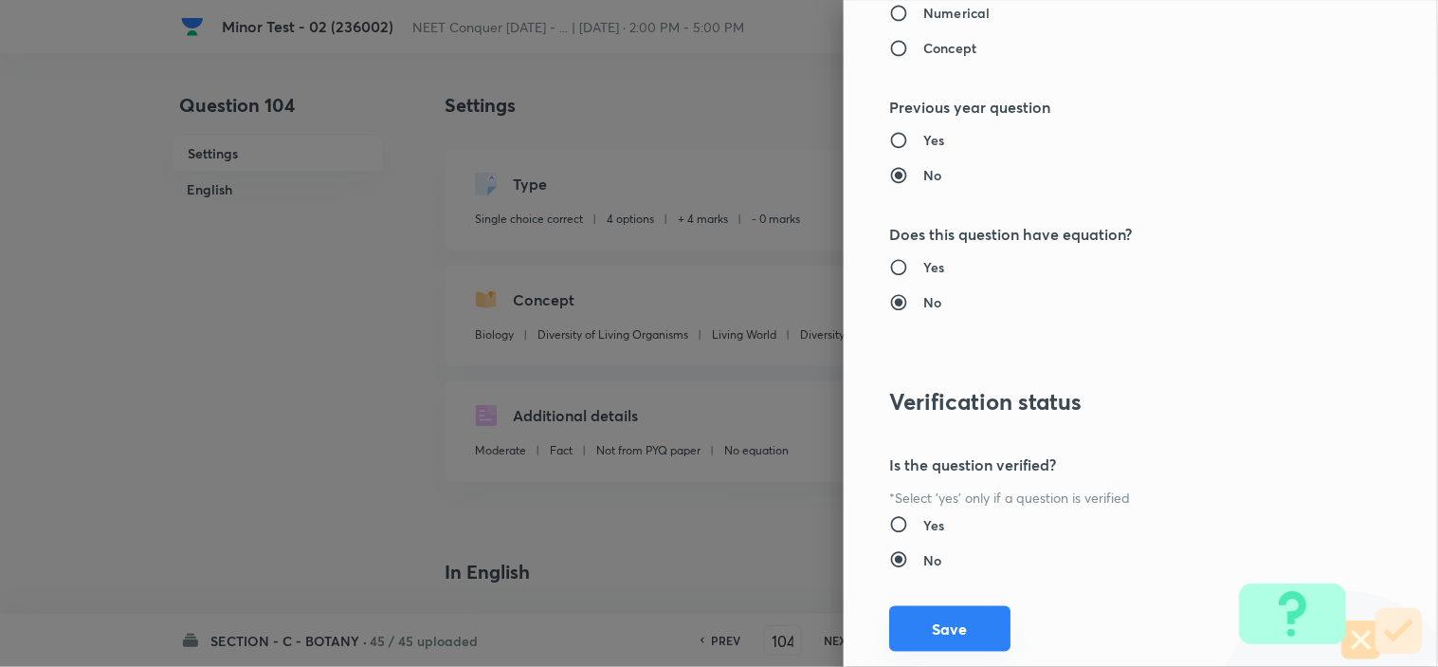
scroll to position [2045, 0]
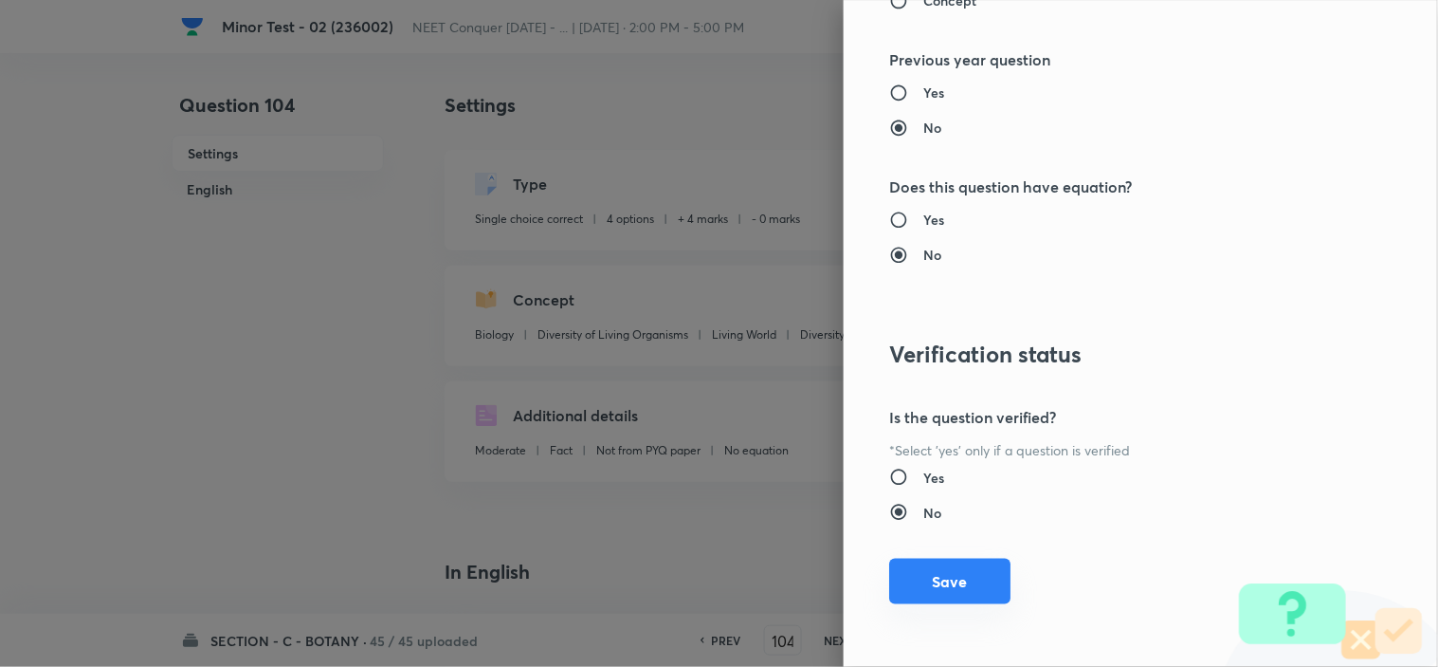
click at [908, 582] on button "Save" at bounding box center [949, 581] width 121 height 46
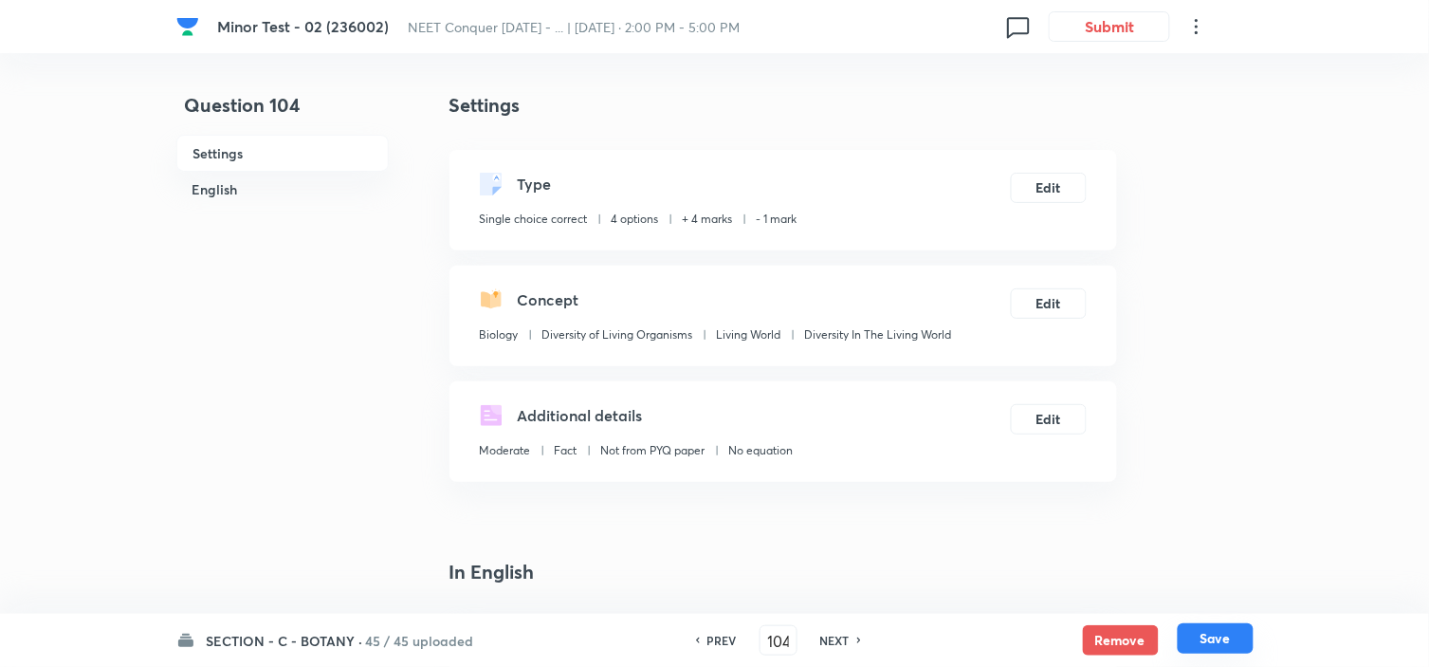
click at [1218, 632] on button "Save" at bounding box center [1216, 638] width 76 height 30
click at [1053, 319] on div "Concept Biology Diversity of Living Organisms Living World Diversity In The Liv…" at bounding box center [782, 315] width 667 height 100
click at [1046, 300] on button "Edit" at bounding box center [1049, 301] width 76 height 30
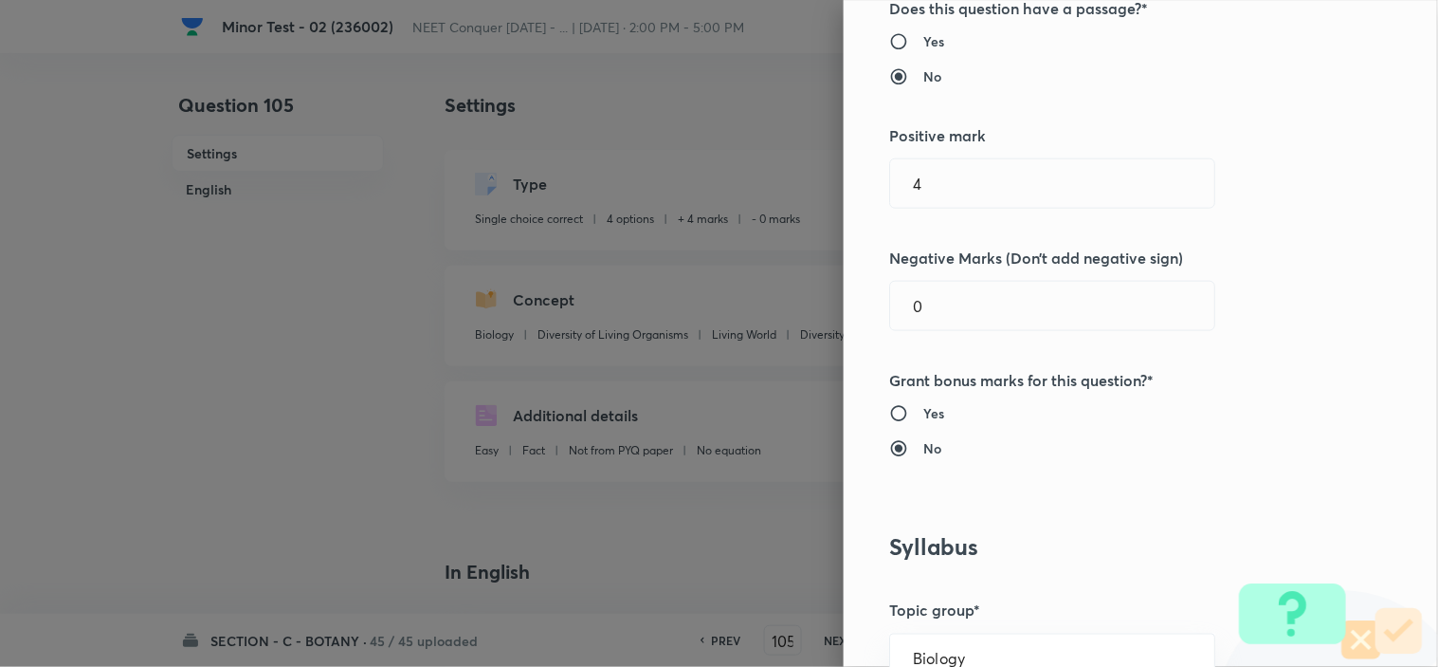
scroll to position [421, 0]
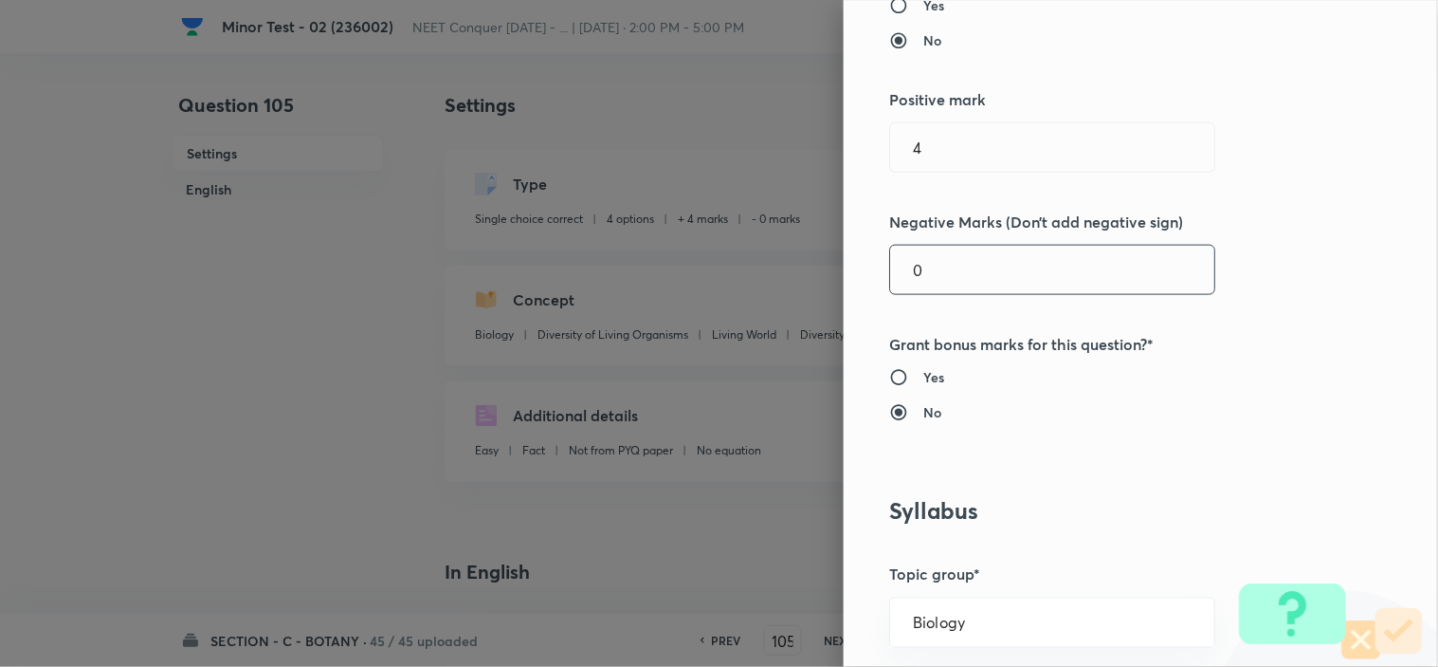
drag, startPoint x: 932, startPoint y: 279, endPoint x: 813, endPoint y: 292, distance: 120.2
click at [844, 288] on div "Question settings Question type* Single choice correct Number of options* 2 3 4…" at bounding box center [1141, 333] width 594 height 667
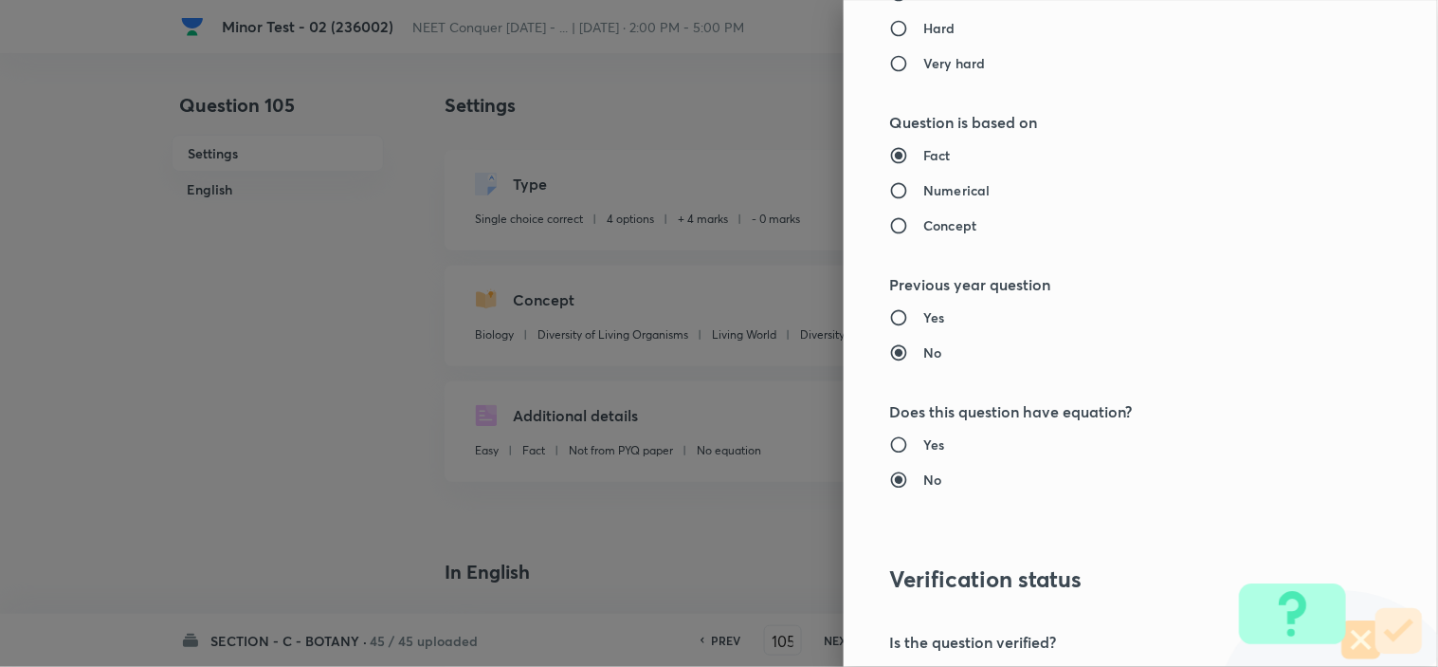
scroll to position [2045, 0]
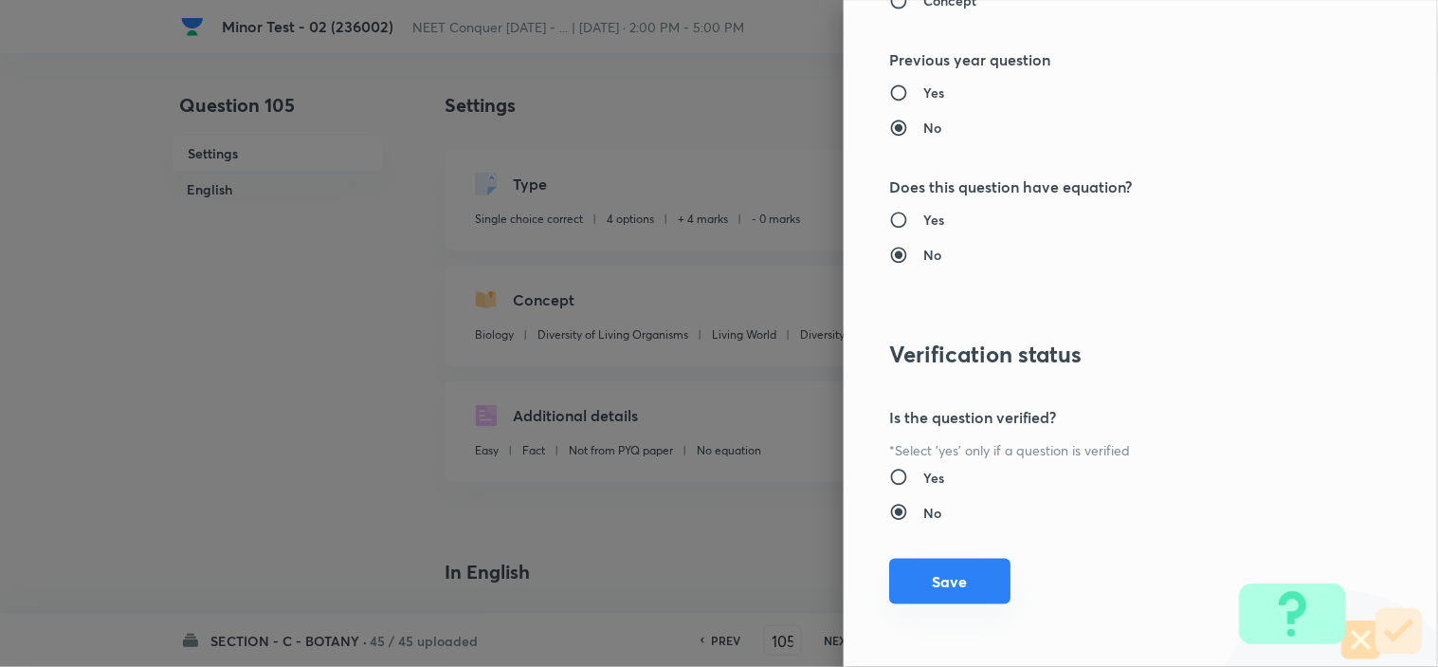
click at [960, 585] on button "Save" at bounding box center [949, 581] width 121 height 46
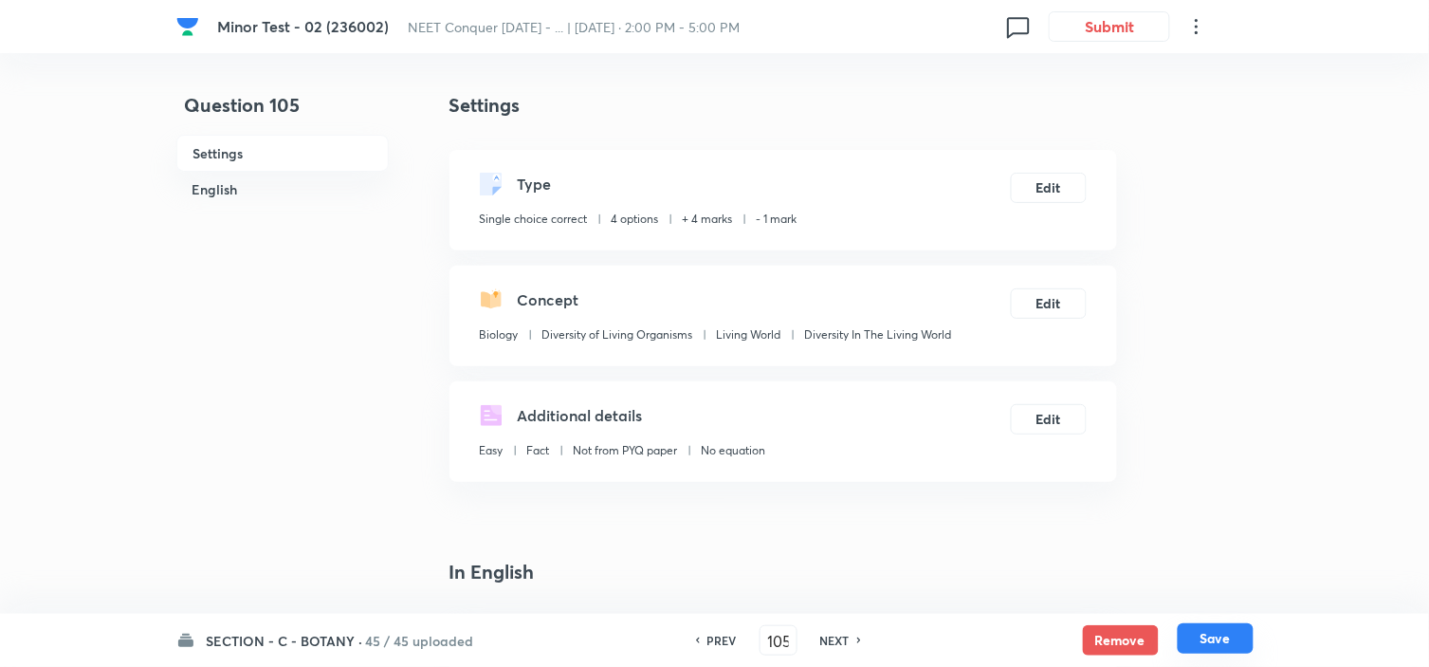
click at [1197, 630] on button "Save" at bounding box center [1216, 638] width 76 height 30
click at [1058, 306] on button "Edit" at bounding box center [1049, 301] width 76 height 30
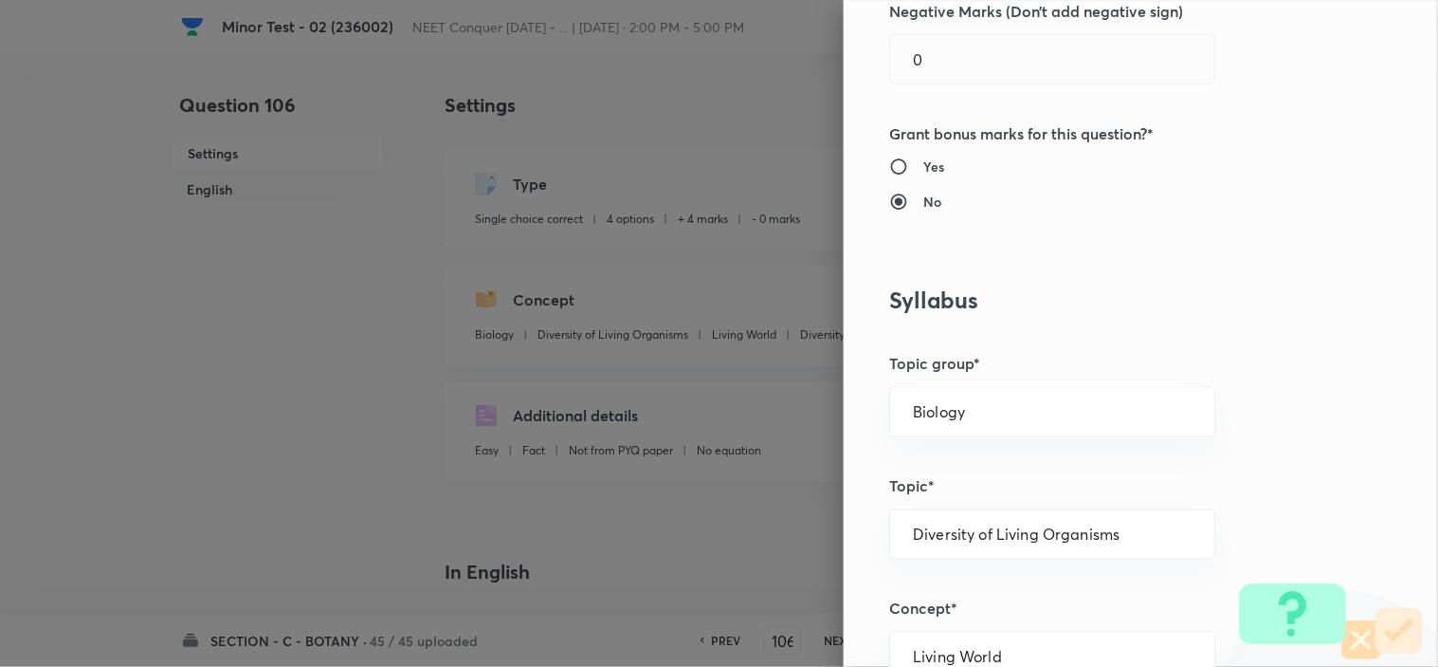
scroll to position [526, 0]
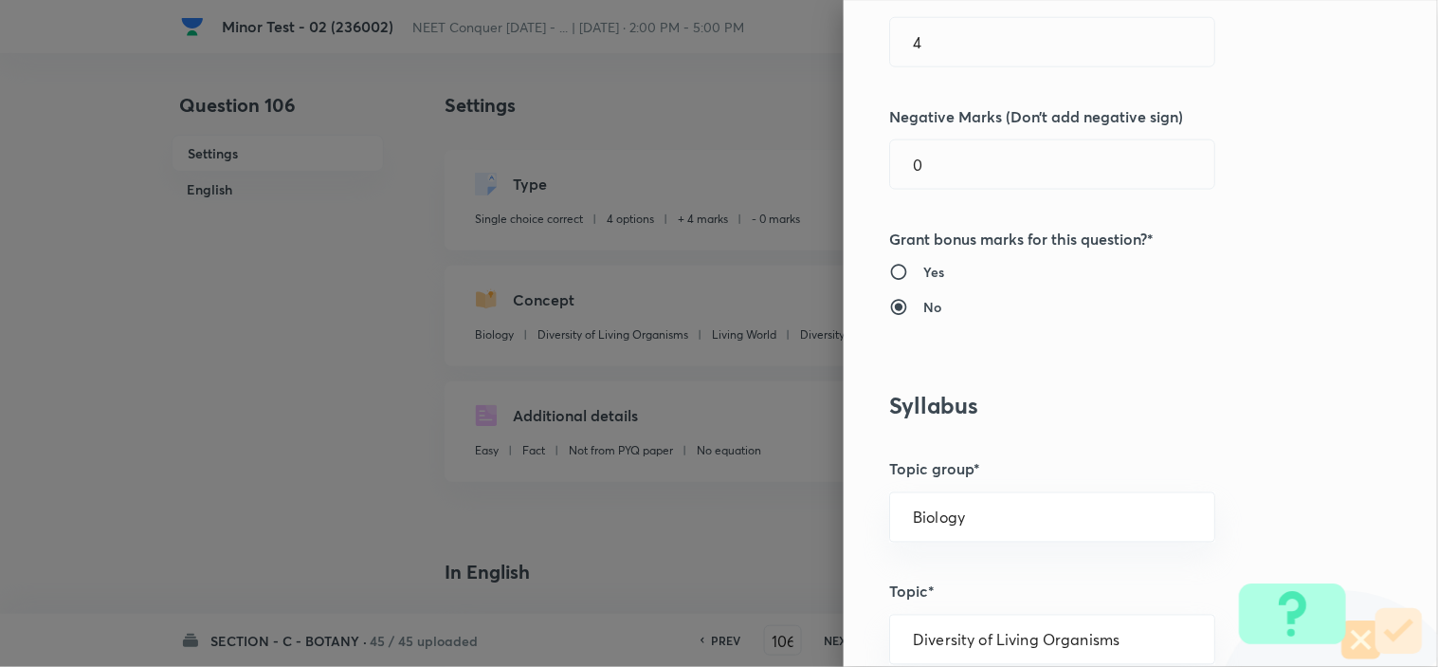
drag, startPoint x: 933, startPoint y: 138, endPoint x: 820, endPoint y: 180, distance: 120.3
click at [889, 168] on div "0 ​" at bounding box center [1052, 164] width 326 height 50
click at [861, 183] on div "Question settings Question type* Single choice correct Number of options* 2 3 4…" at bounding box center [1141, 333] width 594 height 667
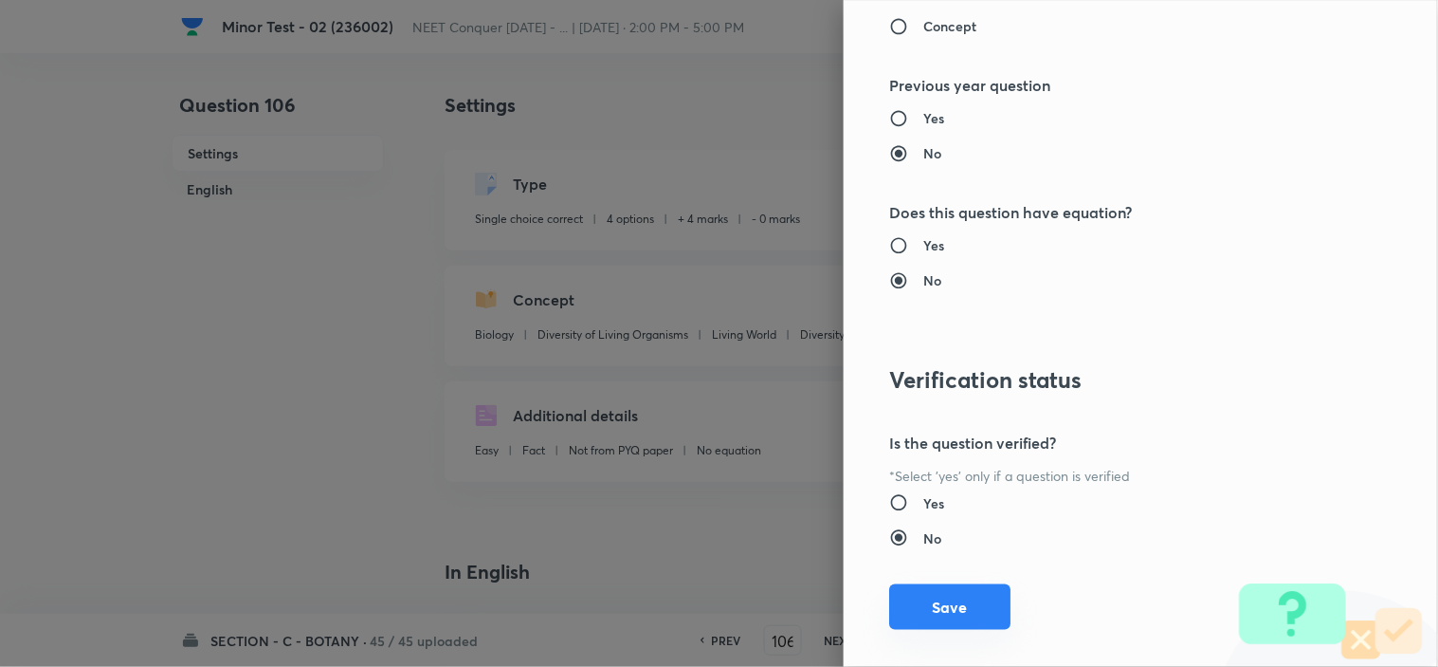
scroll to position [2045, 0]
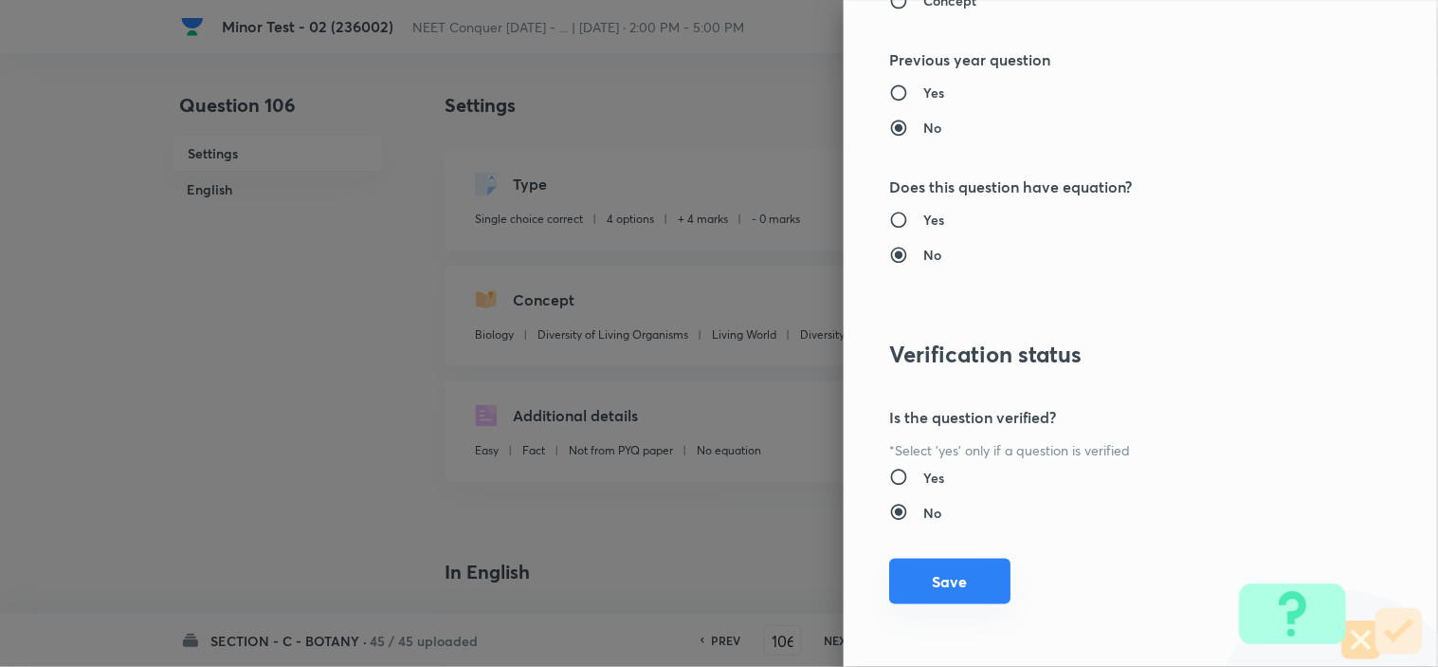
click at [943, 579] on button "Save" at bounding box center [949, 581] width 121 height 46
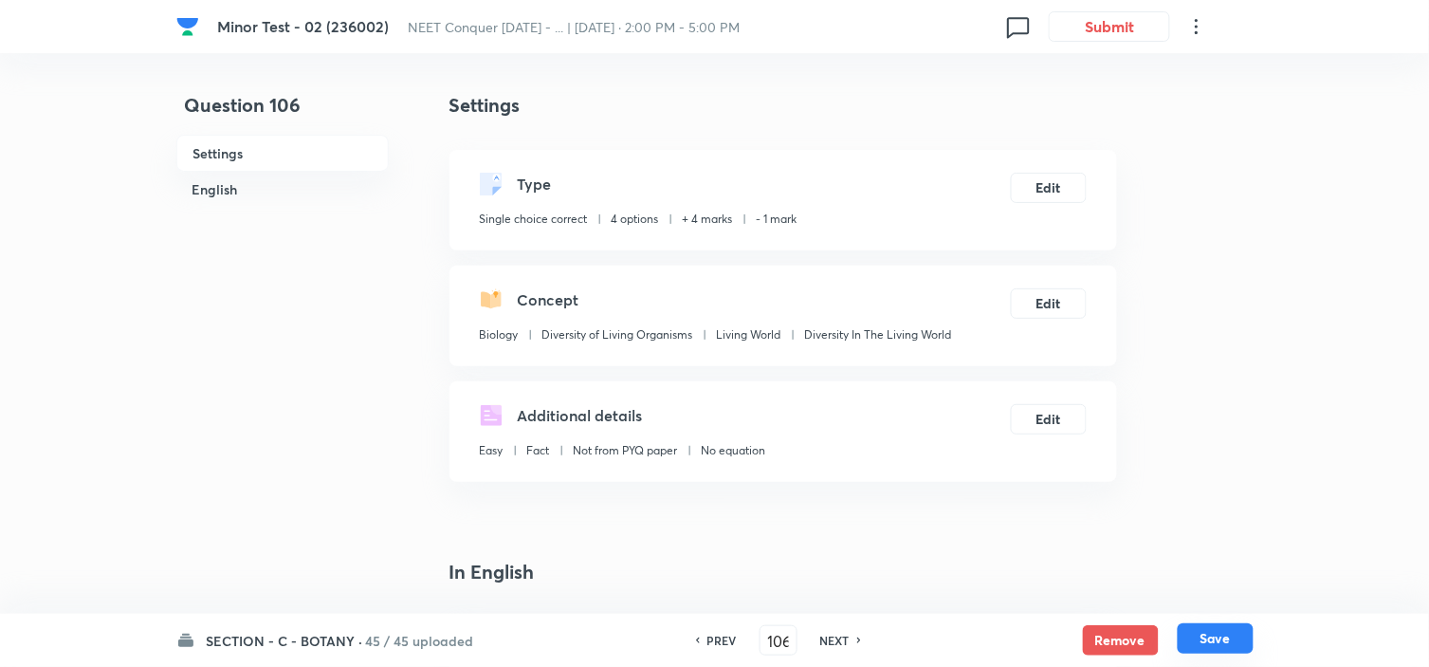
drag, startPoint x: 1214, startPoint y: 633, endPoint x: 1204, endPoint y: 636, distance: 9.9
click at [1214, 632] on button "Save" at bounding box center [1216, 638] width 76 height 30
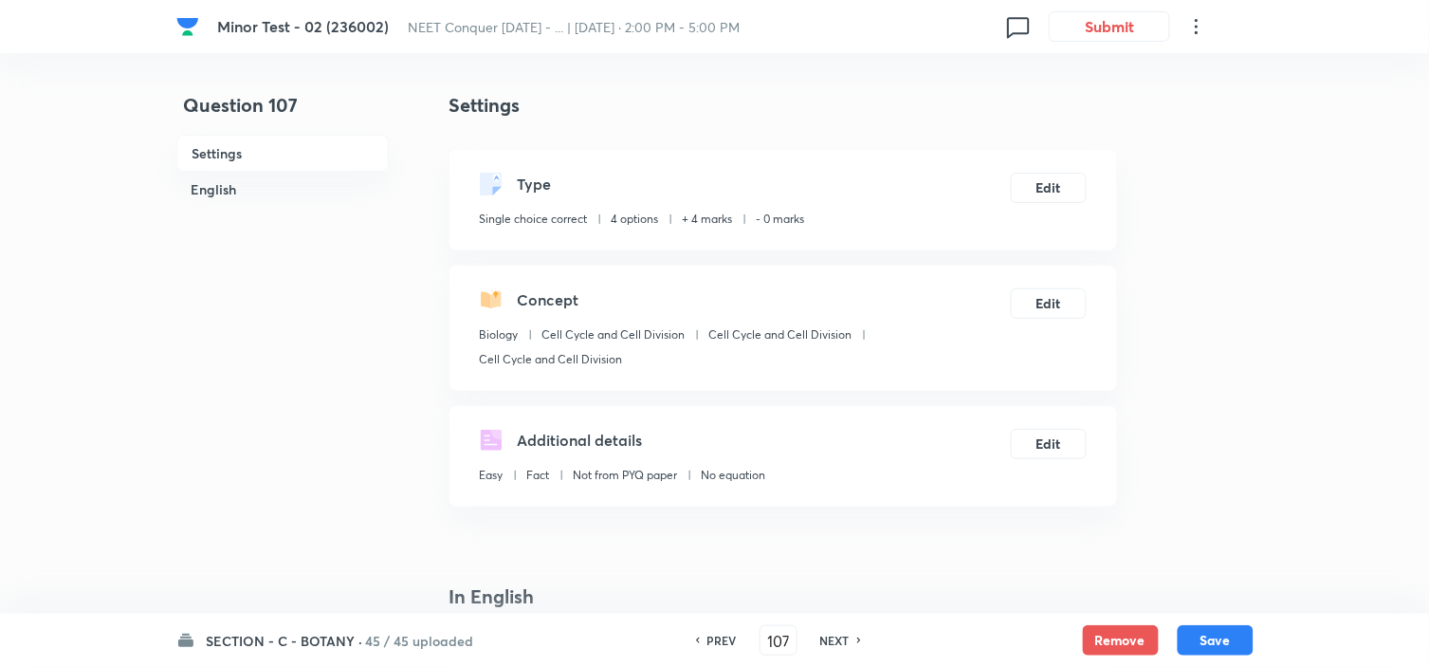
click at [1044, 171] on div "Type Single choice correct 4 options + 4 marks - 0 marks Edit" at bounding box center [782, 200] width 667 height 100
click at [1044, 219] on div "Type Single choice correct 4 options + 4 marks - 0 marks Edit" at bounding box center [782, 200] width 667 height 100
click at [1050, 194] on button "Edit" at bounding box center [1049, 186] width 76 height 30
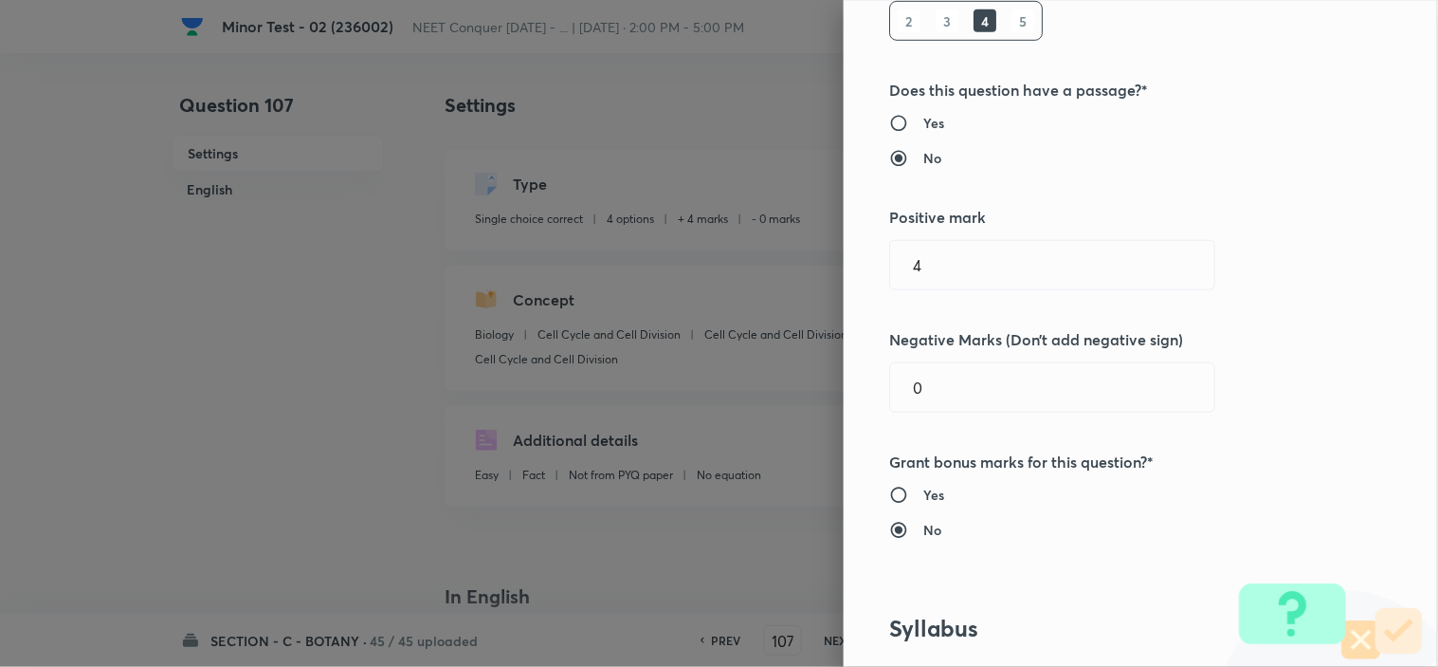
scroll to position [316, 0]
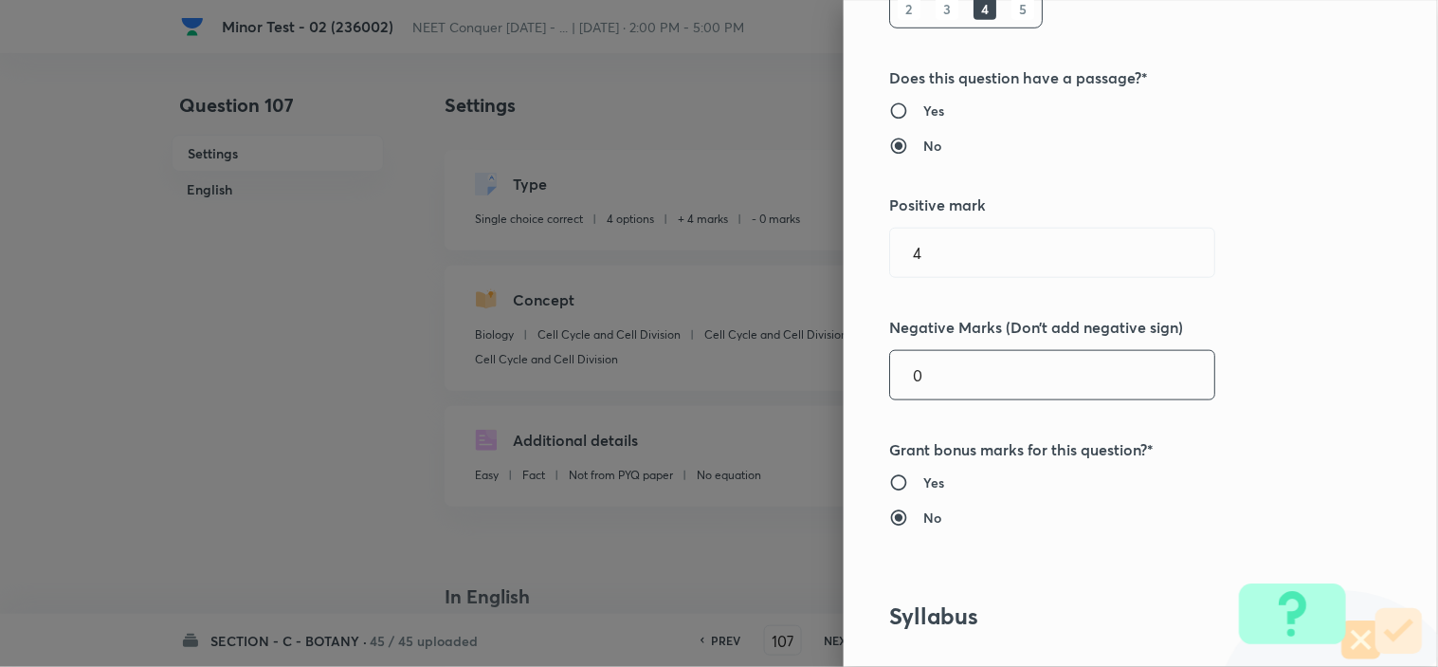
drag, startPoint x: 918, startPoint y: 383, endPoint x: 728, endPoint y: 415, distance: 192.3
click at [802, 395] on div "Question settings Question type* Single choice correct Number of options* 2 3 4…" at bounding box center [719, 333] width 1438 height 667
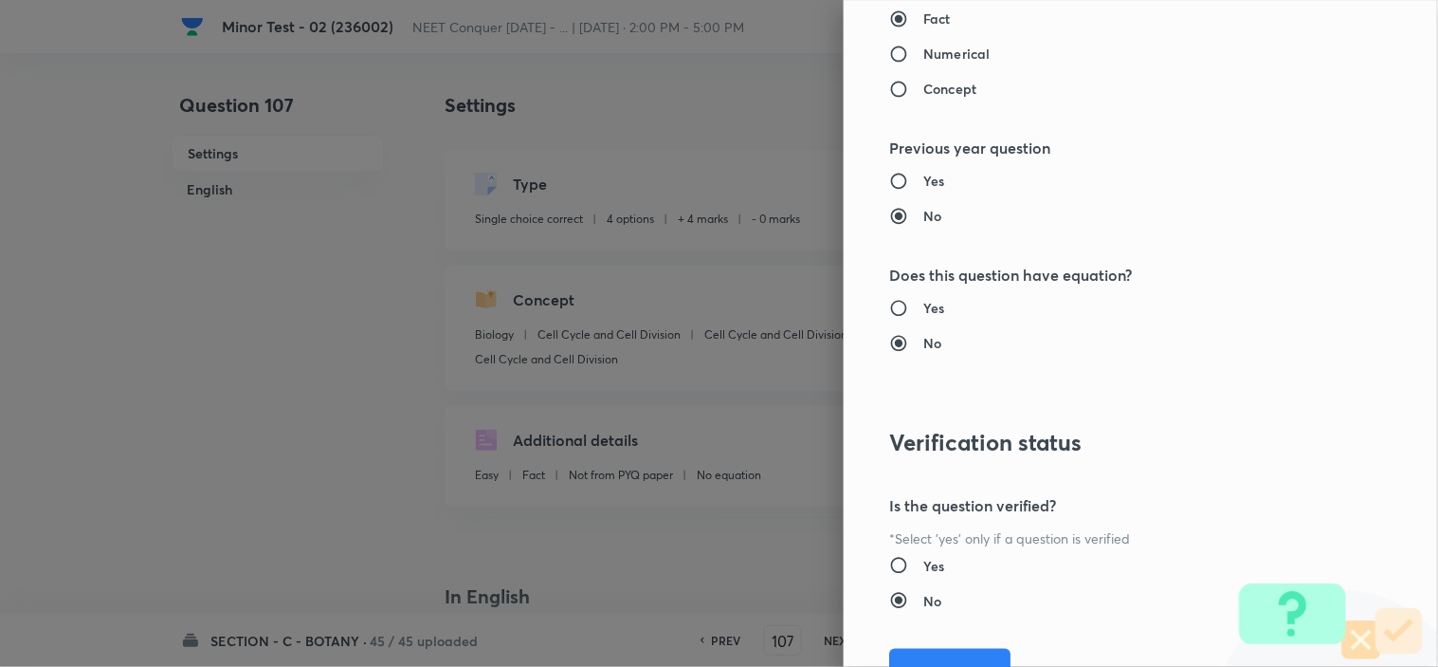
scroll to position [2045, 0]
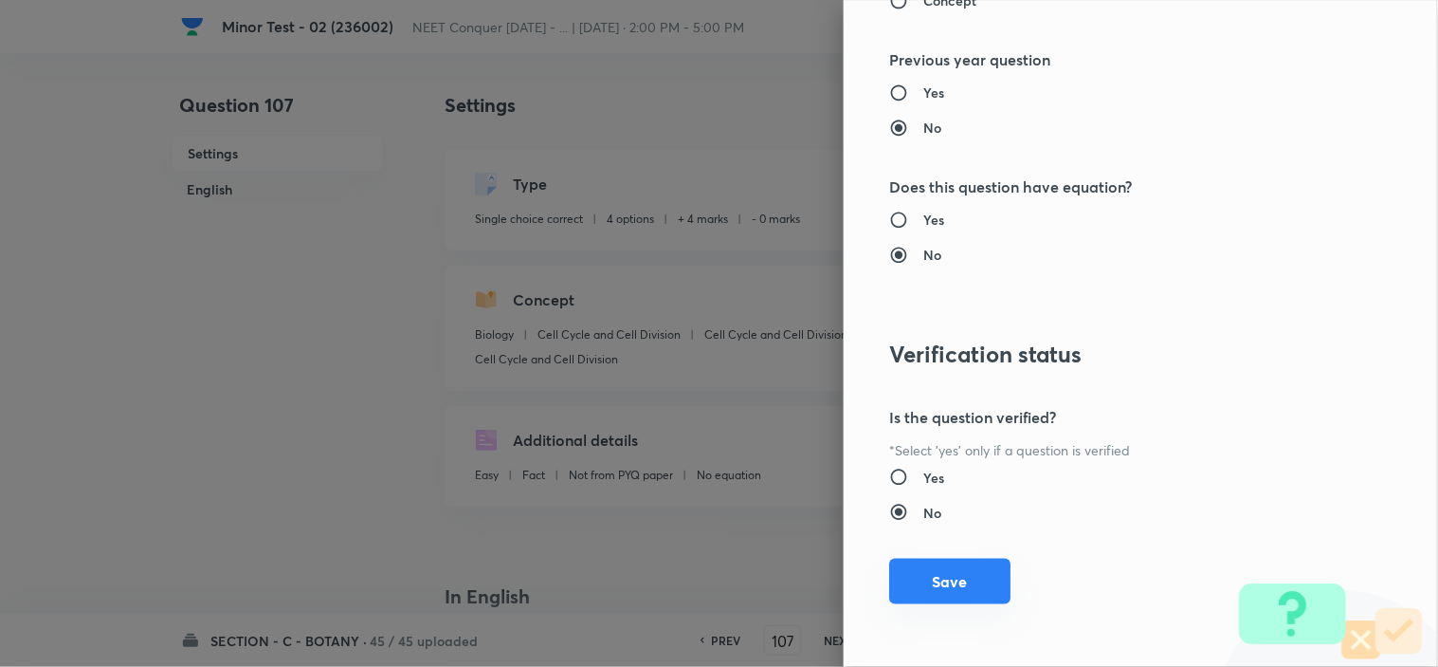
click at [936, 575] on button "Save" at bounding box center [949, 581] width 121 height 46
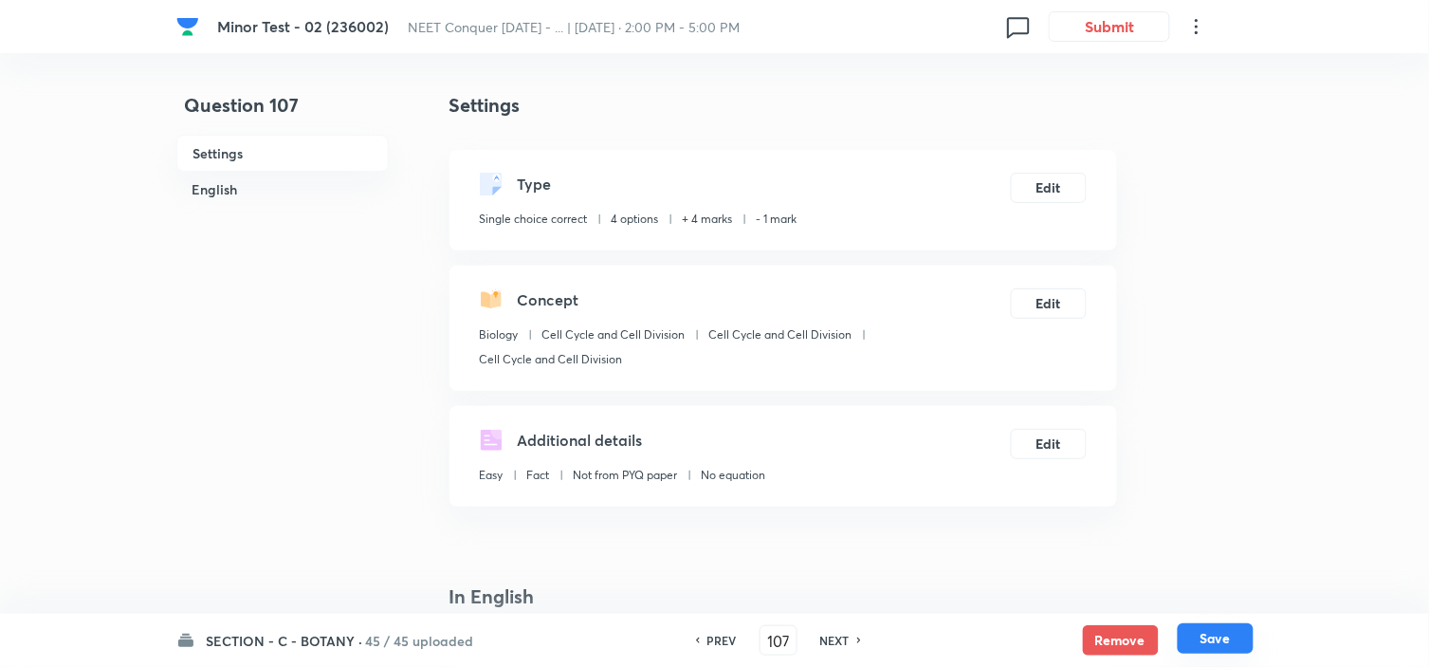
click at [1231, 639] on button "Save" at bounding box center [1216, 638] width 76 height 30
click at [1039, 185] on button "Edit" at bounding box center [1049, 186] width 76 height 30
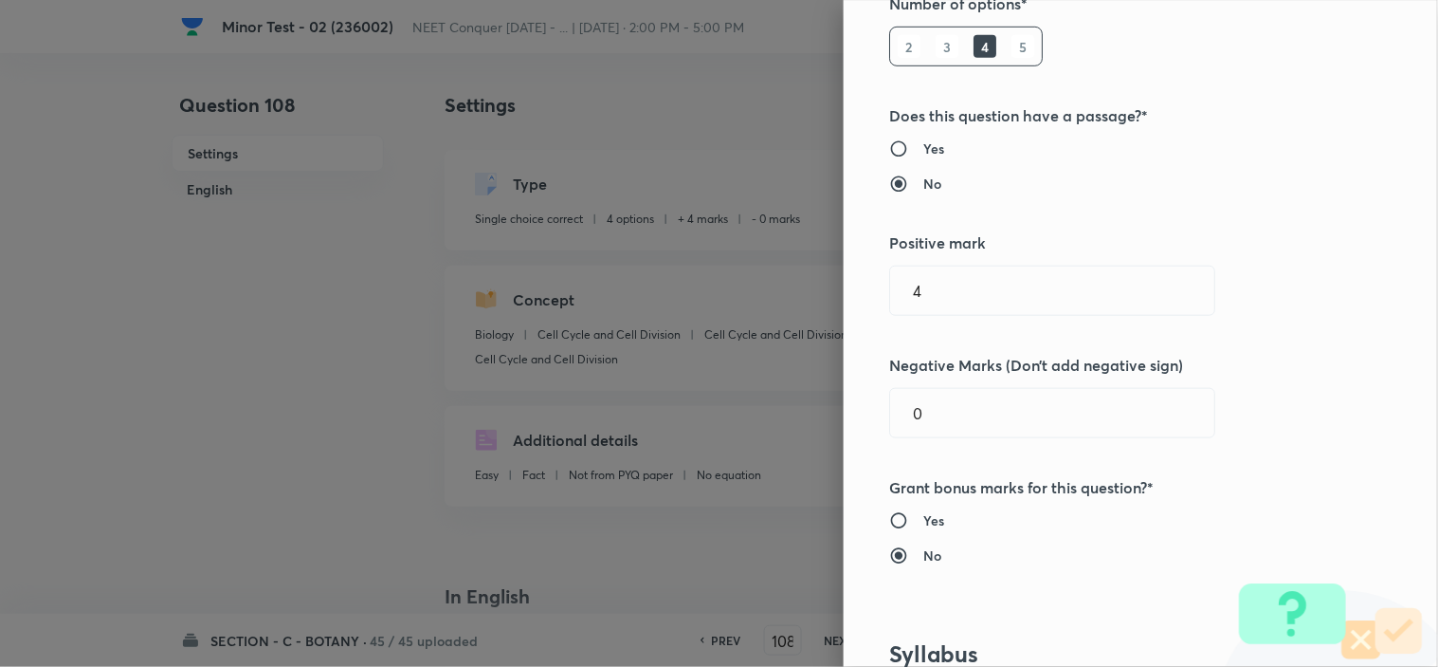
scroll to position [316, 0]
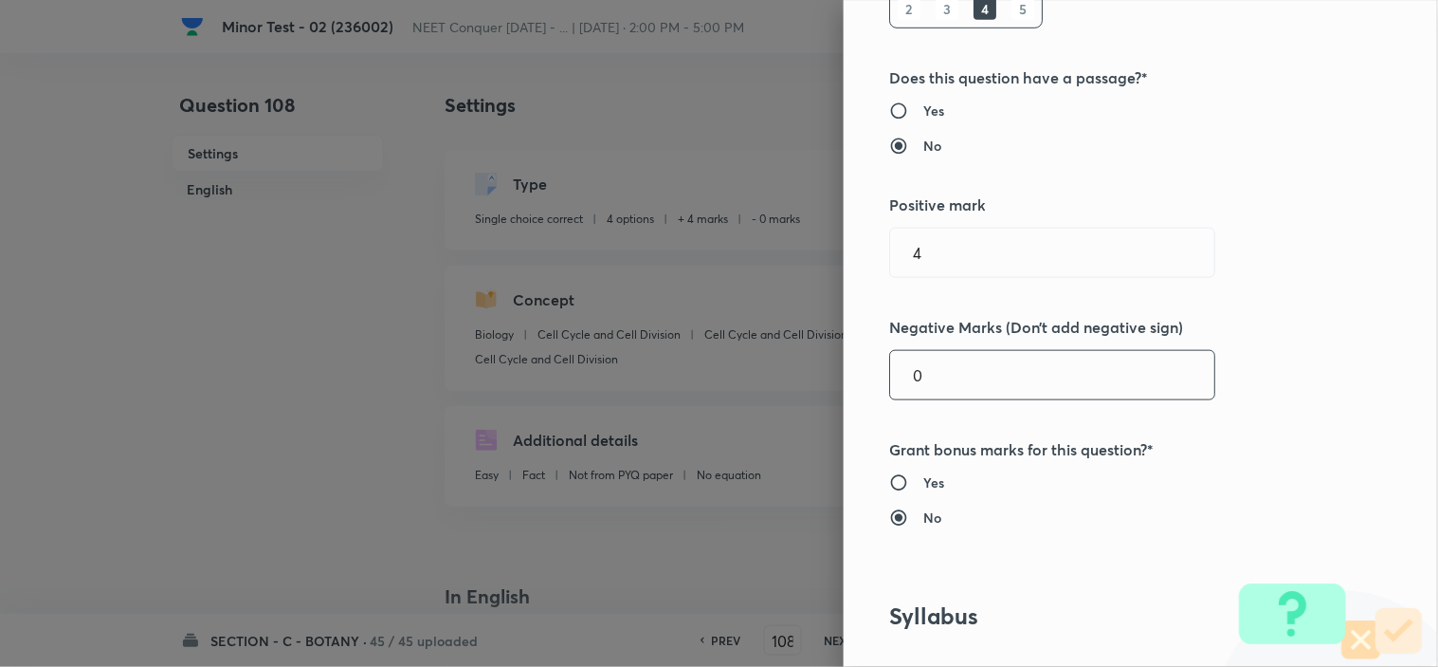
drag, startPoint x: 927, startPoint y: 374, endPoint x: 813, endPoint y: 376, distance: 114.8
click at [844, 372] on div "Question settings Question type* Single choice correct Number of options* 2 3 4…" at bounding box center [1141, 333] width 594 height 667
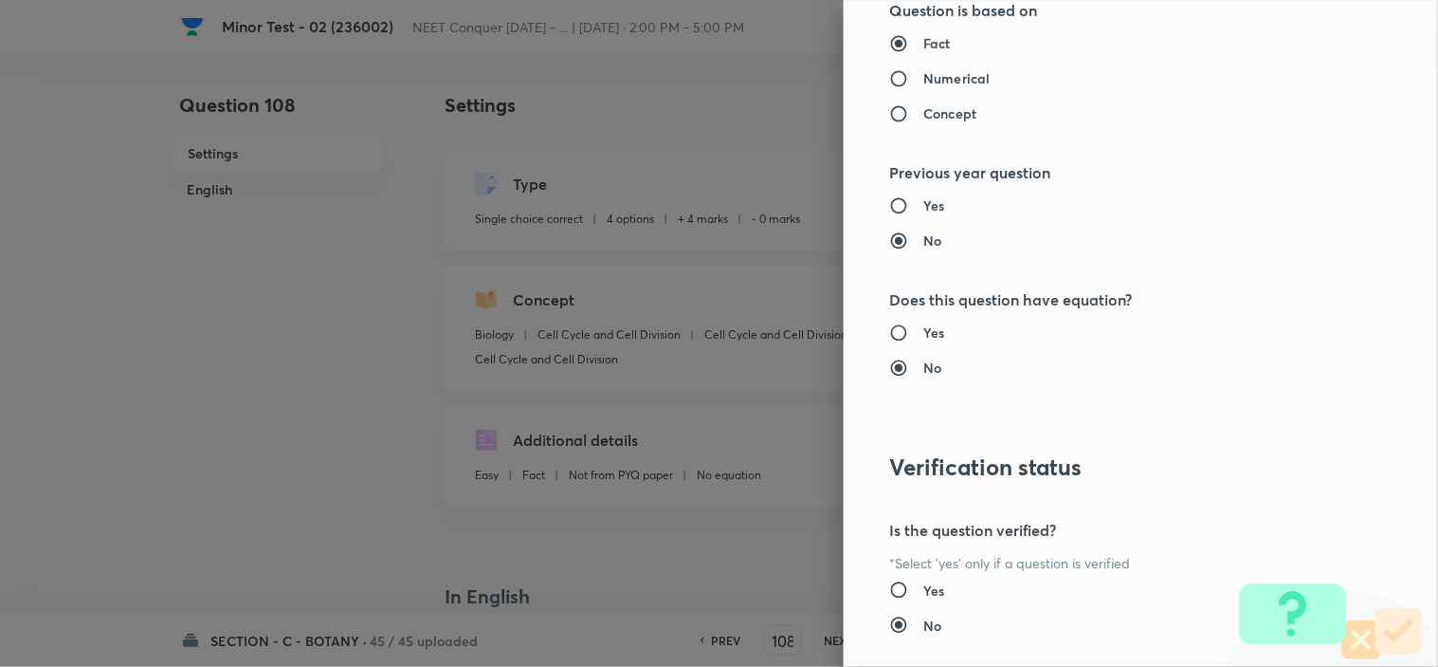
scroll to position [2045, 0]
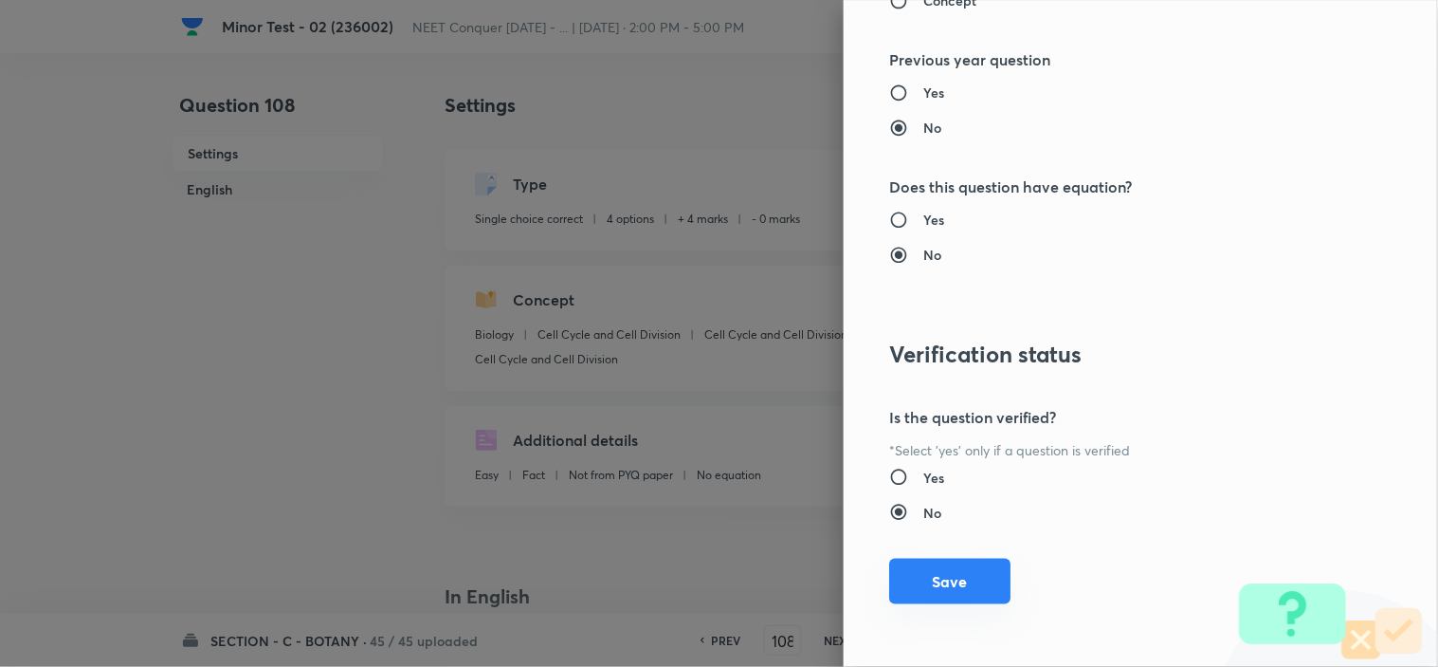
click at [956, 572] on button "Save" at bounding box center [949, 581] width 121 height 46
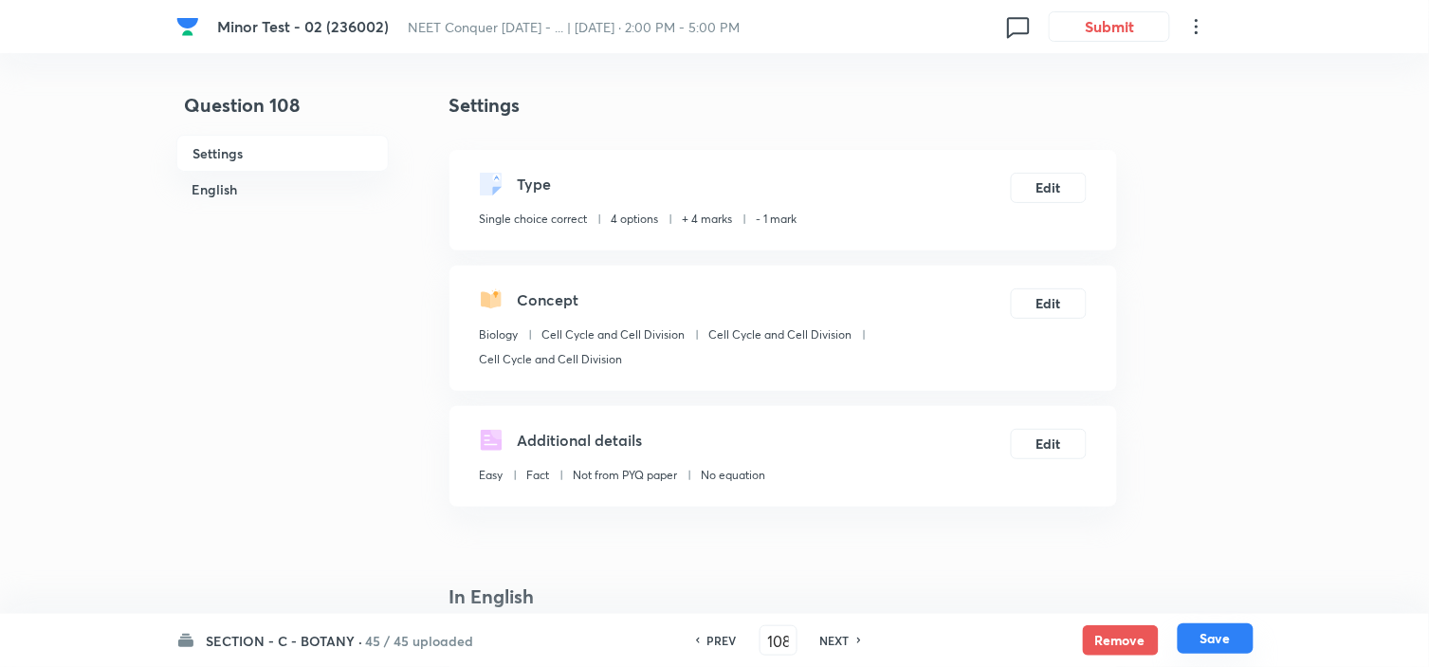
click at [1211, 632] on button "Save" at bounding box center [1216, 638] width 76 height 30
click at [1041, 180] on button "Edit" at bounding box center [1049, 186] width 76 height 30
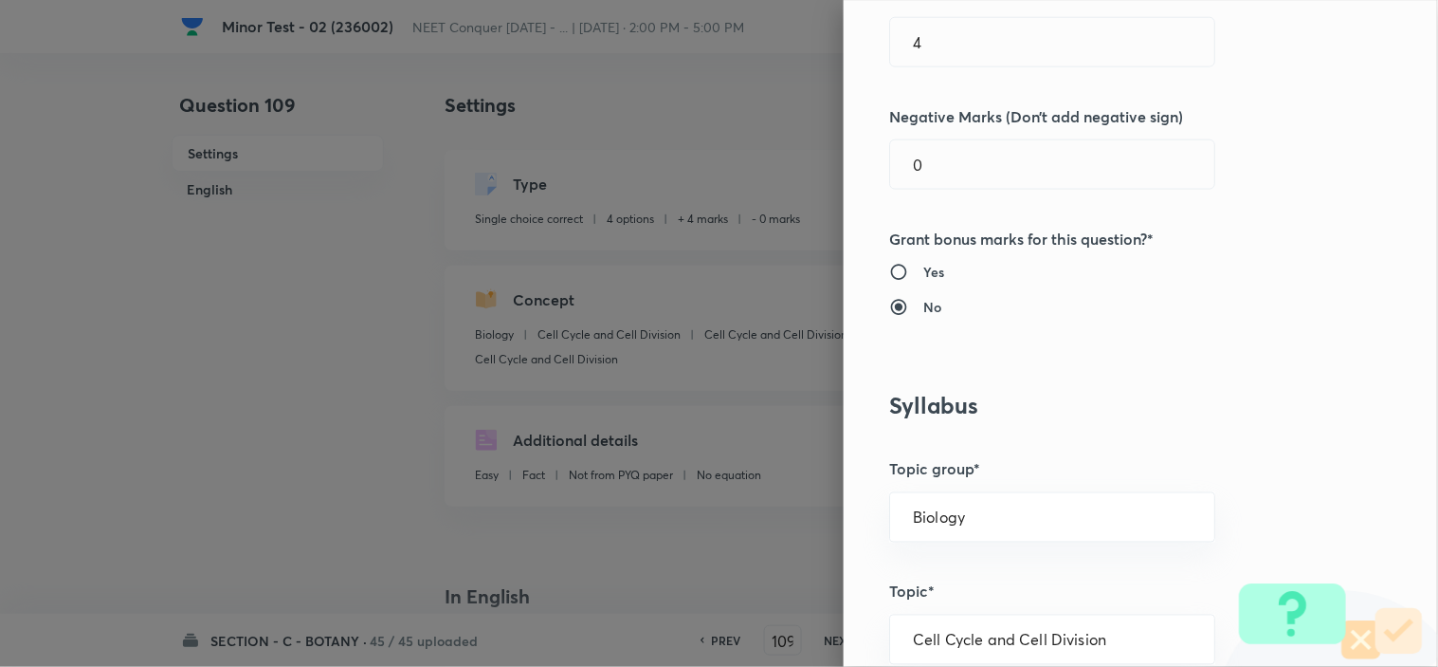
scroll to position [421, 0]
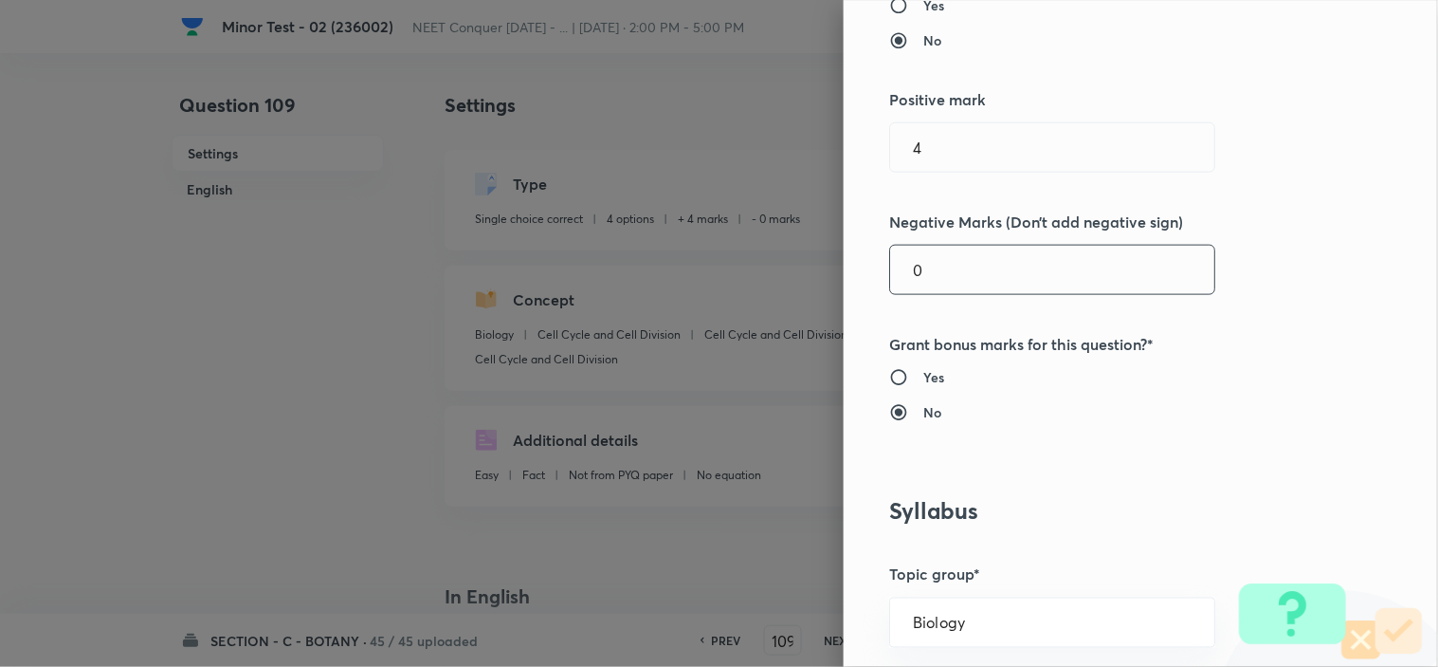
drag, startPoint x: 922, startPoint y: 265, endPoint x: 721, endPoint y: 315, distance: 207.9
click at [817, 289] on div "Question settings Question type* Single choice correct Number of options* 2 3 4…" at bounding box center [719, 333] width 1438 height 667
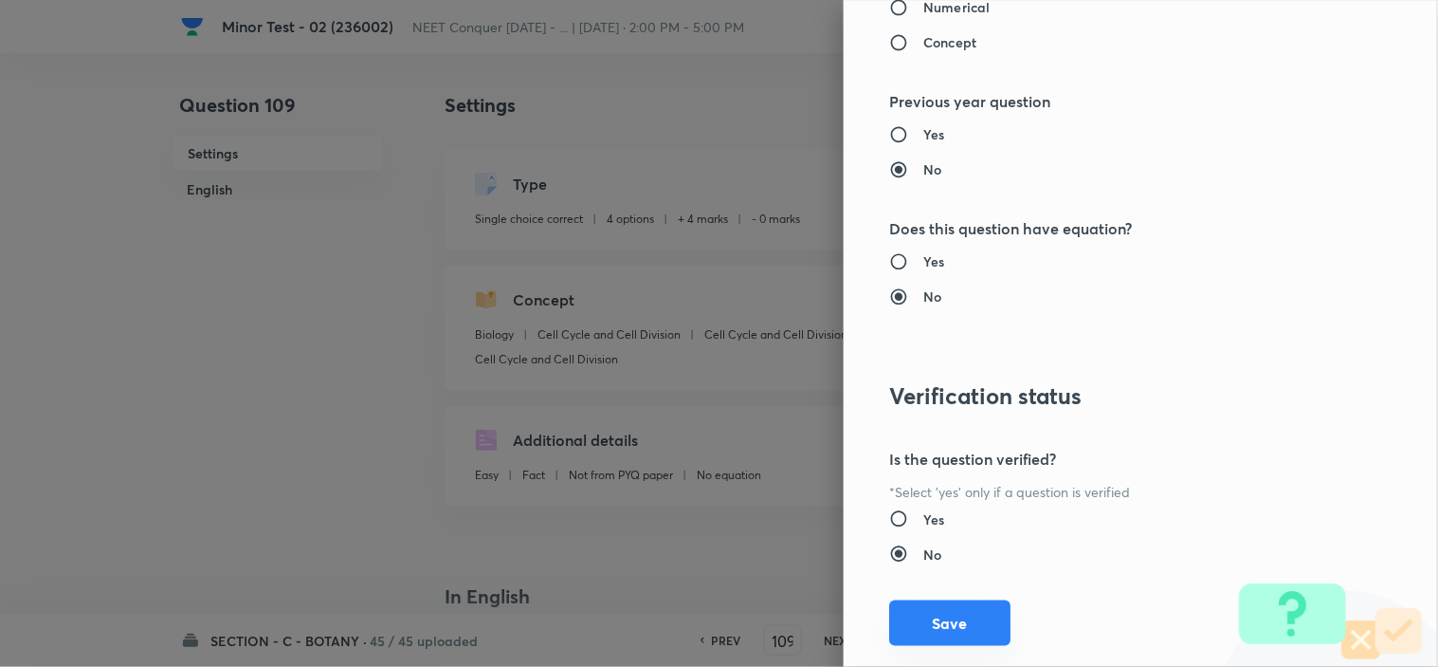
scroll to position [2045, 0]
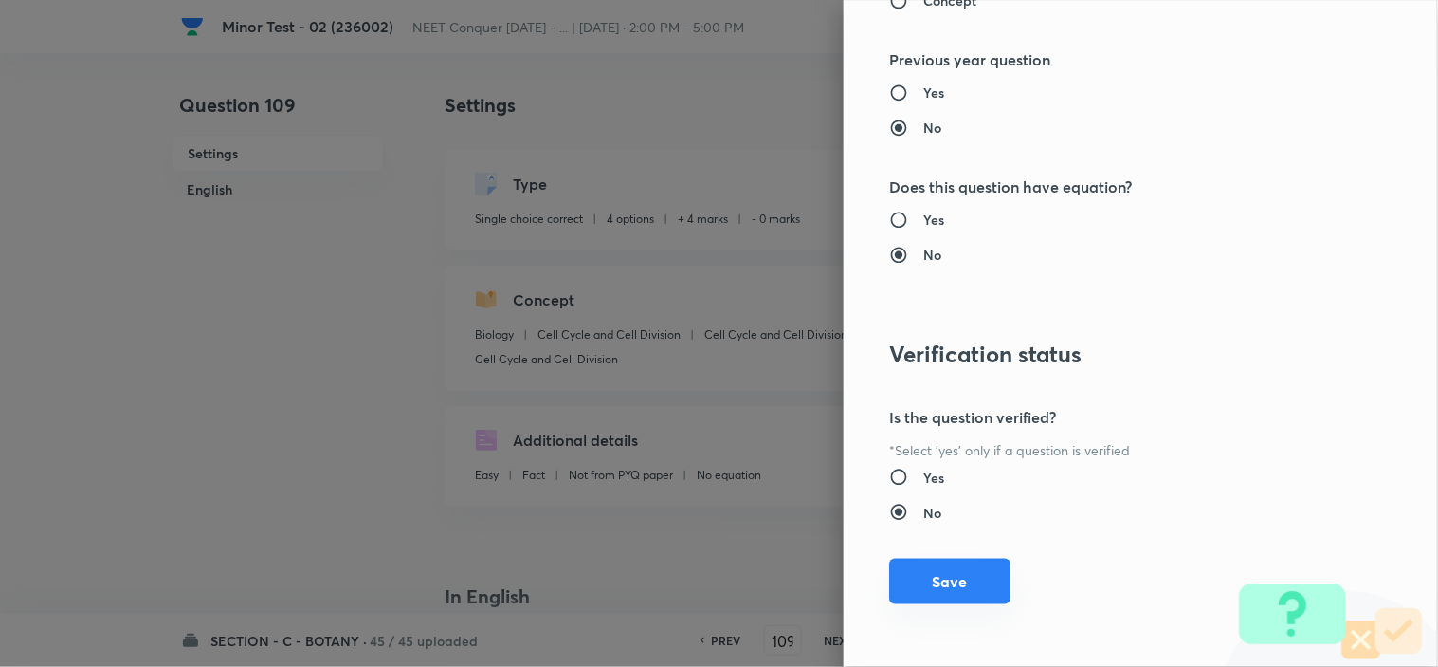
click at [925, 586] on button "Save" at bounding box center [949, 581] width 121 height 46
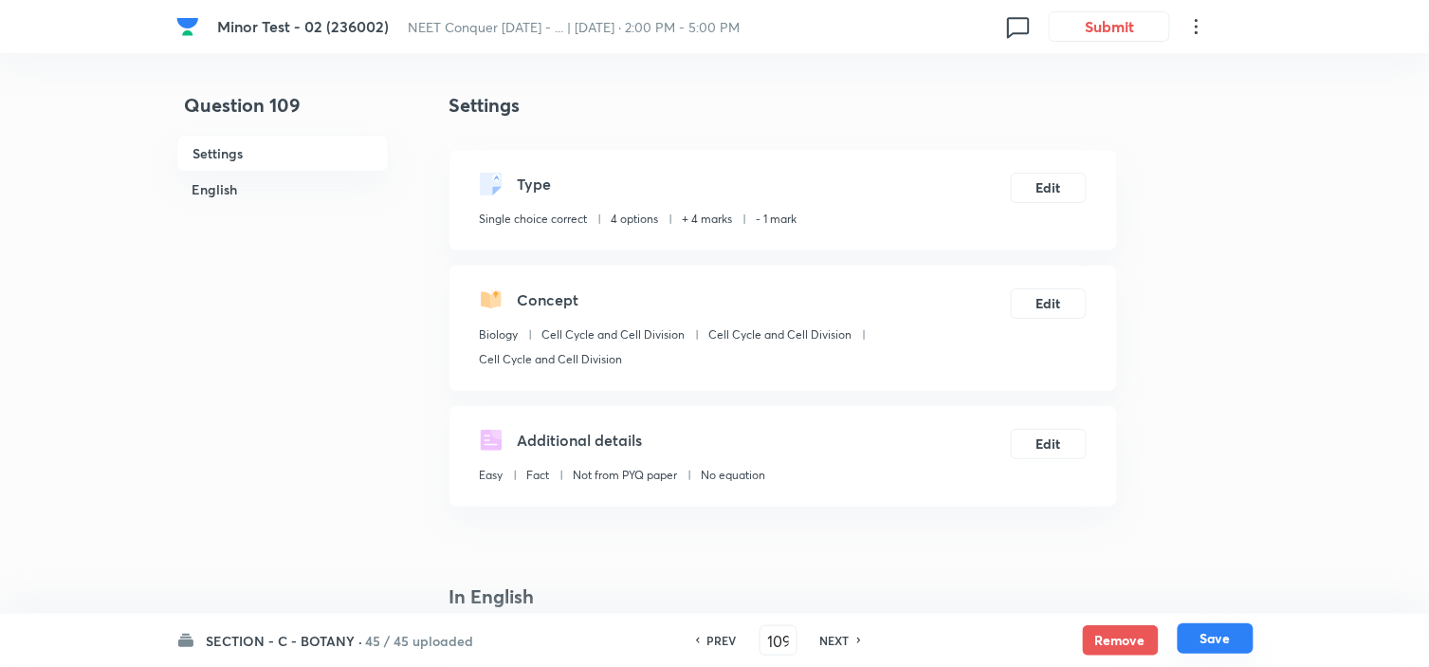
click at [1208, 637] on button "Save" at bounding box center [1216, 638] width 76 height 30
click at [1053, 188] on button "Edit" at bounding box center [1049, 186] width 76 height 30
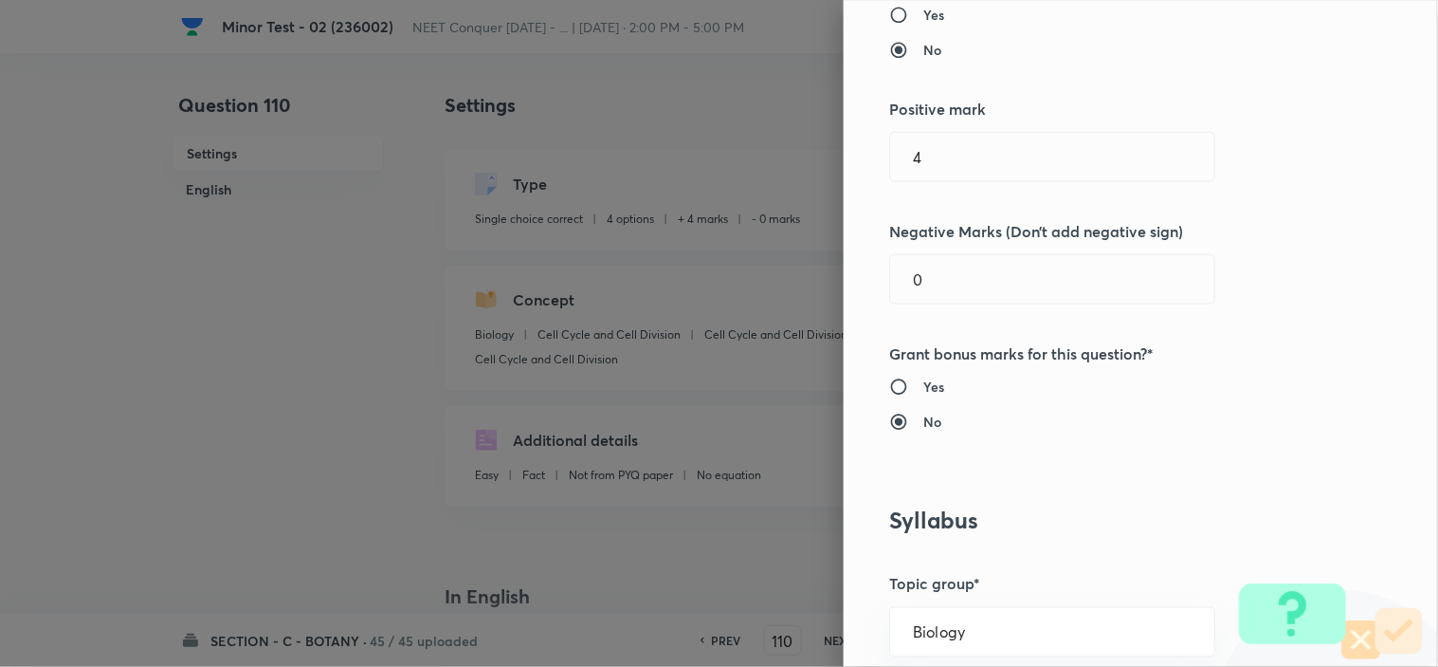
scroll to position [421, 0]
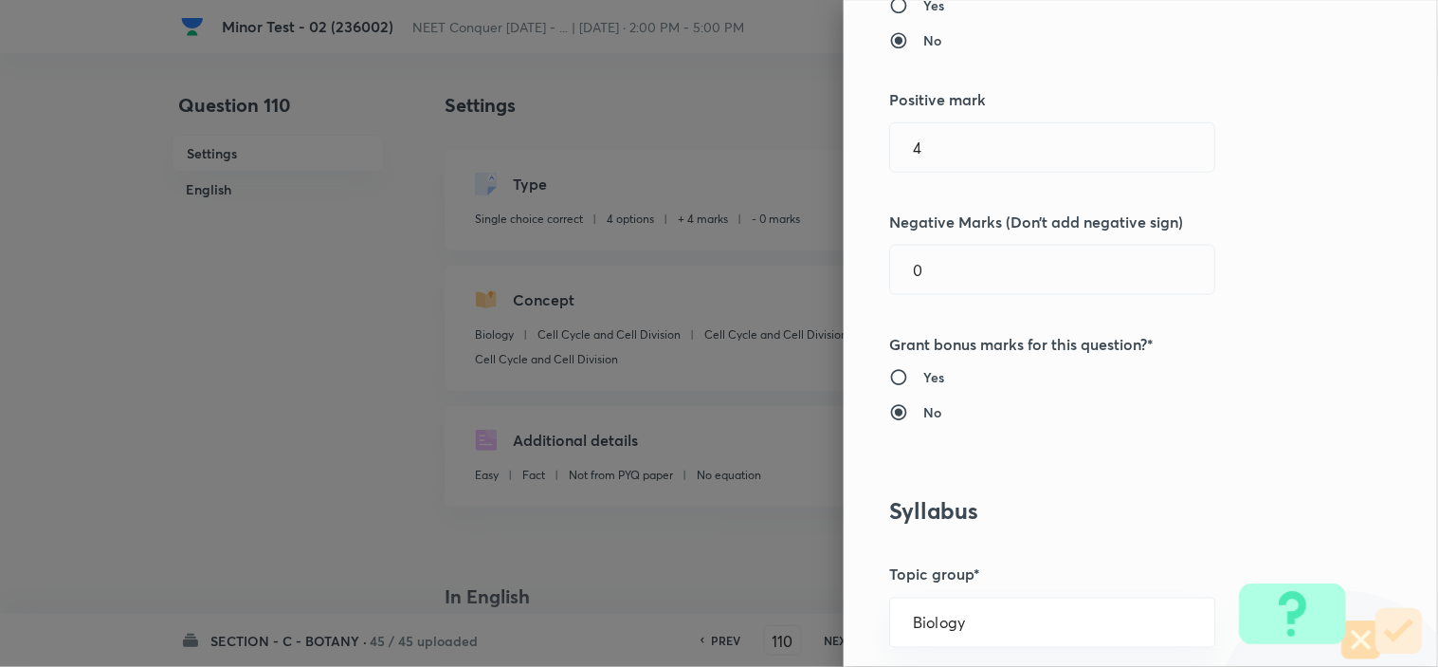
drag, startPoint x: 944, startPoint y: 276, endPoint x: 687, endPoint y: 309, distance: 259.1
click at [768, 292] on div "Question settings Question type* Single choice correct Number of options* 2 3 4…" at bounding box center [719, 333] width 1438 height 667
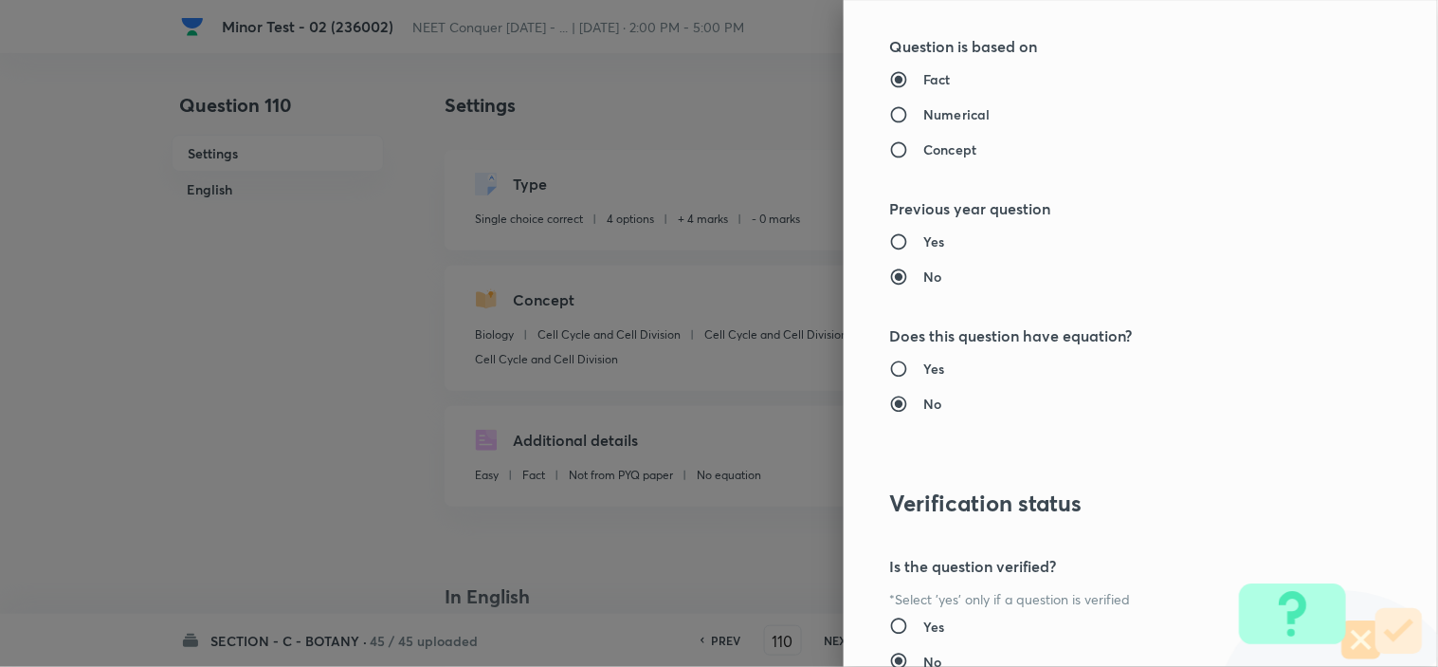
scroll to position [2045, 0]
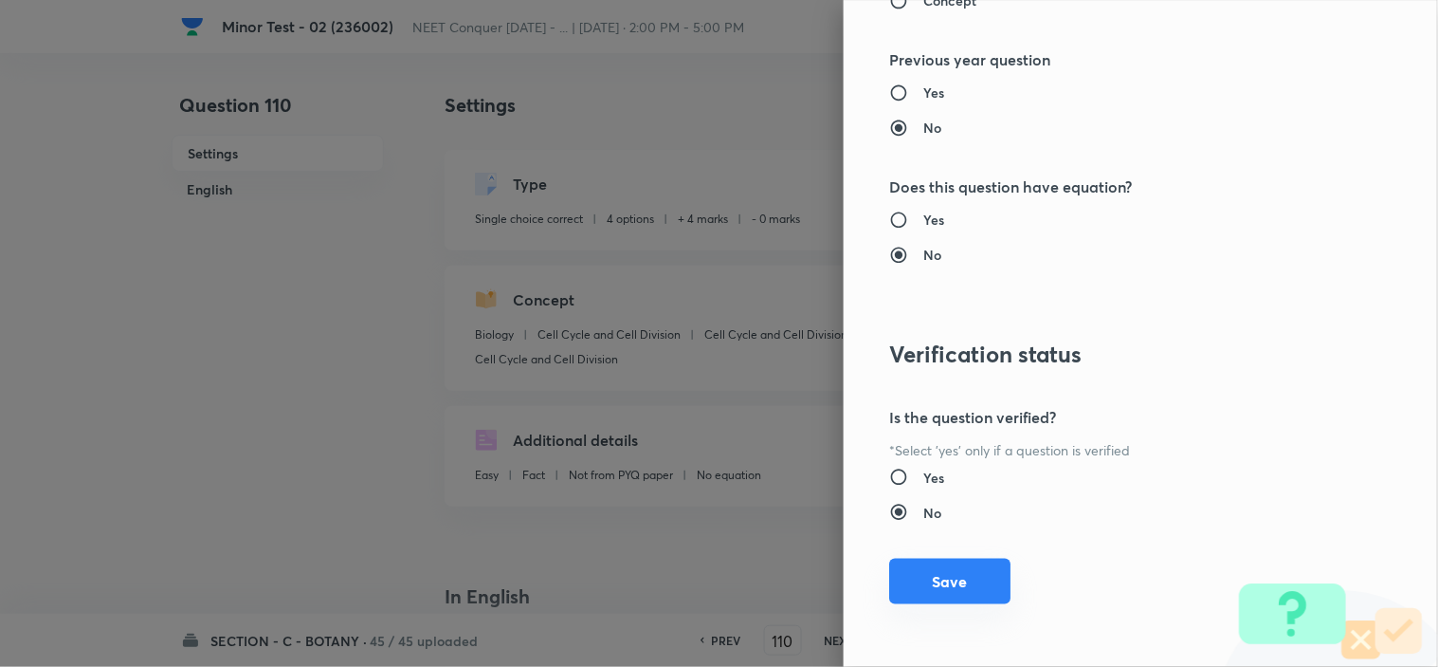
click at [927, 573] on button "Save" at bounding box center [949, 581] width 121 height 46
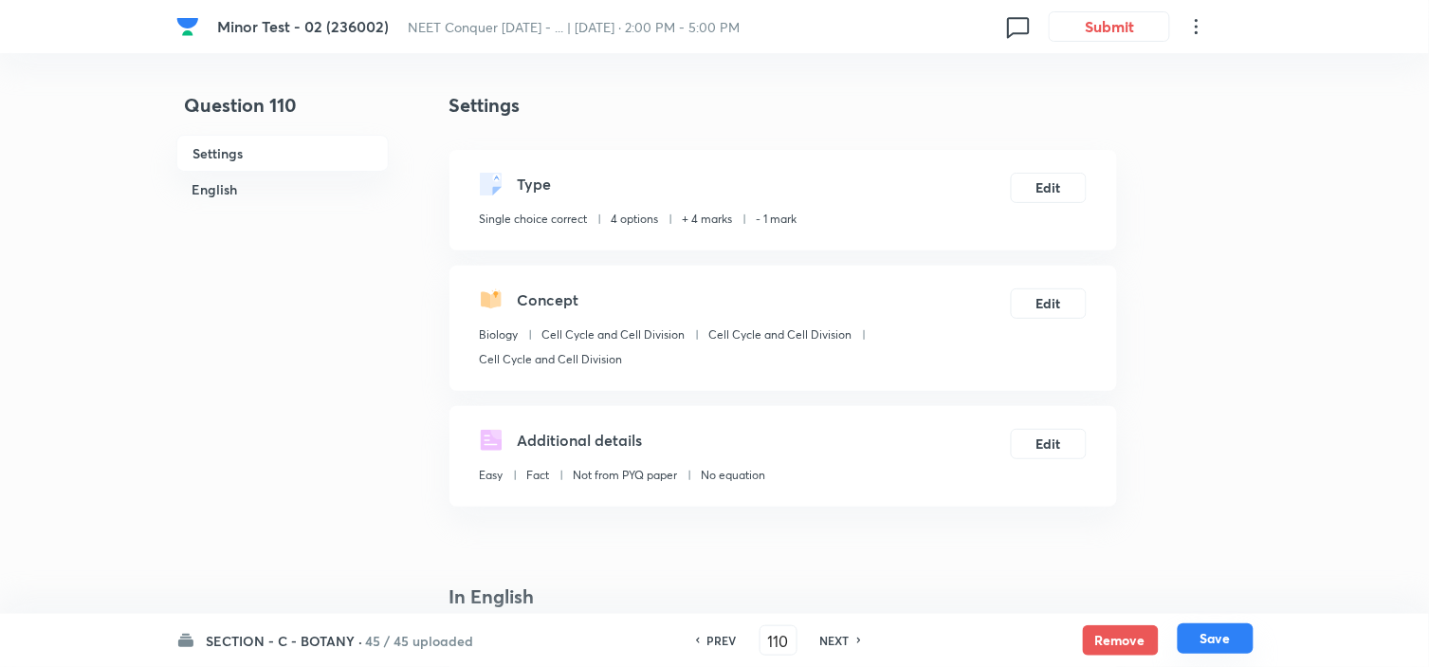
click at [1215, 627] on button "Save" at bounding box center [1216, 638] width 76 height 30
click at [1050, 182] on button "Edit" at bounding box center [1049, 186] width 76 height 30
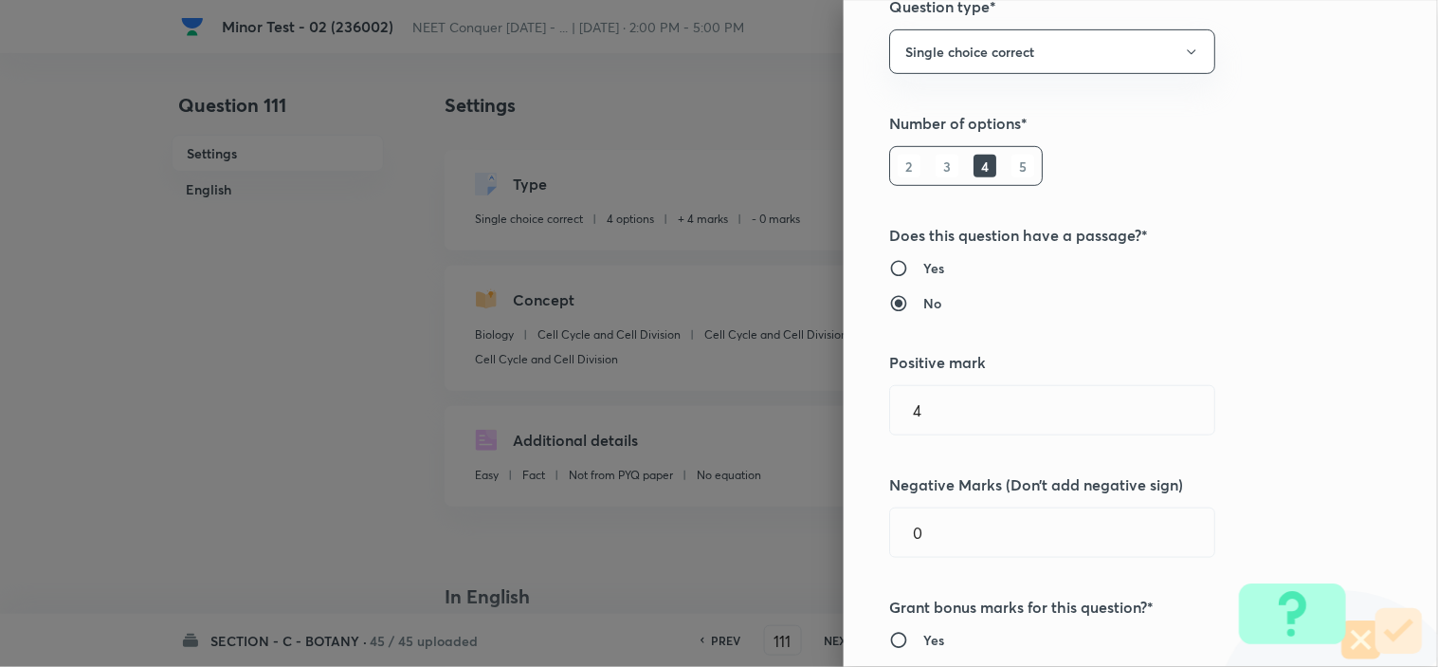
scroll to position [421, 0]
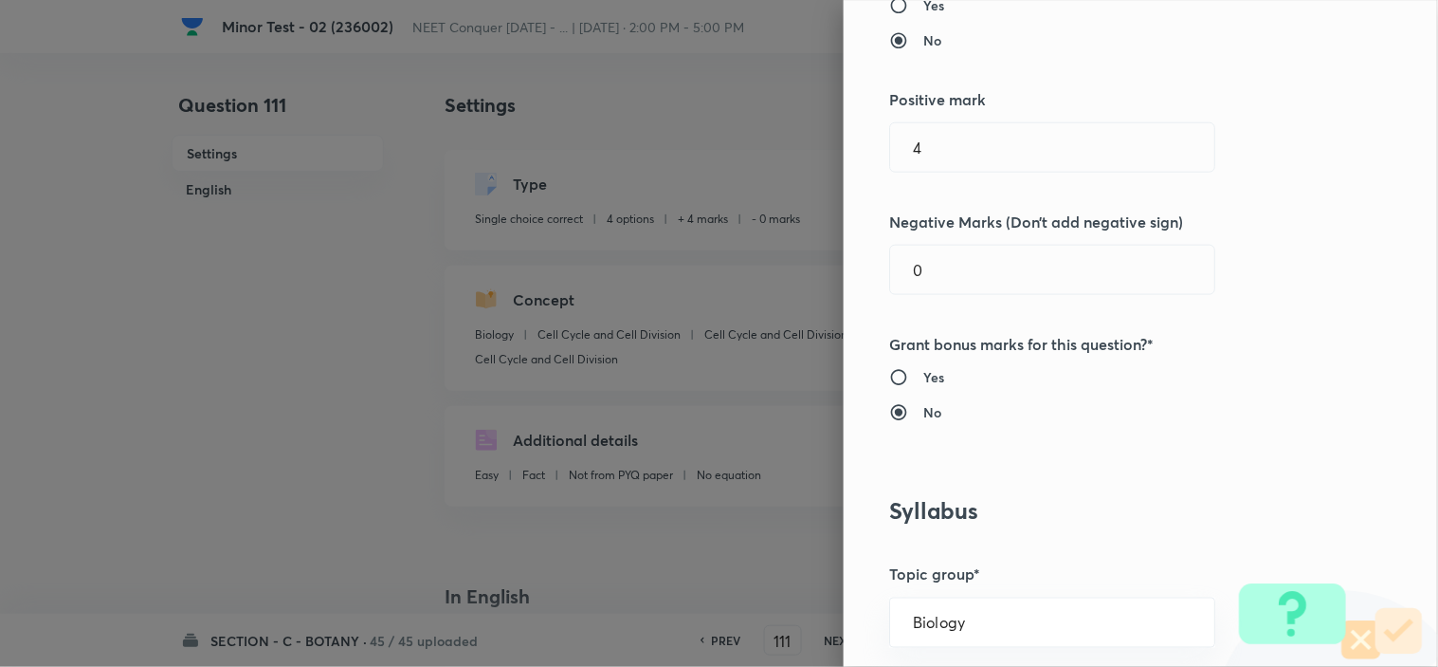
drag, startPoint x: 908, startPoint y: 269, endPoint x: 708, endPoint y: 342, distance: 212.9
click at [844, 296] on div "Question settings Question type* Single choice correct Number of options* 2 3 4…" at bounding box center [1141, 333] width 594 height 667
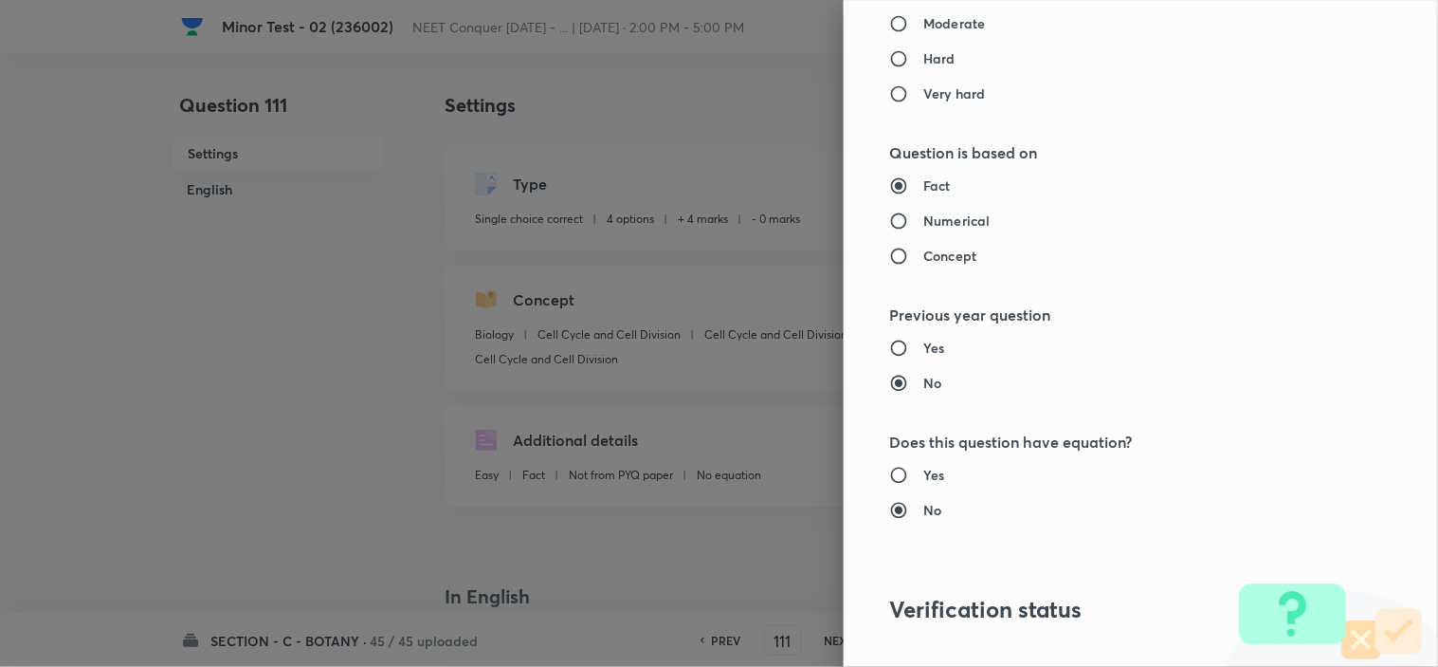
scroll to position [2045, 0]
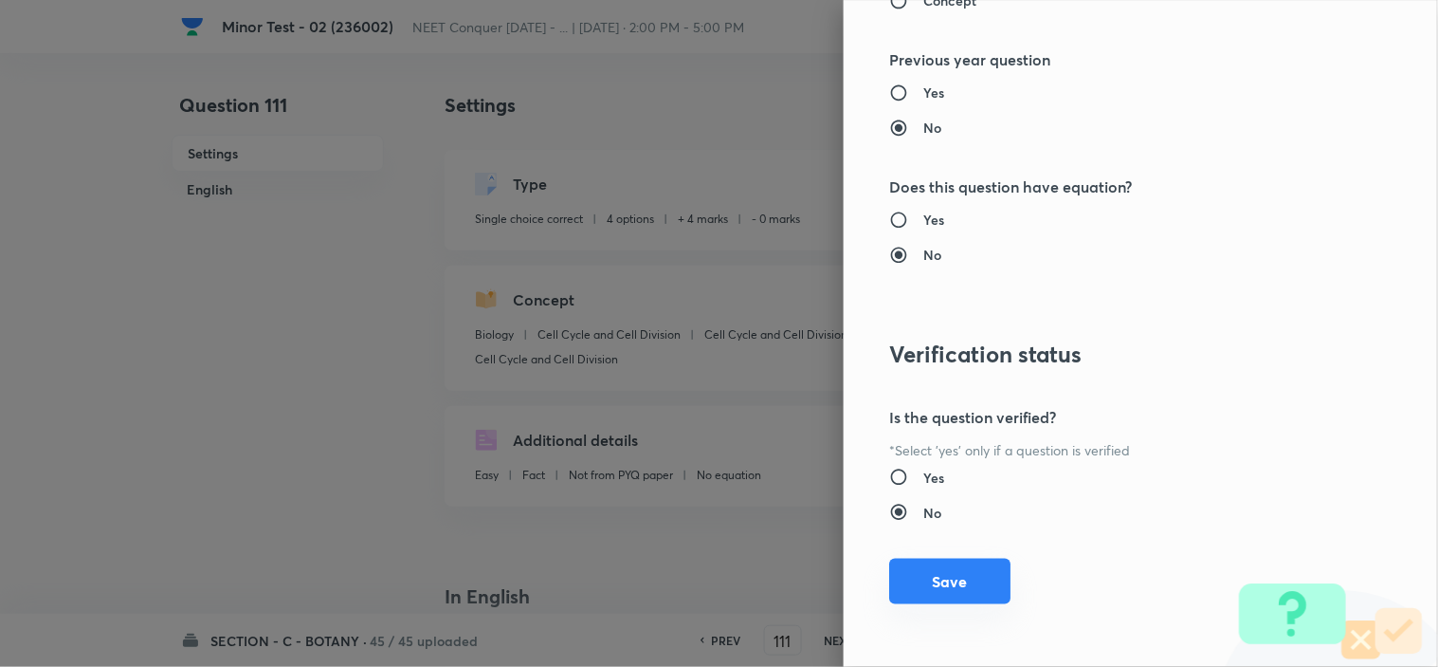
click at [962, 569] on button "Save" at bounding box center [949, 581] width 121 height 46
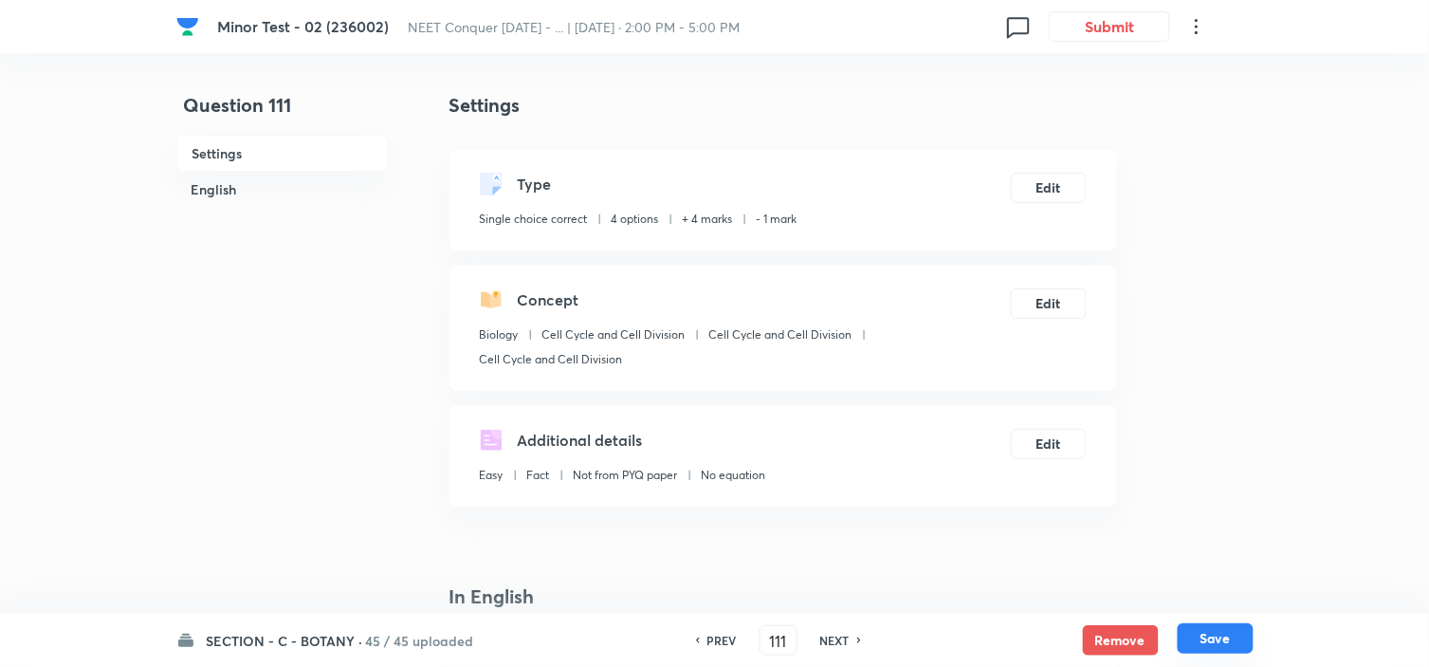
click at [1207, 641] on button "Save" at bounding box center [1216, 638] width 76 height 30
click at [1064, 185] on button "Edit" at bounding box center [1049, 186] width 76 height 30
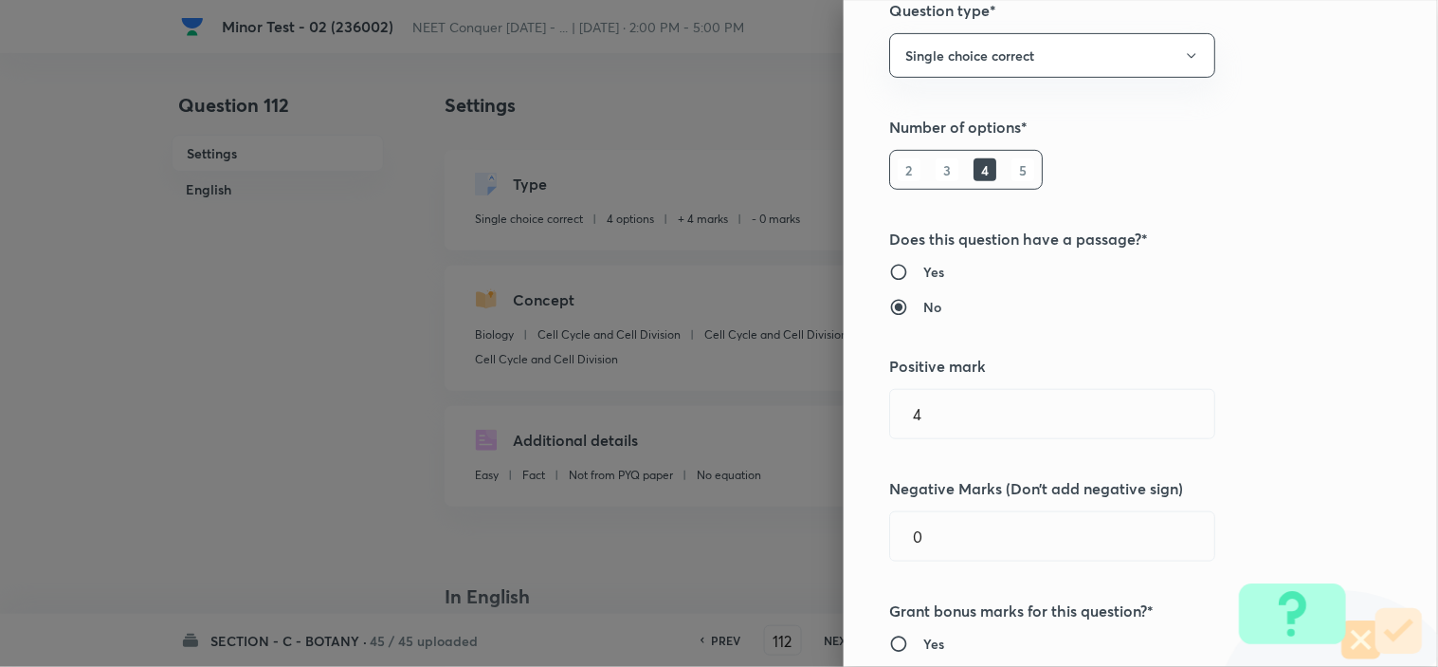
scroll to position [316, 0]
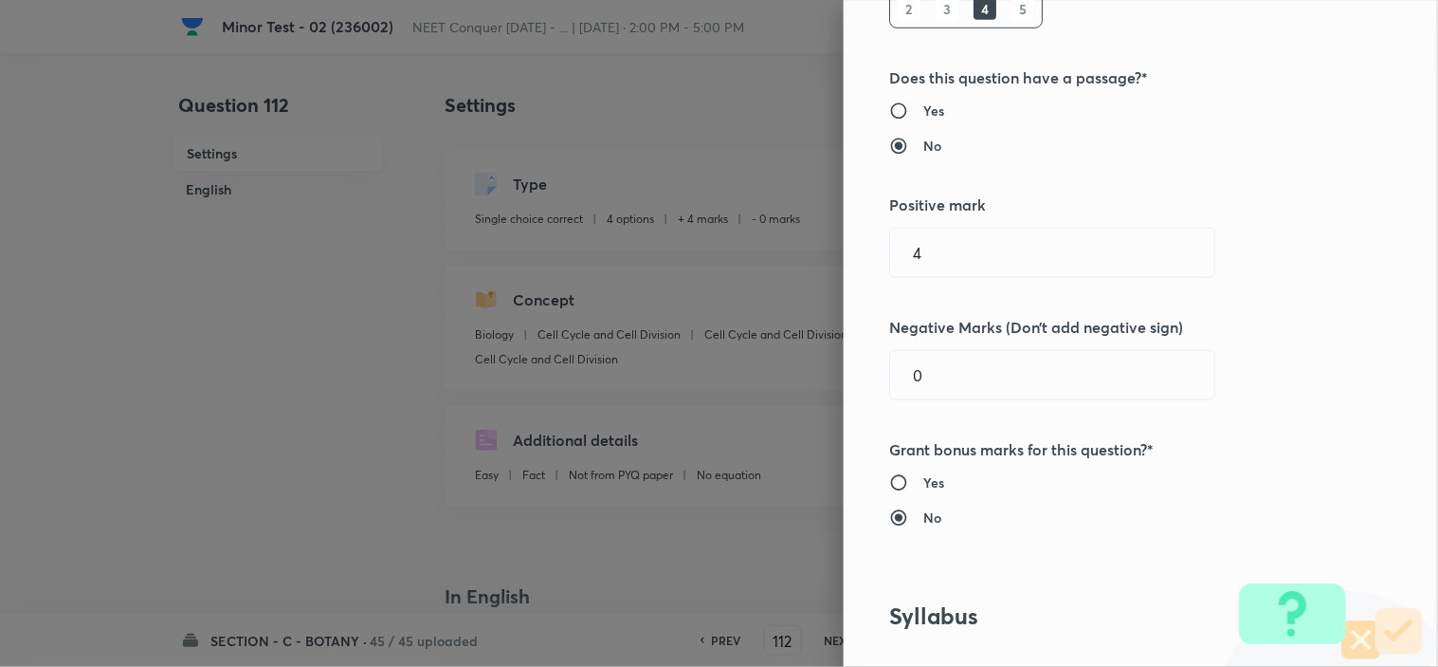
drag, startPoint x: 933, startPoint y: 353, endPoint x: 598, endPoint y: 432, distance: 344.0
click at [784, 389] on div "Question settings Question type* Single choice correct Number of options* 2 3 4…" at bounding box center [719, 333] width 1438 height 667
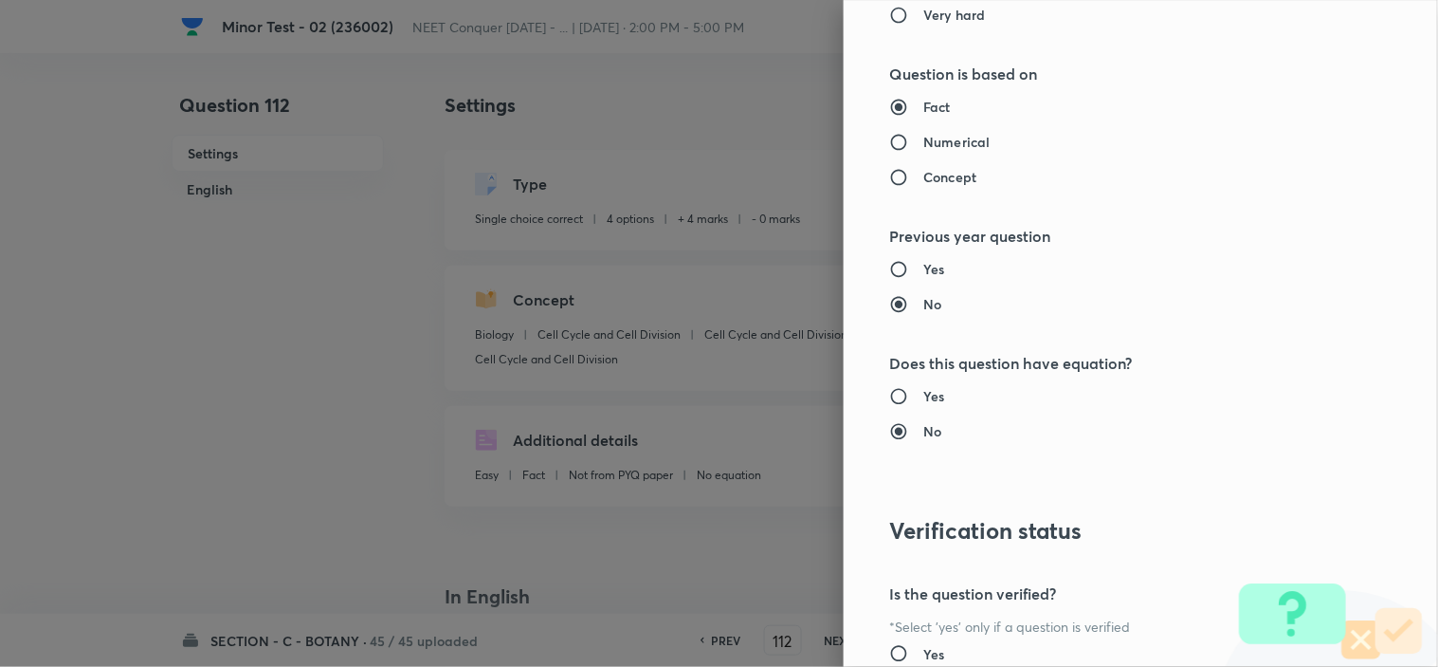
scroll to position [2045, 0]
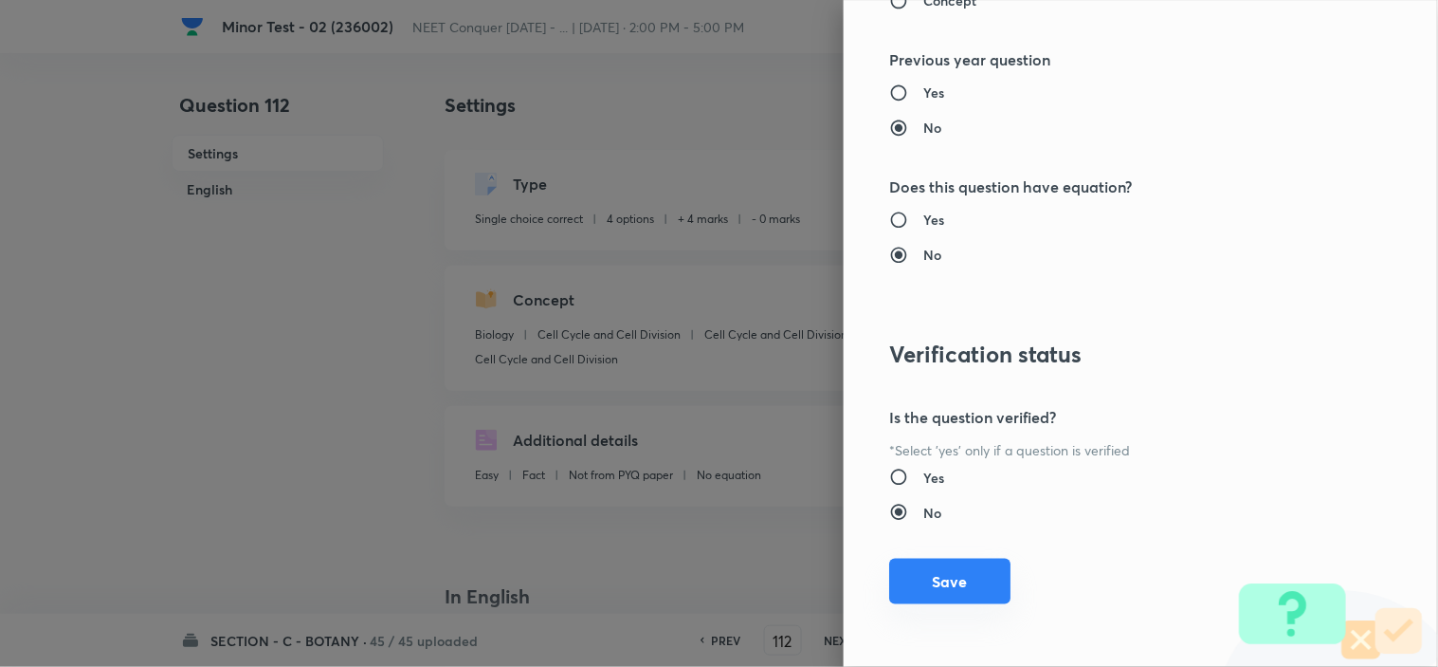
click at [922, 573] on button "Save" at bounding box center [949, 581] width 121 height 46
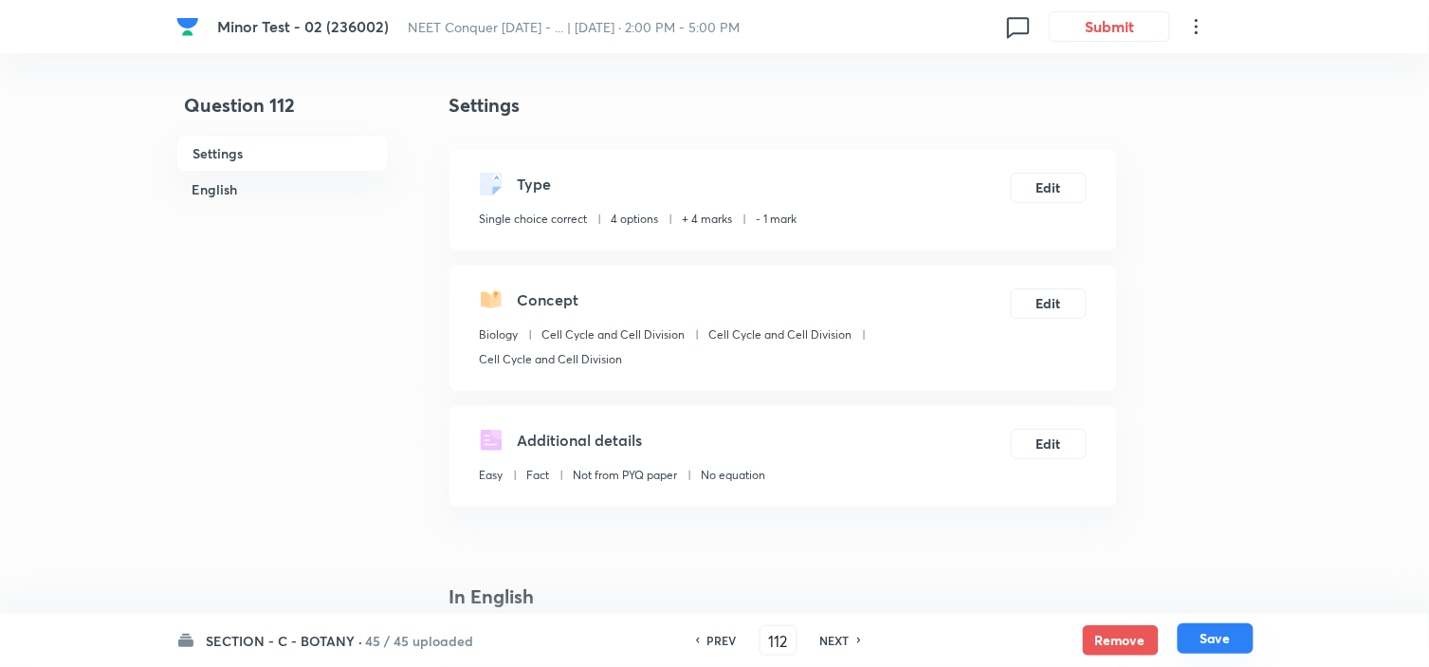
click at [1234, 648] on button "Save" at bounding box center [1216, 638] width 76 height 30
click at [1069, 186] on button "Edit" at bounding box center [1049, 186] width 76 height 30
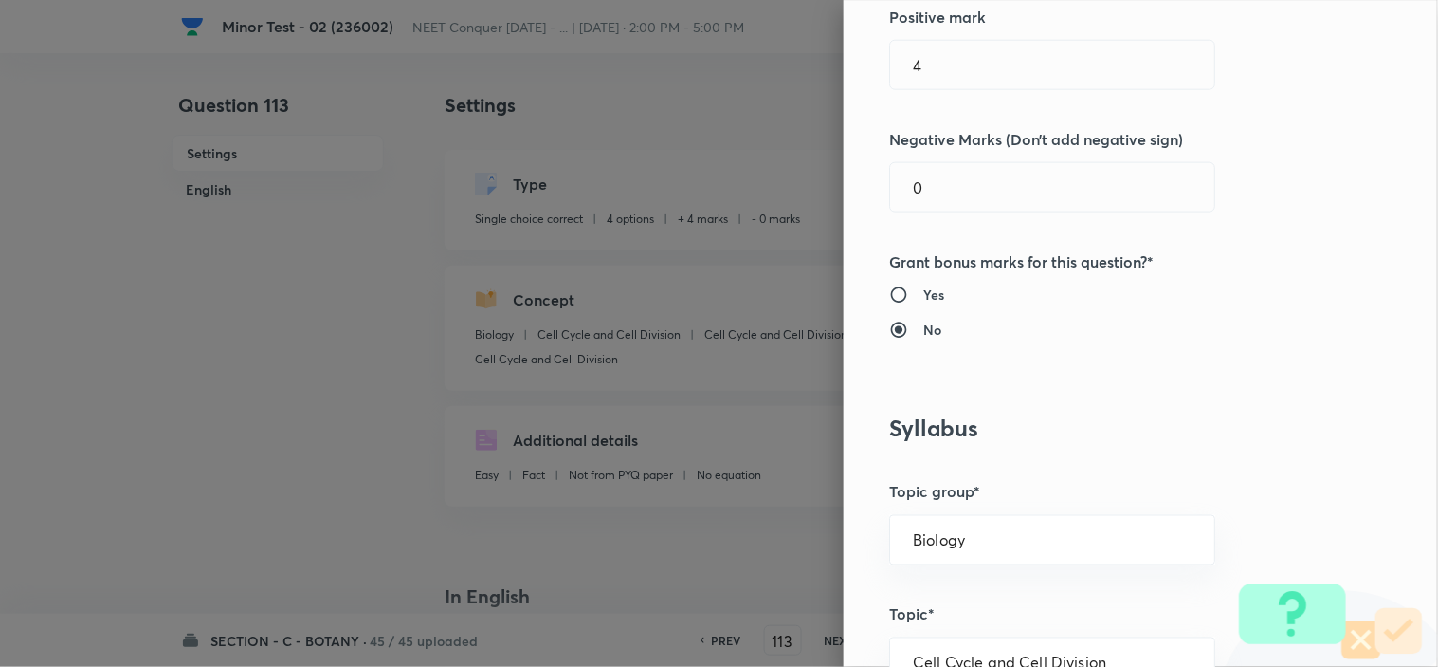
scroll to position [526, 0]
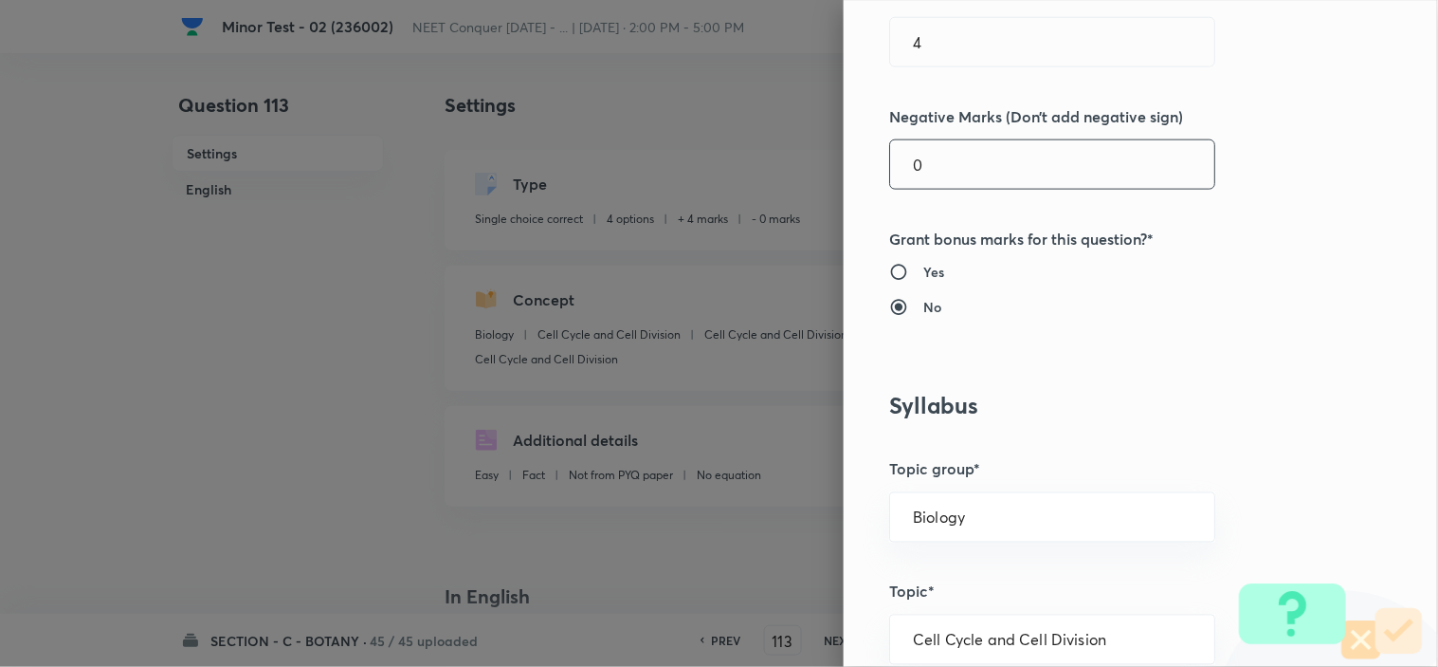
drag, startPoint x: 923, startPoint y: 165, endPoint x: 768, endPoint y: 214, distance: 163.1
click at [801, 193] on div "Question settings Question type* Single choice correct Number of options* 2 3 4…" at bounding box center [719, 333] width 1438 height 667
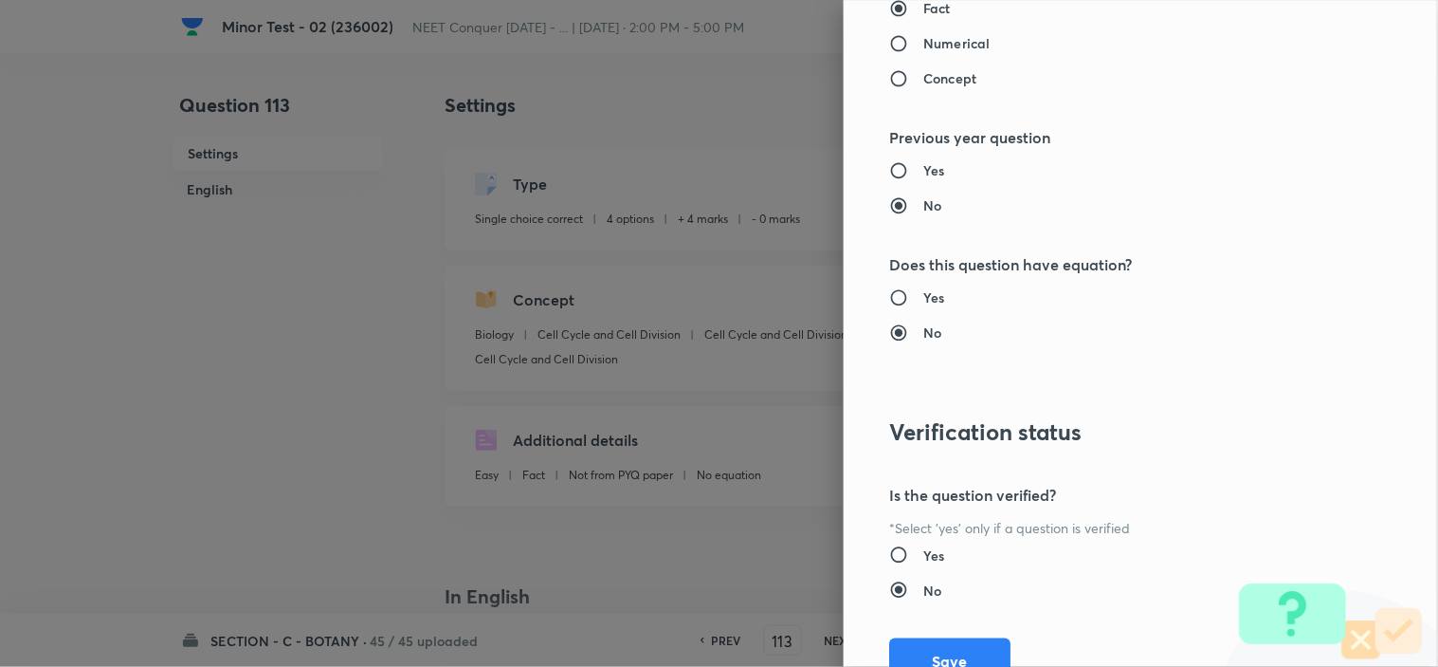
scroll to position [2045, 0]
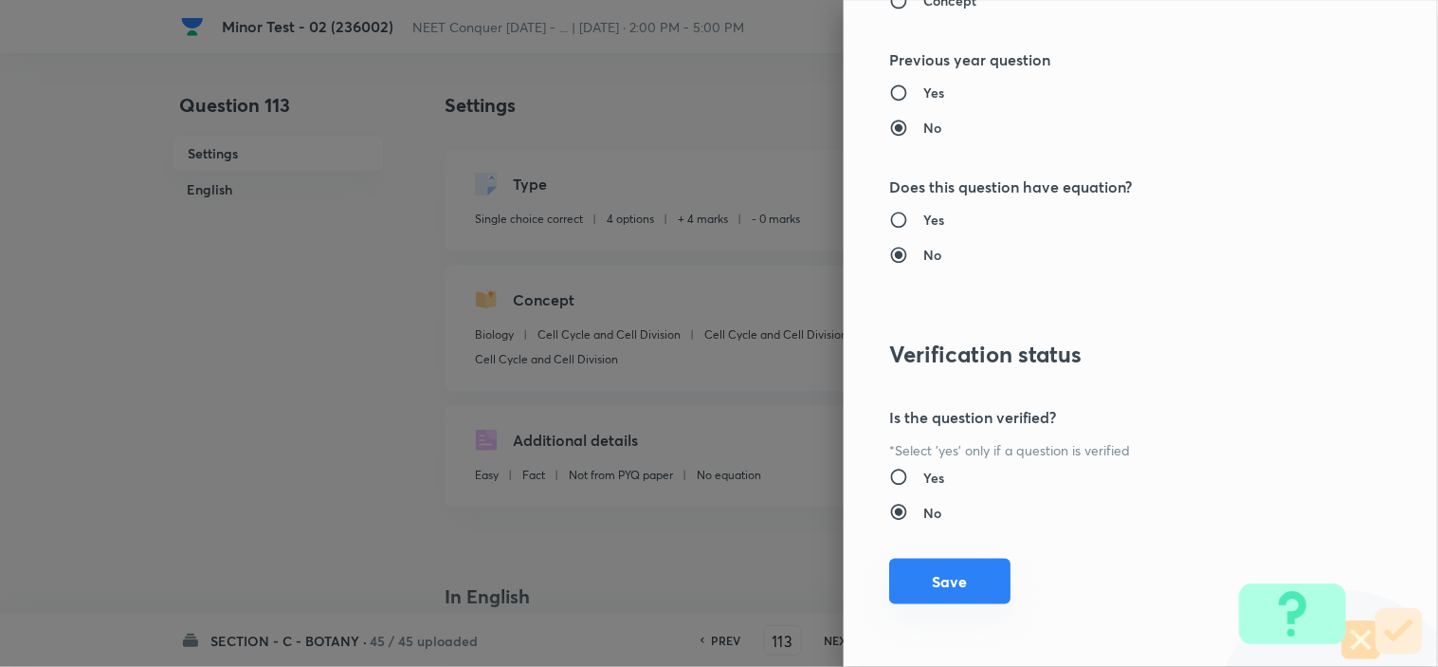
click at [934, 595] on button "Save" at bounding box center [949, 581] width 121 height 46
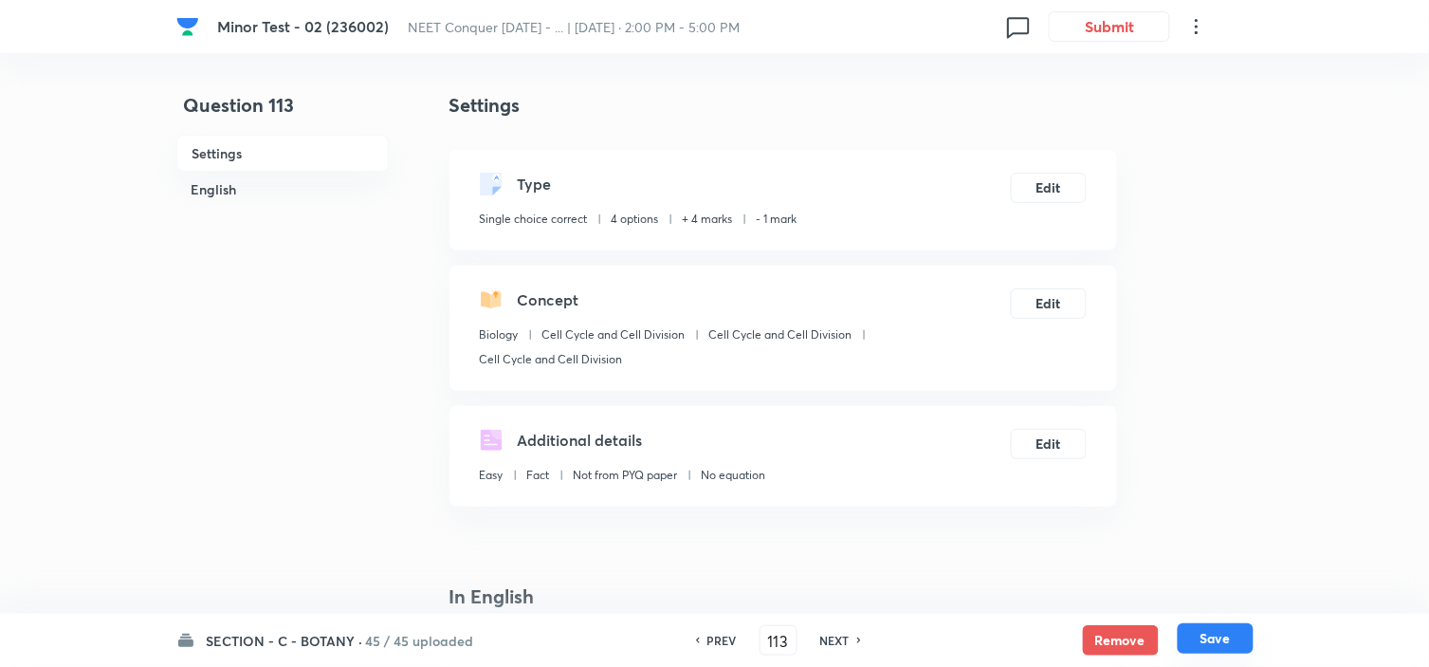
click at [1200, 633] on button "Save" at bounding box center [1216, 638] width 76 height 30
click at [1033, 195] on button "Edit" at bounding box center [1049, 186] width 76 height 30
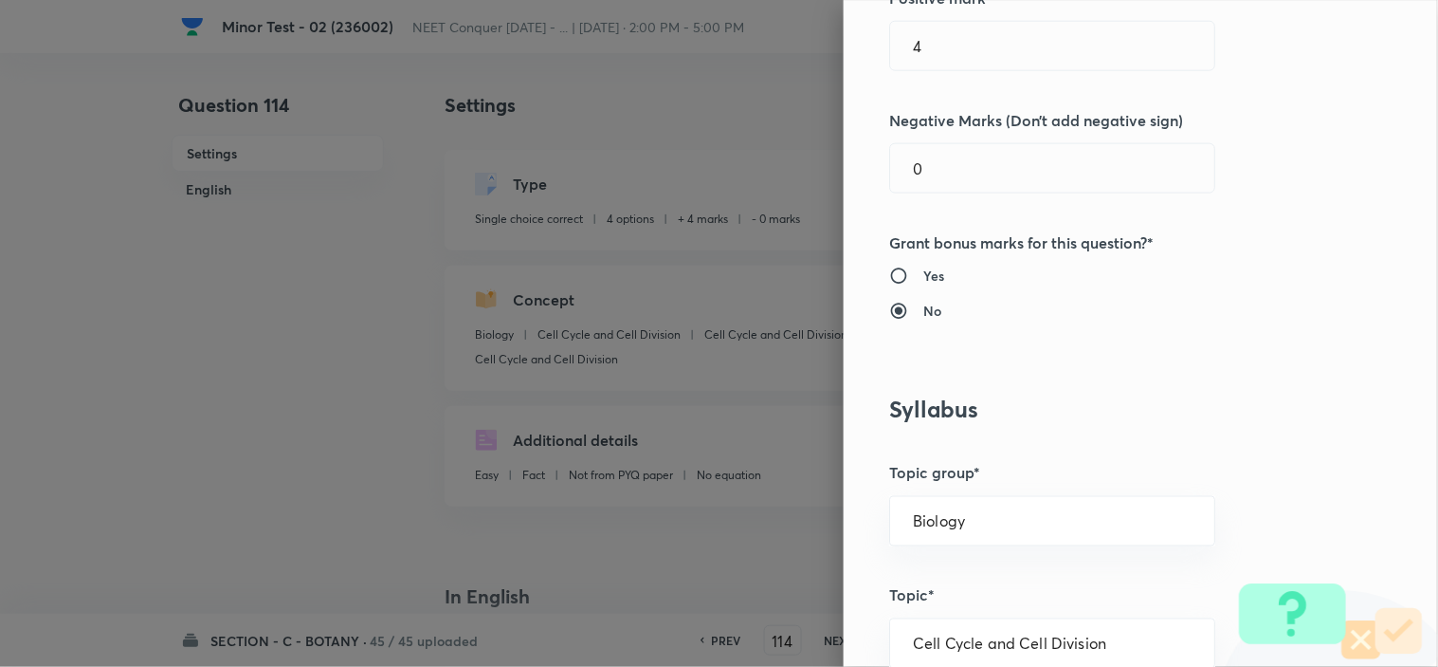
scroll to position [526, 0]
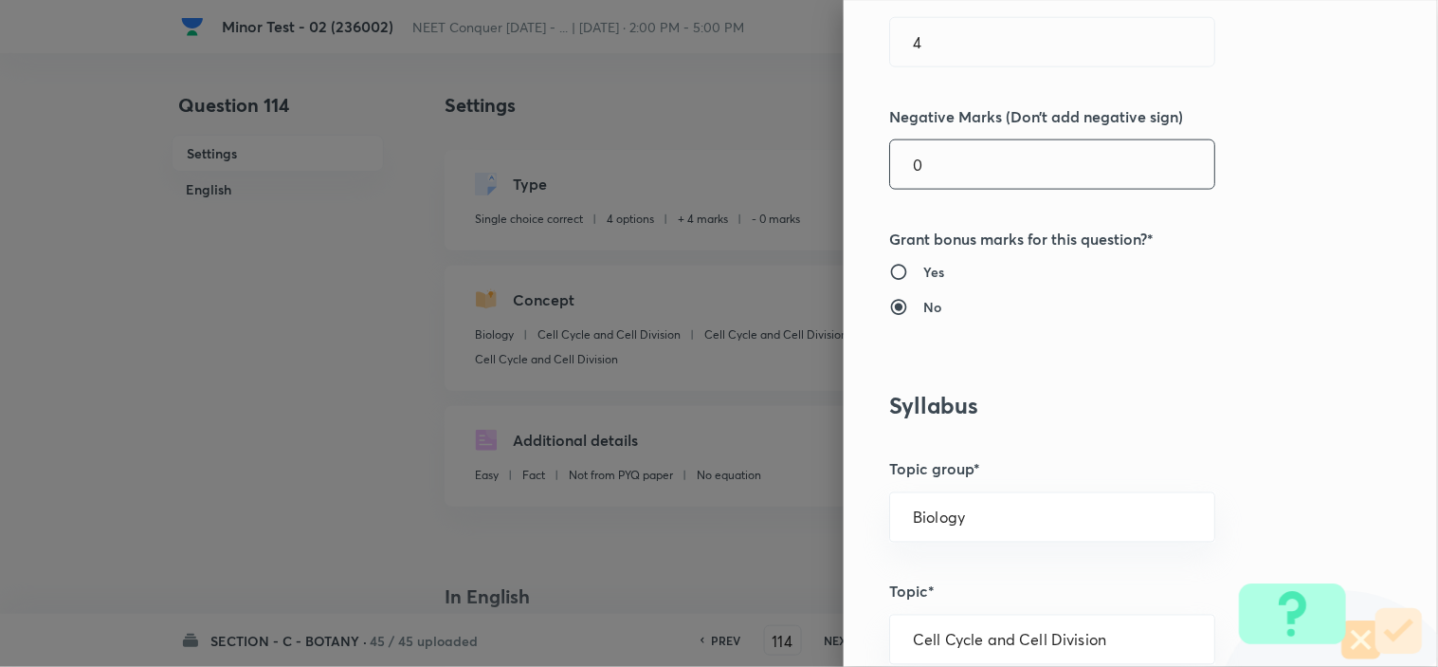
drag, startPoint x: 916, startPoint y: 177, endPoint x: 715, endPoint y: 215, distance: 204.5
click at [801, 192] on div "Question settings Question type* Single choice correct Number of options* 2 3 4…" at bounding box center [719, 333] width 1438 height 667
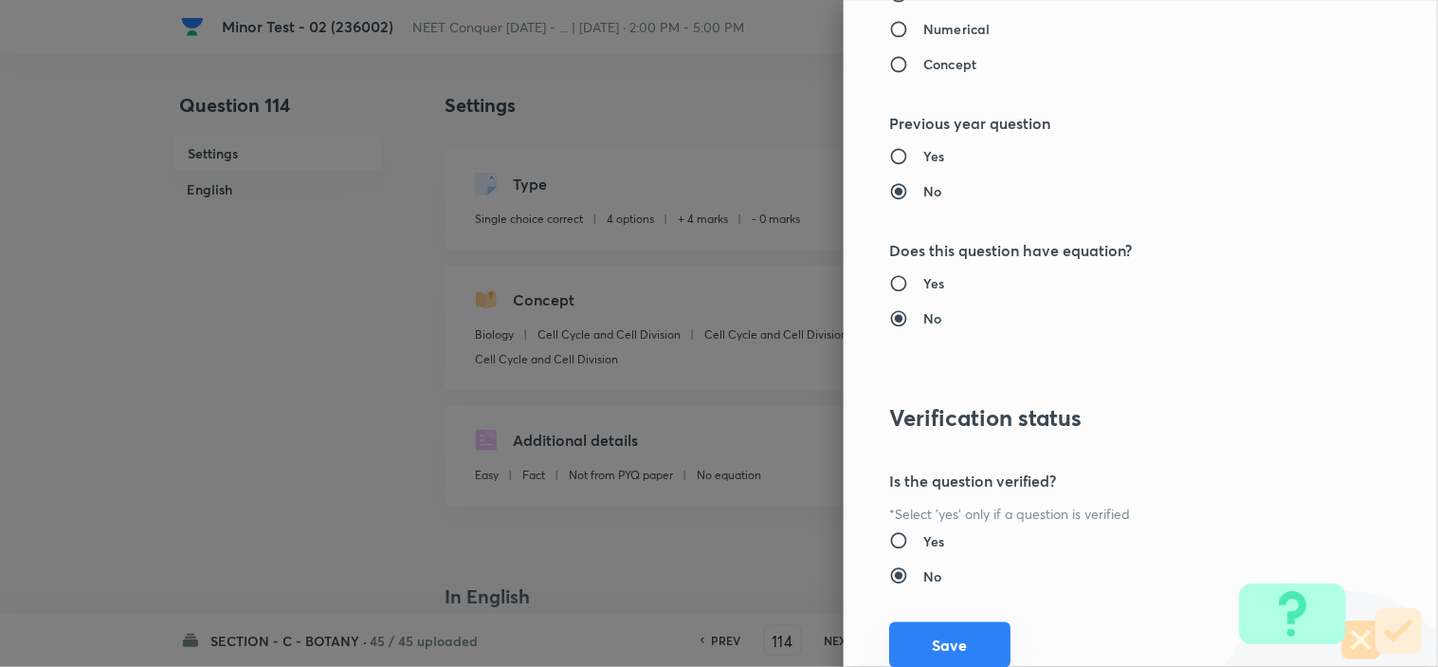
scroll to position [2045, 0]
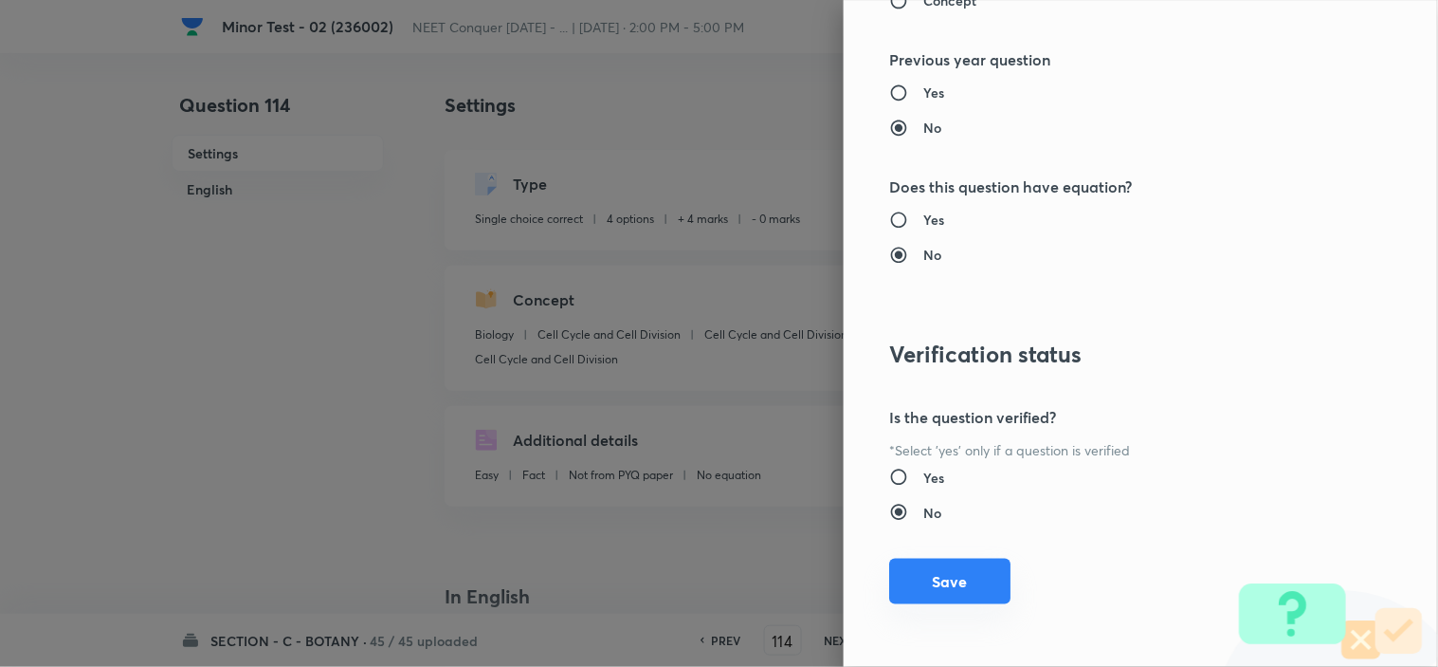
click at [927, 572] on button "Save" at bounding box center [949, 581] width 121 height 46
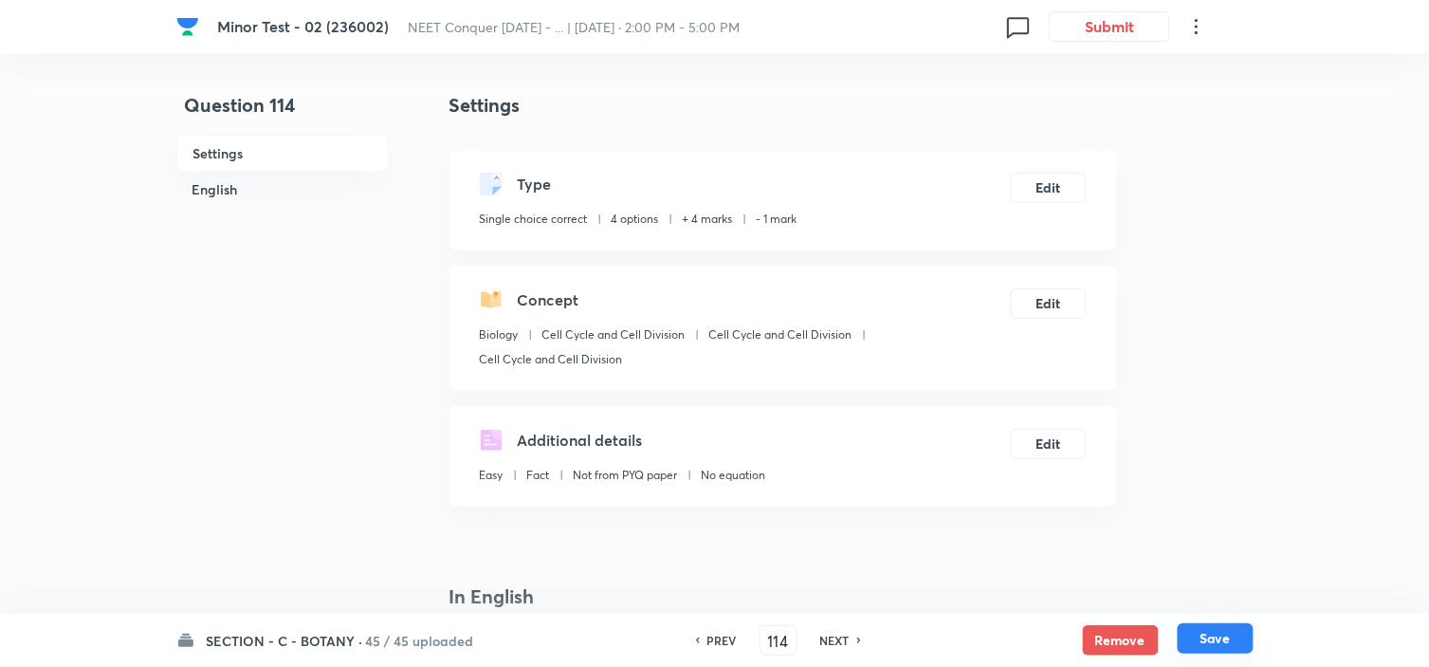
click at [1204, 628] on button "Save" at bounding box center [1216, 638] width 76 height 30
click at [1049, 190] on button "Edit" at bounding box center [1049, 186] width 76 height 30
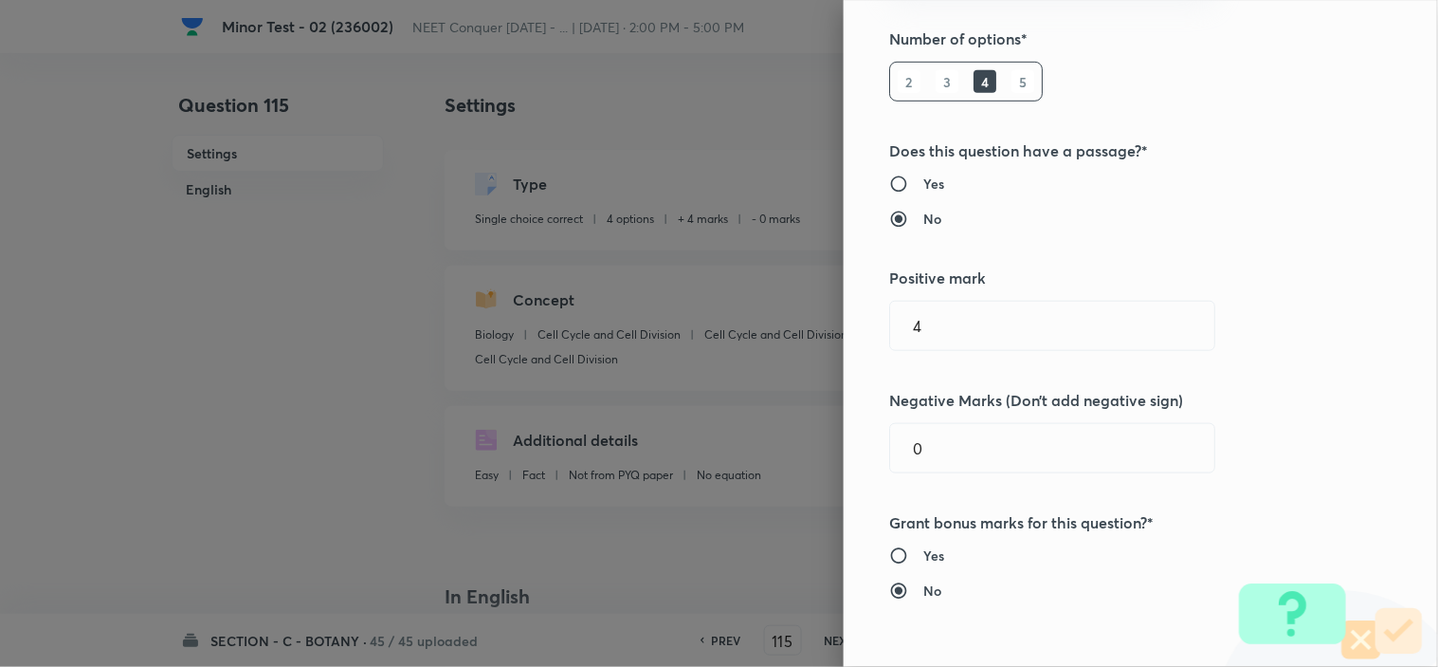
scroll to position [421, 0]
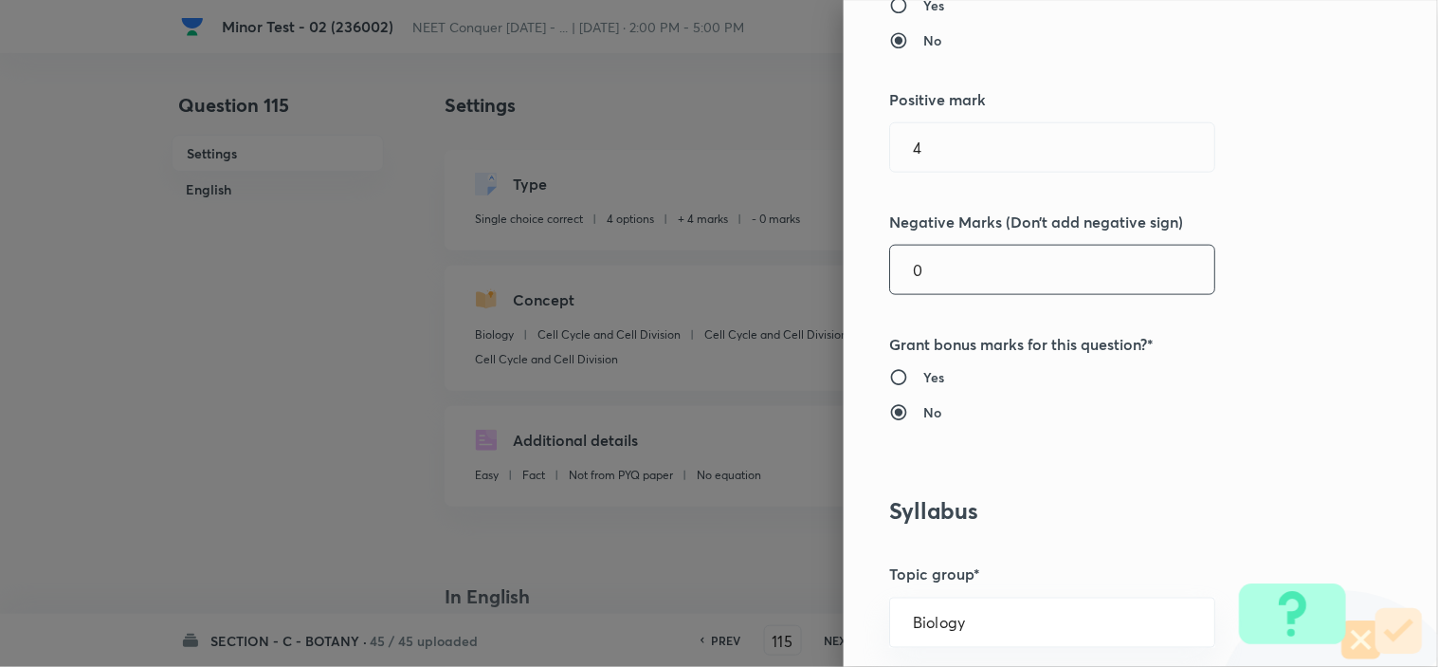
drag, startPoint x: 936, startPoint y: 265, endPoint x: 671, endPoint y: 295, distance: 266.1
click at [890, 267] on input "0" at bounding box center [1052, 270] width 324 height 48
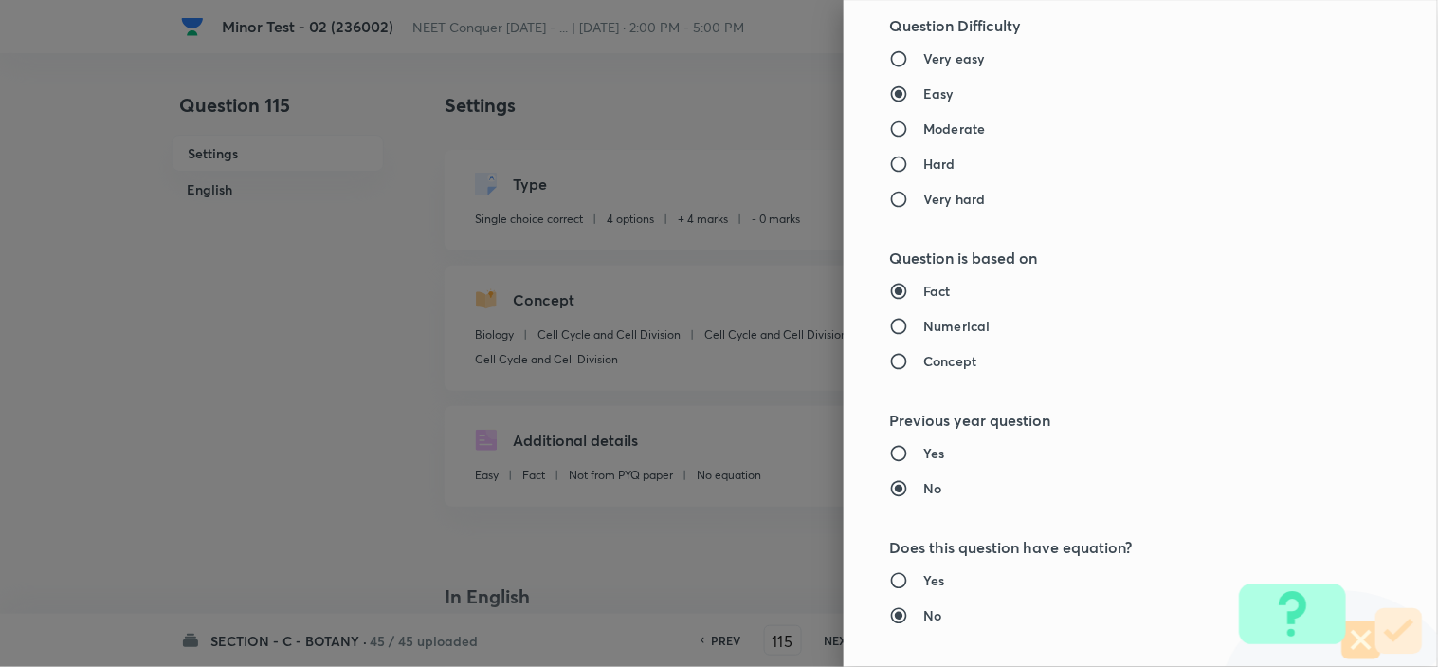
scroll to position [2045, 0]
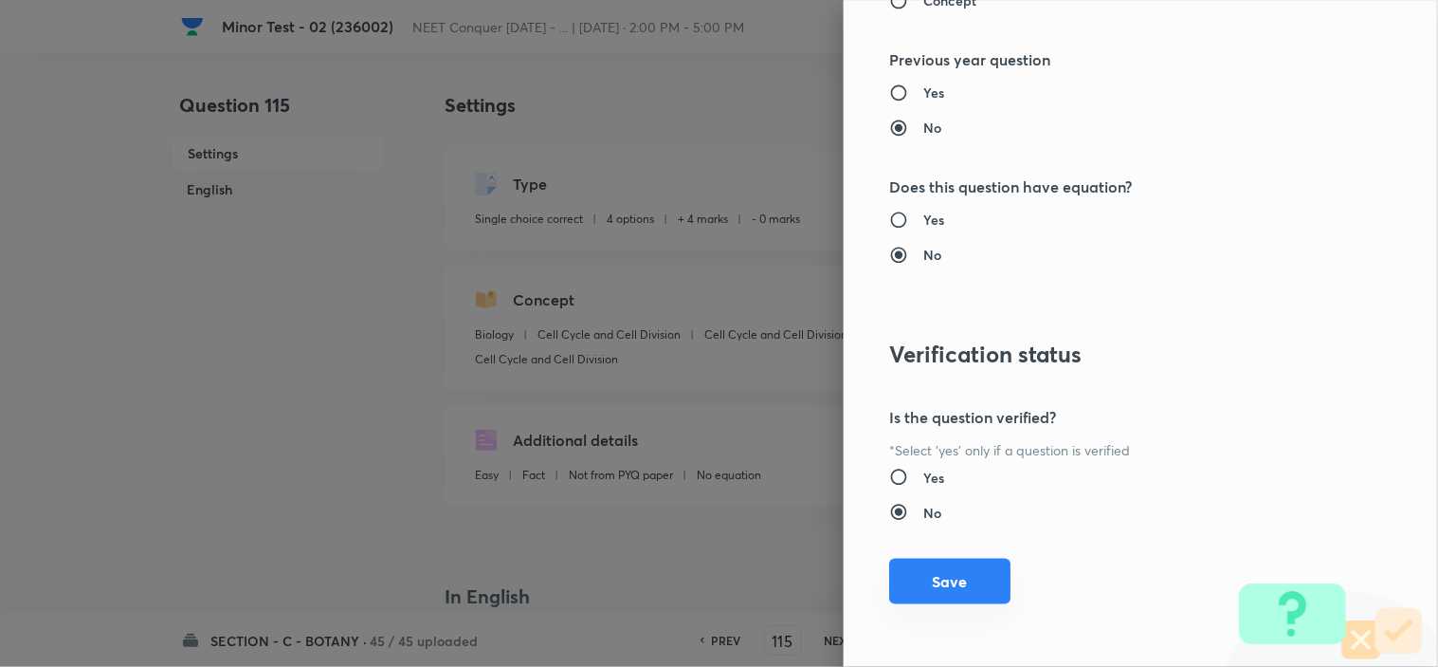
click at [975, 583] on button "Save" at bounding box center [949, 581] width 121 height 46
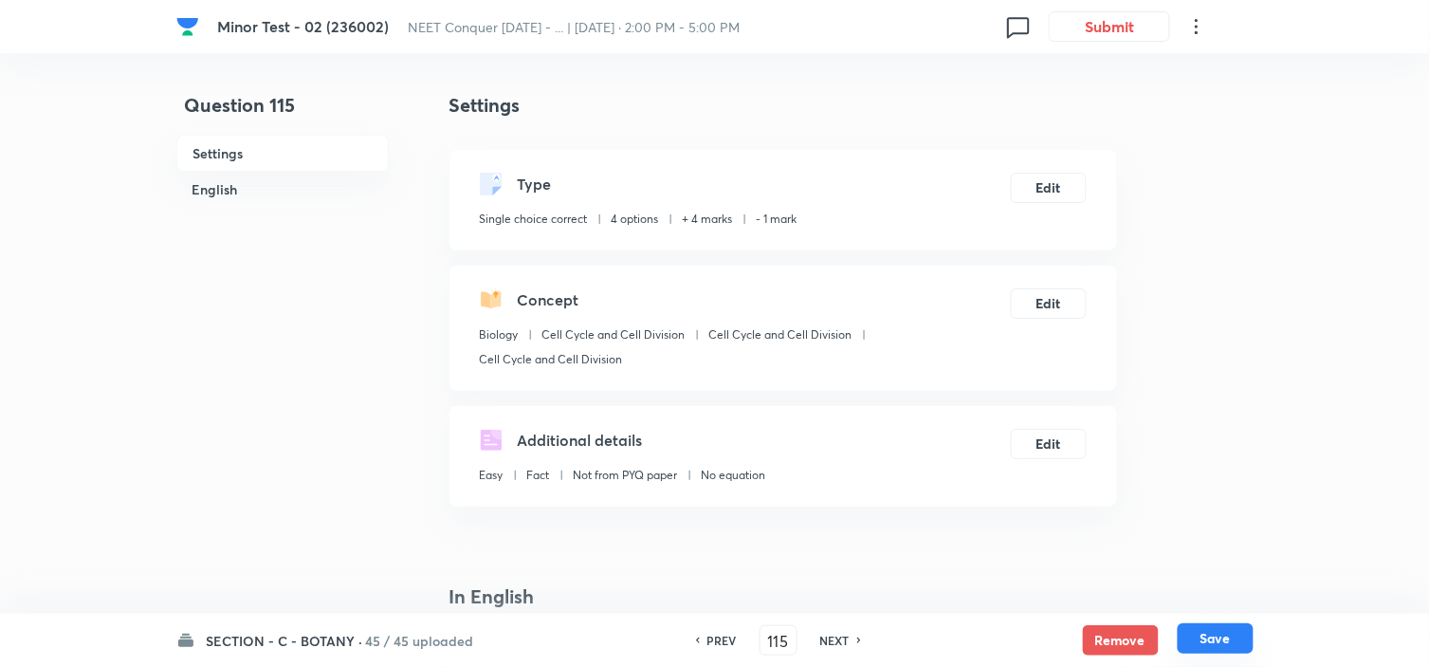
click at [1210, 641] on button "Save" at bounding box center [1216, 638] width 76 height 30
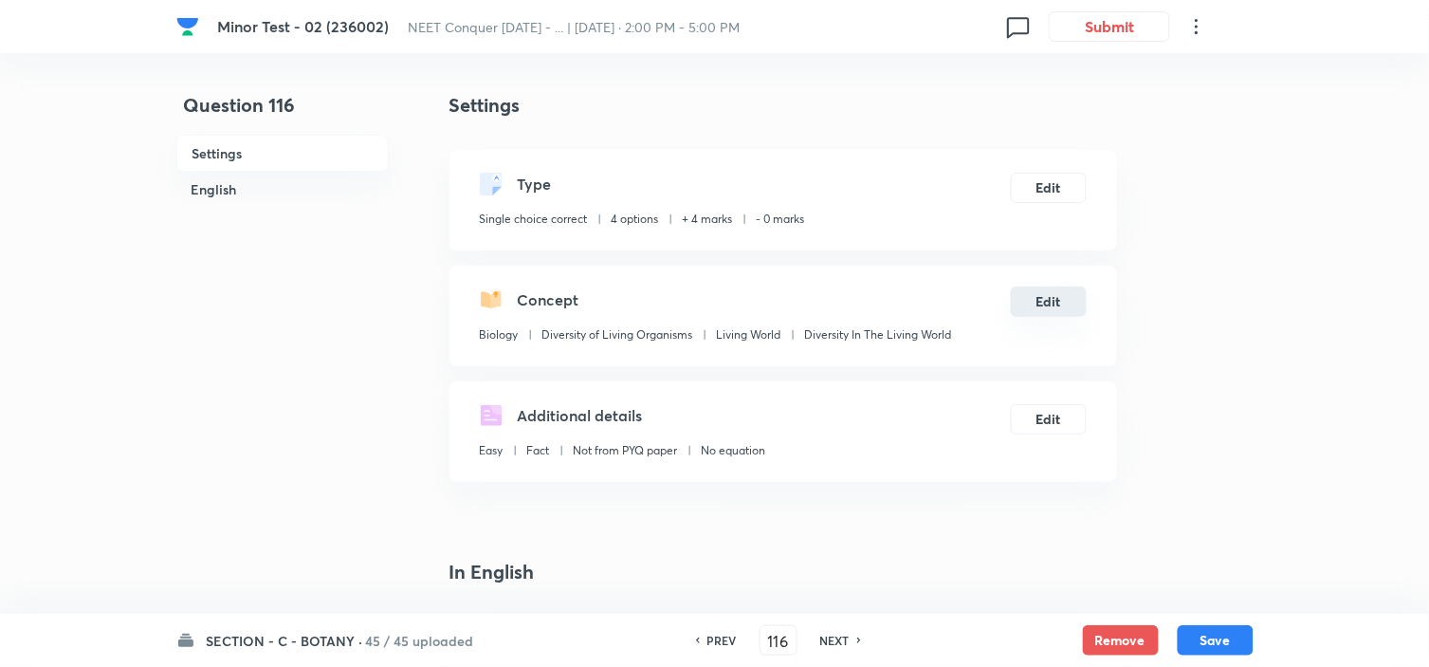
click at [1044, 294] on button "Edit" at bounding box center [1049, 301] width 76 height 30
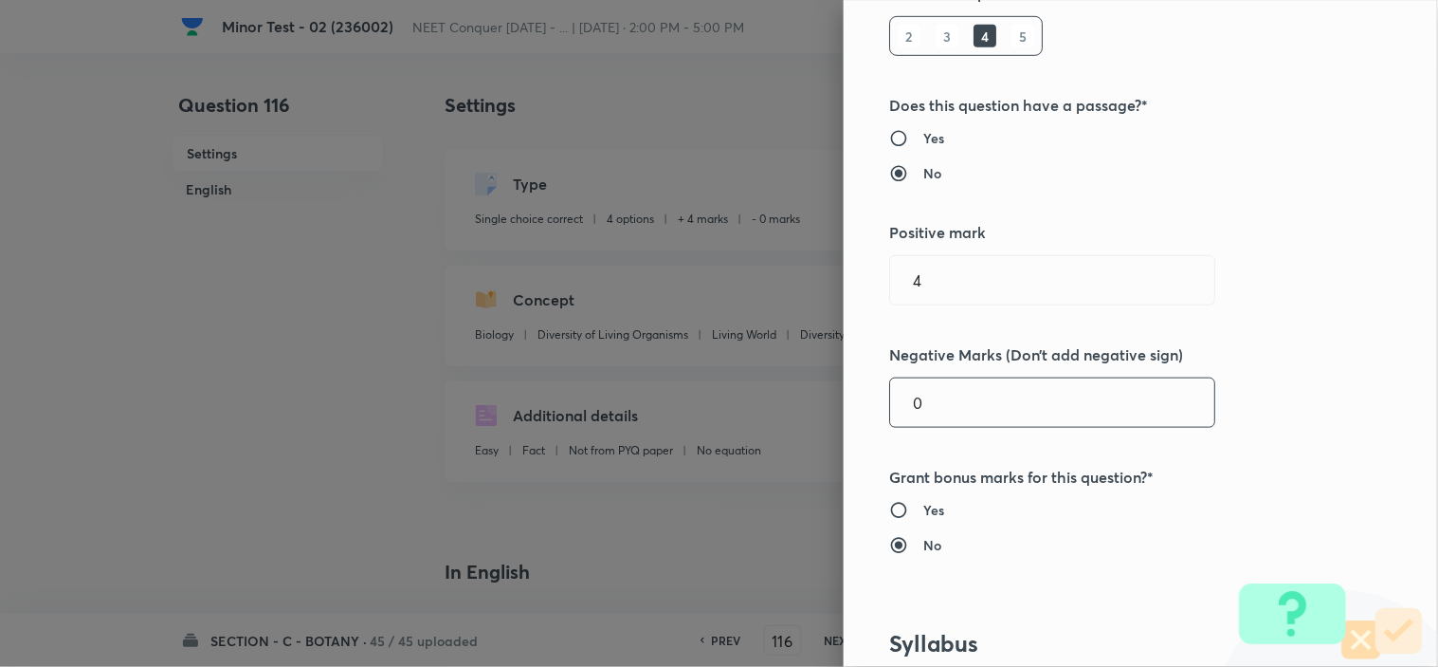
scroll to position [316, 0]
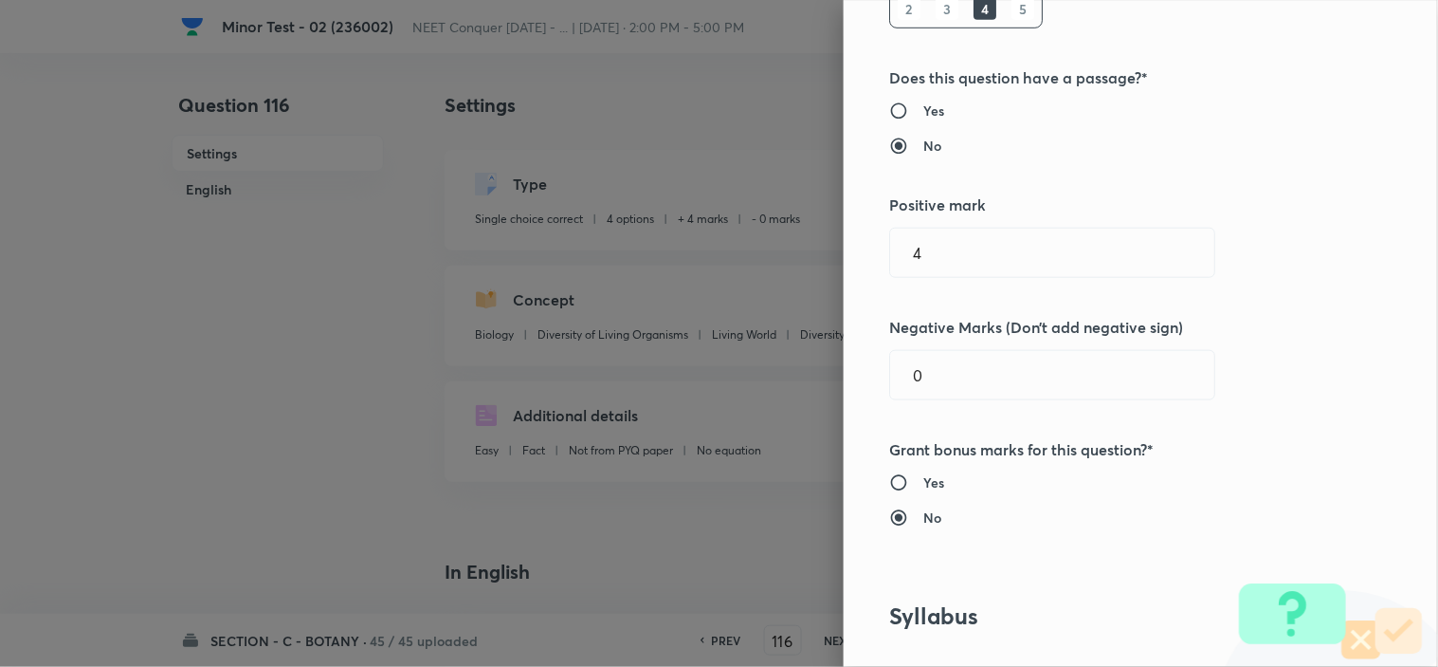
drag, startPoint x: 888, startPoint y: 389, endPoint x: 836, endPoint y: 399, distance: 53.2
click at [844, 399] on div "Question settings Question type* Single choice correct Number of options* 2 3 4…" at bounding box center [1141, 333] width 594 height 667
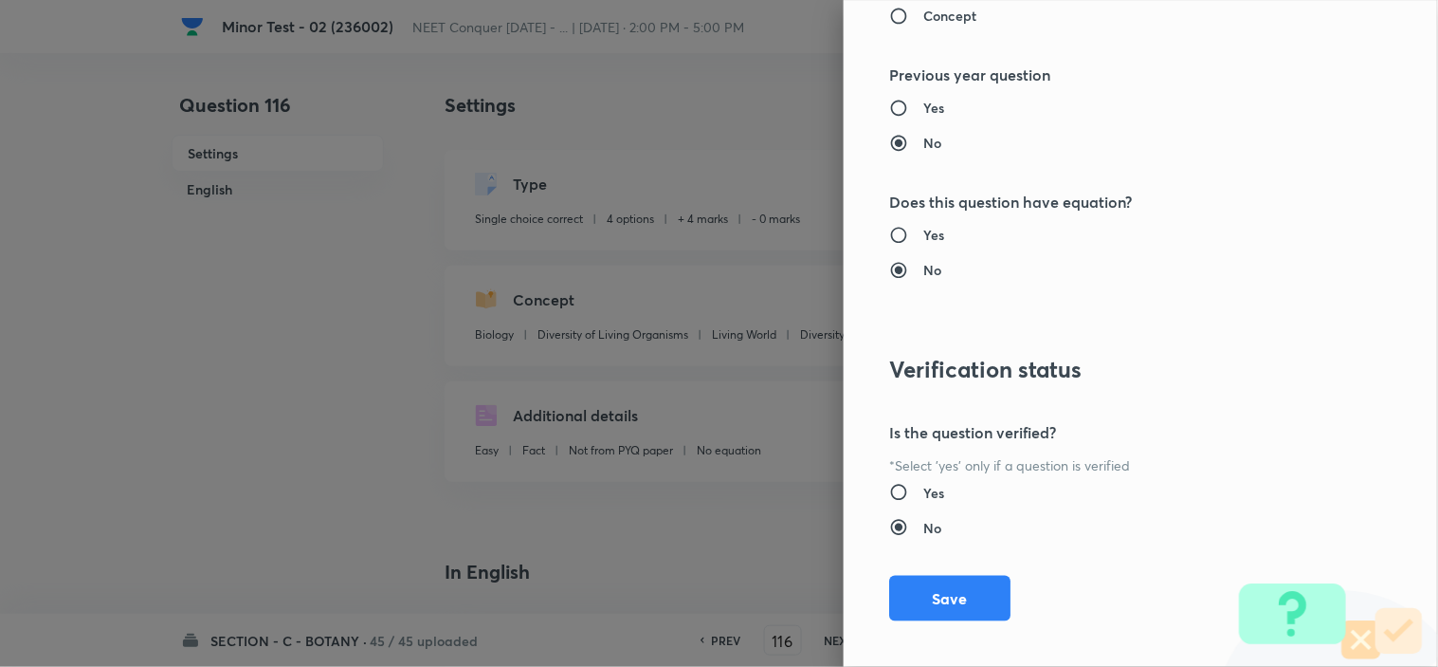
scroll to position [2045, 0]
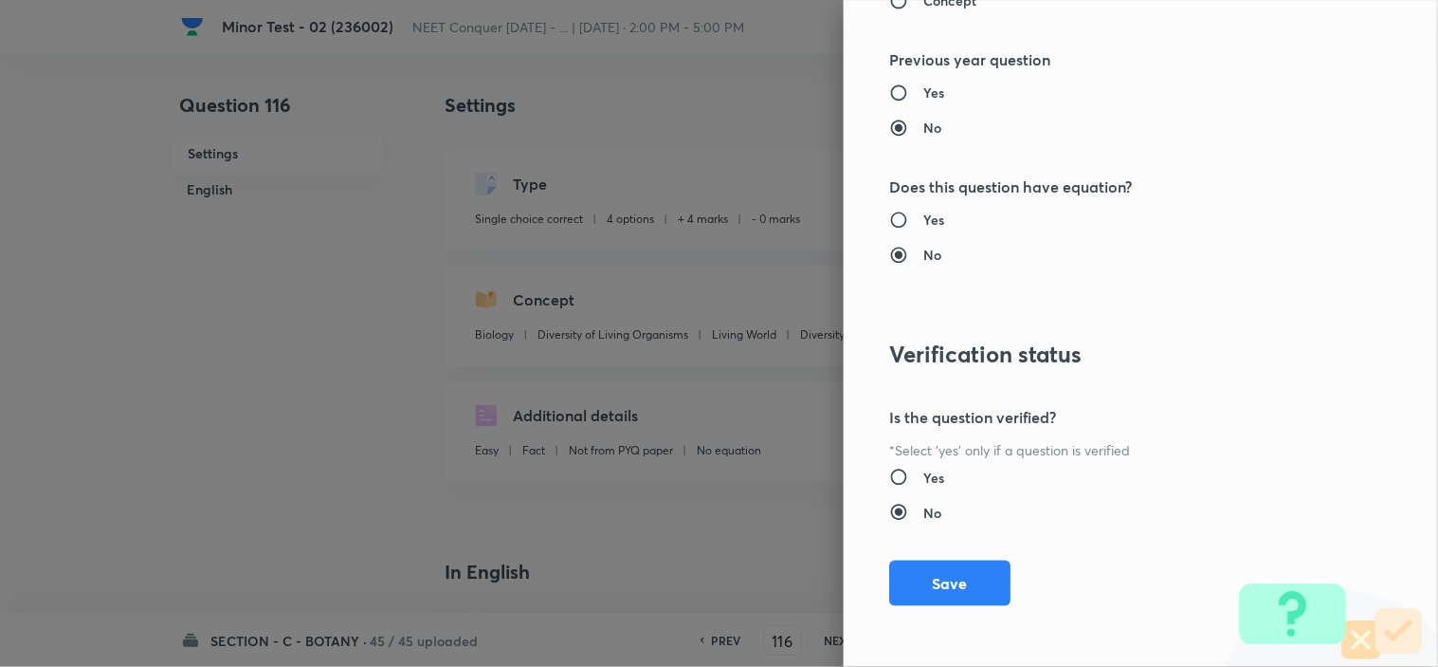
click at [913, 612] on div "Question settings Question type* Single choice correct Number of options* 2 3 4…" at bounding box center [1141, 333] width 594 height 667
click at [931, 585] on button "Save" at bounding box center [949, 581] width 121 height 46
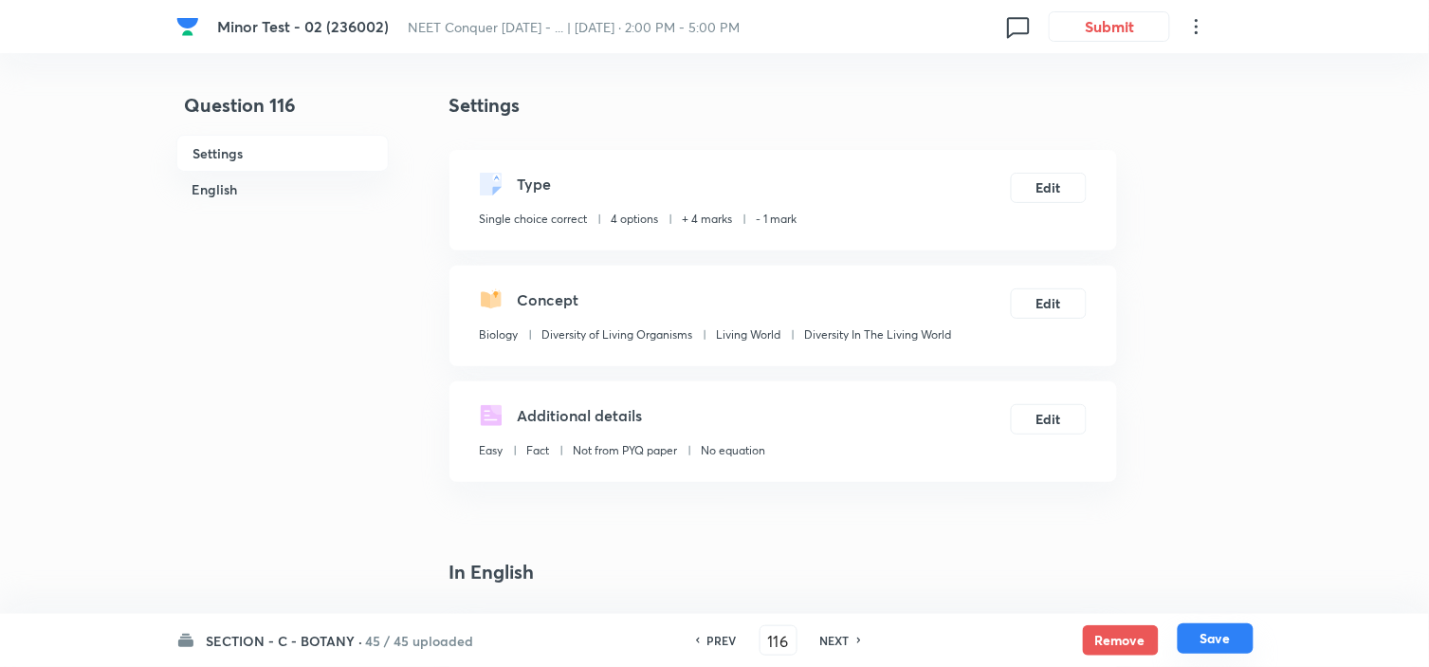
click at [1198, 629] on button "Save" at bounding box center [1216, 638] width 76 height 30
click at [1043, 301] on button "Edit" at bounding box center [1049, 301] width 76 height 30
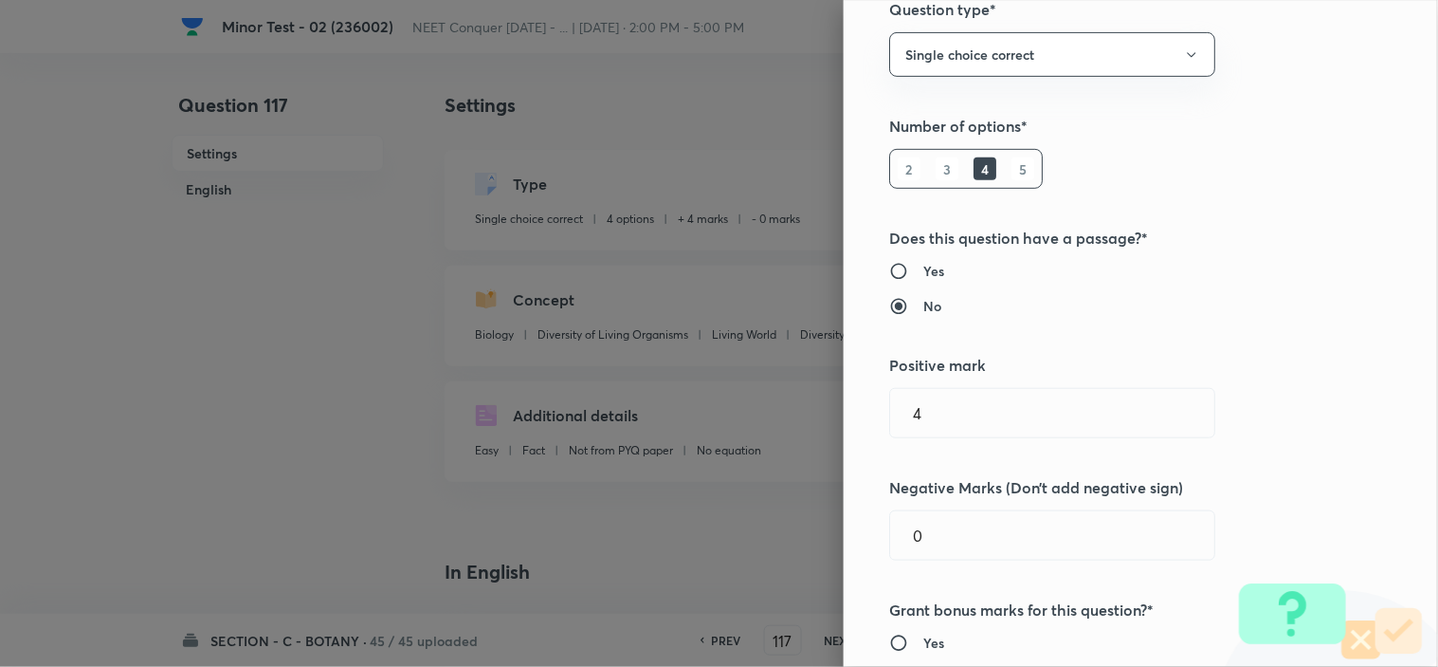
scroll to position [210, 0]
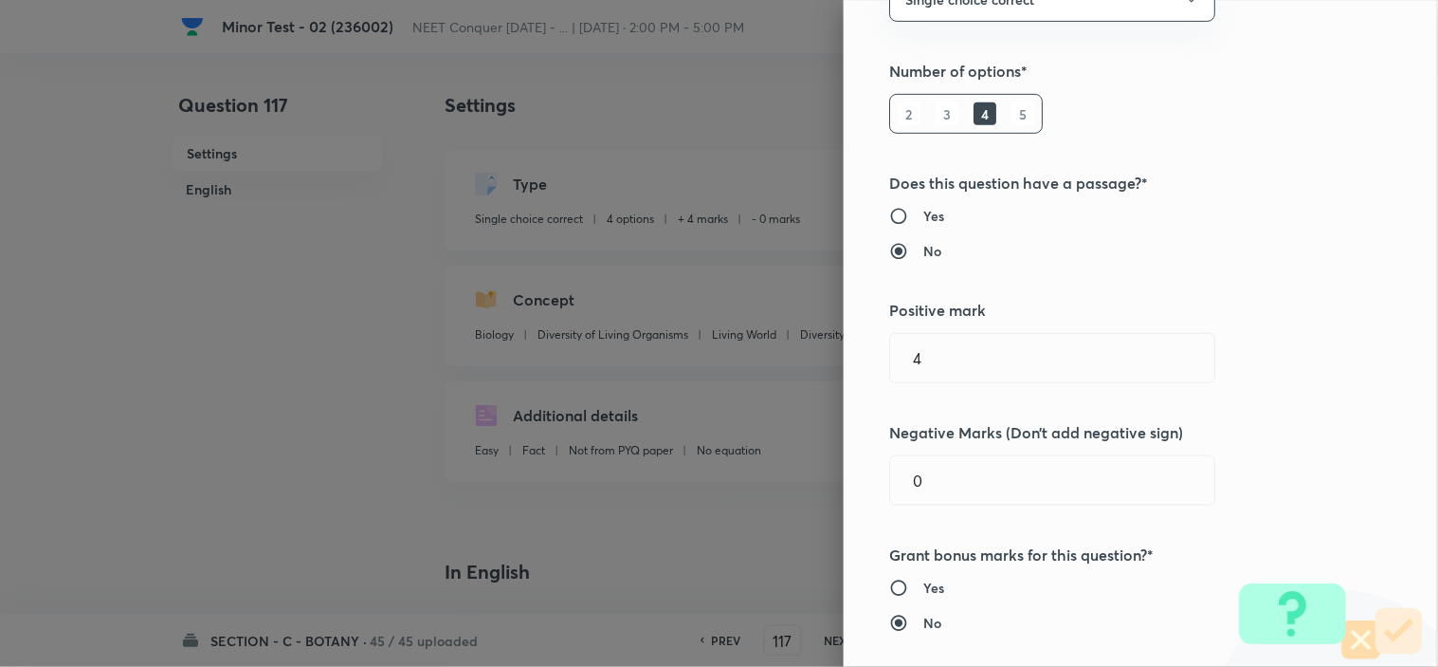
drag, startPoint x: 906, startPoint y: 484, endPoint x: 813, endPoint y: 512, distance: 98.1
click at [864, 490] on div "Question settings Question type* Single choice correct Number of options* 2 3 4…" at bounding box center [1141, 333] width 594 height 667
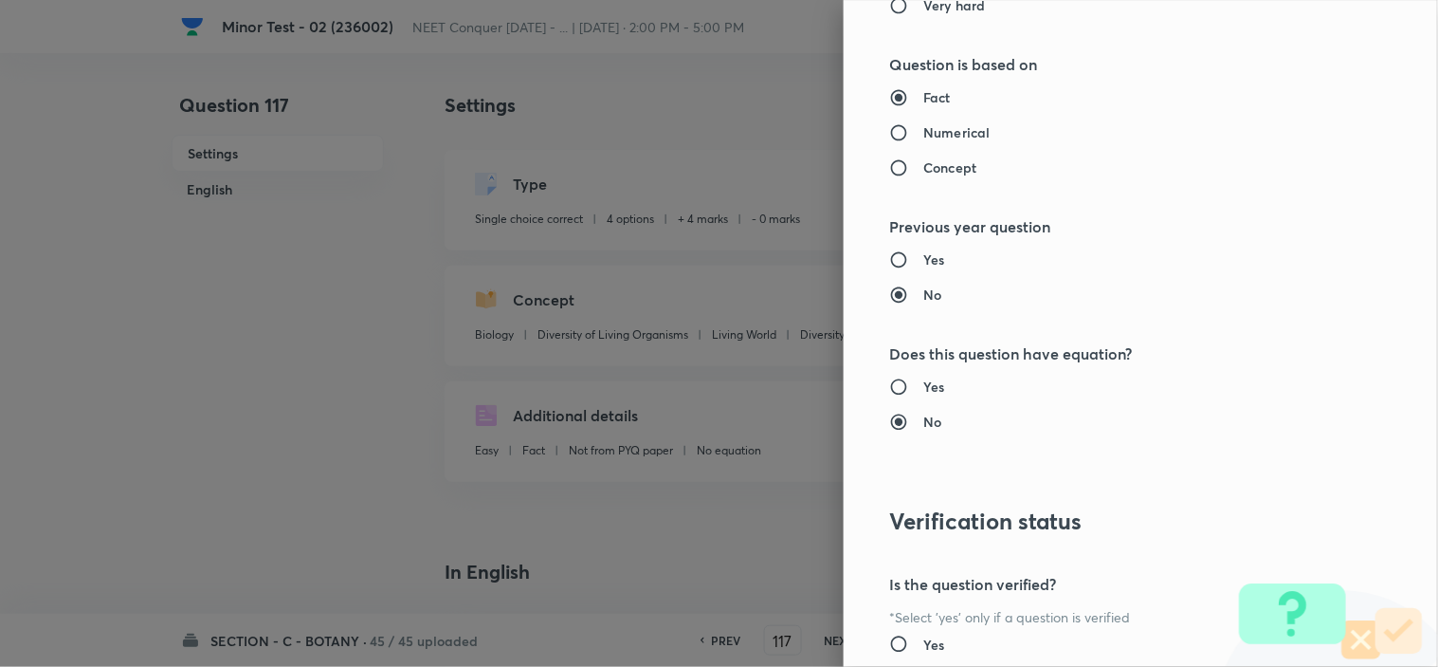
scroll to position [2045, 0]
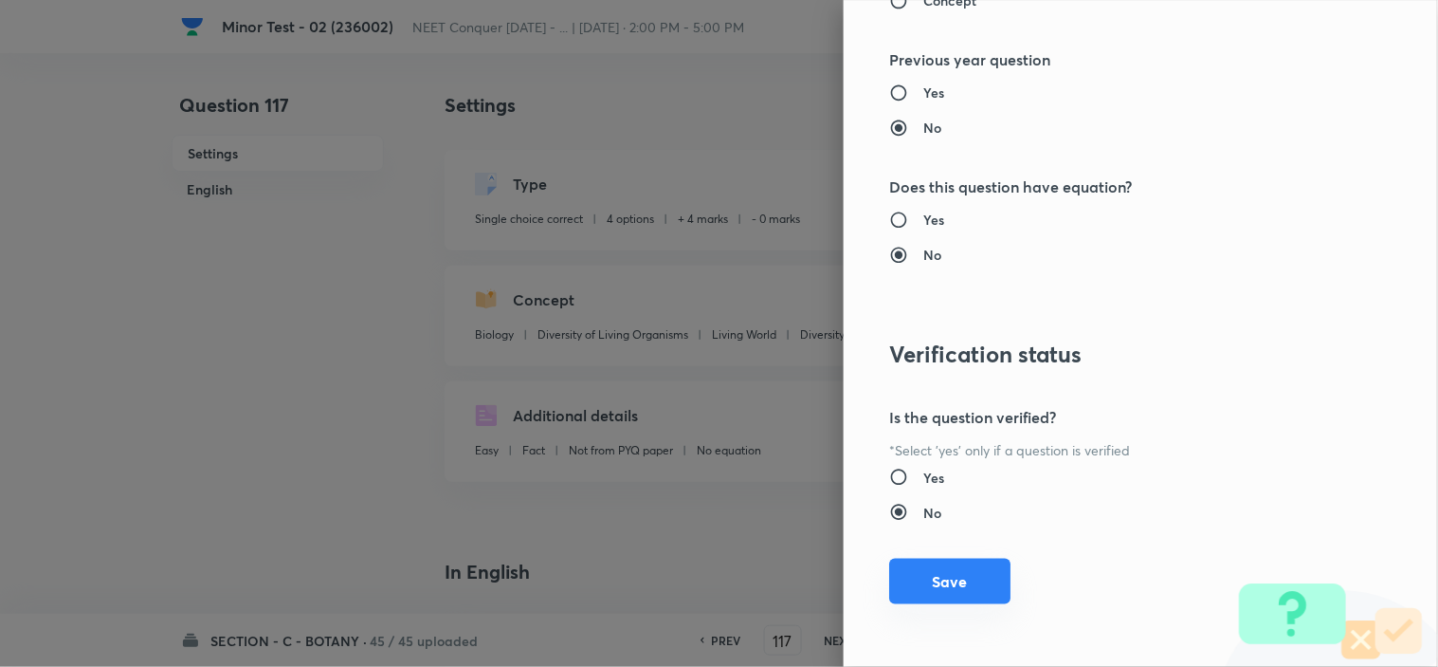
click at [932, 572] on button "Save" at bounding box center [949, 581] width 121 height 46
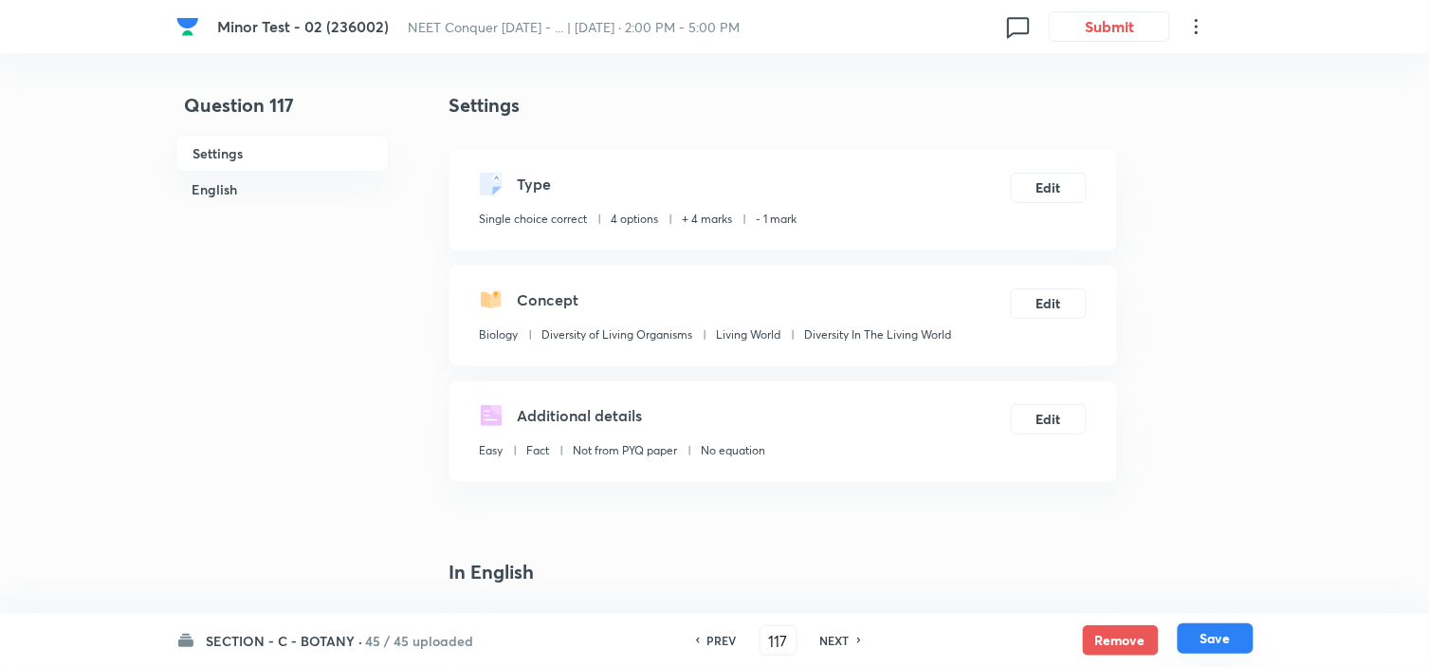
click at [1212, 624] on button "Save" at bounding box center [1216, 638] width 76 height 30
click at [1038, 297] on button "Edit" at bounding box center [1049, 301] width 76 height 30
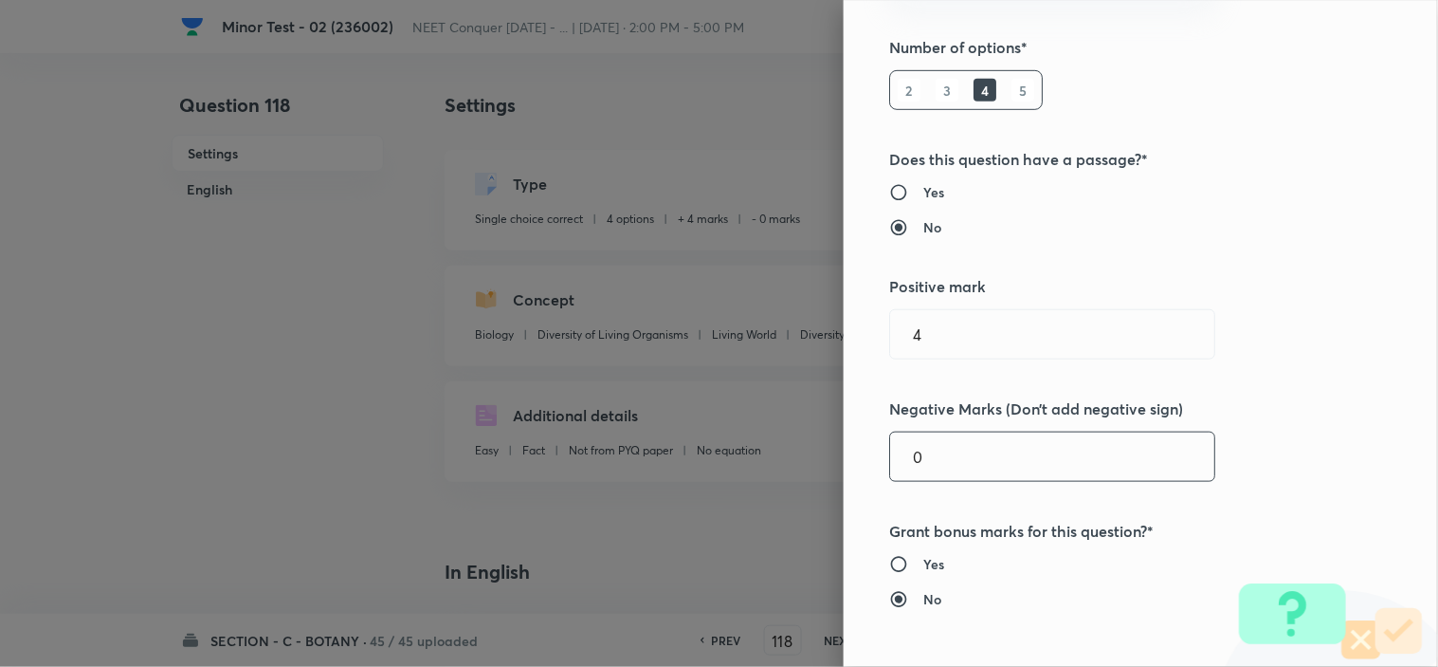
scroll to position [316, 0]
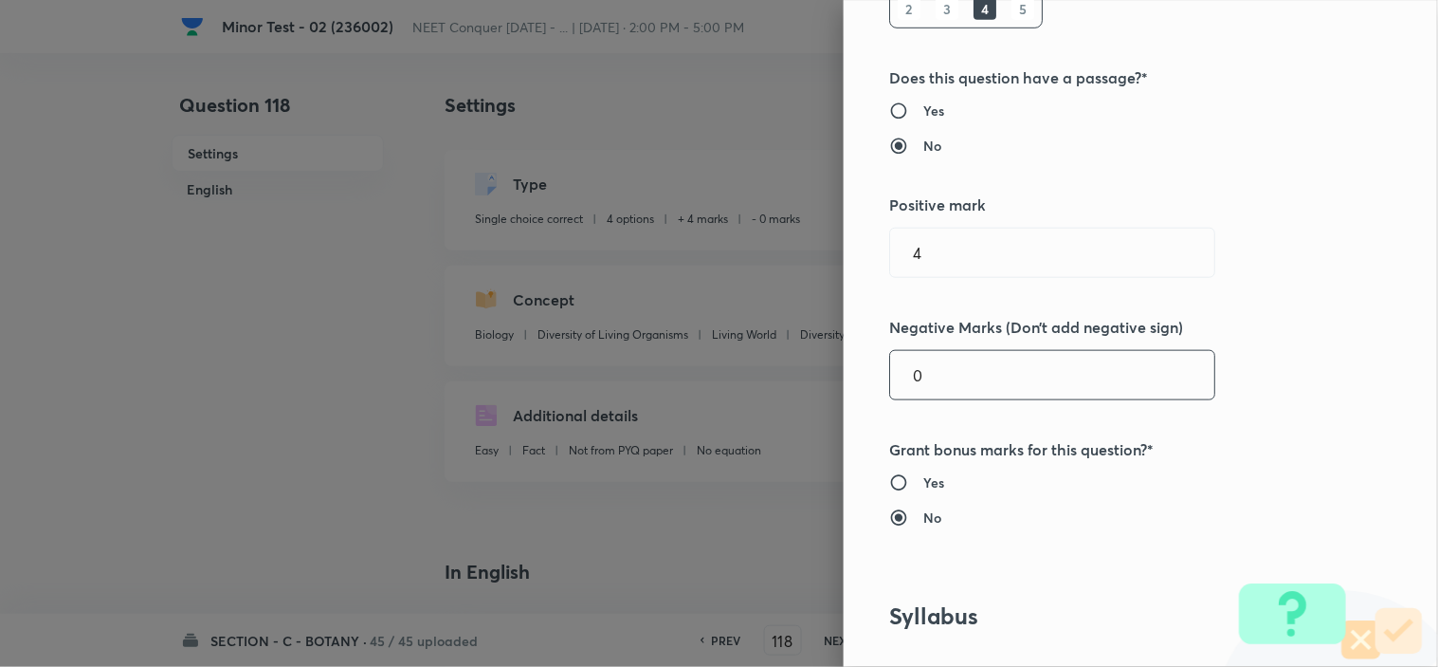
drag, startPoint x: 920, startPoint y: 380, endPoint x: 692, endPoint y: 429, distance: 232.8
click at [821, 394] on div "Question settings Question type* Single choice correct Number of options* 2 3 4…" at bounding box center [719, 333] width 1438 height 667
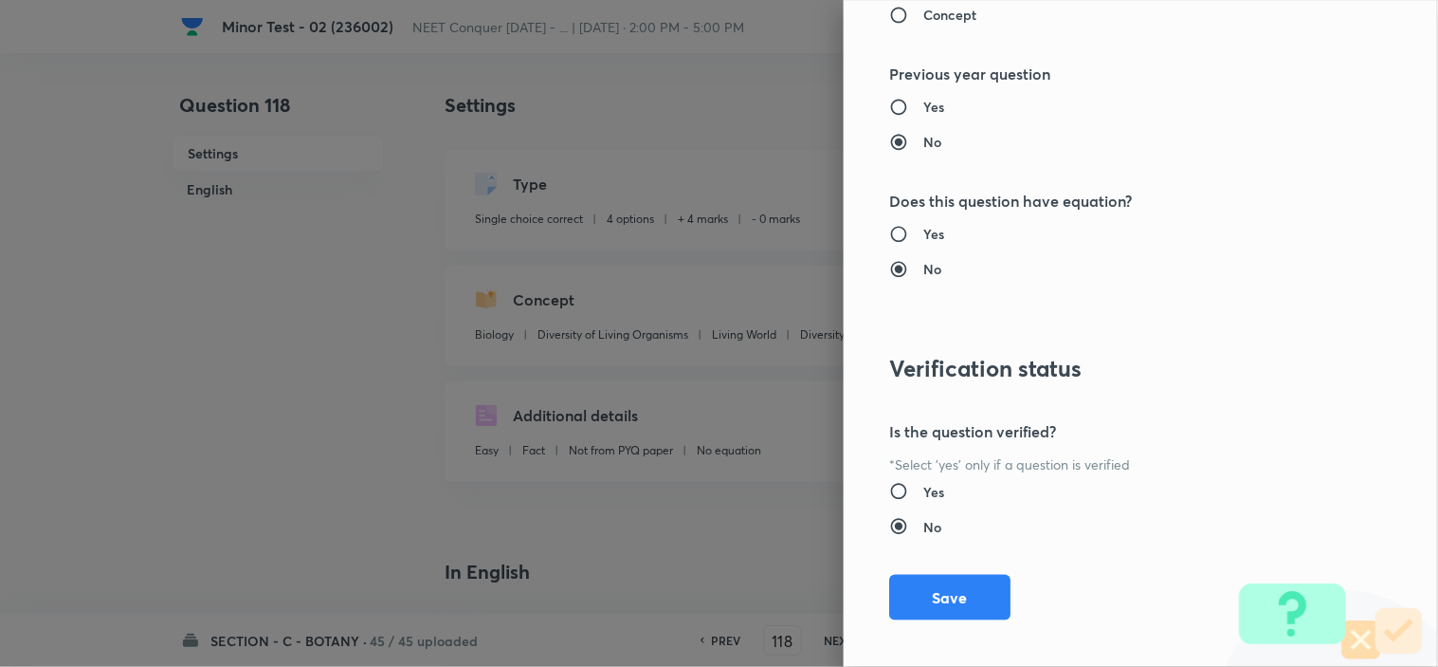
scroll to position [2045, 0]
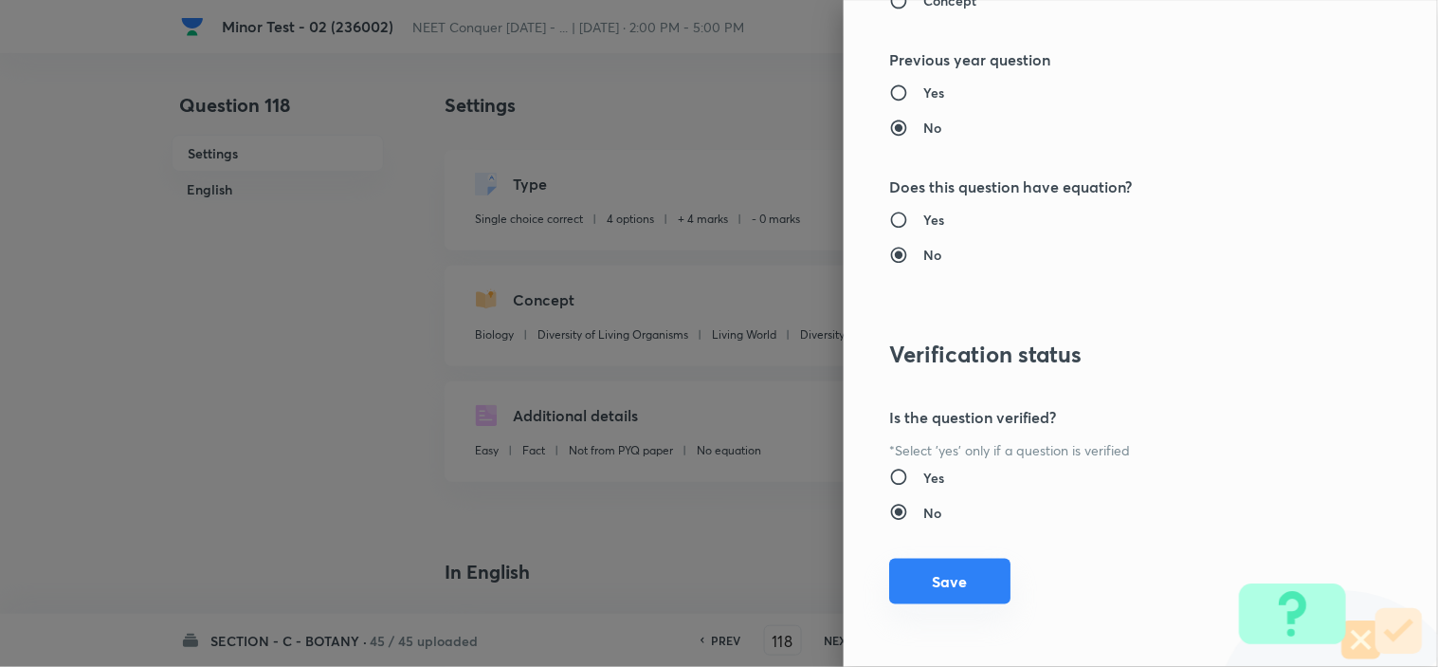
click at [910, 575] on button "Save" at bounding box center [949, 581] width 121 height 46
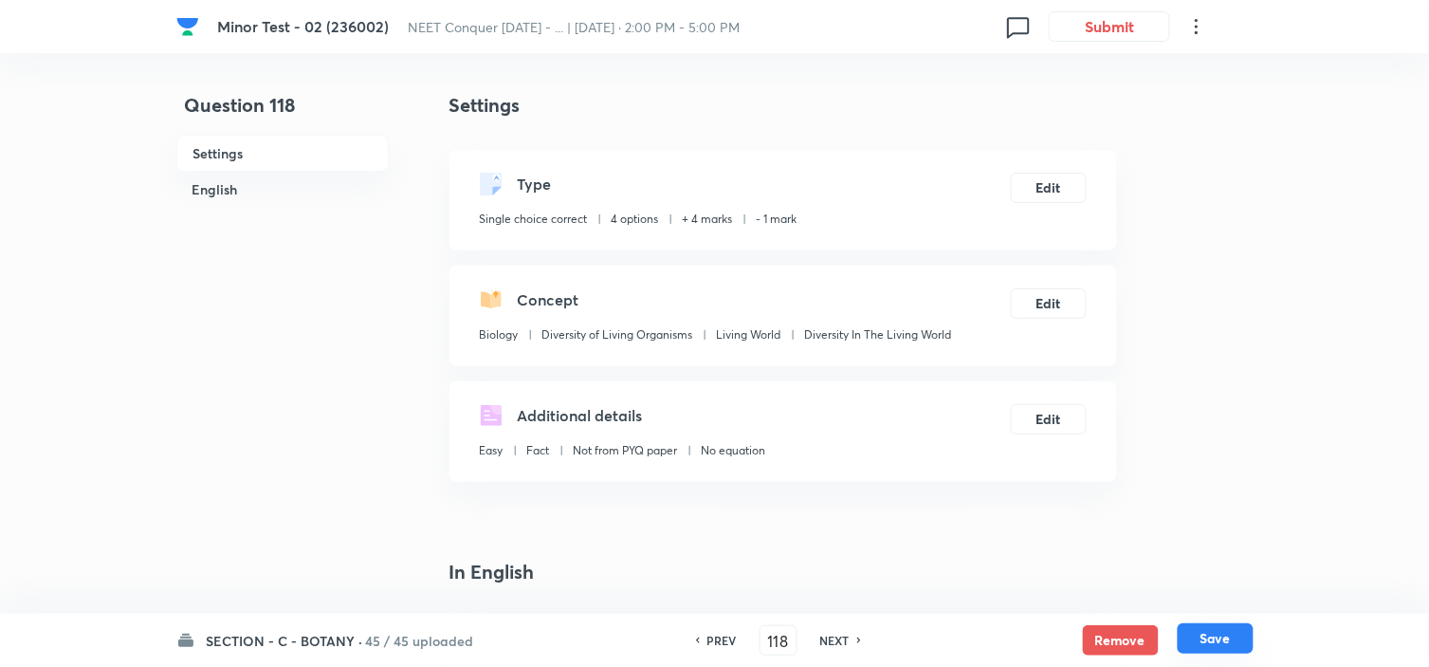
click at [1223, 632] on button "Save" at bounding box center [1216, 638] width 76 height 30
click at [1053, 298] on button "Edit" at bounding box center [1049, 301] width 76 height 30
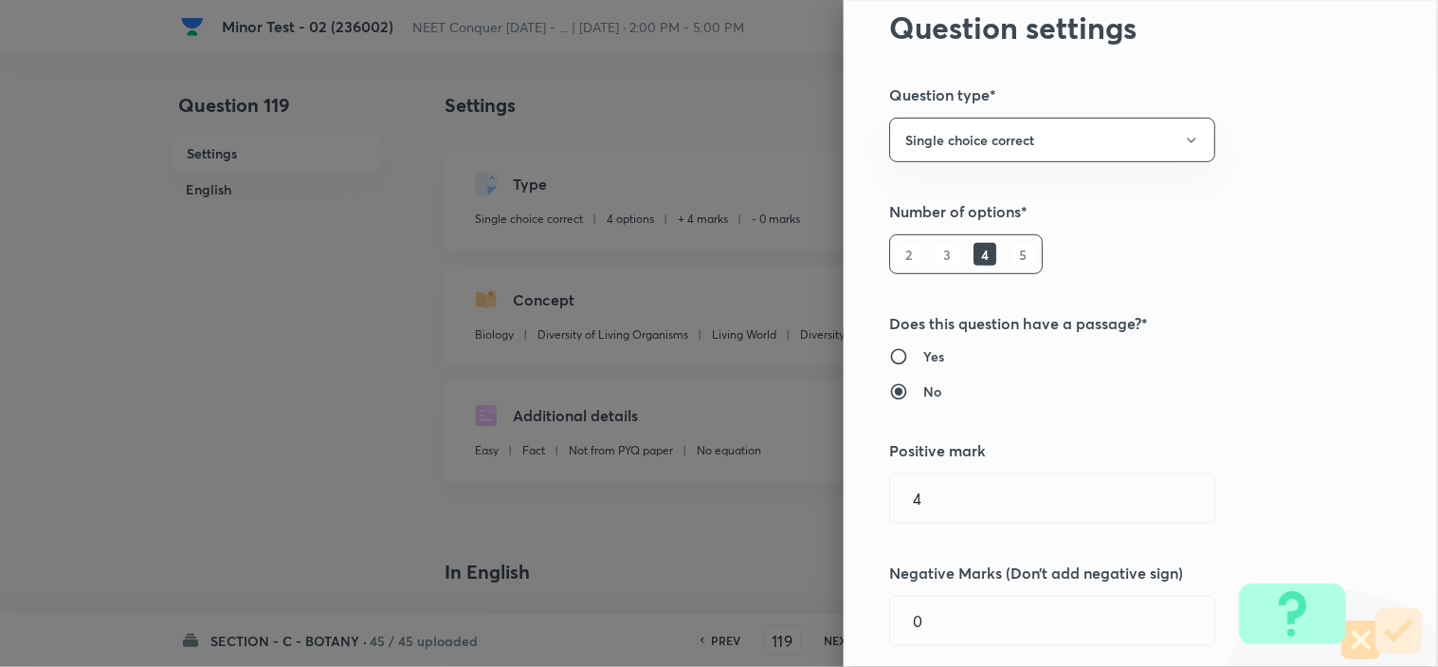
scroll to position [210, 0]
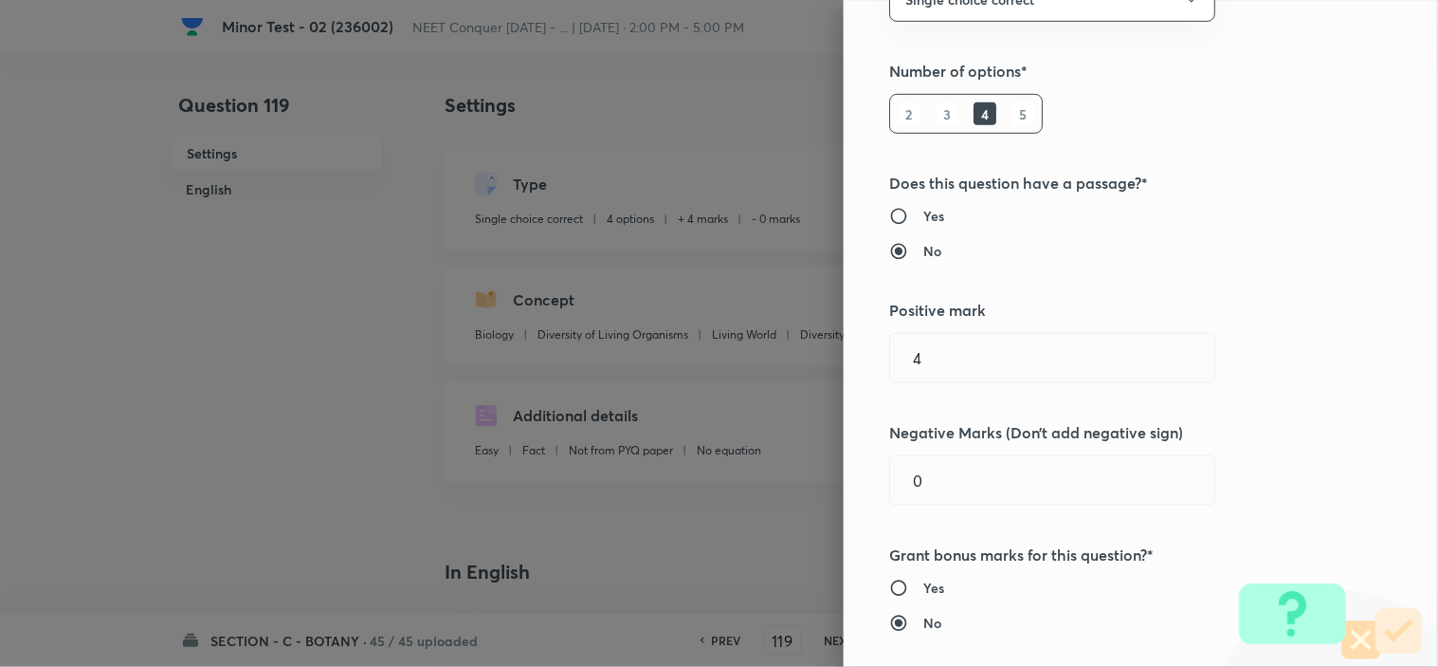
drag, startPoint x: 934, startPoint y: 479, endPoint x: 846, endPoint y: 488, distance: 88.7
click at [846, 488] on div "Question settings Question type* Single choice correct Number of options* 2 3 4…" at bounding box center [1141, 333] width 594 height 667
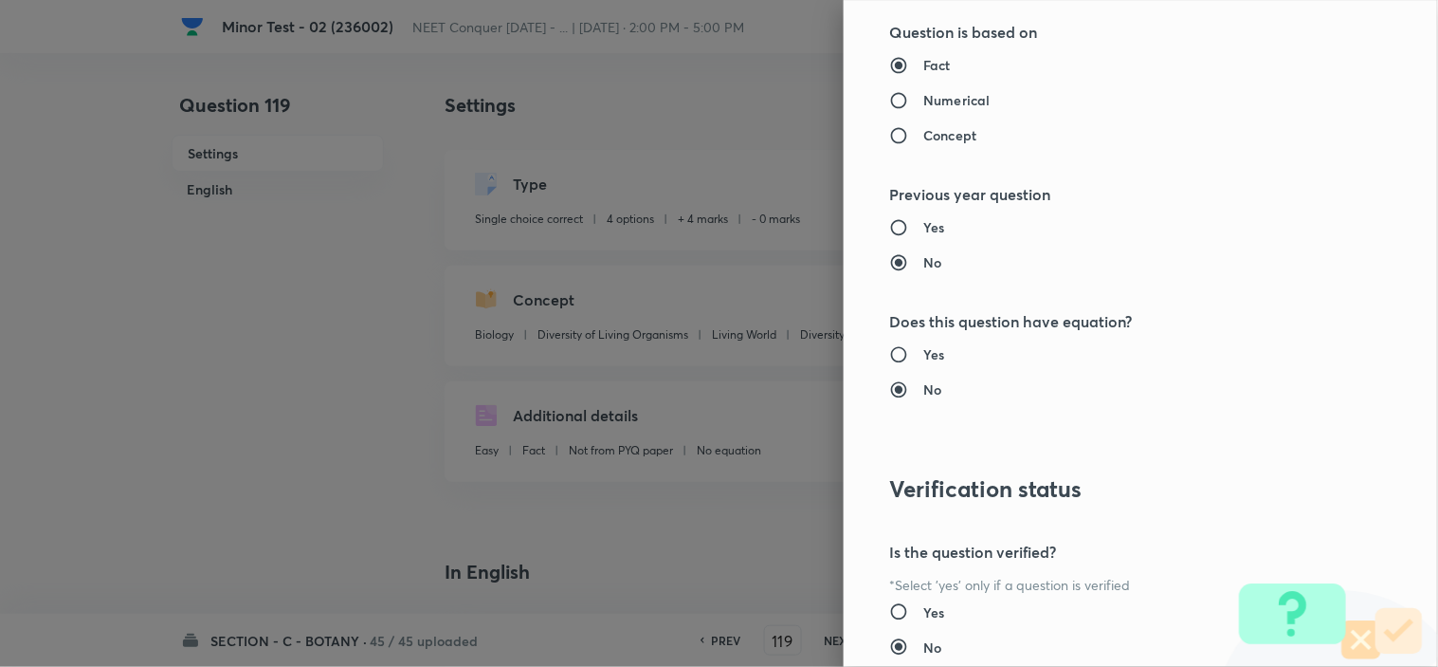
scroll to position [2045, 0]
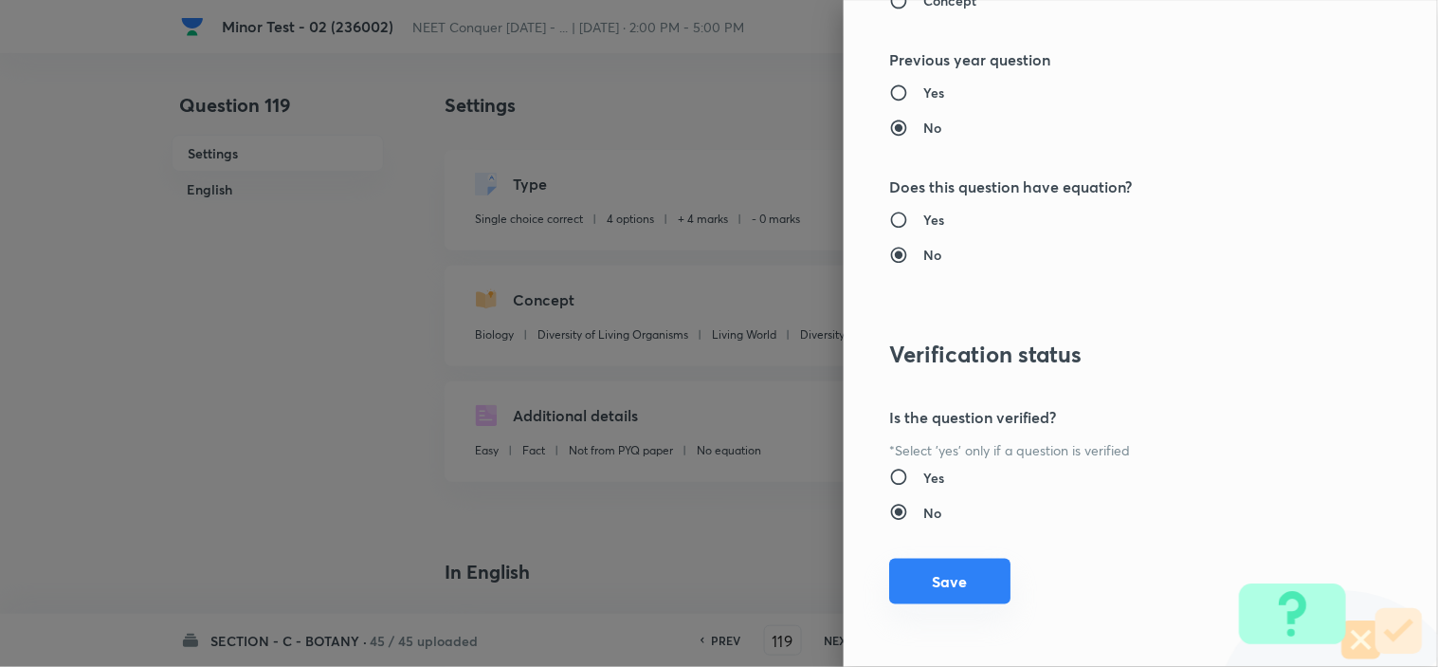
click at [940, 569] on button "Save" at bounding box center [949, 581] width 121 height 46
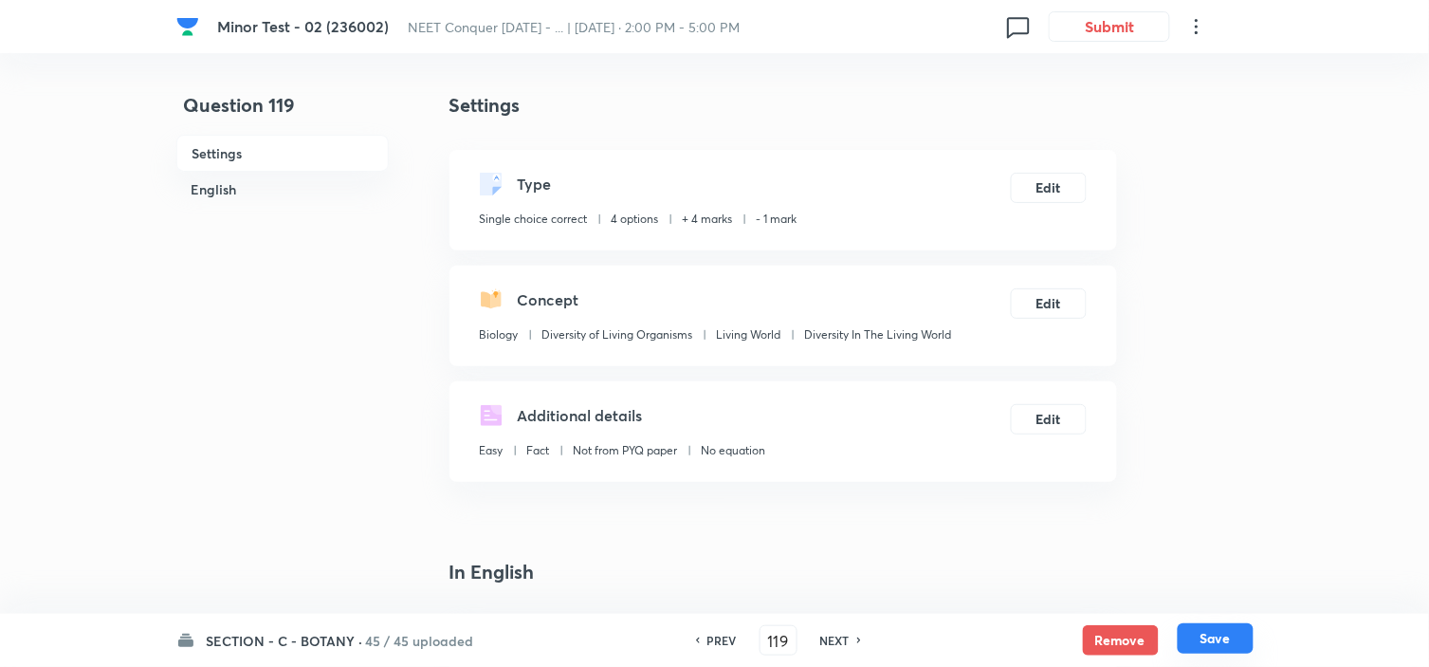
click at [1215, 629] on button "Save" at bounding box center [1216, 638] width 76 height 30
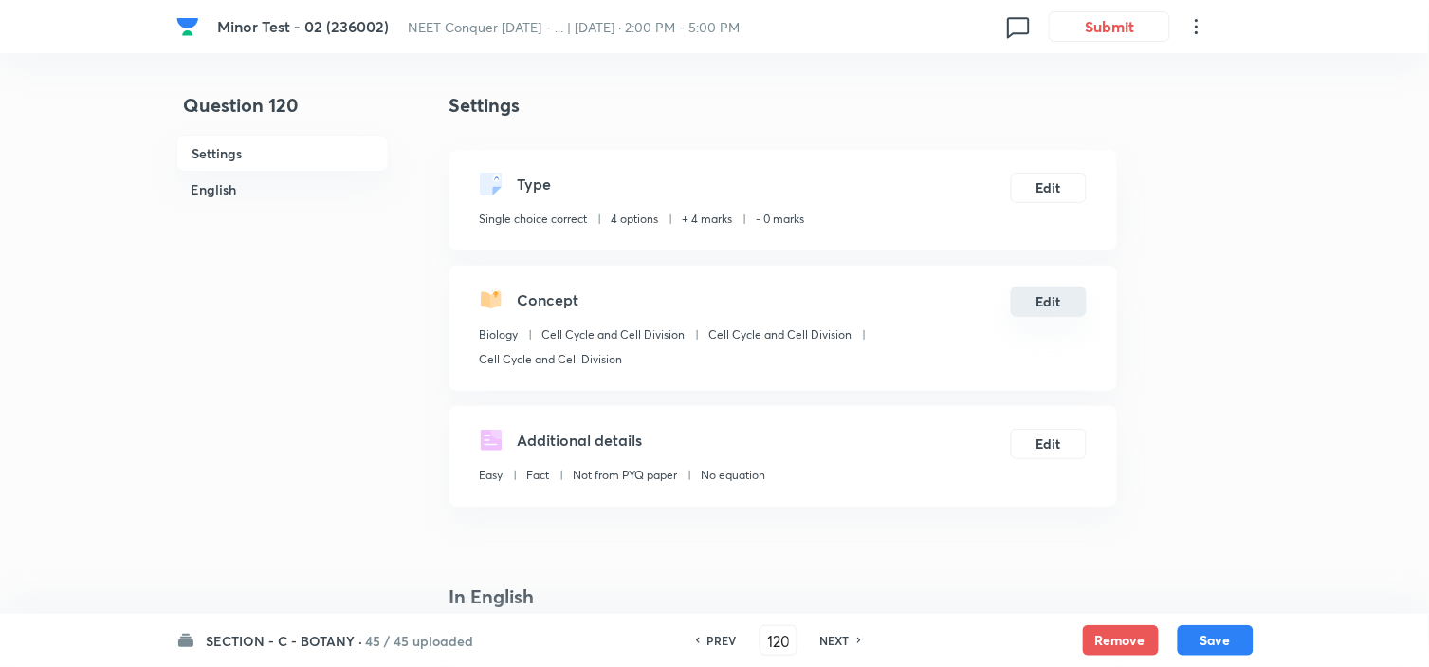
click at [1035, 307] on button "Edit" at bounding box center [1048, 301] width 75 height 30
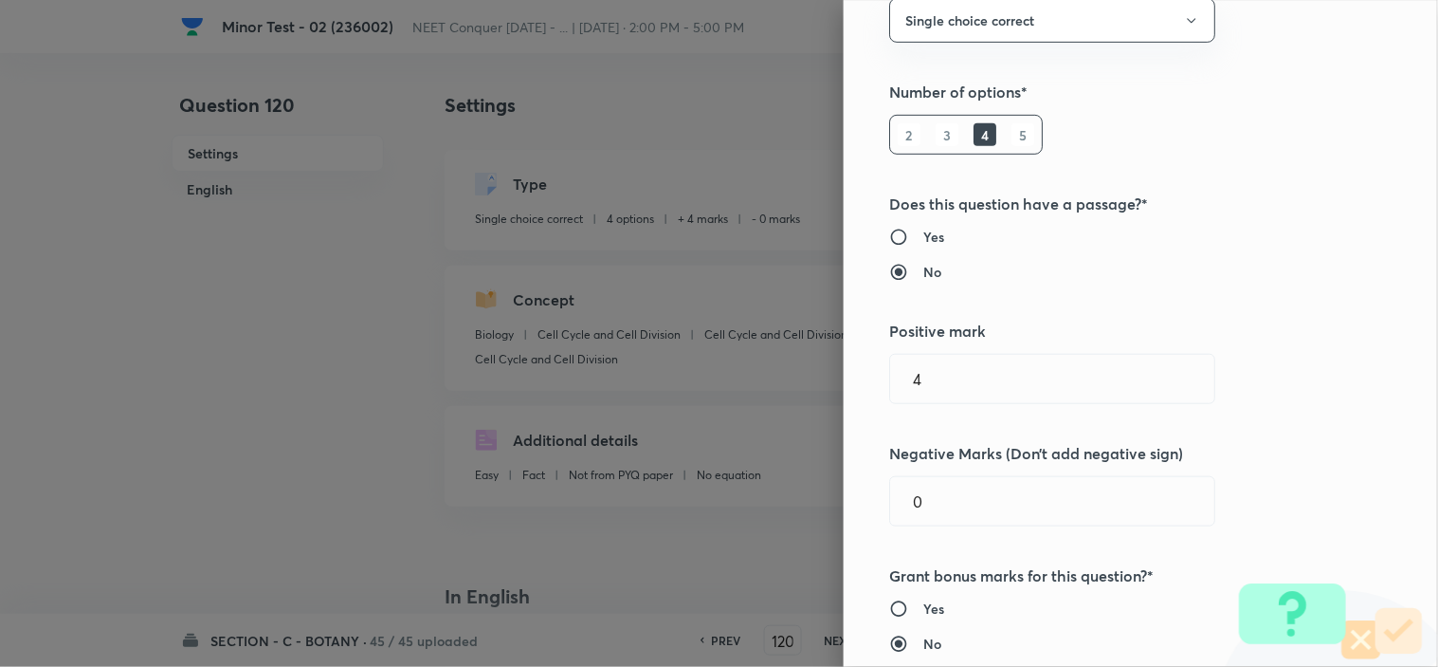
scroll to position [210, 0]
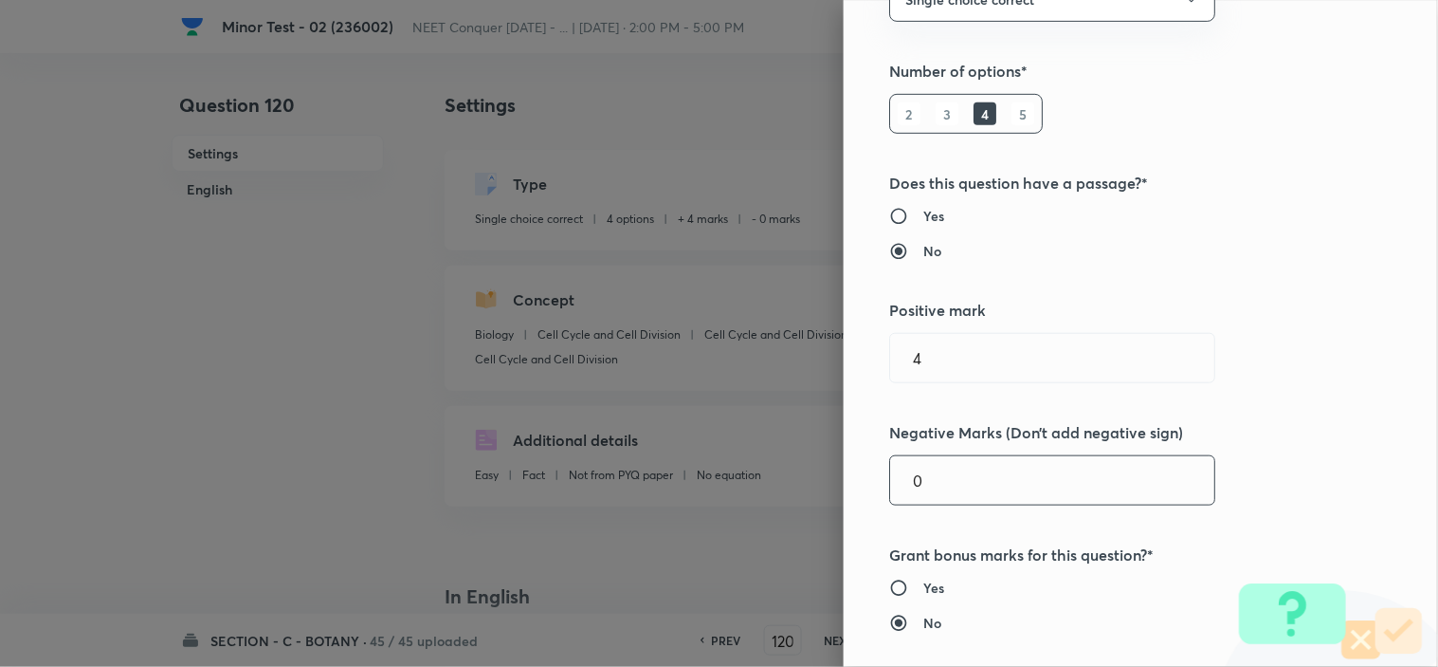
drag, startPoint x: 922, startPoint y: 488, endPoint x: 725, endPoint y: 521, distance: 200.0
click at [801, 508] on div "Question settings Question type* Single choice correct Number of options* 2 3 4…" at bounding box center [719, 333] width 1438 height 667
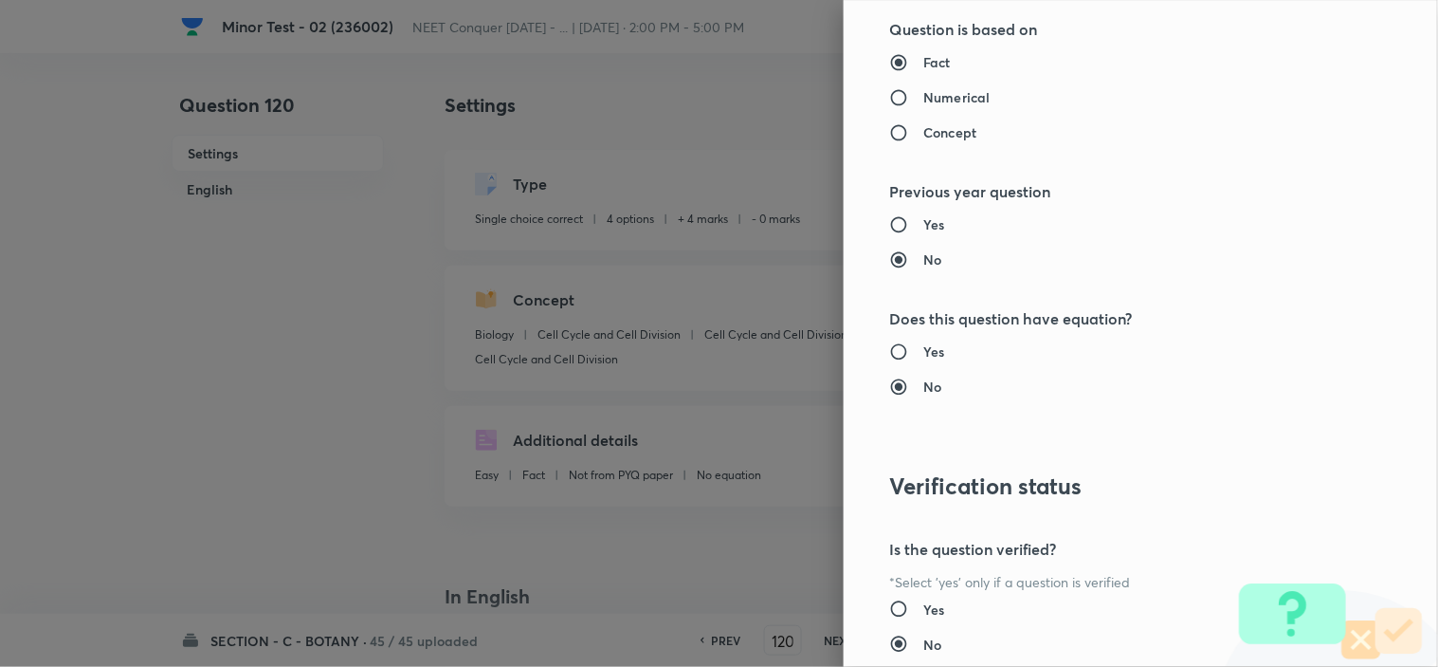
scroll to position [2045, 0]
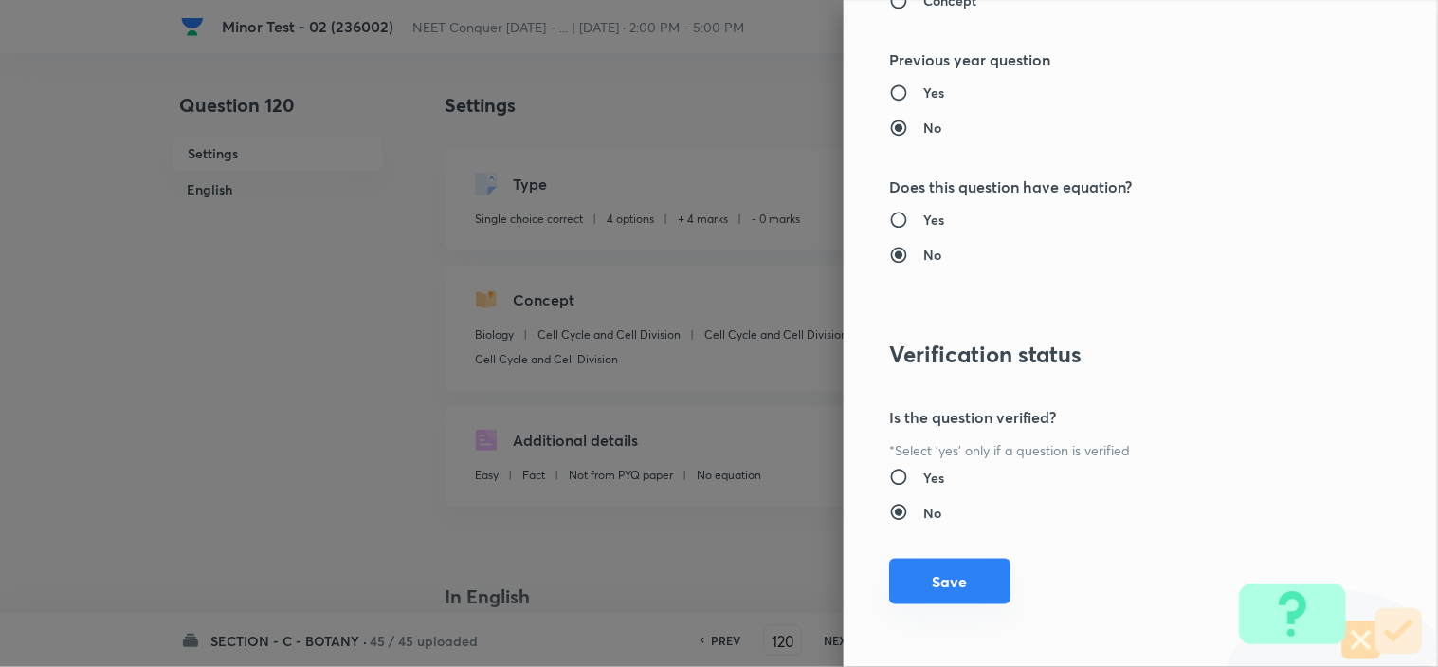
click at [943, 590] on button "Save" at bounding box center [949, 581] width 121 height 46
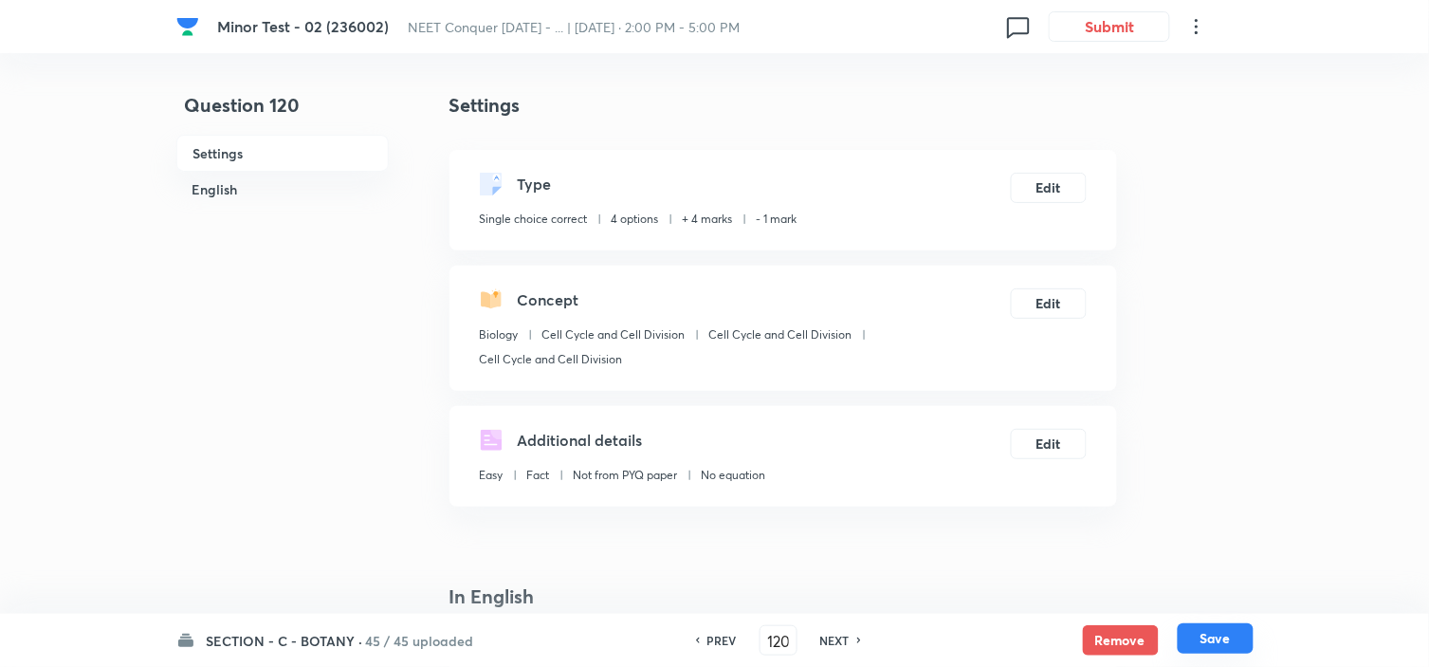
click at [1214, 624] on div "SECTION - C - BOTANY · 45 / 45 uploaded PREV 120 ​ NEXT Remove Save" at bounding box center [714, 639] width 1077 height 53
click at [1209, 629] on button "Save" at bounding box center [1216, 638] width 76 height 30
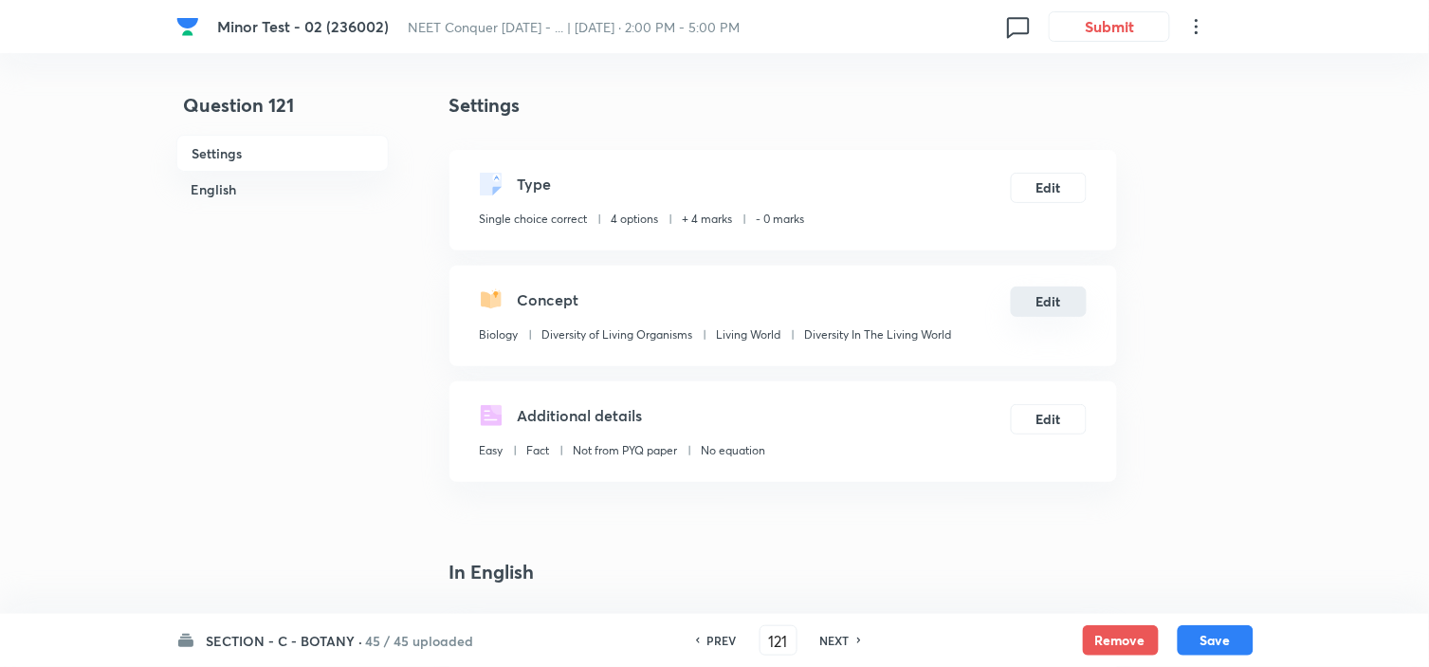
click at [1050, 304] on button "Edit" at bounding box center [1049, 301] width 76 height 30
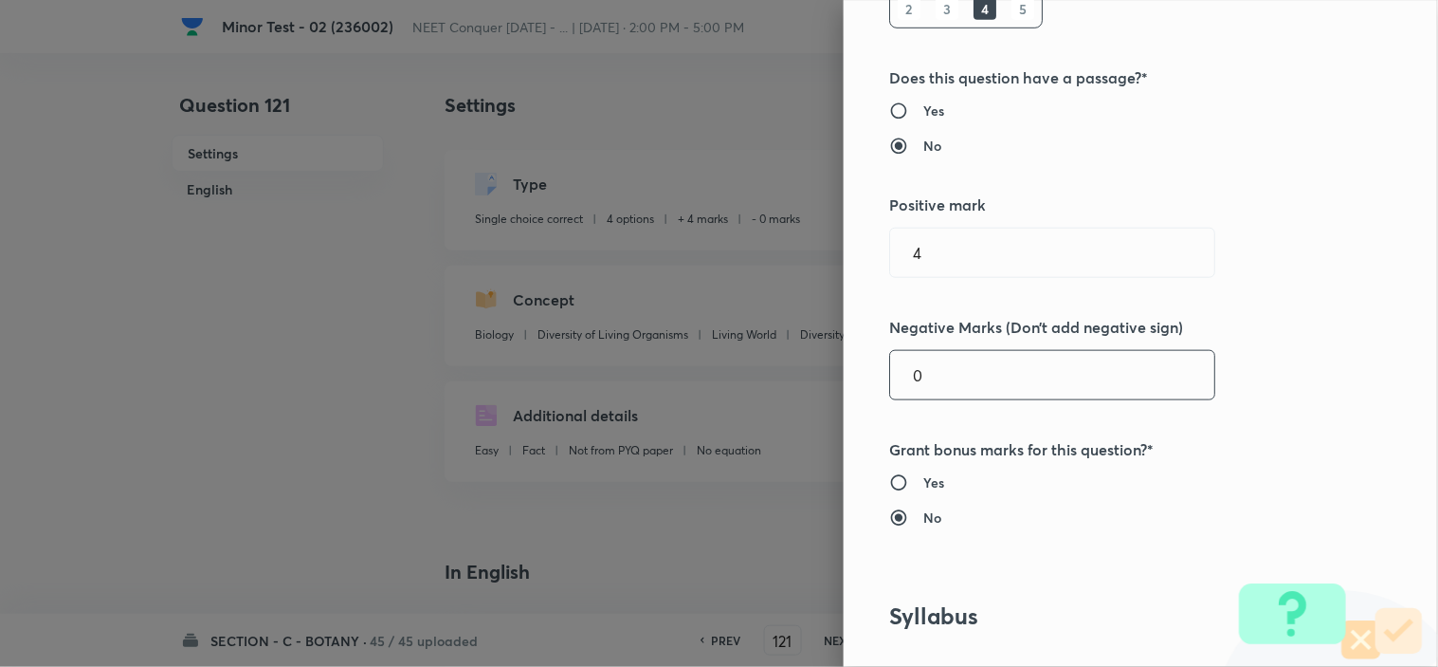
drag, startPoint x: 932, startPoint y: 380, endPoint x: 727, endPoint y: 418, distance: 208.3
click at [864, 389] on div "Question settings Question type* Single choice correct Number of options* 2 3 4…" at bounding box center [1141, 333] width 594 height 667
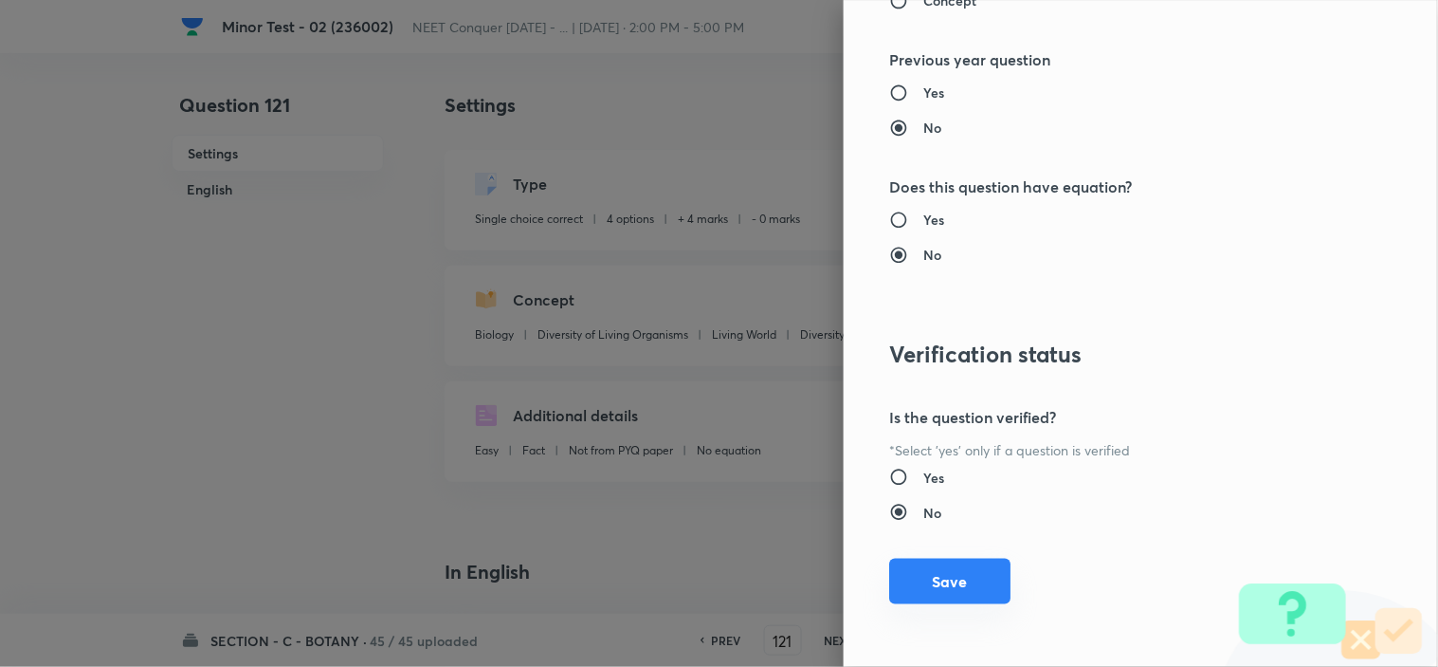
click at [952, 567] on button "Save" at bounding box center [949, 581] width 121 height 46
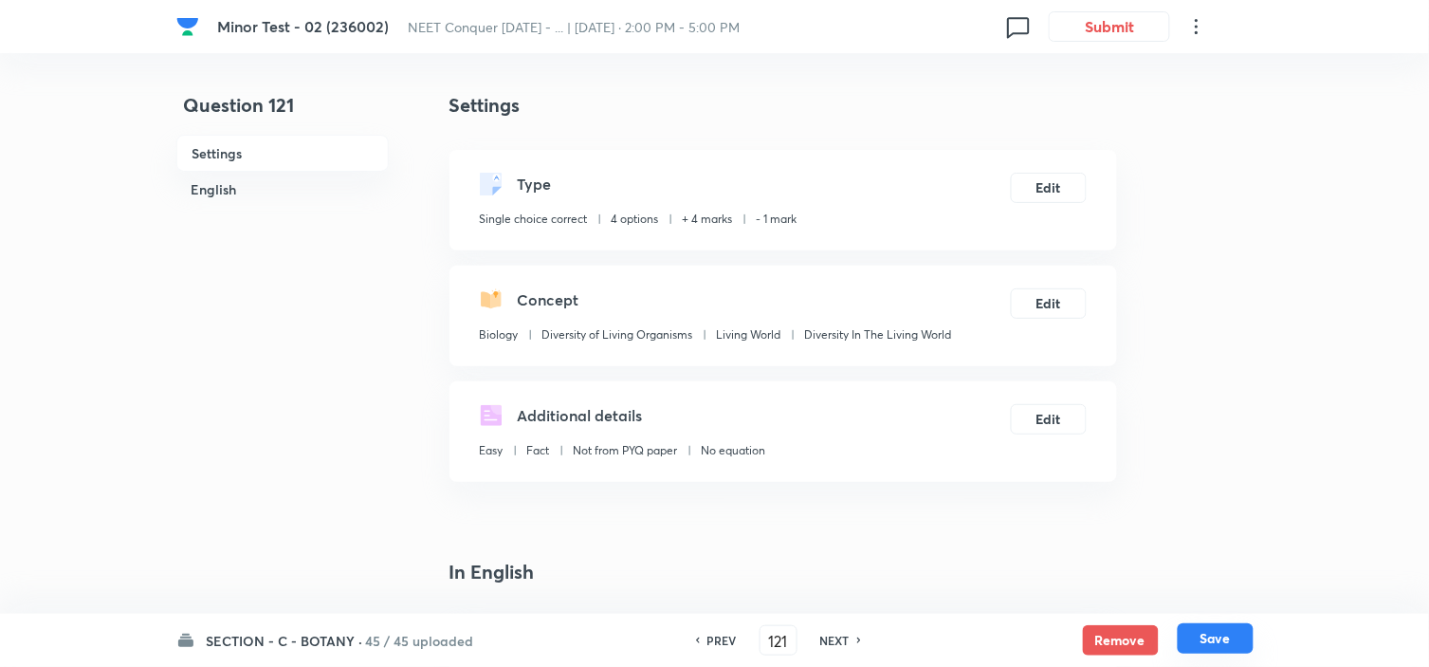
click at [1216, 632] on button "Save" at bounding box center [1216, 638] width 76 height 30
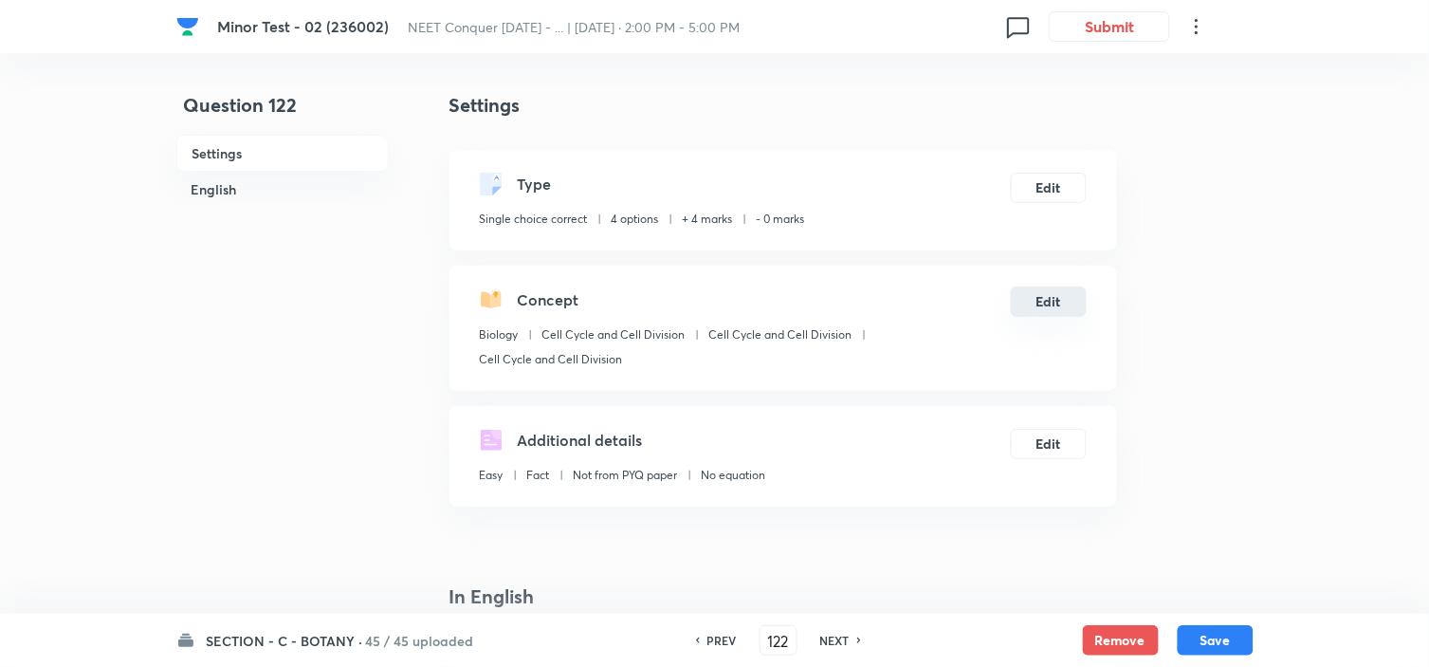
click at [1056, 308] on button "Edit" at bounding box center [1048, 301] width 75 height 30
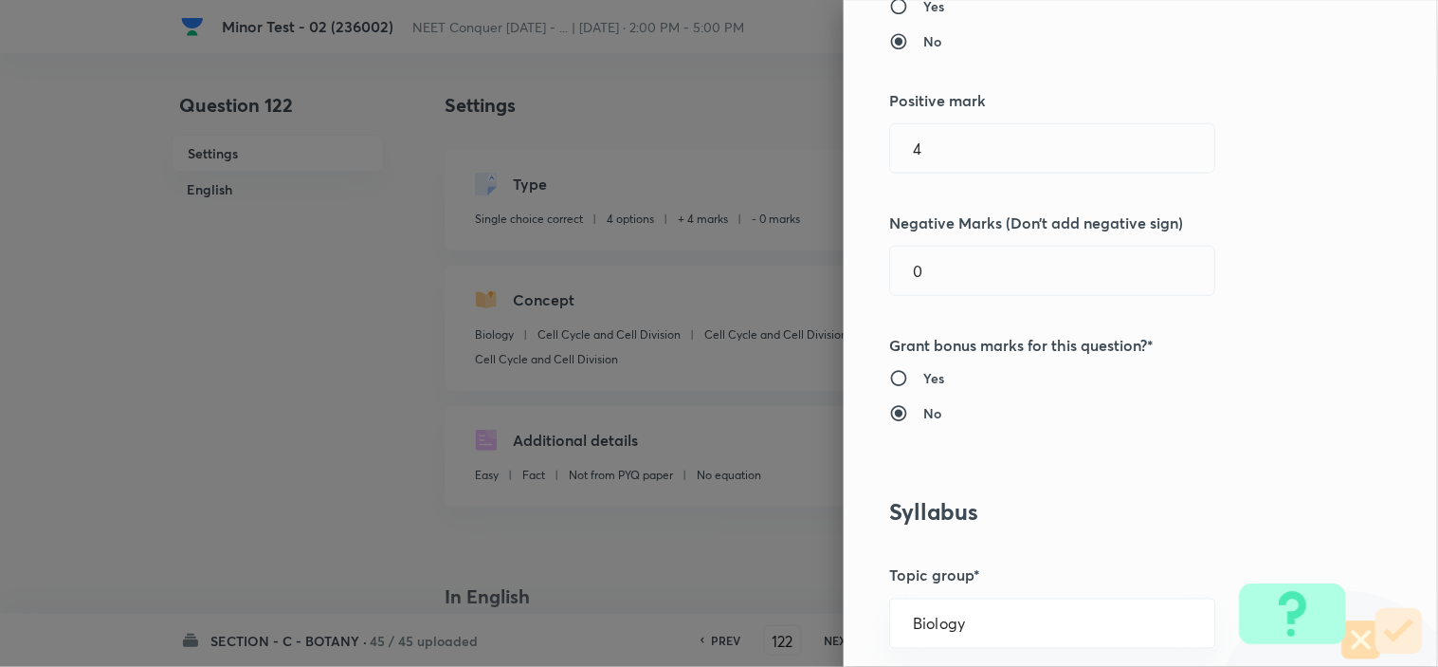
scroll to position [421, 0]
drag, startPoint x: 922, startPoint y: 269, endPoint x: 756, endPoint y: 309, distance: 171.5
click at [822, 292] on div "Question settings Question type* Single choice correct Number of options* 2 3 4…" at bounding box center [719, 333] width 1438 height 667
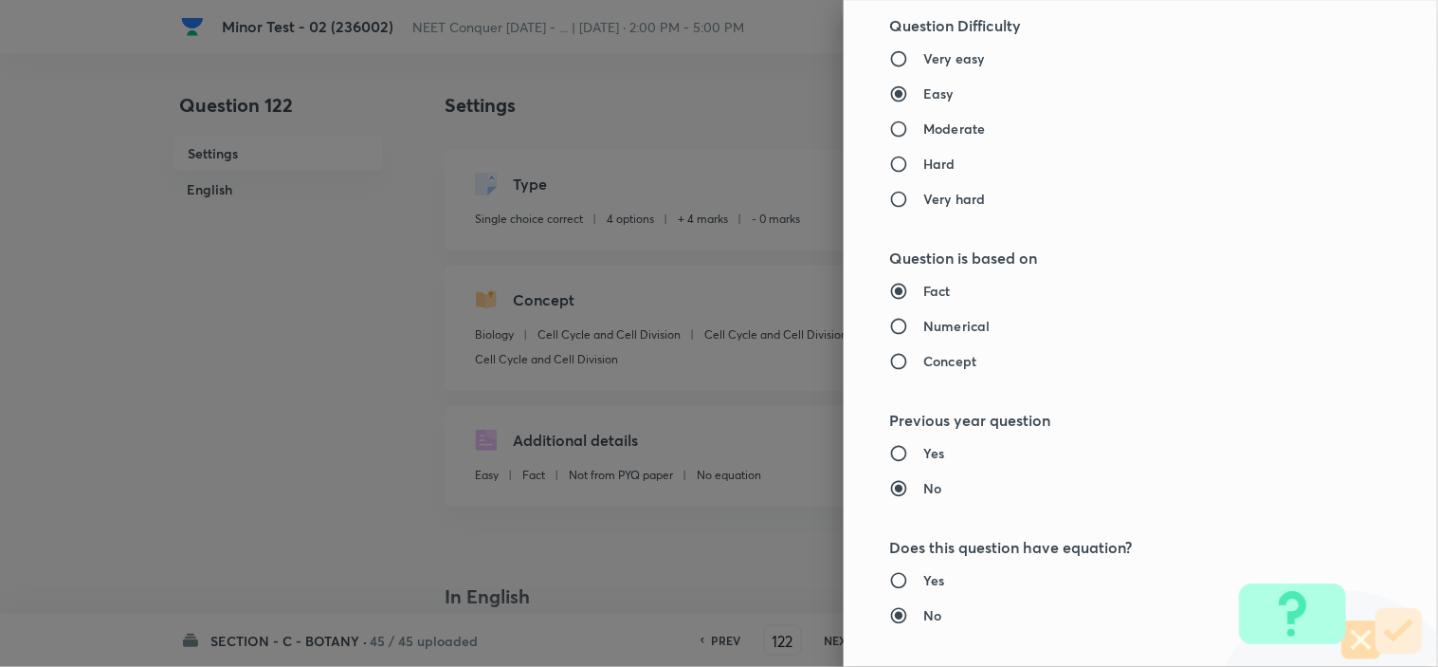
scroll to position [2045, 0]
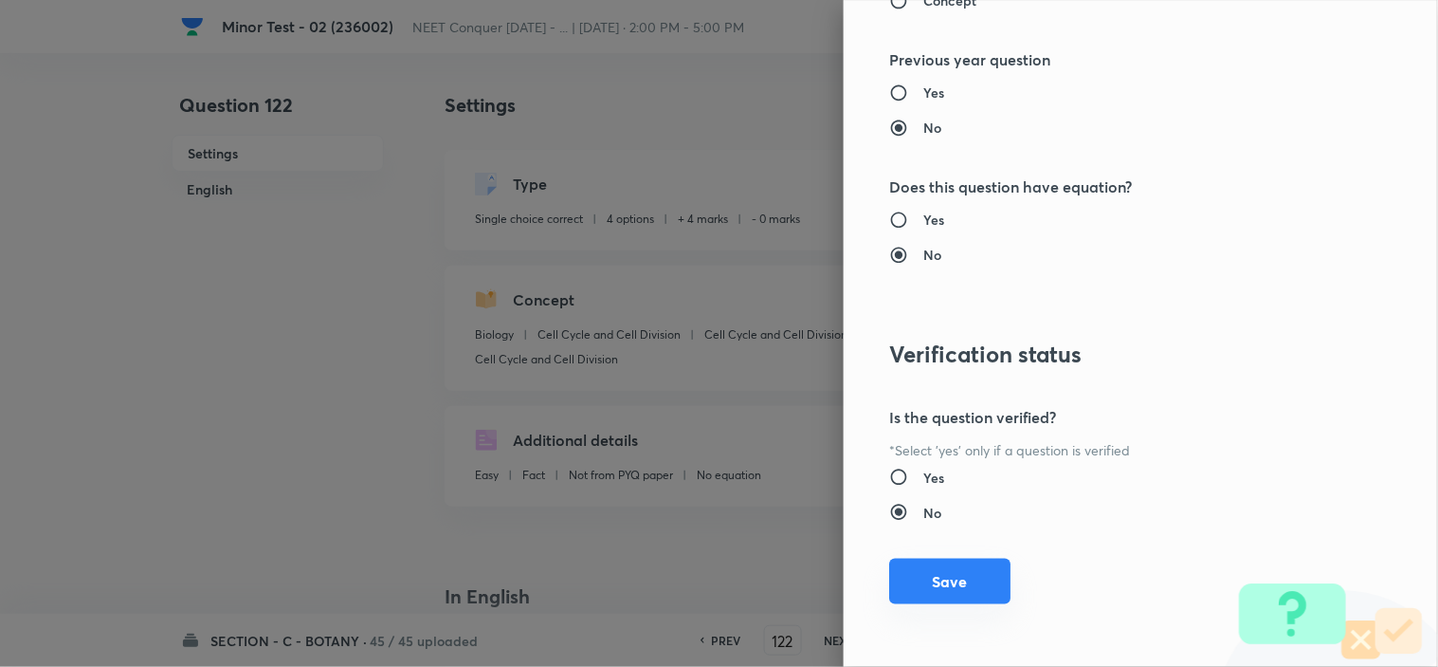
click at [904, 586] on button "Save" at bounding box center [949, 581] width 121 height 46
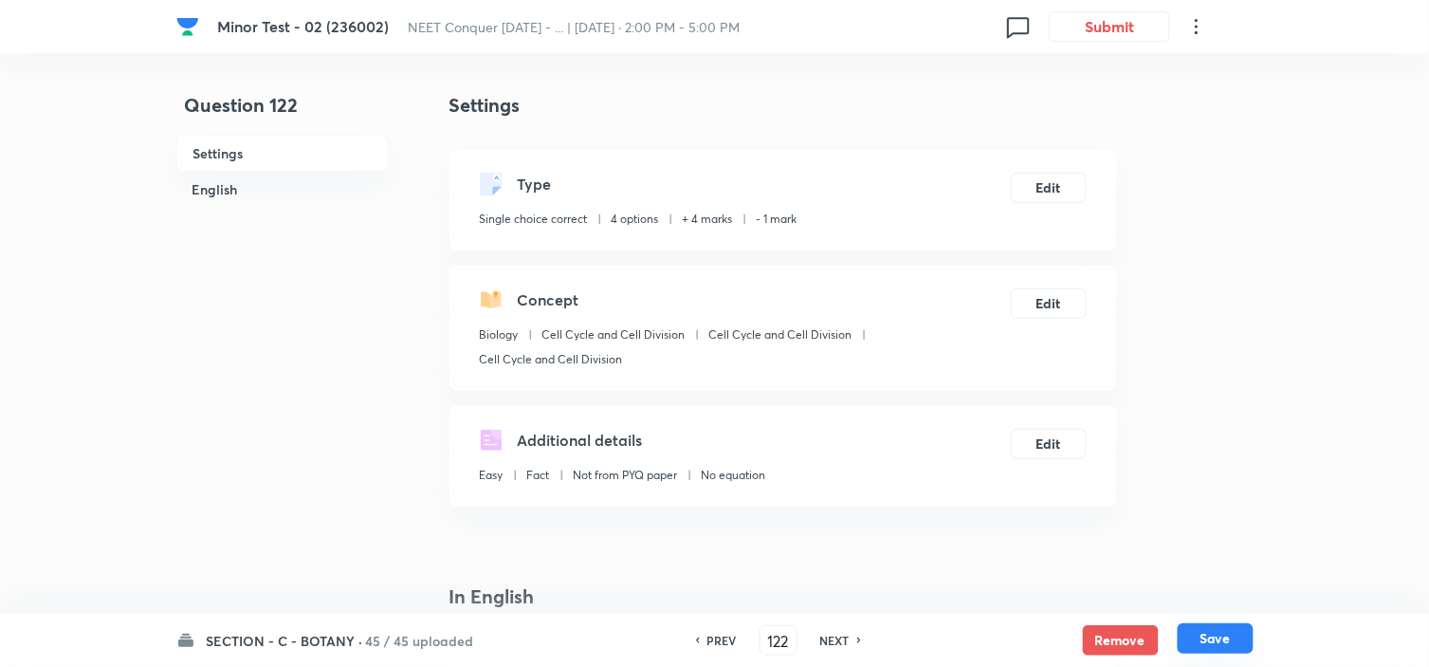
click at [1208, 633] on button "Save" at bounding box center [1216, 638] width 76 height 30
click at [1035, 286] on div "Concept Biology Cell Cycle and Cell Division Cell Cycle and Cell Division Cell …" at bounding box center [782, 327] width 667 height 125
click at [1055, 294] on button "Edit" at bounding box center [1048, 301] width 75 height 30
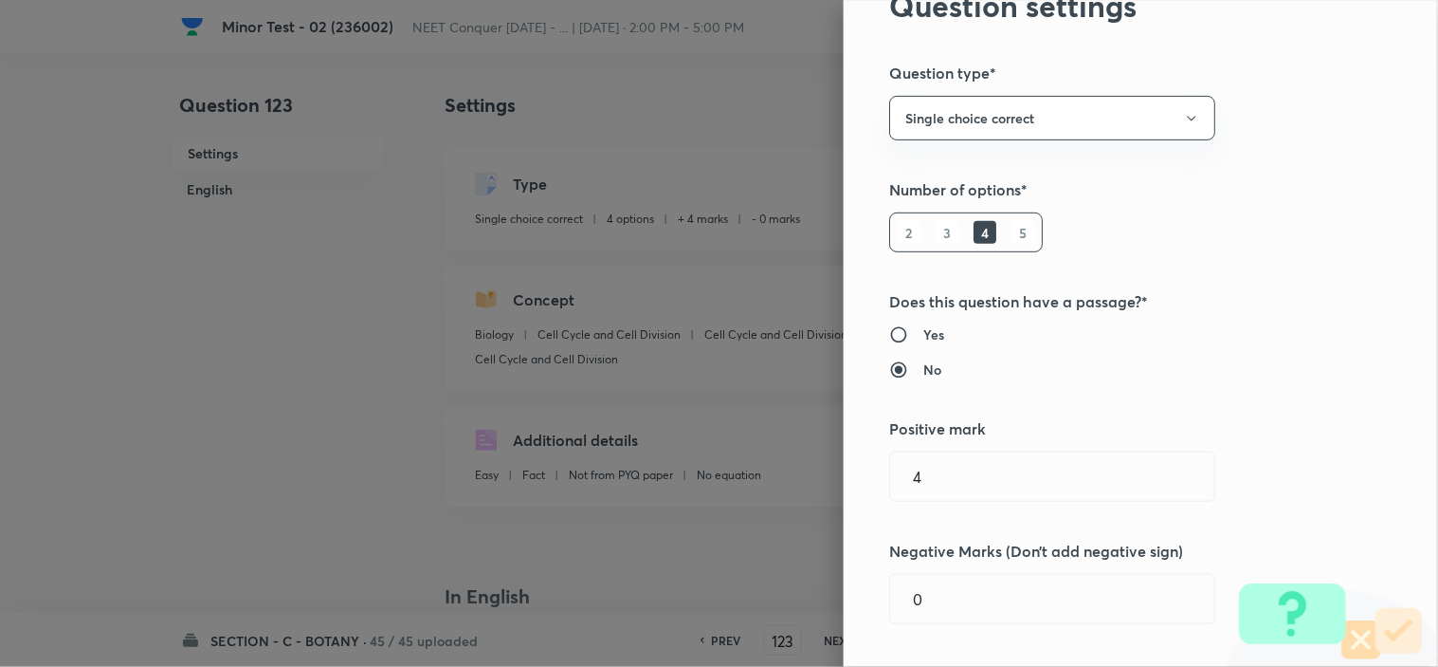
scroll to position [210, 0]
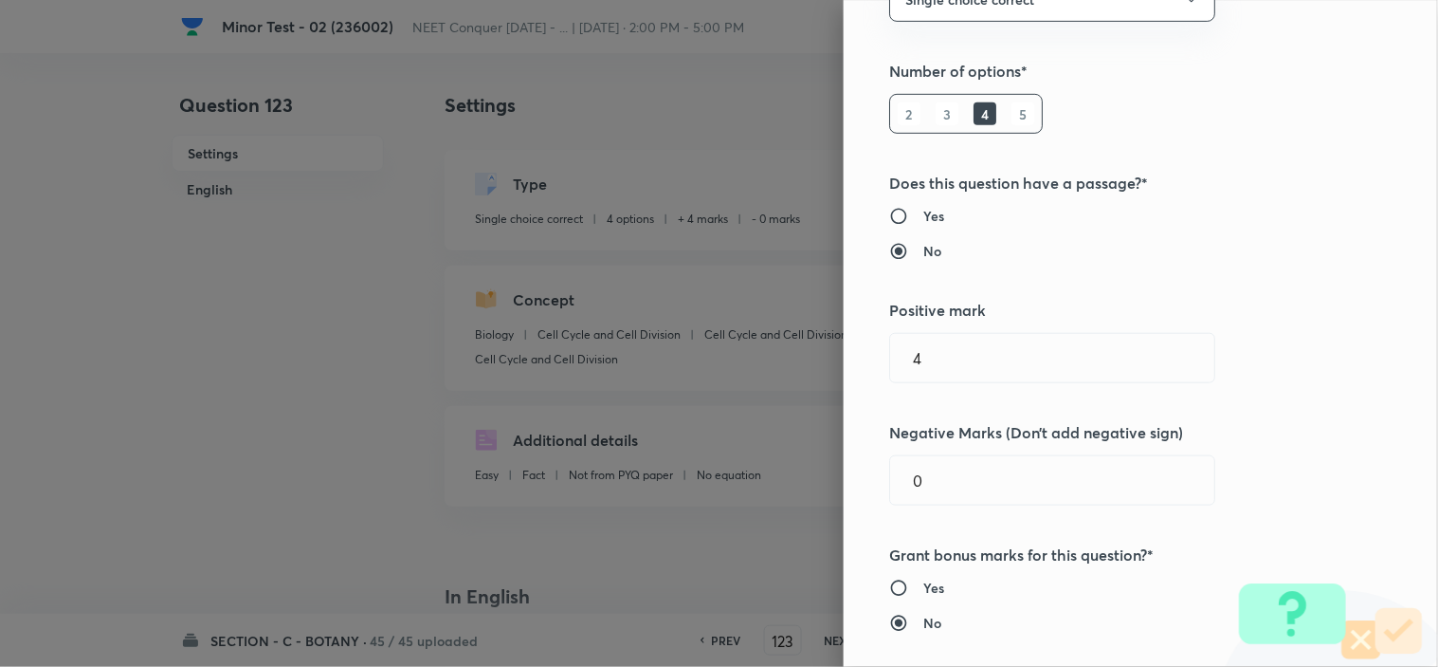
drag, startPoint x: 946, startPoint y: 500, endPoint x: 857, endPoint y: 498, distance: 89.1
click at [857, 498] on div "Question settings Question type* Single choice correct Number of options* 2 3 4…" at bounding box center [1141, 333] width 594 height 667
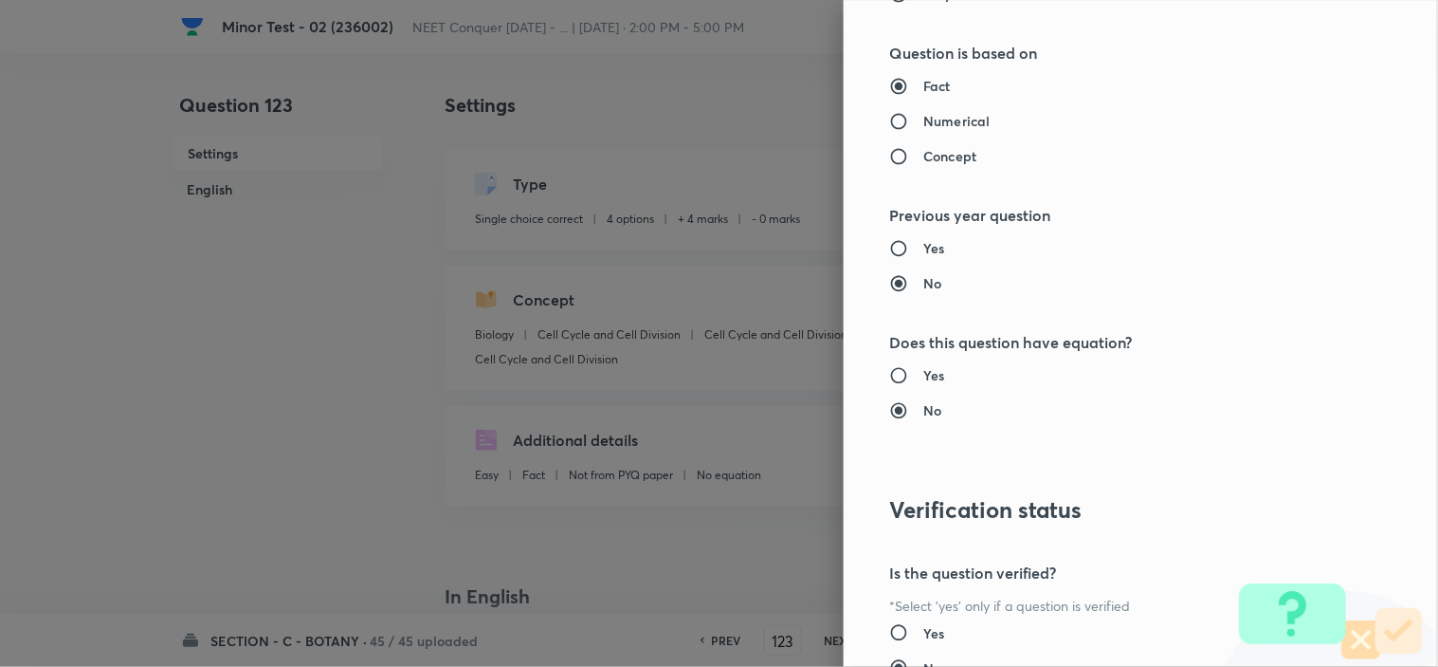
scroll to position [2045, 0]
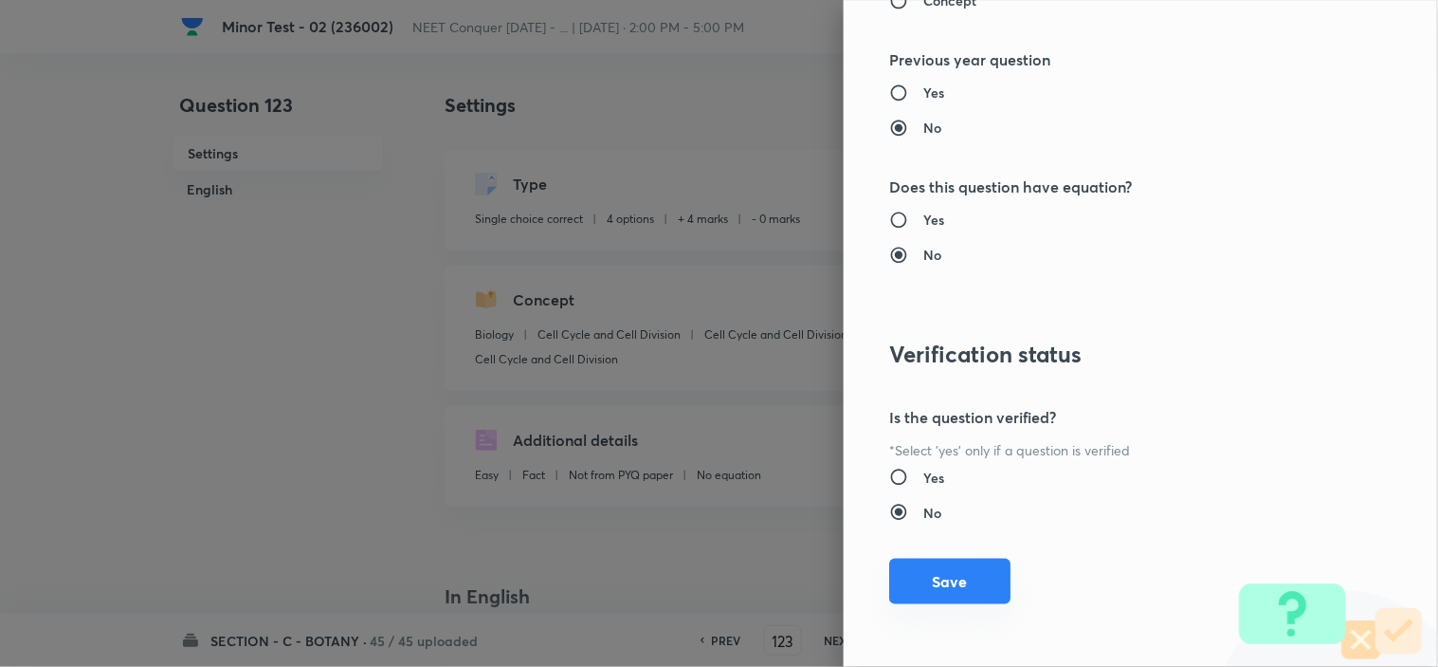
click at [950, 593] on button "Save" at bounding box center [949, 581] width 121 height 46
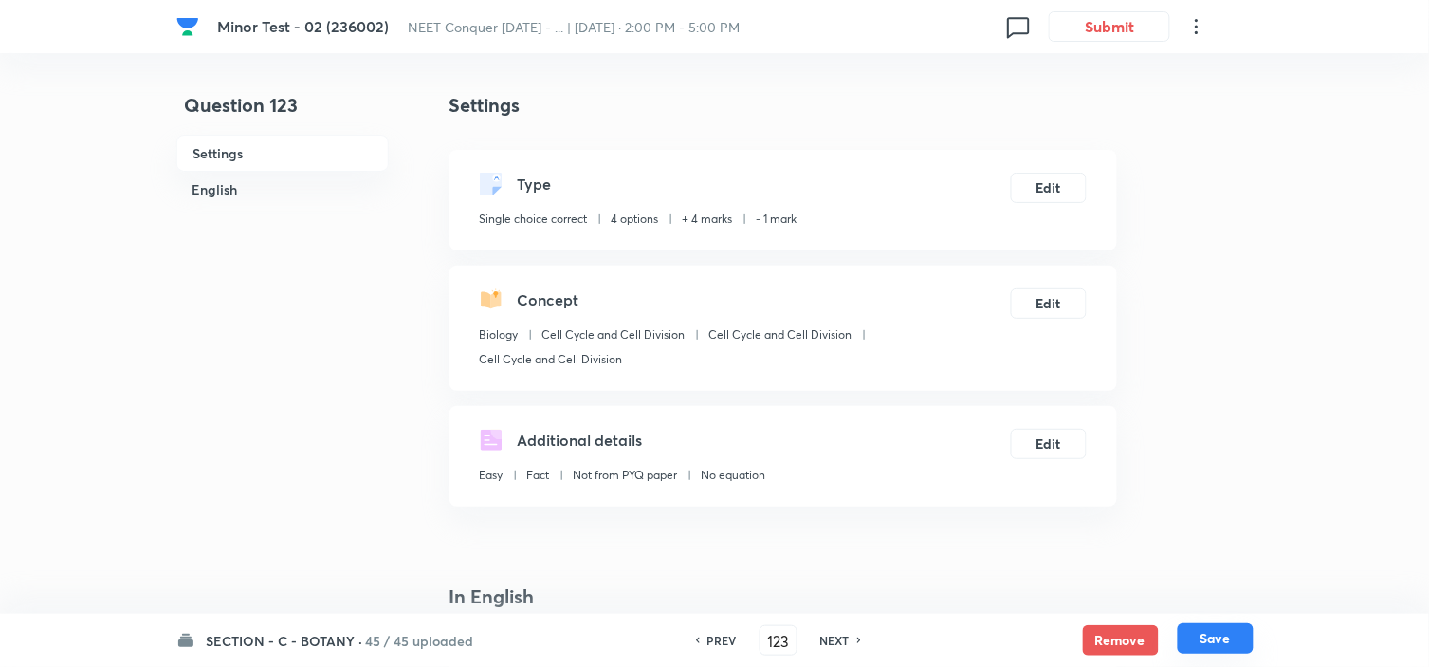
click at [1208, 638] on button "Save" at bounding box center [1216, 638] width 76 height 30
click at [1044, 316] on button "Edit" at bounding box center [1048, 301] width 75 height 30
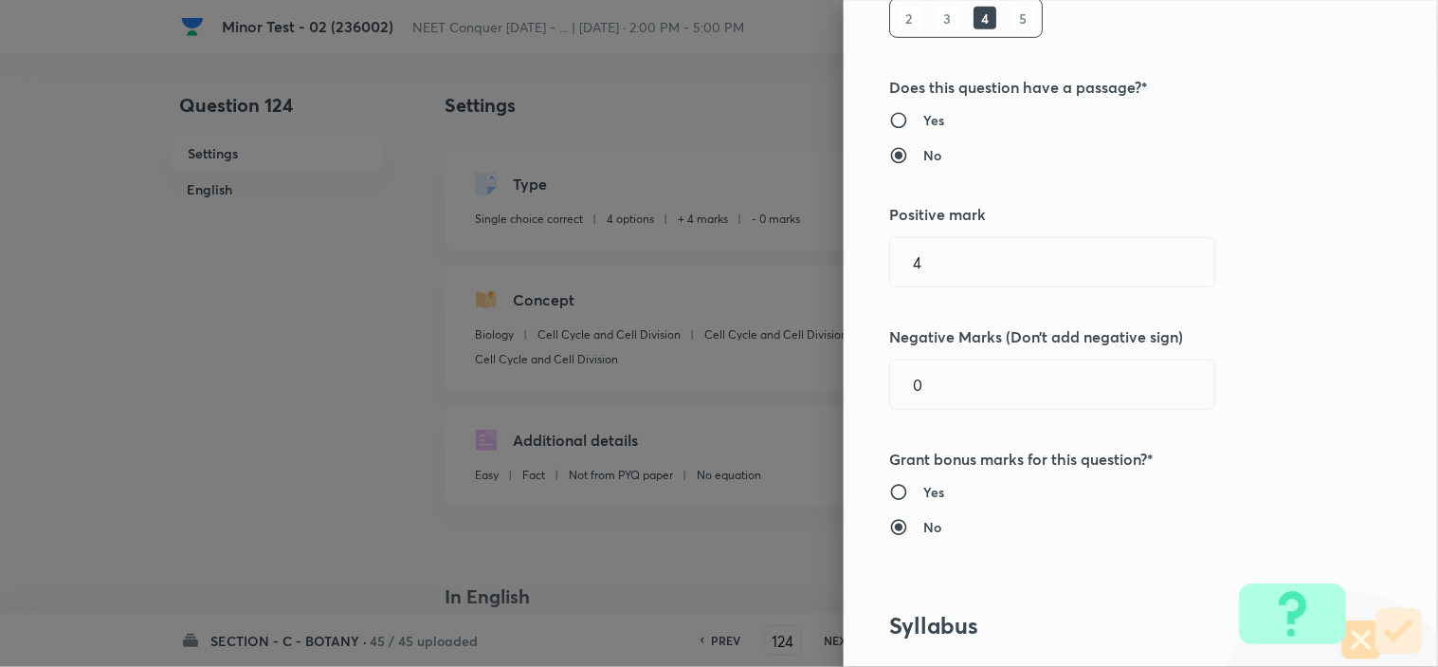
scroll to position [421, 0]
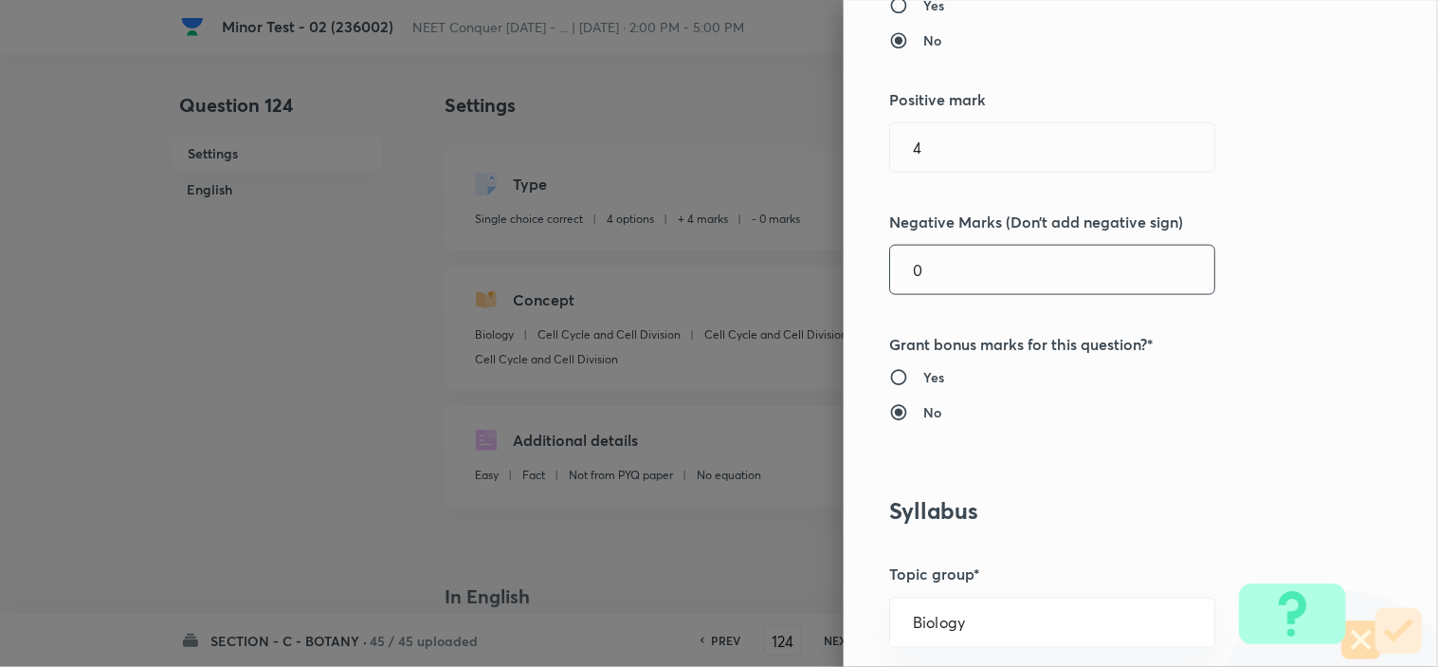
drag, startPoint x: 930, startPoint y: 278, endPoint x: 807, endPoint y: 301, distance: 125.5
click at [844, 298] on div "Question settings Question type* Single choice correct Number of options* 2 3 4…" at bounding box center [1141, 333] width 594 height 667
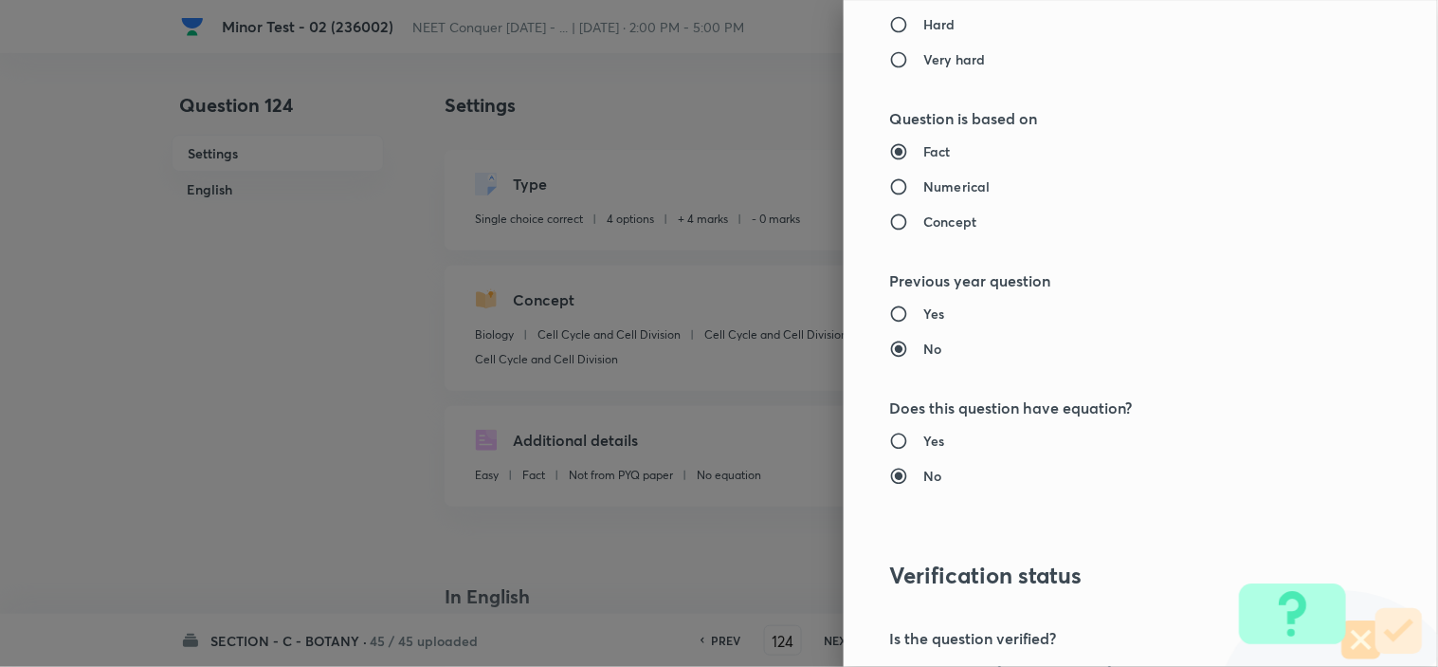
scroll to position [2045, 0]
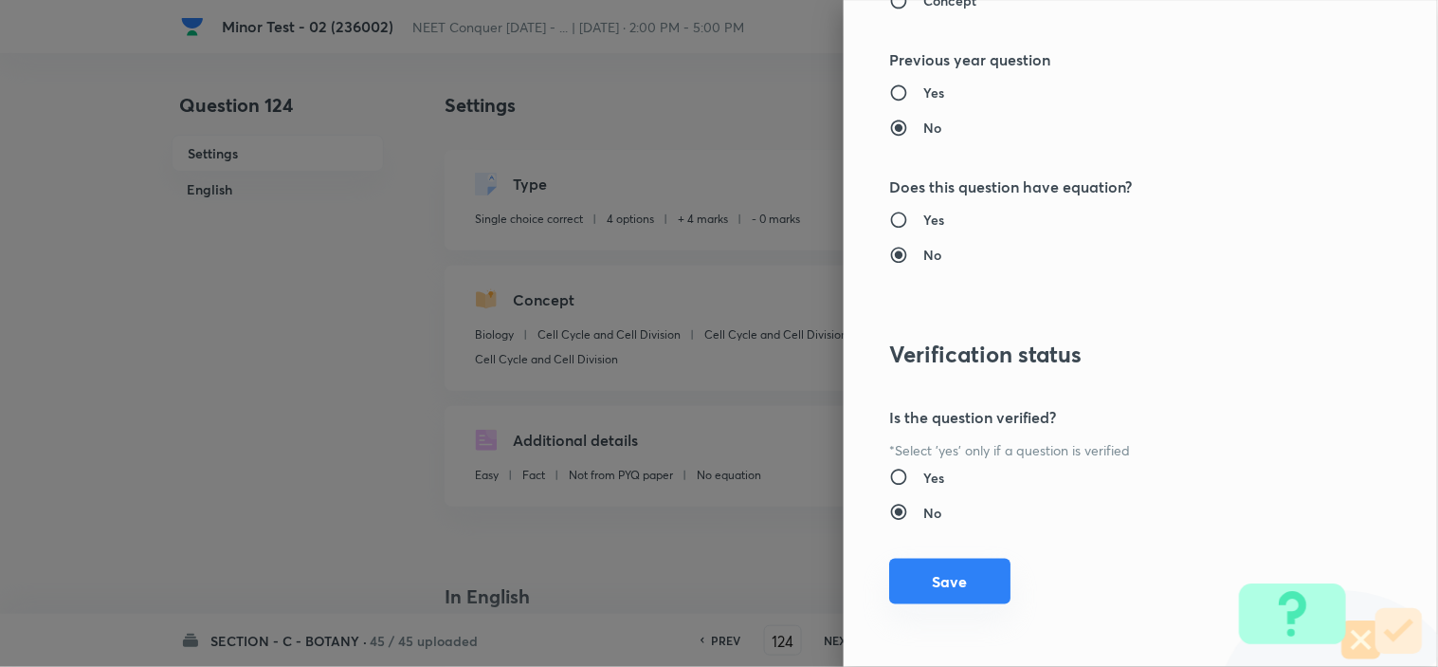
drag, startPoint x: 963, startPoint y: 557, endPoint x: 956, endPoint y: 564, distance: 10.7
click at [963, 557] on div "Question settings Question type* Single choice correct Number of options* 2 3 4…" at bounding box center [1141, 333] width 594 height 667
click at [959, 580] on button "Save" at bounding box center [949, 581] width 121 height 46
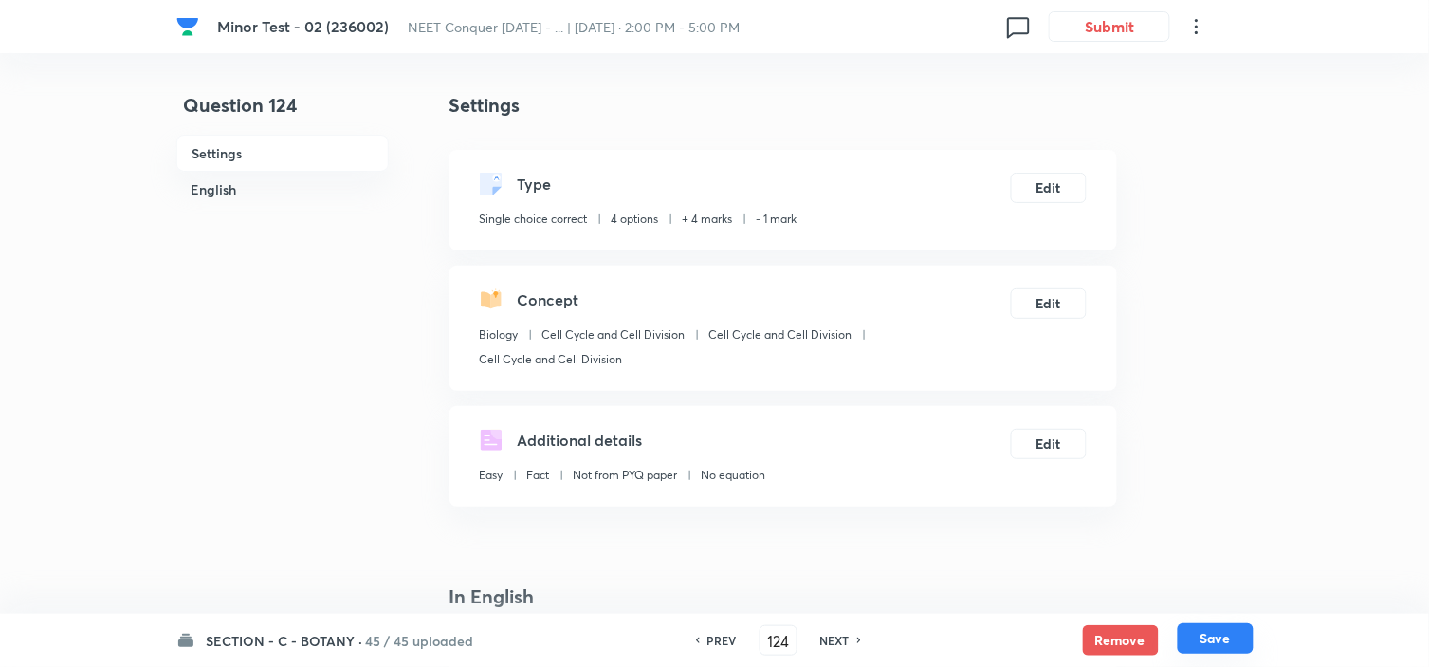
click at [1221, 627] on button "Save" at bounding box center [1216, 638] width 76 height 30
click at [1066, 184] on button "Edit" at bounding box center [1049, 186] width 76 height 30
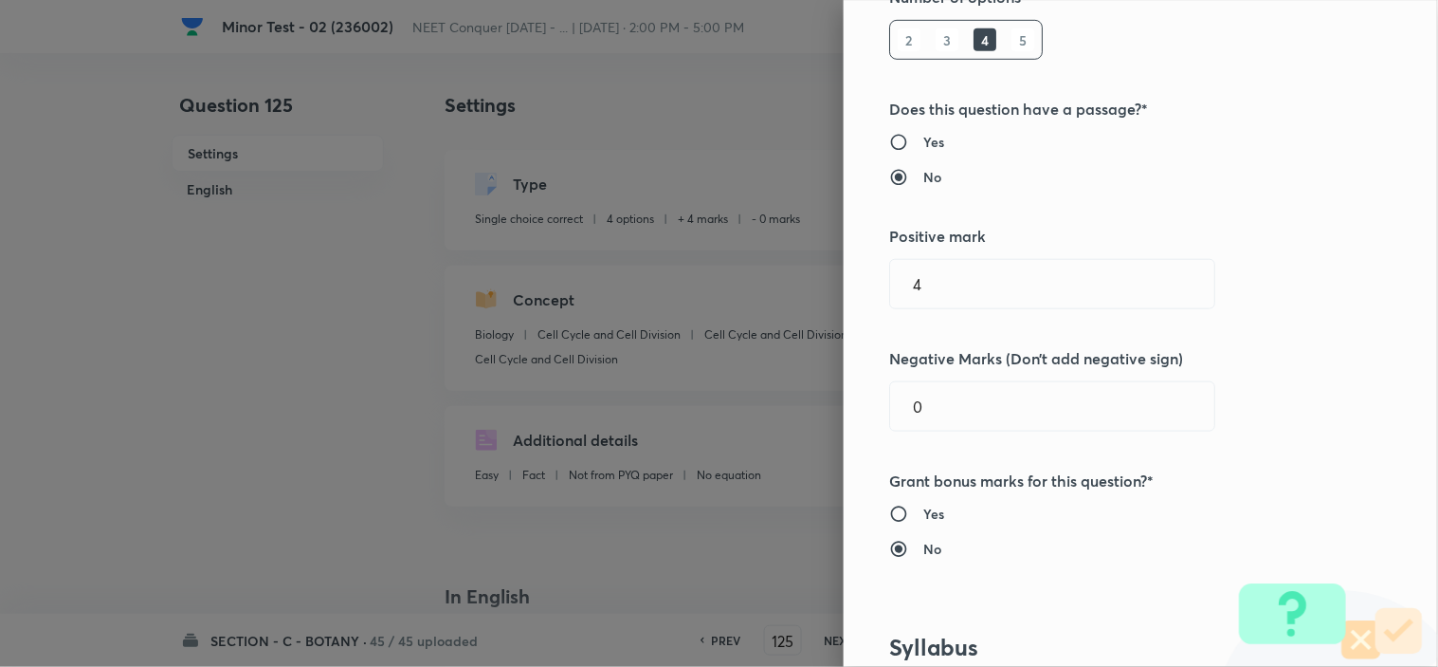
scroll to position [316, 0]
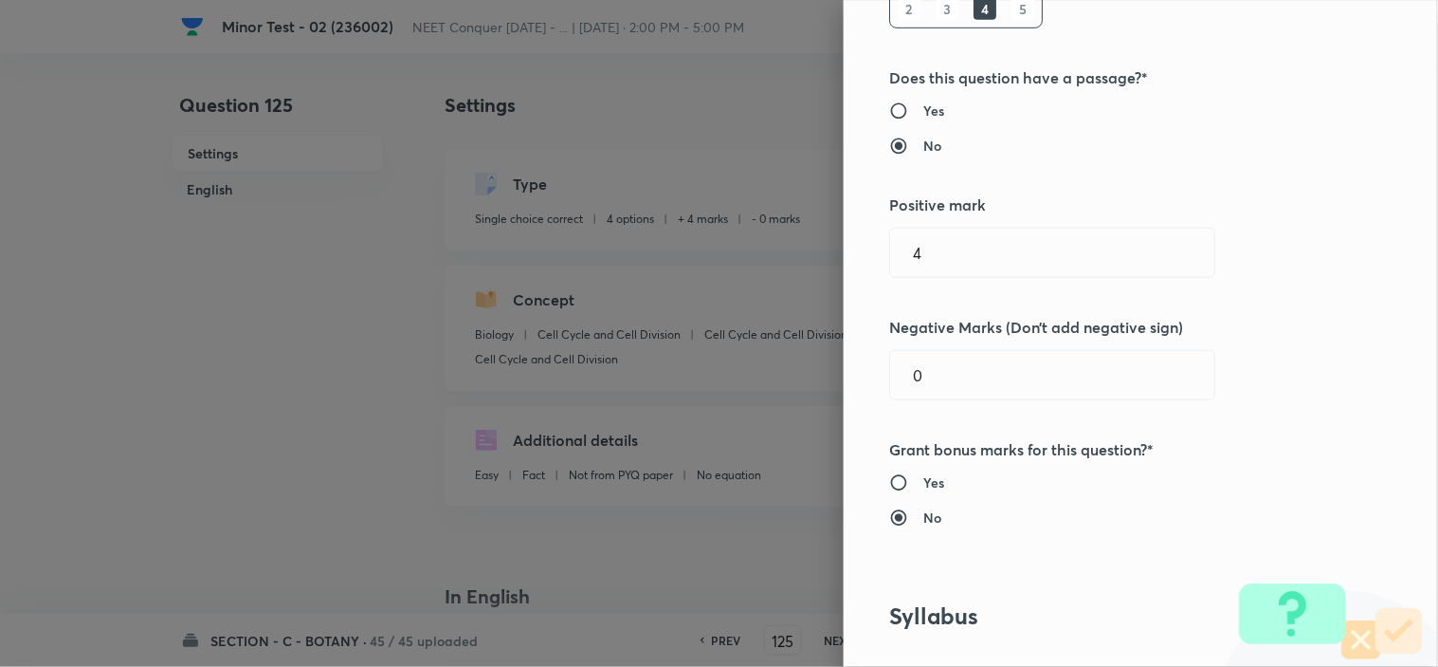
click at [811, 393] on div "Question settings Question type* Single choice correct Number of options* 2 3 4…" at bounding box center [719, 333] width 1438 height 667
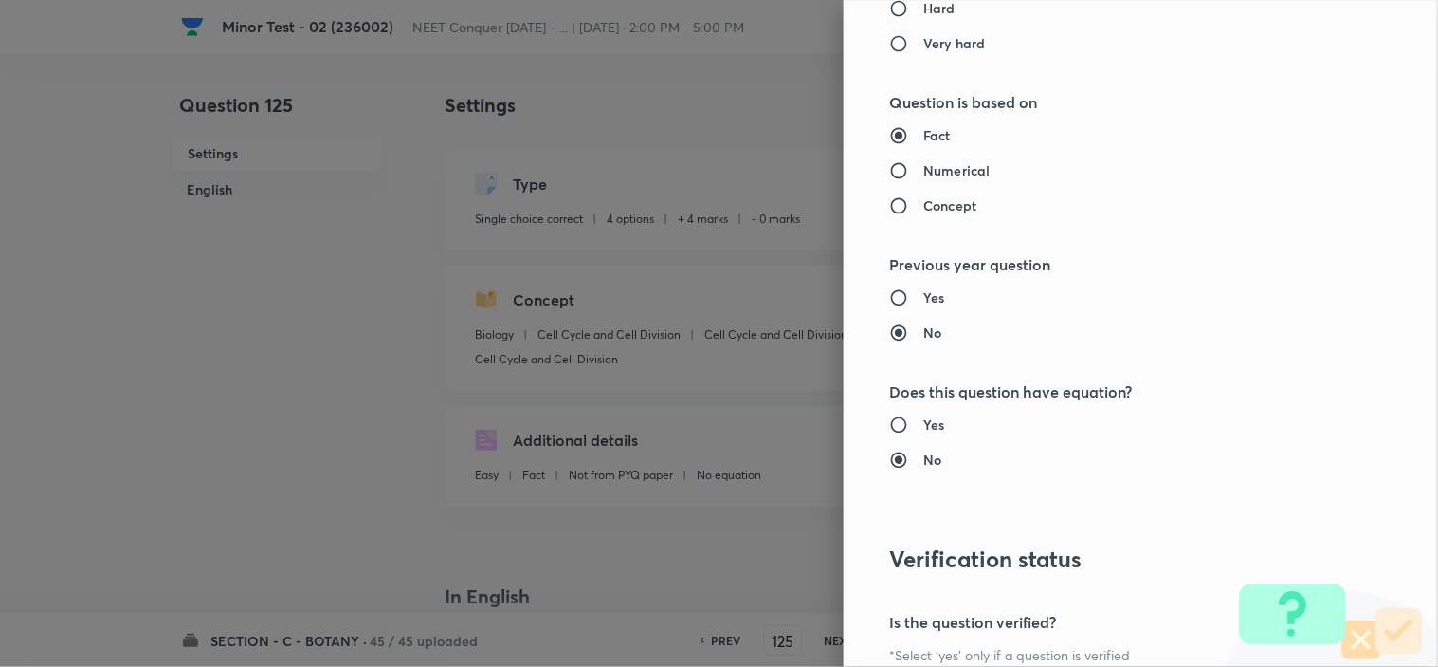
scroll to position [2045, 0]
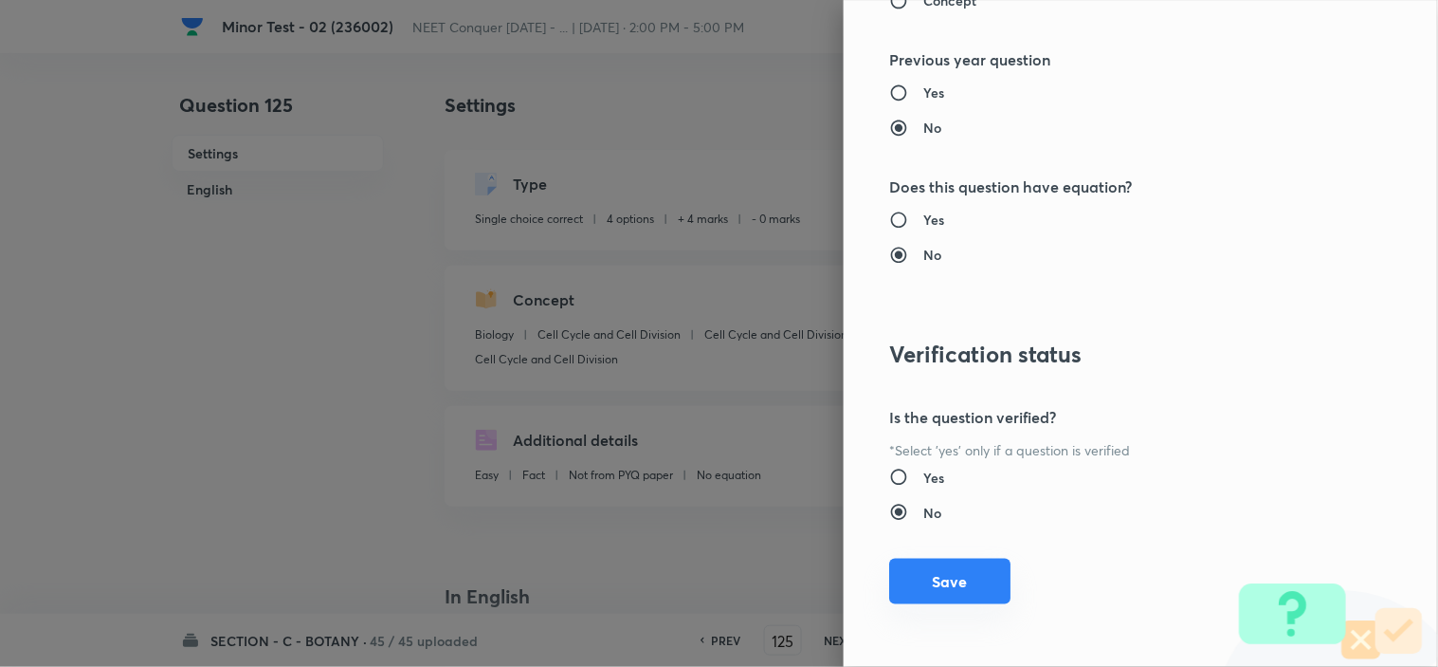
click at [912, 591] on button "Save" at bounding box center [949, 581] width 121 height 46
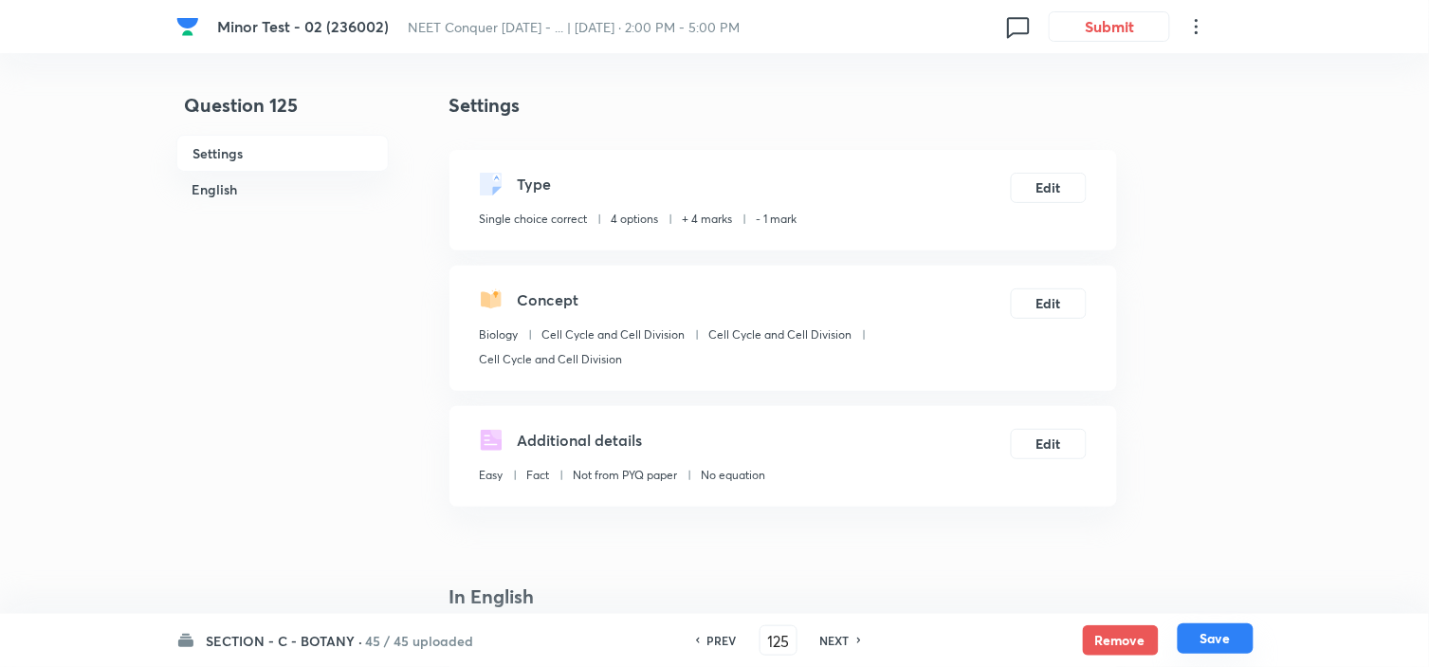
click at [1223, 643] on button "Save" at bounding box center [1216, 638] width 76 height 30
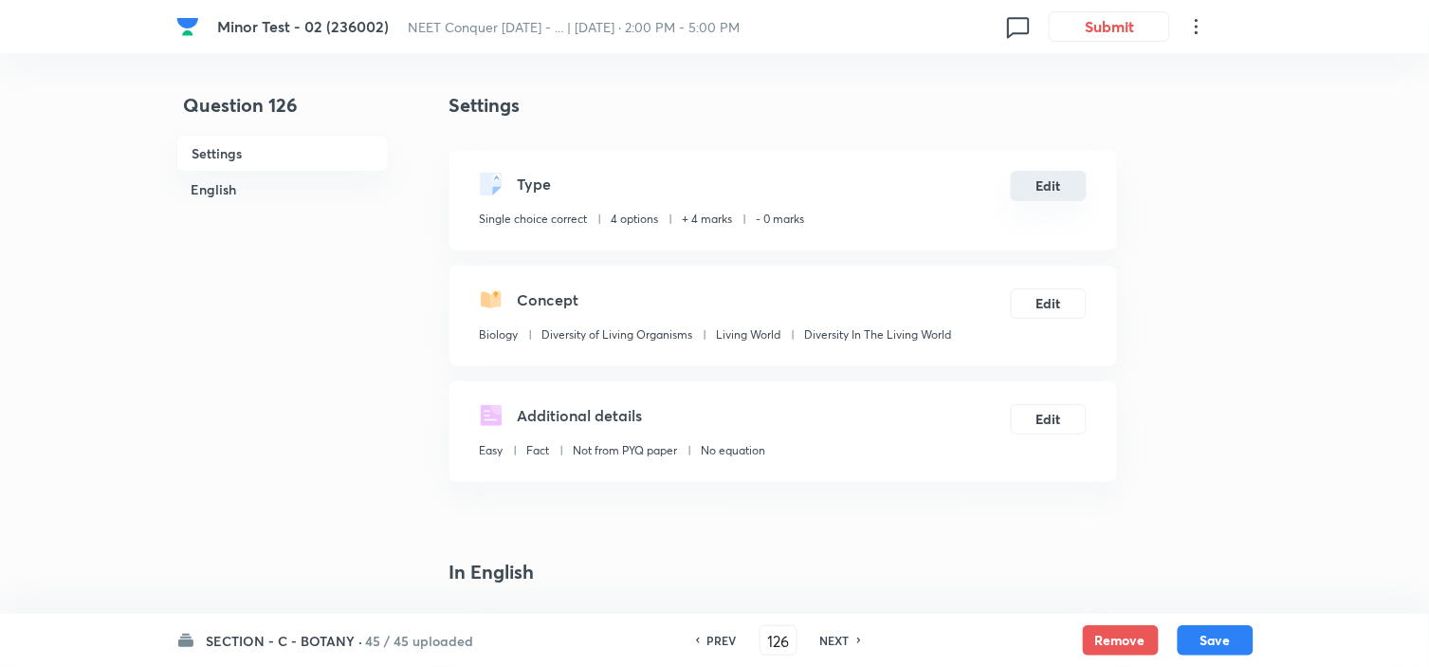
click at [1050, 191] on button "Edit" at bounding box center [1049, 186] width 76 height 30
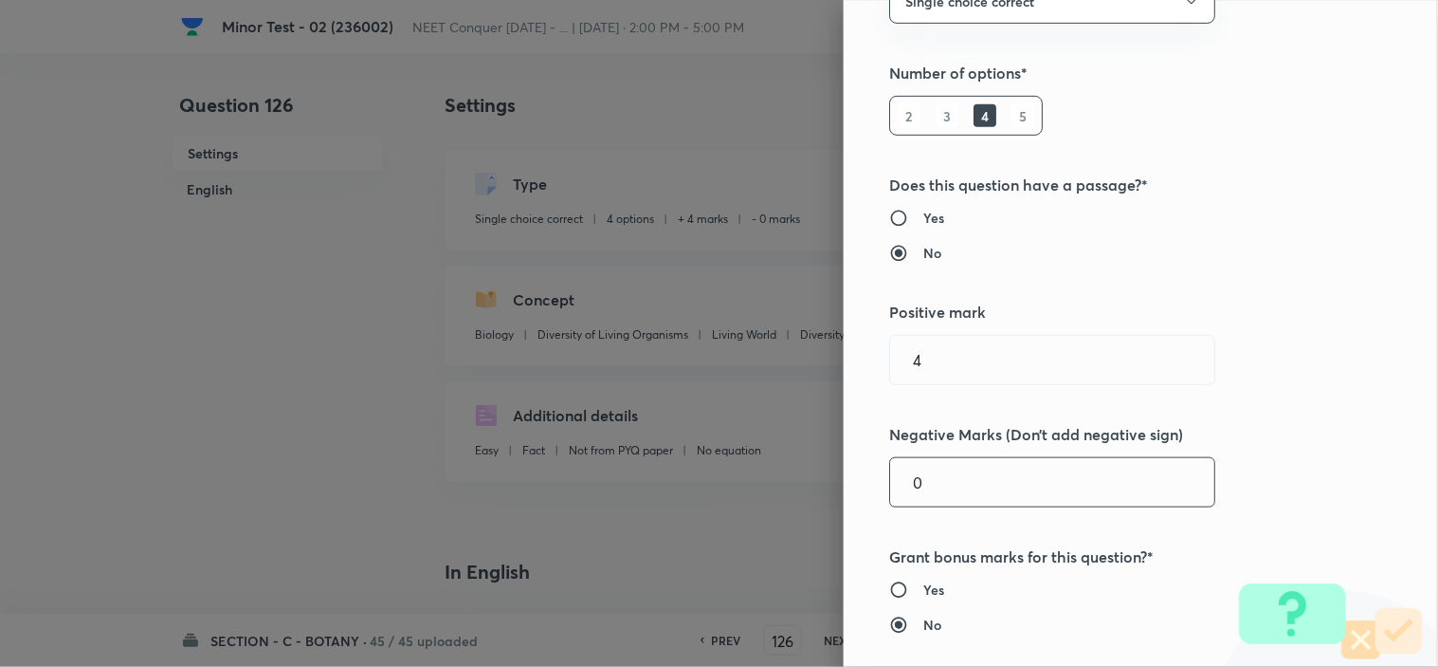
scroll to position [210, 0]
click at [889, 497] on div "0 ​" at bounding box center [1052, 480] width 326 height 50
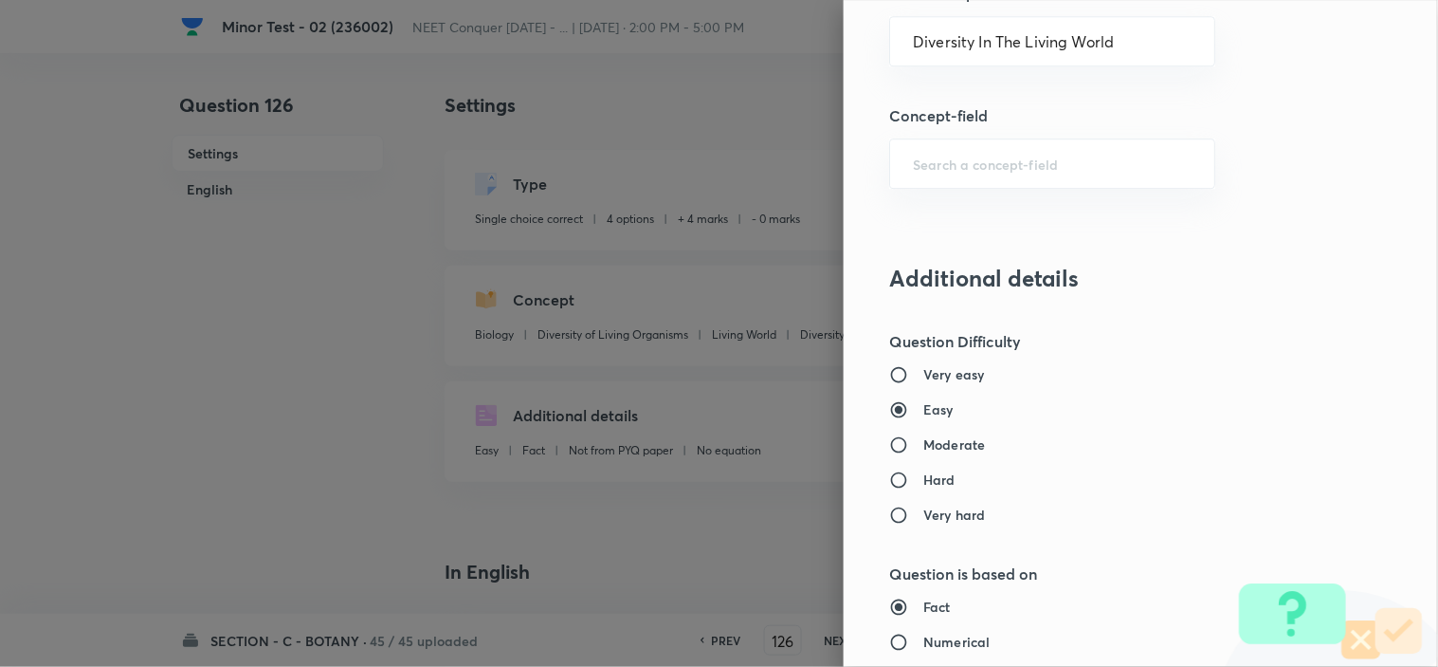
scroll to position [2001, 0]
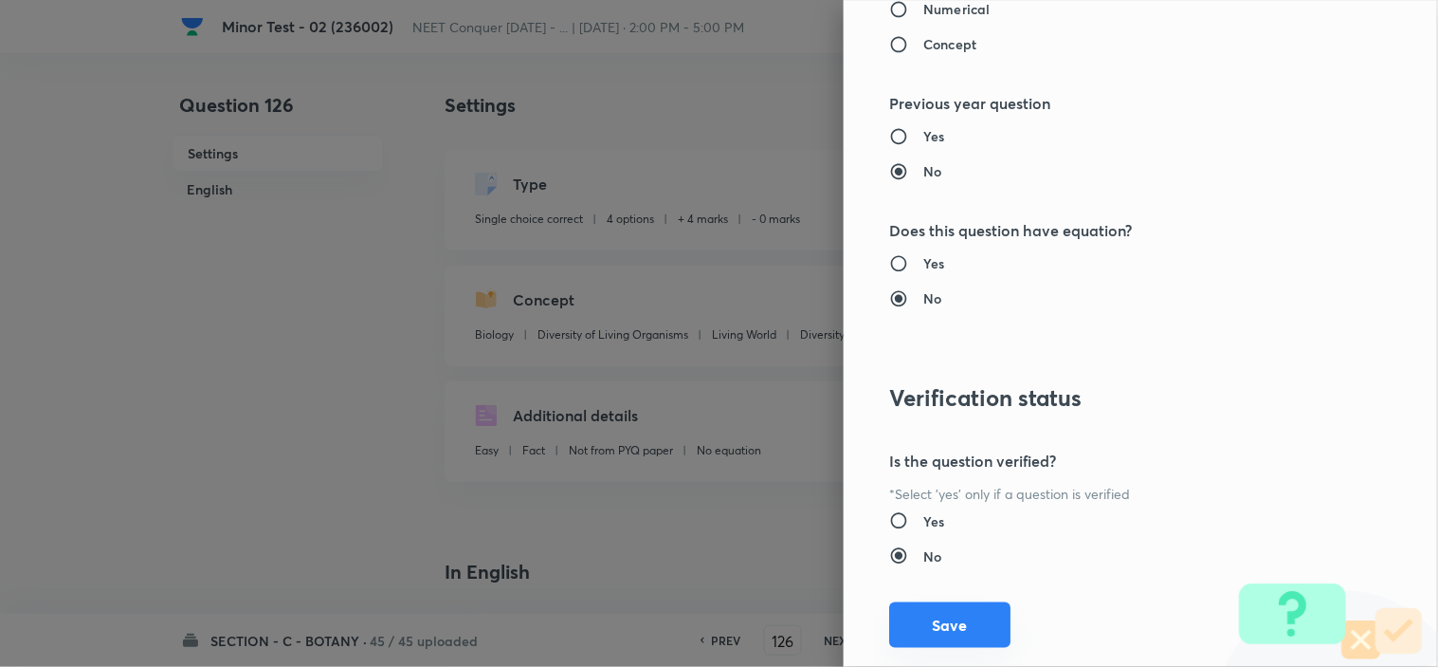
click at [911, 635] on button "Save" at bounding box center [949, 625] width 121 height 46
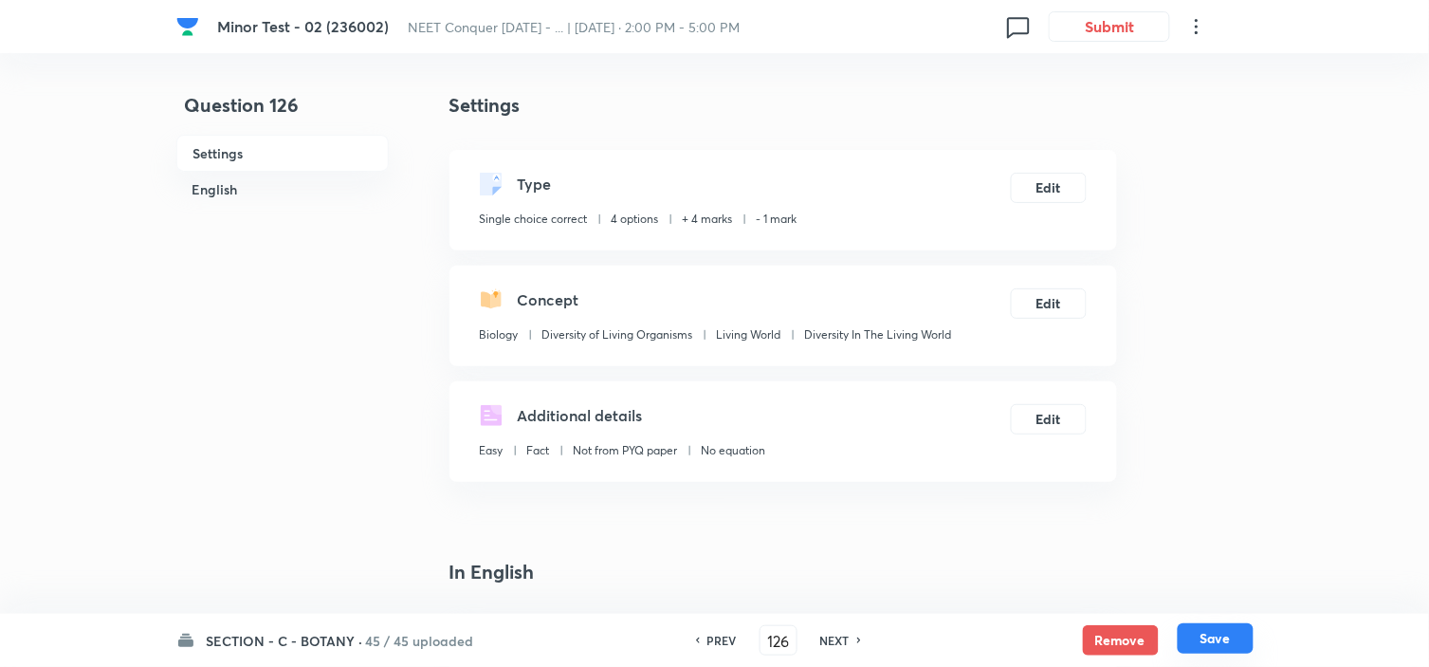
click at [1219, 637] on button "Save" at bounding box center [1216, 638] width 76 height 30
click at [1044, 178] on button "Edit" at bounding box center [1049, 186] width 76 height 30
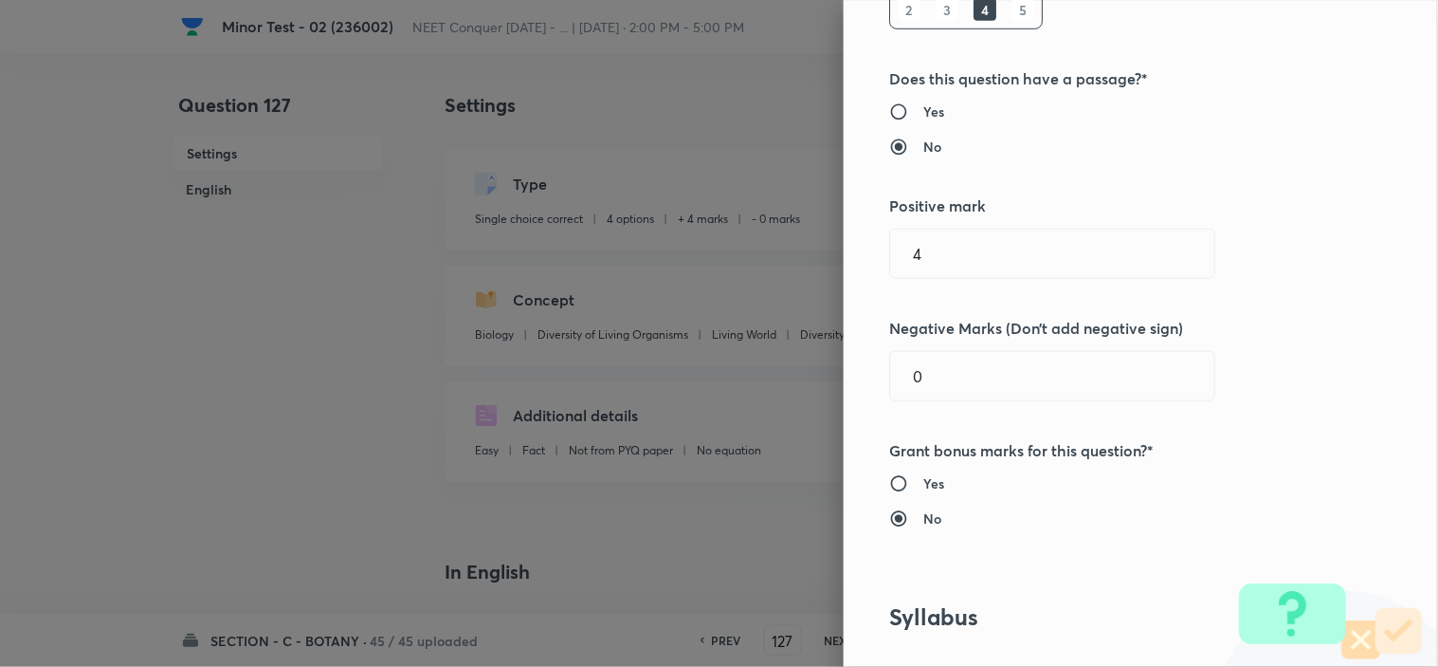
scroll to position [316, 0]
drag, startPoint x: 896, startPoint y: 386, endPoint x: 800, endPoint y: 400, distance: 96.8
click at [856, 390] on div "Question settings Question type* Single choice correct Number of options* 2 3 4…" at bounding box center [1141, 333] width 594 height 667
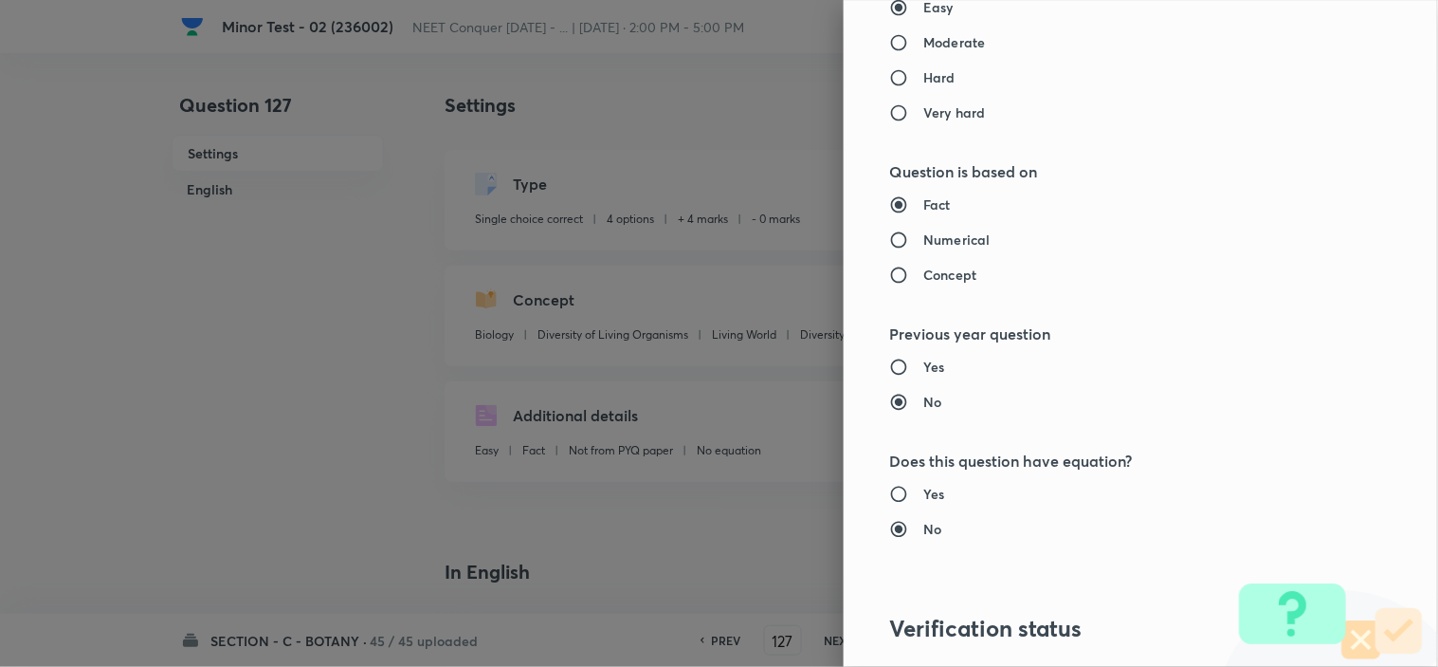
scroll to position [2045, 0]
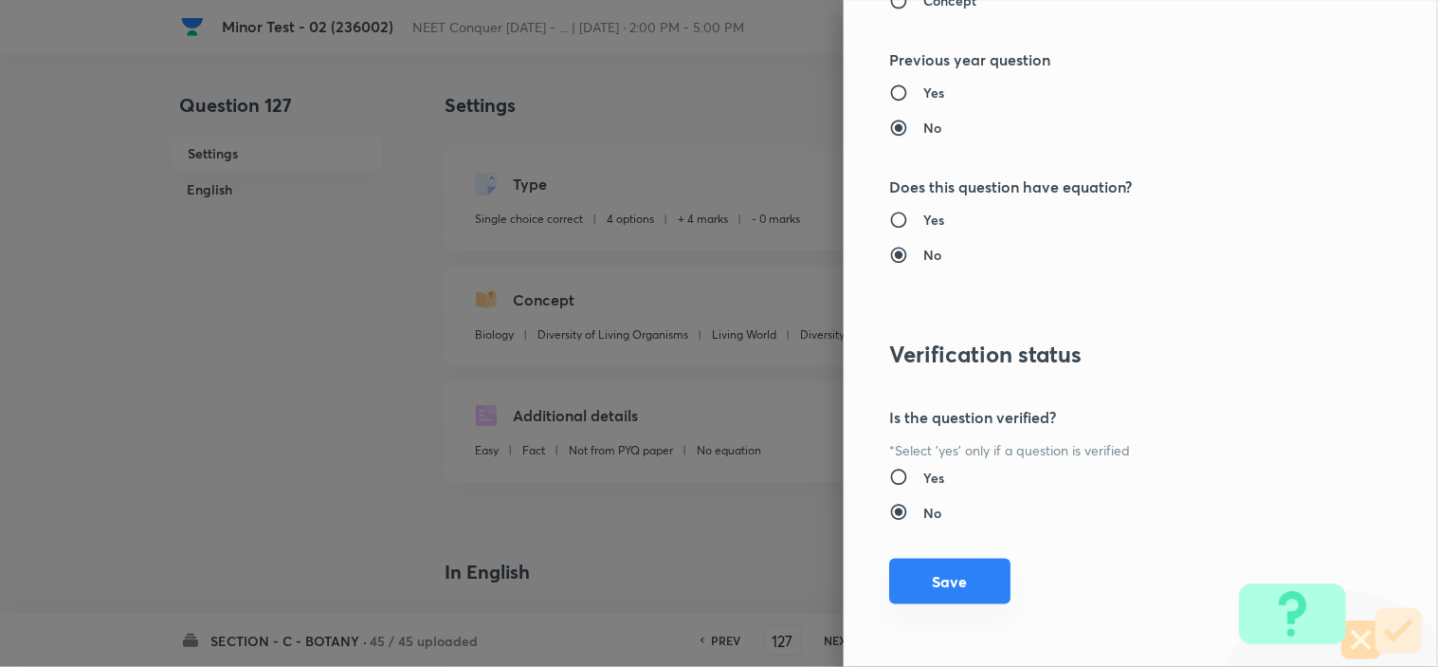
click at [942, 566] on button "Save" at bounding box center [949, 581] width 121 height 46
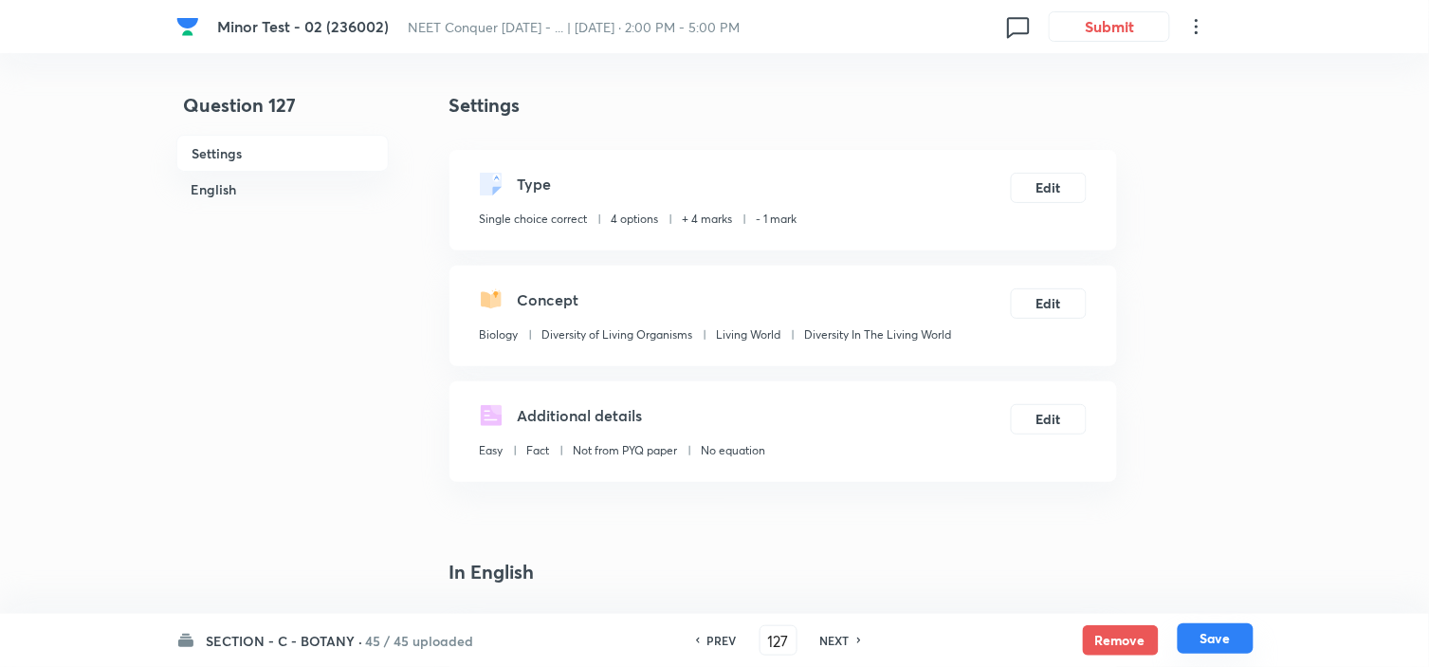
click at [1218, 627] on button "Save" at bounding box center [1216, 638] width 76 height 30
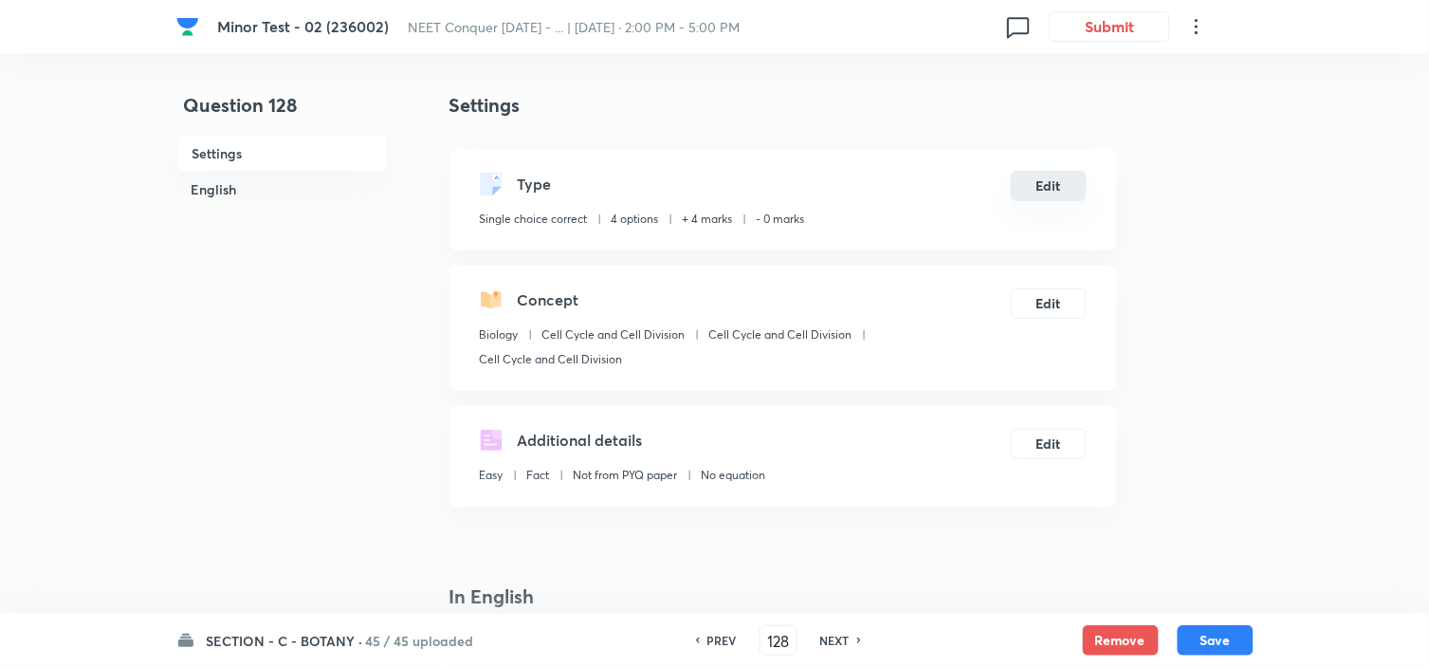
click at [1046, 187] on button "Edit" at bounding box center [1049, 186] width 76 height 30
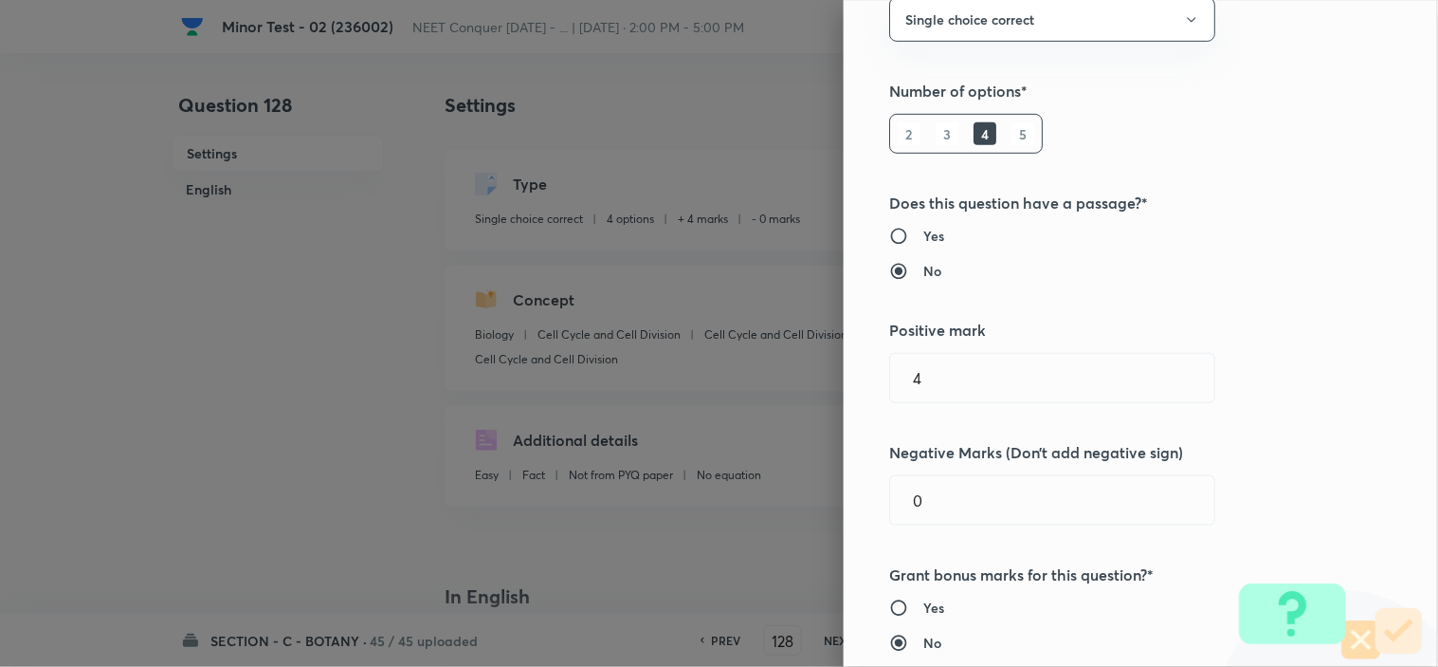
scroll to position [421, 0]
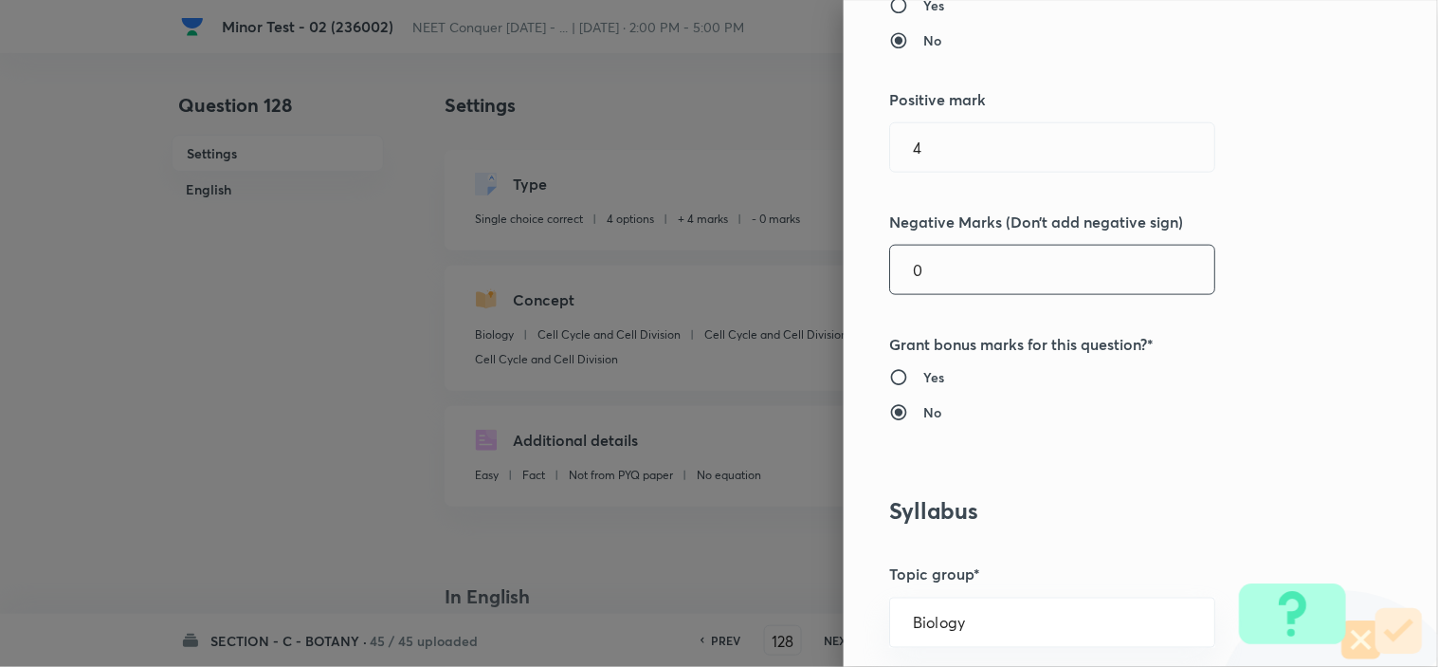
drag, startPoint x: 925, startPoint y: 266, endPoint x: 797, endPoint y: 291, distance: 130.3
click at [809, 286] on div "Question settings Question type* Single choice correct Number of options* 2 3 4…" at bounding box center [719, 333] width 1438 height 667
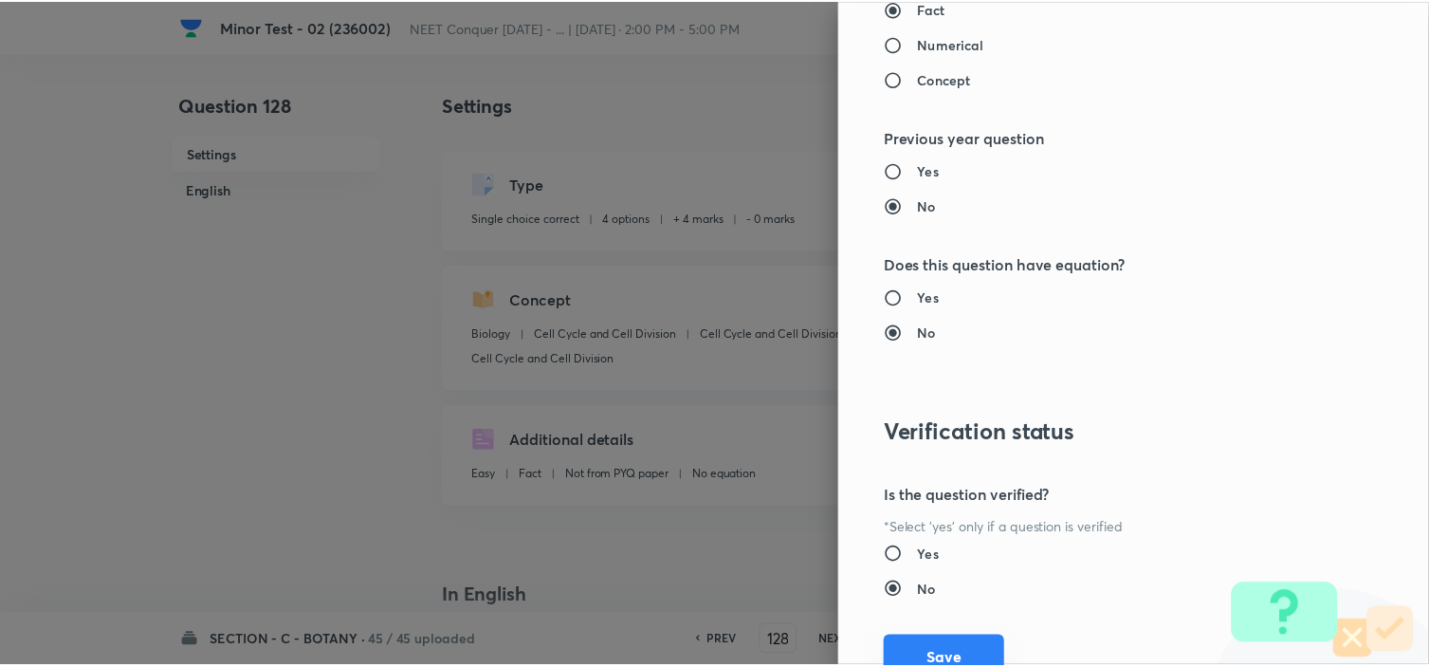
scroll to position [2045, 0]
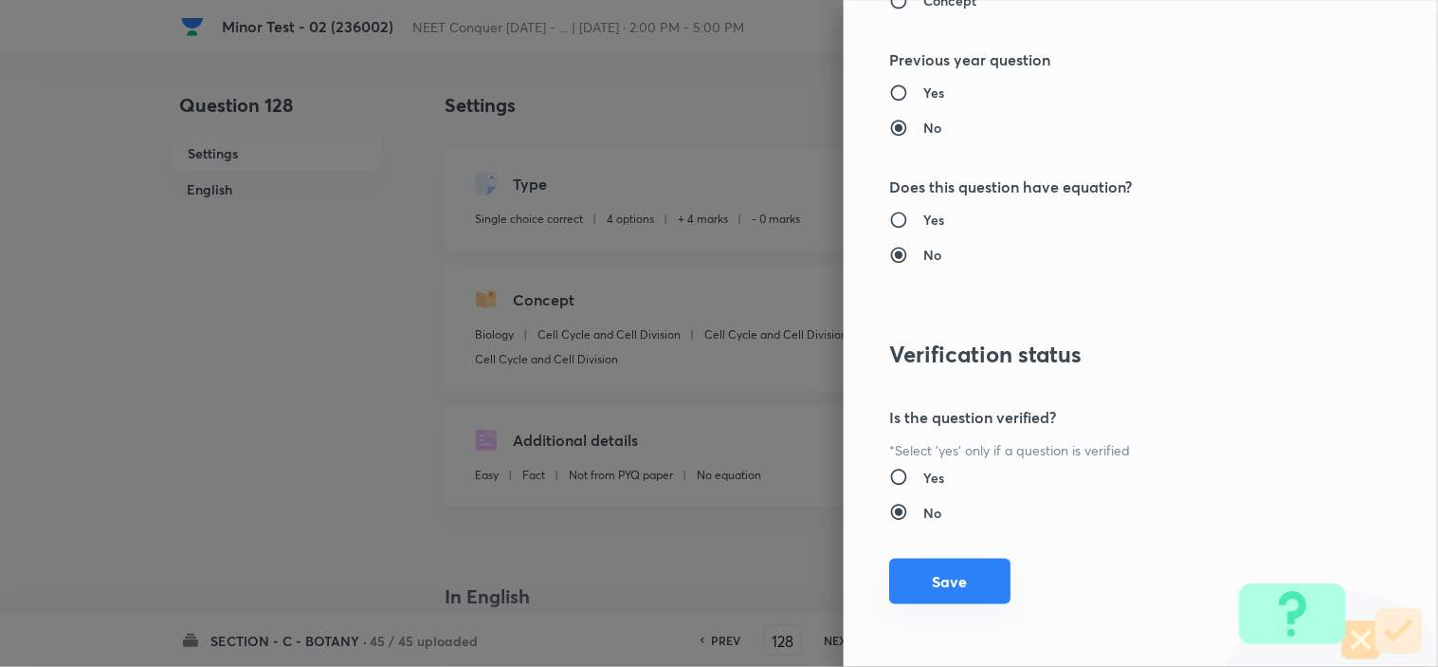
click at [906, 588] on button "Save" at bounding box center [949, 581] width 121 height 46
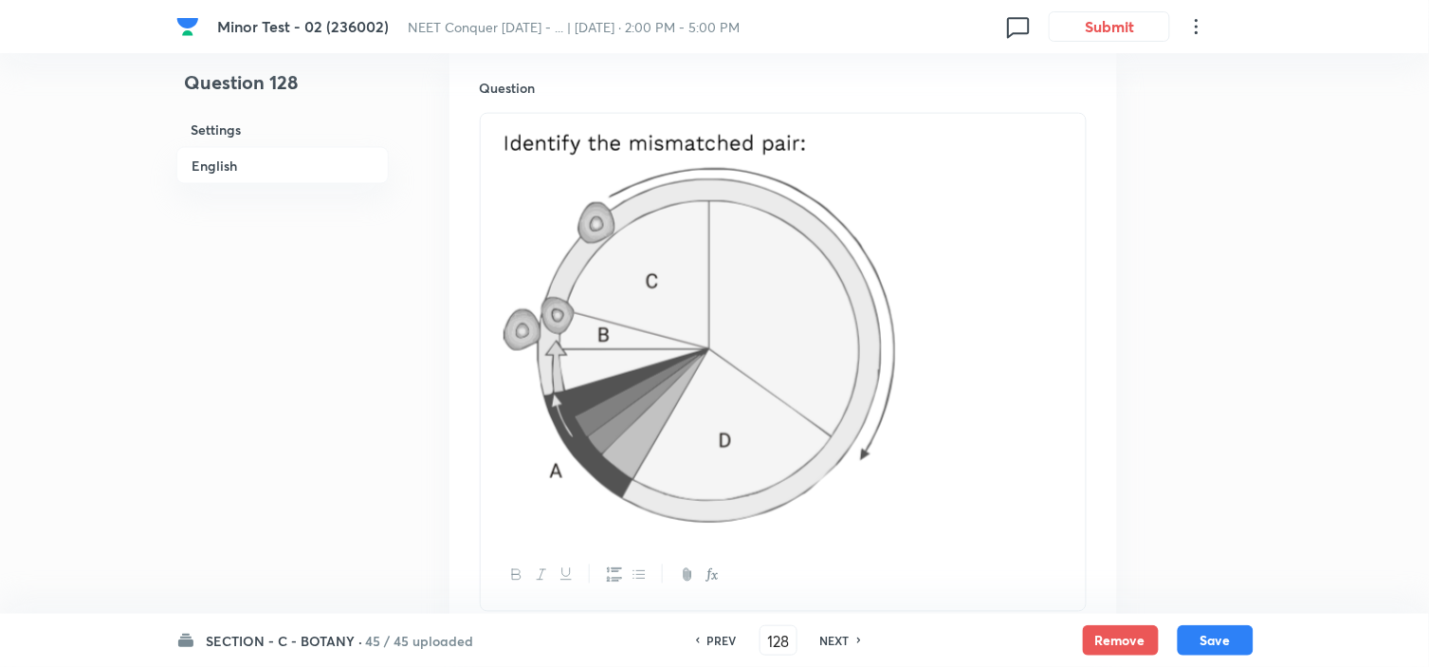
scroll to position [737, 0]
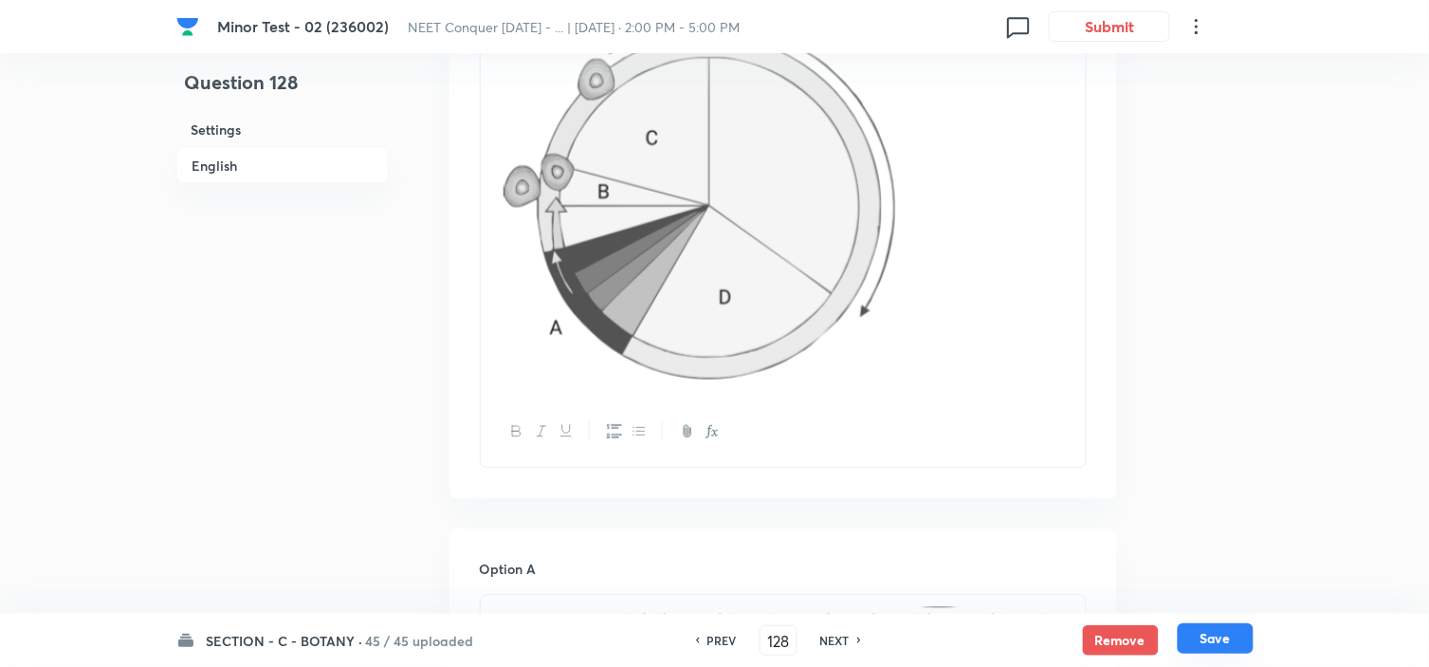
click at [1226, 631] on button "Save" at bounding box center [1216, 638] width 76 height 30
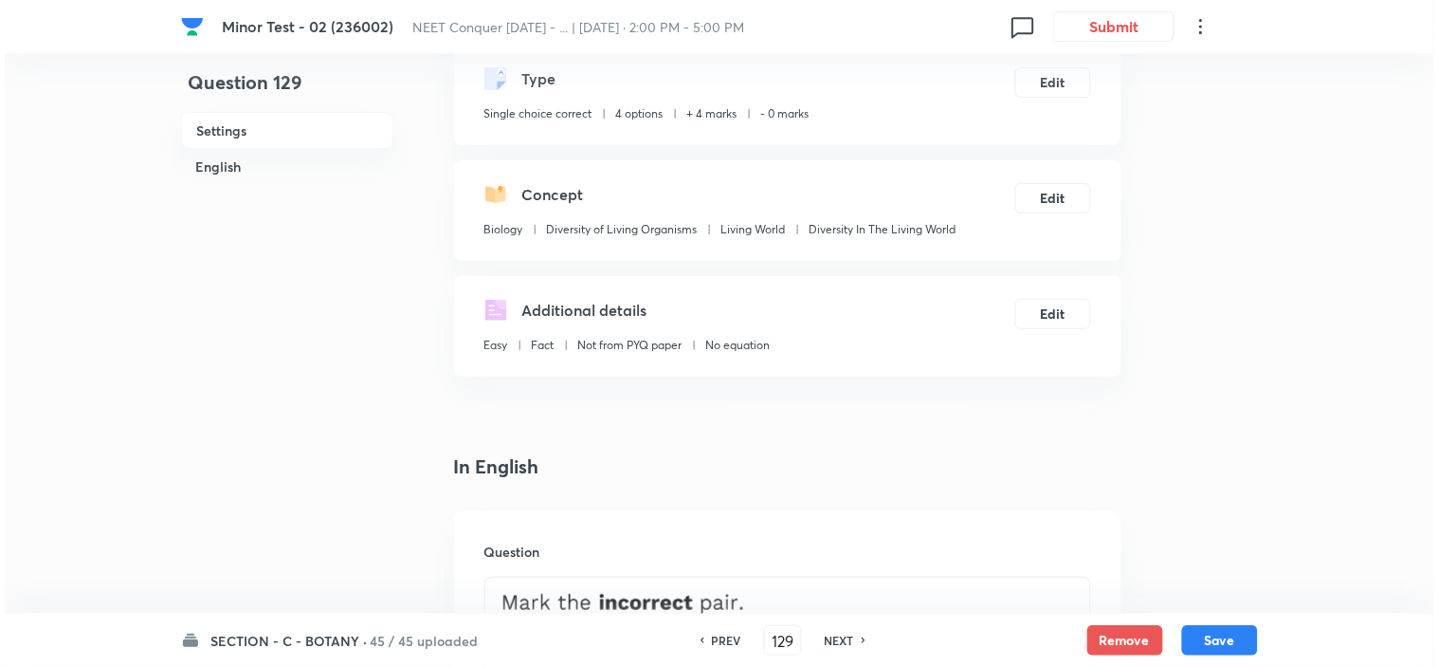
scroll to position [0, 0]
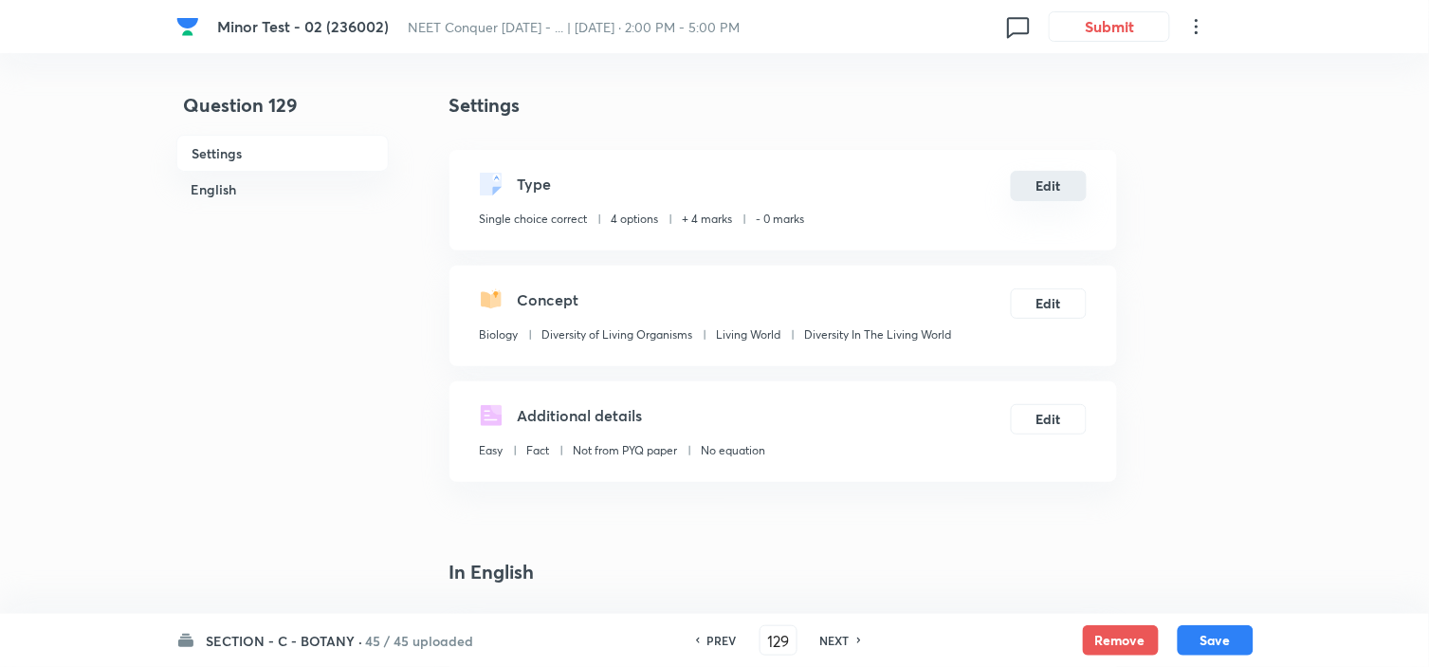
click at [1057, 194] on button "Edit" at bounding box center [1049, 186] width 76 height 30
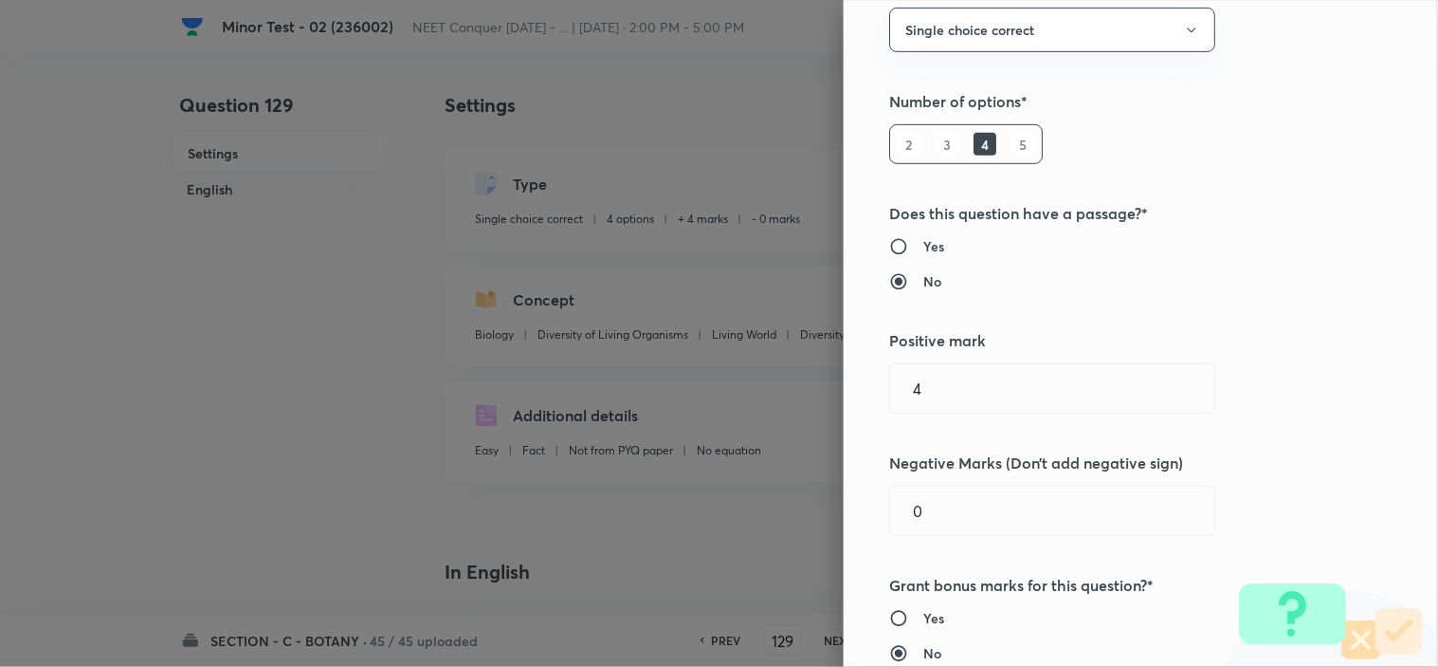
scroll to position [210, 0]
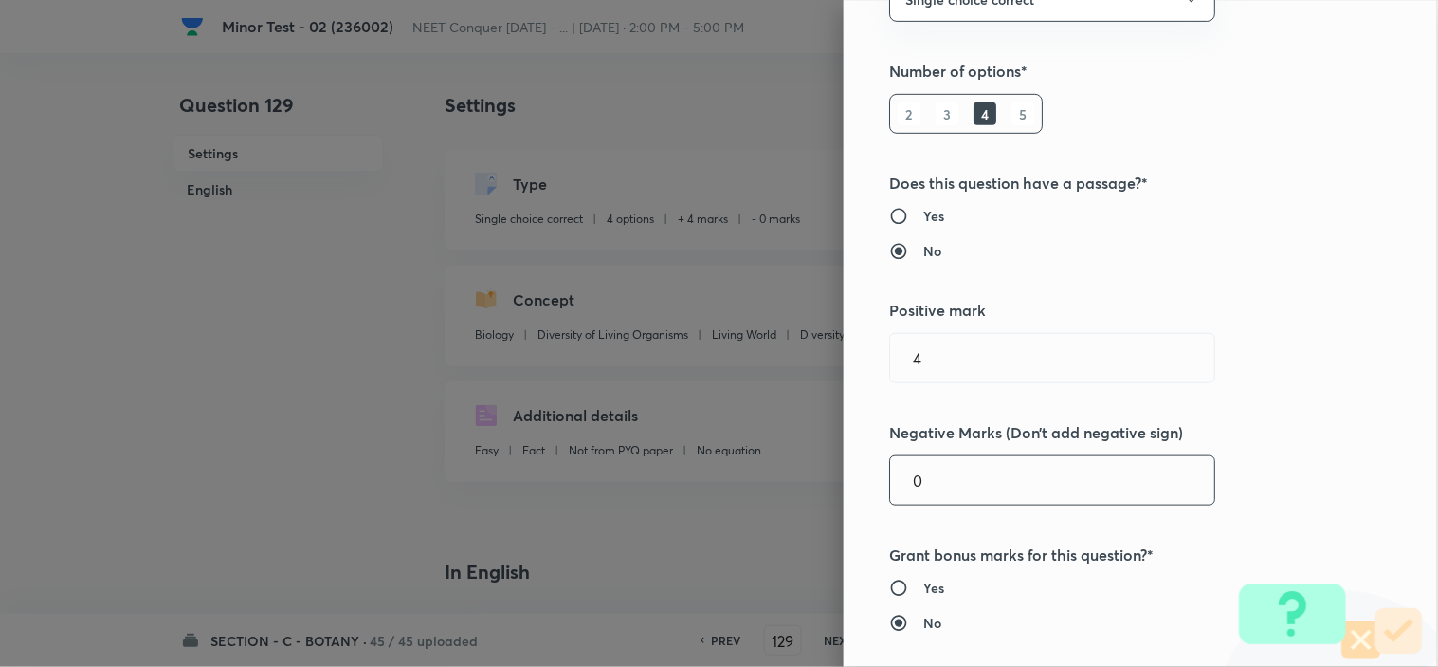
drag, startPoint x: 931, startPoint y: 484, endPoint x: 723, endPoint y: 496, distance: 207.9
click at [844, 486] on div "Question settings Question type* Single choice correct Number of options* 2 3 4…" at bounding box center [1141, 333] width 594 height 667
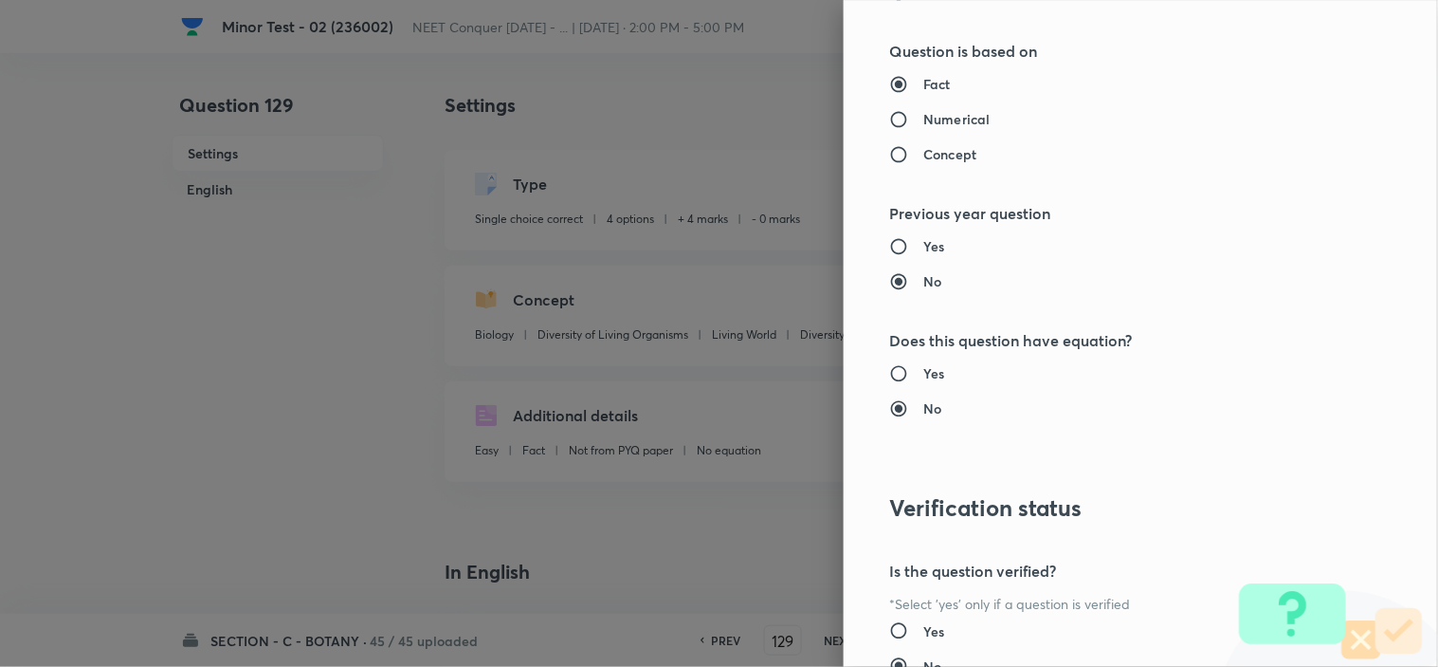
scroll to position [2045, 0]
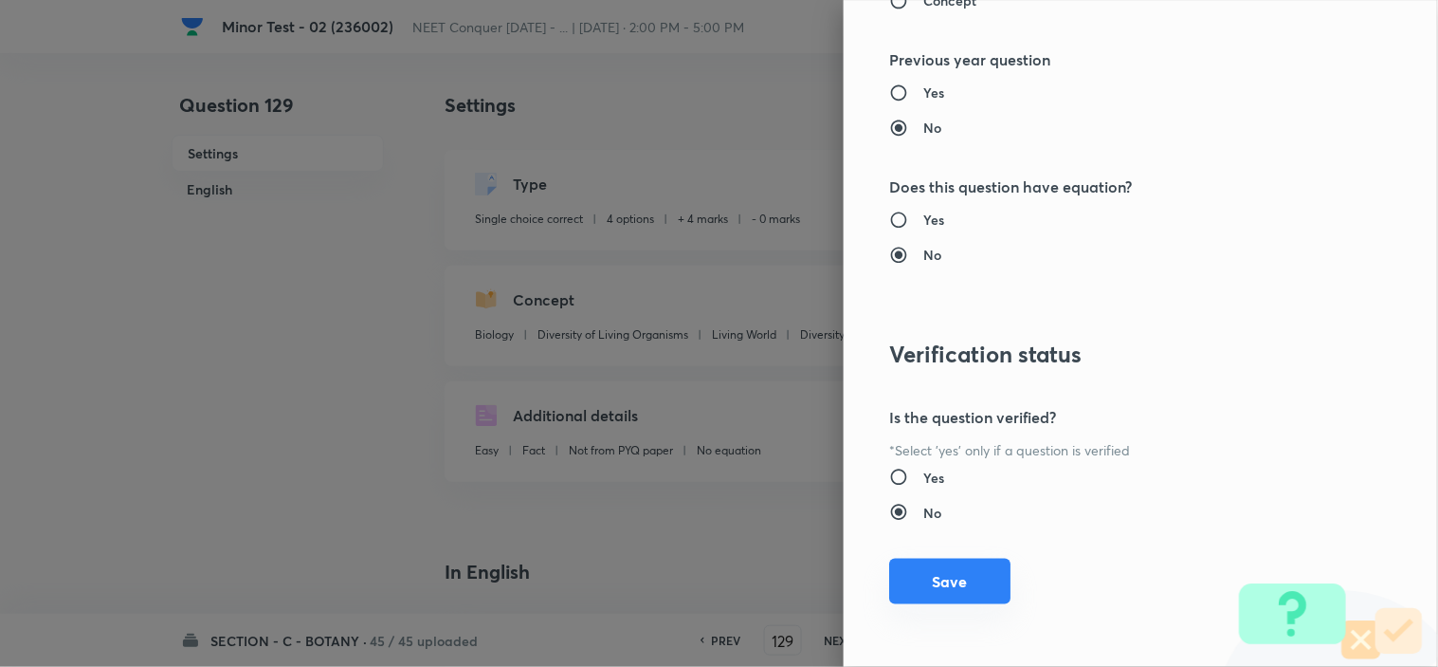
click at [913, 604] on button "Save" at bounding box center [949, 581] width 121 height 46
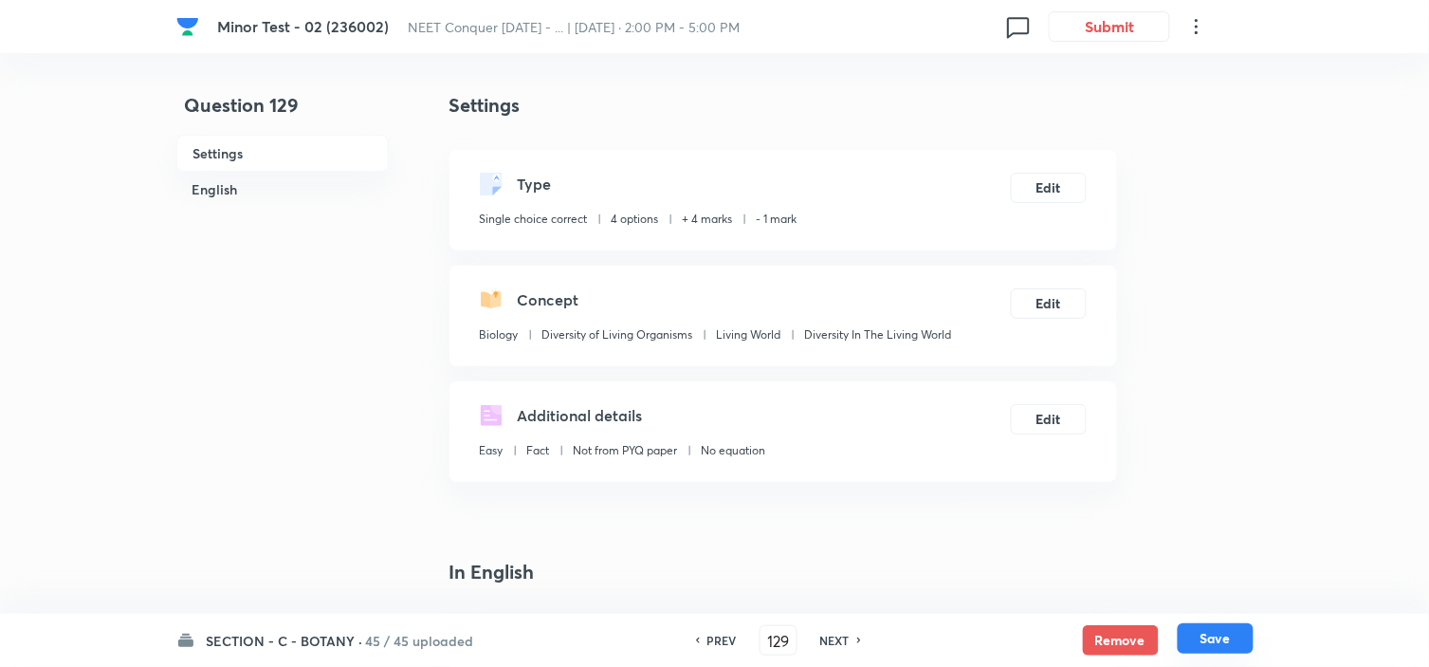
click at [1217, 632] on button "Save" at bounding box center [1216, 638] width 76 height 30
click at [1064, 204] on div "Type Single choice correct 4 options + 4 marks - 0 marks Edit" at bounding box center [782, 200] width 667 height 100
click at [1049, 187] on button "Edit" at bounding box center [1049, 186] width 76 height 30
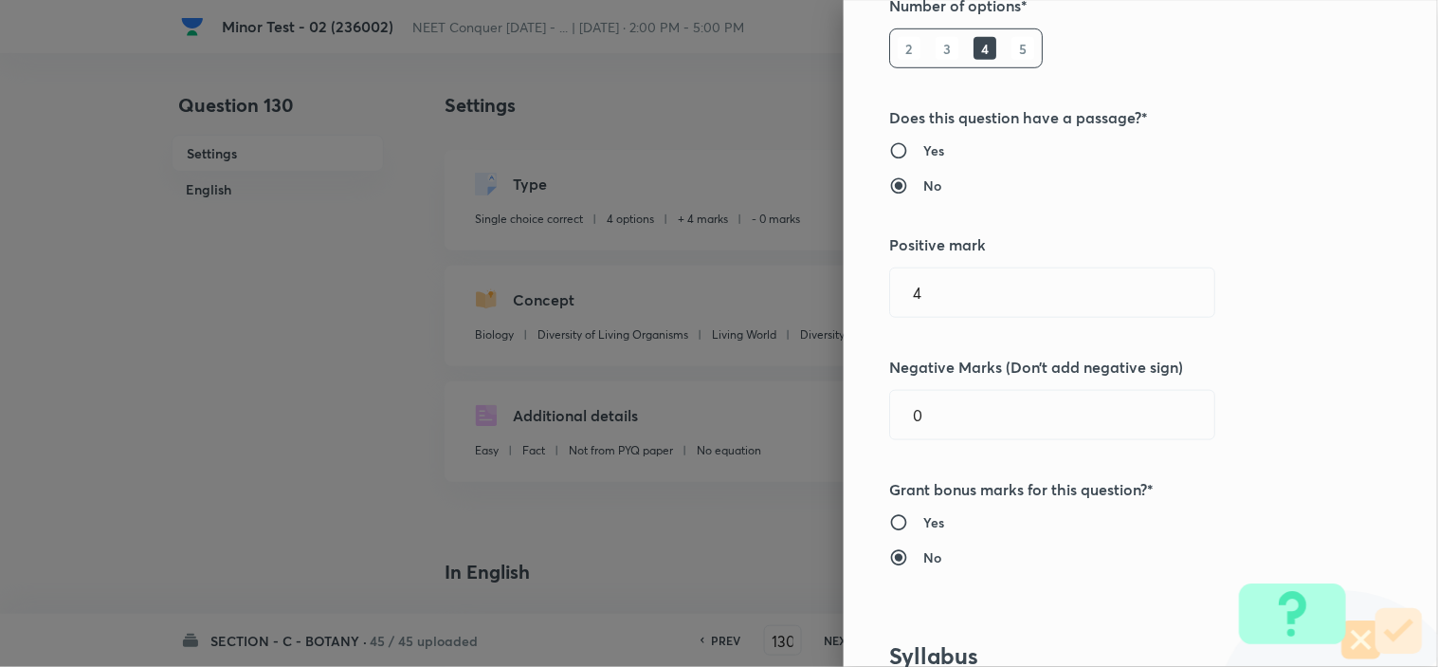
scroll to position [316, 0]
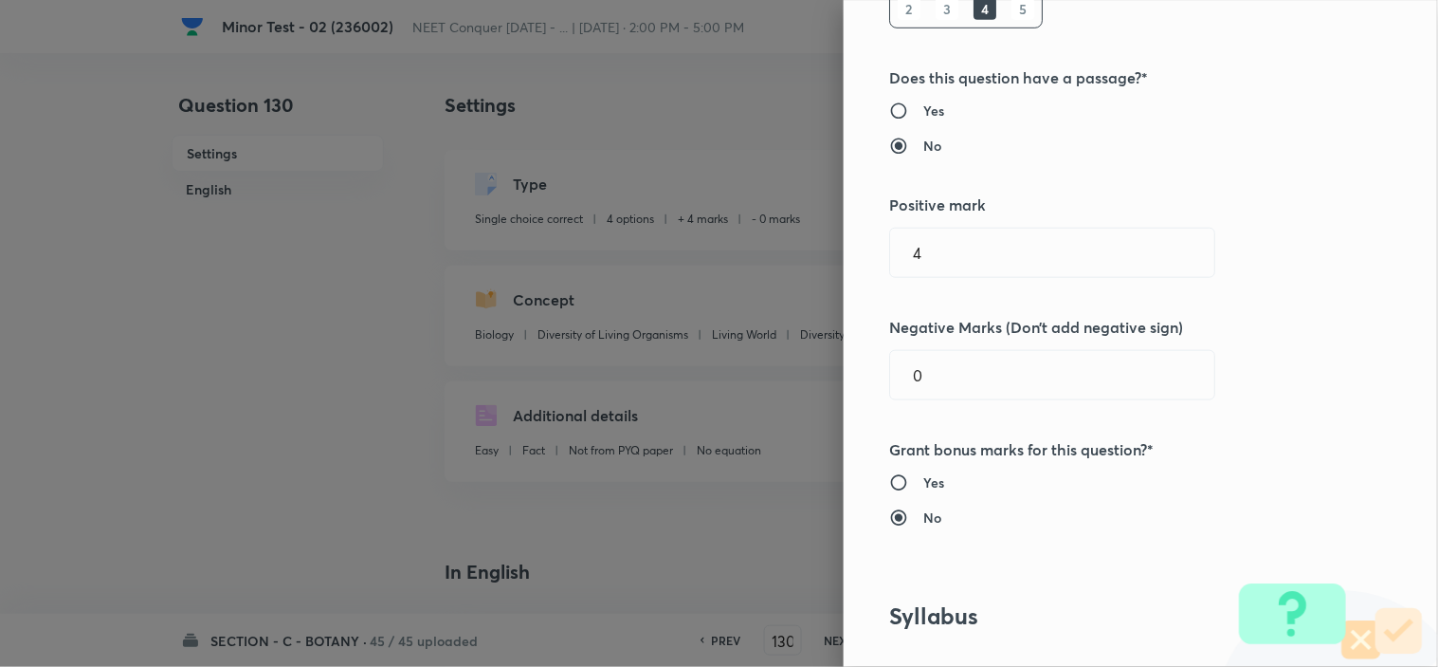
drag, startPoint x: 902, startPoint y: 361, endPoint x: 745, endPoint y: 379, distance: 157.5
click at [844, 370] on div "Question settings Question type* Single choice correct Number of options* 2 3 4…" at bounding box center [1141, 333] width 594 height 667
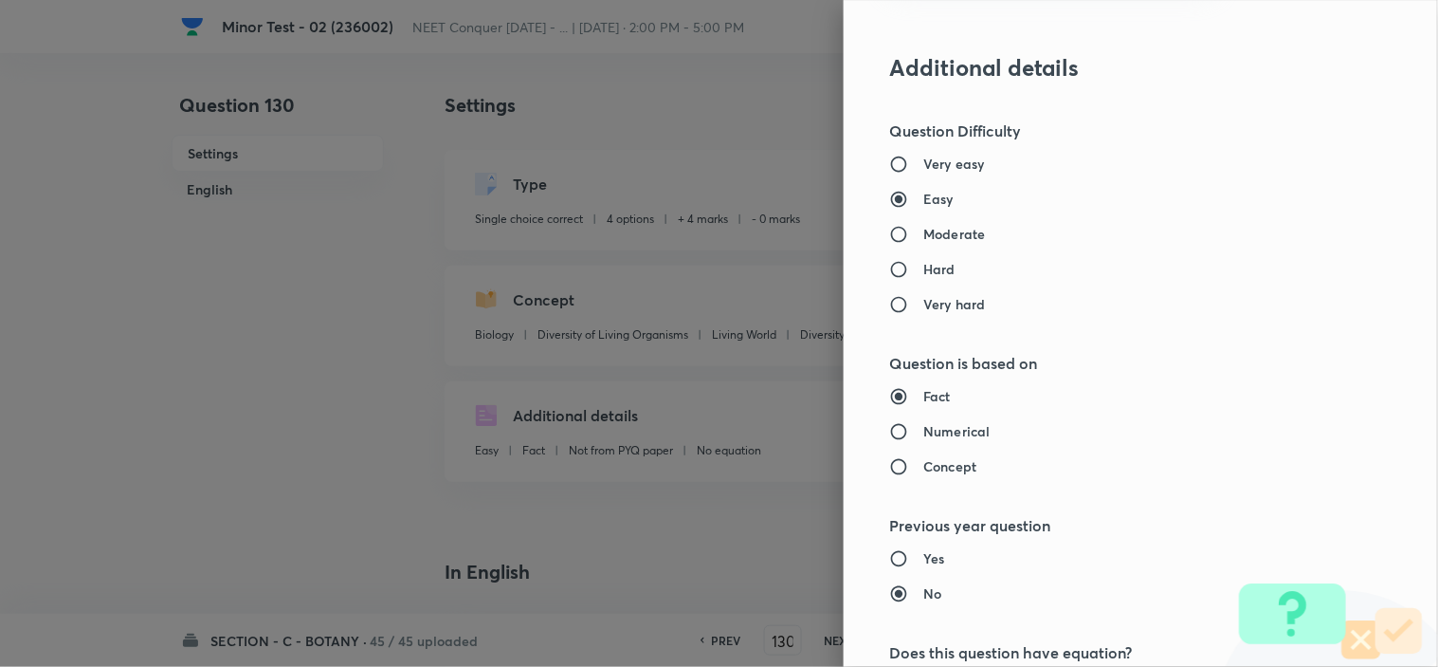
scroll to position [2045, 0]
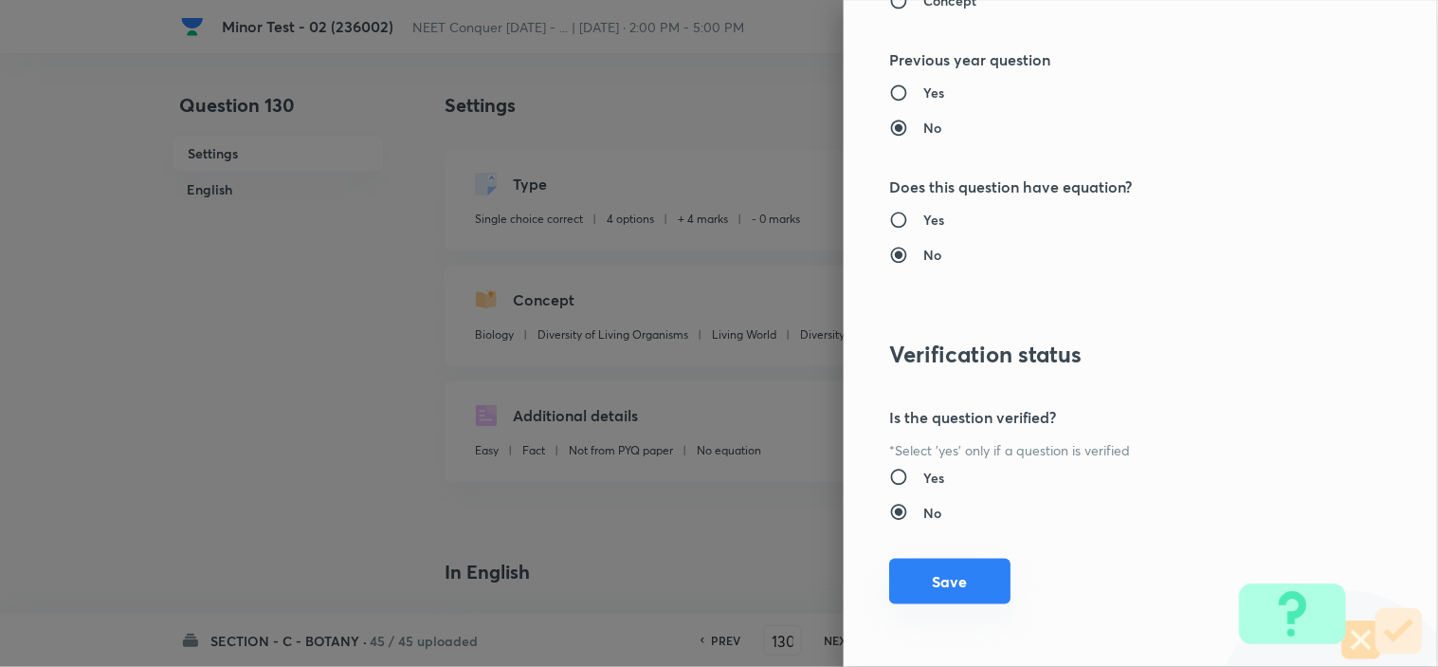
click at [924, 576] on button "Save" at bounding box center [949, 581] width 121 height 46
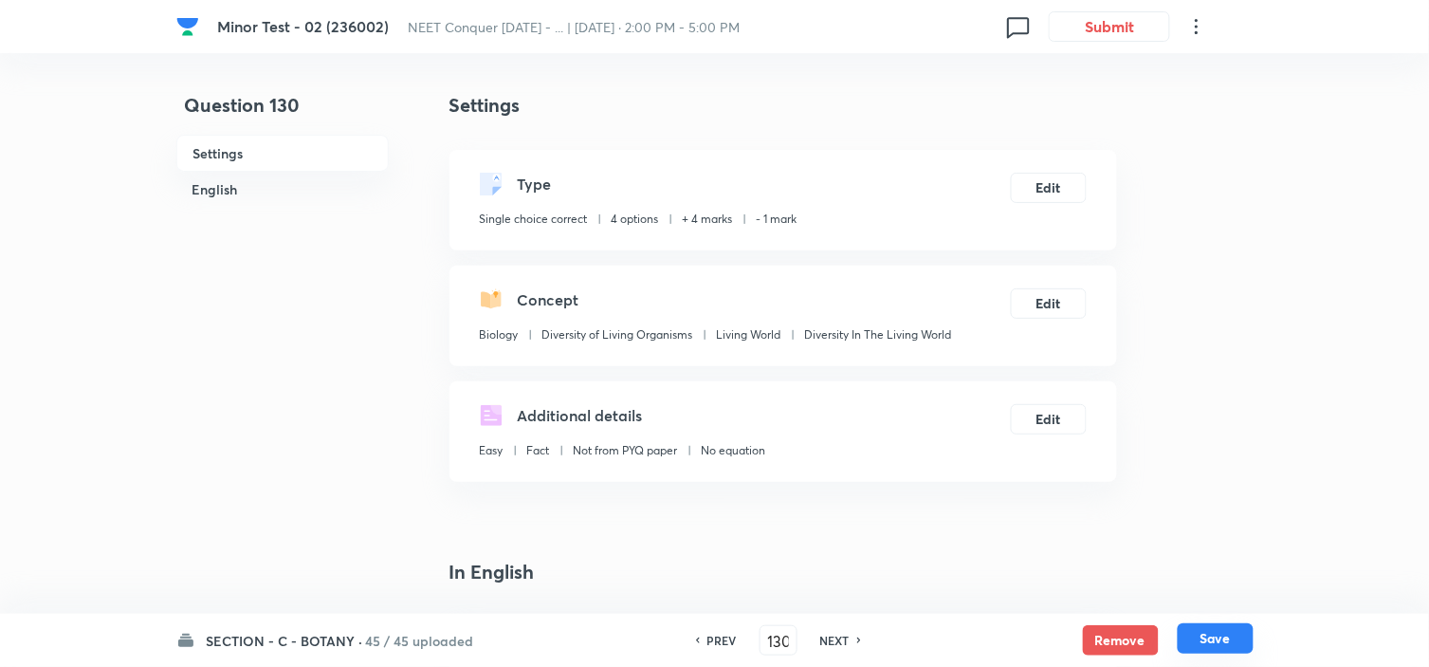
click at [1223, 640] on button "Save" at bounding box center [1216, 638] width 76 height 30
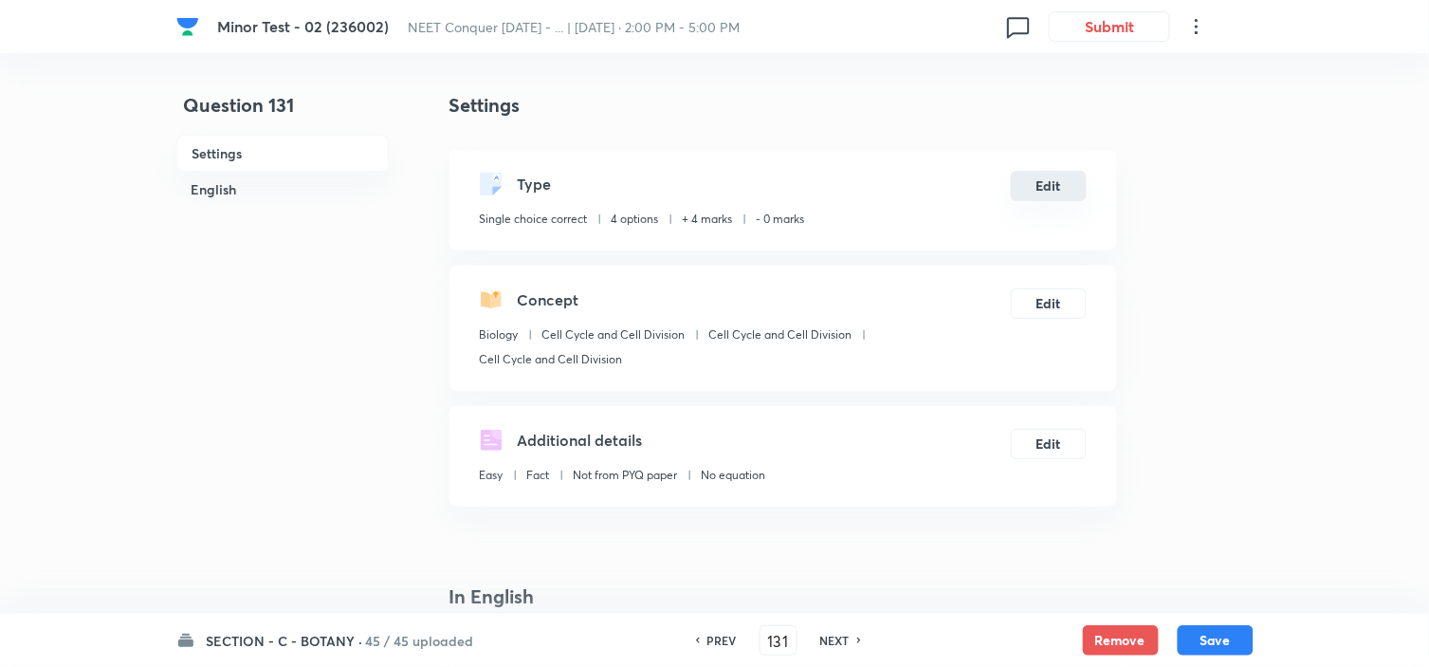
click at [1044, 202] on div "Type Single choice correct 4 options + 4 marks - 0 marks Edit" at bounding box center [782, 200] width 667 height 100
click at [1046, 180] on button "Edit" at bounding box center [1049, 186] width 76 height 30
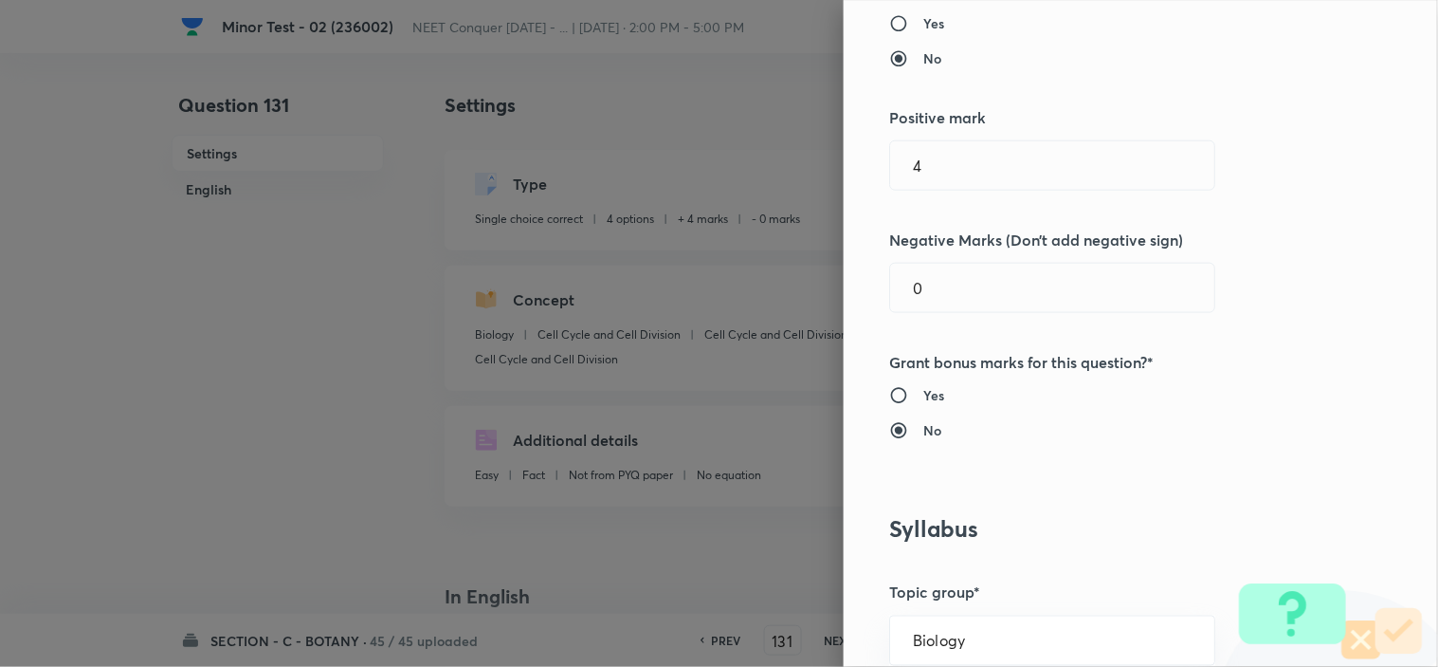
scroll to position [421, 0]
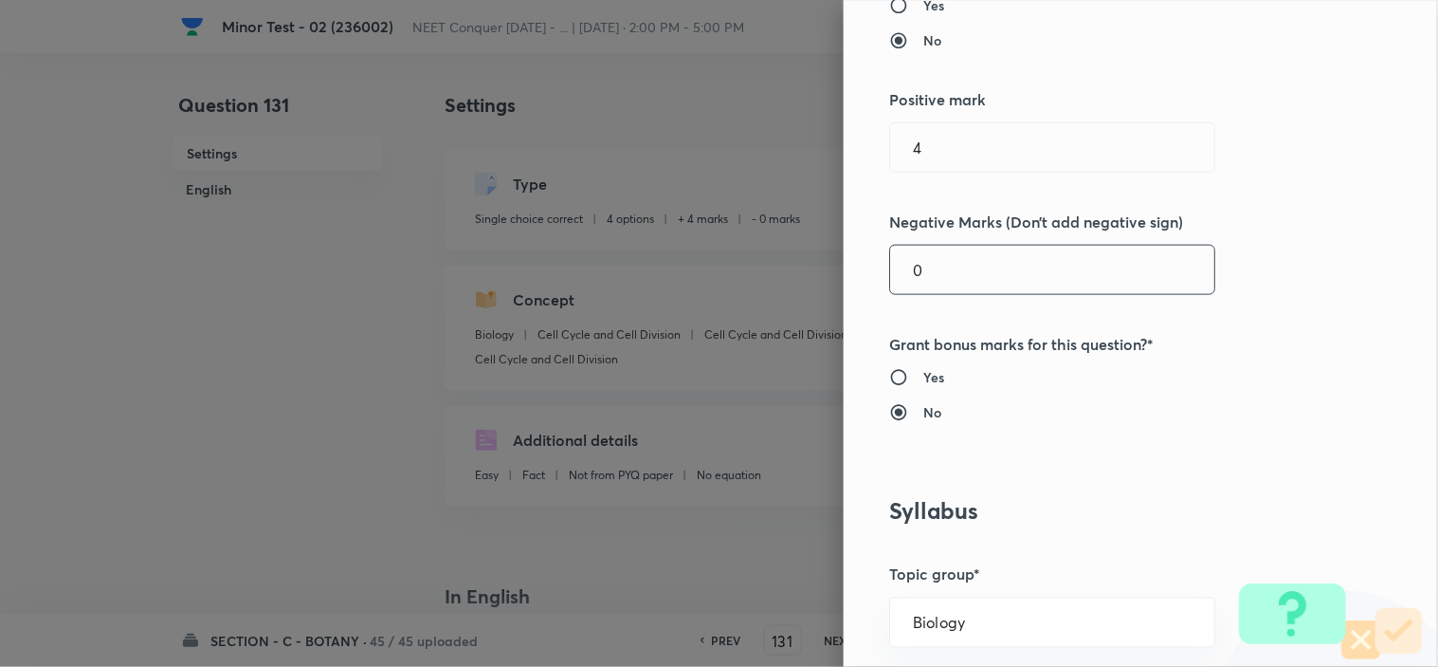
drag, startPoint x: 912, startPoint y: 258, endPoint x: 742, endPoint y: 303, distance: 175.7
click at [856, 278] on div "Question settings Question type* Single choice correct Number of options* 2 3 4…" at bounding box center [1141, 333] width 594 height 667
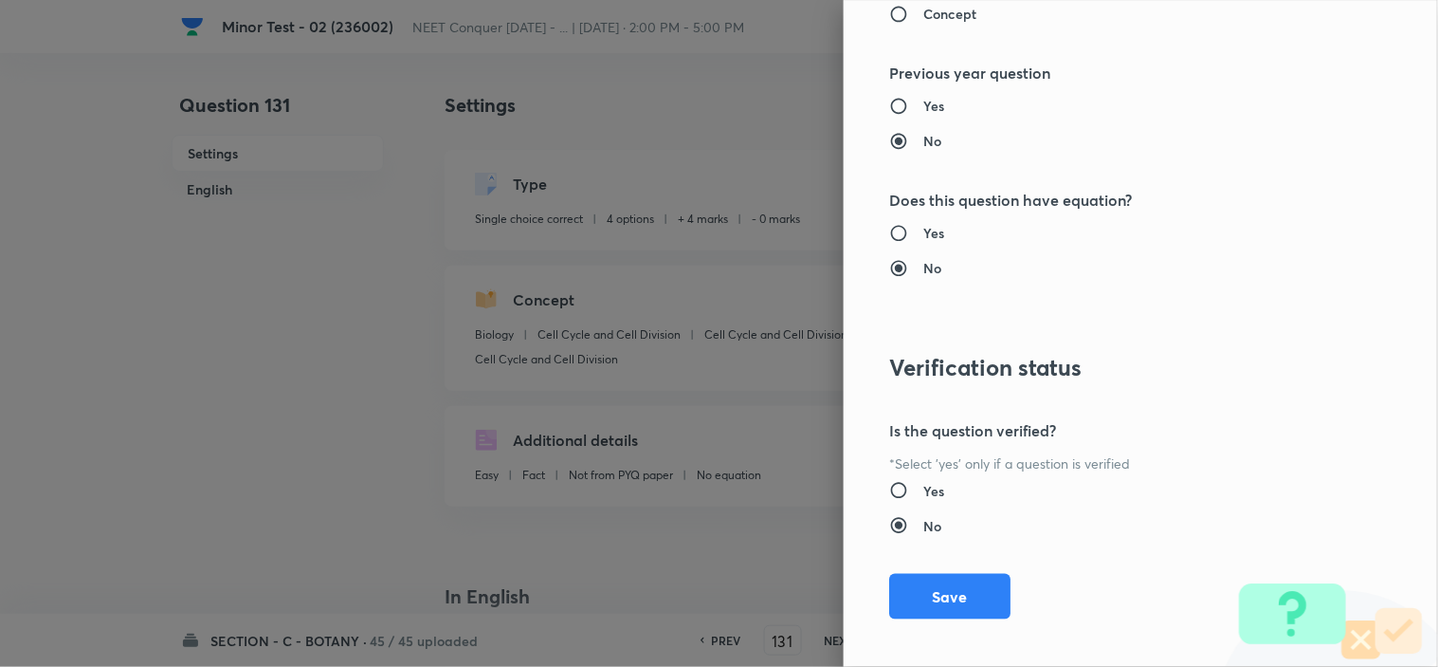
scroll to position [2045, 0]
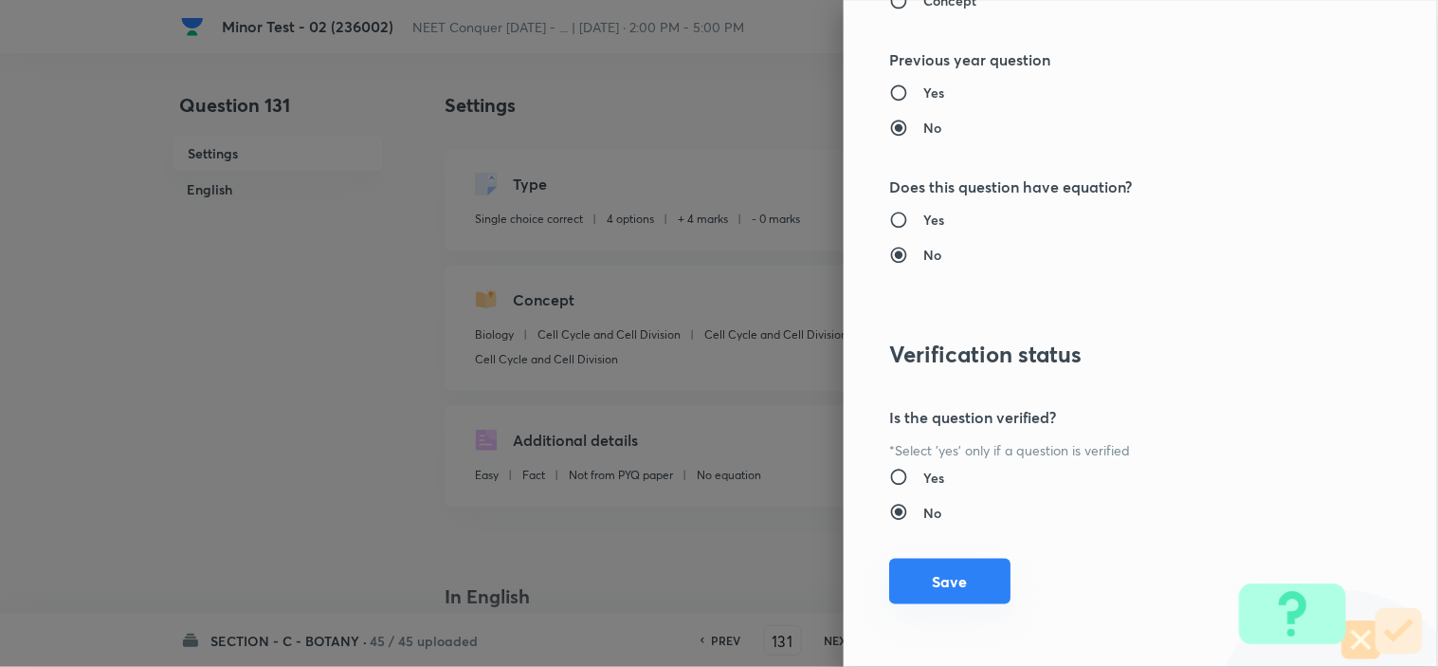
click at [944, 579] on button "Save" at bounding box center [949, 581] width 121 height 46
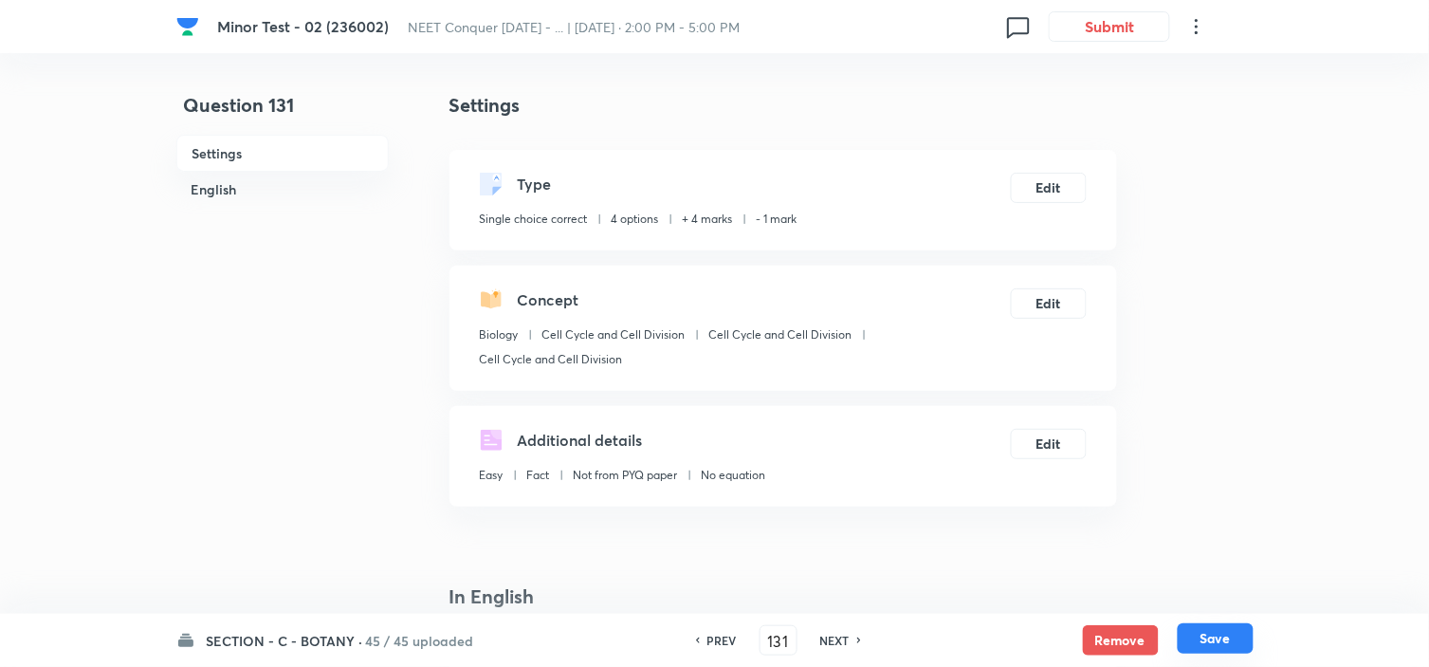
click at [1212, 645] on button "Save" at bounding box center [1216, 638] width 76 height 30
click at [1058, 177] on button "Edit" at bounding box center [1049, 186] width 76 height 30
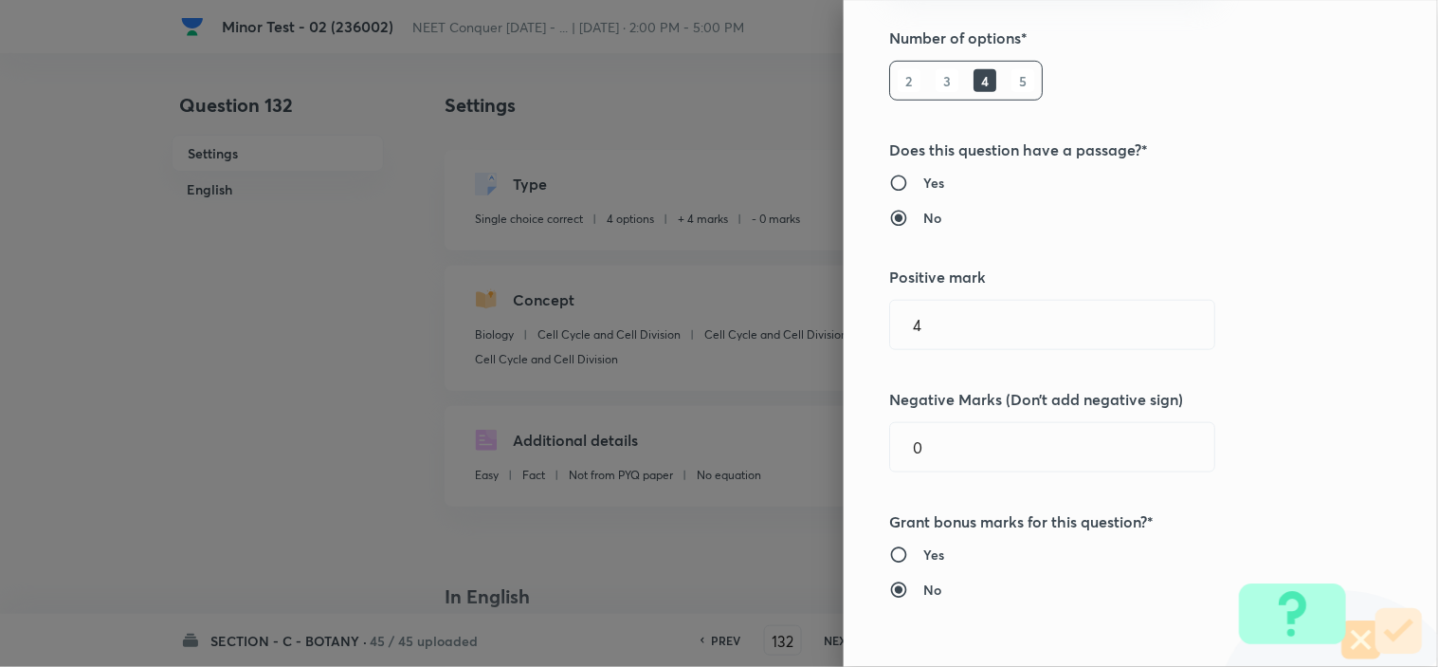
scroll to position [316, 0]
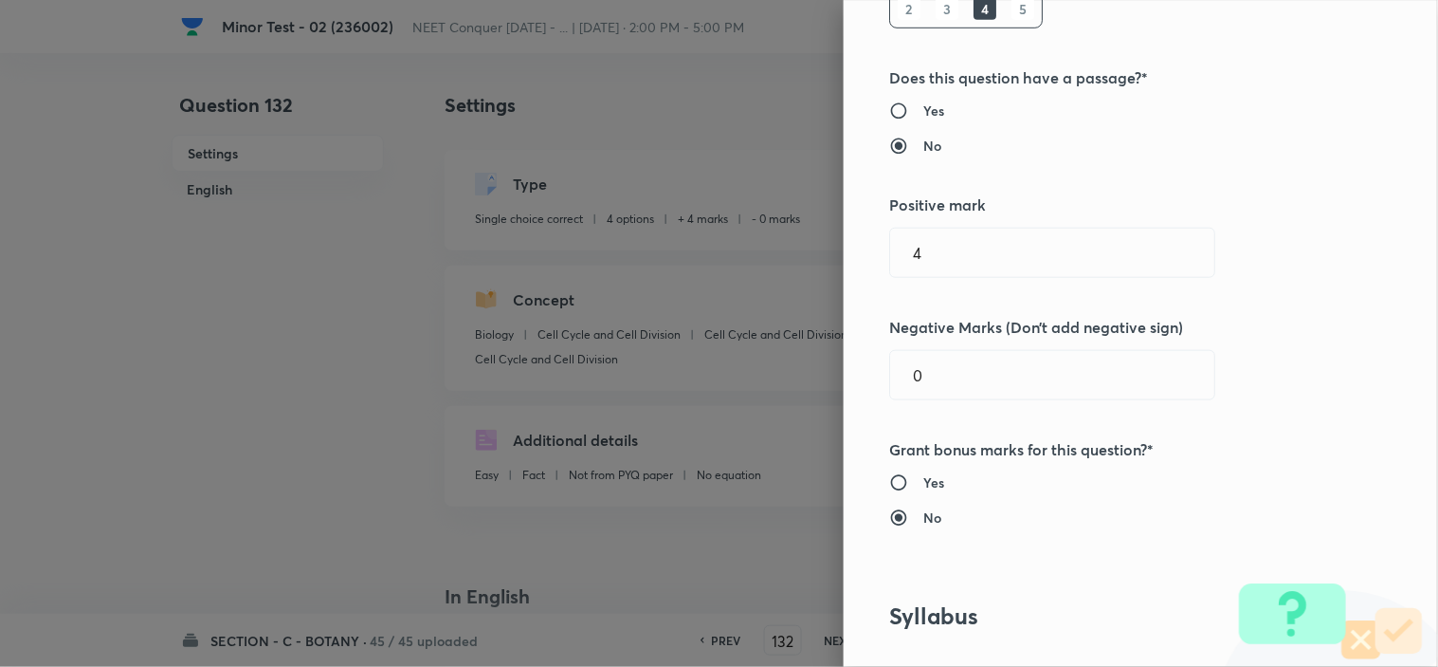
drag, startPoint x: 934, startPoint y: 390, endPoint x: 802, endPoint y: 418, distance: 134.8
click at [865, 403] on div "Question settings Question type* Single choice correct Number of options* 2 3 4…" at bounding box center [1141, 333] width 594 height 667
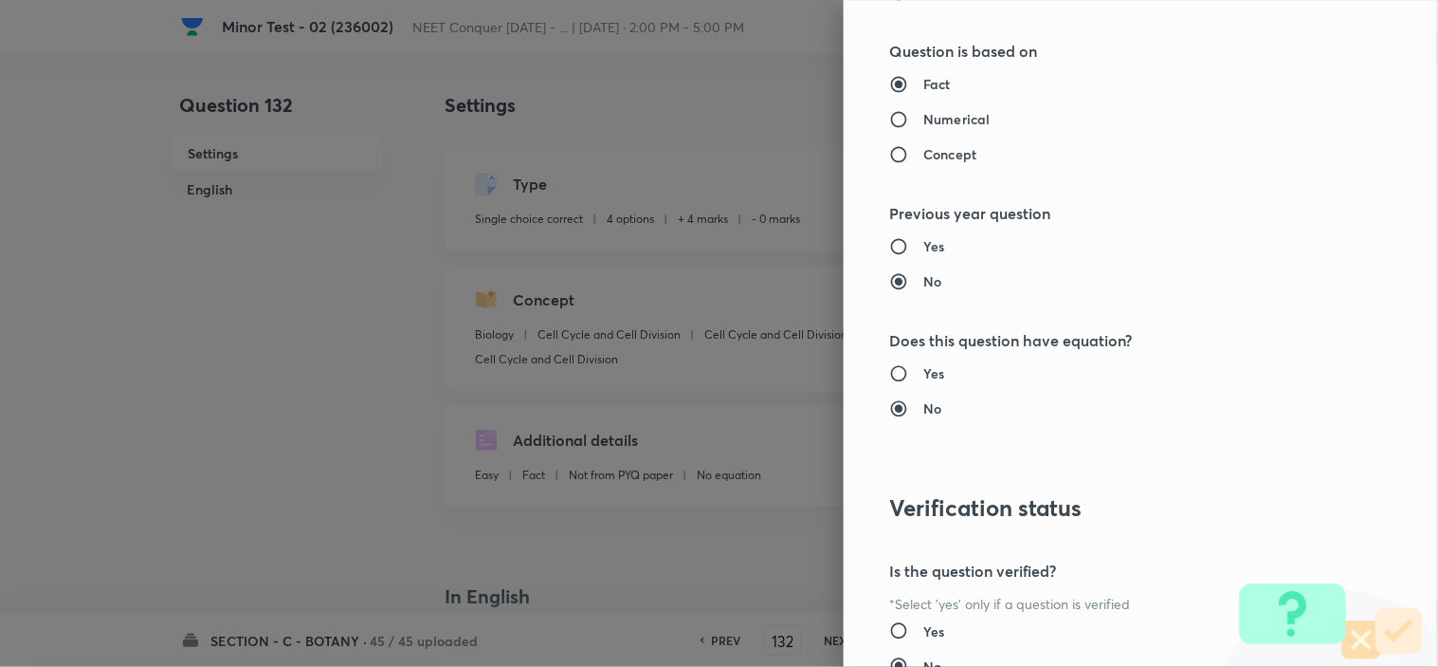
scroll to position [2045, 0]
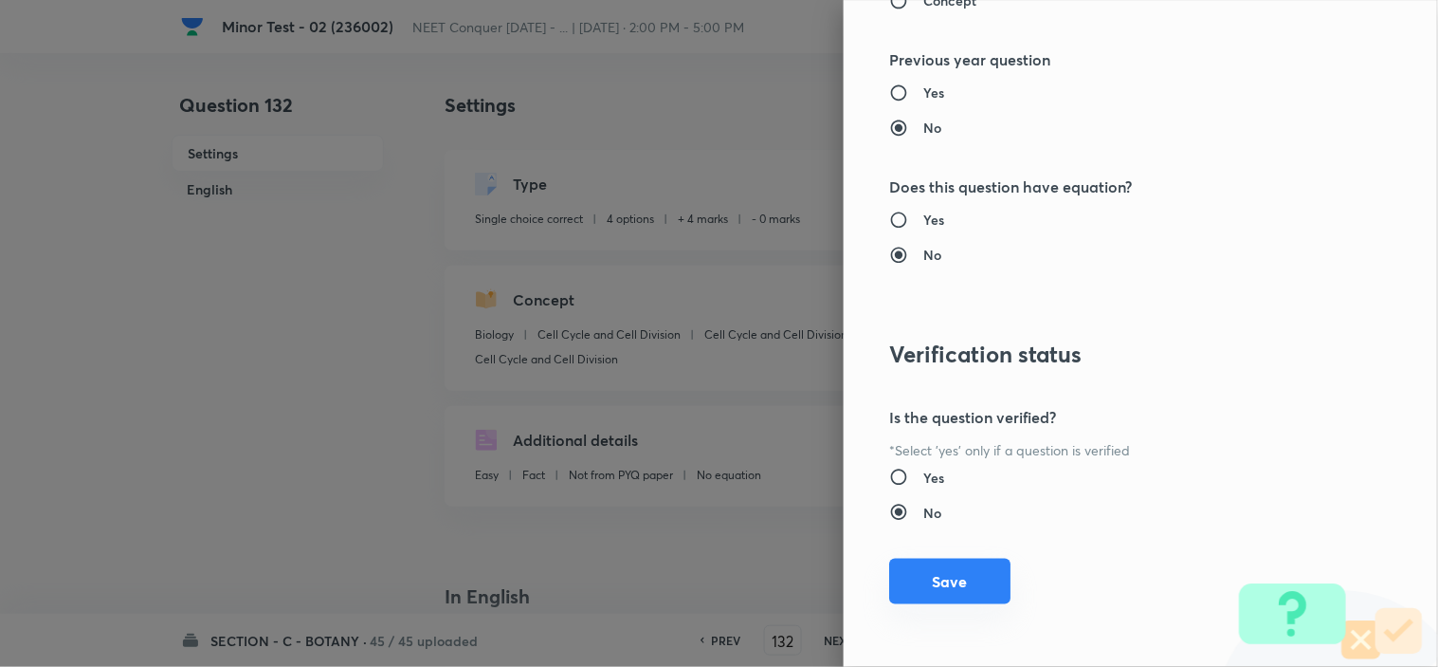
click at [934, 595] on button "Save" at bounding box center [949, 581] width 121 height 46
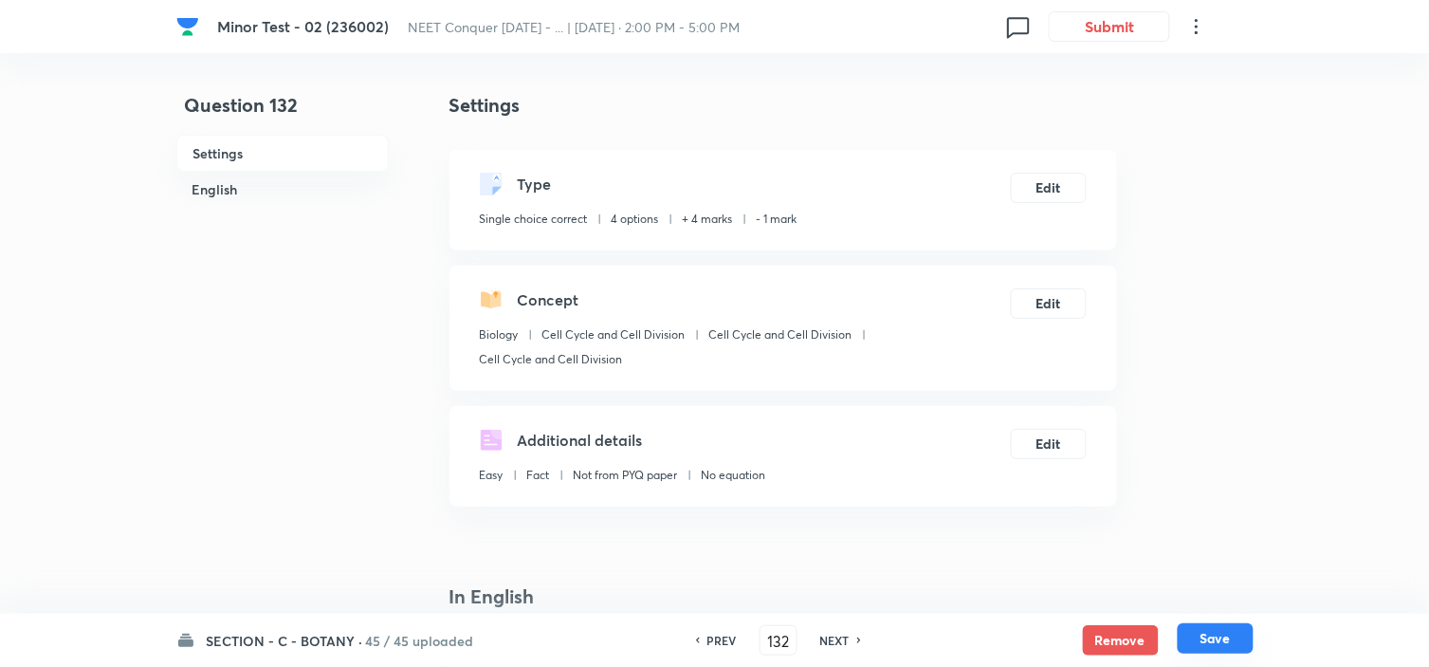
click at [1219, 630] on button "Save" at bounding box center [1216, 638] width 76 height 30
click at [1054, 191] on button "Edit" at bounding box center [1049, 186] width 76 height 30
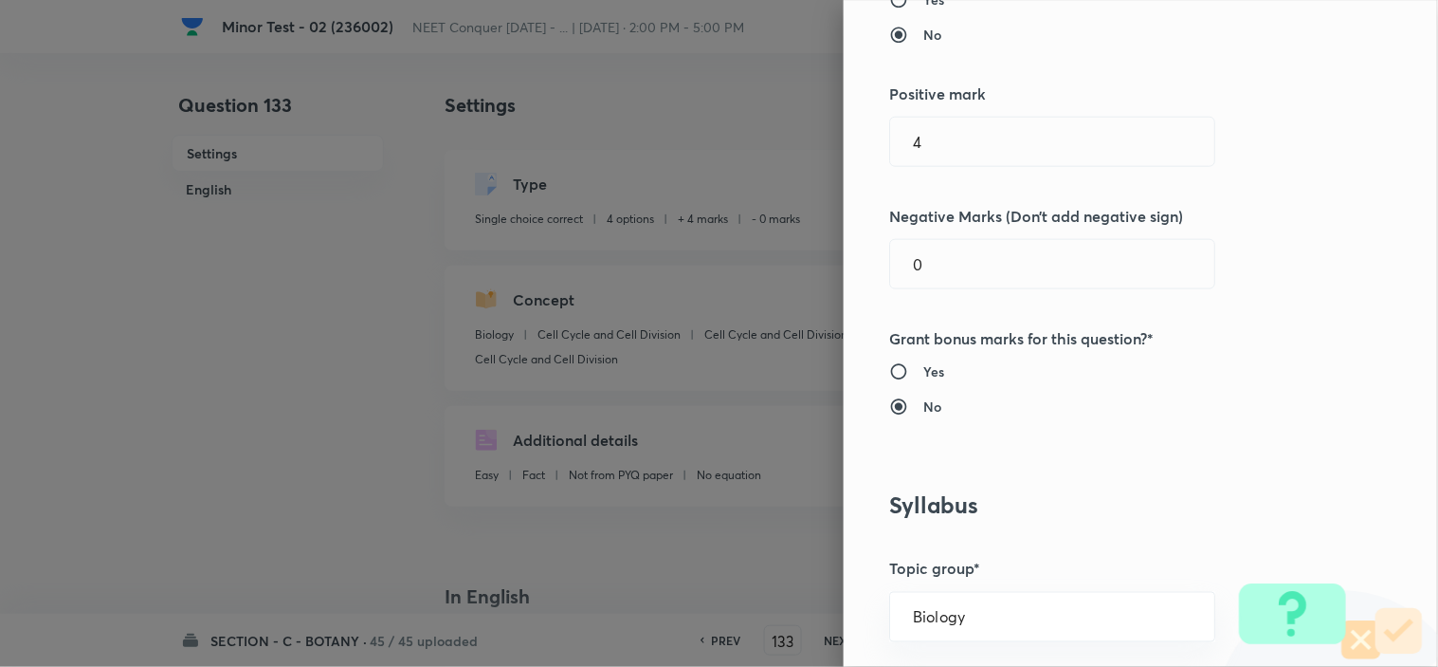
scroll to position [526, 0]
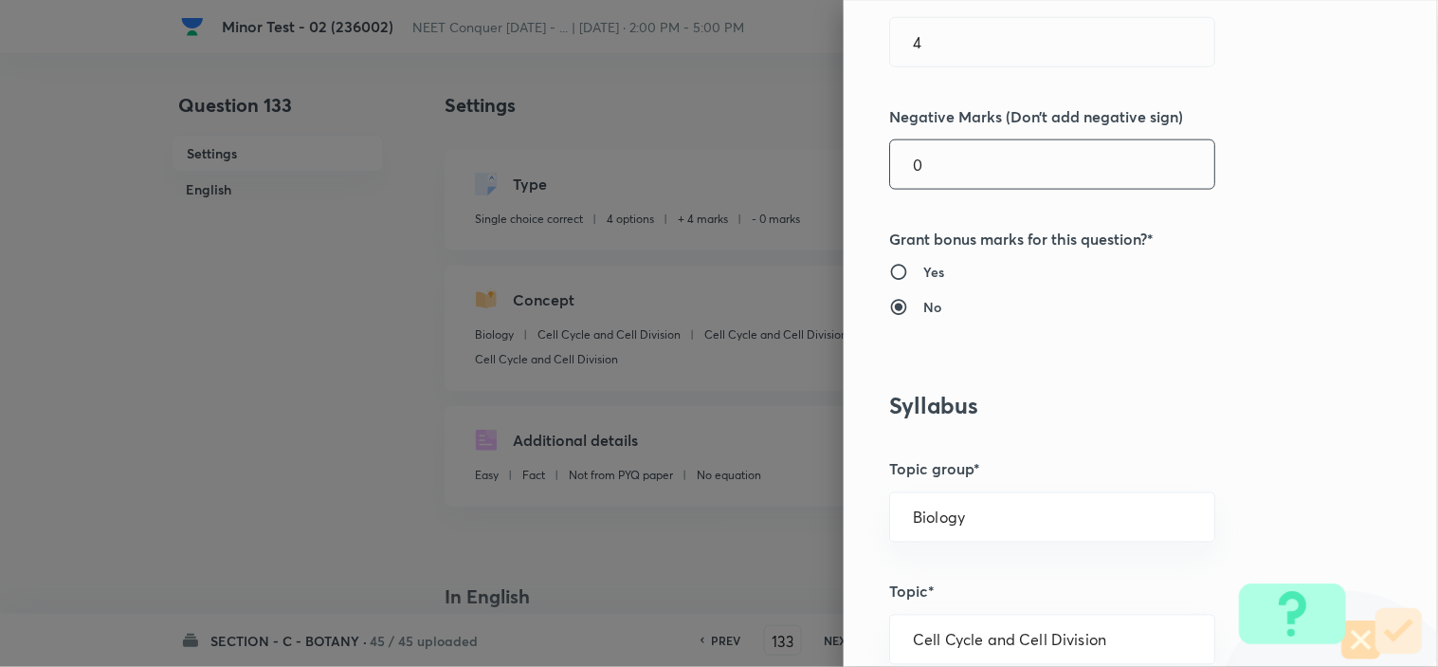
drag, startPoint x: 918, startPoint y: 159, endPoint x: 688, endPoint y: 203, distance: 233.5
click at [820, 182] on div "Question settings Question type* Single choice correct Number of options* 2 3 4…" at bounding box center [719, 333] width 1438 height 667
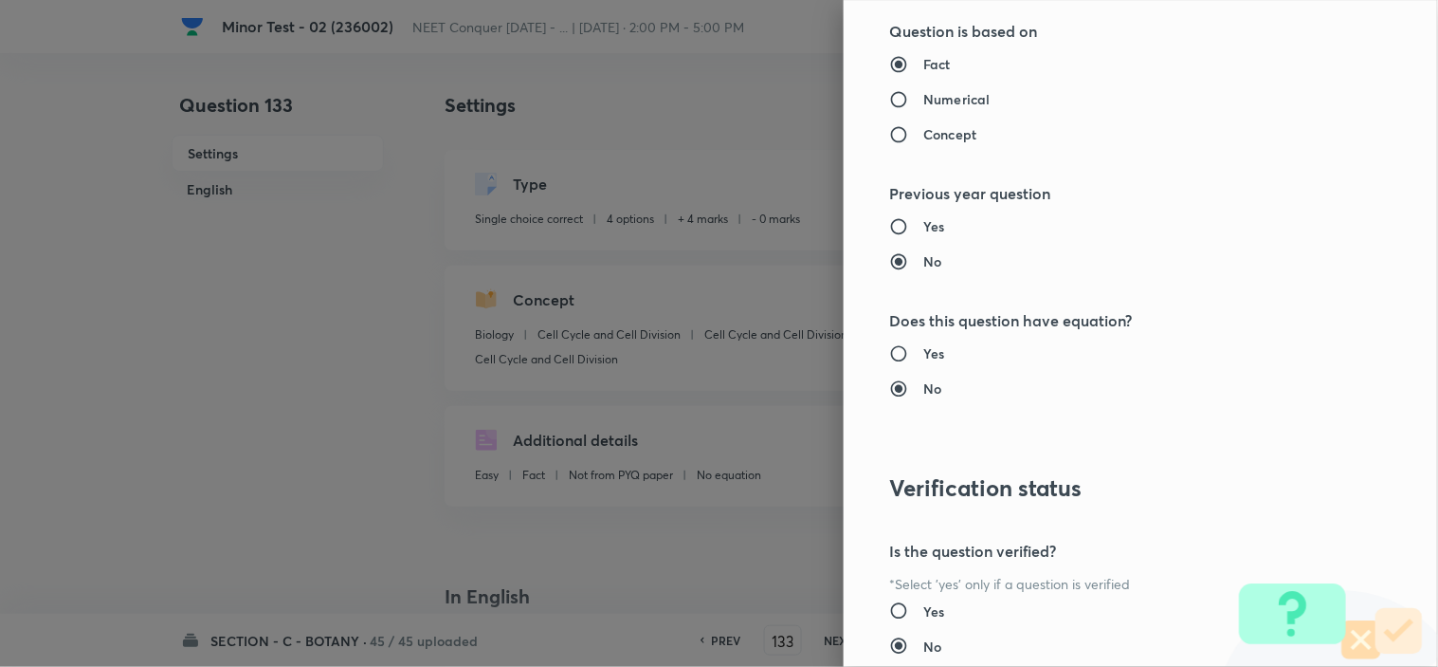
scroll to position [2045, 0]
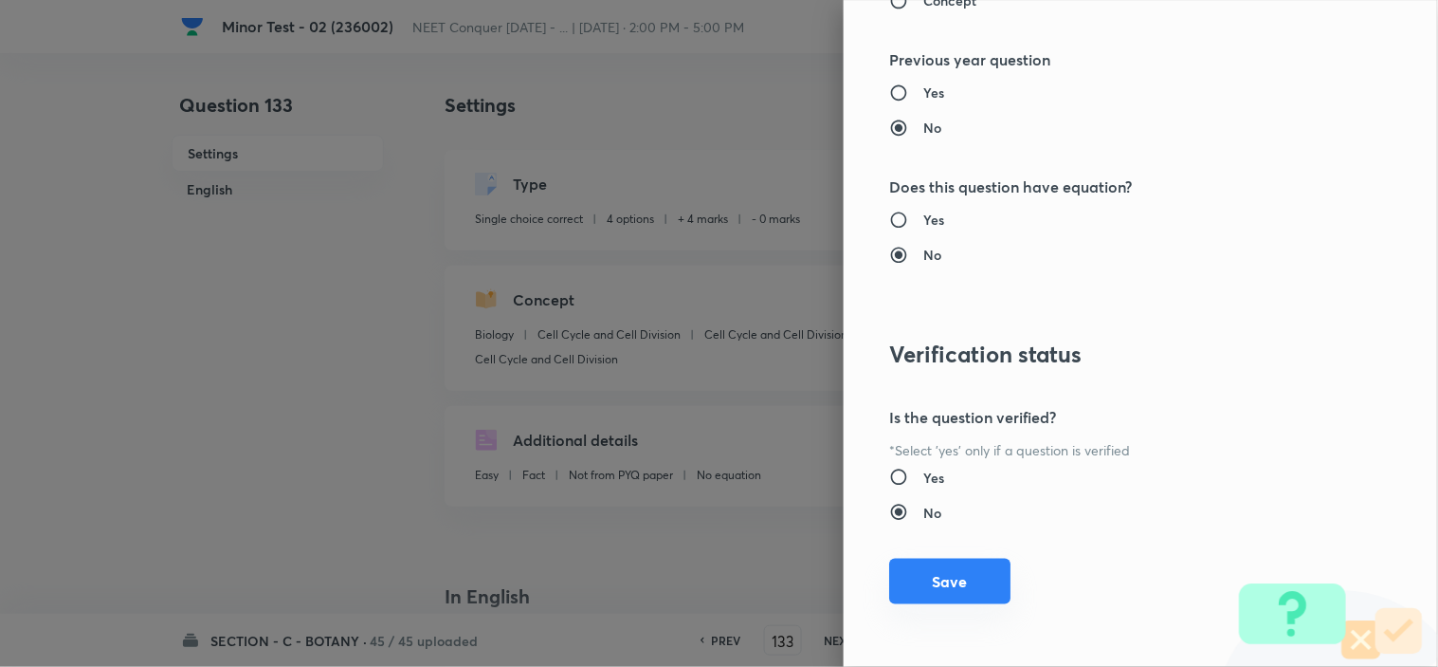
click at [931, 563] on button "Save" at bounding box center [949, 581] width 121 height 46
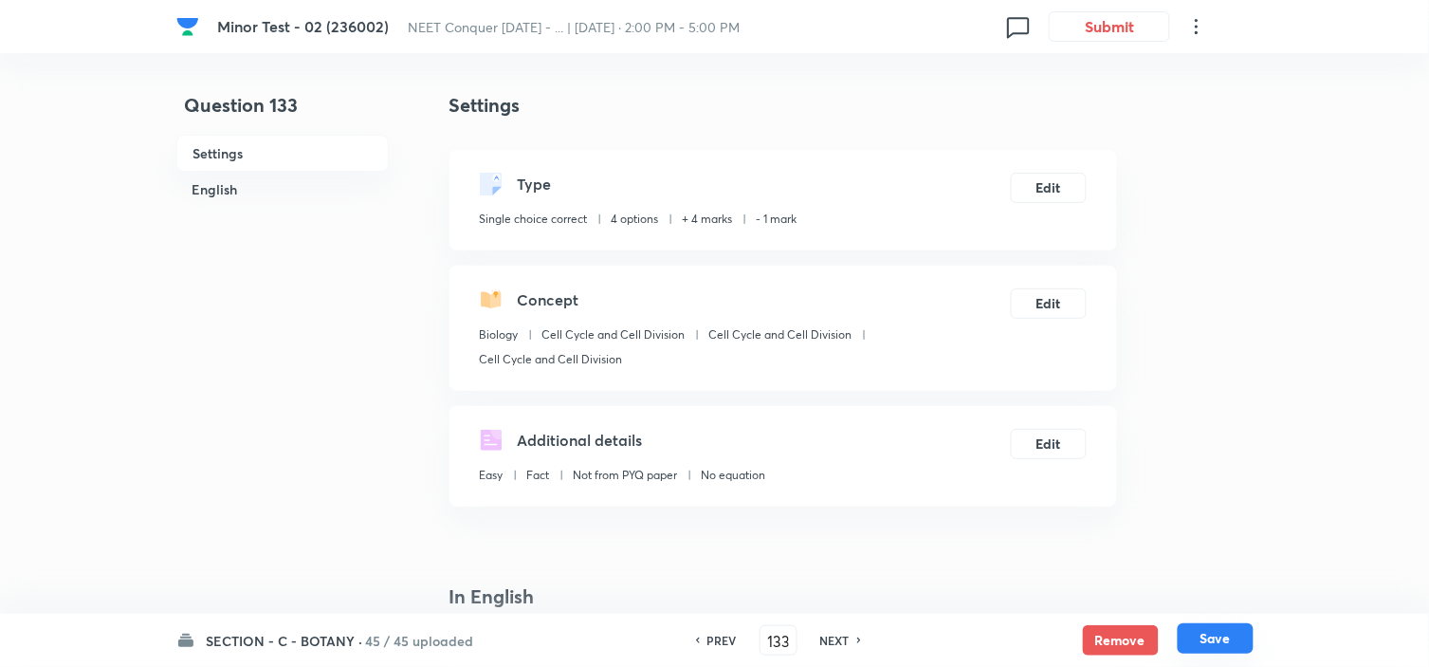
click at [1211, 631] on button "Save" at bounding box center [1216, 638] width 76 height 30
click at [1040, 192] on button "Edit" at bounding box center [1049, 186] width 76 height 30
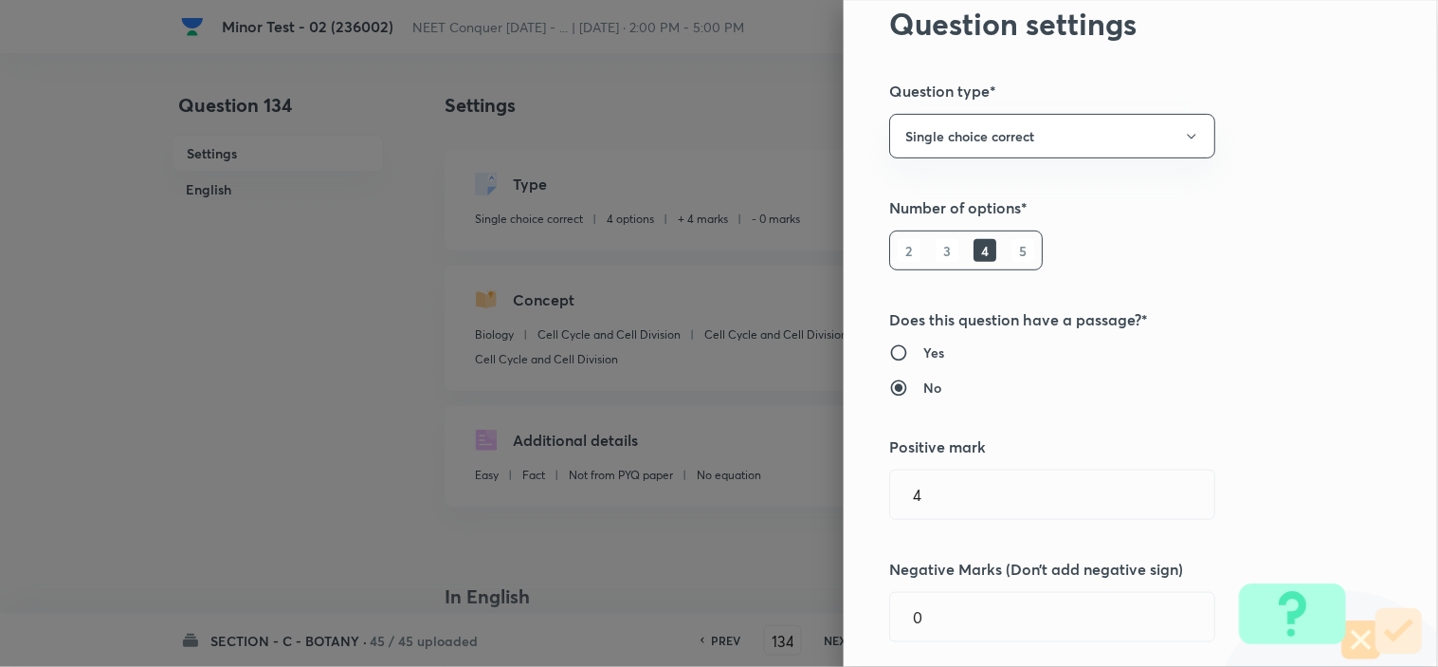
scroll to position [210, 0]
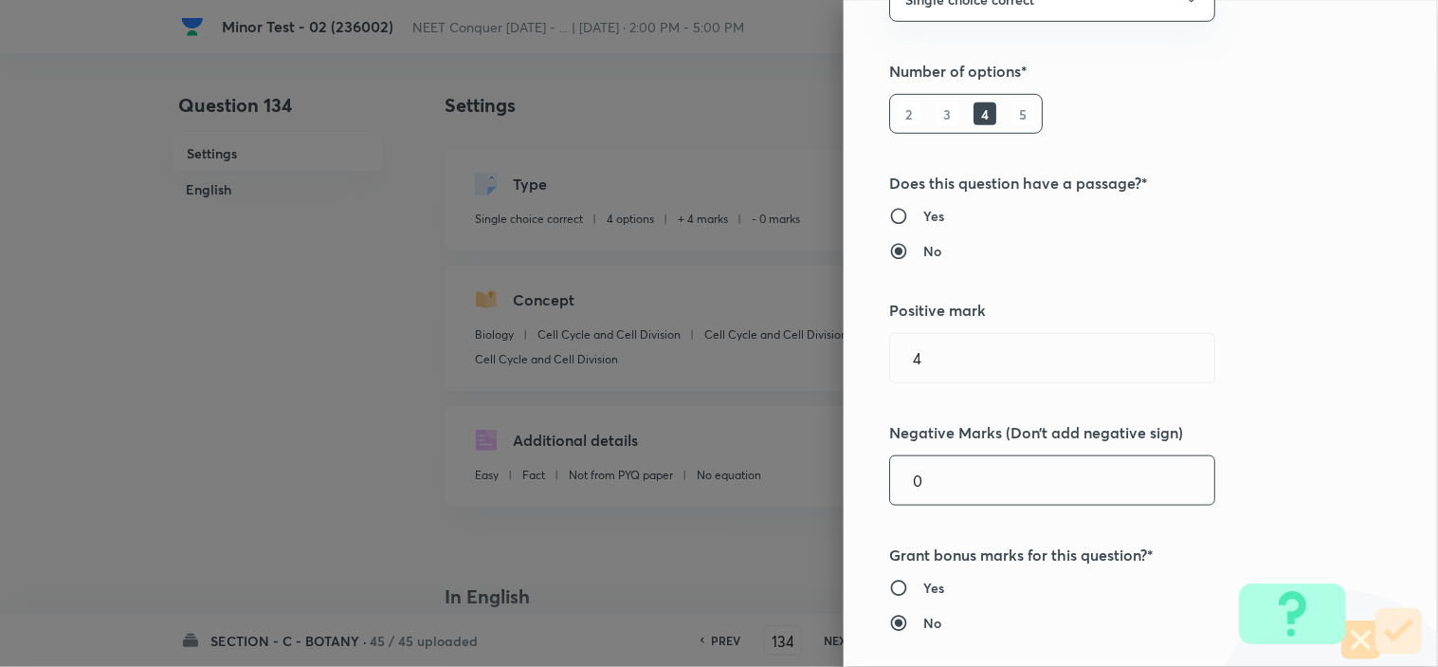
drag, startPoint x: 933, startPoint y: 488, endPoint x: 741, endPoint y: 512, distance: 193.0
click at [856, 502] on div "Question settings Question type* Single choice correct Number of options* 2 3 4…" at bounding box center [1141, 333] width 594 height 667
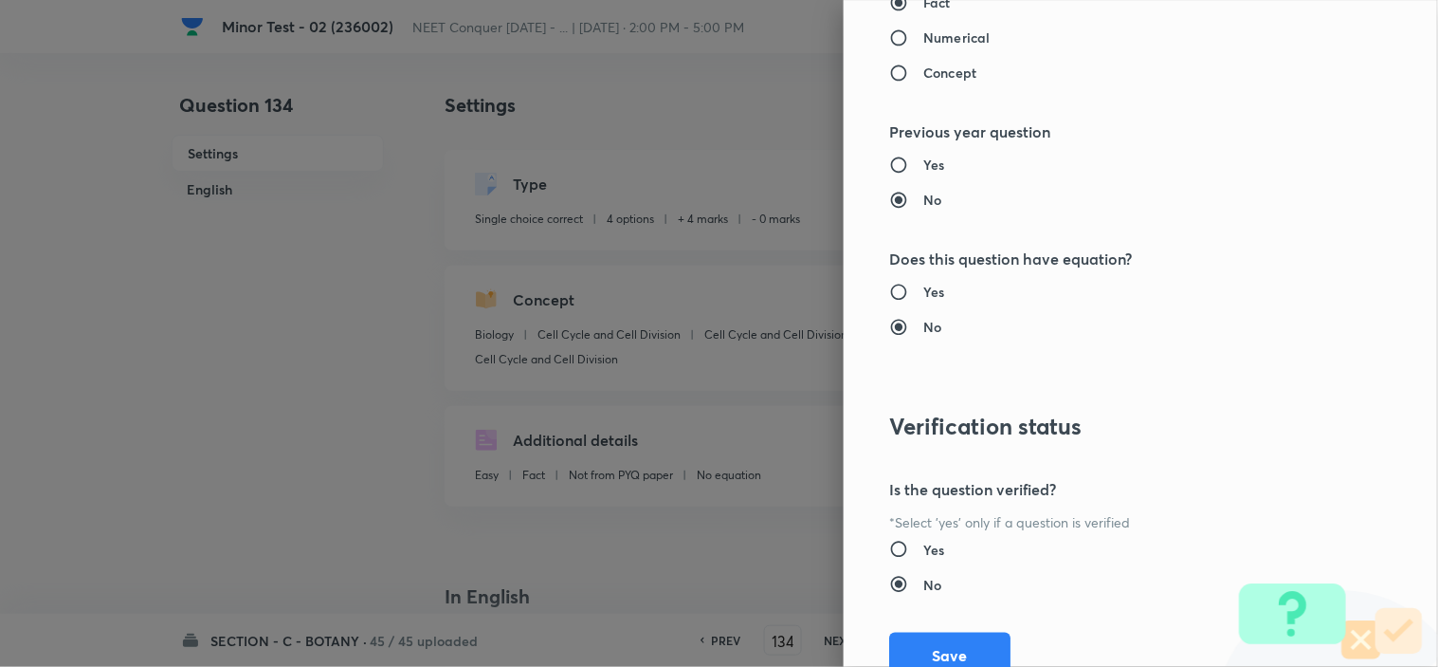
scroll to position [2045, 0]
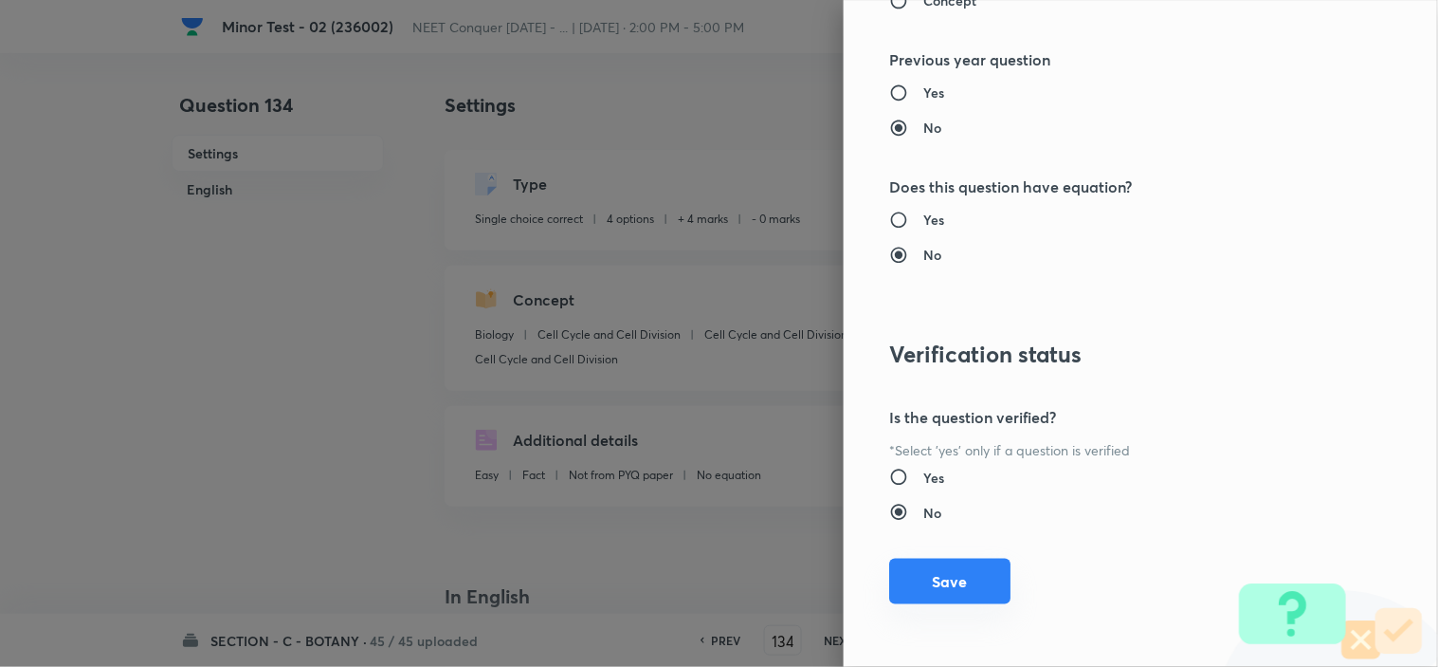
click at [926, 573] on button "Save" at bounding box center [949, 581] width 121 height 46
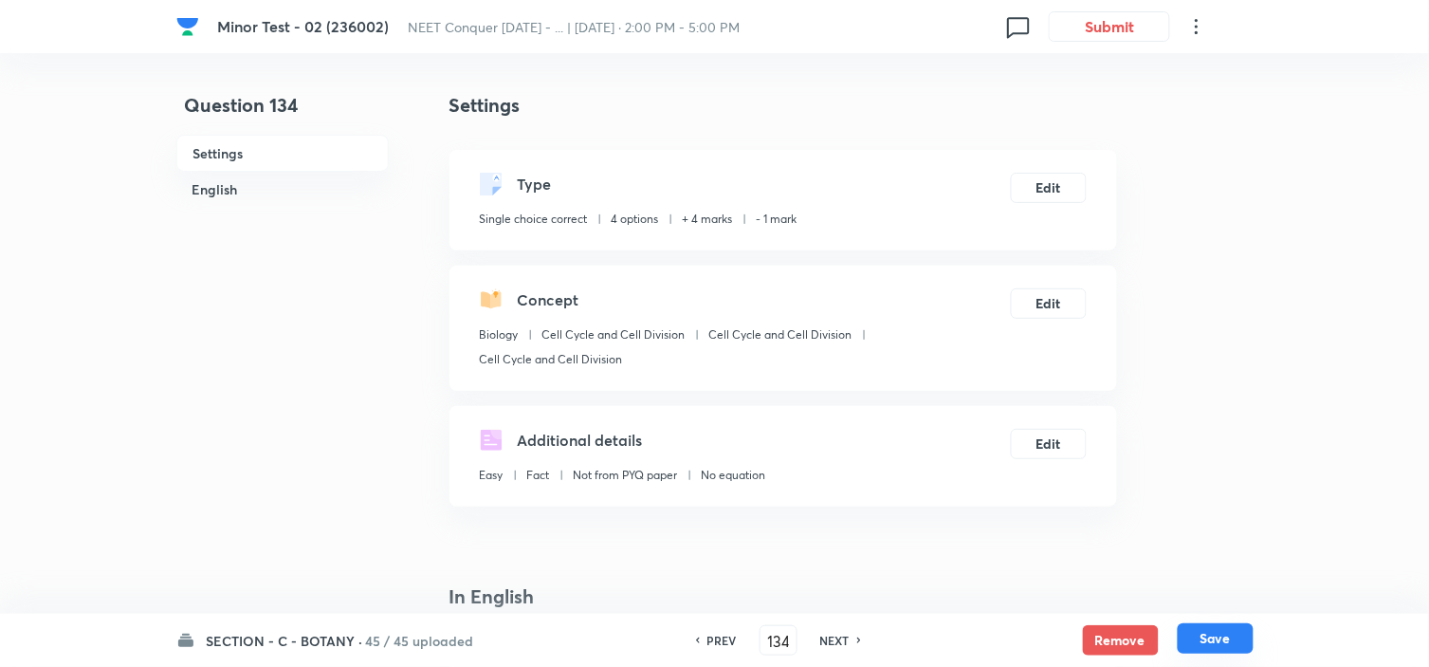
click at [1224, 624] on button "Save" at bounding box center [1216, 638] width 76 height 30
click at [1046, 190] on button "Edit" at bounding box center [1049, 186] width 76 height 30
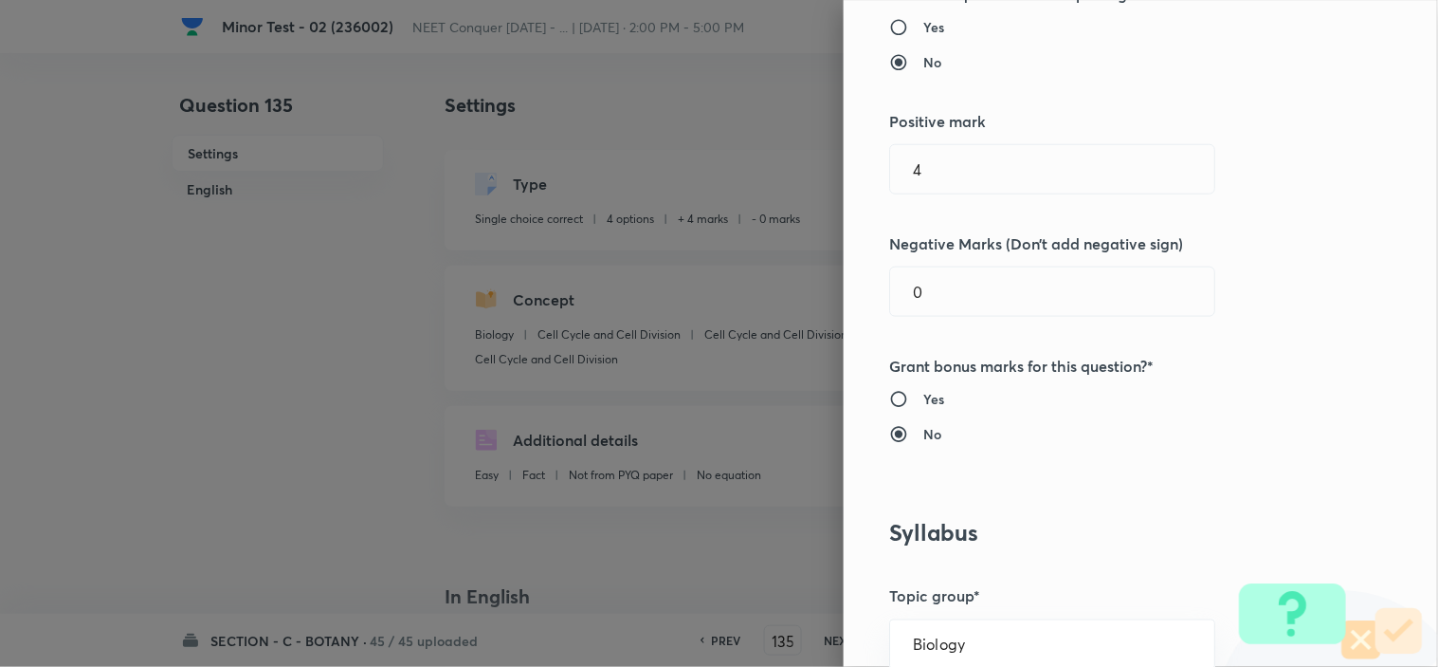
scroll to position [421, 0]
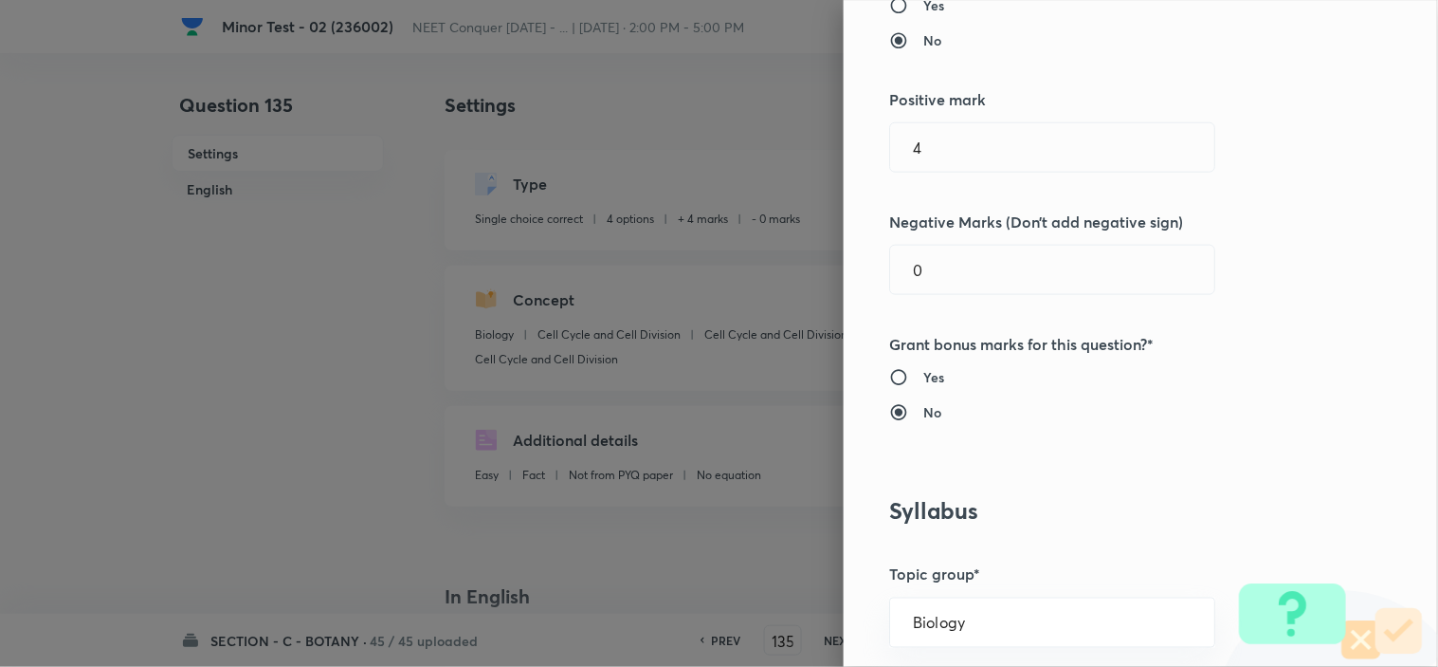
drag, startPoint x: 908, startPoint y: 260, endPoint x: 727, endPoint y: 289, distance: 183.5
click at [821, 278] on div "Question settings Question type* Single choice correct Number of options* 2 3 4…" at bounding box center [719, 333] width 1438 height 667
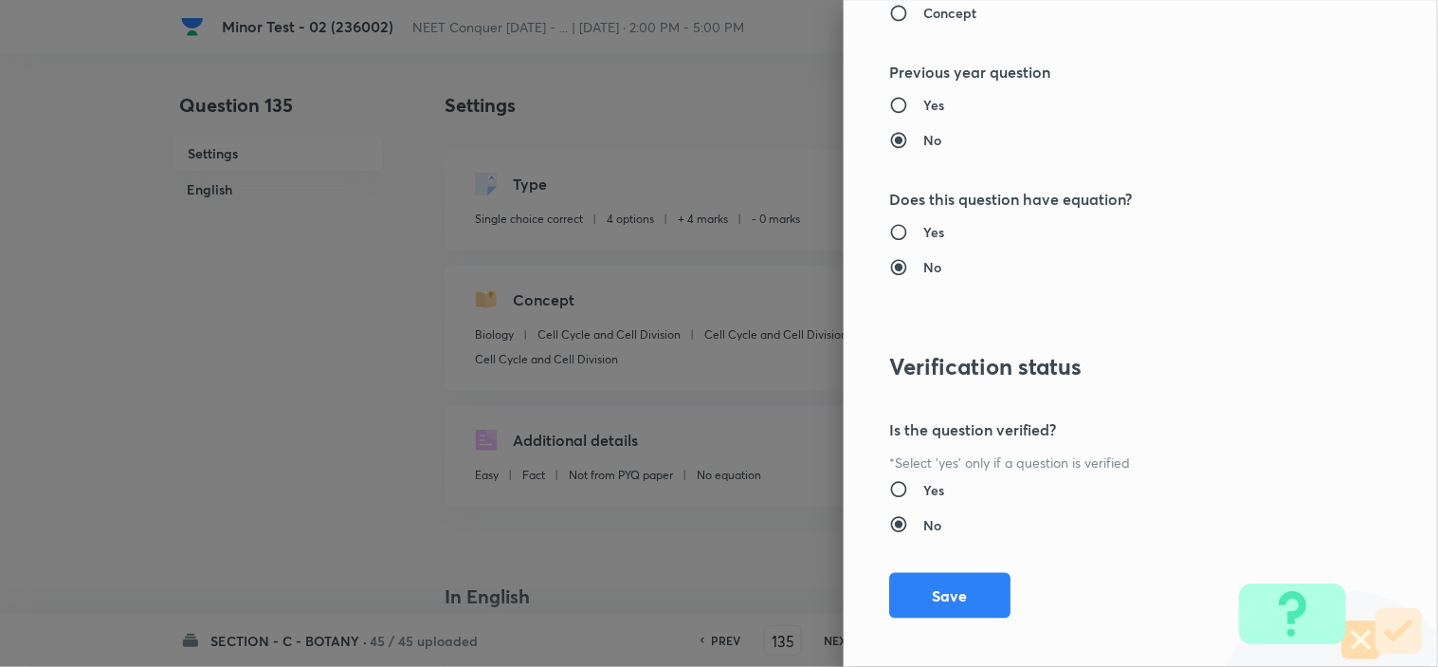
scroll to position [2045, 0]
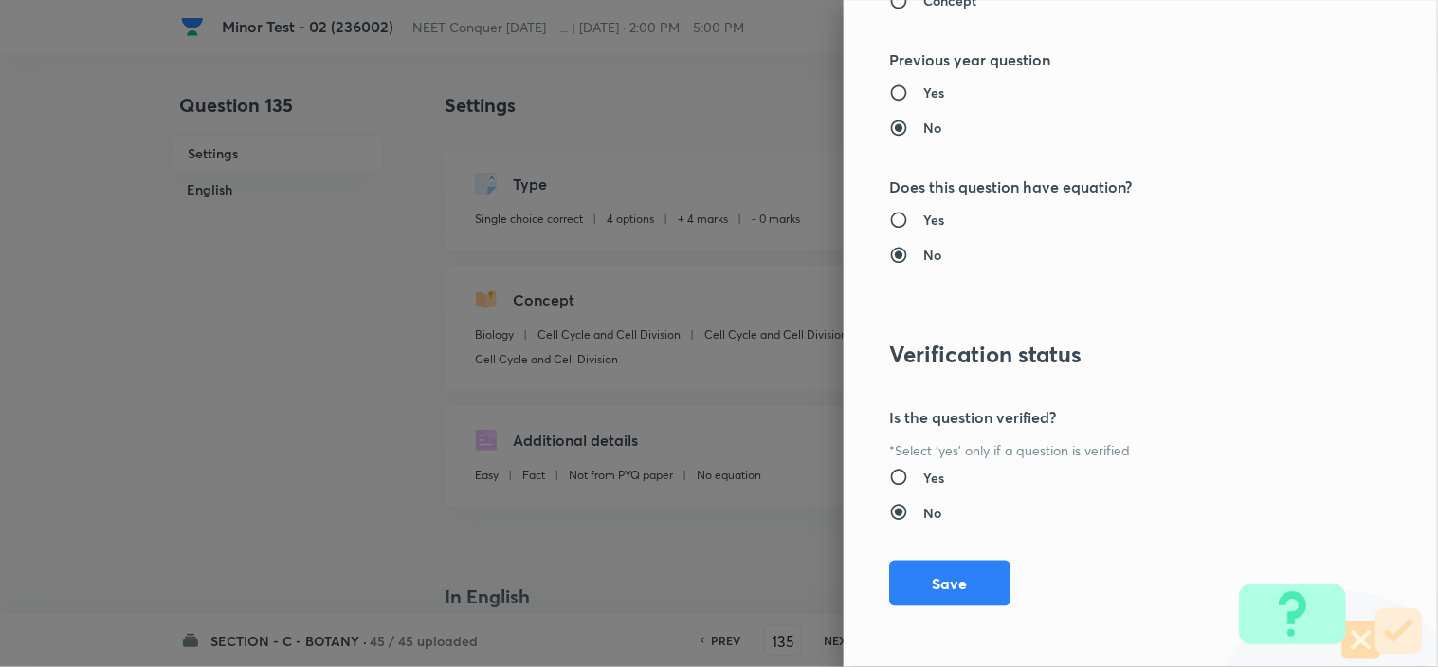
click at [916, 550] on div "Question settings Question type* Single choice correct Number of options* 2 3 4…" at bounding box center [1141, 333] width 594 height 667
click at [921, 574] on button "Save" at bounding box center [949, 581] width 121 height 46
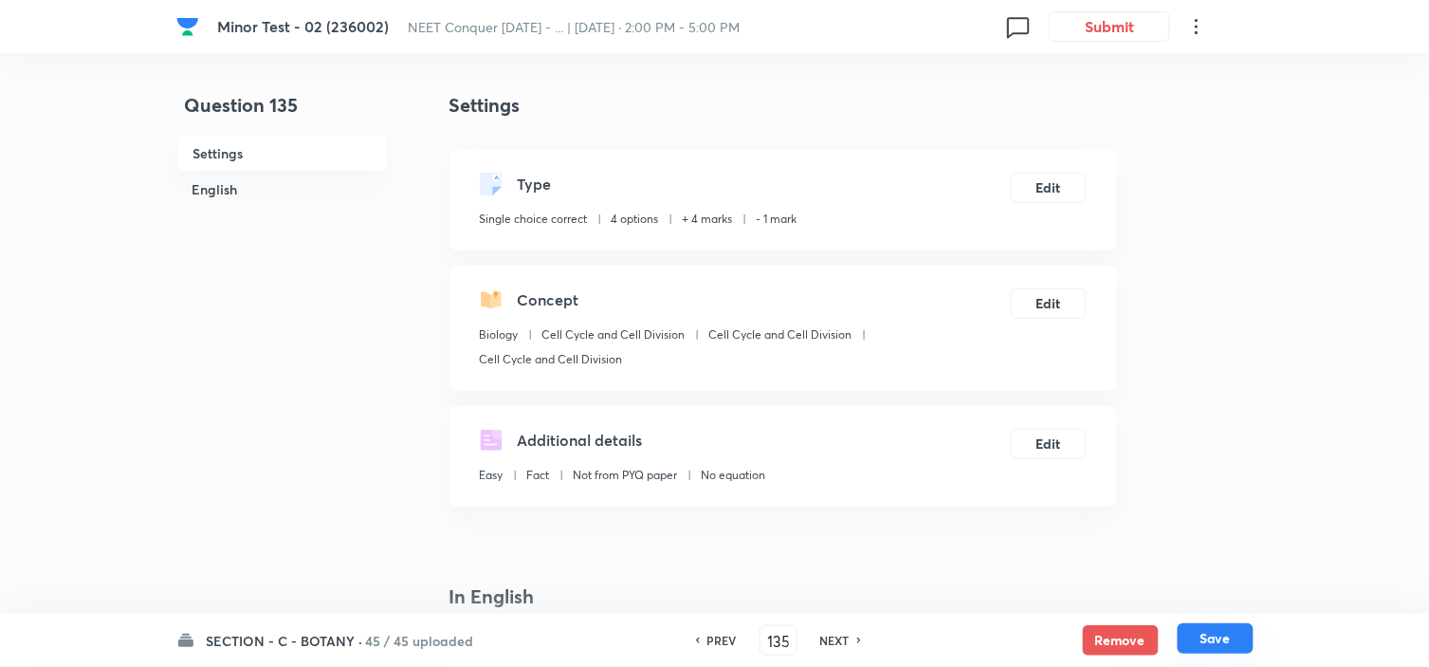
click at [1227, 631] on button "Save" at bounding box center [1216, 638] width 76 height 30
click at [1038, 288] on button "Edit" at bounding box center [1050, 301] width 70 height 30
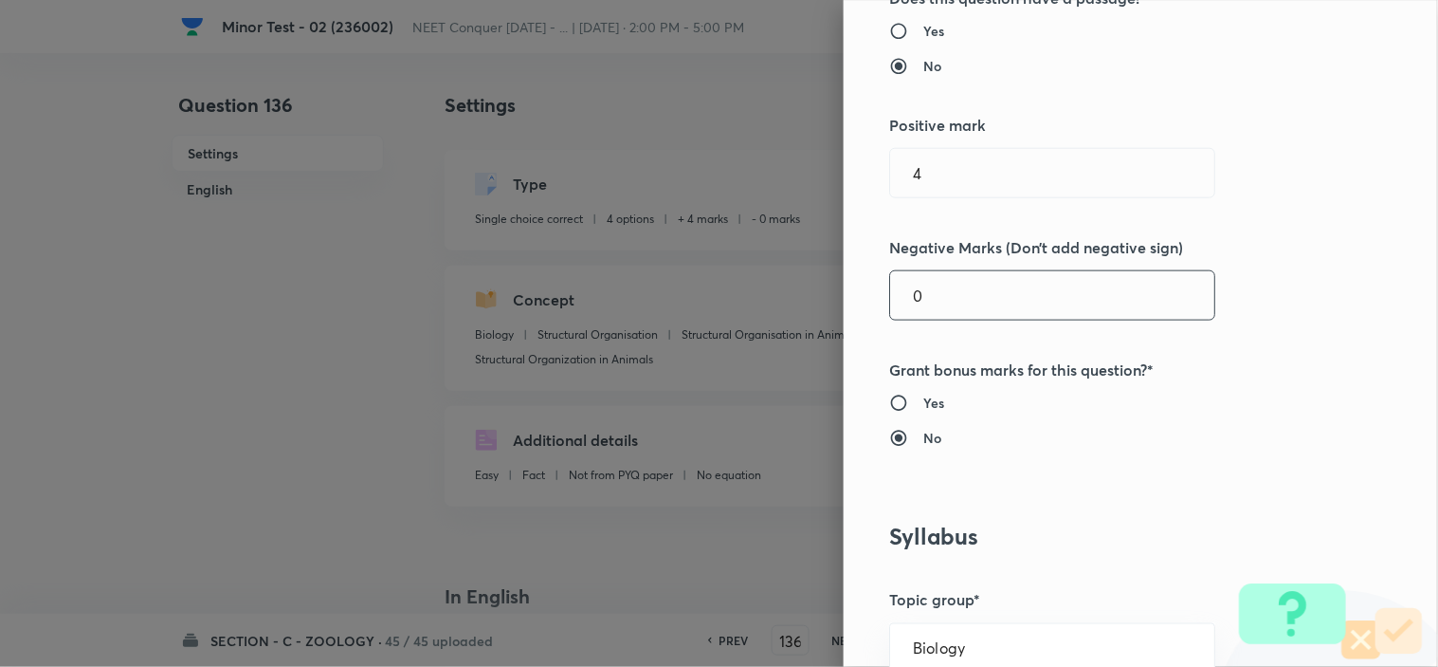
scroll to position [421, 0]
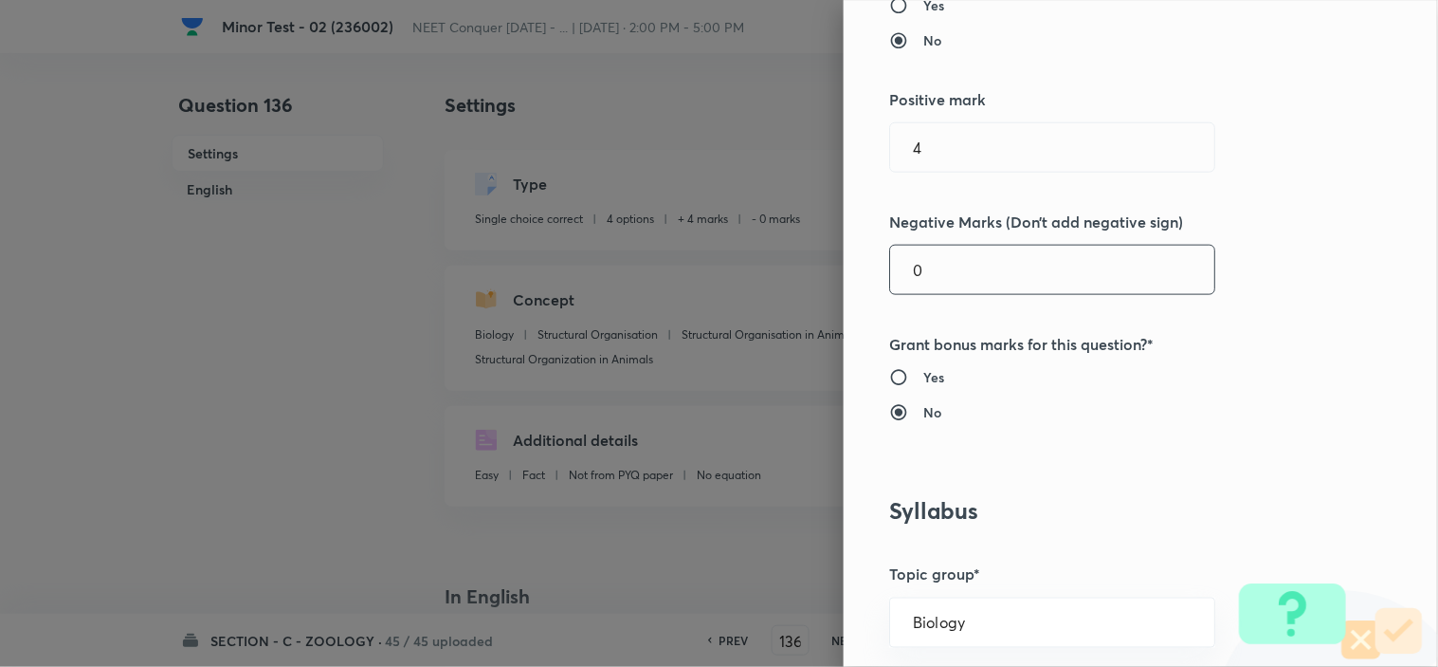
drag, startPoint x: 953, startPoint y: 261, endPoint x: 760, endPoint y: 288, distance: 194.4
click at [773, 288] on div "Question settings Question type* Single choice correct Number of options* 2 3 4…" at bounding box center [719, 333] width 1438 height 667
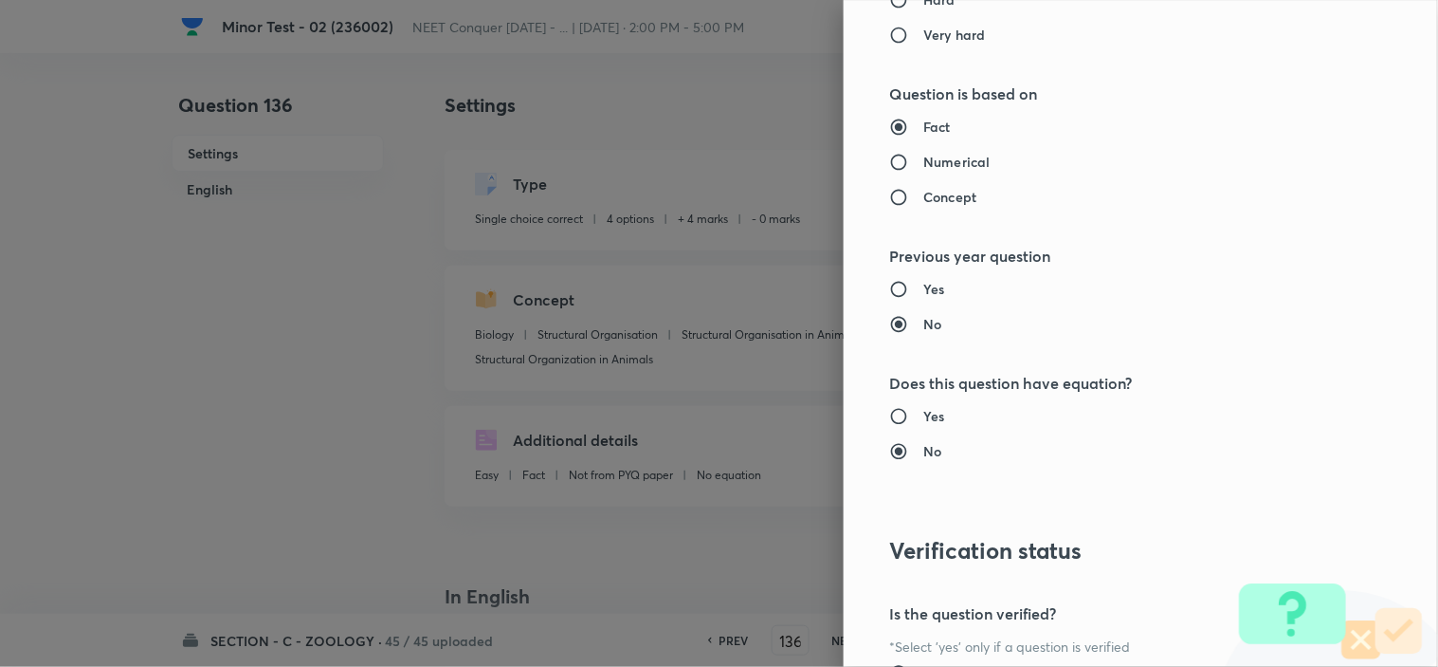
scroll to position [2045, 0]
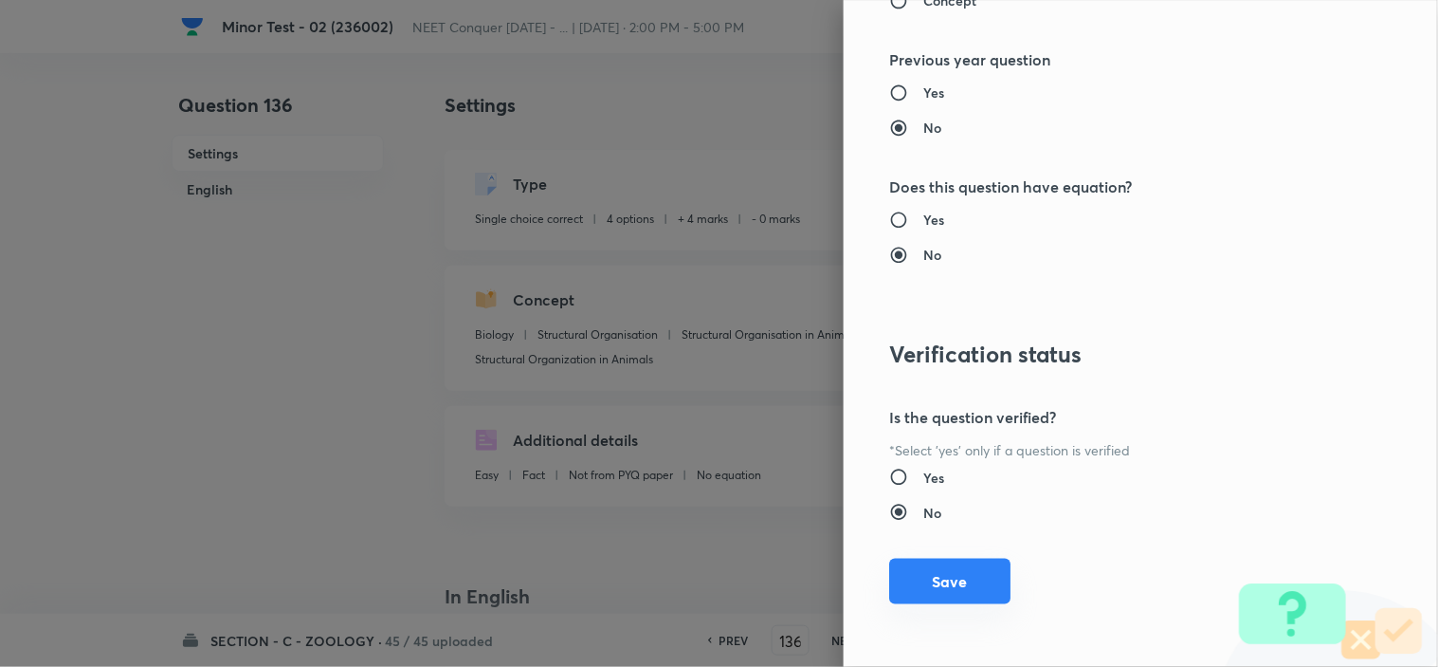
click at [914, 591] on button "Save" at bounding box center [949, 581] width 121 height 46
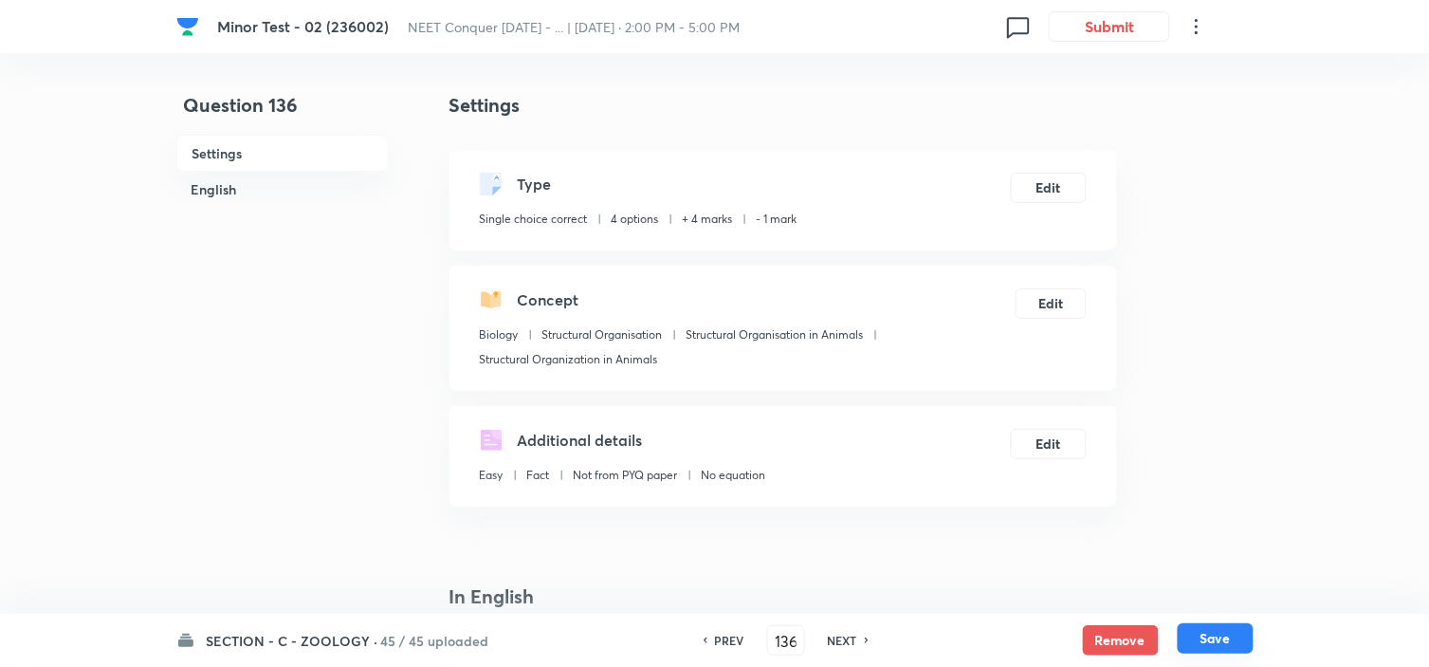
click at [1210, 636] on button "Save" at bounding box center [1216, 638] width 76 height 30
click at [1049, 287] on button "Edit" at bounding box center [1050, 301] width 70 height 30
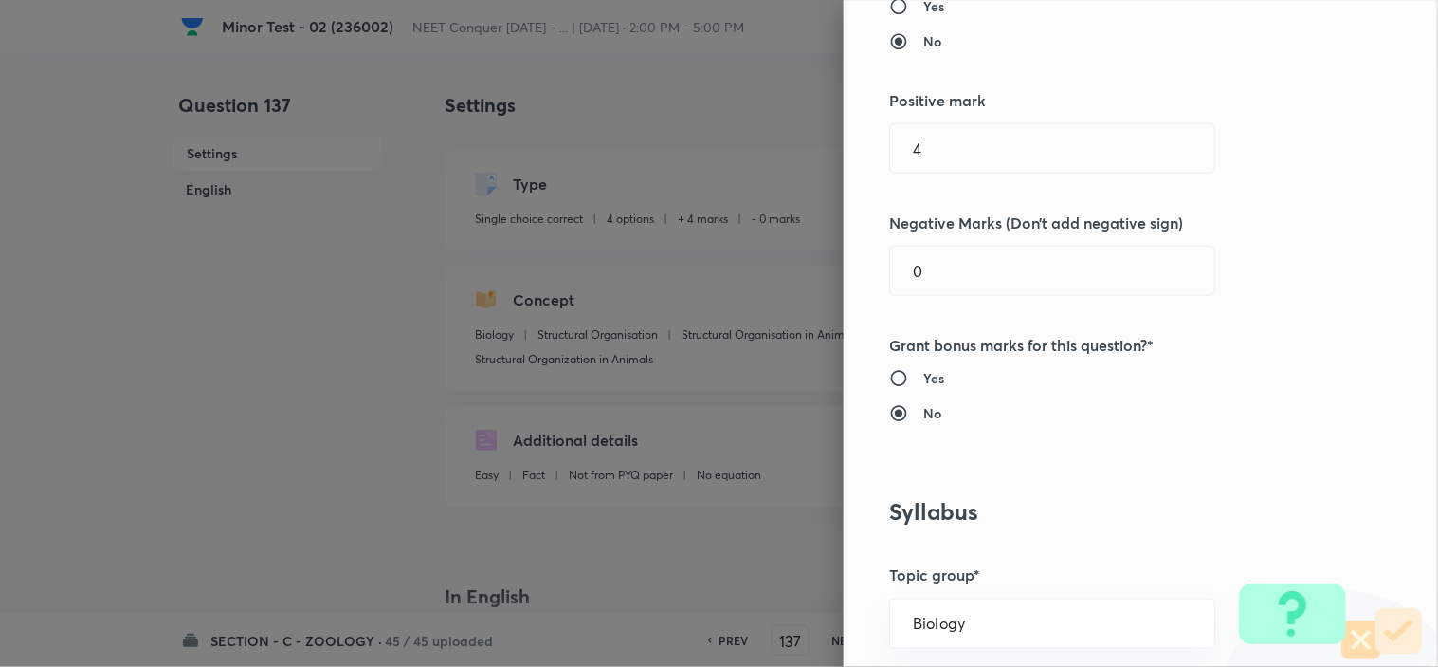
scroll to position [421, 0]
drag, startPoint x: 931, startPoint y: 264, endPoint x: 760, endPoint y: 315, distance: 178.2
click at [813, 303] on div "Question settings Question type* Single choice correct Number of options* 2 3 4…" at bounding box center [719, 333] width 1438 height 667
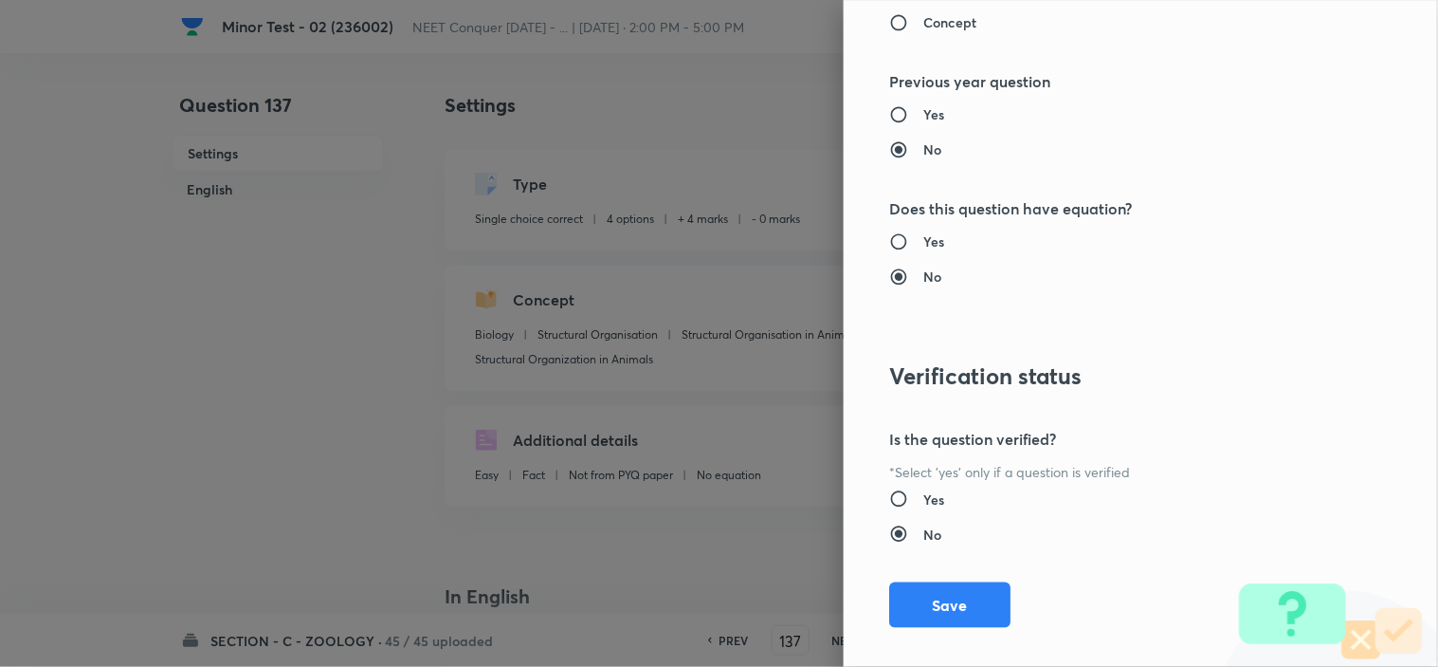
scroll to position [2045, 0]
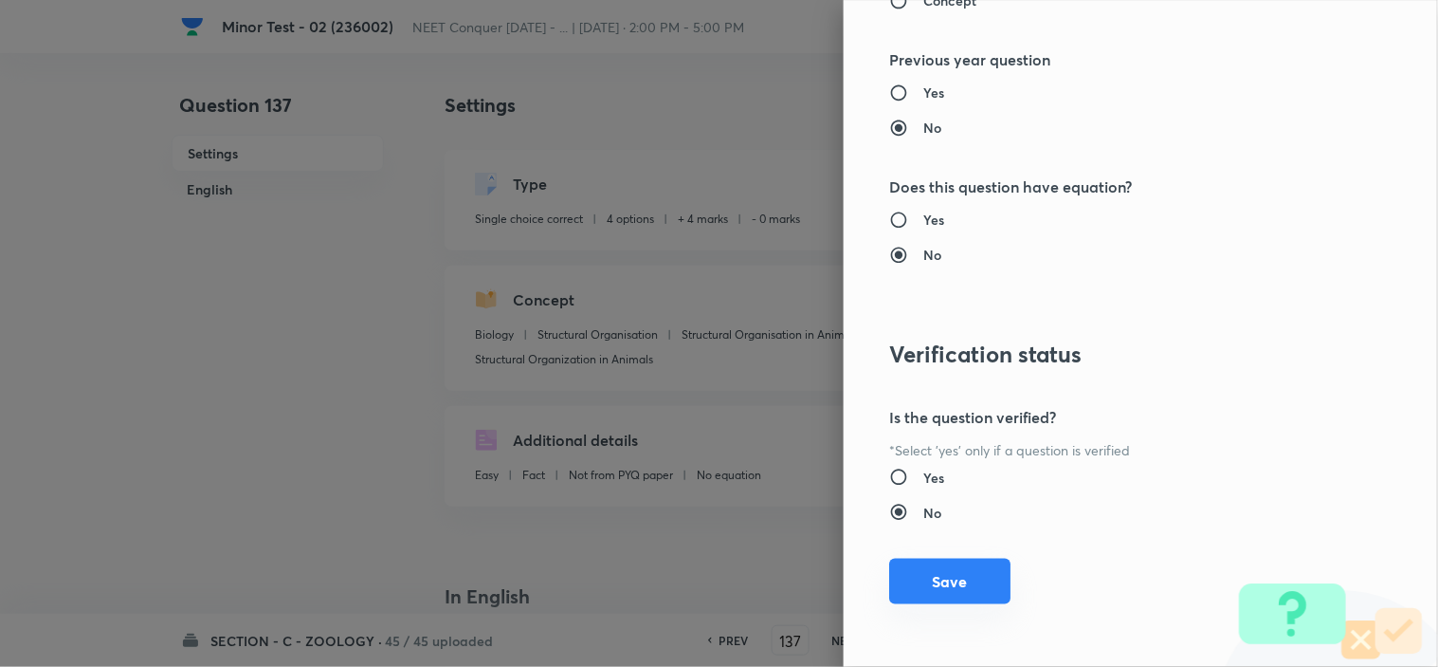
click at [960, 566] on button "Save" at bounding box center [949, 581] width 121 height 46
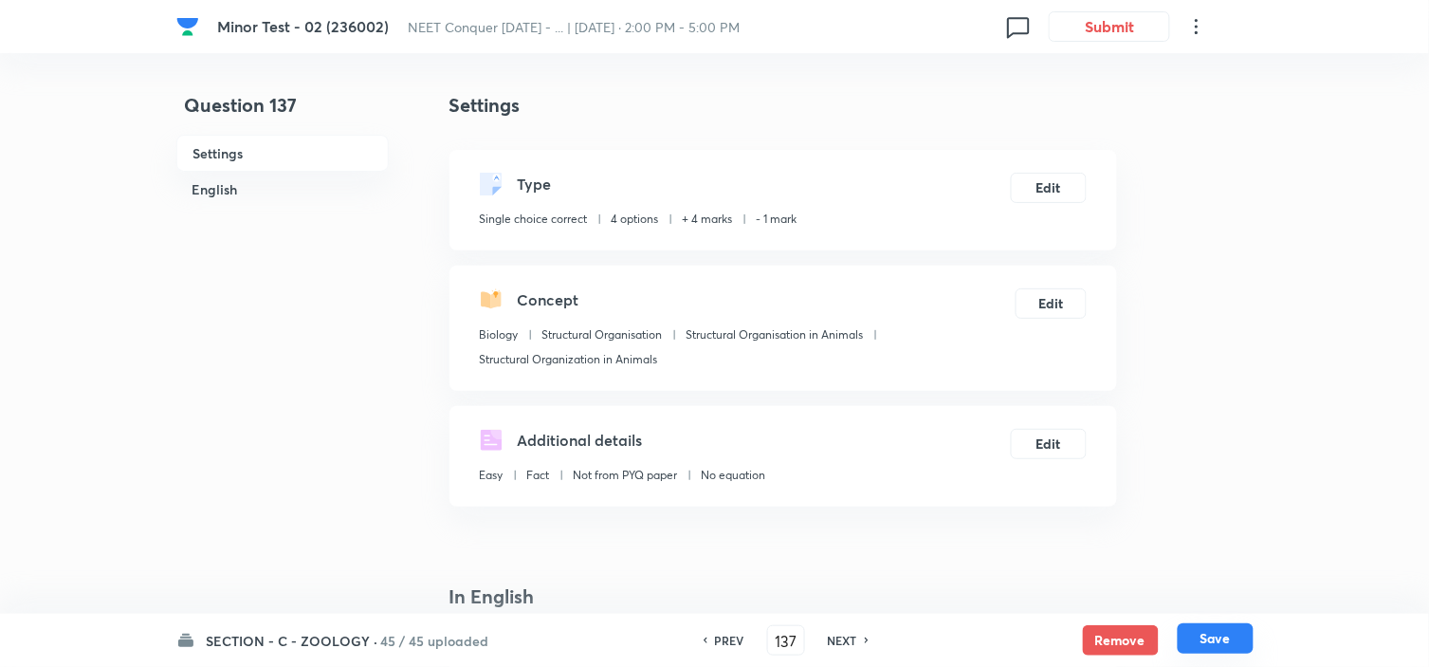
click at [1217, 639] on button "Save" at bounding box center [1216, 638] width 76 height 30
click at [1044, 290] on button "Edit" at bounding box center [1050, 301] width 70 height 30
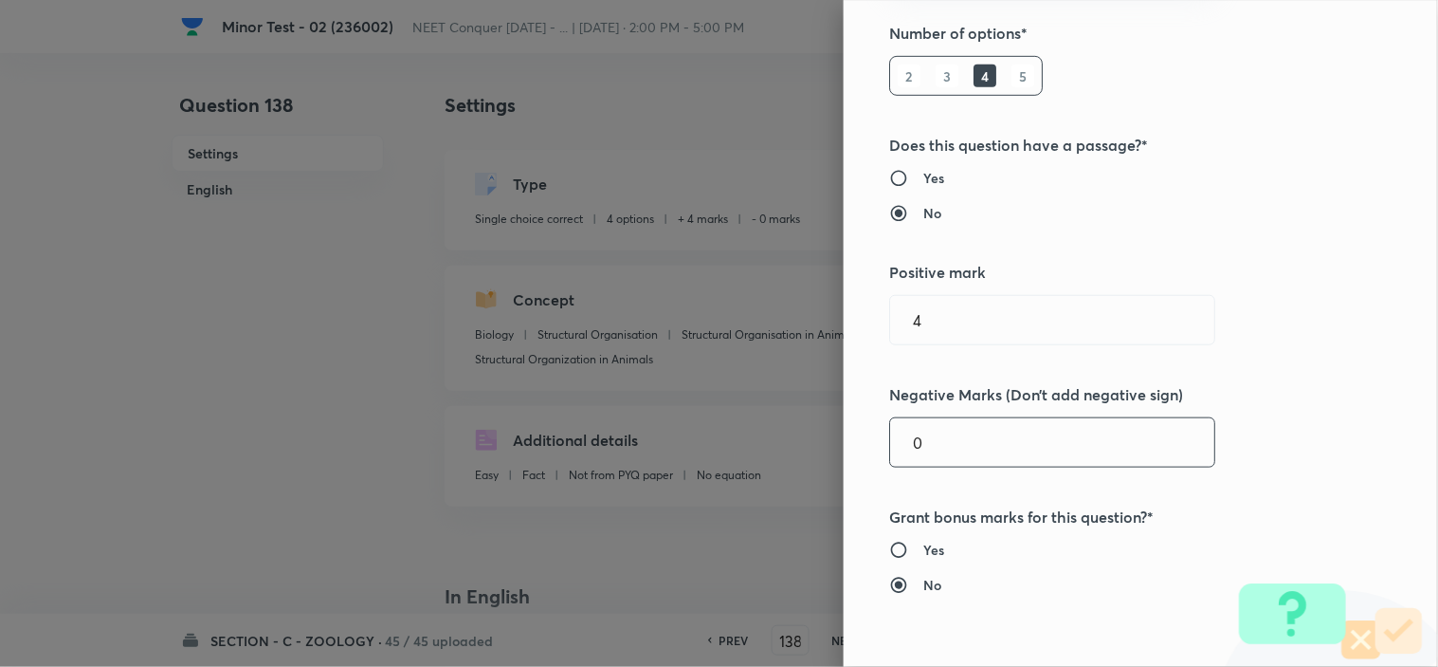
scroll to position [316, 0]
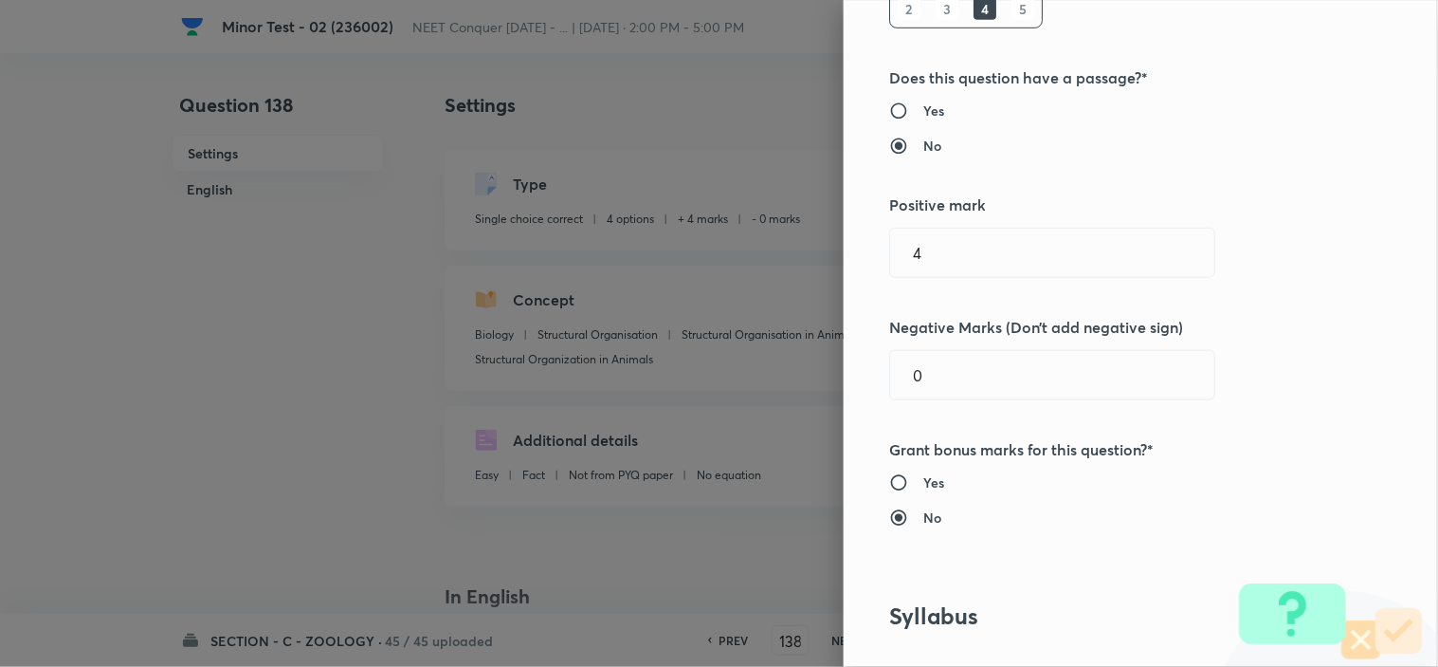
drag, startPoint x: 923, startPoint y: 382, endPoint x: 841, endPoint y: 389, distance: 82.7
click at [890, 385] on input "0" at bounding box center [1052, 375] width 324 height 48
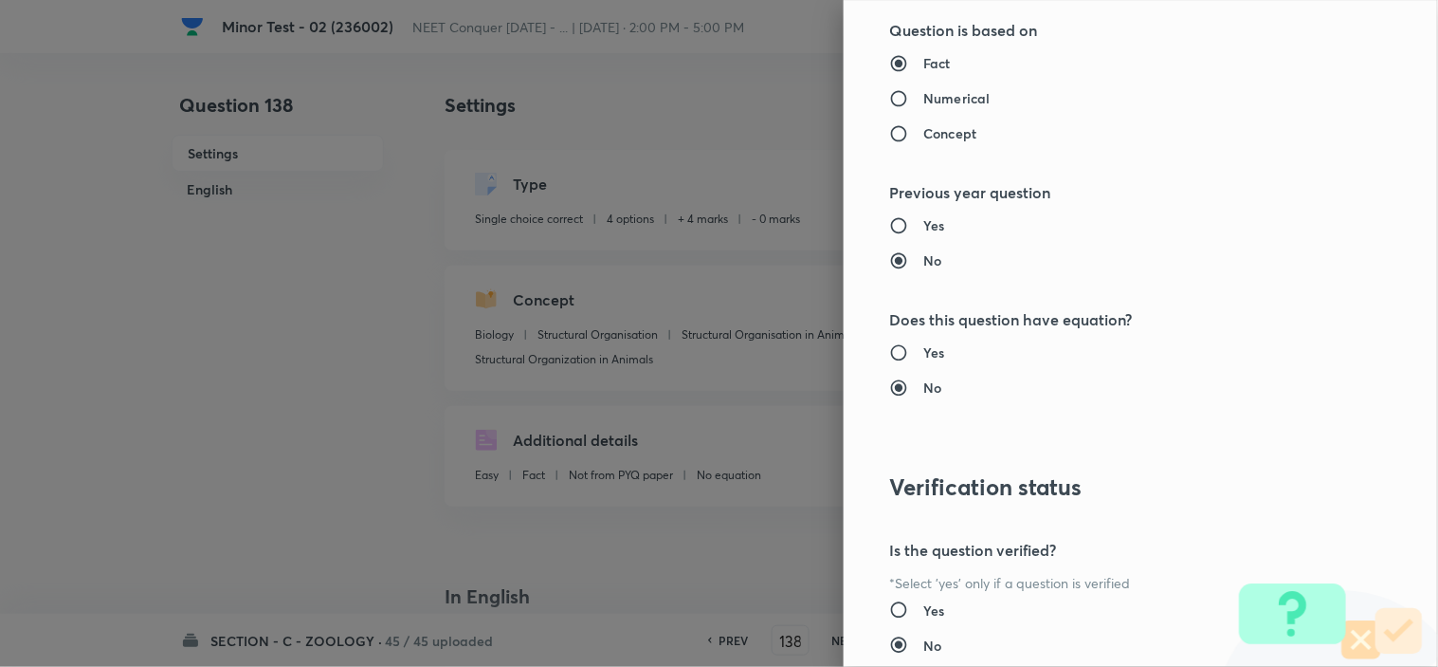
scroll to position [2045, 0]
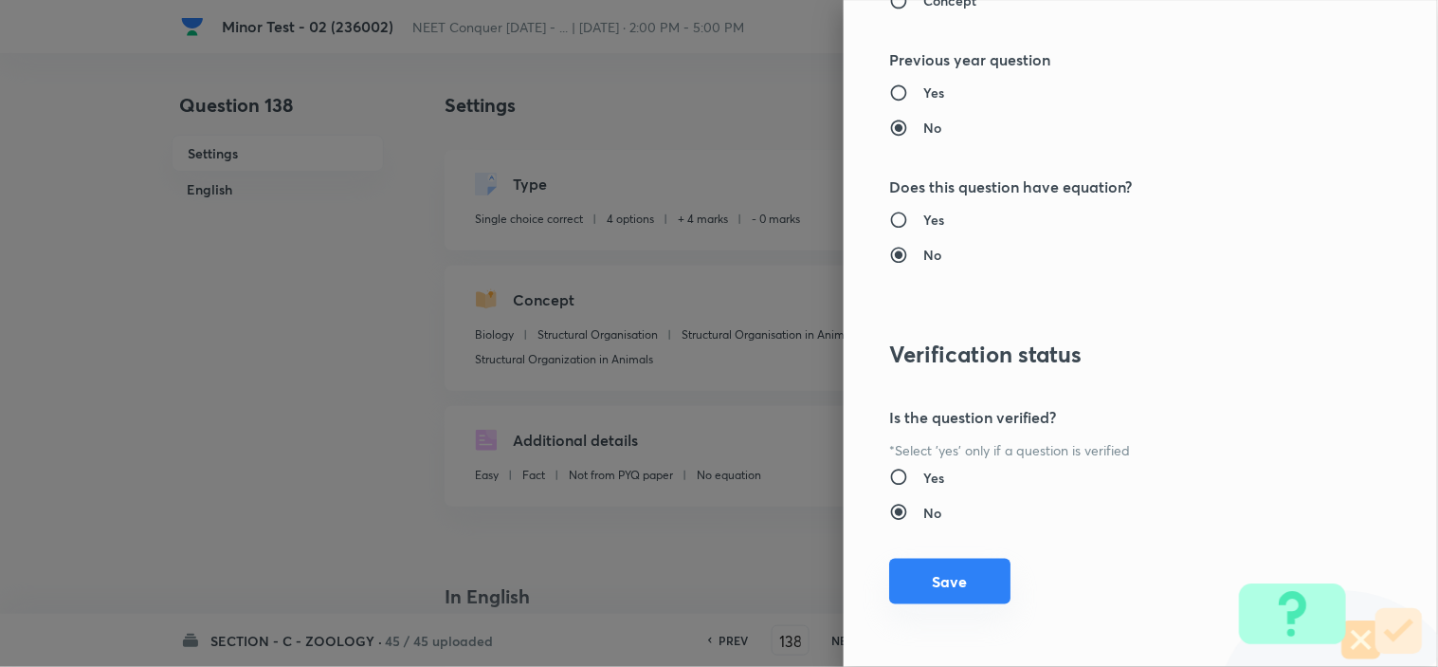
click at [924, 569] on button "Save" at bounding box center [949, 581] width 121 height 46
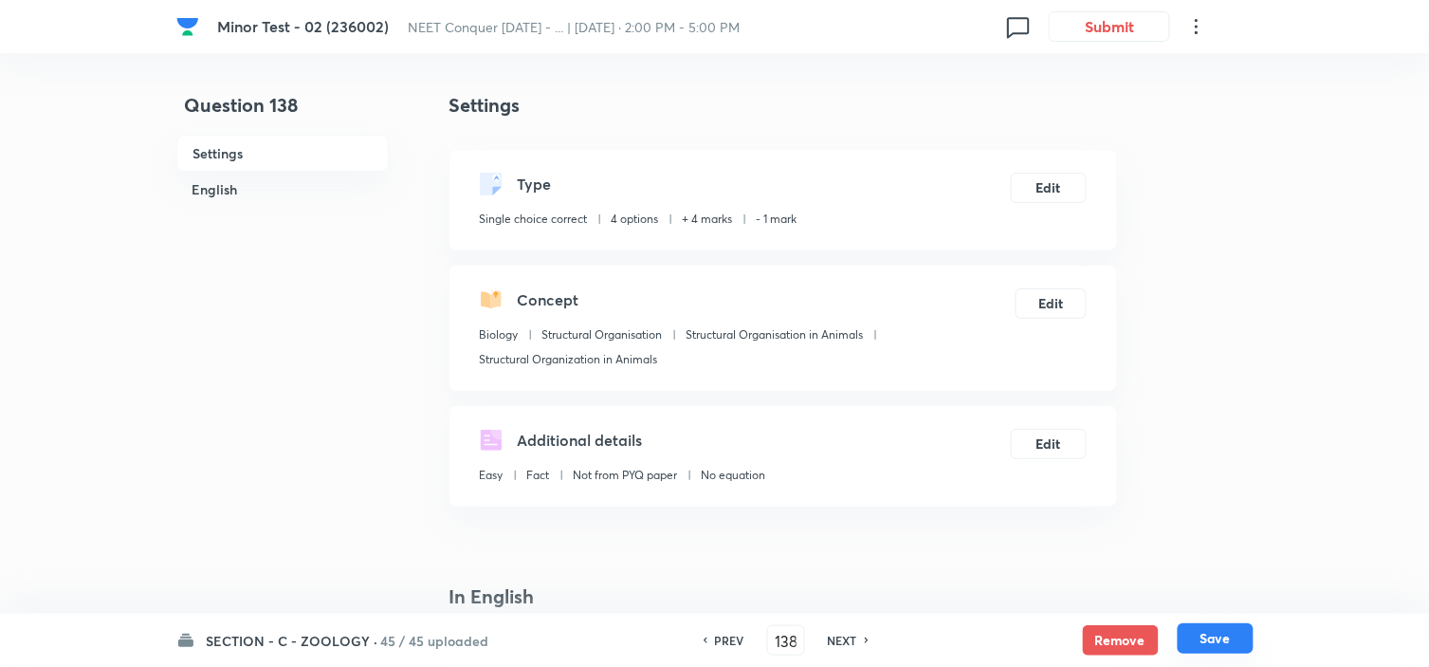
click at [1246, 631] on button "Save" at bounding box center [1216, 638] width 76 height 30
click at [1057, 291] on button "Edit" at bounding box center [1050, 301] width 70 height 30
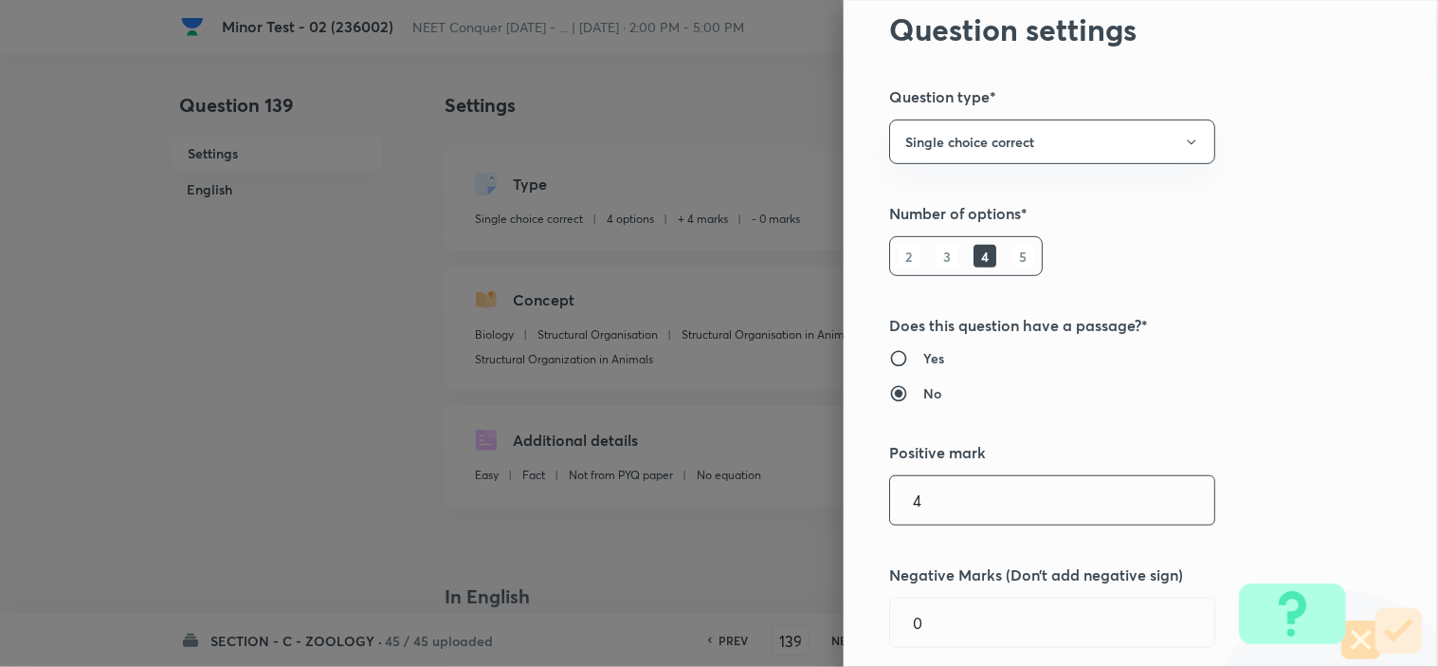
scroll to position [105, 0]
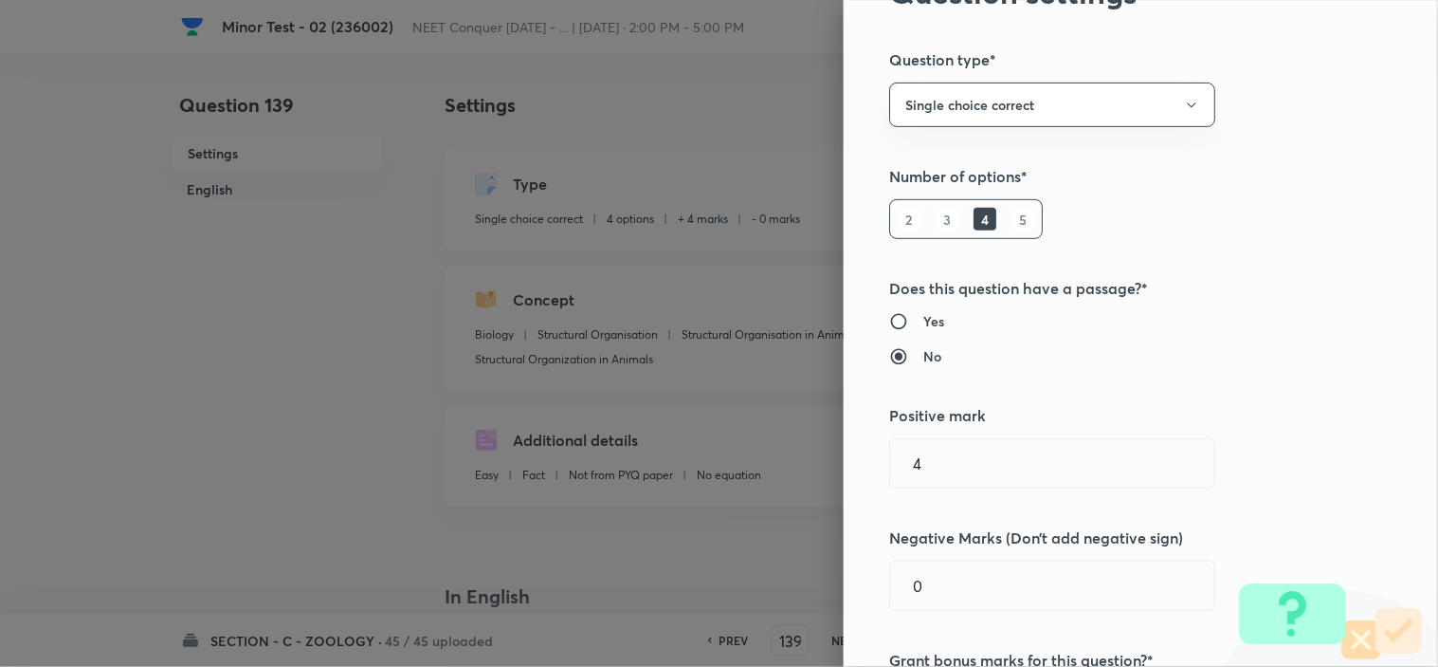
drag, startPoint x: 906, startPoint y: 593, endPoint x: 850, endPoint y: 593, distance: 55.9
click at [850, 593] on div "Question settings Question type* Single choice correct Number of options* 2 3 4…" at bounding box center [1141, 333] width 594 height 667
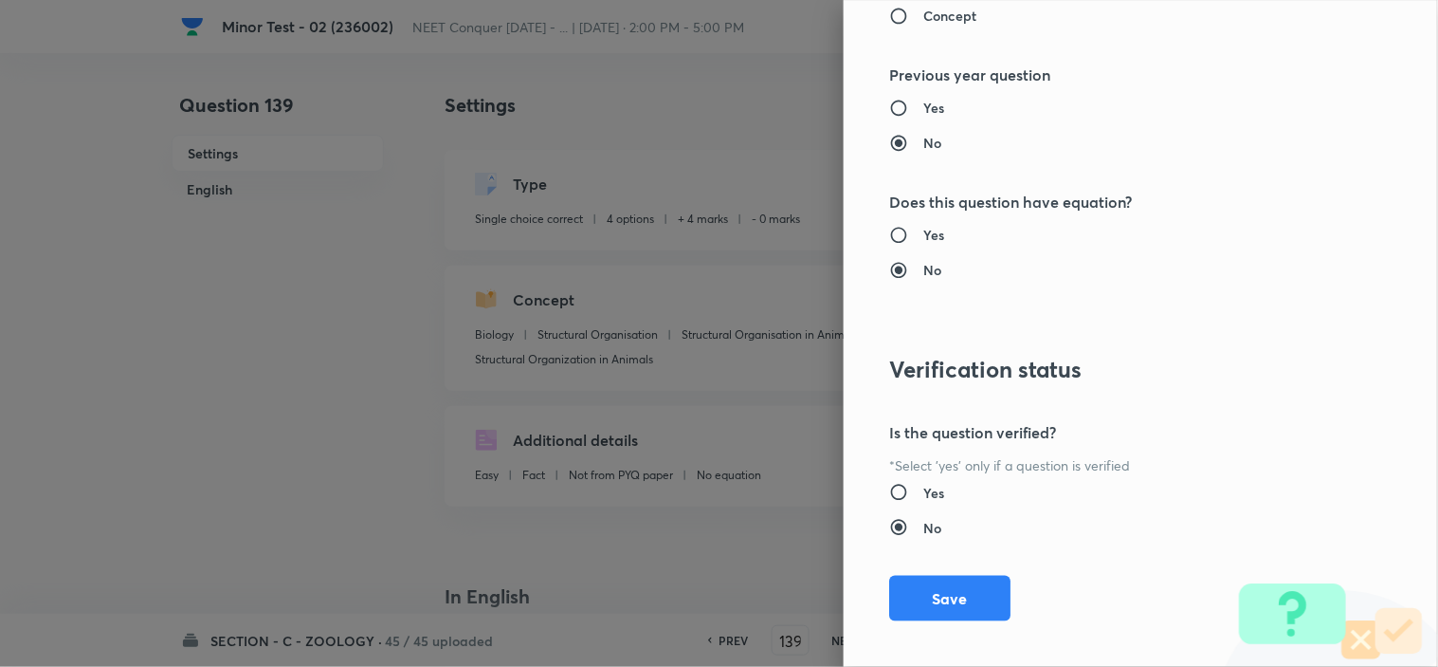
scroll to position [2045, 0]
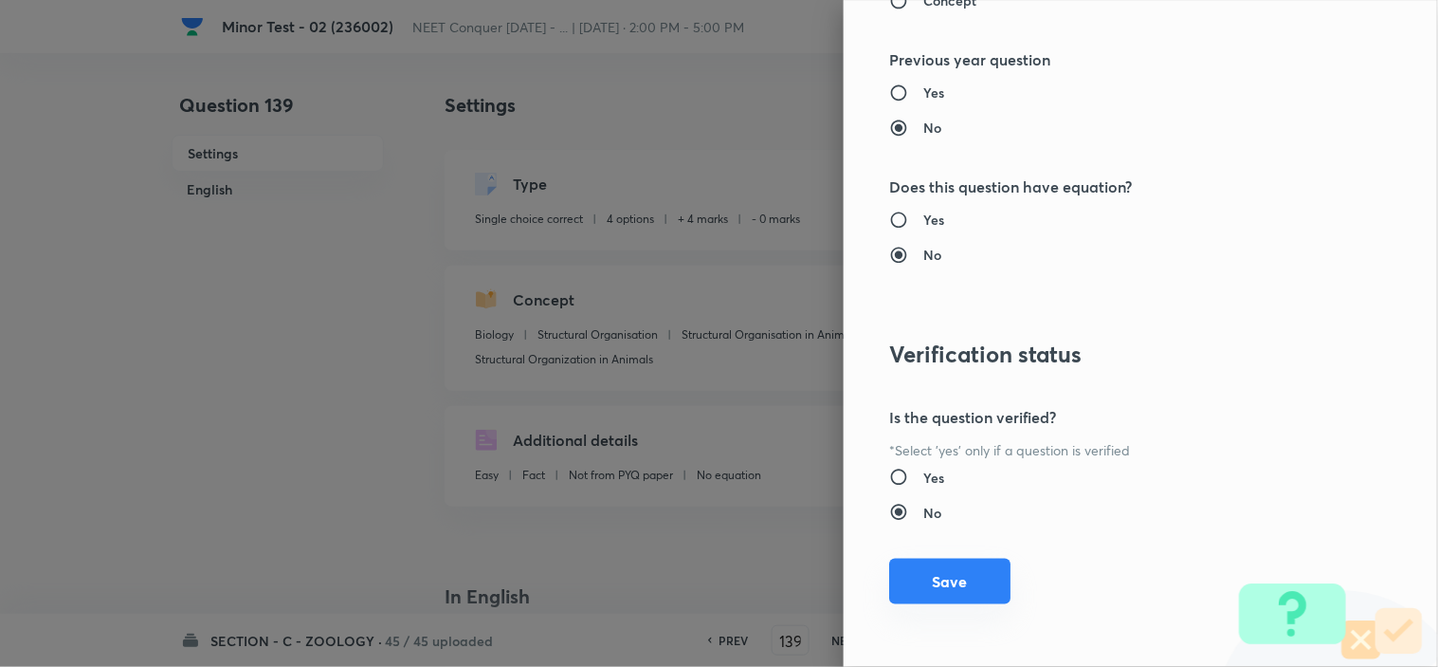
click at [953, 575] on button "Save" at bounding box center [949, 581] width 121 height 46
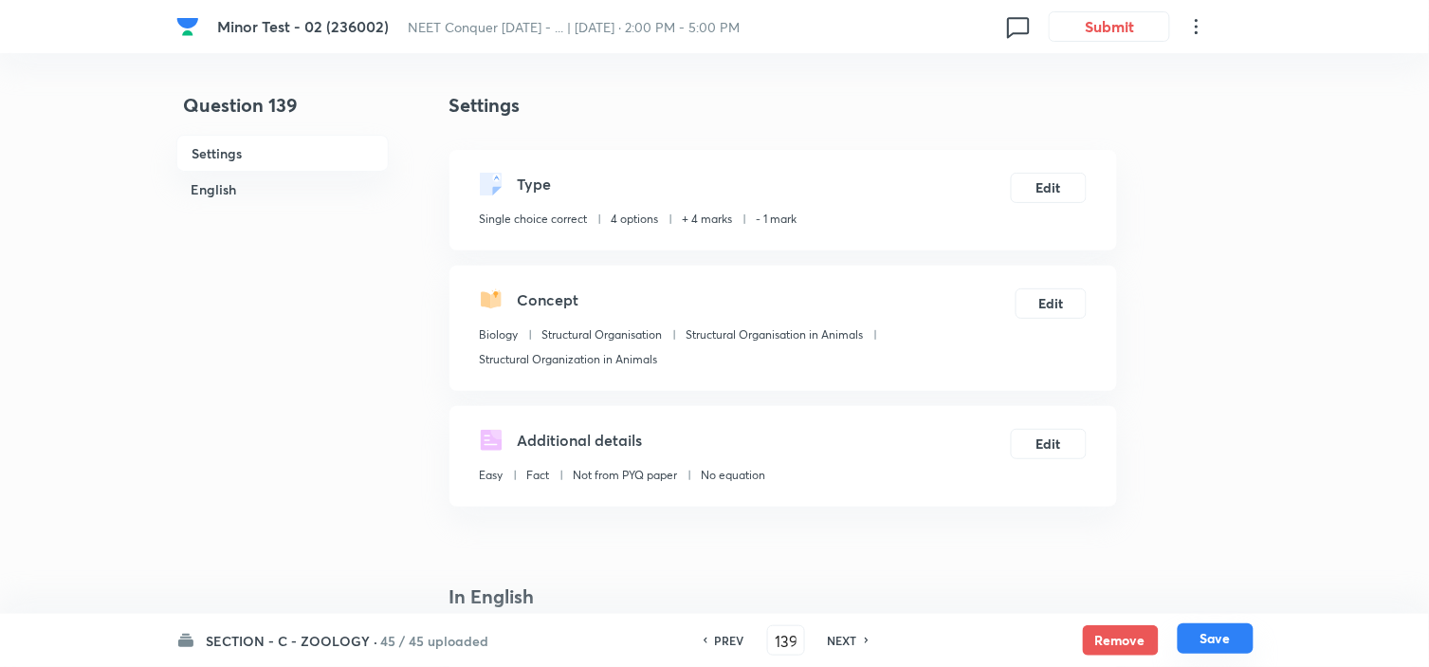
click at [1221, 630] on button "Save" at bounding box center [1216, 638] width 76 height 30
click at [1046, 437] on button "Edit" at bounding box center [1049, 442] width 76 height 30
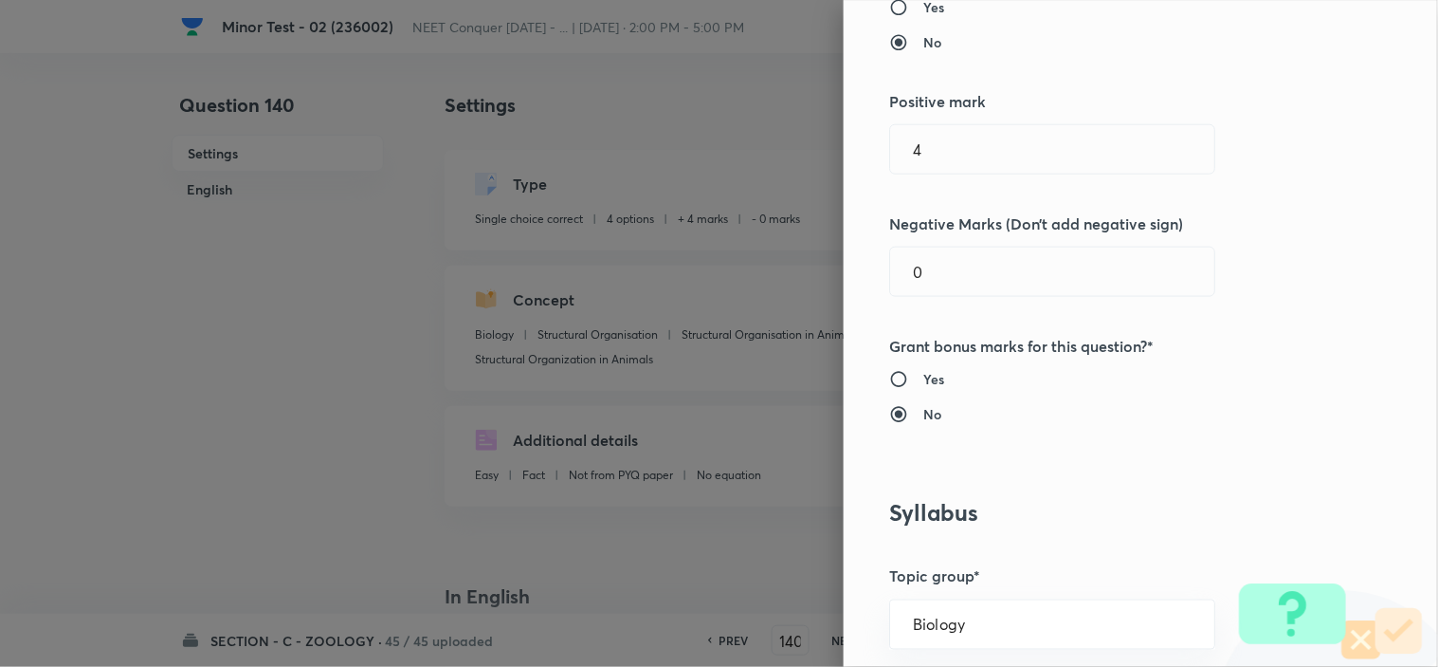
scroll to position [421, 0]
drag, startPoint x: 923, startPoint y: 287, endPoint x: 733, endPoint y: 301, distance: 191.1
click at [856, 289] on div "Question settings Question type* Single choice correct Number of options* 2 3 4…" at bounding box center [1141, 333] width 594 height 667
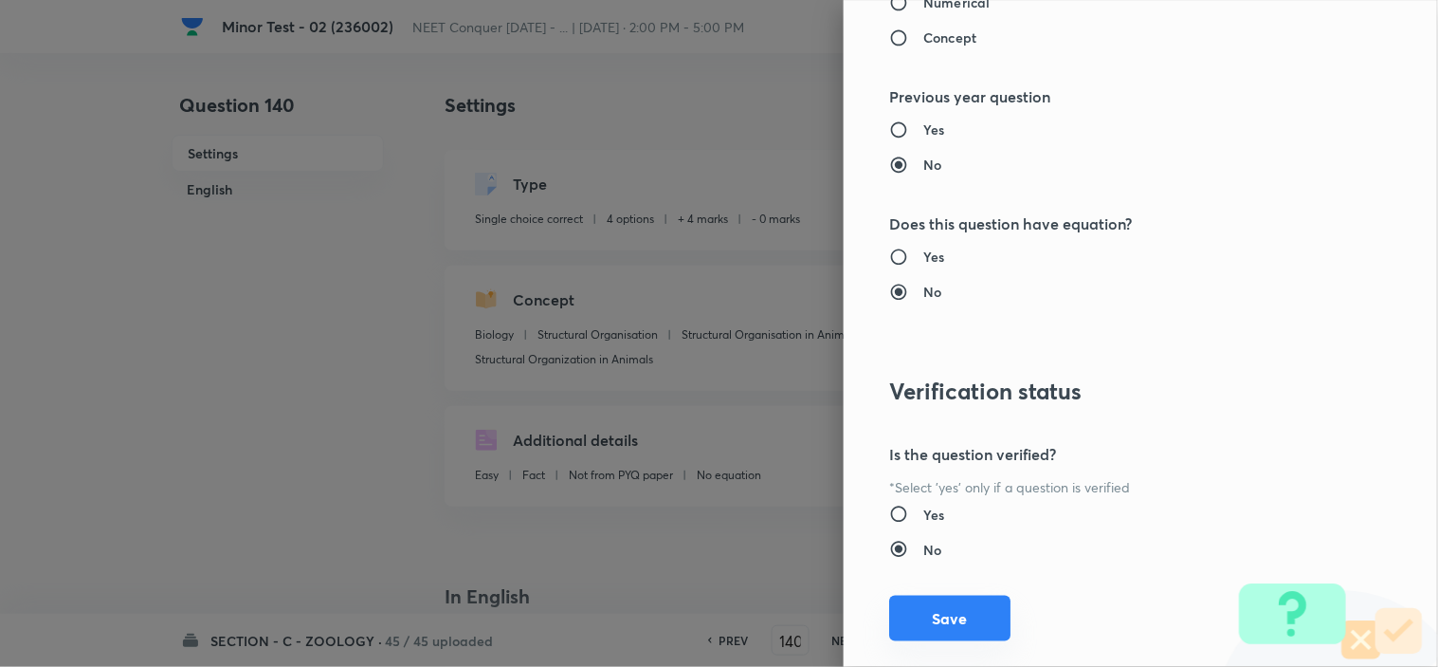
scroll to position [2045, 0]
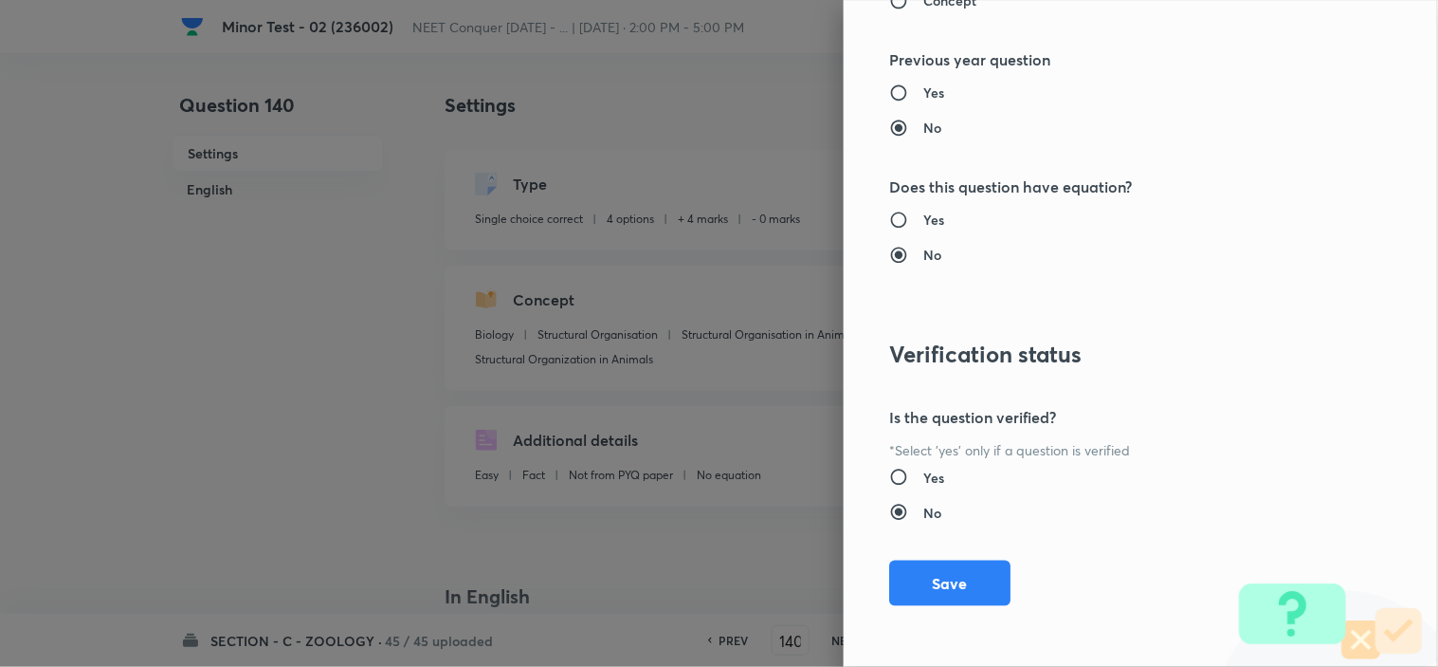
drag, startPoint x: 921, startPoint y: 582, endPoint x: 924, endPoint y: 593, distance: 11.1
click at [918, 583] on button "Save" at bounding box center [949, 583] width 121 height 46
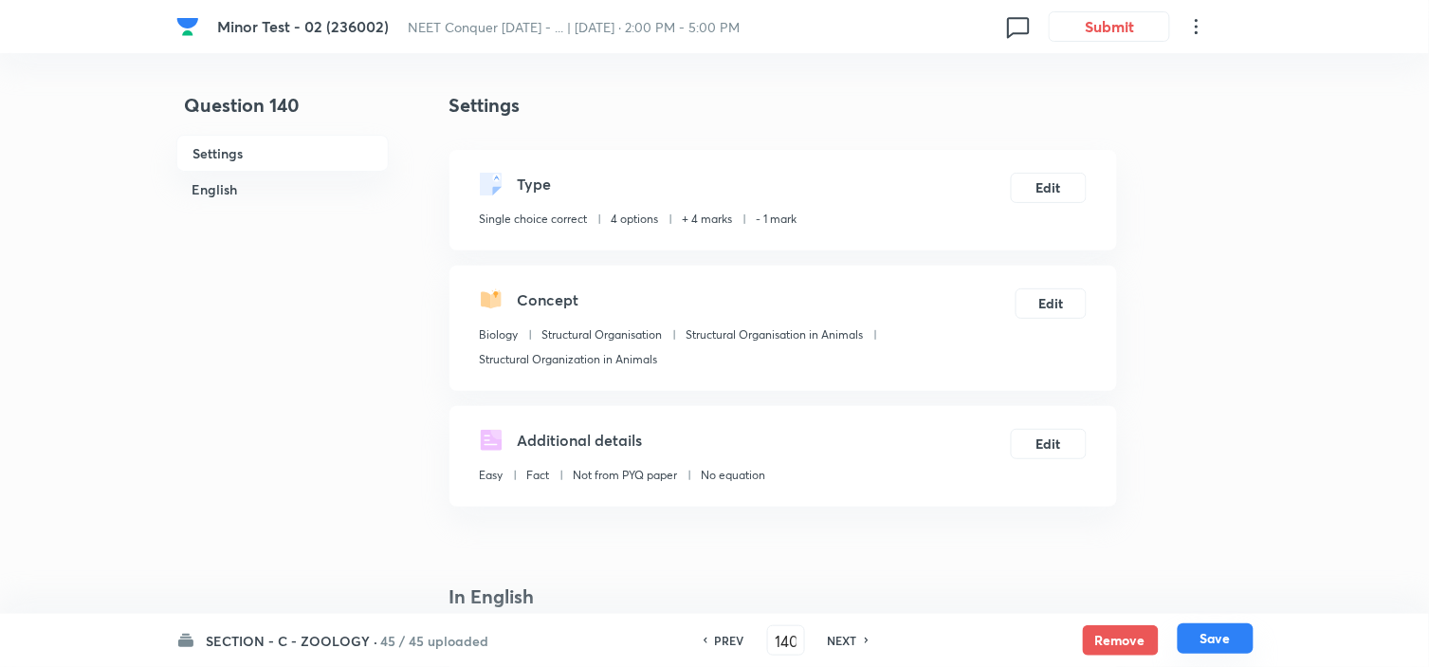
drag, startPoint x: 1196, startPoint y: 638, endPoint x: 1185, endPoint y: 636, distance: 11.5
click at [1197, 637] on button "Save" at bounding box center [1216, 638] width 76 height 30
click at [1041, 187] on button "Edit" at bounding box center [1049, 186] width 76 height 30
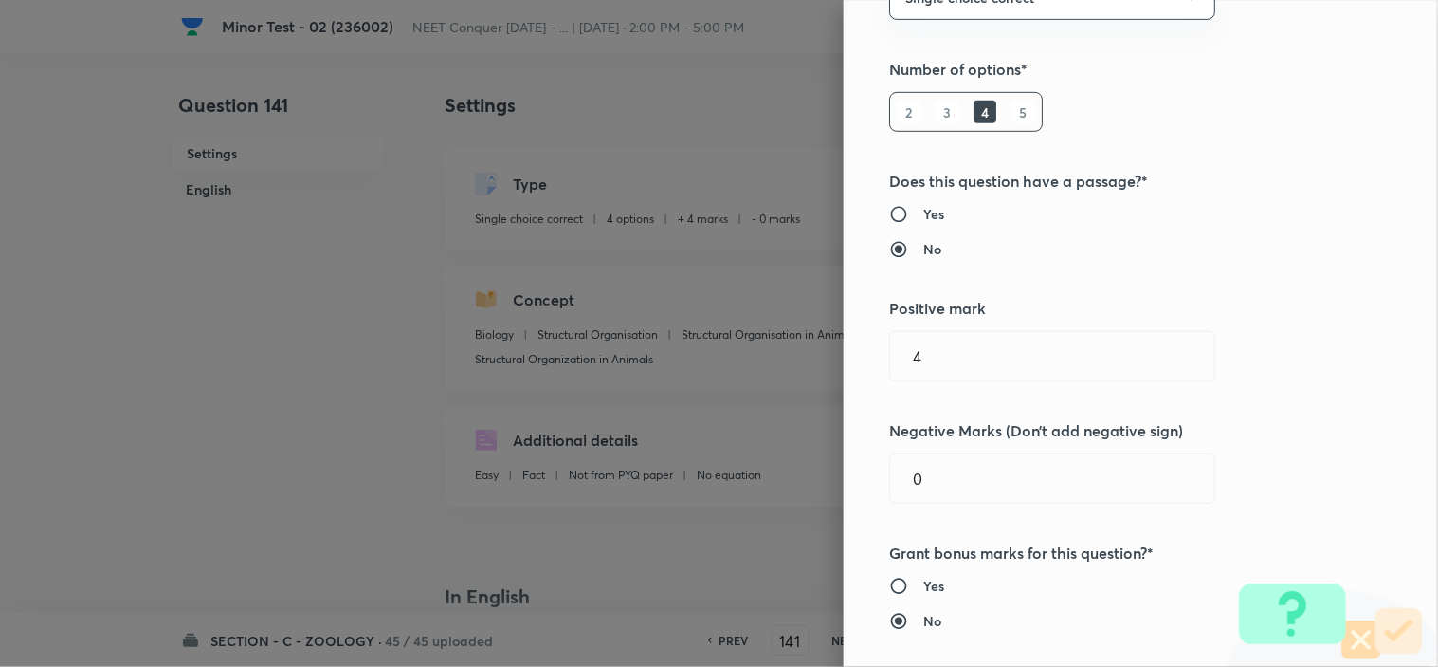
scroll to position [316, 0]
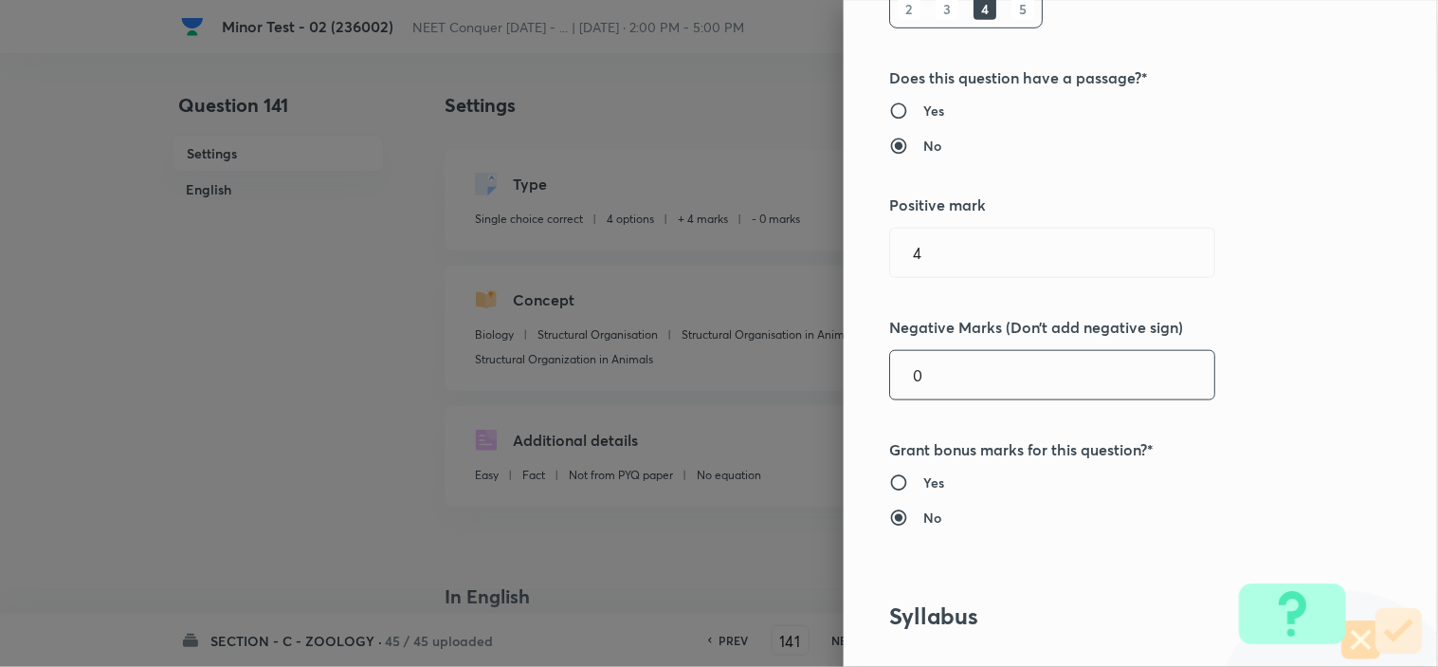
drag, startPoint x: 929, startPoint y: 377, endPoint x: 738, endPoint y: 393, distance: 192.2
click at [813, 387] on div "Question settings Question type* Single choice correct Number of options* 2 3 4…" at bounding box center [719, 333] width 1438 height 667
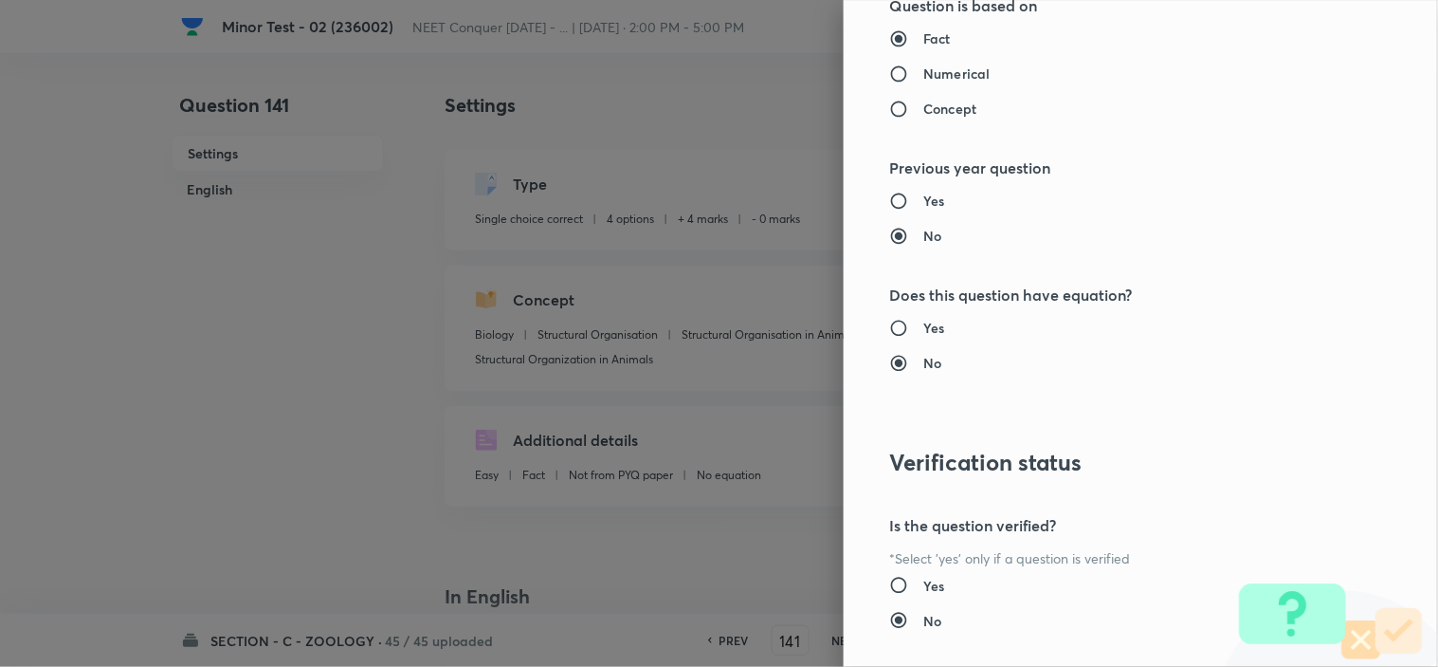
scroll to position [2045, 0]
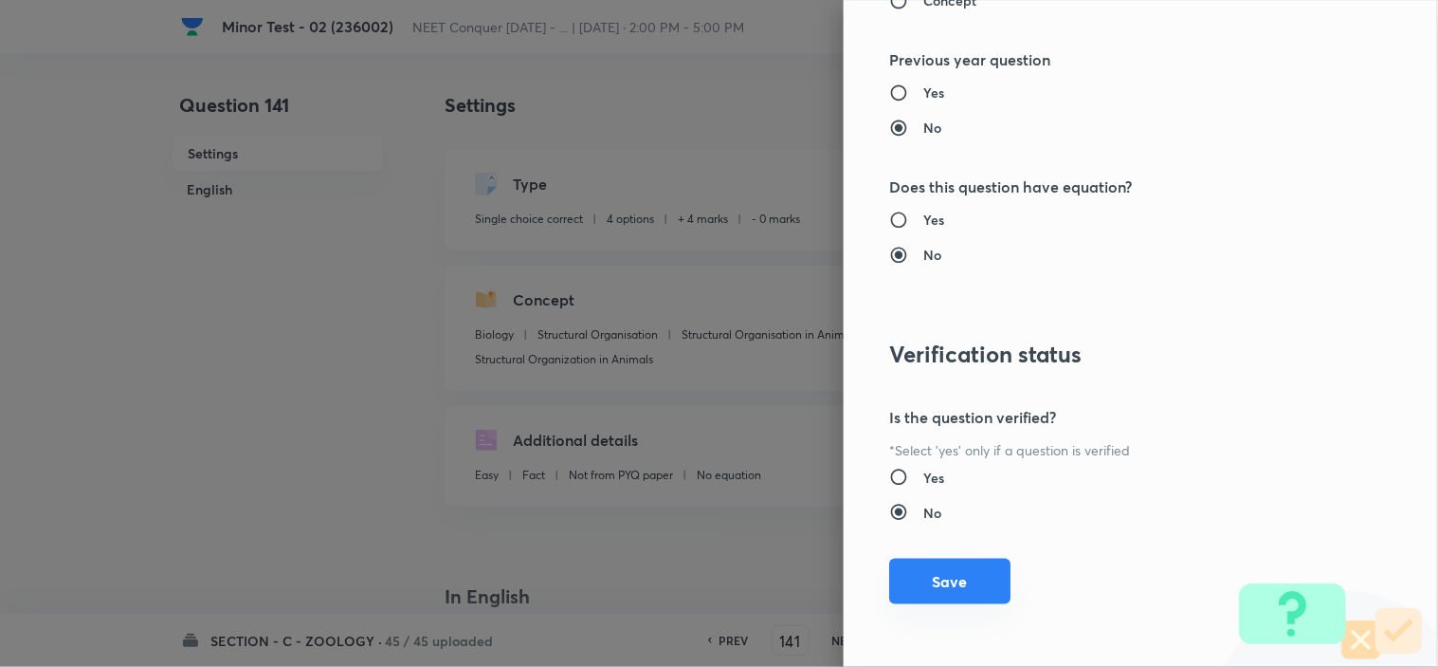
click at [904, 584] on button "Save" at bounding box center [949, 581] width 121 height 46
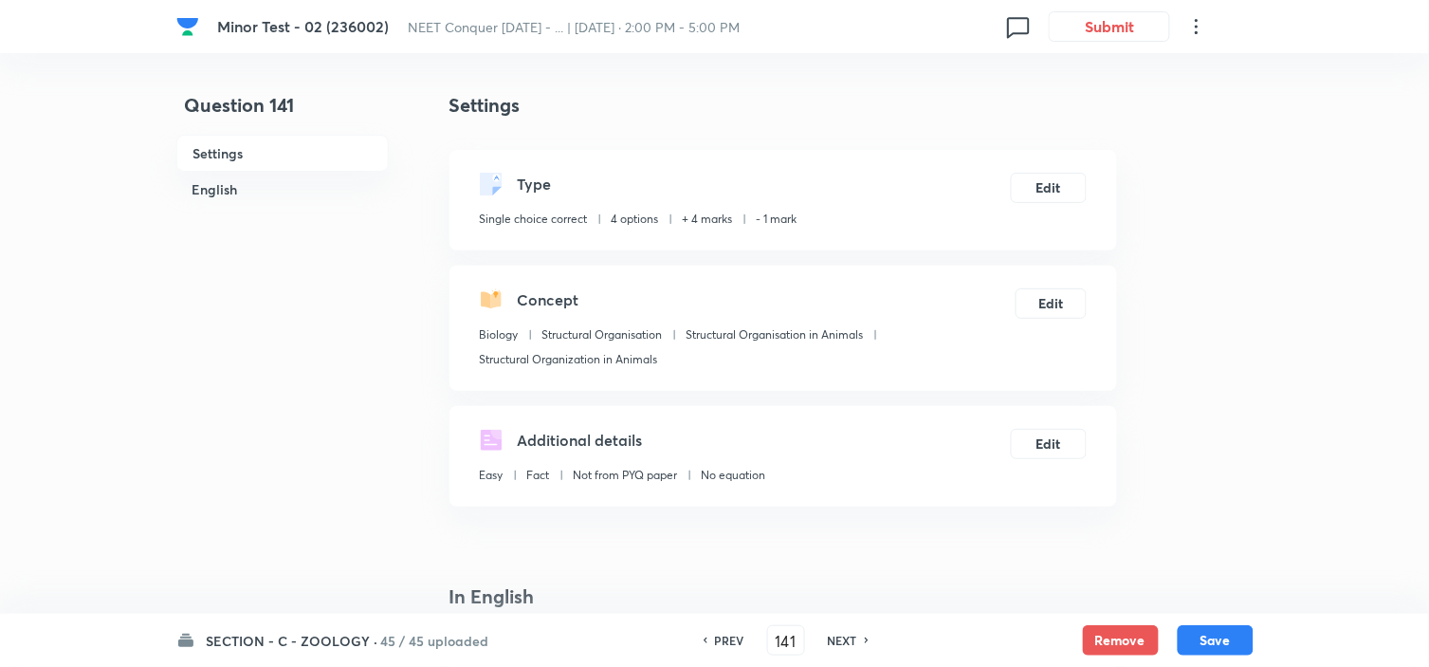
click at [1202, 621] on div "SECTION - C - ZOOLOGY · 45 / 45 uploaded PREV 141 ​ NEXT Remove Save" at bounding box center [714, 639] width 1077 height 53
click at [1196, 630] on button "Save" at bounding box center [1216, 638] width 76 height 30
click at [1044, 196] on button "Edit" at bounding box center [1049, 186] width 76 height 30
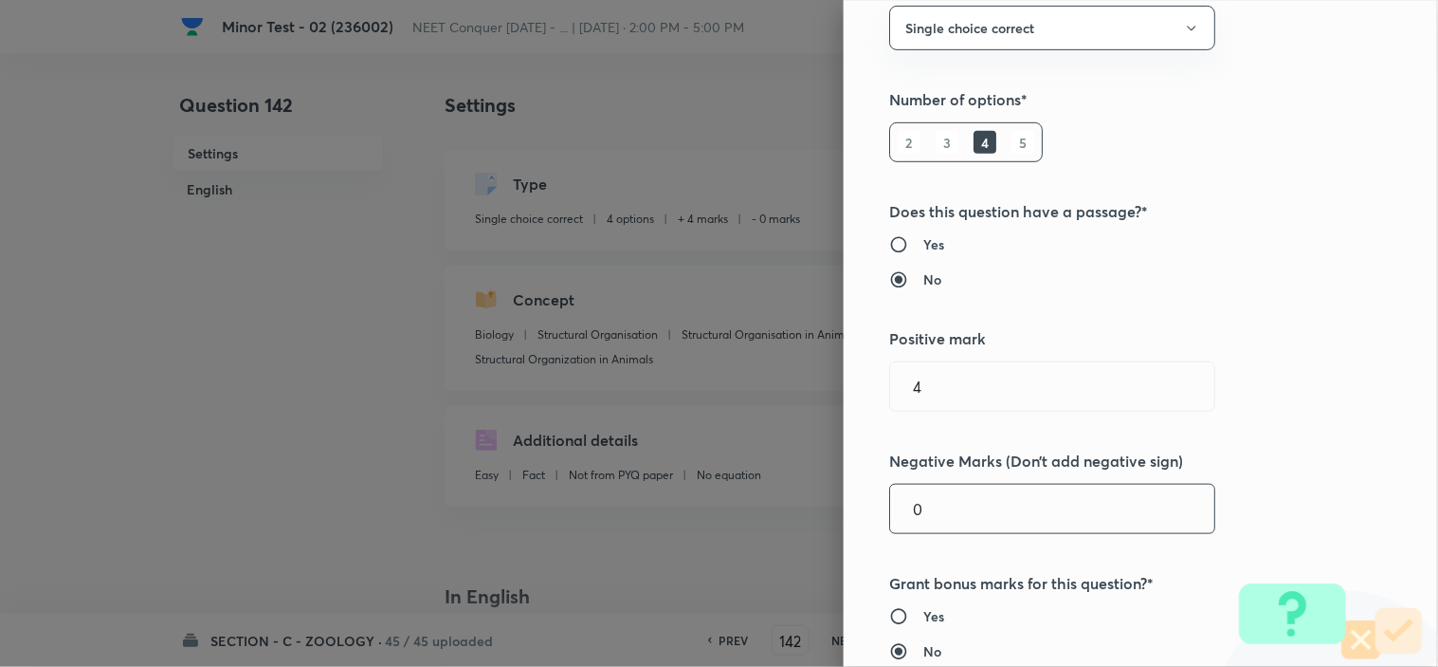
scroll to position [316, 0]
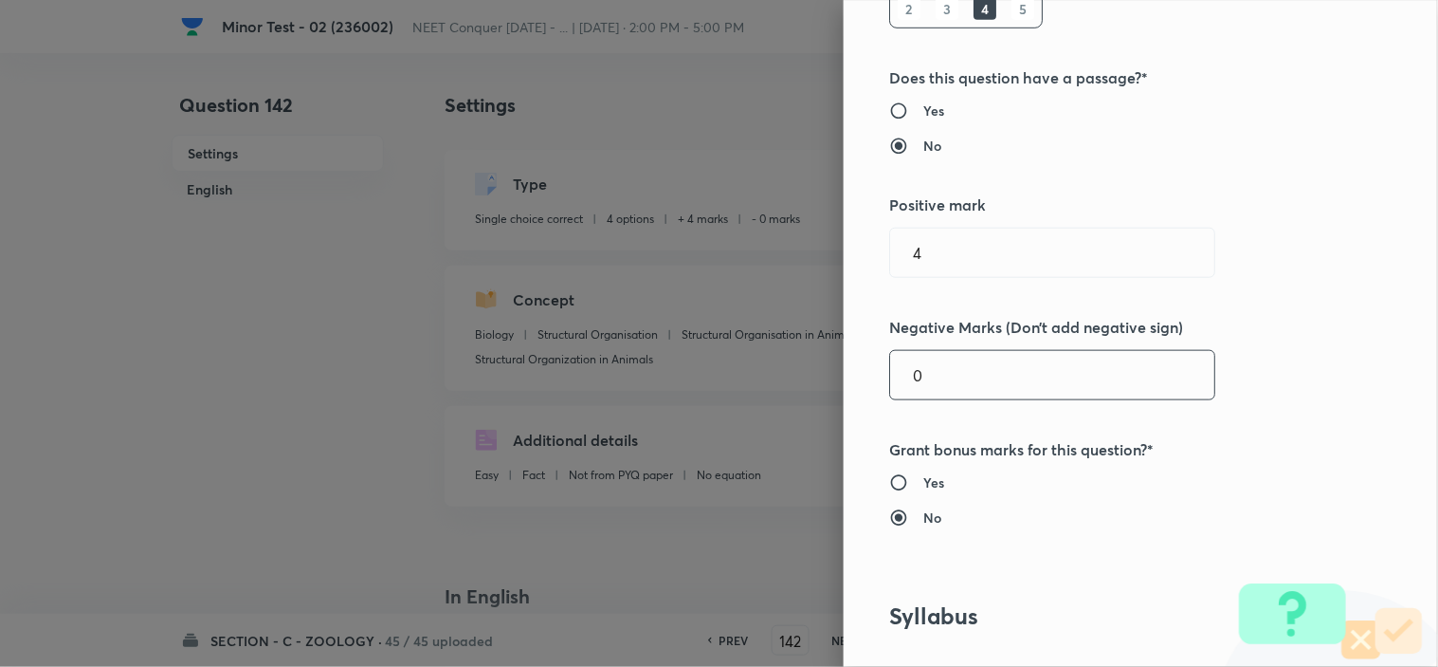
drag, startPoint x: 935, startPoint y: 383, endPoint x: 656, endPoint y: 402, distance: 279.4
click at [801, 382] on div "Question settings Question type* Single choice correct Number of options* 2 3 4…" at bounding box center [719, 333] width 1438 height 667
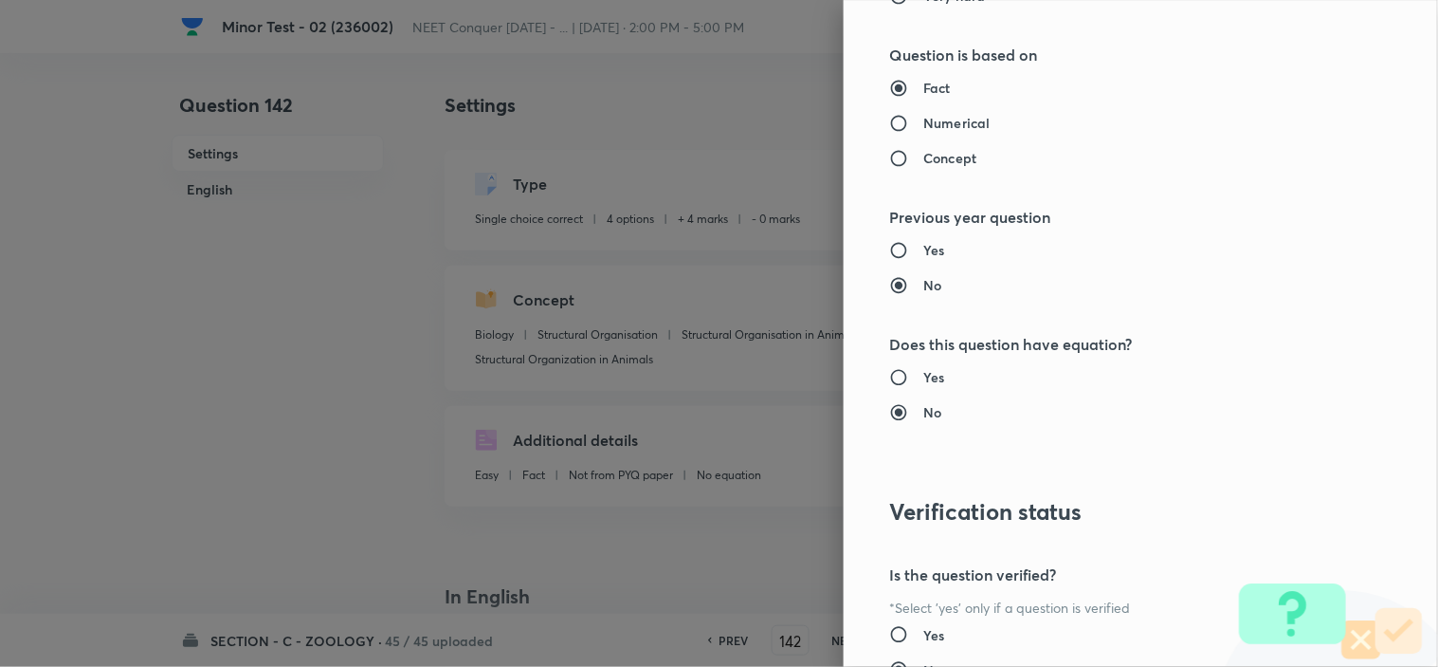
scroll to position [2045, 0]
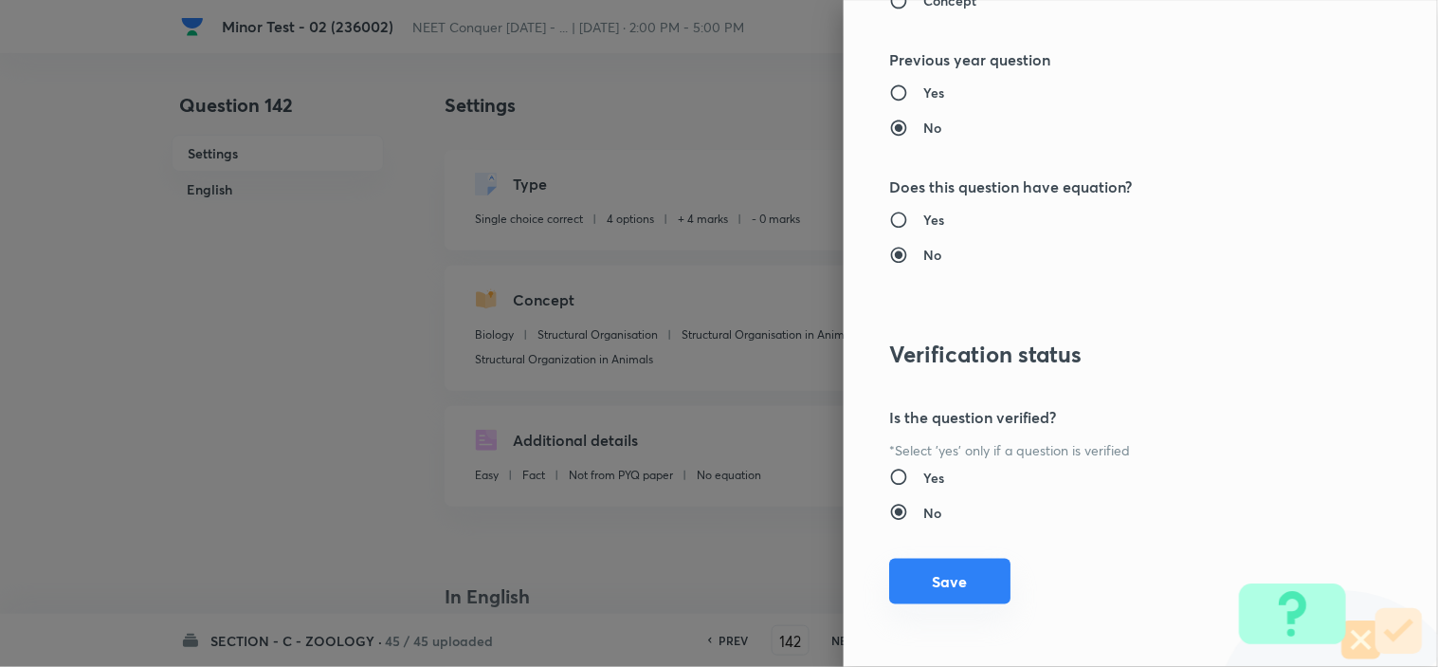
click at [956, 586] on button "Save" at bounding box center [949, 581] width 121 height 46
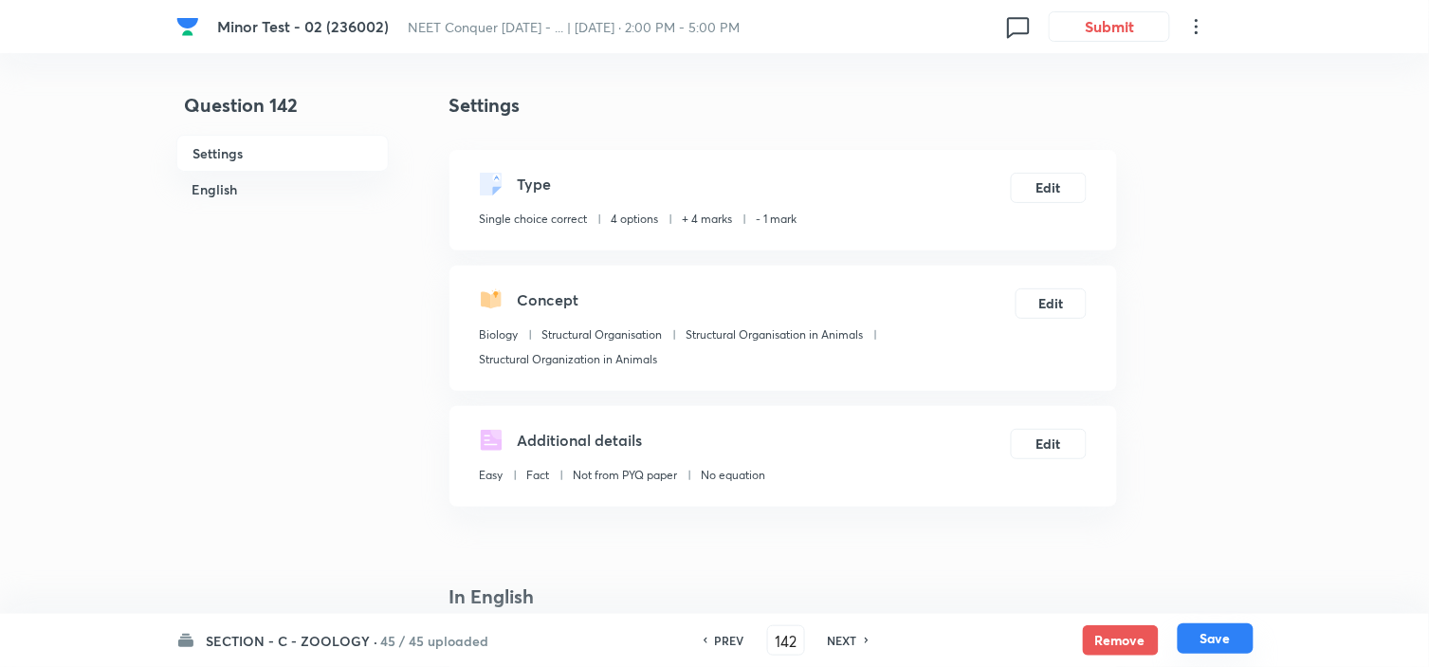
click at [1218, 643] on button "Save" at bounding box center [1216, 638] width 76 height 30
click at [1050, 195] on button "Edit" at bounding box center [1049, 186] width 76 height 30
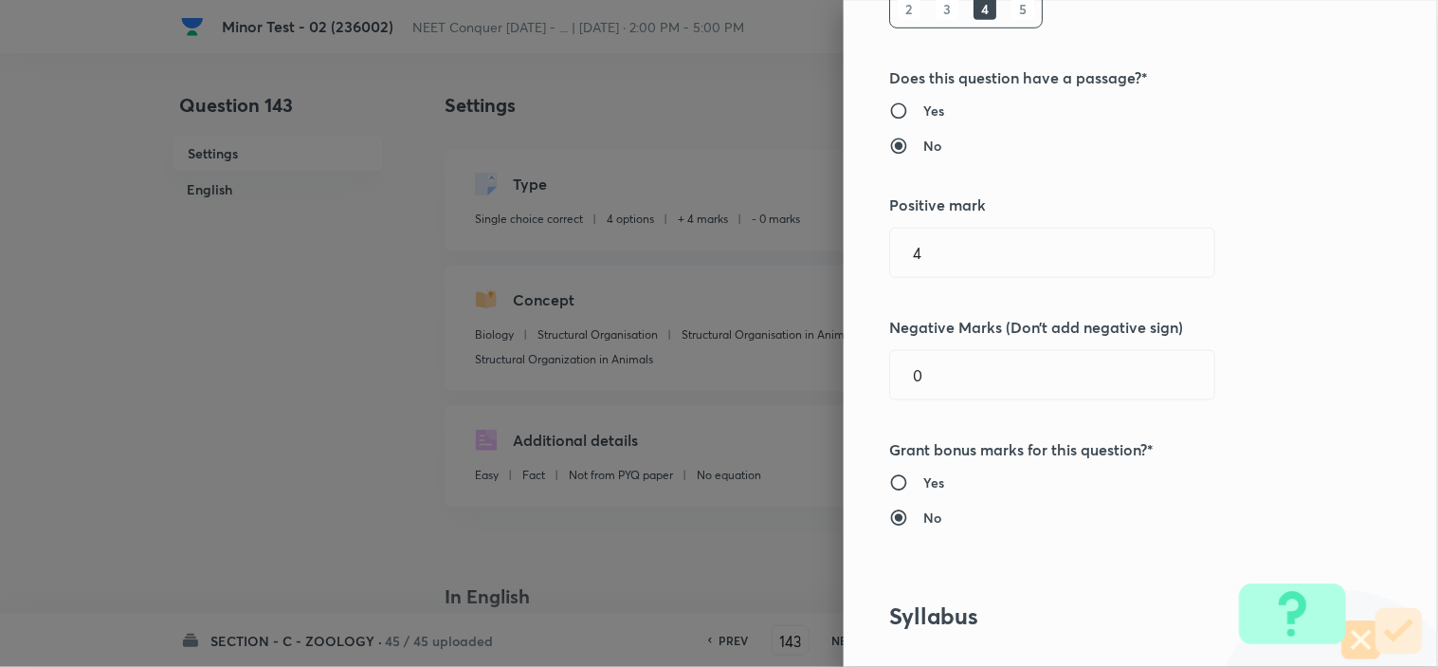
drag, startPoint x: 899, startPoint y: 363, endPoint x: 772, endPoint y: 383, distance: 128.6
click at [844, 375] on div "Question settings Question type* Single choice correct Number of options* 2 3 4…" at bounding box center [1141, 333] width 594 height 667
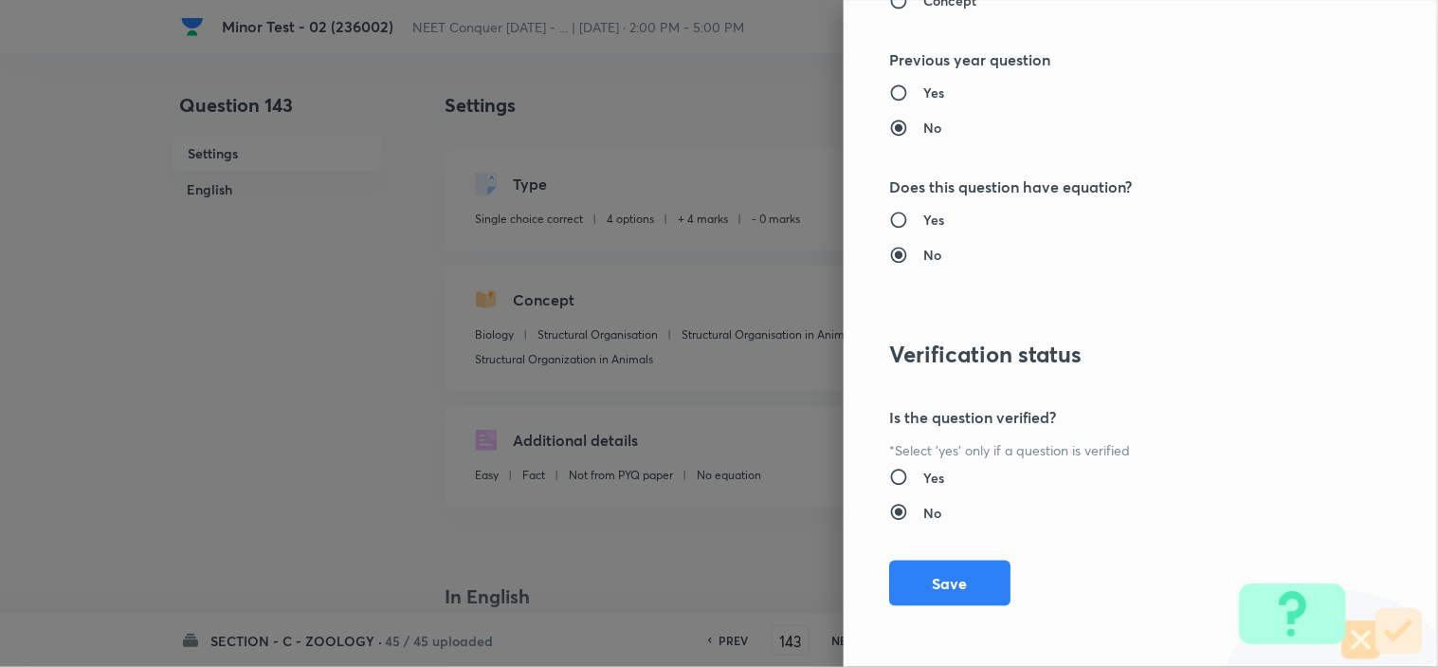
drag, startPoint x: 904, startPoint y: 581, endPoint x: 961, endPoint y: 589, distance: 57.4
click at [906, 581] on button "Save" at bounding box center [949, 583] width 121 height 46
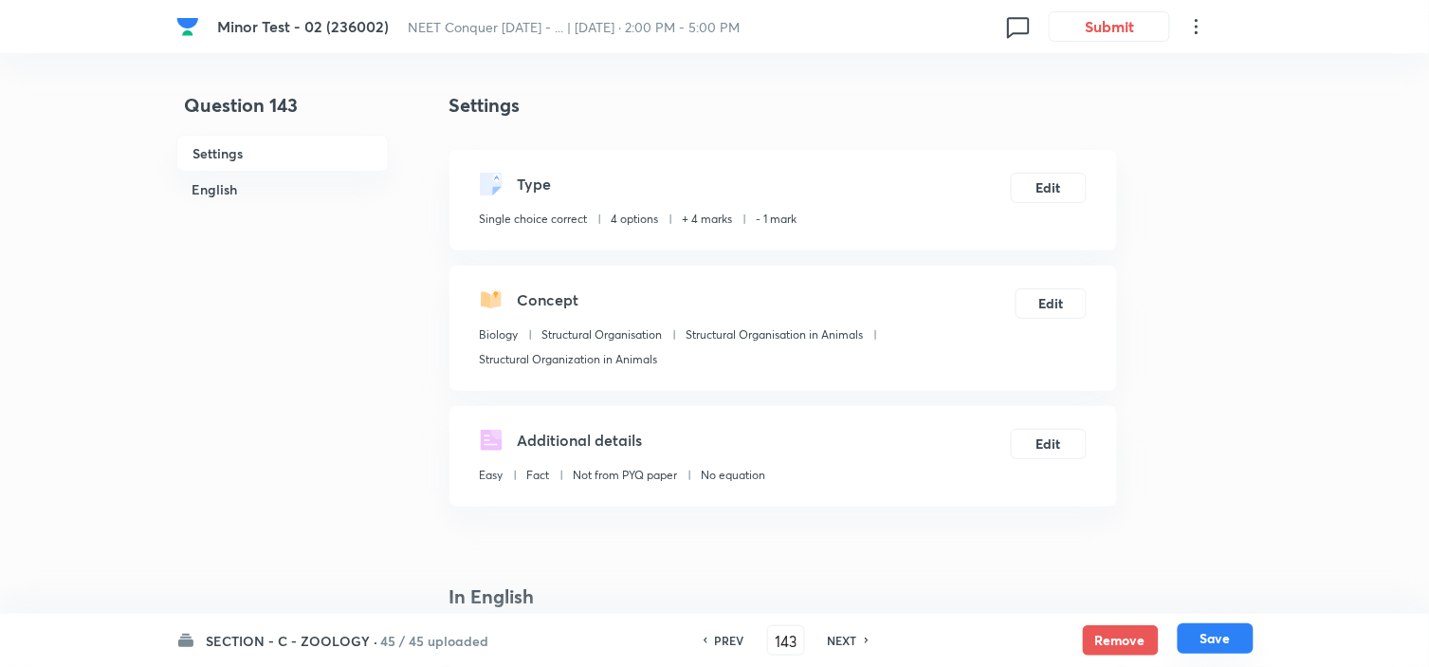
click at [1214, 638] on button "Save" at bounding box center [1216, 638] width 76 height 30
click at [1025, 178] on button "Edit" at bounding box center [1049, 186] width 76 height 30
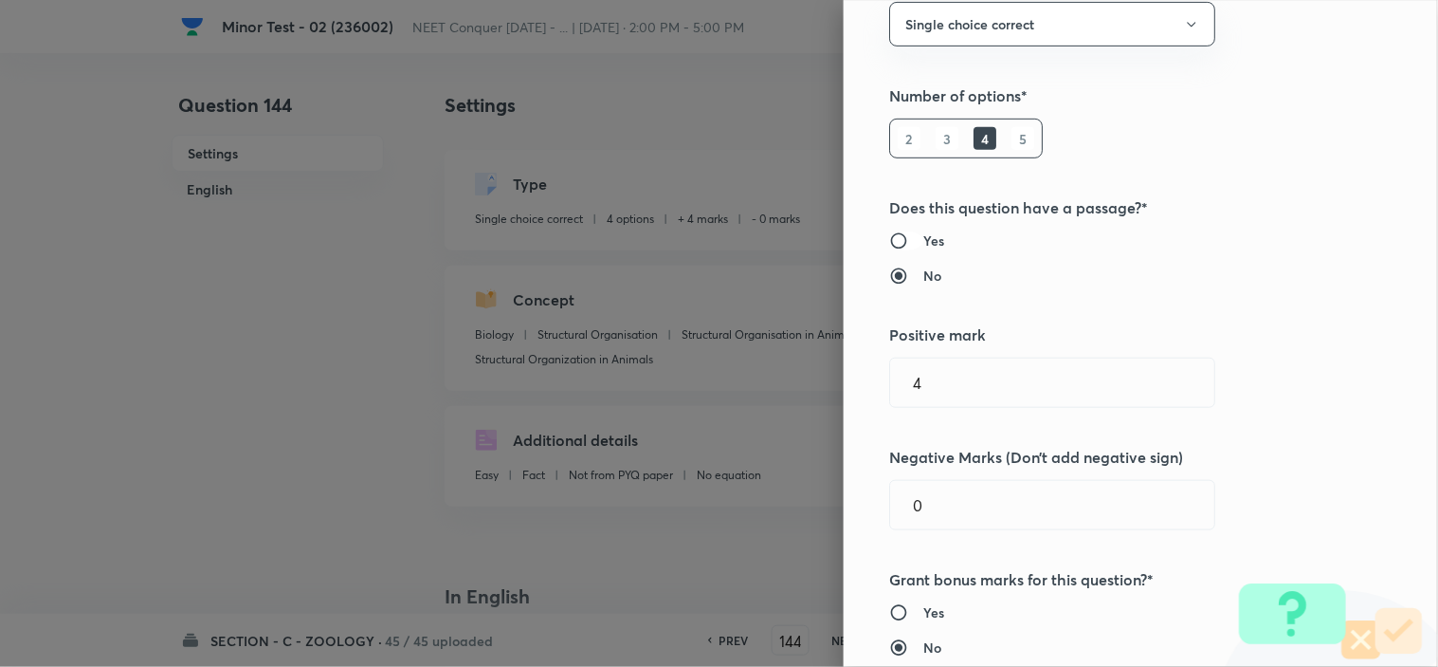
scroll to position [210, 0]
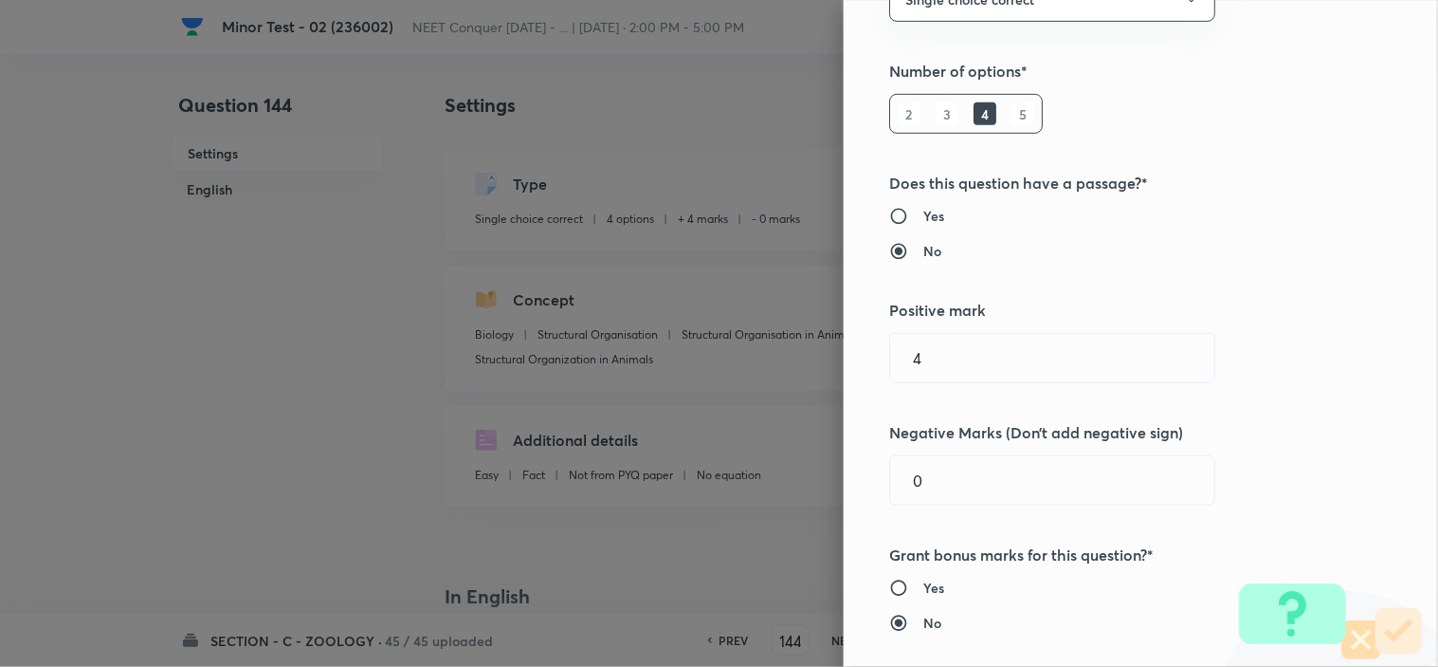
drag, startPoint x: 907, startPoint y: 466, endPoint x: 813, endPoint y: 479, distance: 94.7
click at [890, 472] on input "0" at bounding box center [1052, 480] width 324 height 48
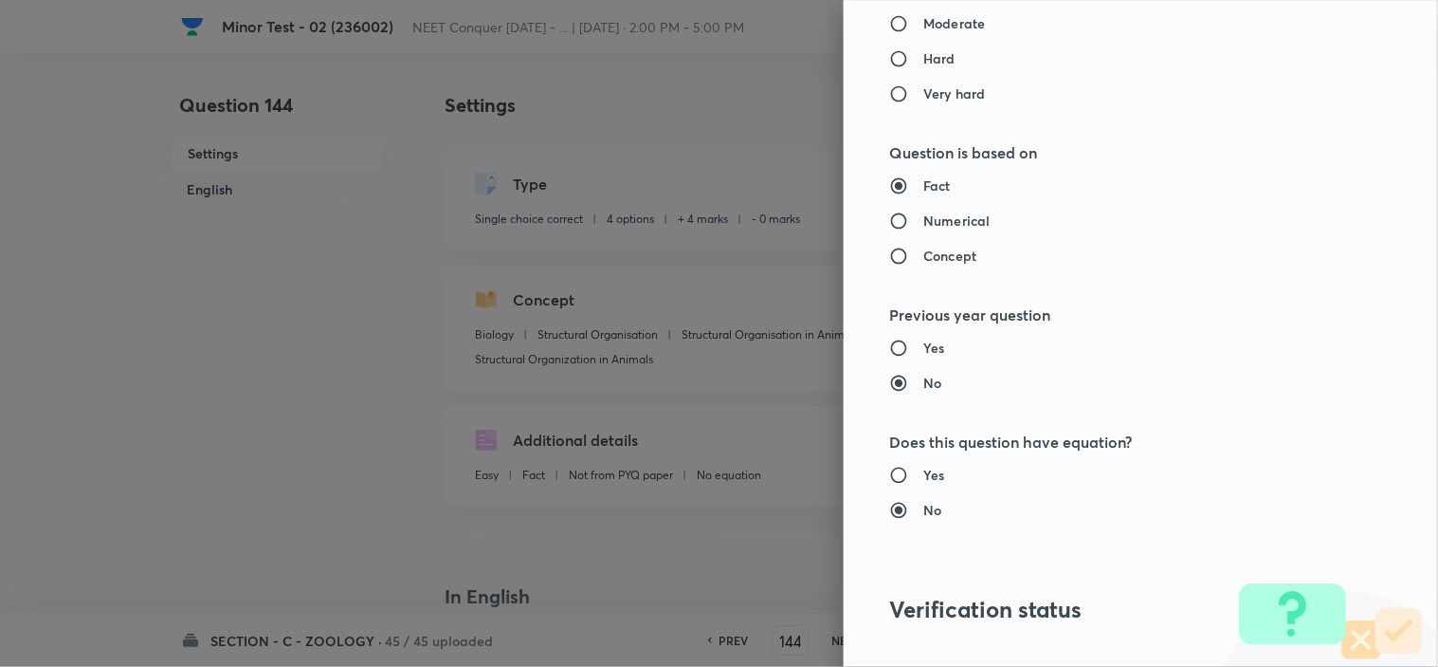
scroll to position [2045, 0]
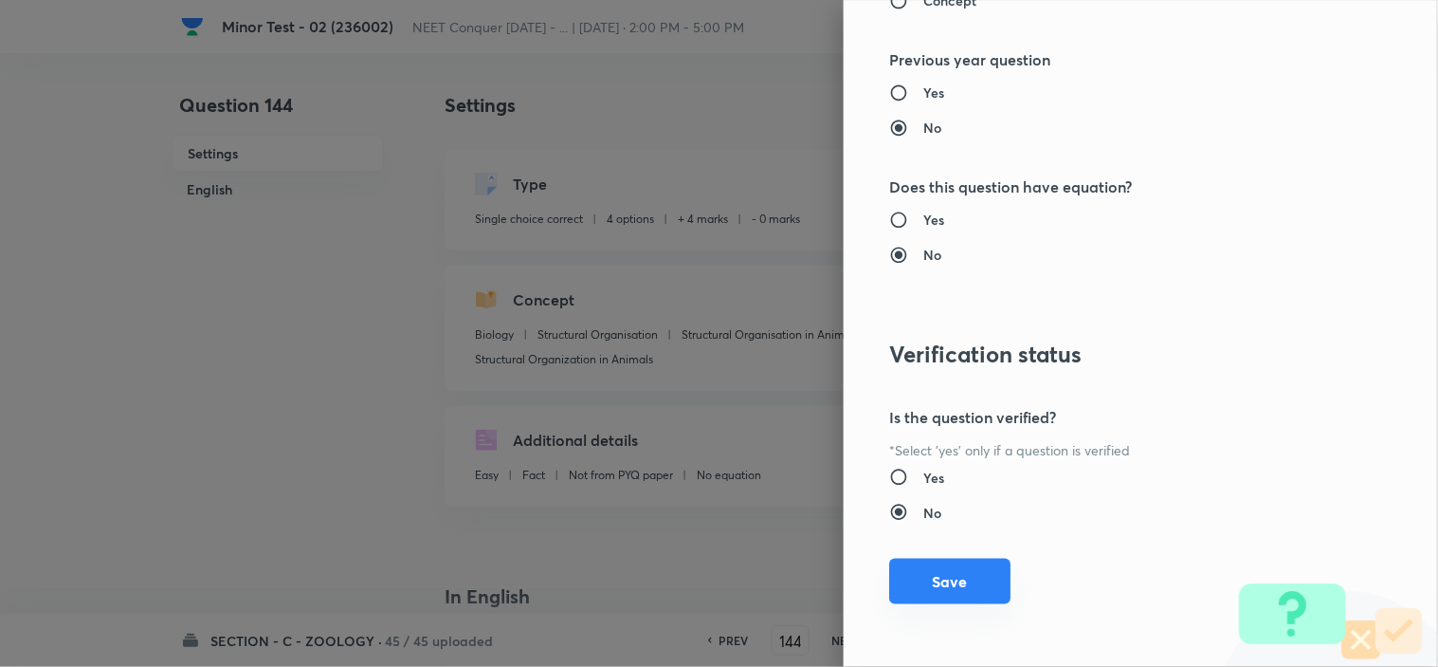
click at [926, 562] on button "Save" at bounding box center [949, 581] width 121 height 46
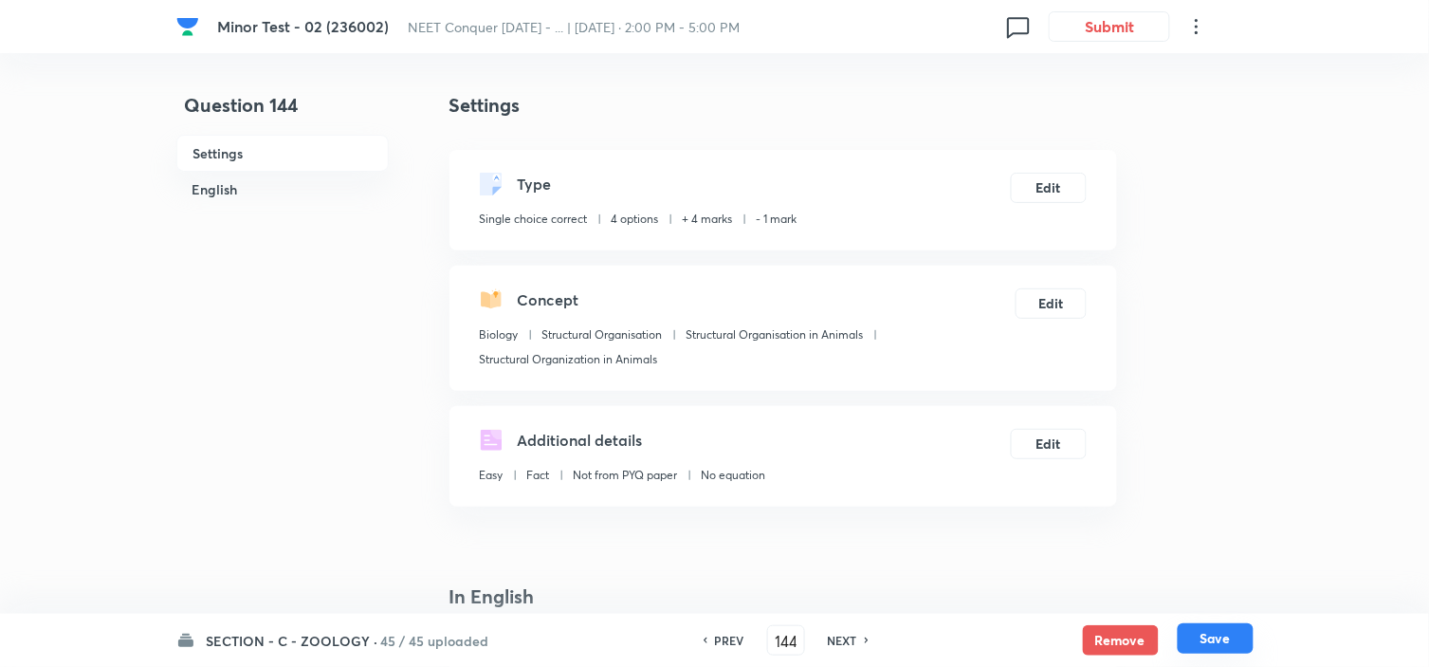
click at [1242, 632] on button "Save" at bounding box center [1216, 638] width 76 height 30
click at [1067, 186] on button "Edit" at bounding box center [1049, 186] width 76 height 30
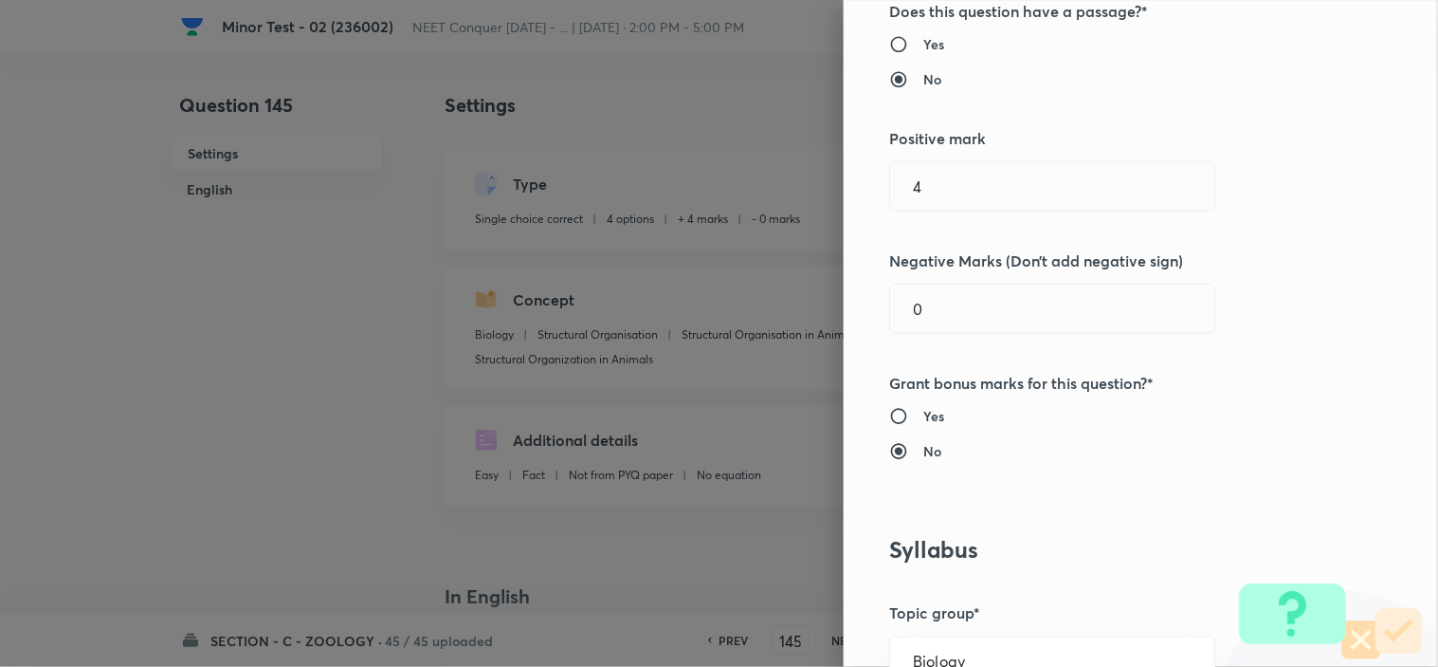
scroll to position [421, 0]
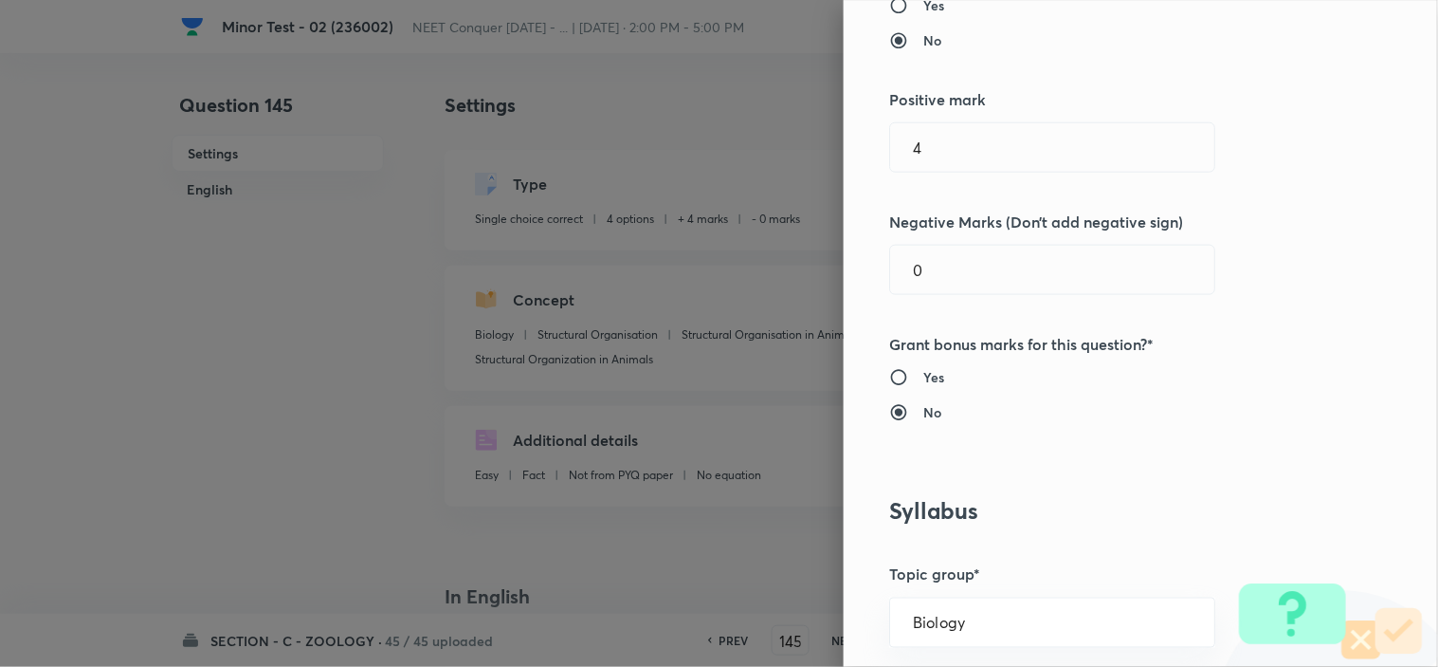
drag, startPoint x: 923, startPoint y: 270, endPoint x: 732, endPoint y: 301, distance: 193.9
click at [813, 285] on div "Question settings Question type* Single choice correct Number of options* 2 3 4…" at bounding box center [719, 333] width 1438 height 667
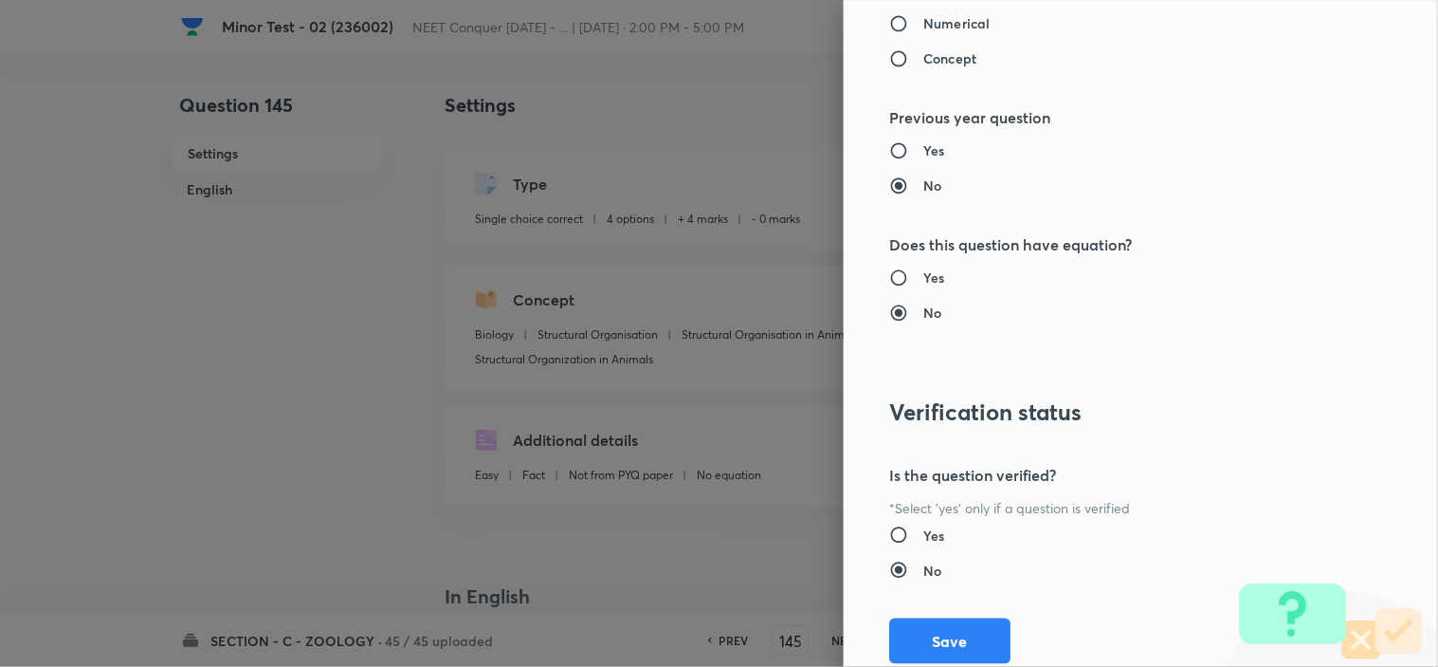
scroll to position [2045, 0]
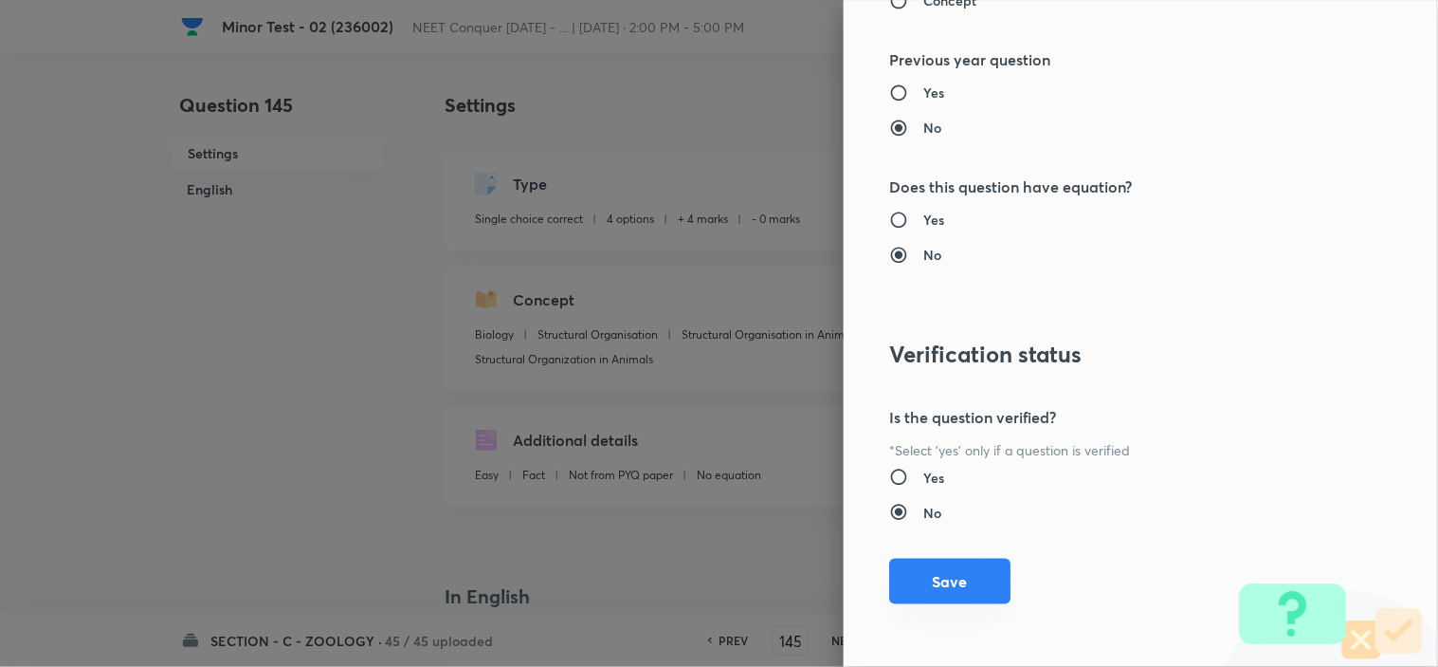
click at [942, 603] on button "Save" at bounding box center [949, 581] width 121 height 46
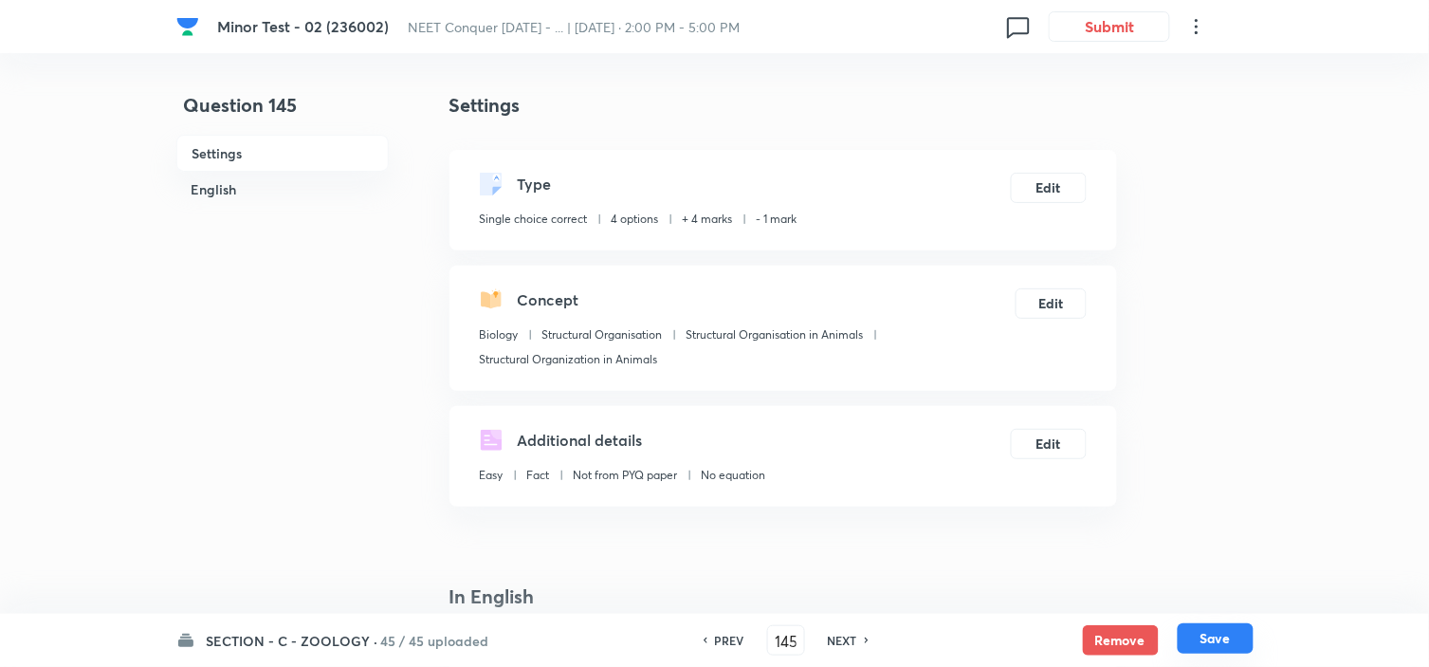
click at [1196, 631] on button "Save" at bounding box center [1216, 638] width 76 height 30
click at [1052, 196] on button "Edit" at bounding box center [1049, 186] width 76 height 30
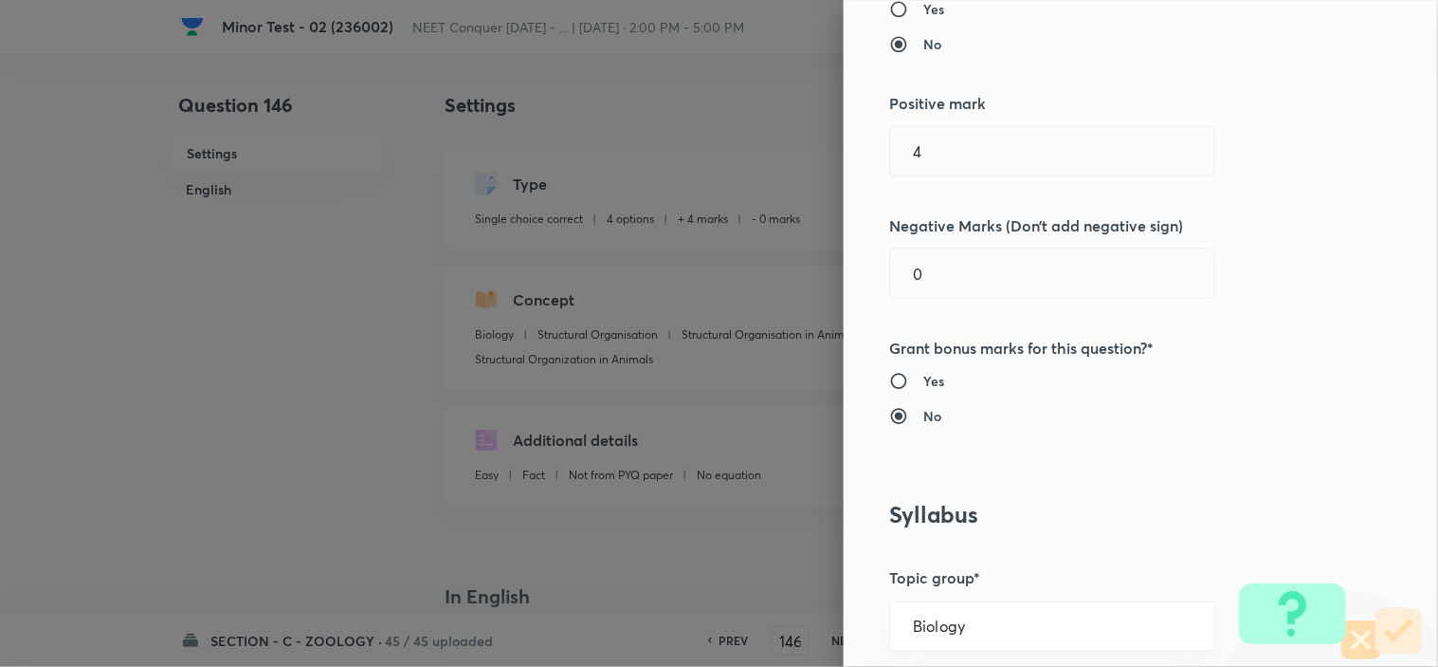
scroll to position [421, 0]
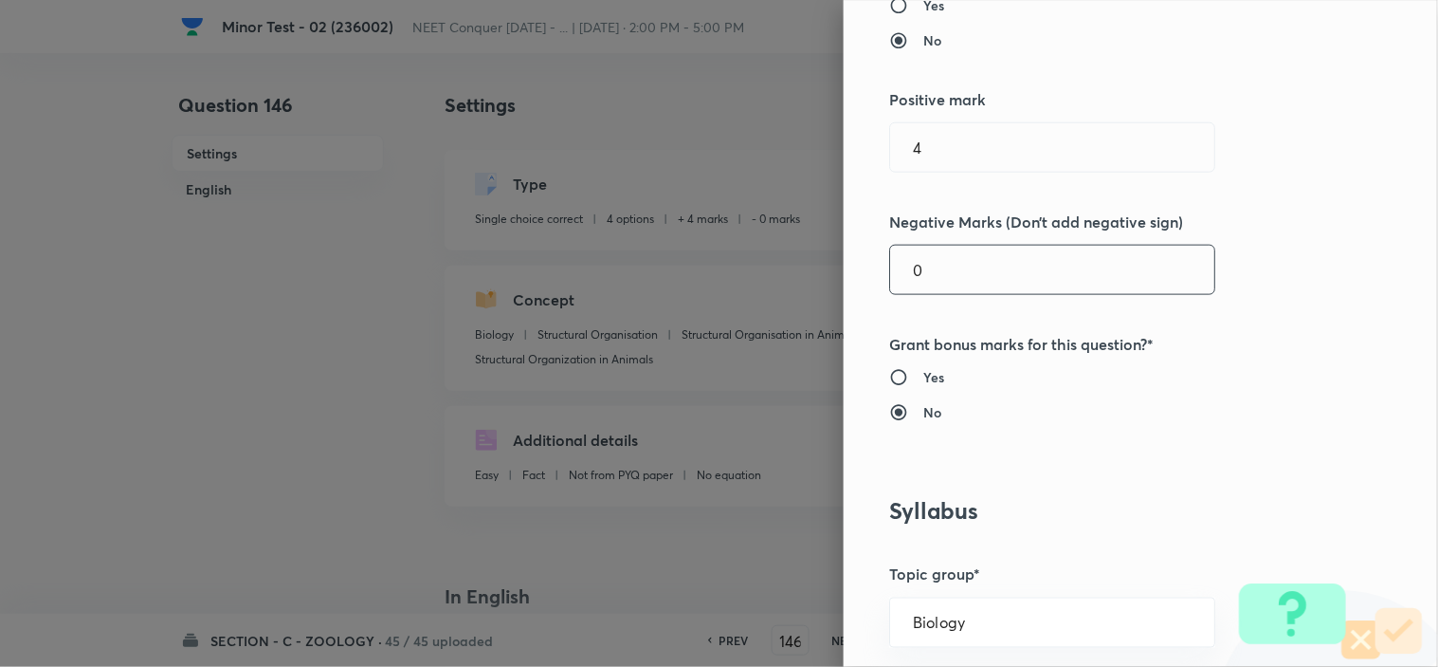
drag, startPoint x: 916, startPoint y: 288, endPoint x: 757, endPoint y: 306, distance: 160.3
click at [807, 300] on div "Question settings Question type* Single choice correct Number of options* 2 3 4…" at bounding box center [719, 333] width 1438 height 667
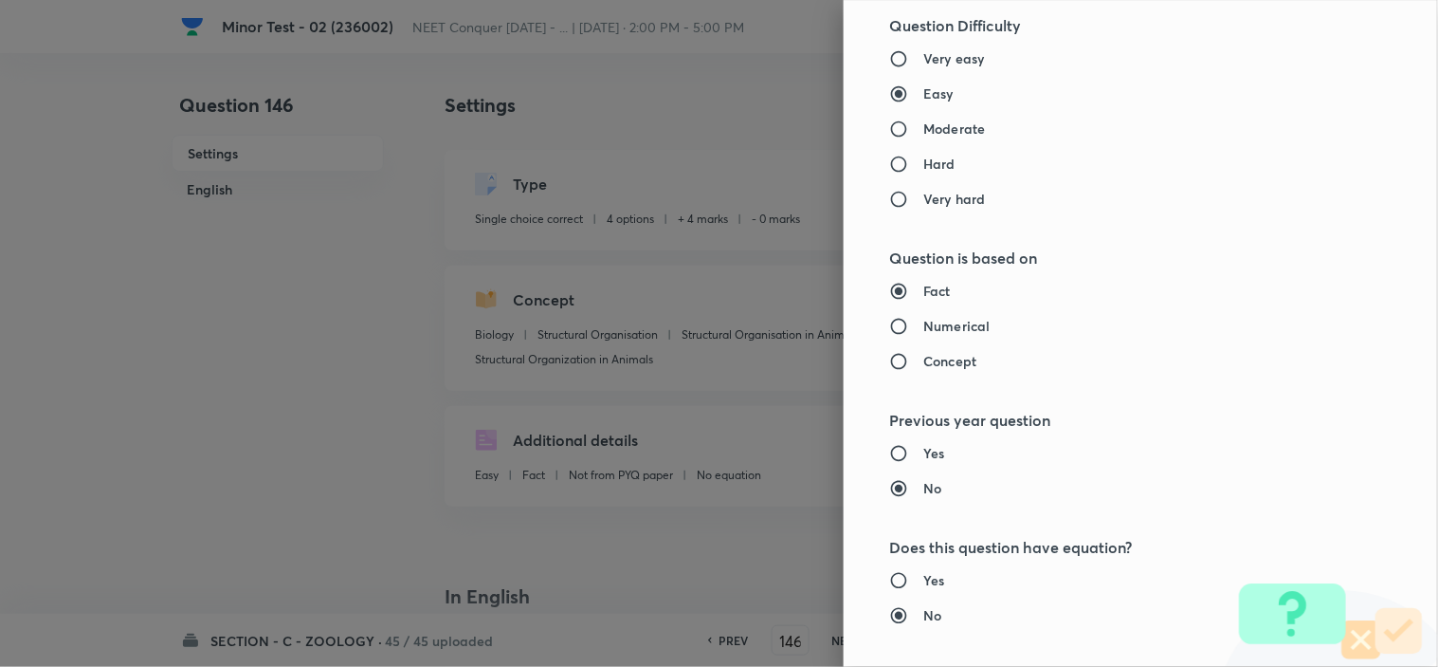
scroll to position [2045, 0]
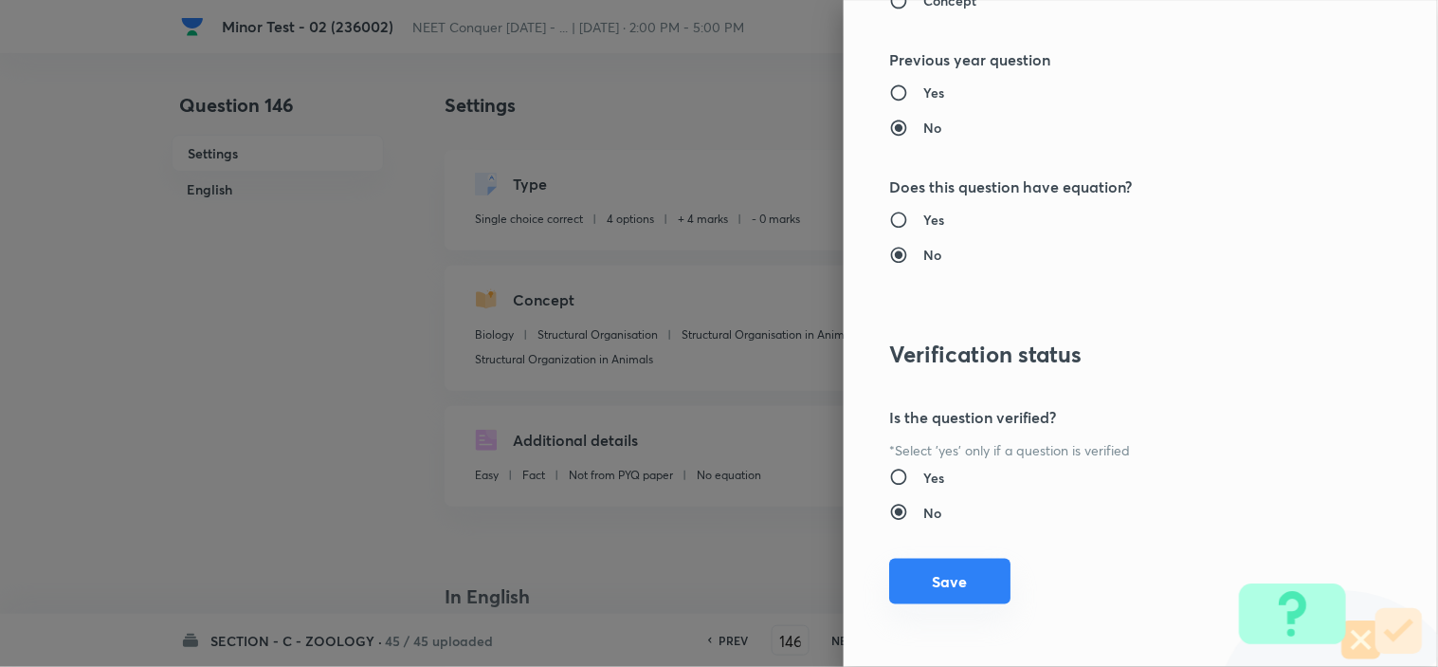
click at [923, 579] on button "Save" at bounding box center [949, 581] width 121 height 46
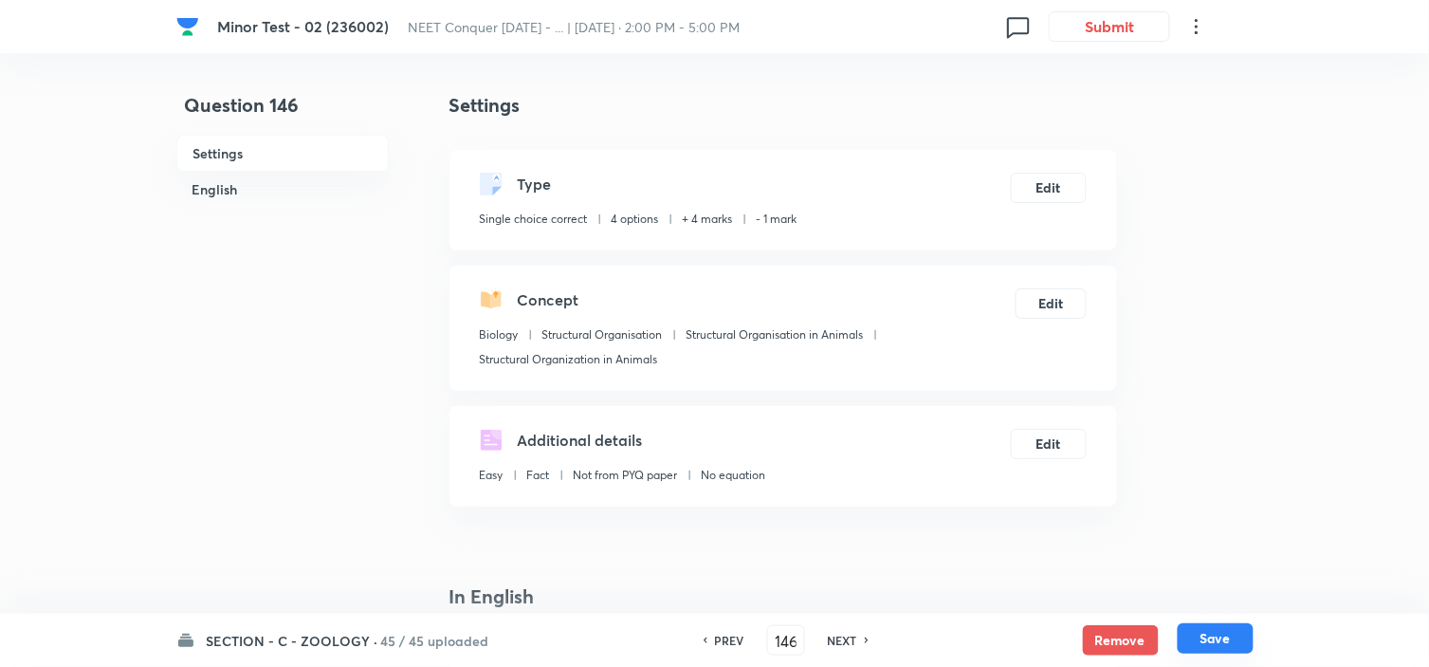
click at [1193, 633] on button "Save" at bounding box center [1216, 638] width 76 height 30
click at [1033, 185] on button "Edit" at bounding box center [1049, 186] width 76 height 30
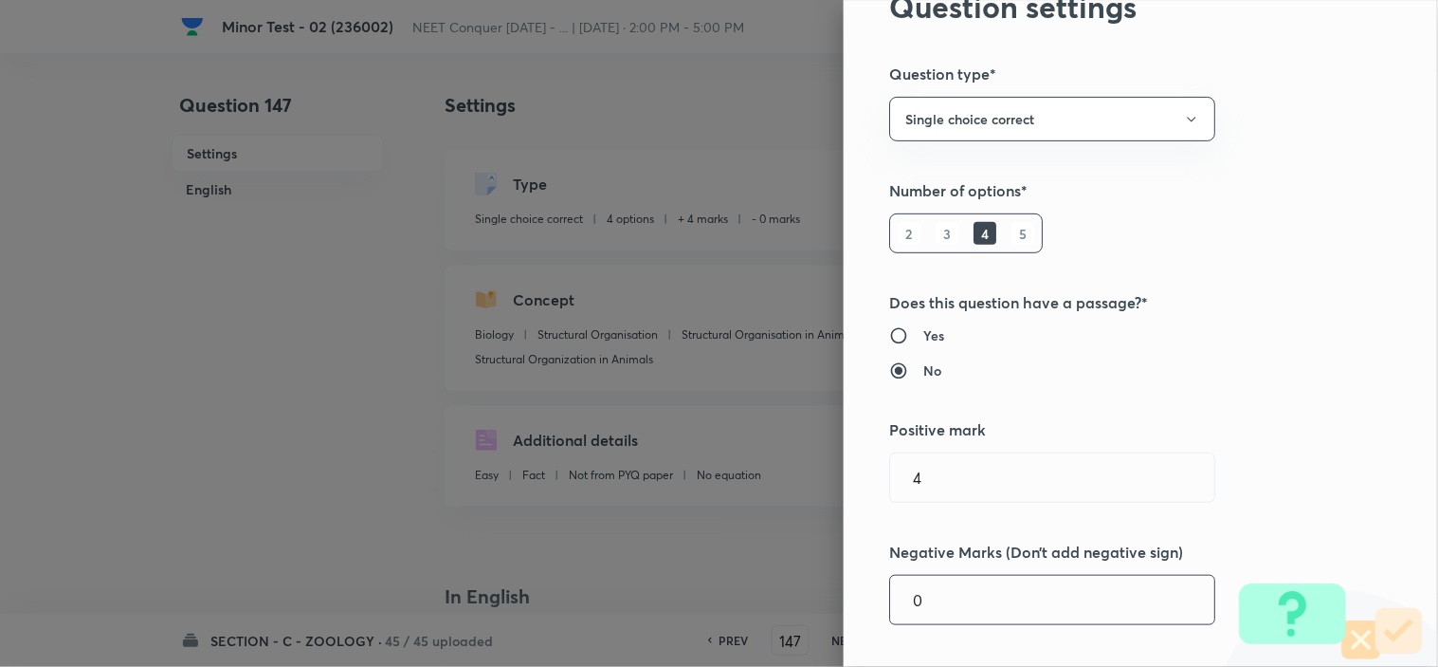
scroll to position [316, 0]
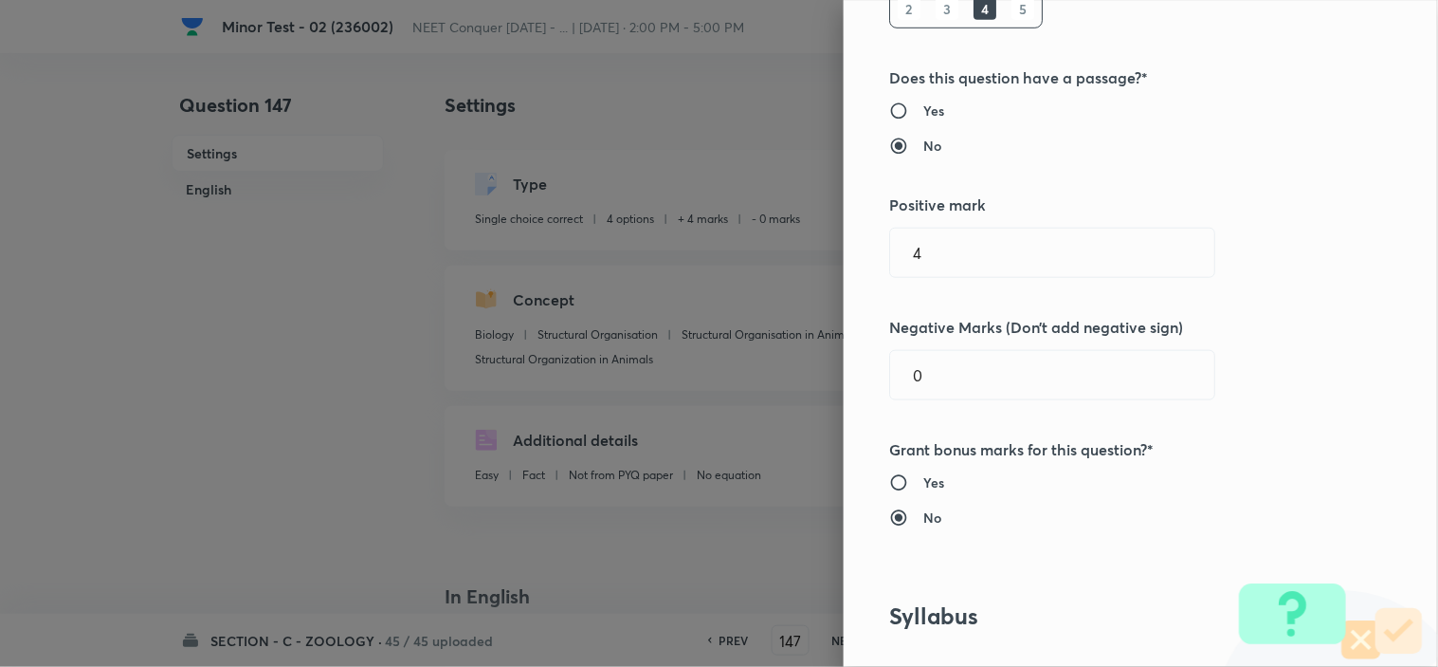
drag, startPoint x: 879, startPoint y: 381, endPoint x: 689, endPoint y: 393, distance: 190.0
click at [788, 393] on div "Question settings Question type* Single choice correct Number of options* 2 3 4…" at bounding box center [719, 333] width 1438 height 667
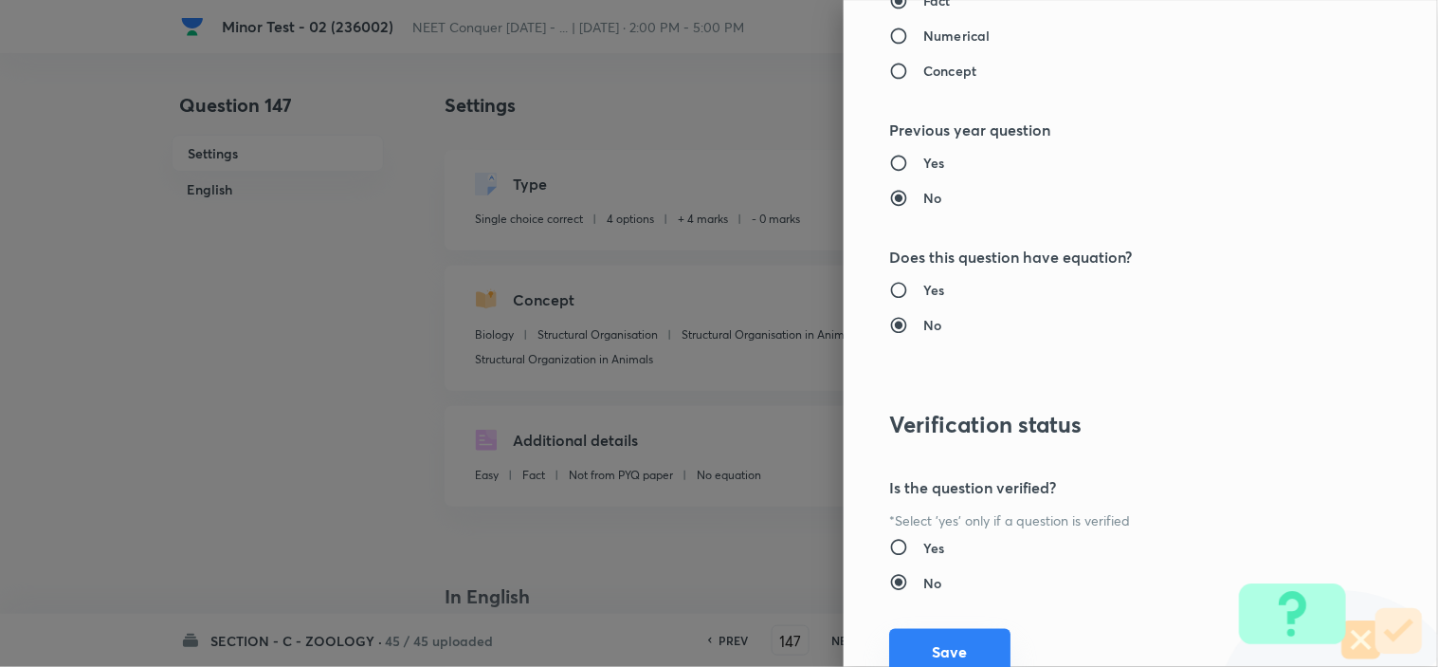
scroll to position [2045, 0]
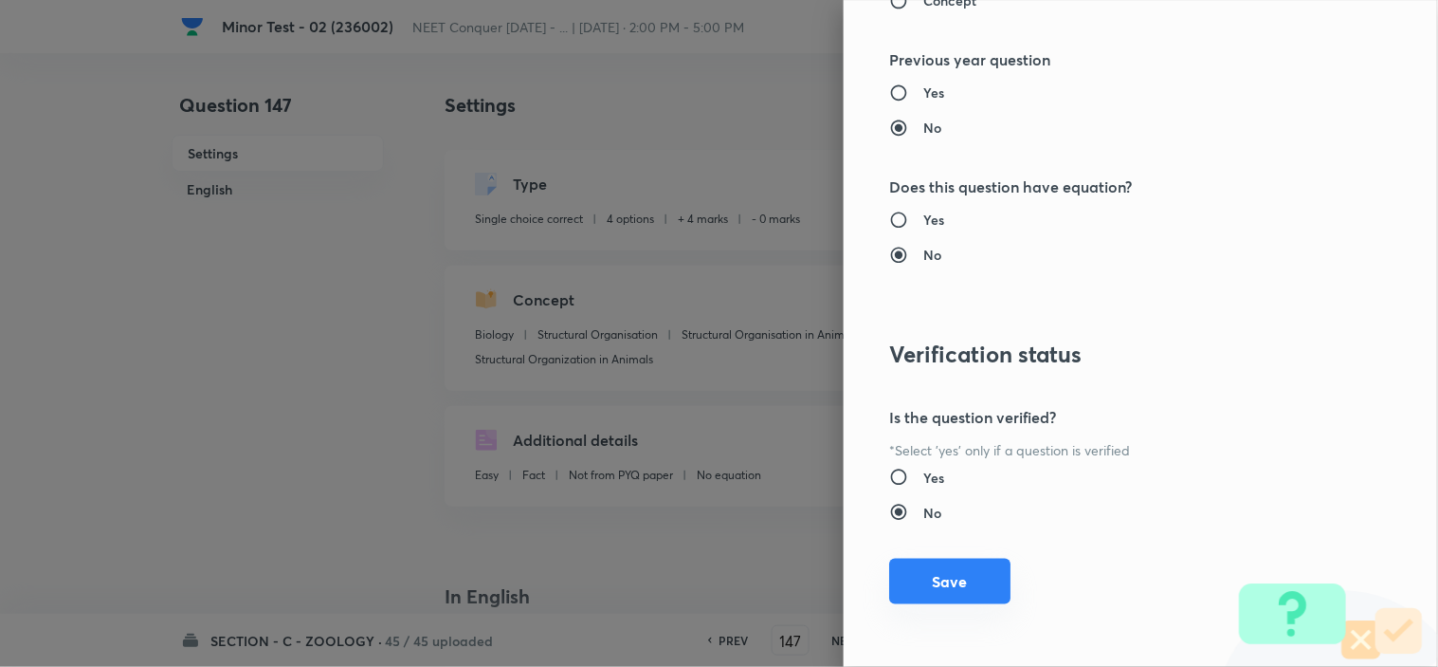
click at [939, 590] on button "Save" at bounding box center [949, 581] width 121 height 46
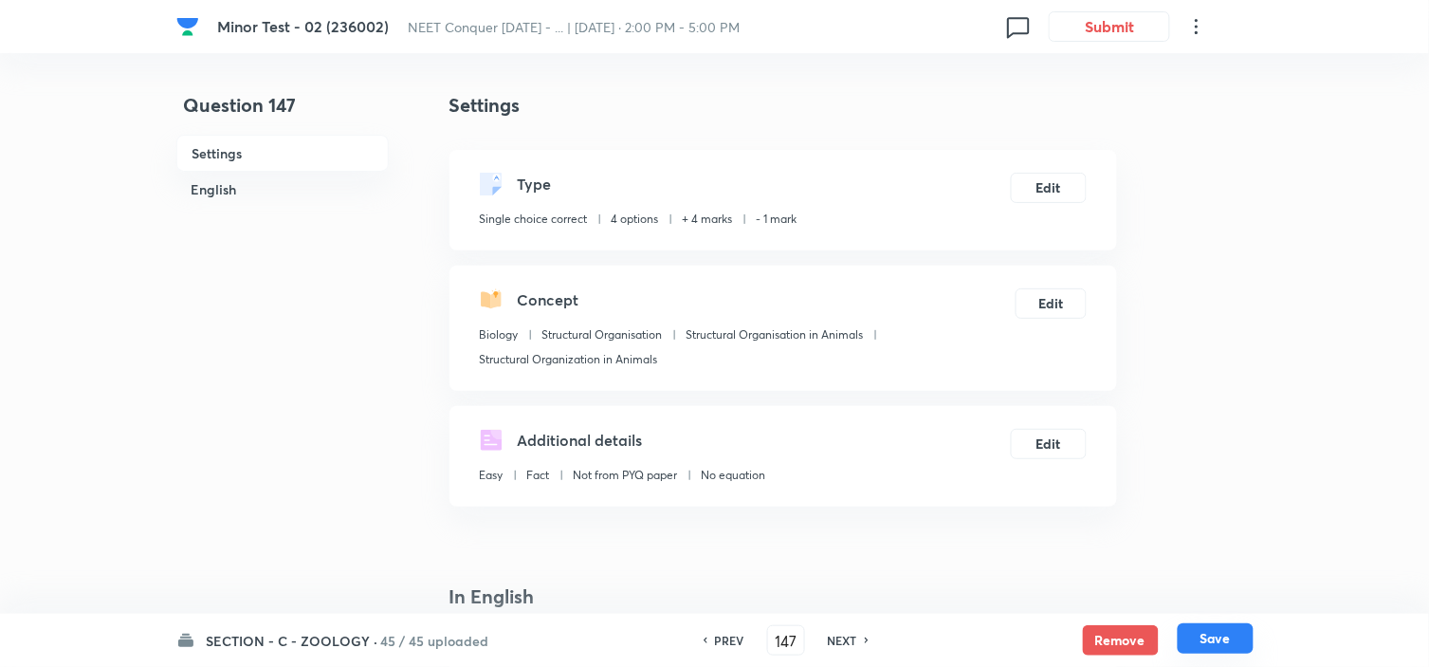
click at [1215, 638] on button "Save" at bounding box center [1216, 638] width 76 height 30
click at [1059, 171] on div "Type Single choice correct 4 options + 4 marks - 0 marks Edit" at bounding box center [782, 200] width 667 height 100
click at [1044, 187] on button "Edit" at bounding box center [1049, 186] width 76 height 30
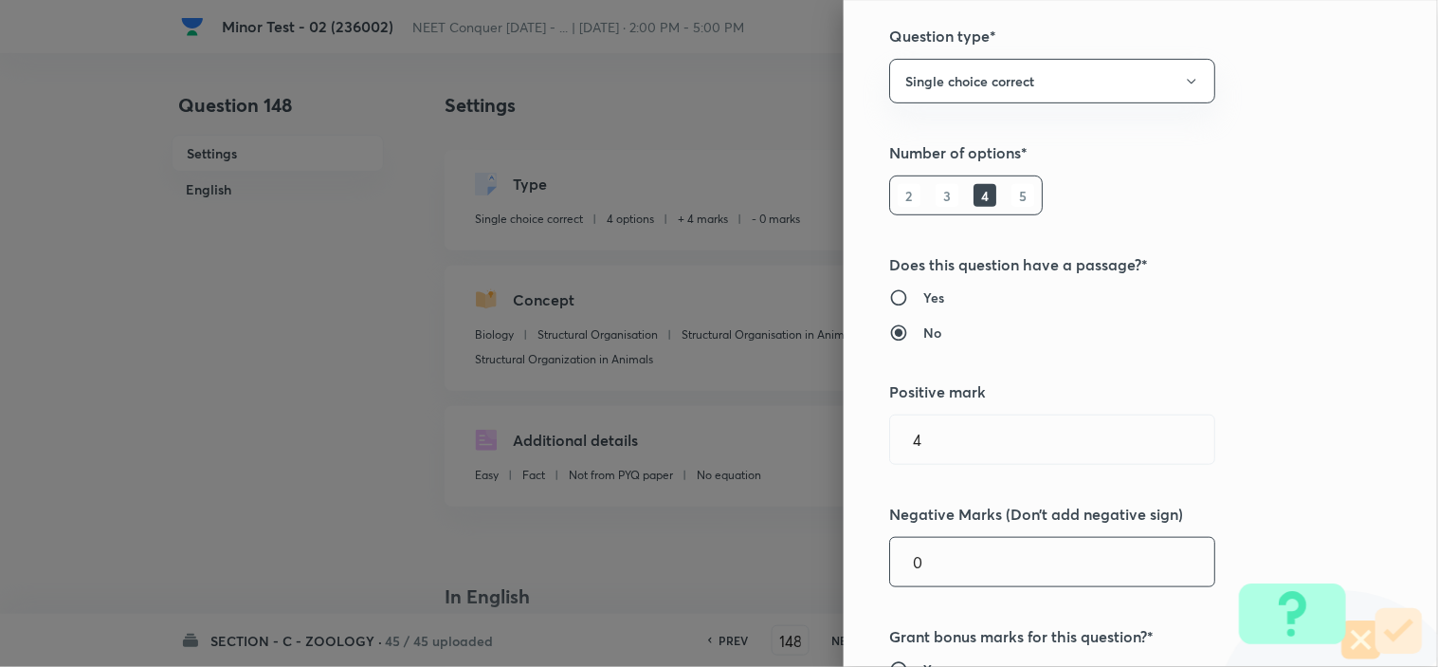
scroll to position [316, 0]
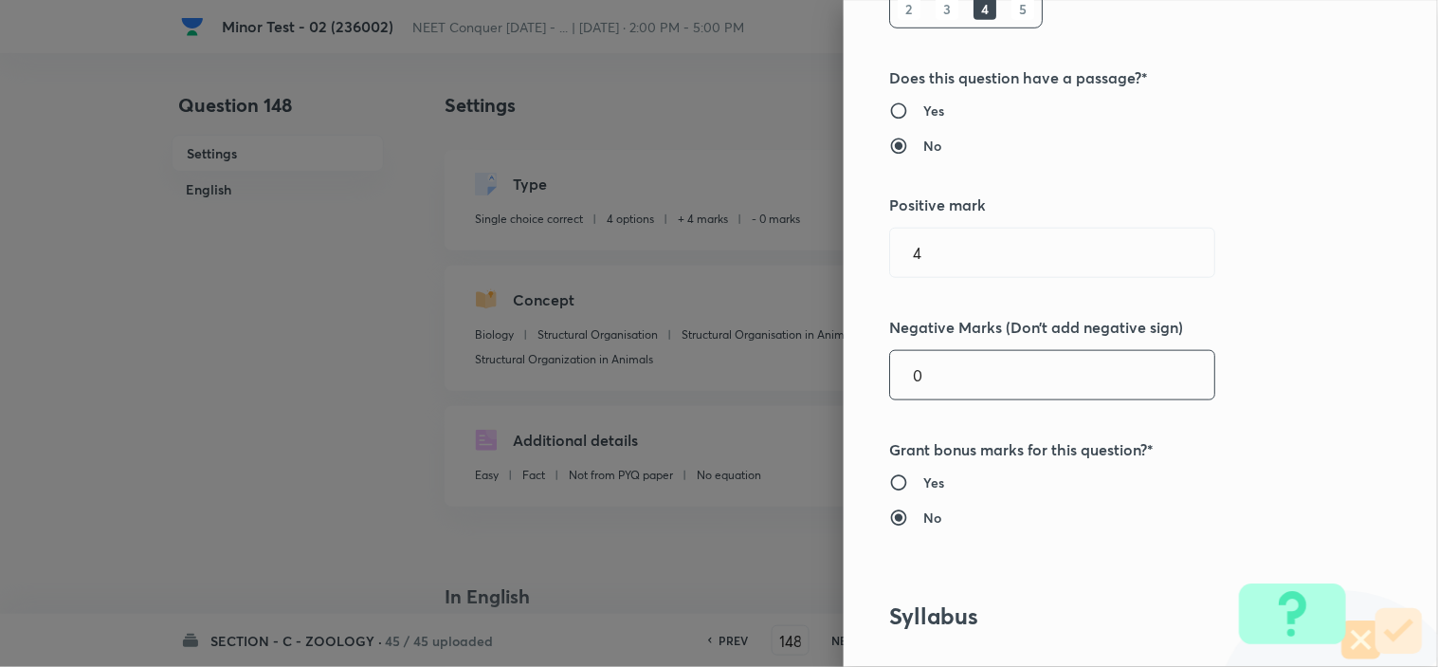
drag, startPoint x: 935, startPoint y: 371, endPoint x: 760, endPoint y: 376, distance: 174.5
click at [809, 376] on div "Question settings Question type* Single choice correct Number of options* 2 3 4…" at bounding box center [719, 333] width 1438 height 667
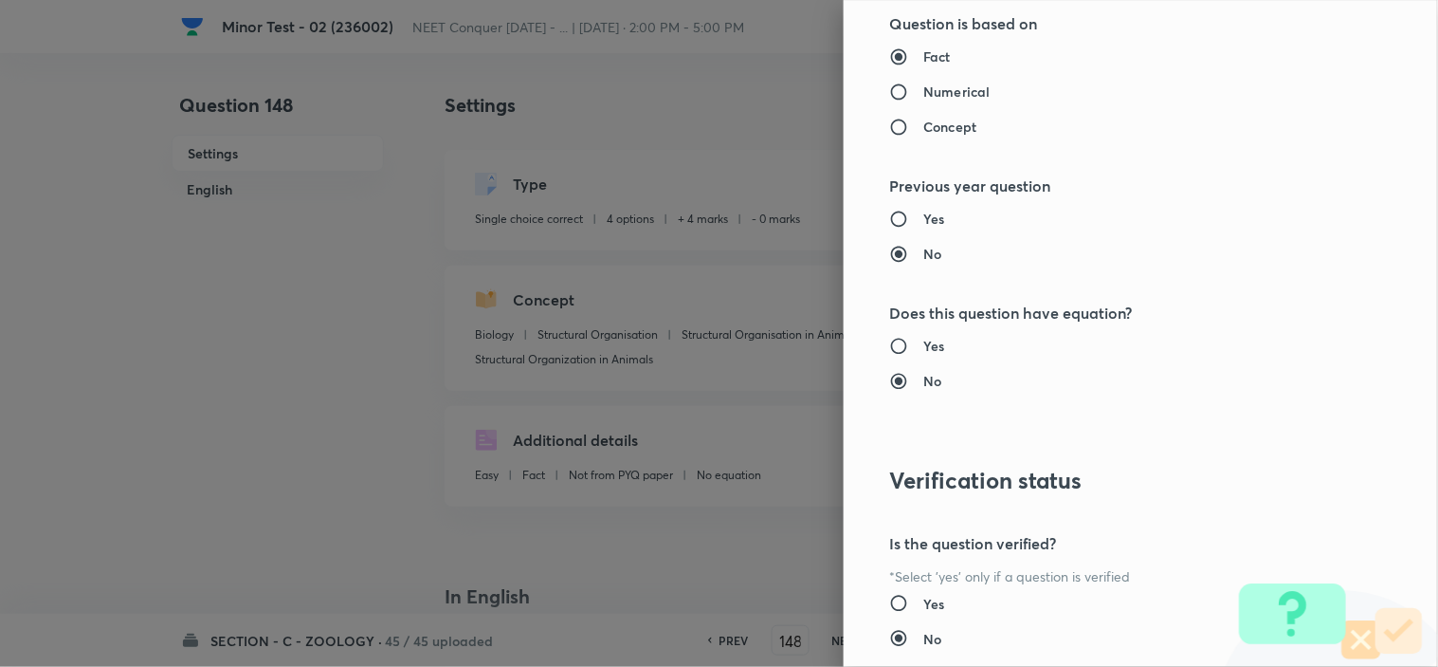
scroll to position [2045, 0]
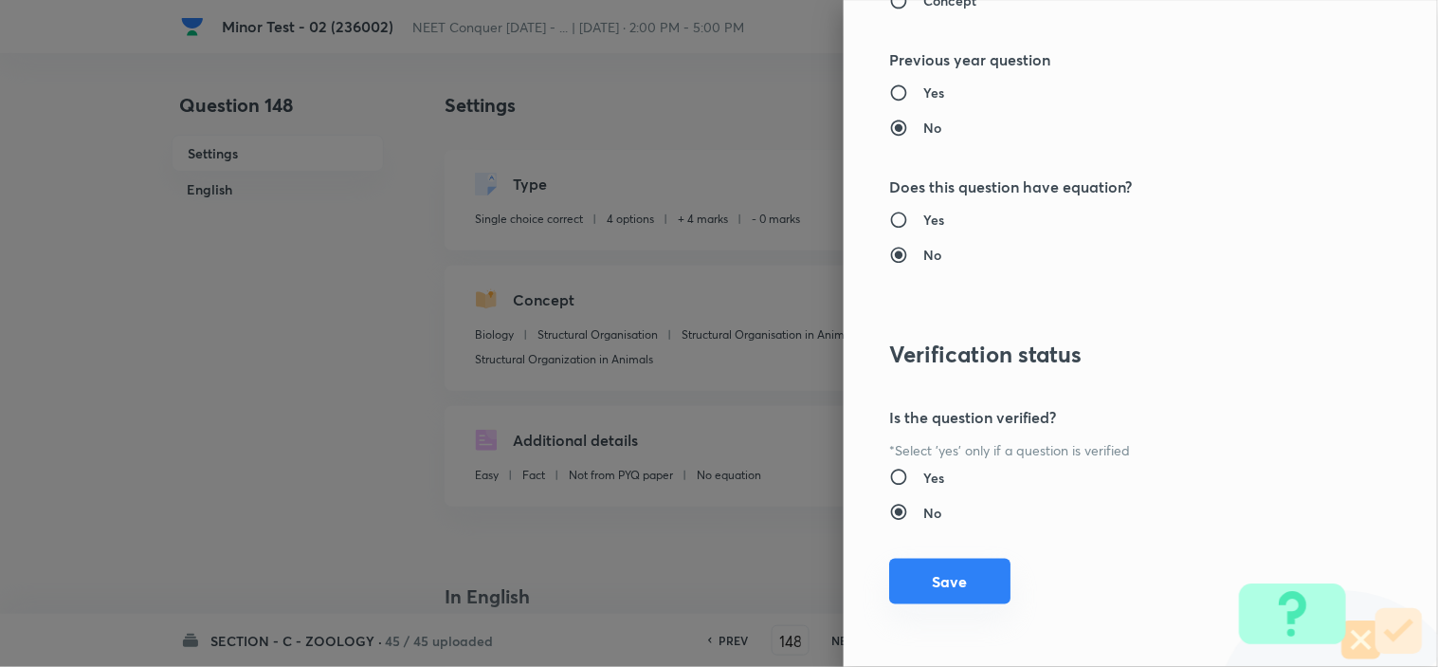
click at [935, 586] on button "Save" at bounding box center [949, 581] width 121 height 46
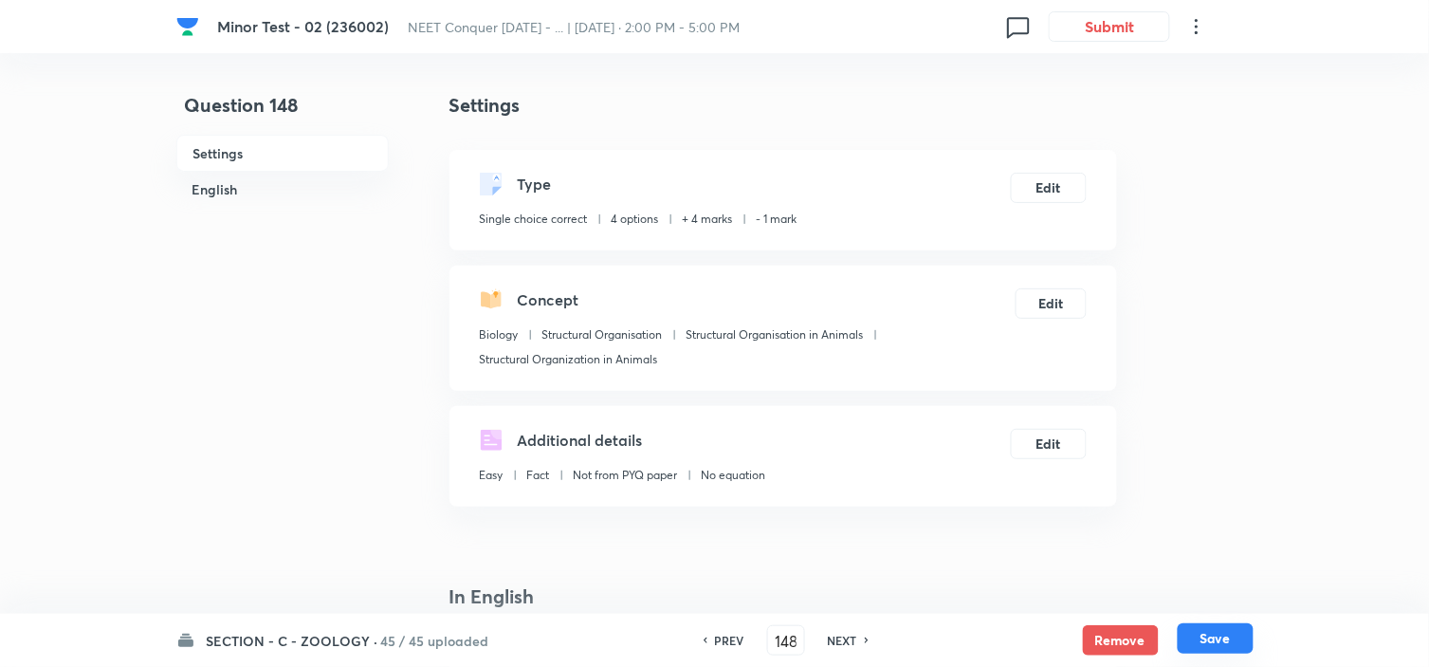
click at [1229, 636] on button "Save" at bounding box center [1216, 638] width 76 height 30
click at [1049, 187] on button "Edit" at bounding box center [1049, 186] width 76 height 30
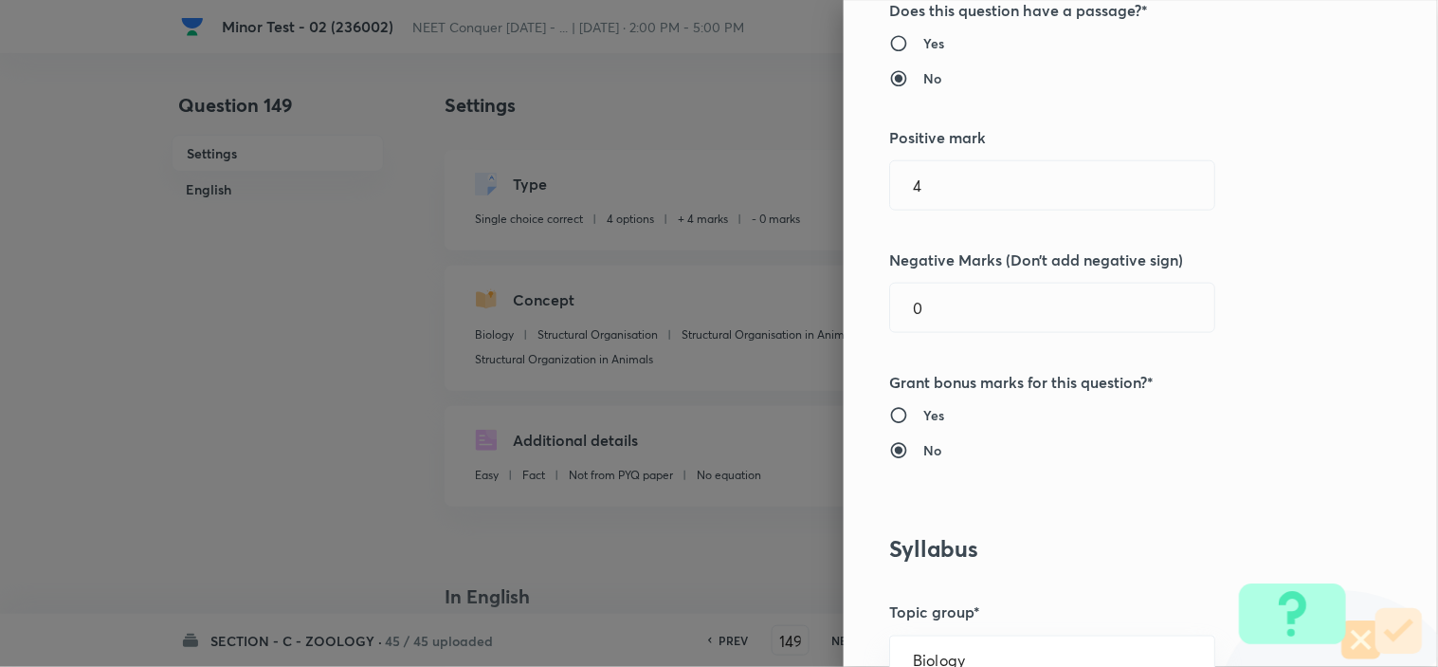
scroll to position [421, 0]
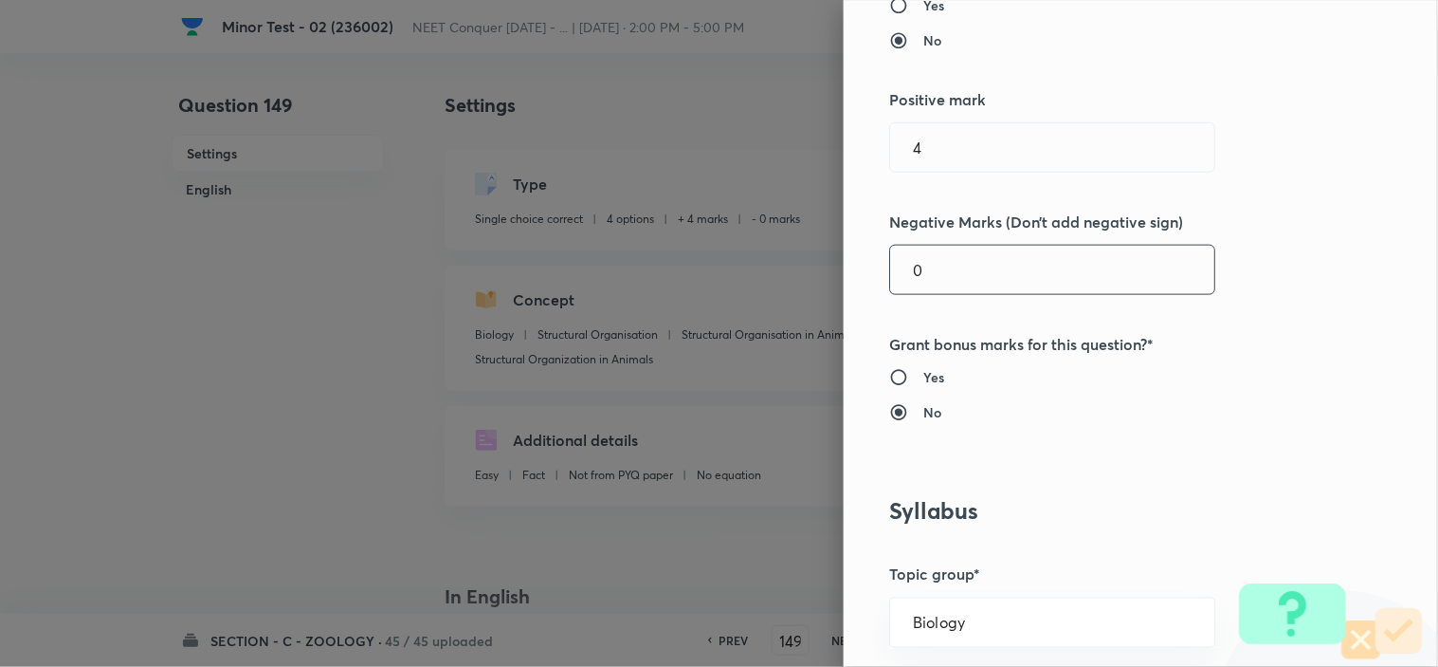
drag, startPoint x: 940, startPoint y: 259, endPoint x: 746, endPoint y: 288, distance: 195.6
click at [818, 276] on div "Question settings Question type* Single choice correct Number of options* 2 3 4…" at bounding box center [719, 333] width 1438 height 667
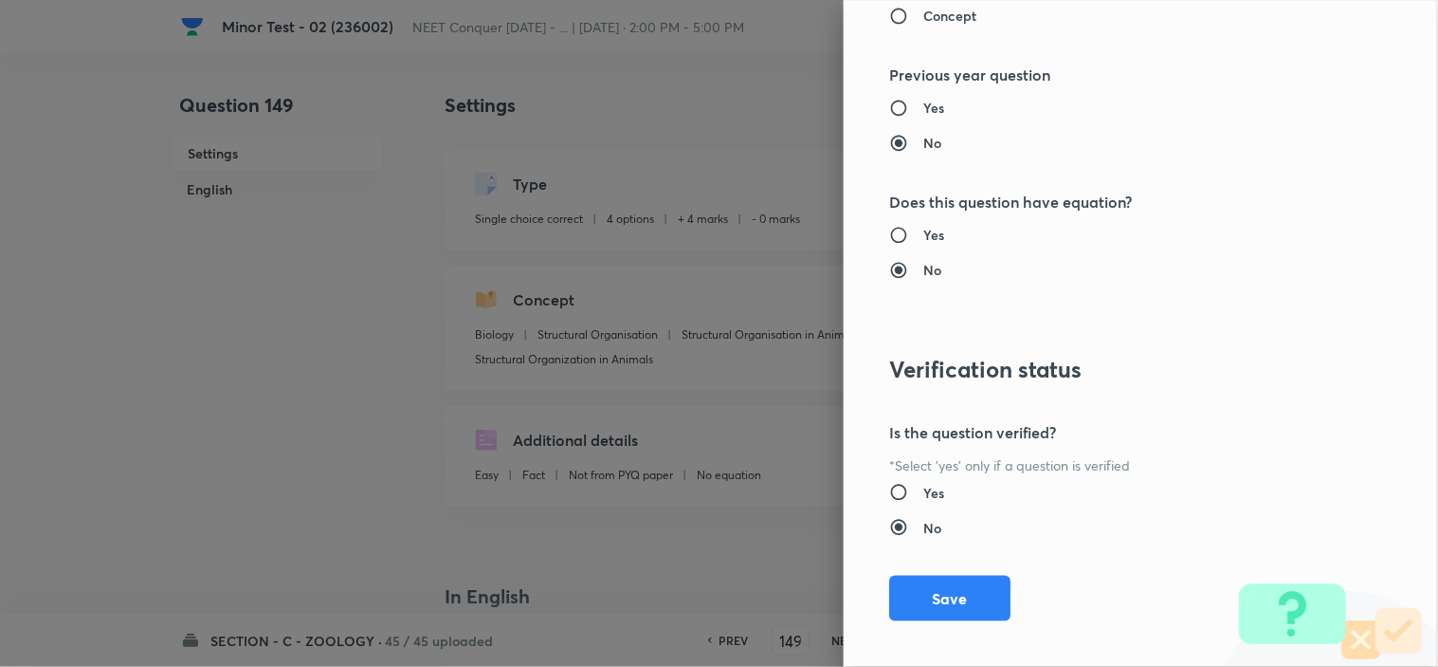
scroll to position [2045, 0]
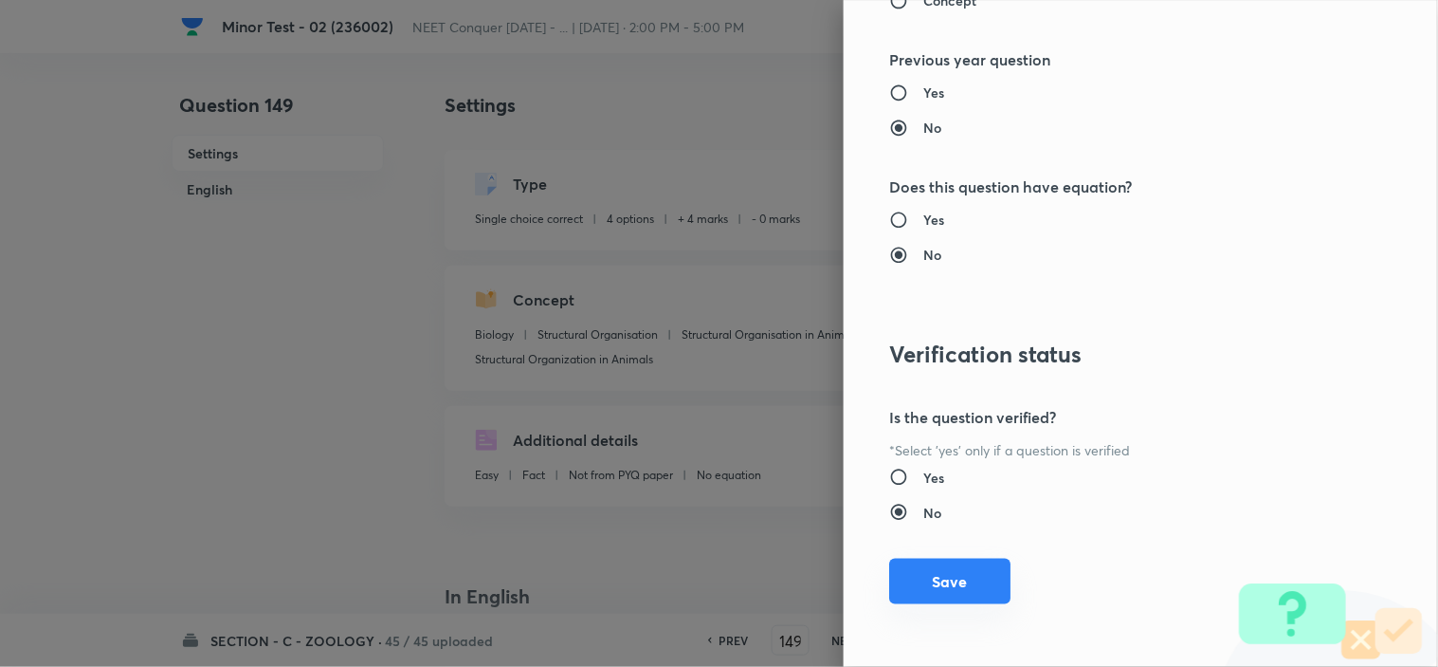
click at [916, 576] on button "Save" at bounding box center [949, 581] width 121 height 46
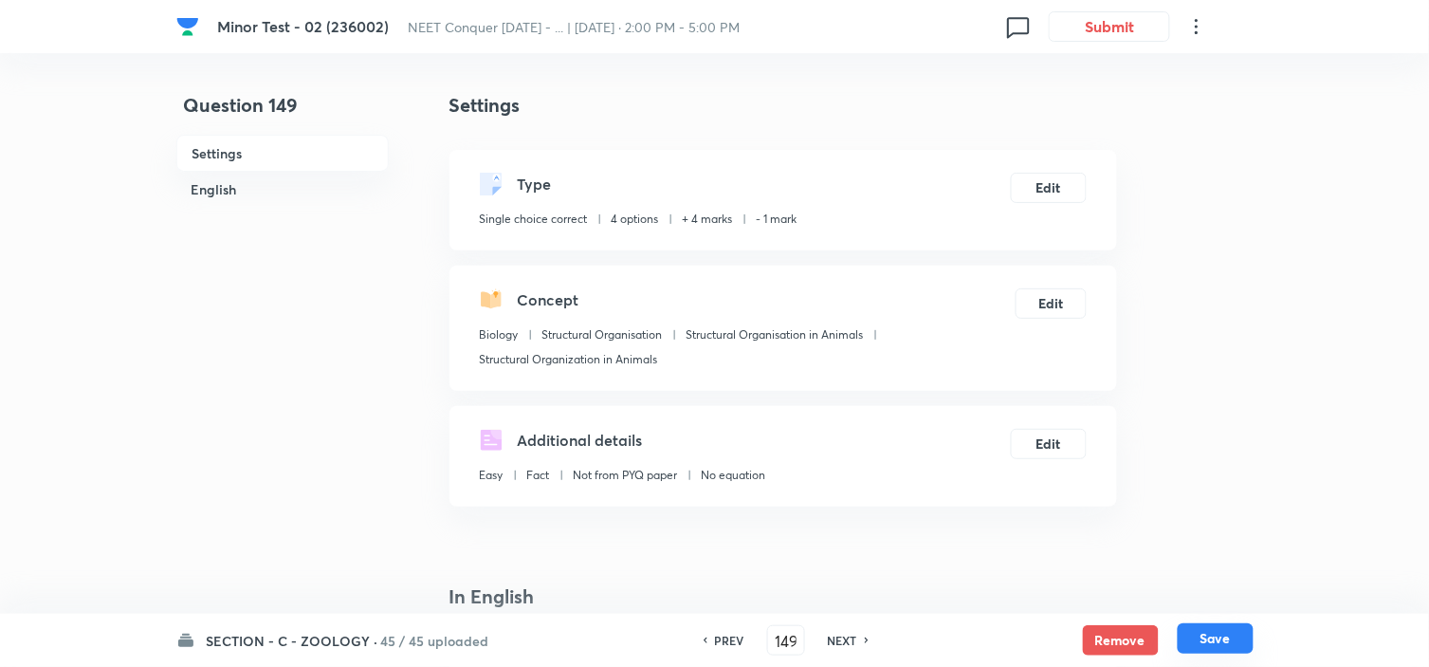
click at [1208, 633] on button "Save" at bounding box center [1216, 638] width 76 height 30
click at [1030, 195] on button "Edit" at bounding box center [1049, 186] width 76 height 30
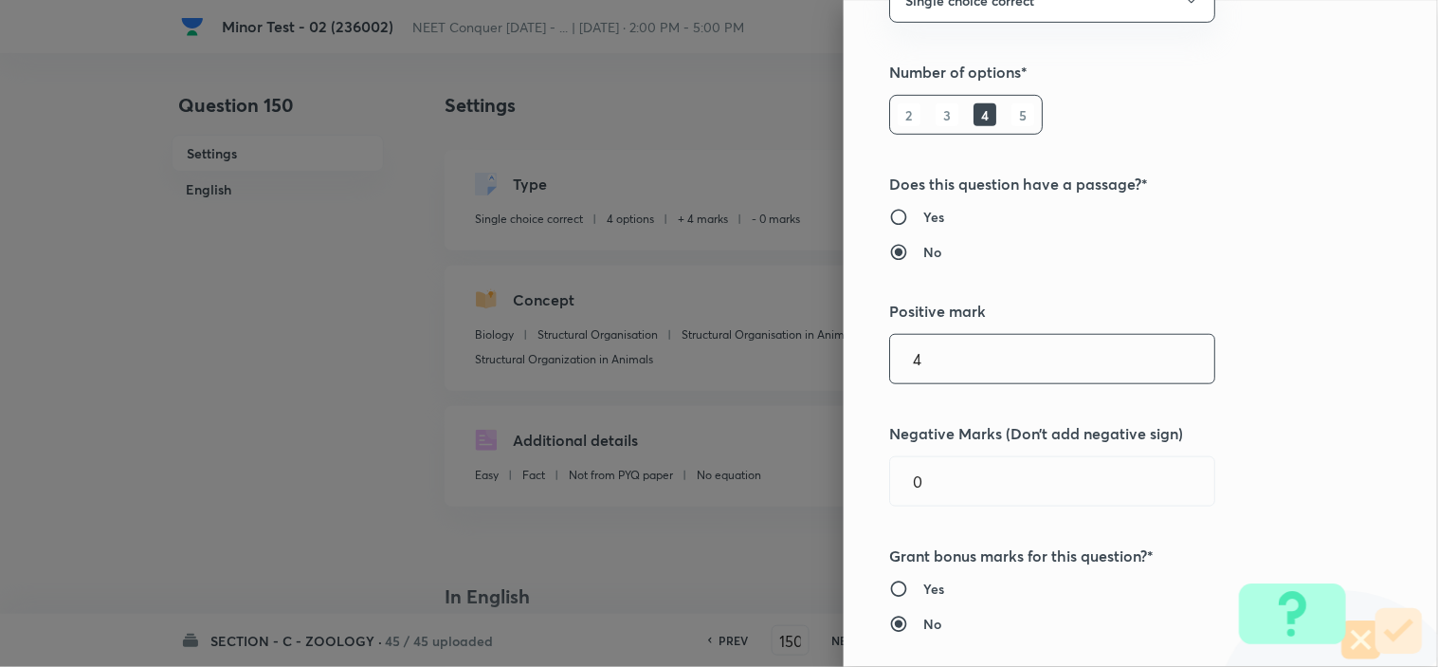
scroll to position [210, 0]
click at [844, 499] on div "Question settings Question type* Single choice correct Number of options* 2 3 4…" at bounding box center [1141, 333] width 594 height 667
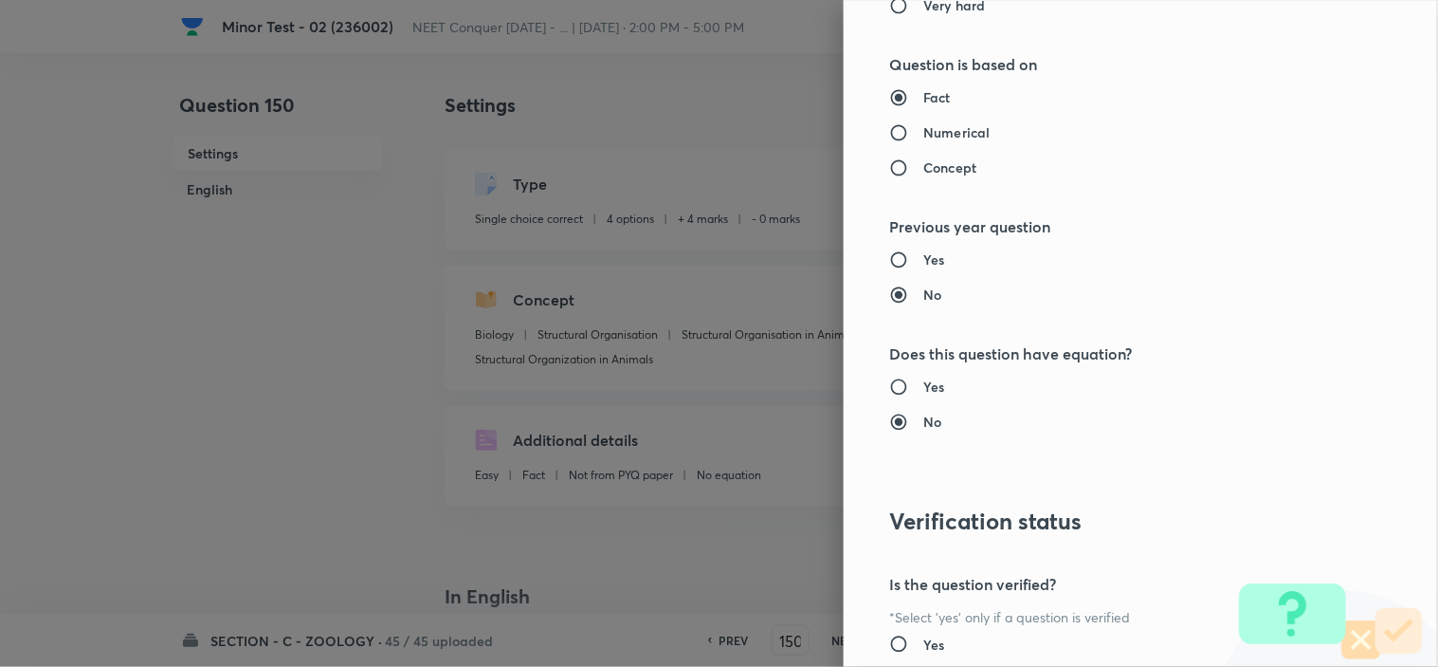
scroll to position [2045, 0]
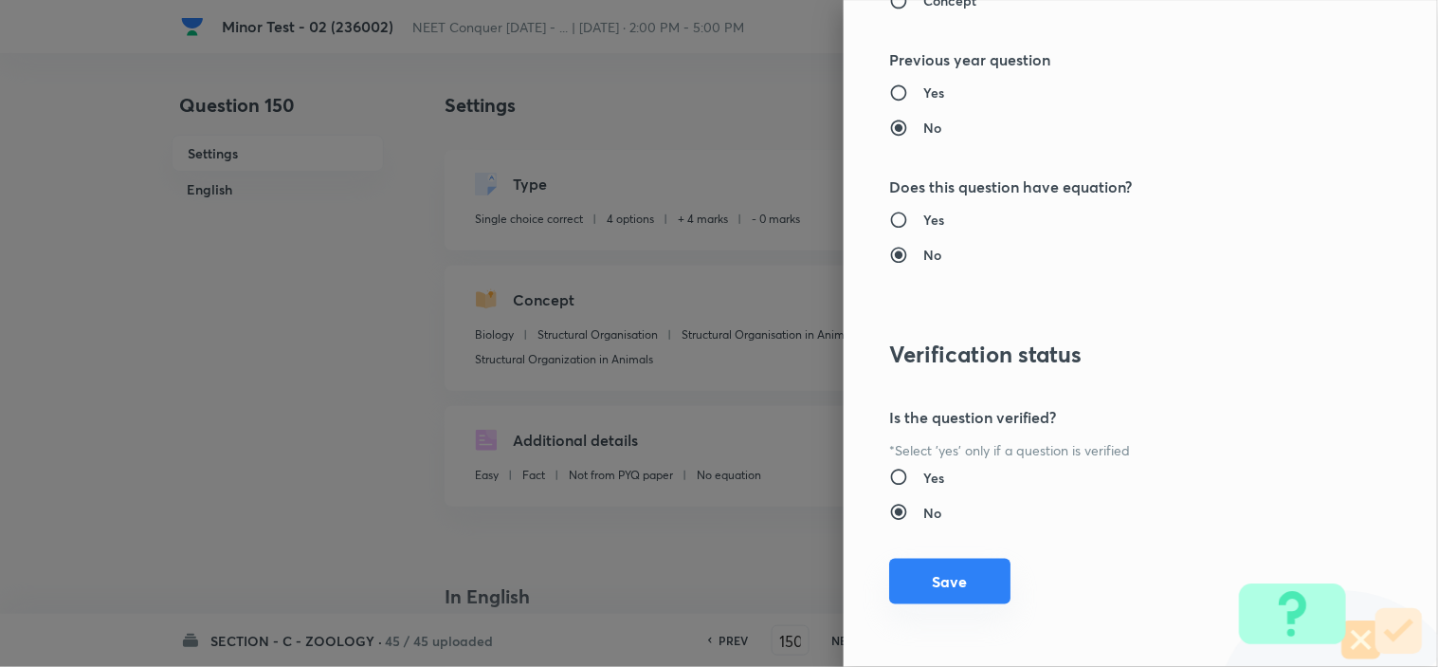
click at [915, 581] on button "Save" at bounding box center [949, 581] width 121 height 46
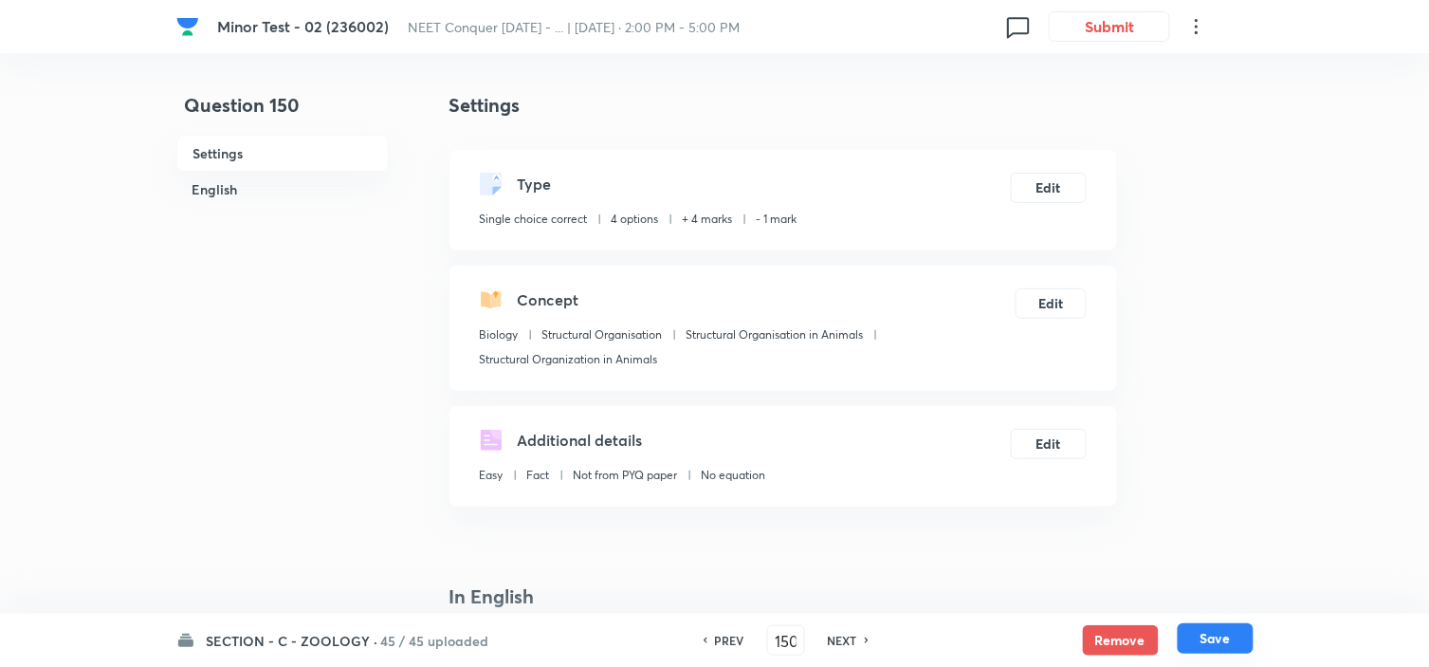
click at [1221, 637] on button "Save" at bounding box center [1216, 638] width 76 height 30
click at [1045, 196] on button "Edit" at bounding box center [1049, 186] width 76 height 30
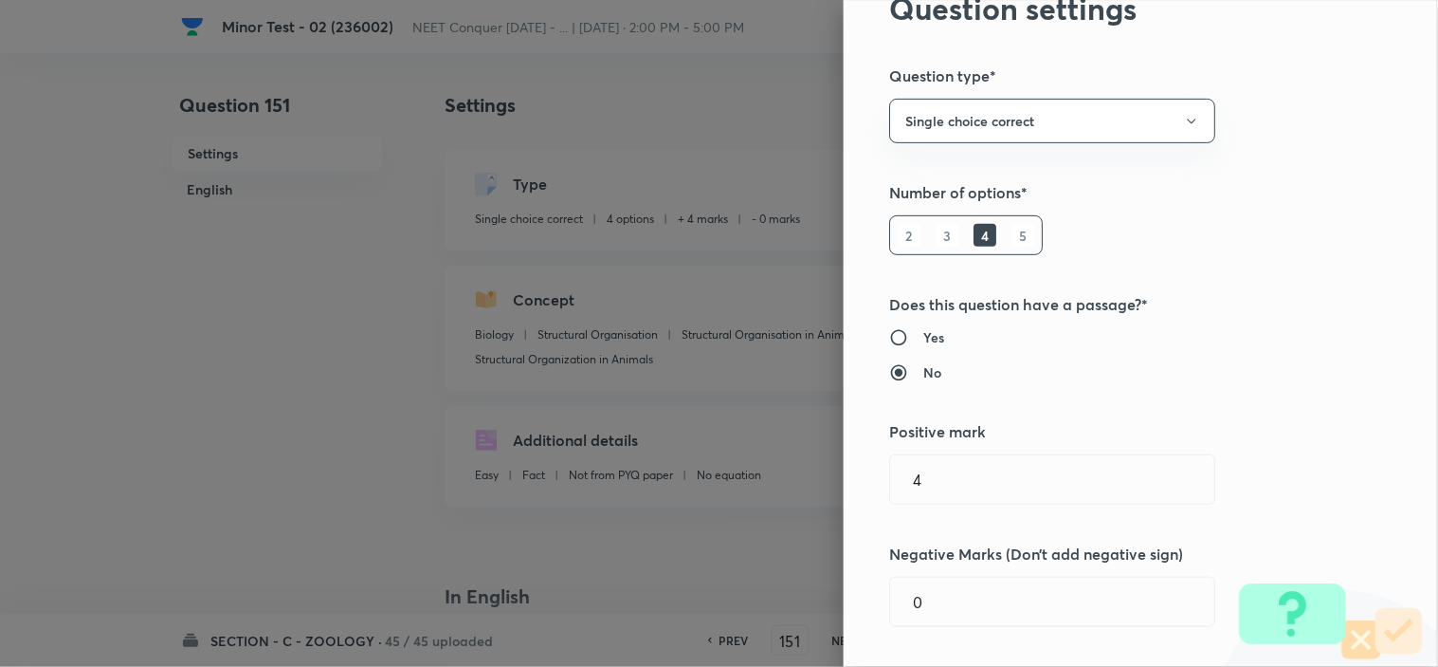
scroll to position [210, 0]
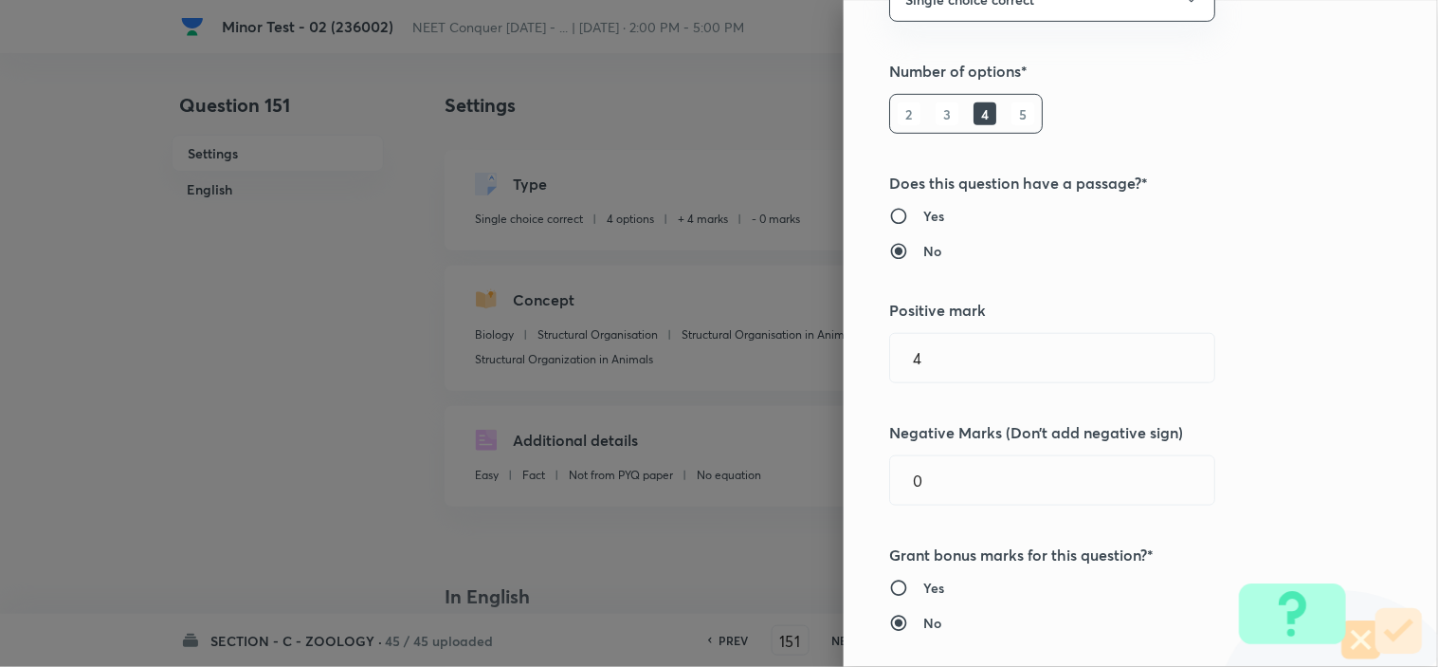
drag, startPoint x: 906, startPoint y: 488, endPoint x: 699, endPoint y: 528, distance: 211.4
click at [779, 515] on div "Question settings Question type* Single choice correct Number of options* 2 3 4…" at bounding box center [719, 333] width 1438 height 667
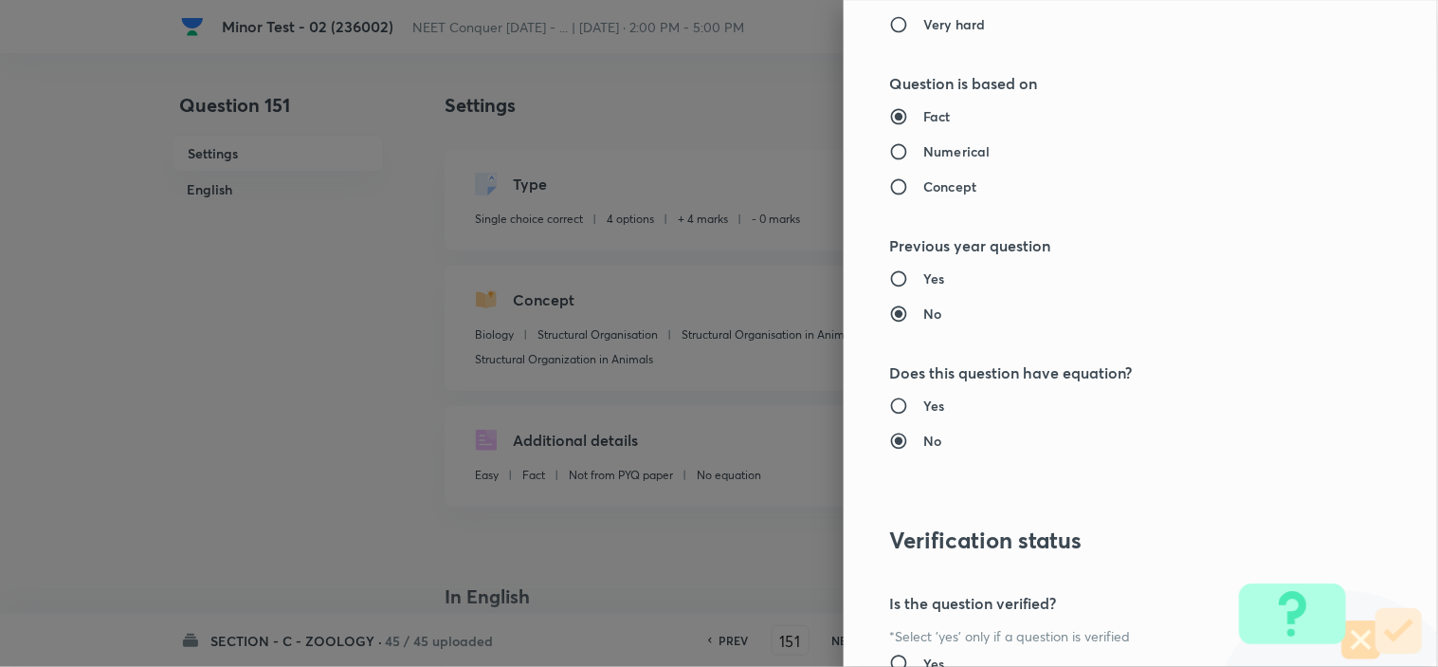
scroll to position [2045, 0]
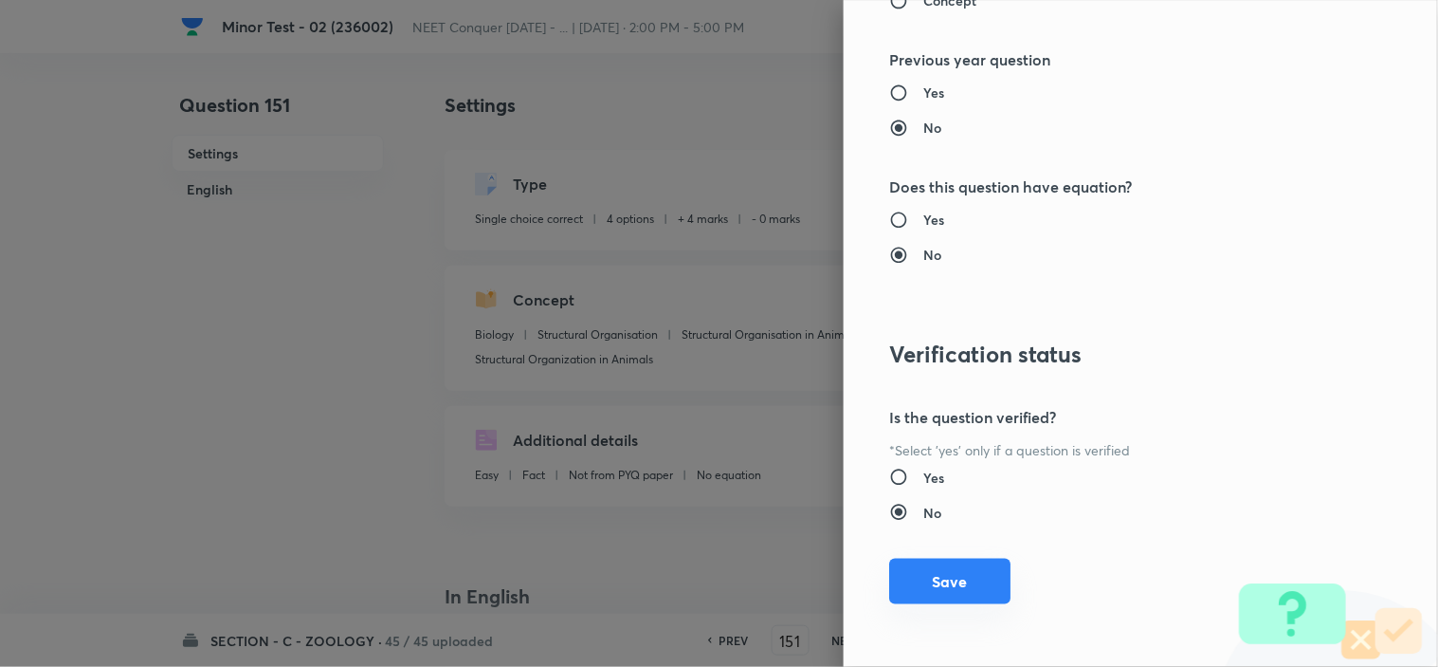
click at [931, 584] on button "Save" at bounding box center [949, 581] width 121 height 46
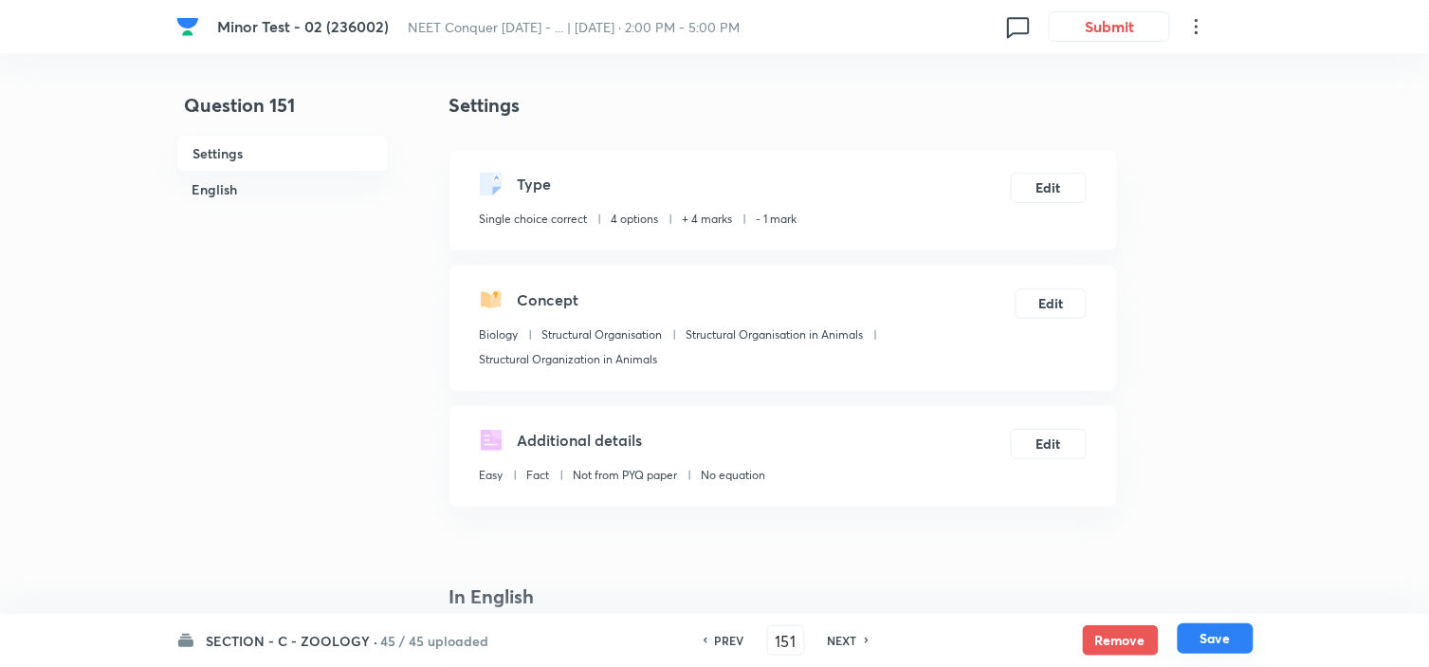
click at [1196, 649] on button "Save" at bounding box center [1216, 638] width 76 height 30
click at [1048, 184] on button "Edit" at bounding box center [1049, 186] width 76 height 30
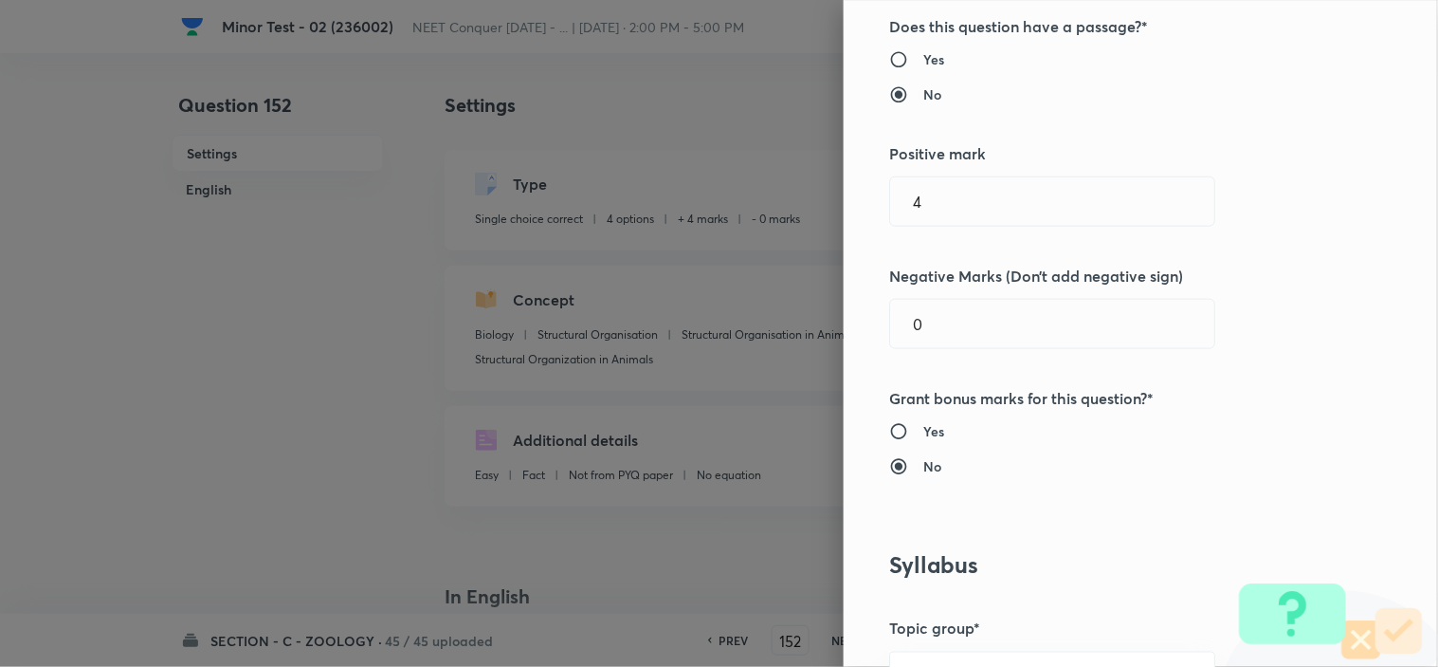
scroll to position [421, 0]
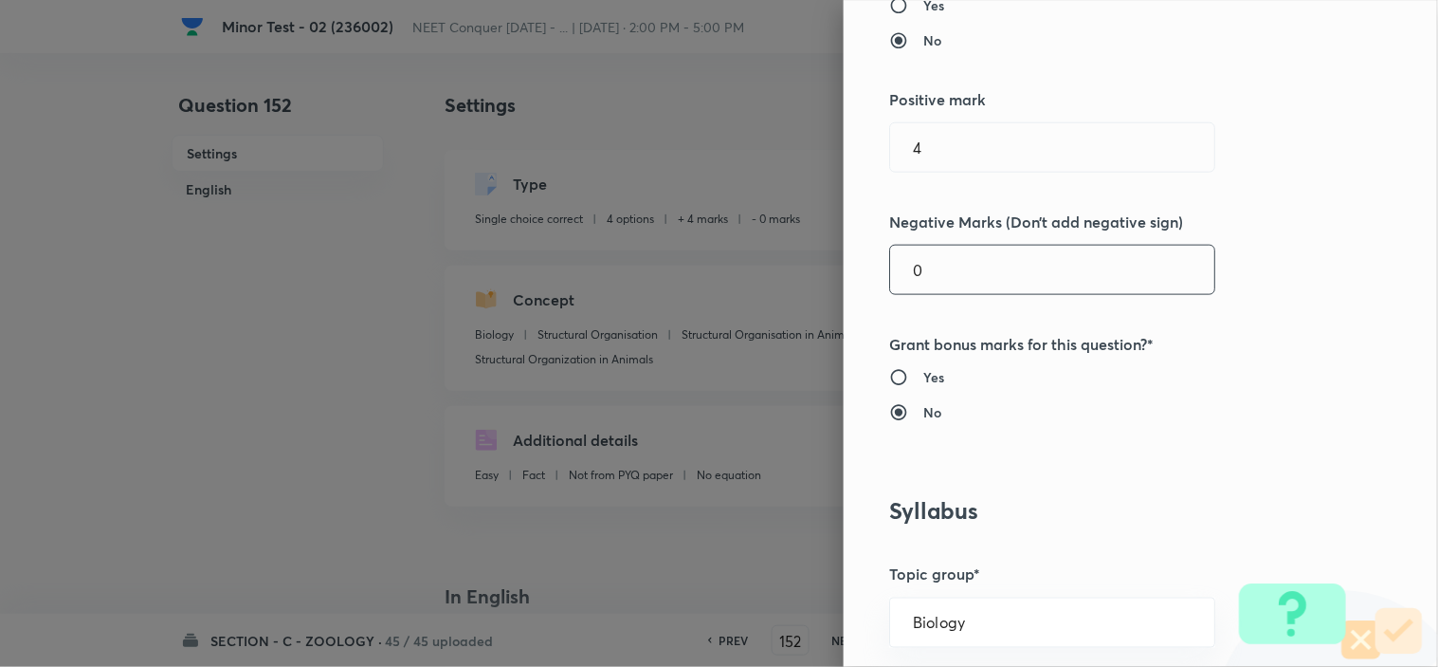
drag, startPoint x: 924, startPoint y: 283, endPoint x: 693, endPoint y: 313, distance: 233.3
click at [721, 310] on div "Question settings Question type* Single choice correct Number of options* 2 3 4…" at bounding box center [719, 333] width 1438 height 667
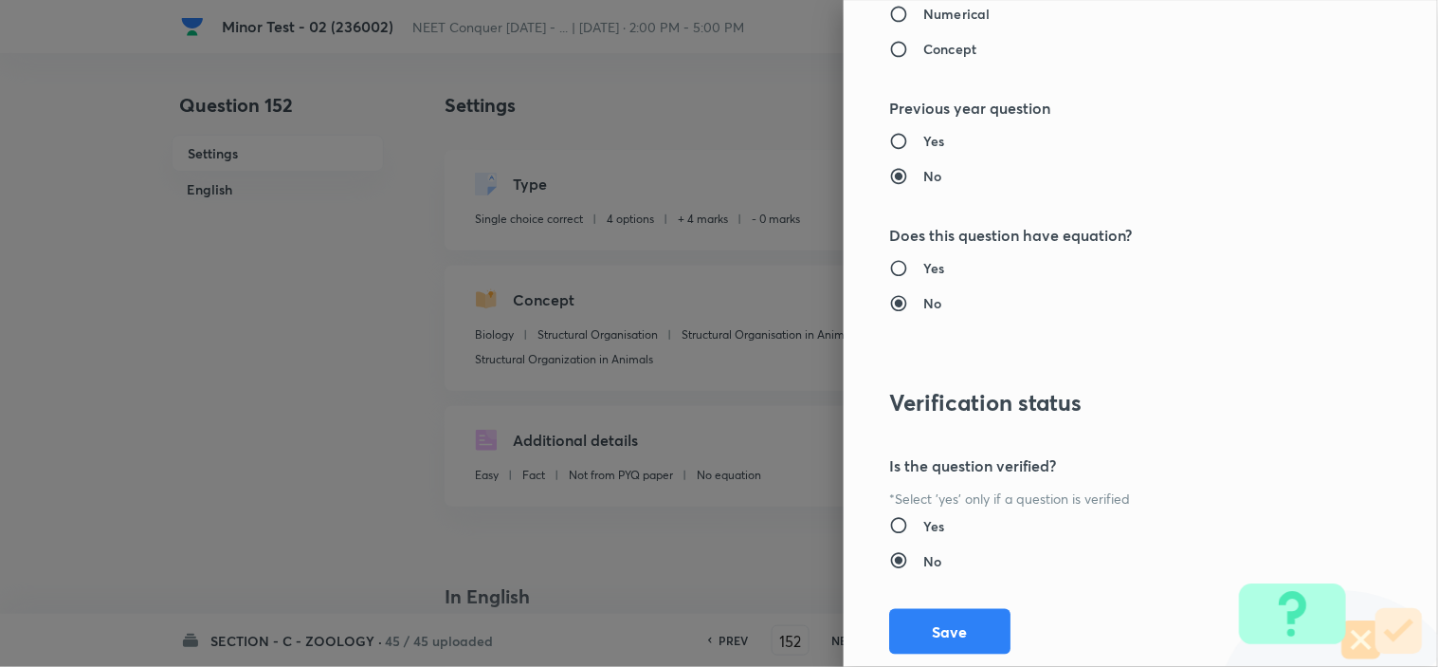
scroll to position [2045, 0]
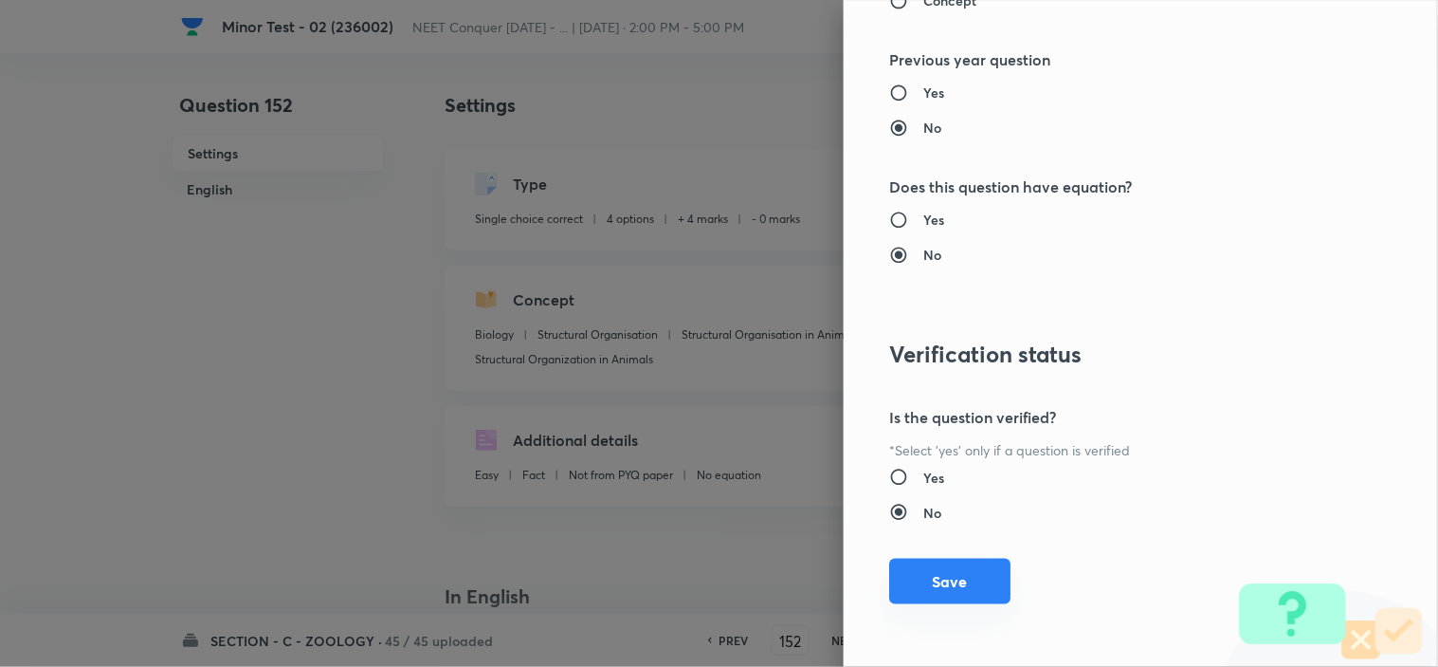
click at [899, 563] on button "Save" at bounding box center [949, 581] width 121 height 46
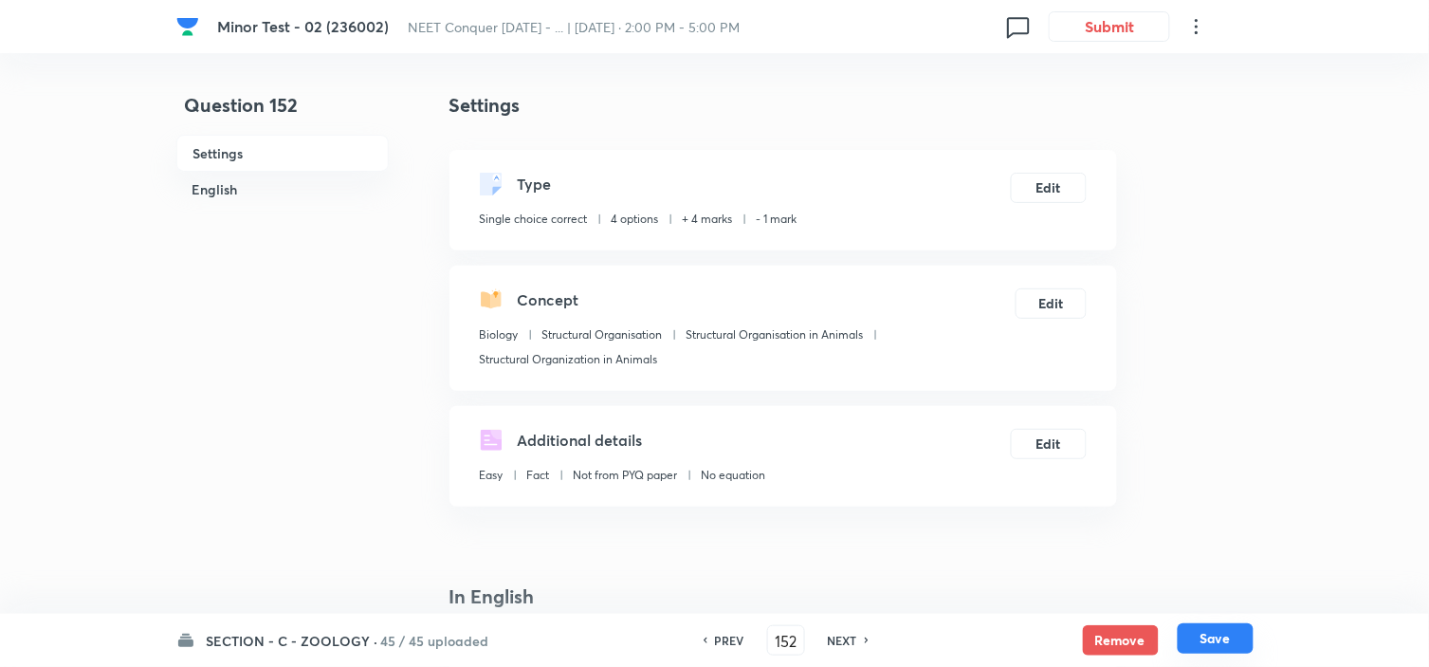
click at [1221, 640] on button "Save" at bounding box center [1216, 638] width 76 height 30
click at [1040, 193] on button "Edit" at bounding box center [1049, 186] width 76 height 30
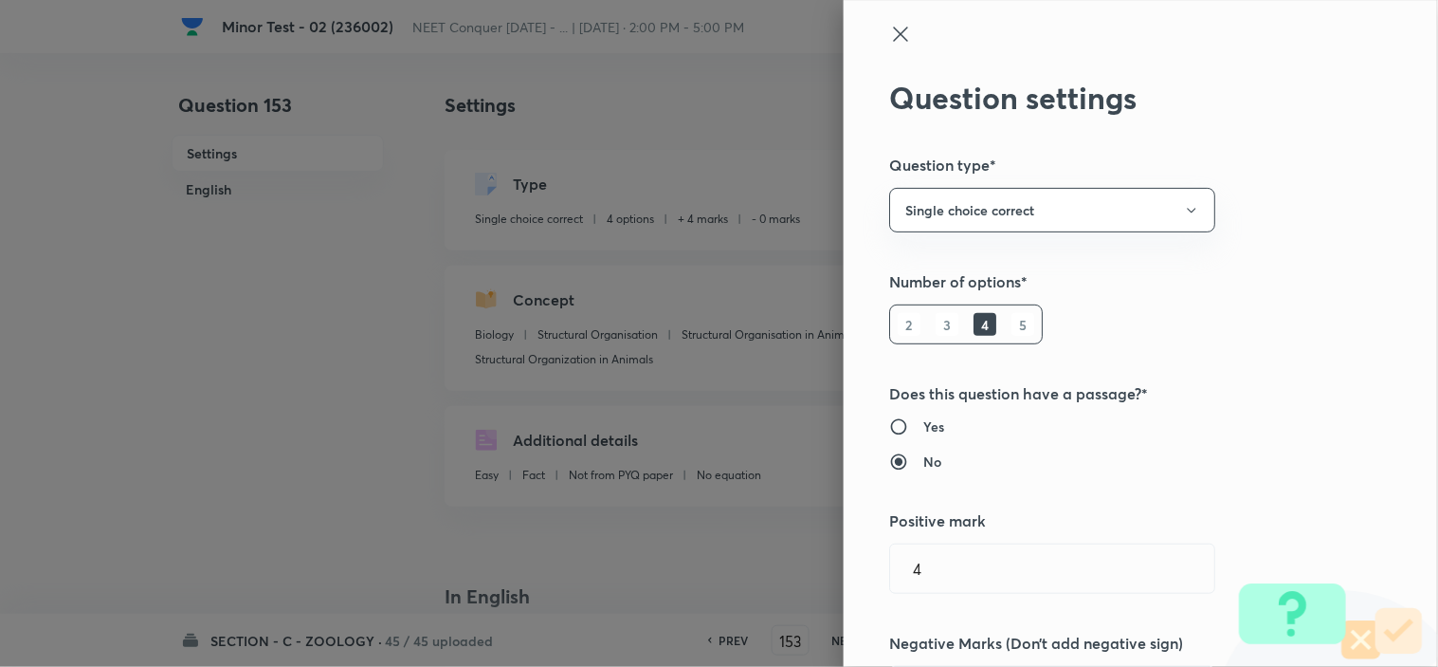
scroll to position [316, 0]
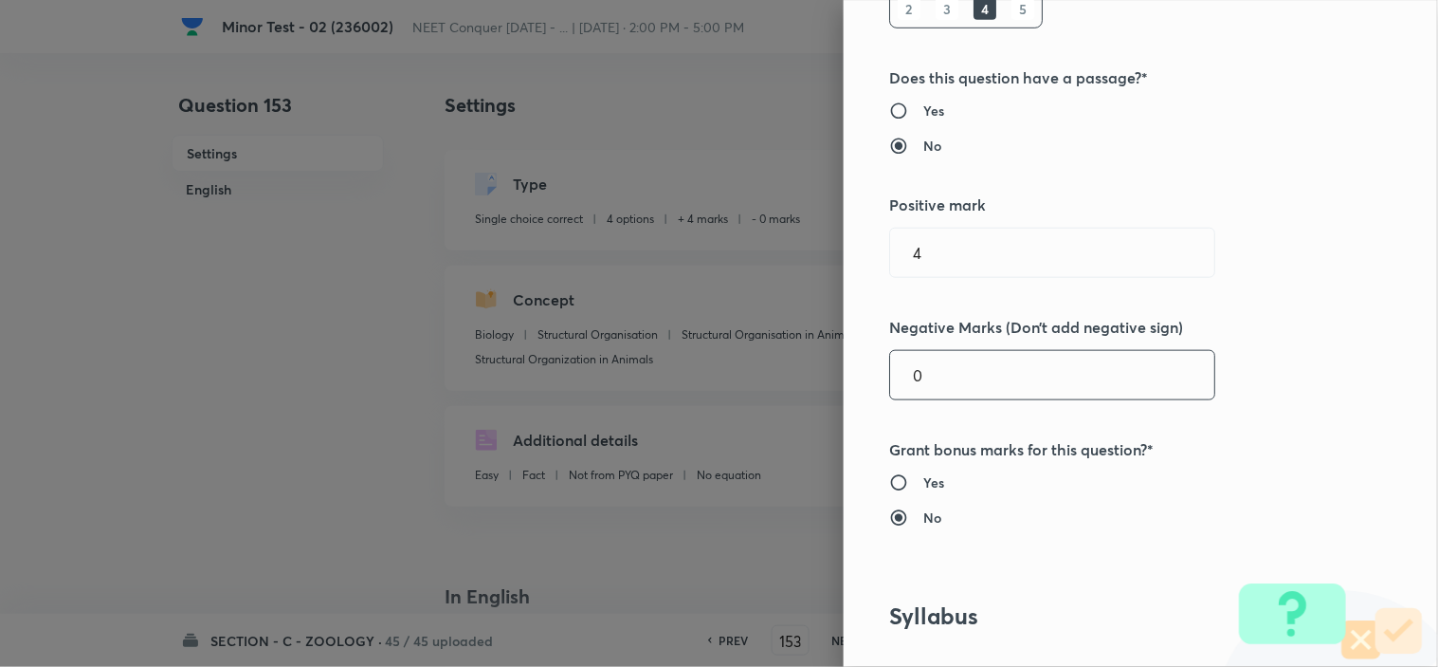
drag, startPoint x: 940, startPoint y: 373, endPoint x: 721, endPoint y: 411, distance: 222.3
click at [784, 406] on div "Question settings Question type* Single choice correct Number of options* 2 3 4…" at bounding box center [719, 333] width 1438 height 667
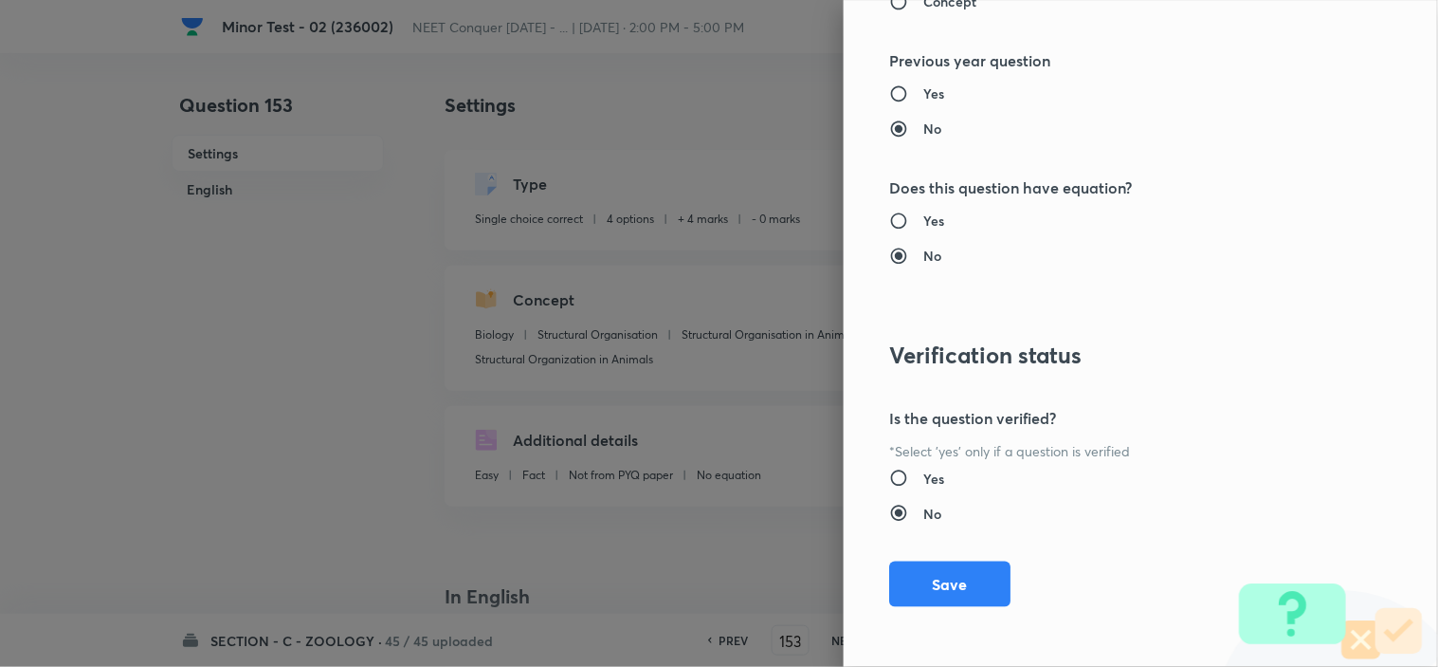
scroll to position [2045, 0]
click at [936, 581] on button "Save" at bounding box center [949, 581] width 121 height 46
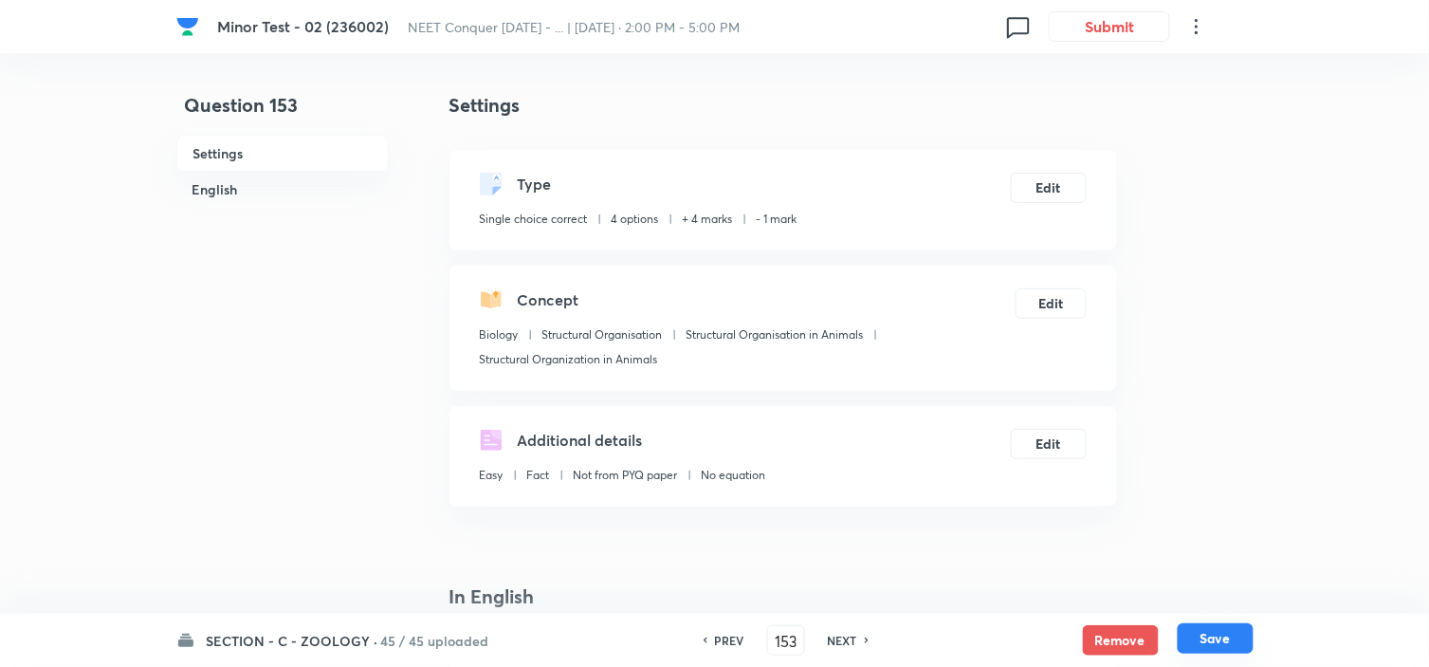
click at [1225, 646] on button "Save" at bounding box center [1216, 638] width 76 height 30
click at [1041, 199] on button "Edit" at bounding box center [1049, 186] width 76 height 30
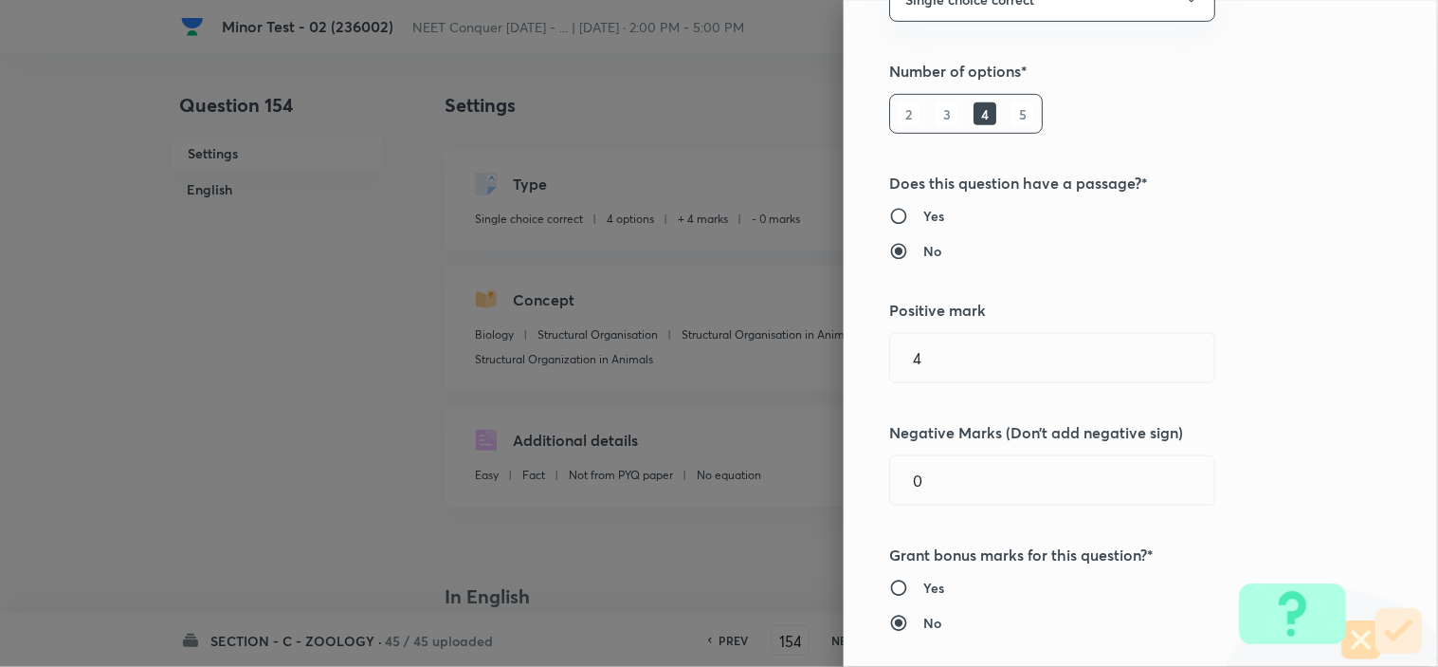
scroll to position [316, 0]
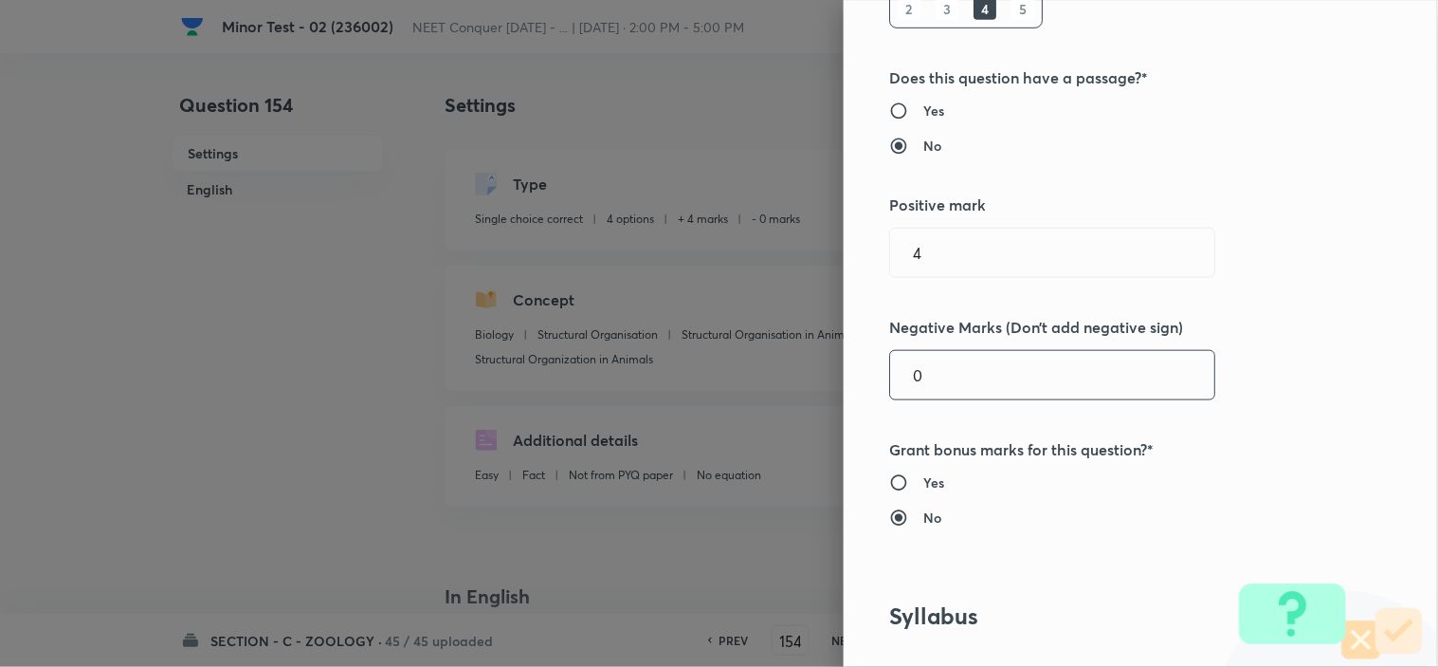
drag, startPoint x: 916, startPoint y: 372, endPoint x: 794, endPoint y: 396, distance: 123.8
click at [794, 396] on div "Question settings Question type* Single choice correct Number of options* 2 3 4…" at bounding box center [719, 333] width 1438 height 667
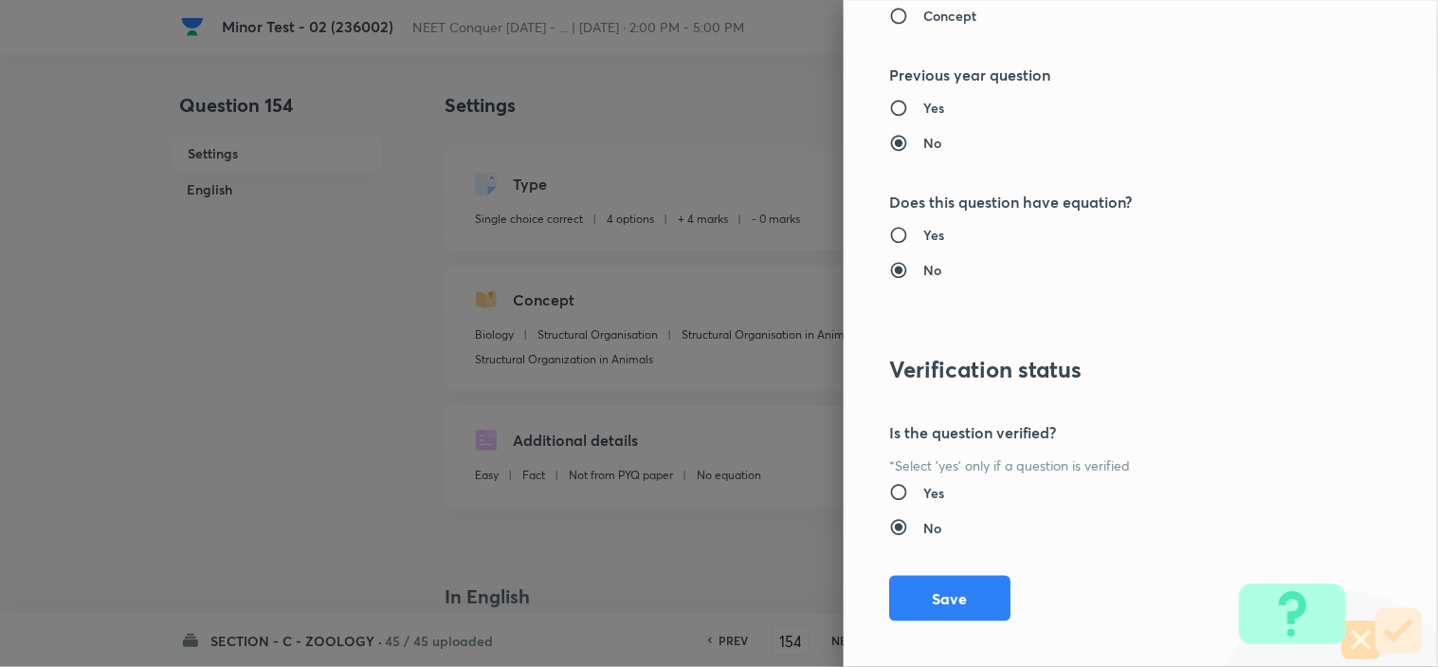
scroll to position [2045, 0]
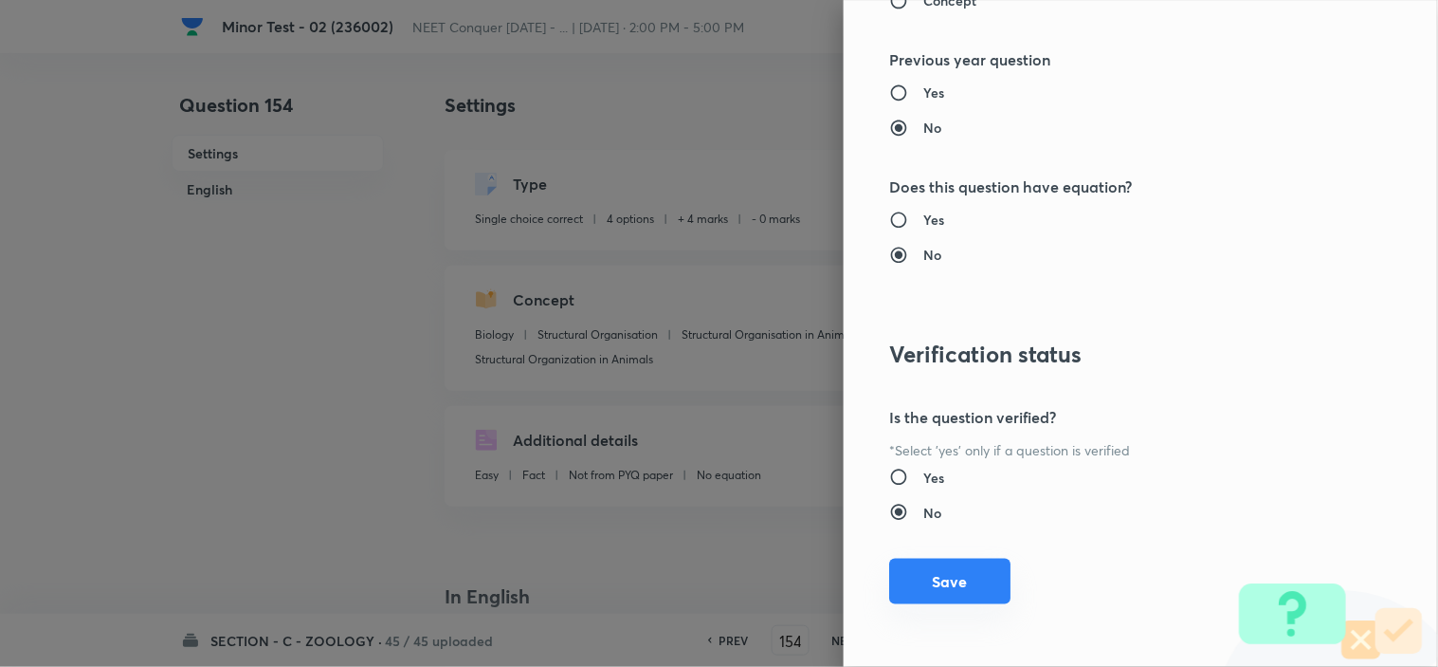
click at [960, 578] on button "Save" at bounding box center [949, 581] width 121 height 46
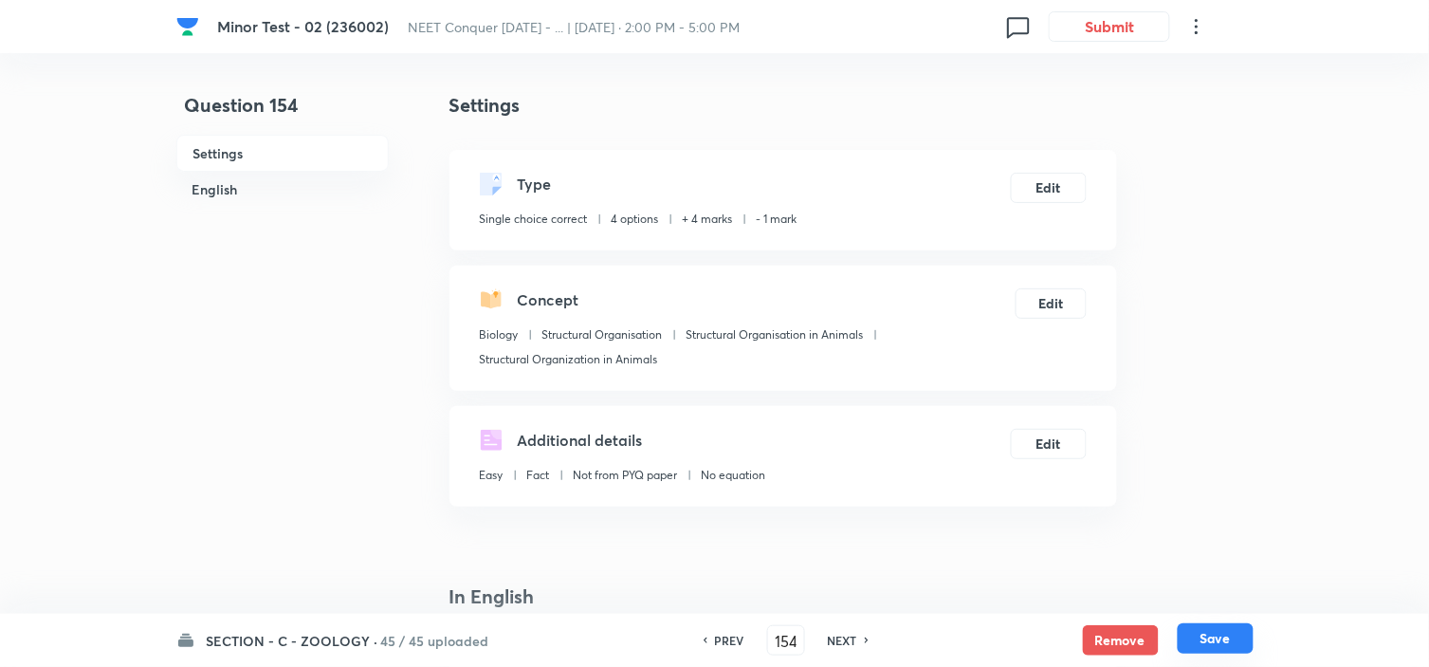
click at [1211, 645] on button "Save" at bounding box center [1216, 638] width 76 height 30
click at [1050, 180] on button "Edit" at bounding box center [1049, 186] width 76 height 30
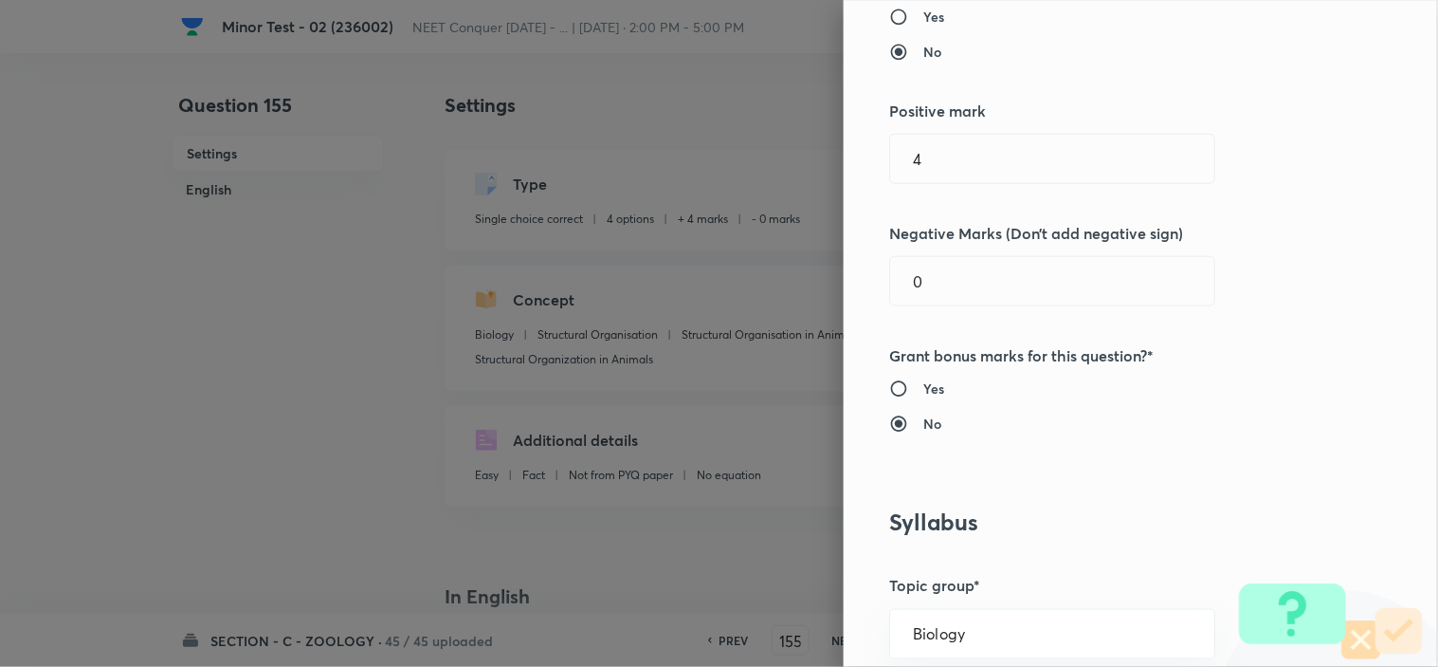
scroll to position [421, 0]
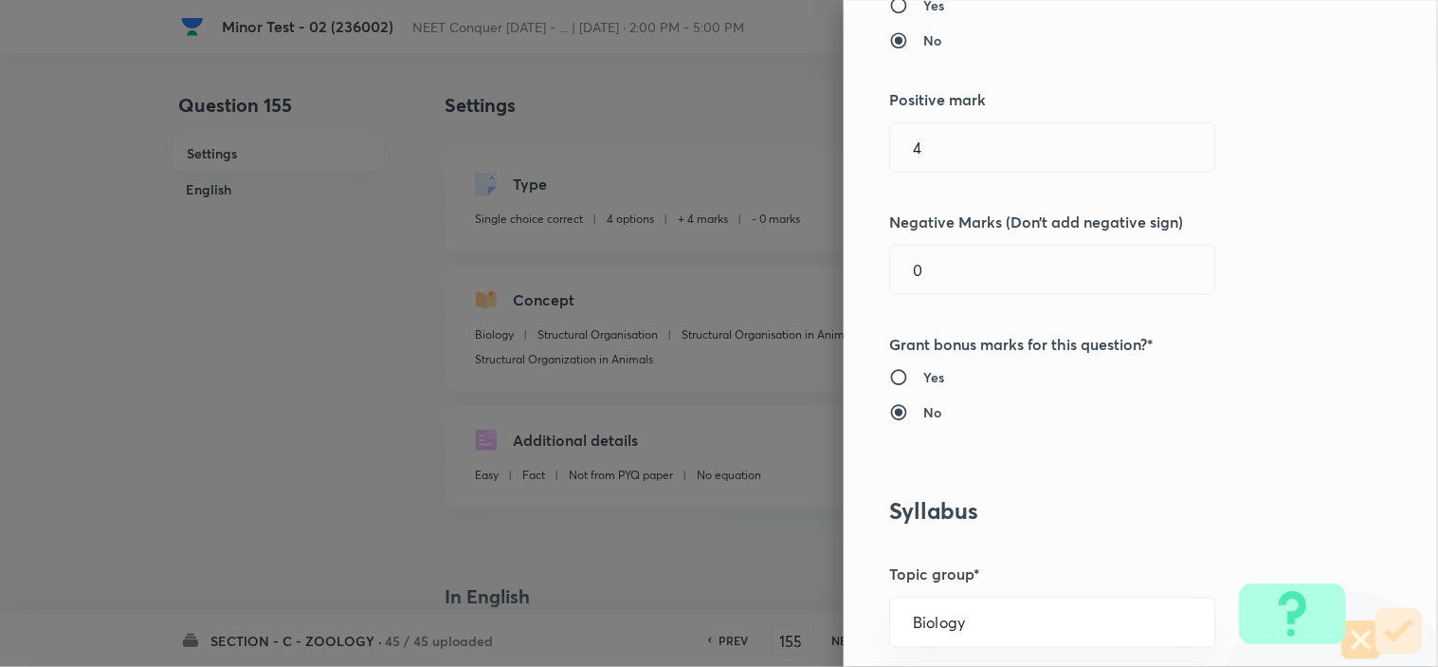
drag, startPoint x: 925, startPoint y: 271, endPoint x: 781, endPoint y: 285, distance: 144.8
click at [816, 277] on div "Question settings Question type* Single choice correct Number of options* 2 3 4…" at bounding box center [719, 333] width 1438 height 667
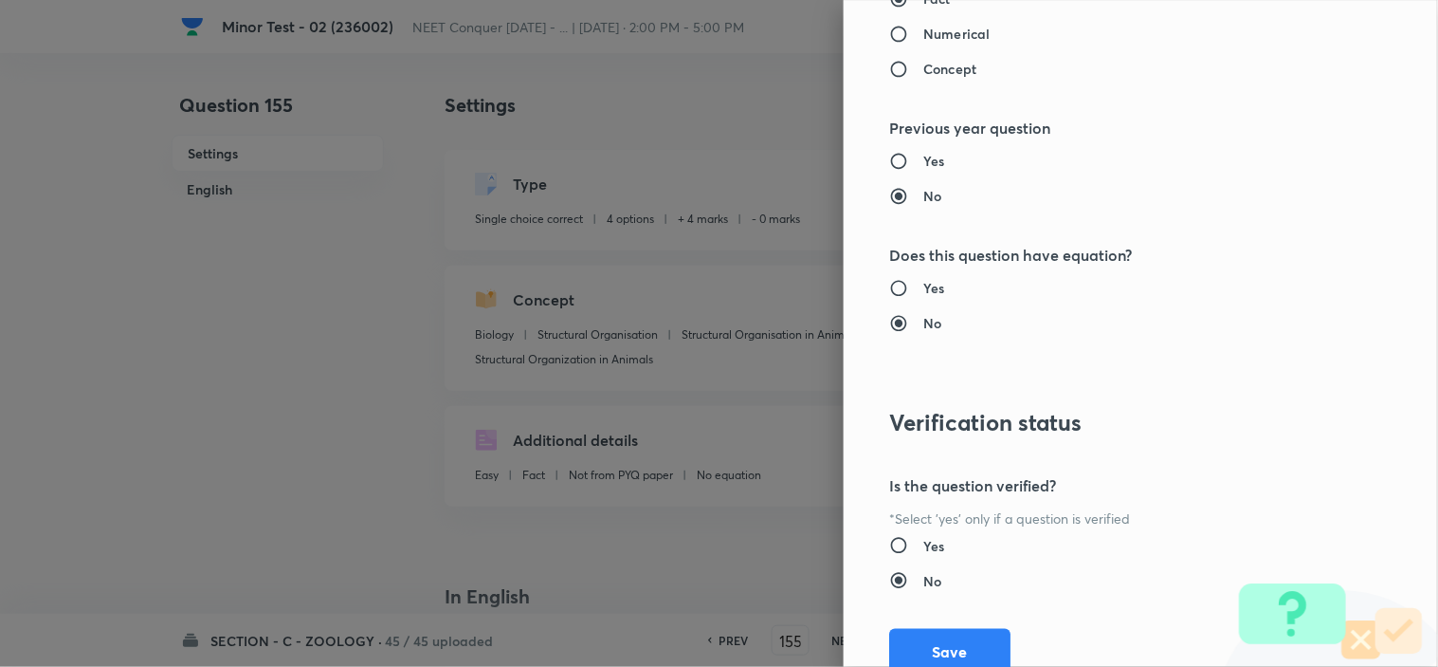
scroll to position [2045, 0]
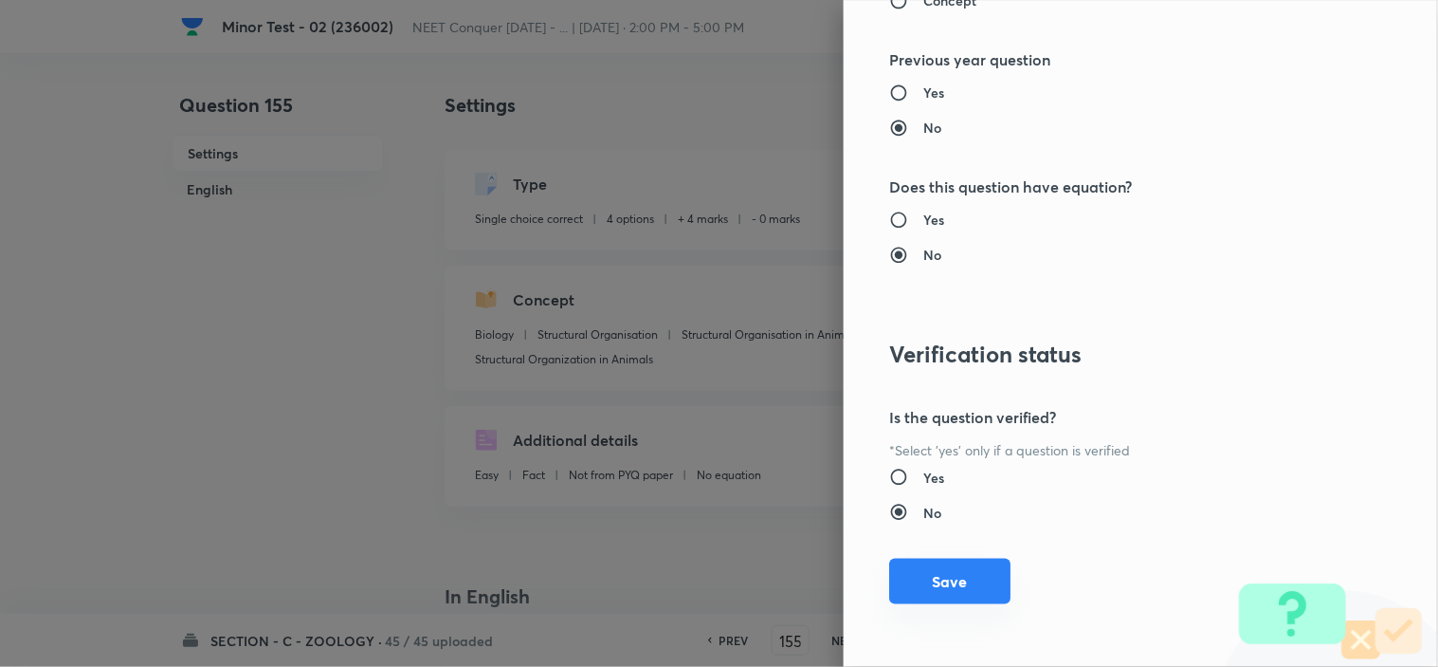
click at [934, 571] on button "Save" at bounding box center [949, 581] width 121 height 46
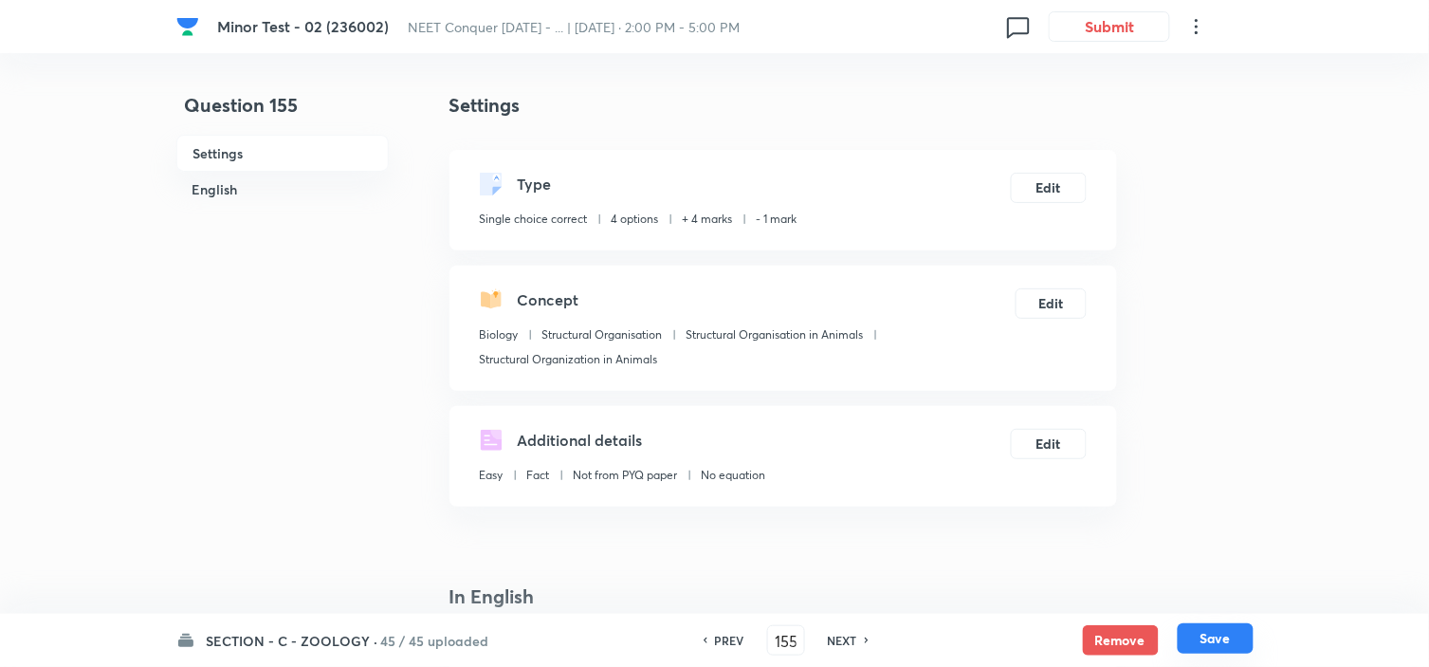
click at [1210, 629] on button "Save" at bounding box center [1216, 638] width 76 height 30
click at [1048, 181] on button "Edit" at bounding box center [1049, 186] width 76 height 30
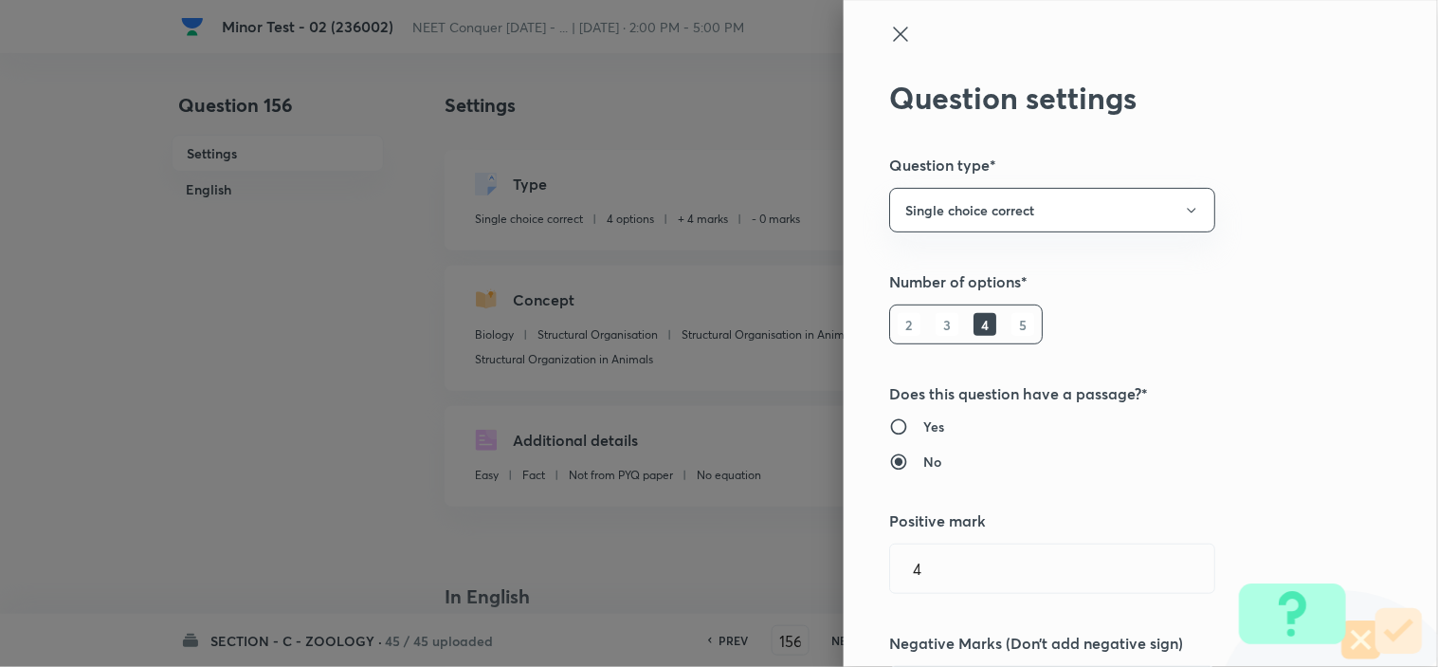
scroll to position [210, 0]
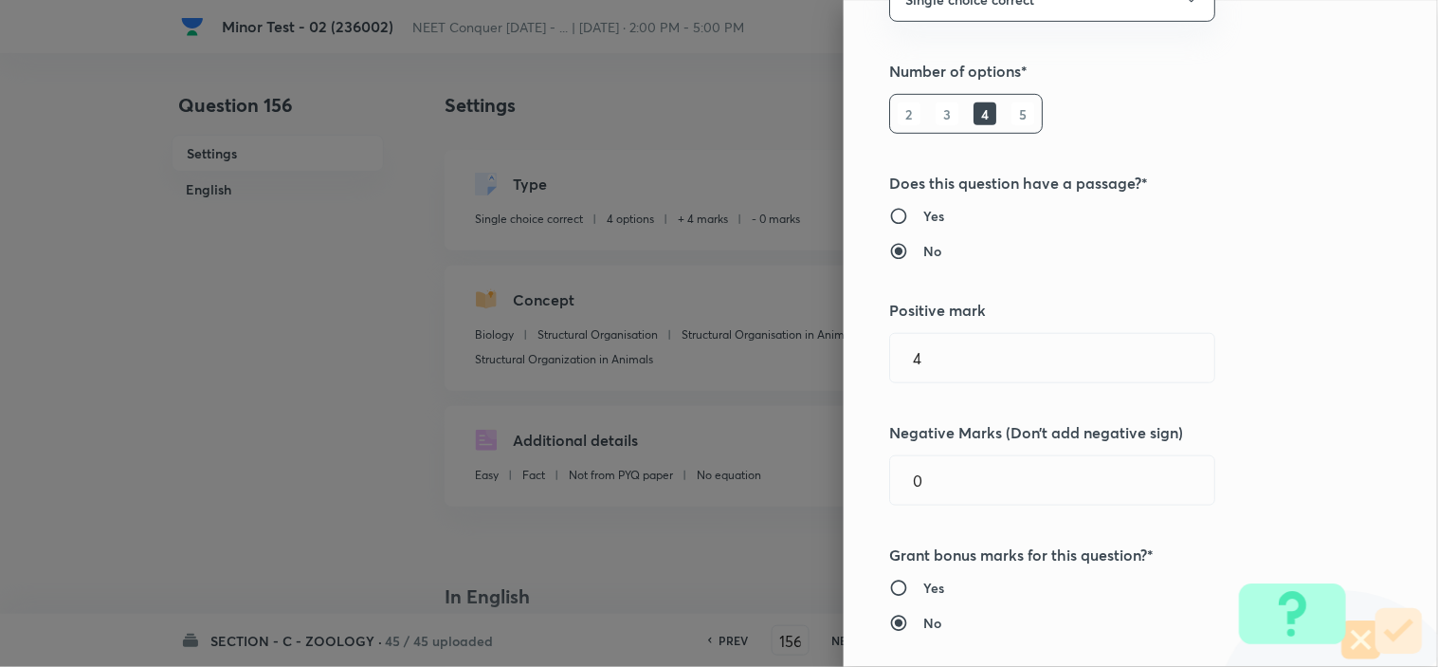
drag, startPoint x: 953, startPoint y: 506, endPoint x: 791, endPoint y: 503, distance: 162.1
click at [844, 504] on div "Question settings Question type* Single choice correct Number of options* 2 3 4…" at bounding box center [1141, 333] width 594 height 667
drag, startPoint x: 943, startPoint y: 480, endPoint x: 620, endPoint y: 484, distance: 323.3
click at [772, 484] on div "Question settings Question type* Single choice correct Number of options* 2 3 4…" at bounding box center [719, 333] width 1438 height 667
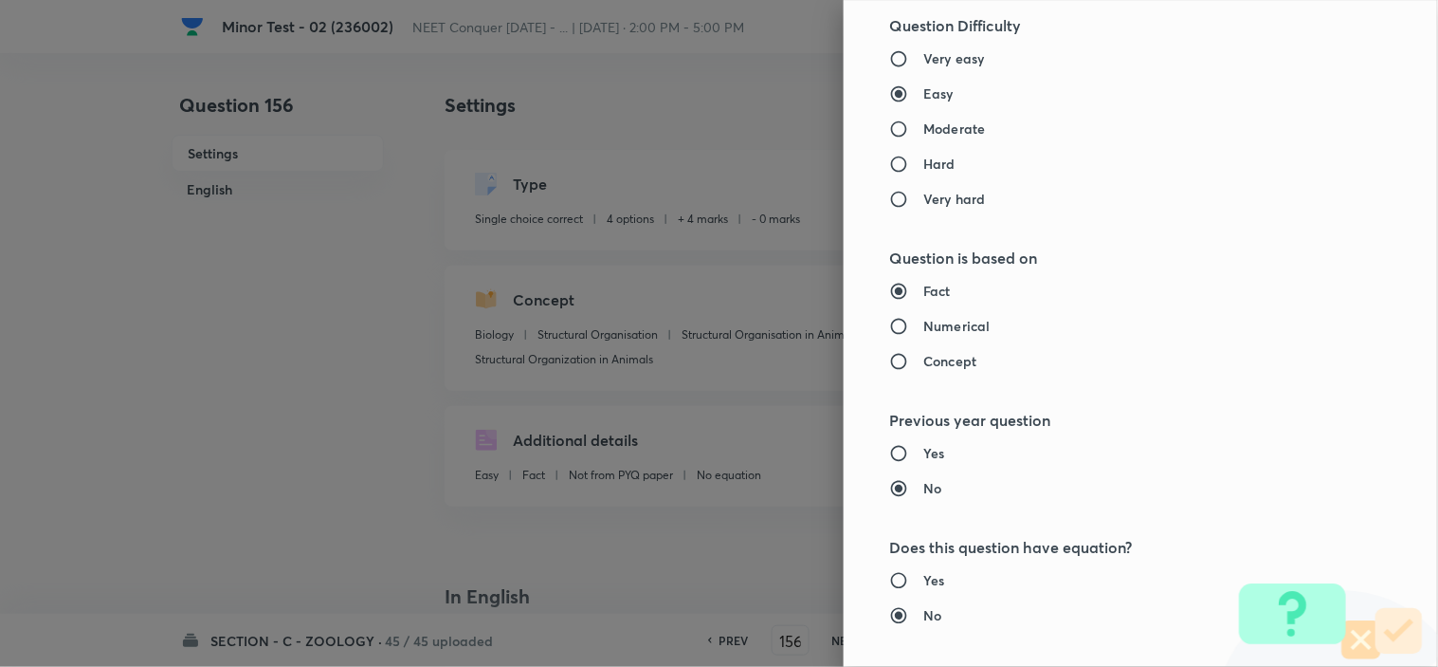
scroll to position [2045, 0]
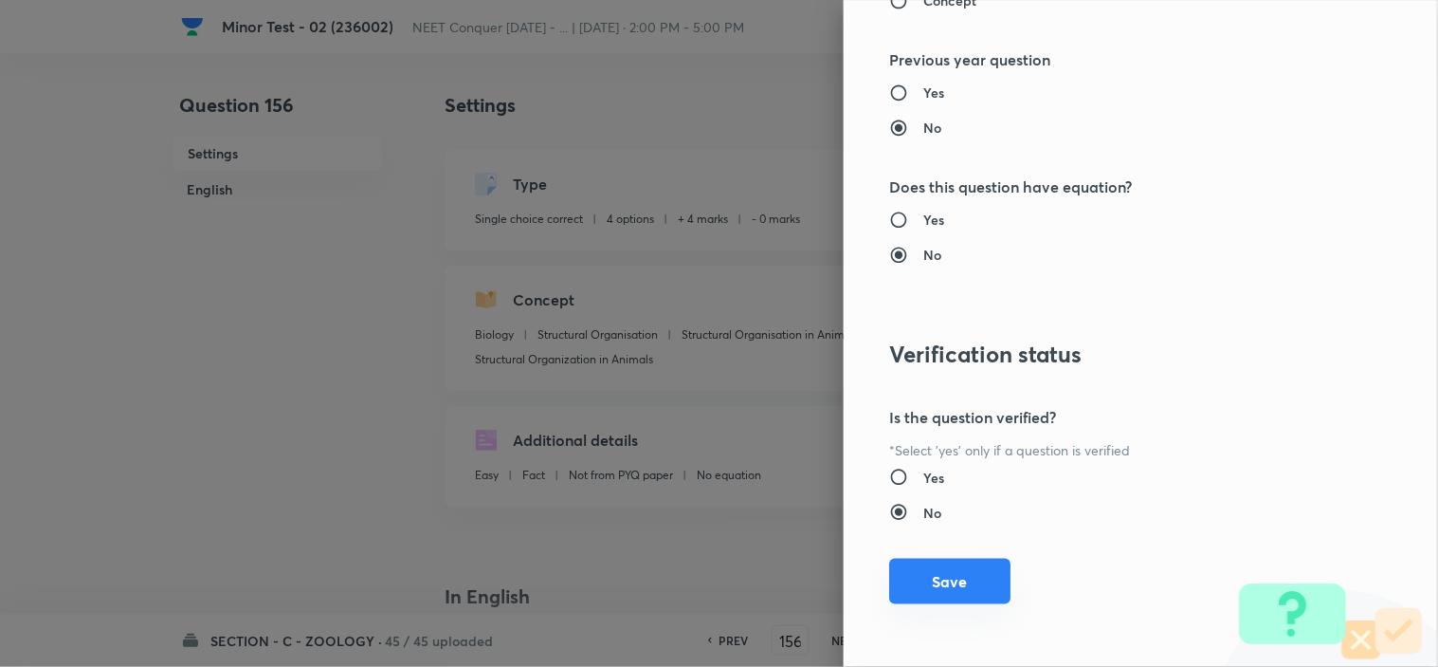
click at [910, 581] on button "Save" at bounding box center [949, 581] width 121 height 46
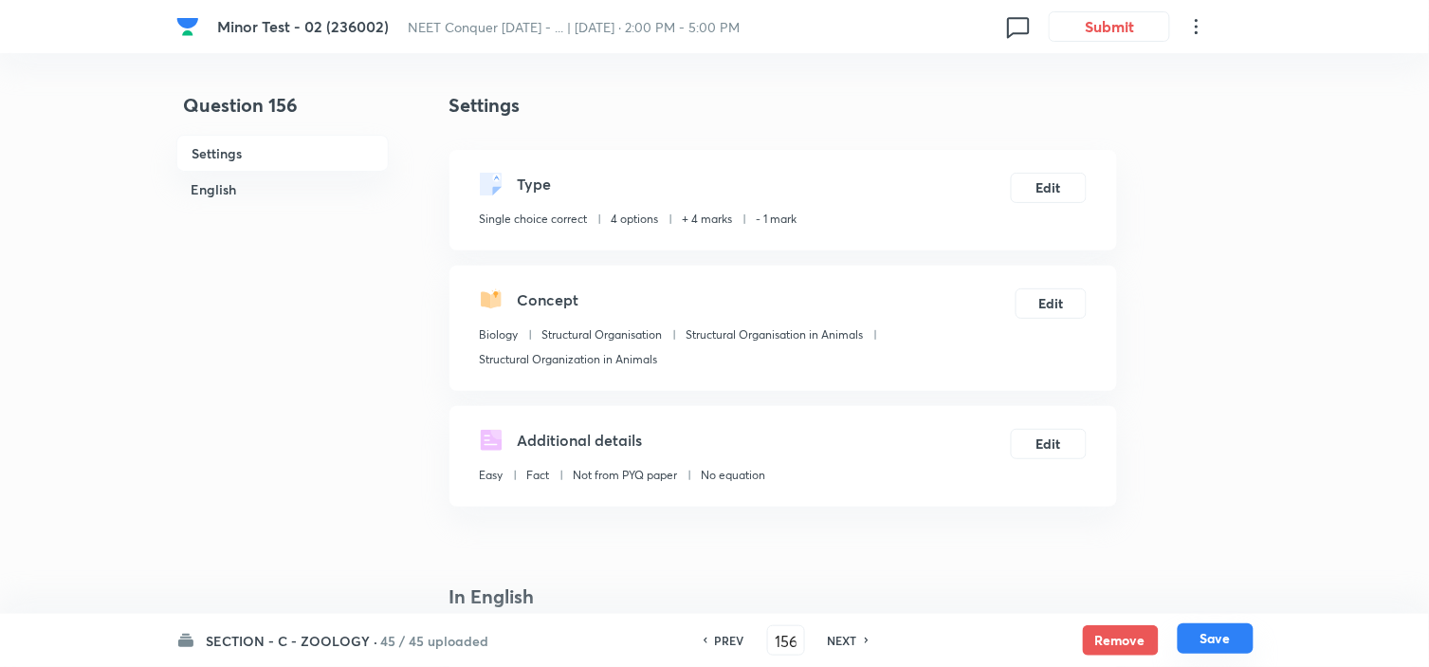
click at [1209, 628] on button "Save" at bounding box center [1216, 638] width 76 height 30
click at [1030, 193] on button "Edit" at bounding box center [1049, 186] width 76 height 30
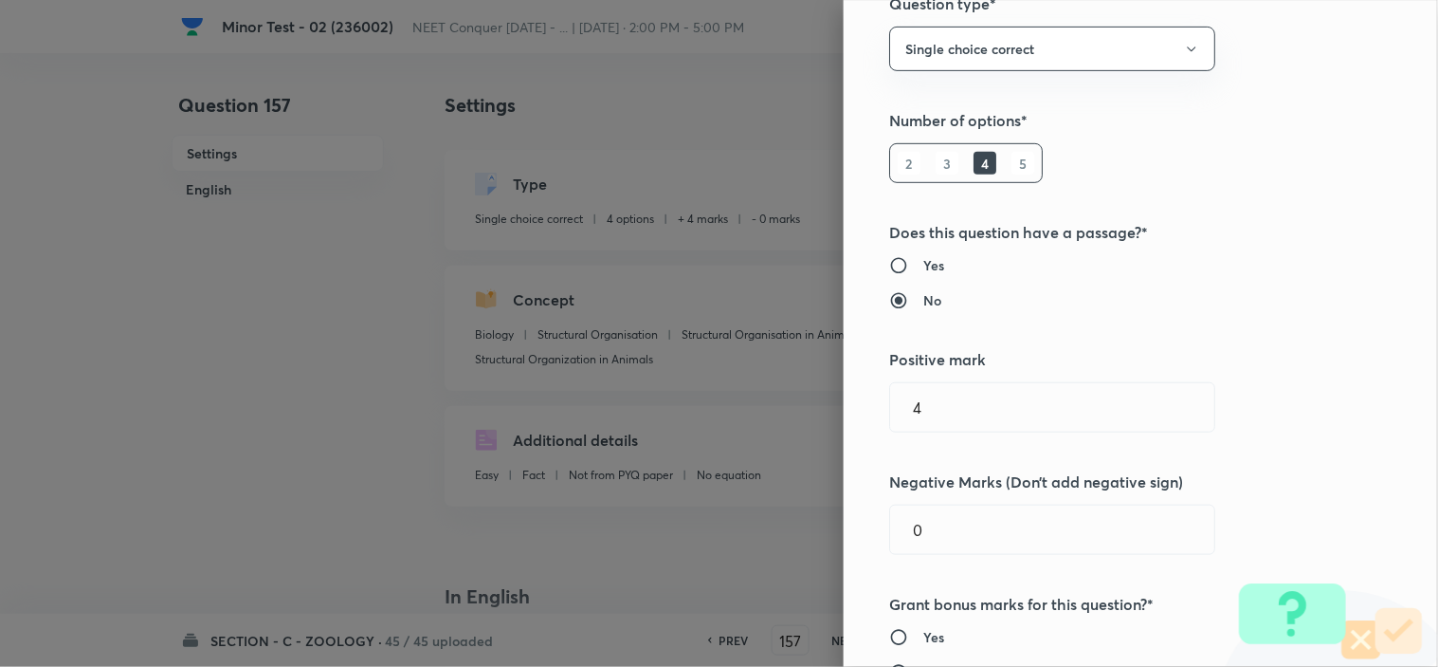
scroll to position [421, 0]
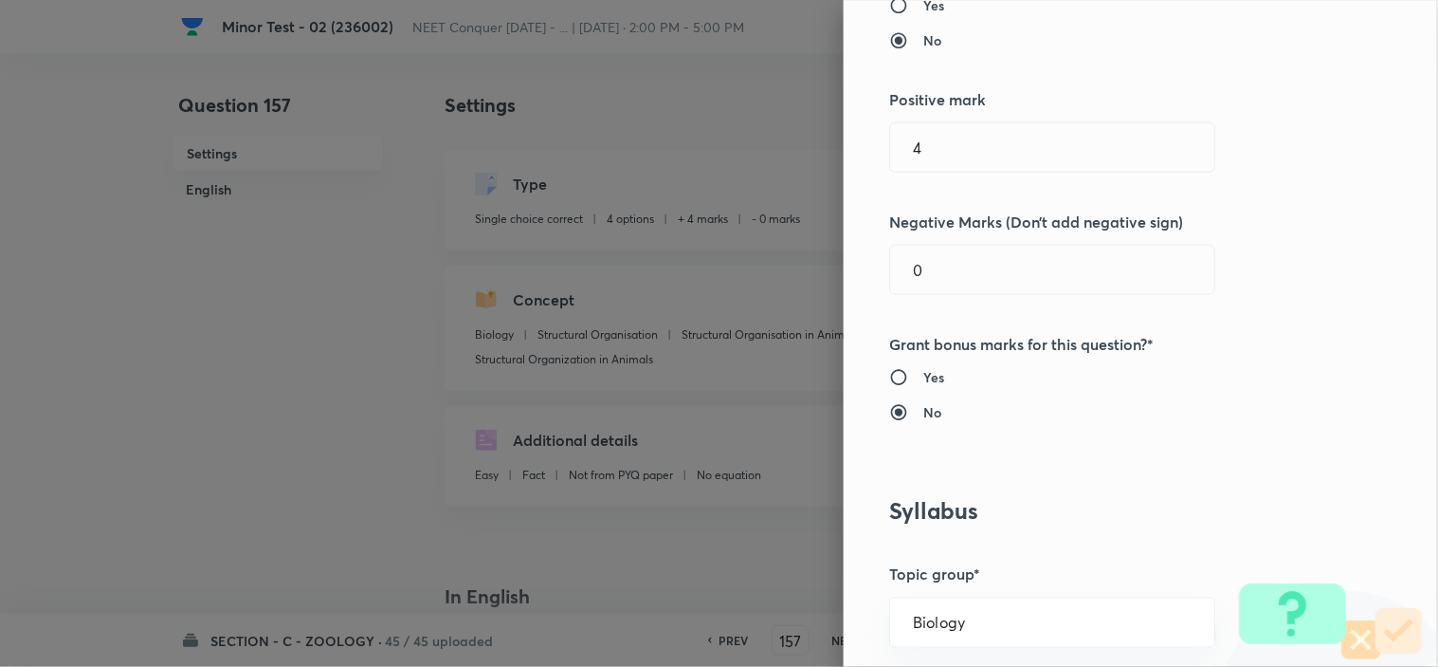
drag, startPoint x: 934, startPoint y: 256, endPoint x: 685, endPoint y: 313, distance: 255.8
click at [771, 297] on div "Question settings Question type* Single choice correct Number of options* 2 3 4…" at bounding box center [719, 333] width 1438 height 667
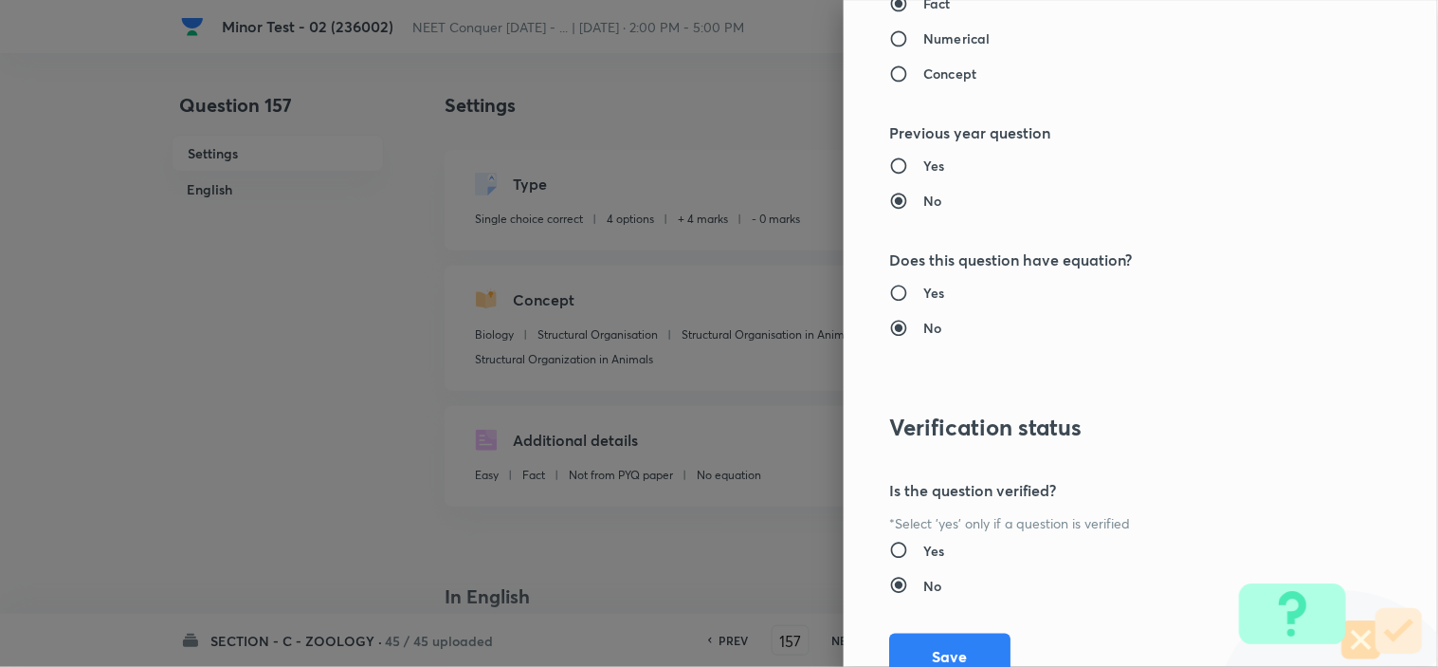
scroll to position [2045, 0]
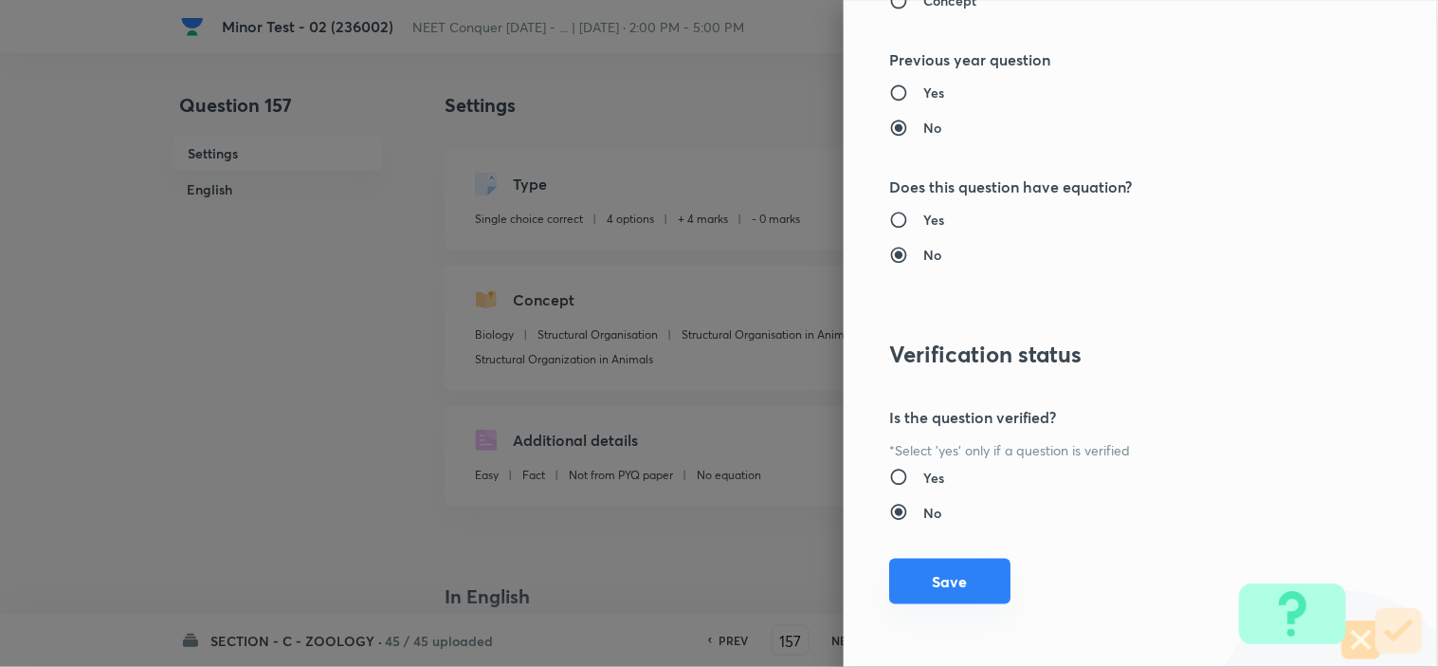
click at [912, 575] on button "Save" at bounding box center [949, 581] width 121 height 46
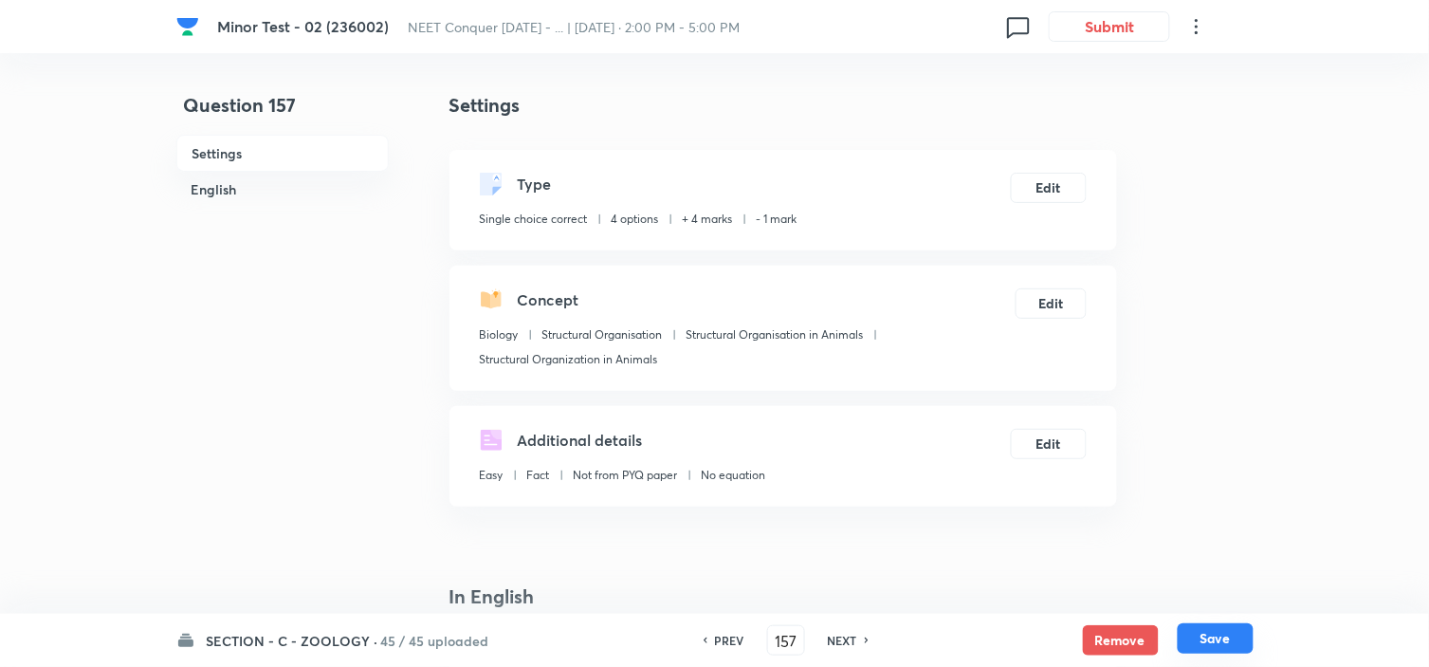
click at [1217, 630] on button "Save" at bounding box center [1216, 638] width 76 height 30
click at [1054, 183] on button "Edit" at bounding box center [1049, 186] width 76 height 30
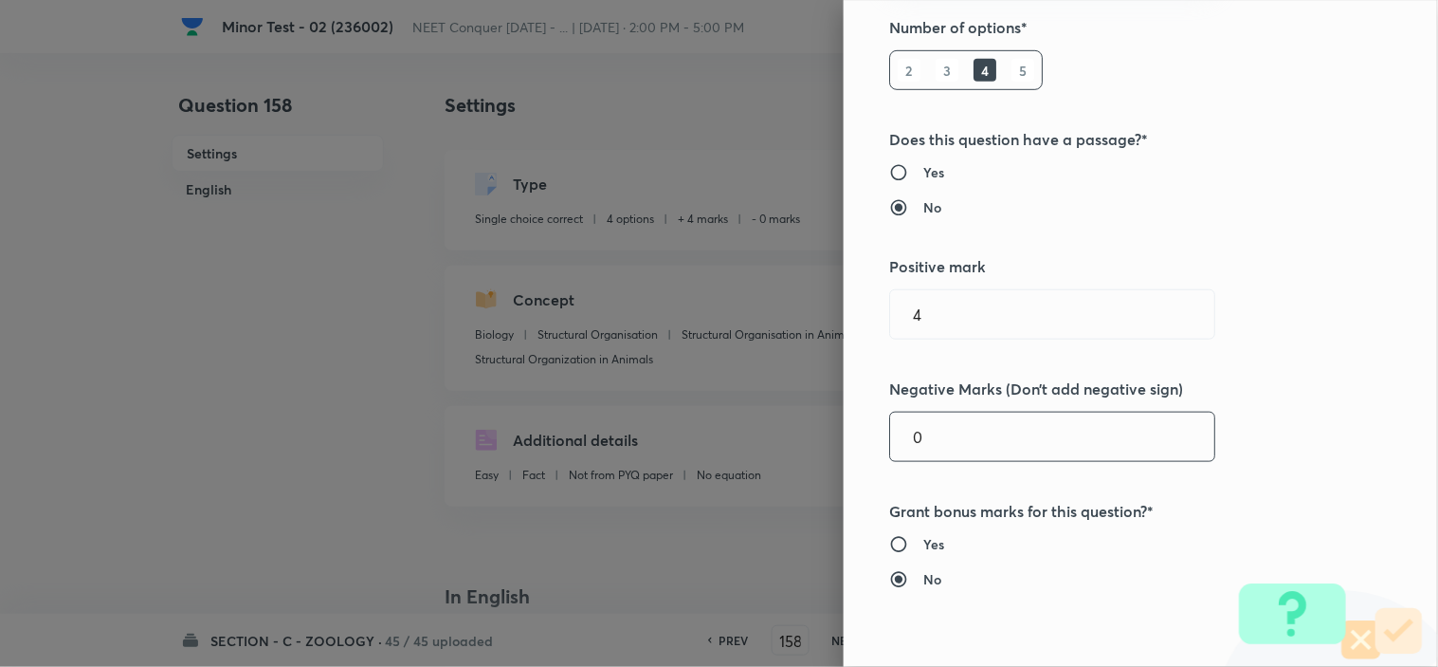
scroll to position [316, 0]
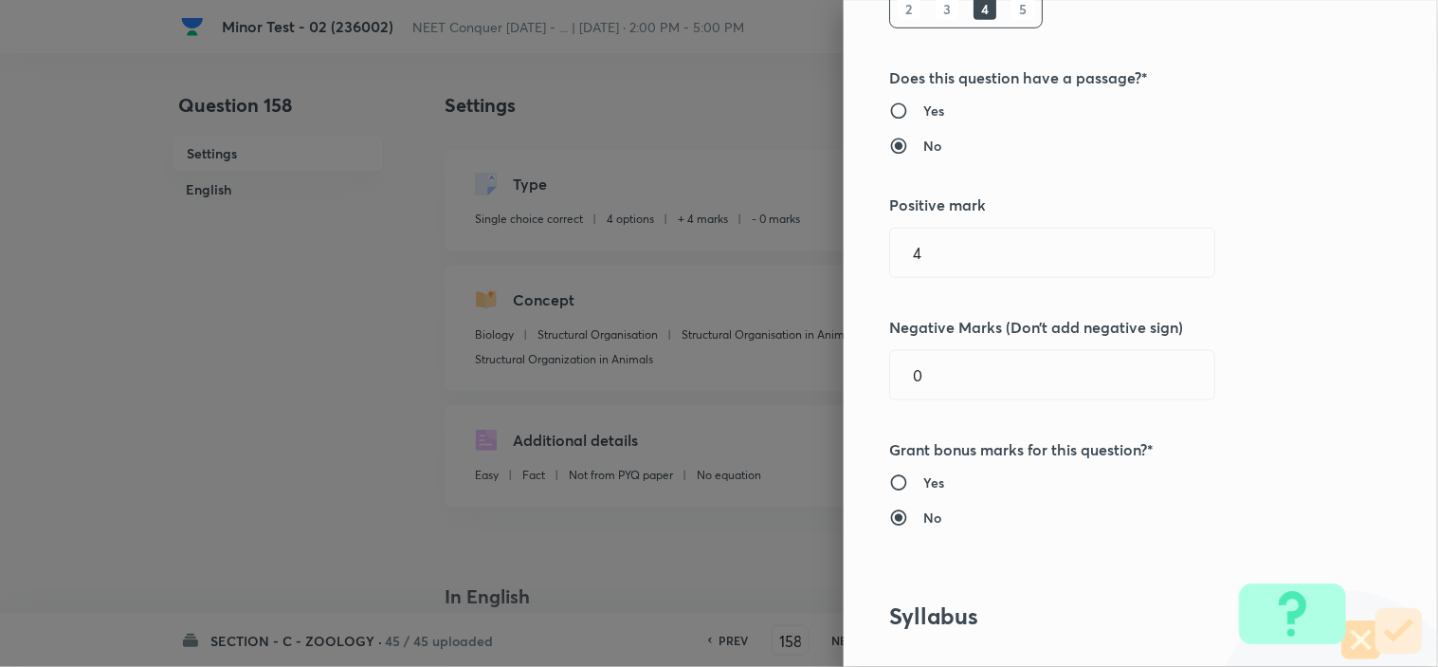
click at [674, 429] on div "Question settings Question type* Single choice correct Number of options* 2 3 4…" at bounding box center [719, 333] width 1438 height 667
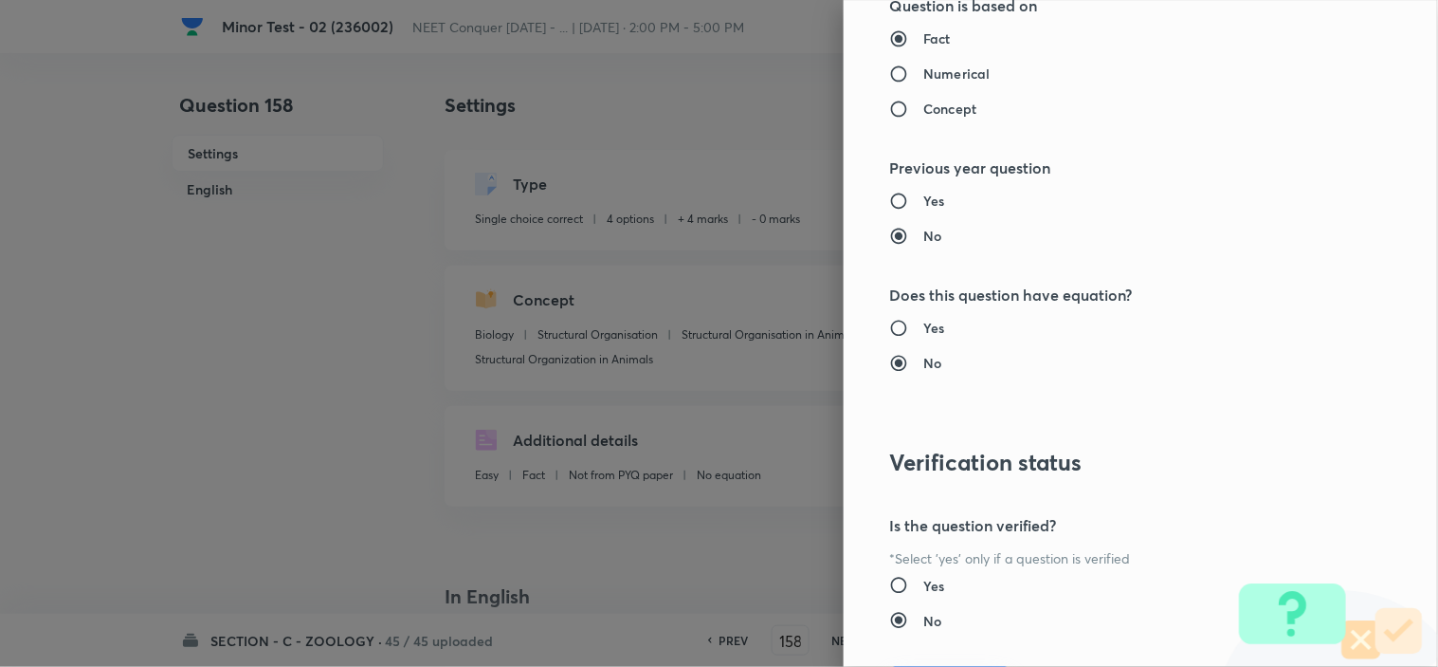
scroll to position [2045, 0]
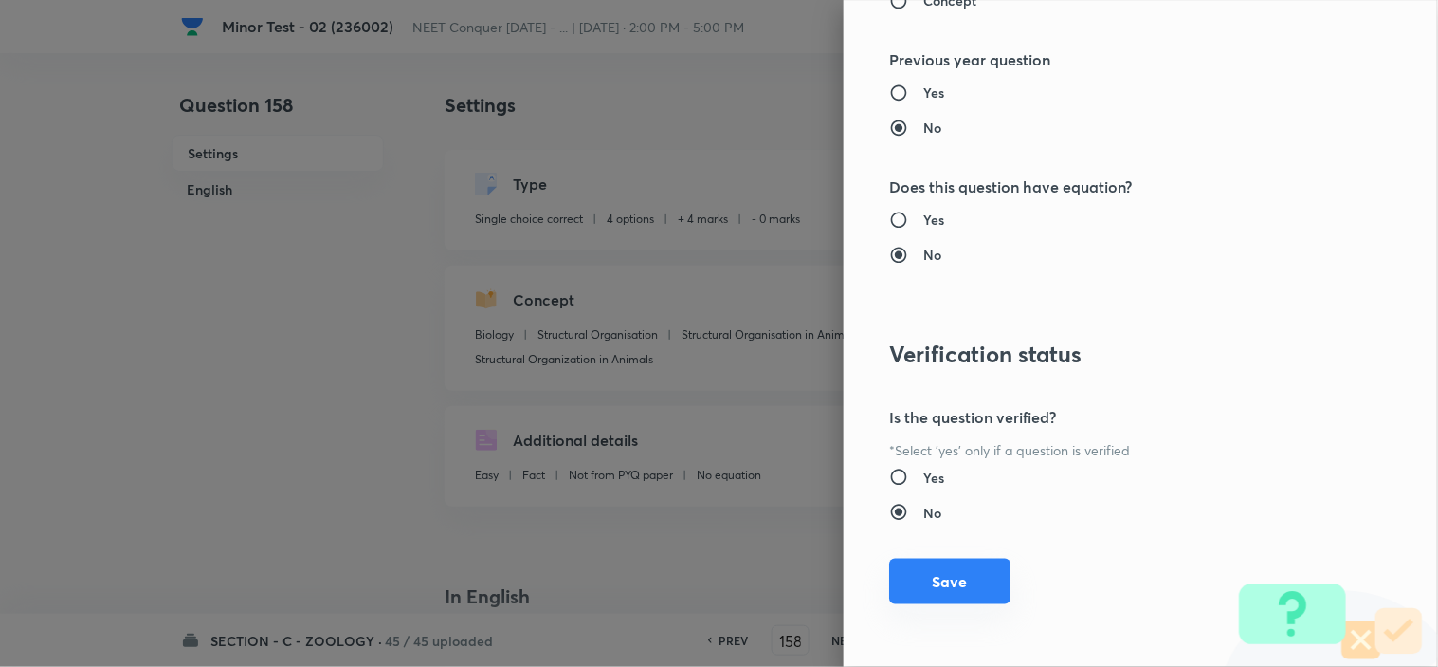
click at [905, 579] on button "Save" at bounding box center [949, 581] width 121 height 46
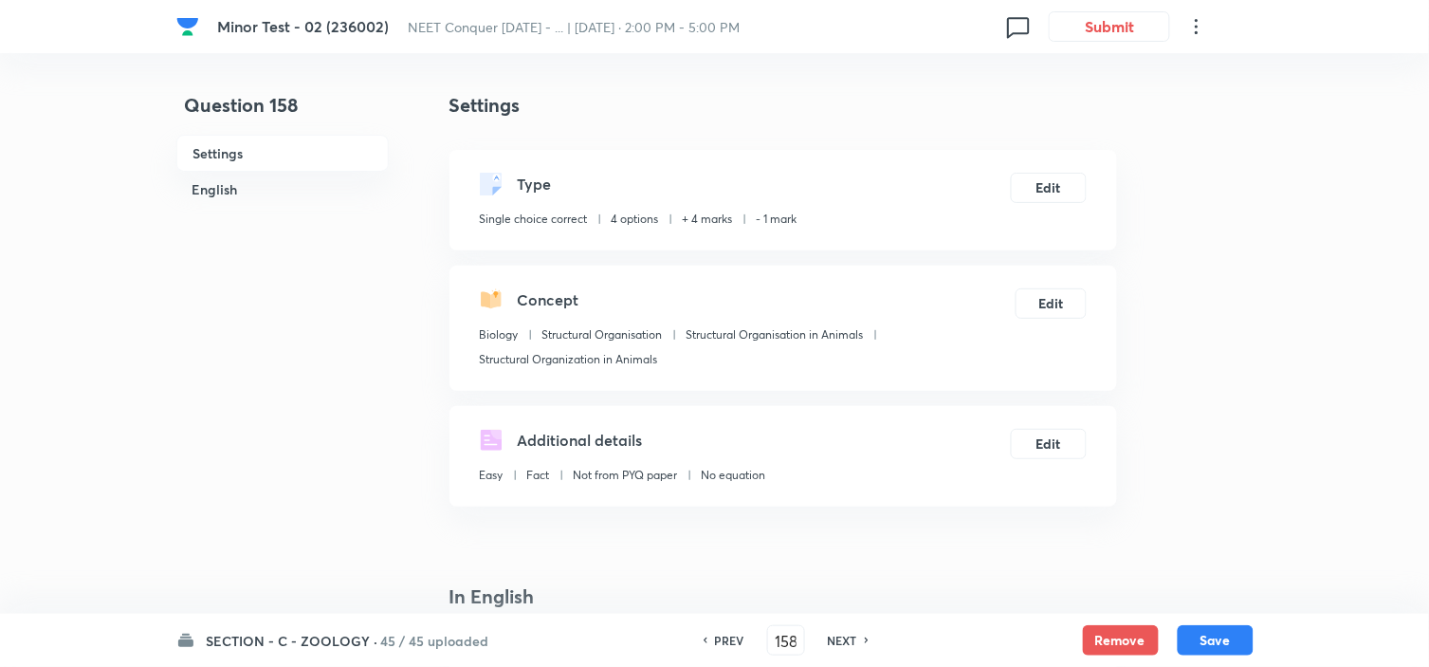
click at [1275, 636] on div "SECTION - C - ZOOLOGY · 45 / 45 uploaded PREV 158 ​ NEXT Remove Save" at bounding box center [714, 639] width 1429 height 53
click at [1225, 646] on button "Save" at bounding box center [1216, 638] width 76 height 30
click at [1043, 186] on button "Edit" at bounding box center [1049, 186] width 76 height 30
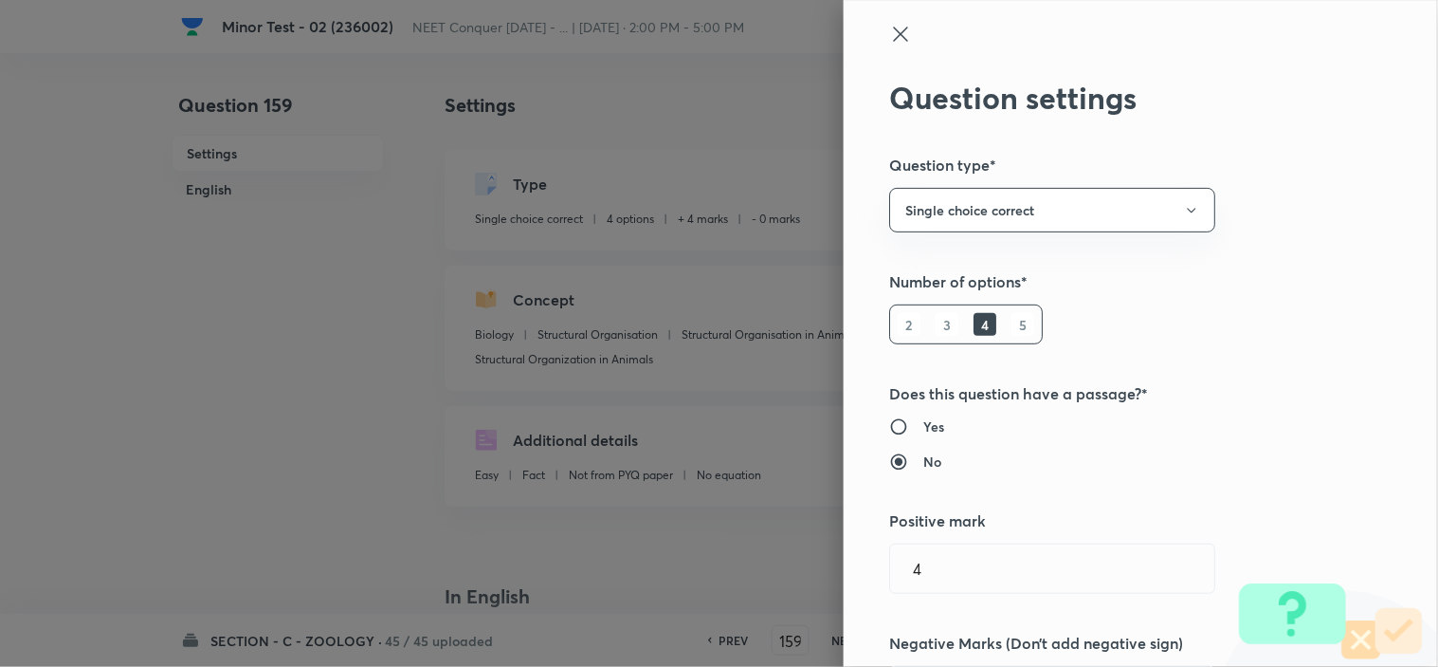
scroll to position [526, 0]
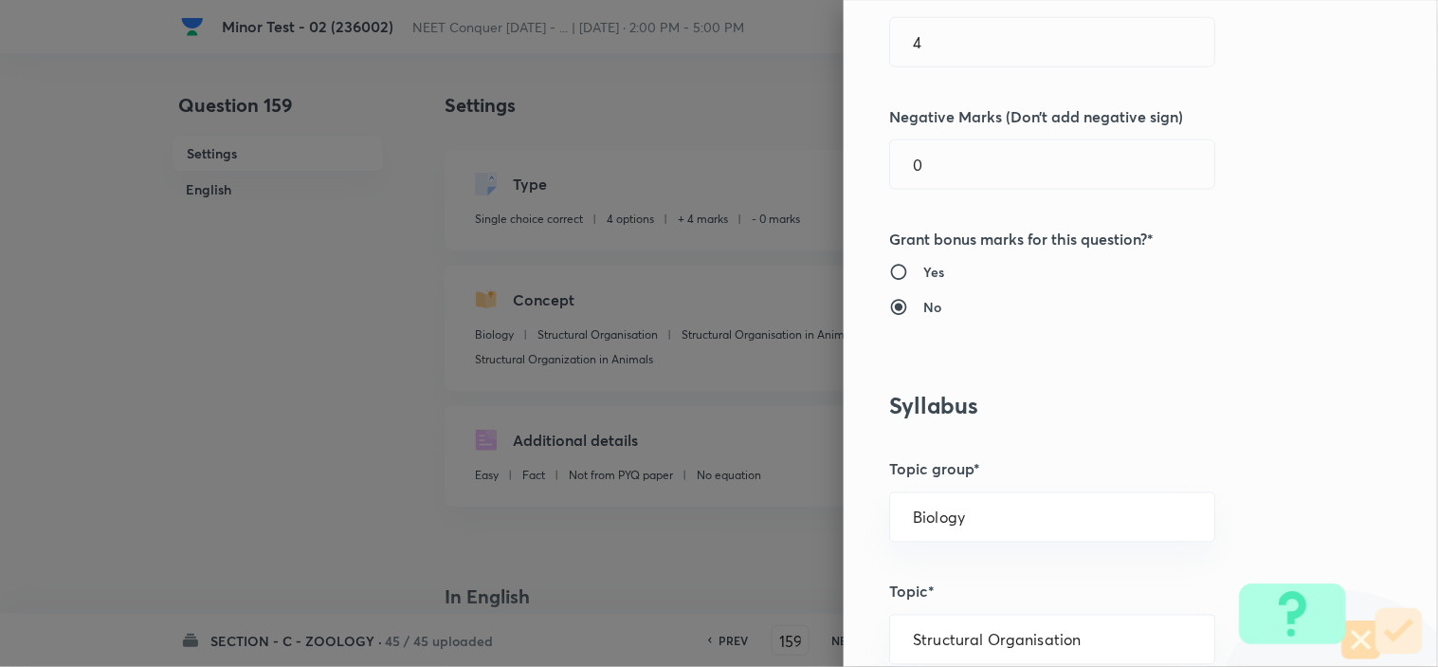
drag, startPoint x: 914, startPoint y: 155, endPoint x: 716, endPoint y: 192, distance: 201.6
click at [716, 192] on div "Question settings Question type* Single choice correct Number of options* 2 3 4…" at bounding box center [719, 333] width 1438 height 667
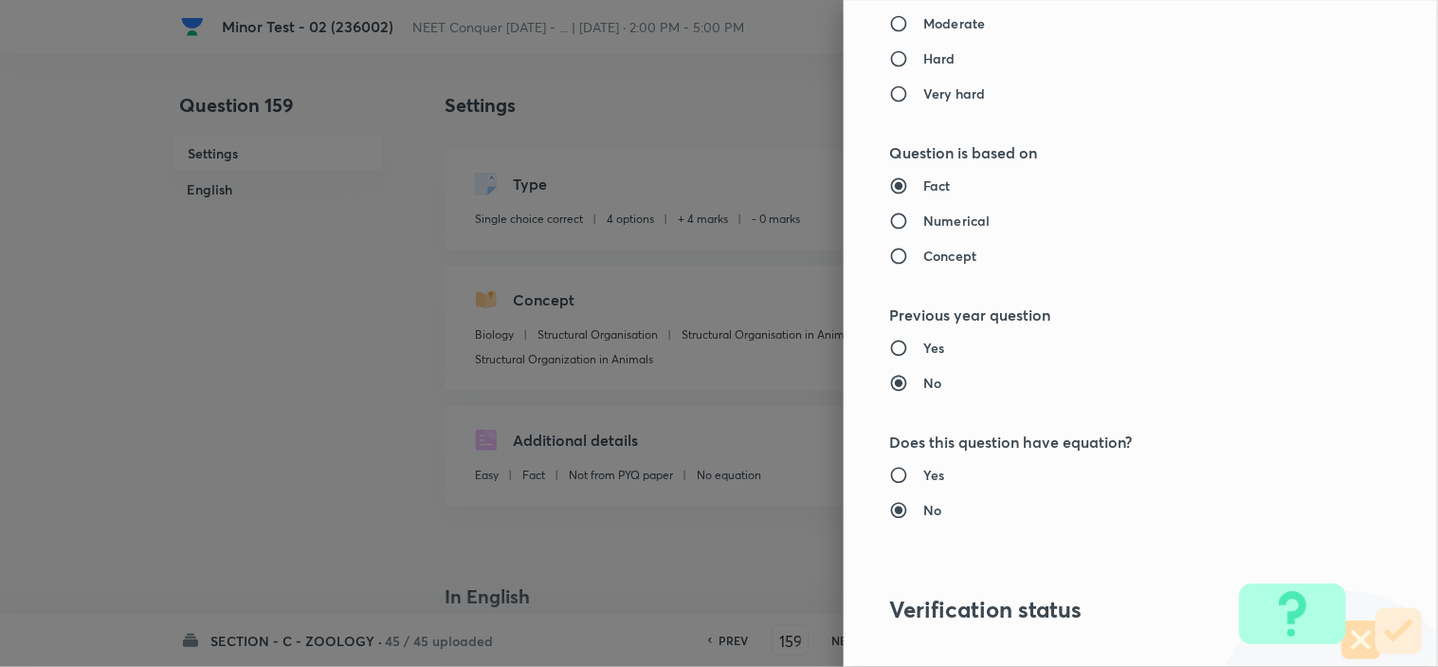
scroll to position [2045, 0]
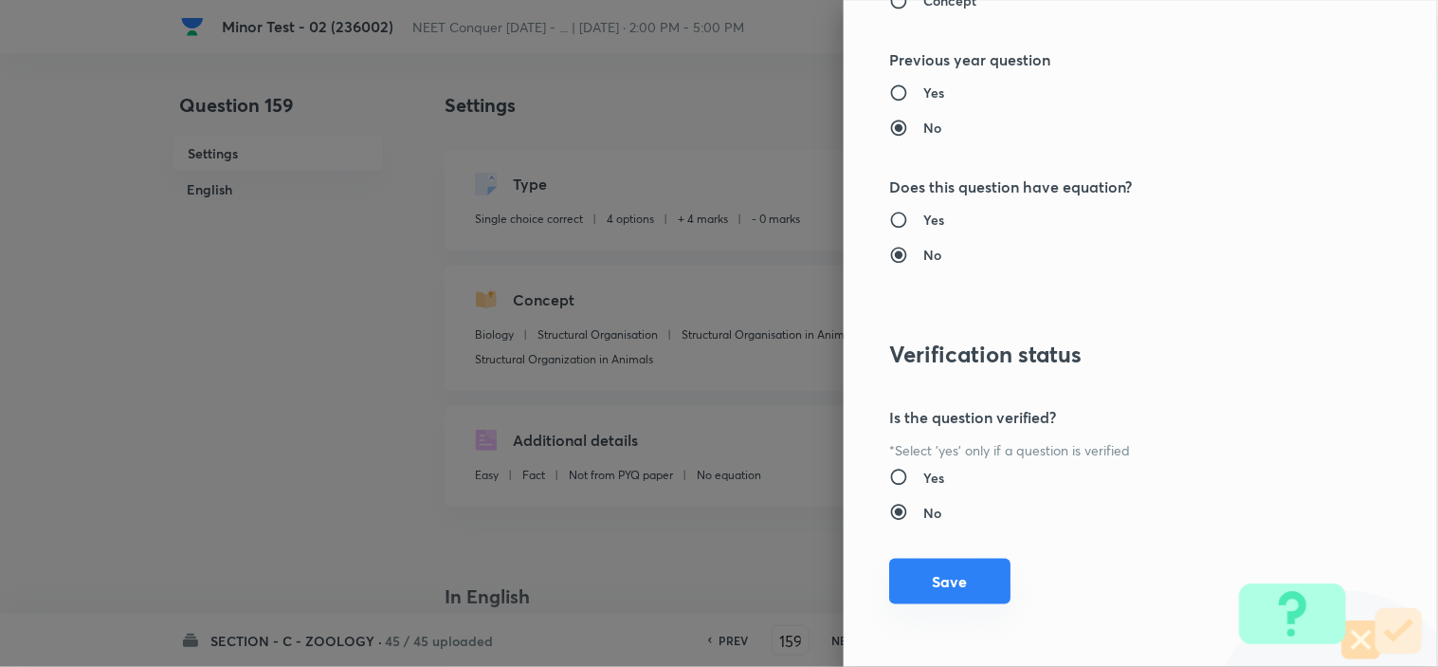
click at [910, 586] on button "Save" at bounding box center [949, 581] width 121 height 46
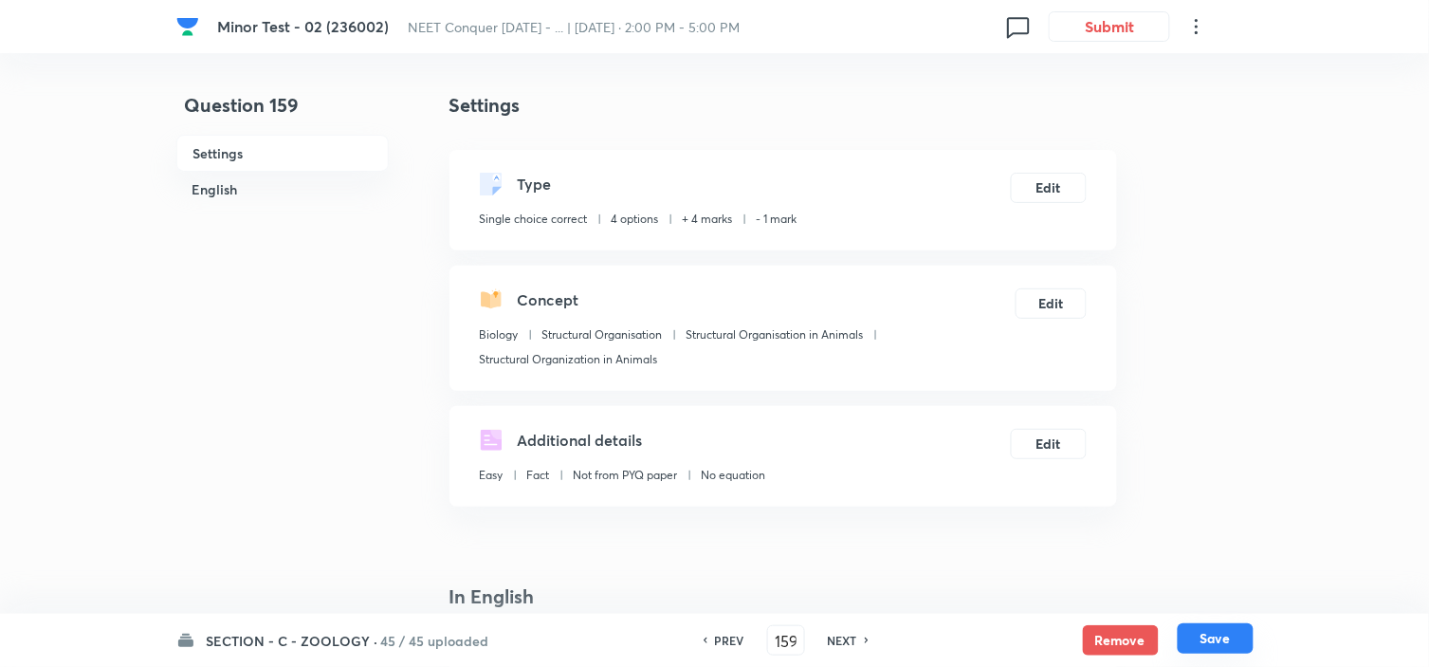
click at [1228, 648] on button "Save" at bounding box center [1216, 638] width 76 height 30
click at [1045, 188] on button "Edit" at bounding box center [1049, 186] width 76 height 30
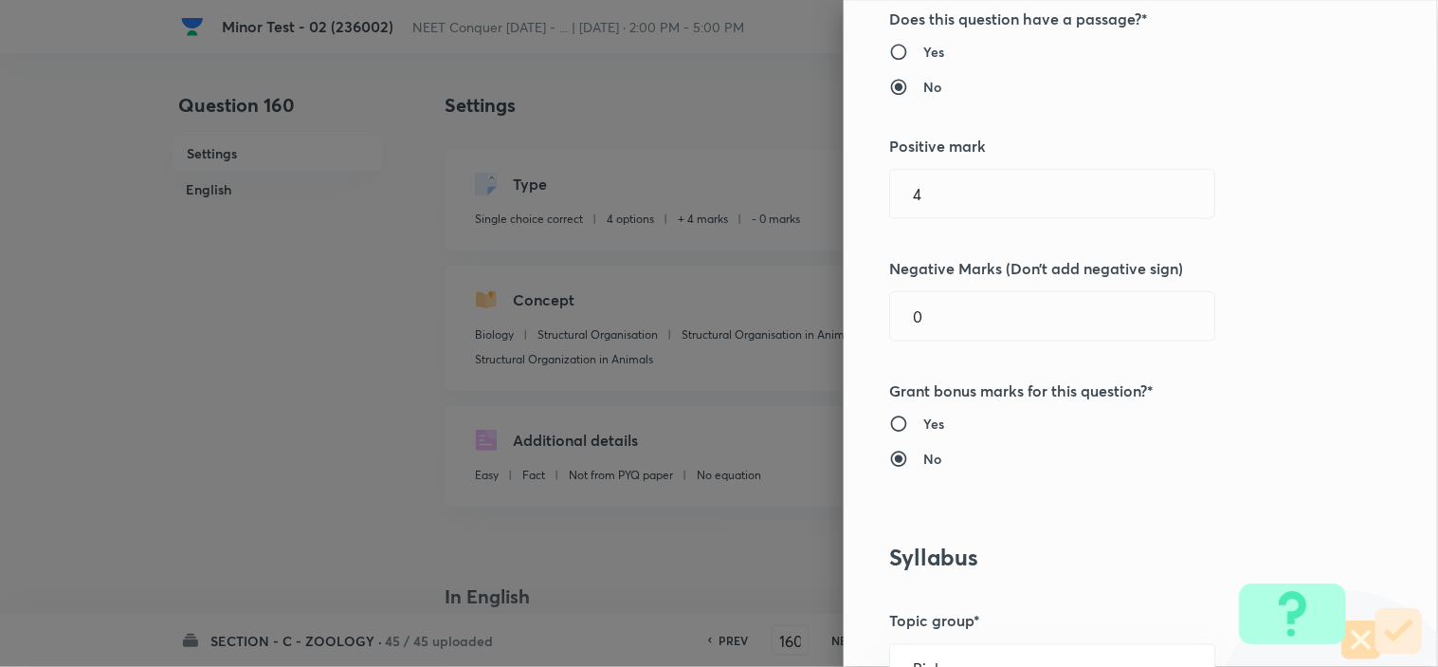
scroll to position [421, 0]
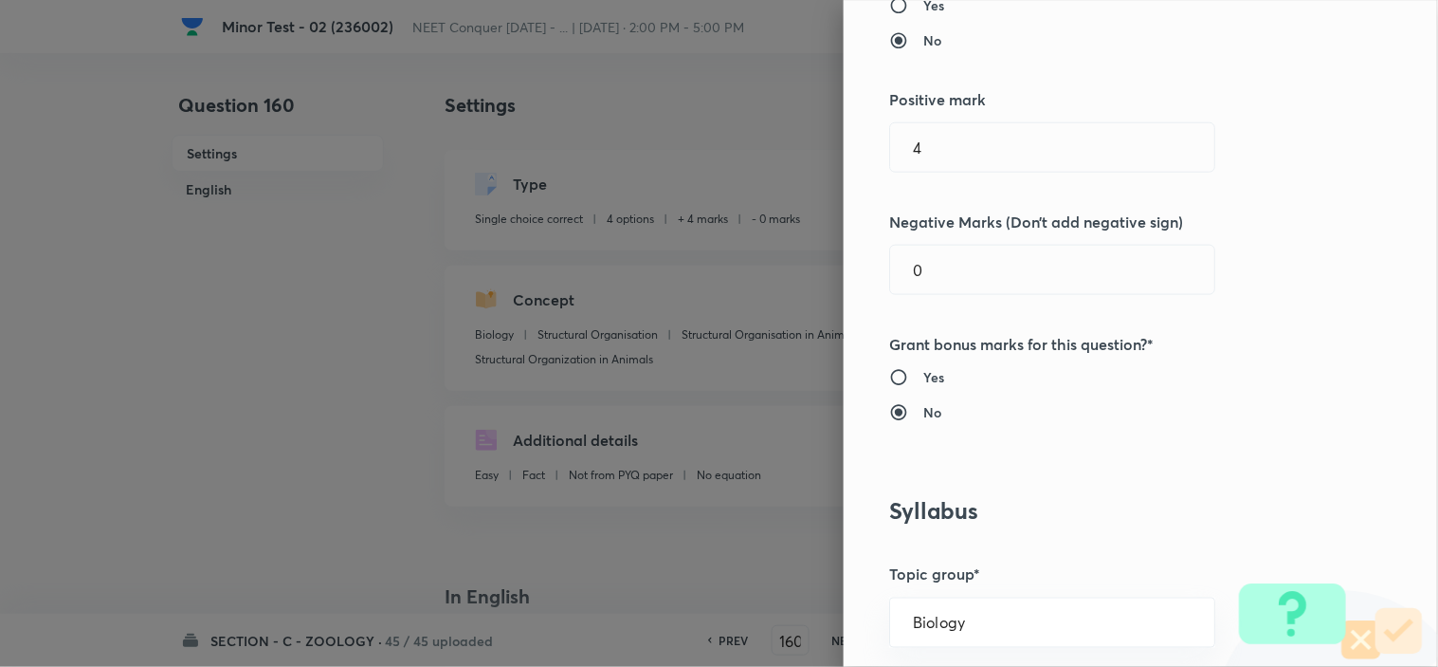
drag, startPoint x: 780, startPoint y: 280, endPoint x: 660, endPoint y: 305, distance: 123.1
click at [752, 288] on div "Question settings Question type* Single choice correct Number of options* 2 3 4…" at bounding box center [719, 333] width 1438 height 667
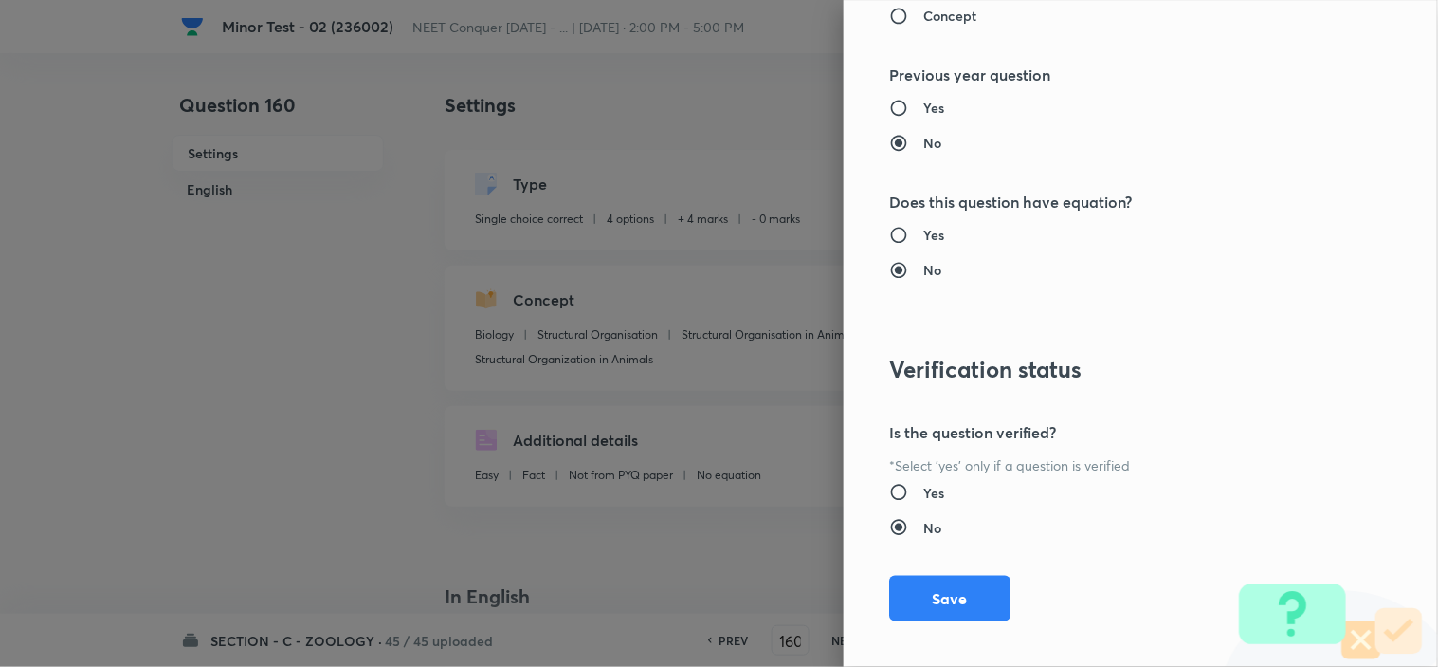
scroll to position [2045, 0]
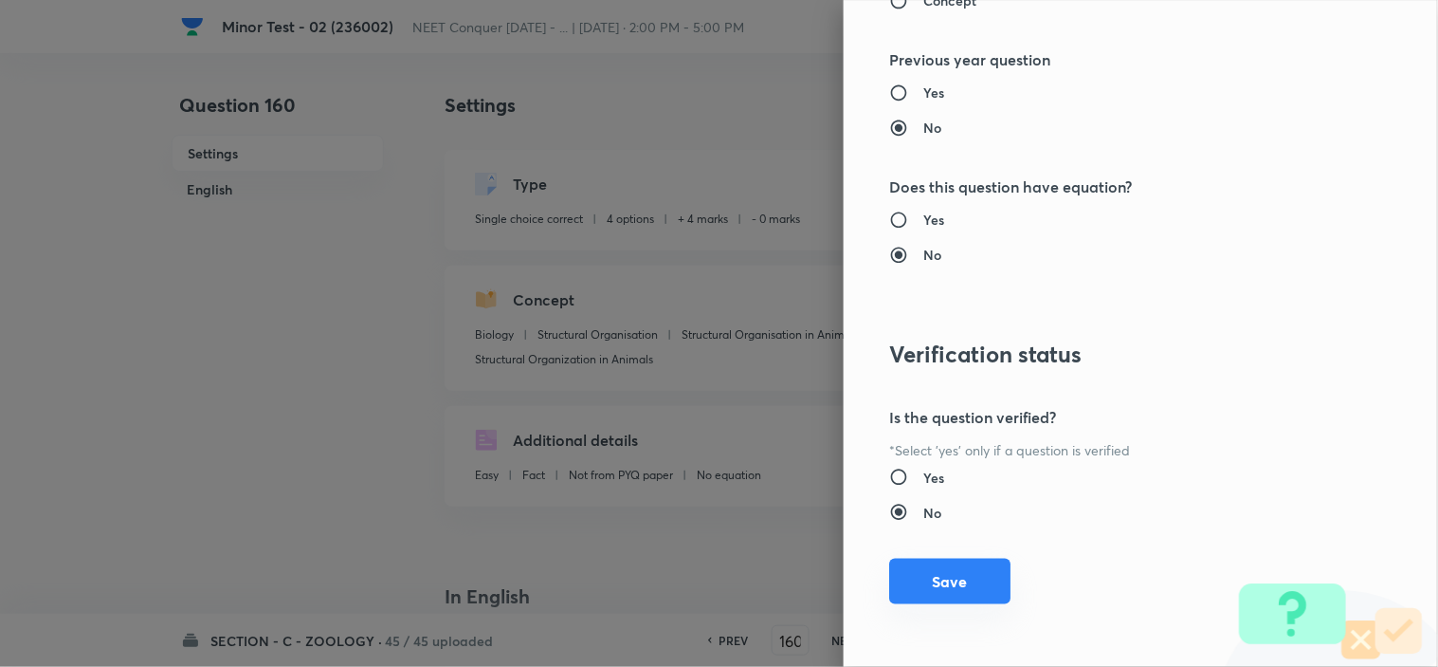
click at [922, 589] on button "Save" at bounding box center [949, 581] width 121 height 46
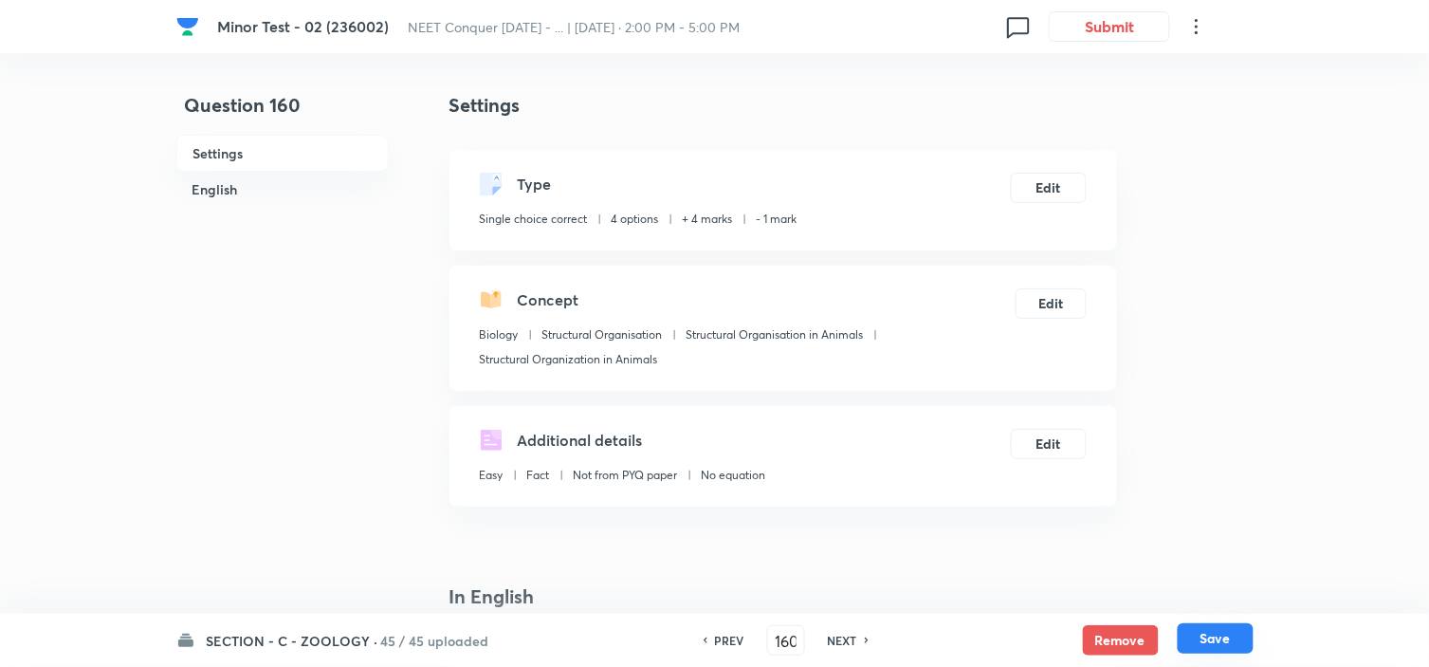
click at [1233, 641] on button "Save" at bounding box center [1216, 638] width 76 height 30
click at [1050, 190] on button "Edit" at bounding box center [1049, 186] width 76 height 30
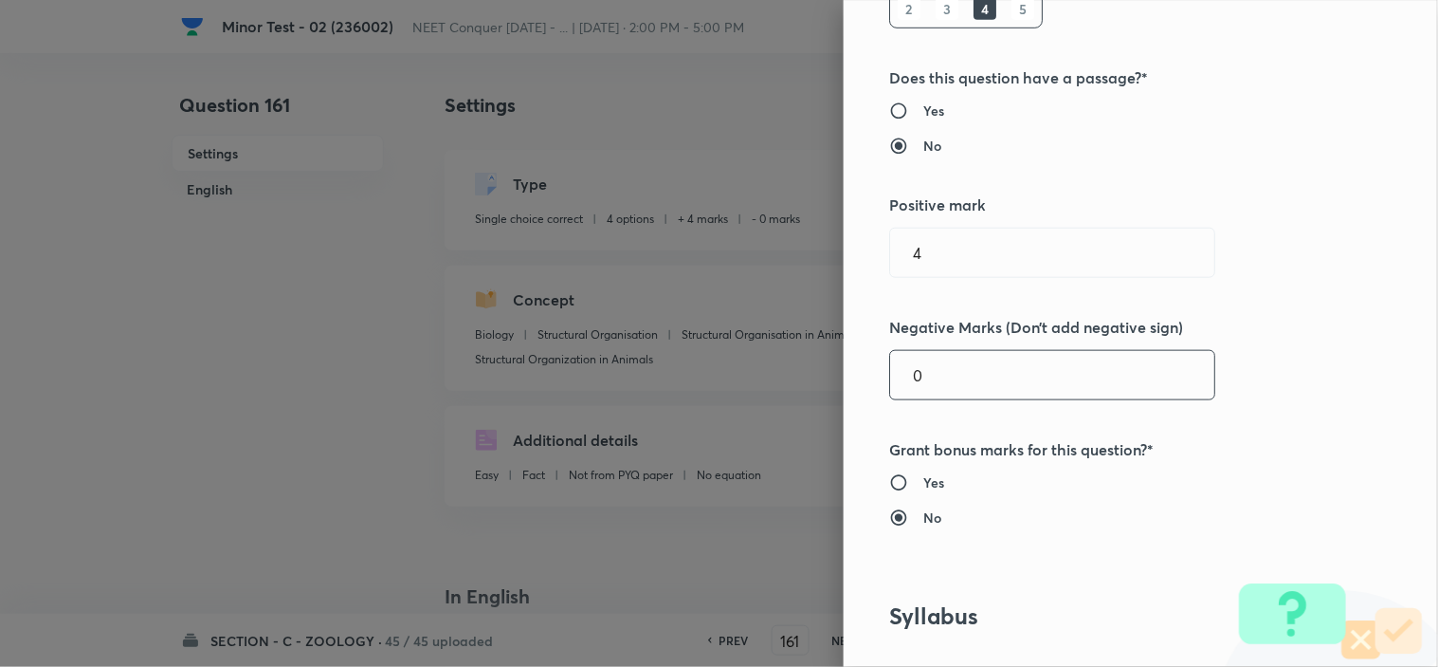
drag, startPoint x: 821, startPoint y: 376, endPoint x: 705, endPoint y: 377, distance: 115.7
click at [735, 376] on div "Question settings Question type* Single choice correct Number of options* 2 3 4…" at bounding box center [719, 333] width 1438 height 667
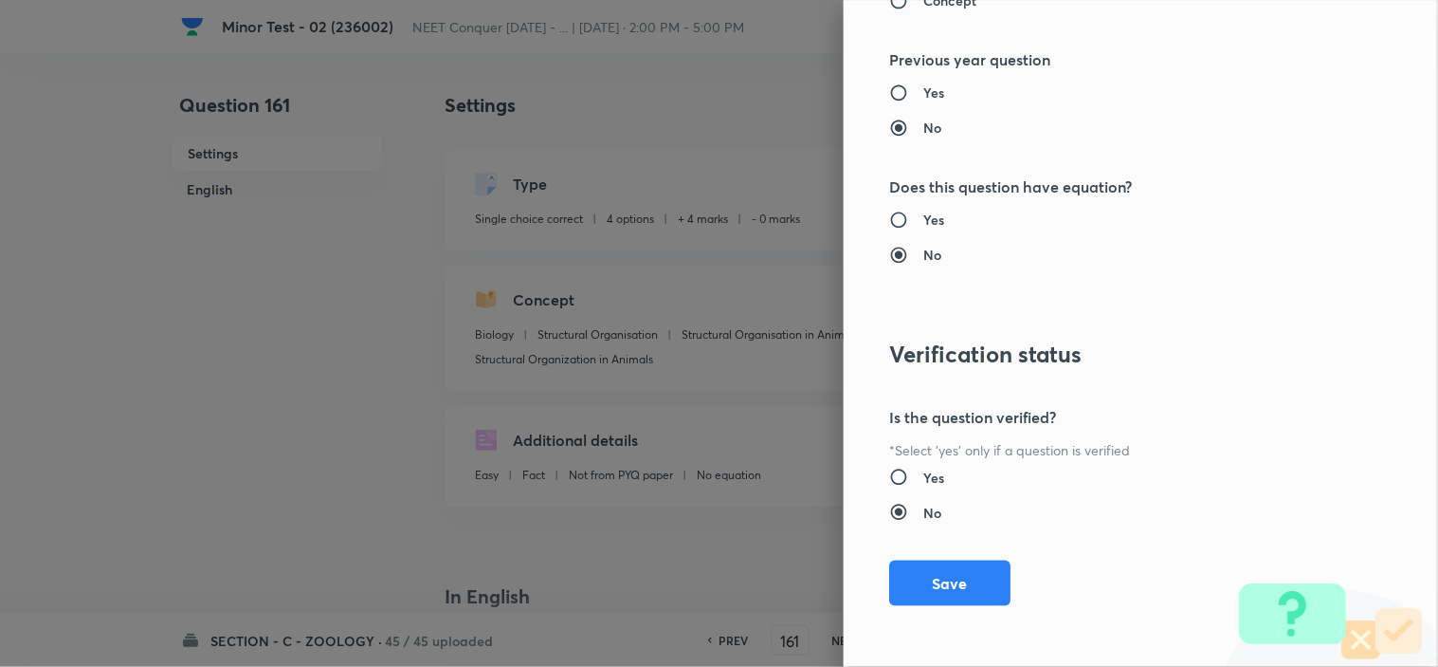
click at [905, 605] on div "Question settings Question type* Single choice correct Number of options* 2 3 4…" at bounding box center [1141, 333] width 594 height 667
click at [923, 589] on button "Save" at bounding box center [949, 581] width 121 height 46
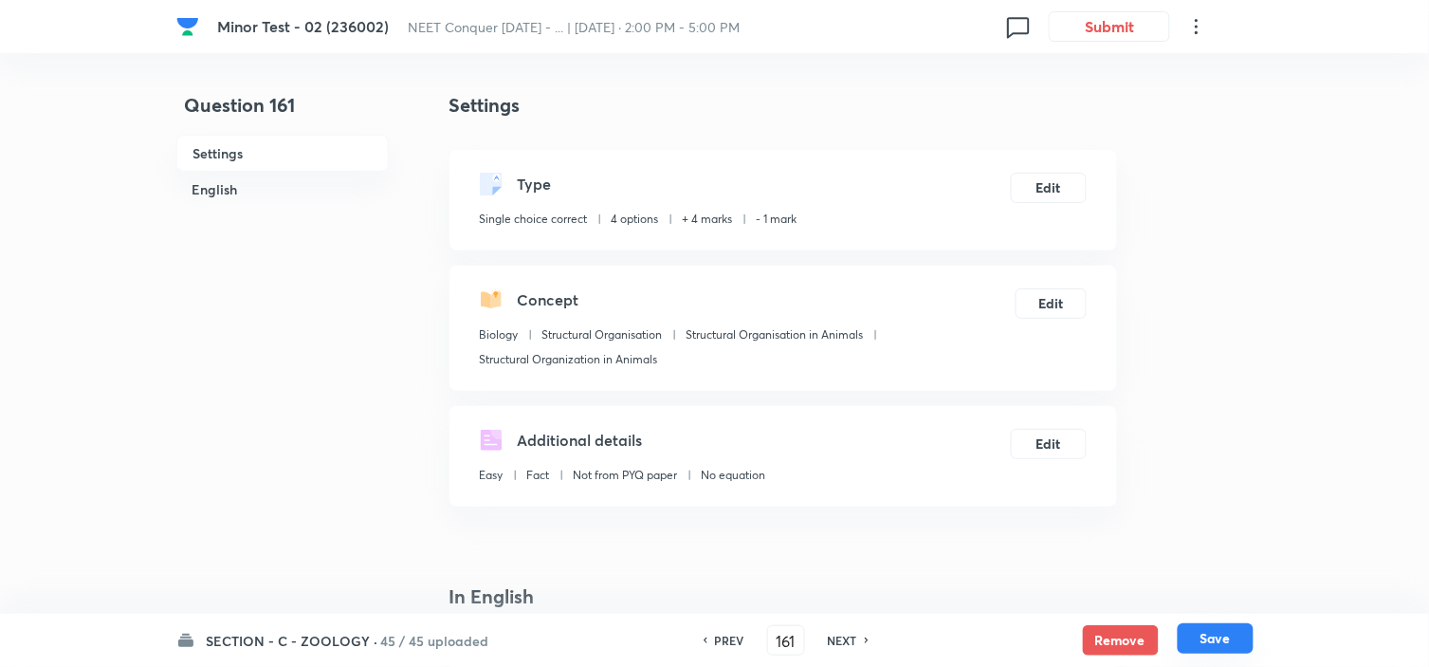
click at [1211, 637] on button "Save" at bounding box center [1216, 638] width 76 height 30
click at [1053, 185] on button "Edit" at bounding box center [1049, 186] width 76 height 30
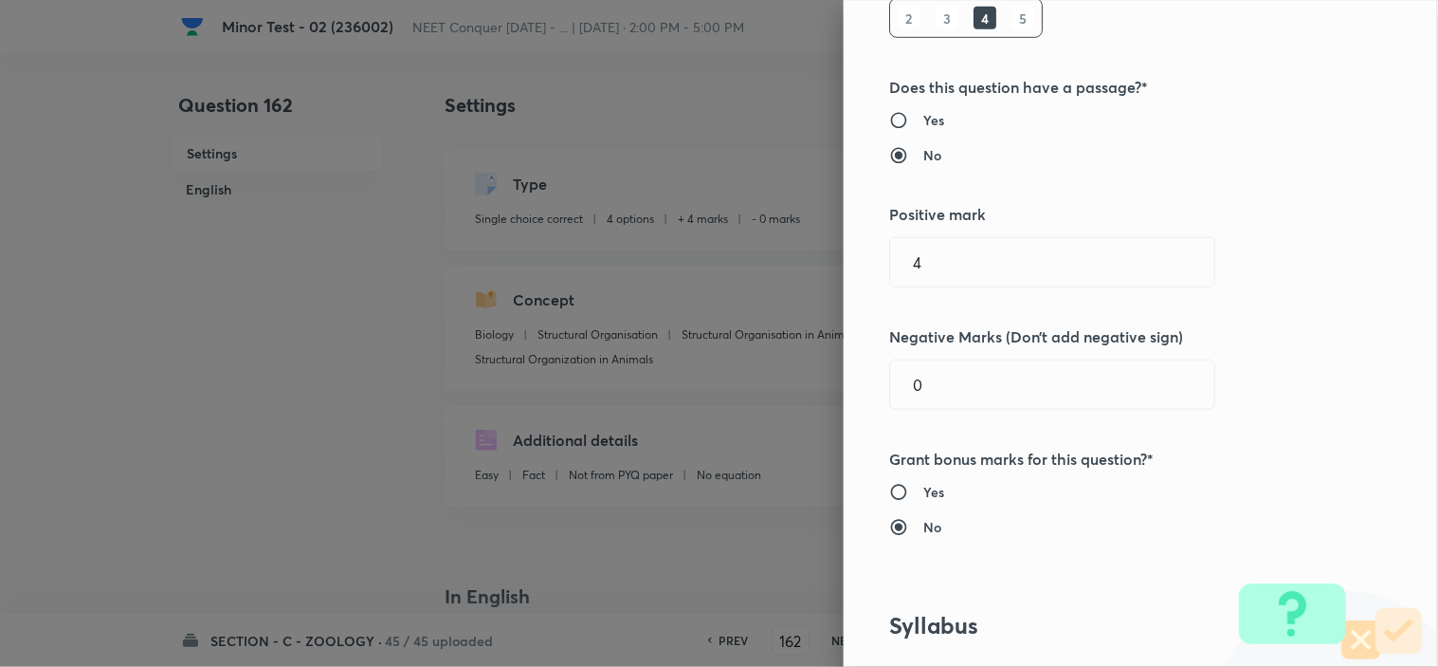
scroll to position [316, 0]
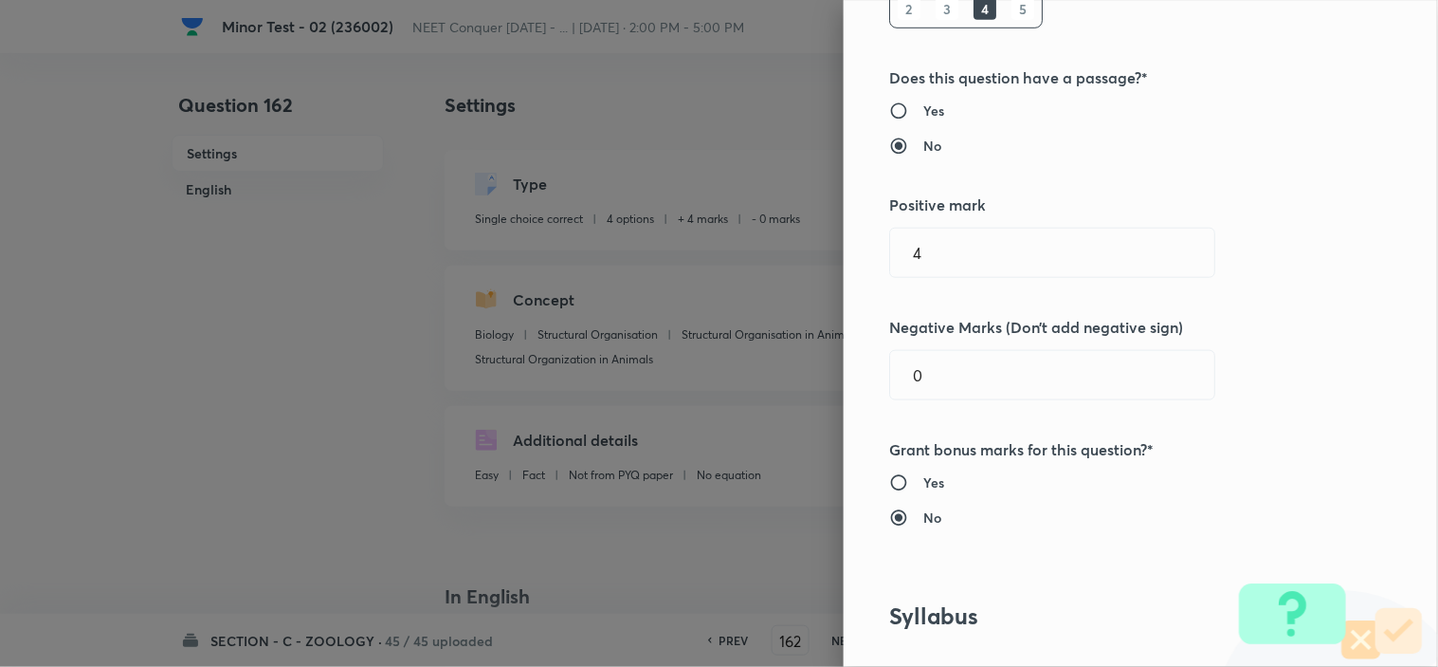
drag, startPoint x: 756, startPoint y: 409, endPoint x: 642, endPoint y: 430, distance: 115.8
click at [722, 415] on div "Question settings Question type* Single choice correct Number of options* 2 3 4…" at bounding box center [719, 333] width 1438 height 667
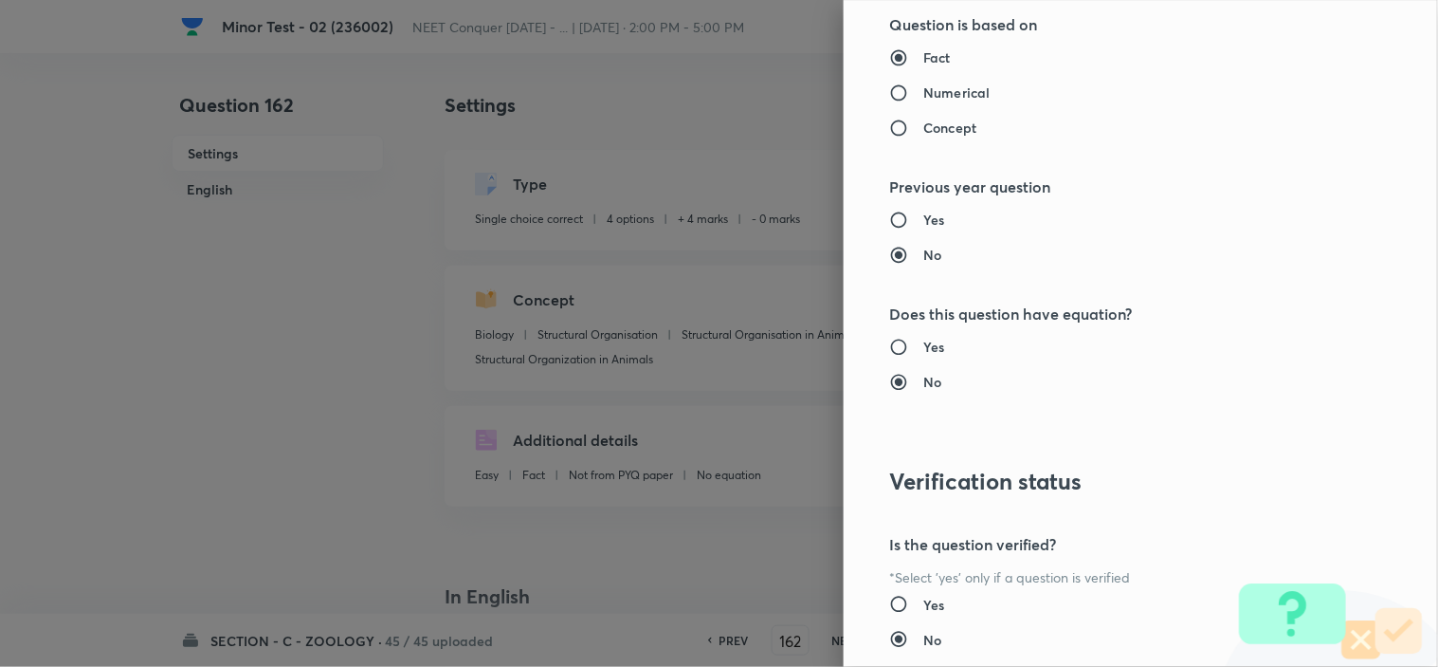
scroll to position [2045, 0]
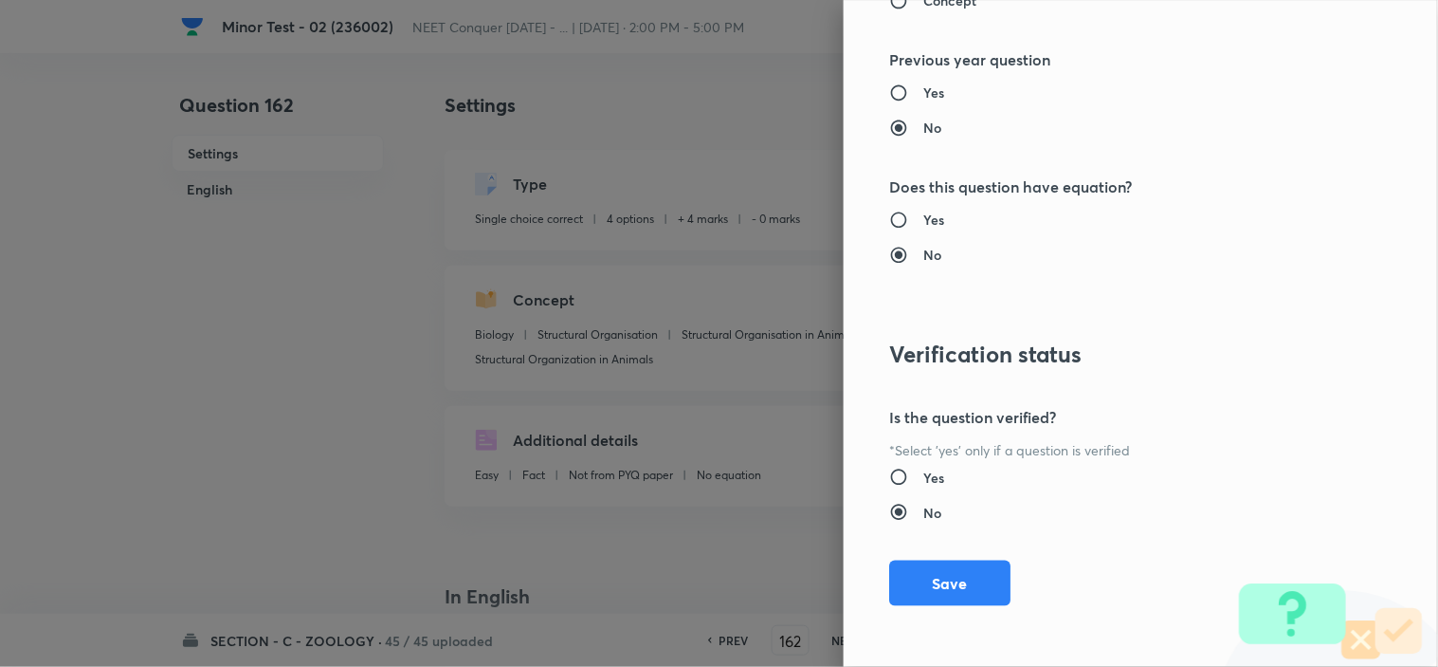
drag, startPoint x: 934, startPoint y: 572, endPoint x: 967, endPoint y: 583, distance: 35.1
click at [935, 572] on button "Save" at bounding box center [949, 583] width 121 height 46
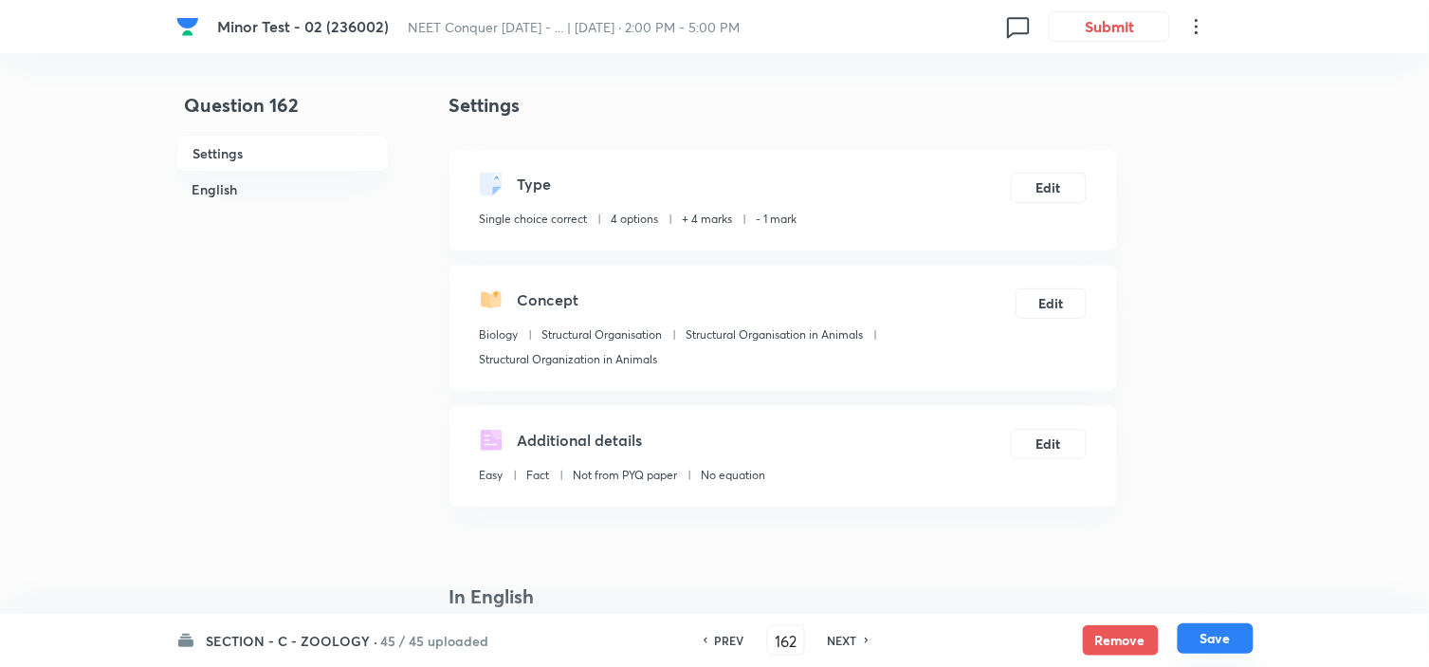
click at [1215, 632] on button "Save" at bounding box center [1216, 638] width 76 height 30
click at [1039, 182] on button "Edit" at bounding box center [1049, 186] width 76 height 30
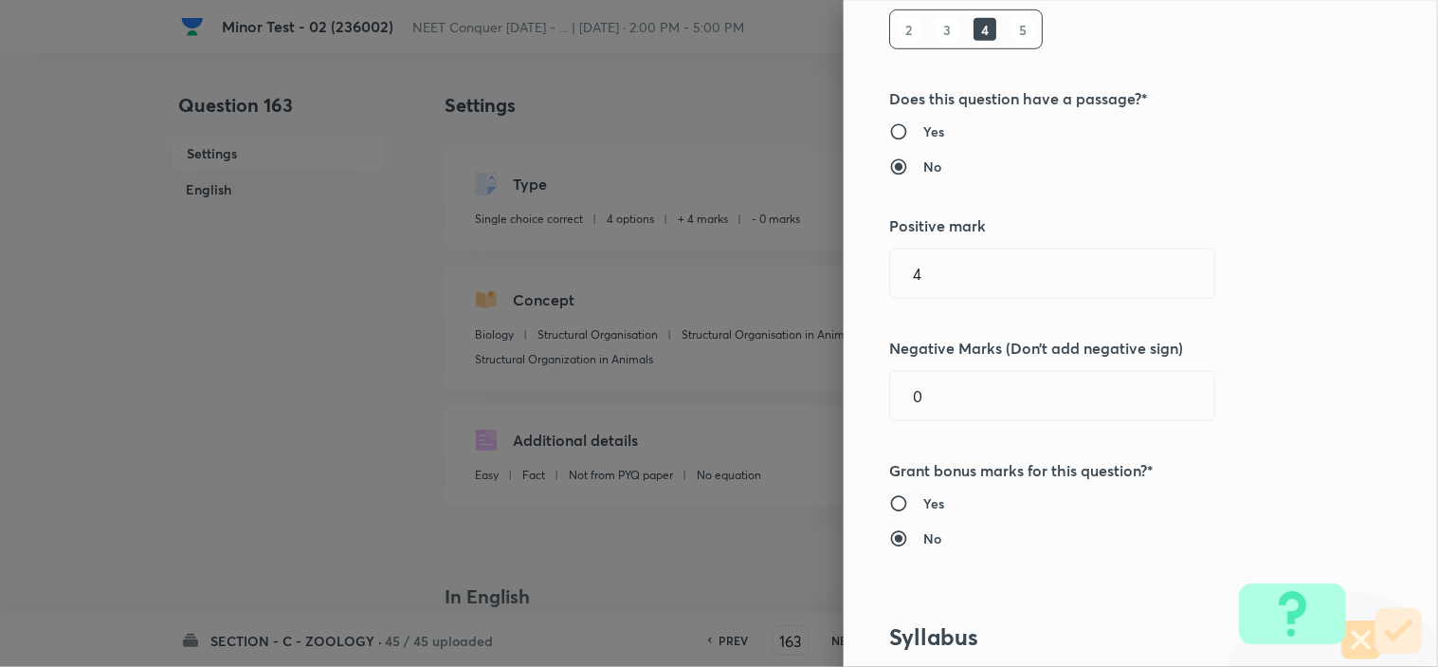
scroll to position [316, 0]
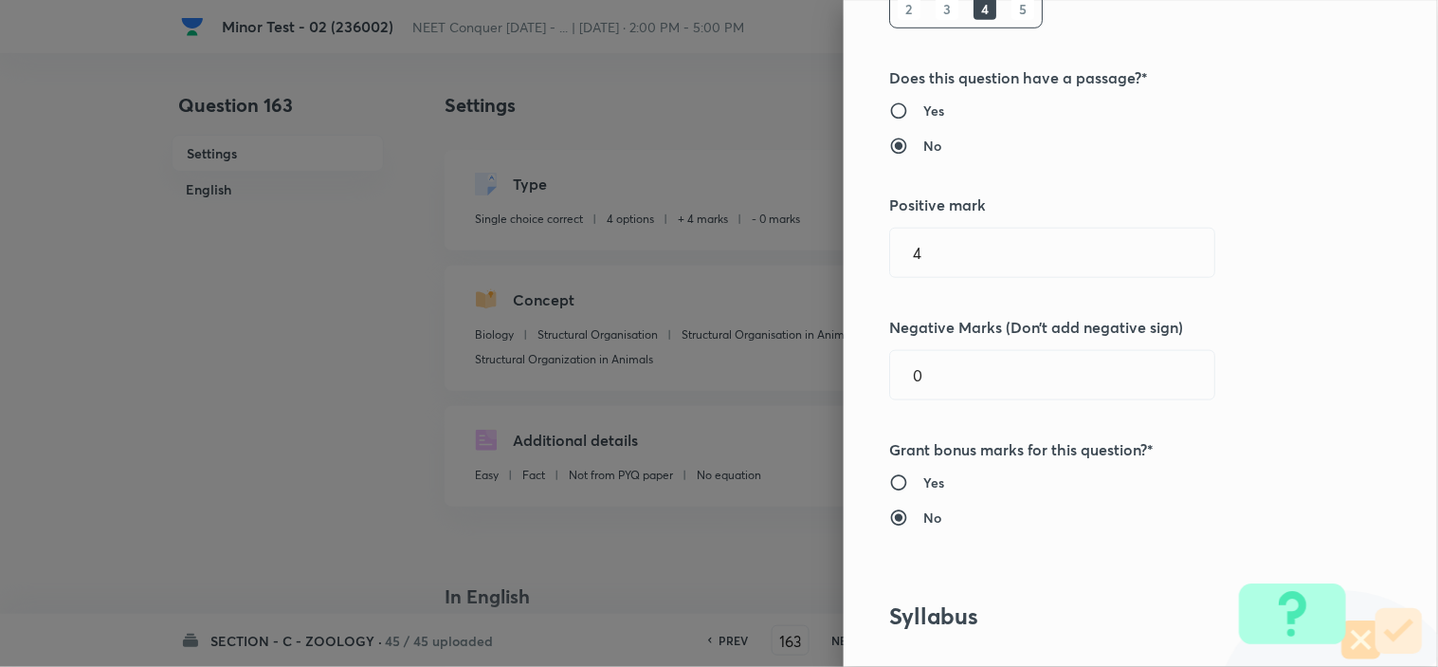
drag, startPoint x: 925, startPoint y: 370, endPoint x: 662, endPoint y: 405, distance: 265.9
click at [798, 389] on div "Question settings Question type* Single choice correct Number of options* 2 3 4…" at bounding box center [719, 333] width 1438 height 667
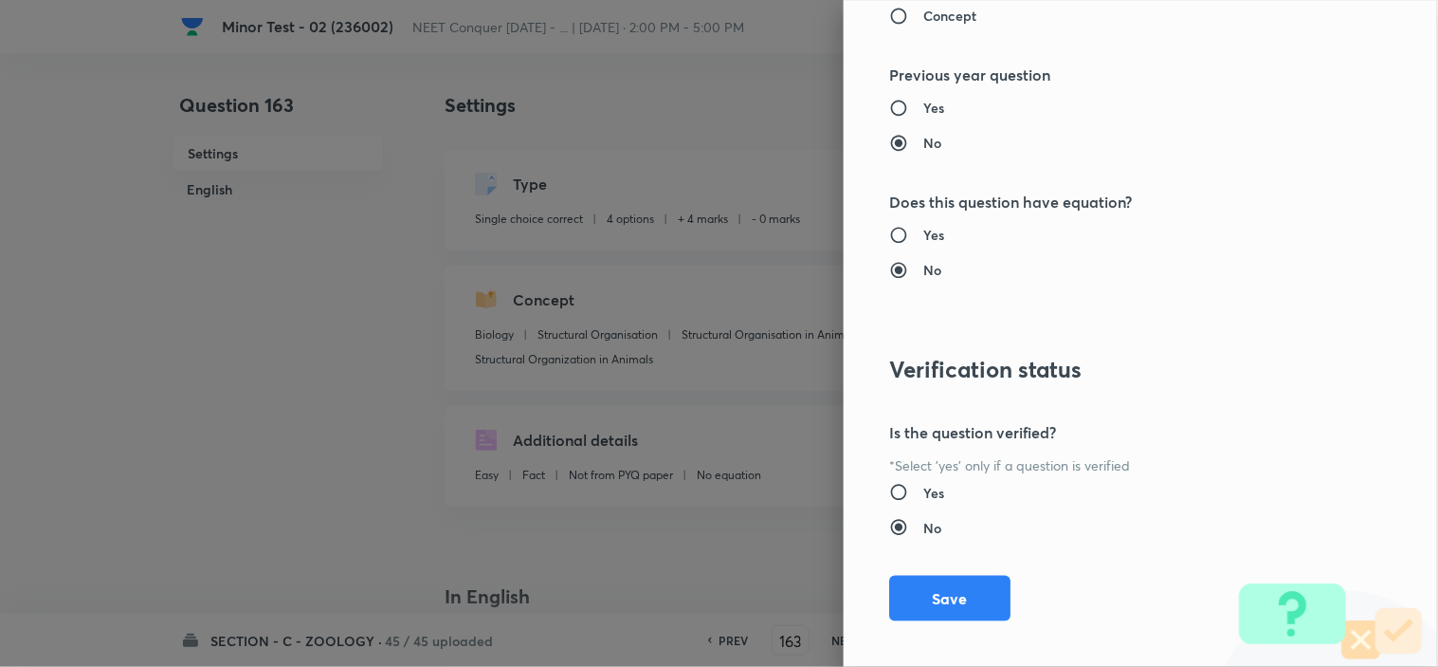
scroll to position [2045, 0]
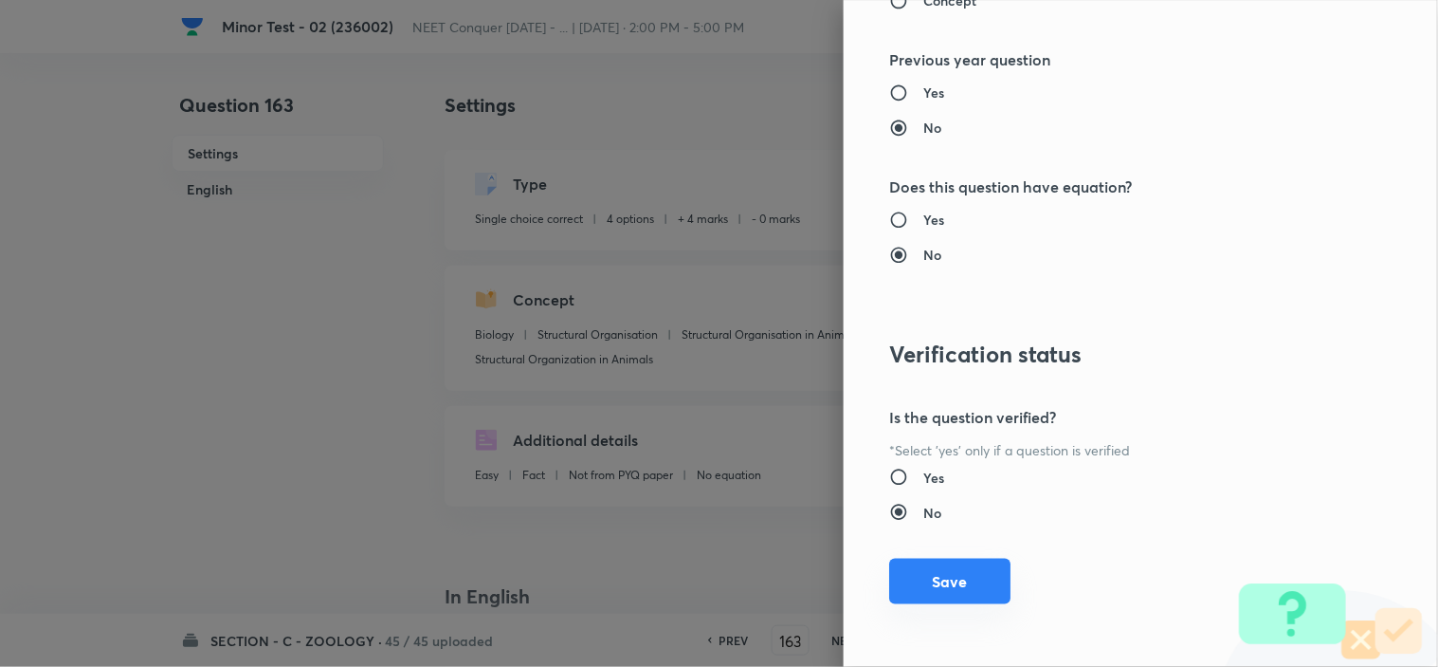
click at [923, 593] on button "Save" at bounding box center [949, 581] width 121 height 46
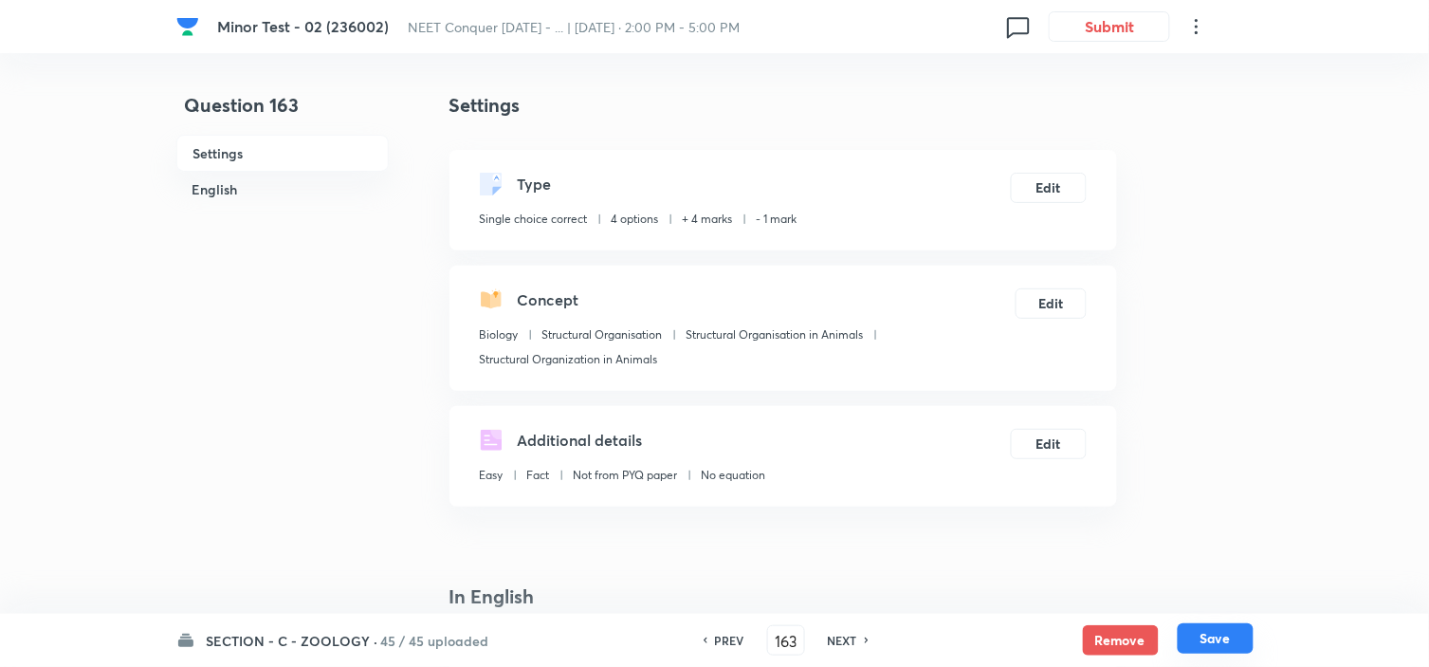
click at [1215, 637] on button "Save" at bounding box center [1216, 638] width 76 height 30
click at [1048, 183] on button "Edit" at bounding box center [1049, 186] width 76 height 30
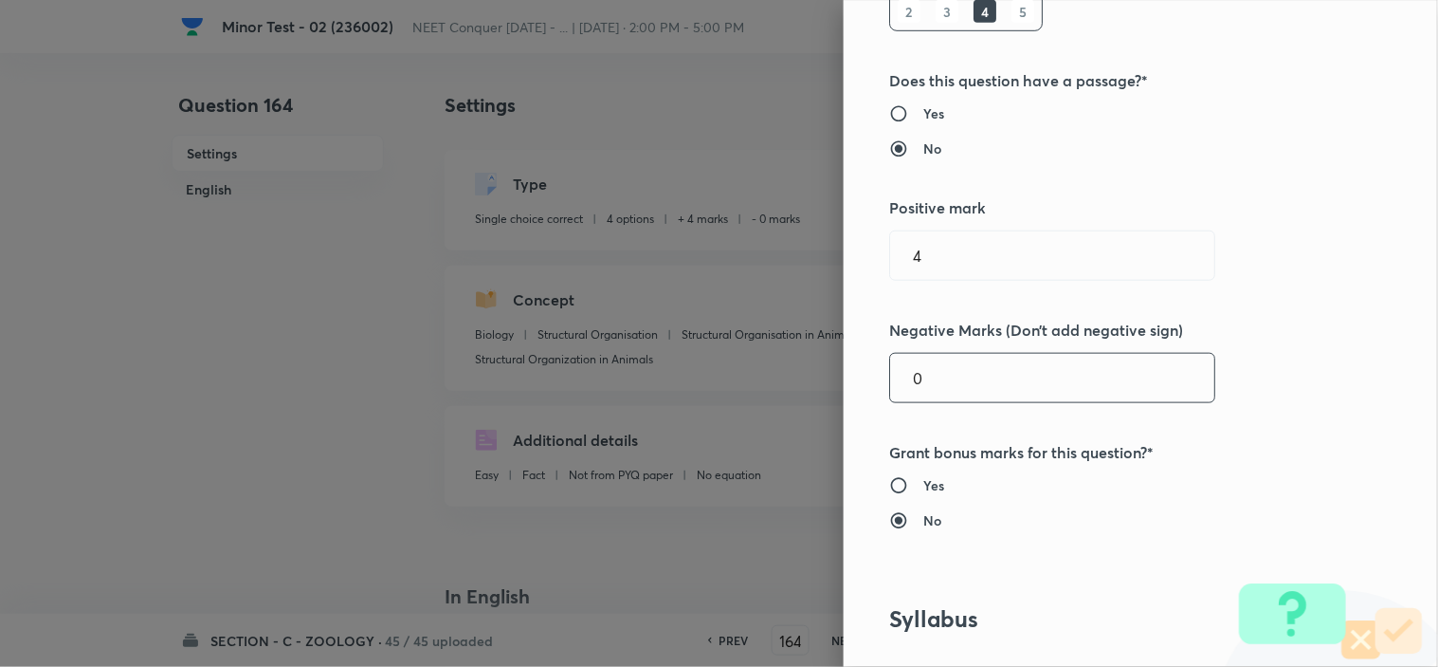
scroll to position [316, 0]
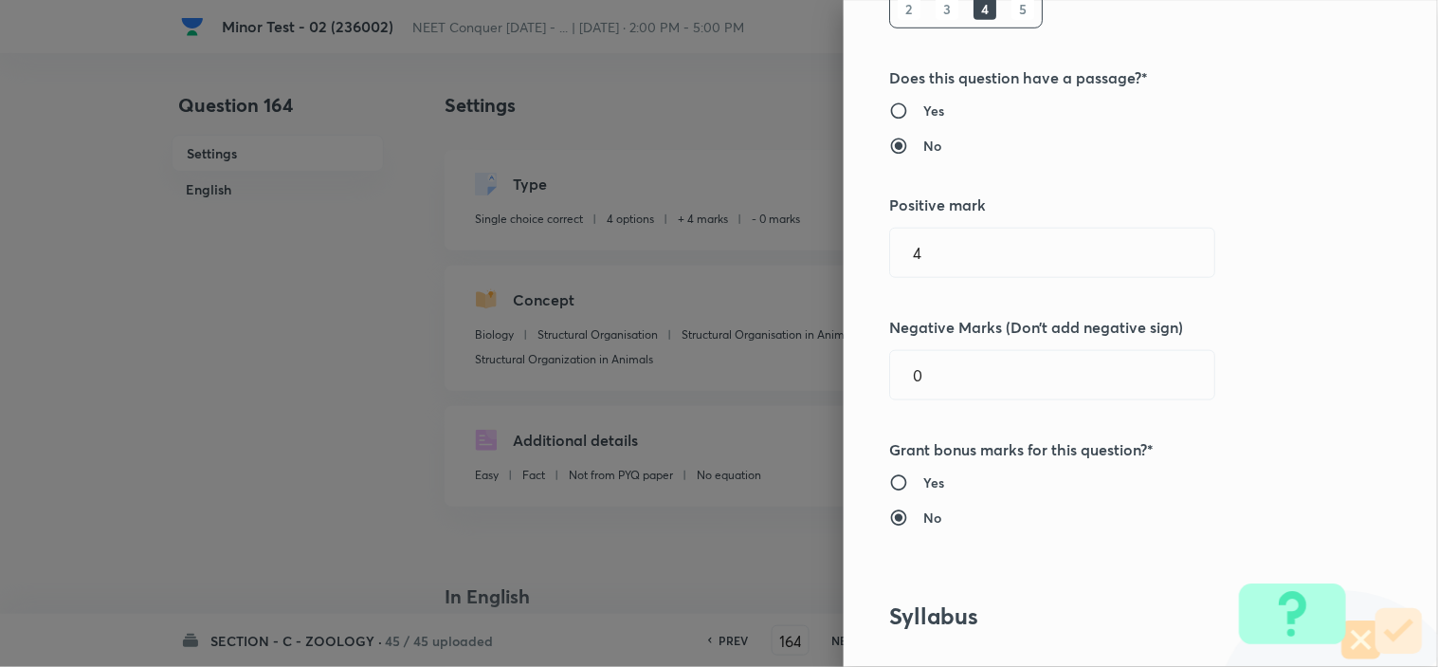
drag, startPoint x: 839, startPoint y: 394, endPoint x: 583, endPoint y: 437, distance: 259.5
click at [706, 411] on div "Question settings Question type* Single choice correct Number of options* 2 3 4…" at bounding box center [719, 333] width 1438 height 667
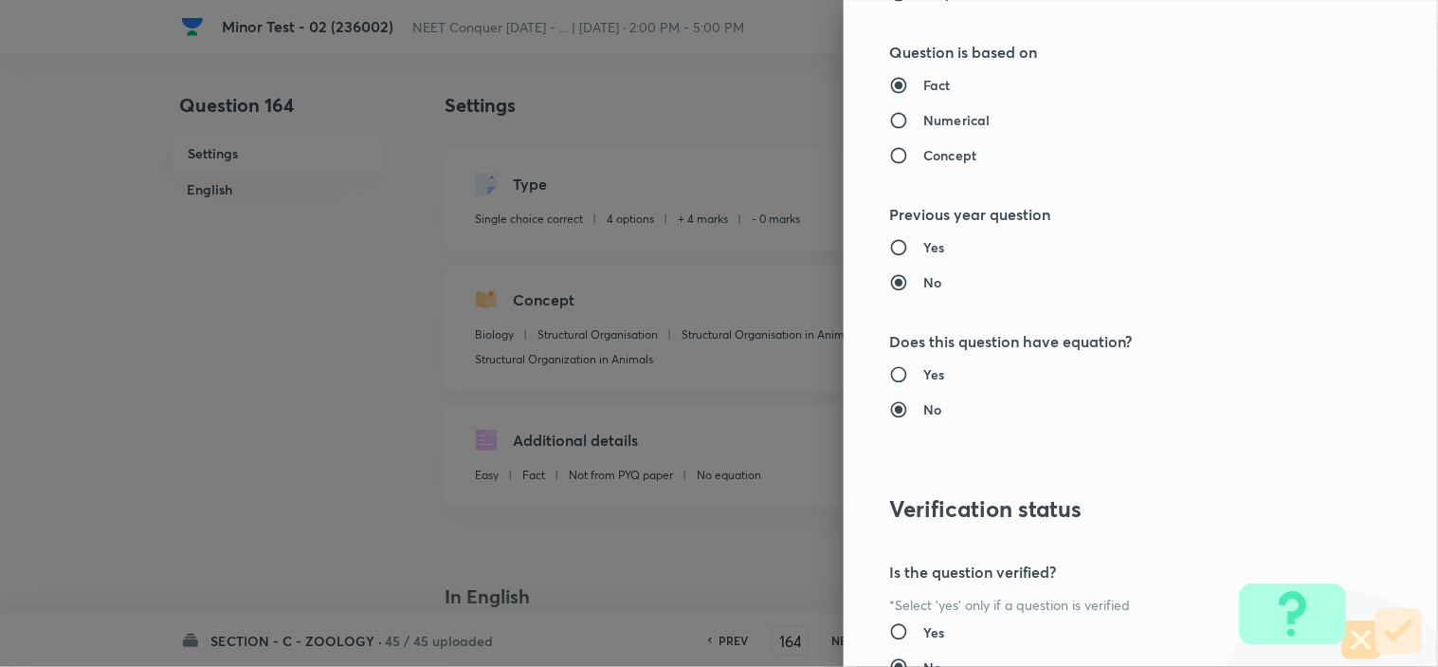
scroll to position [2045, 0]
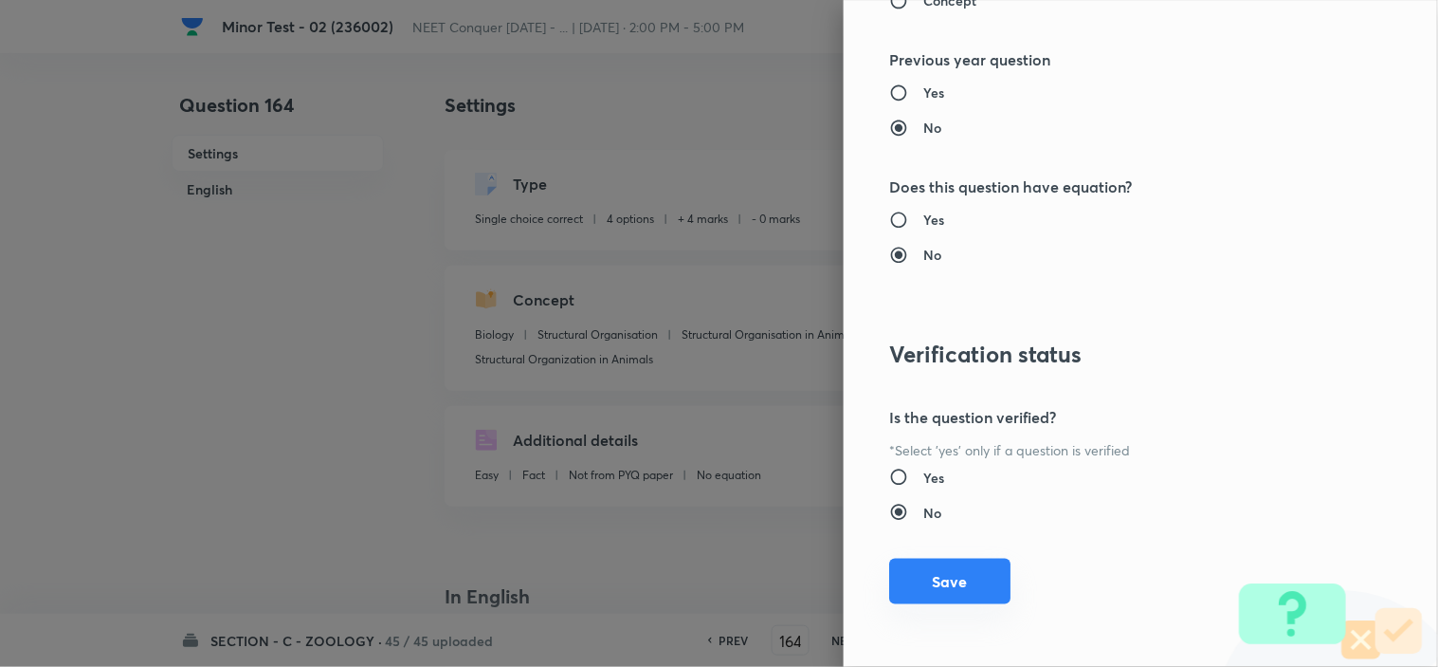
click at [924, 570] on button "Save" at bounding box center [949, 581] width 121 height 46
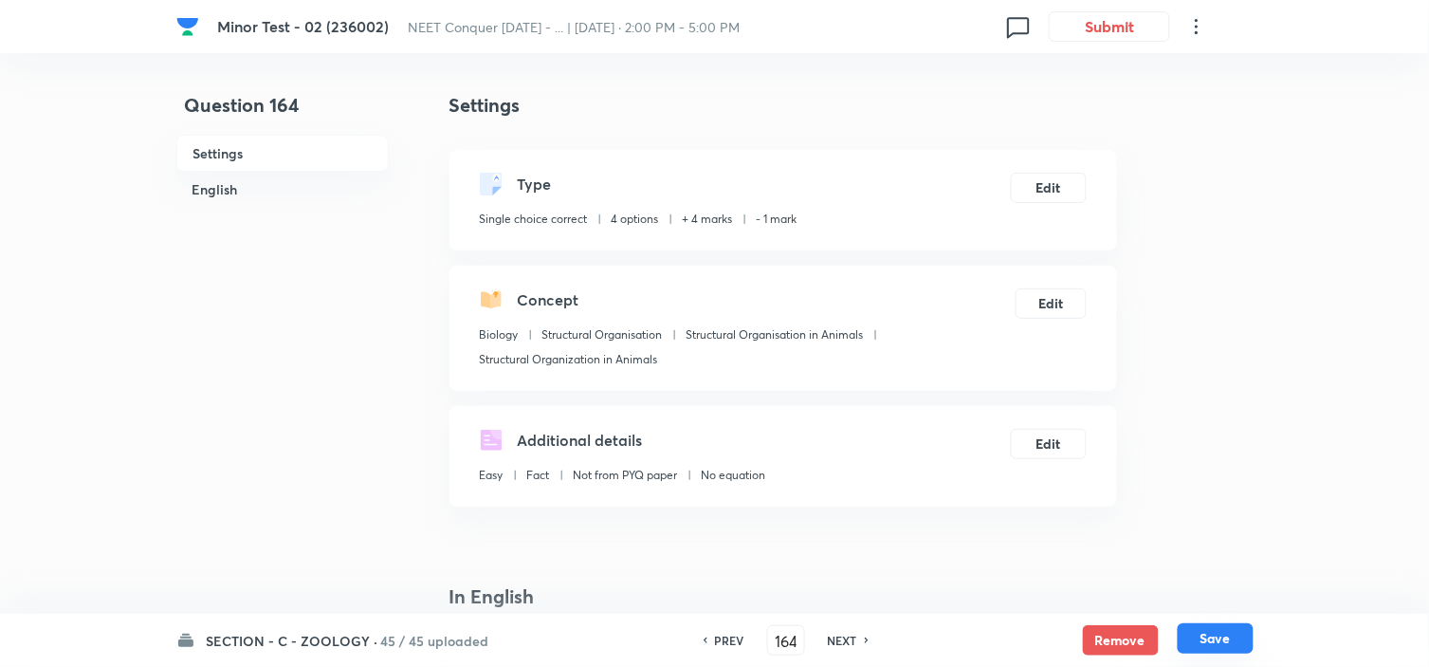
click at [1248, 651] on button "Save" at bounding box center [1216, 638] width 76 height 30
click at [1053, 191] on button "Edit" at bounding box center [1049, 186] width 76 height 30
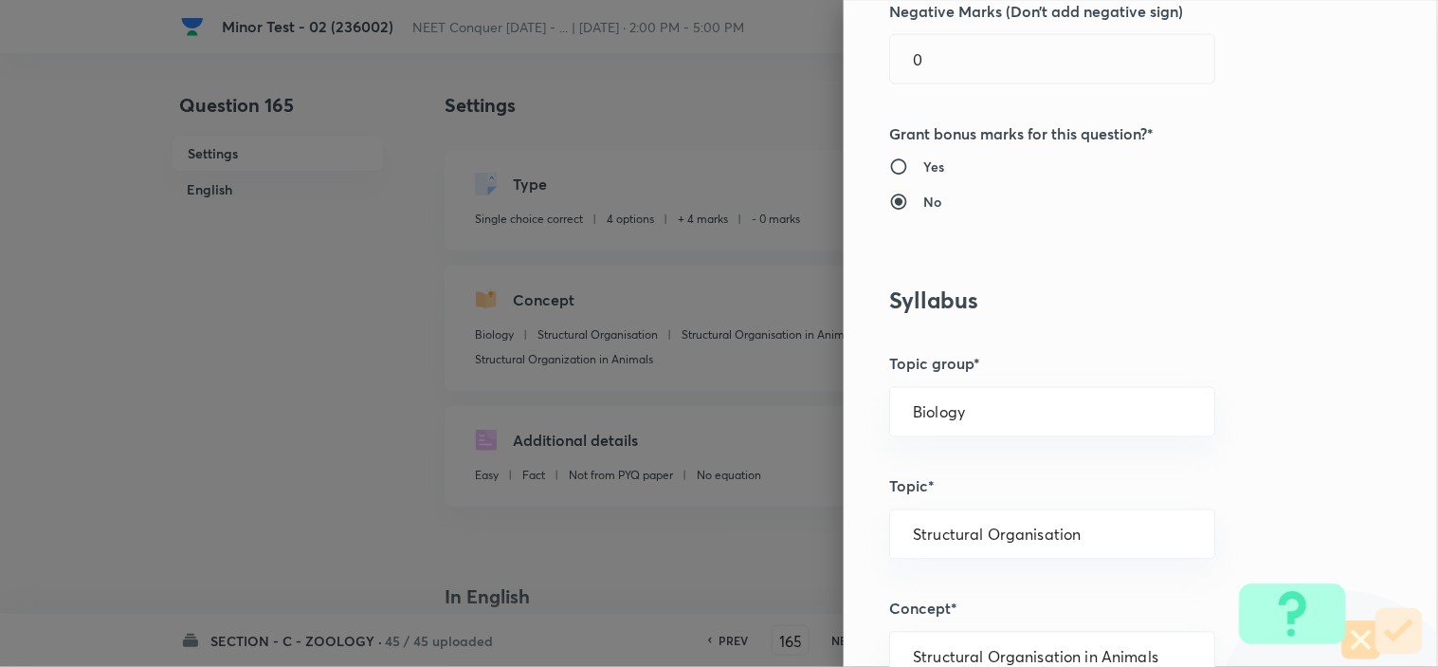
scroll to position [421, 0]
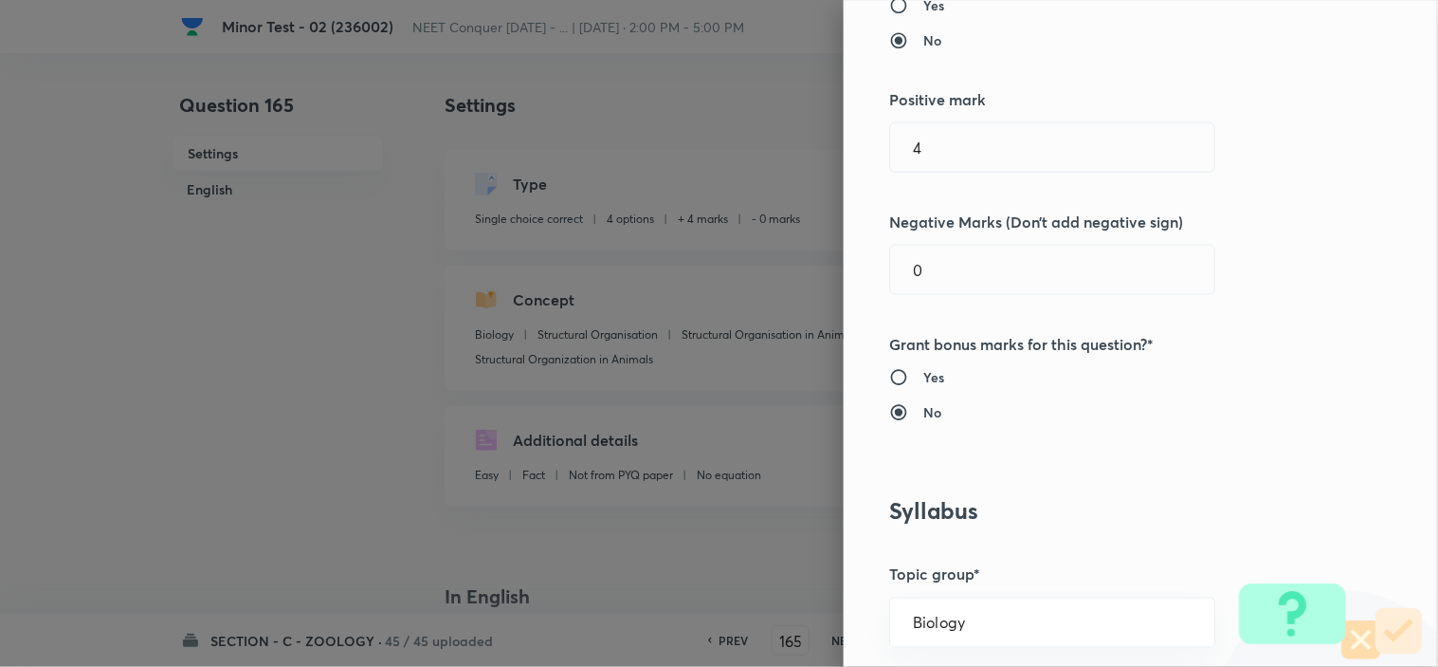
drag, startPoint x: 921, startPoint y: 279, endPoint x: 646, endPoint y: 318, distance: 277.7
click at [750, 296] on div "Question settings Question type* Single choice correct Number of options* 2 3 4…" at bounding box center [719, 333] width 1438 height 667
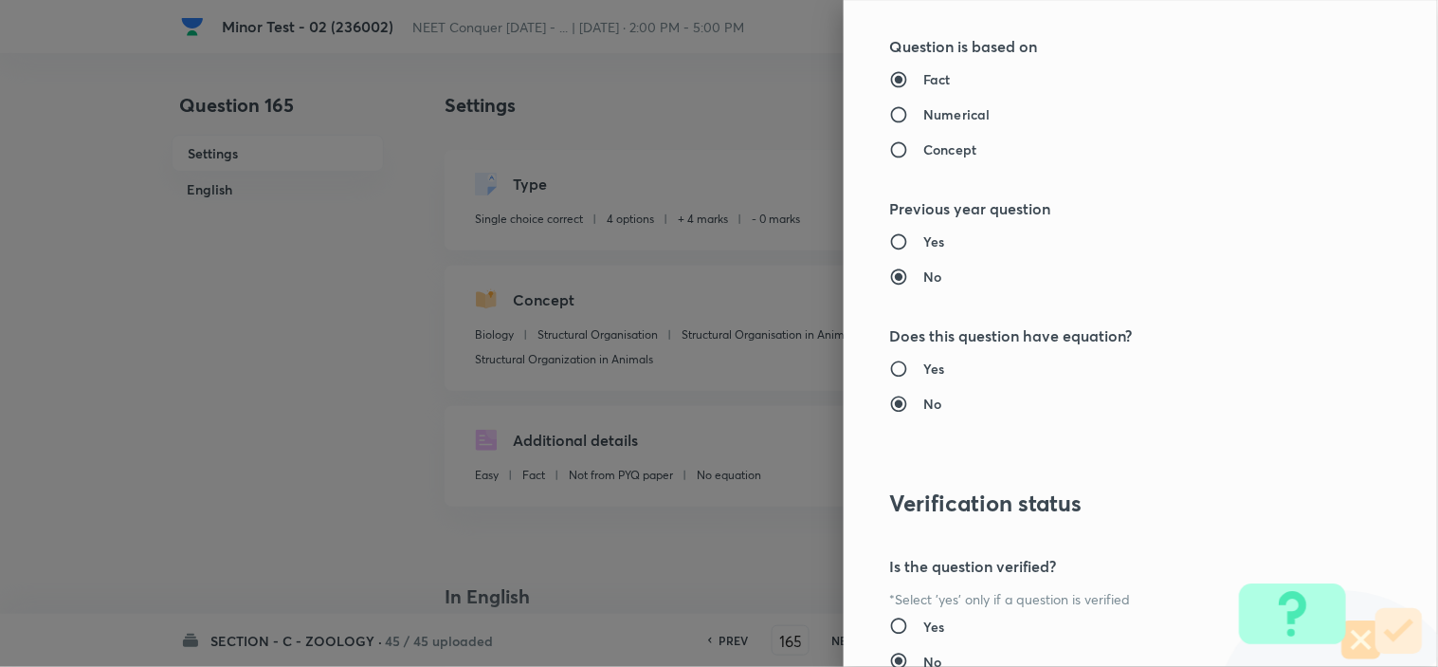
scroll to position [2045, 0]
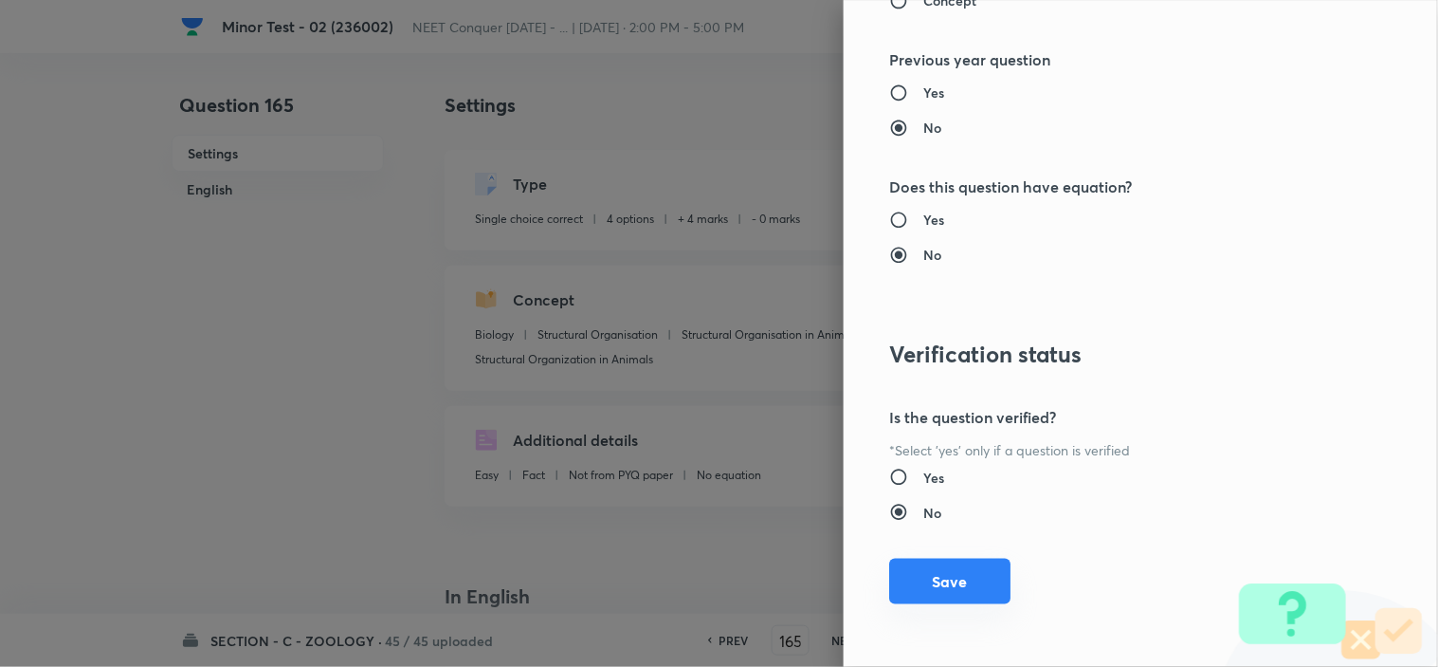
click at [921, 569] on button "Save" at bounding box center [949, 581] width 121 height 46
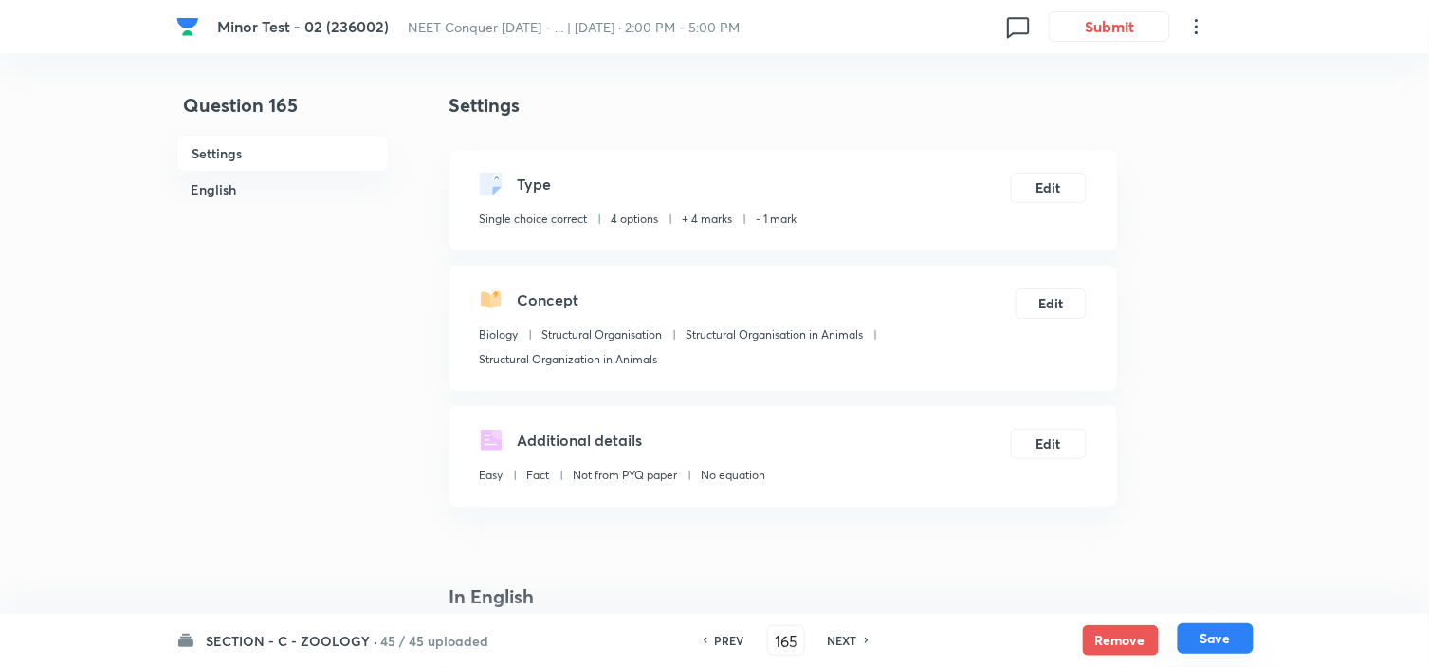
drag, startPoint x: 1235, startPoint y: 641, endPoint x: 1217, endPoint y: 646, distance: 18.6
click at [1233, 641] on button "Save" at bounding box center [1216, 638] width 76 height 30
click at [1043, 187] on button "Edit" at bounding box center [1049, 186] width 76 height 30
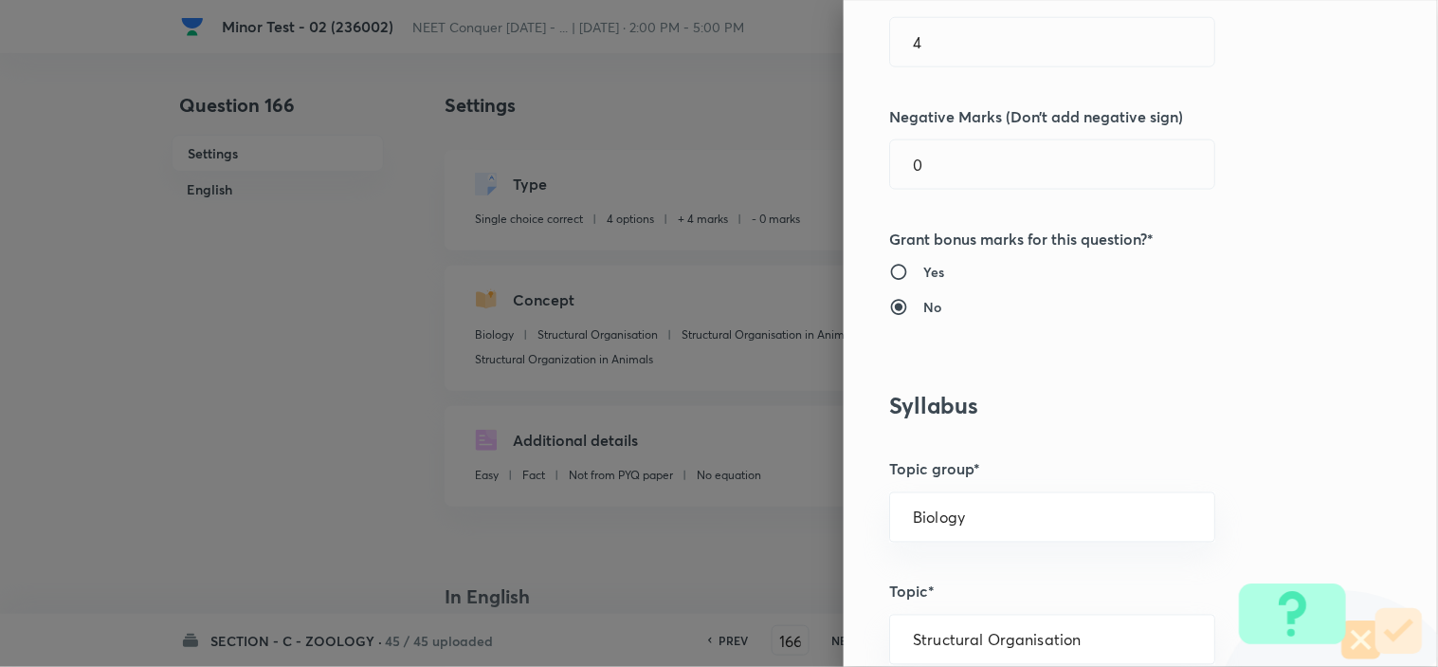
scroll to position [421, 0]
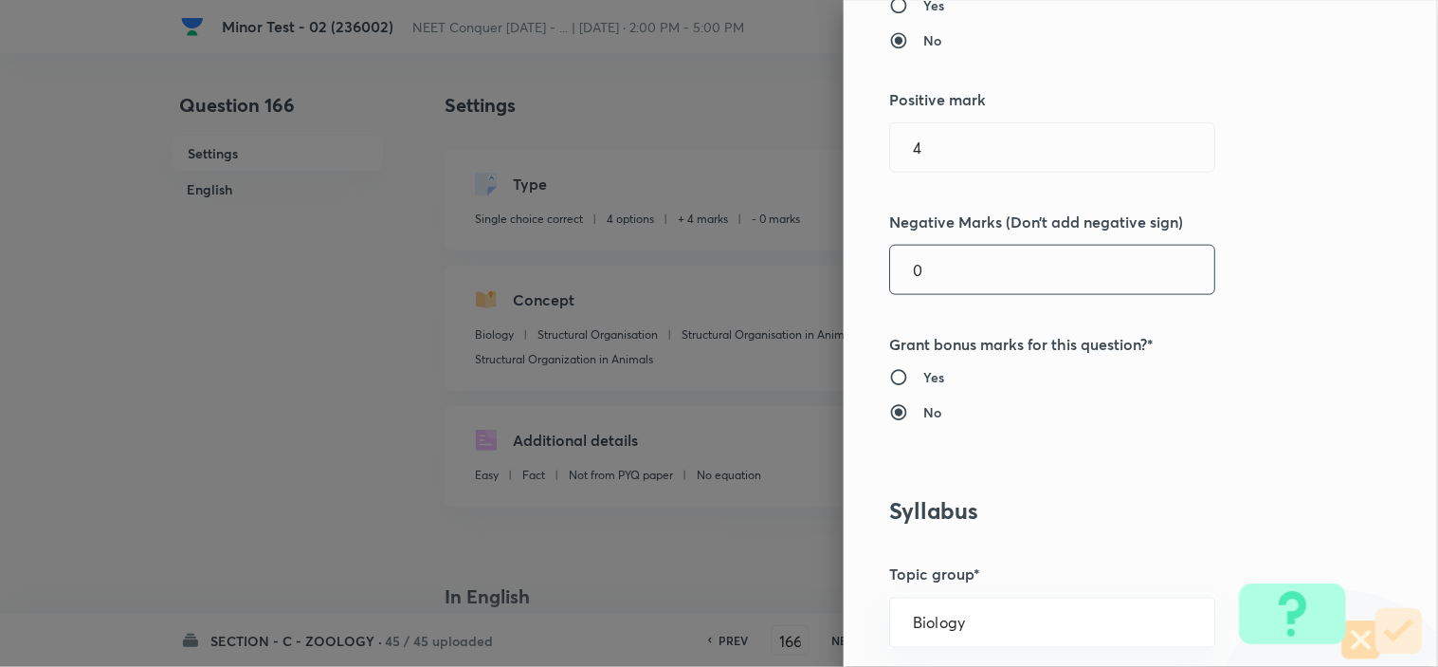
drag, startPoint x: 934, startPoint y: 270, endPoint x: 740, endPoint y: 310, distance: 198.4
click at [755, 307] on div "Question settings Question type* Single choice correct Number of options* 2 3 4…" at bounding box center [719, 333] width 1438 height 667
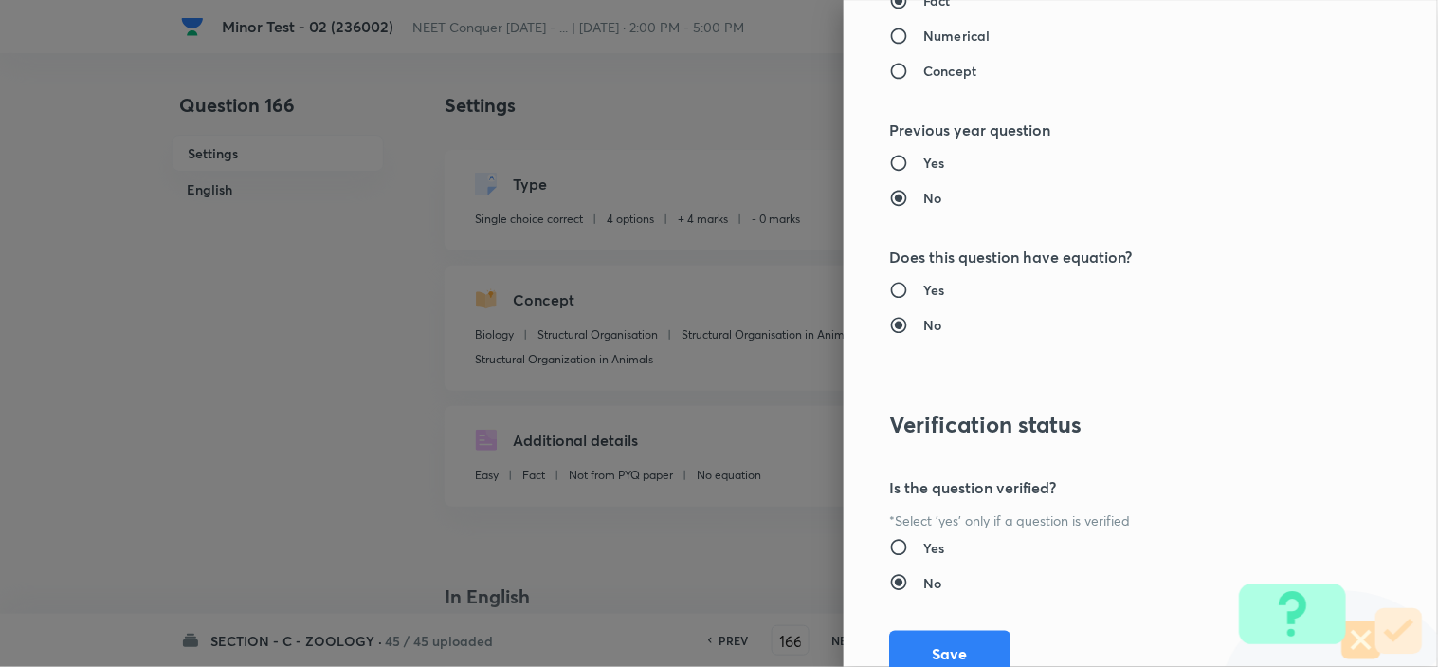
scroll to position [2045, 0]
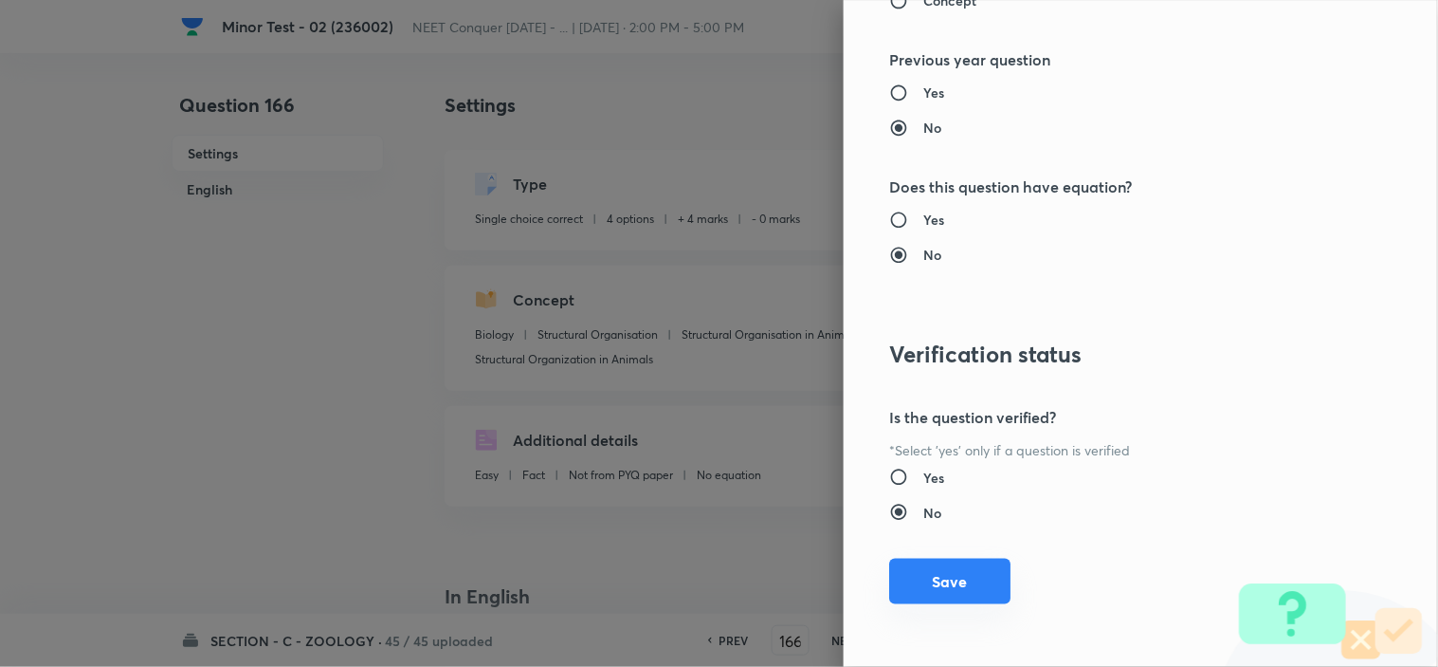
click at [948, 555] on div "Question settings Question type* Single choice correct Number of options* 2 3 4…" at bounding box center [1141, 333] width 594 height 667
click at [946, 572] on button "Save" at bounding box center [949, 581] width 121 height 46
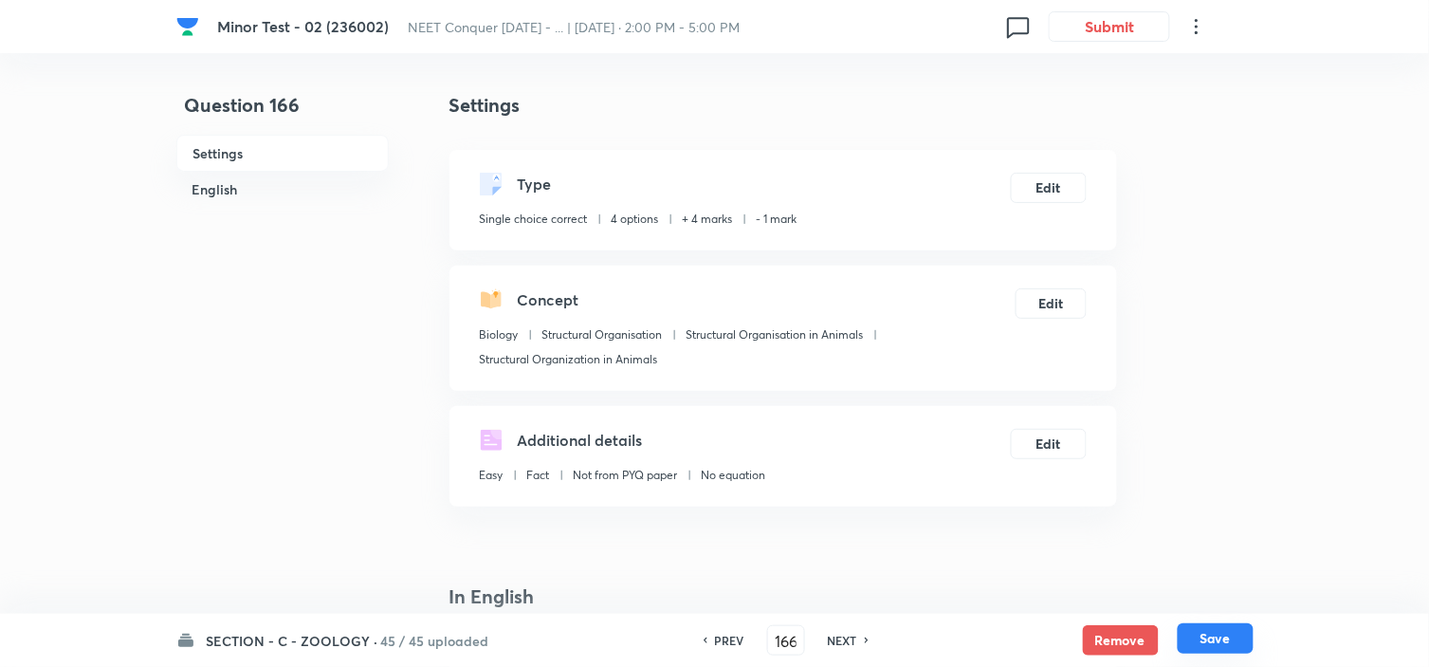
click at [1214, 628] on button "Save" at bounding box center [1216, 638] width 76 height 30
click at [1050, 171] on button "Edit" at bounding box center [1049, 186] width 76 height 30
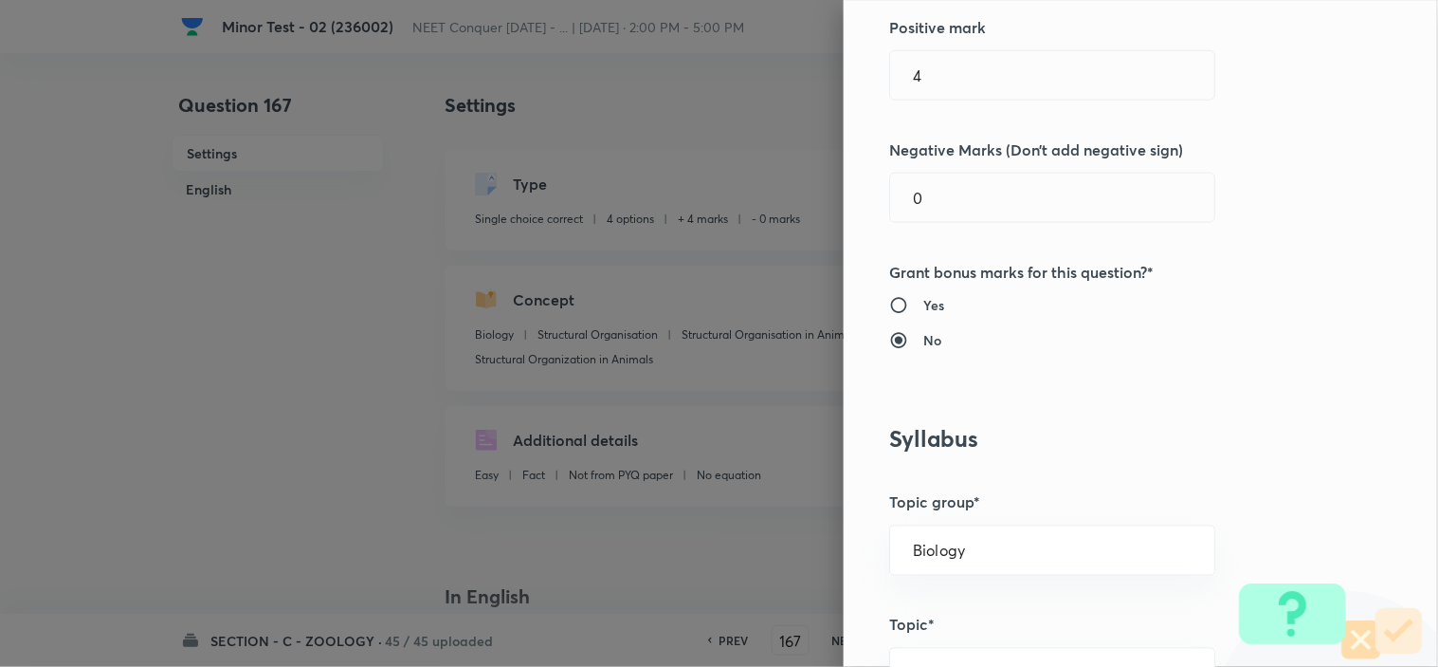
scroll to position [526, 0]
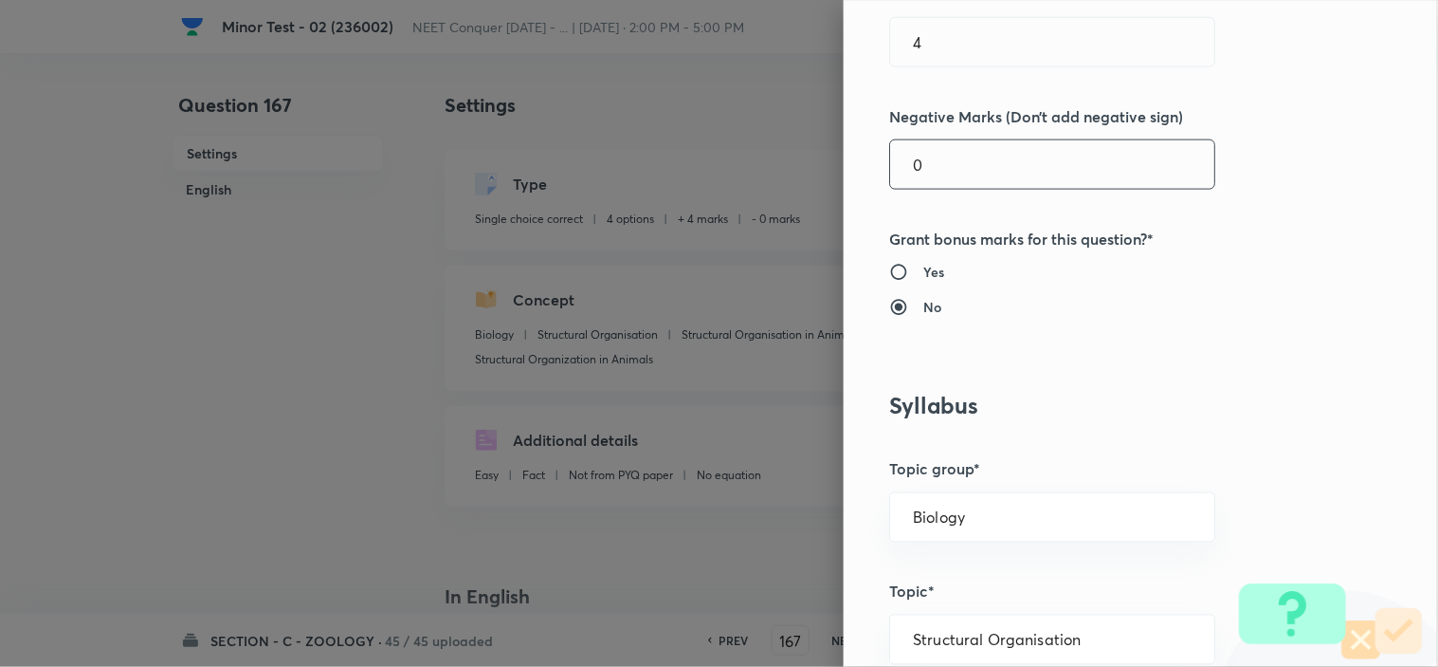
drag, startPoint x: 917, startPoint y: 171, endPoint x: 688, endPoint y: 213, distance: 232.4
click at [721, 205] on div "Question settings Question type* Single choice correct Number of options* 2 3 4…" at bounding box center [719, 333] width 1438 height 667
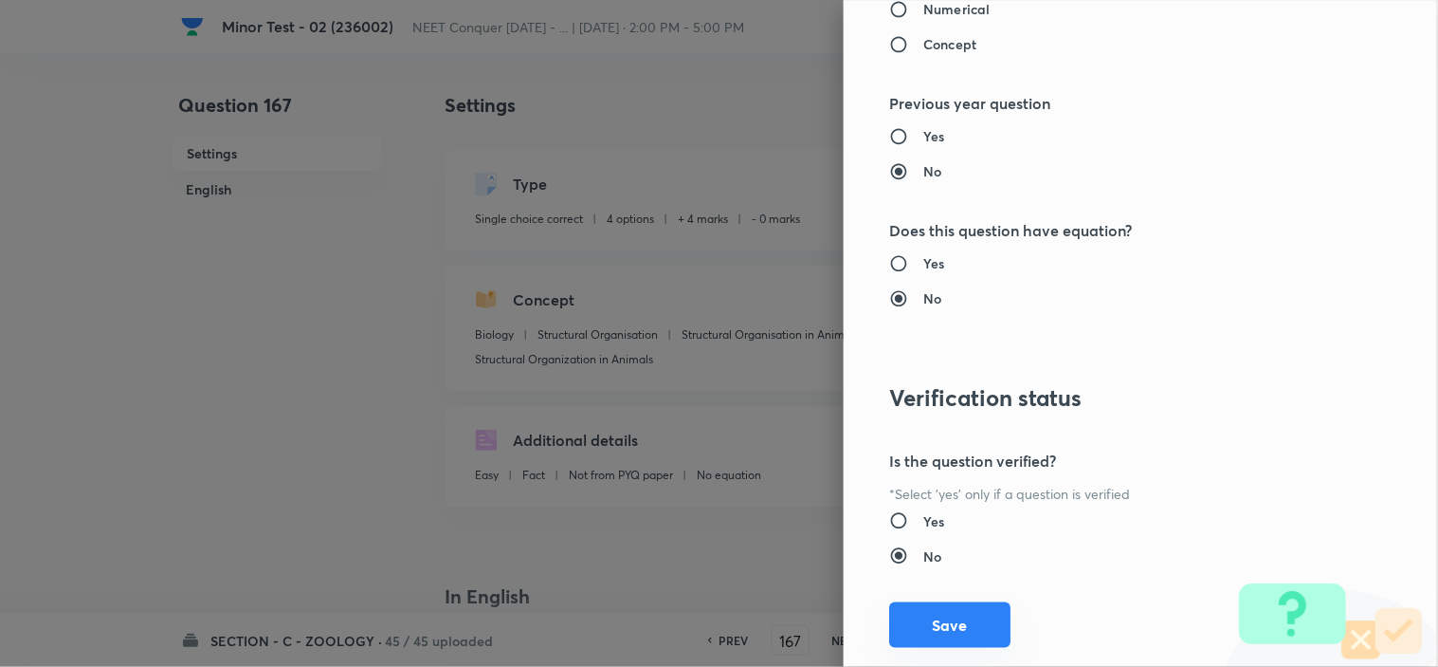
scroll to position [2045, 0]
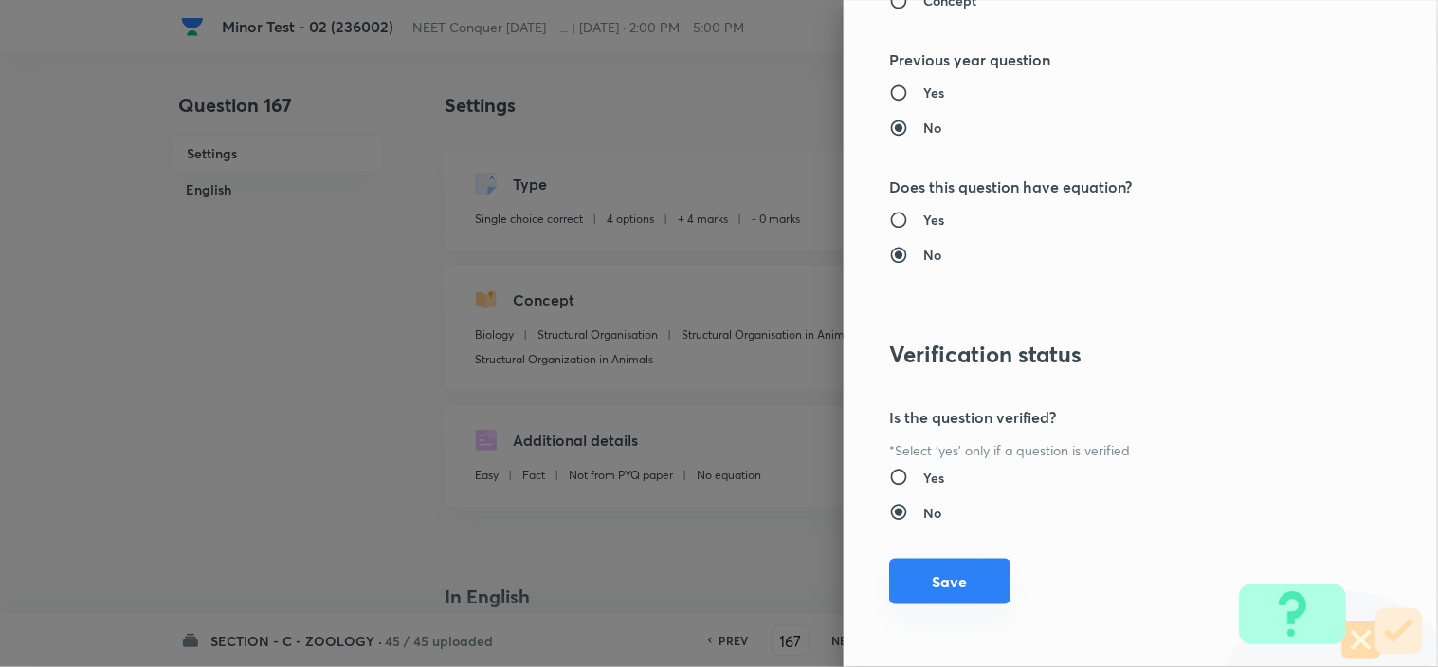
click at [953, 569] on button "Save" at bounding box center [949, 581] width 121 height 46
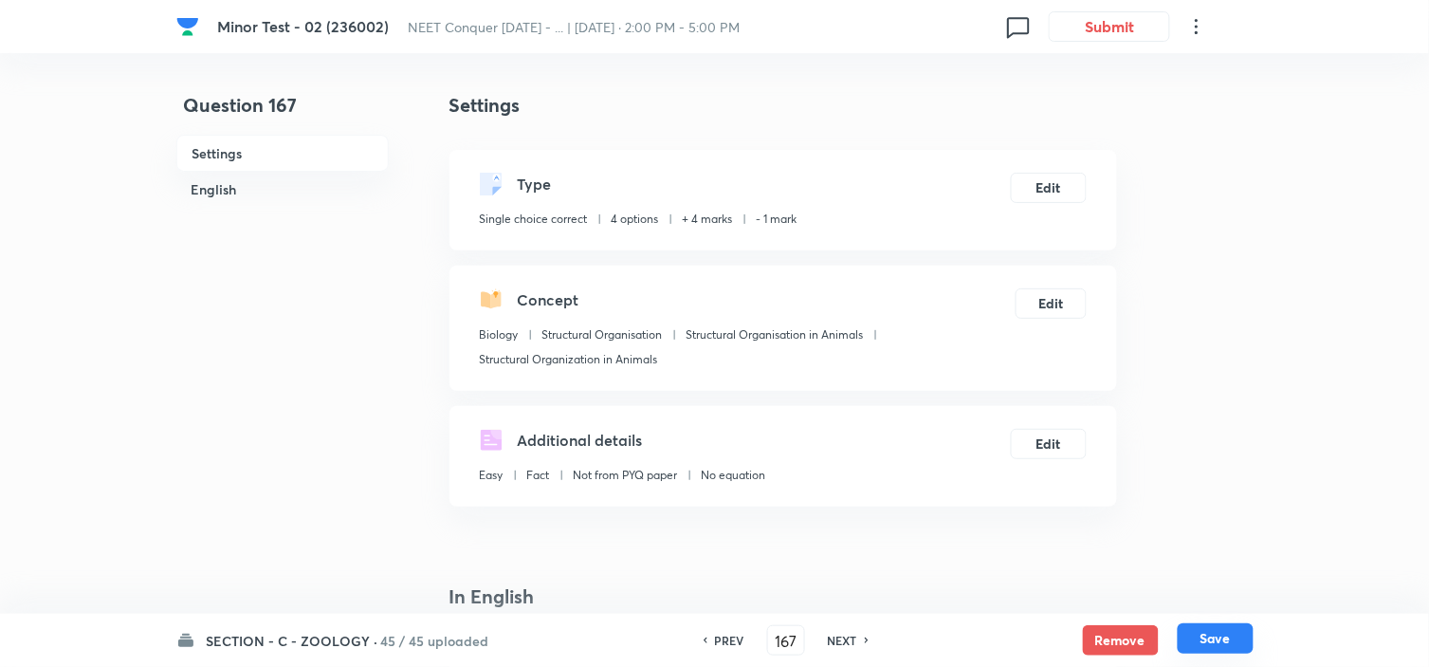
click at [1214, 637] on button "Save" at bounding box center [1216, 638] width 76 height 30
click at [1032, 183] on button "Edit" at bounding box center [1049, 186] width 76 height 30
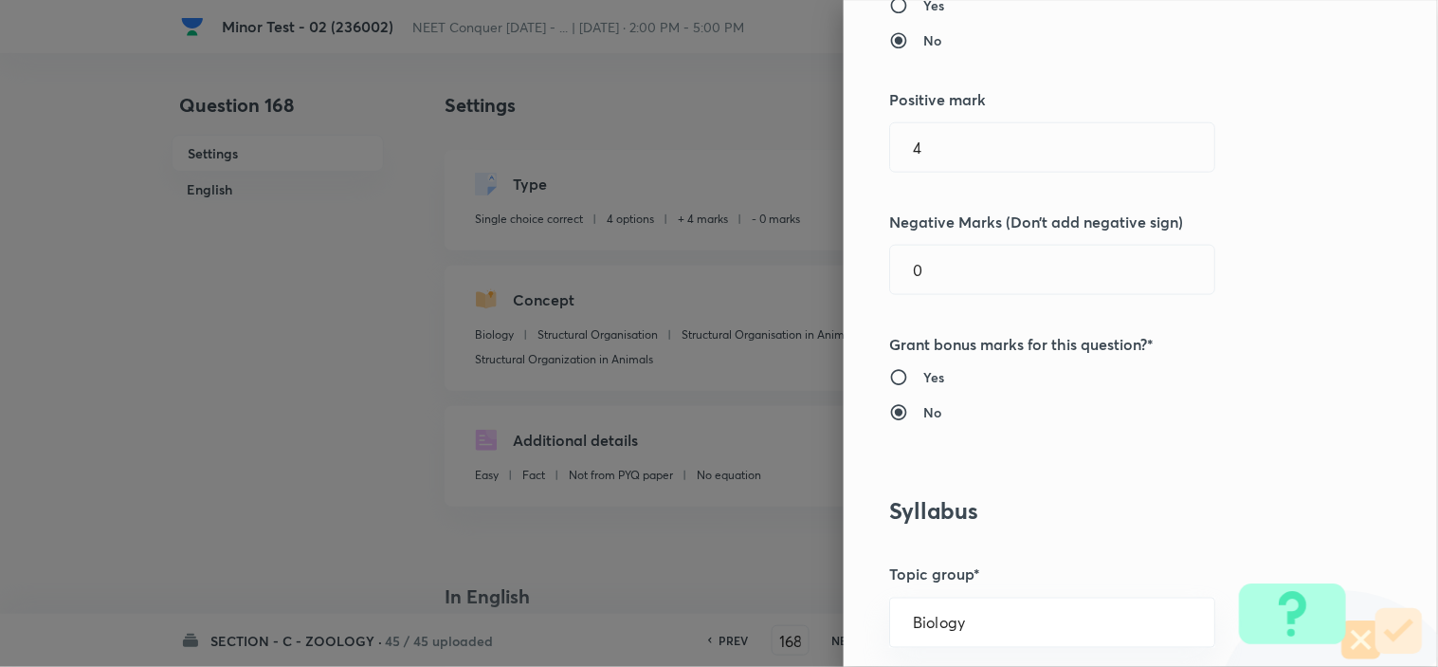
drag, startPoint x: 918, startPoint y: 282, endPoint x: 734, endPoint y: 307, distance: 185.7
click at [818, 289] on div "Question settings Question type* Single choice correct Number of options* 2 3 4…" at bounding box center [719, 333] width 1438 height 667
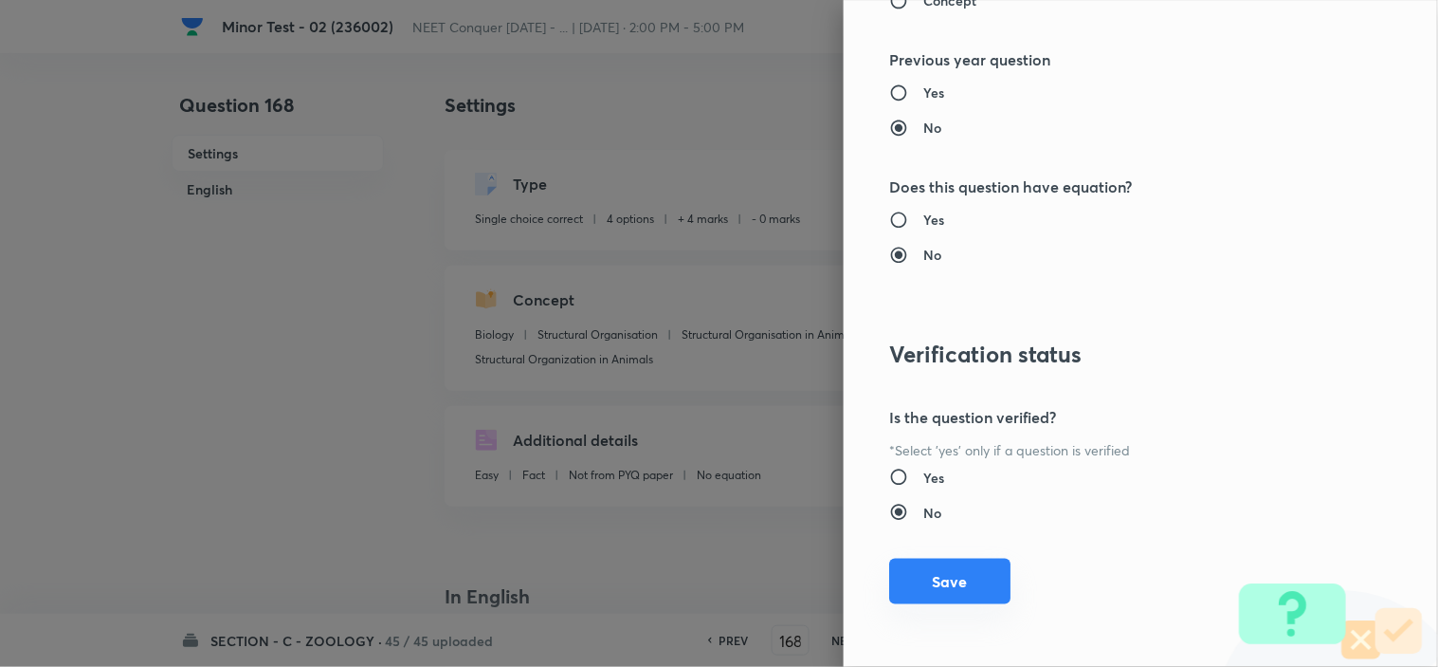
click at [937, 586] on button "Save" at bounding box center [949, 581] width 121 height 46
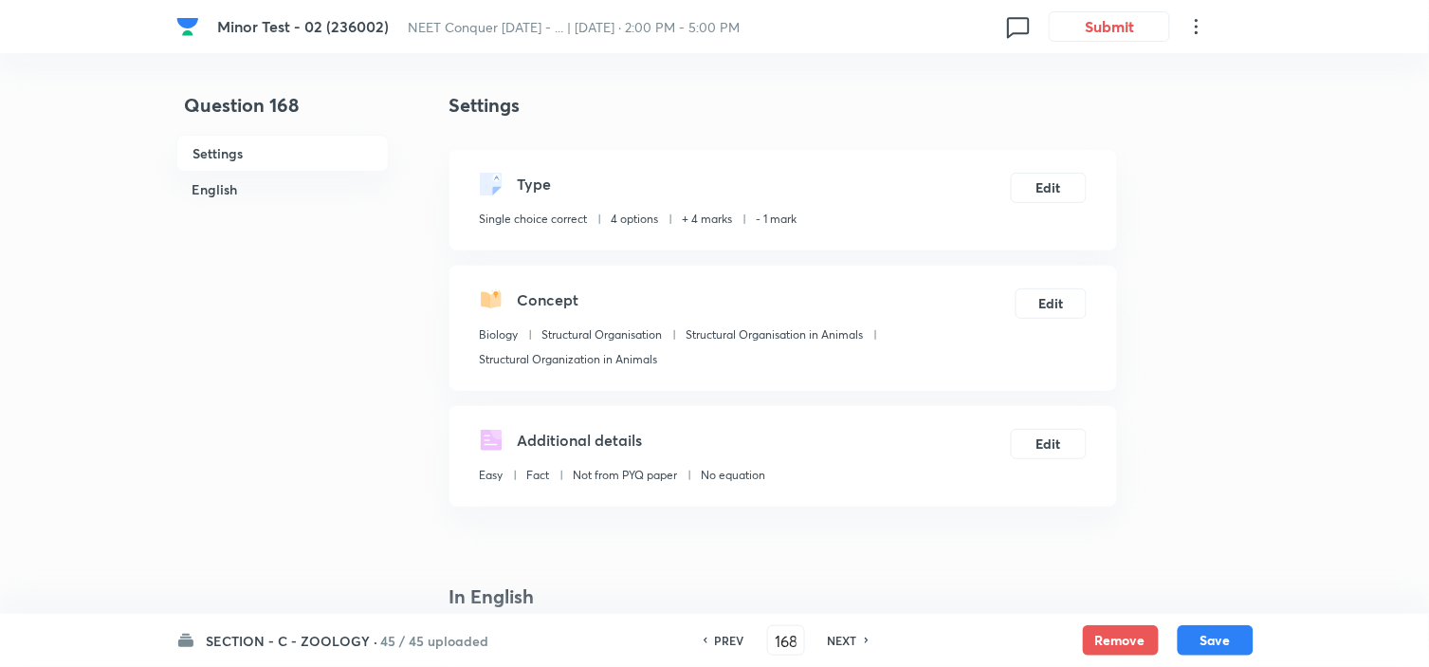
click at [1210, 616] on div "SECTION - C - ZOOLOGY · 45 / 45 uploaded PREV 168 ​ NEXT Remove Save" at bounding box center [714, 639] width 1077 height 53
click at [1215, 632] on button "Save" at bounding box center [1216, 638] width 76 height 30
click at [1050, 182] on button "Edit" at bounding box center [1049, 186] width 76 height 30
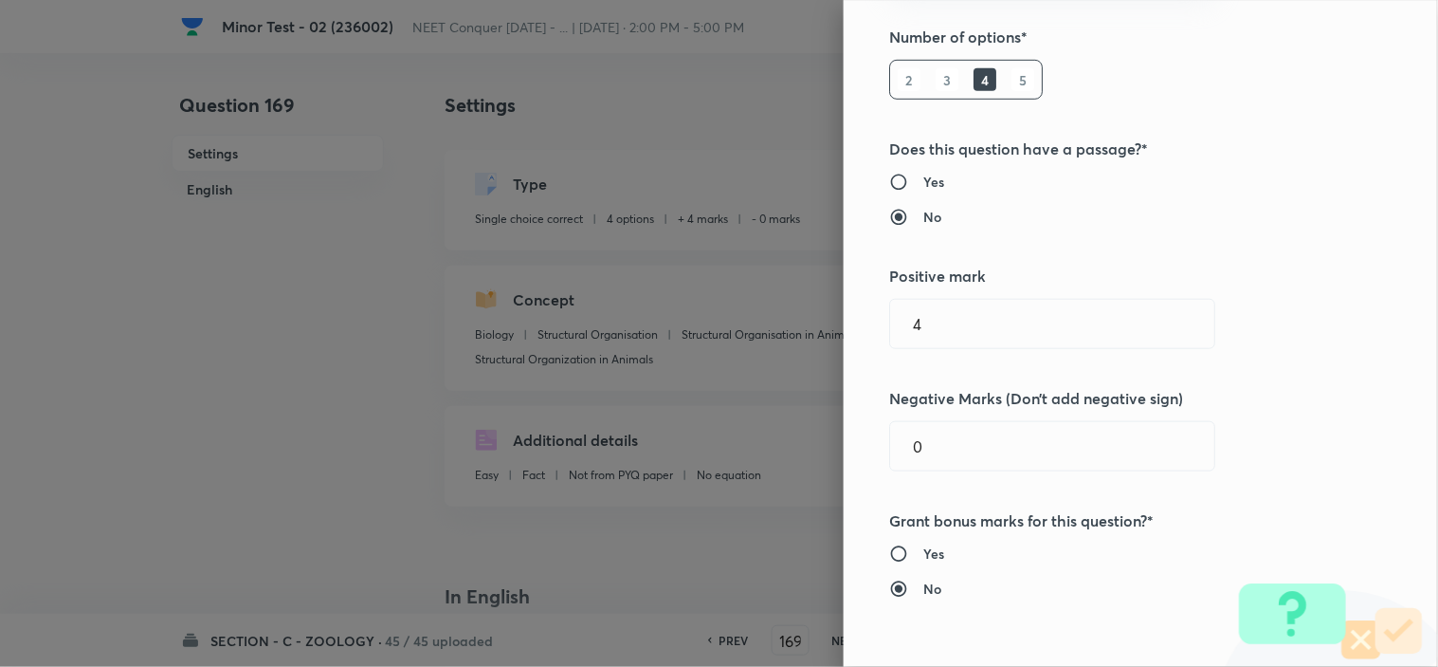
scroll to position [421, 0]
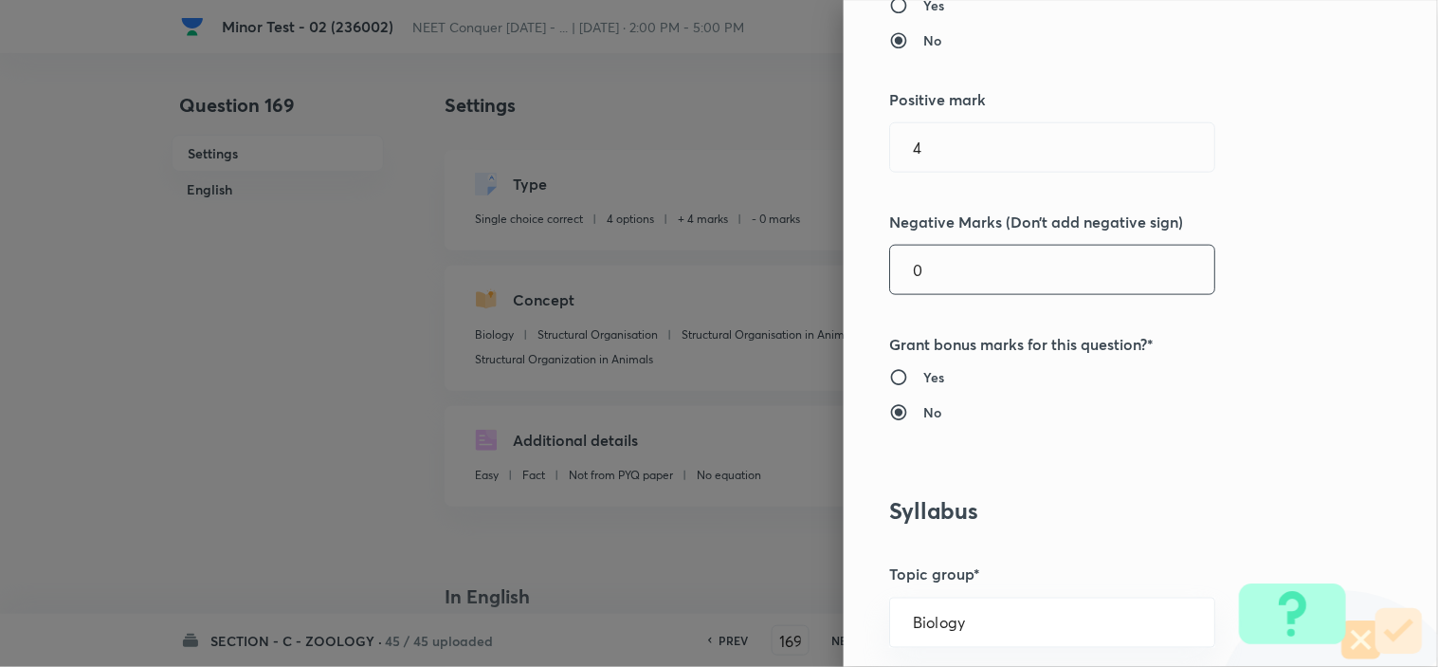
drag, startPoint x: 920, startPoint y: 256, endPoint x: 736, endPoint y: 307, distance: 190.9
click at [755, 306] on div "Question settings Question type* Single choice correct Number of options* 2 3 4…" at bounding box center [719, 333] width 1438 height 667
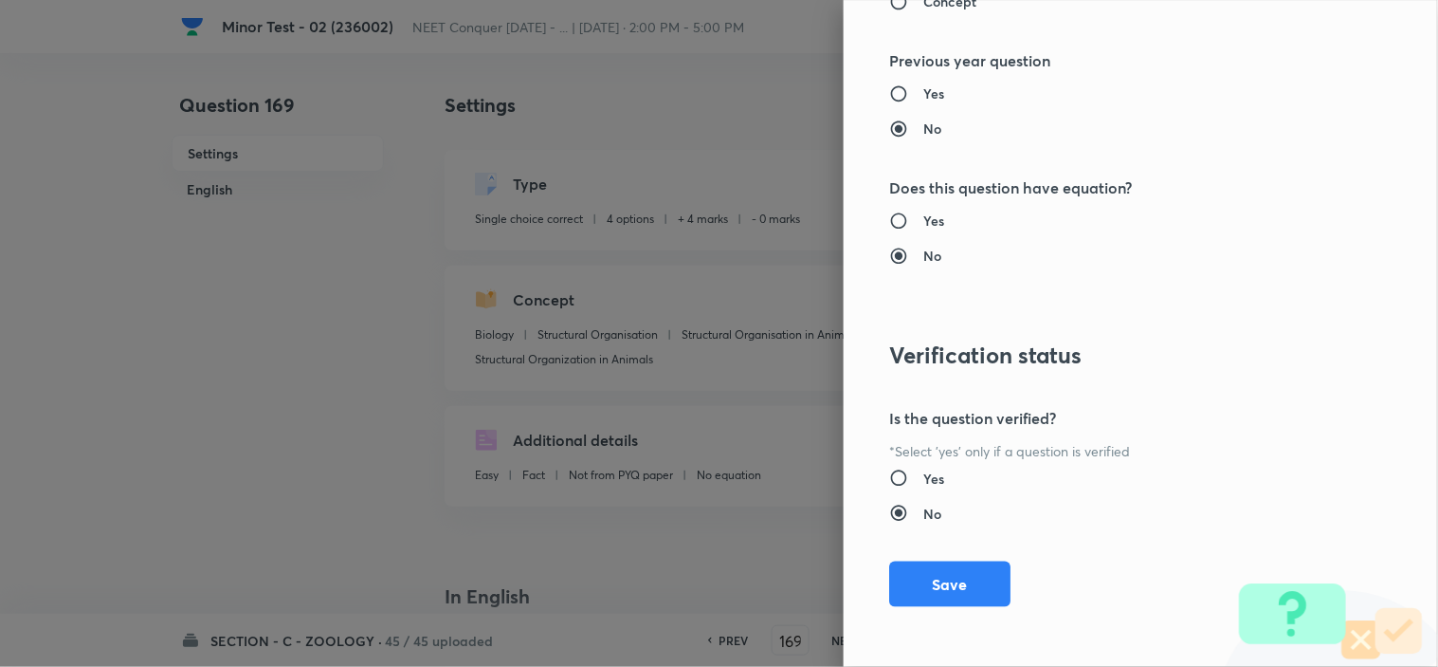
scroll to position [2045, 0]
click at [953, 593] on button "Save" at bounding box center [949, 581] width 121 height 46
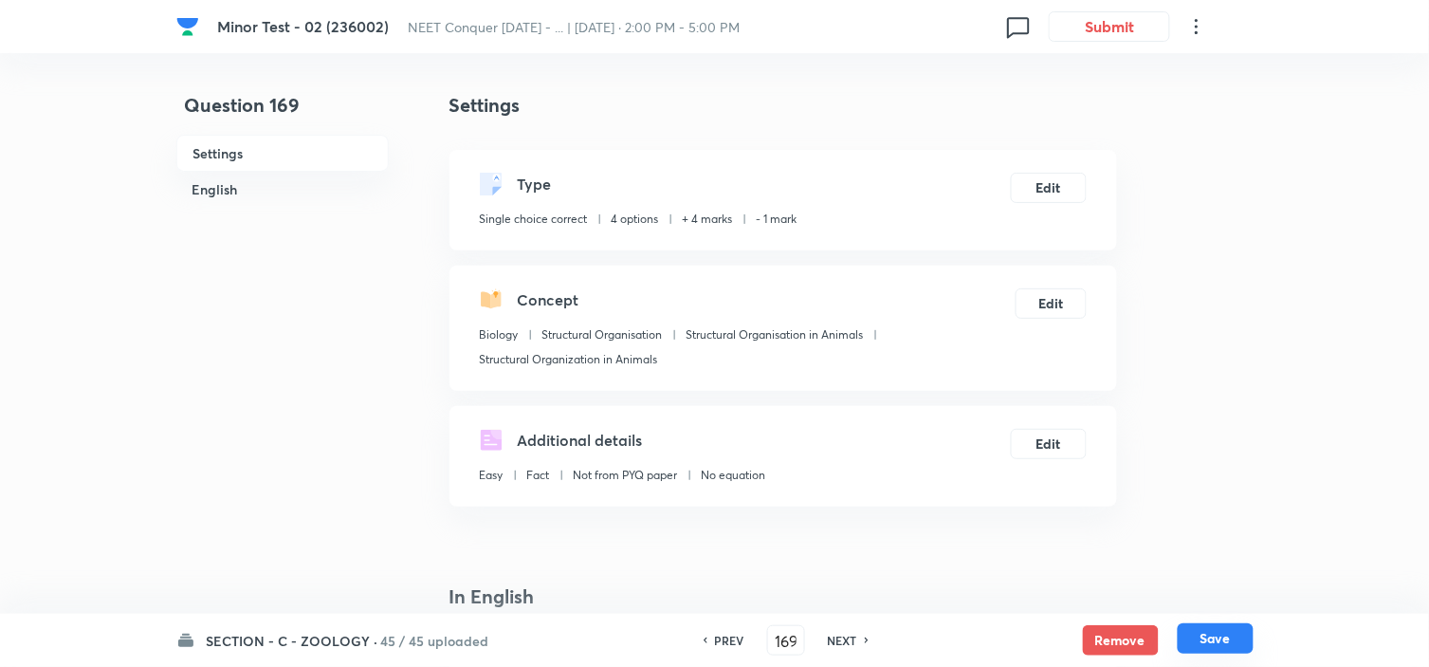
click at [1205, 630] on button "Save" at bounding box center [1216, 638] width 76 height 30
click at [1047, 188] on button "Edit" at bounding box center [1049, 186] width 76 height 30
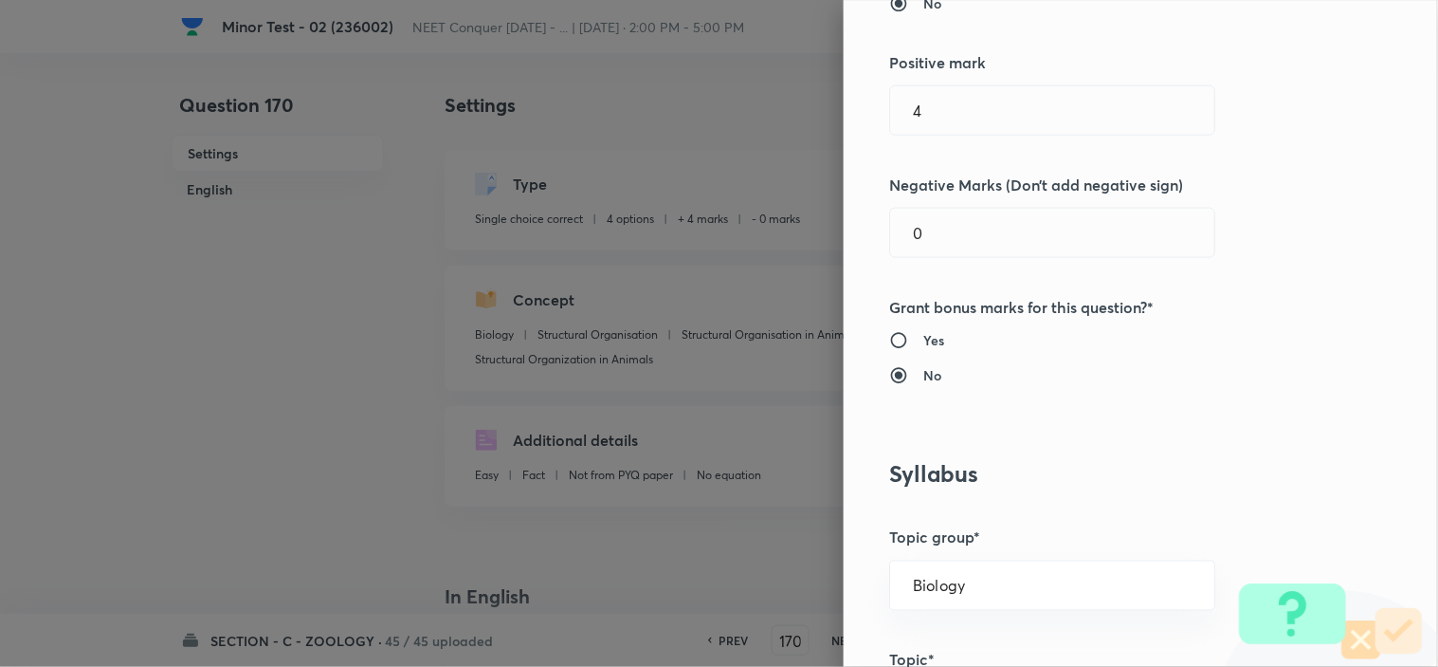
scroll to position [421, 0]
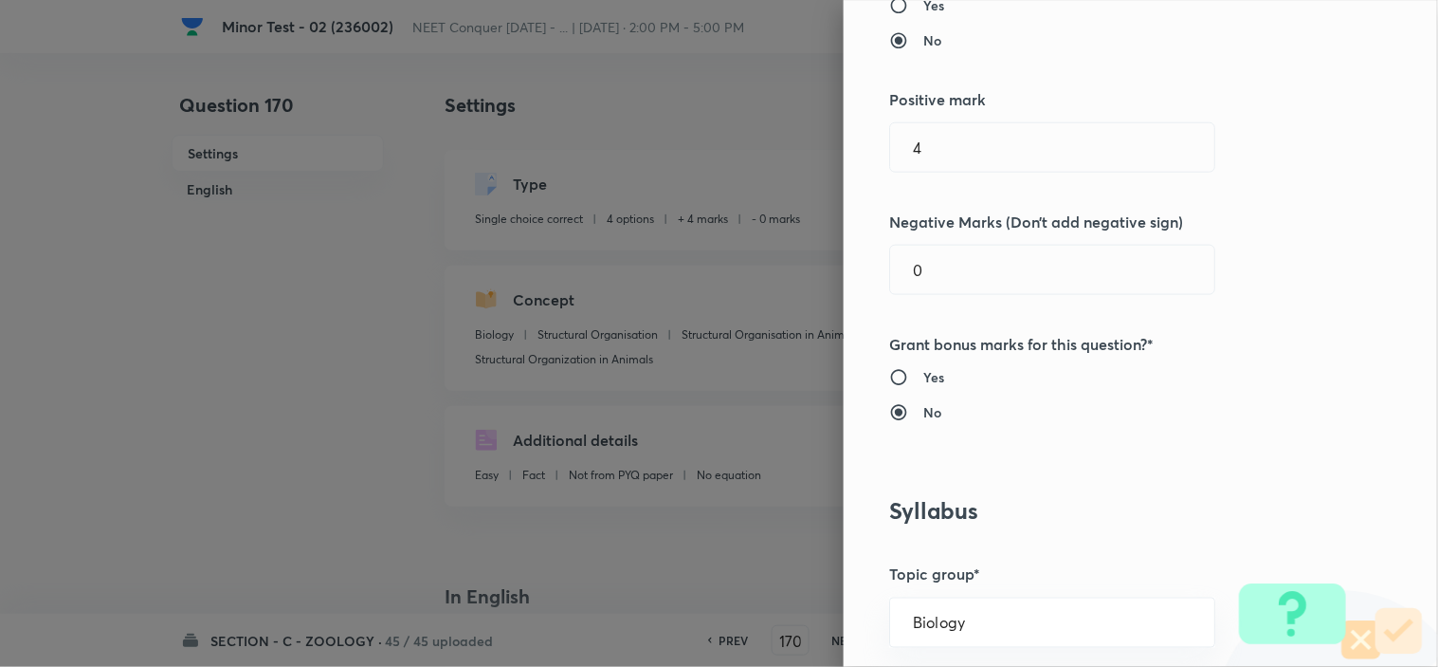
drag, startPoint x: 896, startPoint y: 269, endPoint x: 523, endPoint y: 356, distance: 382.7
click at [686, 326] on div "Question settings Question type* Single choice correct Number of options* 2 3 4…" at bounding box center [719, 333] width 1438 height 667
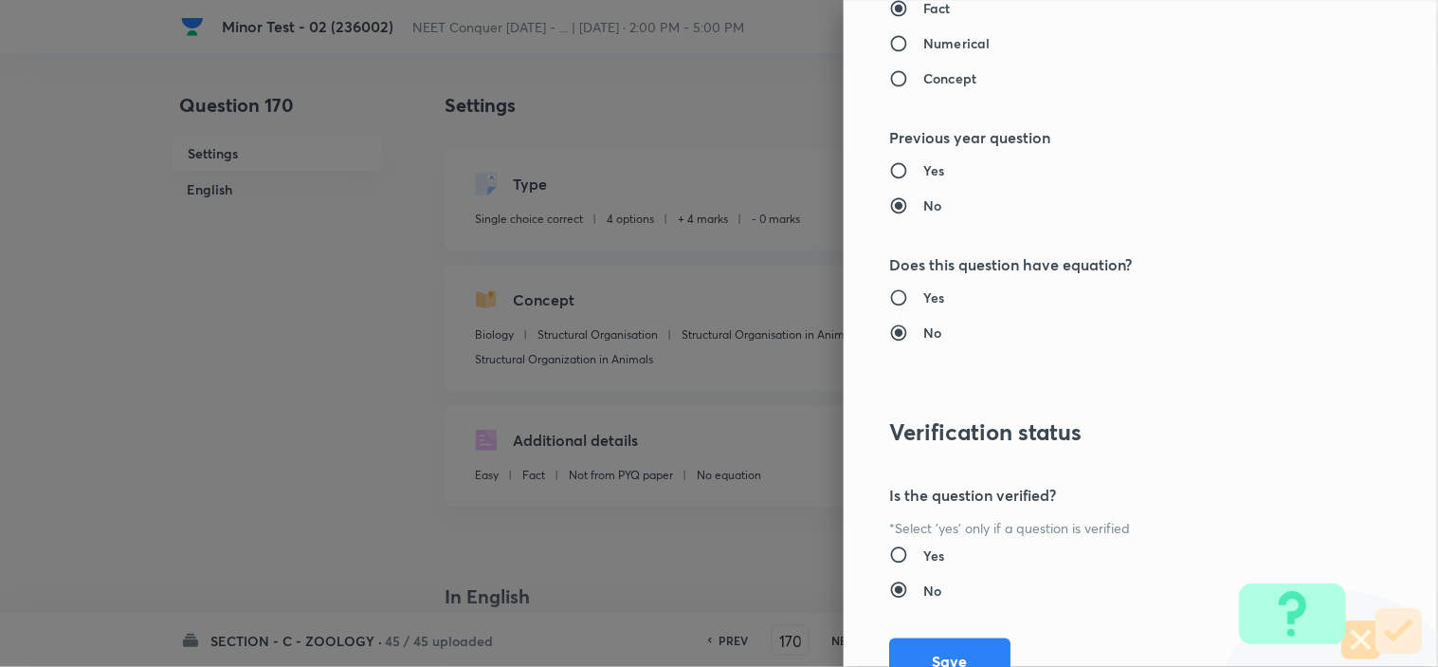
scroll to position [2045, 0]
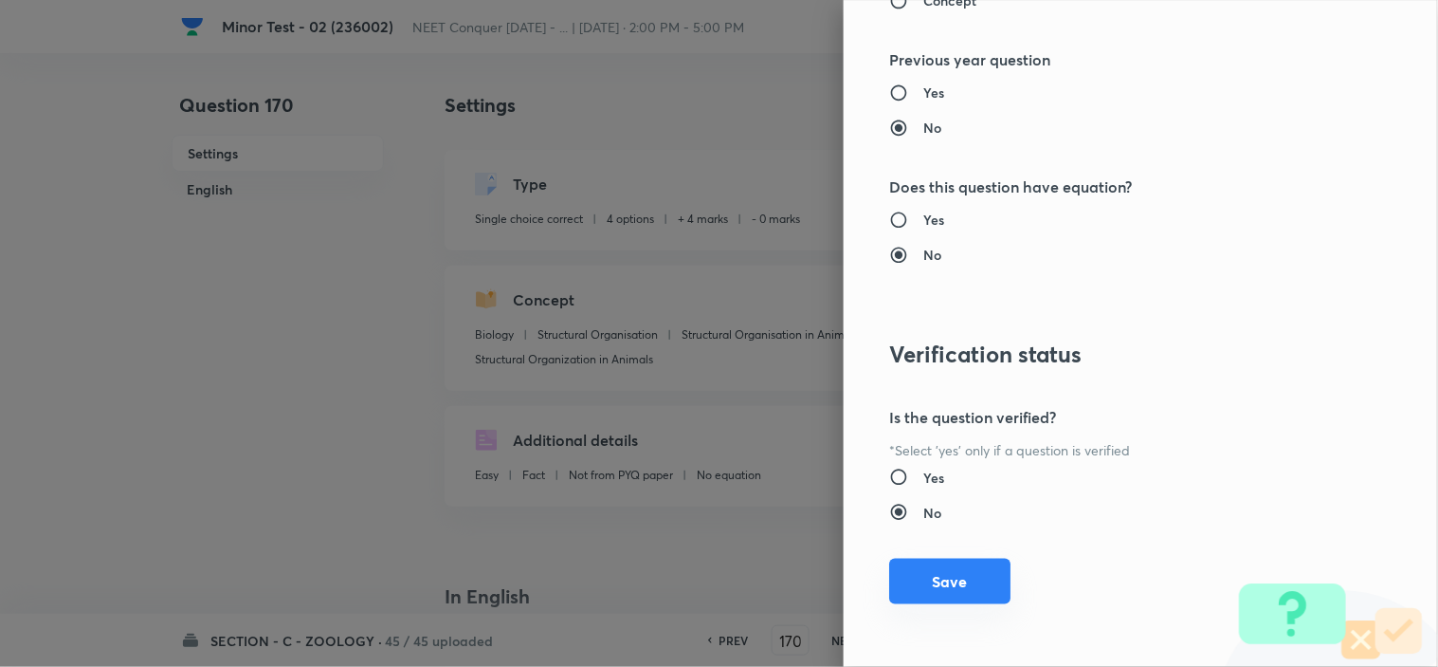
click at [942, 567] on button "Save" at bounding box center [949, 581] width 121 height 46
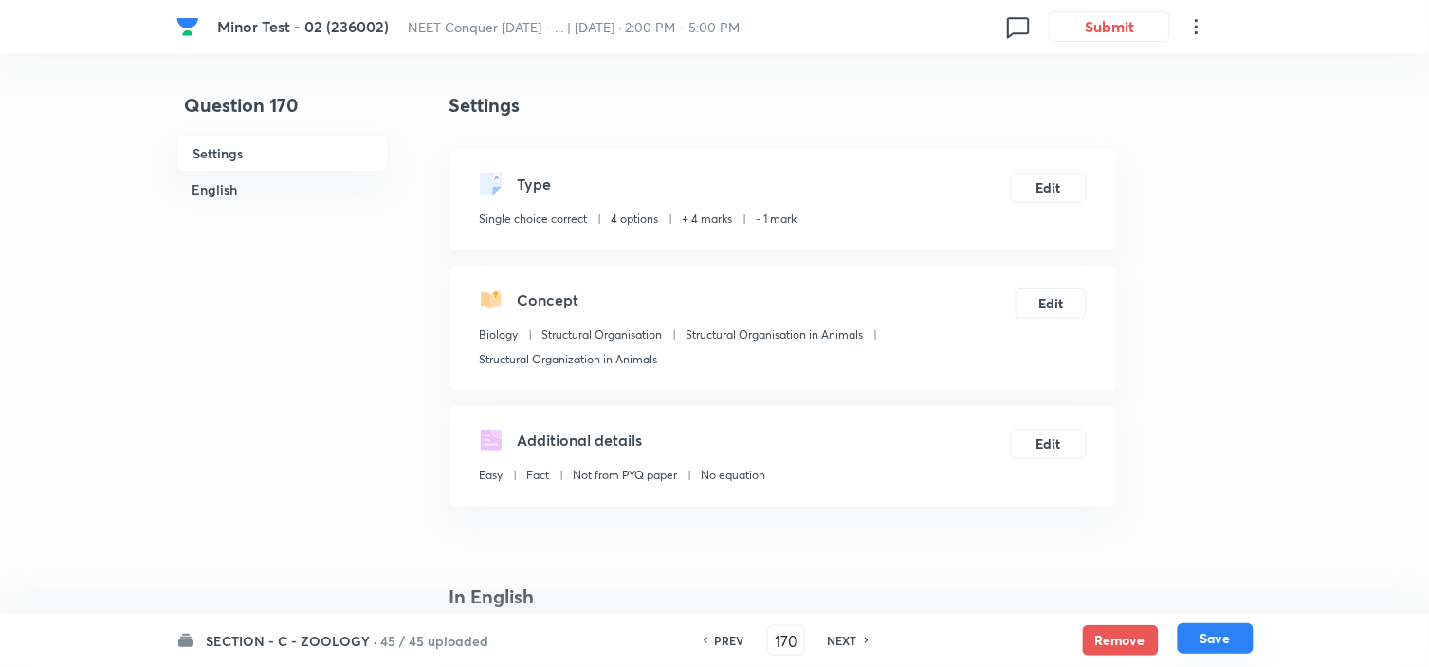
click at [1209, 651] on button "Save" at bounding box center [1216, 638] width 76 height 30
click at [1035, 188] on button "Edit" at bounding box center [1049, 186] width 76 height 30
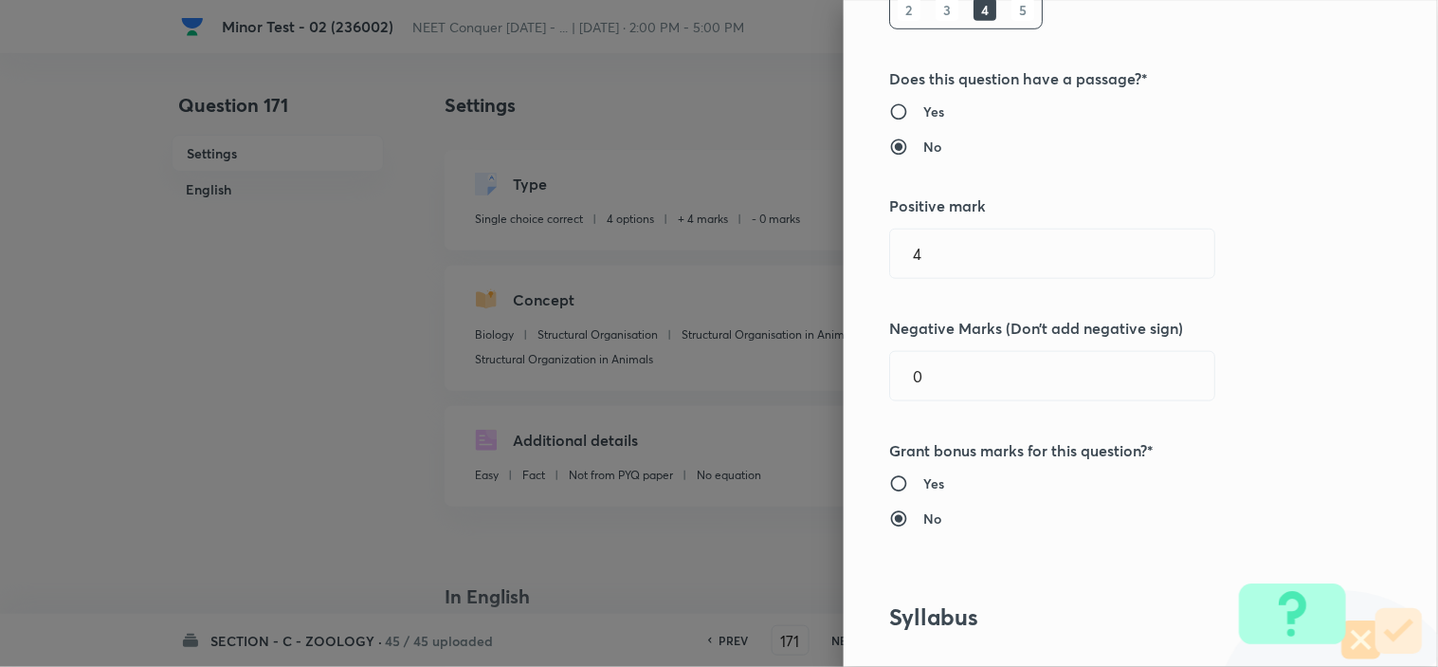
scroll to position [316, 0]
click at [573, 427] on div "Question settings Question type* Single choice correct Number of options* 2 3 4…" at bounding box center [719, 333] width 1438 height 667
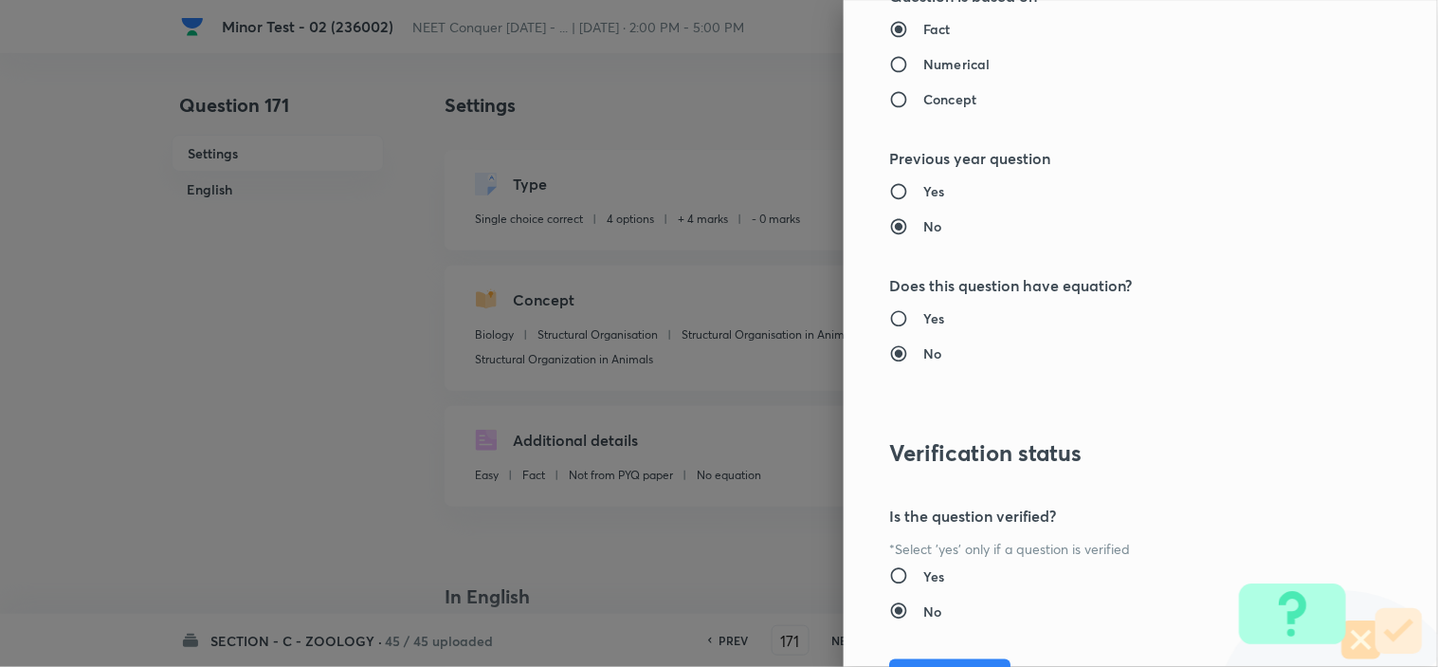
scroll to position [2045, 0]
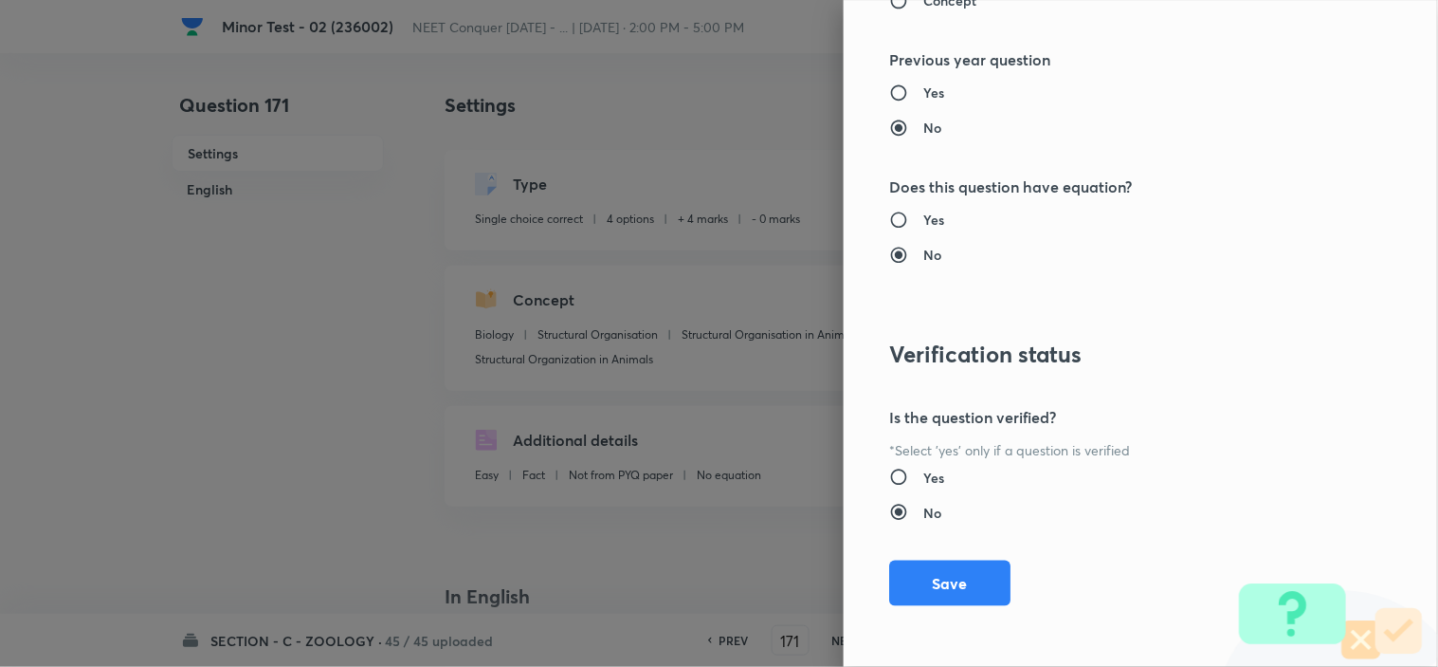
click at [915, 594] on button "Save" at bounding box center [949, 583] width 121 height 46
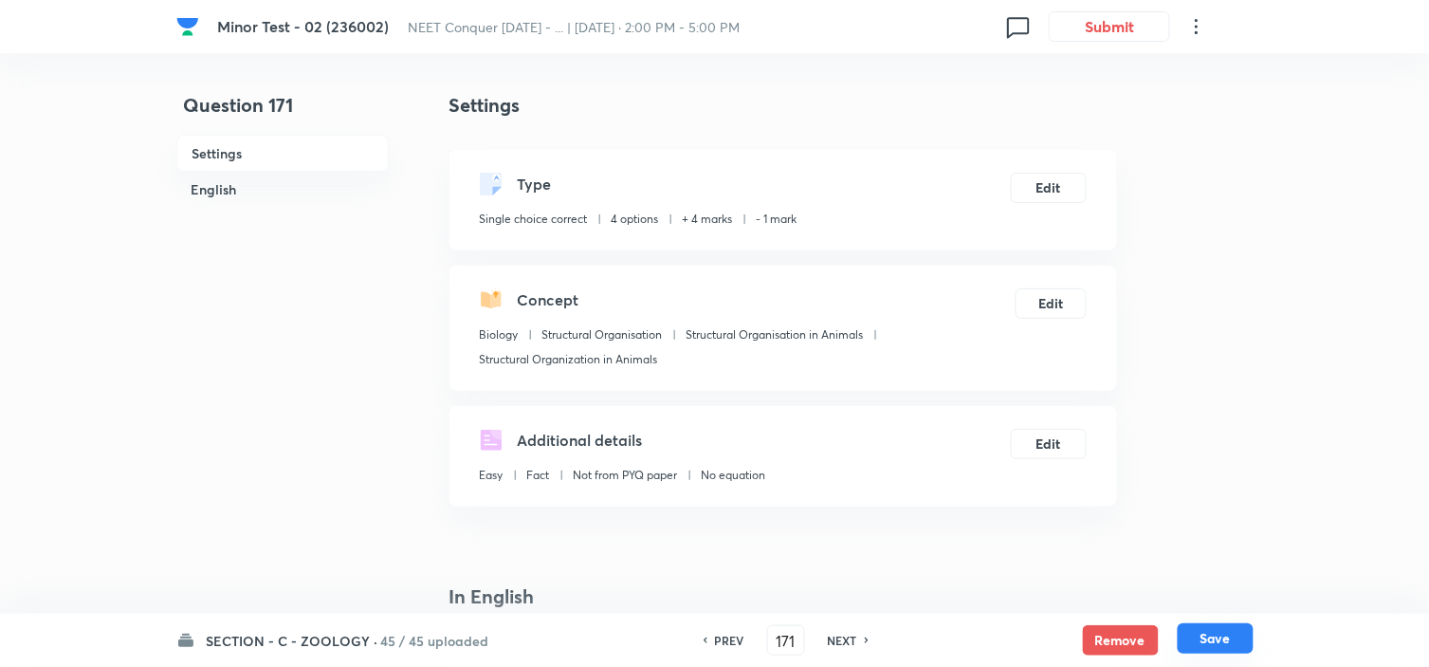
click at [1214, 630] on button "Save" at bounding box center [1216, 638] width 76 height 30
click at [1031, 187] on button "Edit" at bounding box center [1049, 186] width 76 height 30
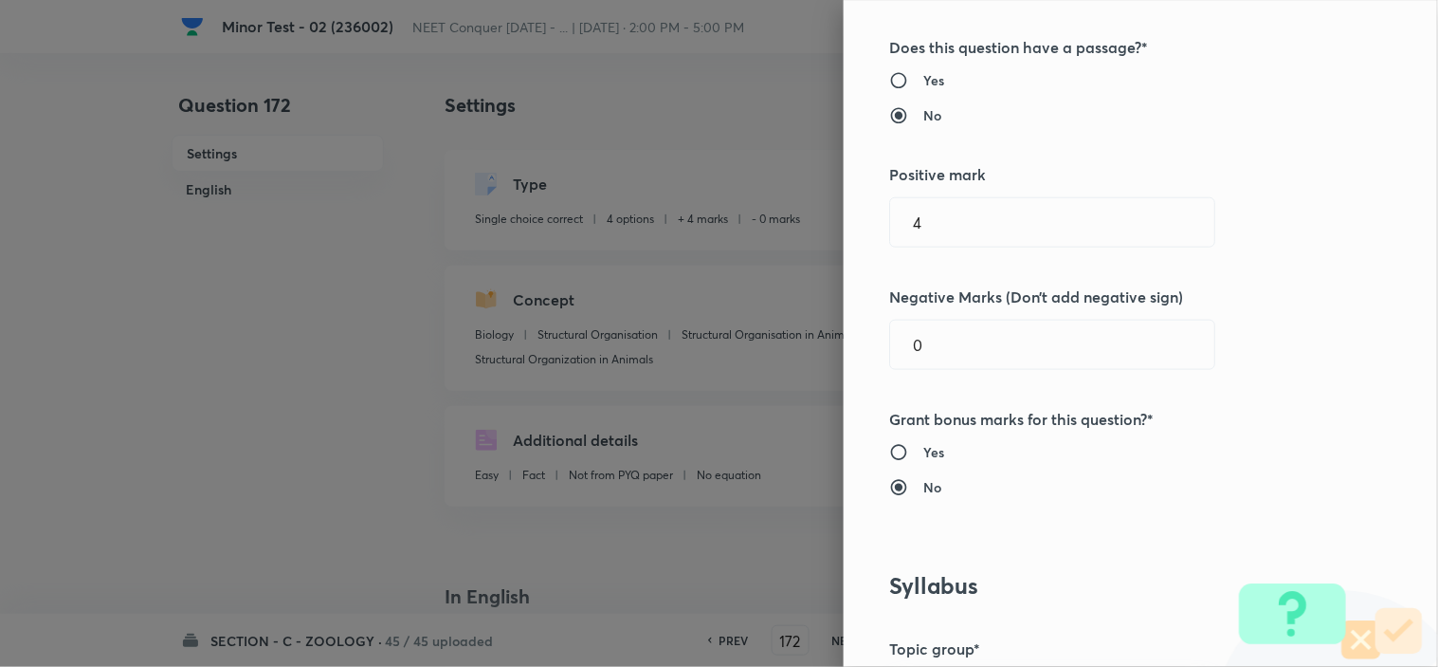
scroll to position [421, 0]
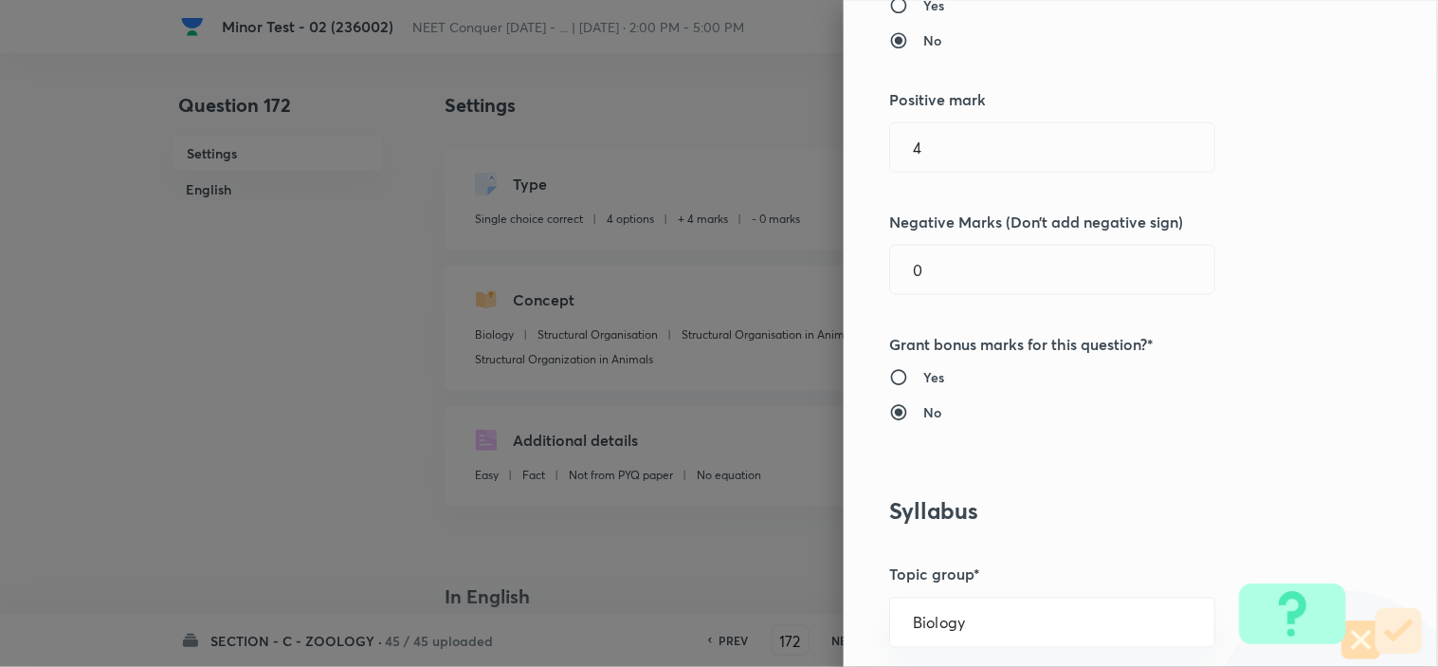
drag, startPoint x: 929, startPoint y: 278, endPoint x: 567, endPoint y: 336, distance: 366.8
click at [721, 315] on div "Question settings Question type* Single choice correct Number of options* 2 3 4…" at bounding box center [719, 333] width 1438 height 667
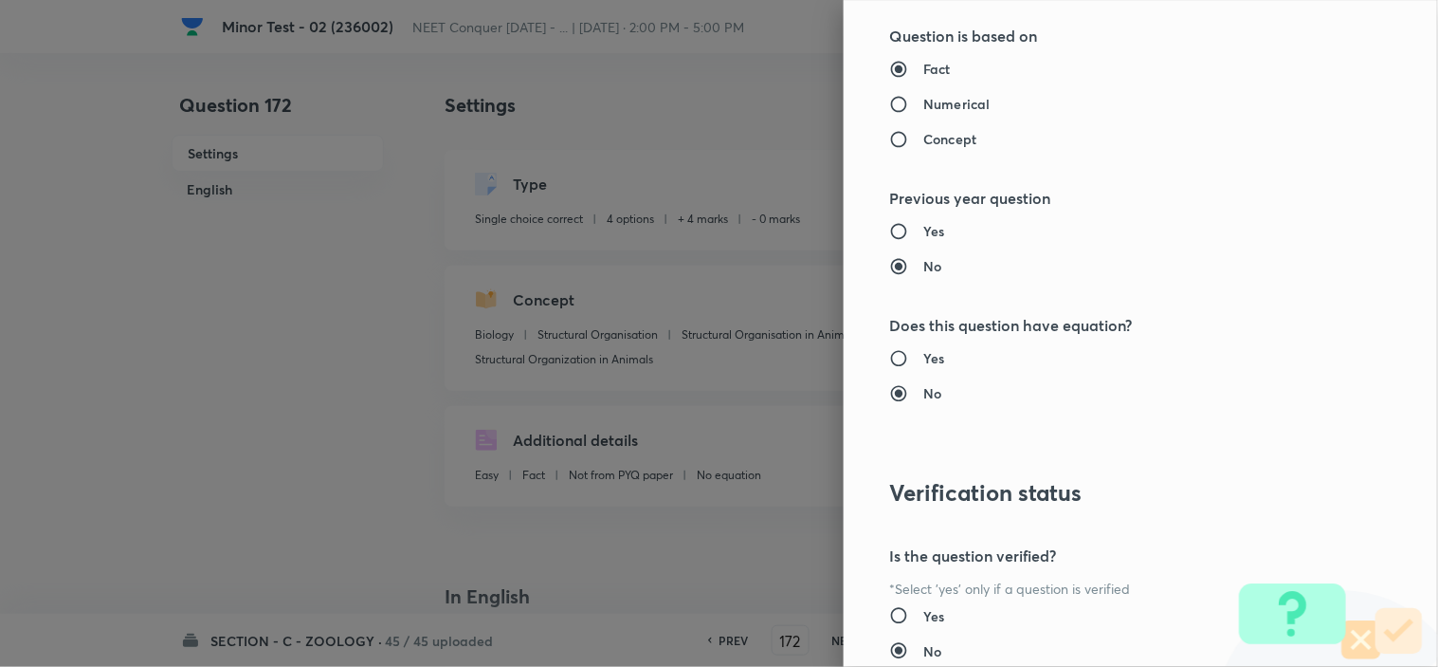
scroll to position [2045, 0]
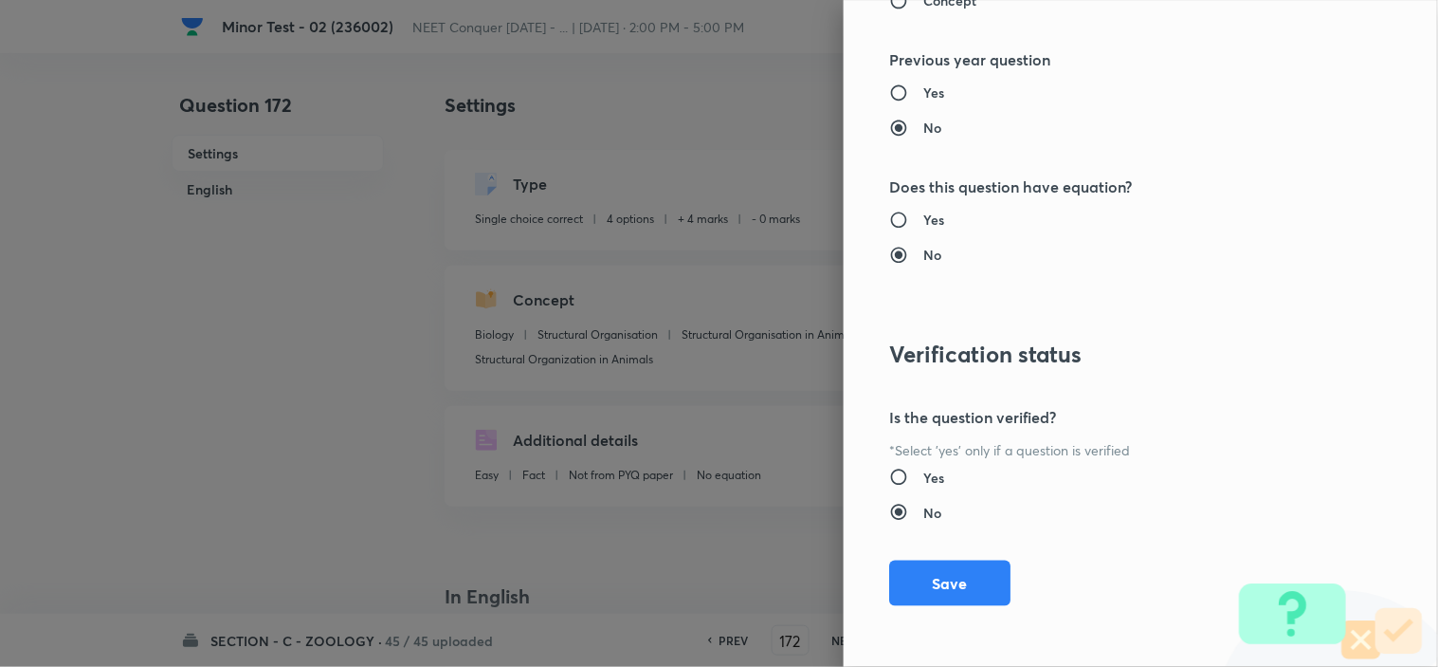
drag, startPoint x: 943, startPoint y: 580, endPoint x: 954, endPoint y: 589, distance: 13.5
click at [943, 581] on button "Save" at bounding box center [949, 583] width 121 height 46
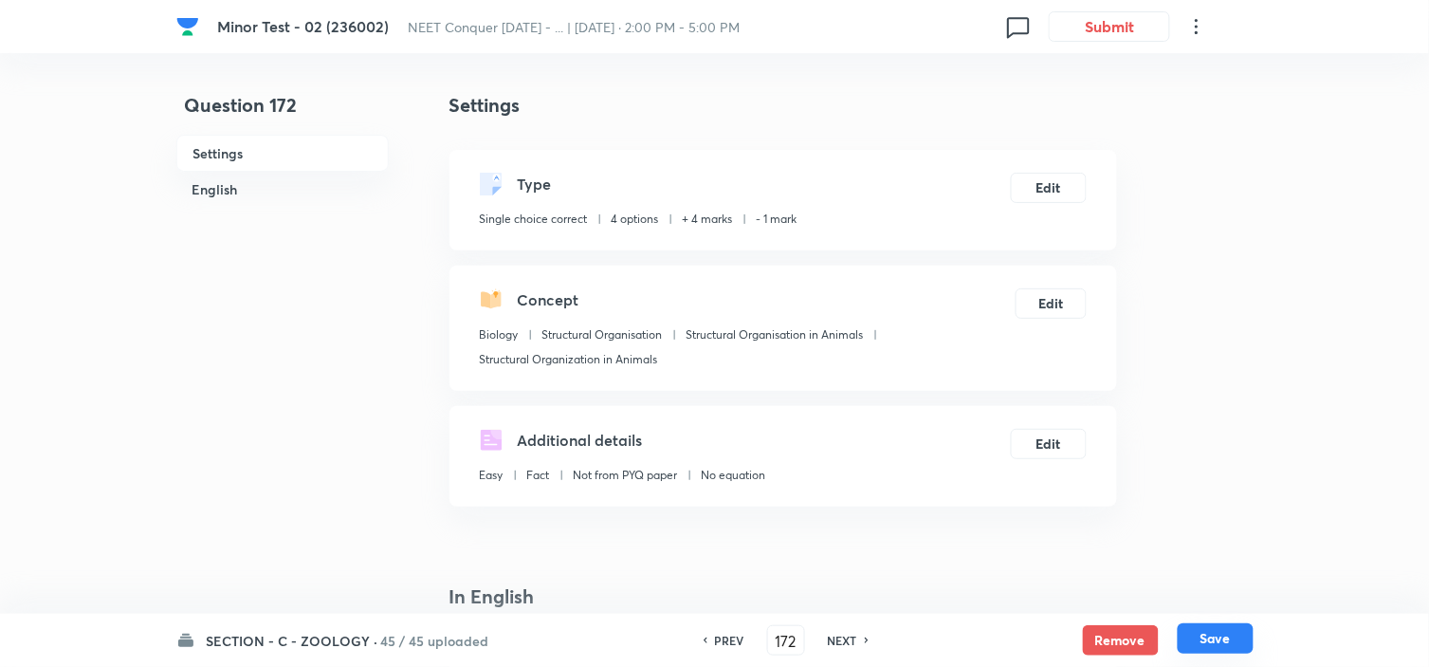
click at [1225, 636] on button "Save" at bounding box center [1216, 638] width 76 height 30
click at [1055, 188] on button "Edit" at bounding box center [1049, 186] width 76 height 30
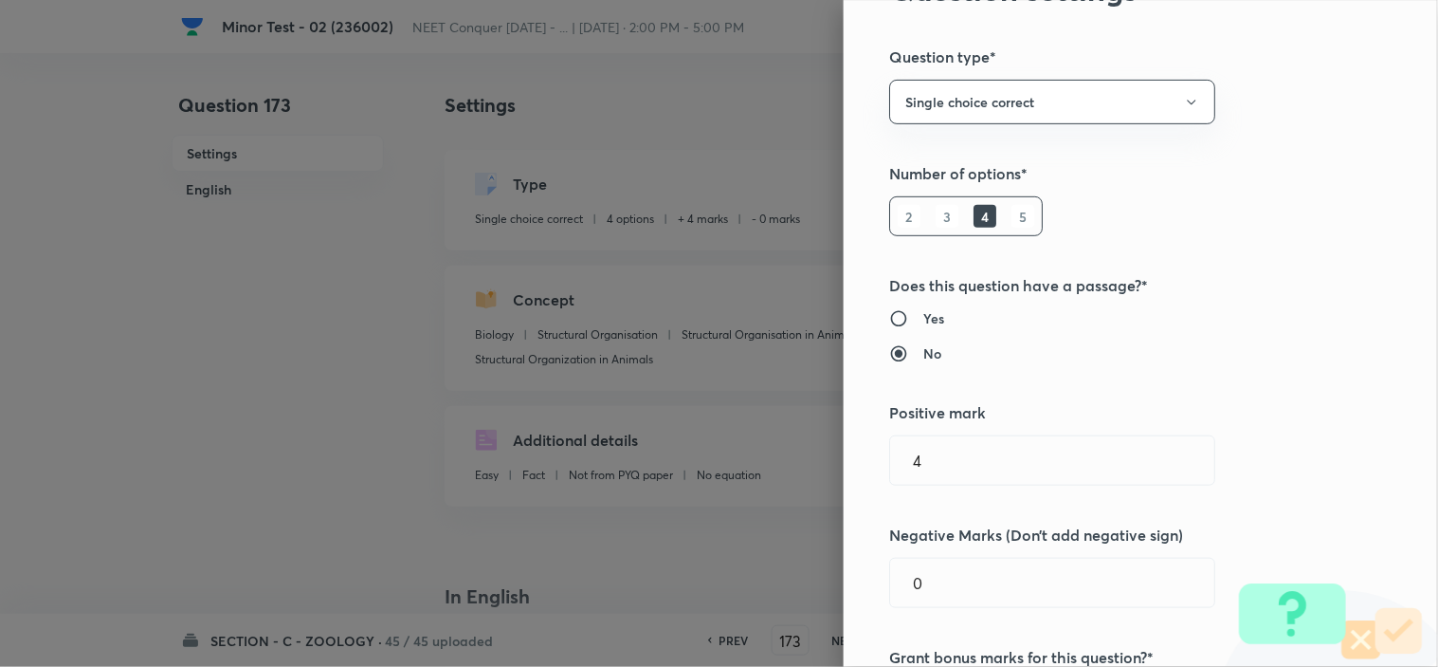
scroll to position [421, 0]
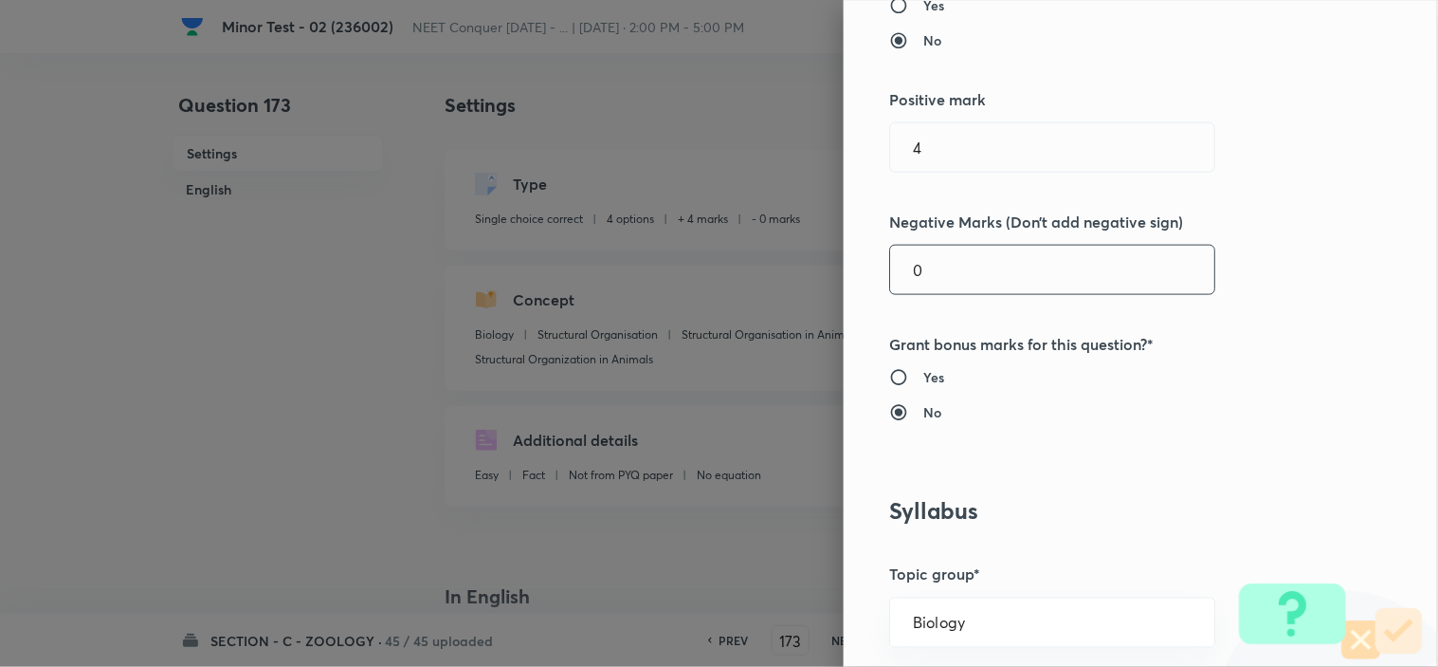
drag, startPoint x: 940, startPoint y: 266, endPoint x: 669, endPoint y: 323, distance: 277.1
click at [769, 289] on div "Question settings Question type* Single choice correct Number of options* 2 3 4…" at bounding box center [719, 333] width 1438 height 667
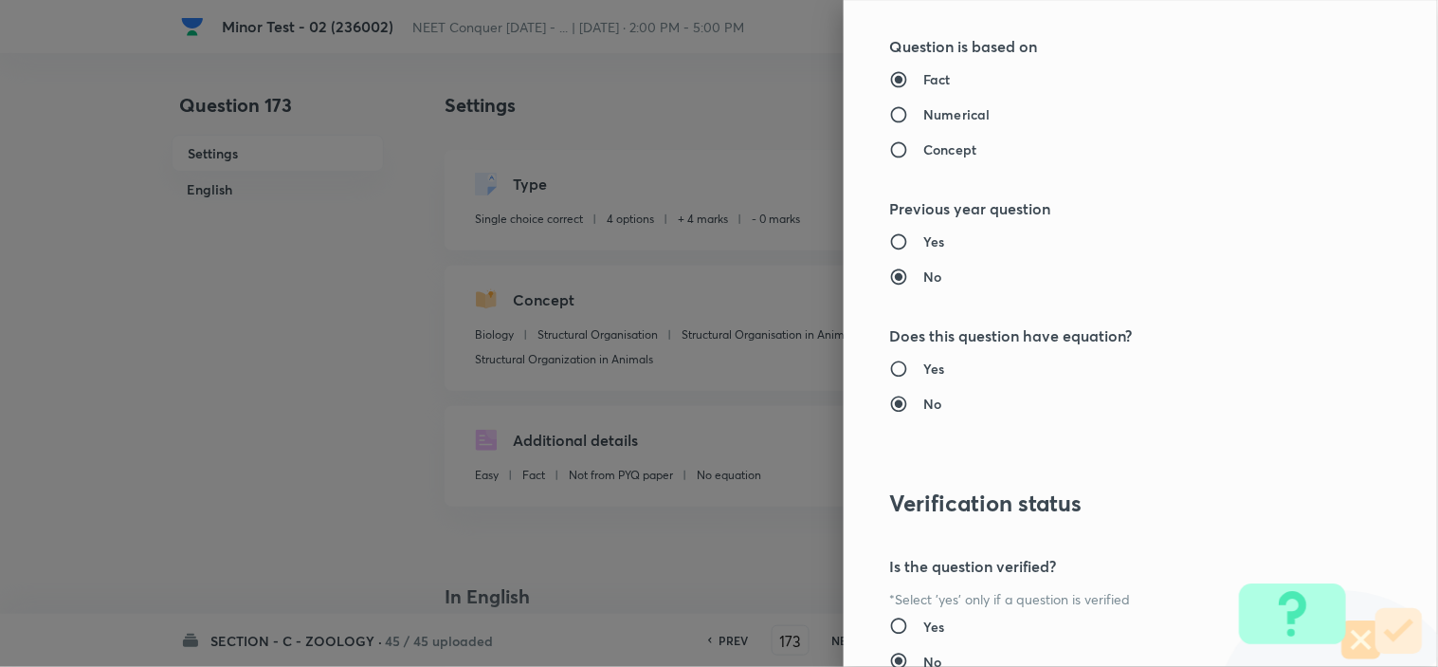
scroll to position [2045, 0]
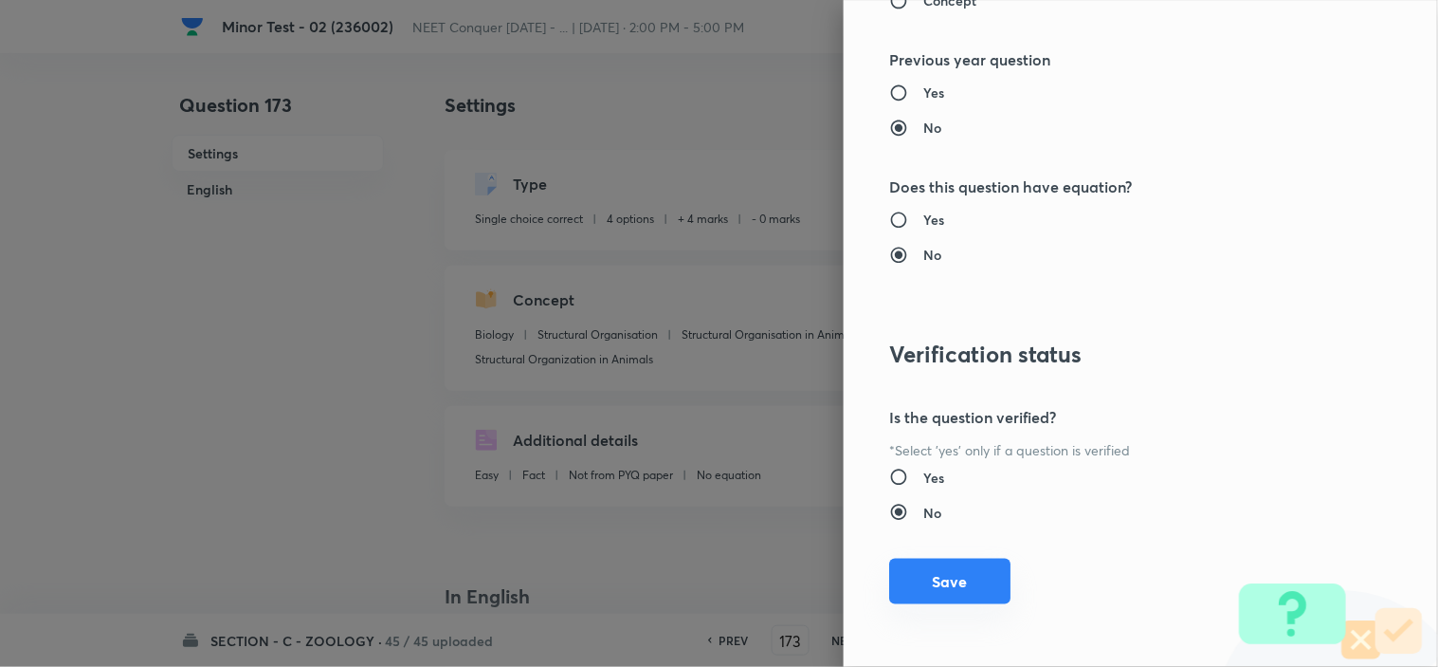
click at [931, 573] on button "Save" at bounding box center [949, 581] width 121 height 46
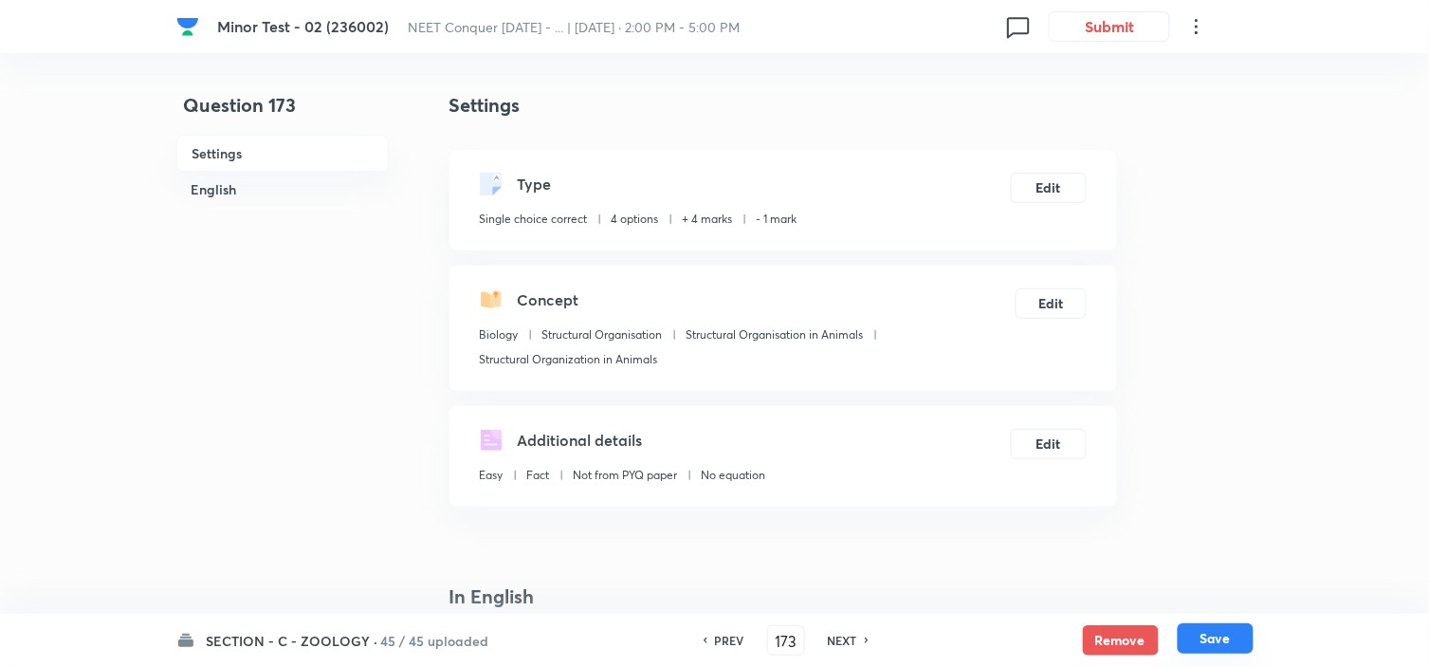
click at [1228, 640] on button "Save" at bounding box center [1216, 638] width 76 height 30
click at [1065, 188] on button "Edit" at bounding box center [1049, 186] width 76 height 30
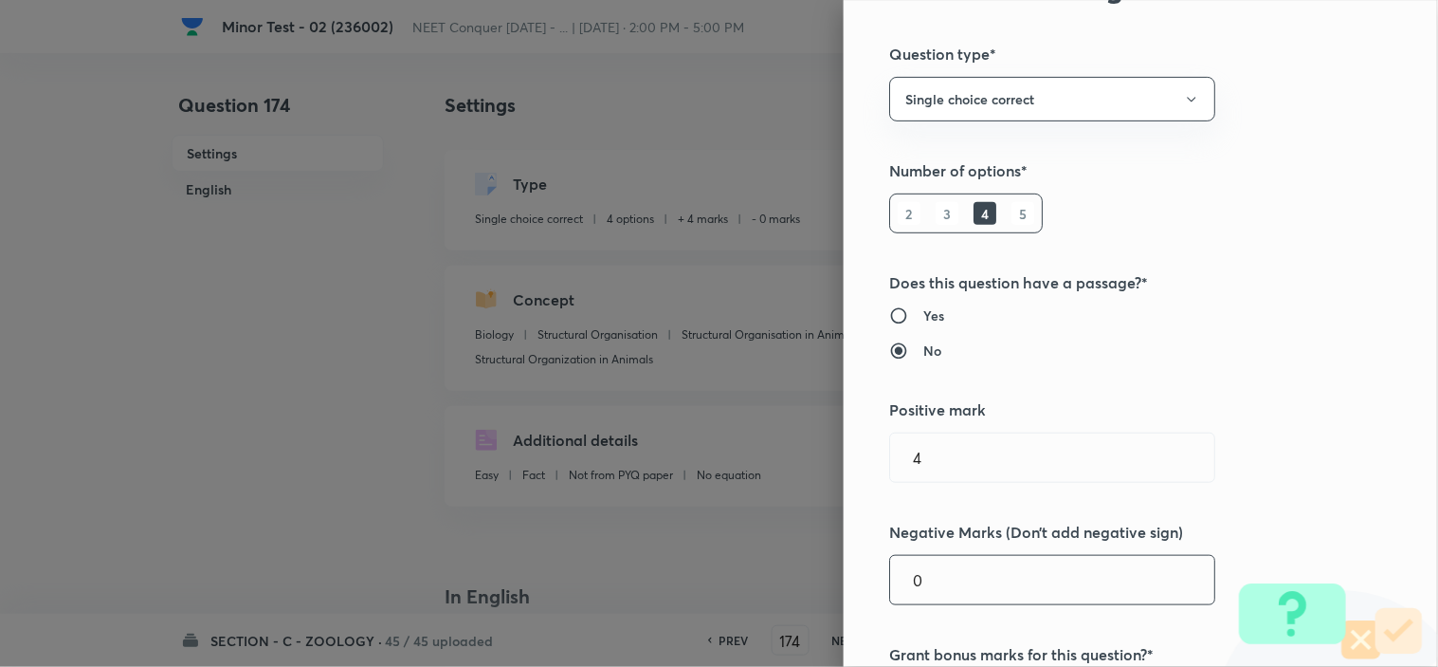
scroll to position [316, 0]
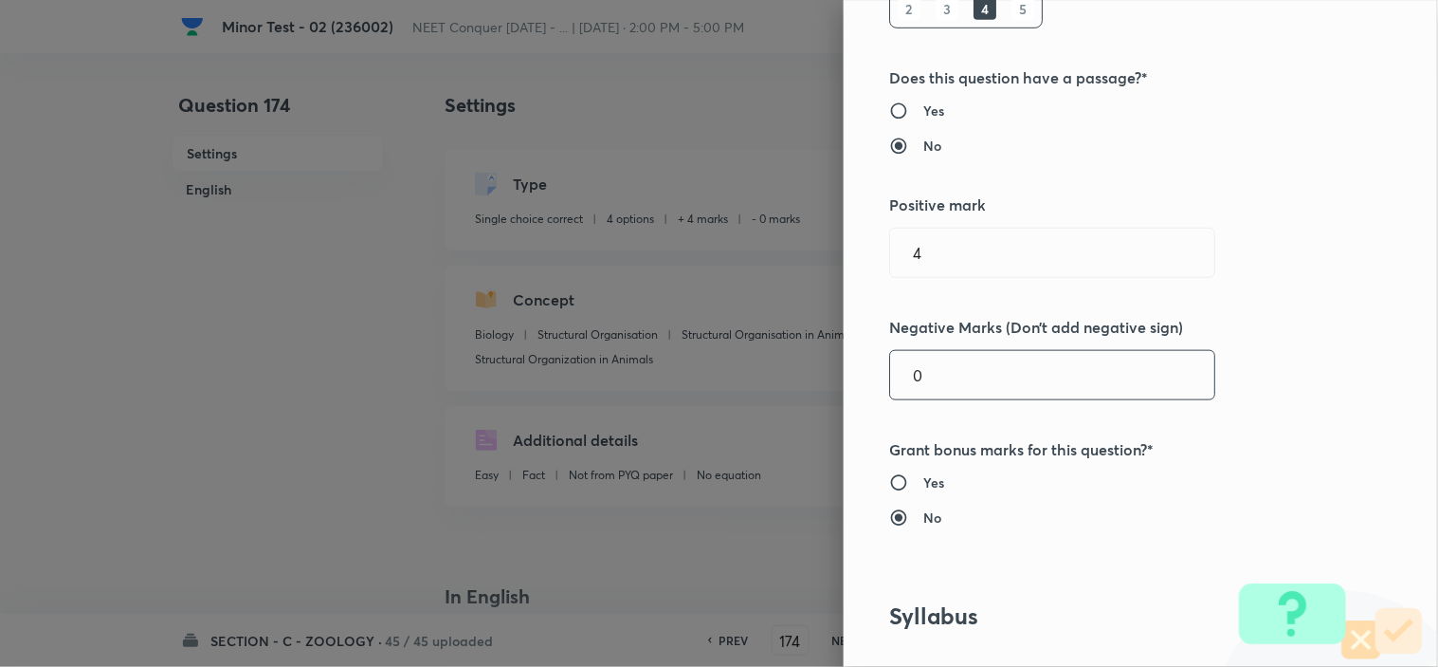
drag, startPoint x: 929, startPoint y: 374, endPoint x: 722, endPoint y: 411, distance: 210.0
click at [792, 398] on div "Question settings Question type* Single choice correct Number of options* 2 3 4…" at bounding box center [719, 333] width 1438 height 667
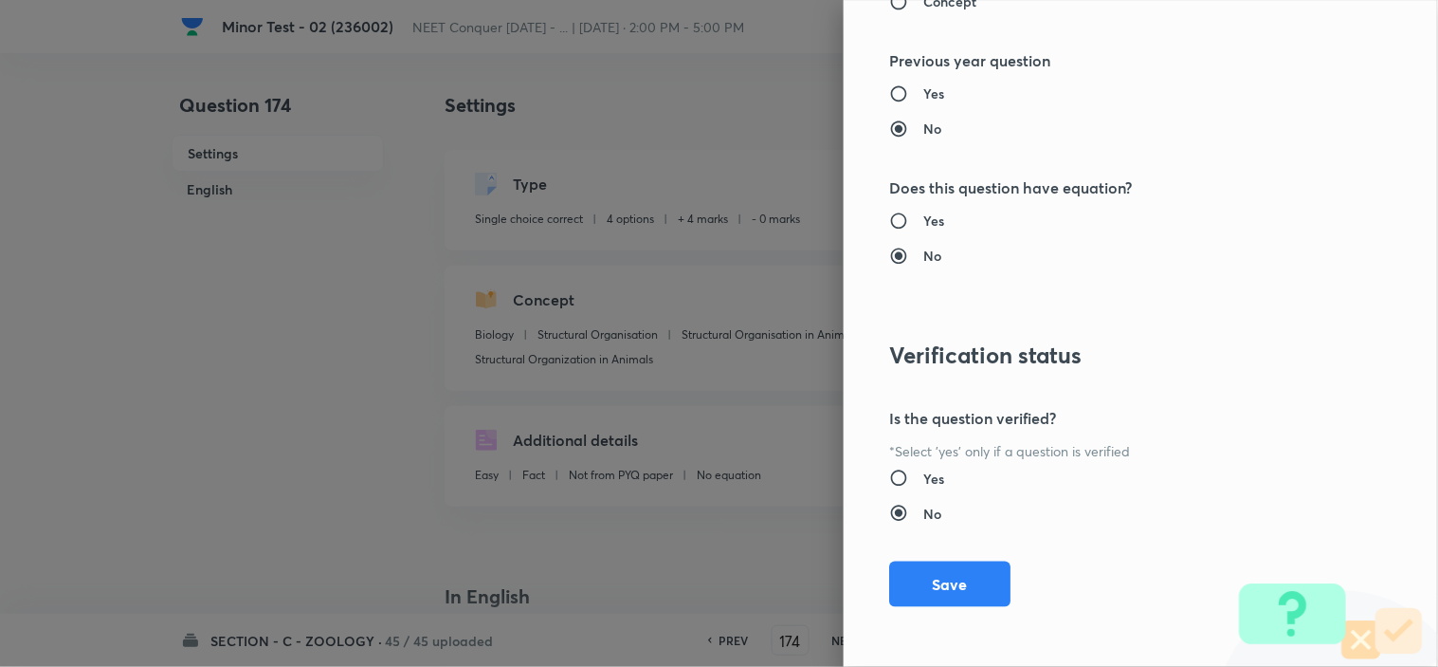
scroll to position [2045, 0]
click at [950, 562] on button "Save" at bounding box center [949, 581] width 121 height 46
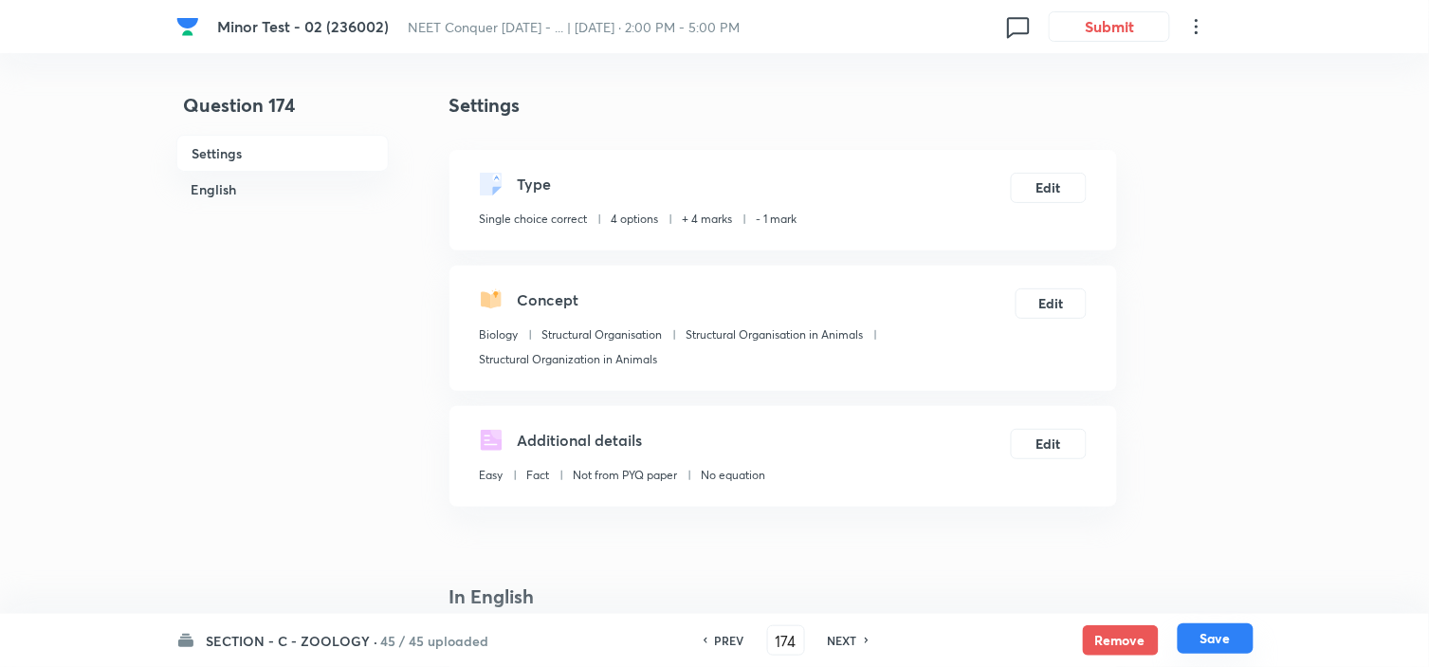
click at [1216, 631] on button "Save" at bounding box center [1216, 638] width 76 height 30
click at [1066, 185] on button "Edit" at bounding box center [1049, 186] width 76 height 30
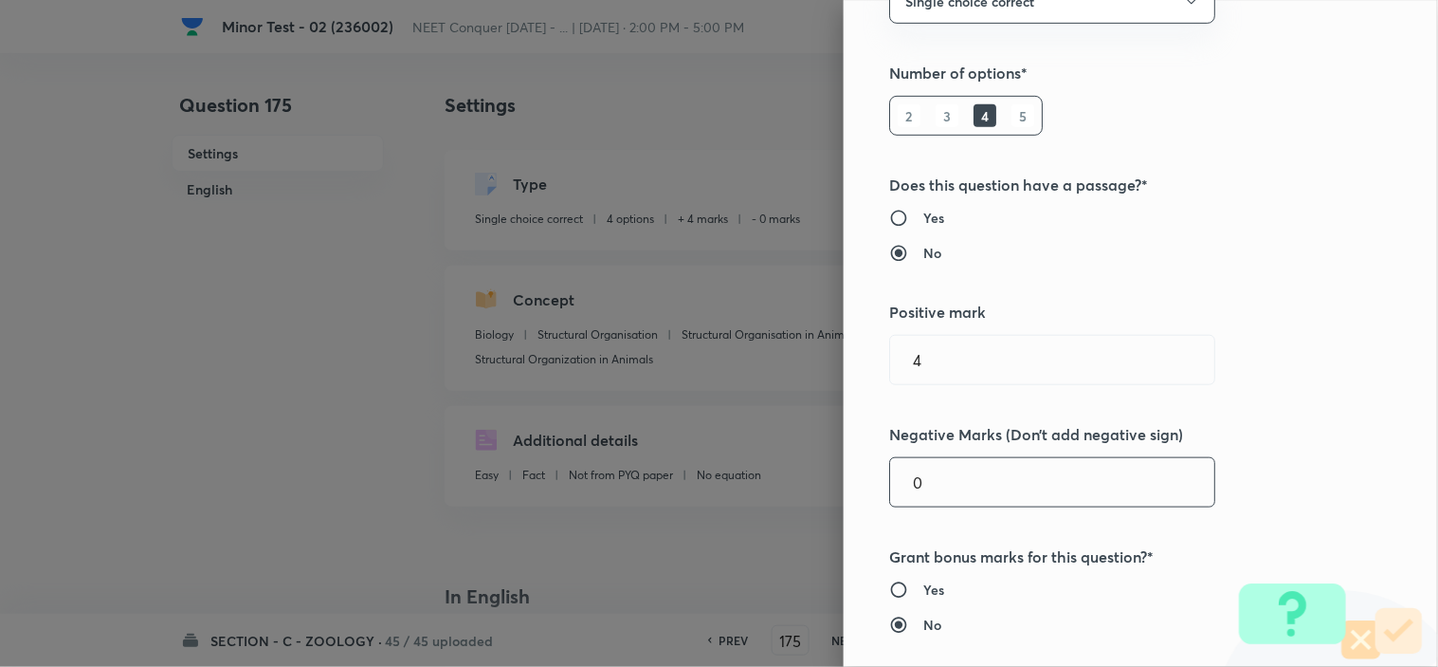
scroll to position [210, 0]
drag, startPoint x: 915, startPoint y: 484, endPoint x: 794, endPoint y: 486, distance: 120.4
click at [850, 484] on div "Question settings Question type* Single choice correct Number of options* 2 3 4…" at bounding box center [1141, 333] width 594 height 667
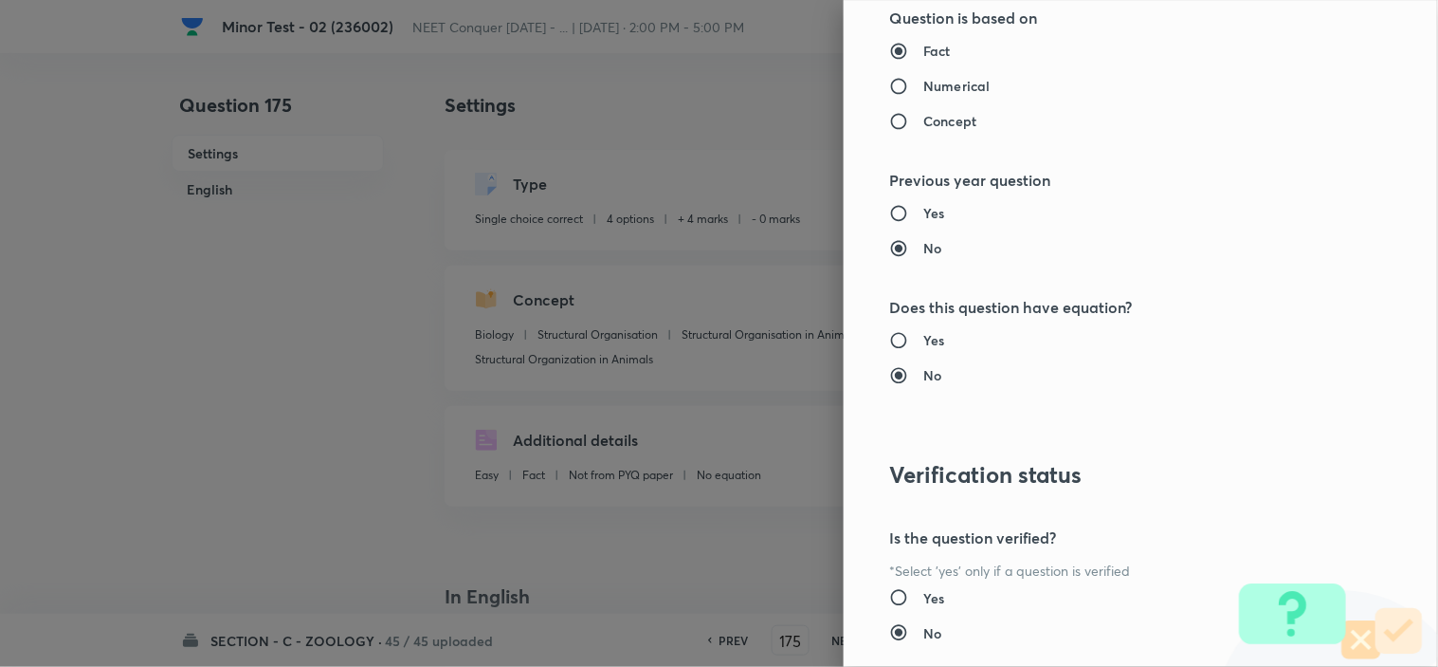
scroll to position [2045, 0]
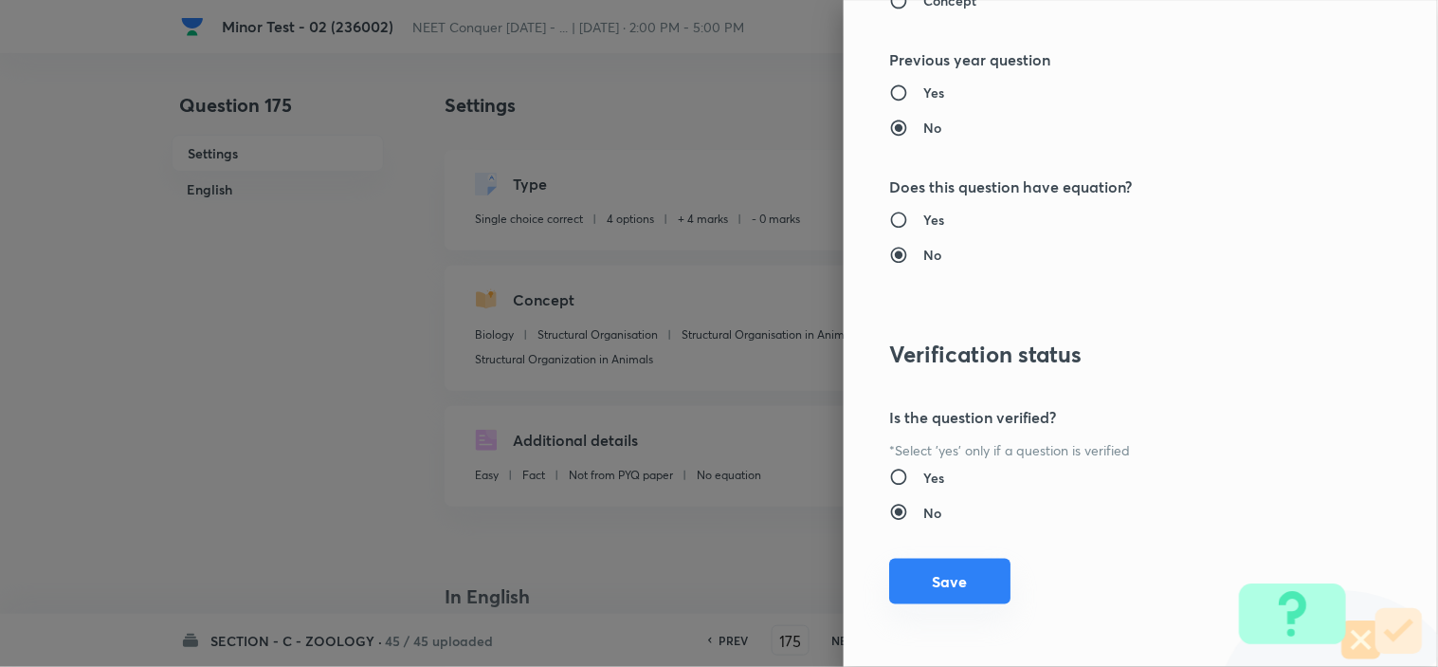
click at [913, 594] on button "Save" at bounding box center [949, 581] width 121 height 46
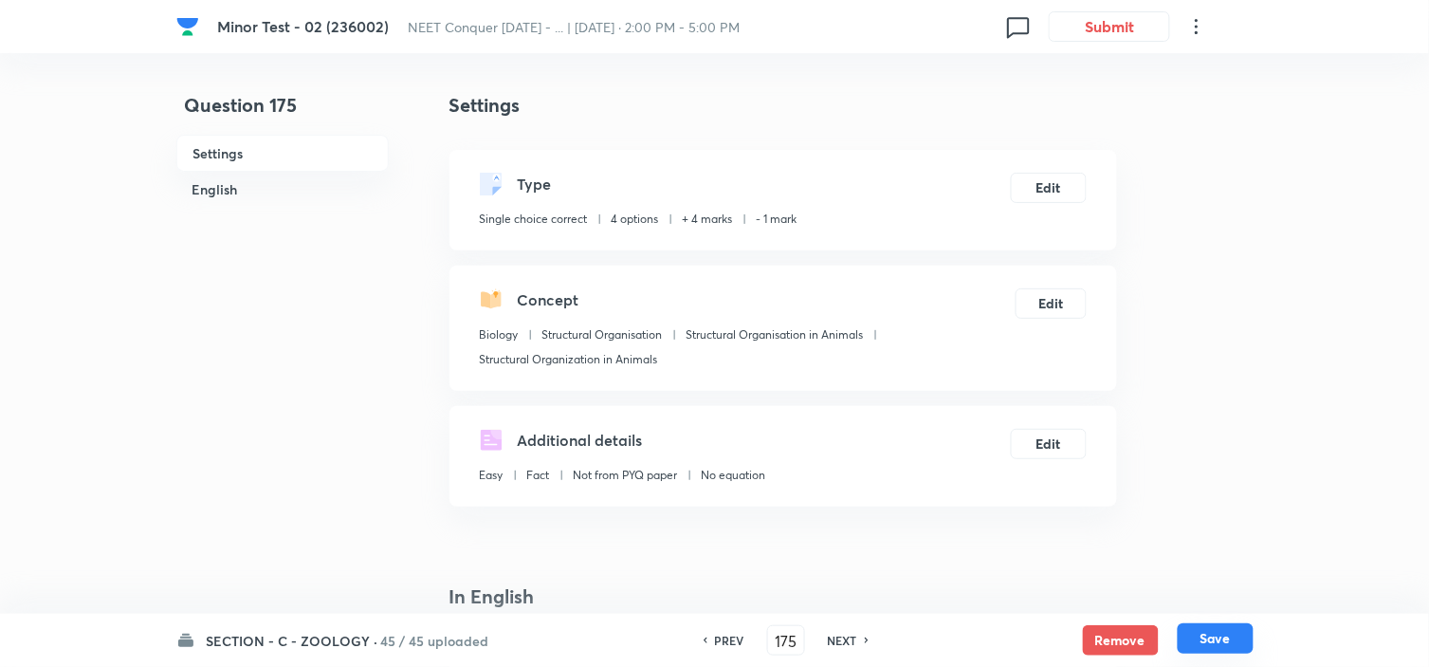
click at [1224, 648] on button "Save" at bounding box center [1216, 638] width 76 height 30
click at [1067, 175] on button "Edit" at bounding box center [1049, 186] width 76 height 30
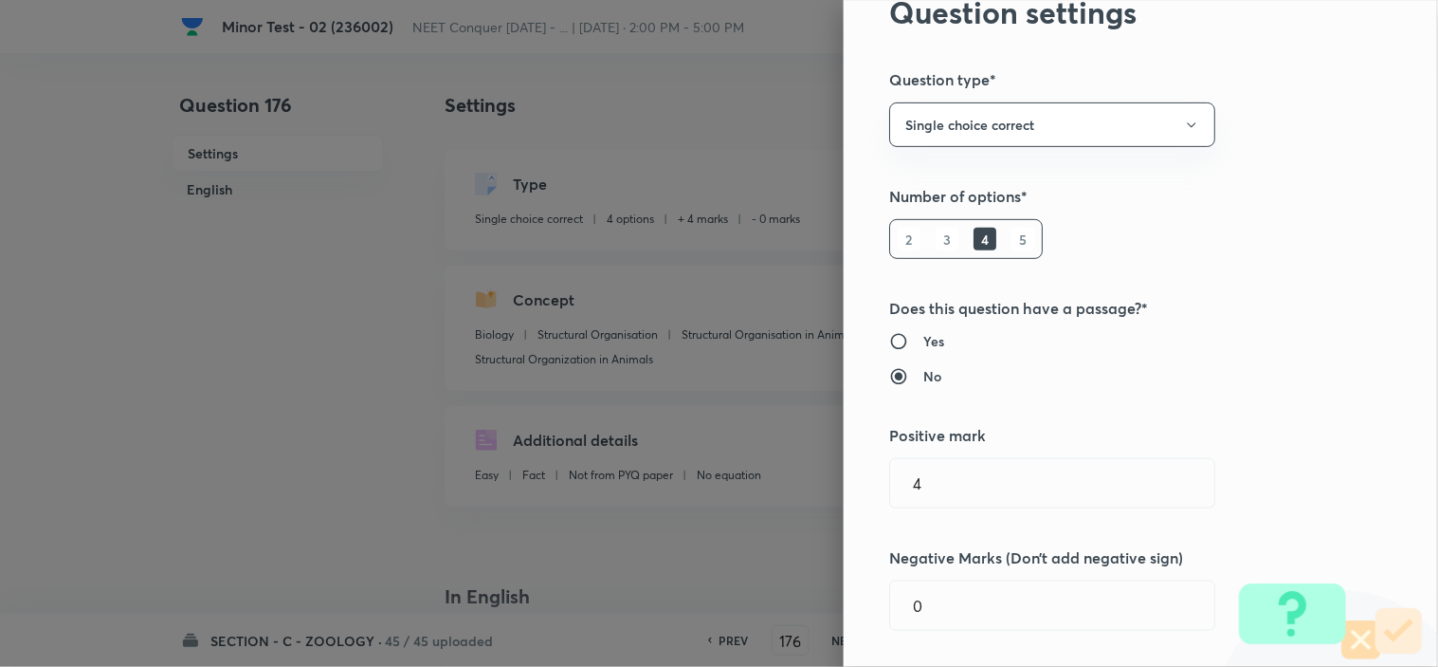
scroll to position [210, 0]
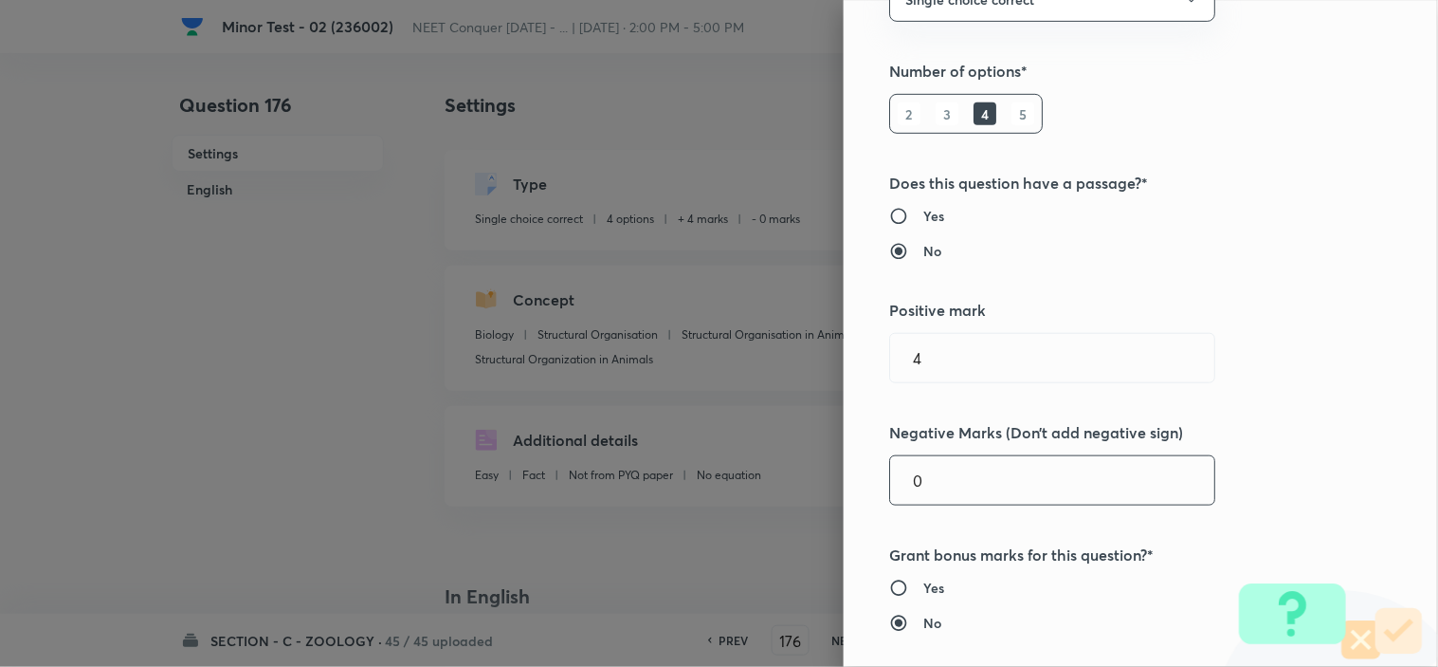
drag, startPoint x: 936, startPoint y: 478, endPoint x: 699, endPoint y: 498, distance: 237.9
click at [760, 486] on div "Question settings Question type* Single choice correct Number of options* 2 3 4…" at bounding box center [719, 333] width 1438 height 667
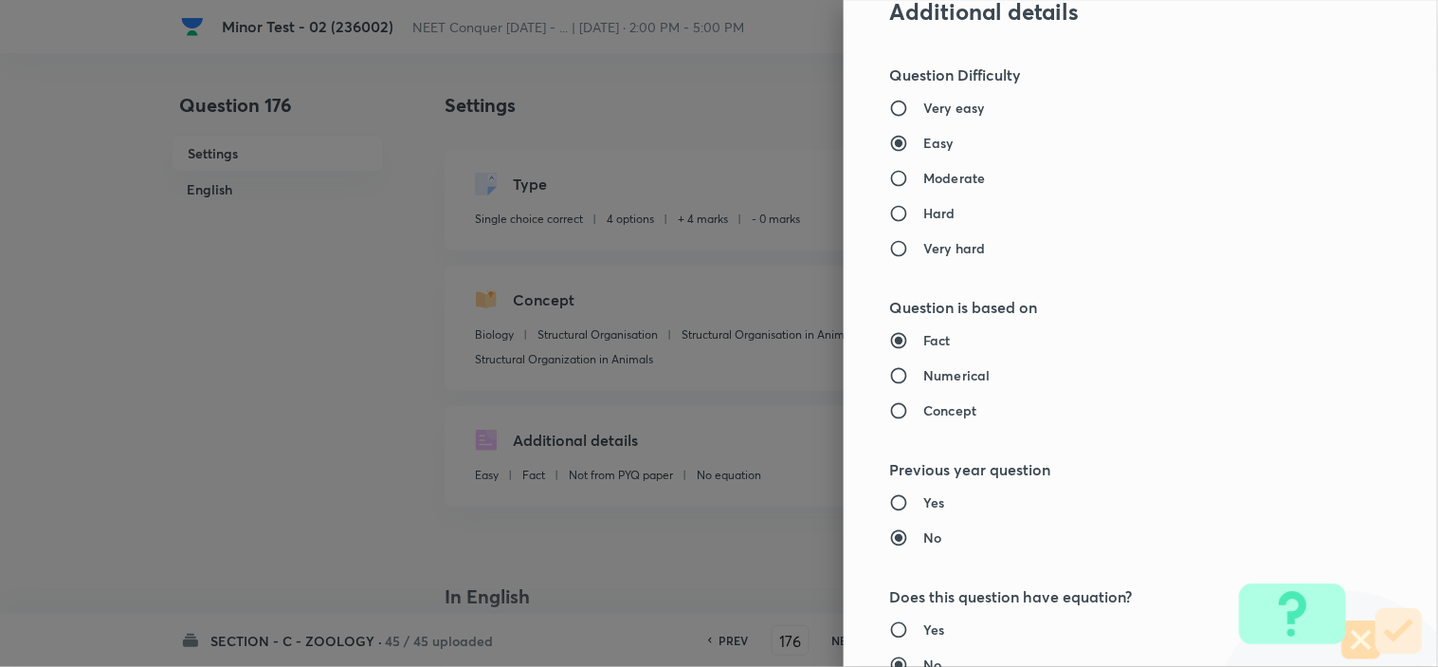
scroll to position [2045, 0]
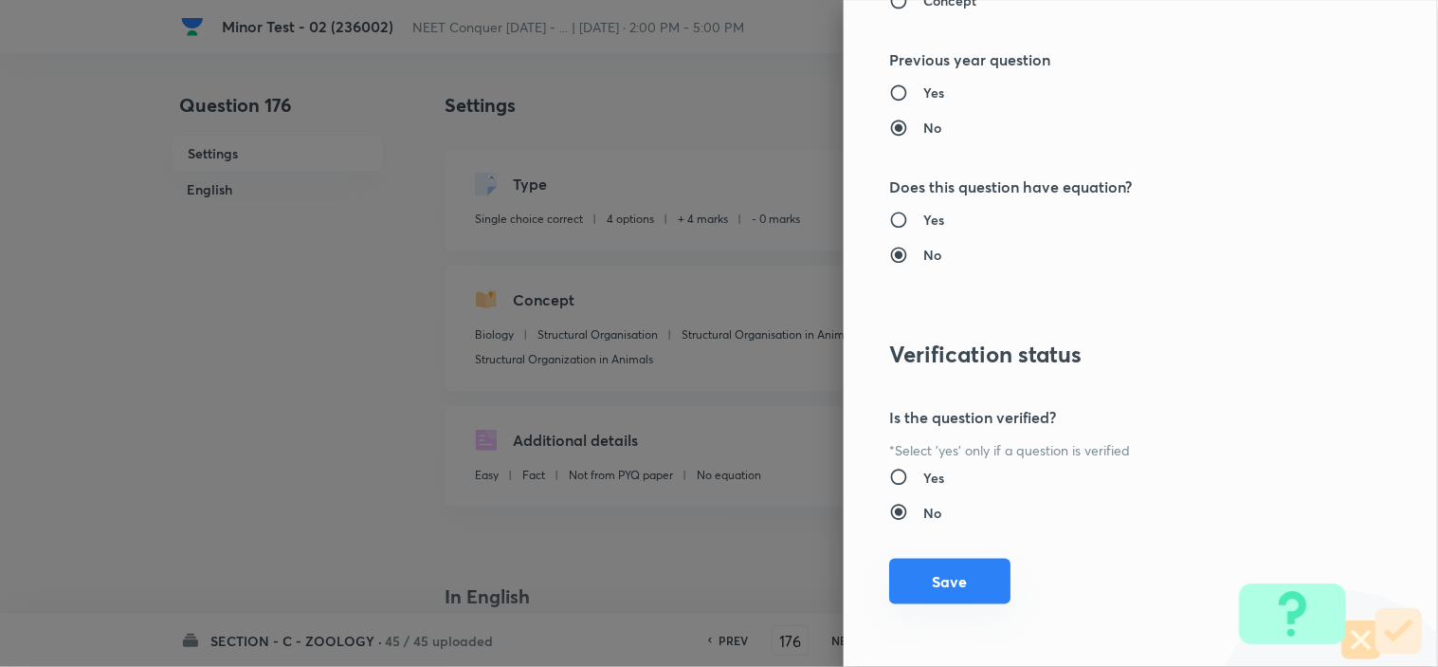
click at [937, 565] on button "Save" at bounding box center [949, 581] width 121 height 46
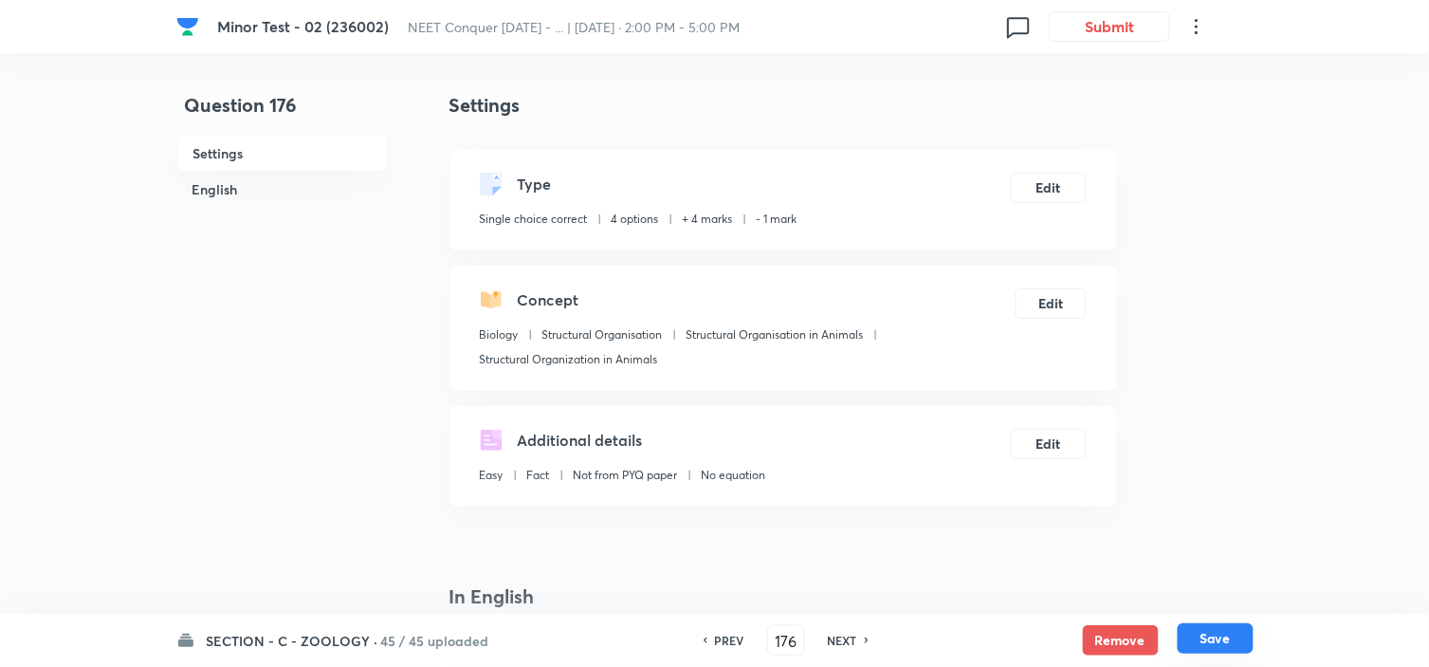
click at [1215, 631] on button "Save" at bounding box center [1216, 638] width 76 height 30
click at [1044, 190] on button "Edit" at bounding box center [1049, 186] width 76 height 30
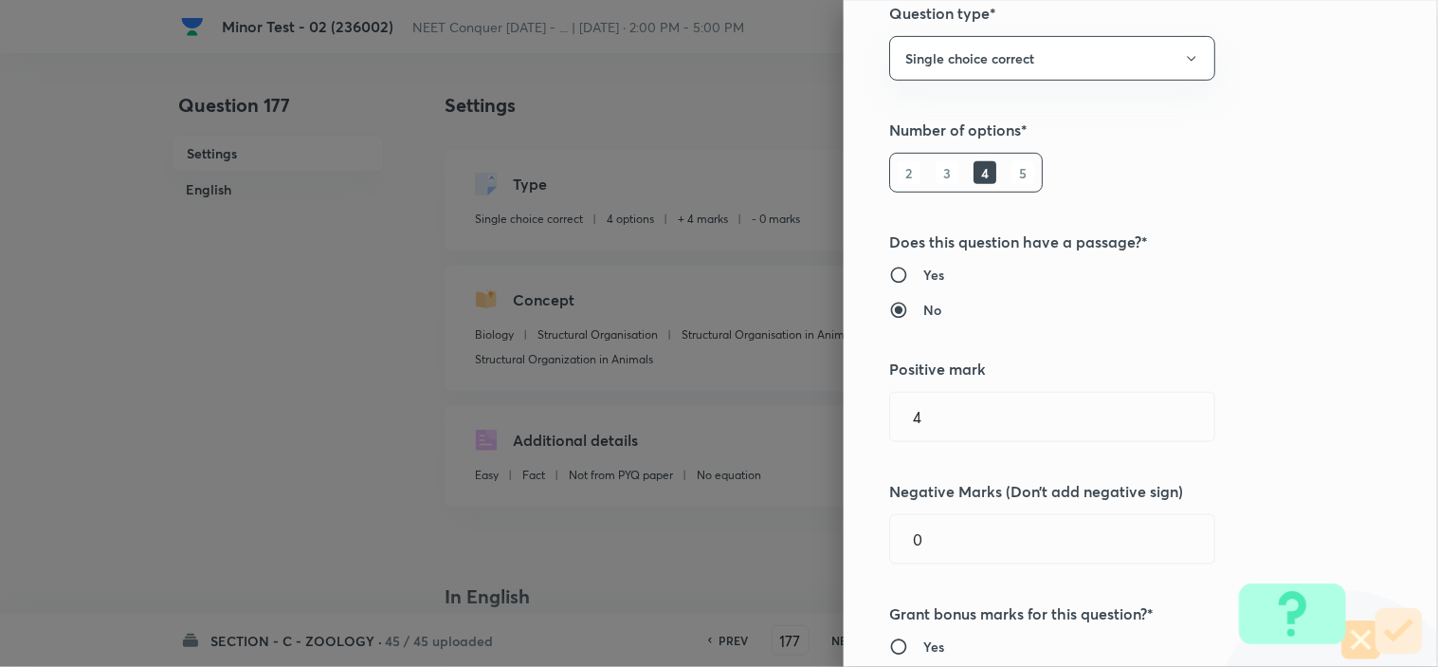
scroll to position [316, 0]
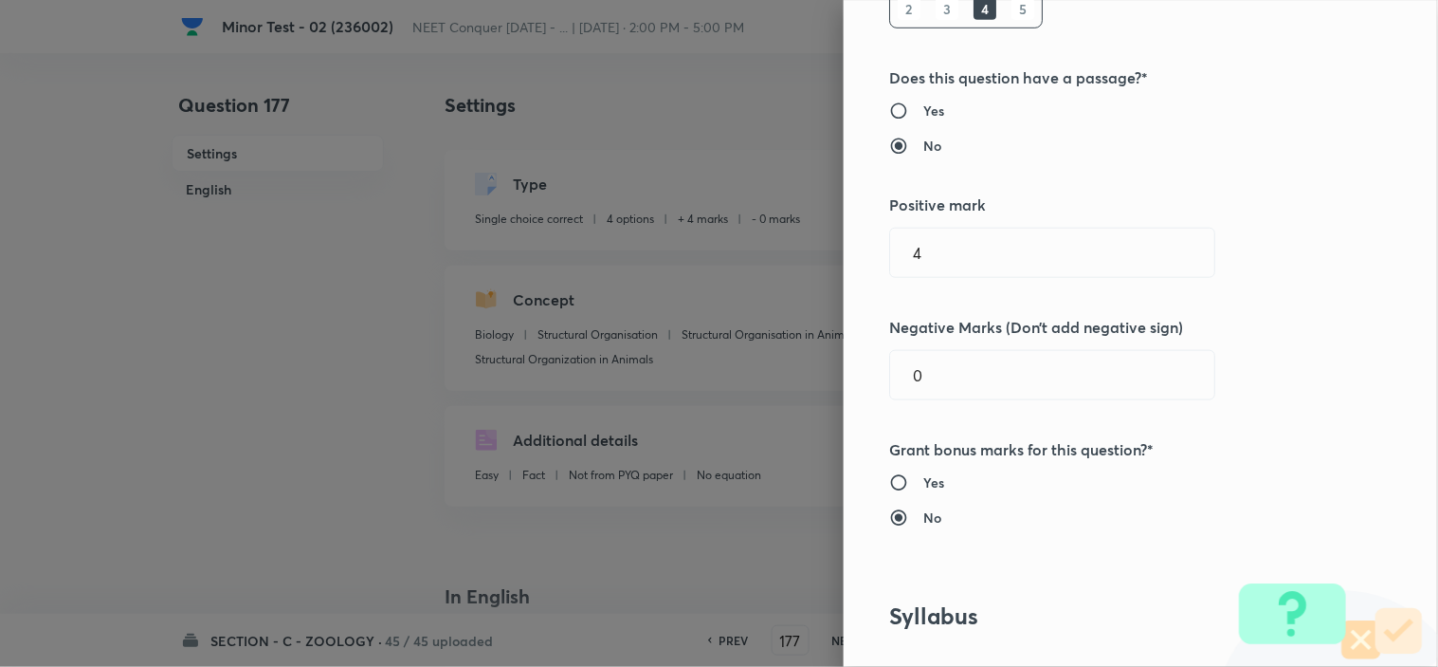
click at [788, 398] on div "Question settings Question type* Single choice correct Number of options* 2 3 4…" at bounding box center [719, 333] width 1438 height 667
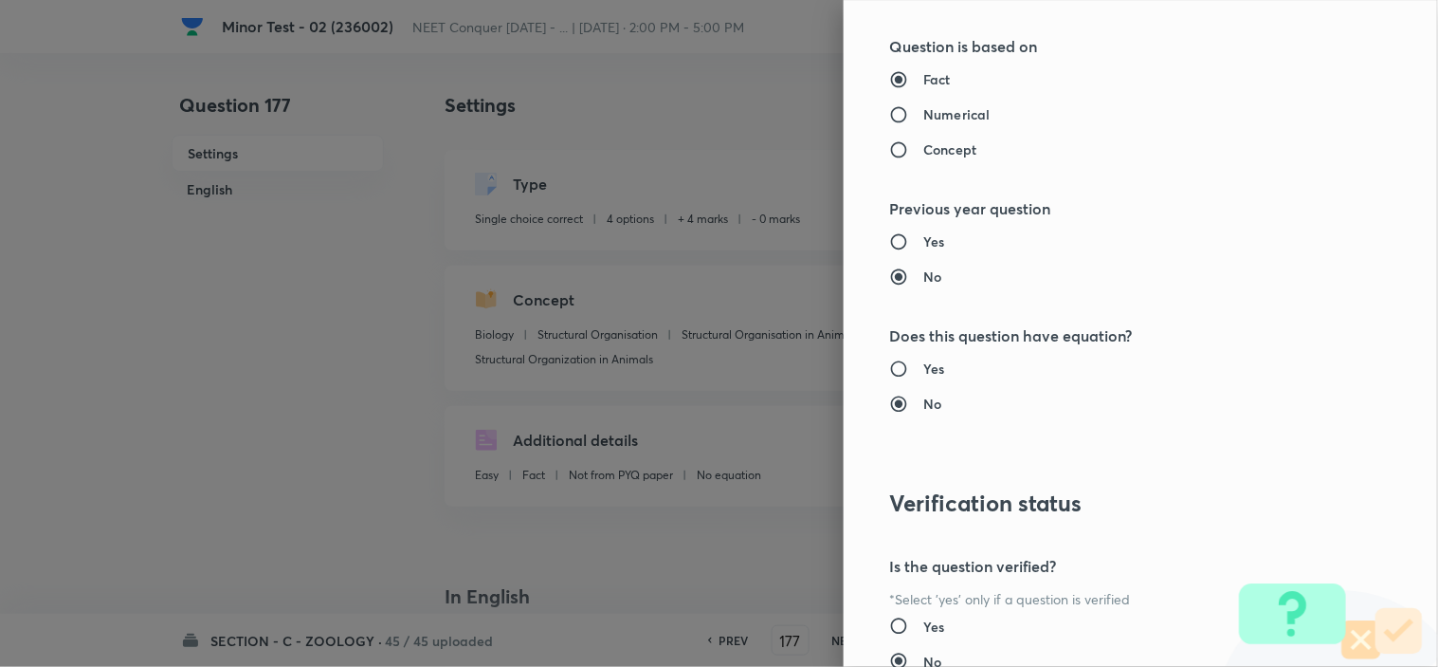
scroll to position [2045, 0]
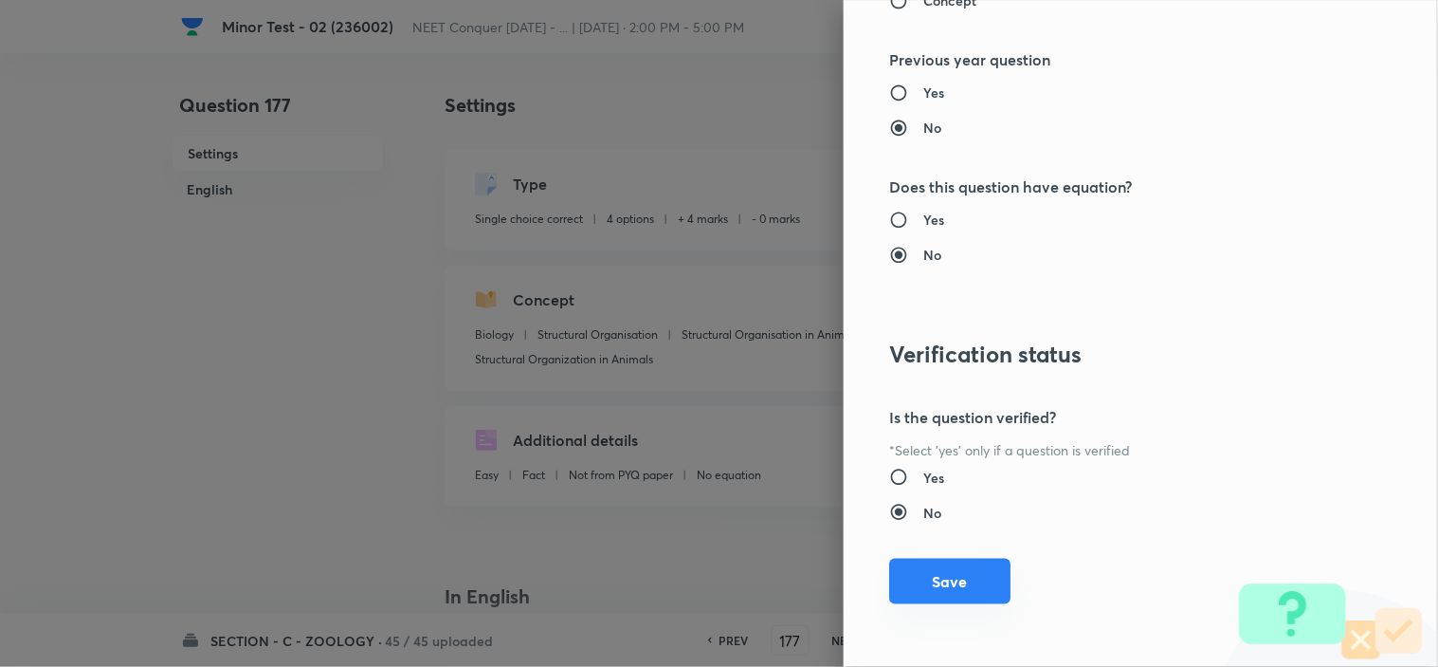
click at [930, 585] on button "Save" at bounding box center [949, 581] width 121 height 46
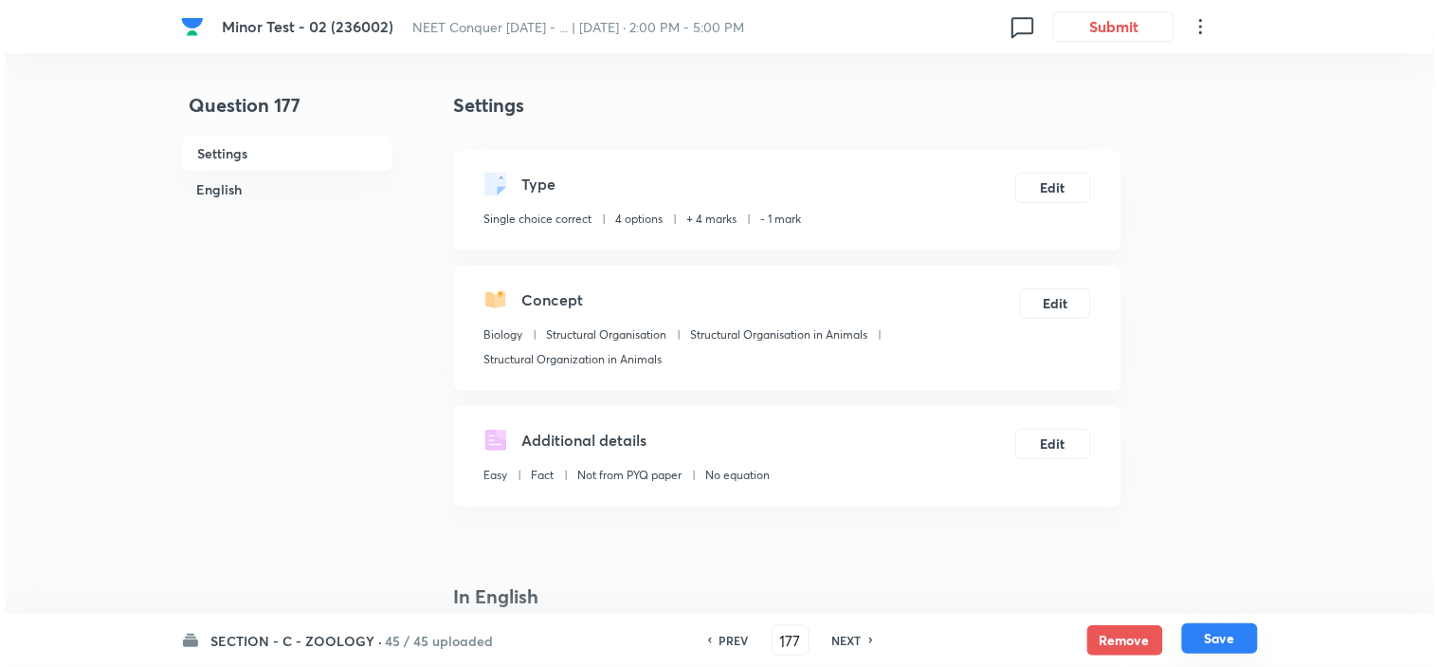
click
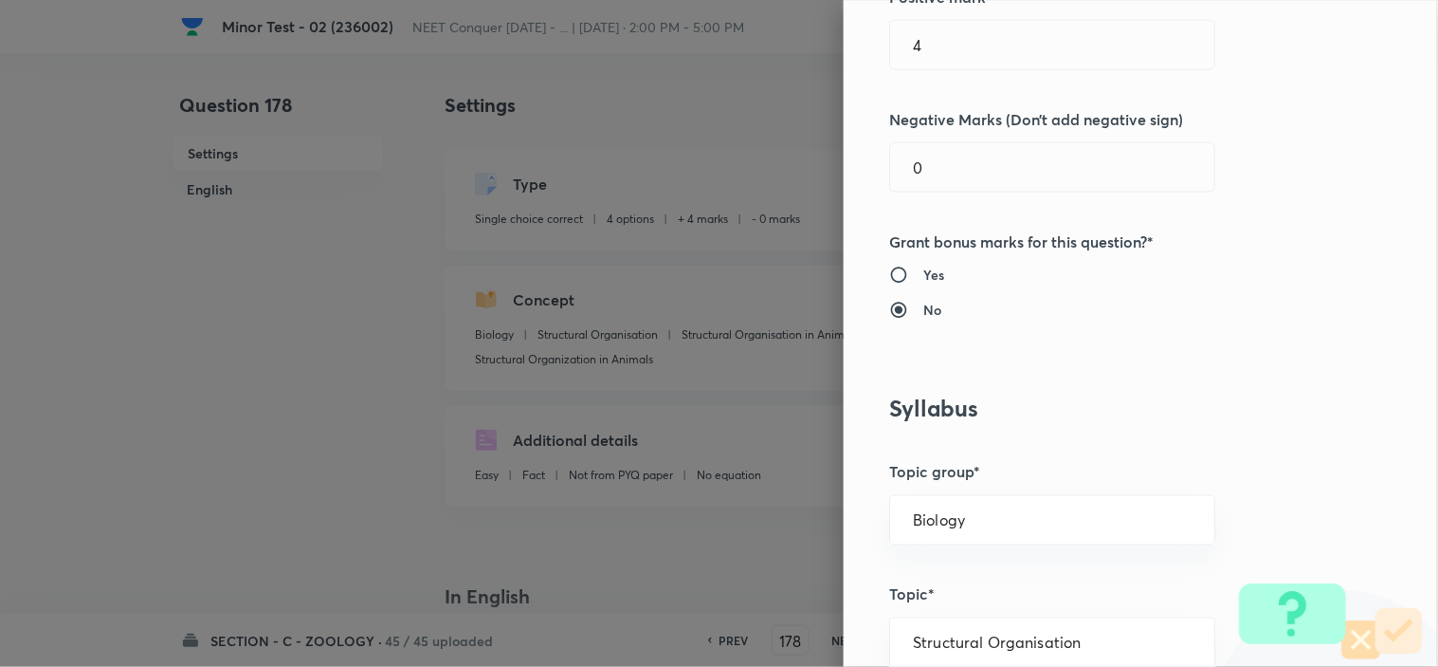
scroll to position [526, 0]
drag, startPoint x: 925, startPoint y: 164, endPoint x: 640, endPoint y: 200, distance: 287.6
click at [747, 173] on div "Question settings Question type* Single choice correct Number of options* 2 3 4…" at bounding box center [719, 333] width 1438 height 667
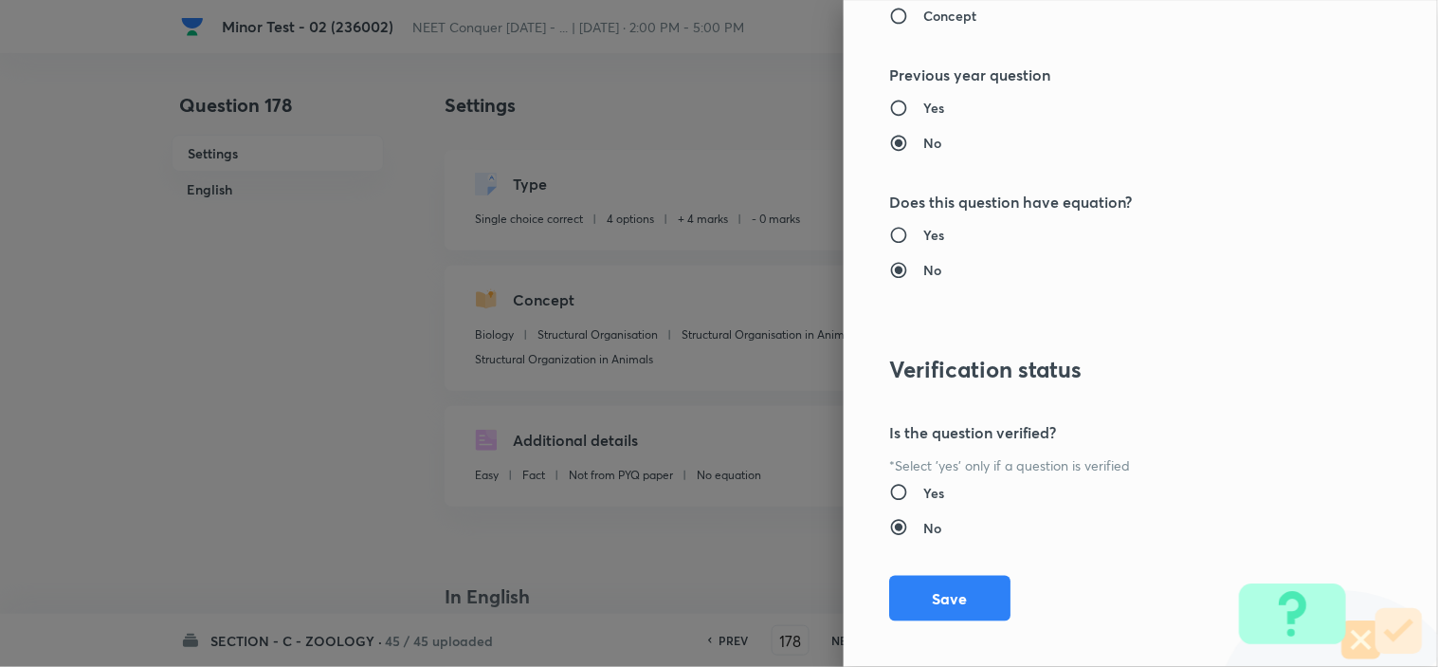
scroll to position [2045, 0]
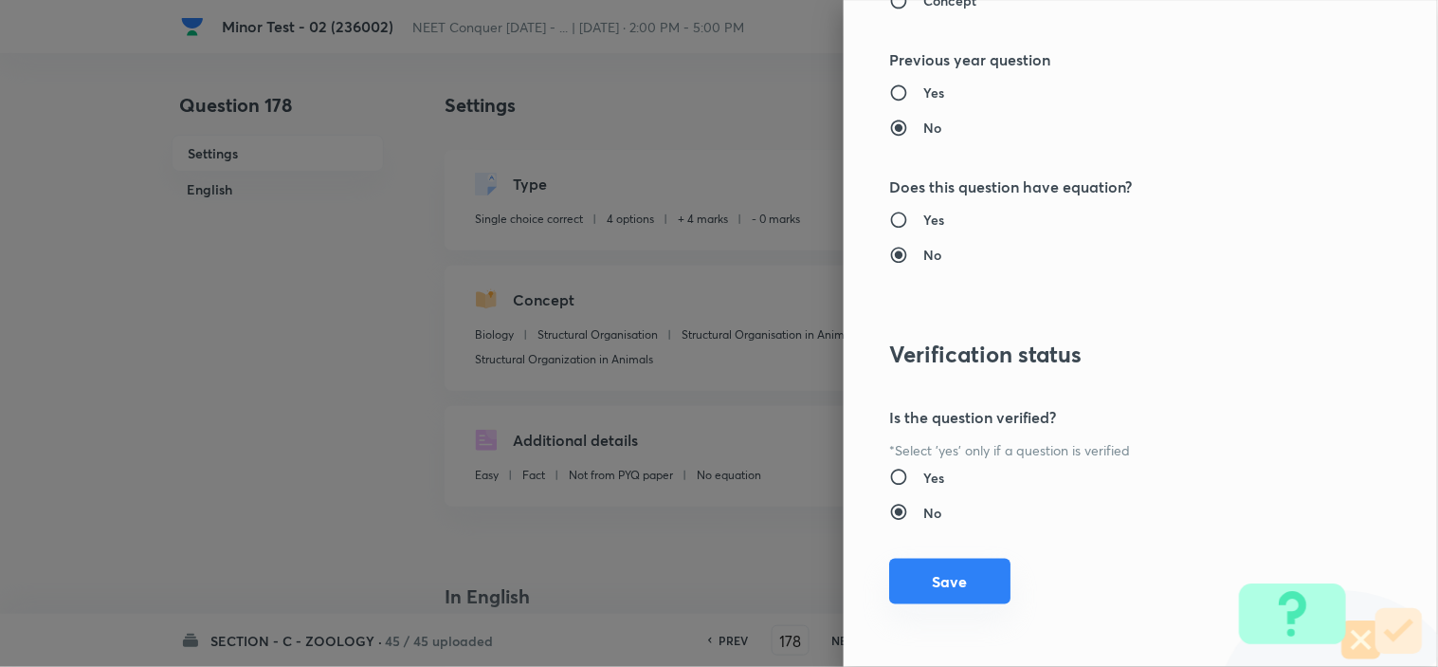
click at [944, 585] on button "Save" at bounding box center [949, 581] width 121 height 46
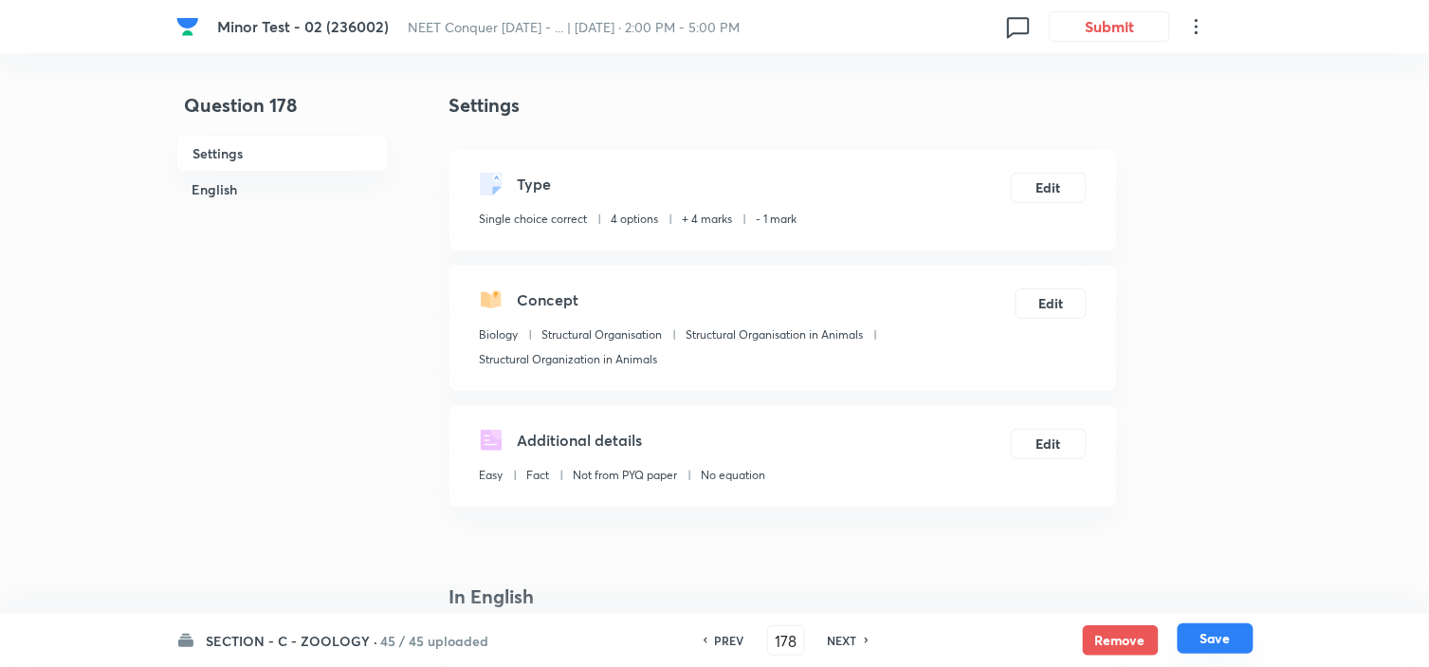
click at [1214, 626] on button "Save" at bounding box center [1216, 638] width 76 height 30
click at [1055, 182] on button "Edit" at bounding box center [1049, 186] width 76 height 30
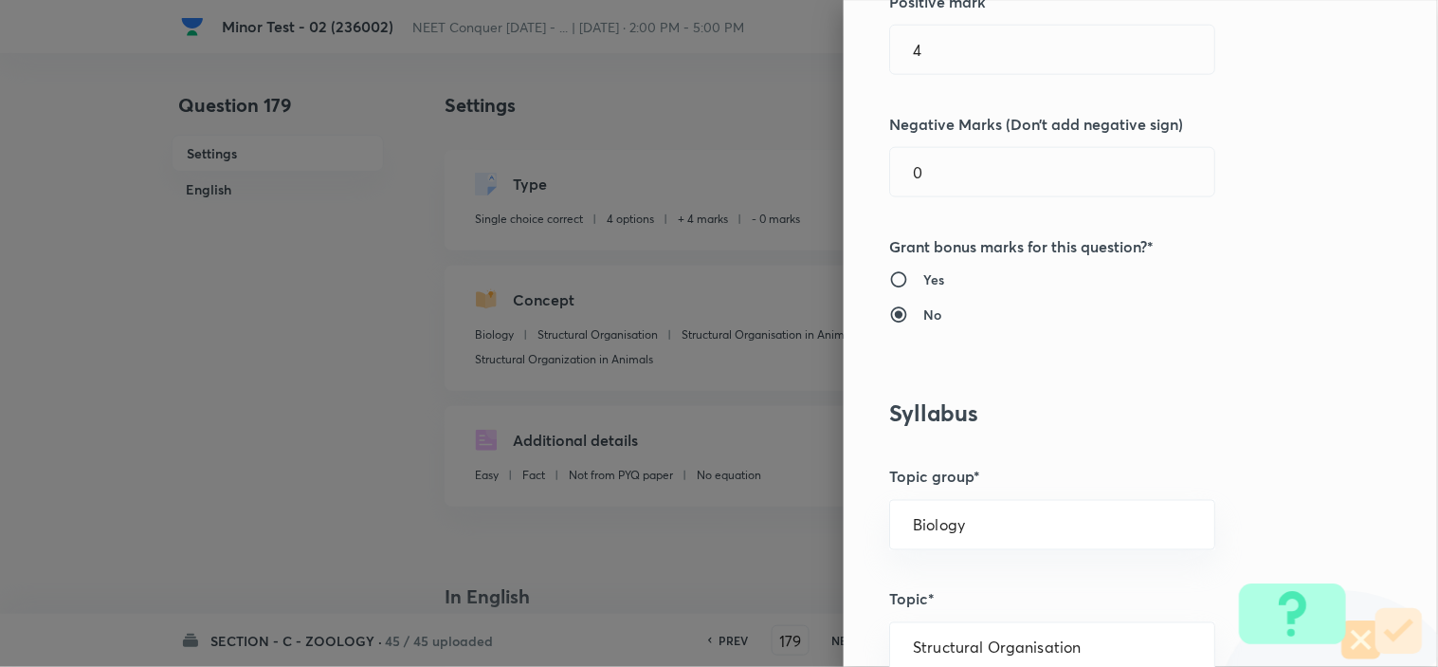
scroll to position [526, 0]
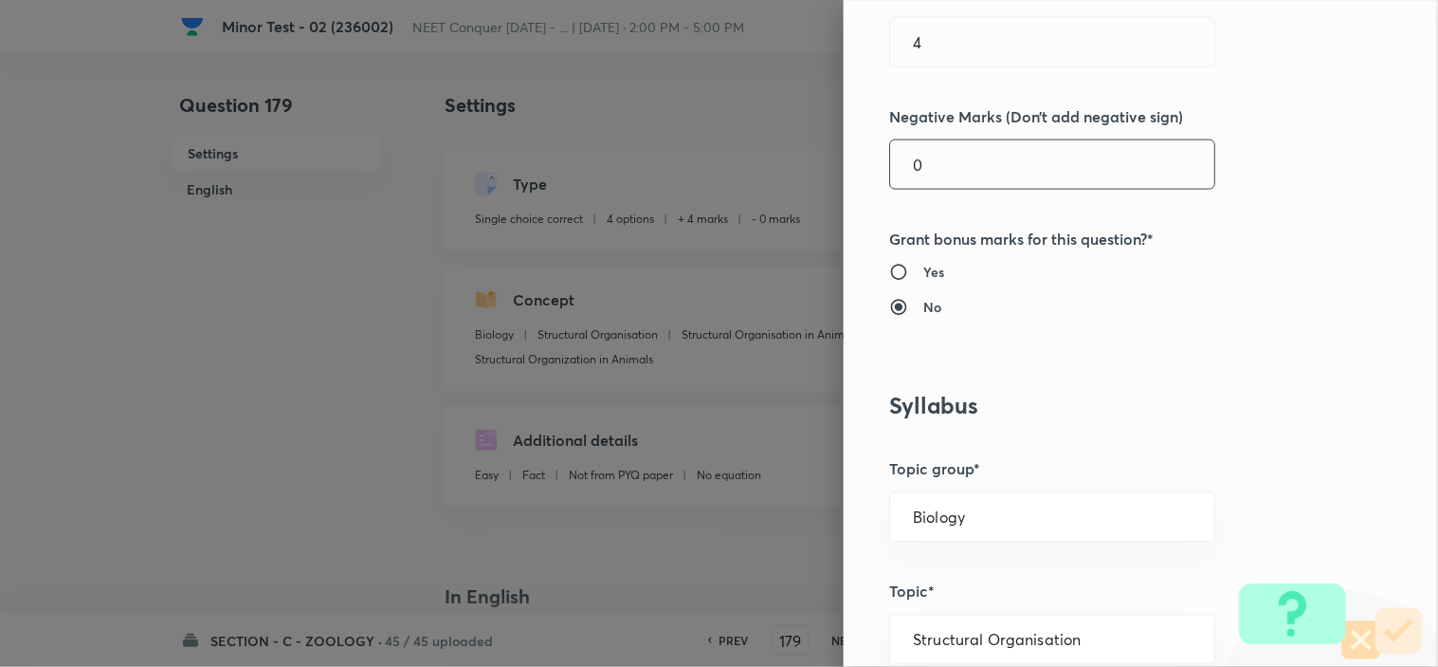
drag, startPoint x: 925, startPoint y: 173, endPoint x: 676, endPoint y: 187, distance: 249.8
click at [726, 180] on div "Question settings Question type* Single choice correct Number of options* 2 3 4…" at bounding box center [719, 333] width 1438 height 667
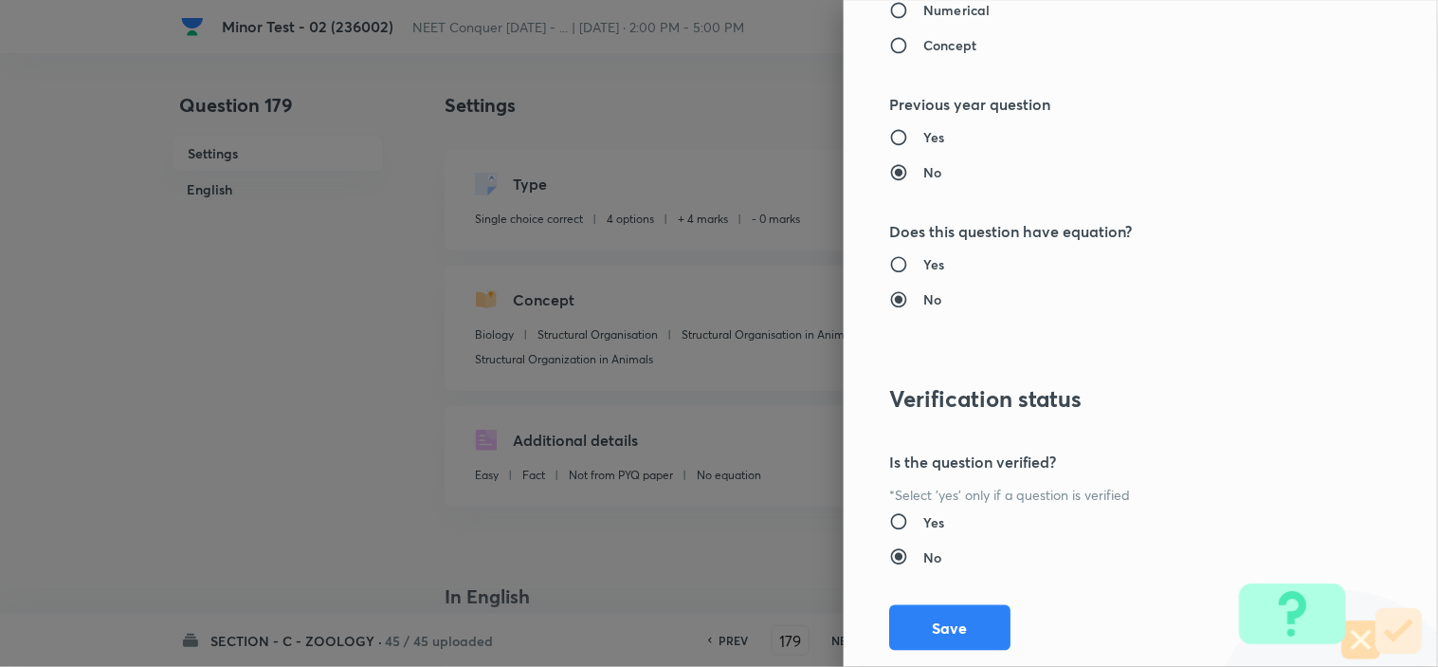
scroll to position [2045, 0]
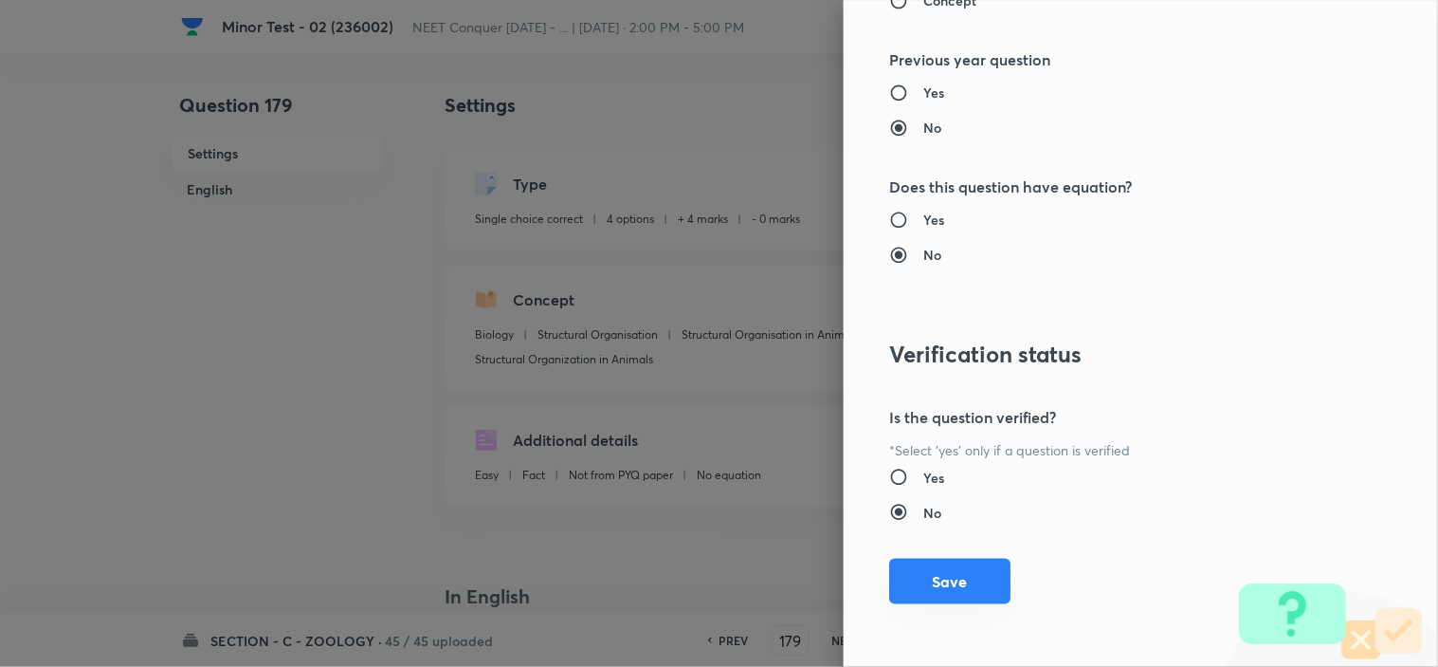
click at [940, 580] on button "Save" at bounding box center [949, 581] width 121 height 46
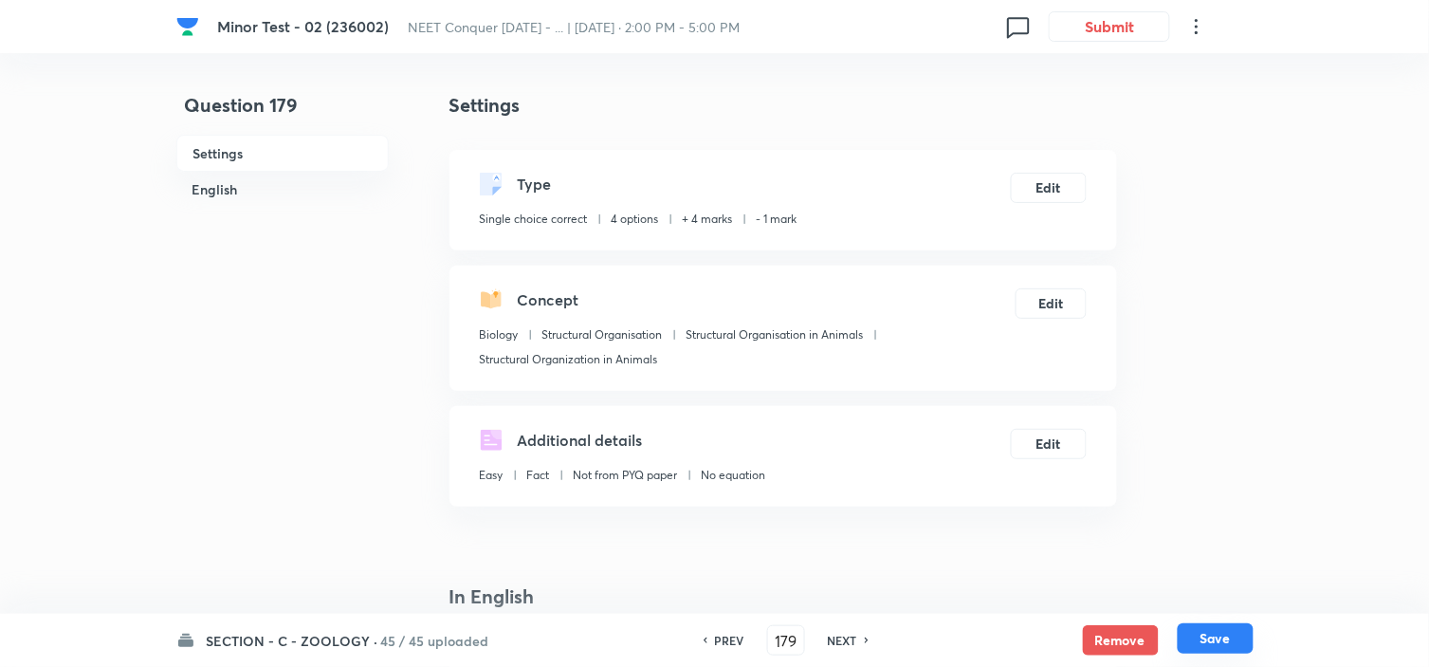
click at [1204, 632] on button "Save" at bounding box center [1216, 638] width 76 height 30
click at [1043, 184] on button "Edit" at bounding box center [1049, 186] width 76 height 30
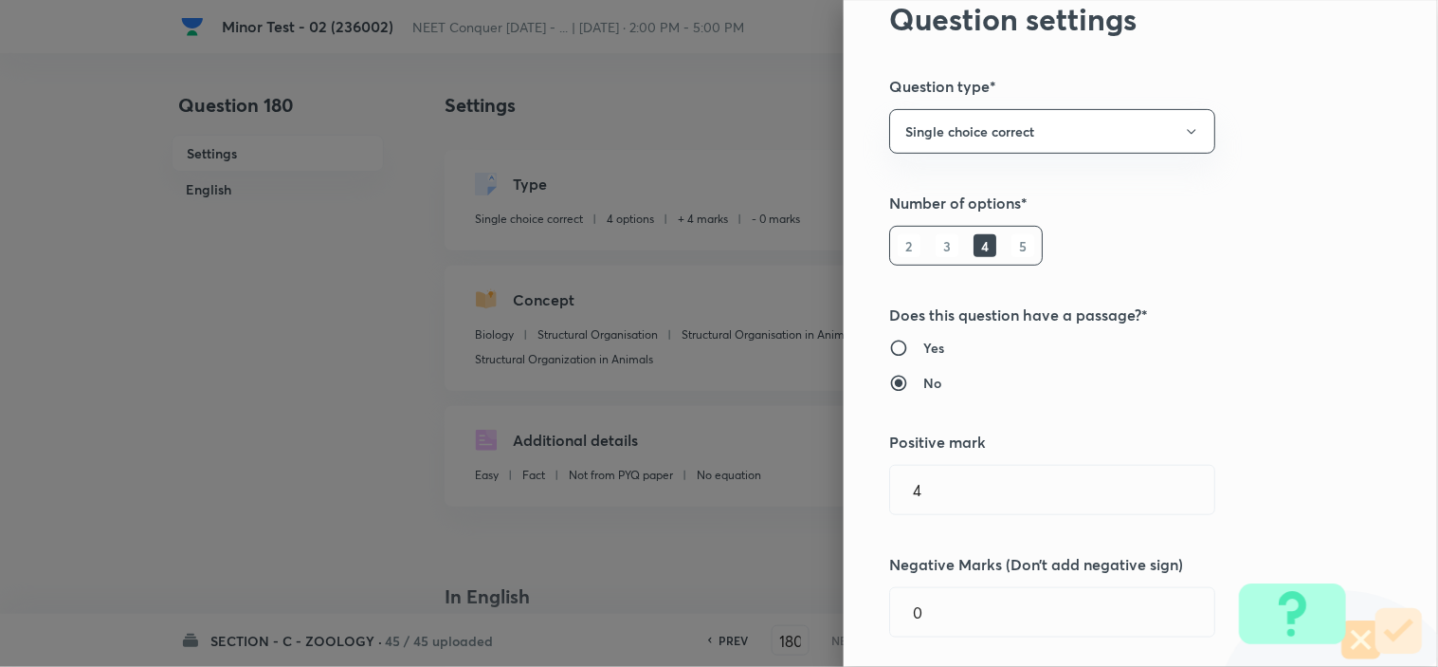
scroll to position [210, 0]
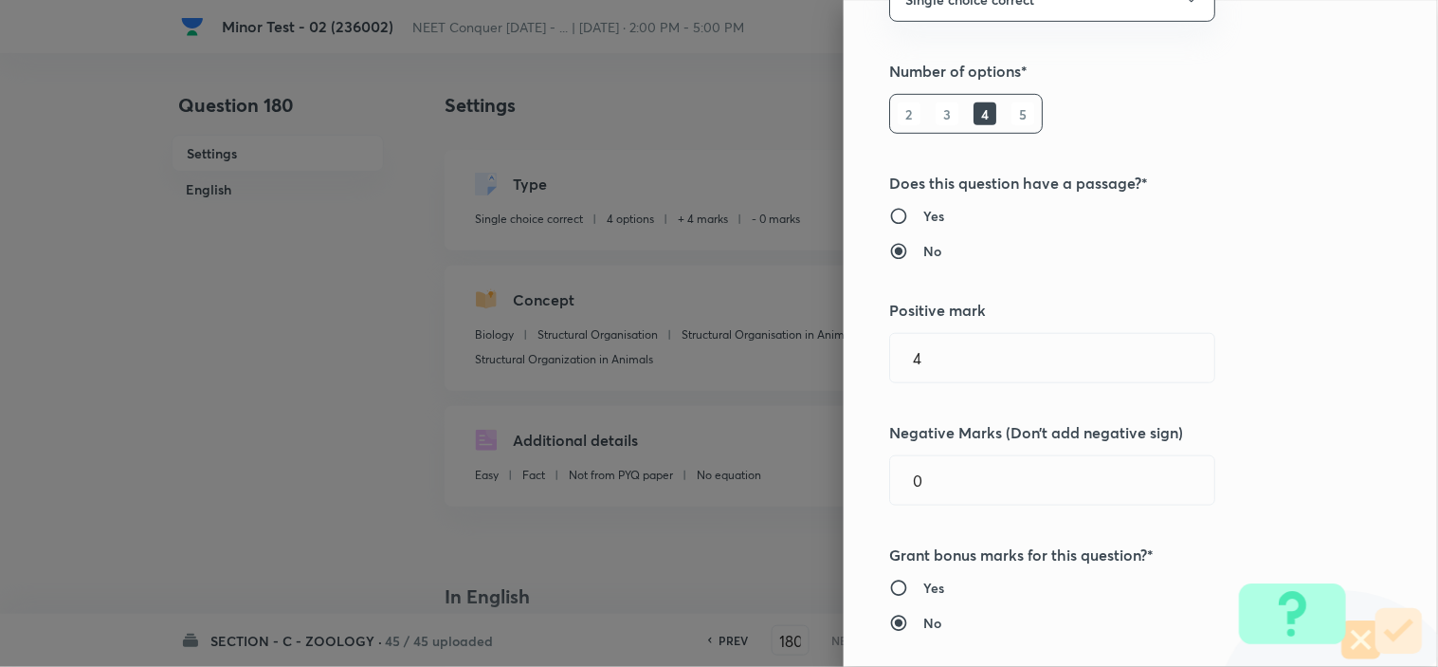
drag, startPoint x: 954, startPoint y: 489, endPoint x: 763, endPoint y: 504, distance: 191.2
click at [844, 496] on div "Question settings Question type* Single choice correct Number of options* 2 3 4…" at bounding box center [1141, 333] width 594 height 667
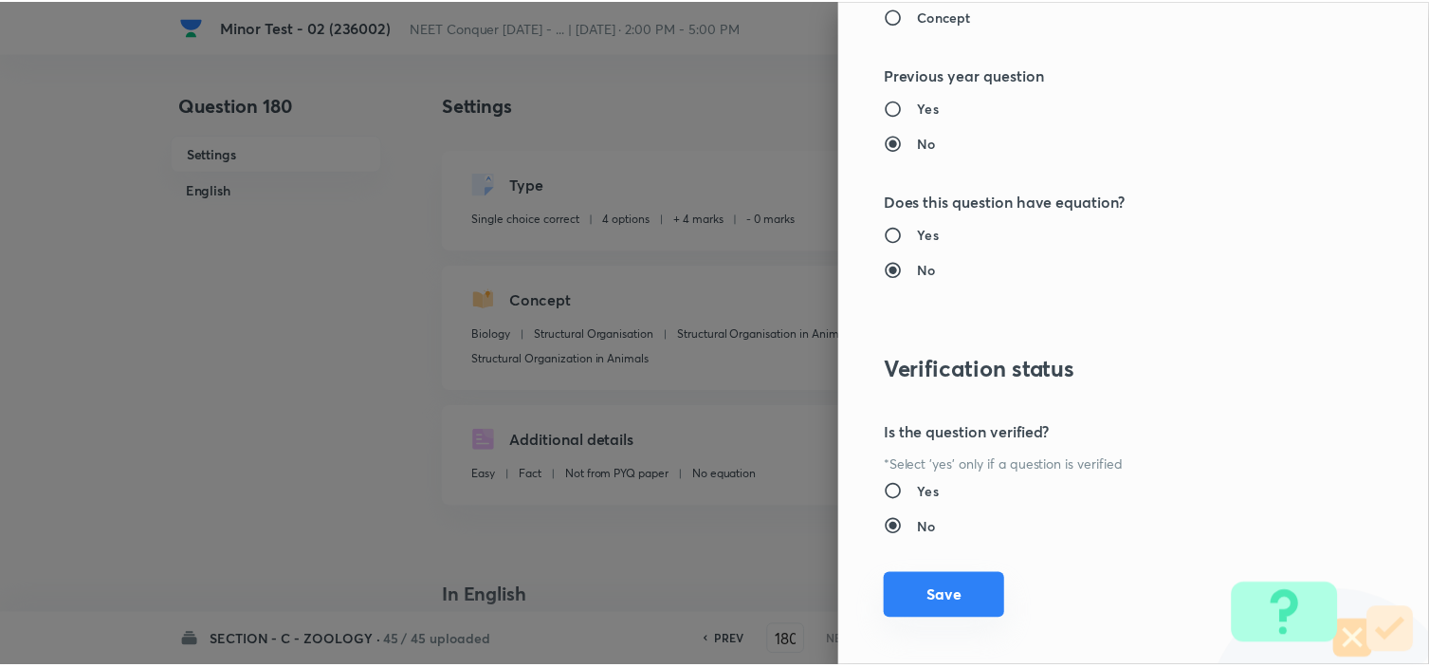
scroll to position [2045, 0]
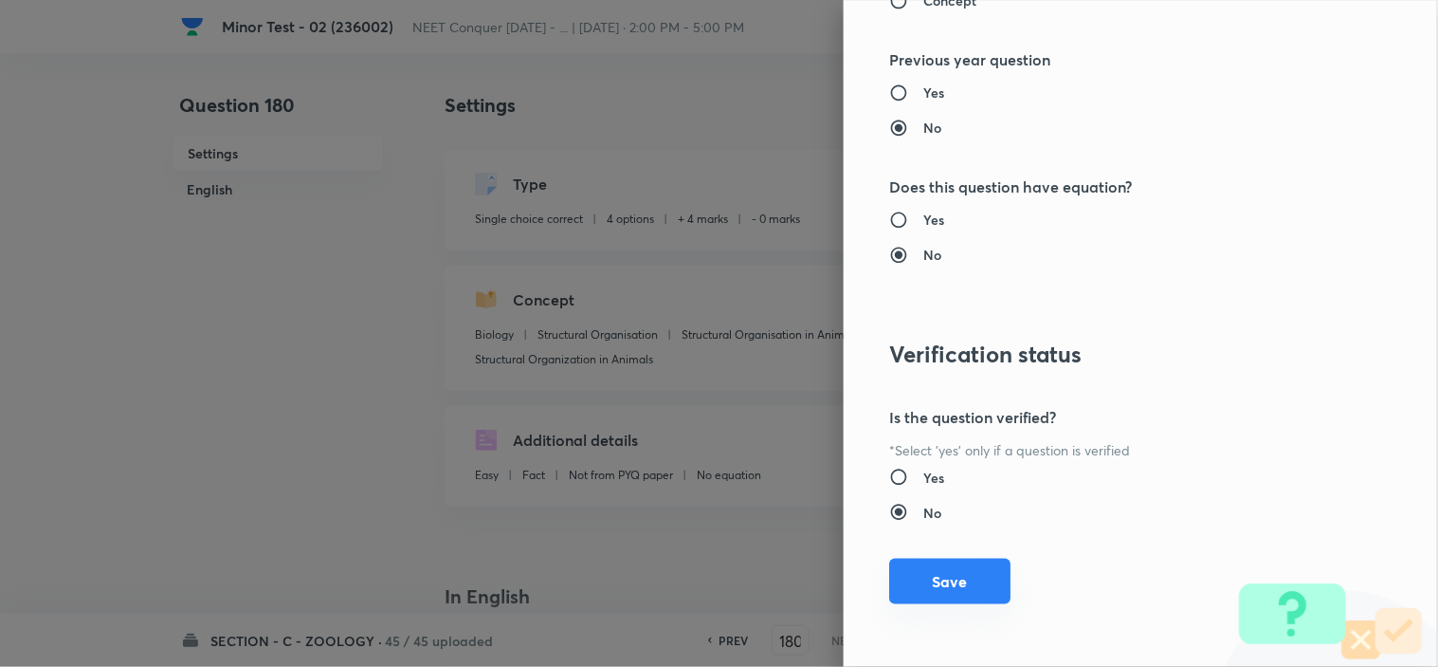
click at [936, 601] on button "Save" at bounding box center [949, 581] width 121 height 46
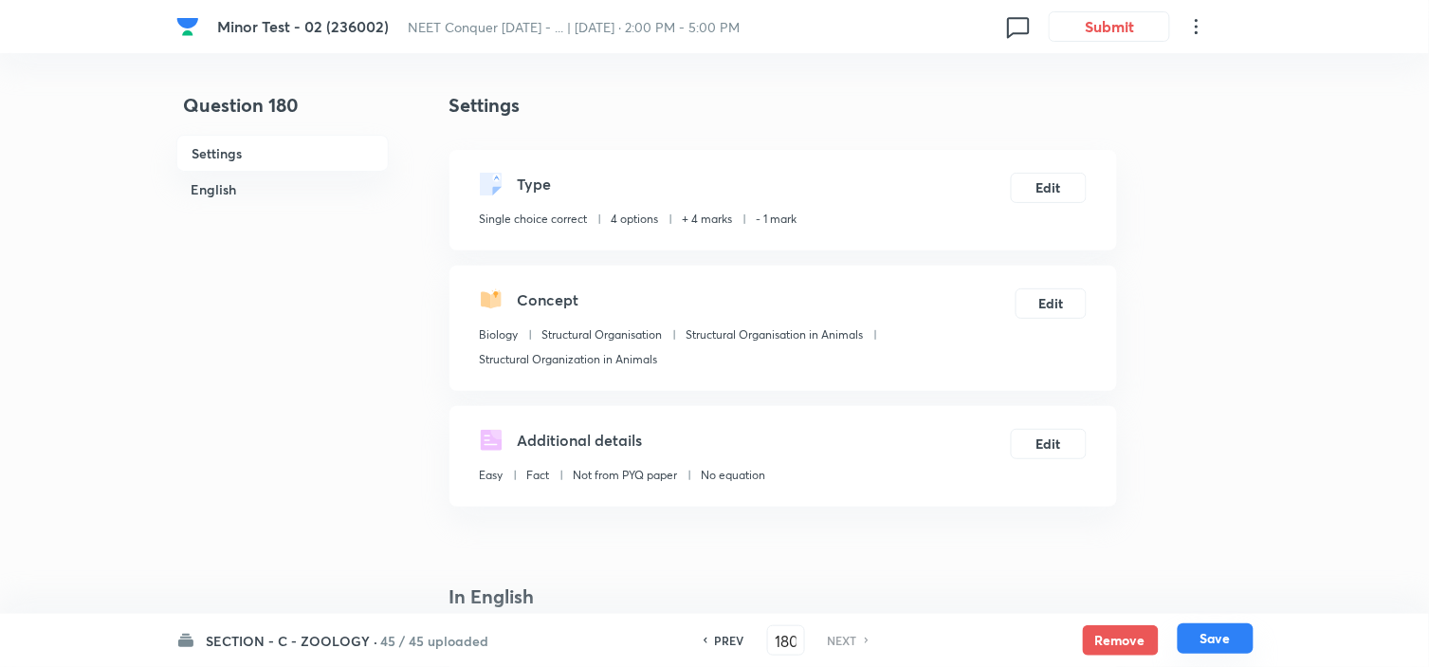
click at [1209, 636] on button "Save" at bounding box center [1216, 638] width 76 height 30
click at [406, 639] on h6 "45 / 45 uploaded" at bounding box center [435, 640] width 108 height 20
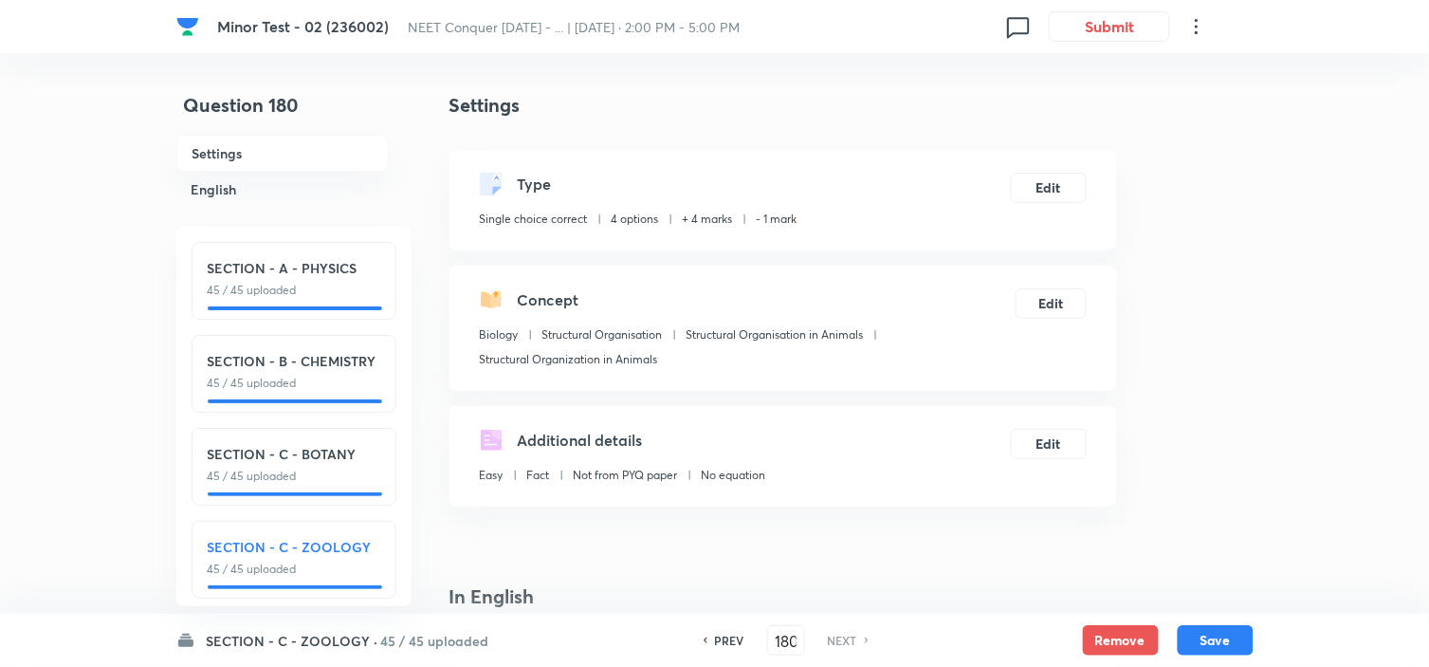
click at [324, 263] on h6 "SECTION - A - PHYSICS" at bounding box center [294, 268] width 173 height 20
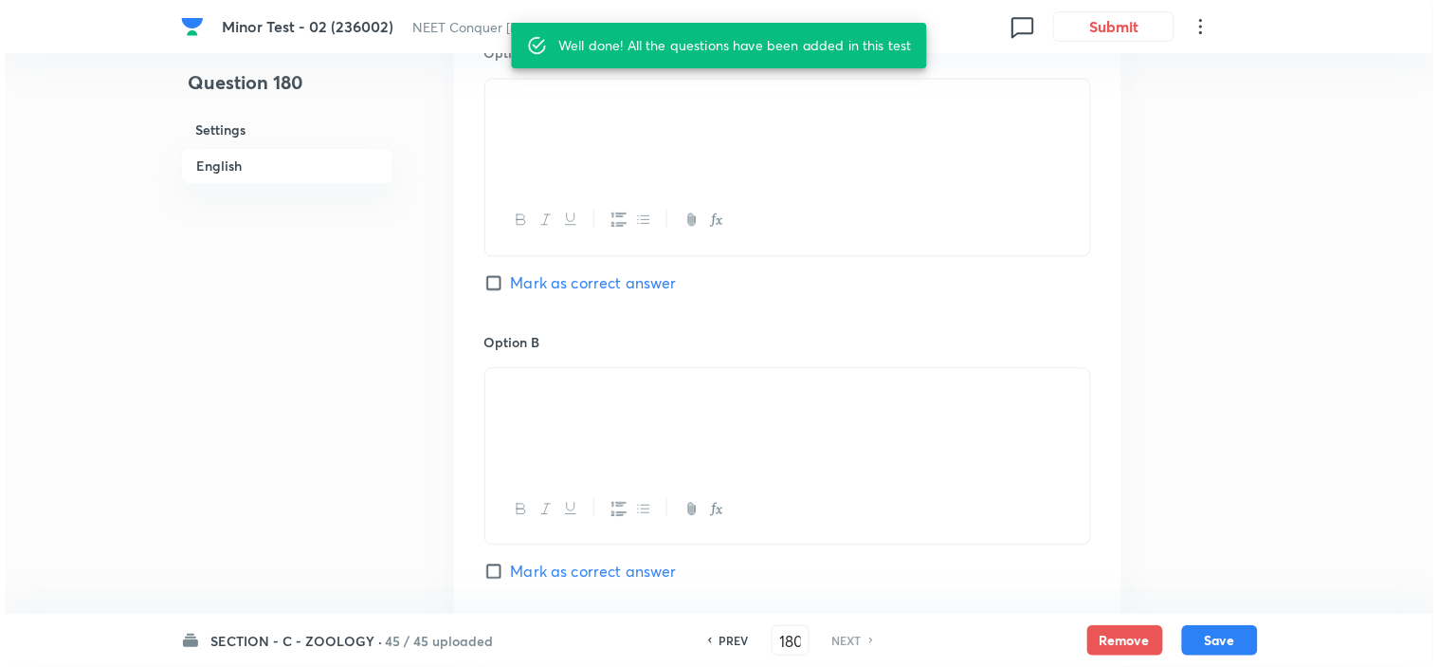
scroll to position [908, 0]
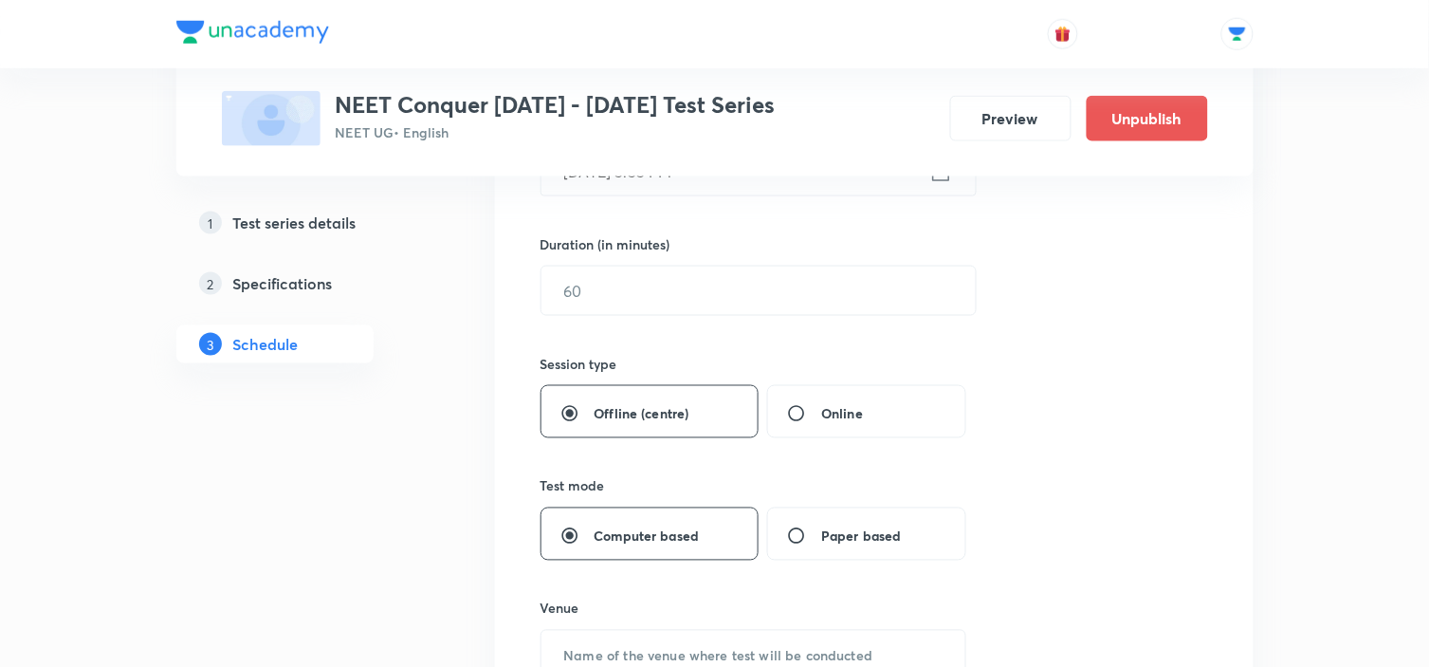
scroll to position [842, 0]
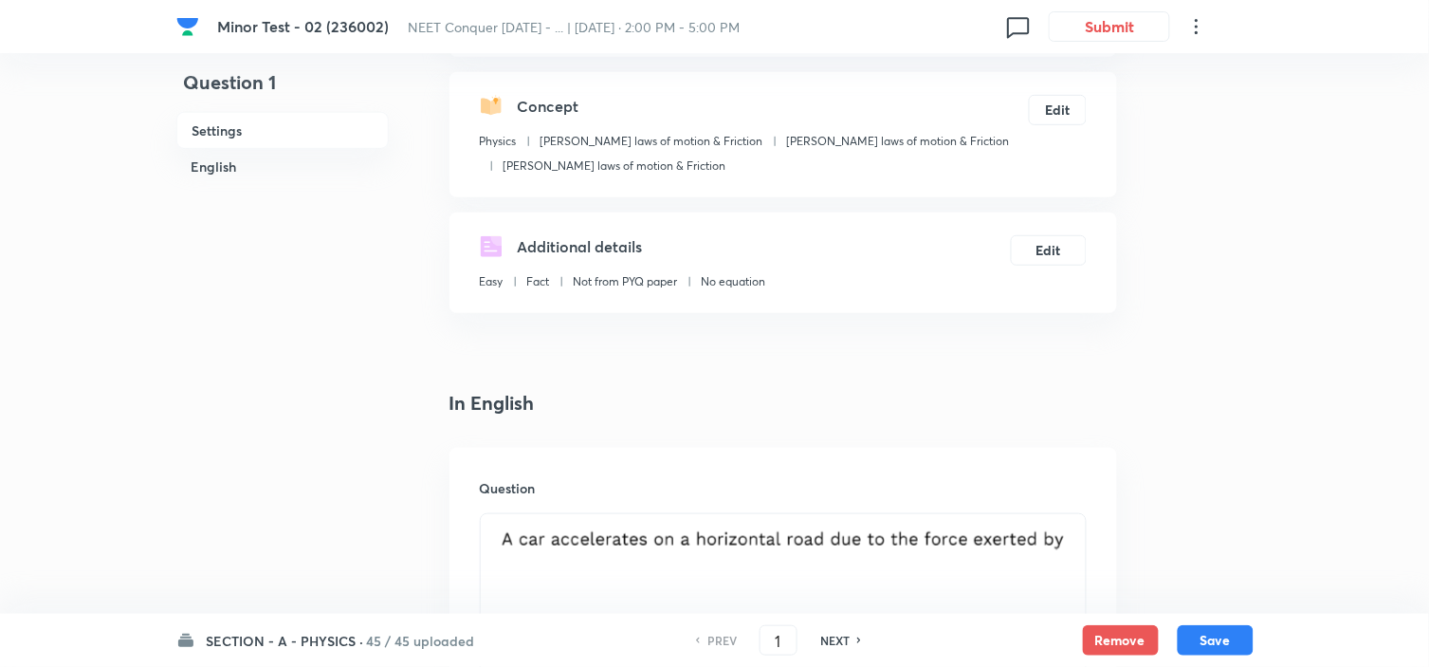
scroll to position [210, 0]
